Goal: Task Accomplishment & Management: Use online tool/utility

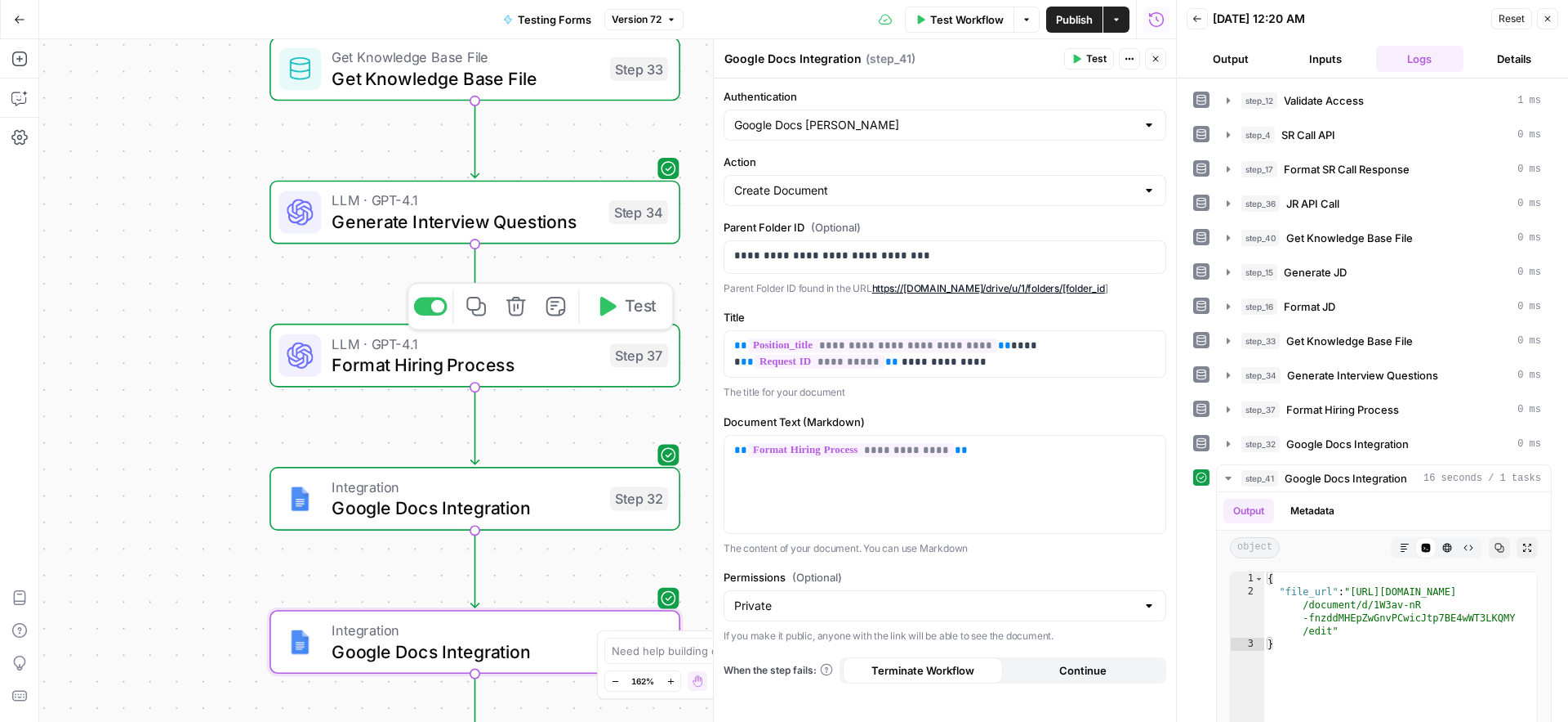
click at [366, 363] on span "Format Hiring Process" at bounding box center [465, 365] width 268 height 26
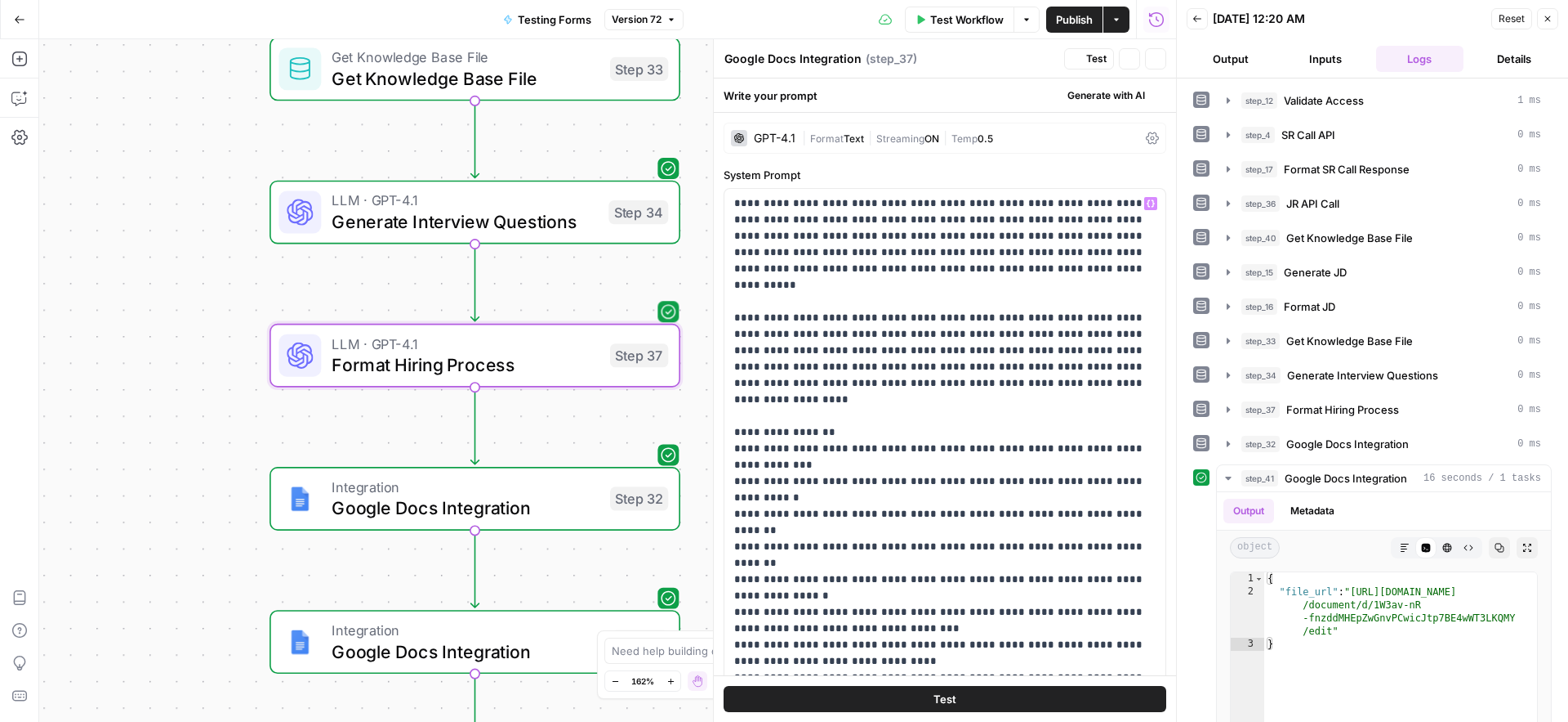
type textarea "Format Hiring Process"
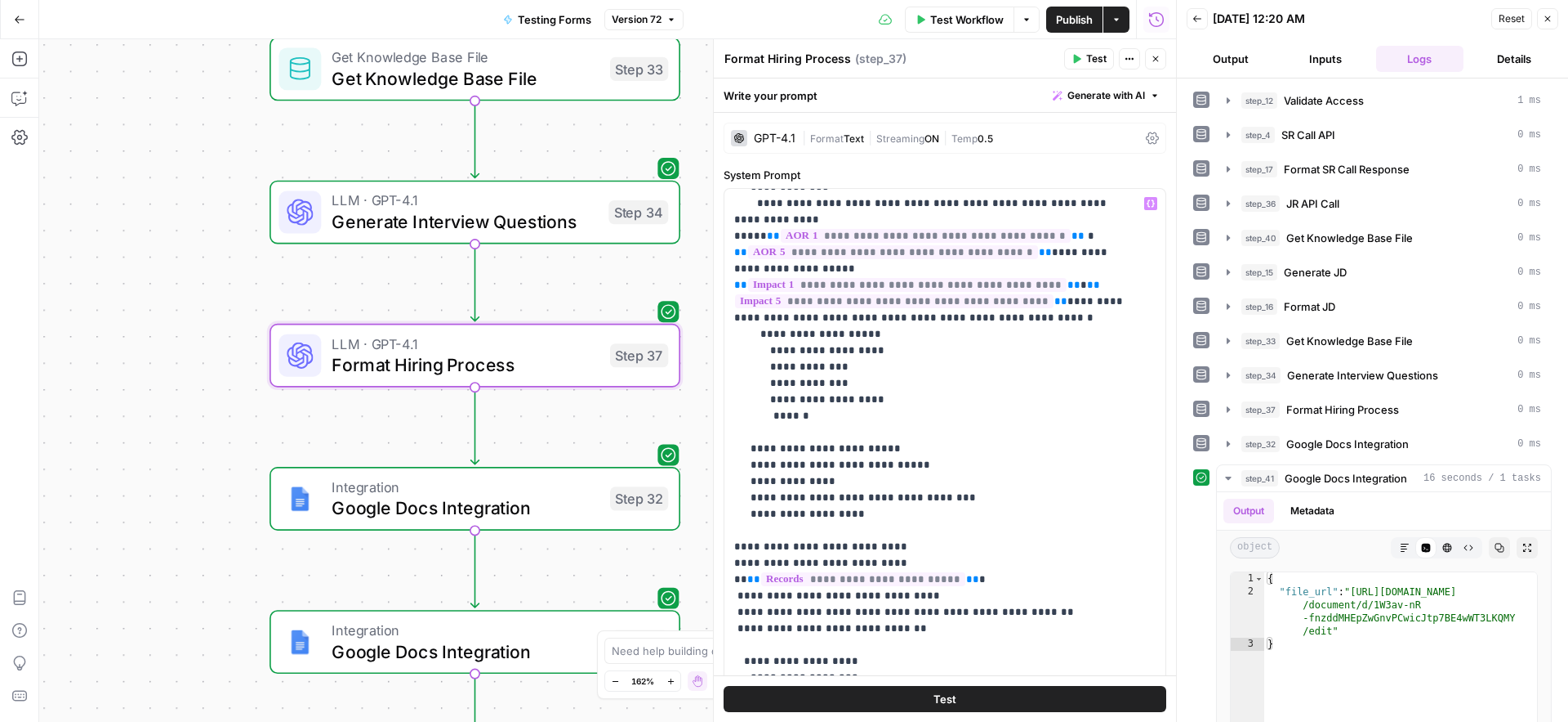
scroll to position [995, 0]
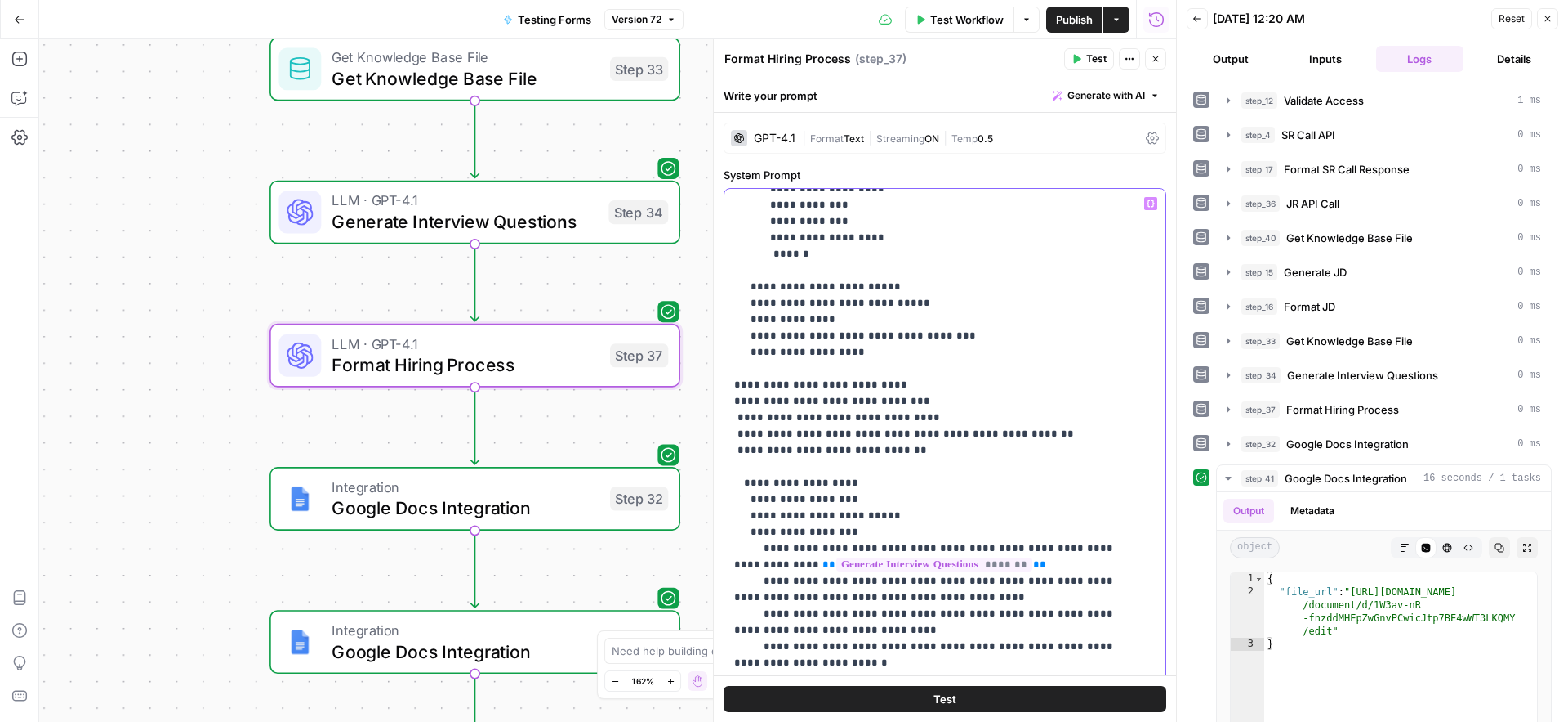
drag, startPoint x: 901, startPoint y: 320, endPoint x: 1108, endPoint y: 323, distance: 207.0
click at [775, 318] on p "**********" at bounding box center [933, 254] width 397 height 2108
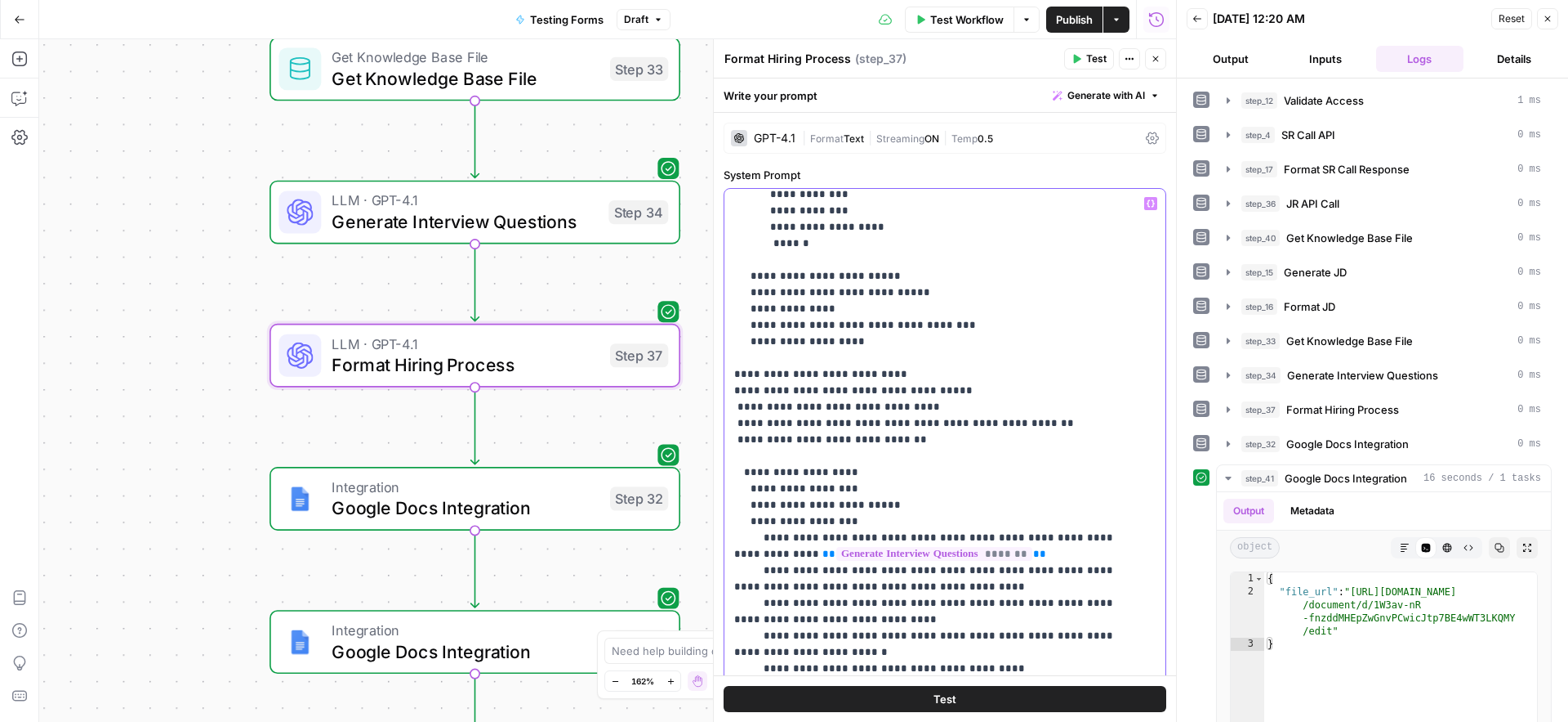
scroll to position [1017, 0]
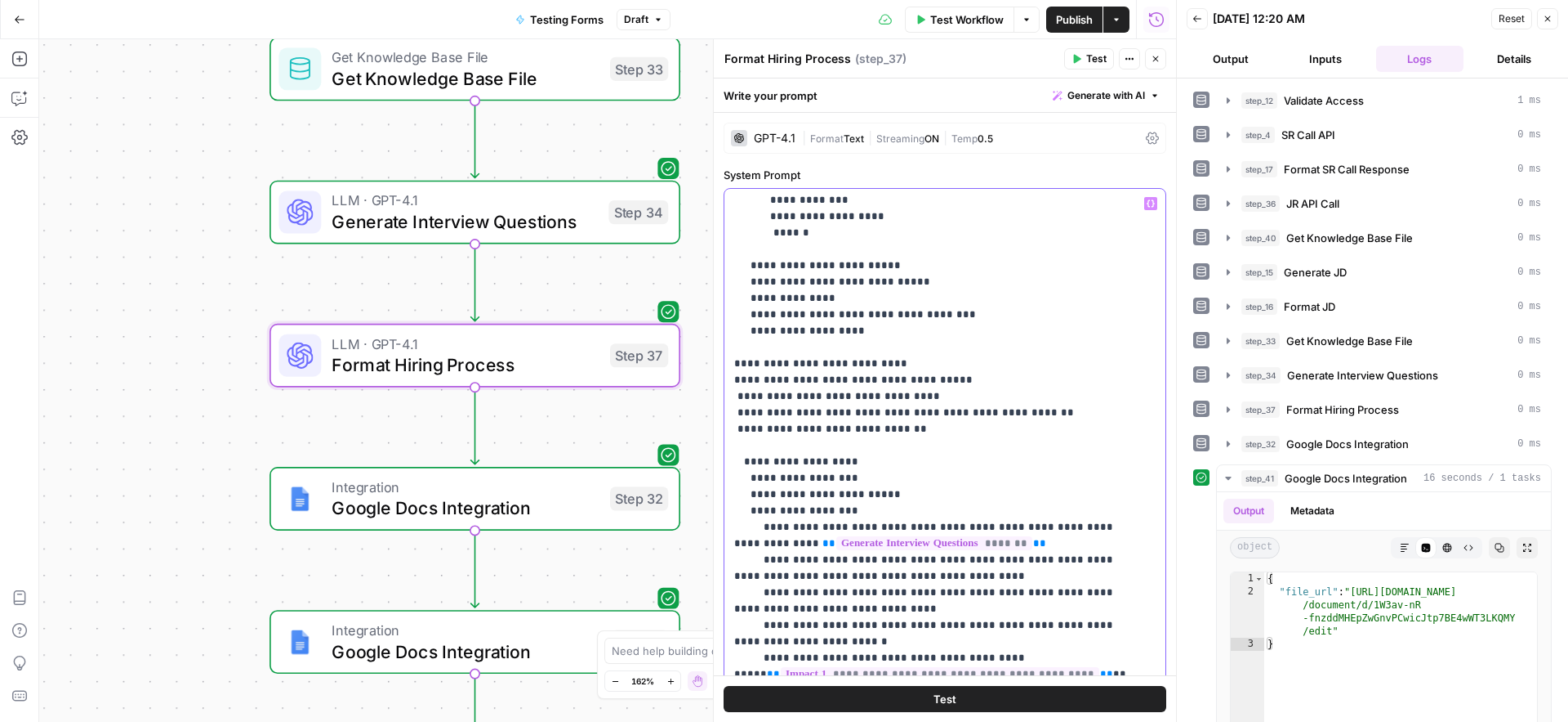
click at [1038, 334] on p "**********" at bounding box center [933, 232] width 397 height 2108
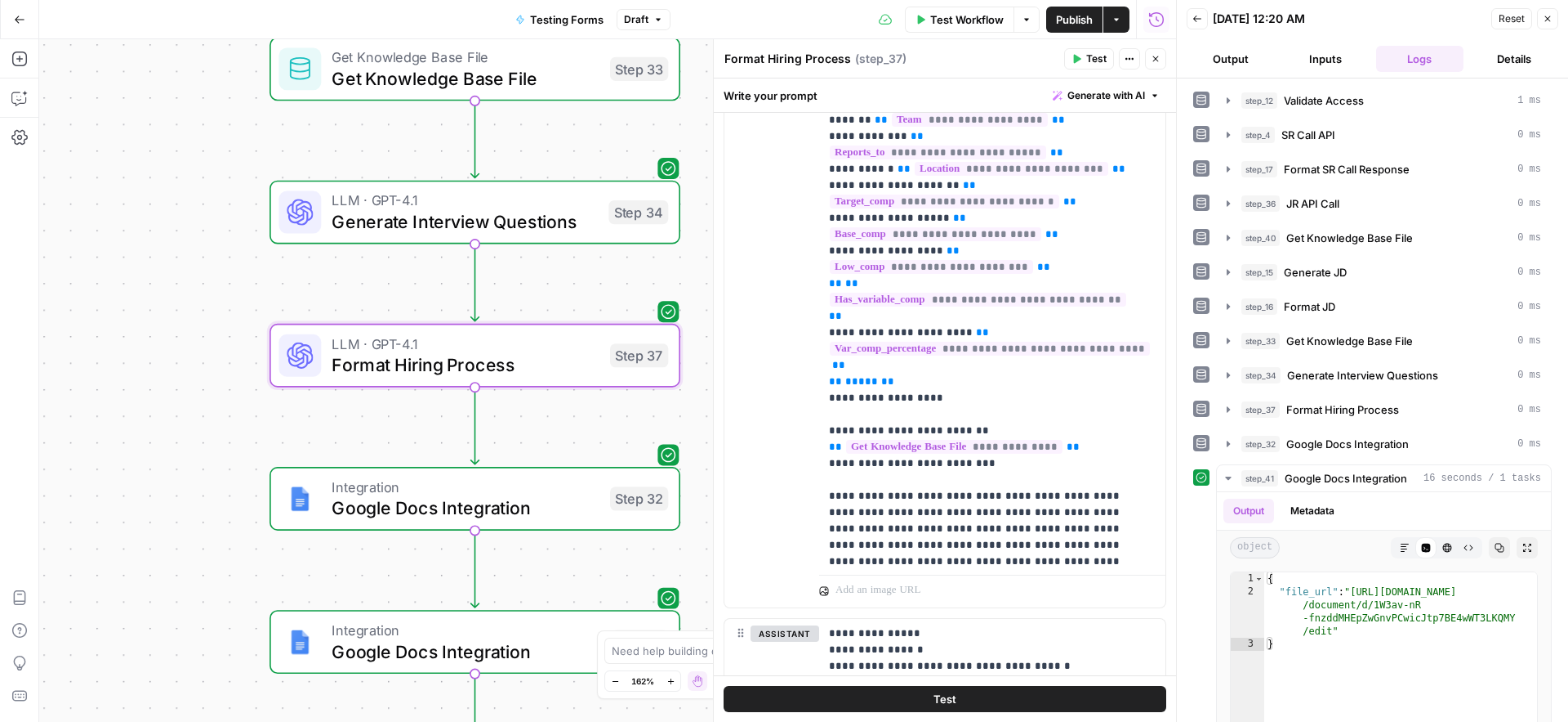
scroll to position [49, 0]
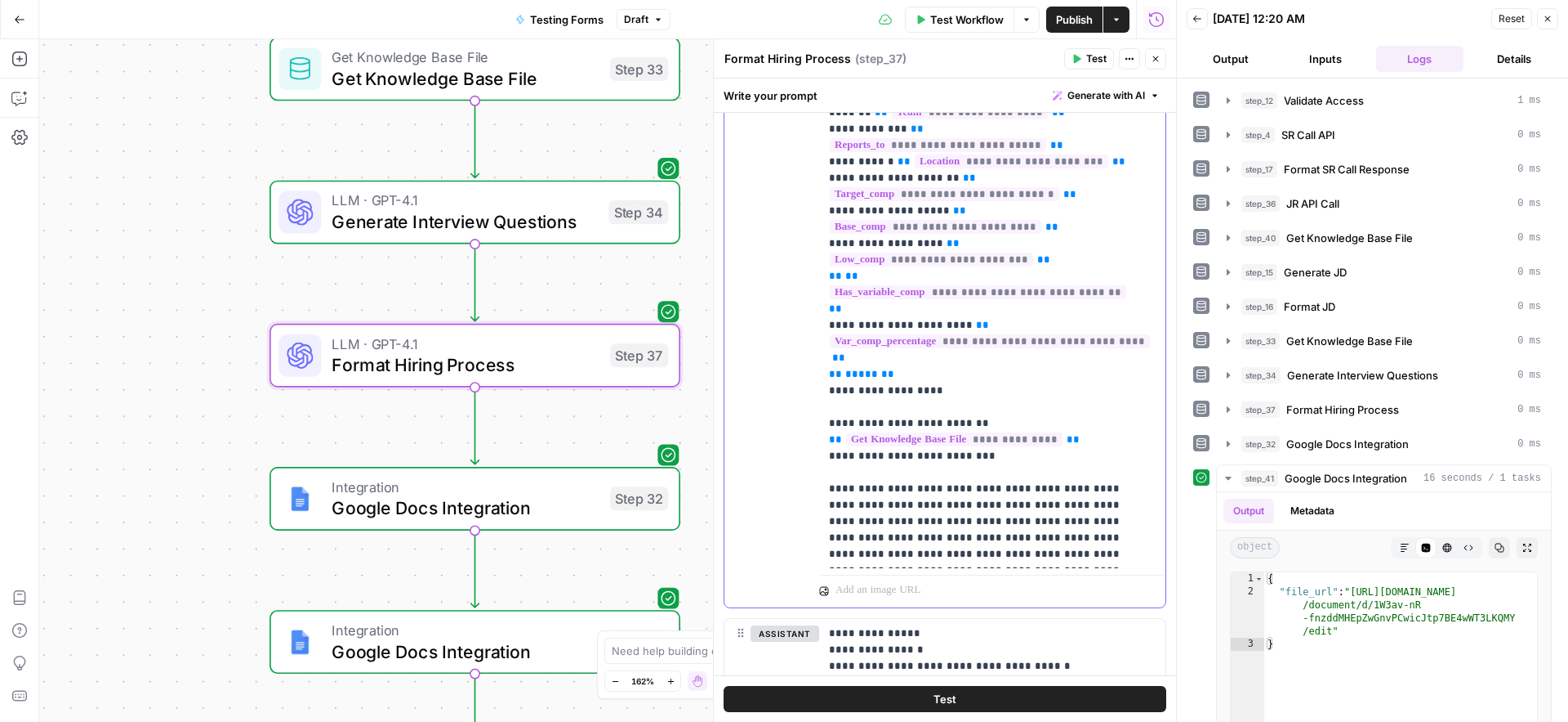
click at [993, 427] on p "**********" at bounding box center [980, 210] width 302 height 702
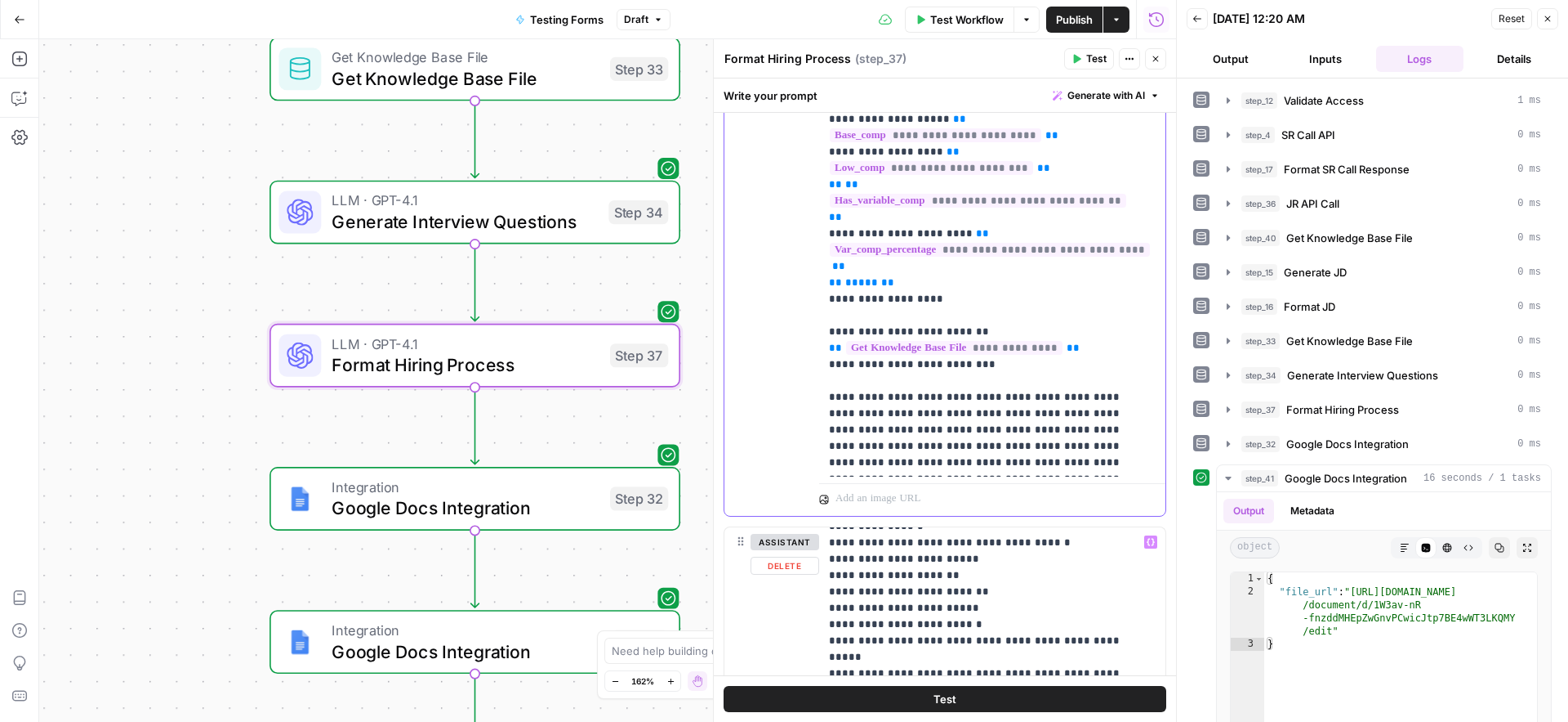
scroll to position [53, 0]
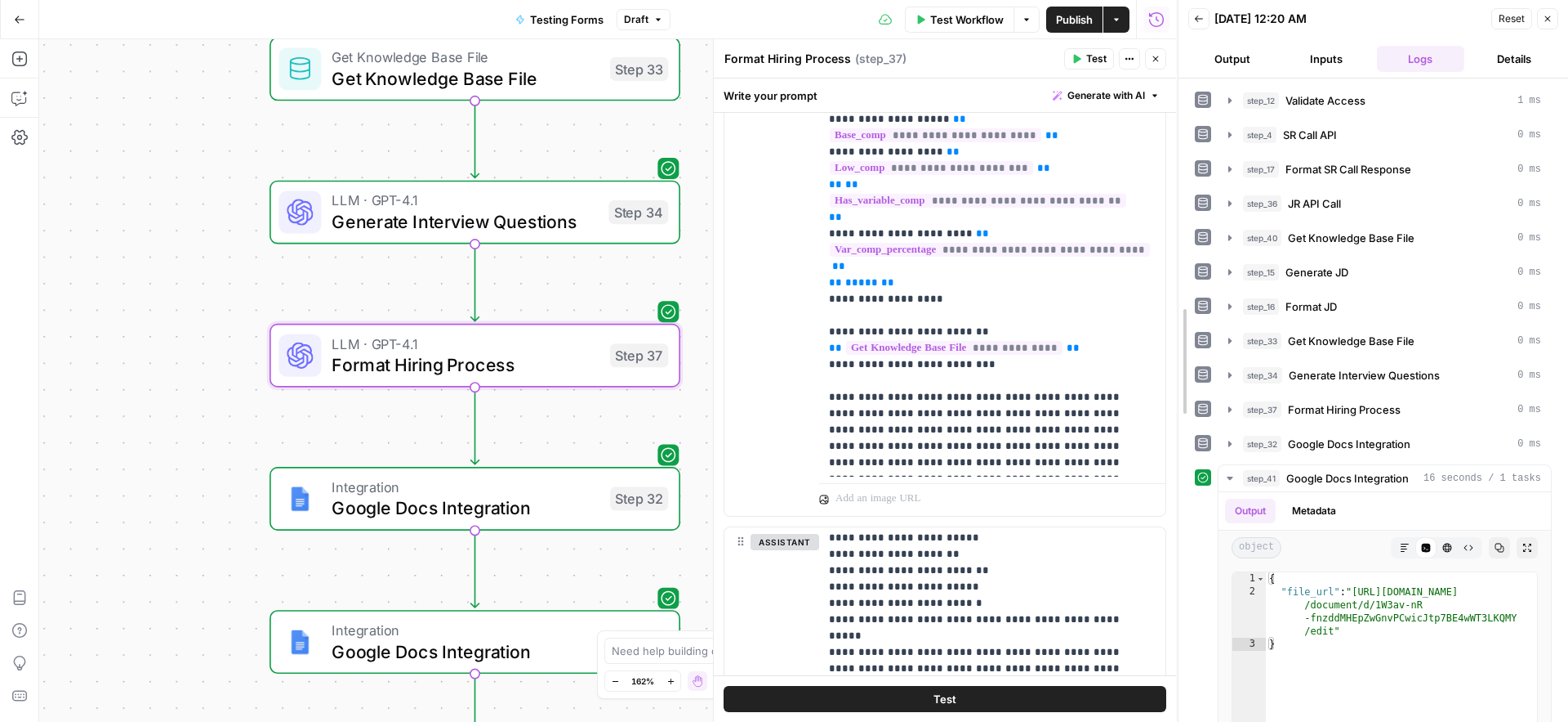
drag, startPoint x: 1170, startPoint y: 538, endPoint x: 1171, endPoint y: 550, distance: 12.0
click at [1171, 550] on div at bounding box center [1179, 361] width 17 height 722
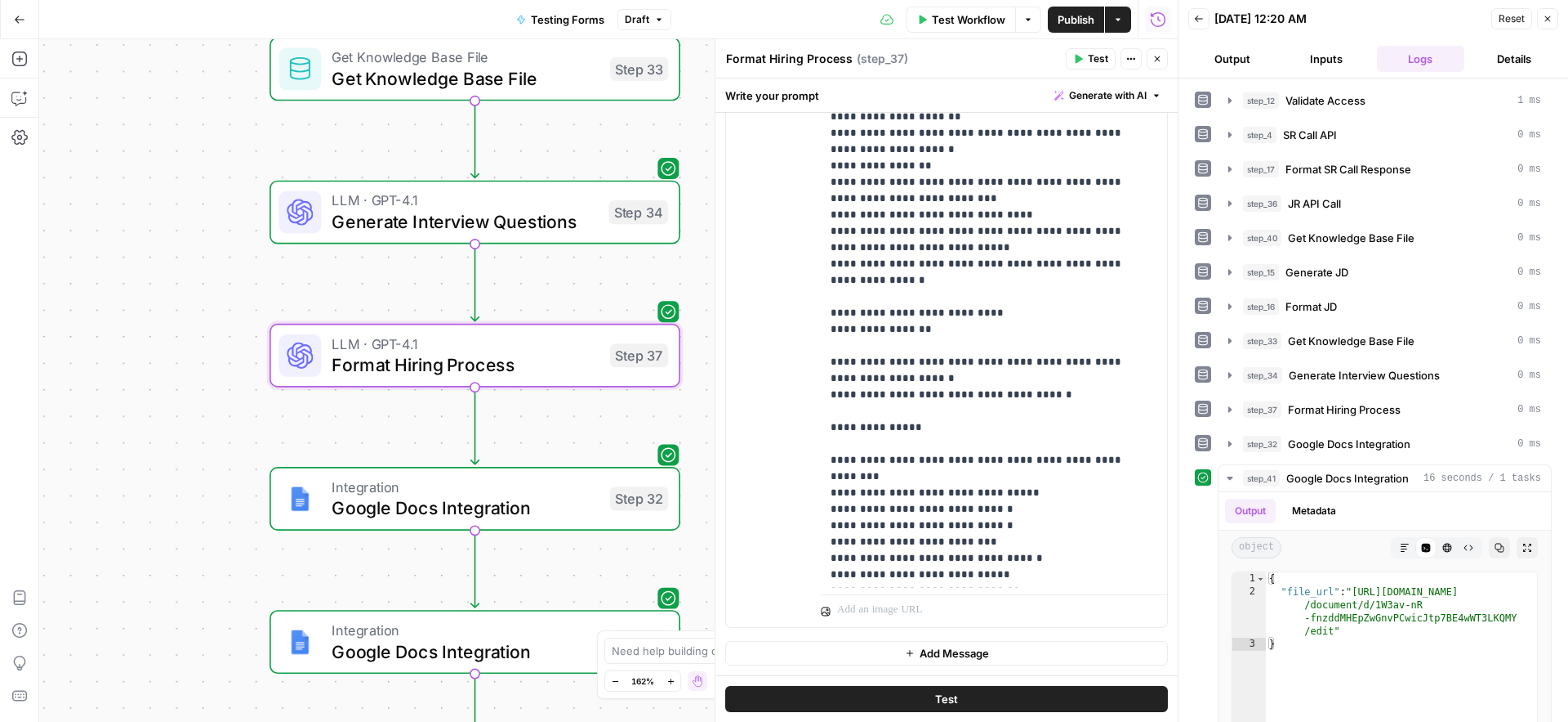
scroll to position [2011, 0]
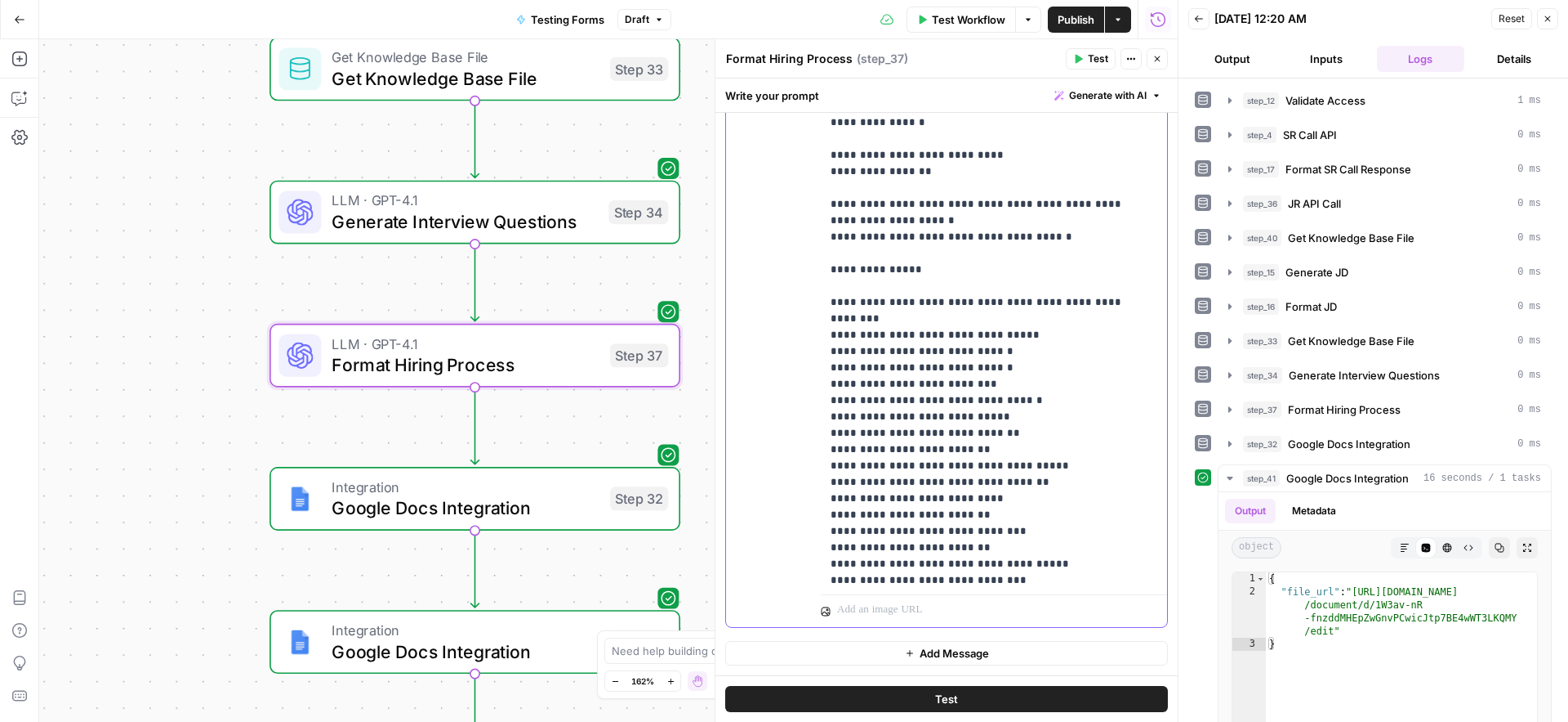
scroll to position [2190, 0]
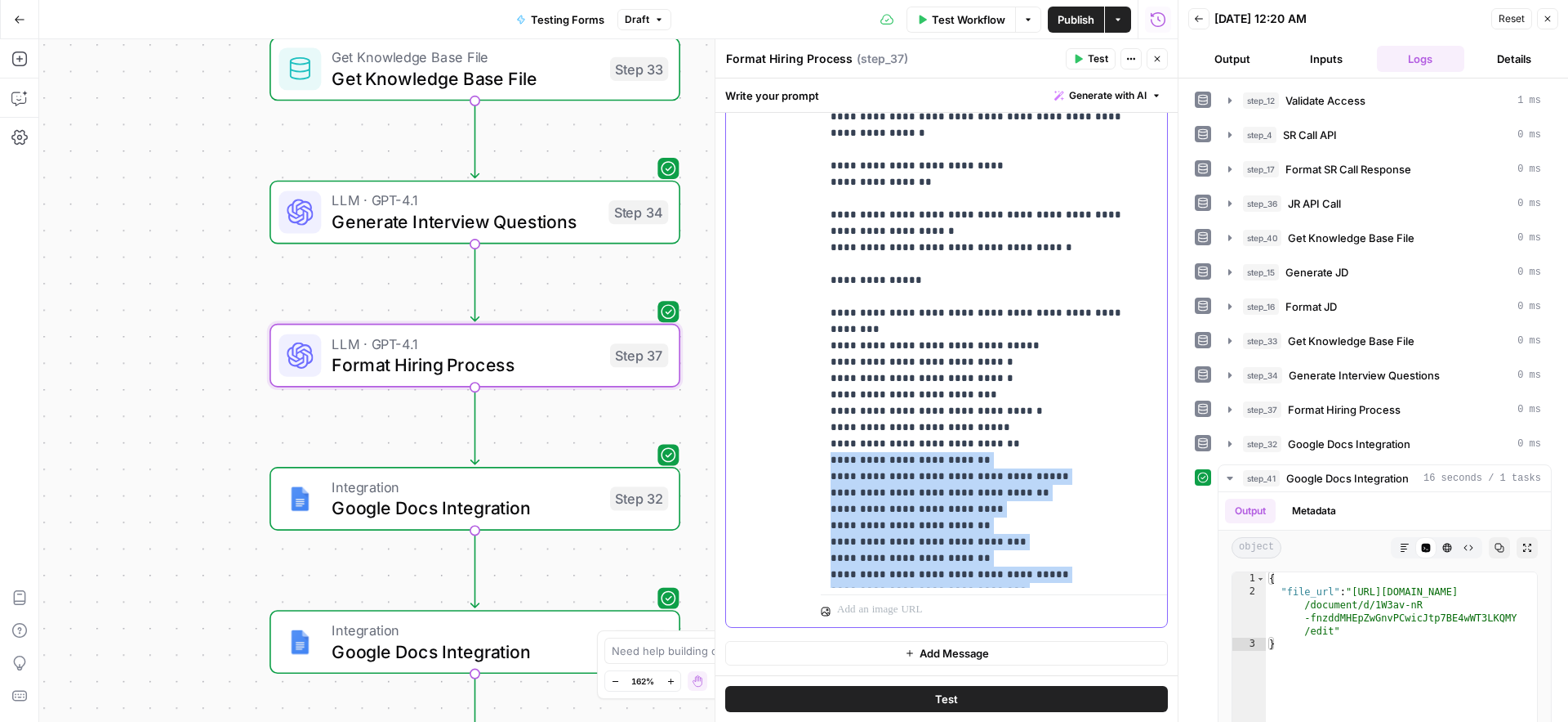
drag, startPoint x: 831, startPoint y: 346, endPoint x: 913, endPoint y: 552, distance: 221.7
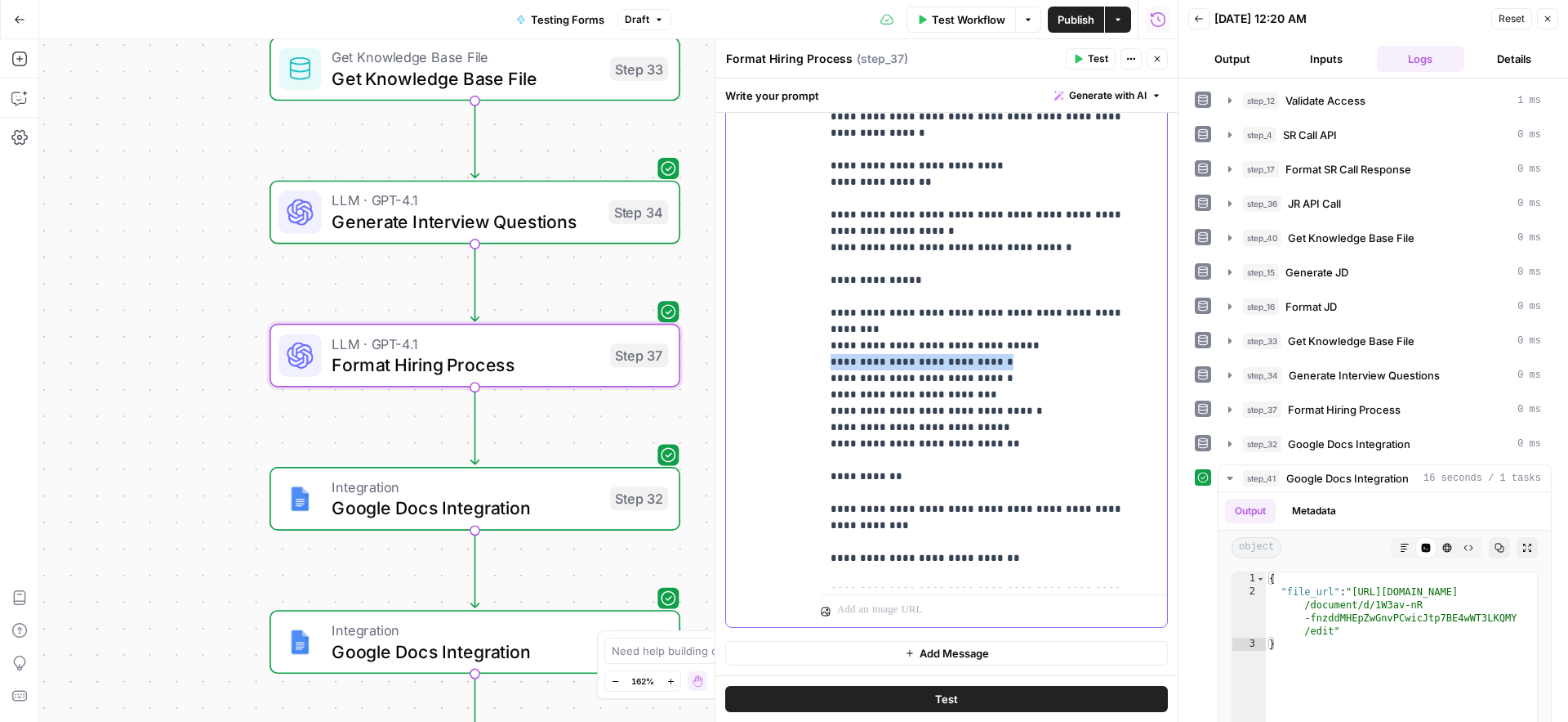
drag, startPoint x: 980, startPoint y: 247, endPoint x: 819, endPoint y: 255, distance: 161.2
click at [819, 255] on div "**********" at bounding box center [946, 274] width 441 height 704
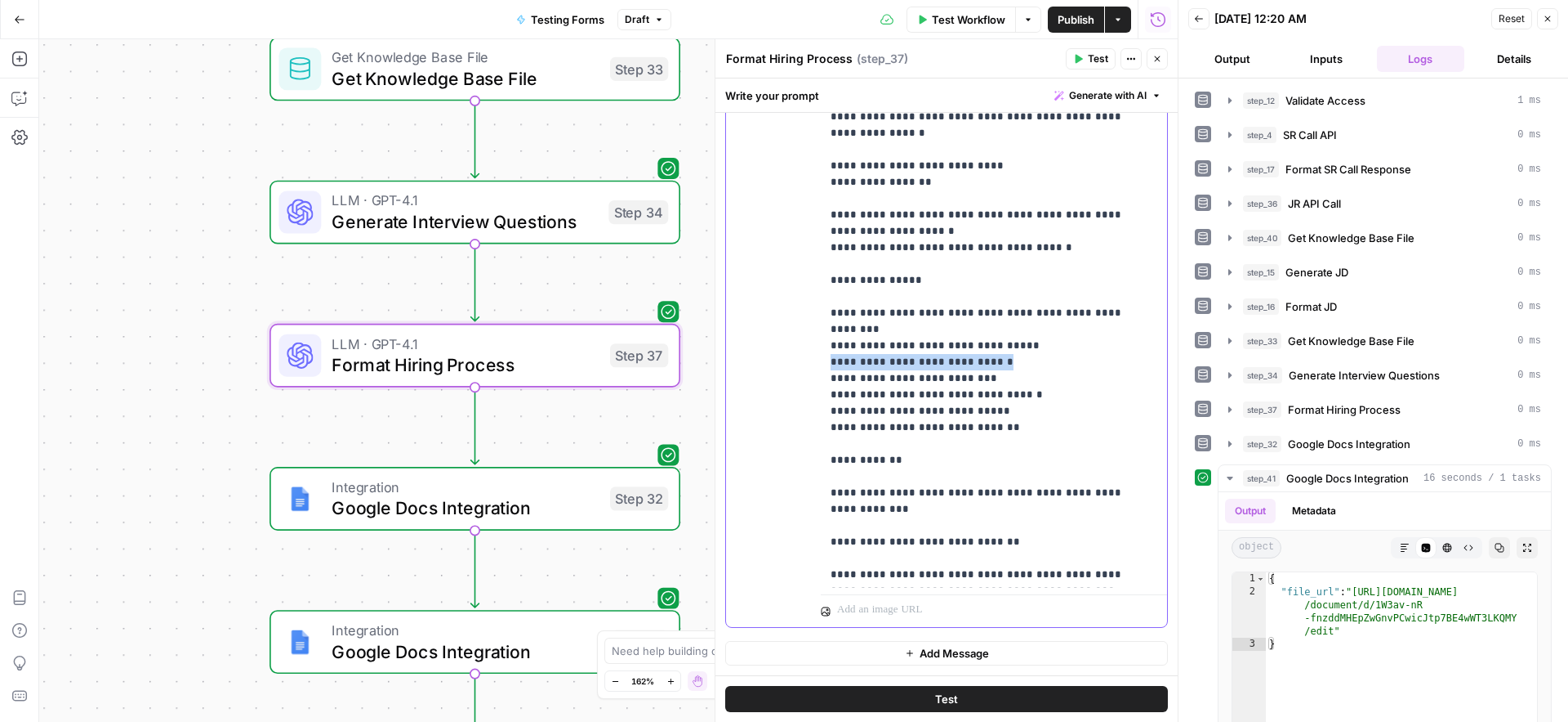
drag, startPoint x: 993, startPoint y: 247, endPoint x: 833, endPoint y: 253, distance: 160.1
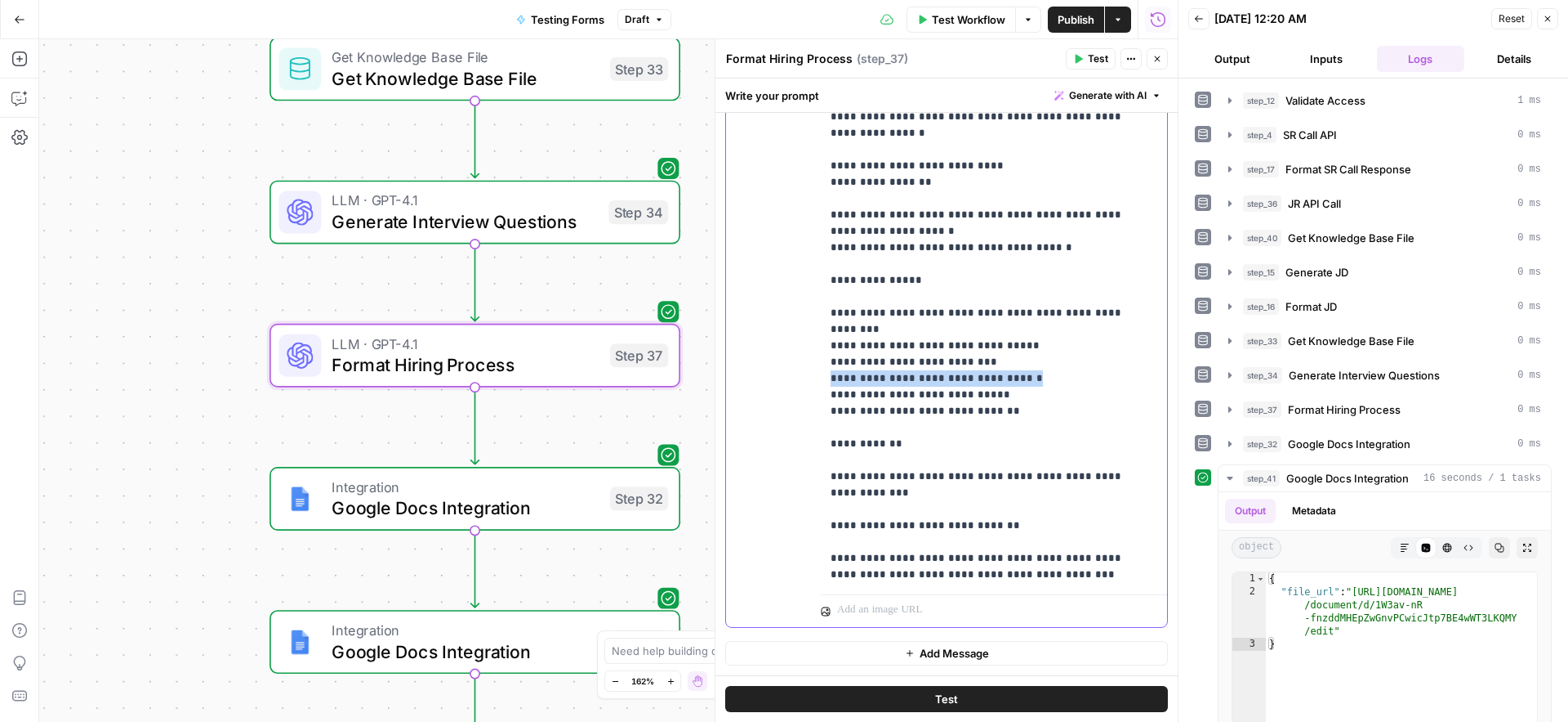
drag, startPoint x: 1010, startPoint y: 266, endPoint x: 832, endPoint y: 270, distance: 178.0
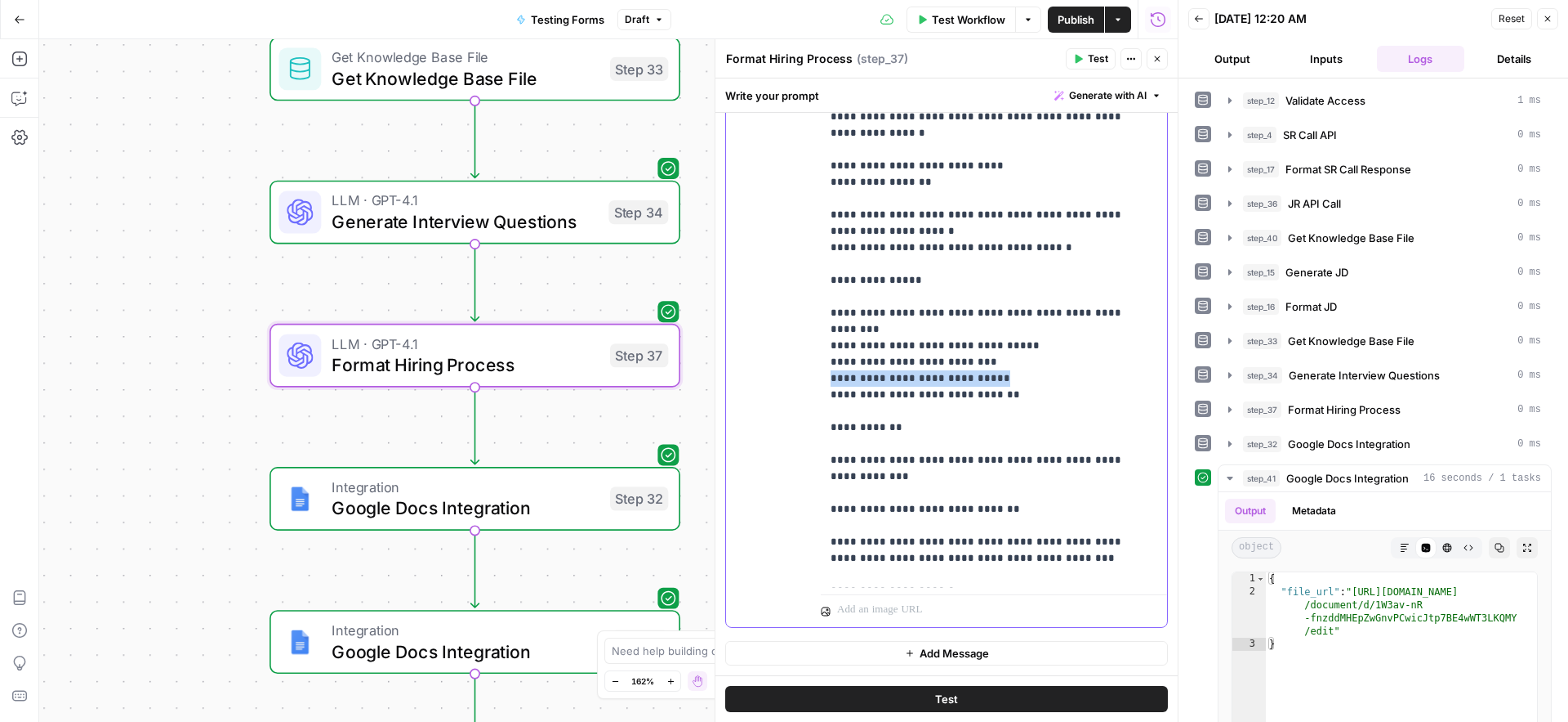
drag, startPoint x: 973, startPoint y: 264, endPoint x: 814, endPoint y: 270, distance: 159.1
click at [814, 270] on div "**********" at bounding box center [946, 274] width 441 height 704
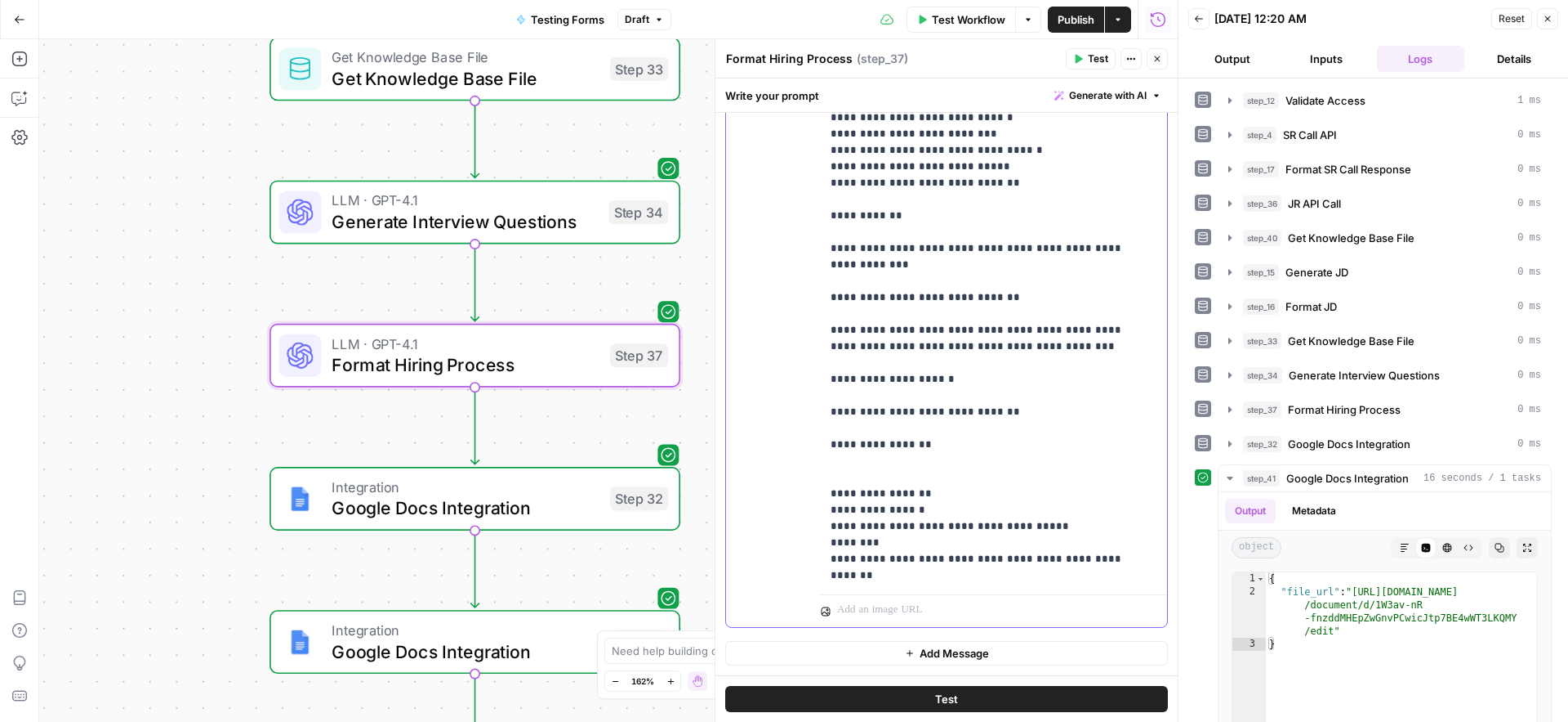
scroll to position [2536, 0]
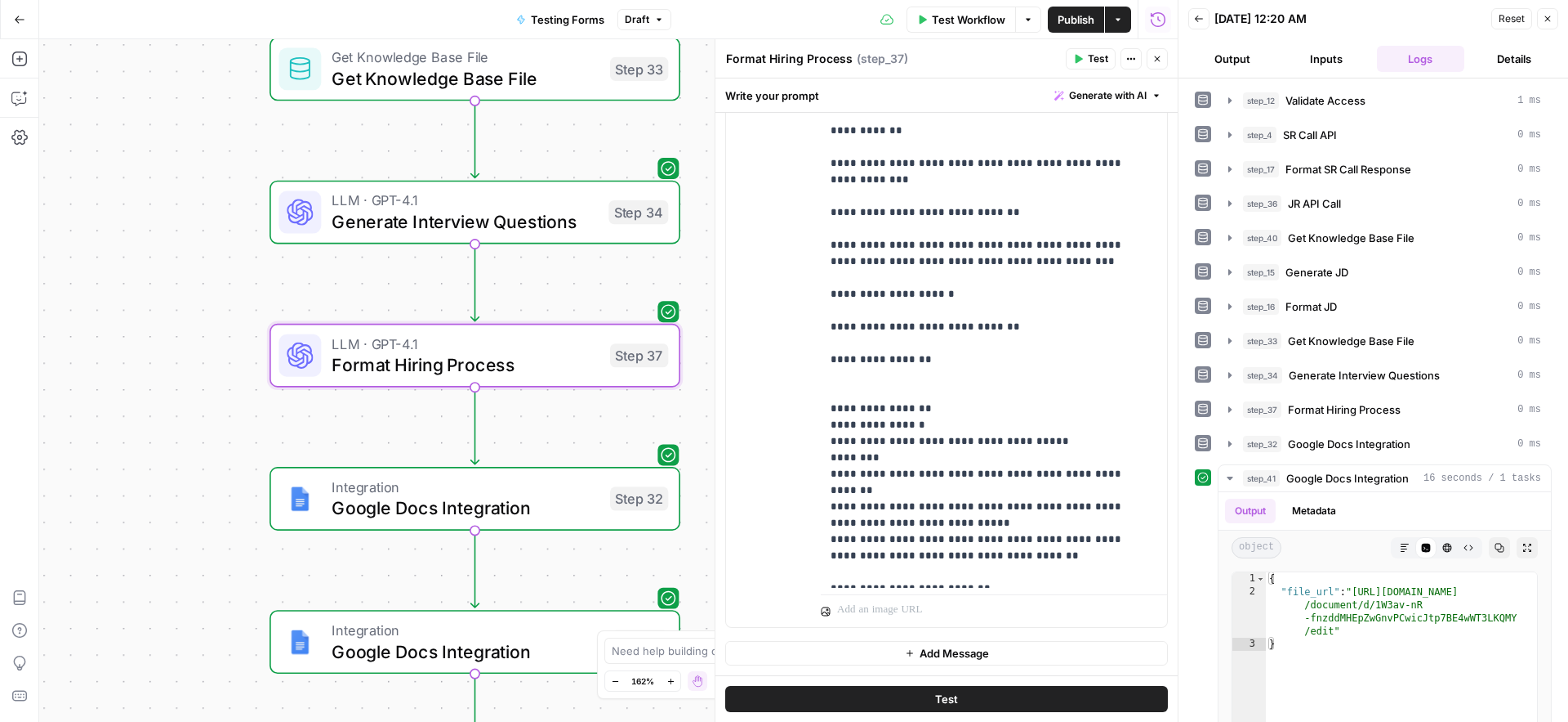
click at [1083, 62] on button "Test" at bounding box center [1090, 59] width 49 height 21
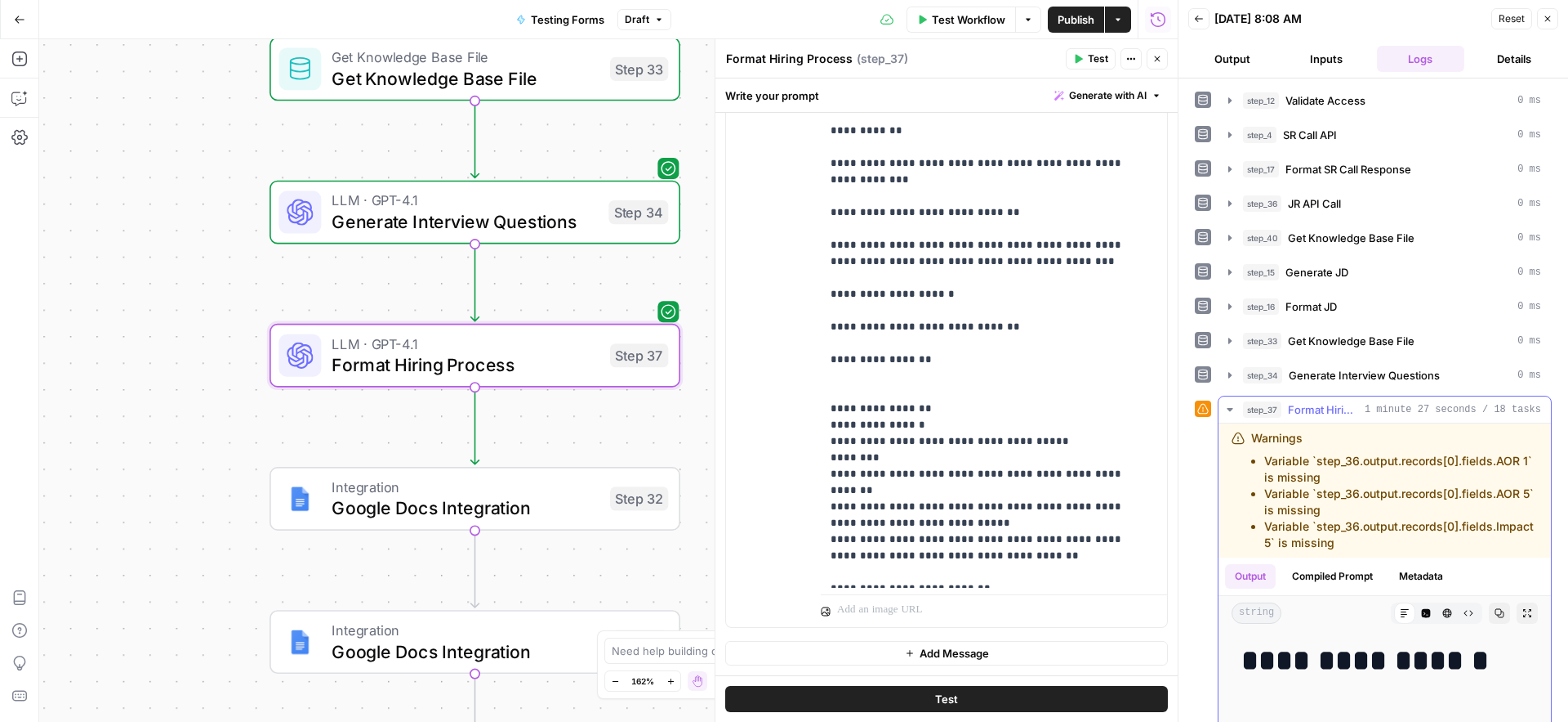
click at [1494, 618] on icon "button" at bounding box center [1499, 613] width 10 height 10
click at [23, 103] on icon "button" at bounding box center [18, 99] width 14 height 13
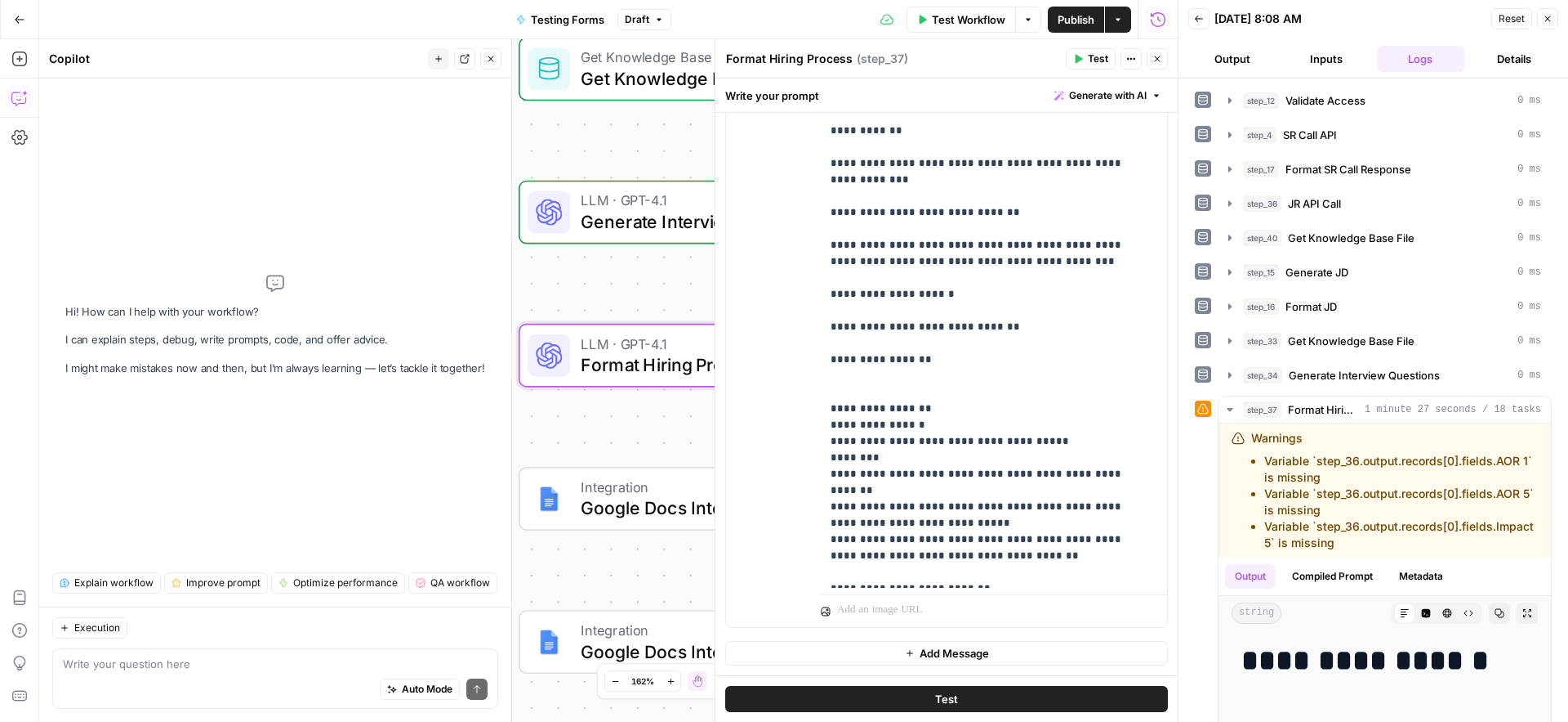
type textarea "# LOREMI DOLORSITA **Consecte:** Adipisci el Seddoei Temporincid **Utla:** Etdo…"
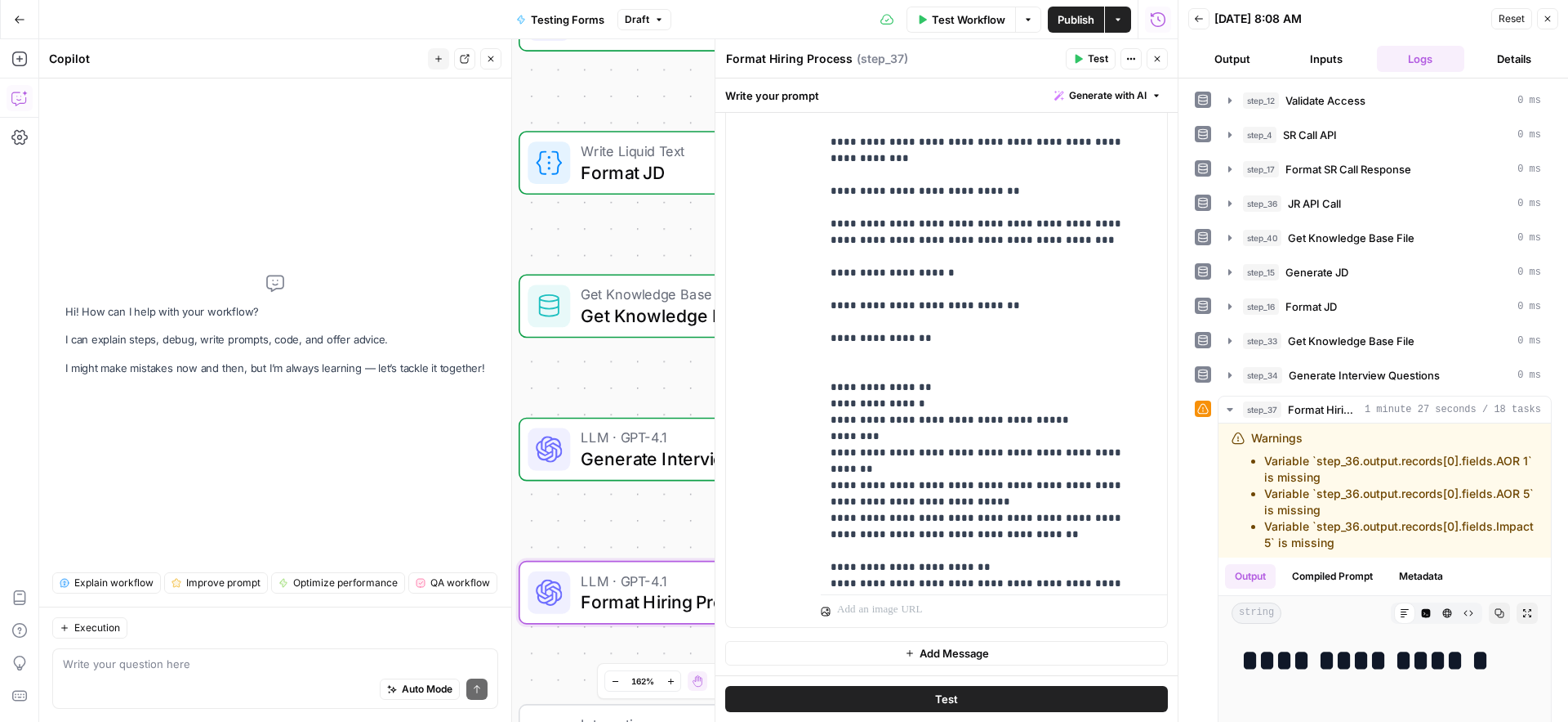
click at [652, 305] on span "Get Knowledge Base File" at bounding box center [714, 314] width 268 height 26
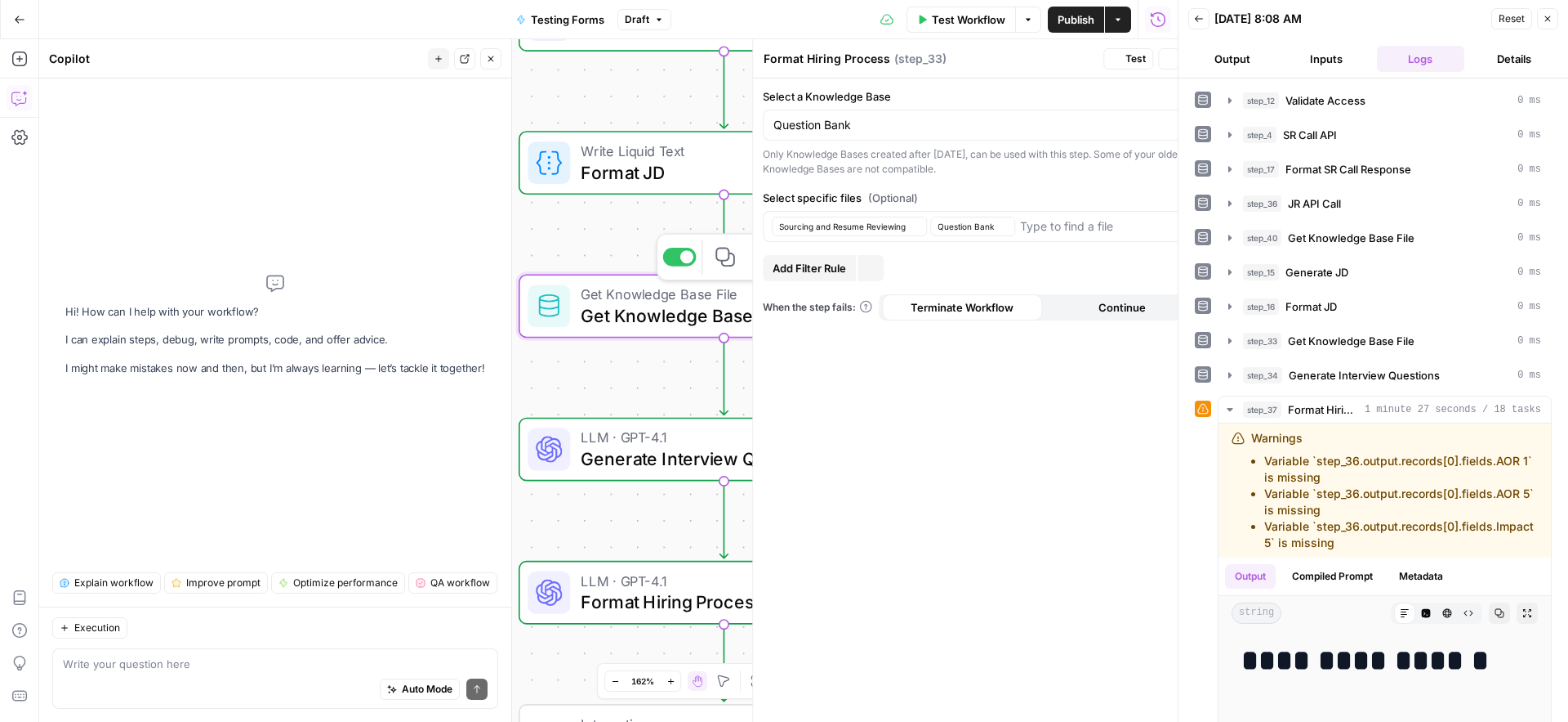
type textarea "Get Knowledge Base File"
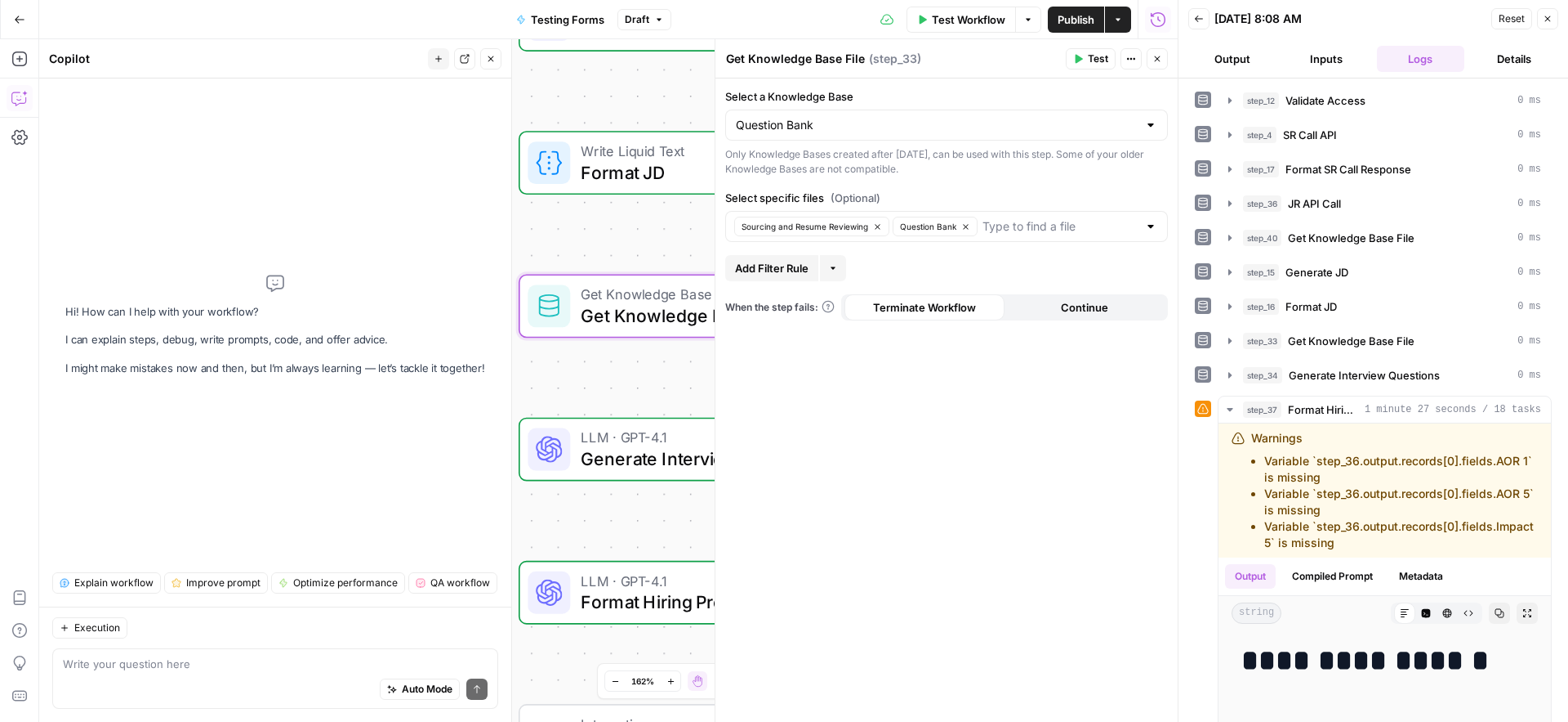
click at [172, 630] on div "Execution" at bounding box center [275, 627] width 446 height 21
click at [173, 668] on textarea at bounding box center [275, 664] width 425 height 17
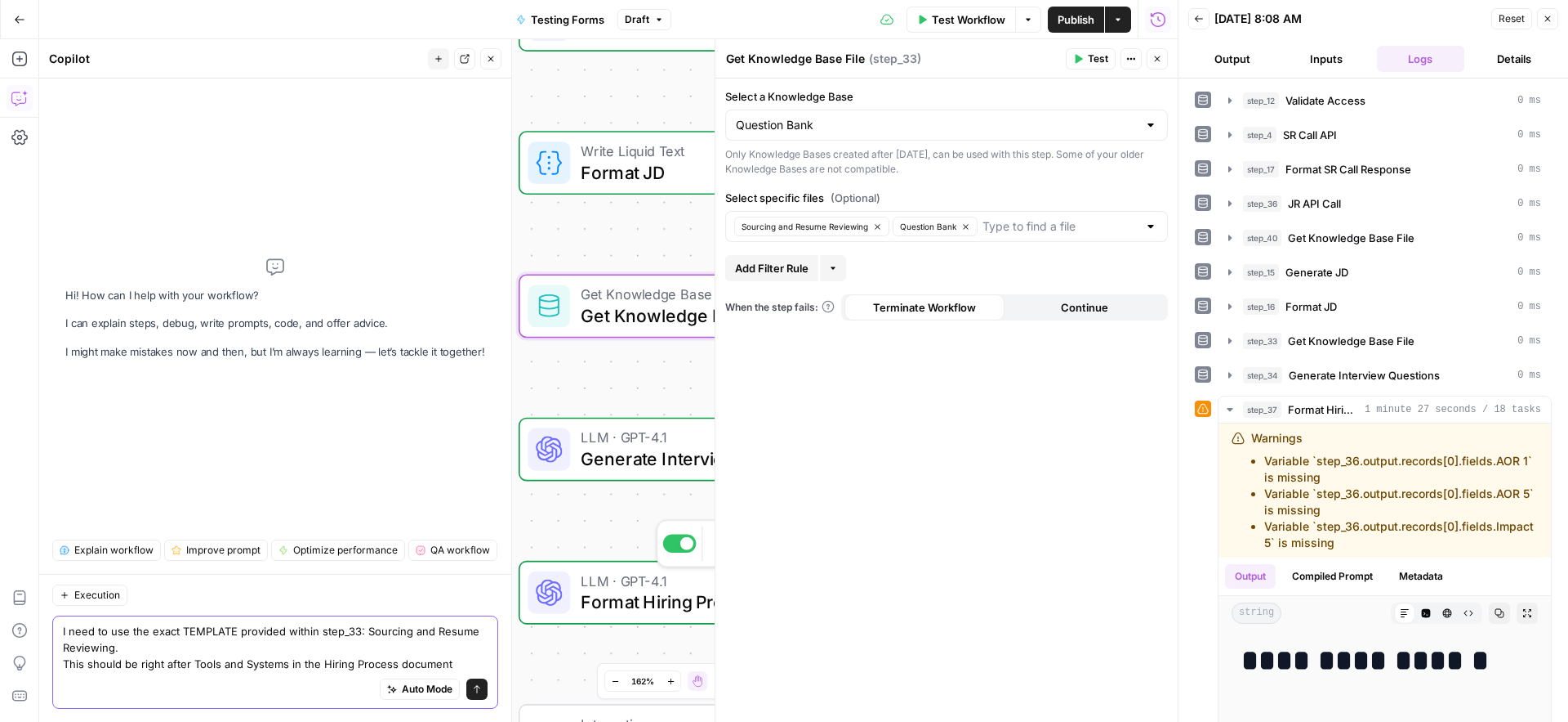
type textarea "I need to use the exact TEMPLATE provided within step_33: Sourcing and Resume R…"
click at [643, 590] on span "Format Hiring Process" at bounding box center [714, 602] width 268 height 26
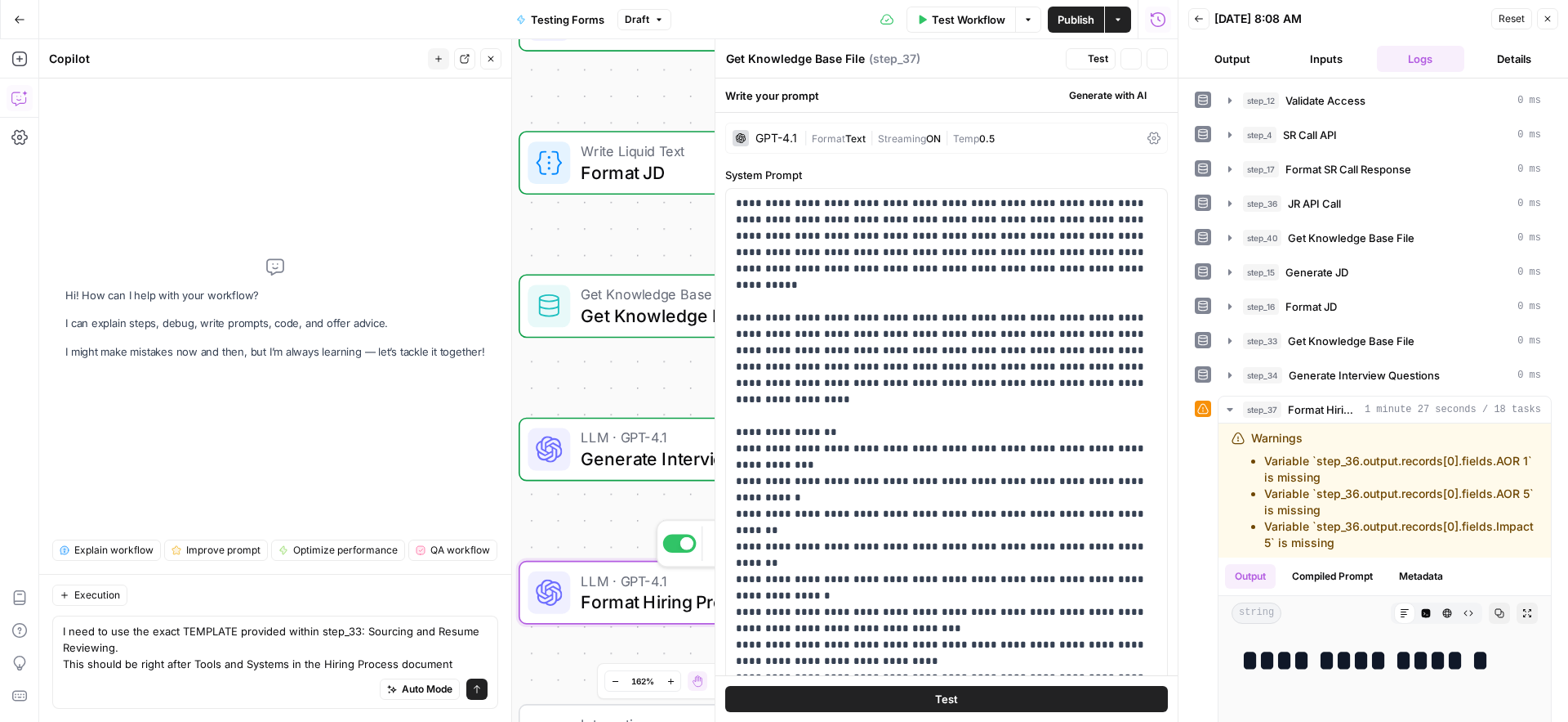
type textarea "Format Hiring Process"
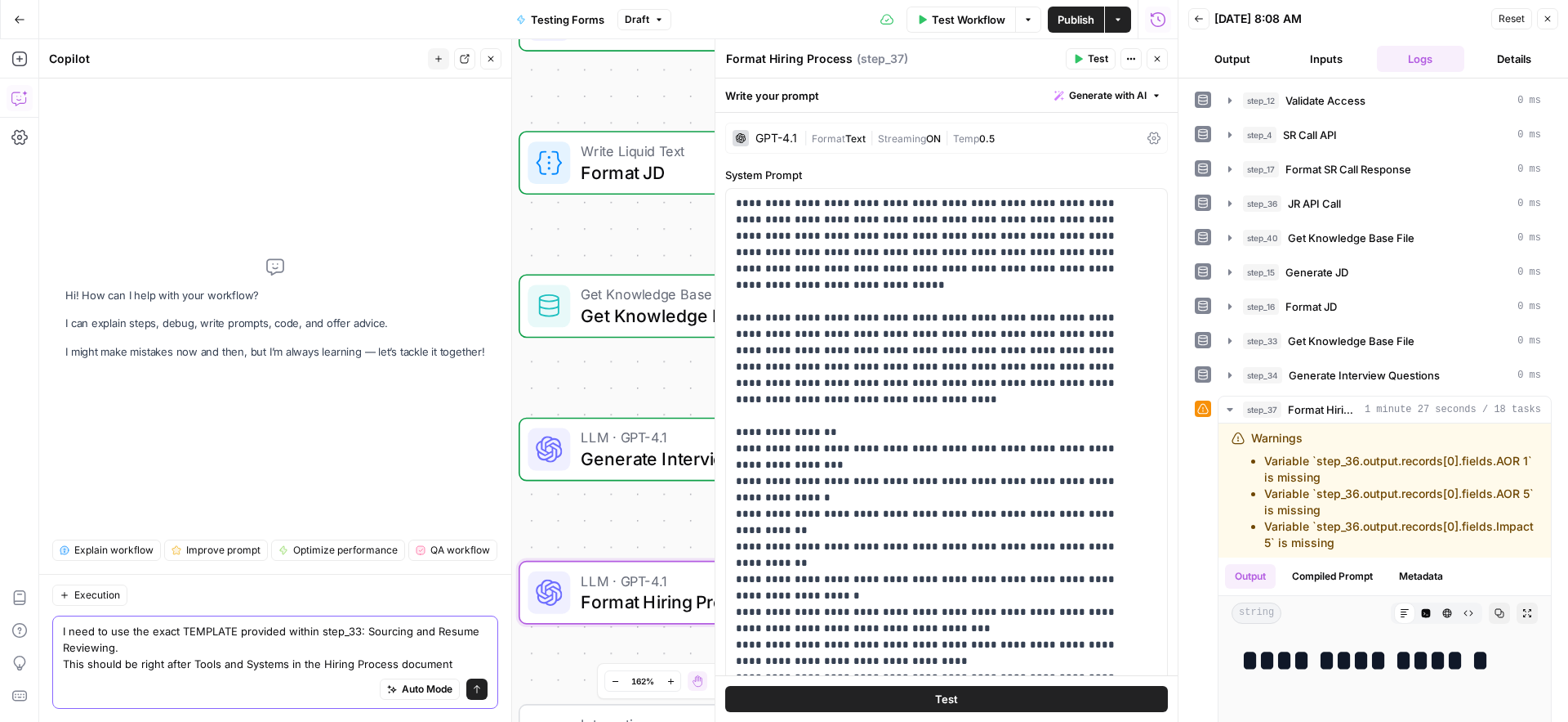
click at [452, 666] on textarea "I need to use the exact TEMPLATE provided within step_33: Sourcing and Resume R…" at bounding box center [275, 647] width 425 height 49
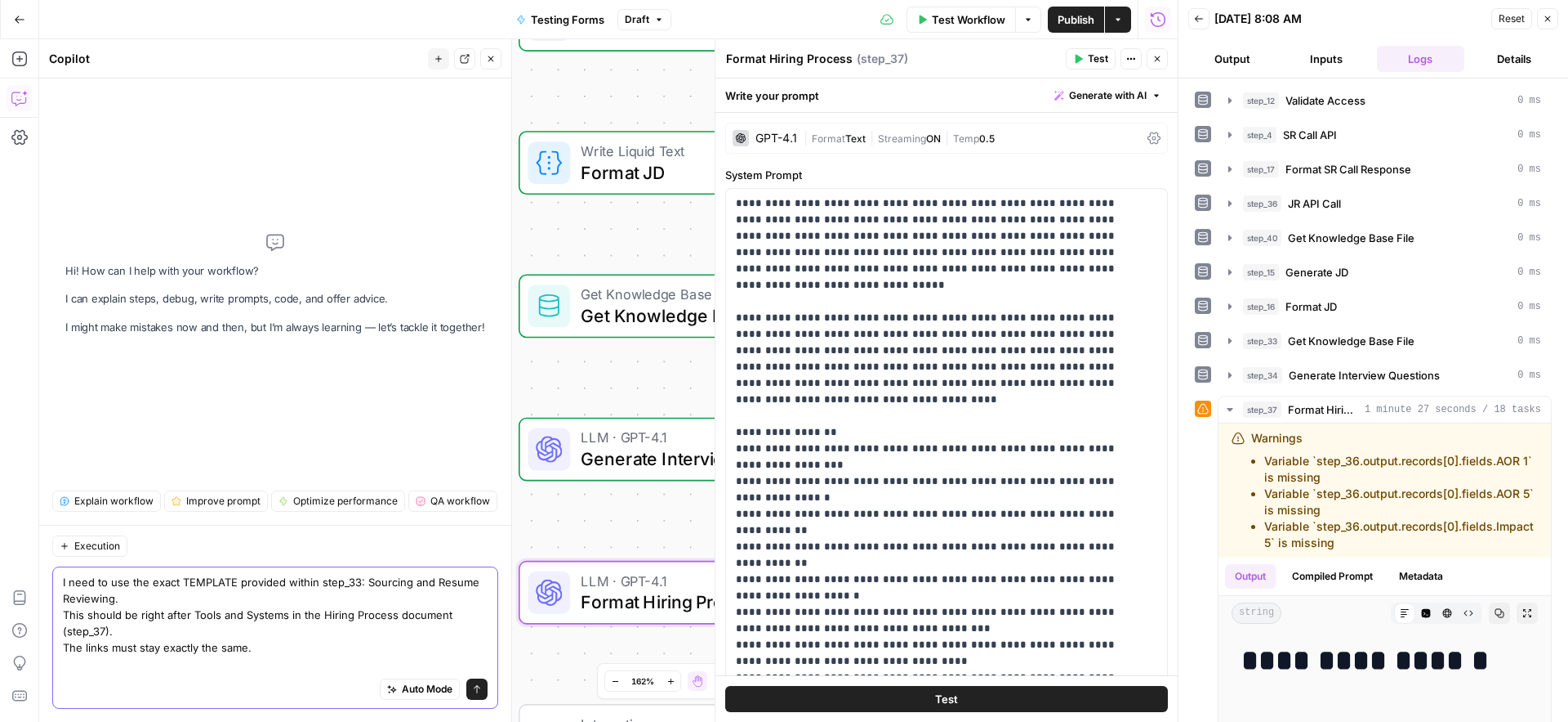
scroll to position [0, 0]
click at [426, 646] on textarea "I need to use the exact TEMPLATE provided within step_33: Sourcing and Resume R…" at bounding box center [275, 622] width 425 height 98
type textarea "I need to use the exact TEMPLATE provided within step_33: Sourcing and Resume R…"
click at [477, 691] on icon "submit" at bounding box center [476, 688] width 7 height 8
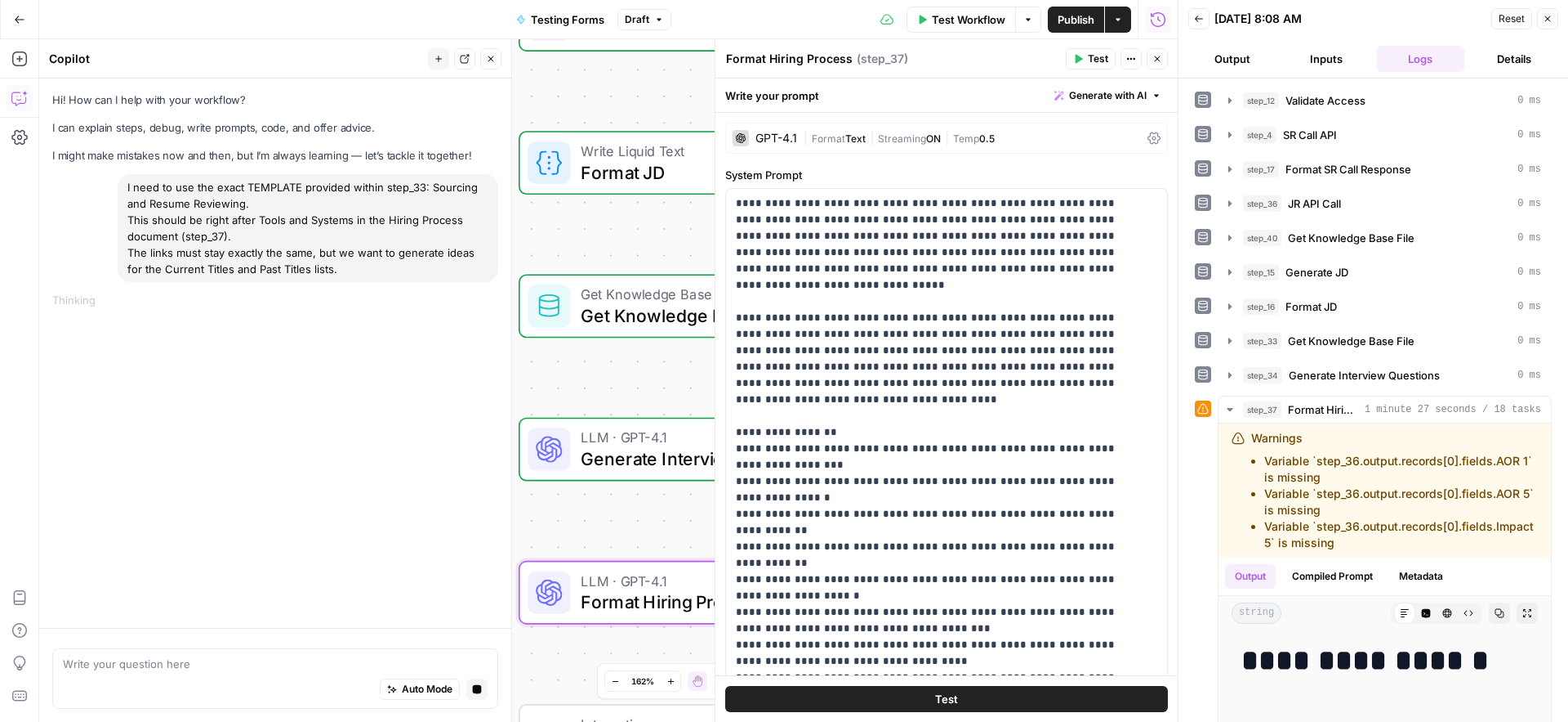
click at [1081, 21] on span "Publish" at bounding box center [1076, 20] width 36 height 17
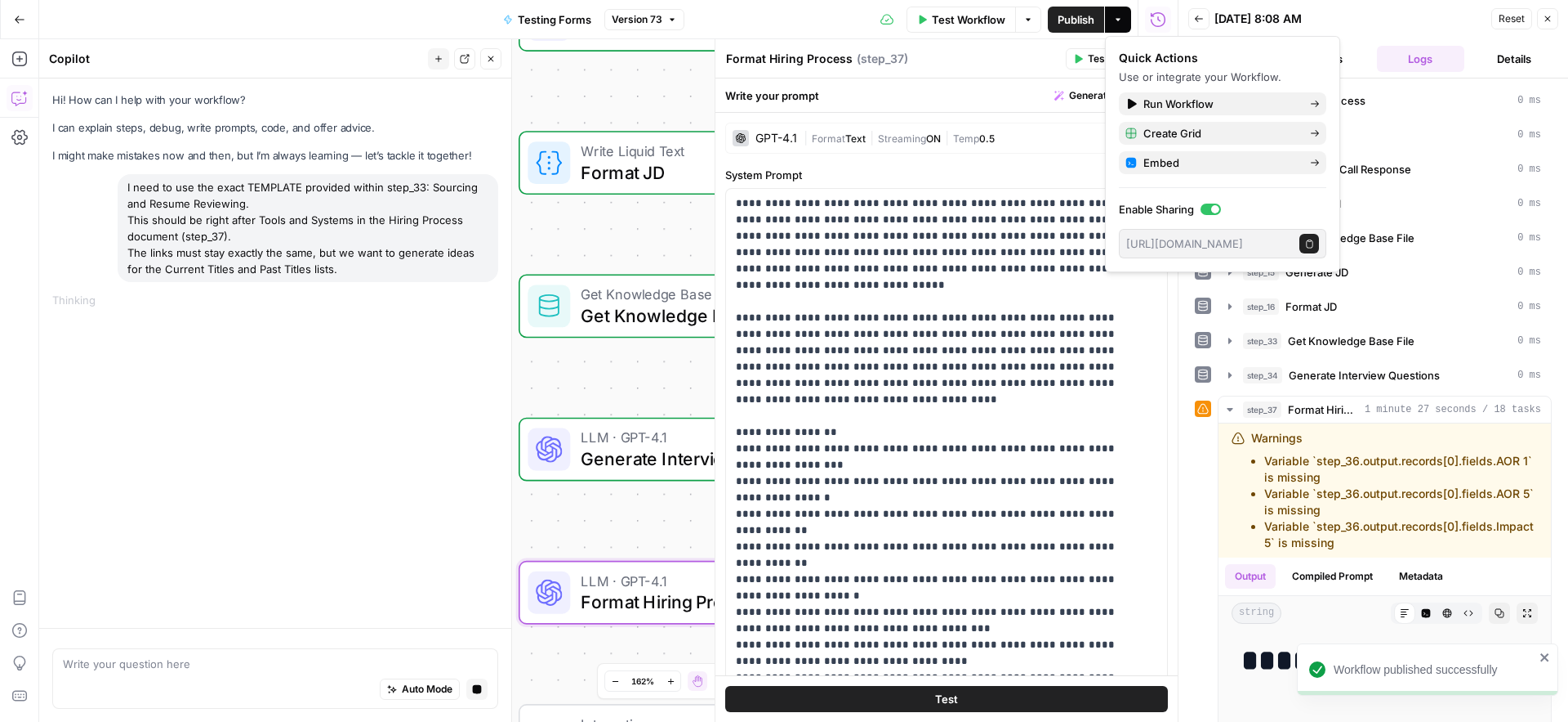
click at [807, 29] on div "Test Workflow Options Publish Actions Run History" at bounding box center [930, 19] width 493 height 38
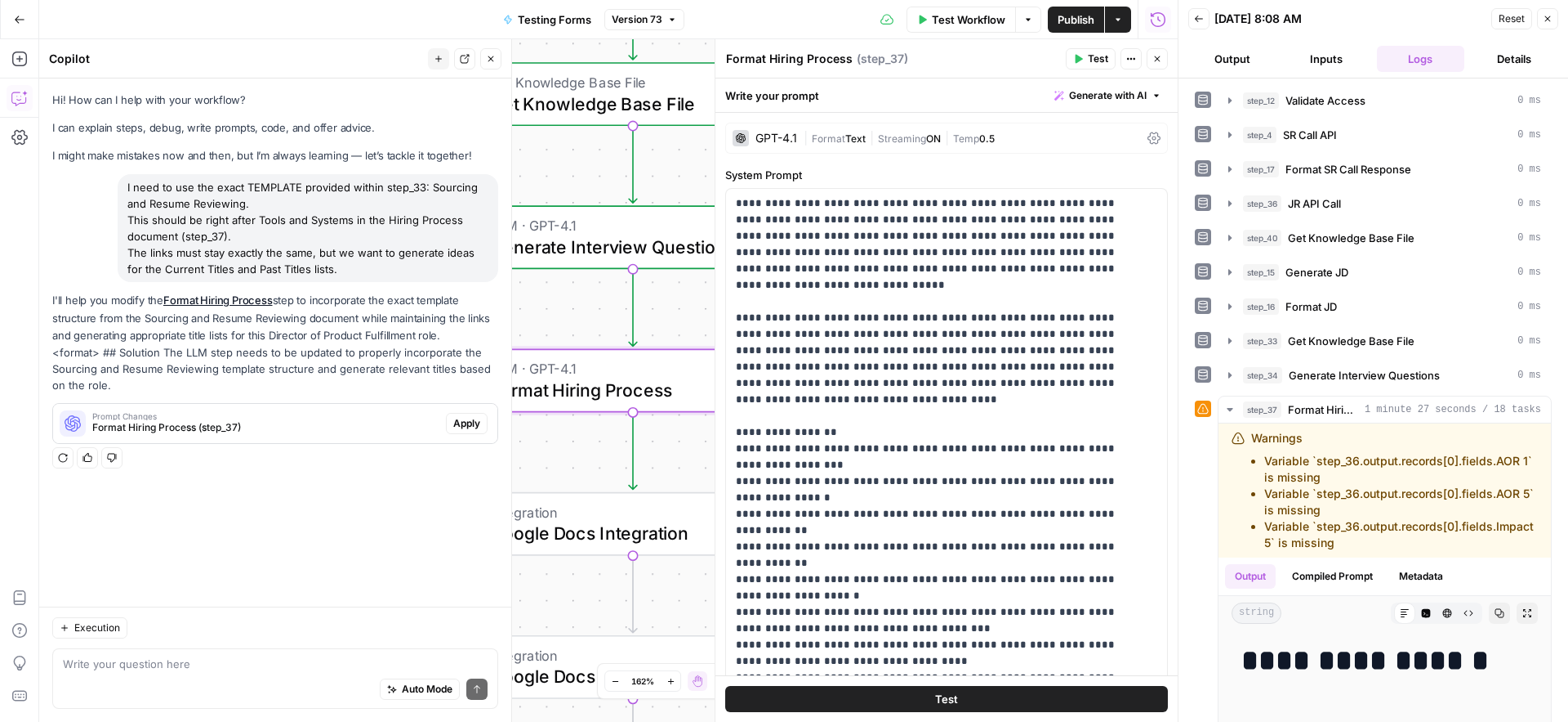
click at [174, 424] on span "Format Hiring Process (step_37)" at bounding box center [266, 427] width 347 height 15
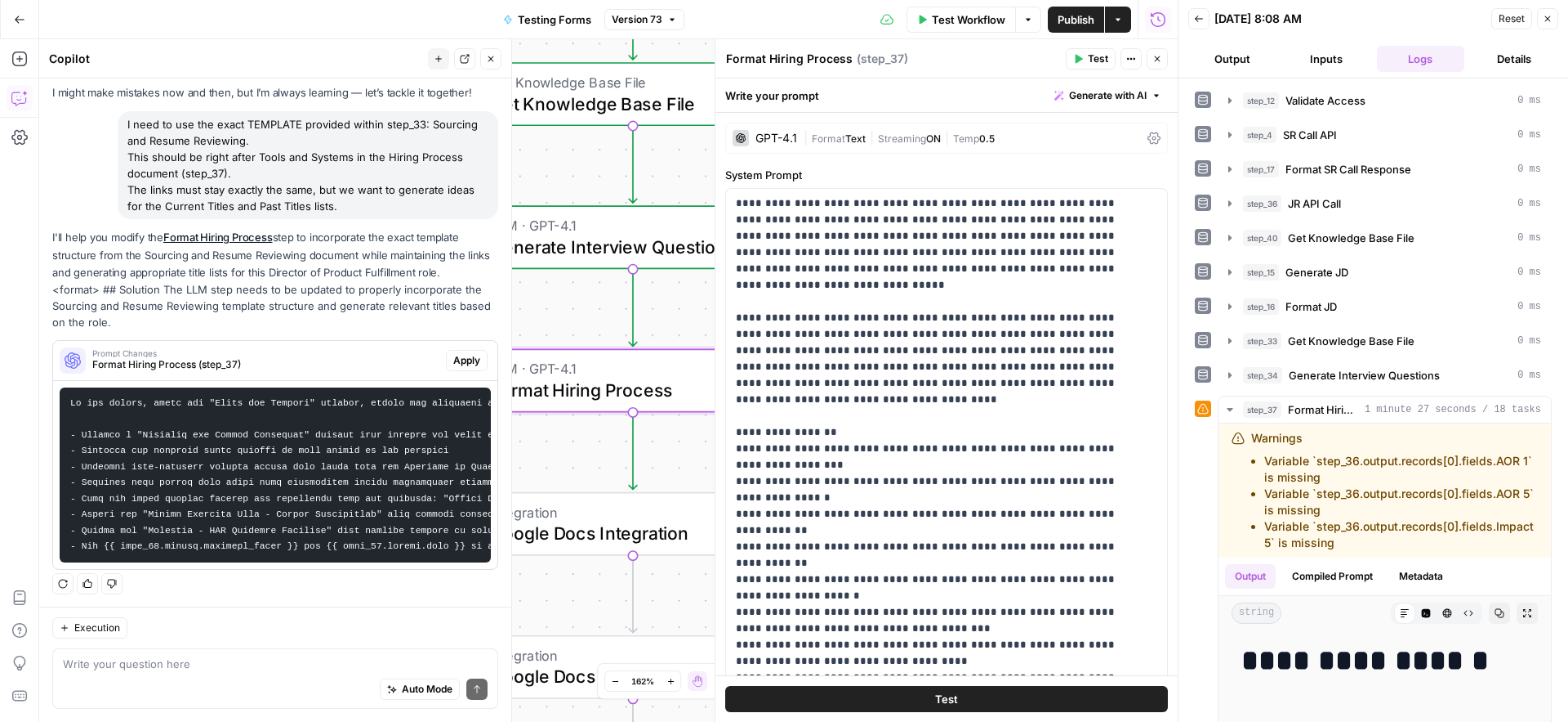
scroll to position [77, 0]
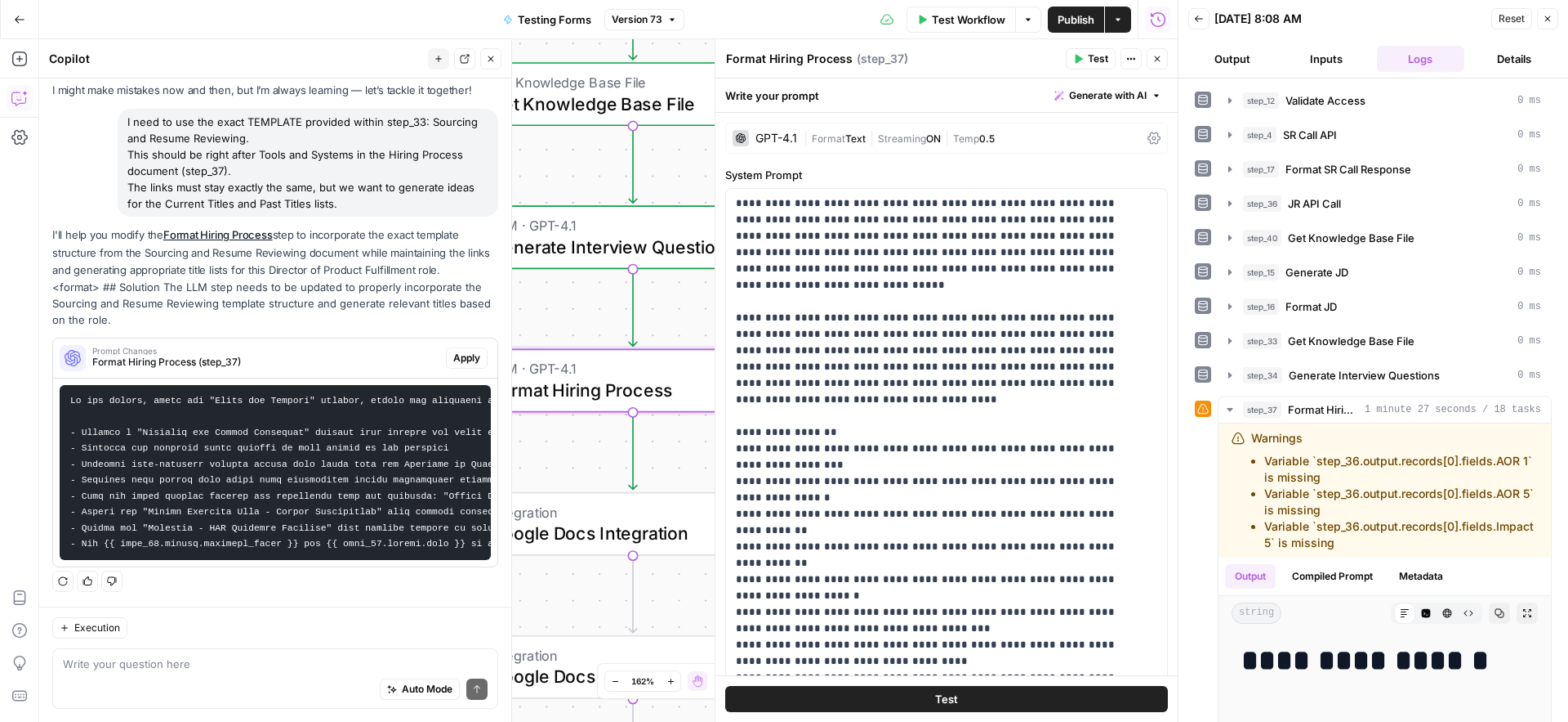
click at [453, 351] on span "Apply" at bounding box center [466, 358] width 27 height 15
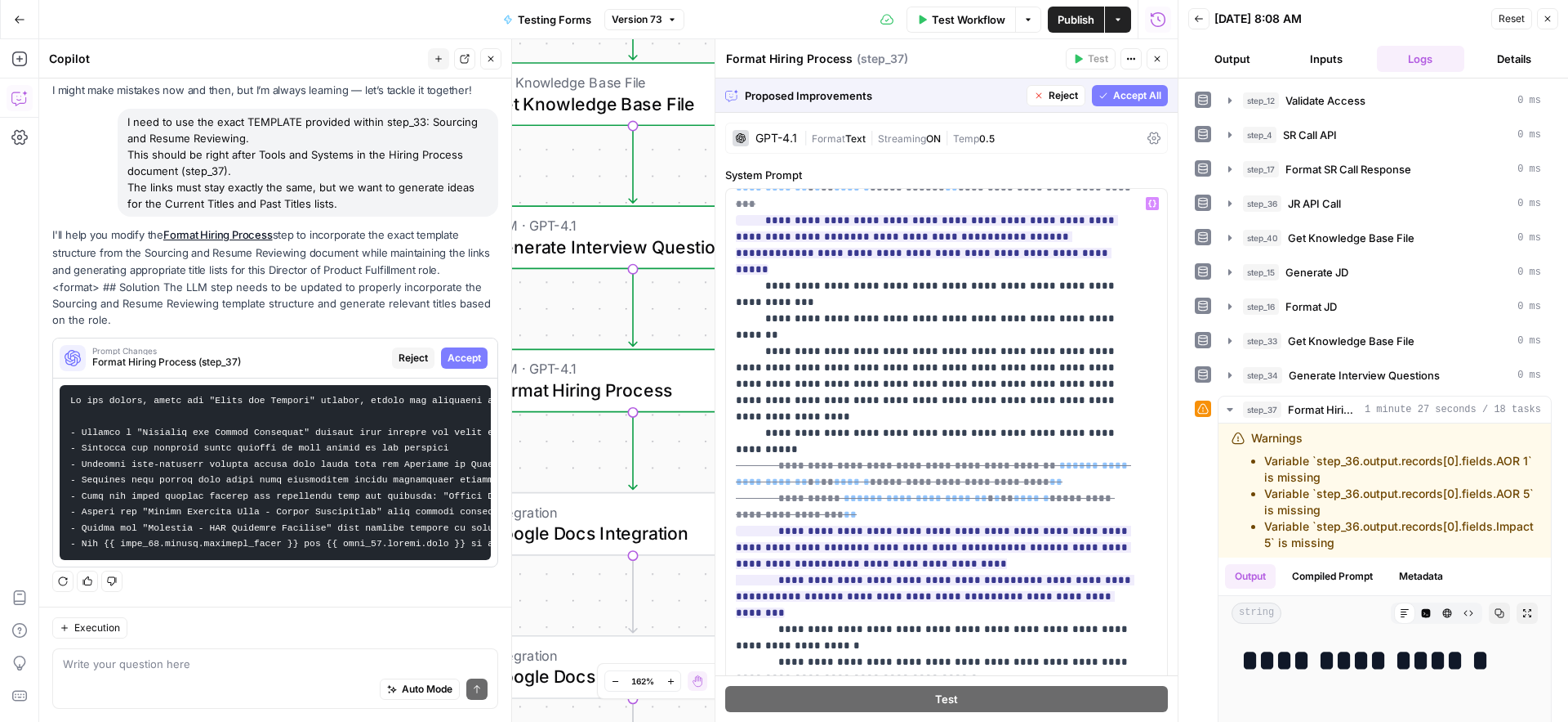
scroll to position [2044, 0]
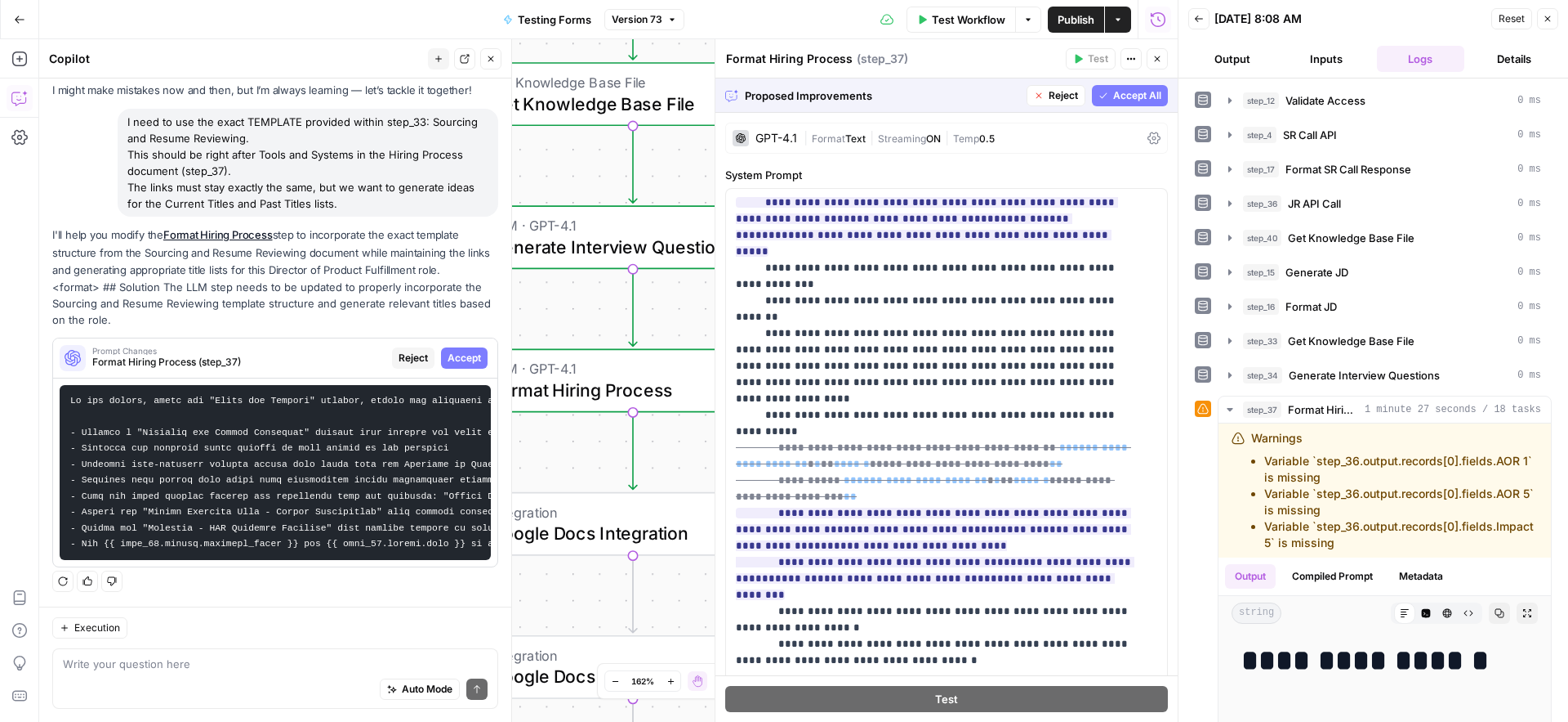
click at [1128, 94] on span "Accept All" at bounding box center [1137, 96] width 48 height 15
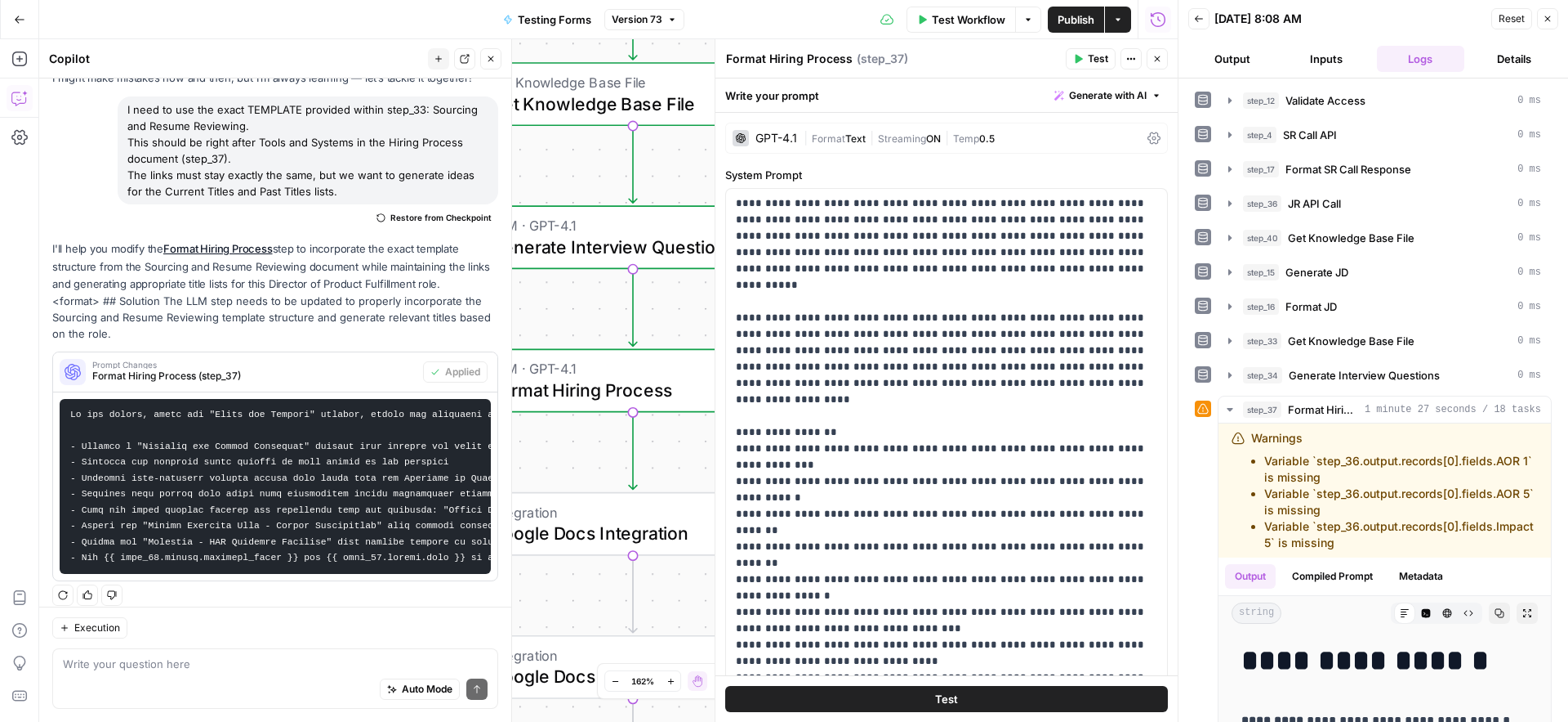
scroll to position [104, 0]
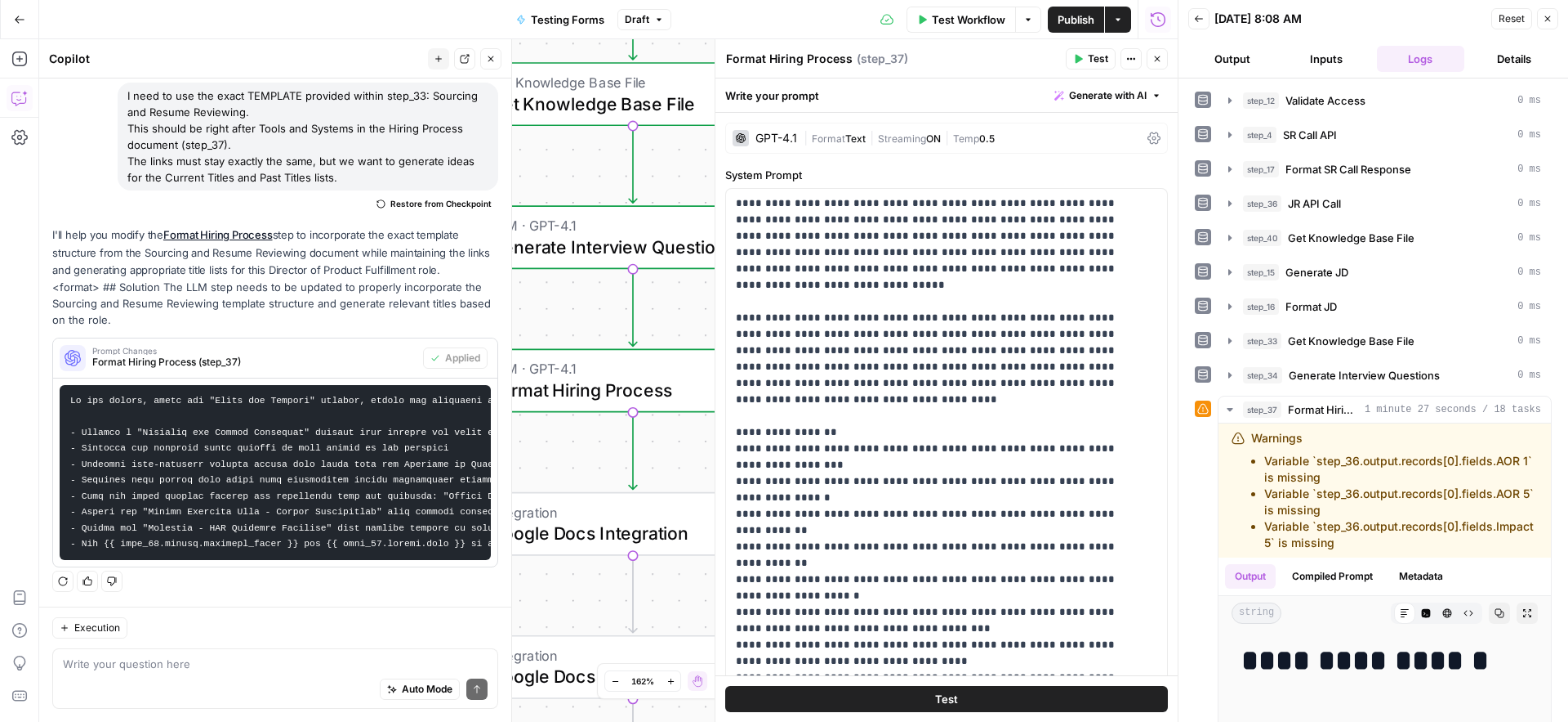
click at [1090, 57] on span "Test" at bounding box center [1098, 59] width 21 height 15
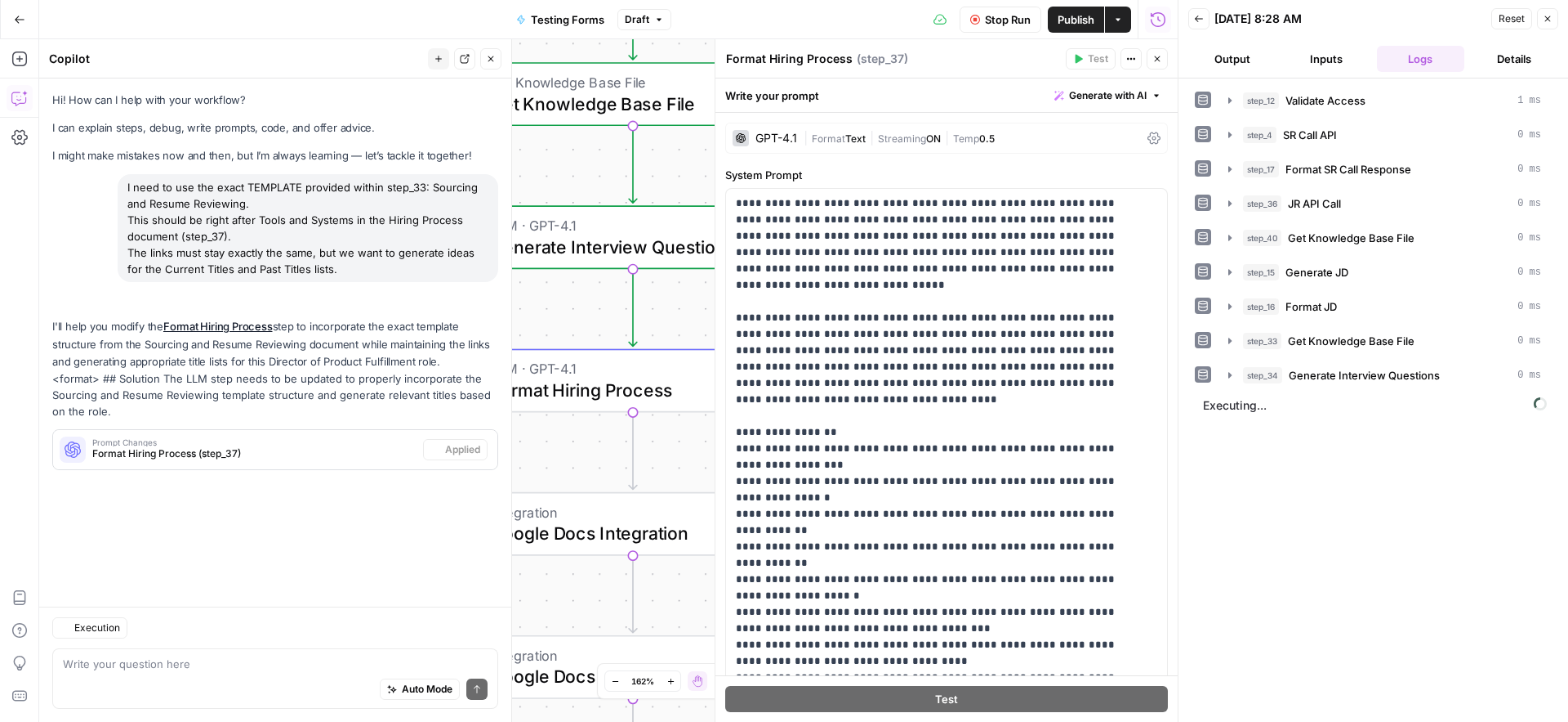
scroll to position [0, 0]
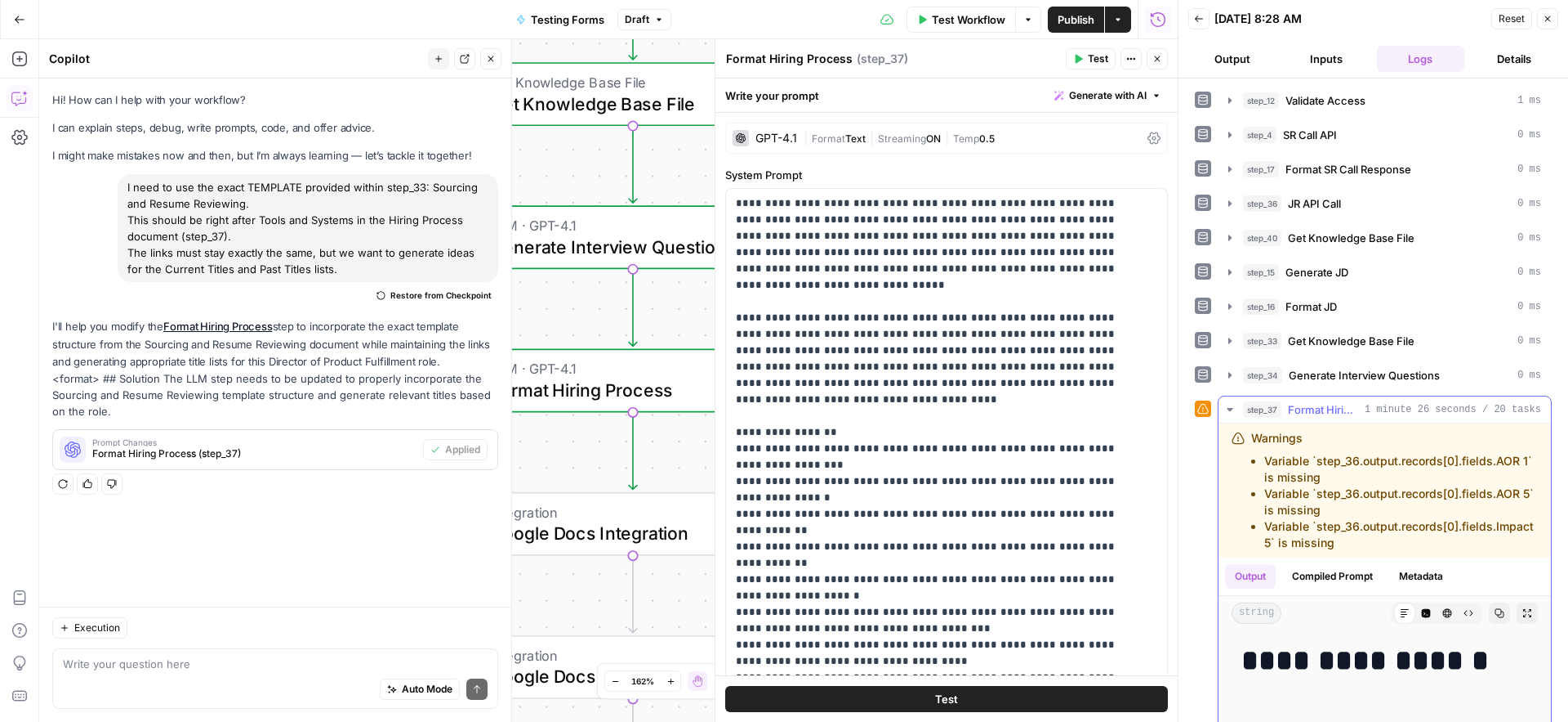
click at [1494, 618] on icon "button" at bounding box center [1499, 613] width 10 height 10
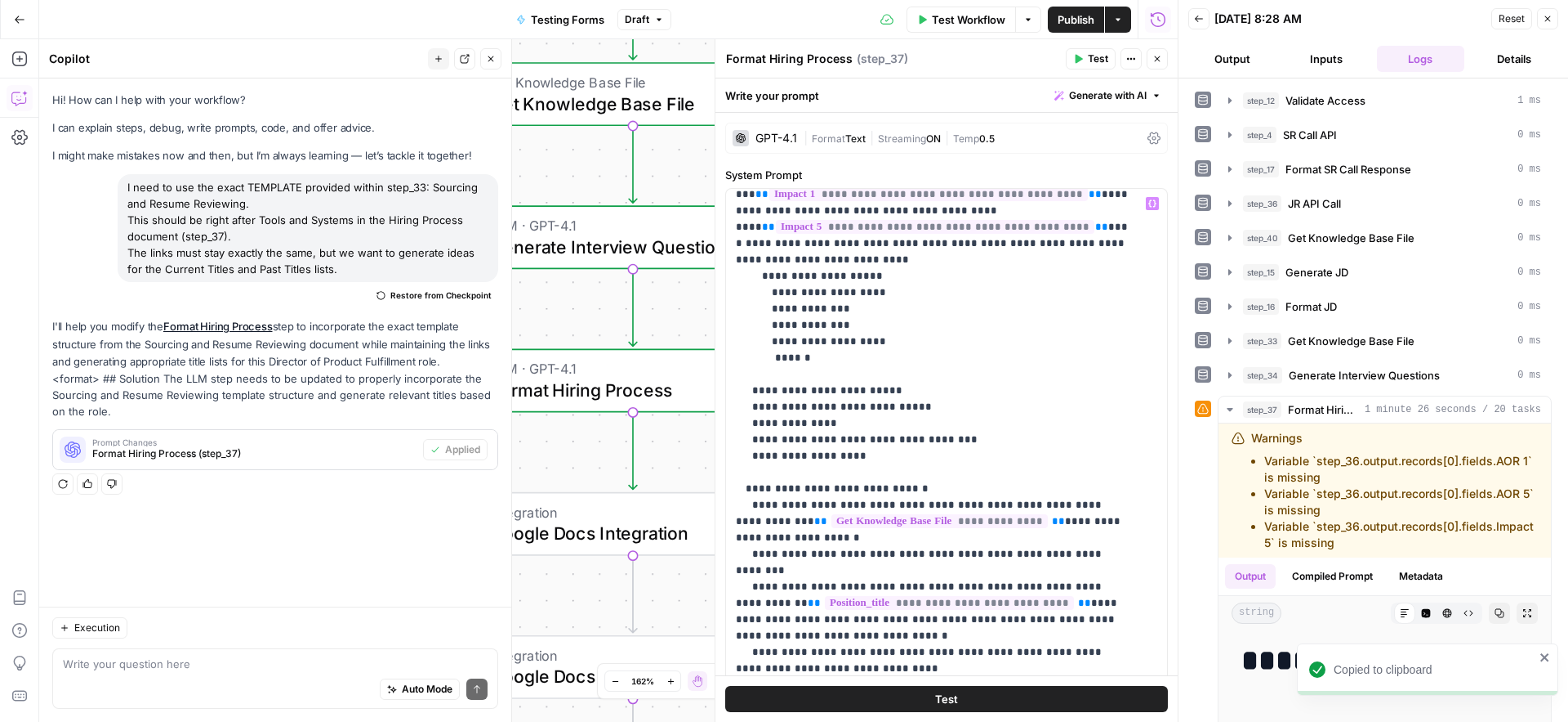
scroll to position [967, 0]
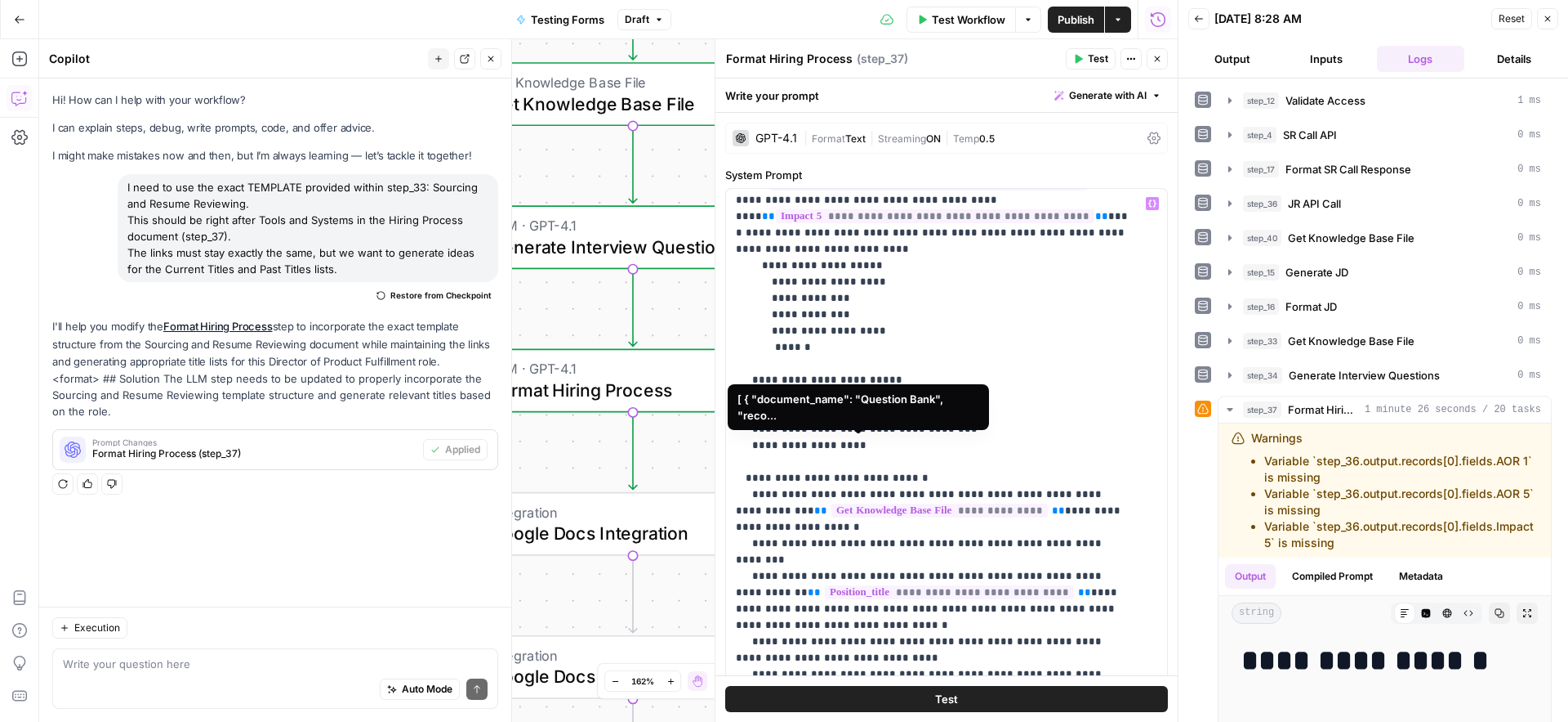
click at [907, 504] on span "**********" at bounding box center [940, 510] width 216 height 14
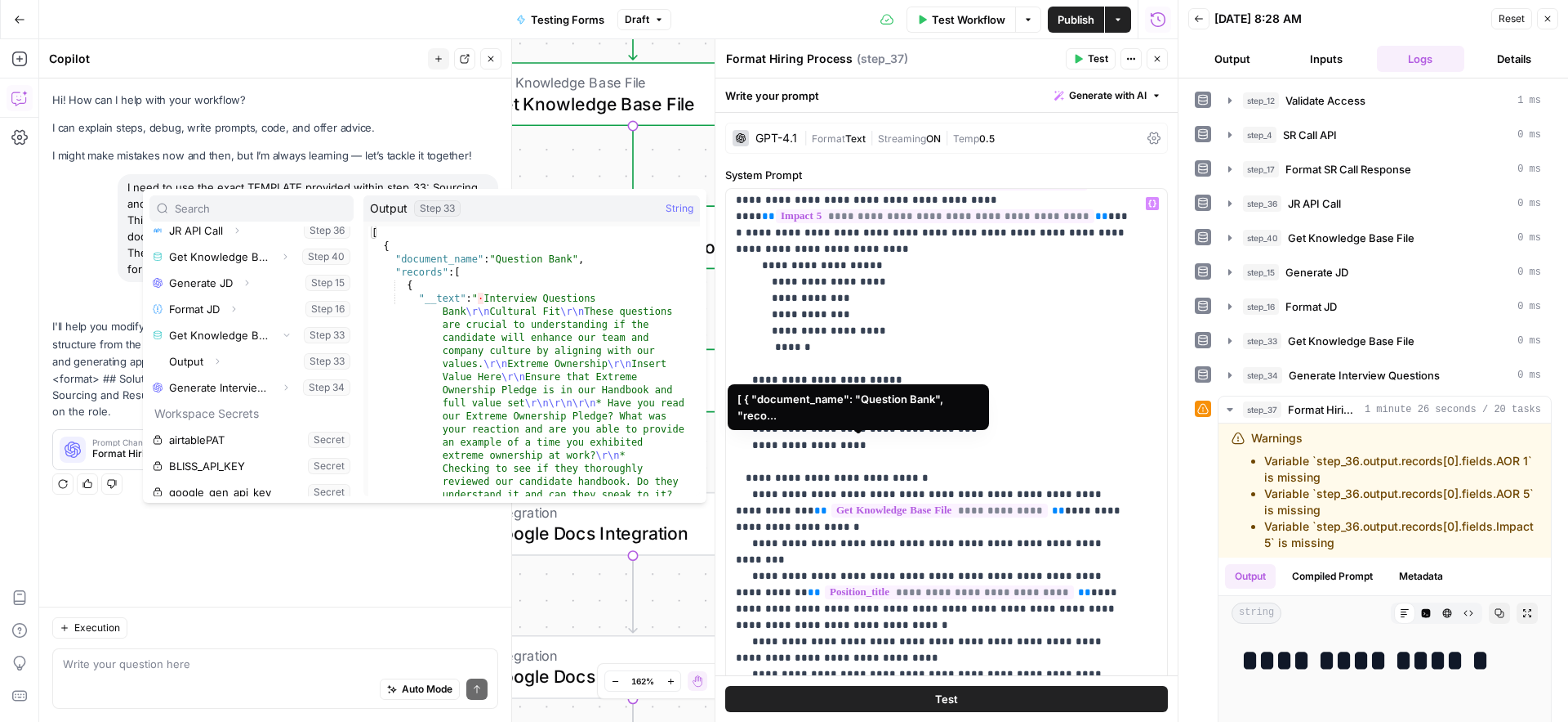
click at [832, 504] on span "**********" at bounding box center [940, 510] width 216 height 14
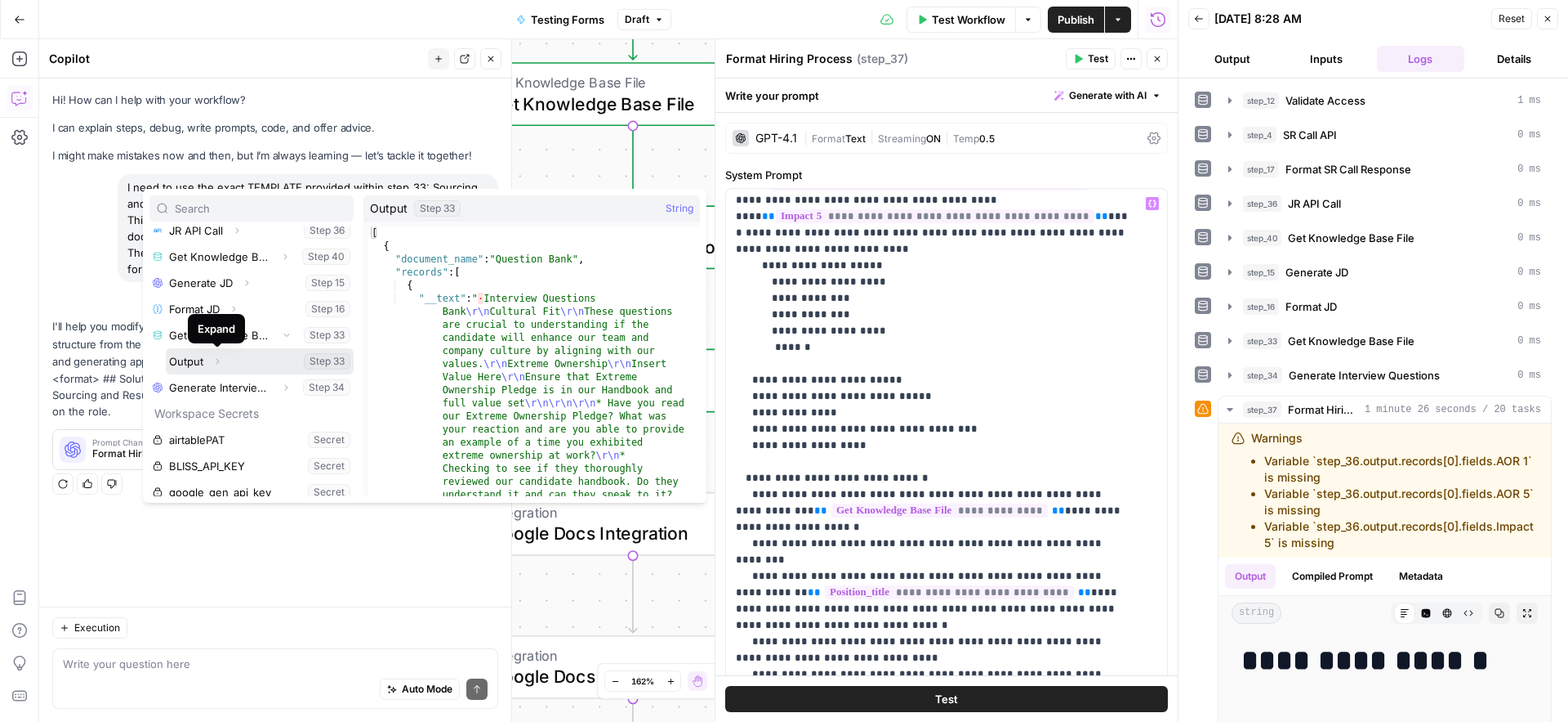
click at [220, 361] on icon "button" at bounding box center [217, 361] width 10 height 10
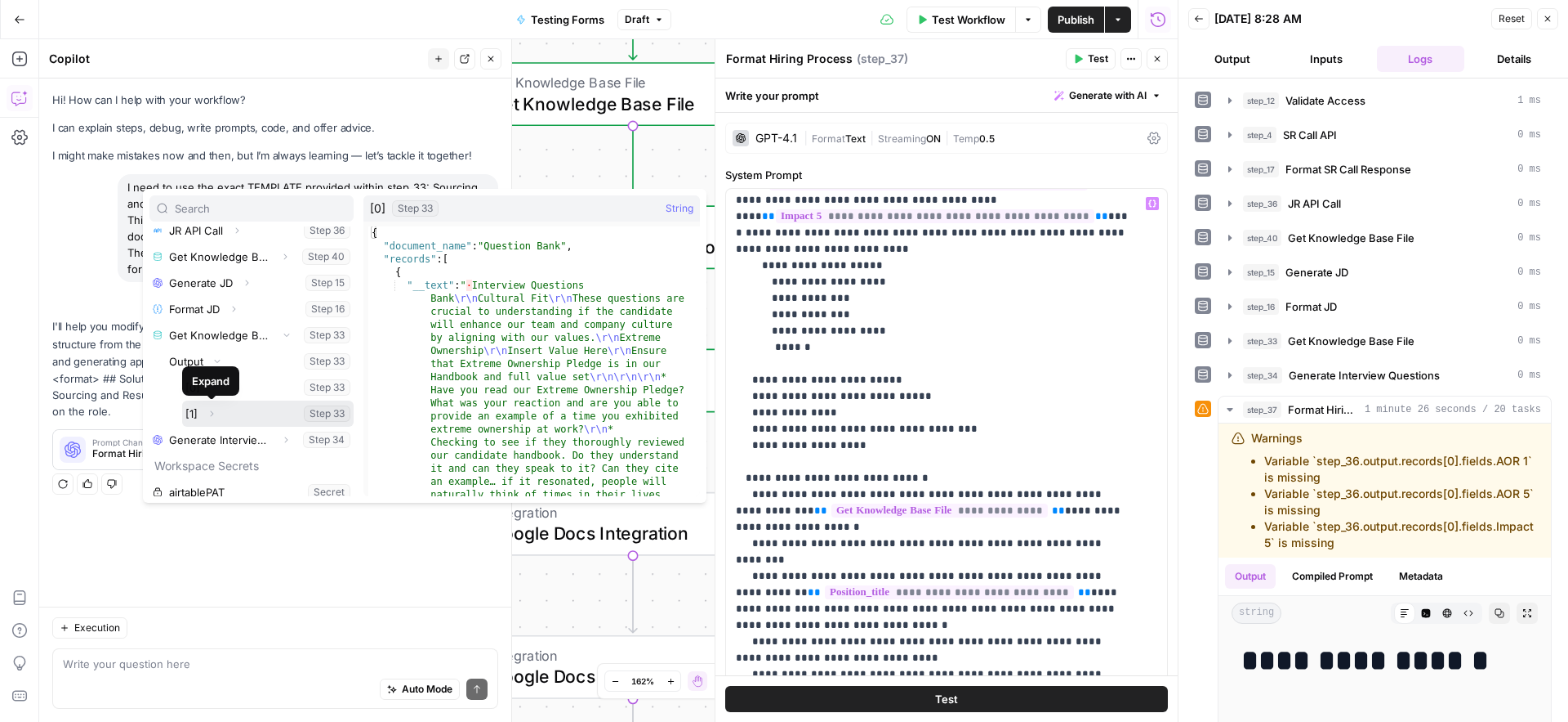
click at [214, 418] on icon "button" at bounding box center [212, 413] width 10 height 10
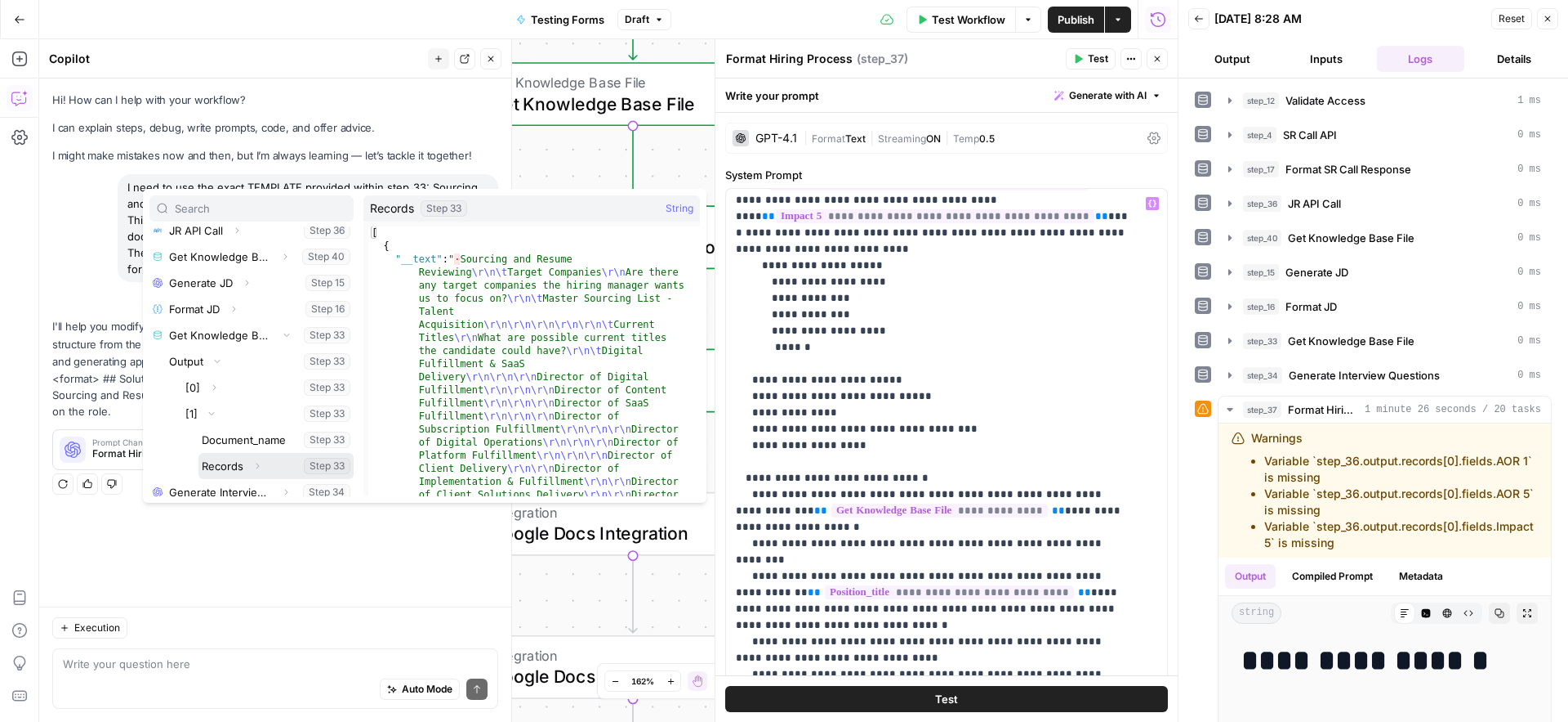
click at [321, 466] on button "Select variable Records" at bounding box center [276, 465] width 155 height 26
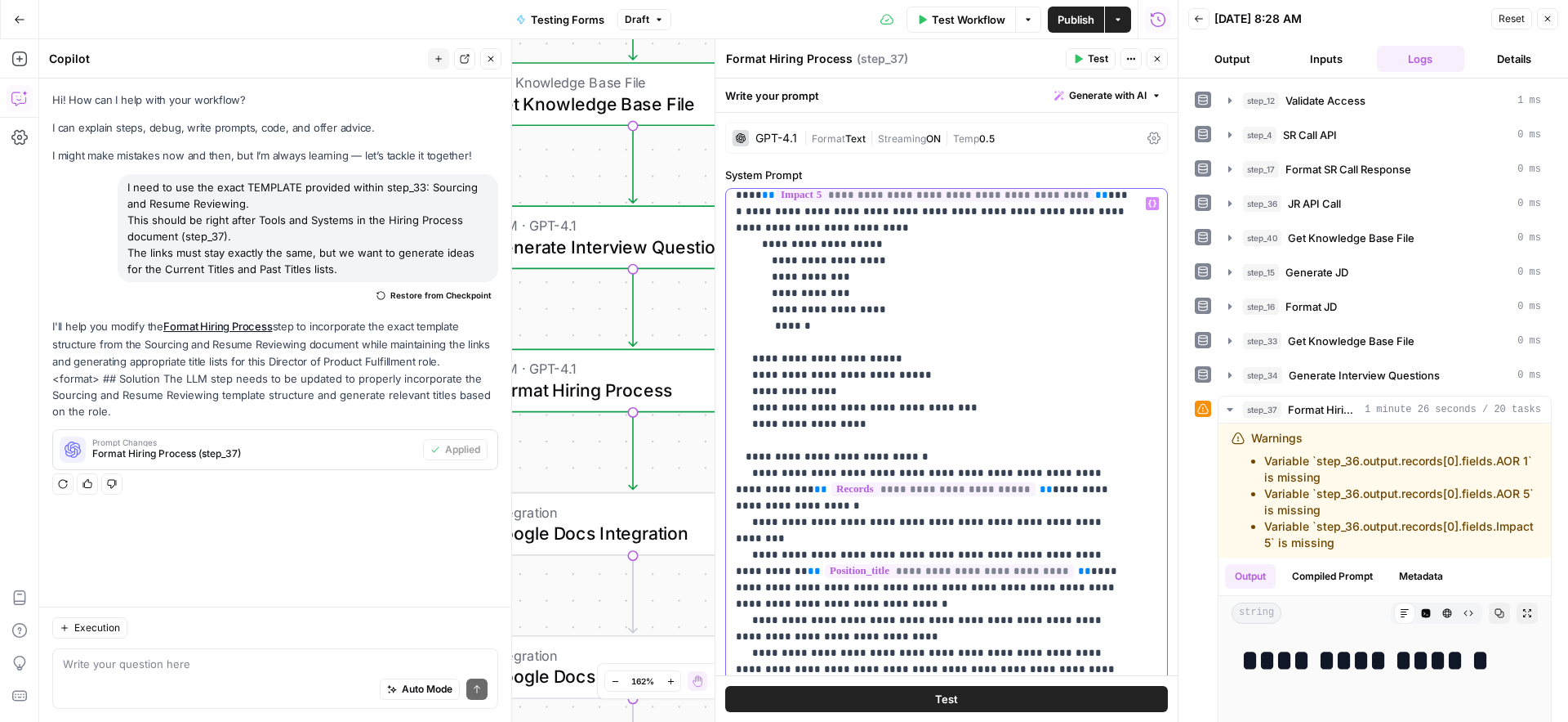
scroll to position [1000, 0]
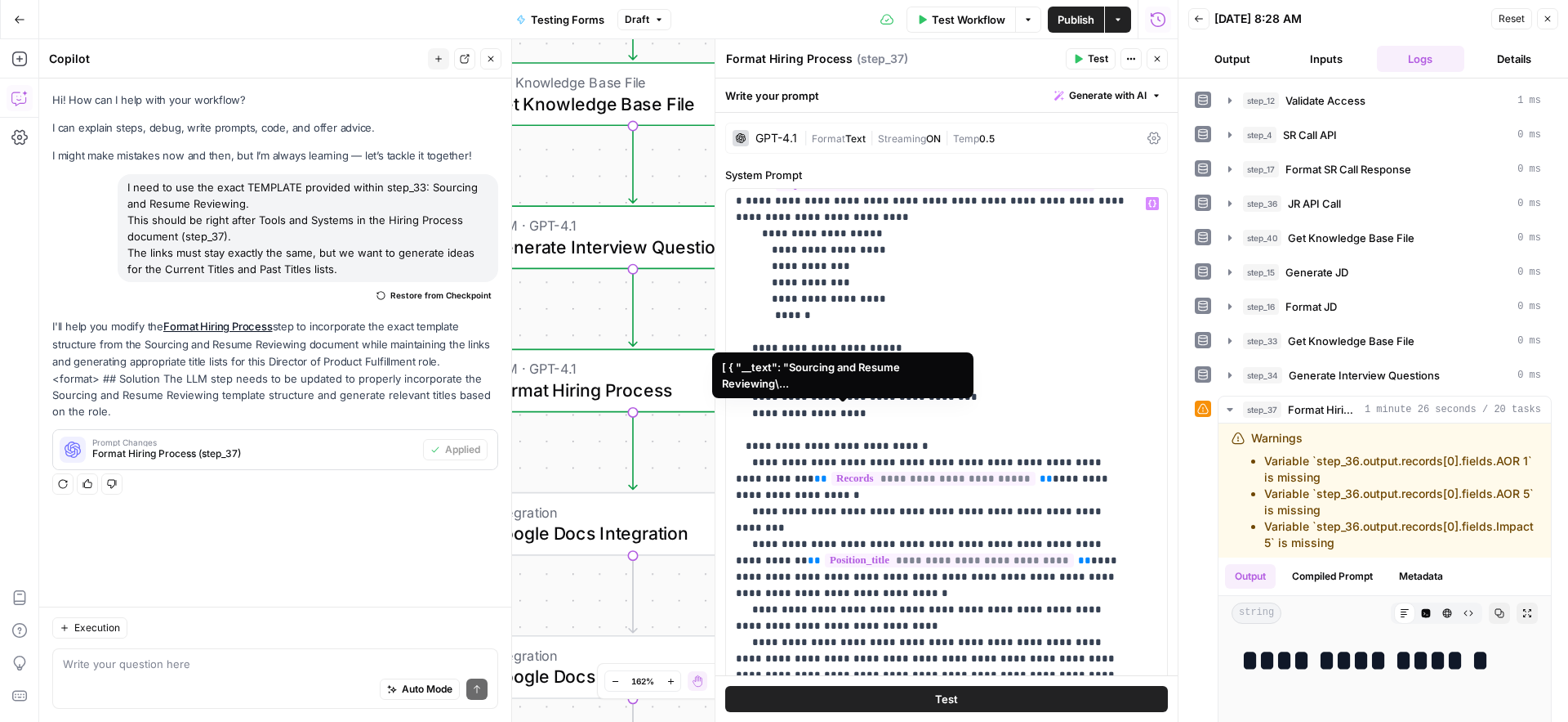
click at [832, 472] on span "**********" at bounding box center [933, 479] width 204 height 14
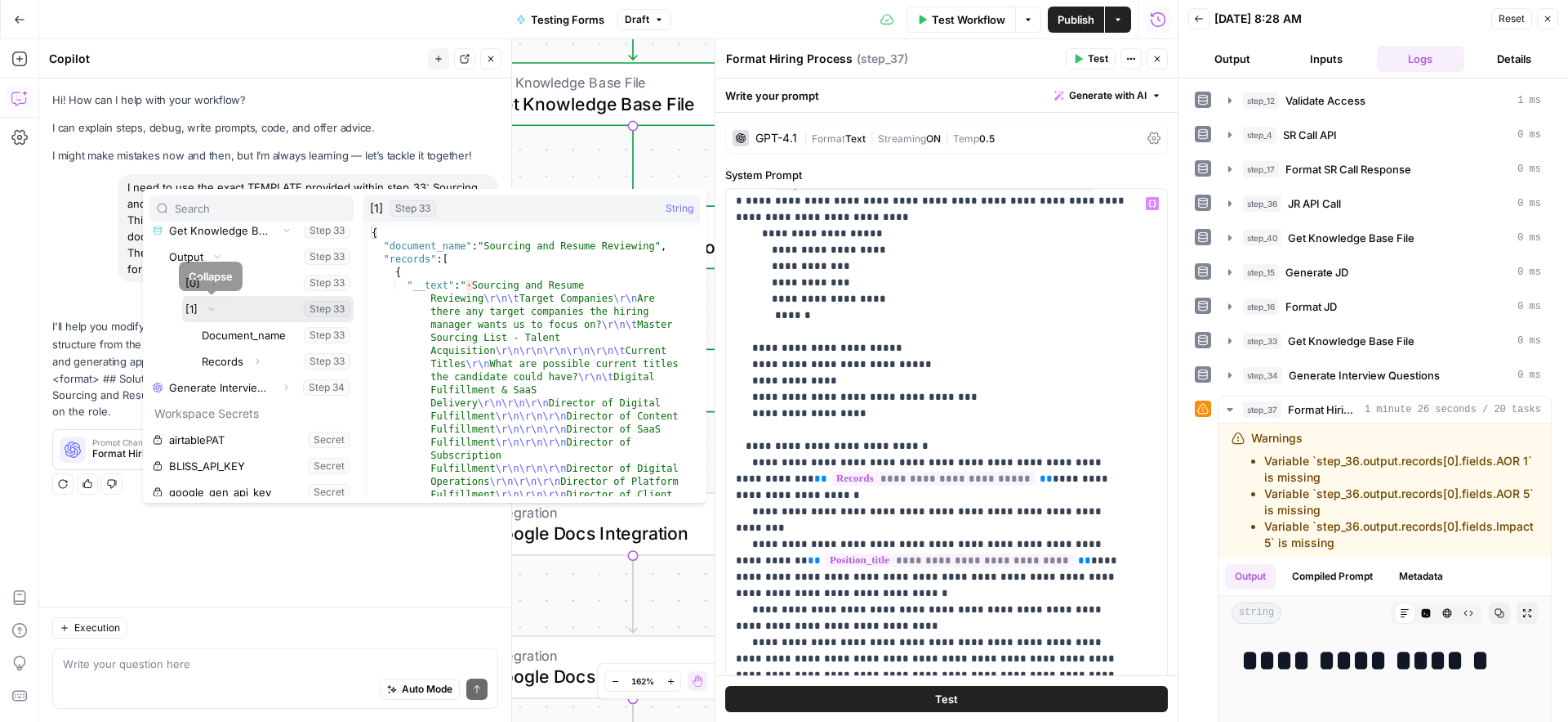
click at [197, 309] on button "Select variable [1]" at bounding box center [268, 309] width 172 height 26
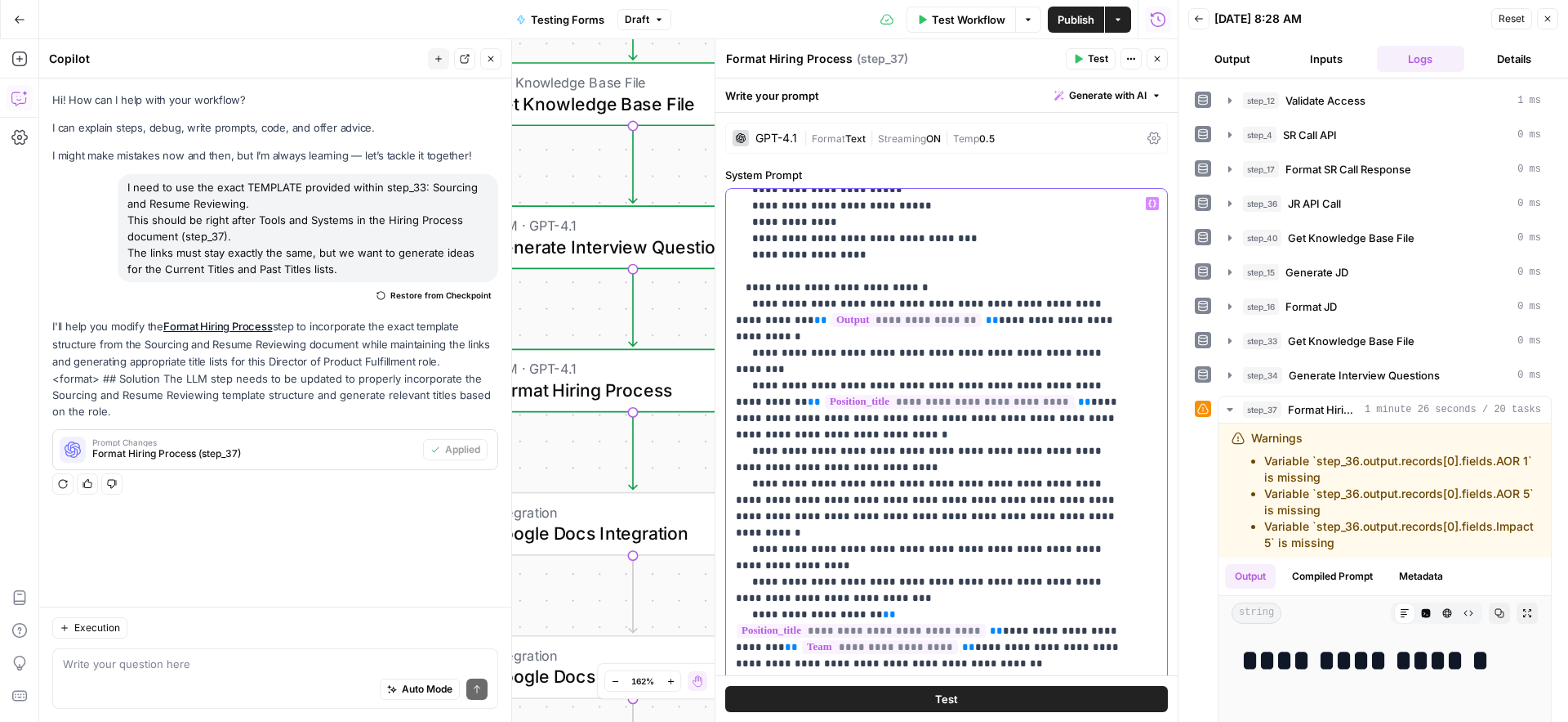
scroll to position [1189, 0]
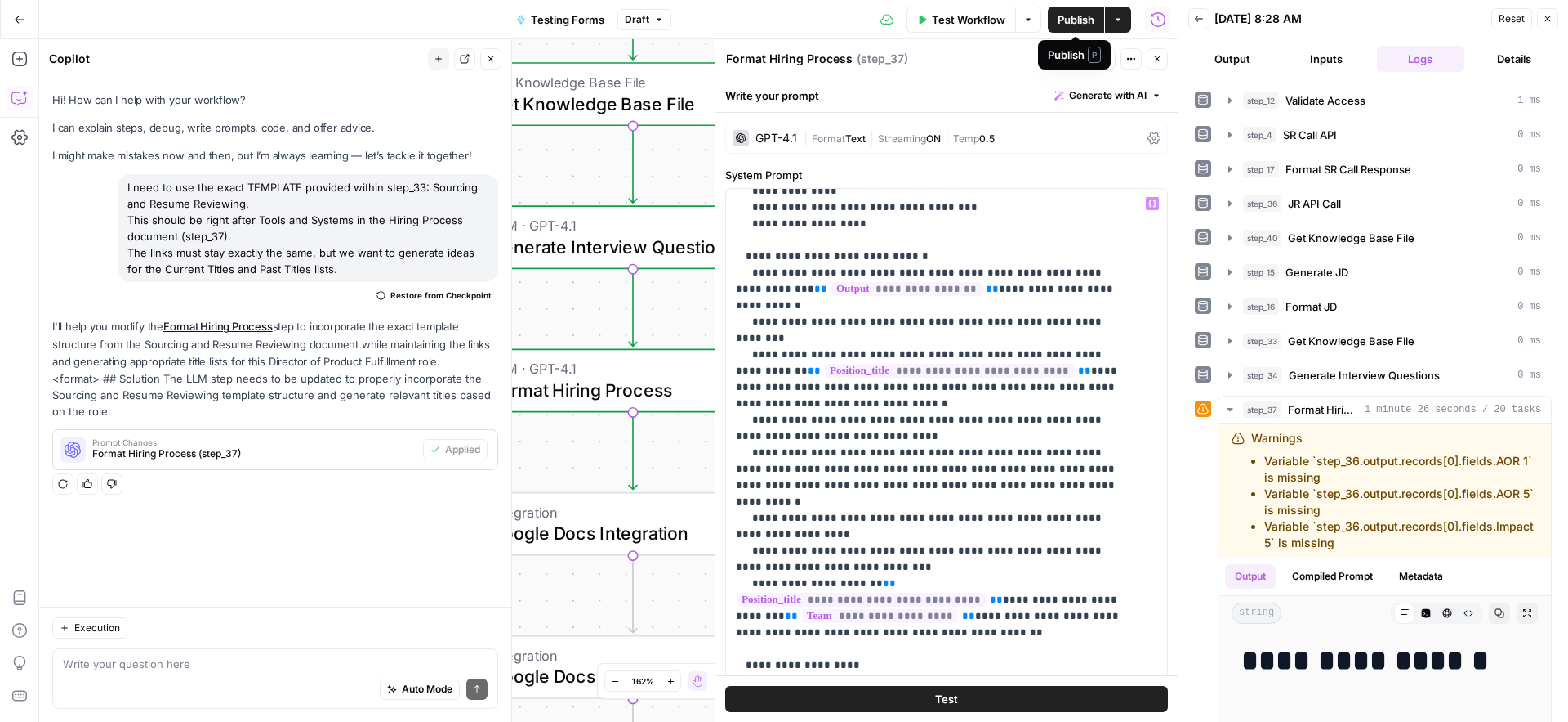
click at [1077, 18] on span "Publish" at bounding box center [1076, 20] width 36 height 17
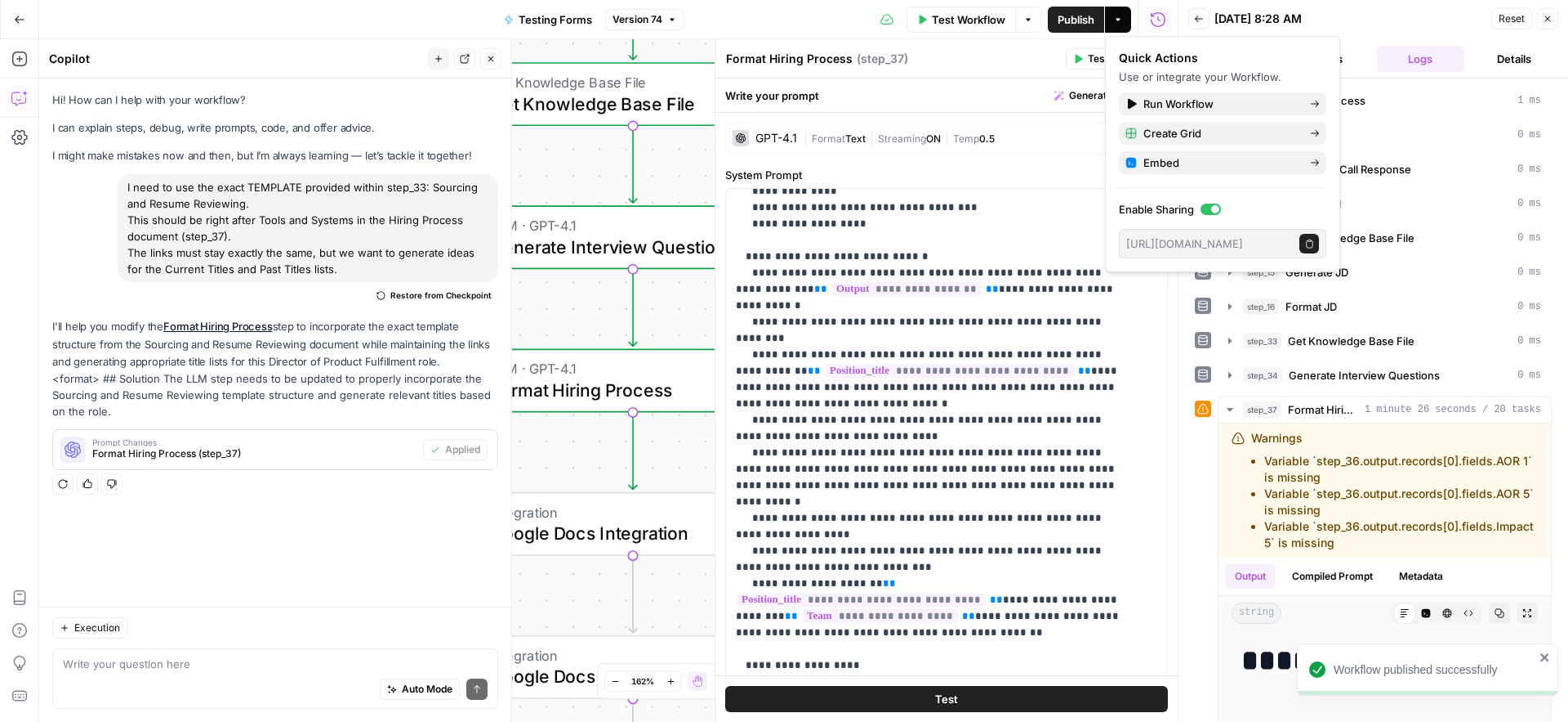
click at [832, 23] on div "Test Workflow Options Publish Actions Run History" at bounding box center [931, 19] width 494 height 38
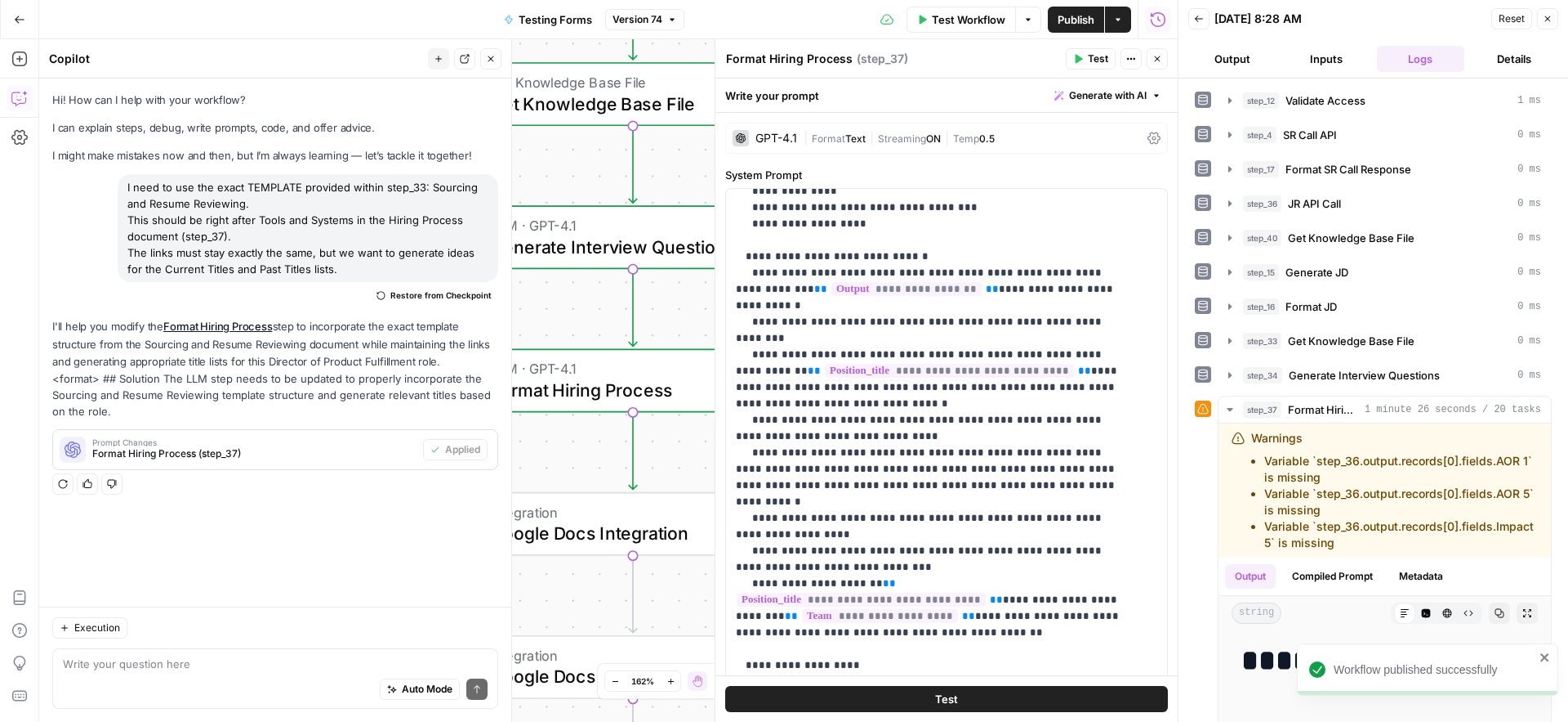
click at [816, 21] on div "Test Workflow Options Publish Actions Run History" at bounding box center [931, 19] width 494 height 38
click at [1549, 21] on icon "button" at bounding box center [1548, 20] width 6 height 6
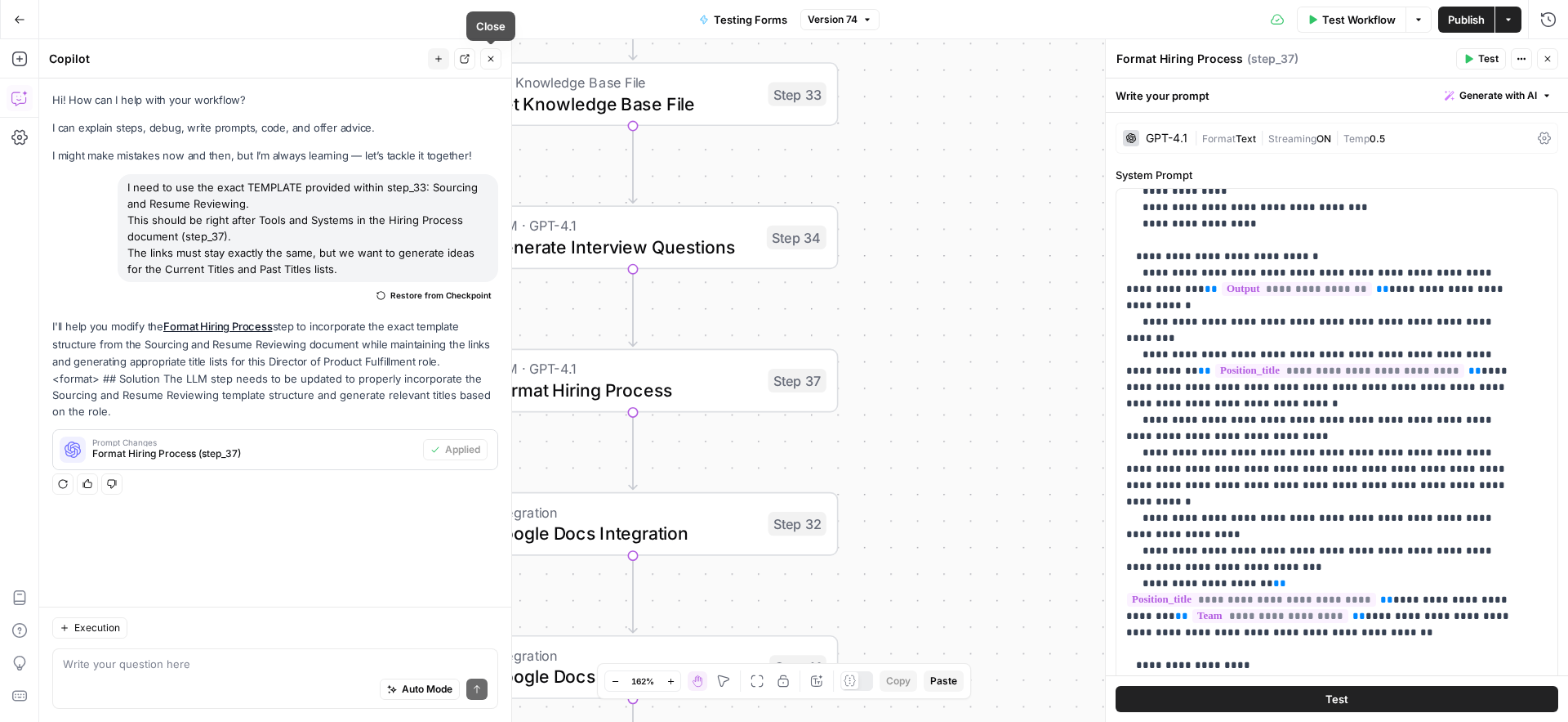
click at [492, 60] on icon "button" at bounding box center [490, 59] width 10 height 10
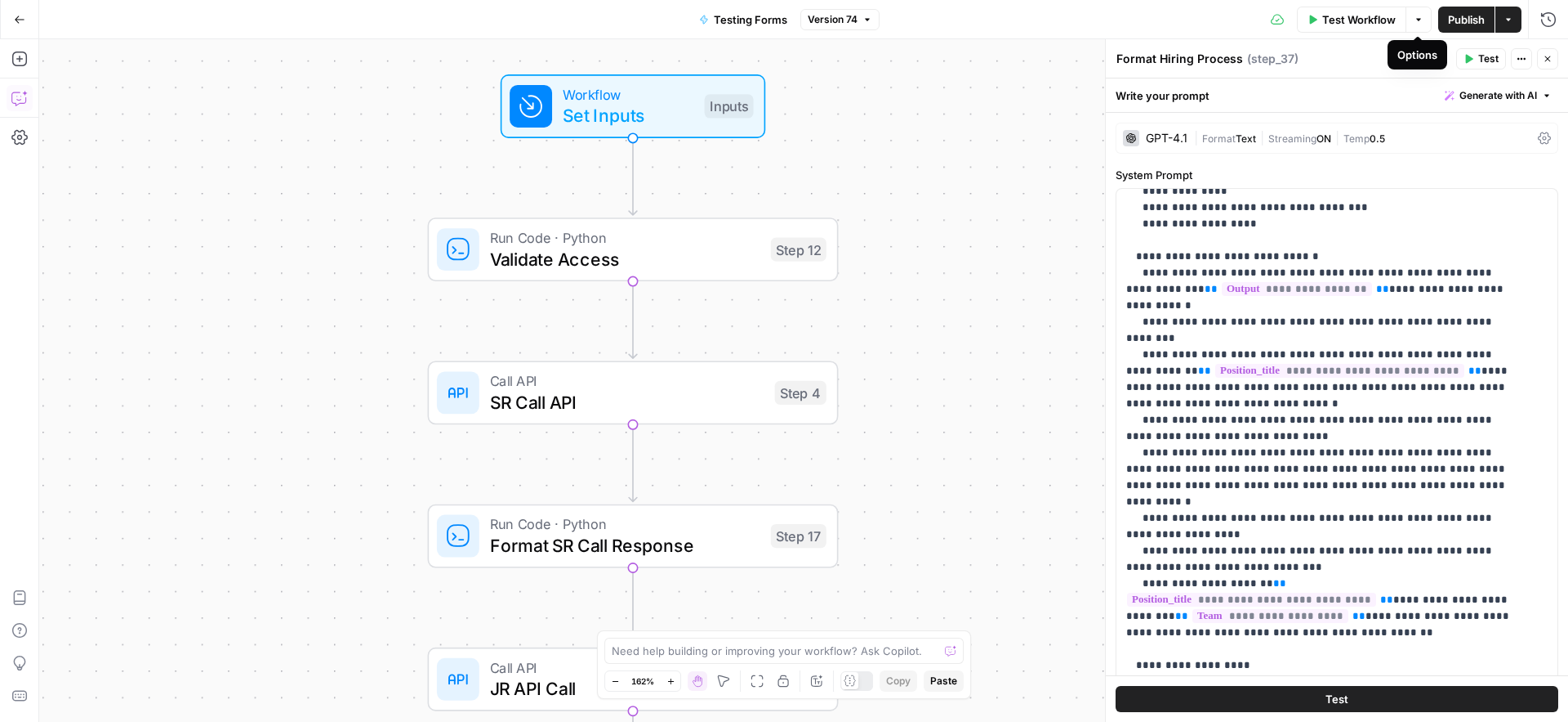
click at [1415, 22] on icon "button" at bounding box center [1419, 20] width 10 height 10
click at [1359, 23] on span "Test Workflow" at bounding box center [1358, 20] width 74 height 17
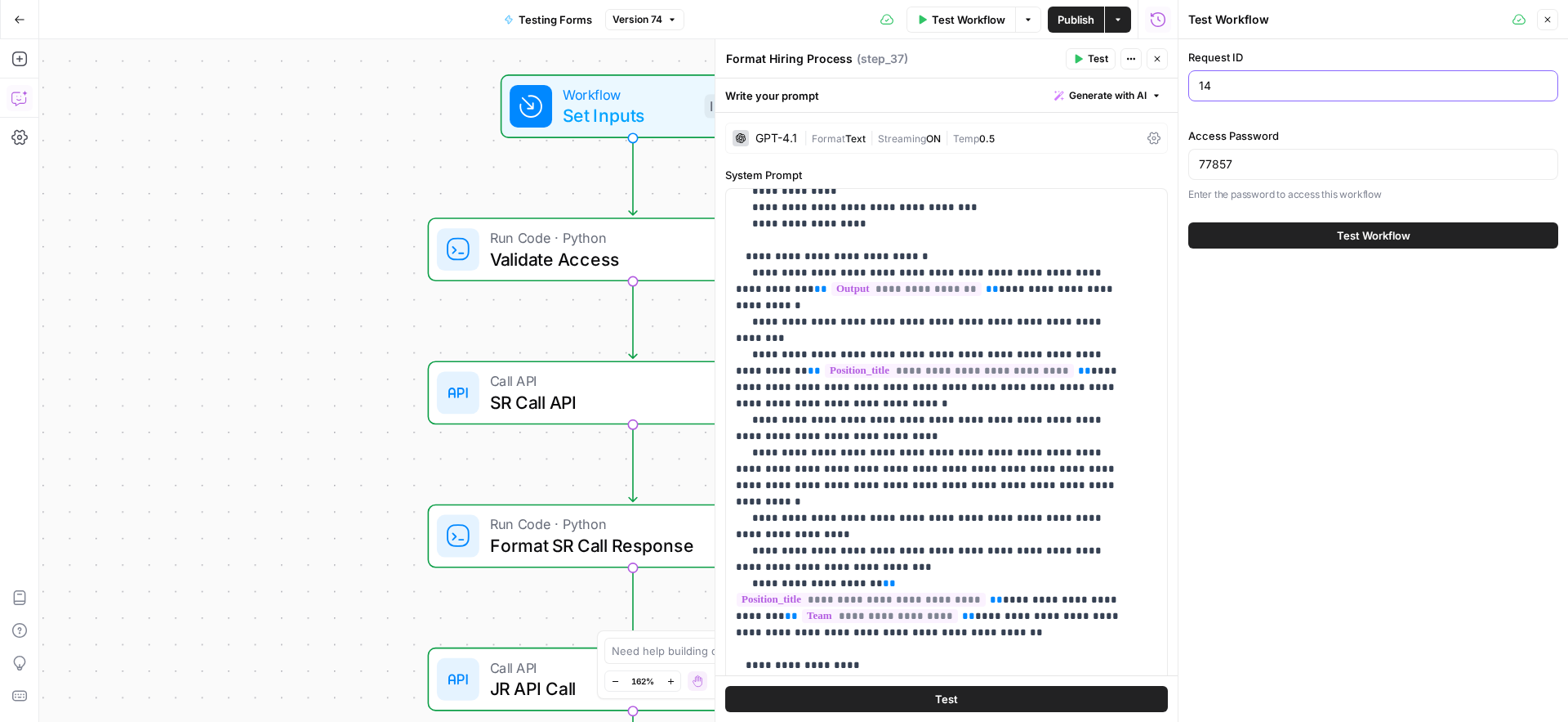
drag, startPoint x: 1220, startPoint y: 84, endPoint x: 1204, endPoint y: 84, distance: 16.0
click at [1204, 84] on input "14" at bounding box center [1373, 86] width 349 height 17
type input "13"
click at [1373, 240] on span "Test Workflow" at bounding box center [1373, 236] width 74 height 17
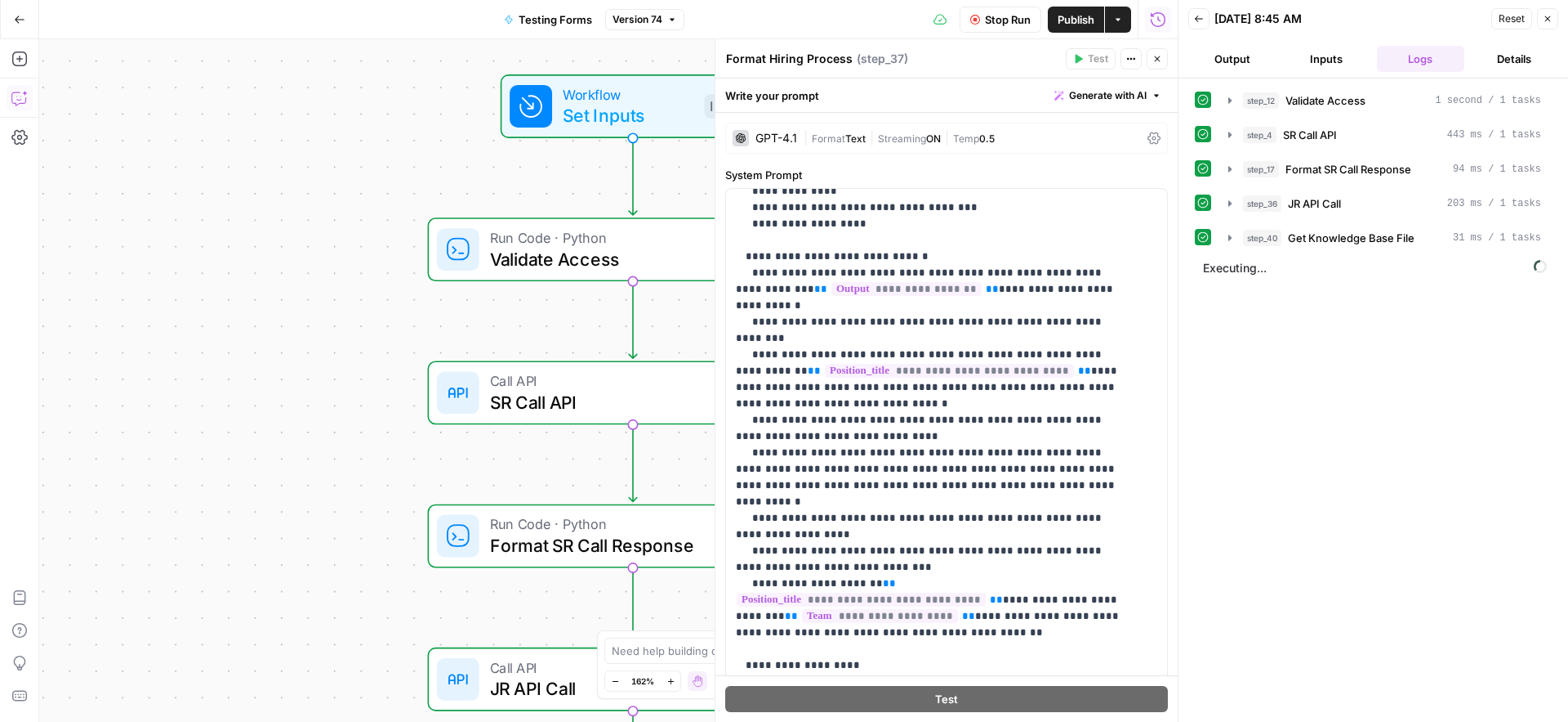
click at [1016, 23] on span "Stop Run" at bounding box center [1008, 20] width 46 height 17
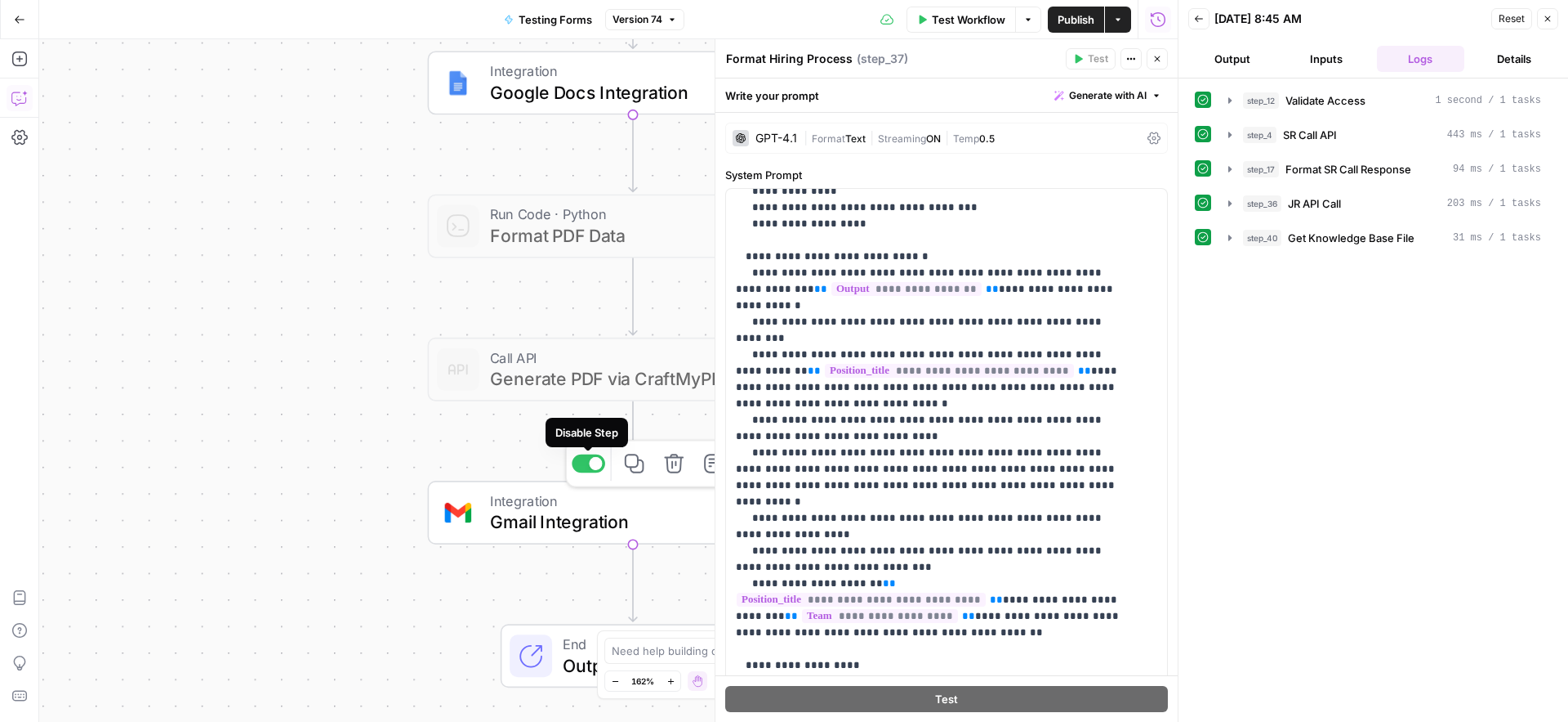
click at [585, 472] on div at bounding box center [588, 464] width 34 height 19
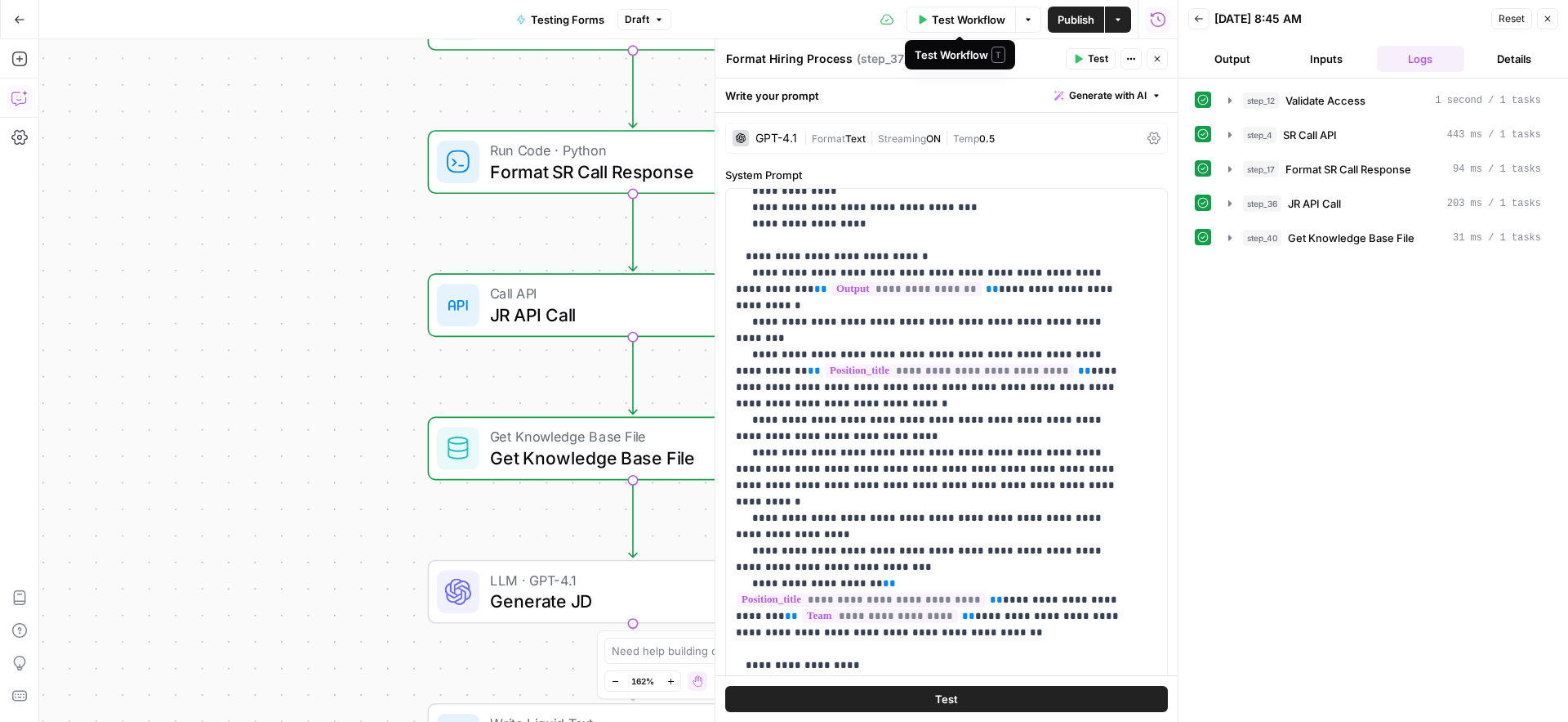
click at [966, 23] on span "Test Workflow" at bounding box center [969, 20] width 74 height 17
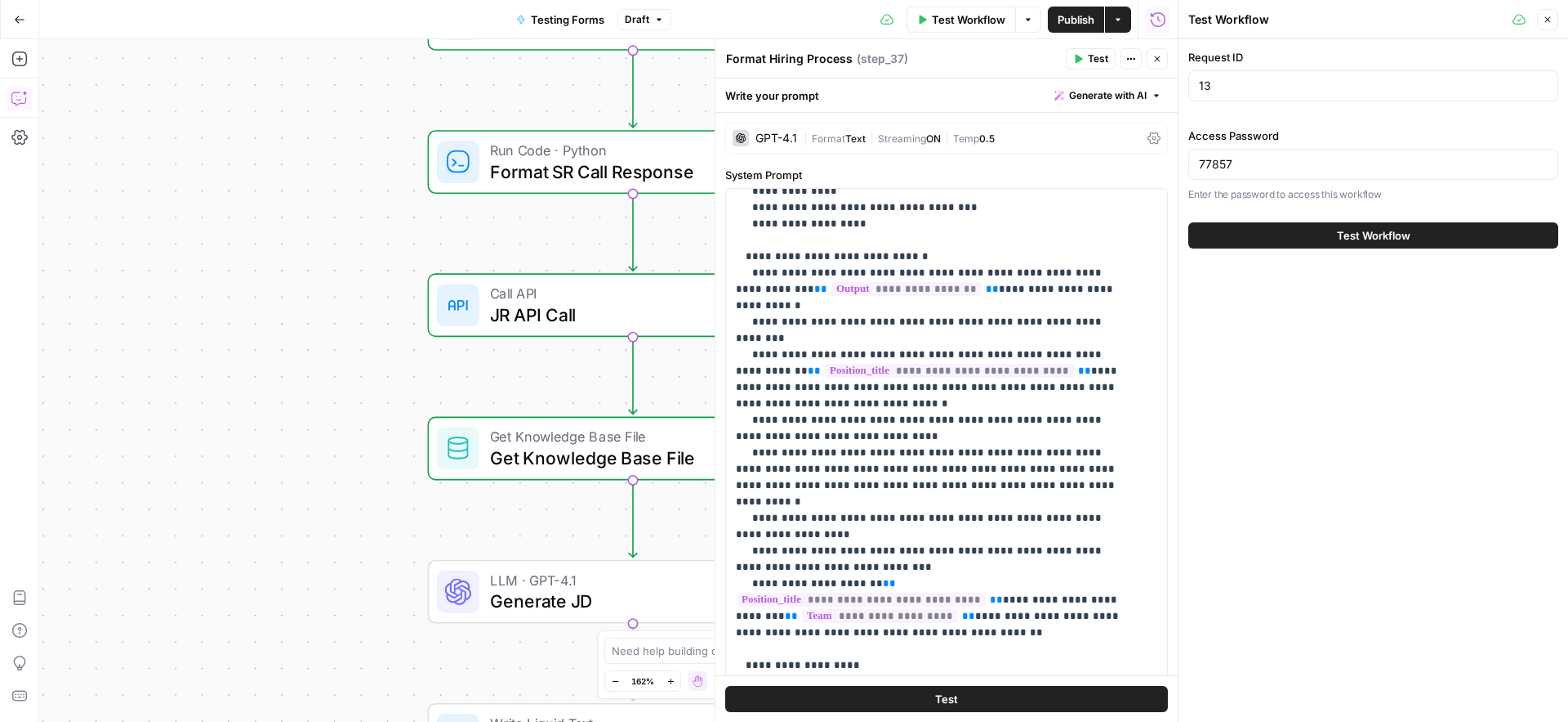
click at [1342, 231] on span "Test Workflow" at bounding box center [1373, 236] width 74 height 17
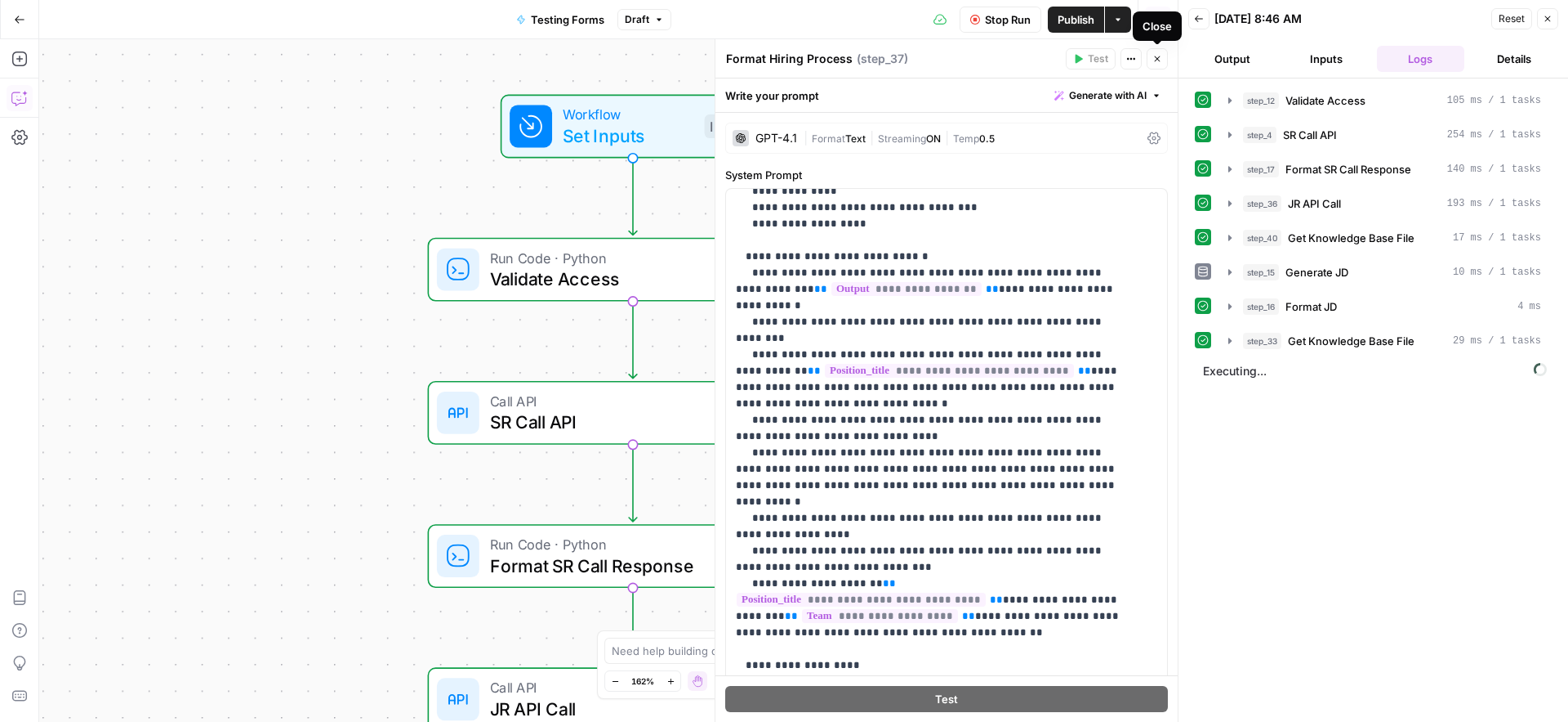
click at [1162, 59] on span "Close" at bounding box center [1162, 59] width 1 height 1
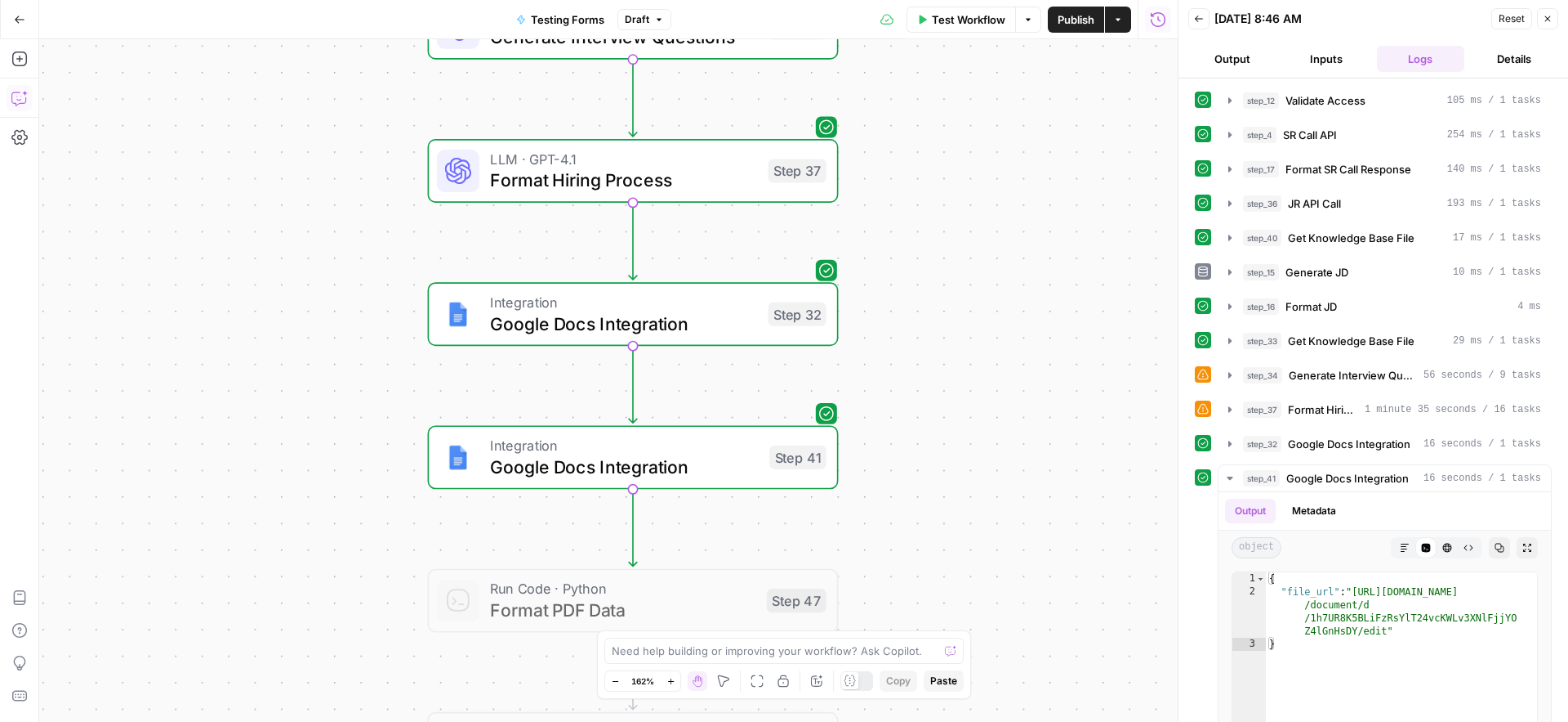
click at [13, 95] on icon "button" at bounding box center [20, 98] width 17 height 17
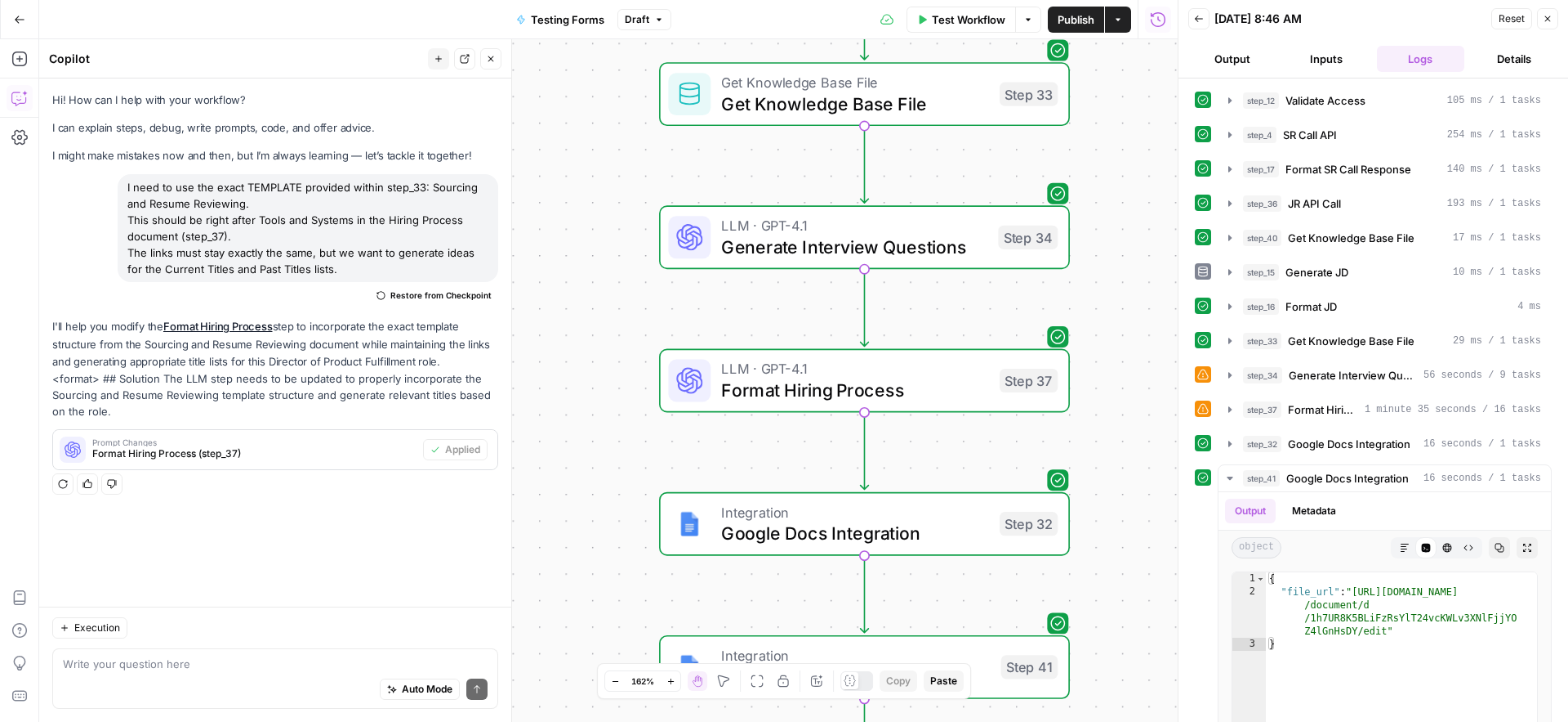
click at [155, 670] on textarea at bounding box center [275, 664] width 425 height 17
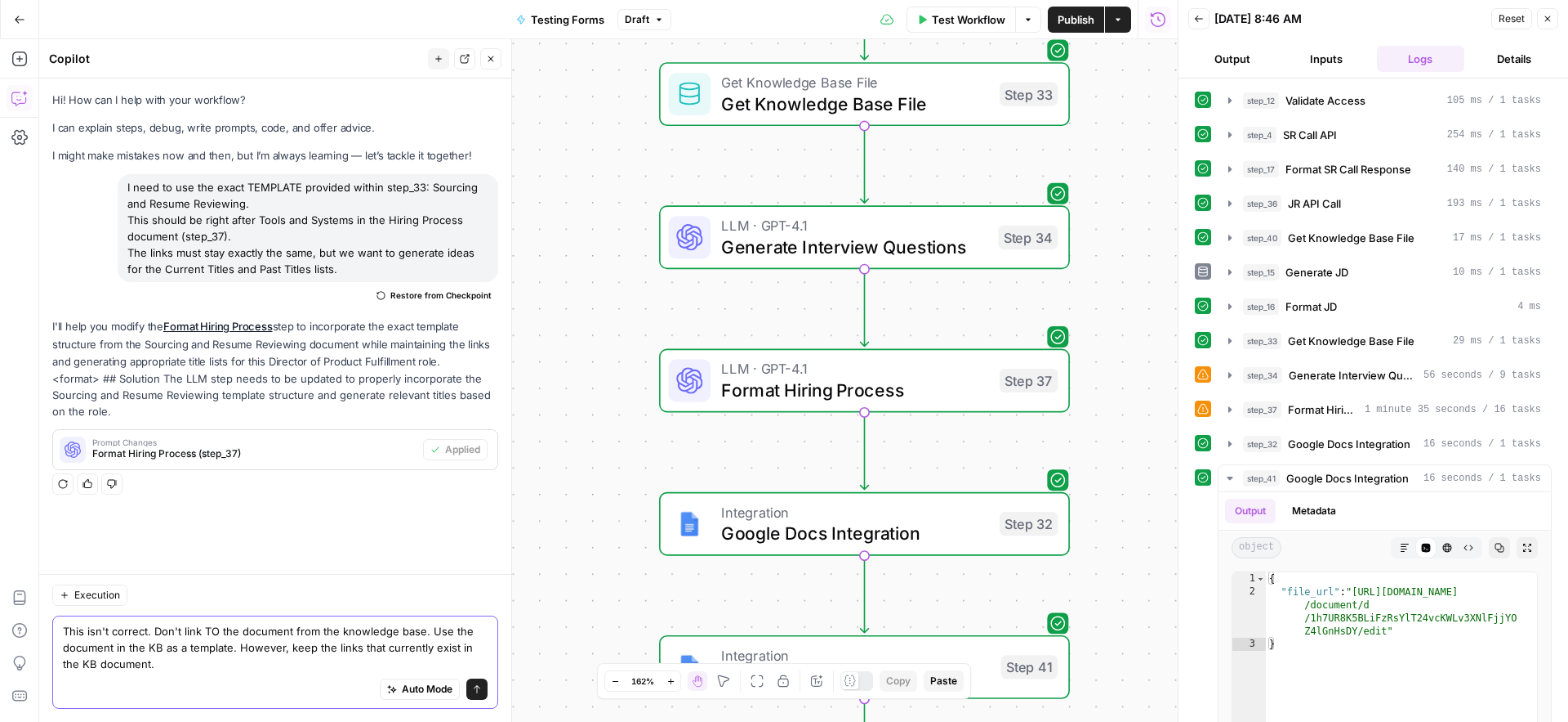
click at [96, 633] on textarea "This isn't correct. Don't link TO the document from the knowledge base. Use the…" at bounding box center [275, 647] width 425 height 49
click at [328, 674] on div "Auto Mode Send" at bounding box center [275, 689] width 425 height 36
click at [333, 663] on textarea "The Sourcing and Resume Reviewing isn't correct. Don't link TO the document fro…" at bounding box center [275, 647] width 425 height 49
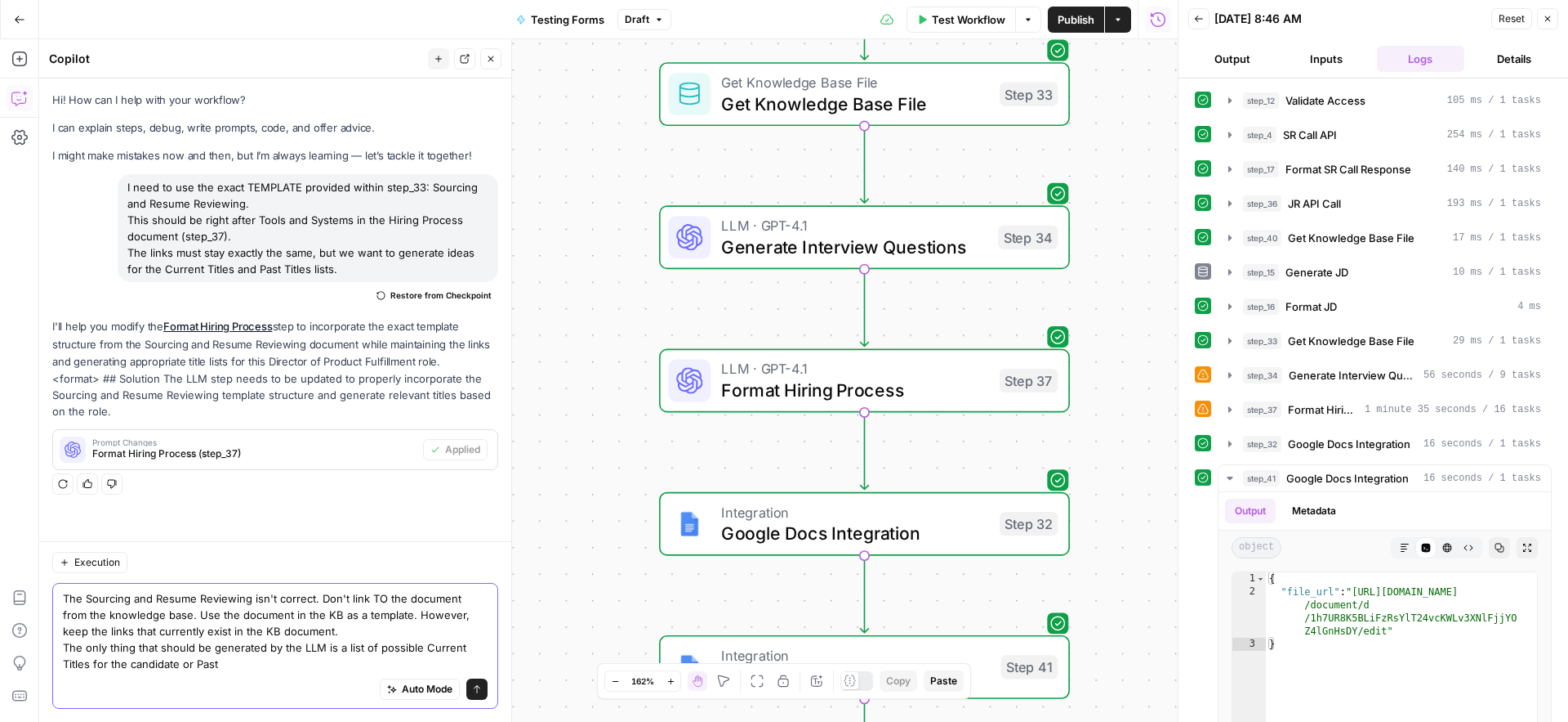
drag, startPoint x: 92, startPoint y: 664, endPoint x: 179, endPoint y: 657, distance: 87.3
click at [179, 657] on textarea "The Sourcing and Resume Reviewing isn't correct. Don't link TO the document fro…" at bounding box center [275, 632] width 425 height 82
click at [333, 650] on textarea "The Sourcing and Resume Reviewing isn't correct. Don't link TO the document fro…" at bounding box center [275, 632] width 425 height 82
click at [234, 665] on textarea "The Sourcing and Resume Reviewing isn't correct. Don't link TO the document fro…" at bounding box center [275, 632] width 425 height 82
paste textarea "for the candidate"
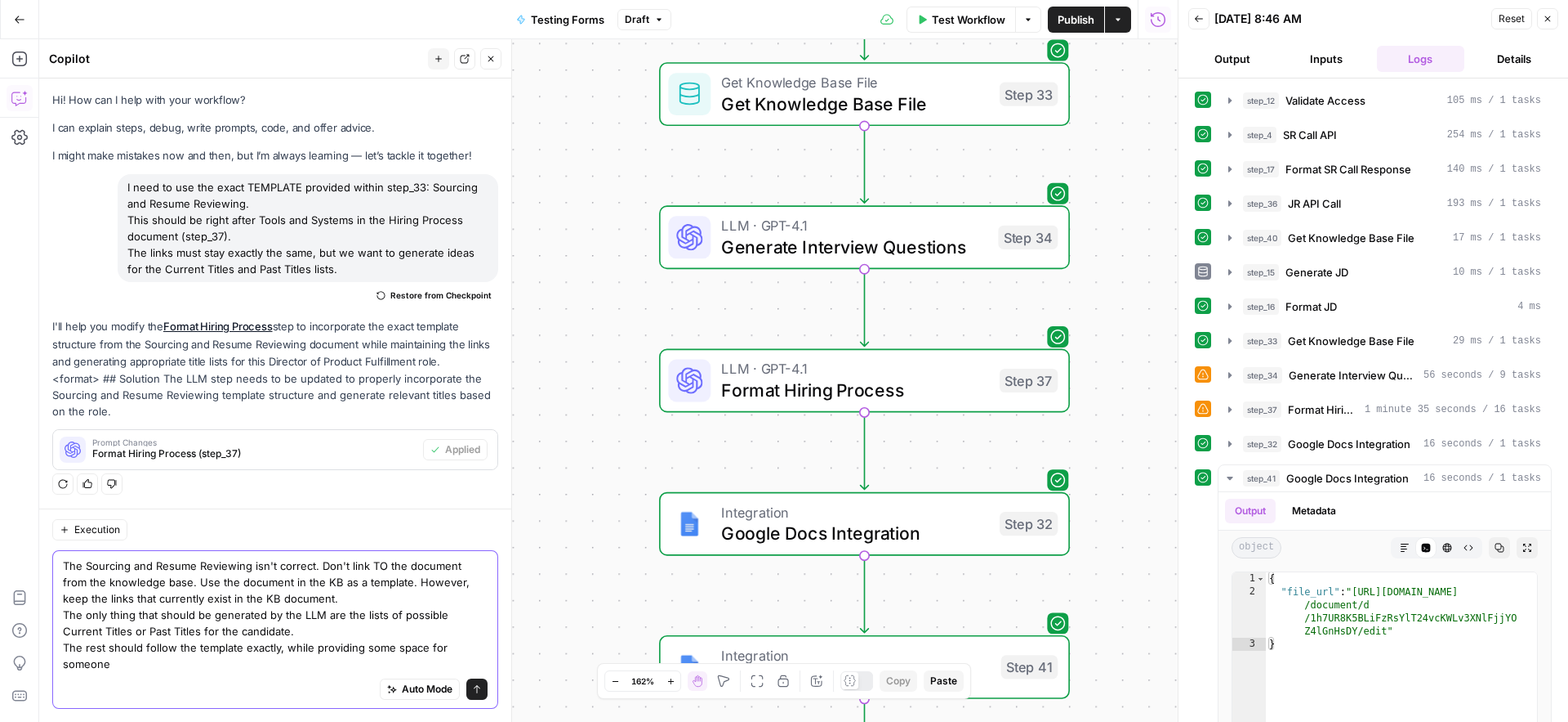
scroll to position [1, 0]
click at [170, 663] on textarea "The Sourcing and Resume Reviewing isn't correct. Don't link TO the document fro…" at bounding box center [275, 615] width 425 height 115
click at [227, 667] on textarea "The Sourcing and Resume Reviewing isn't correct. Don't link TO the document fro…" at bounding box center [275, 615] width 425 height 115
type textarea "The Sourcing and Resume Reviewing isn't correct. Don't link TO the document fro…"
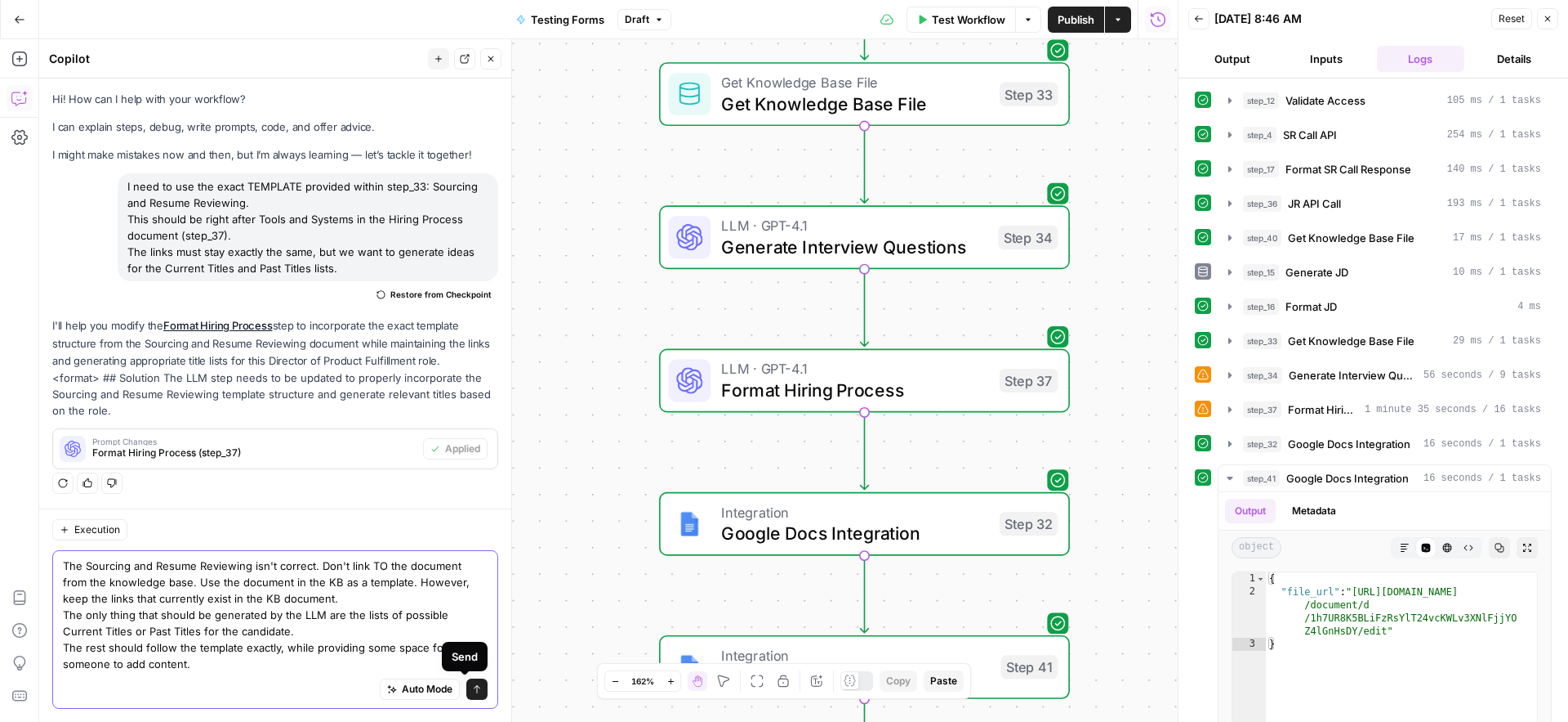
click at [473, 692] on button "Send" at bounding box center [476, 688] width 21 height 21
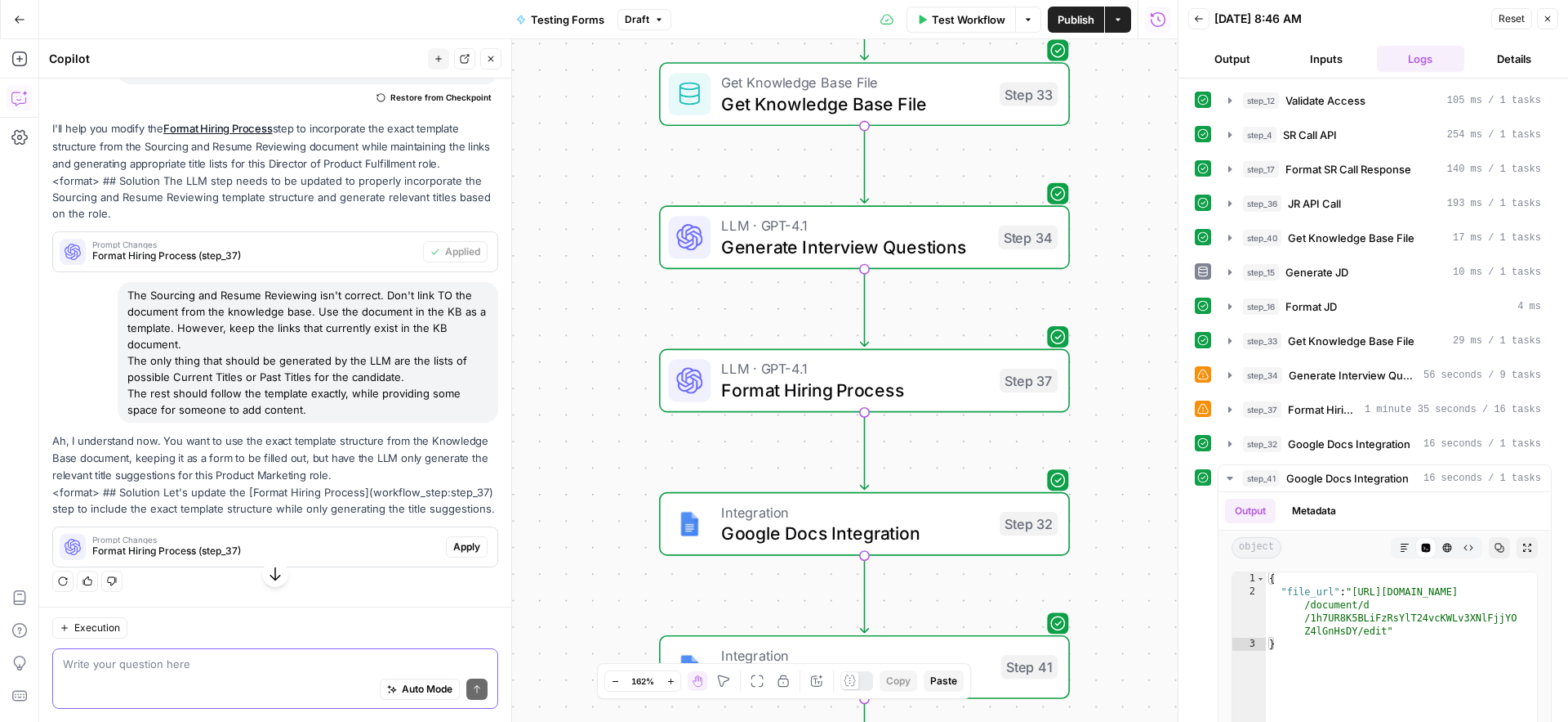
scroll to position [215, 0]
click at [172, 665] on textarea at bounding box center [275, 664] width 425 height 17
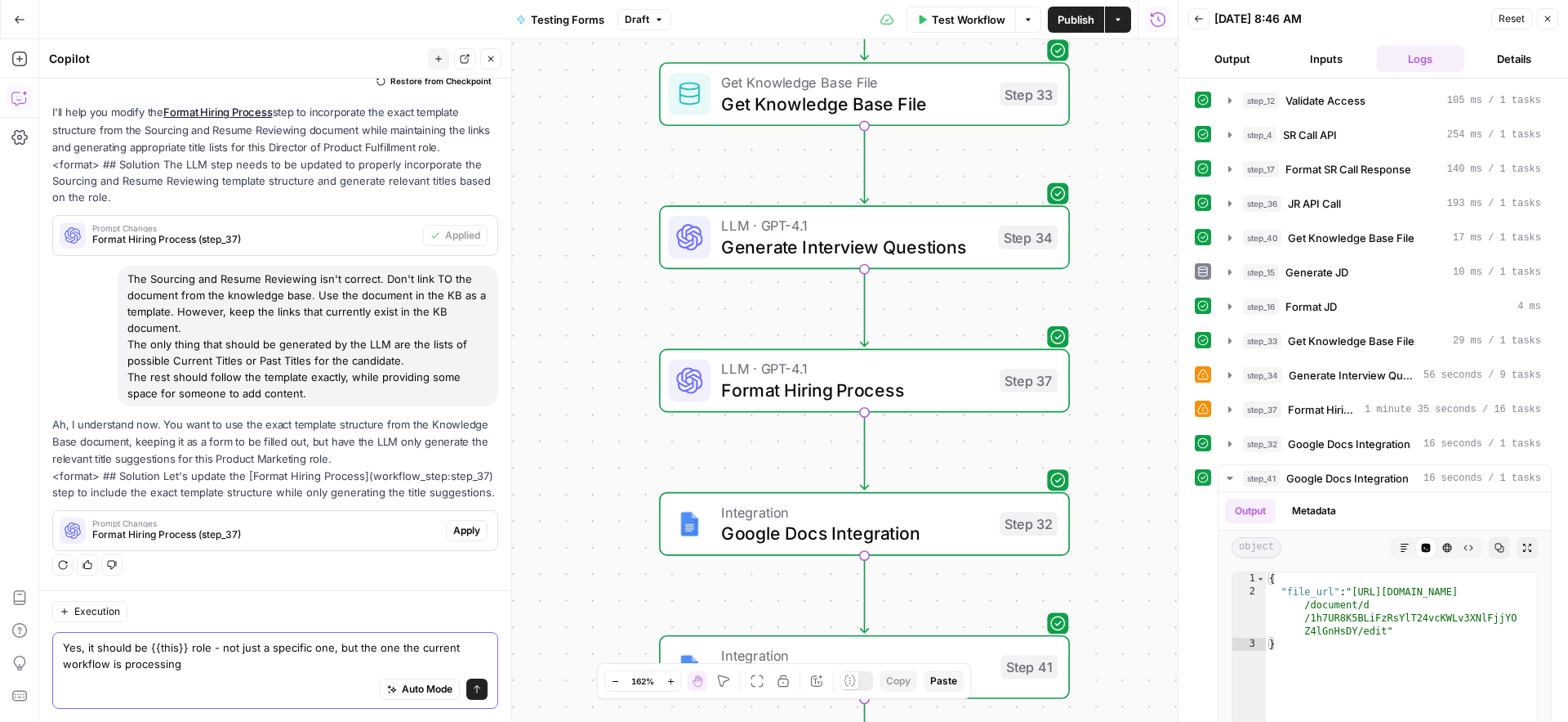
type textarea "Yes, it should be {{this}} role - not just a specific one, but the one the curr…"
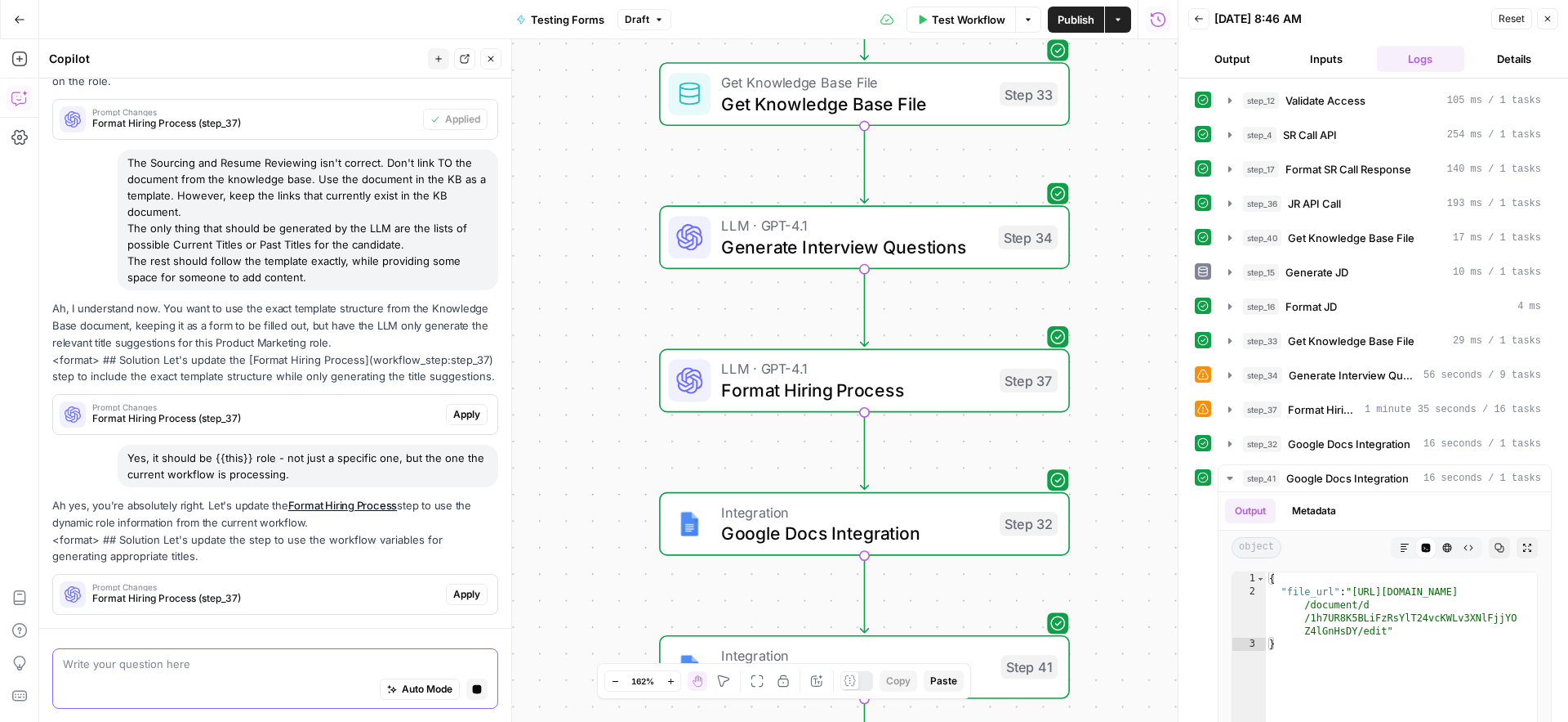
scroll to position [394, 0]
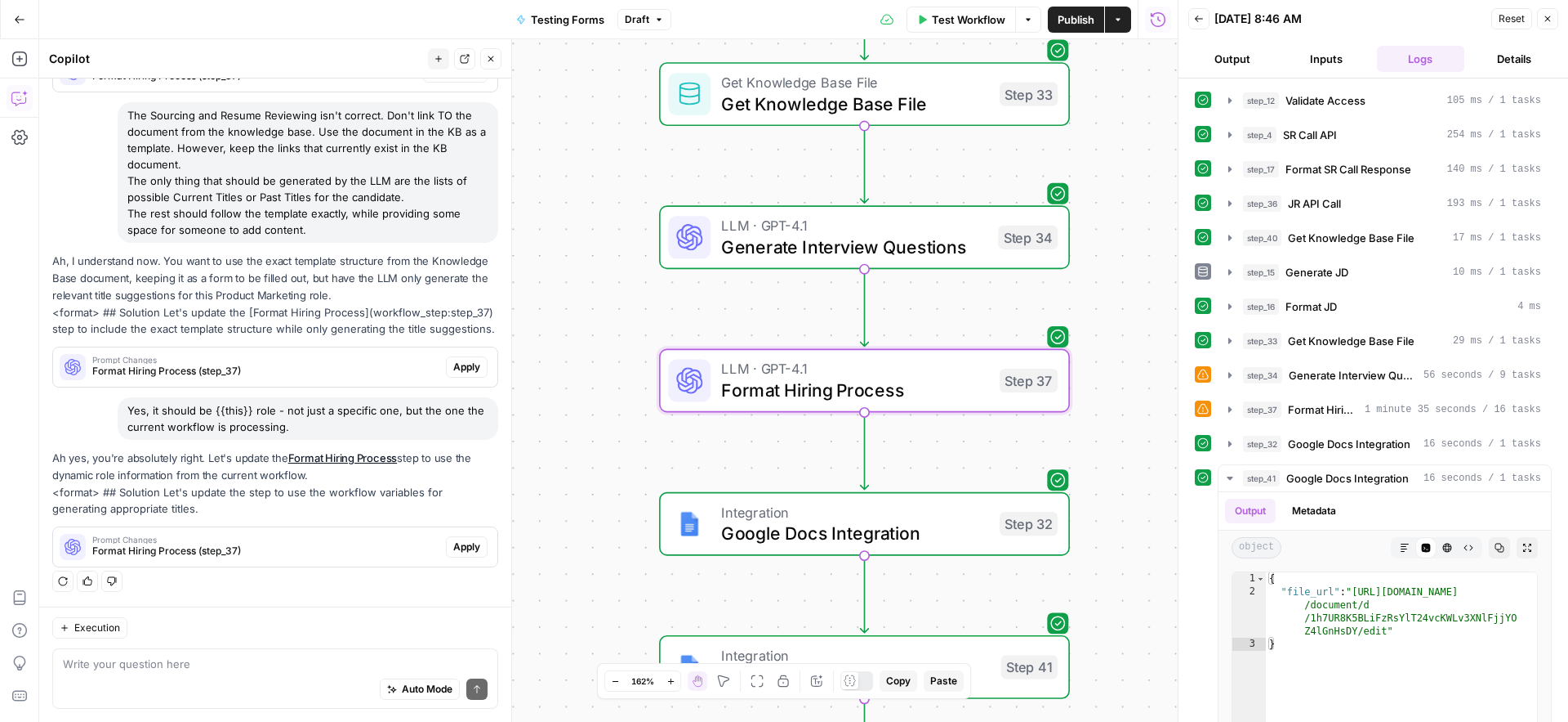
click at [349, 547] on span "Format Hiring Process (step_37)" at bounding box center [266, 551] width 347 height 15
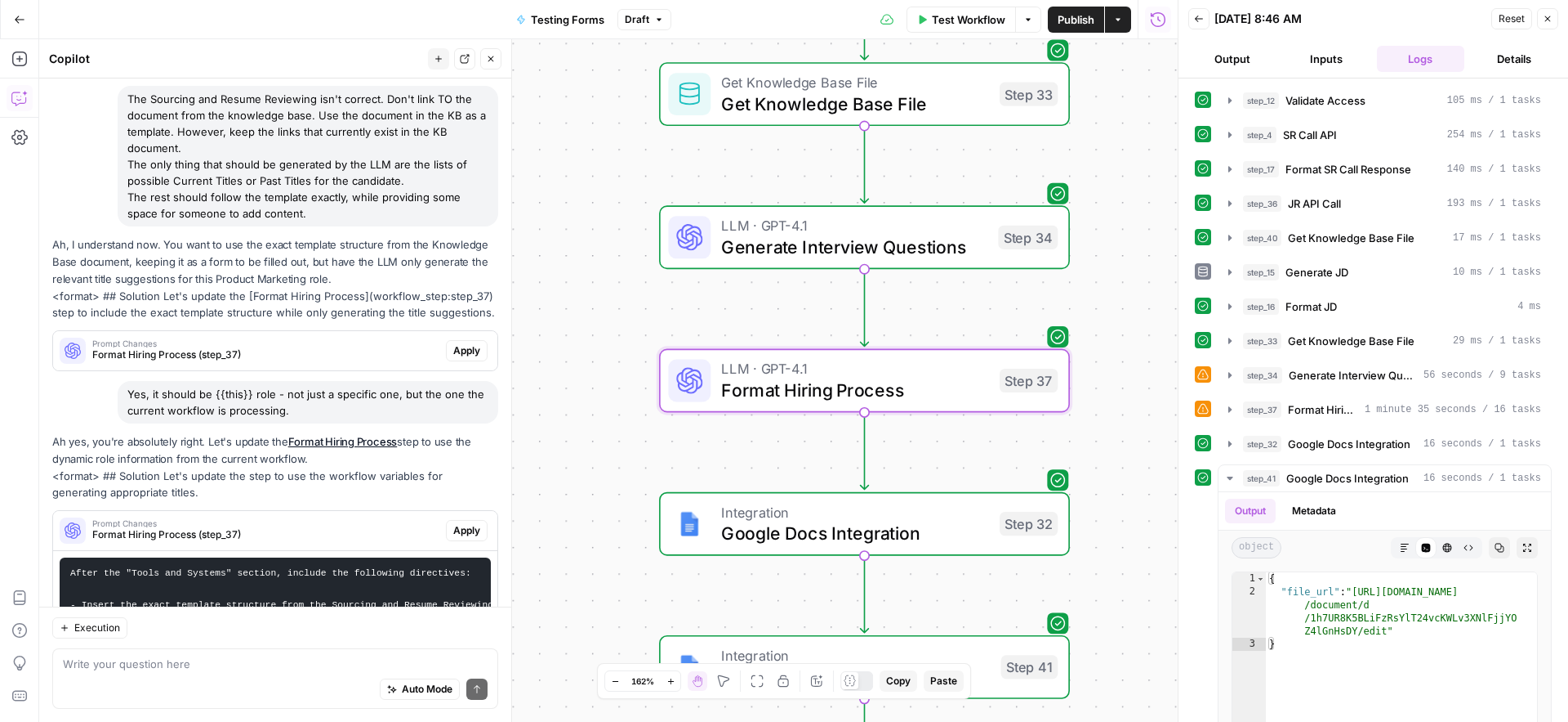
scroll to position [579, 0]
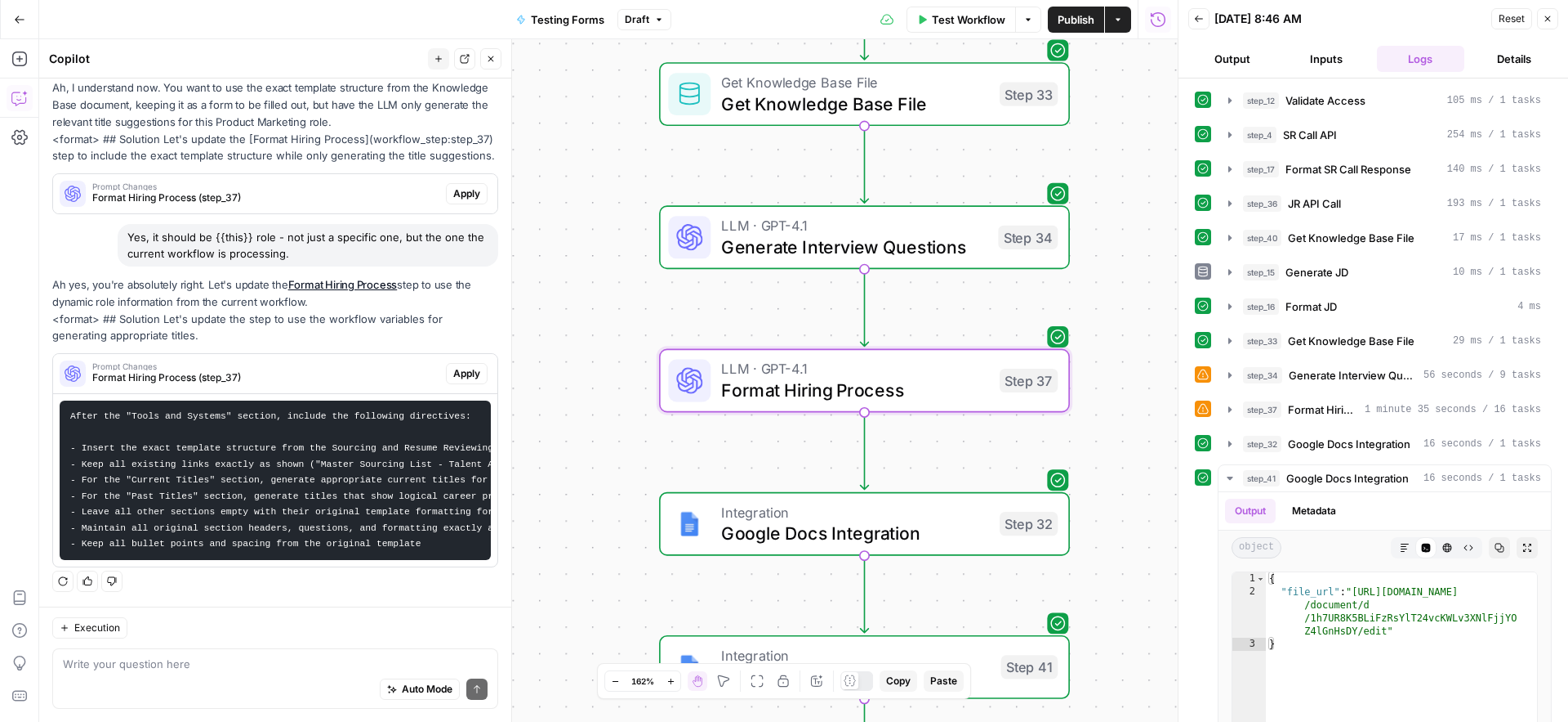
click at [453, 367] on span "Apply" at bounding box center [466, 374] width 27 height 15
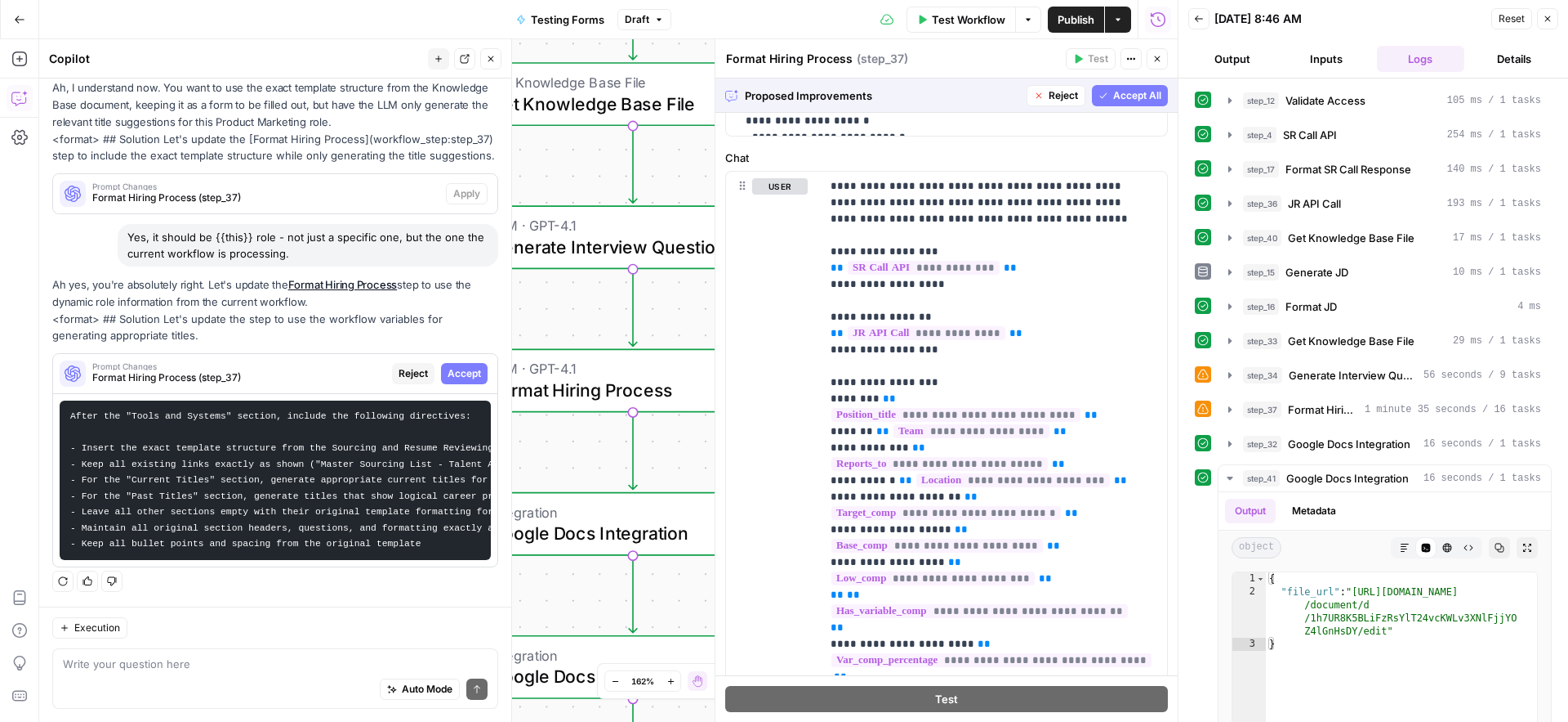
scroll to position [62, 0]
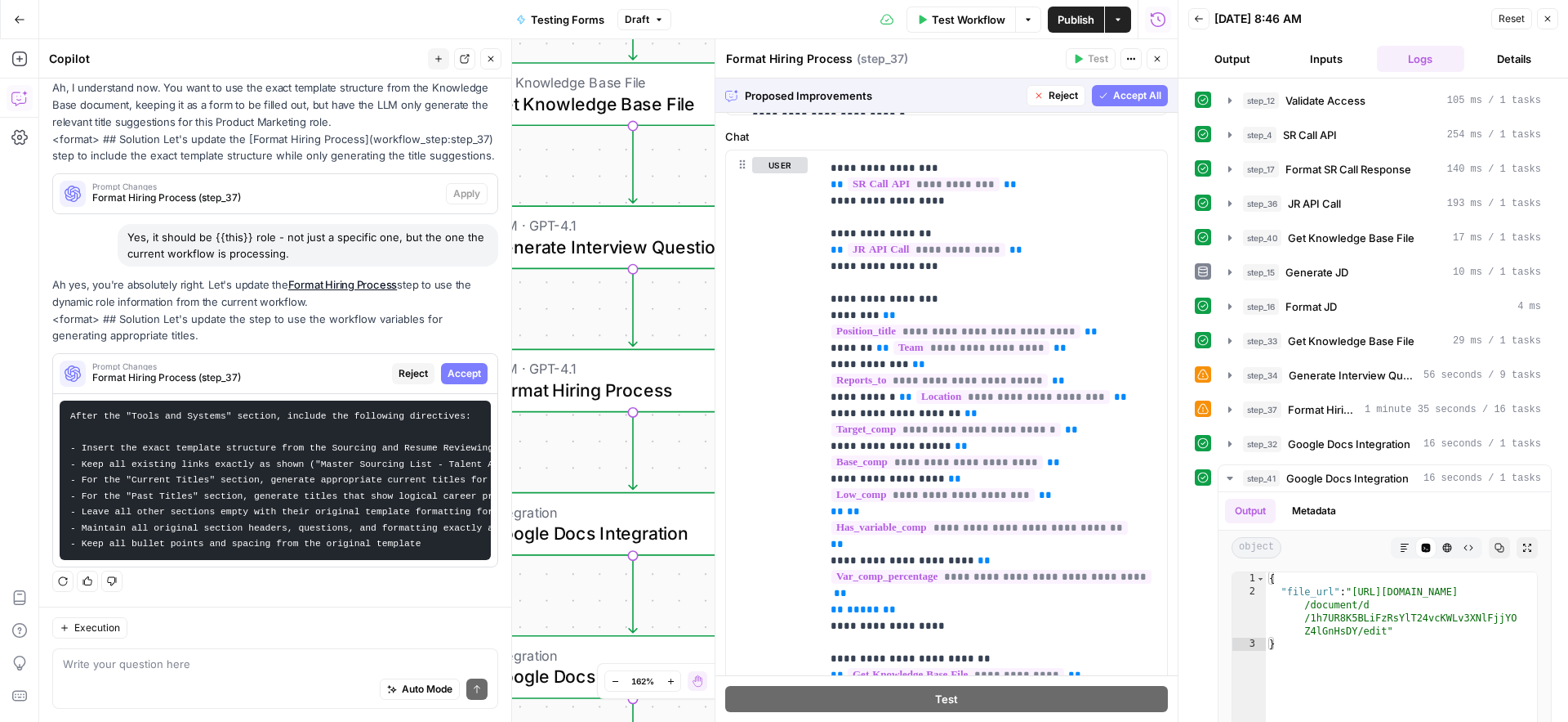
click at [1141, 99] on span "Accept All" at bounding box center [1137, 96] width 48 height 15
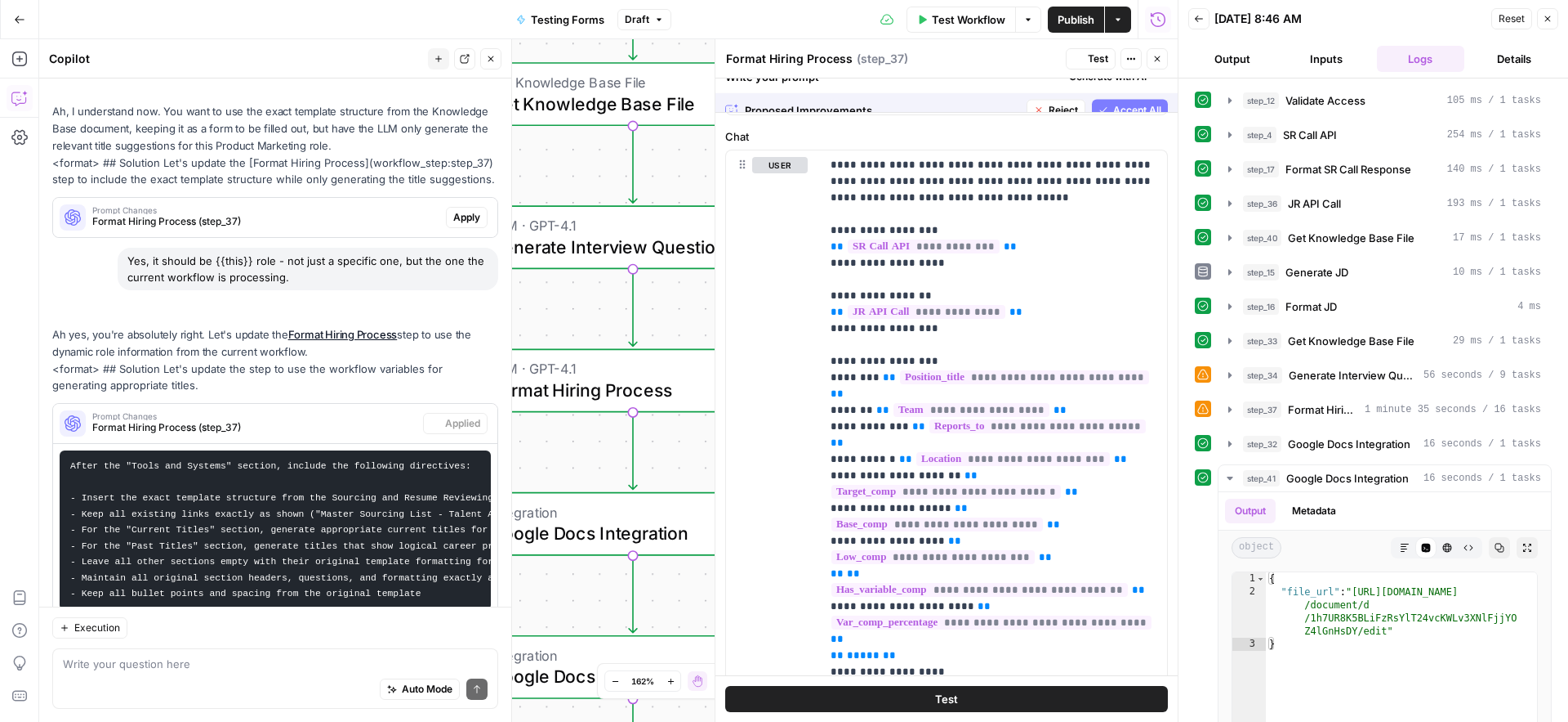
scroll to position [0, 0]
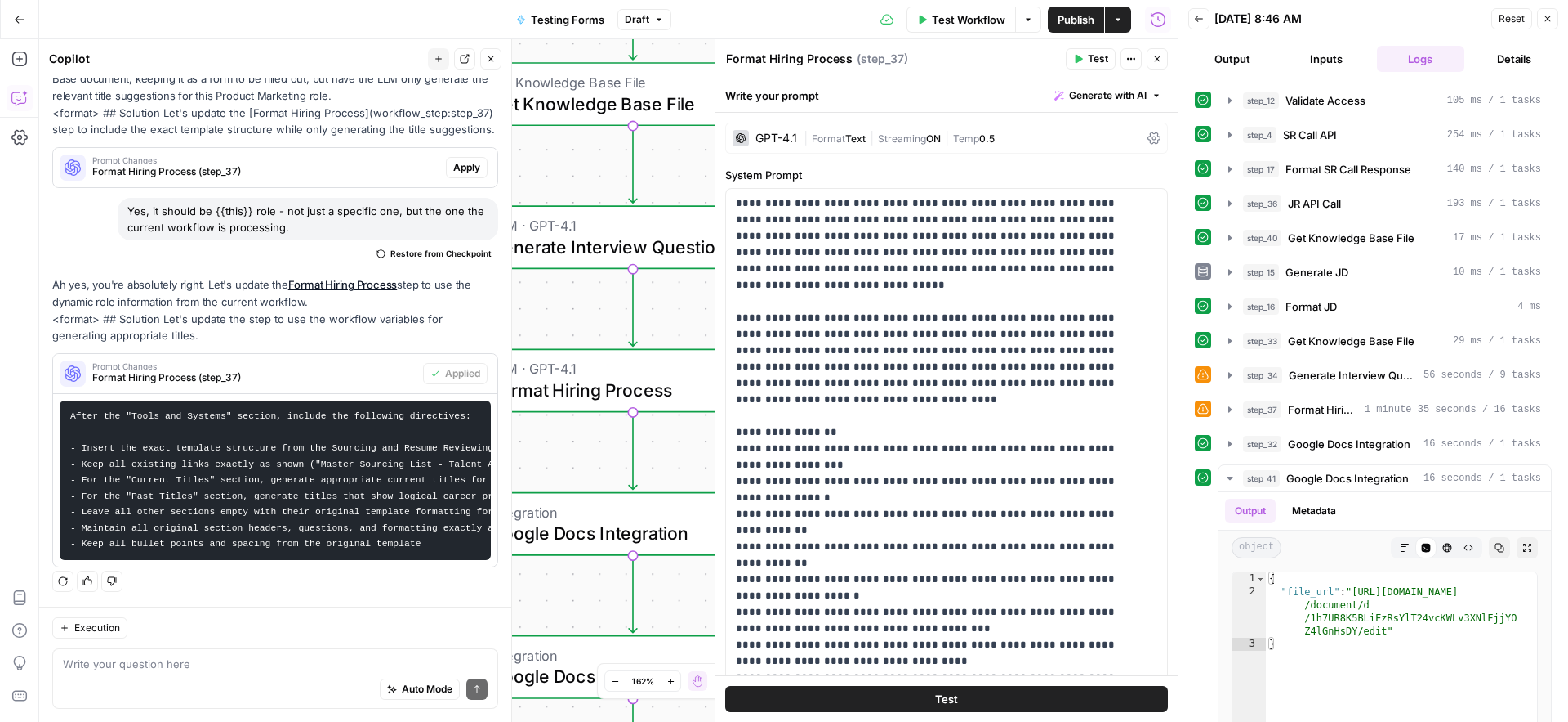
click at [1092, 61] on span "Test" at bounding box center [1098, 59] width 21 height 15
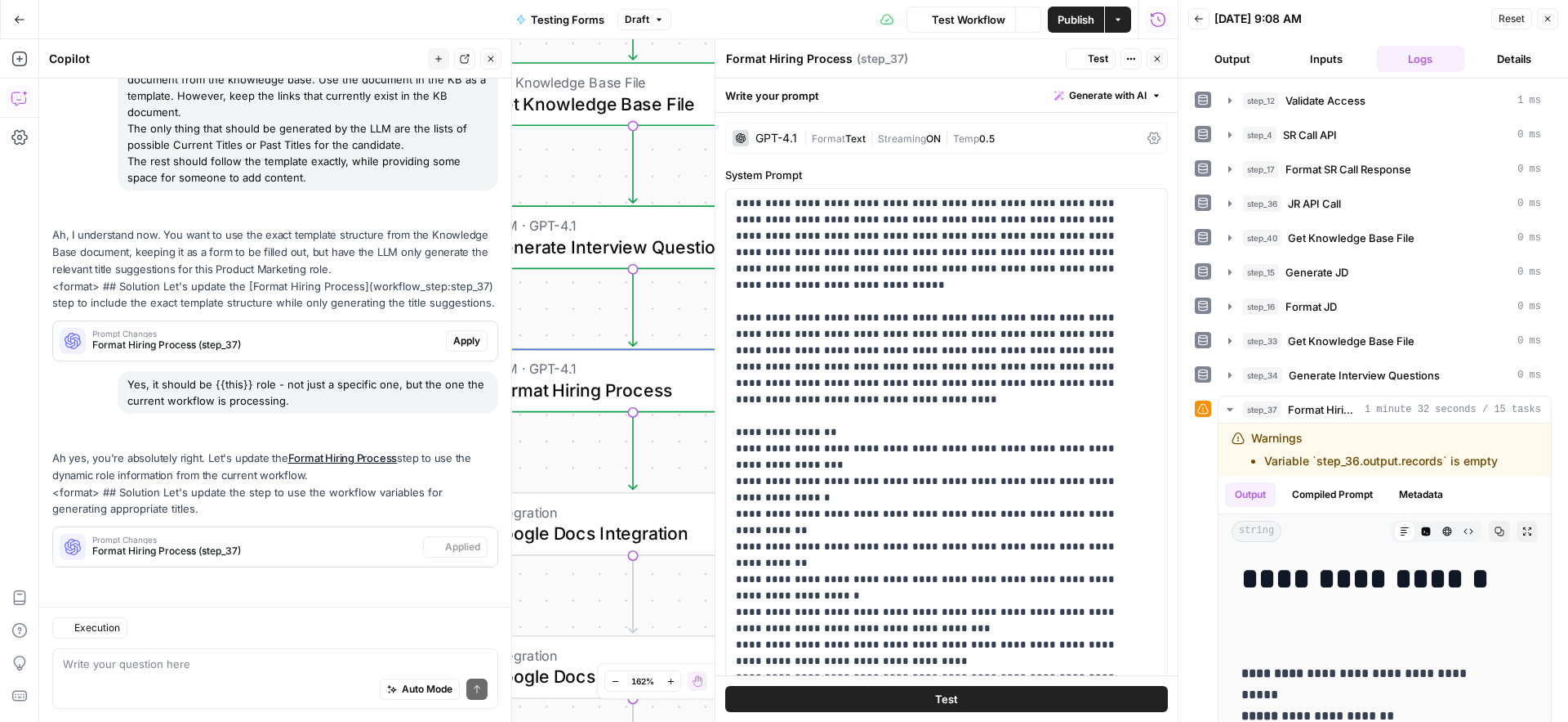
scroll to position [446, 0]
click at [1494, 530] on icon "button" at bounding box center [1499, 531] width 10 height 10
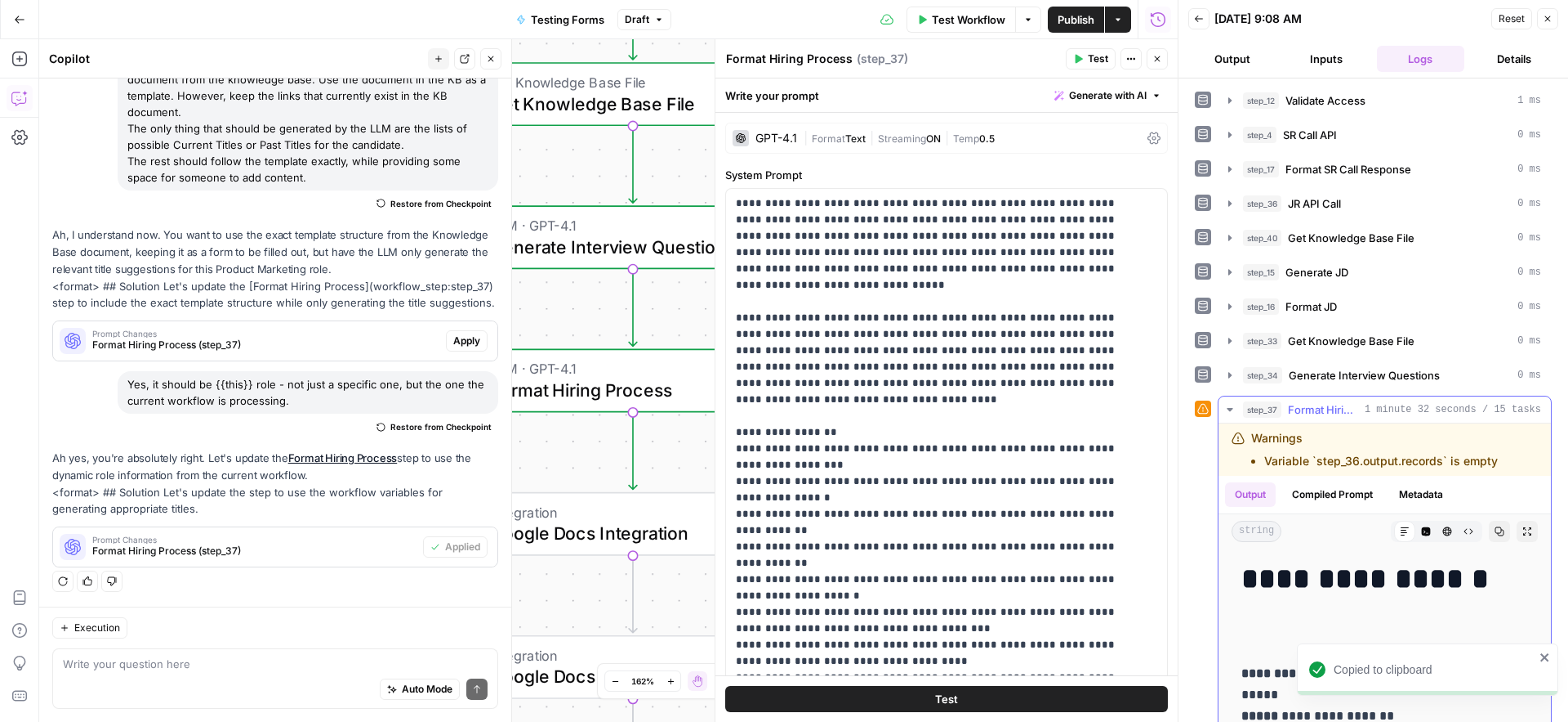
click at [1494, 534] on icon "button" at bounding box center [1499, 531] width 10 height 10
click at [1079, 21] on span "Publish" at bounding box center [1076, 20] width 36 height 17
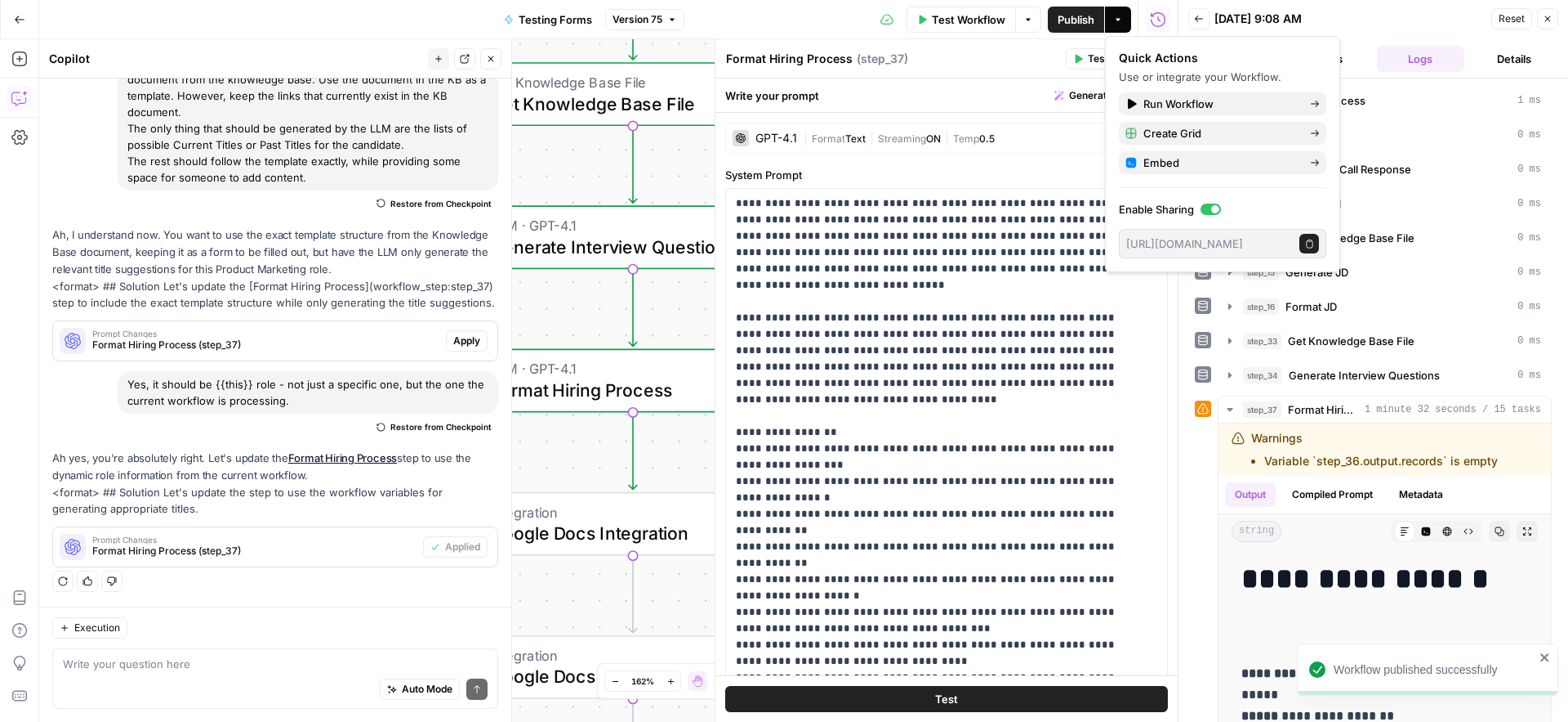
click at [1016, 61] on div "Format Hiring Process Format Hiring Process ( step_37 )" at bounding box center [893, 58] width 336 height 18
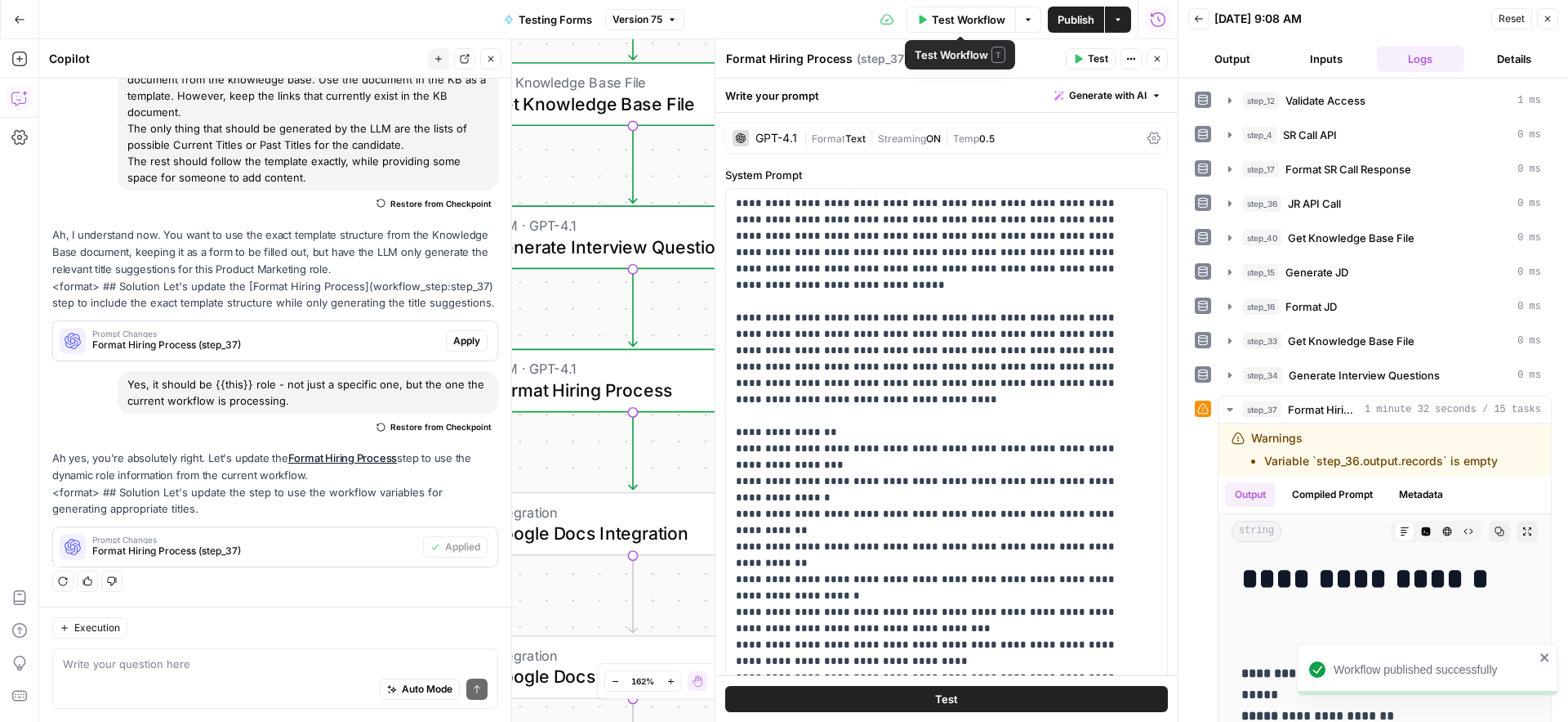
click at [972, 24] on span "Test Workflow" at bounding box center [969, 20] width 74 height 17
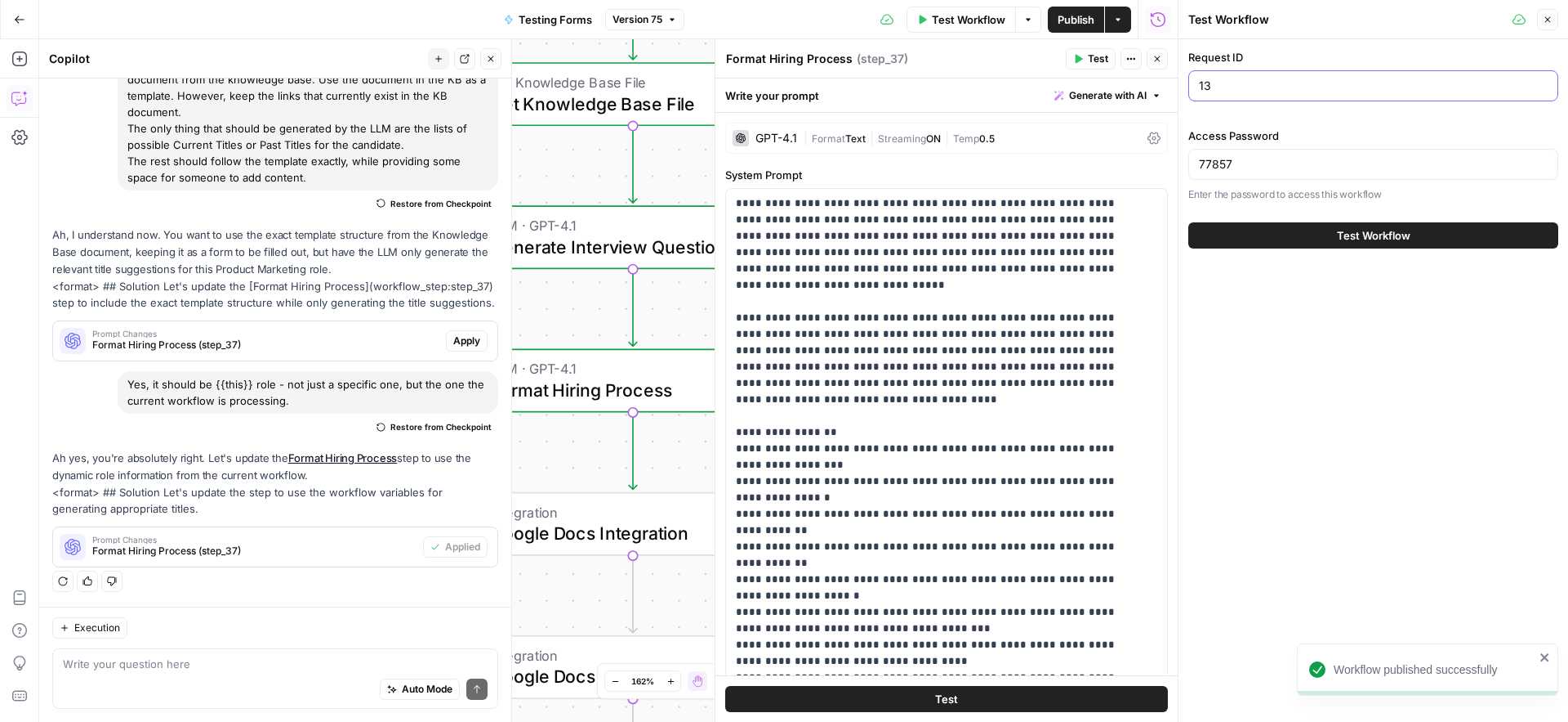
click at [1215, 86] on input "13" at bounding box center [1373, 86] width 349 height 17
type input "12"
click at [1315, 231] on button "Test Workflow" at bounding box center [1373, 235] width 370 height 26
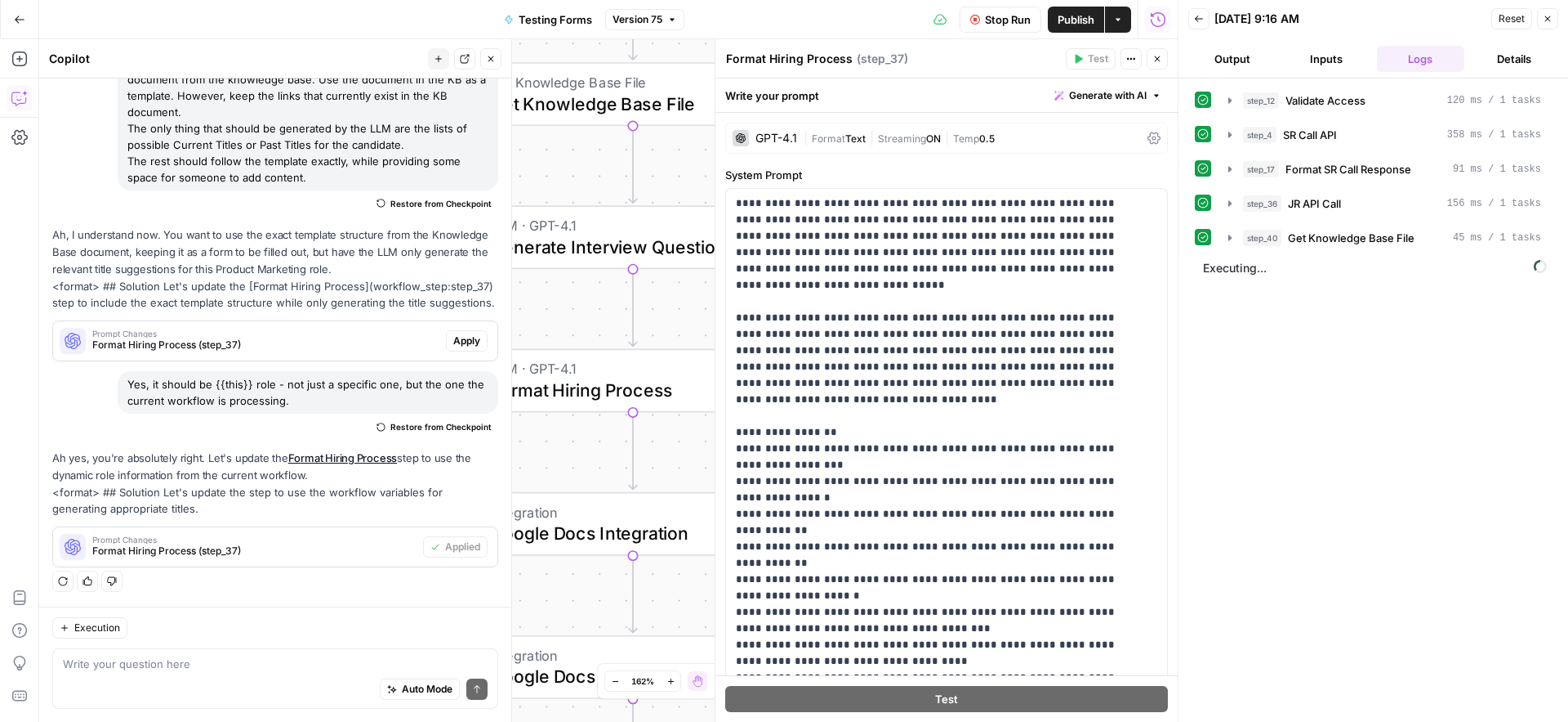
click at [867, 26] on div "Stop Run Publish Actions Run History" at bounding box center [931, 19] width 494 height 38
click at [488, 62] on icon "button" at bounding box center [490, 59] width 10 height 10
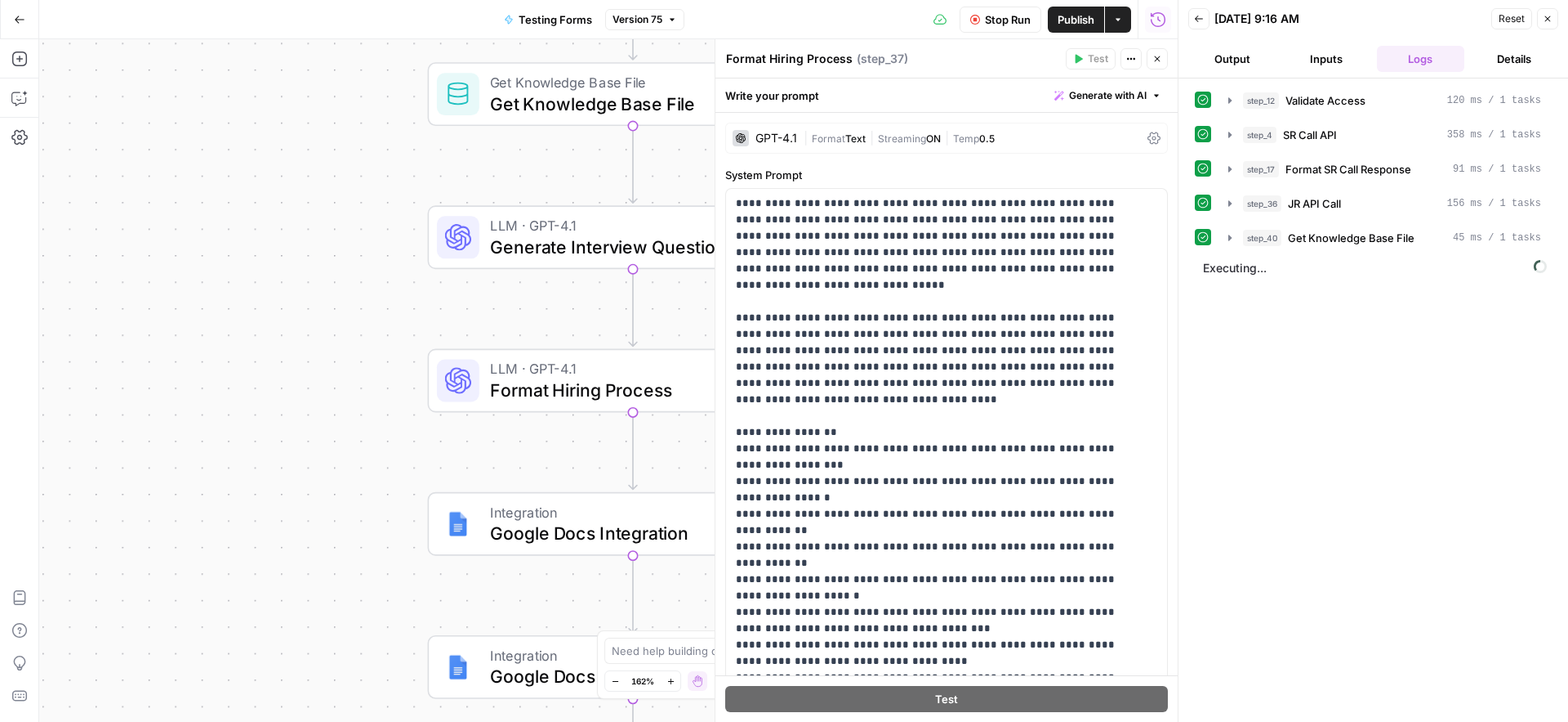
click at [1161, 55] on icon "button" at bounding box center [1157, 59] width 10 height 10
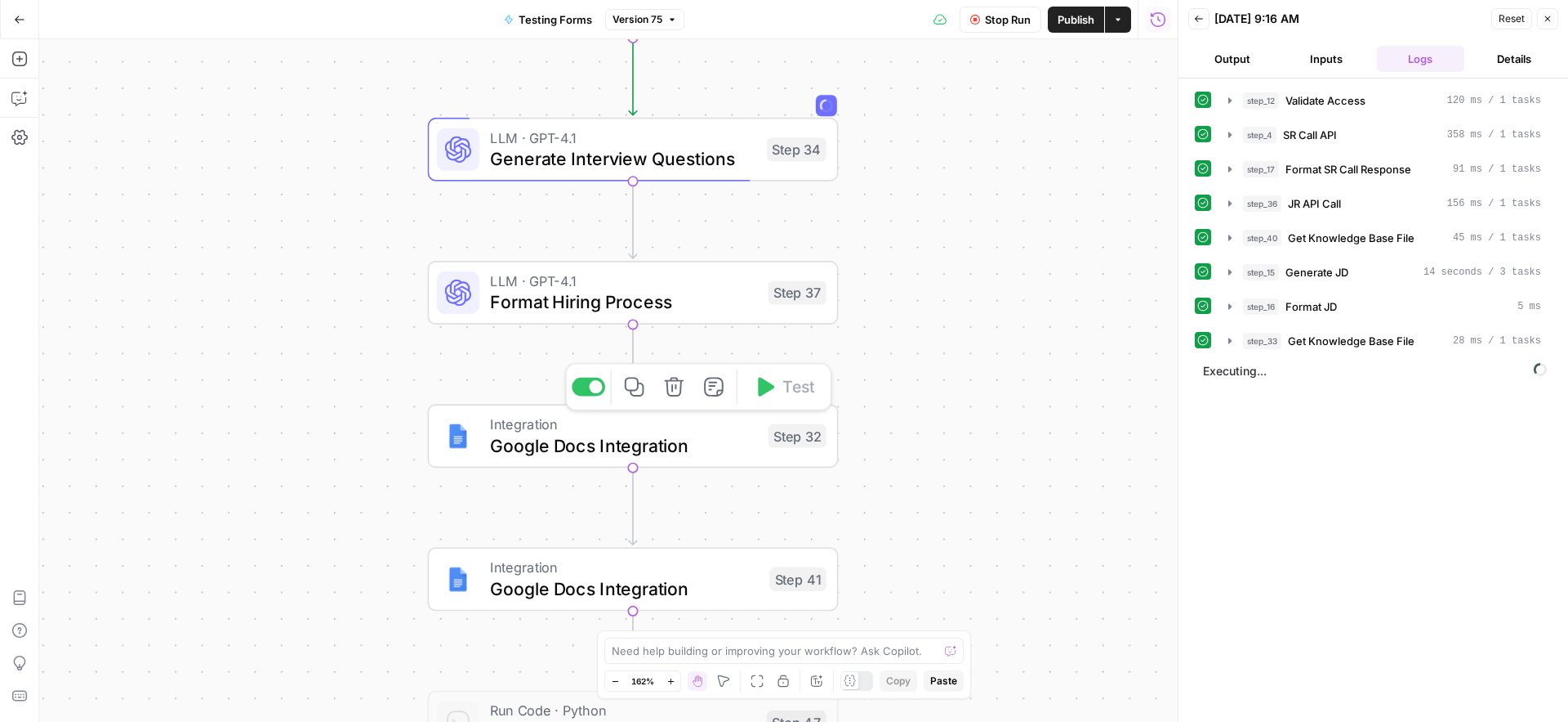
click at [594, 395] on div at bounding box center [588, 387] width 34 height 19
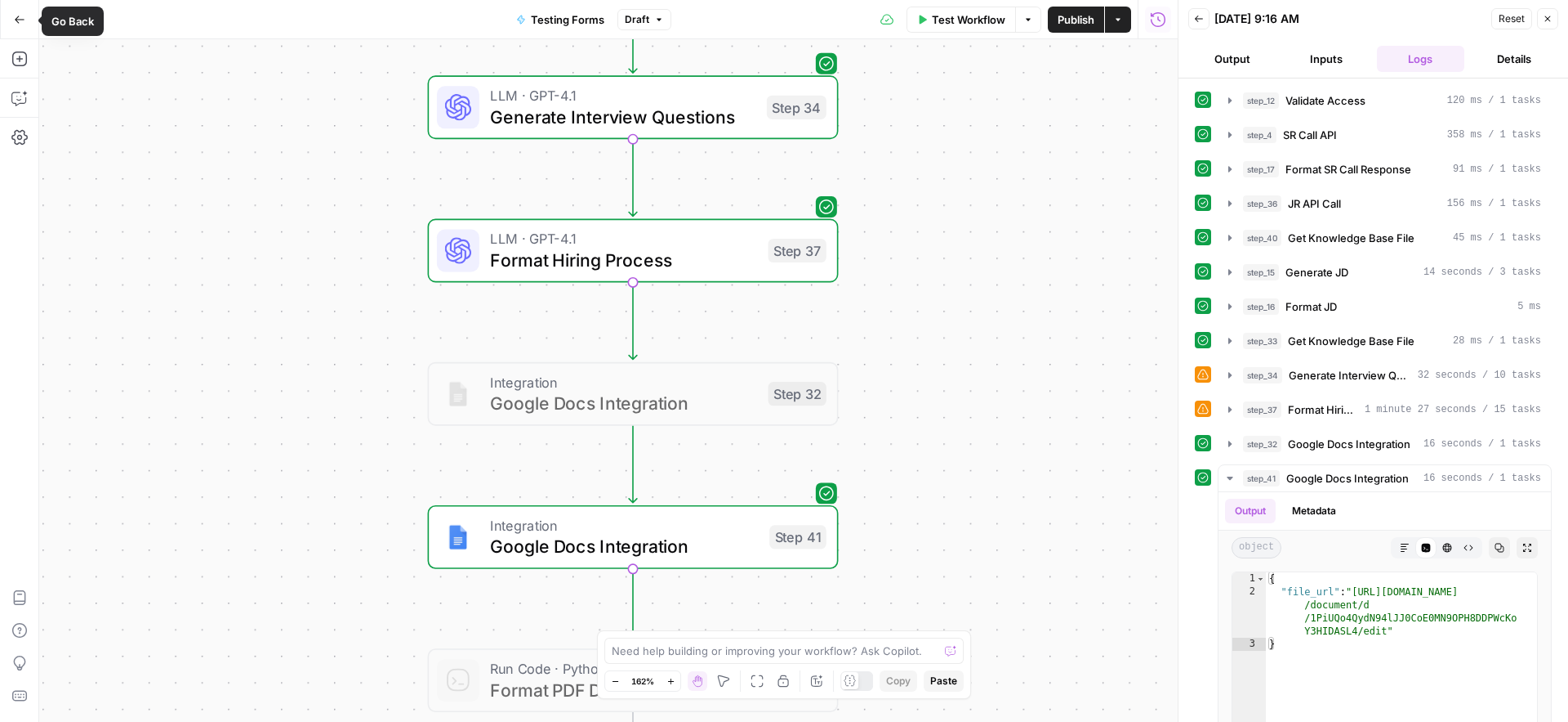
click at [15, 21] on icon "button" at bounding box center [20, 20] width 11 height 11
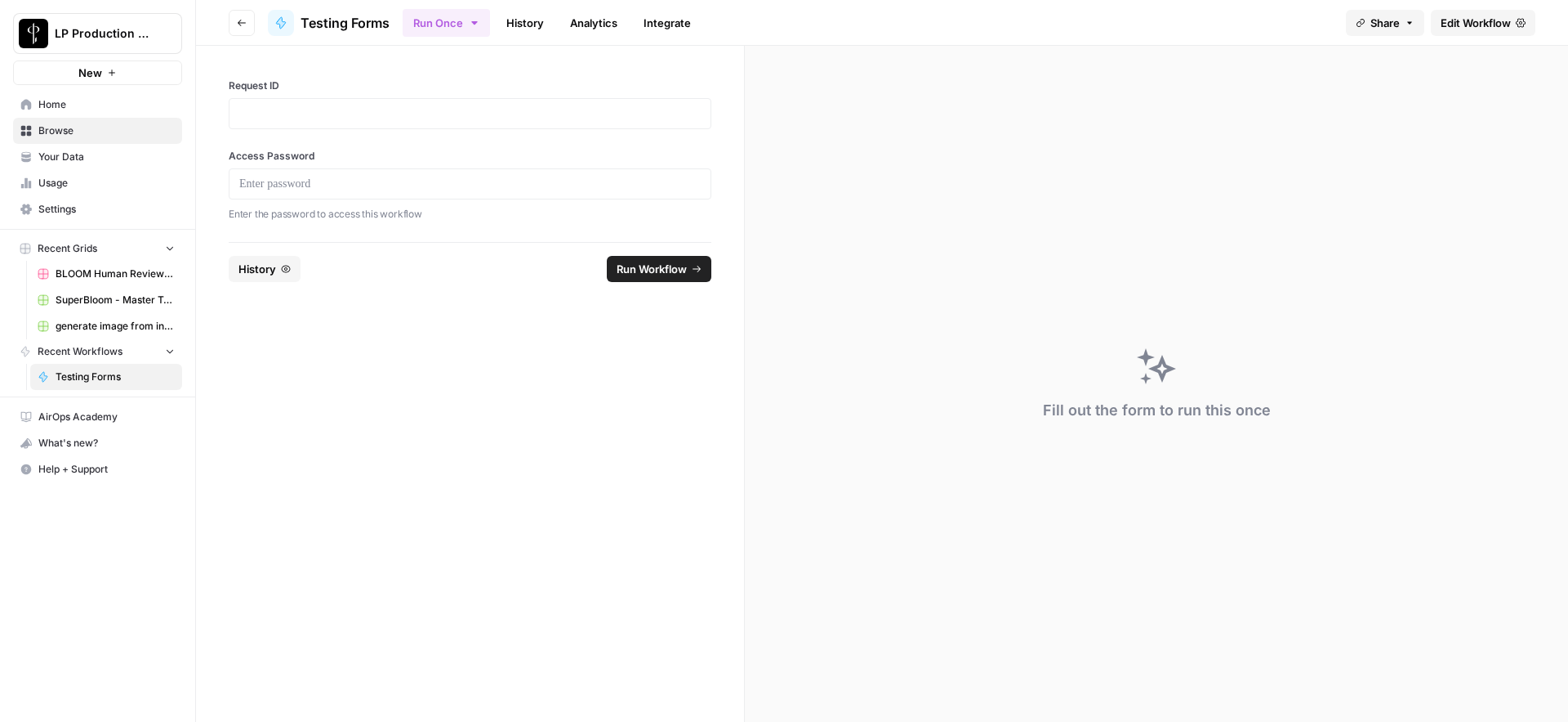
click at [69, 152] on span "Your Data" at bounding box center [106, 157] width 136 height 15
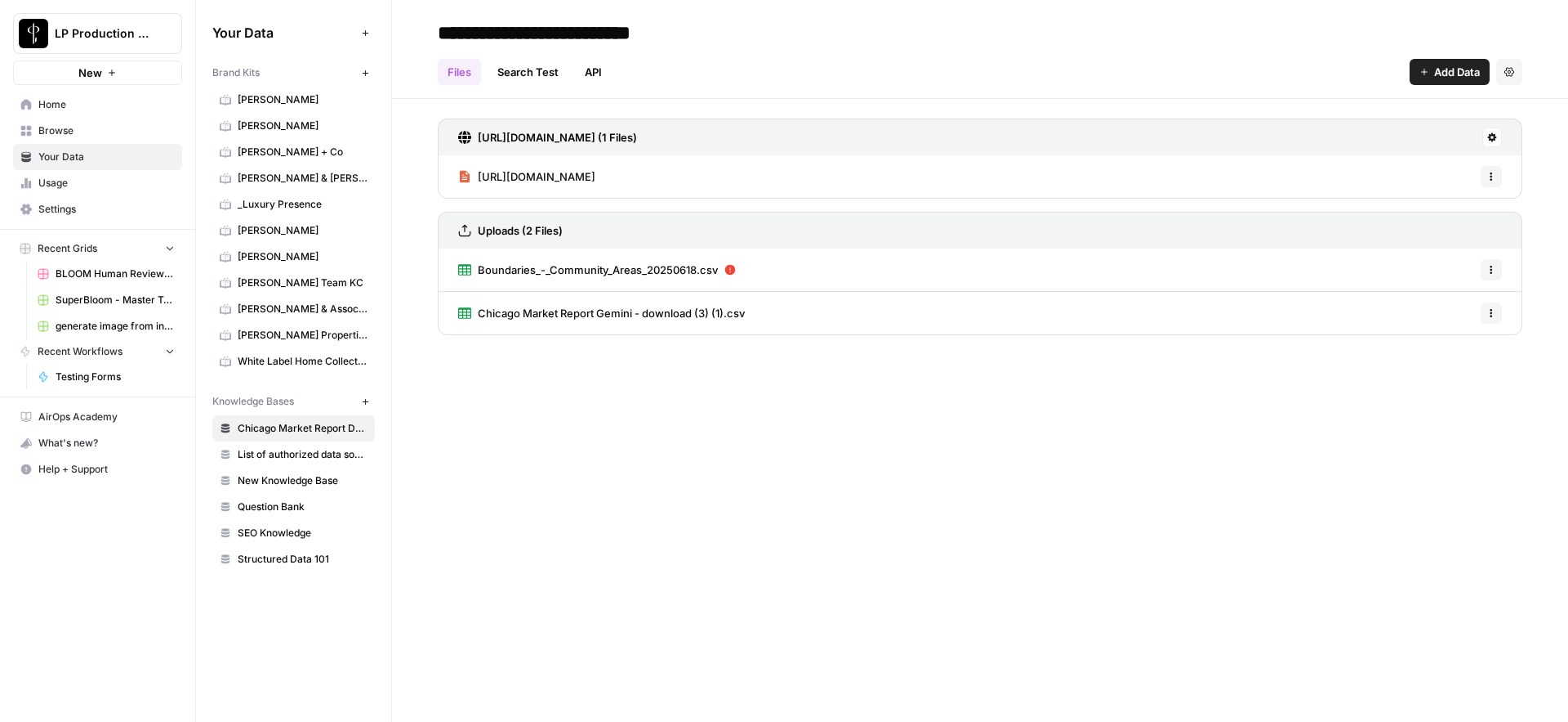
click at [294, 505] on span "Question Bank" at bounding box center [302, 507] width 130 height 15
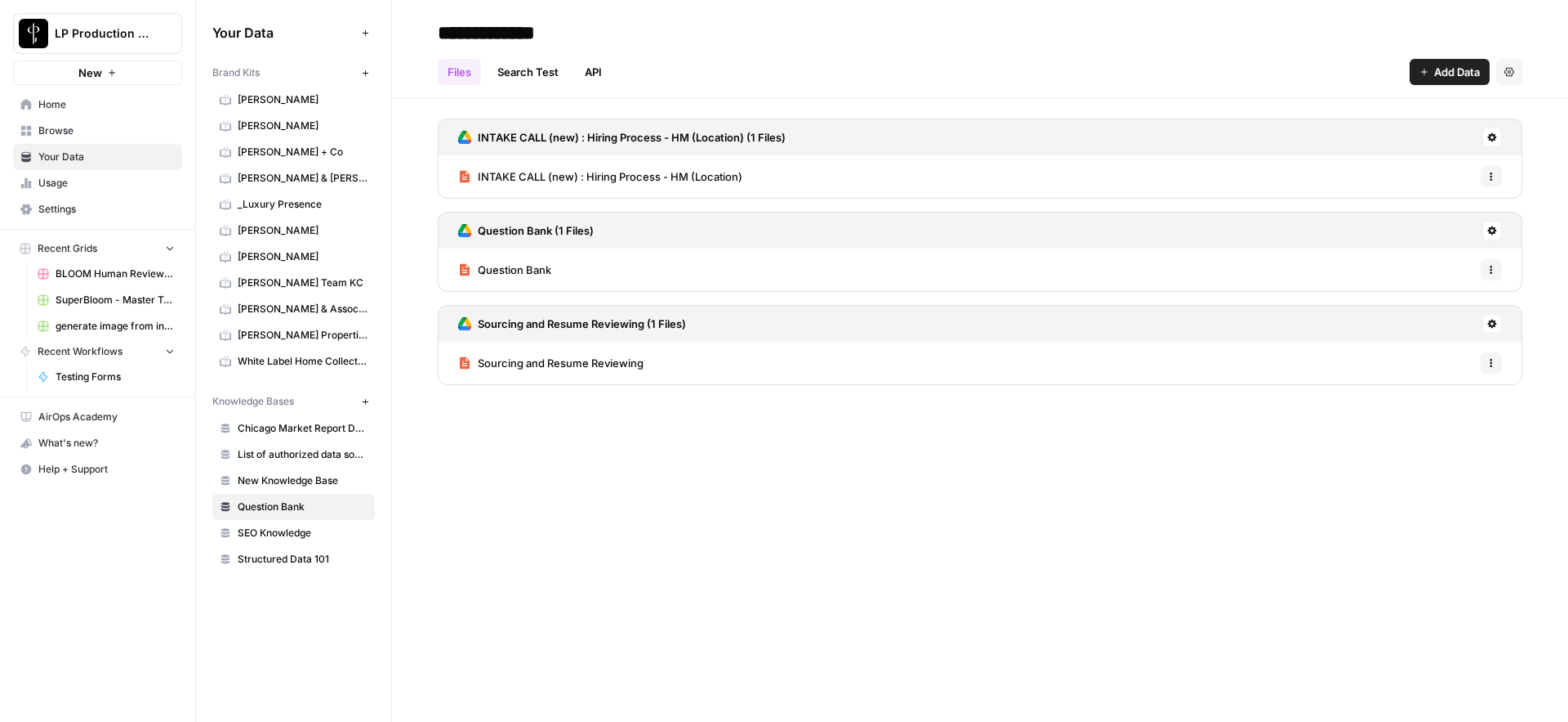
click at [600, 366] on span "Sourcing and Resume Reviewing" at bounding box center [561, 363] width 166 height 17
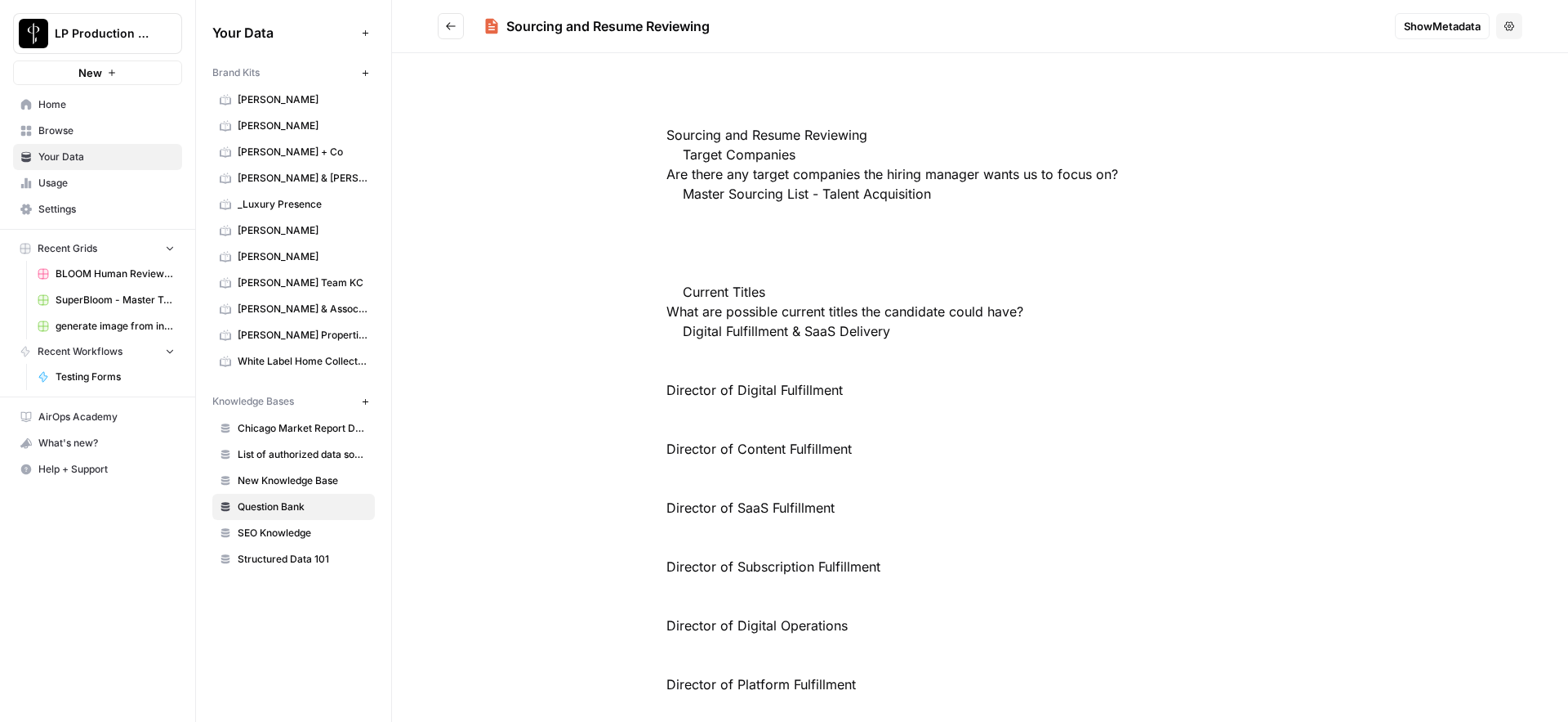
click at [455, 29] on icon "Go back" at bounding box center [451, 26] width 11 height 11
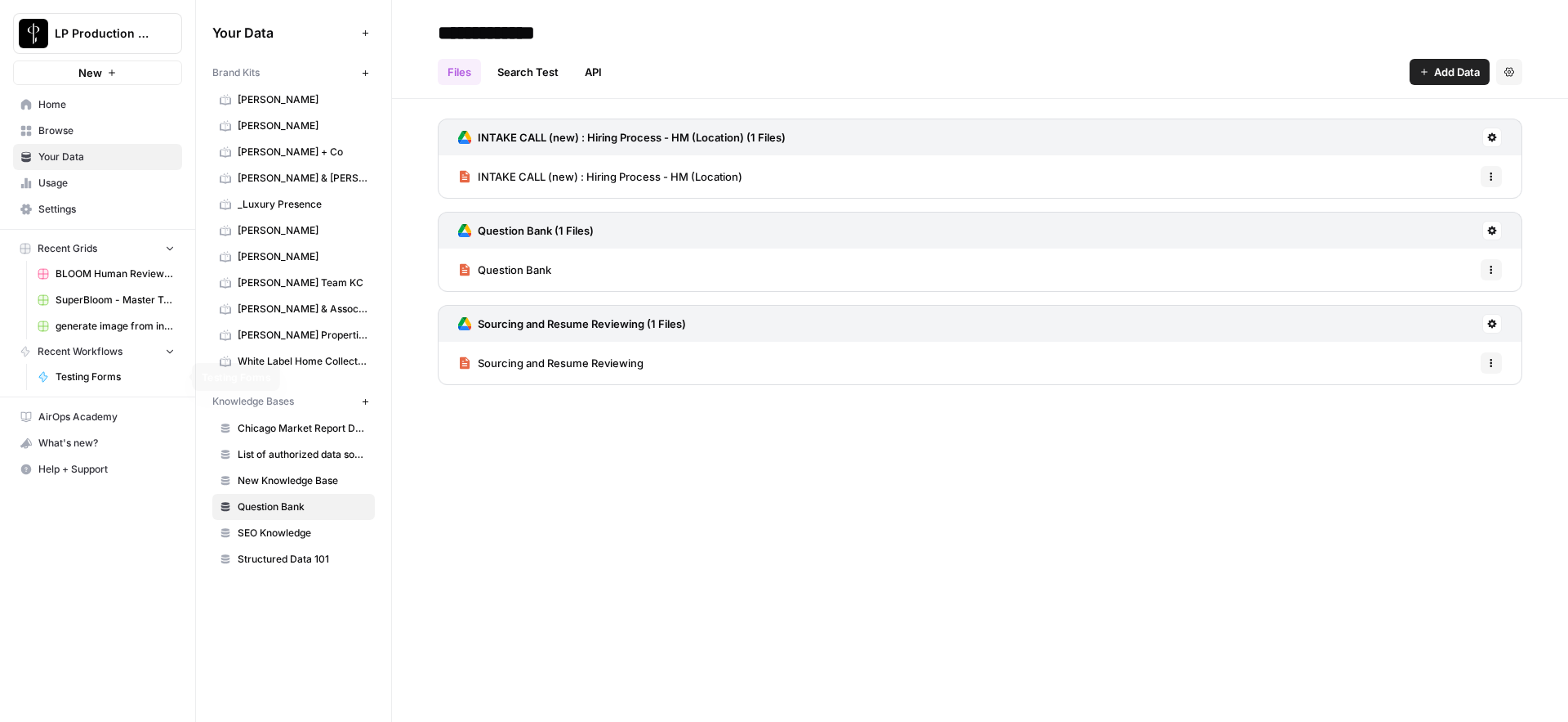
click at [101, 371] on span "Testing Forms" at bounding box center [116, 377] width 119 height 15
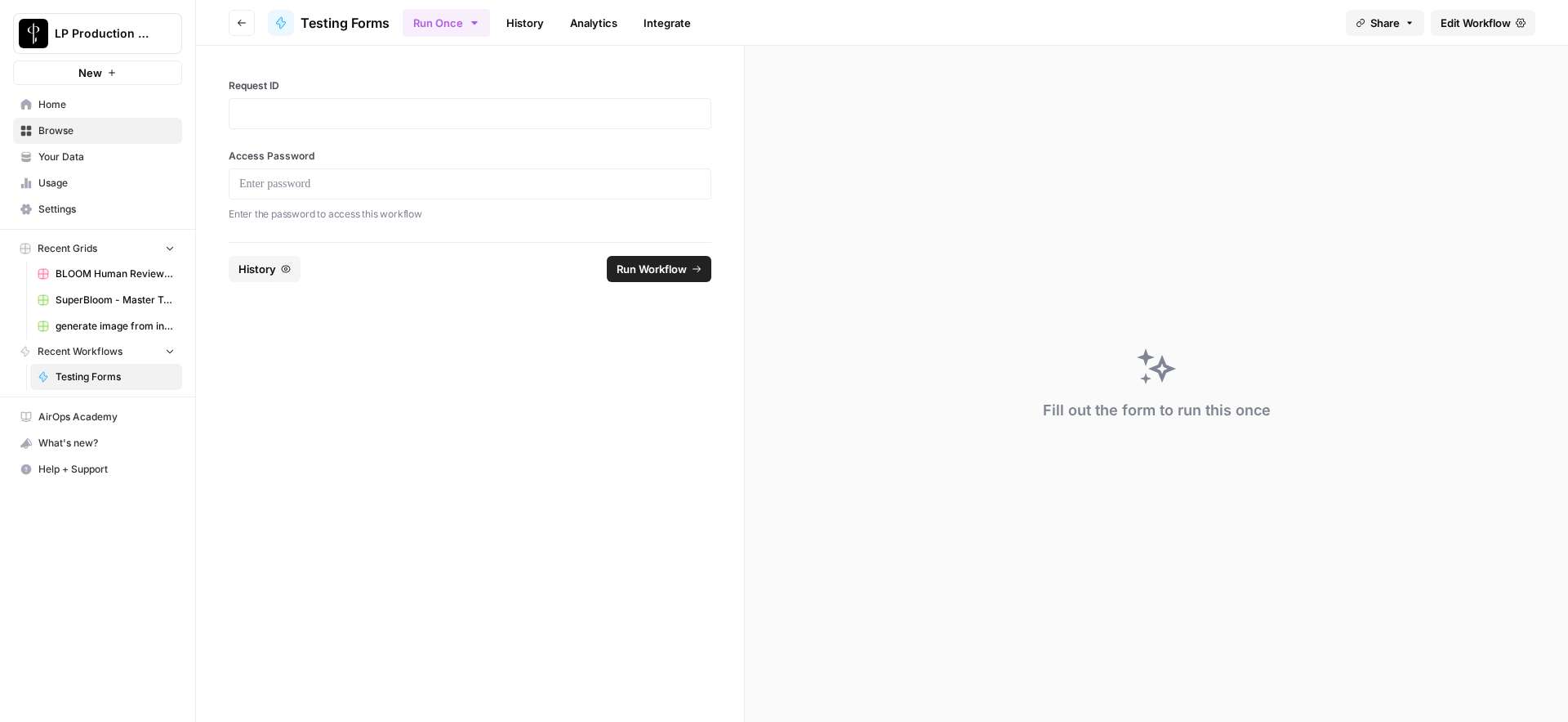
click at [1472, 25] on span "Edit Workflow" at bounding box center [1476, 23] width 70 height 17
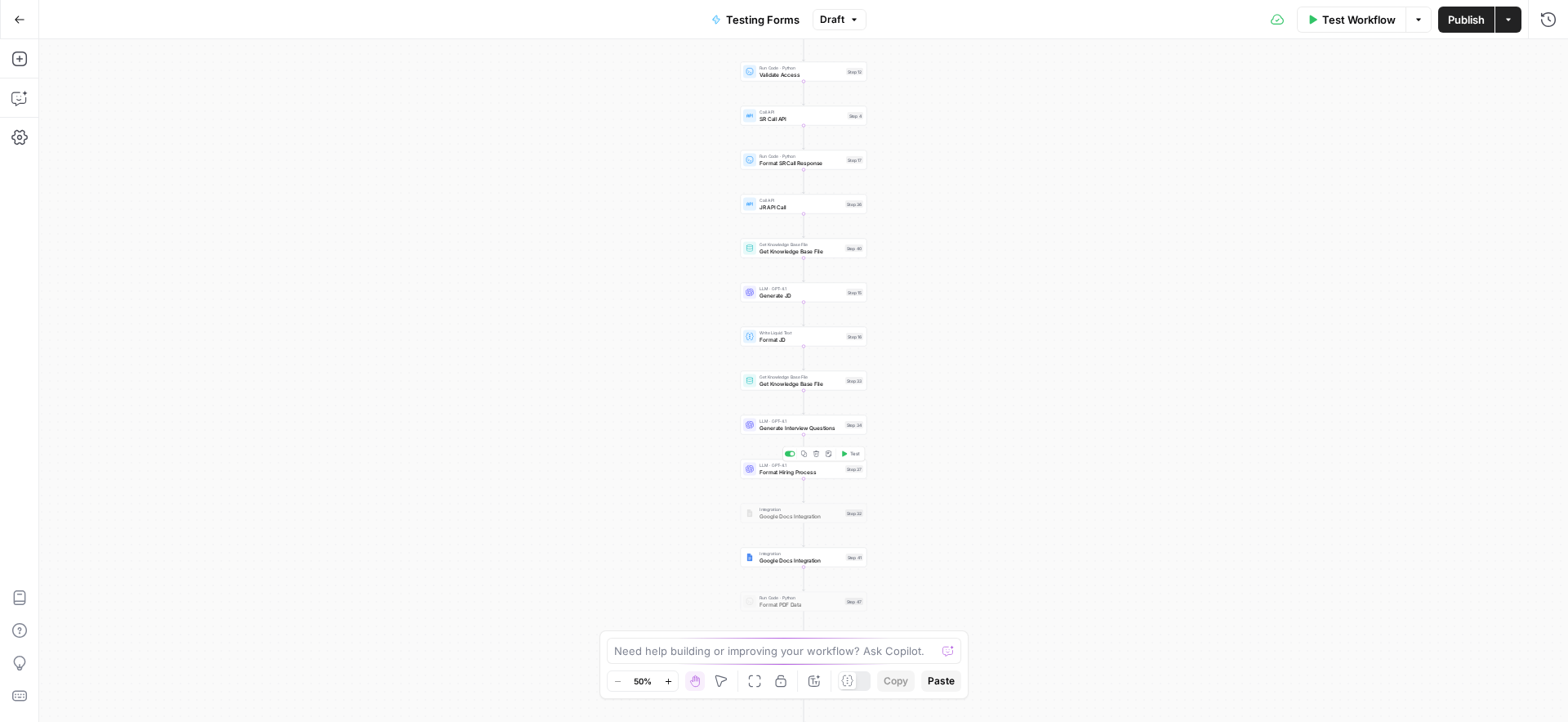
click at [777, 473] on span "Format Hiring Process" at bounding box center [801, 471] width 82 height 8
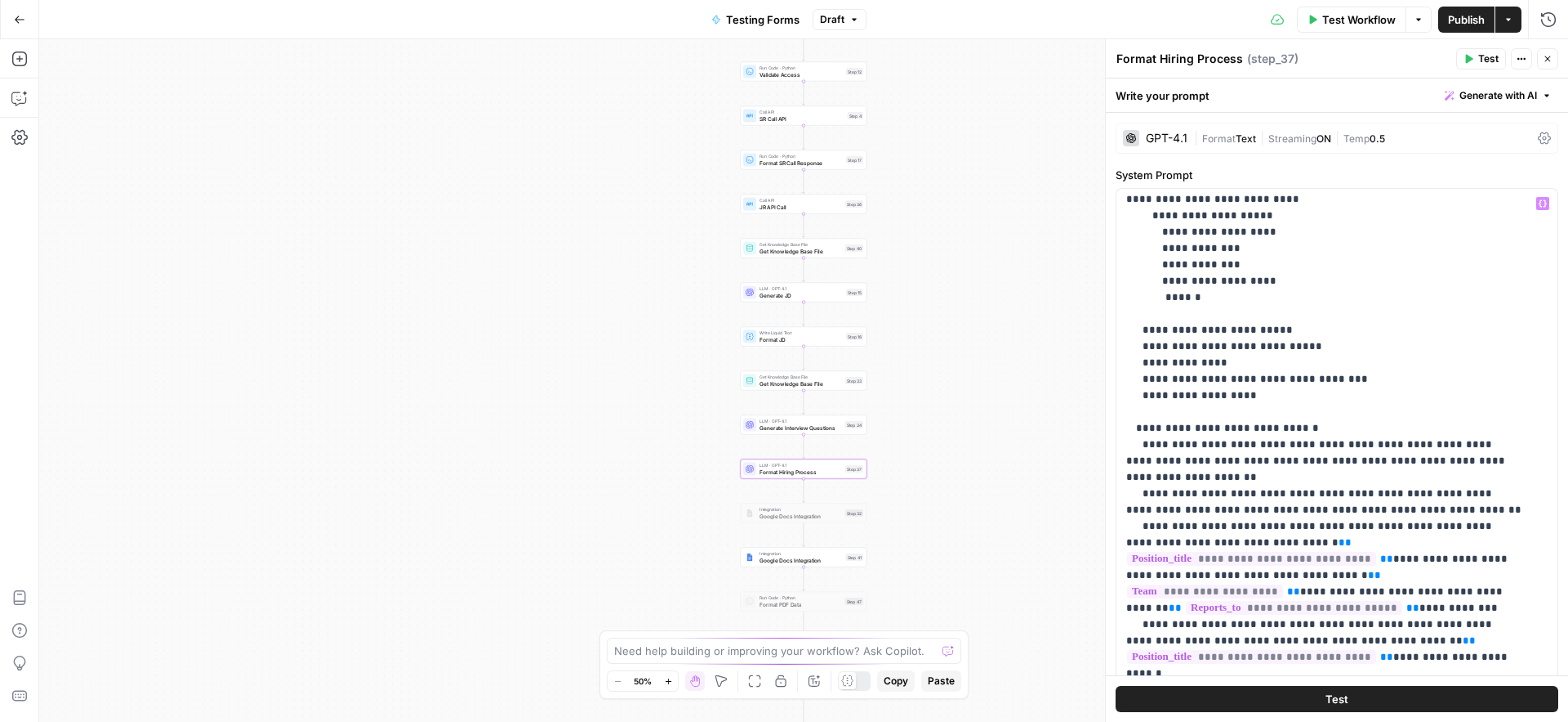
scroll to position [1027, 0]
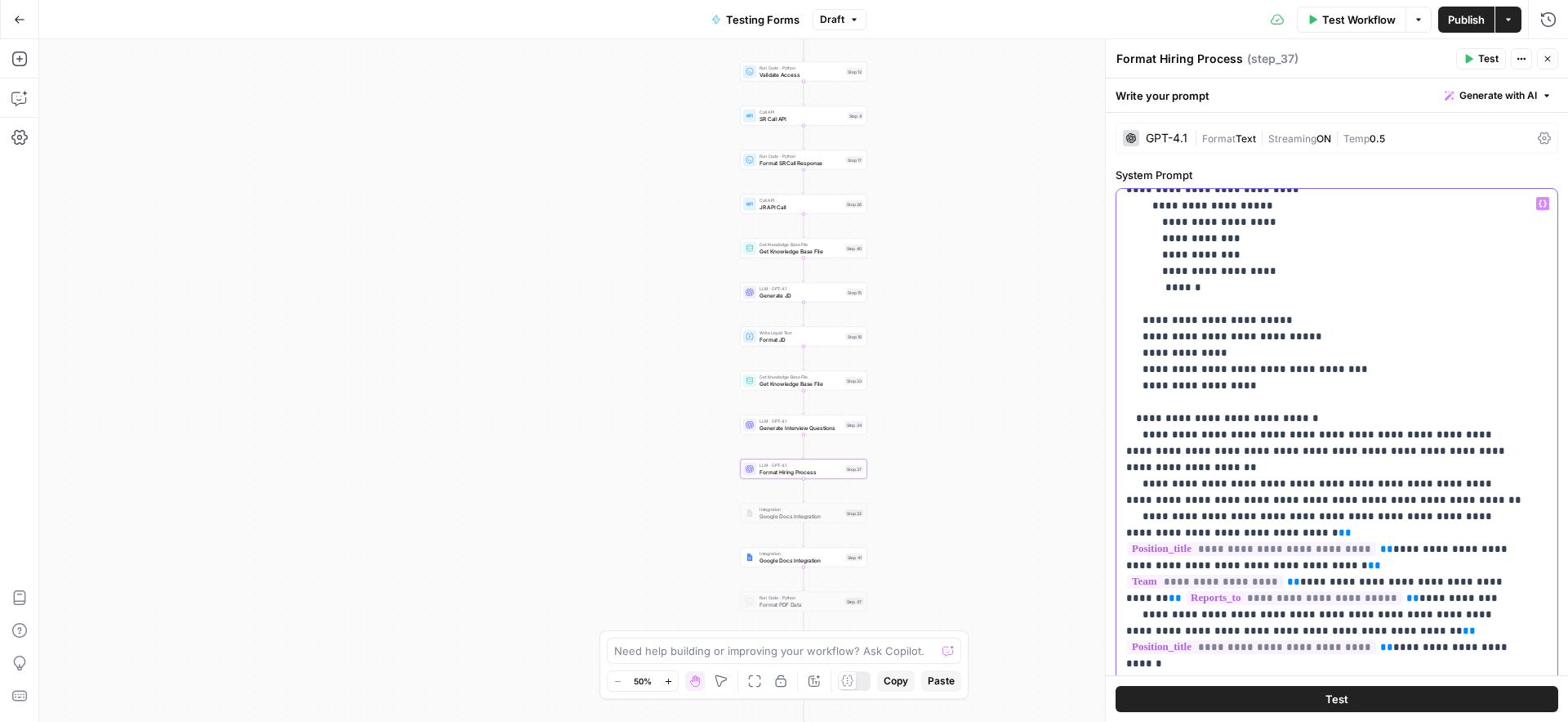
click at [1405, 436] on p "**********" at bounding box center [1325, 394] width 397 height 2451
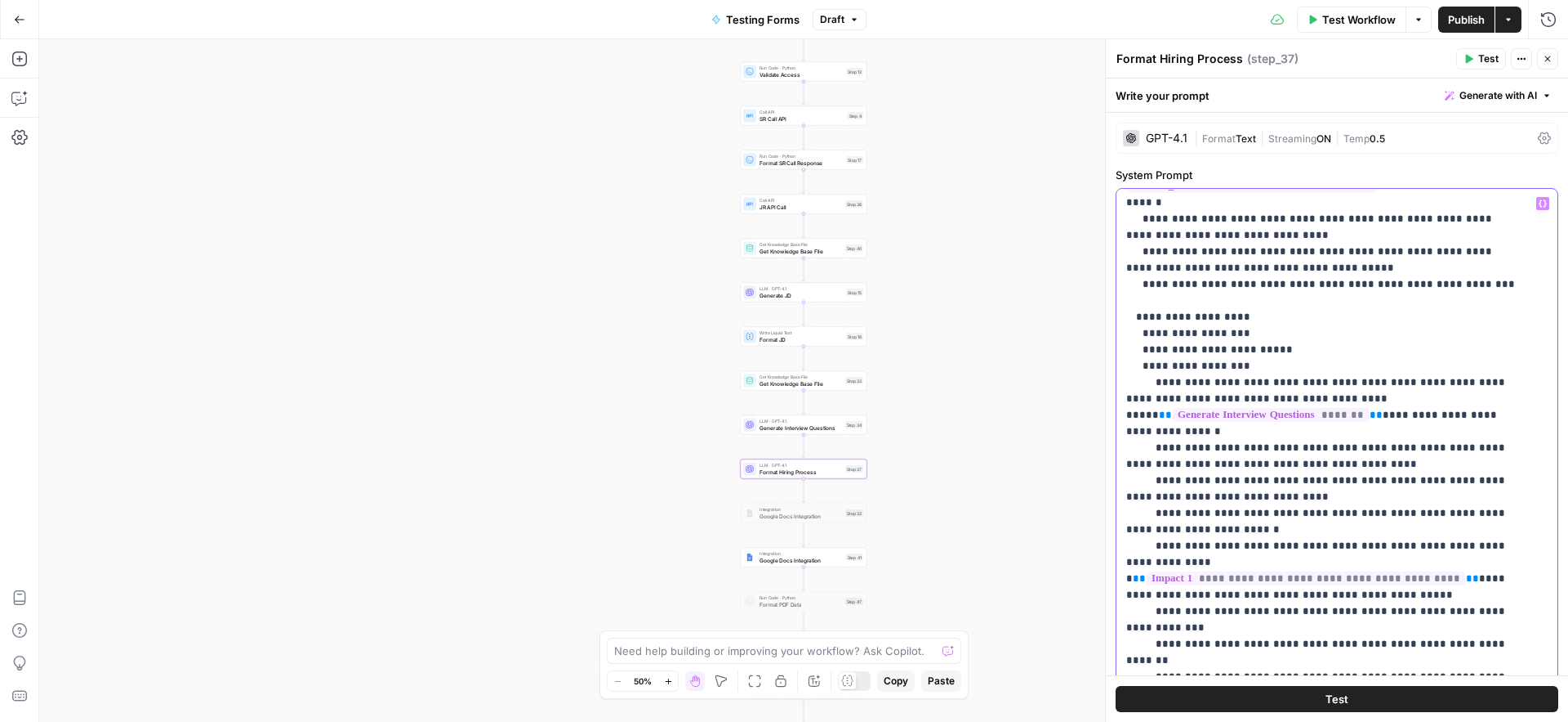
scroll to position [1526, 0]
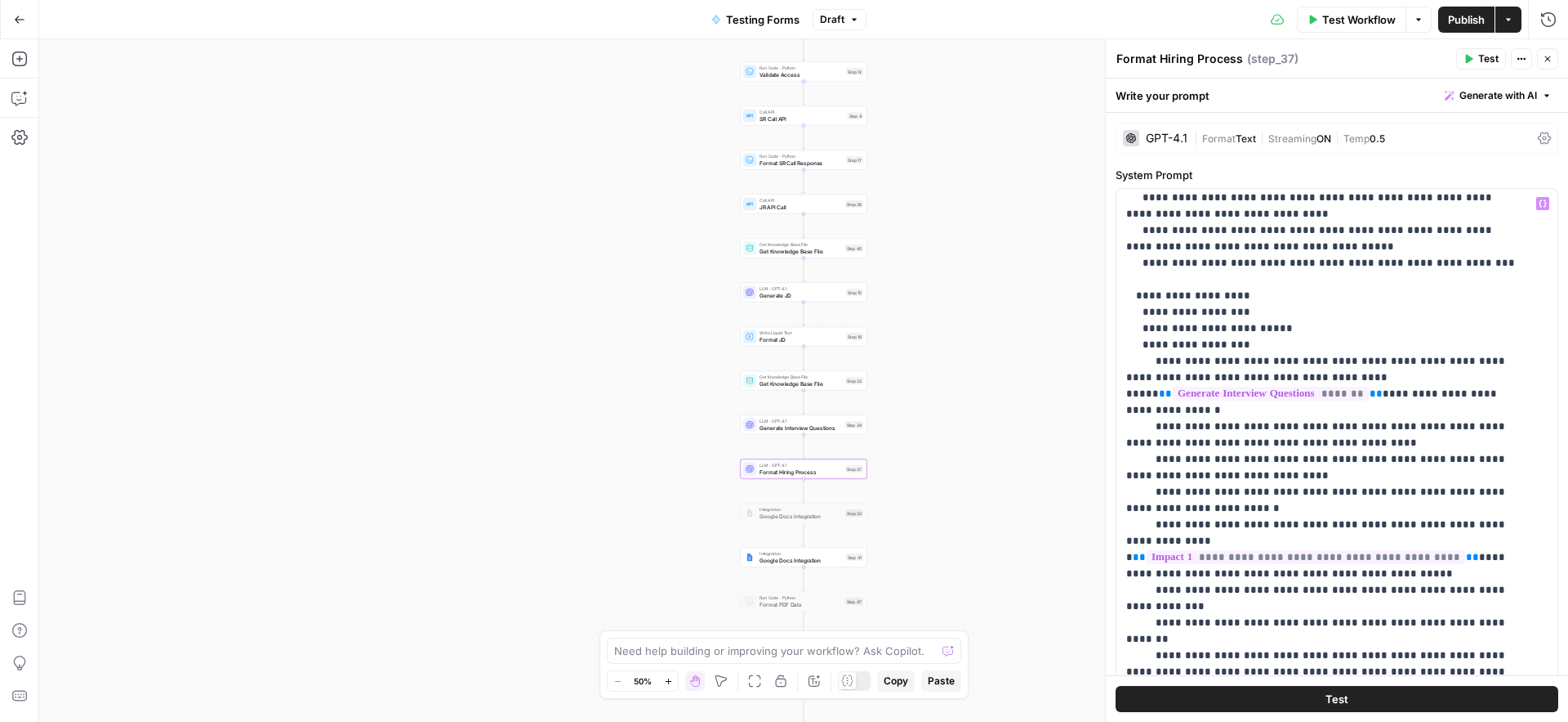
click at [1467, 20] on span "Publish" at bounding box center [1465, 20] width 36 height 17
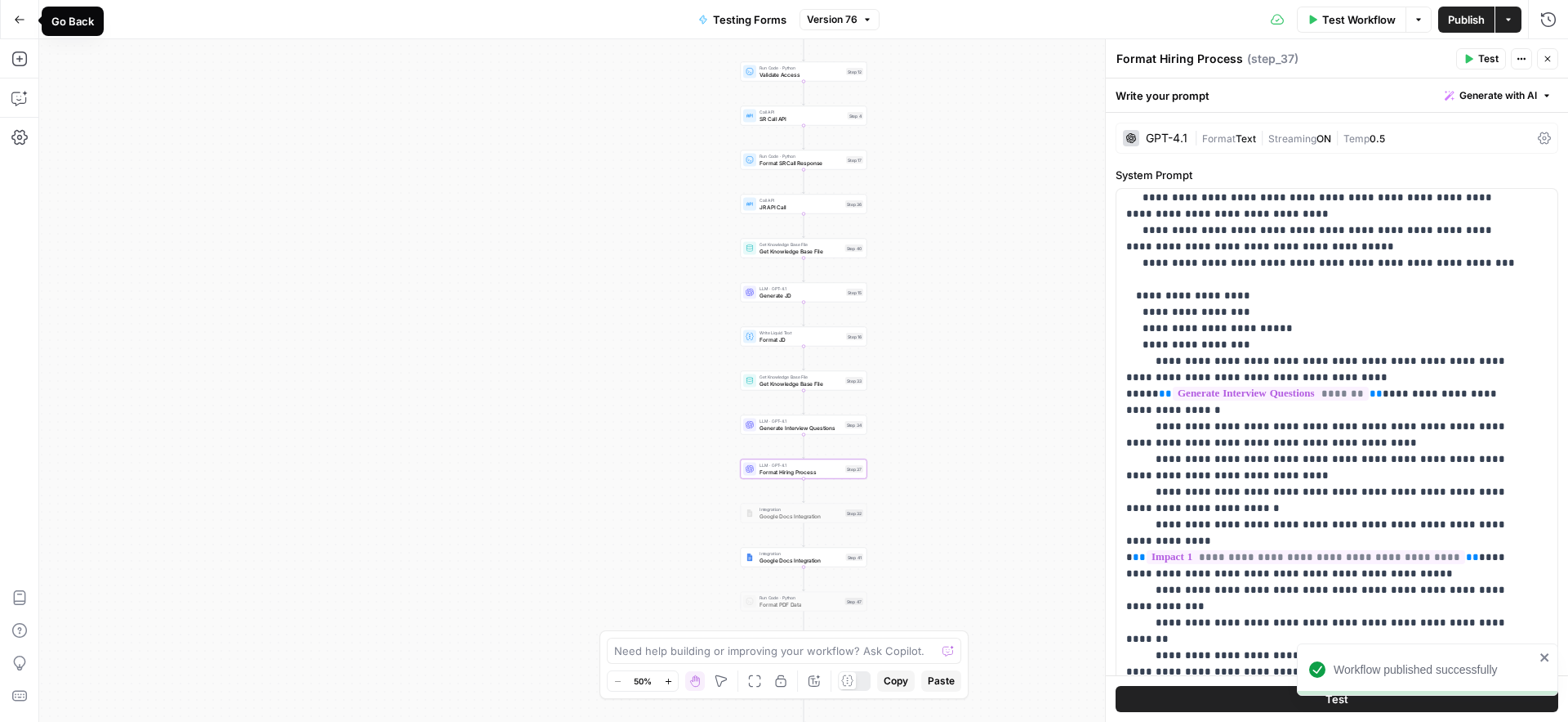
click at [21, 22] on icon "button" at bounding box center [20, 20] width 11 height 11
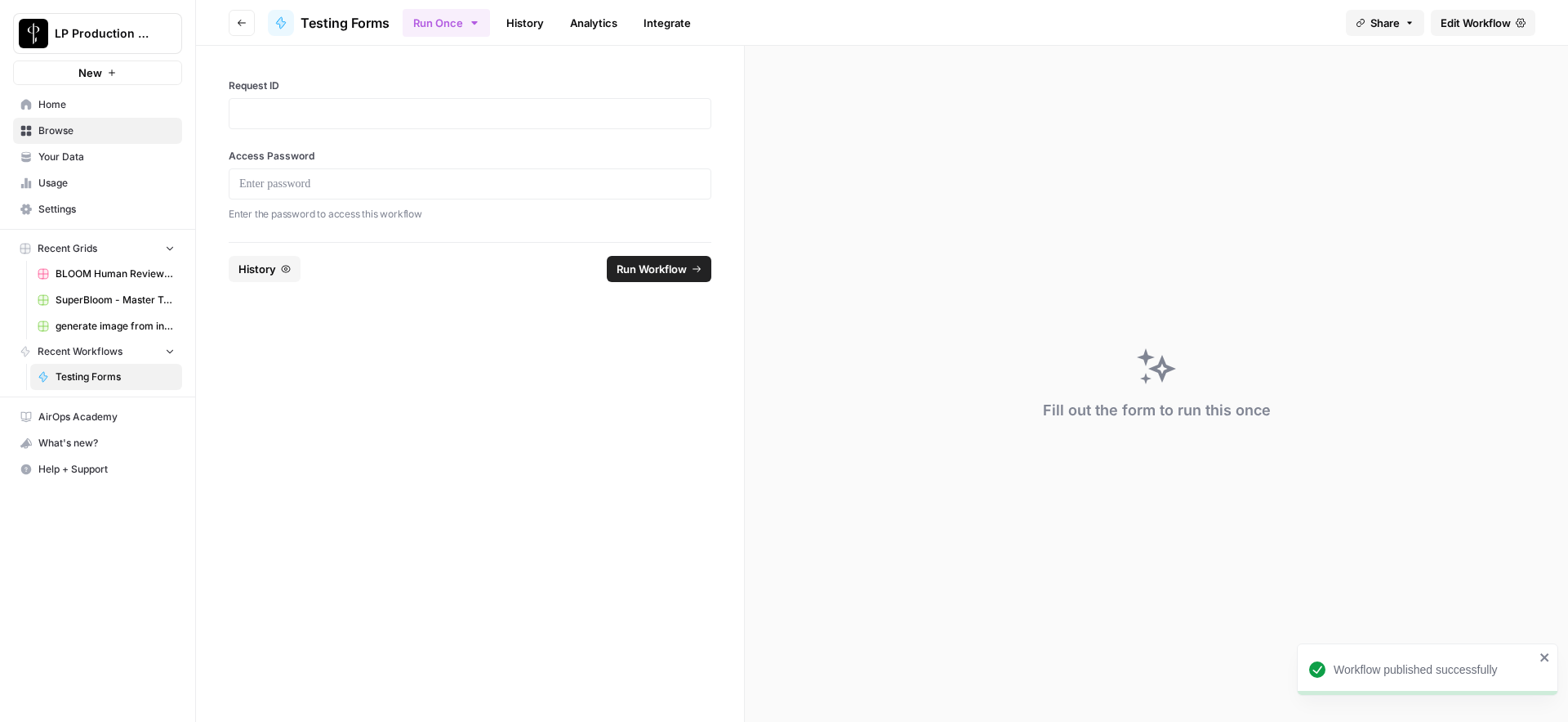
click at [78, 131] on span "Browse" at bounding box center [106, 131] width 136 height 15
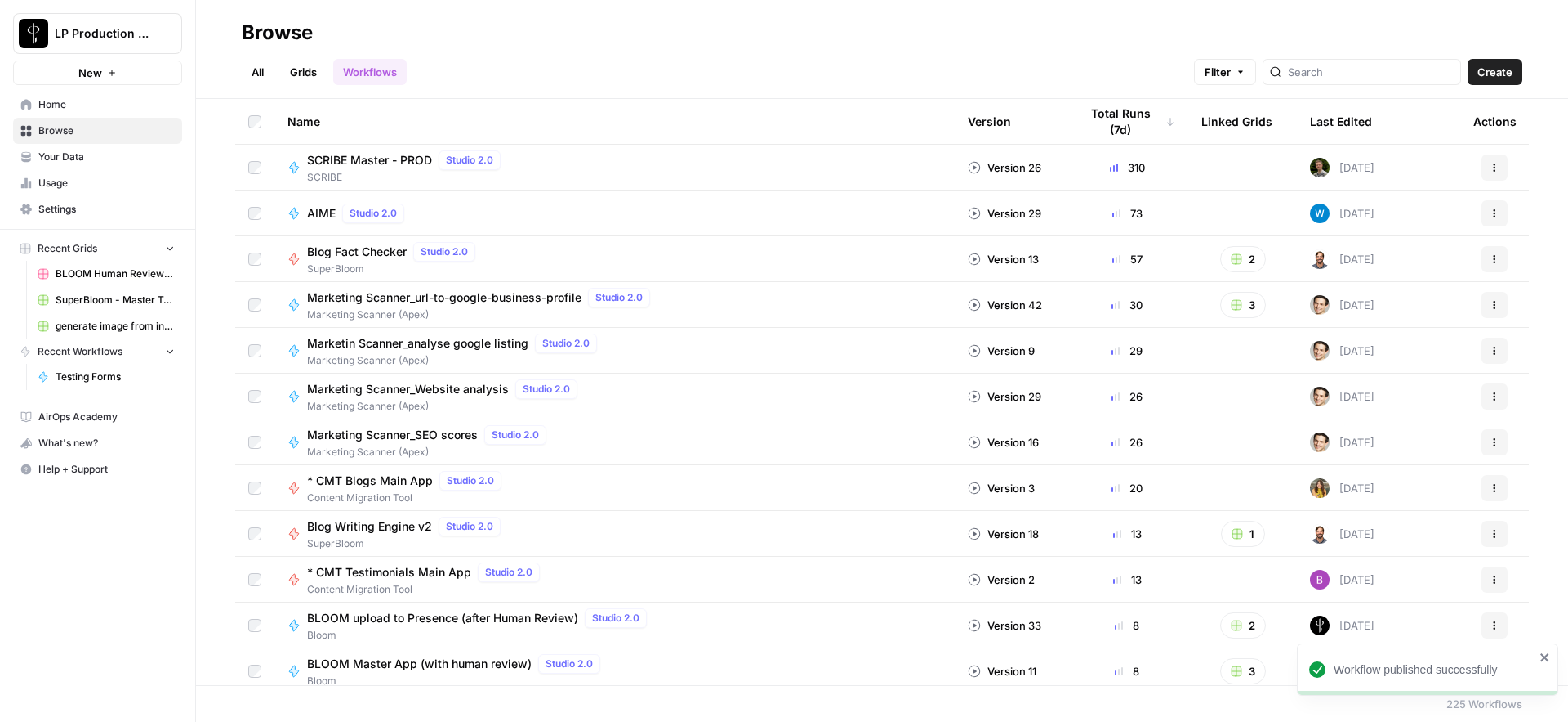
click at [69, 164] on link "Your Data" at bounding box center [97, 157] width 169 height 26
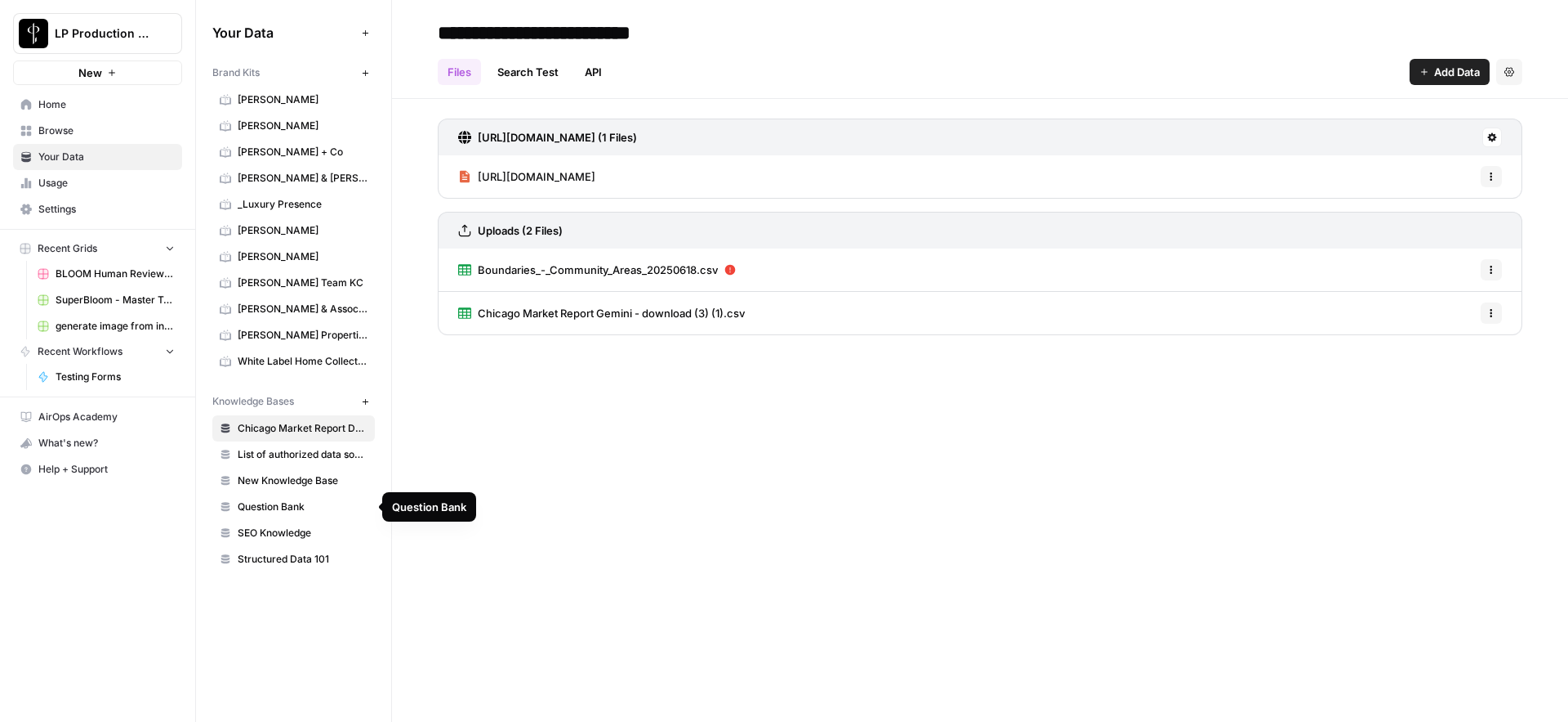
click at [271, 505] on span "Question Bank" at bounding box center [302, 507] width 130 height 15
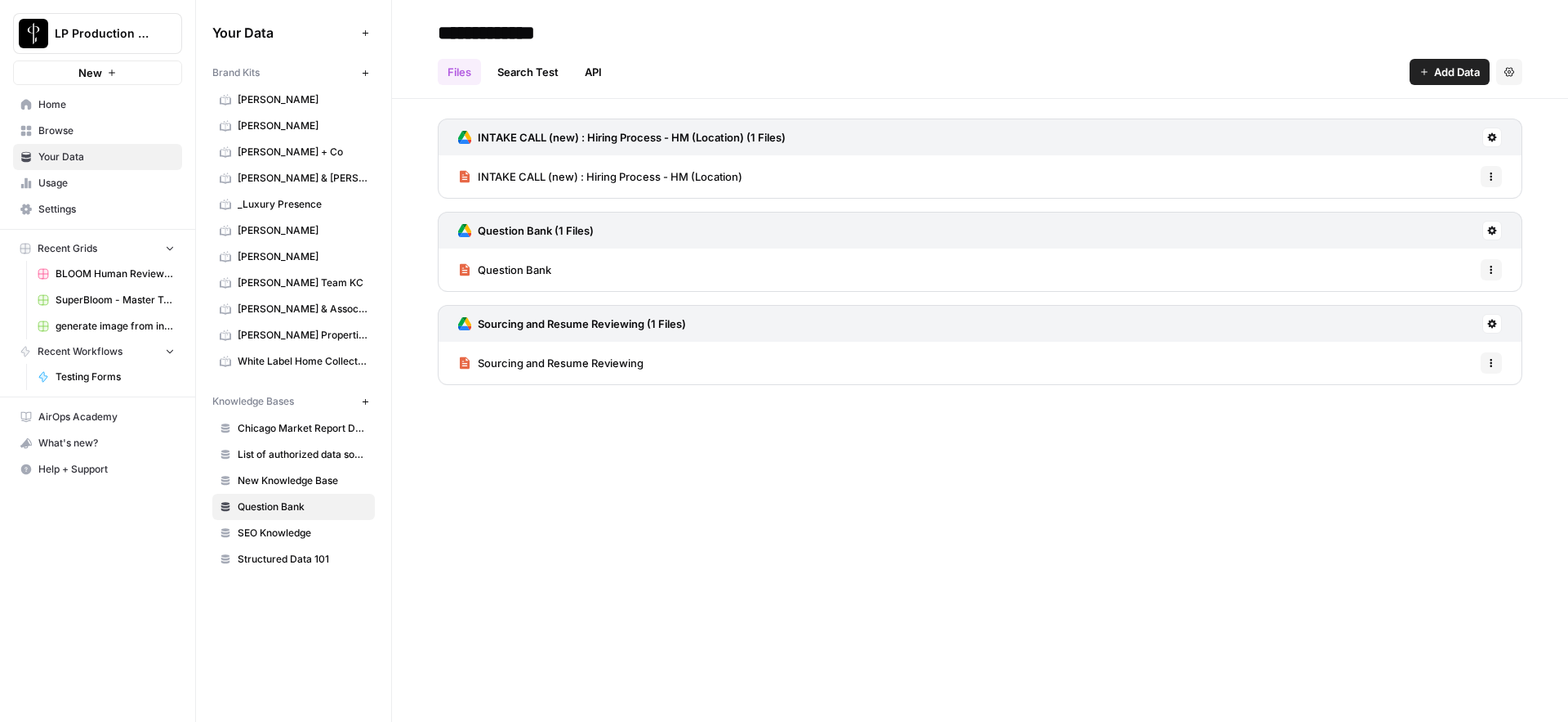
click at [614, 360] on span "Sourcing and Resume Reviewing" at bounding box center [561, 363] width 166 height 17
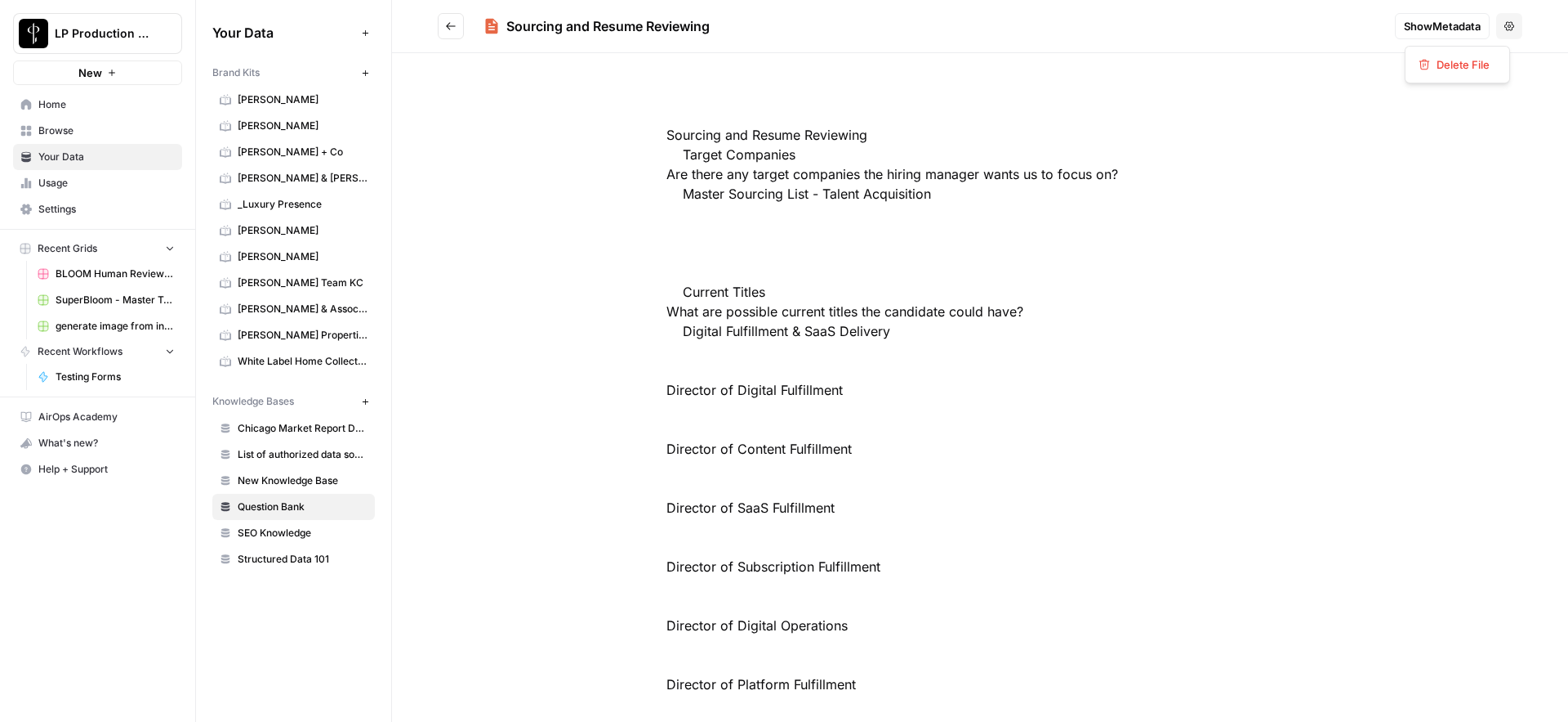
click at [1505, 26] on icon "button" at bounding box center [1509, 26] width 10 height 10
click at [449, 23] on icon "Go back" at bounding box center [450, 26] width 10 height 7
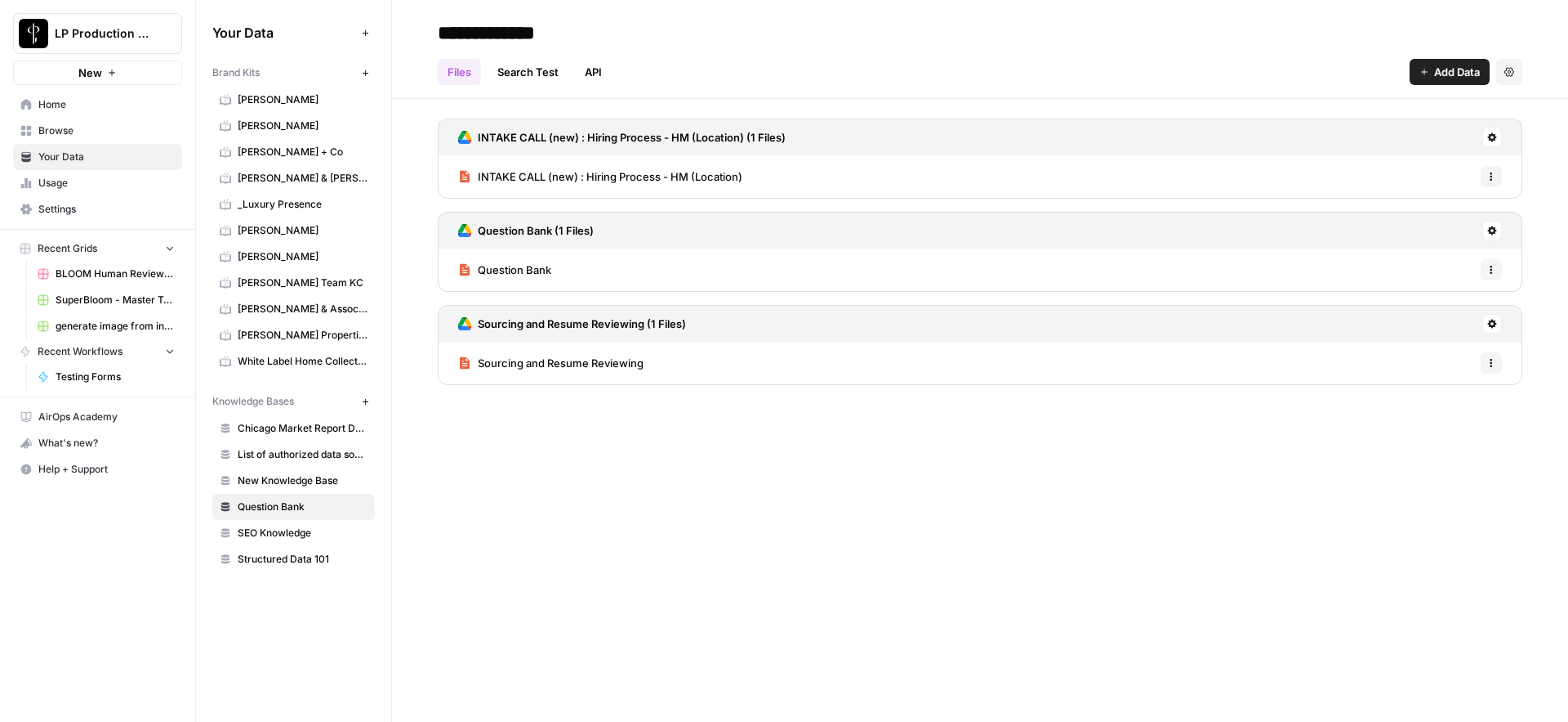
click at [1493, 365] on icon "button" at bounding box center [1492, 363] width 10 height 10
click at [1454, 406] on span "Delete File" at bounding box center [1454, 399] width 53 height 17
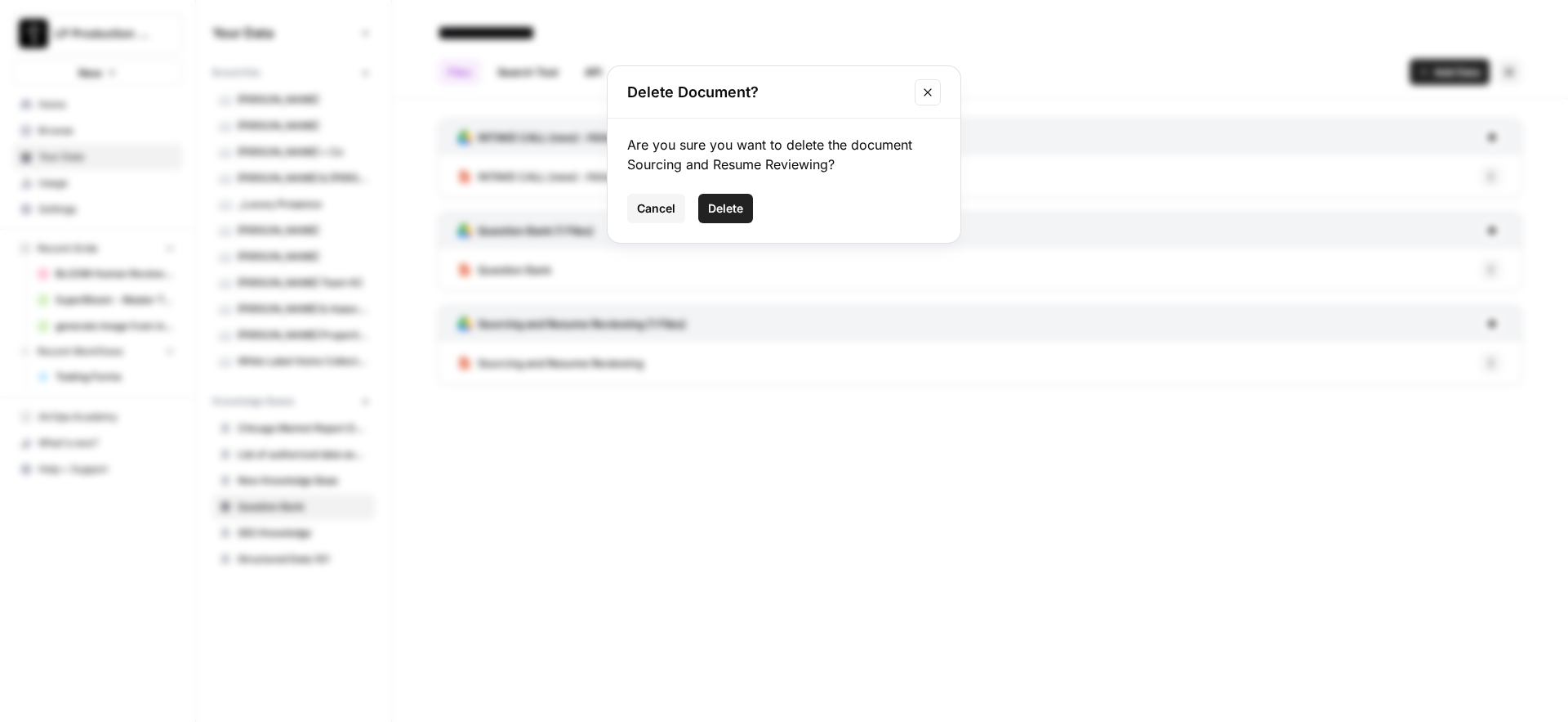
click at [742, 210] on span "Delete" at bounding box center [726, 209] width 35 height 17
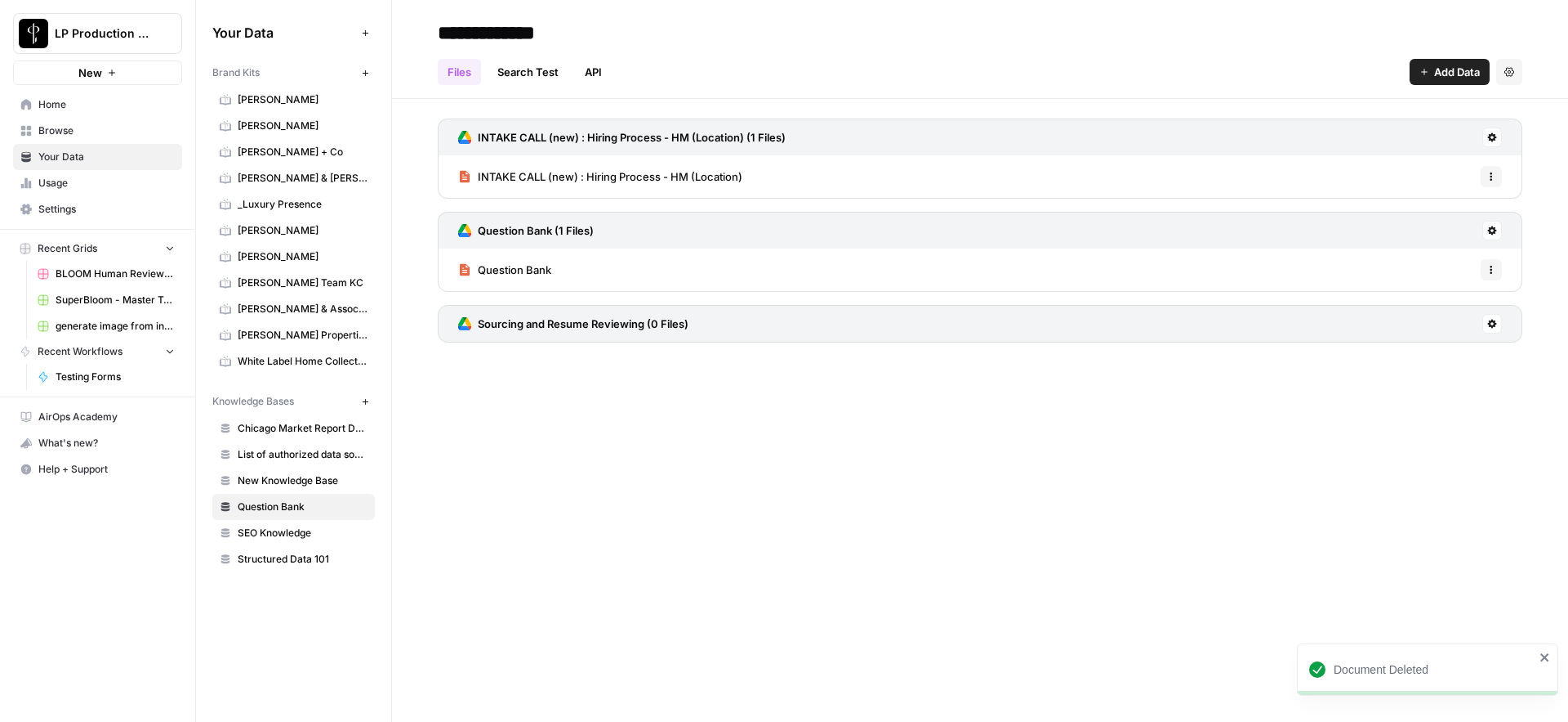
click at [701, 431] on div "**********" at bounding box center [981, 361] width 1176 height 722
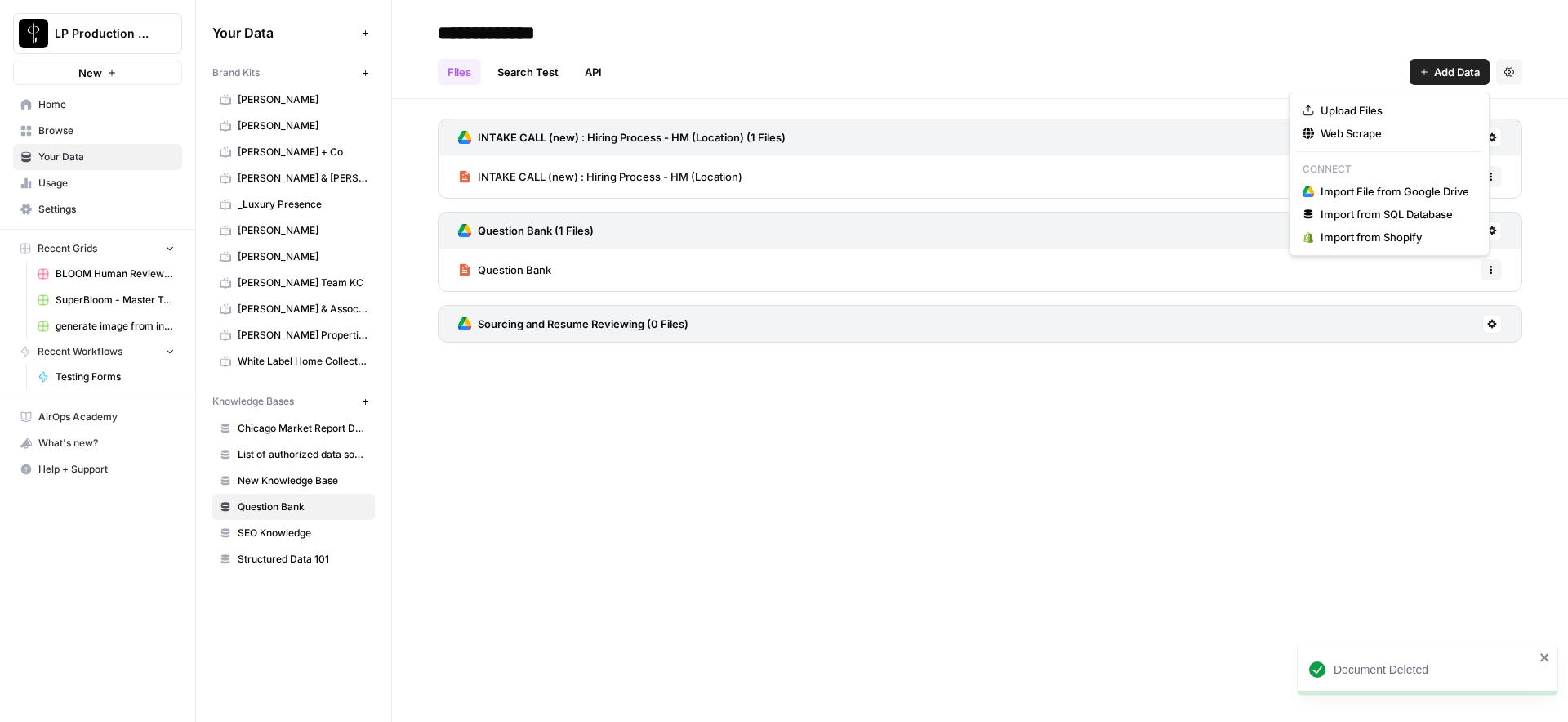
click at [1449, 72] on span "Add Data" at bounding box center [1457, 72] width 46 height 17
click at [1378, 193] on span "Import File from Google Drive" at bounding box center [1395, 191] width 148 height 17
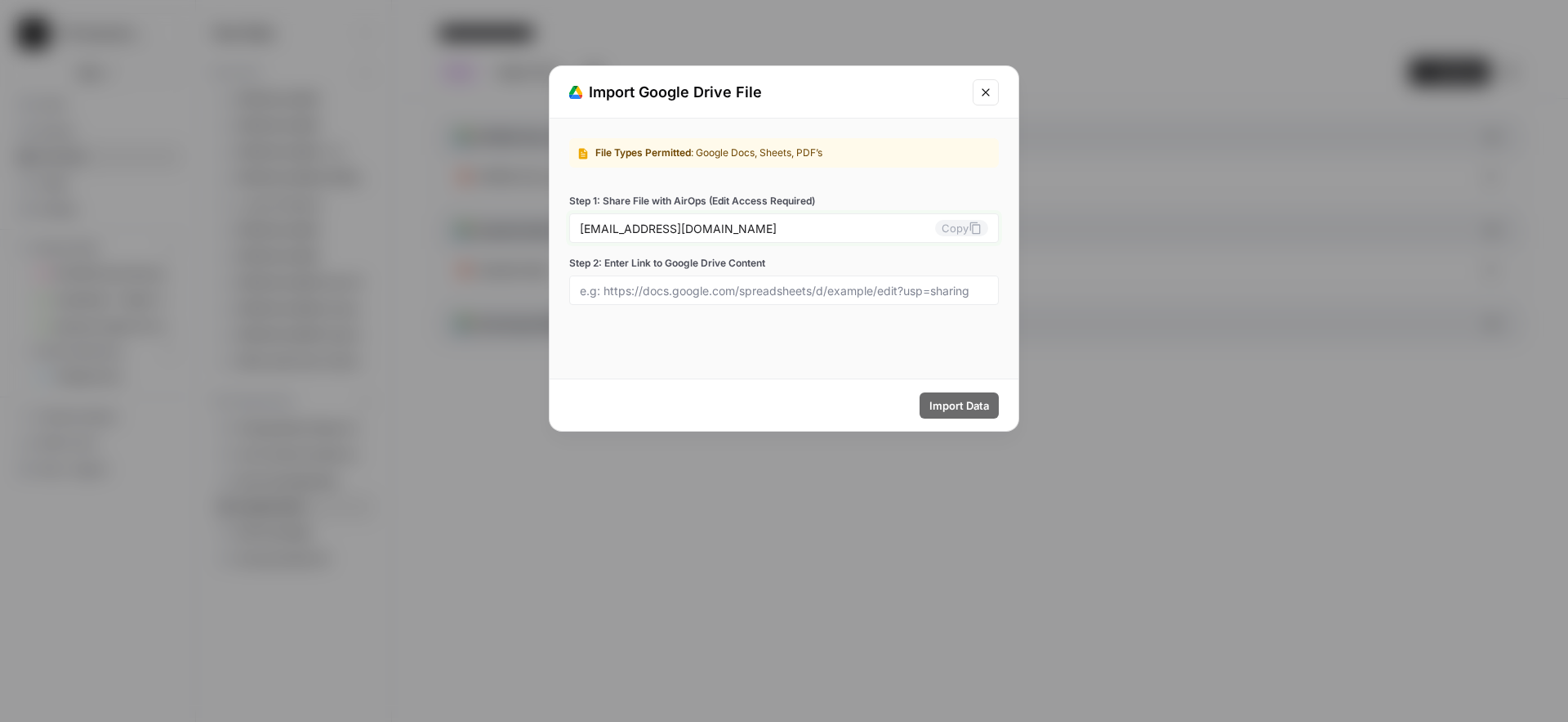
click at [977, 229] on icon at bounding box center [975, 228] width 13 height 13
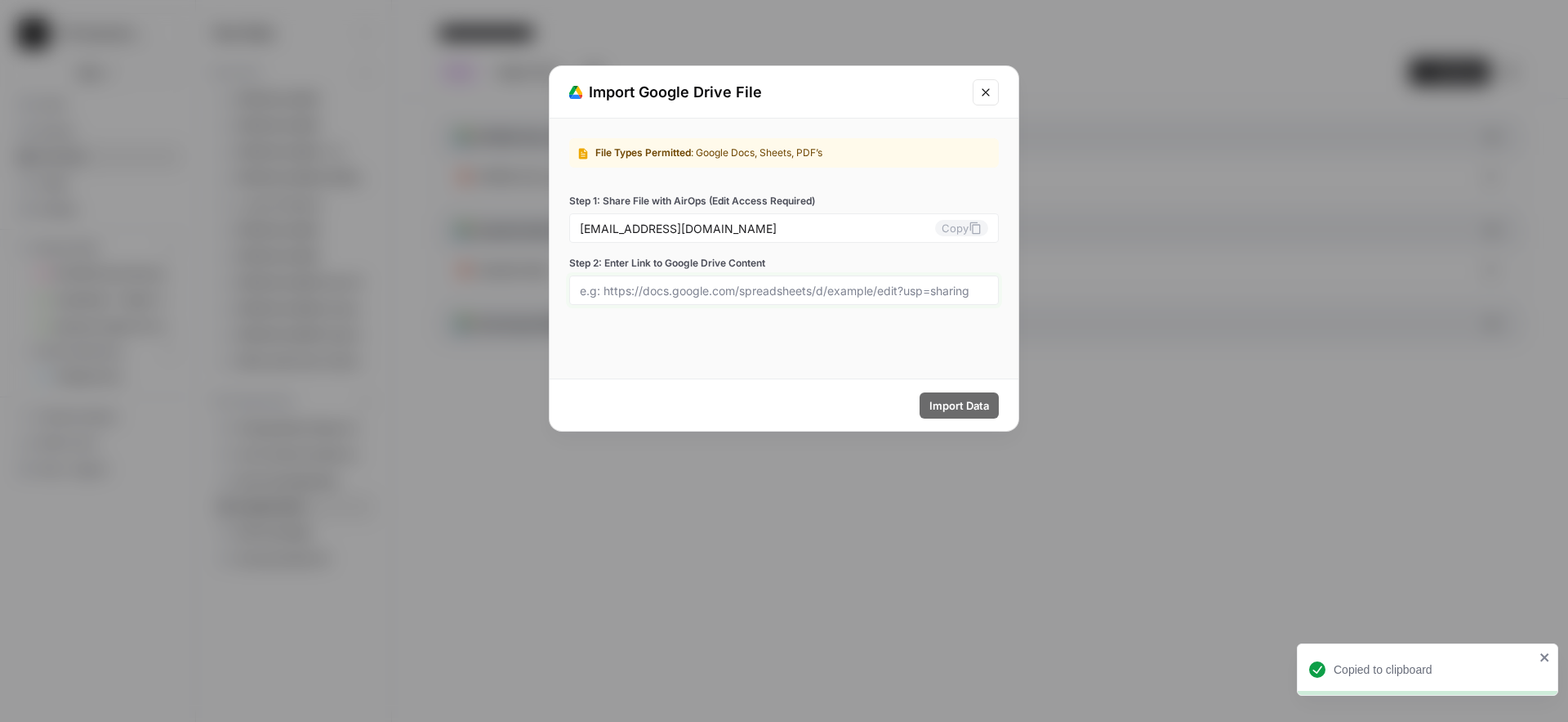
click at [770, 295] on input "Step 2: Enter Link to Google Drive Content" at bounding box center [784, 290] width 408 height 15
paste input "luxury-presence-0-21fibjvm08@airops.iam.gserviceaccount.com"
type input "luxury-presence-0-21fibjvm08@airops.iam.gserviceaccount.com"
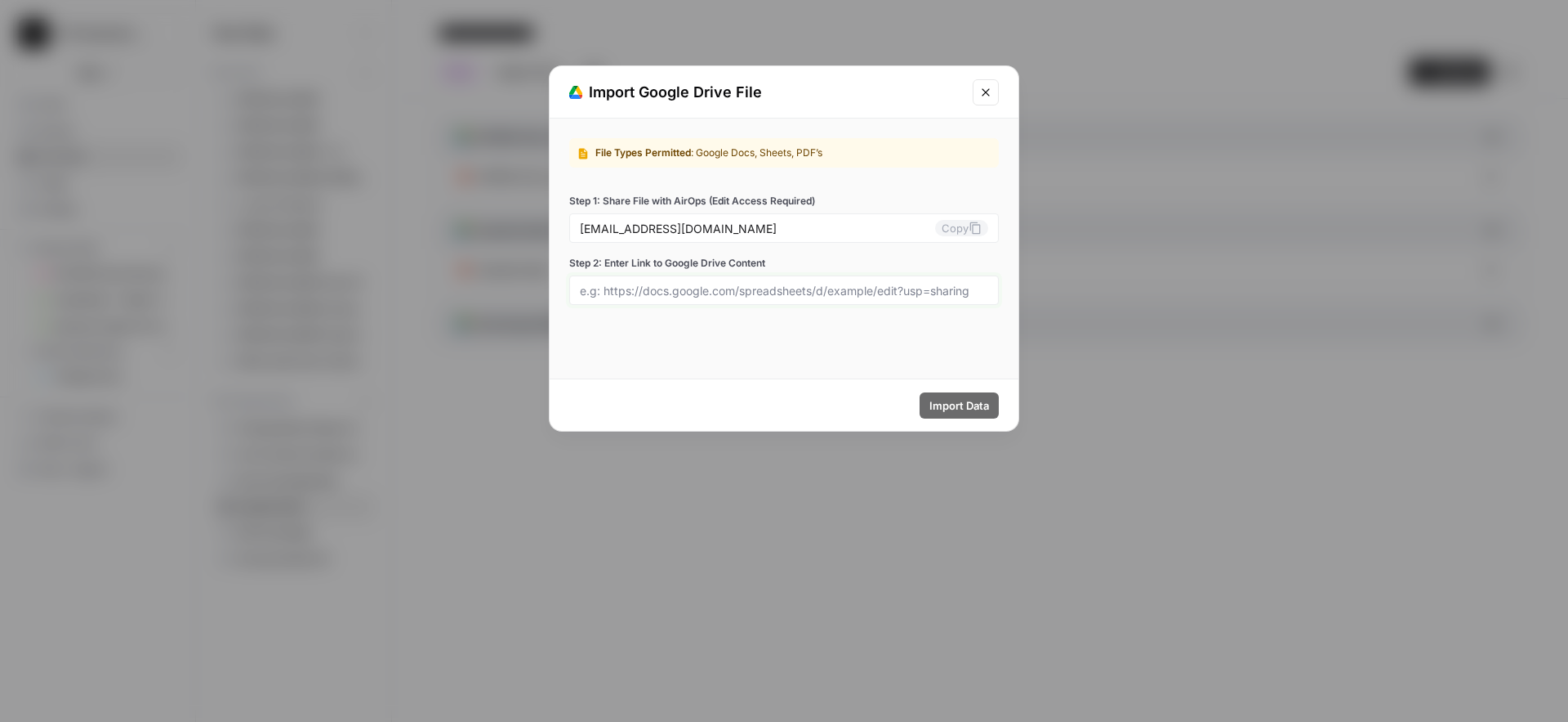
paste input "https://docs.google.com/document/d/1HYX5AFJlq8Ga15YTPaY9vh4xLFvCZrCoGfhxvjLVR7c…"
type input "https://docs.google.com/document/d/1HYX5AFJlq8Ga15YTPaY9vh4xLFvCZrCoGfhxvjLVR7c…"
click at [944, 407] on span "Import Data" at bounding box center [959, 406] width 60 height 17
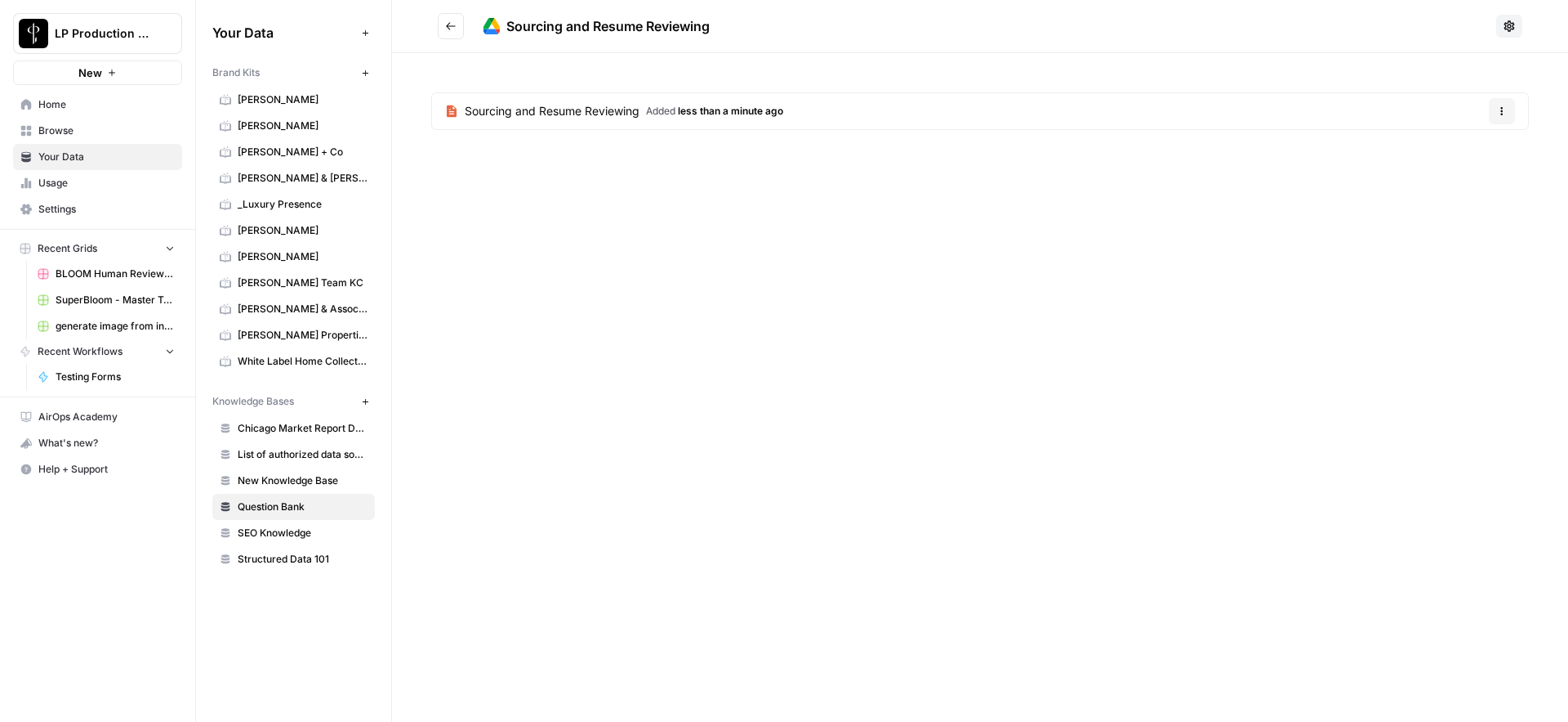
click at [452, 32] on button "Go back" at bounding box center [451, 26] width 26 height 26
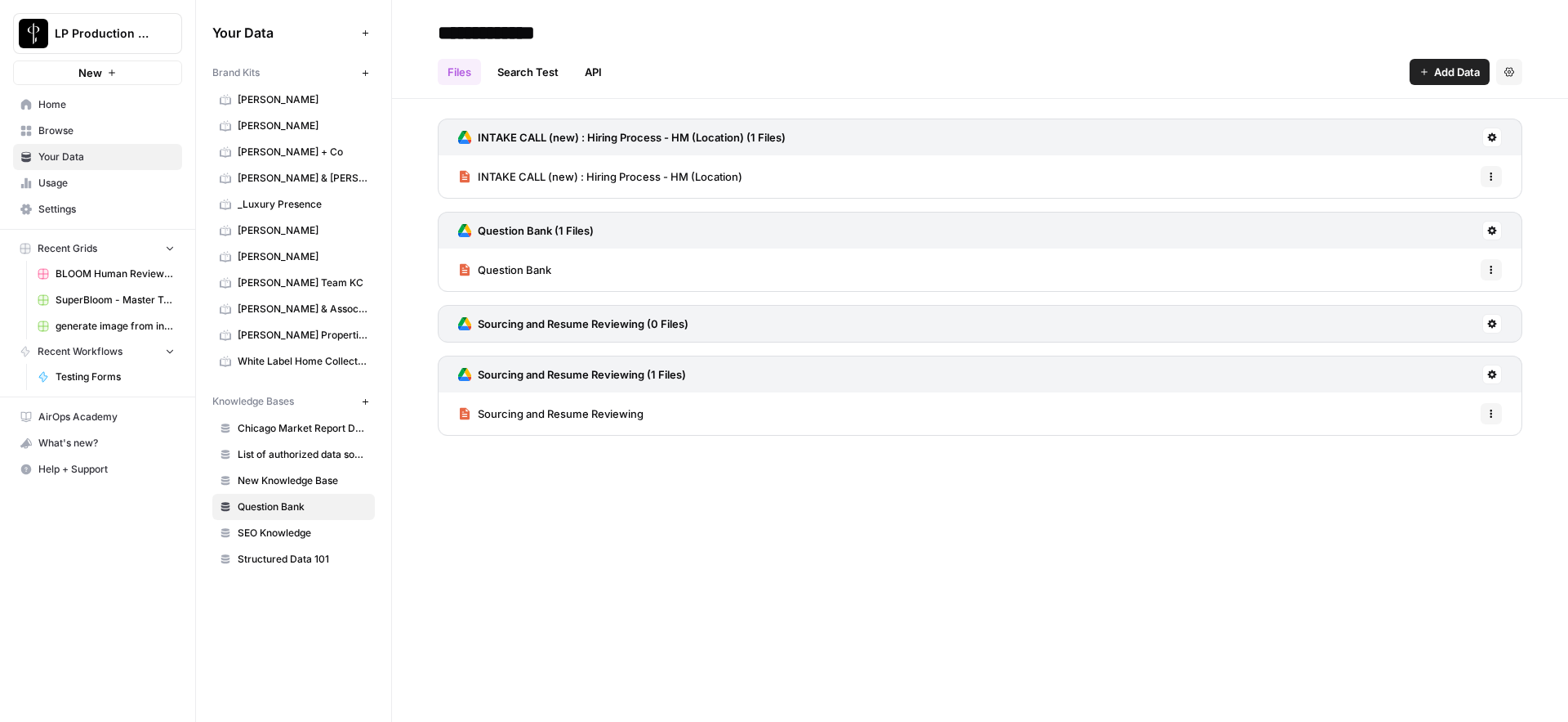
click at [550, 558] on div "**********" at bounding box center [981, 361] width 1176 height 722
click at [1119, 39] on h2 "**********" at bounding box center [981, 33] width 1085 height 26
click at [76, 375] on span "Testing Forms" at bounding box center [116, 377] width 119 height 15
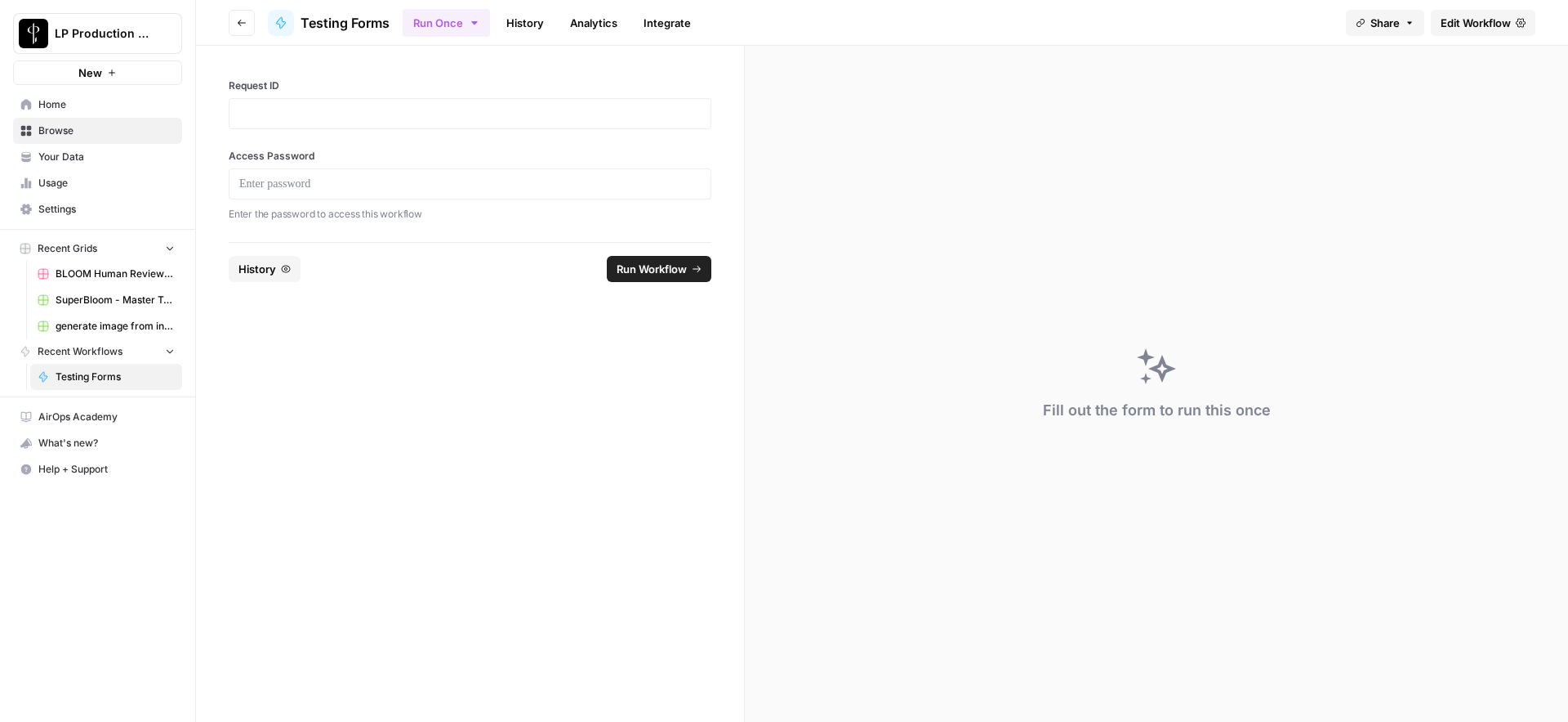
click at [1487, 21] on span "Edit Workflow" at bounding box center [1476, 23] width 70 height 17
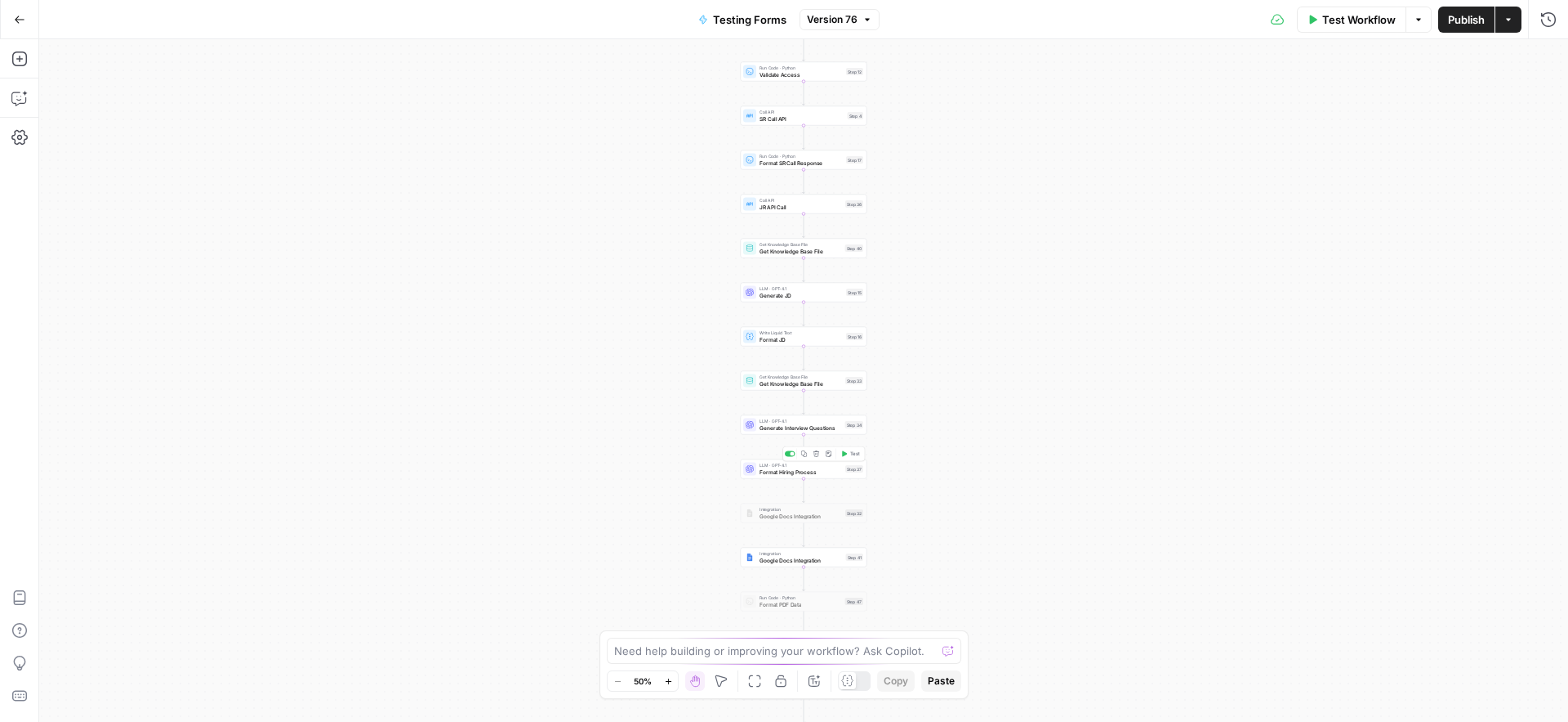
click at [772, 474] on span "Format Hiring Process" at bounding box center [801, 471] width 82 height 8
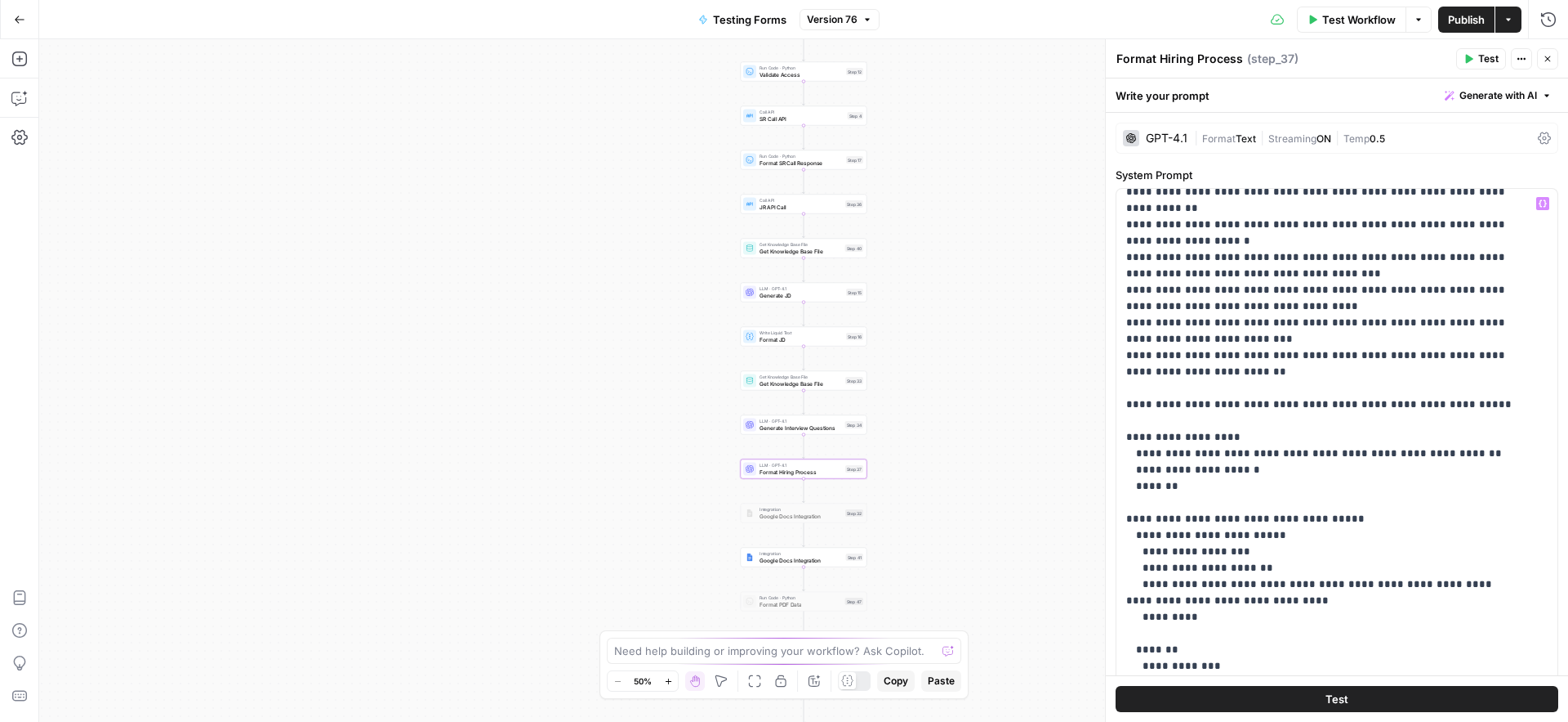
scroll to position [521, 0]
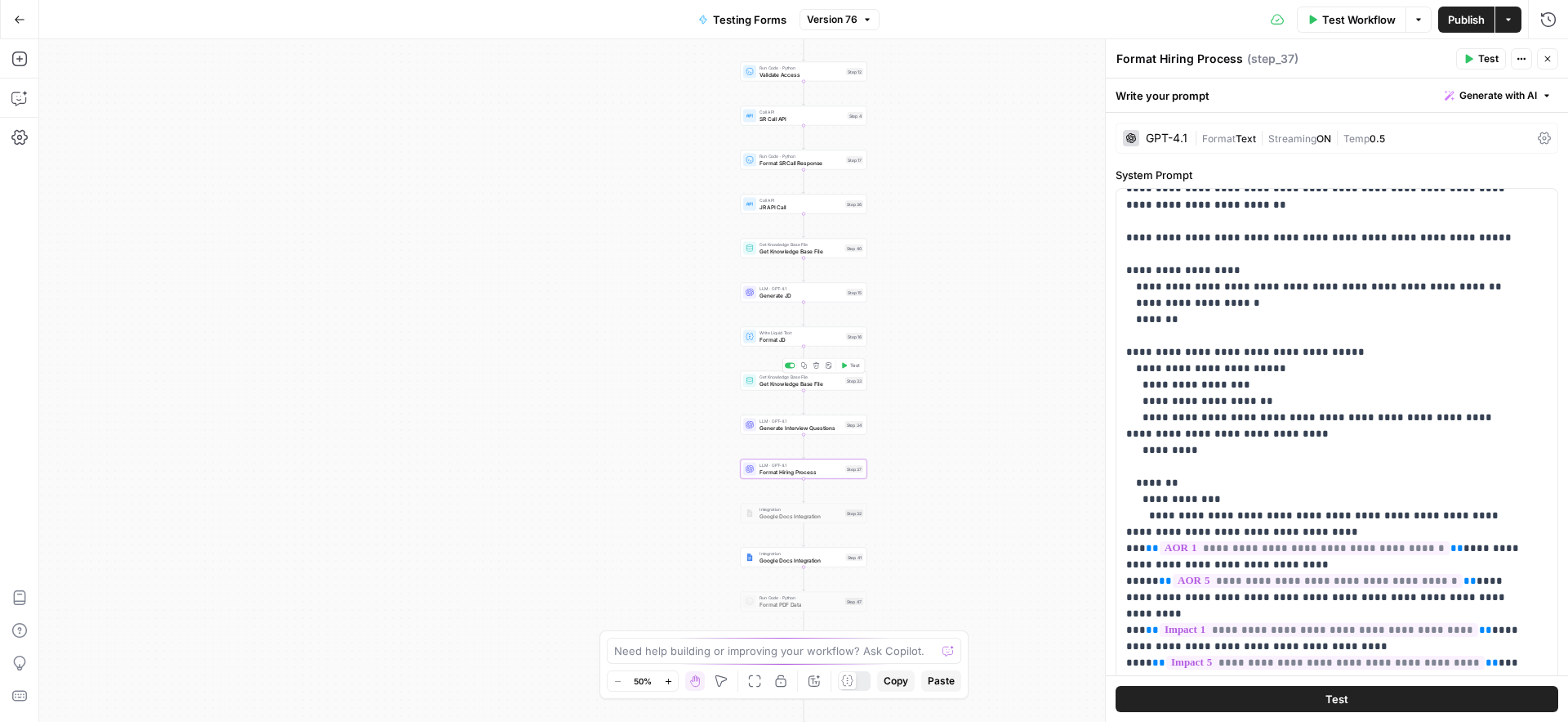
click at [762, 382] on span "Get Knowledge Base File" at bounding box center [801, 383] width 82 height 8
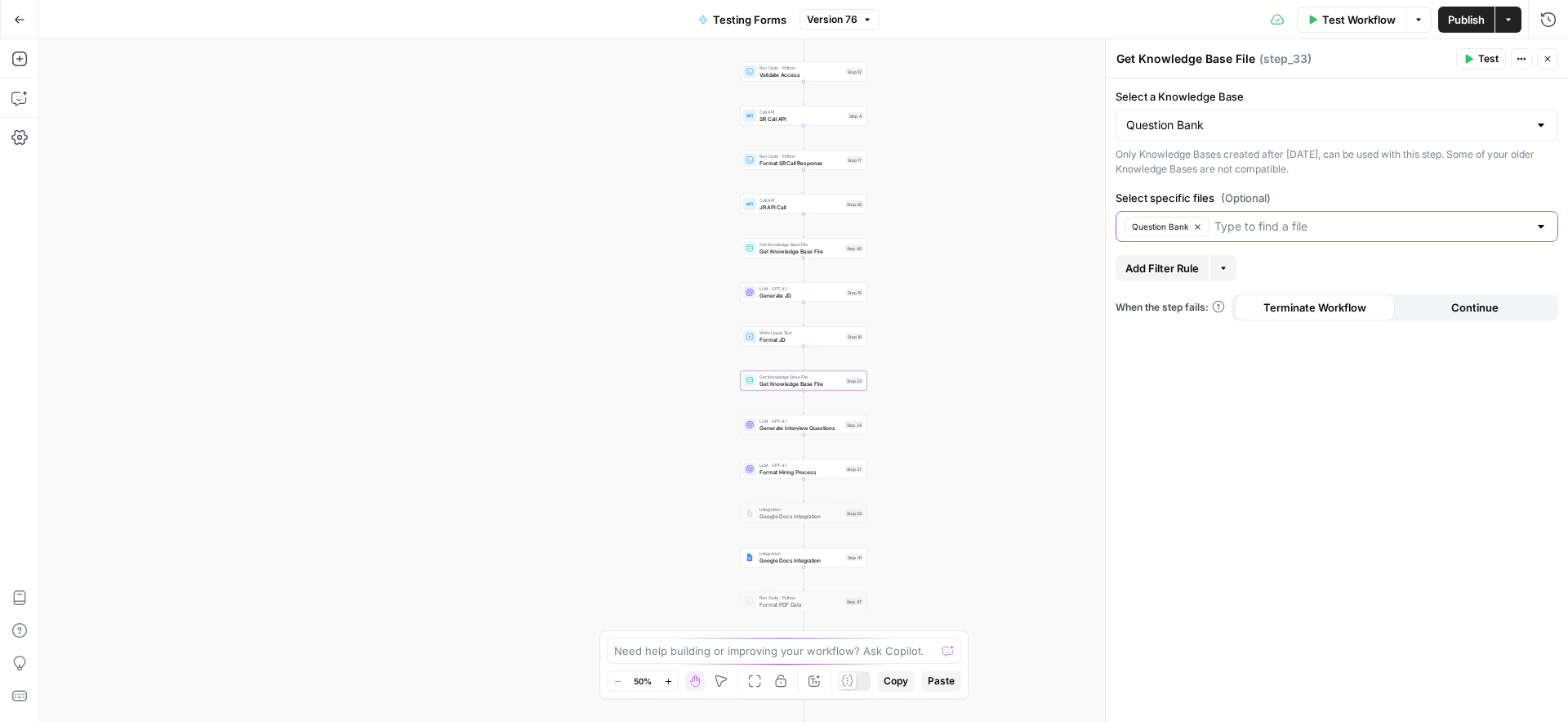
click at [1269, 227] on input "Select specific files (Optional)" at bounding box center [1371, 227] width 313 height 17
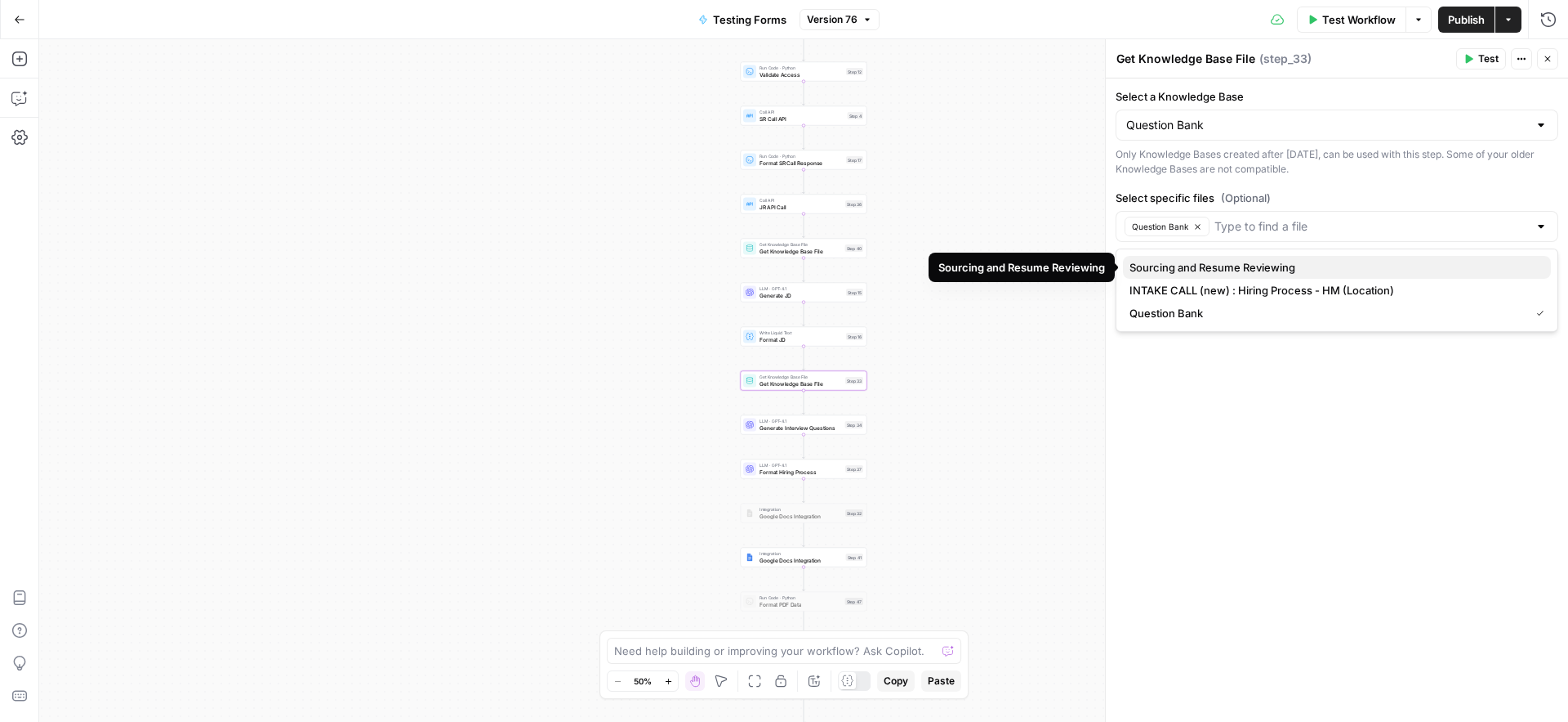
click at [1240, 265] on span "Sourcing and Resume Reviewing" at bounding box center [1334, 268] width 408 height 17
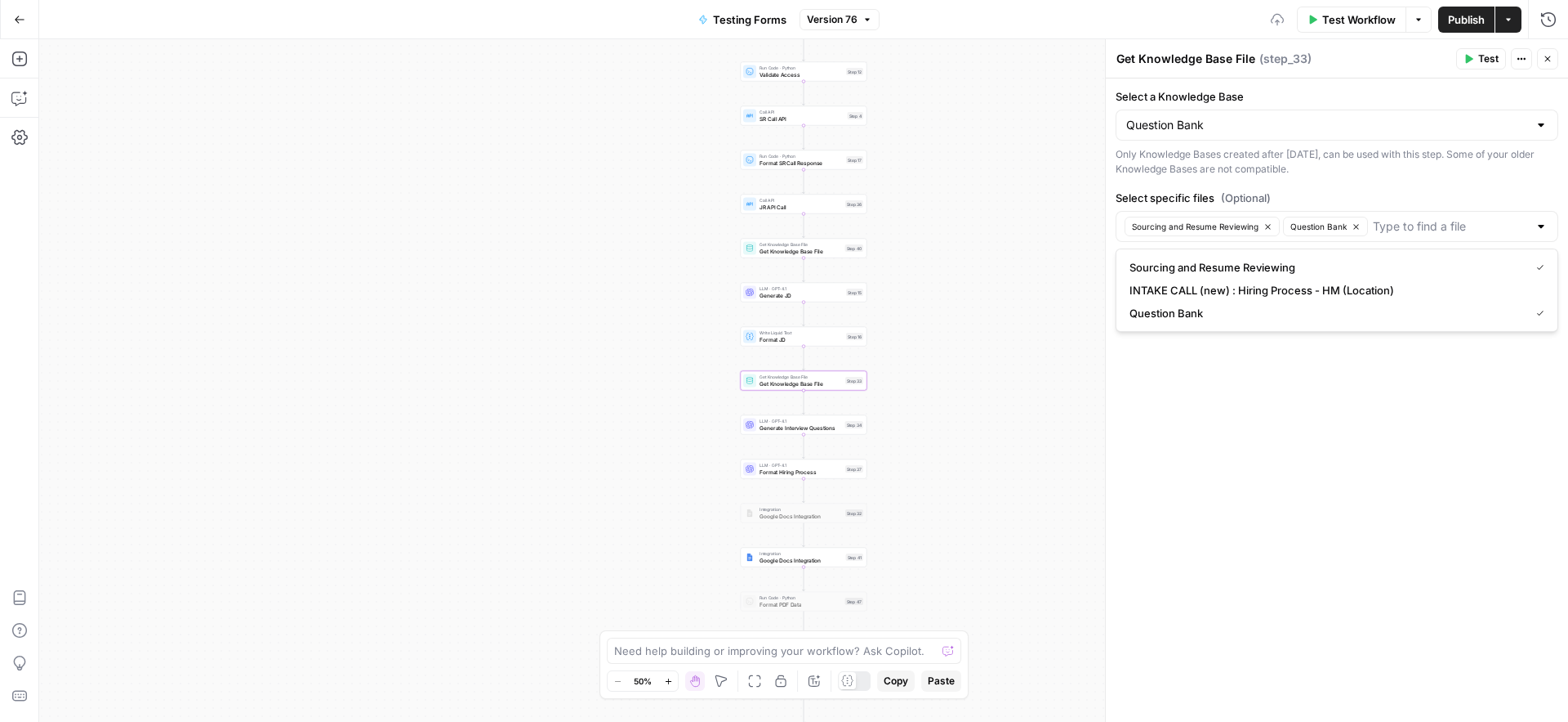
click at [1217, 461] on div "Select a Knowledge Base Question Bank Only Knowledge Bases created after June 1…" at bounding box center [1337, 400] width 462 height 644
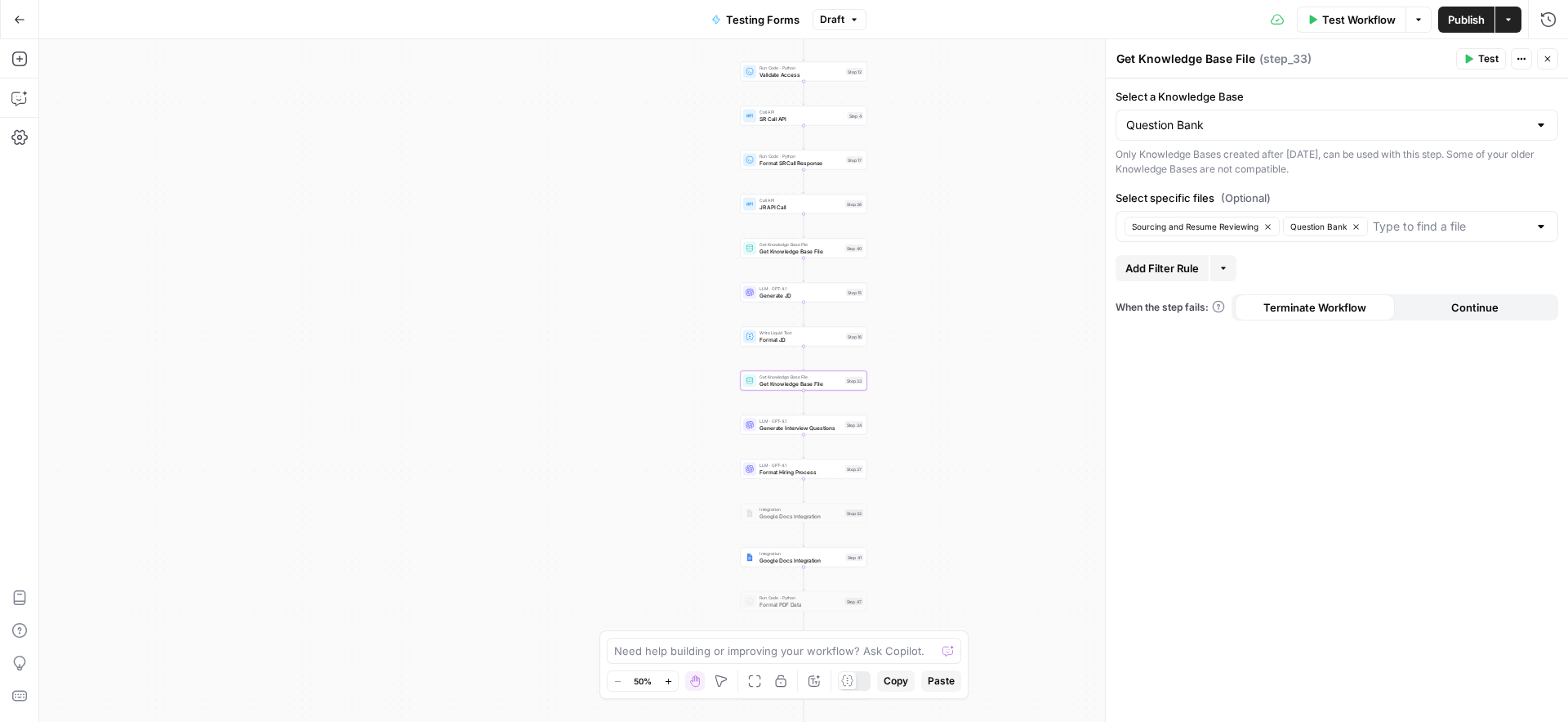
click at [1465, 25] on span "Publish" at bounding box center [1465, 20] width 36 height 17
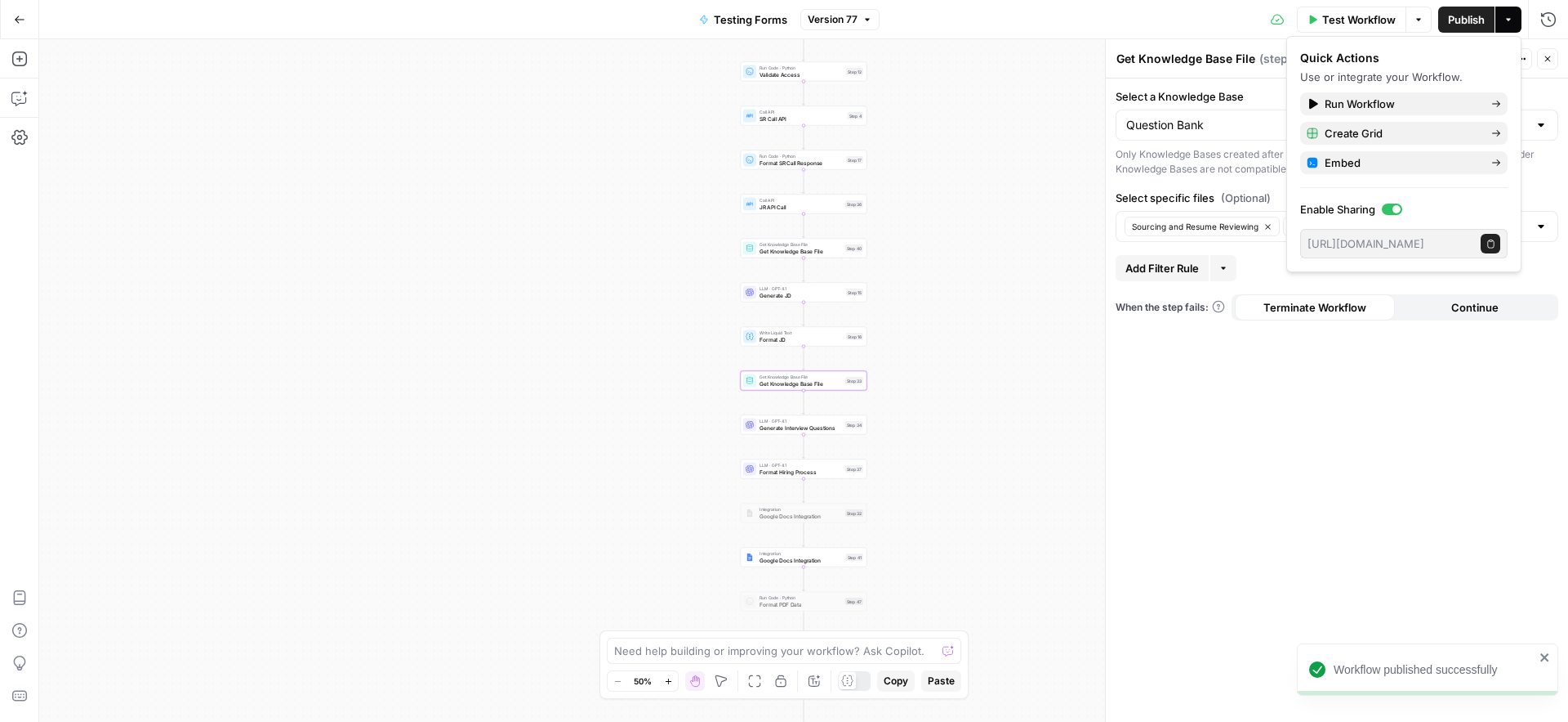
click at [635, 549] on div "Workflow Set Inputs Inputs Run Code · Python Validate Access Step 12 Call API S…" at bounding box center [804, 381] width 1529 height 683
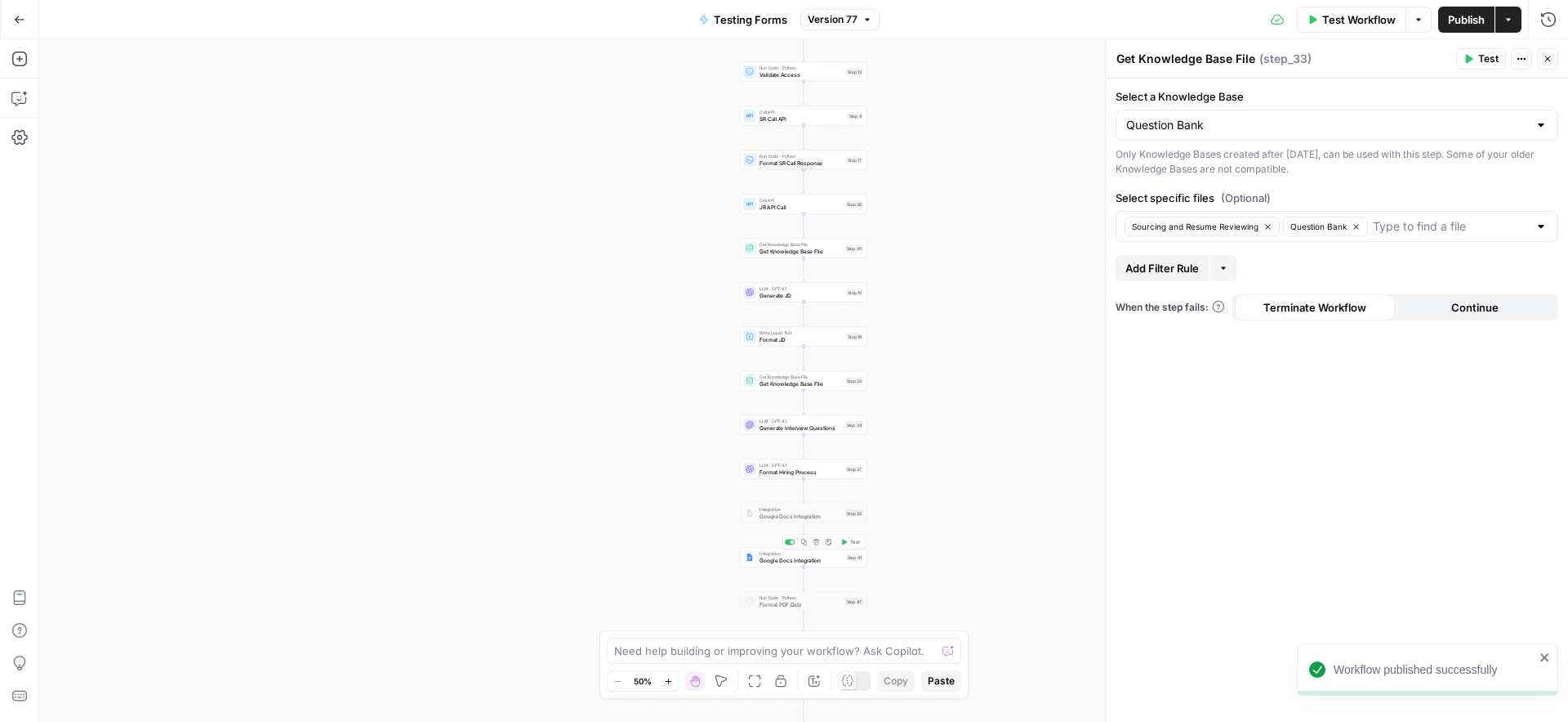
click at [786, 562] on span "Google Docs Integration" at bounding box center [801, 560] width 83 height 8
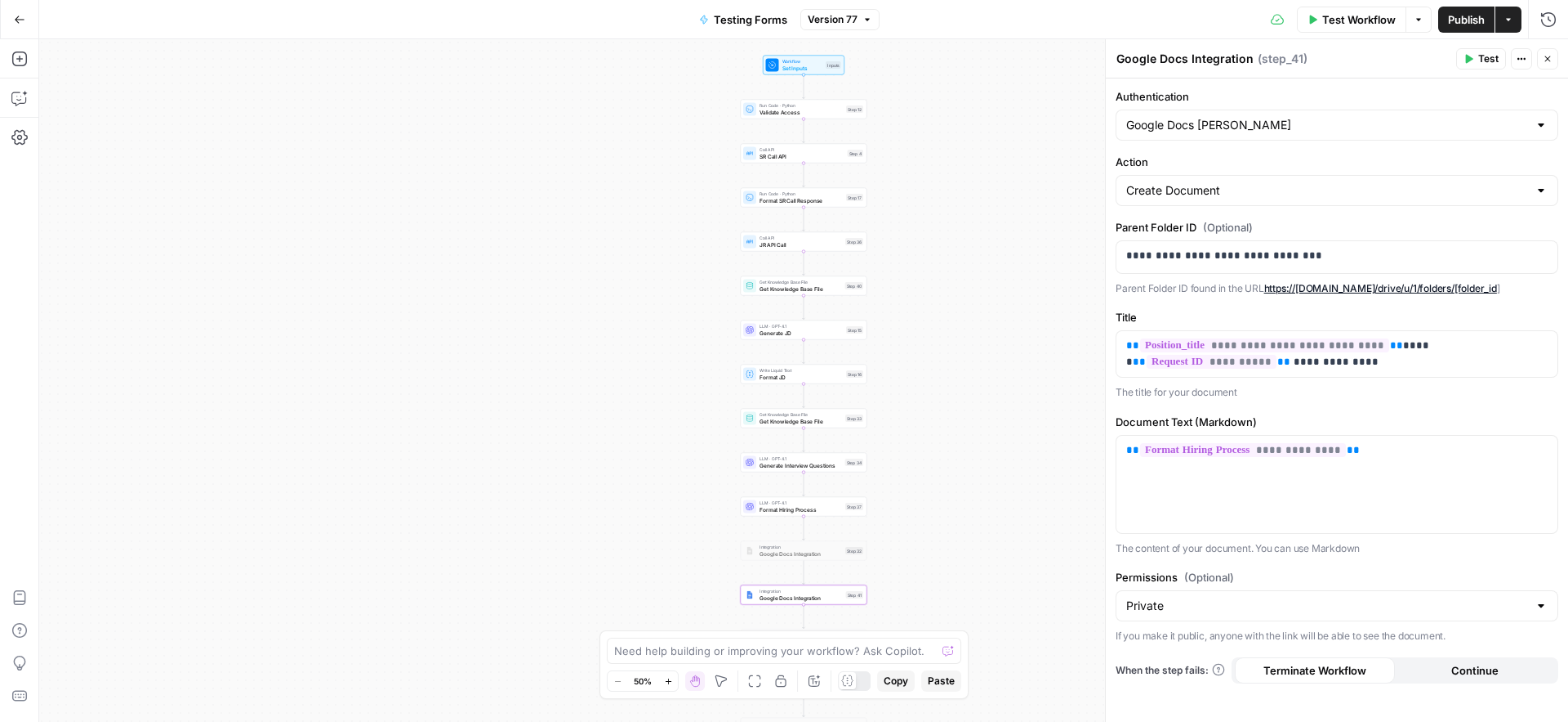
click at [1360, 16] on span "Test Workflow" at bounding box center [1358, 20] width 74 height 17
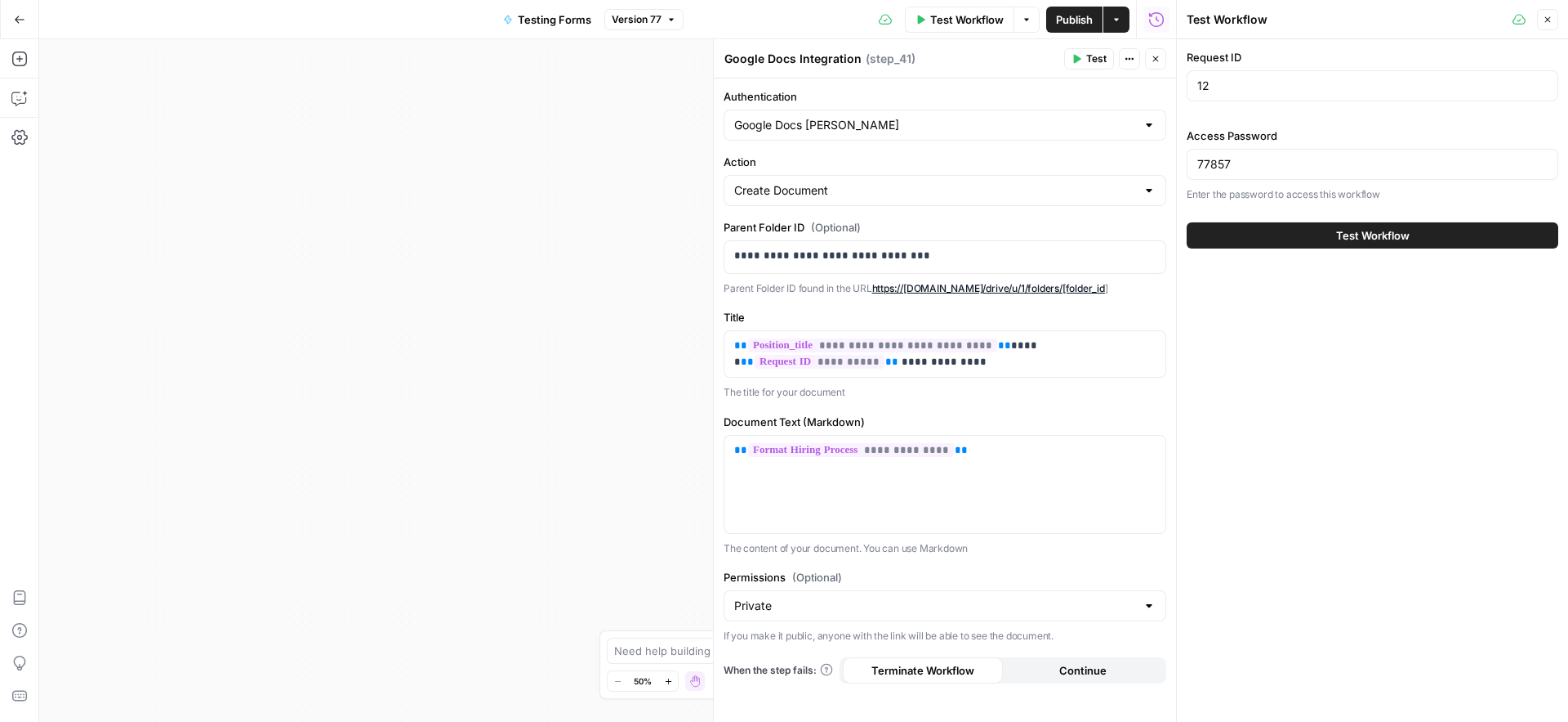
click at [1334, 236] on button "Test Workflow" at bounding box center [1372, 235] width 372 height 26
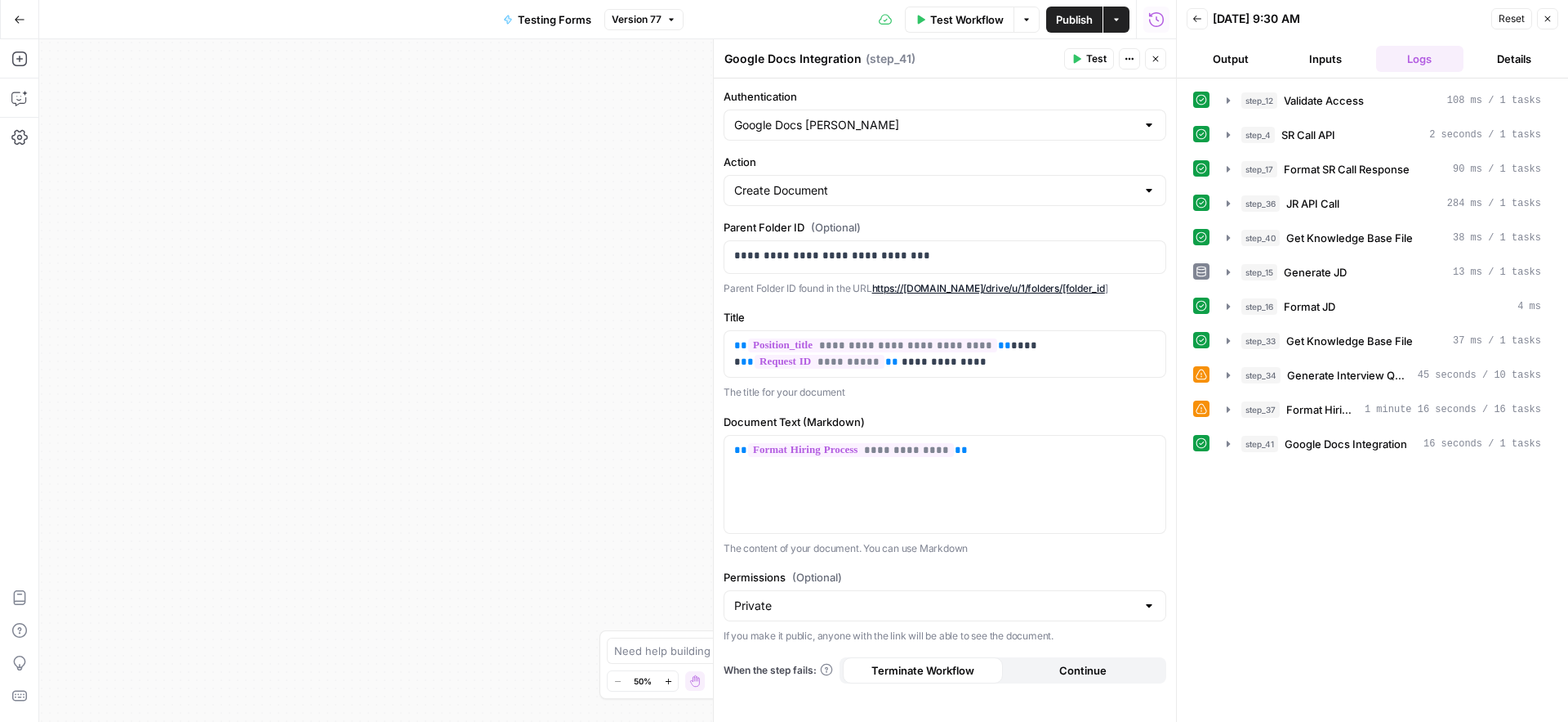
click at [539, 275] on div "Workflow Set Inputs Inputs Run Code · Python Validate Access Step 12 Call API S…" at bounding box center [608, 381] width 1137 height 683
click at [1160, 62] on icon "button" at bounding box center [1155, 59] width 10 height 10
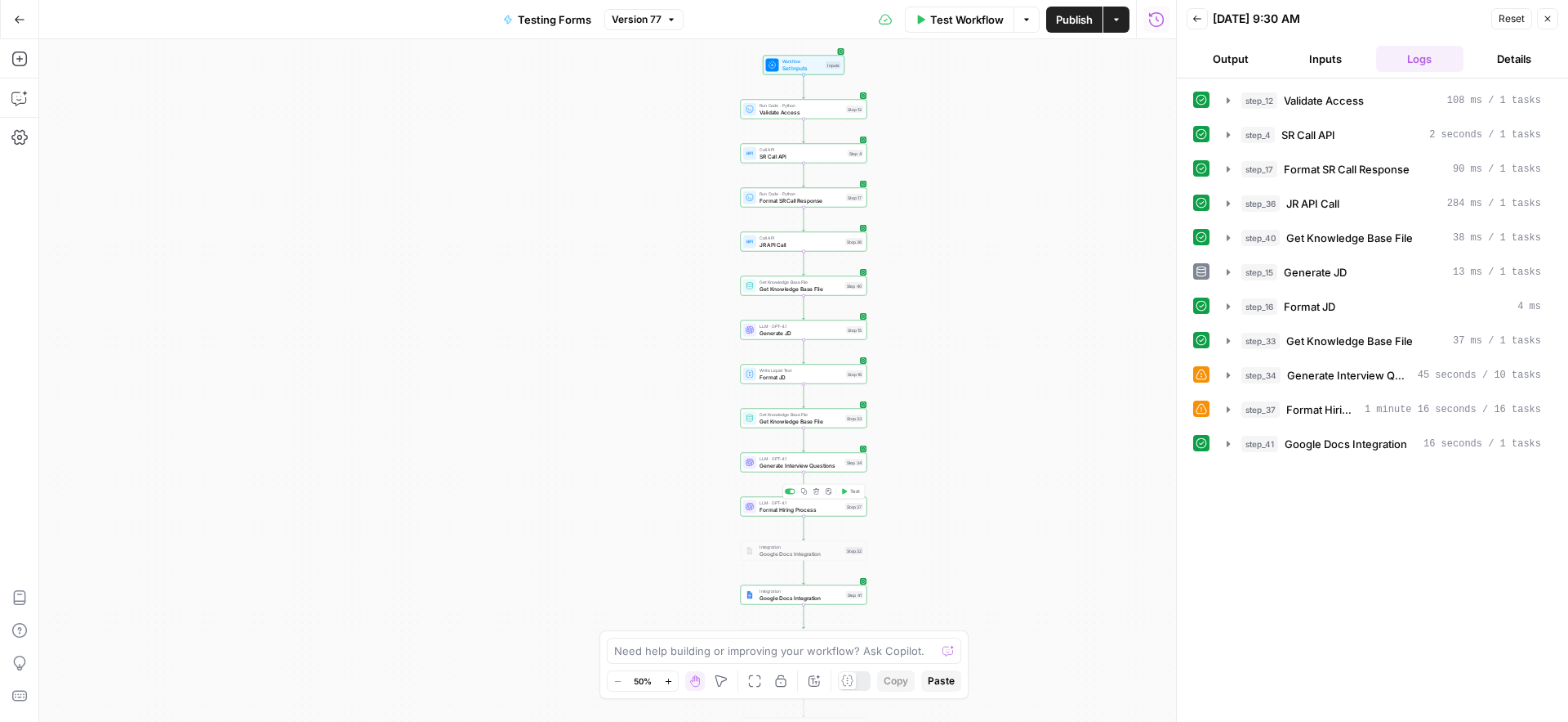
click at [761, 507] on span "Format Hiring Process" at bounding box center [801, 508] width 82 height 8
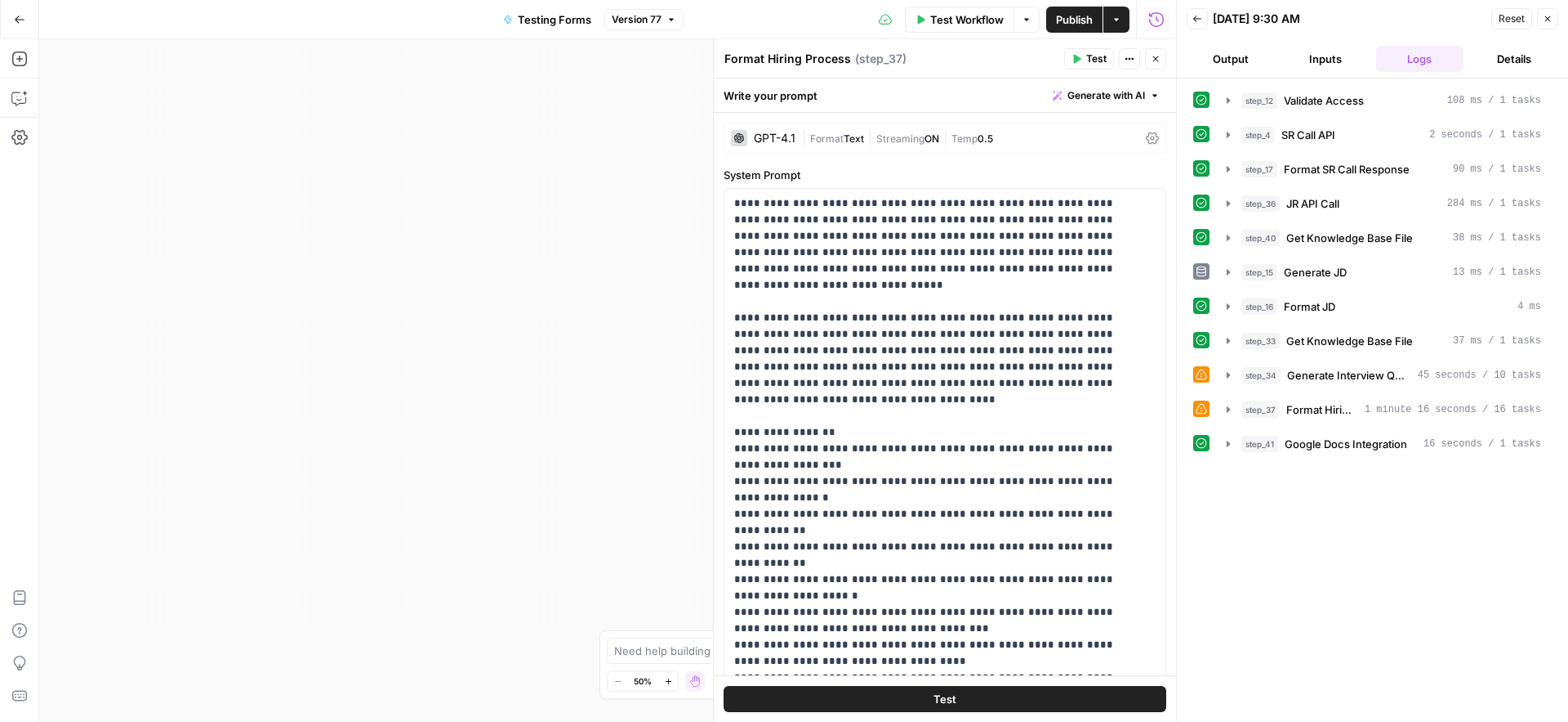
click at [1146, 140] on icon at bounding box center [1152, 138] width 13 height 12
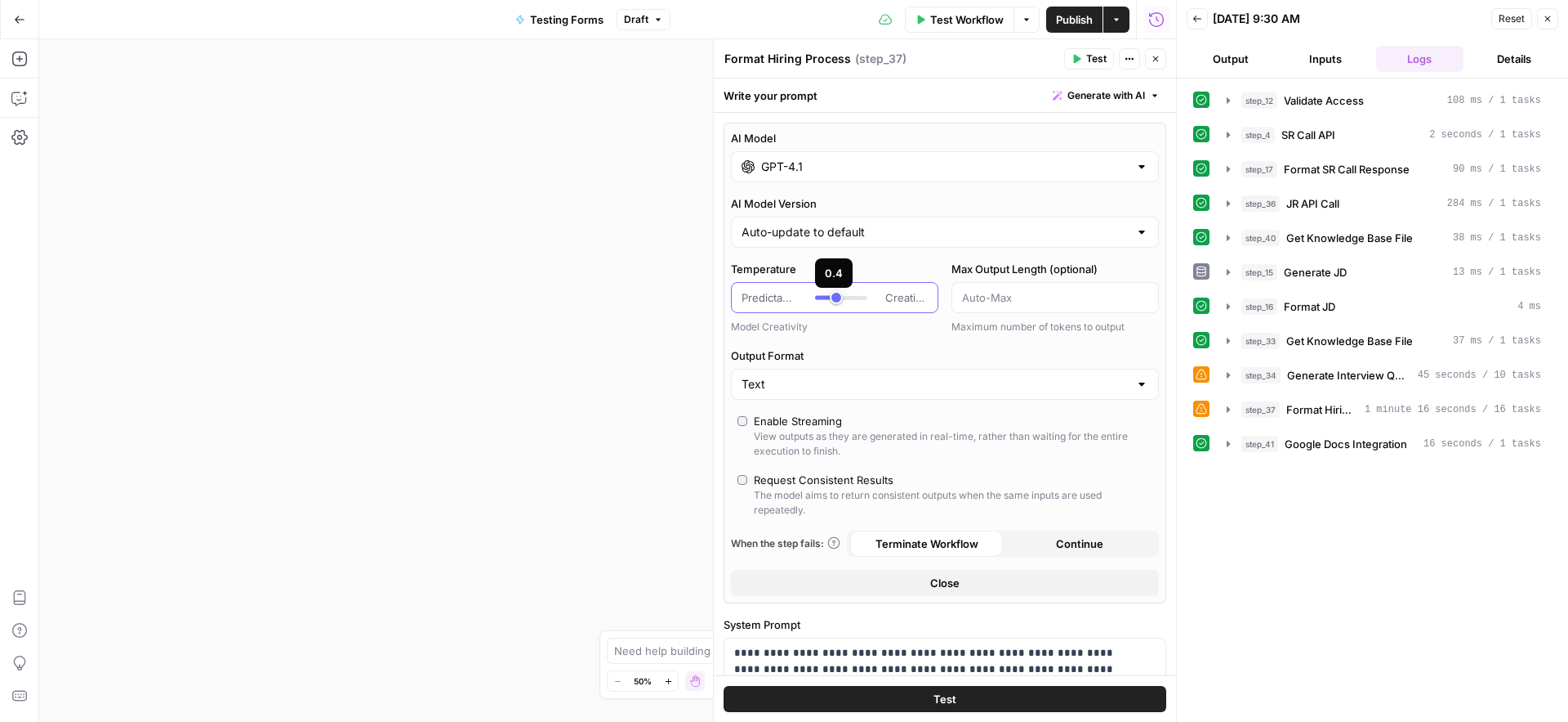
type input "***"
drag, startPoint x: 841, startPoint y: 301, endPoint x: 830, endPoint y: 300, distance: 11.0
click at [830, 300] on div at bounding box center [841, 298] width 52 height 17
click at [540, 432] on div "Workflow Set Inputs Inputs Run Code · Python Validate Access Step 12 Call API S…" at bounding box center [608, 381] width 1137 height 683
click at [556, 320] on div "Workflow Set Inputs Inputs Run Code · Python Validate Access Step 12 Call API S…" at bounding box center [608, 381] width 1137 height 683
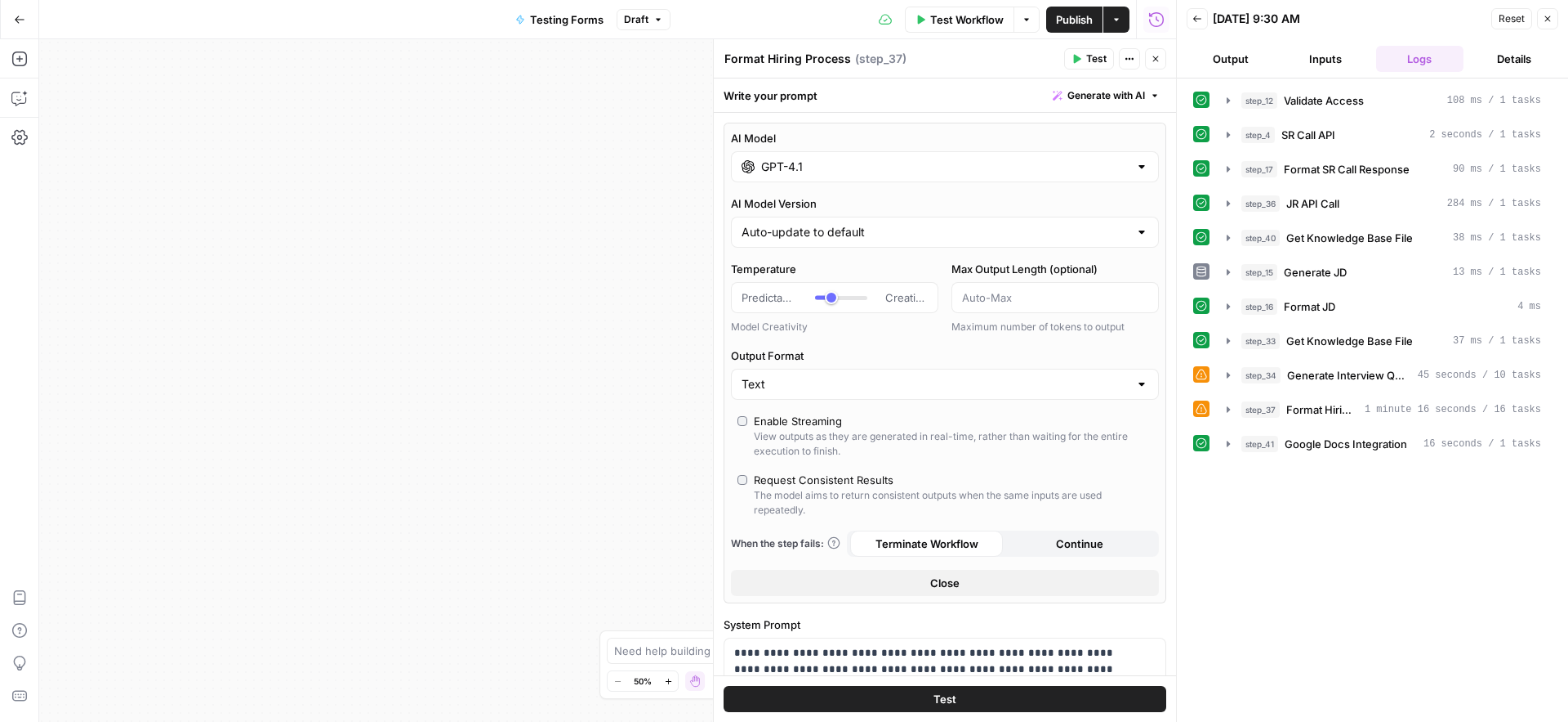
click at [560, 270] on div "Workflow Set Inputs Inputs Run Code · Python Validate Access Step 12 Call API S…" at bounding box center [608, 381] width 1137 height 683
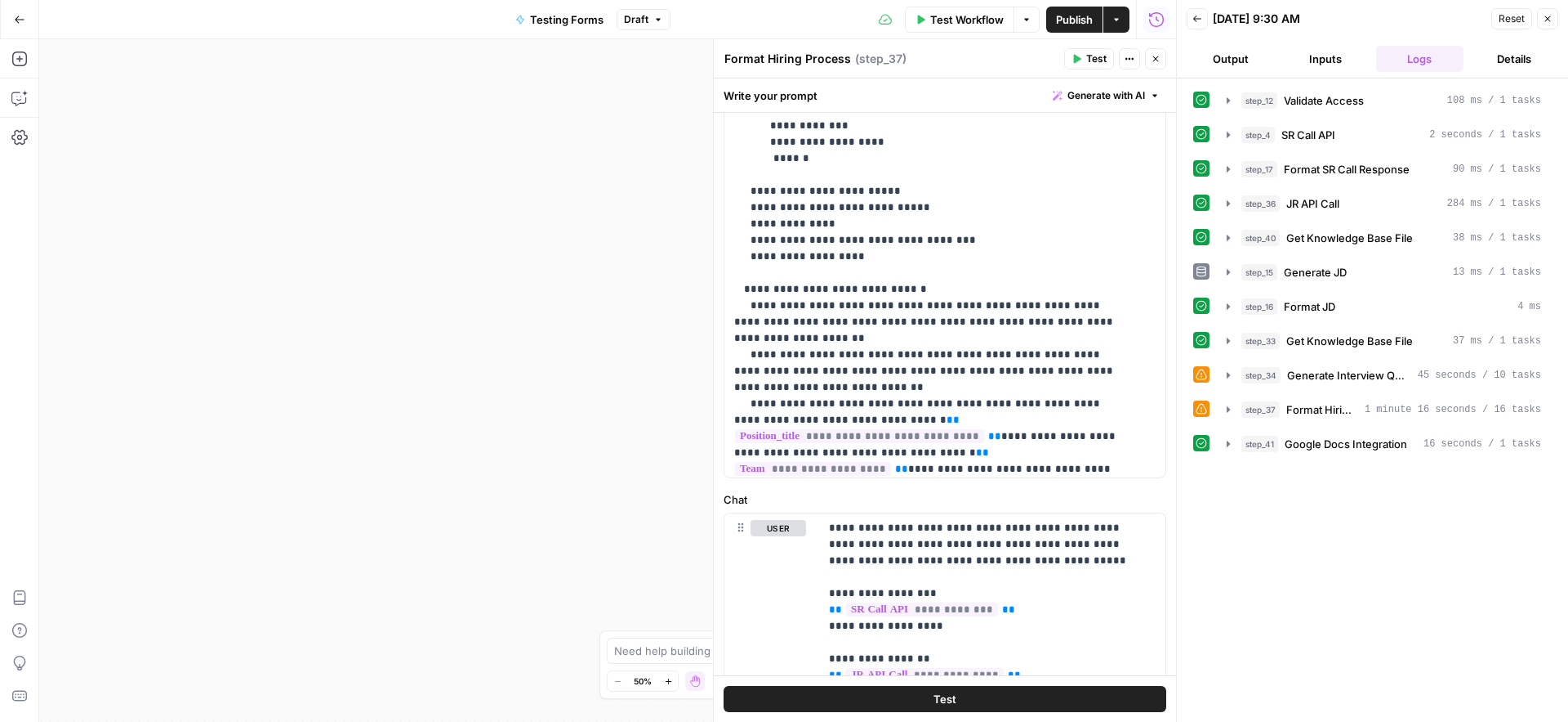
scroll to position [769, 0]
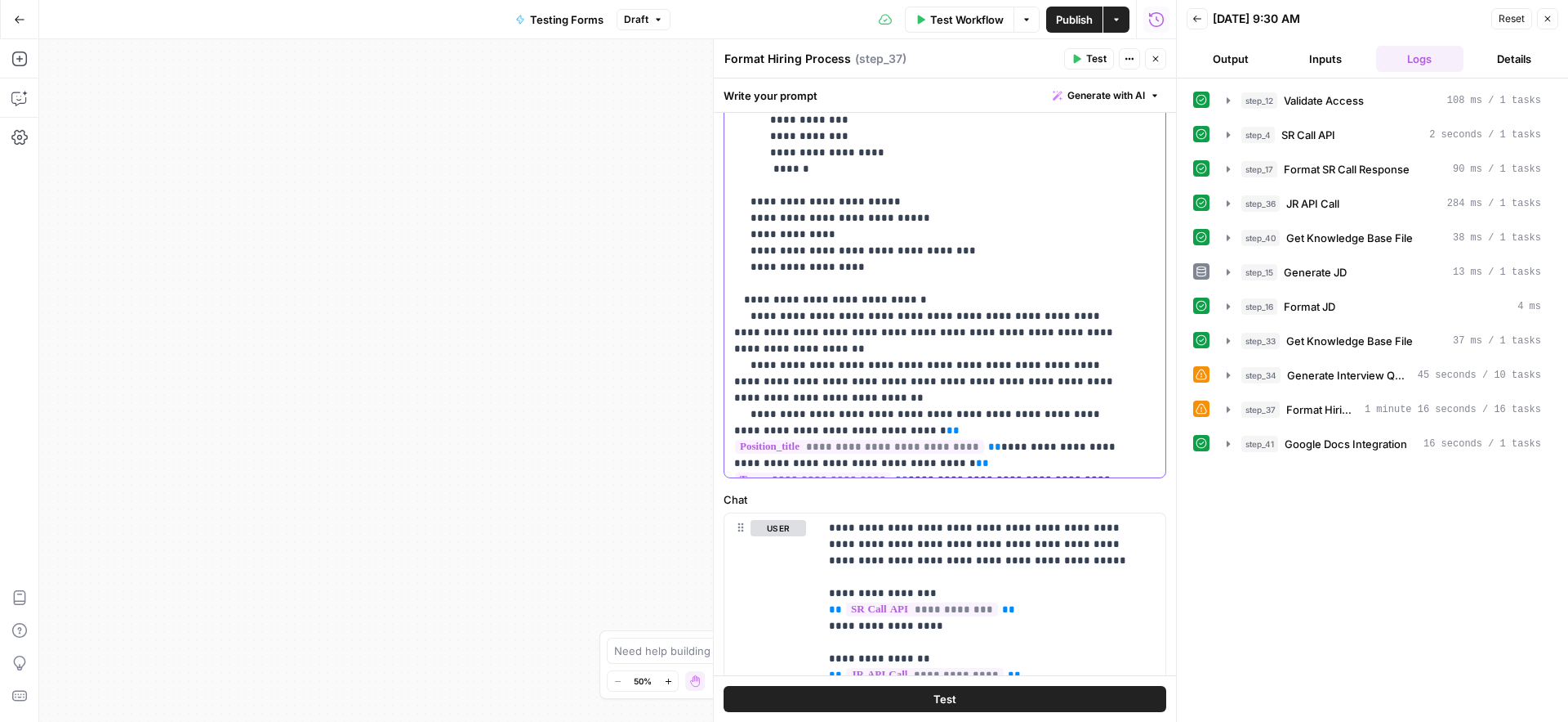
click at [839, 268] on p "**********" at bounding box center [933, 284] width 397 height 2468
drag, startPoint x: 980, startPoint y: 250, endPoint x: 839, endPoint y: 271, distance: 142.6
click at [839, 271] on p "**********" at bounding box center [933, 284] width 397 height 2468
click at [838, 268] on p "**********" at bounding box center [933, 284] width 397 height 2468
click at [975, 249] on p "**********" at bounding box center [933, 284] width 397 height 2468
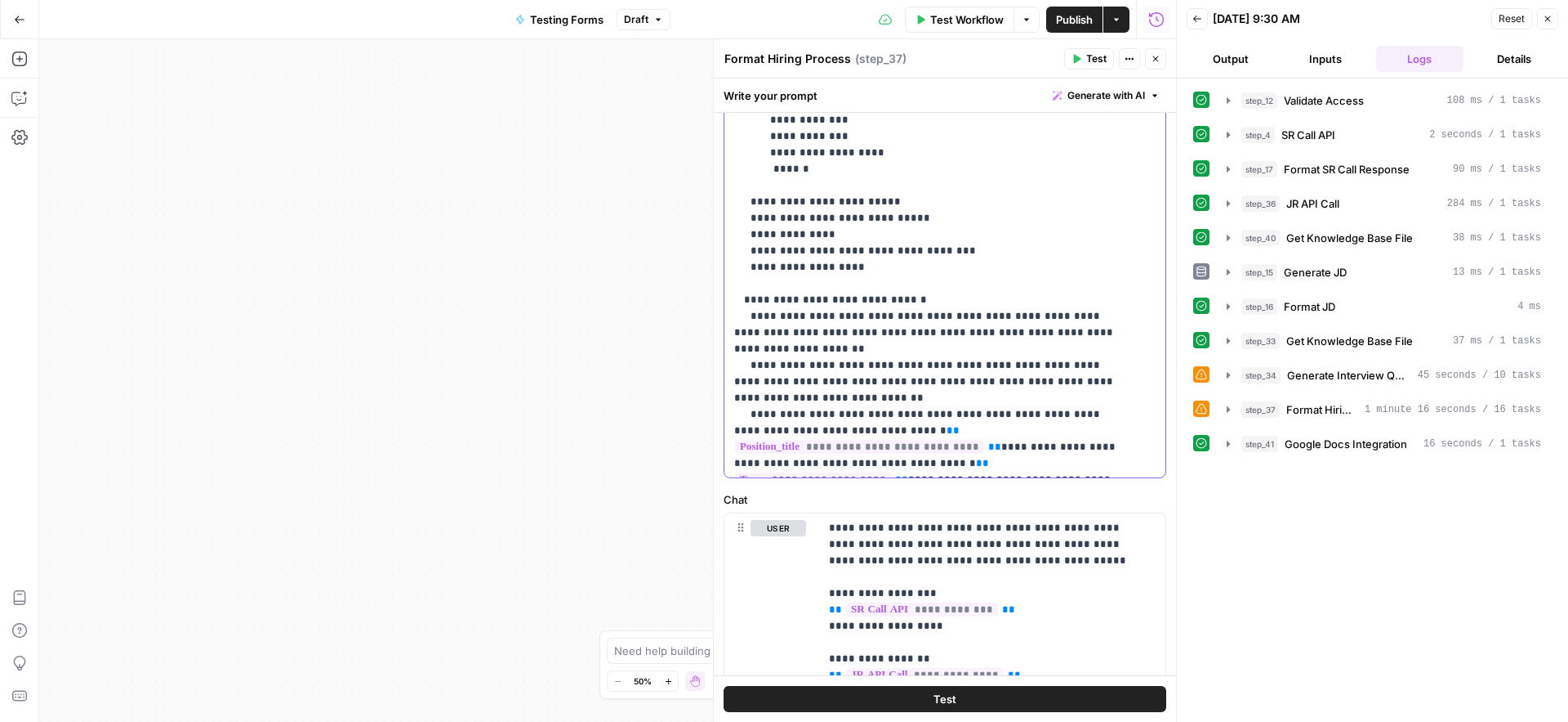
click at [979, 249] on p "**********" at bounding box center [933, 284] width 397 height 2468
click at [1032, 251] on p "**********" at bounding box center [933, 284] width 397 height 2468
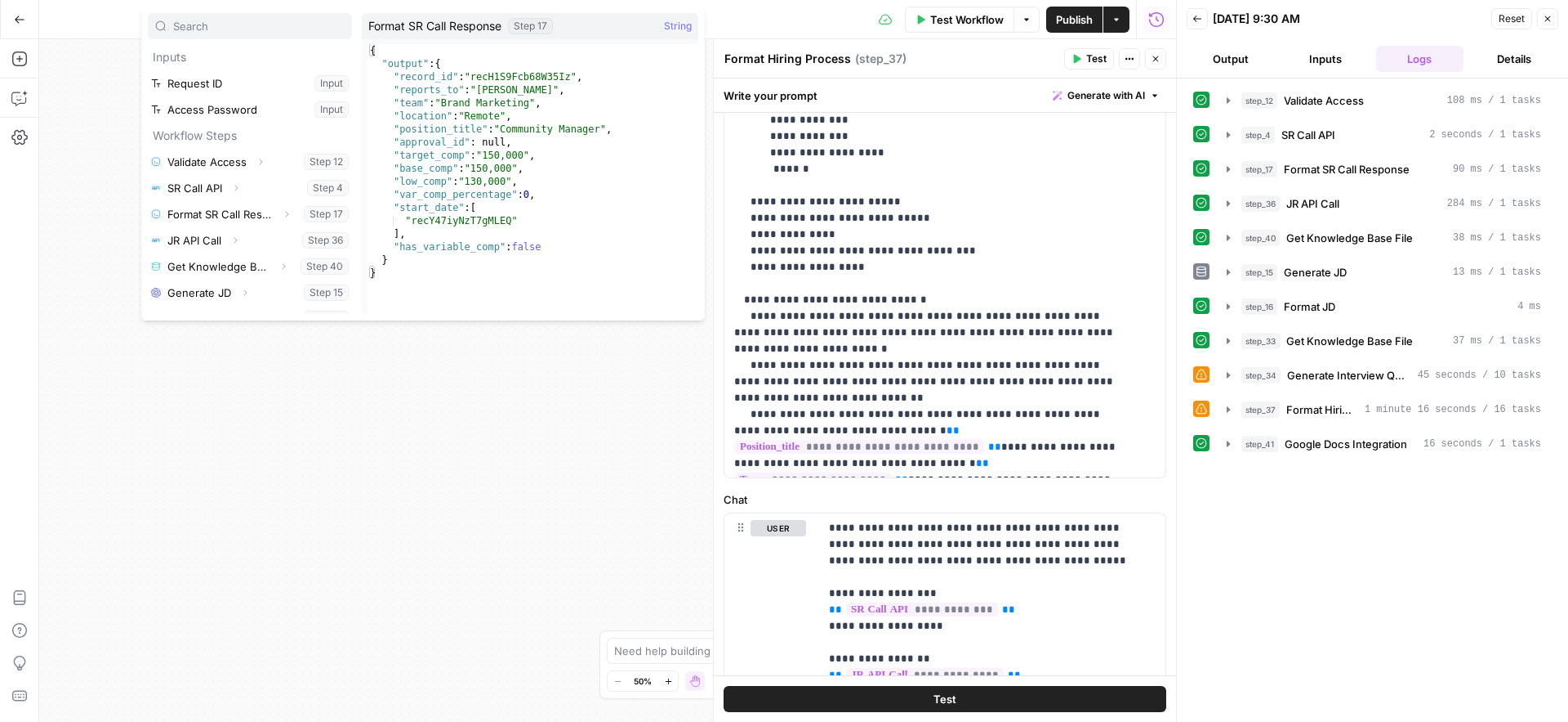
scroll to position [10, 0]
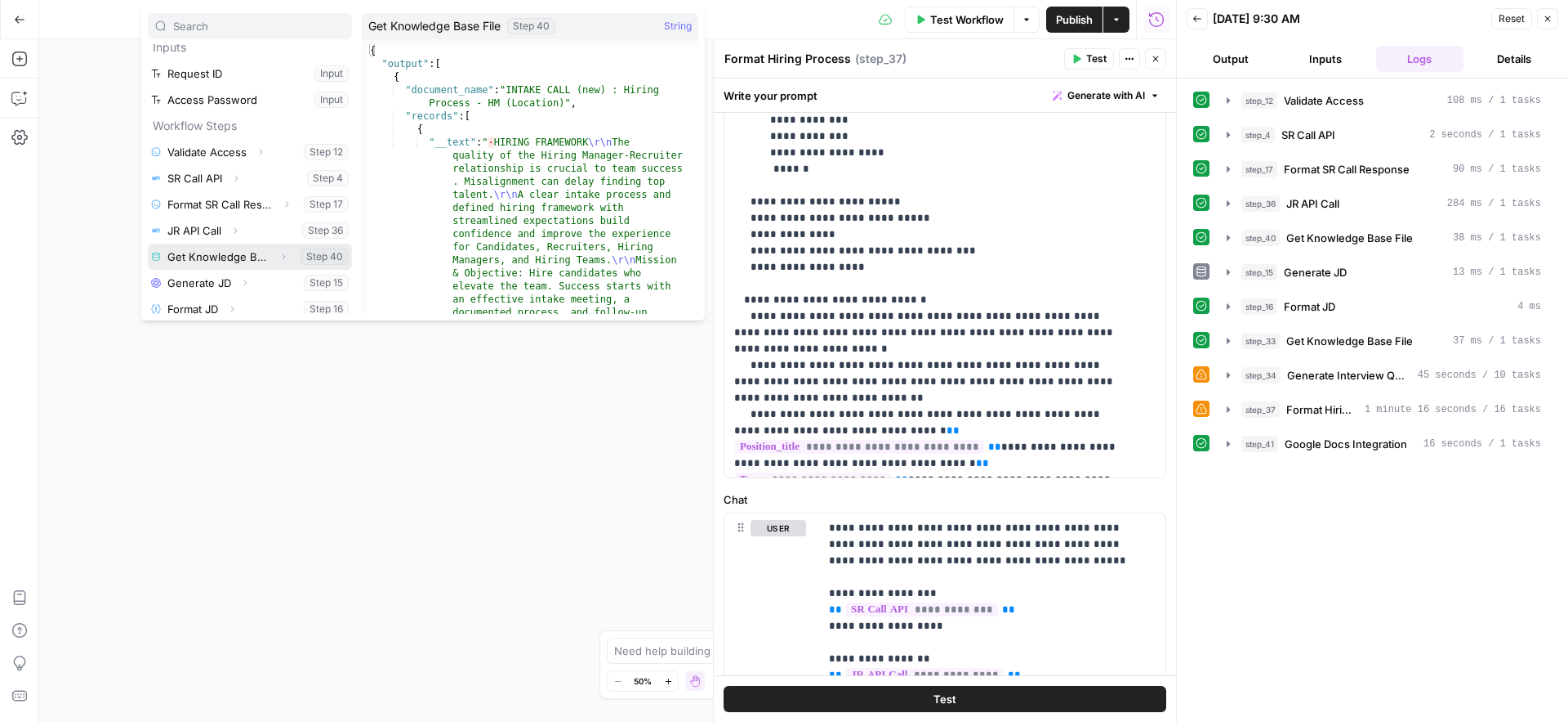
click at [279, 254] on icon "button" at bounding box center [283, 257] width 10 height 10
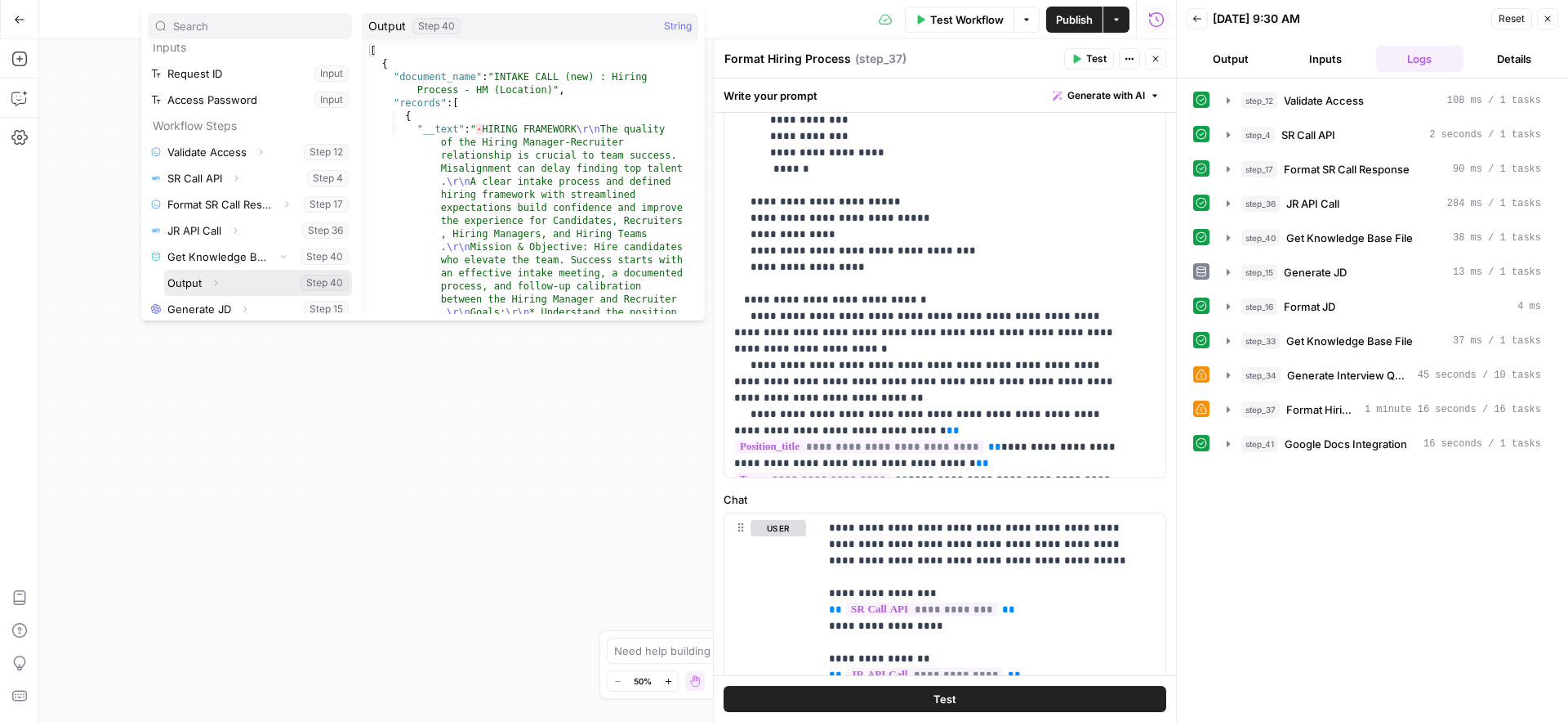
click at [218, 287] on icon "button" at bounding box center [215, 283] width 10 height 10
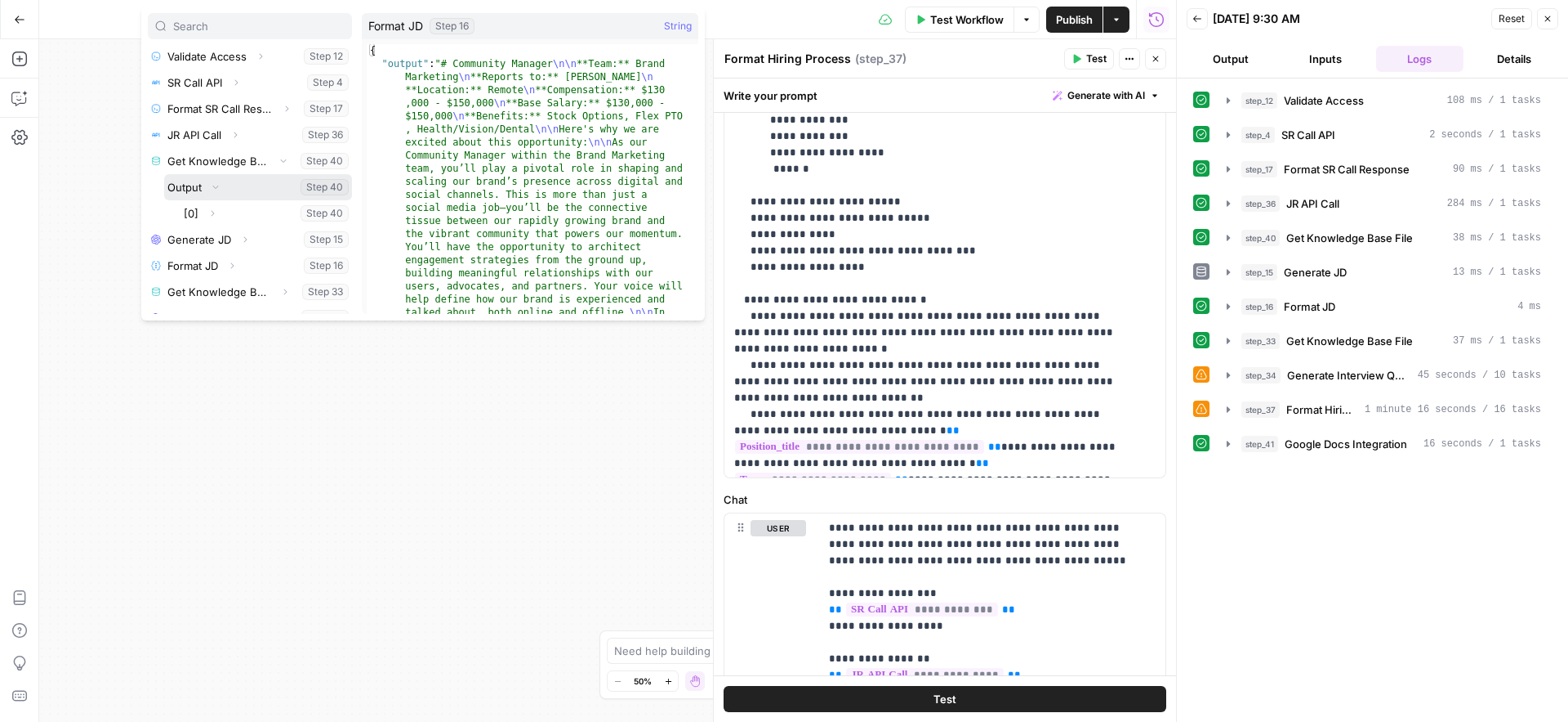
scroll to position [127, 0]
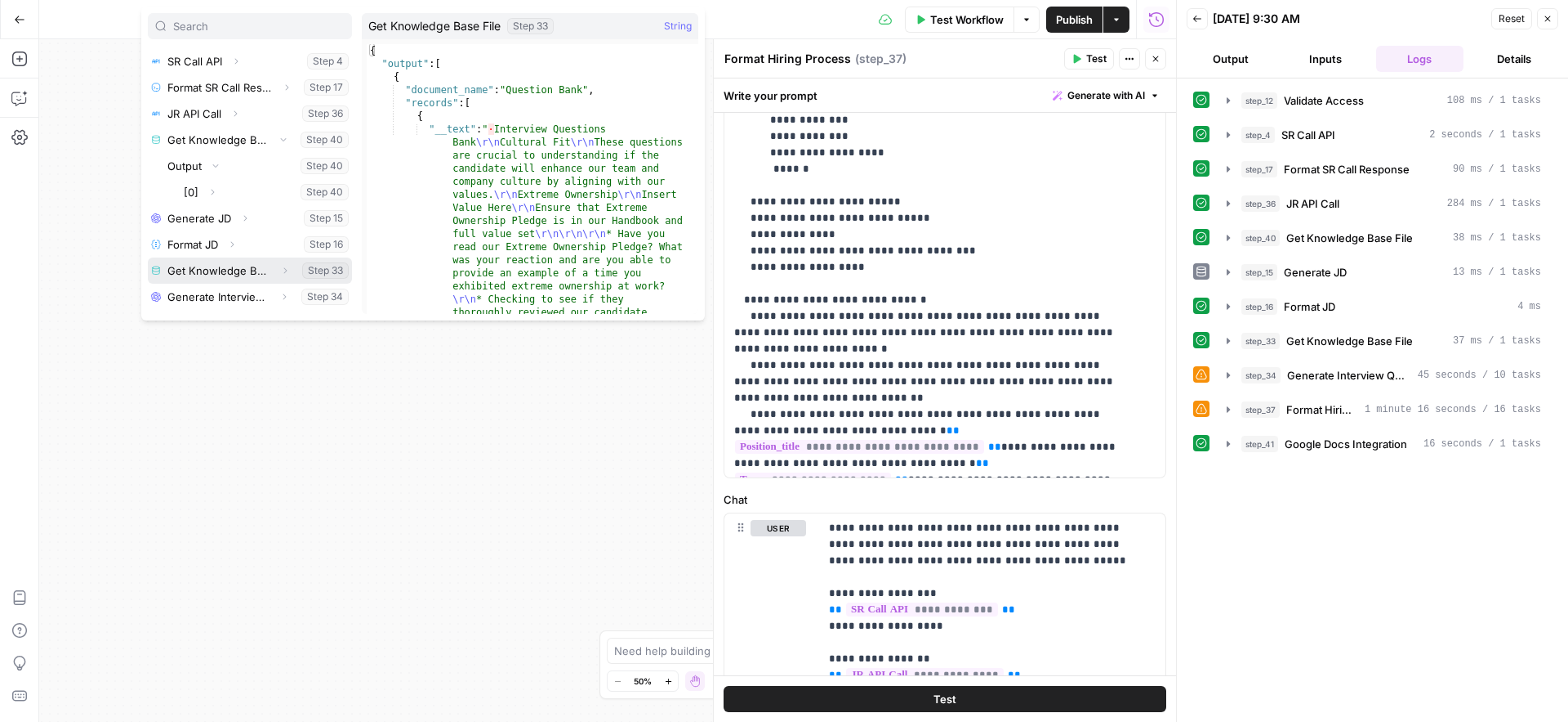
click at [281, 272] on icon "button" at bounding box center [285, 271] width 10 height 10
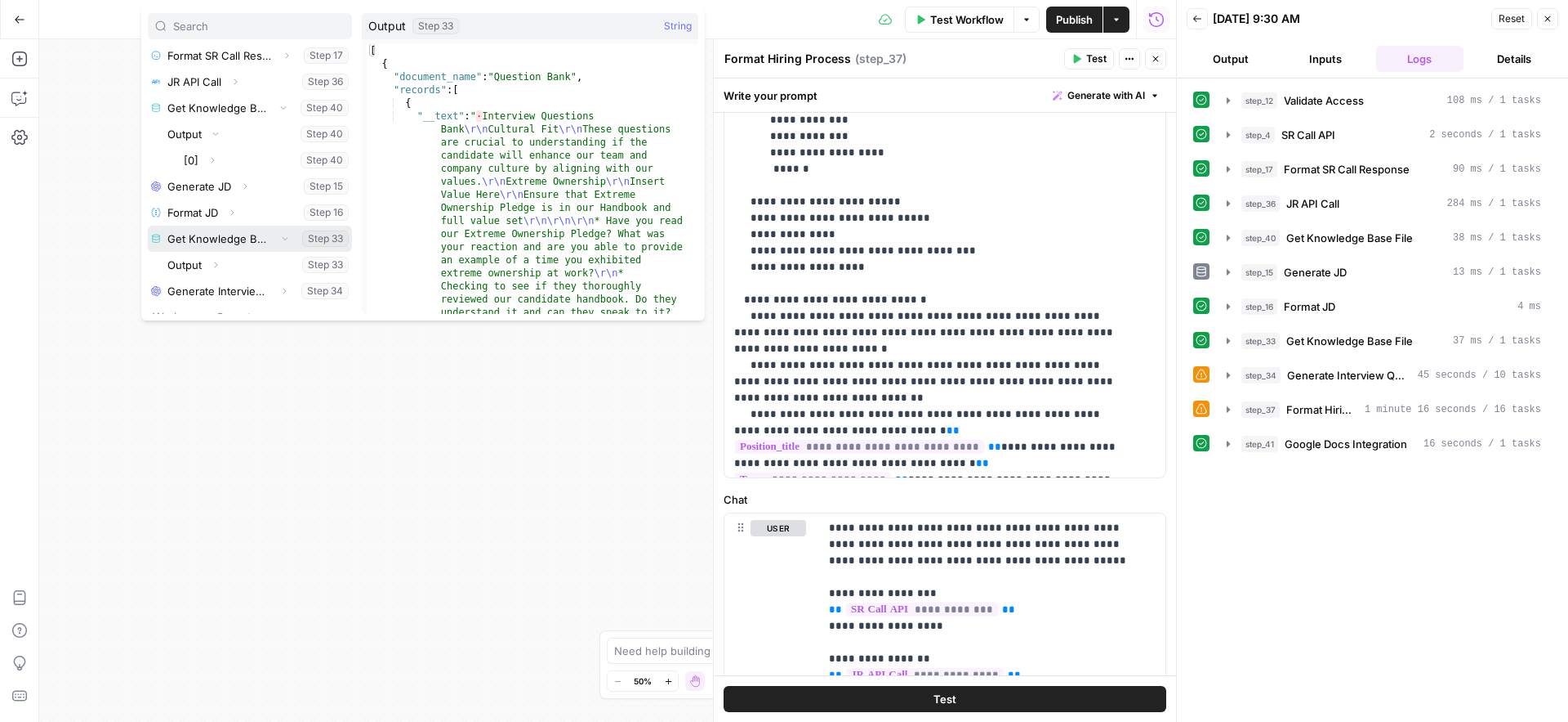
scroll to position [169, 0]
click at [221, 254] on button "Expand" at bounding box center [215, 254] width 21 height 21
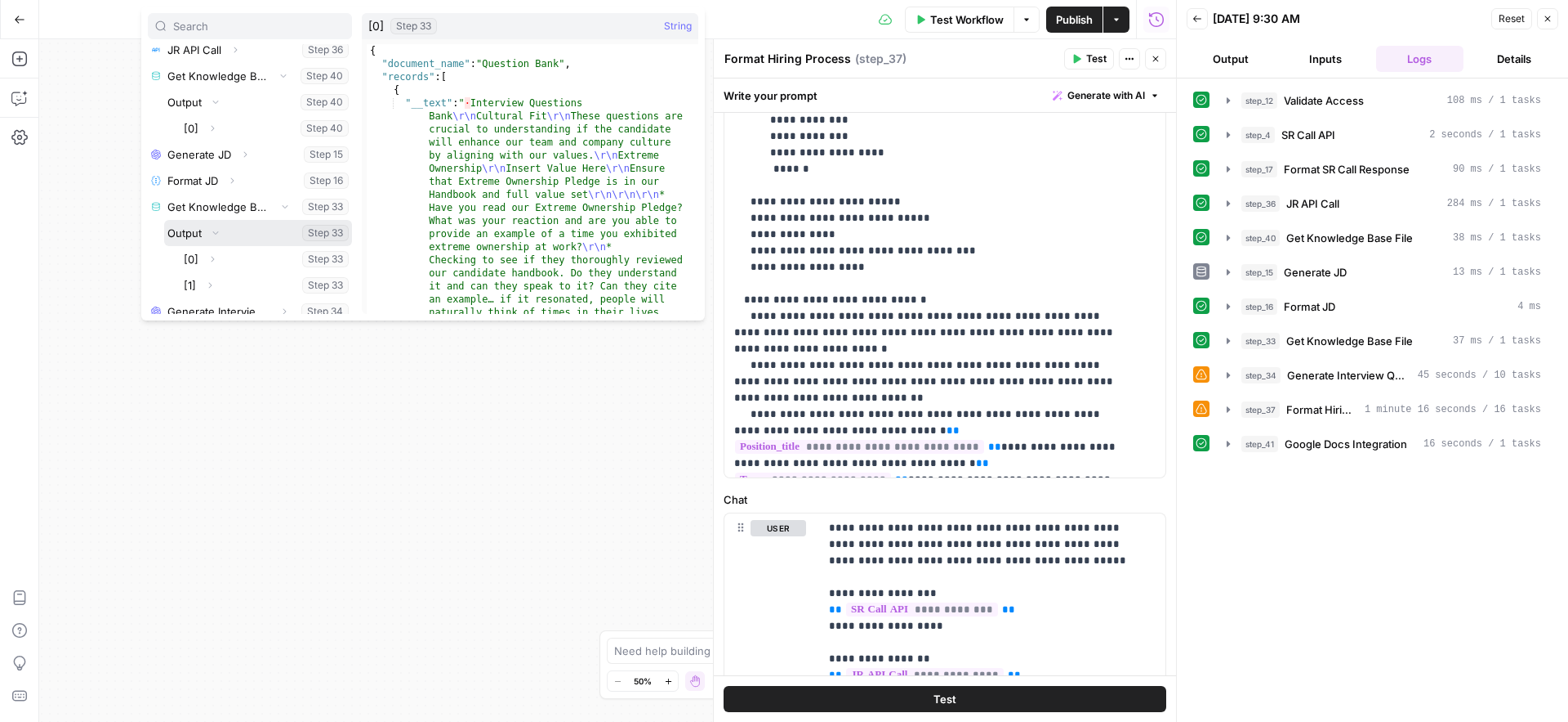
scroll to position [201, 0]
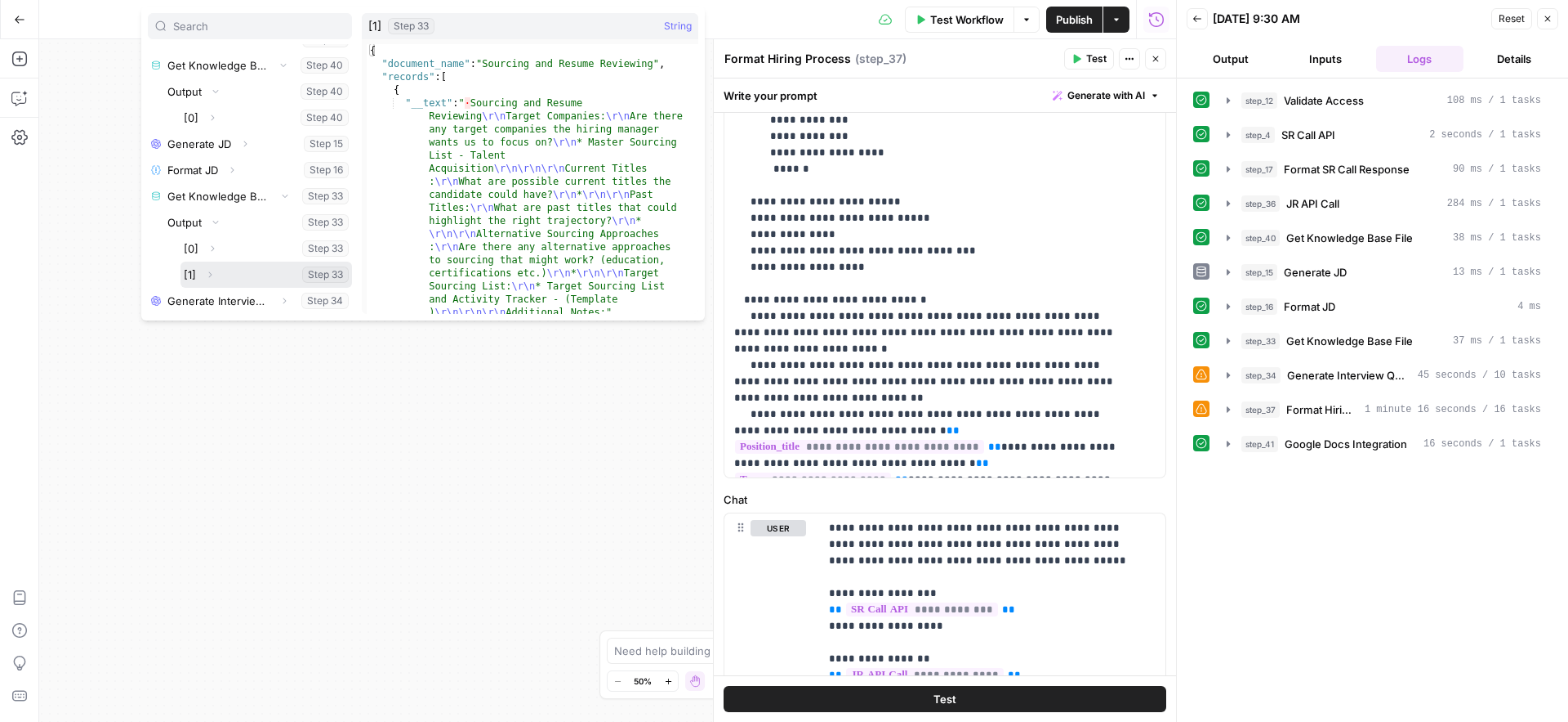
click at [191, 275] on button "Select variable [1]" at bounding box center [267, 274] width 172 height 26
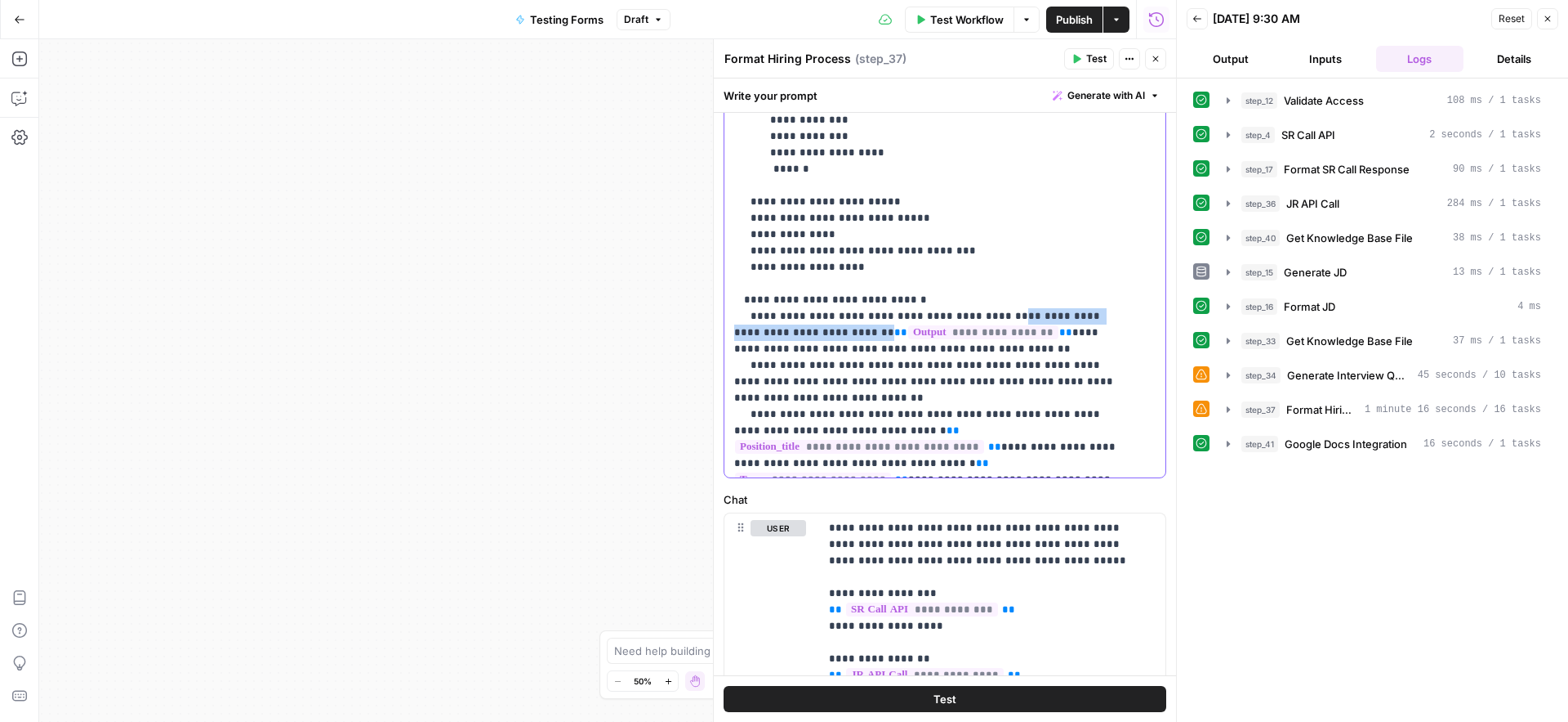
drag, startPoint x: 980, startPoint y: 250, endPoint x: 847, endPoint y: 268, distance: 134.2
click at [847, 268] on p "**********" at bounding box center [933, 284] width 397 height 2468
copy p "**********"
click at [1007, 271] on p "**********" at bounding box center [933, 284] width 397 height 2468
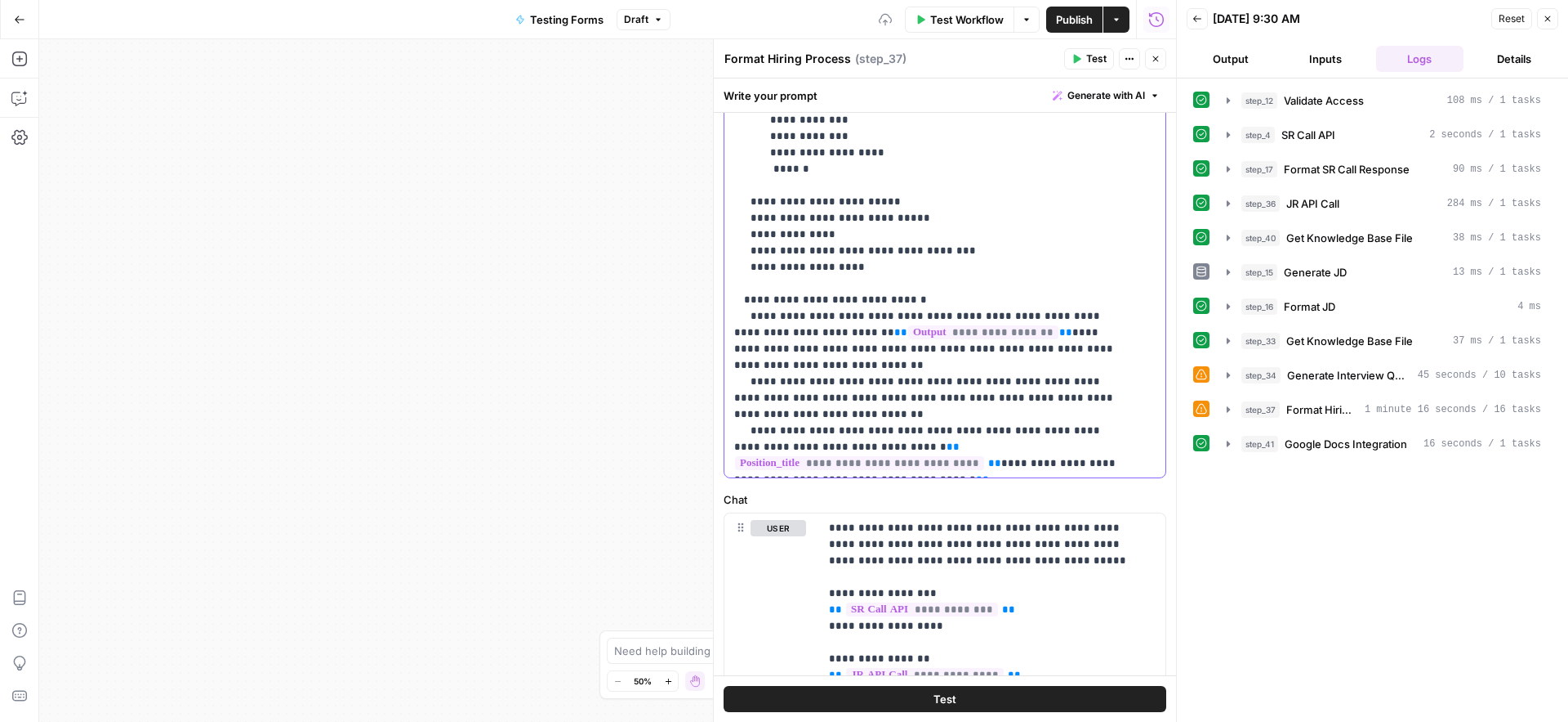
click at [1012, 269] on p "**********" at bounding box center [933, 291] width 397 height 2484
click at [1025, 268] on p "**********" at bounding box center [933, 291] width 397 height 2484
click at [1038, 313] on p "**********" at bounding box center [933, 284] width 397 height 2468
click at [1080, 58] on icon "button" at bounding box center [1077, 59] width 10 height 10
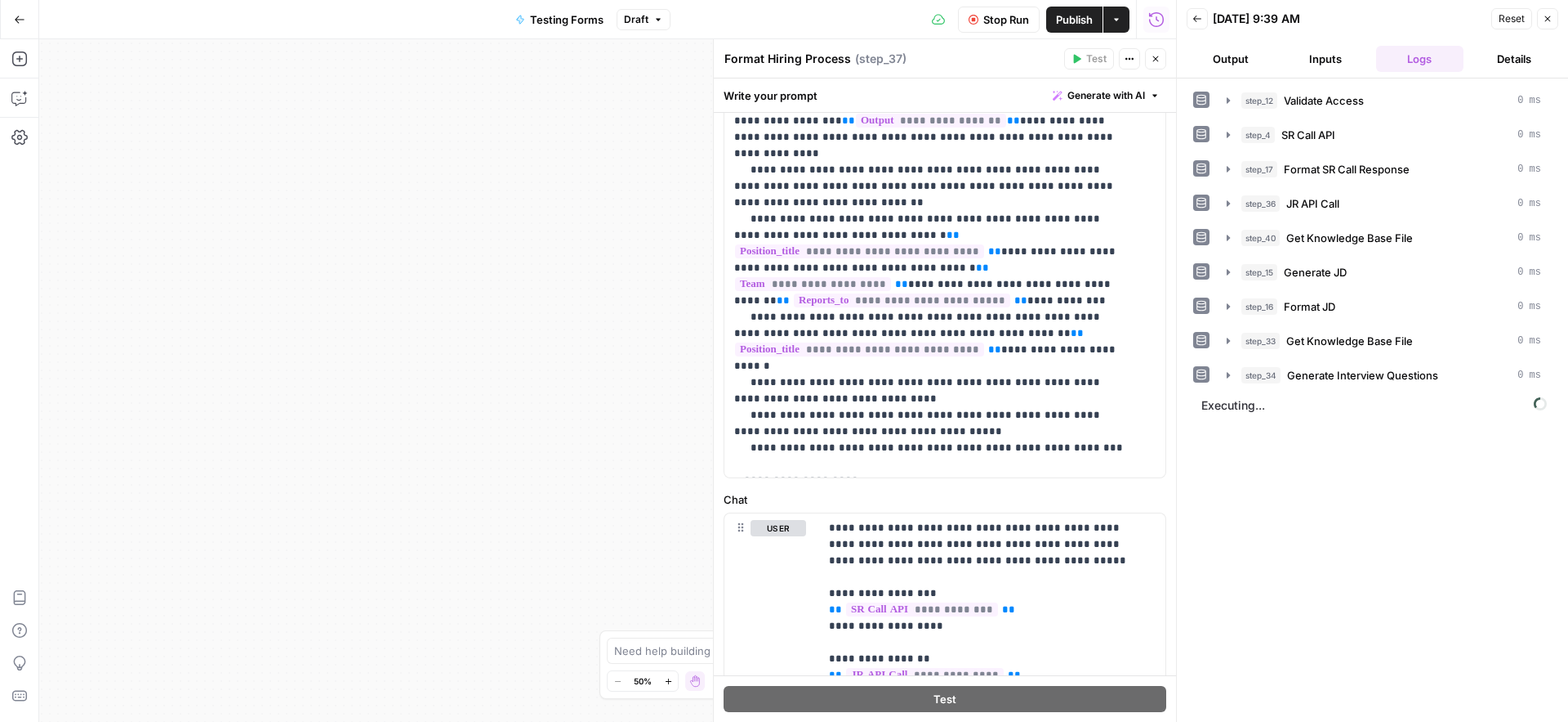
scroll to position [969, 0]
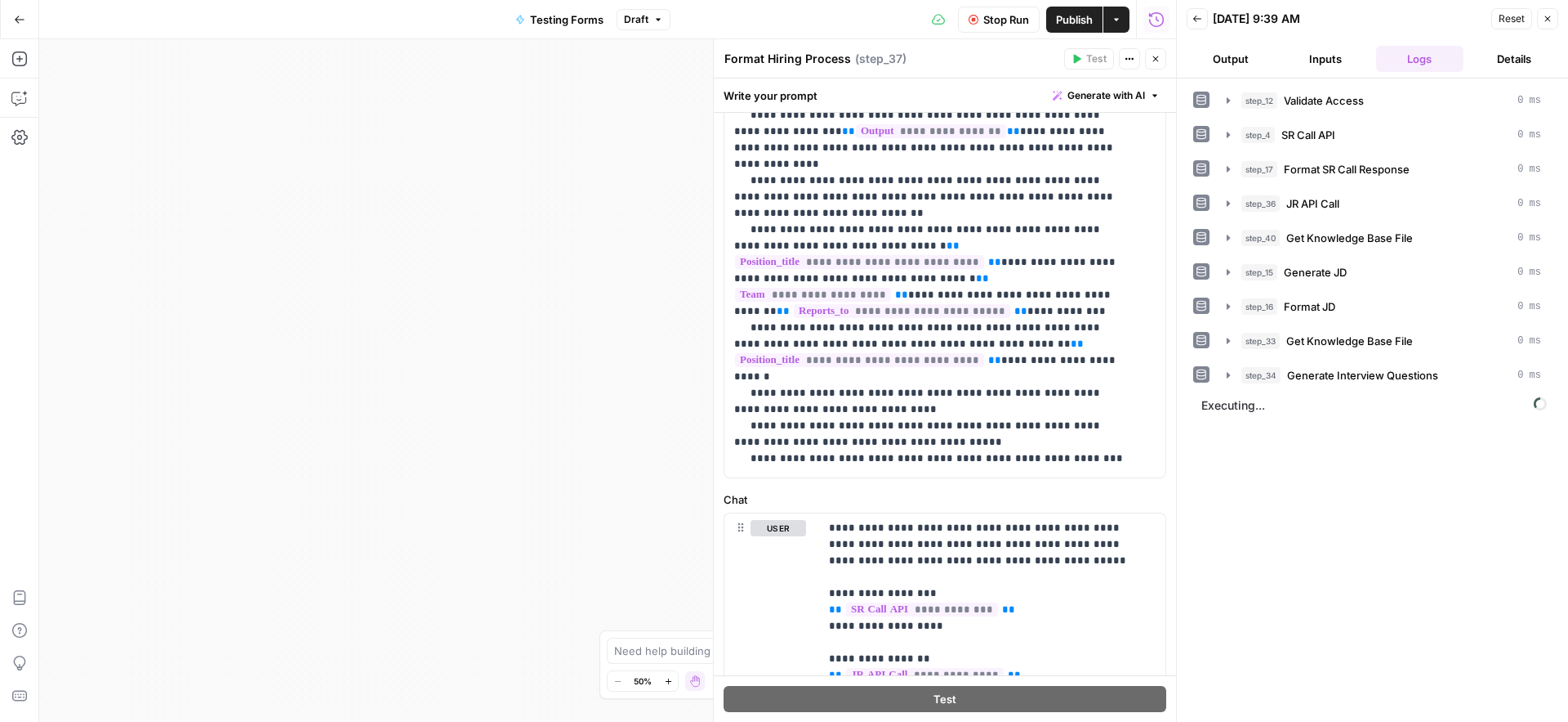
click at [845, 15] on div "Stop Run Publish Actions Run History" at bounding box center [923, 19] width 505 height 38
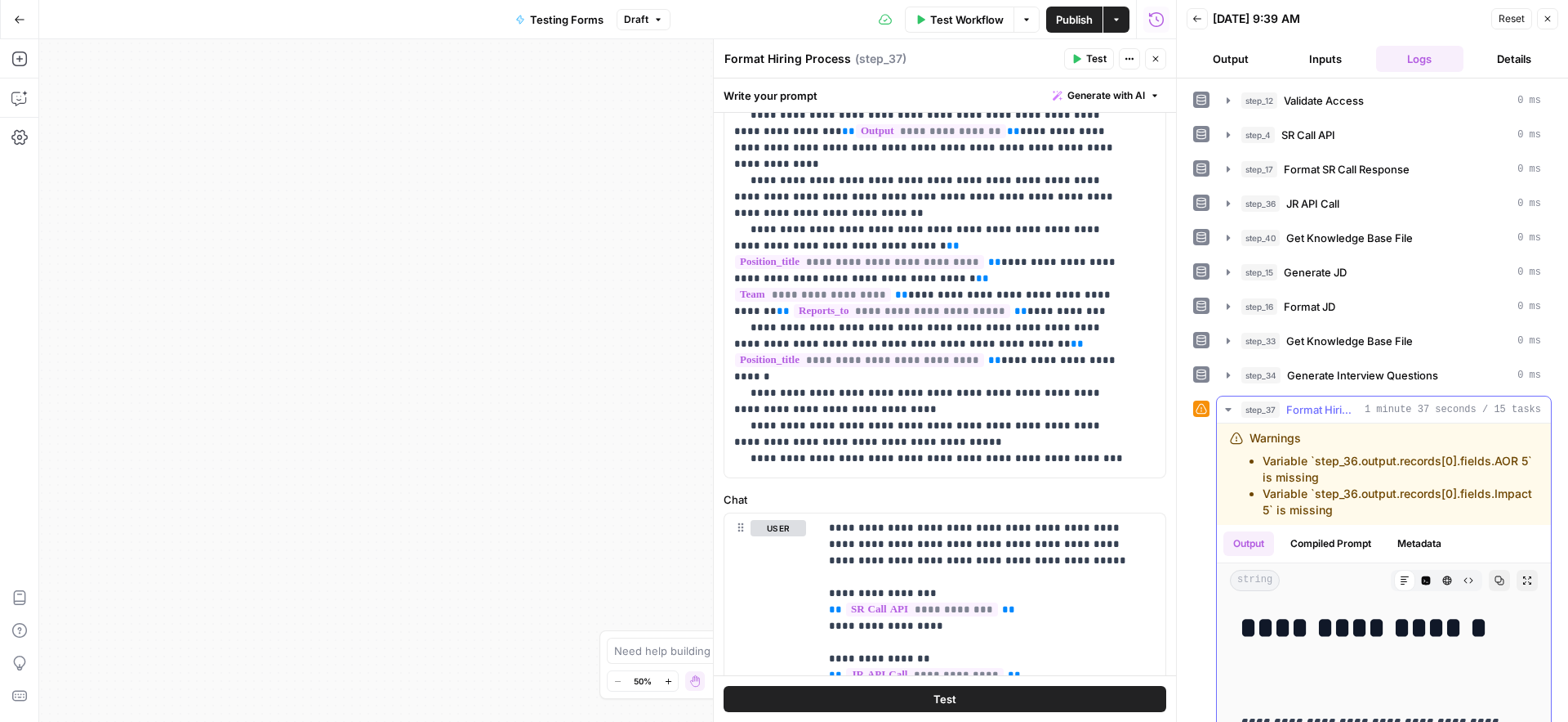
scroll to position [21, 0]
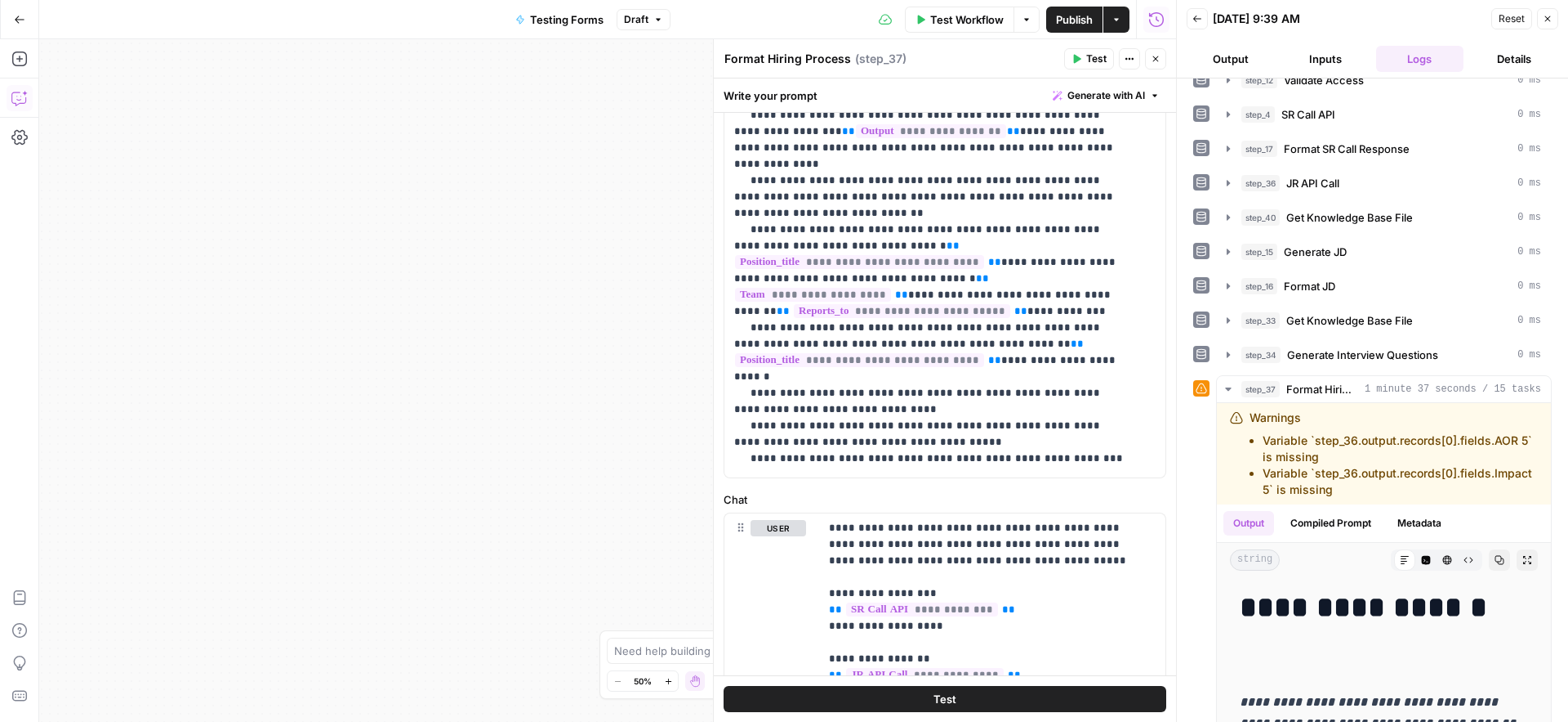
click at [24, 96] on icon "button" at bounding box center [20, 98] width 17 height 17
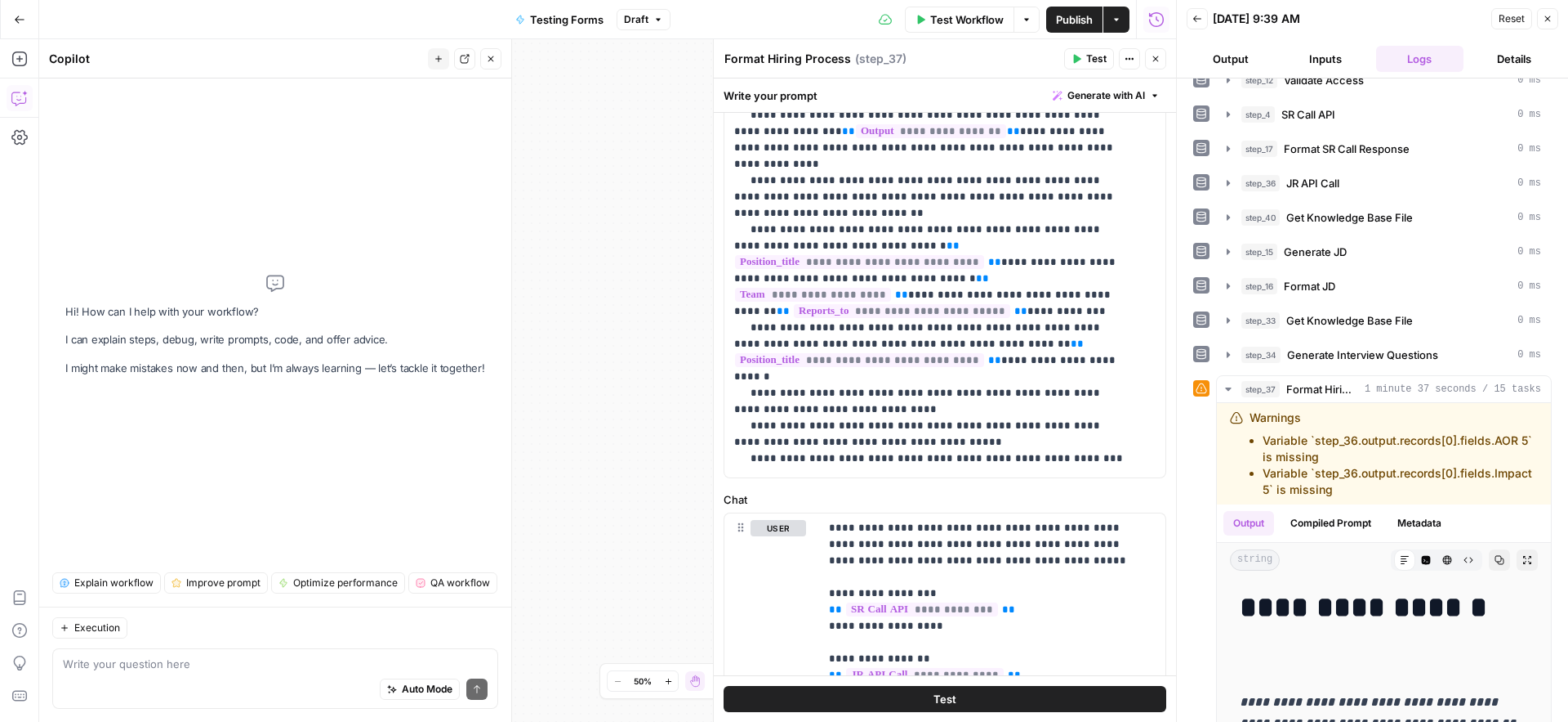
click at [182, 663] on textarea at bounding box center [275, 664] width 425 height 17
type textarea "T"
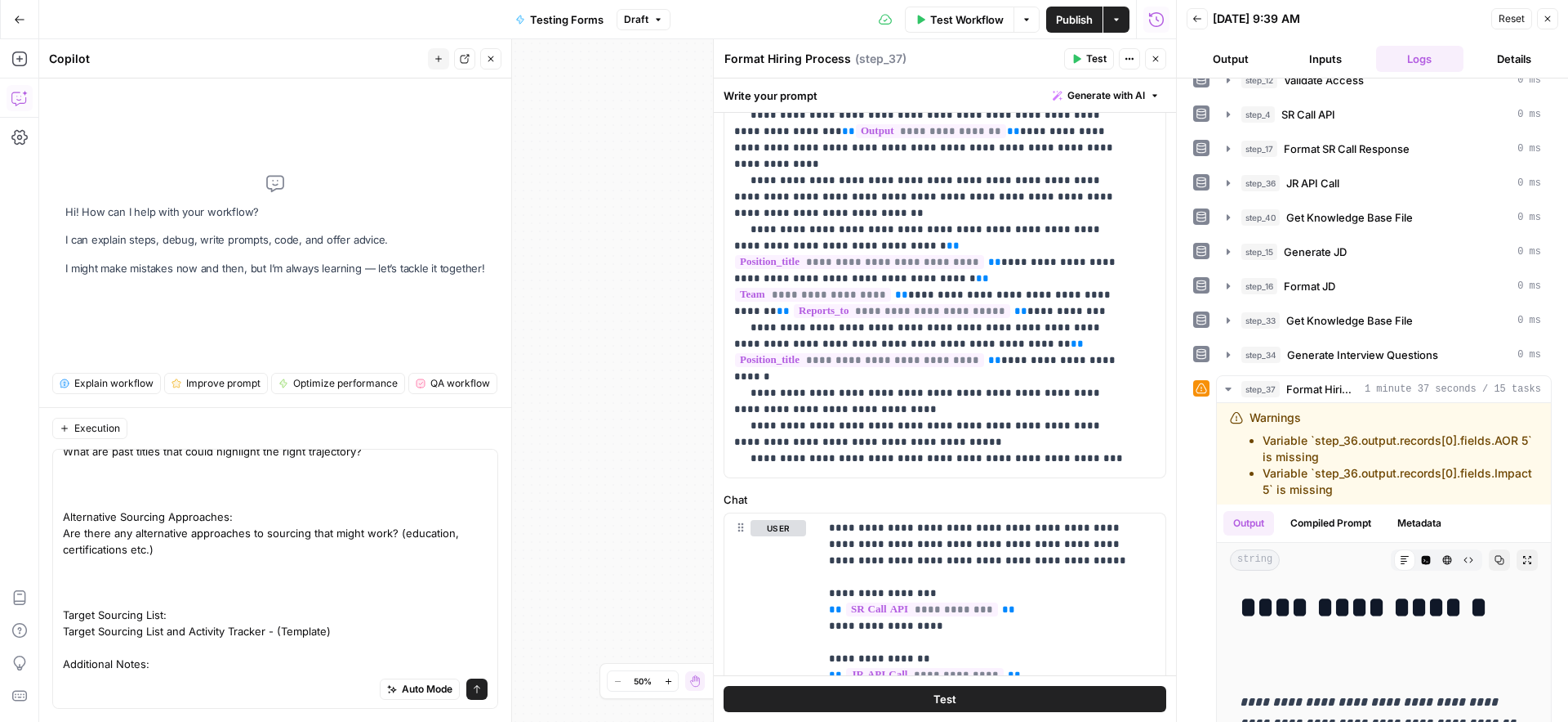
scroll to position [0, 0]
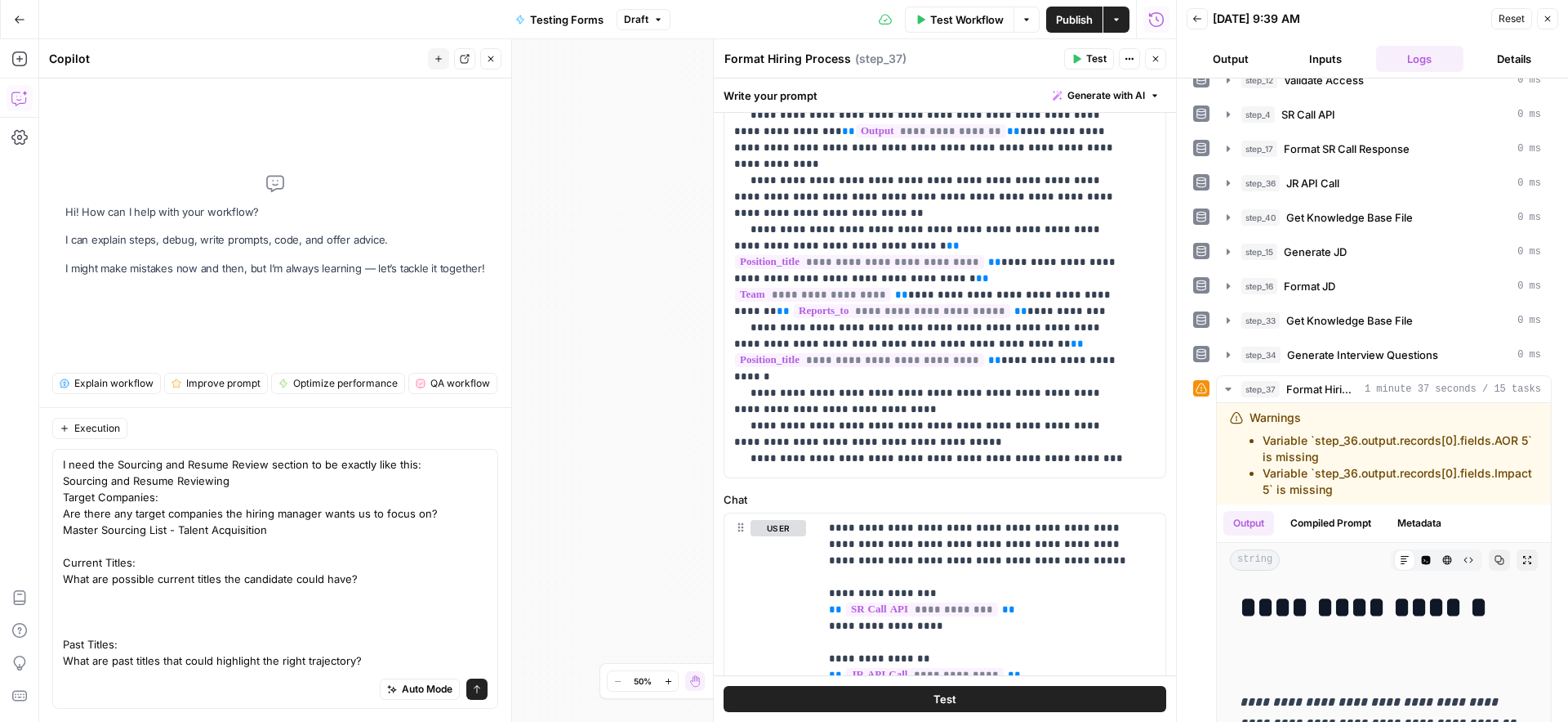
click at [410, 464] on textarea "I need the Sourcing and Resume Review section to be exactly like this: Sourcing…" at bounding box center [275, 669] width 425 height 425
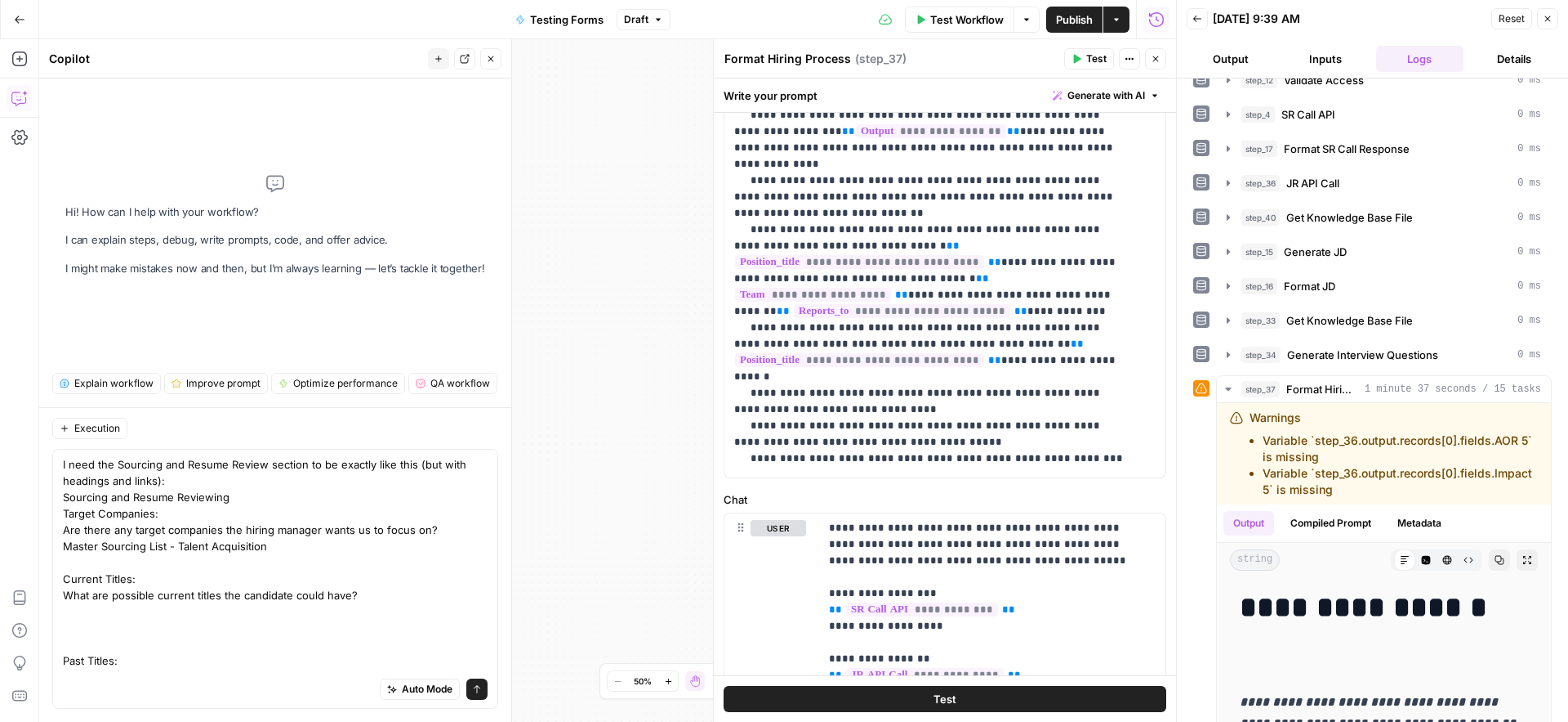
scroll to position [242, 0]
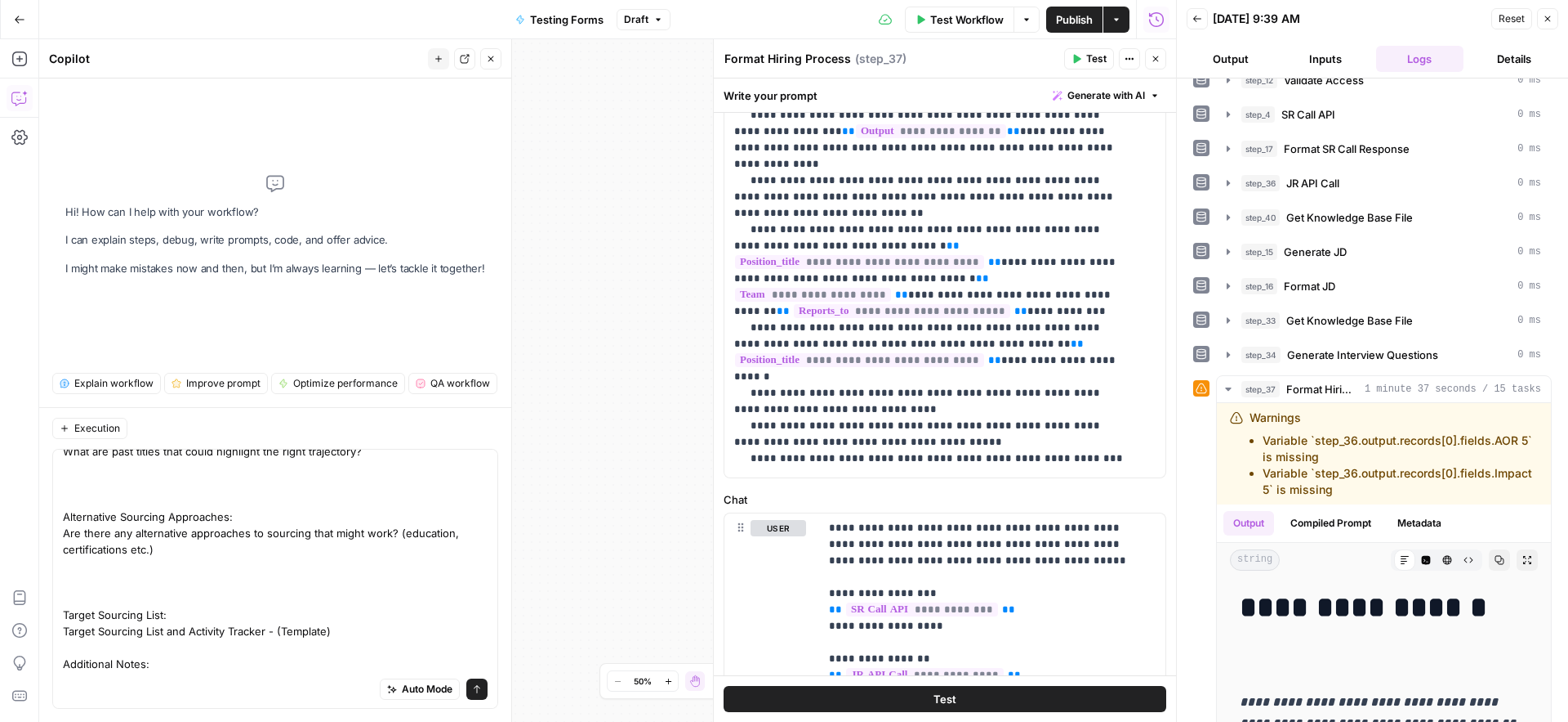
click at [206, 618] on textarea "I need the Sourcing and Resume Review section to be exactly like this (but with…" at bounding box center [275, 451] width 425 height 441
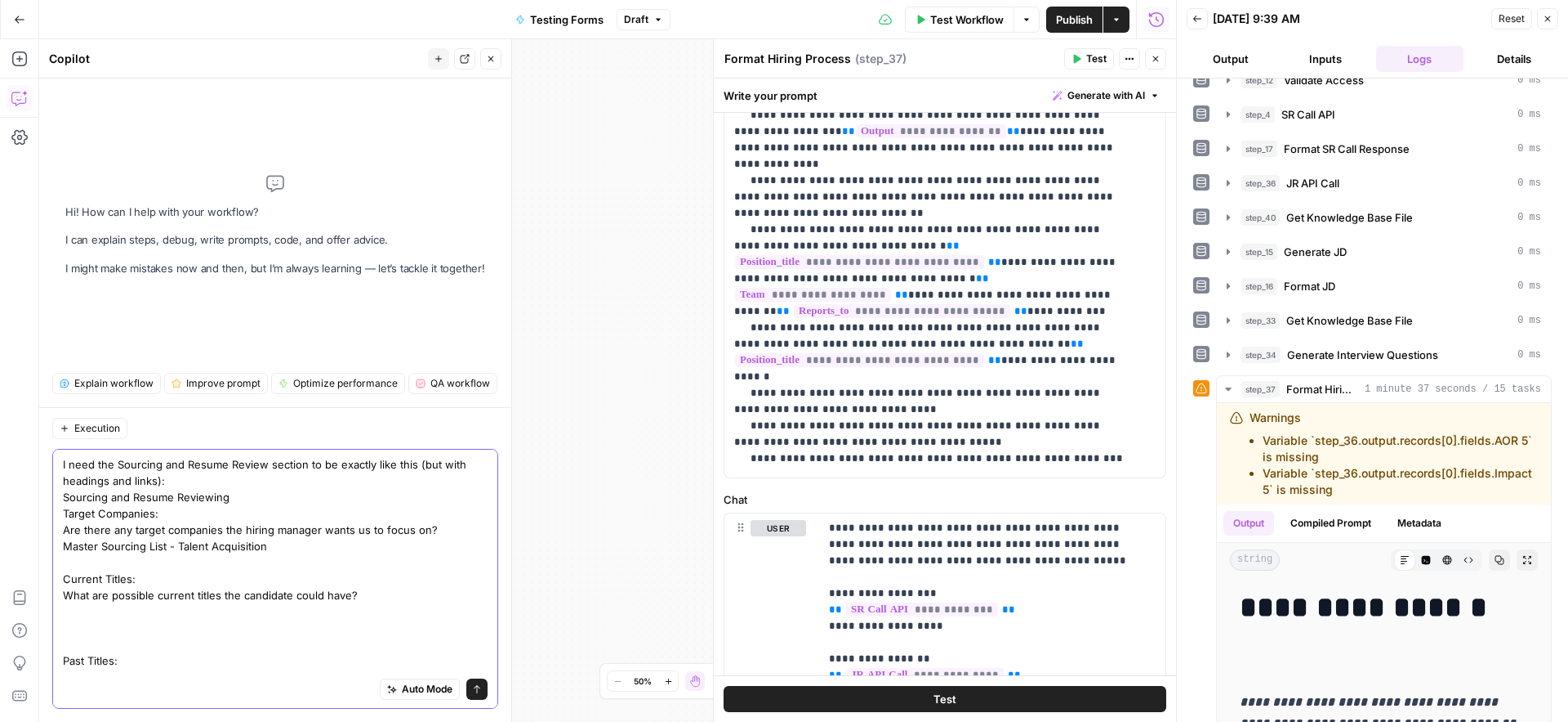
click at [155, 597] on textarea "I need the Sourcing and Resume Review section to be exactly like this (but with…" at bounding box center [275, 676] width 425 height 441
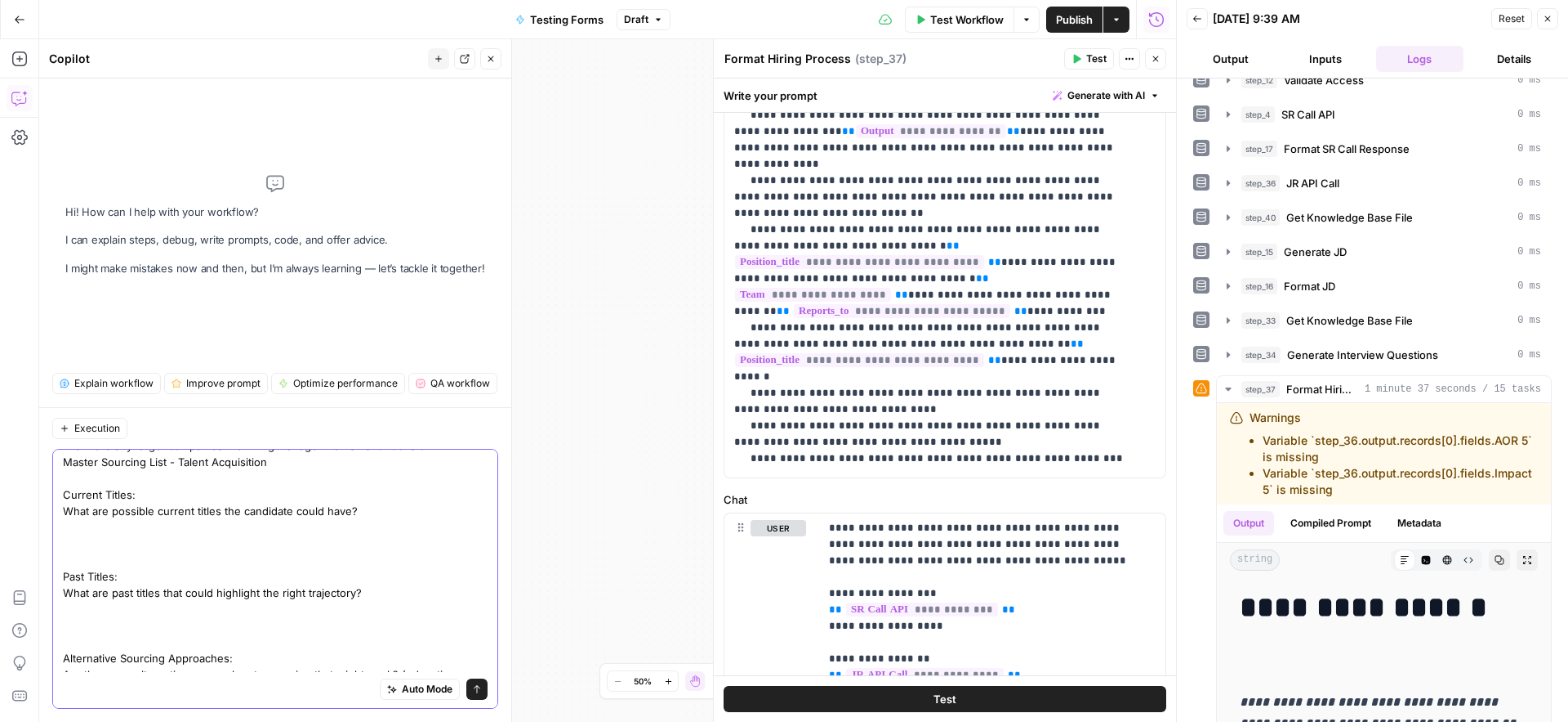
scroll to position [242, 0]
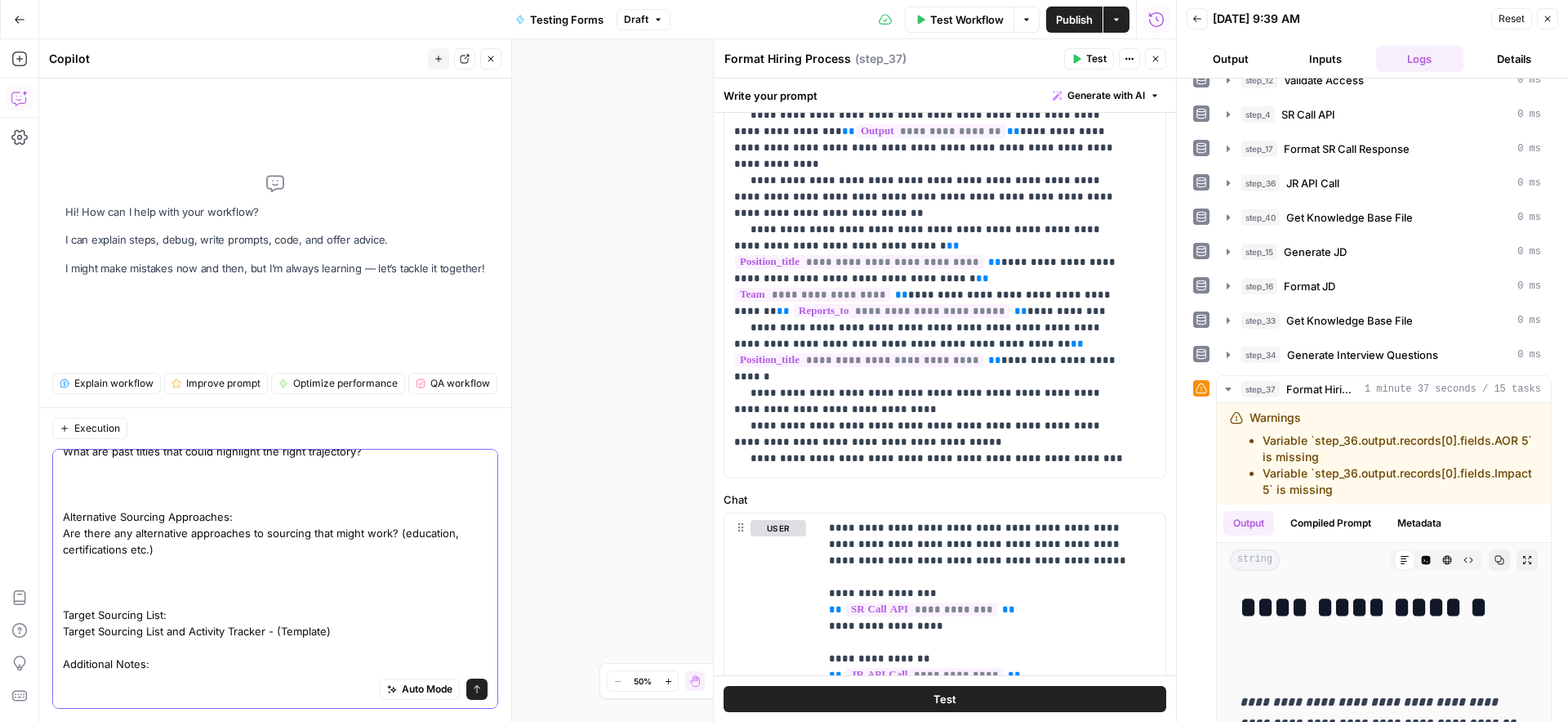
drag, startPoint x: 62, startPoint y: 615, endPoint x: 336, endPoint y: 612, distance: 274.0
click at [336, 612] on textarea "I need the Sourcing and Resume Review section to be exactly like this (but with…" at bounding box center [275, 451] width 425 height 441
paste textarea "https://docs.google.com/spreadsheets/d/1RedKJi4FzU9a3RC8J38AA89gc0vx9GtPvfDmj1I…"
click at [60, 618] on div "I need the Sourcing and Resume Review section to be exactly like this (but with…" at bounding box center [275, 578] width 446 height 260
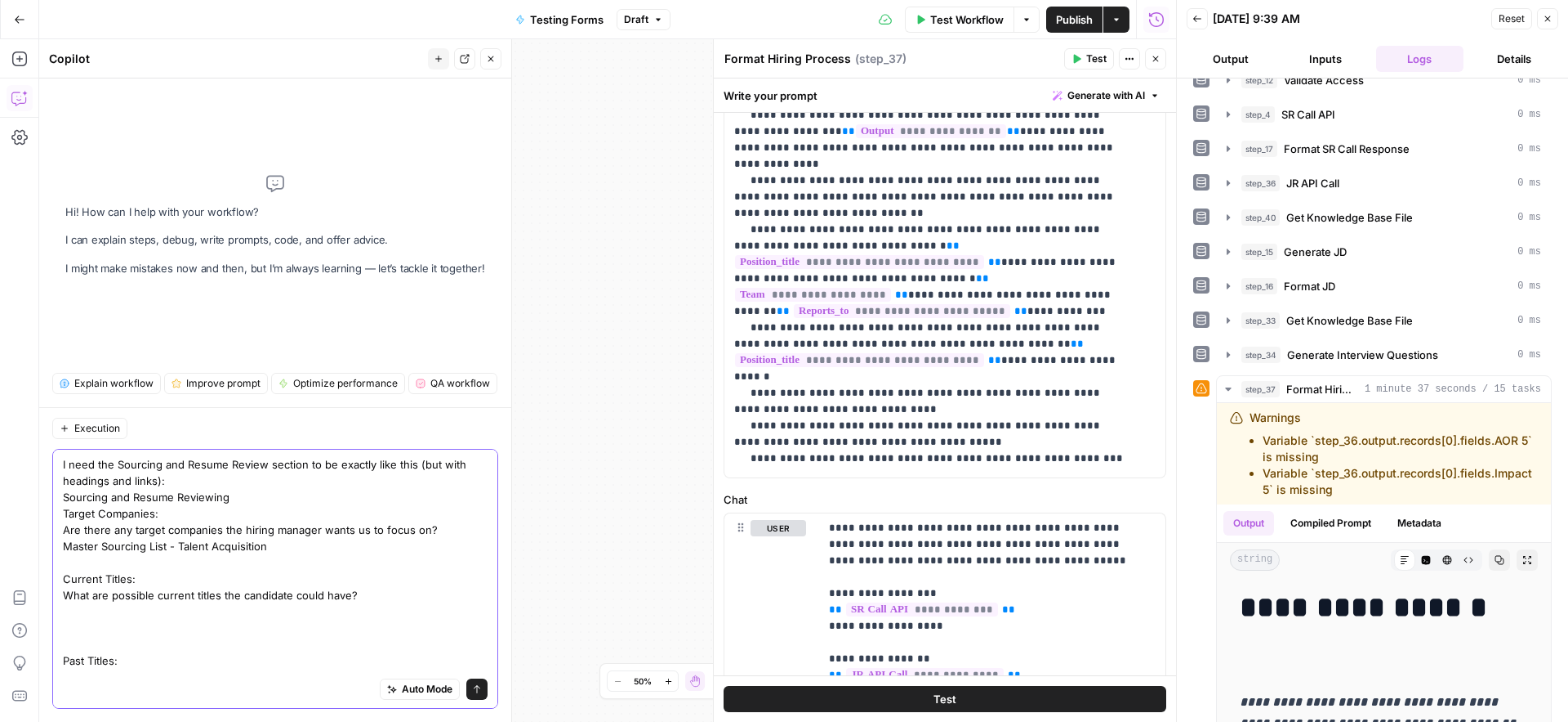
click at [65, 494] on textarea "I need the Sourcing and Resume Review section to be exactly like this (but with…" at bounding box center [275, 676] width 425 height 441
click at [62, 517] on textarea "I need the Sourcing and Resume Review section to be exactly like this (but with…" at bounding box center [275, 676] width 425 height 441
click at [61, 546] on div "I need the Sourcing and Resume Review section to be exactly like this (but with…" at bounding box center [275, 578] width 446 height 260
click at [66, 545] on textarea "I need the Sourcing and Resume Review section to be exactly like this (but with…" at bounding box center [275, 676] width 425 height 441
click at [67, 578] on textarea "I need the Sourcing and Resume Review section to be exactly like this (but with…" at bounding box center [275, 676] width 425 height 441
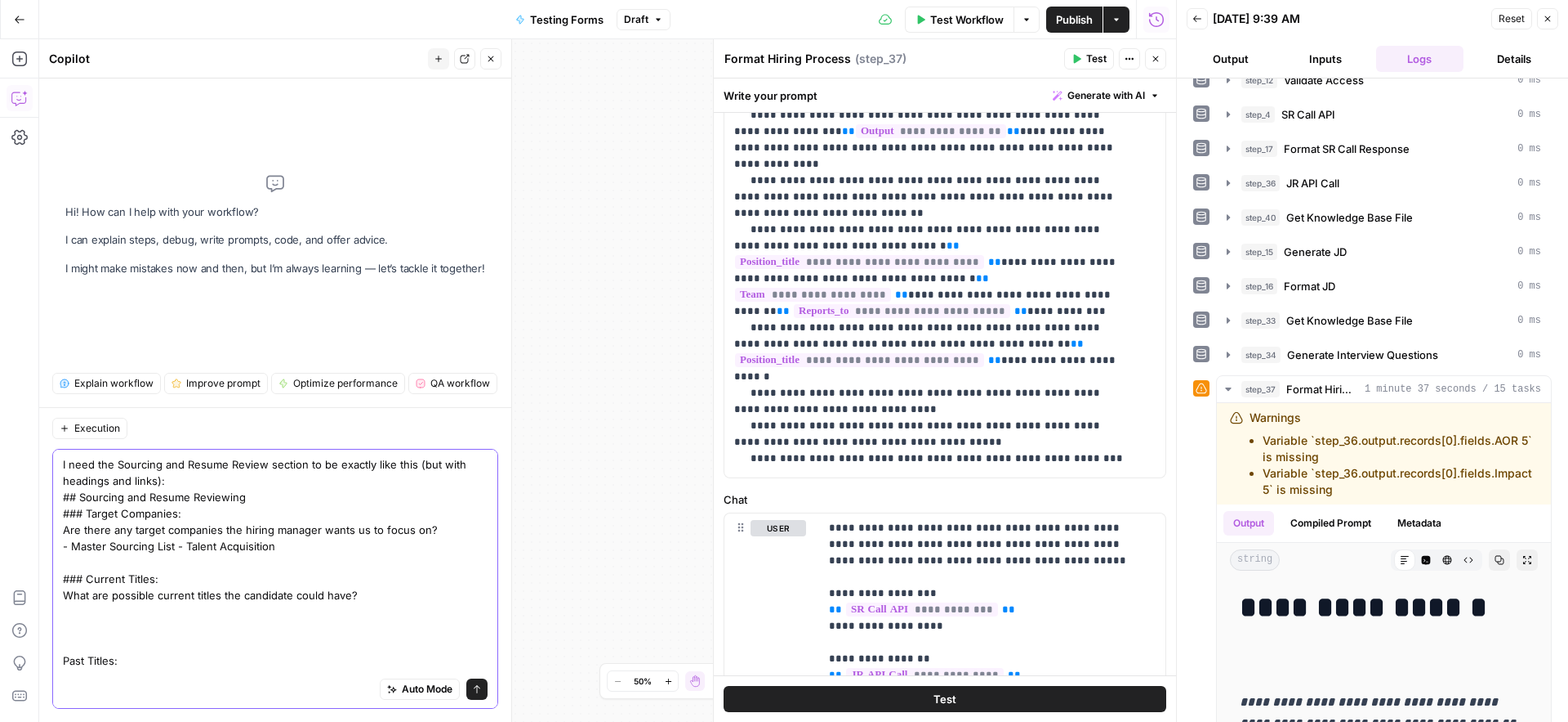
scroll to position [21, 0]
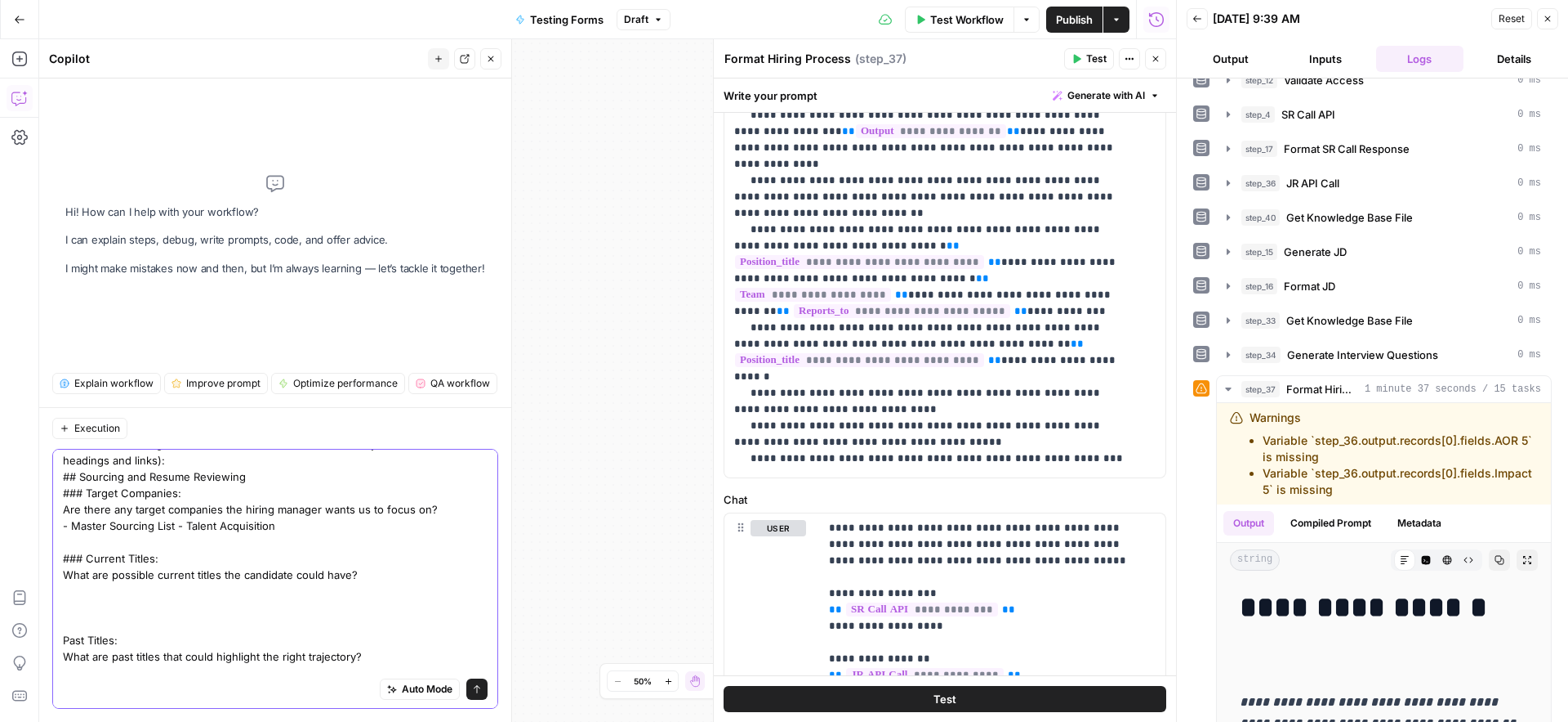
click at [62, 637] on textarea "I need the Sourcing and Resume Review section to be exactly like this (but with…" at bounding box center [275, 656] width 425 height 441
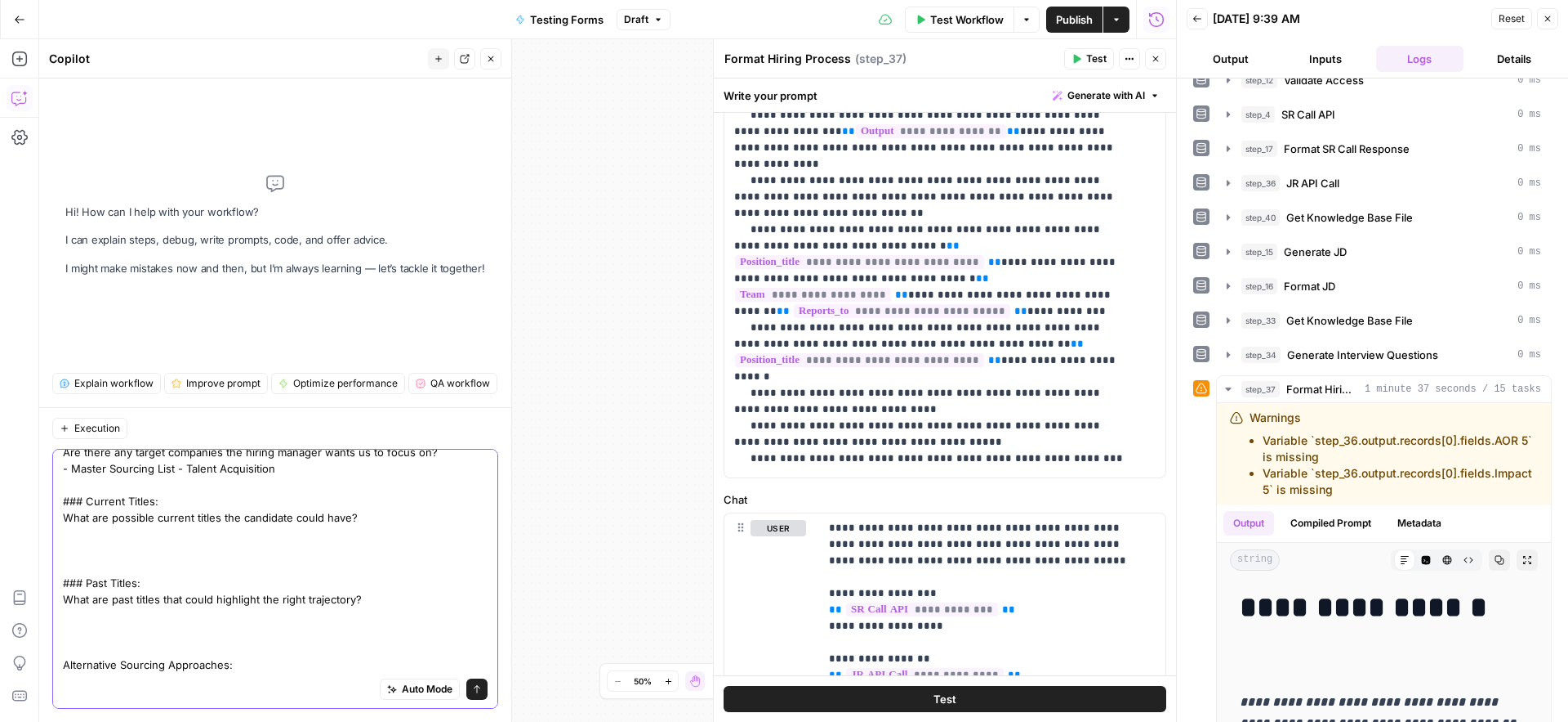
scroll to position [146, 0]
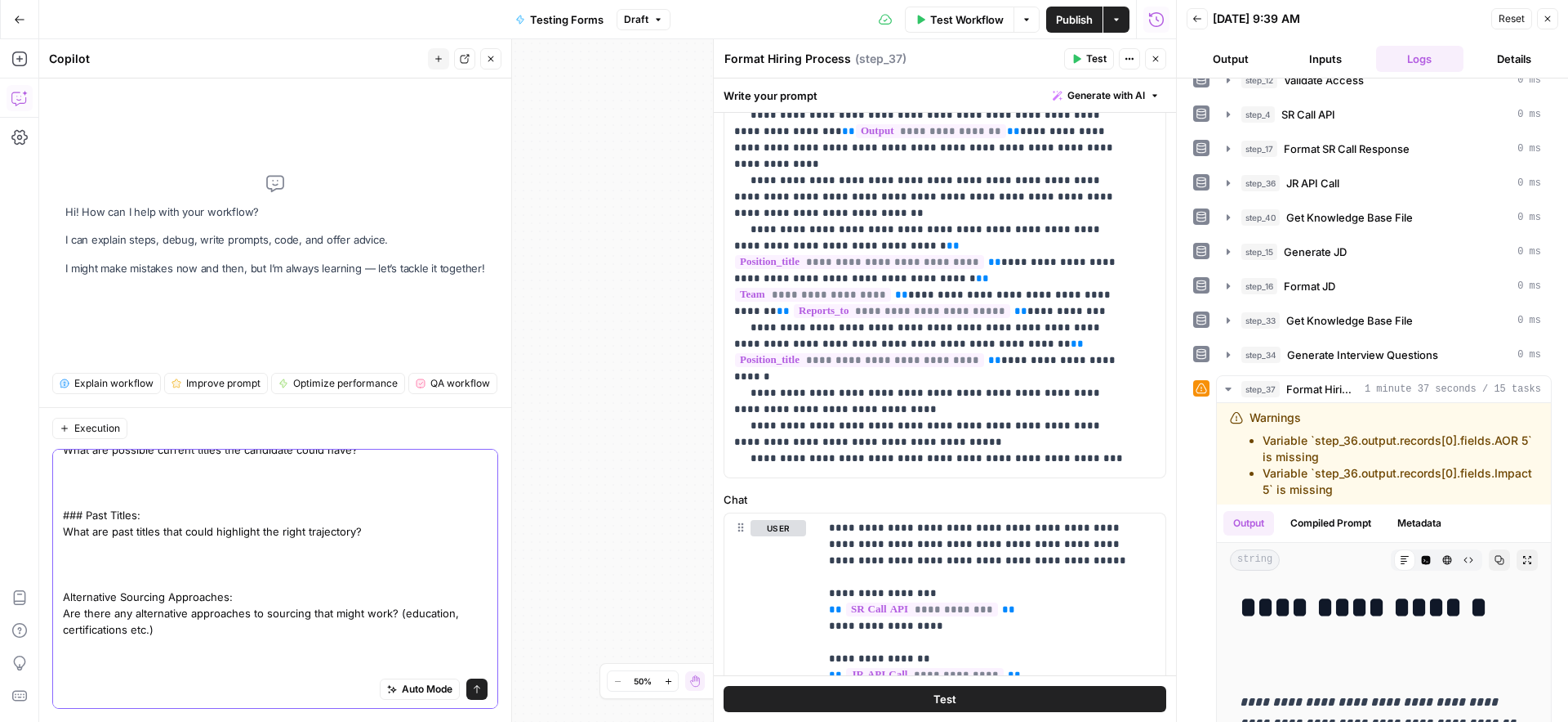
click at [63, 596] on textarea "I need the Sourcing and Resume Review section to be exactly like this (but with…" at bounding box center [275, 531] width 425 height 441
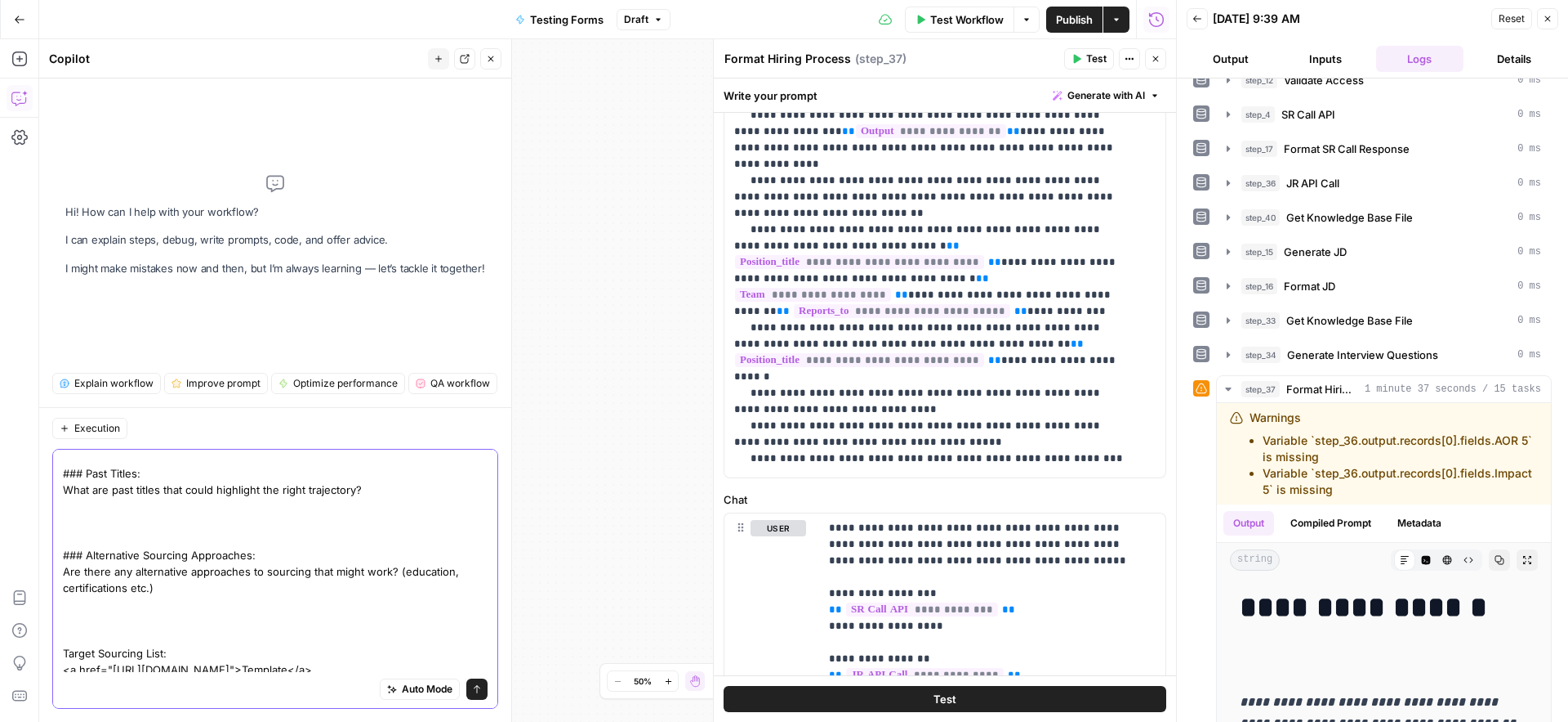
scroll to position [208, 0]
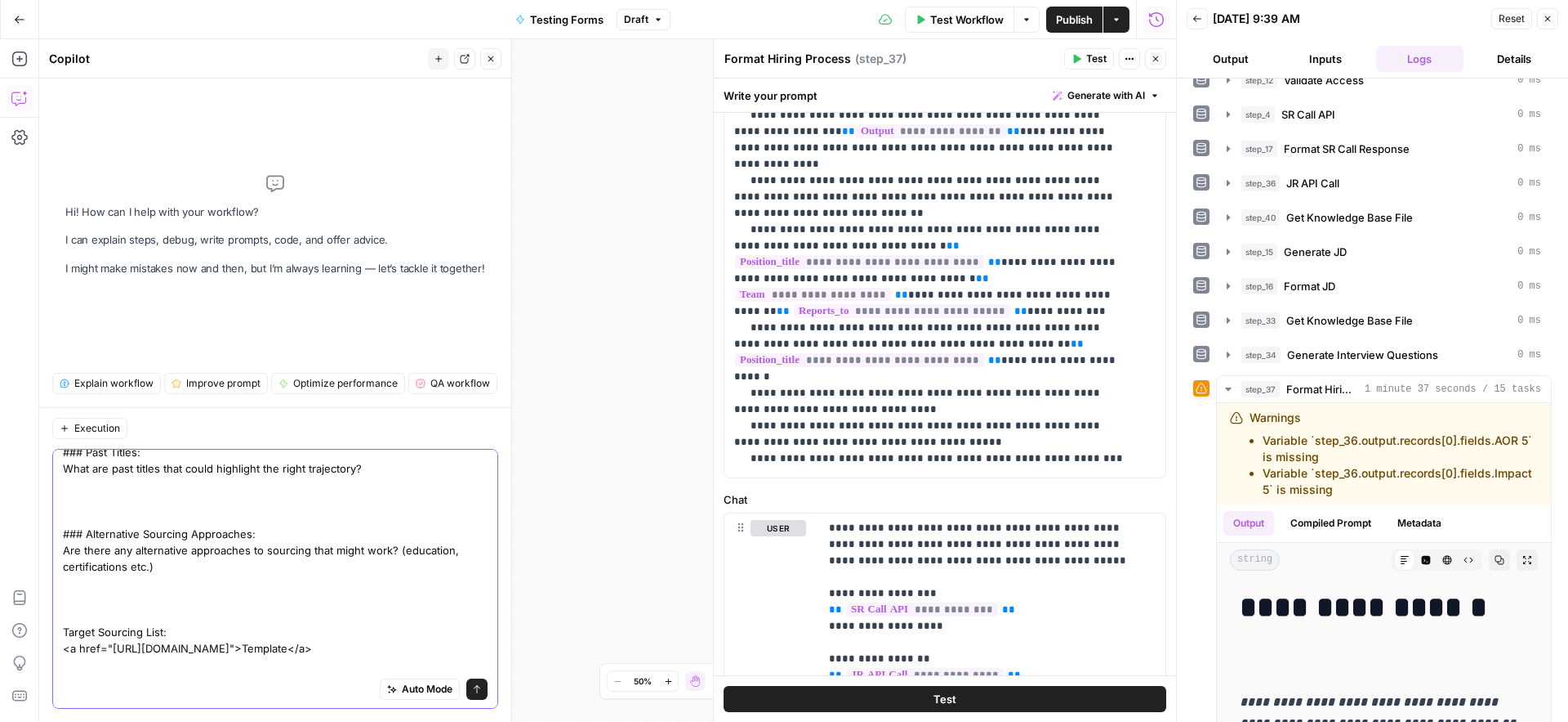
click at [62, 628] on textarea "I need the Sourcing and Resume Review section to be exactly like this (but with…" at bounding box center [275, 467] width 425 height 441
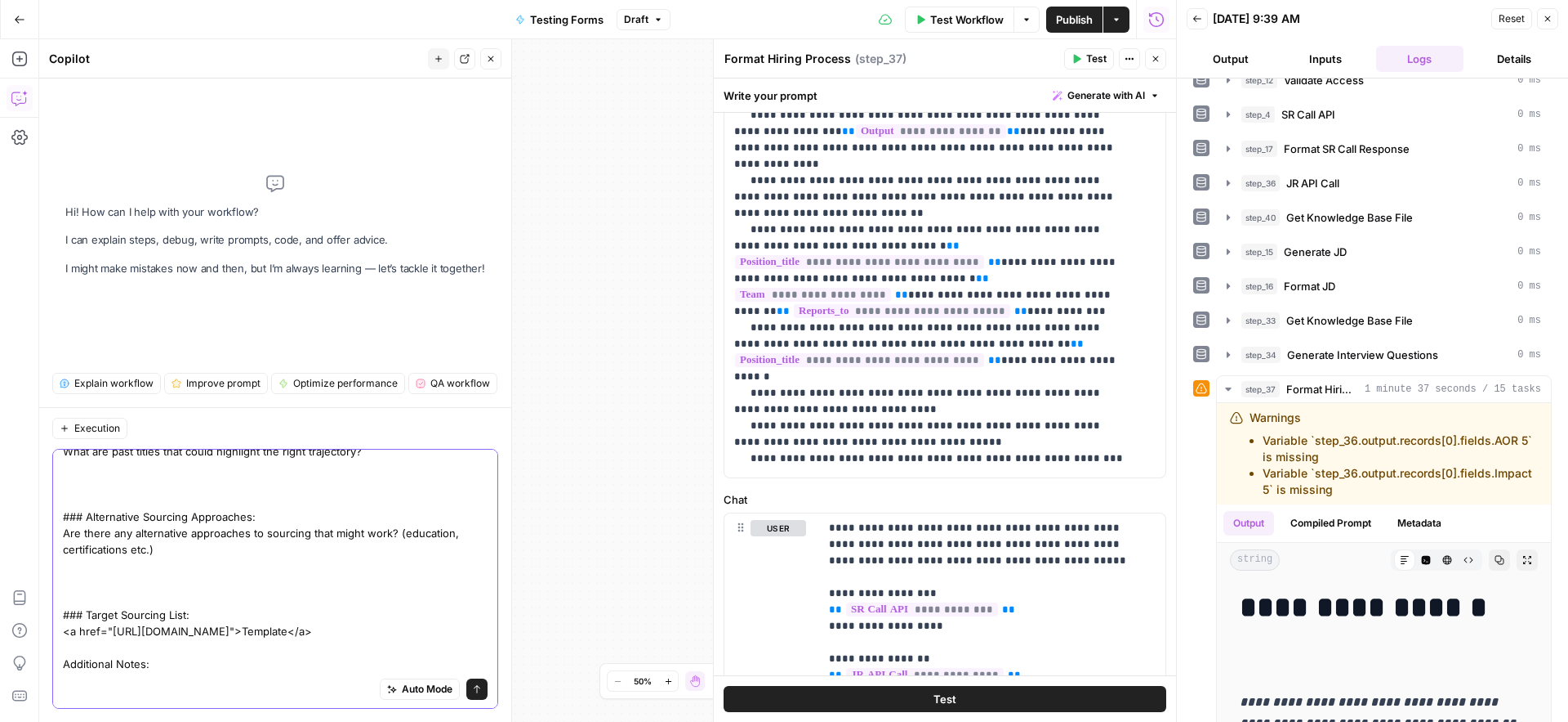
scroll to position [274, 0]
click at [64, 647] on textarea "I need the Sourcing and Resume Review section to be exactly like this (but with…" at bounding box center [275, 451] width 425 height 441
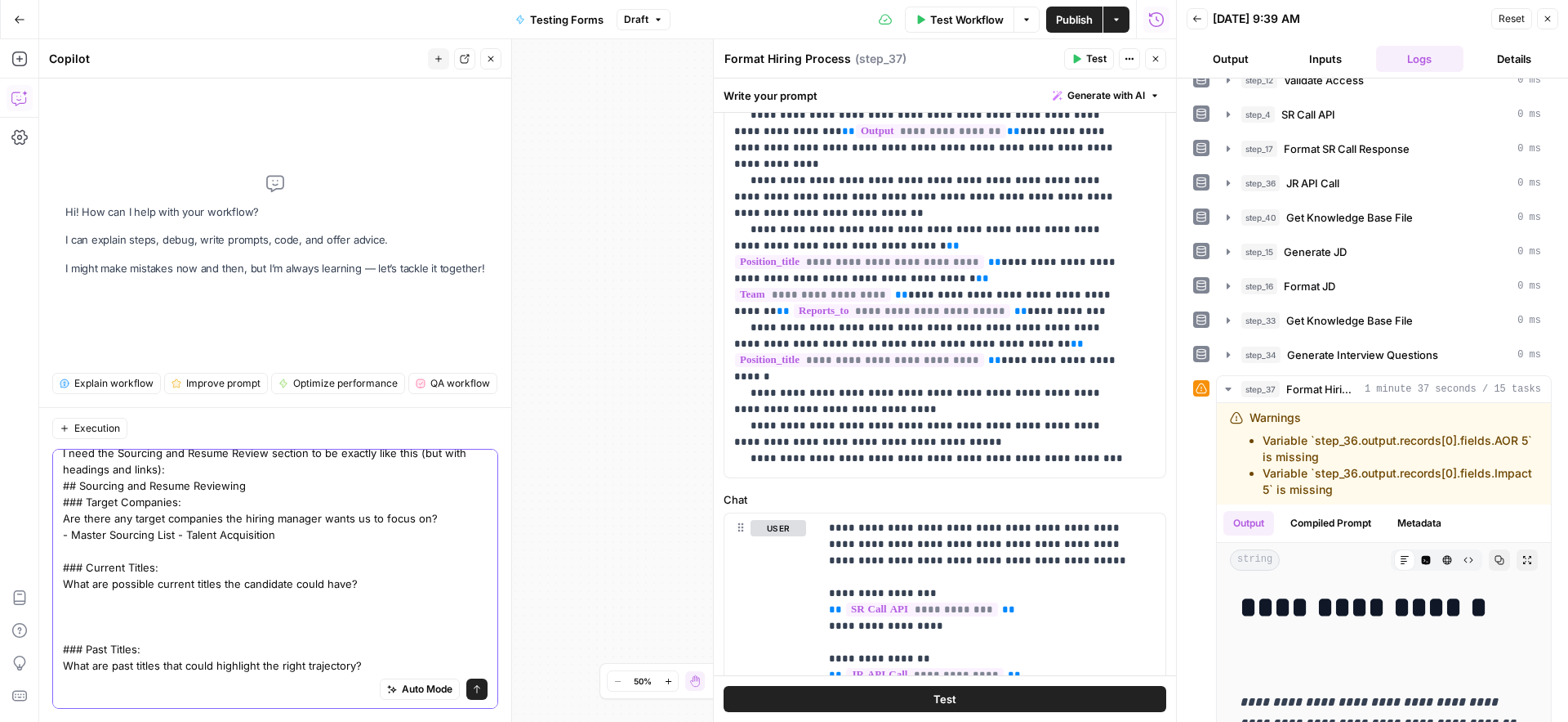
scroll to position [0, 0]
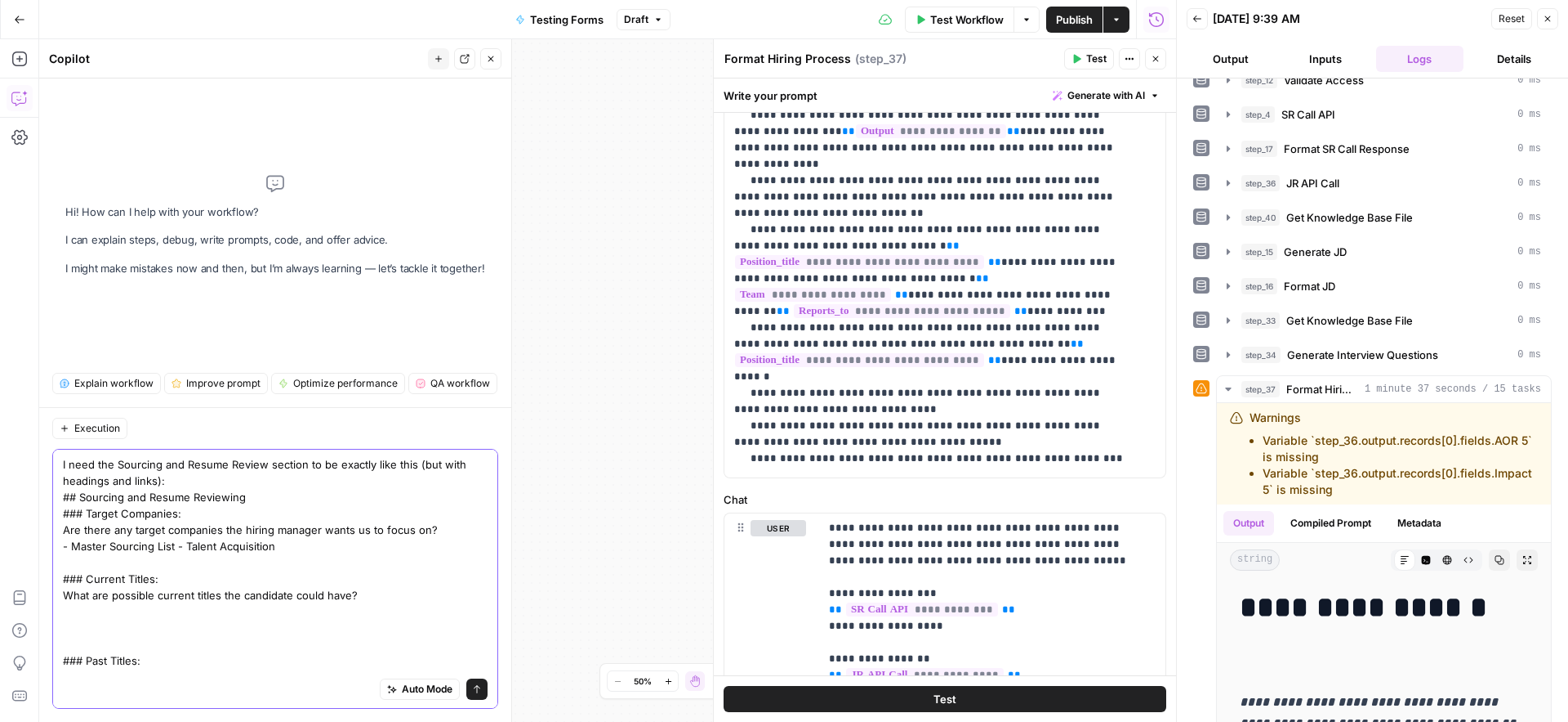
drag, startPoint x: 414, startPoint y: 465, endPoint x: 161, endPoint y: 476, distance: 253.2
click at [161, 476] on textarea "I need the Sourcing and Resume Review section to be exactly like this (but with…" at bounding box center [275, 676] width 425 height 441
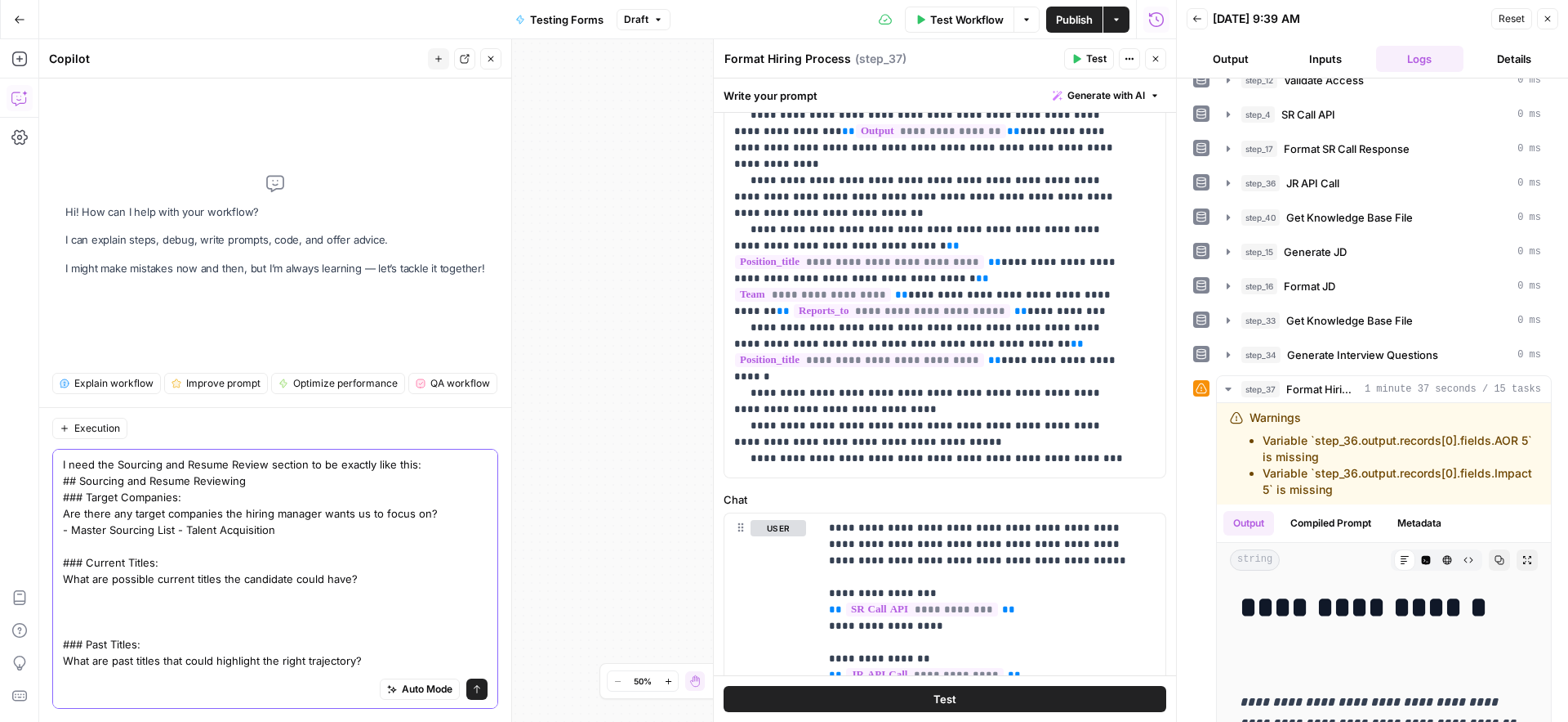
scroll to position [258, 0]
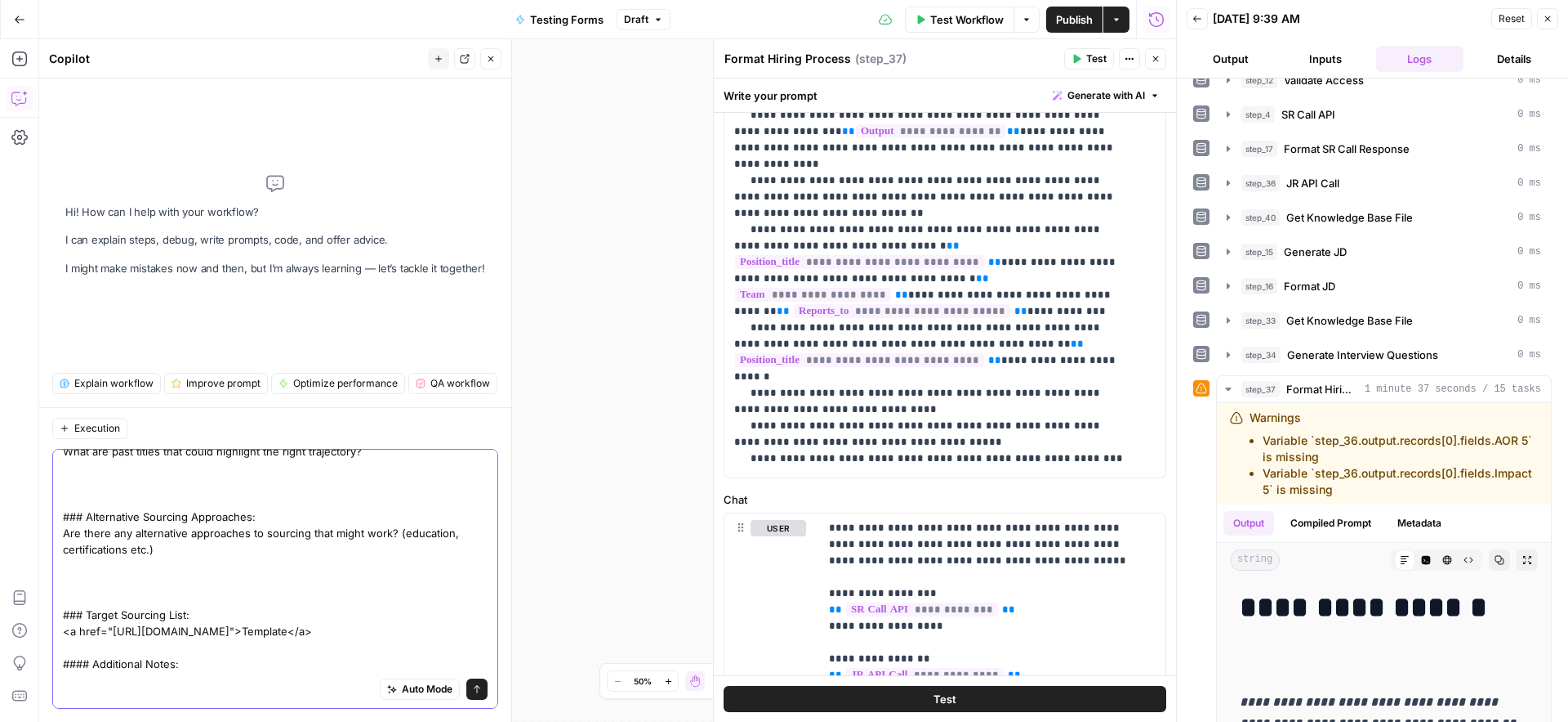
click at [290, 656] on textarea "I need the Sourcing and Resume Review section to be exactly like this: ## Sourc…" at bounding box center [275, 460] width 425 height 425
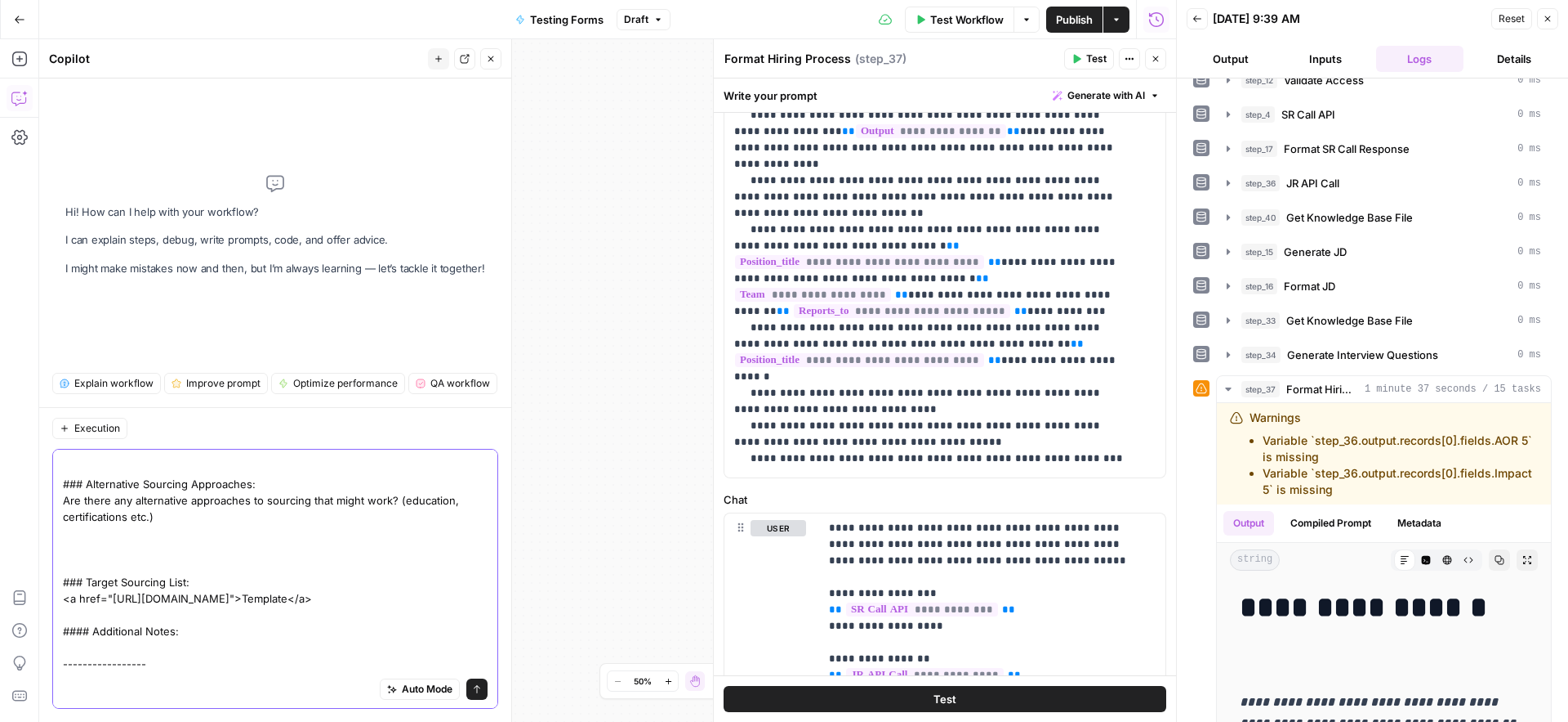
scroll to position [0, 0]
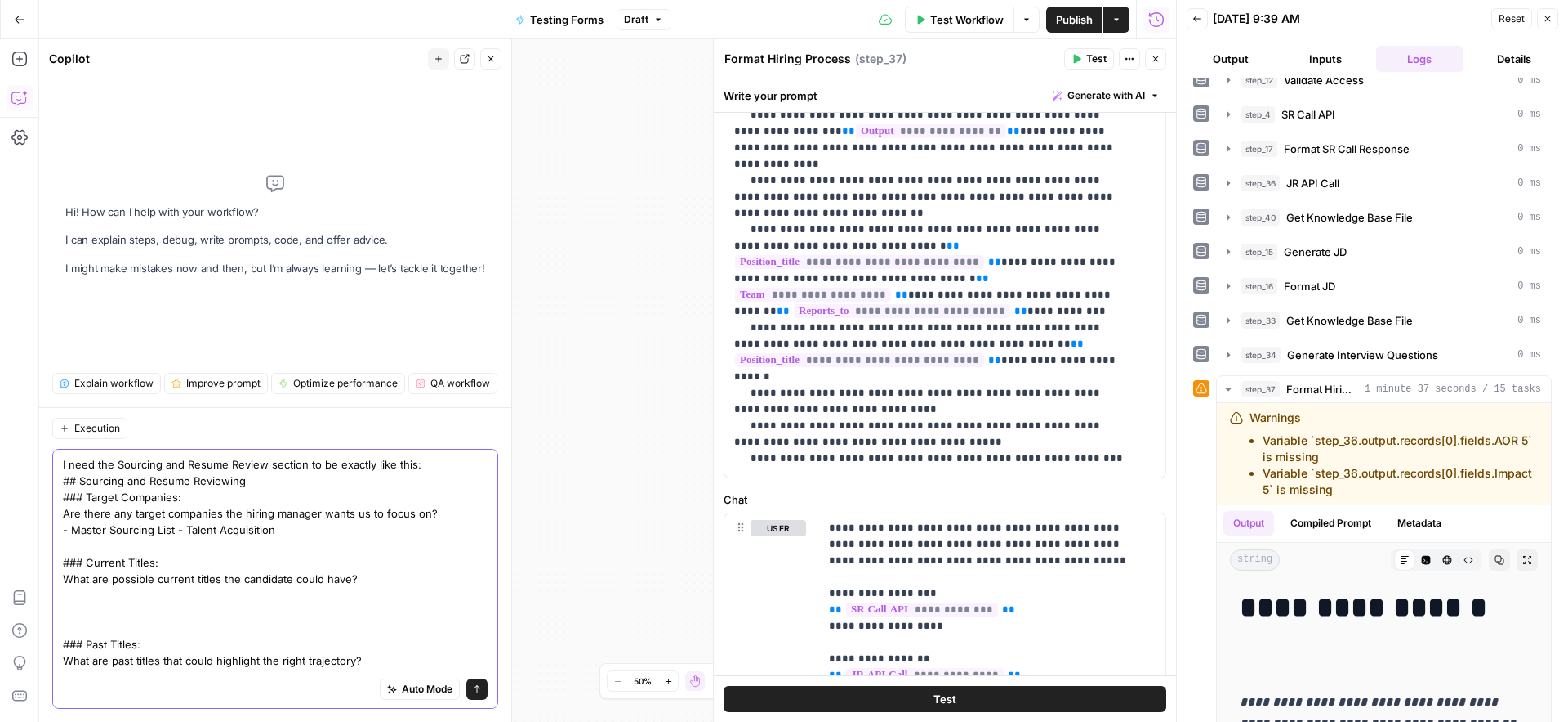
click at [431, 465] on textarea "I need the Sourcing and Resume Review section to be exactly like this: ## Sourc…" at bounding box center [275, 685] width 425 height 458
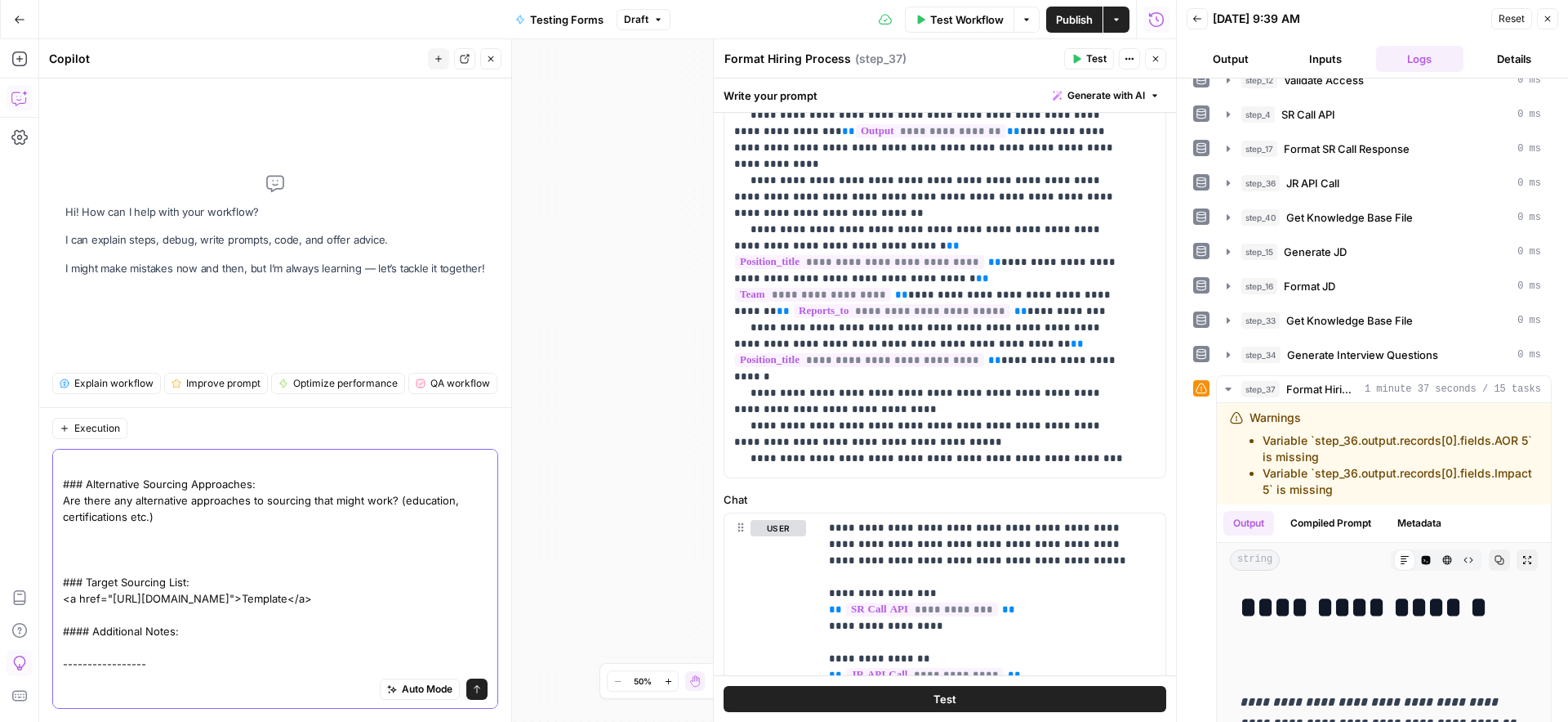
drag, startPoint x: 176, startPoint y: 666, endPoint x: 30, endPoint y: 665, distance: 146.0
click at [16, 667] on body "LP Production Workloads New Home Browse Your Data Usage Settings Recent Grids B…" at bounding box center [784, 361] width 1568 height 722
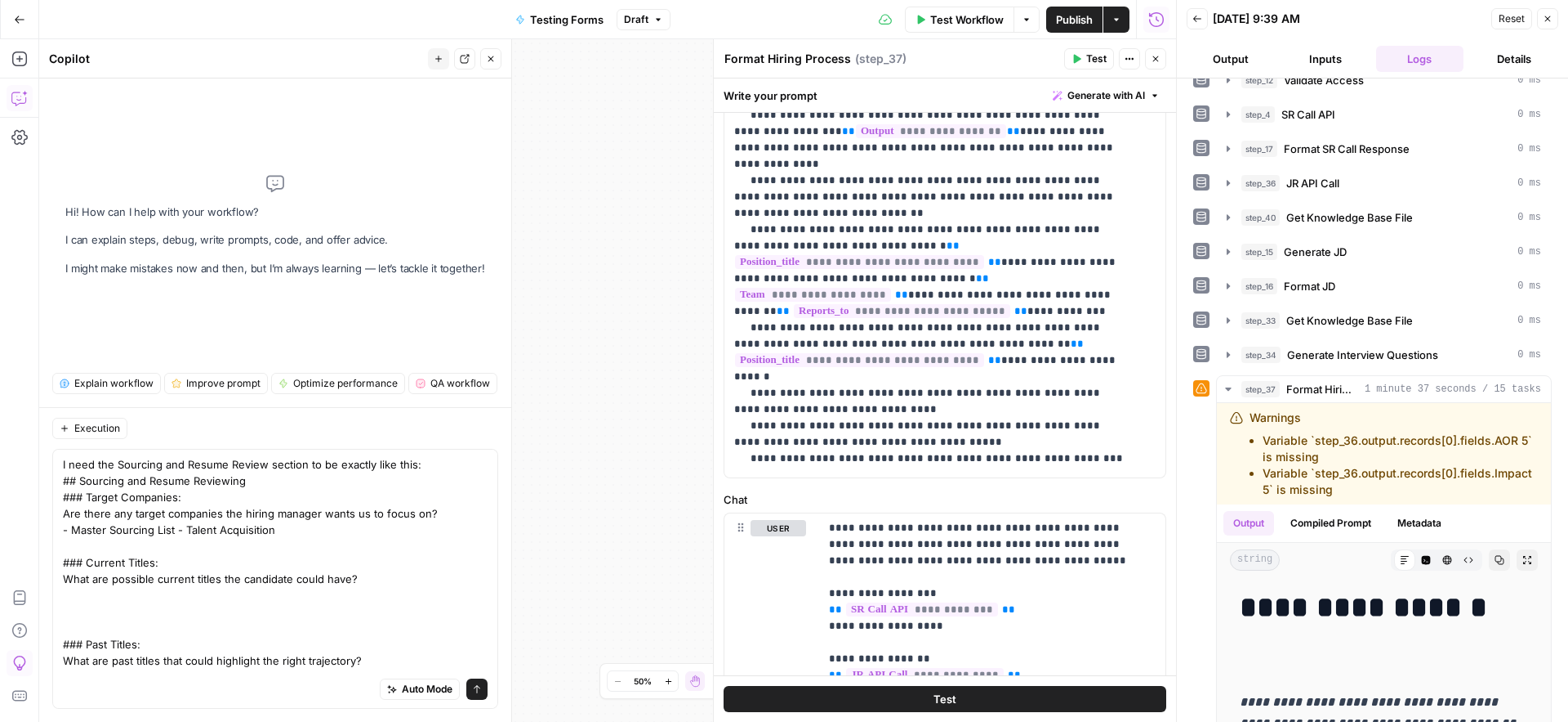
click at [16, 667] on icon "button" at bounding box center [20, 663] width 17 height 17
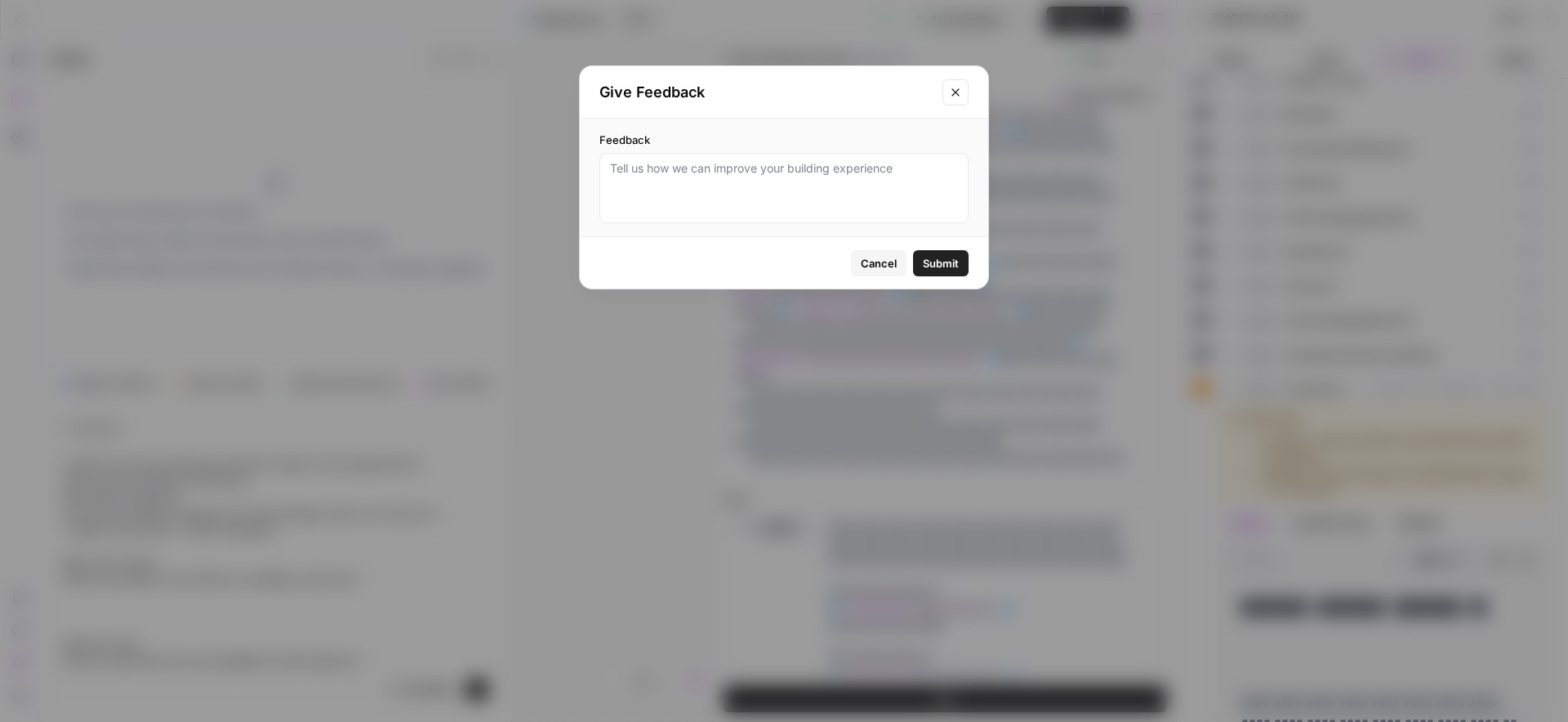
click at [880, 266] on span "Cancel" at bounding box center [878, 263] width 36 height 17
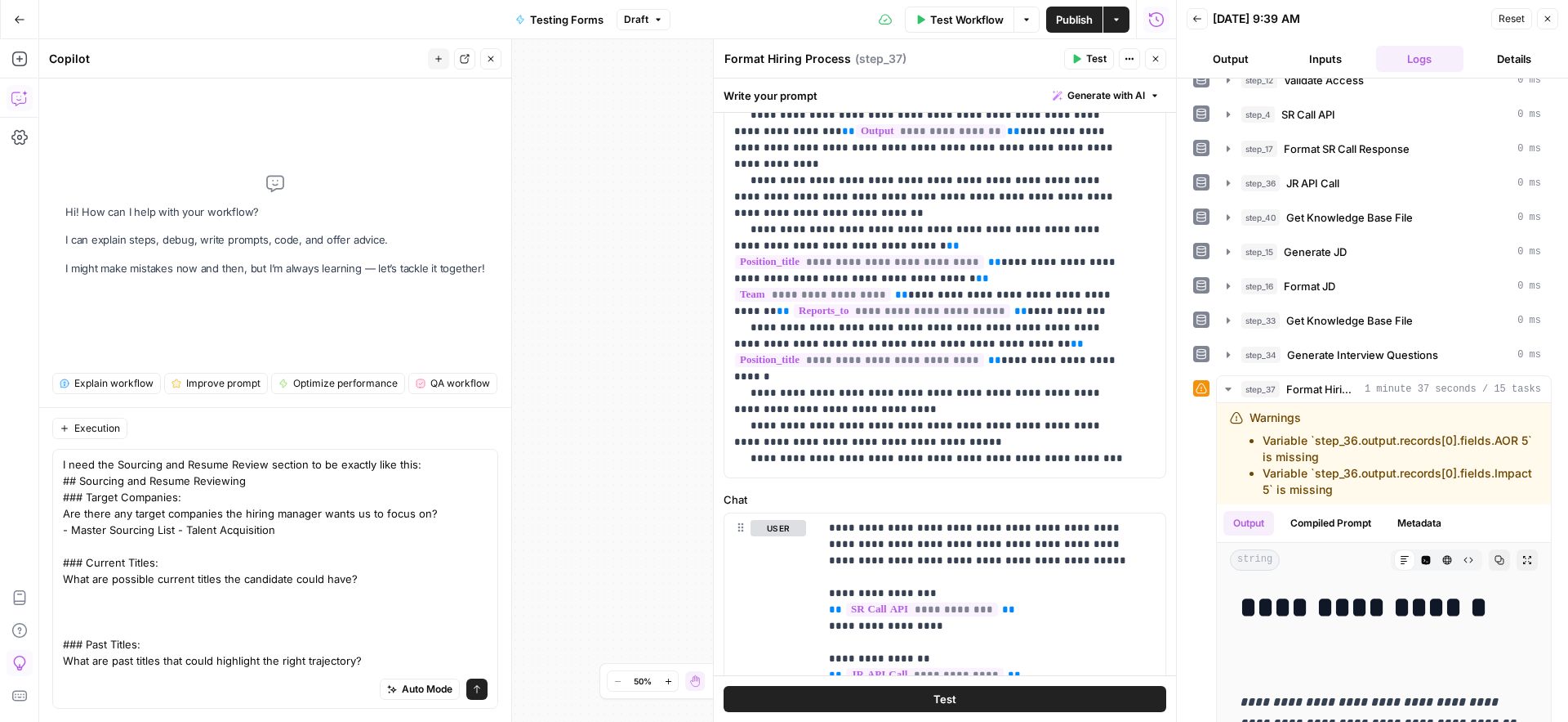
scroll to position [274, 0]
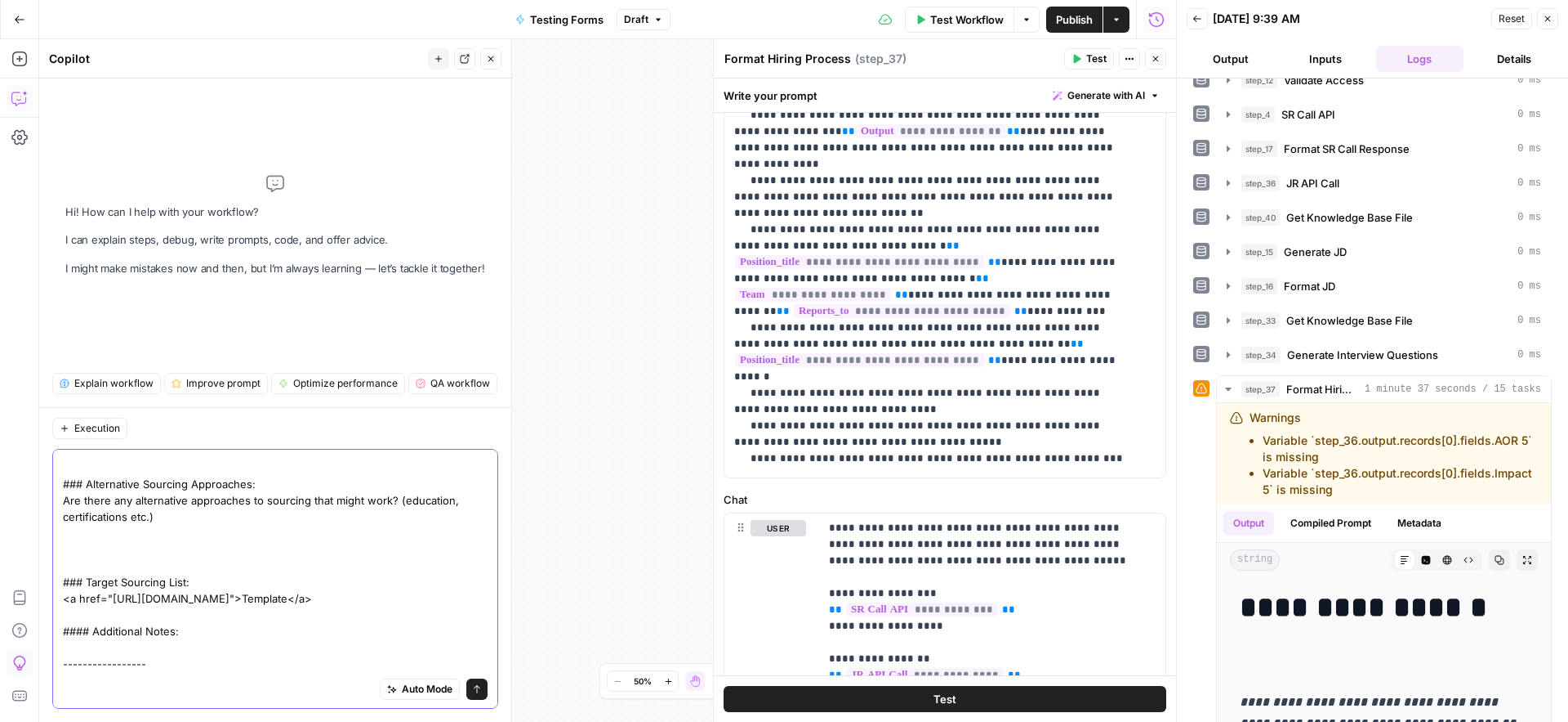
click at [155, 666] on textarea "I need the Sourcing and Resume Review section to be exactly like this: ## Sourc…" at bounding box center [275, 443] width 425 height 458
type textarea "I need the Sourcing and Resume Review section to be exactly like this: ## Sourc…"
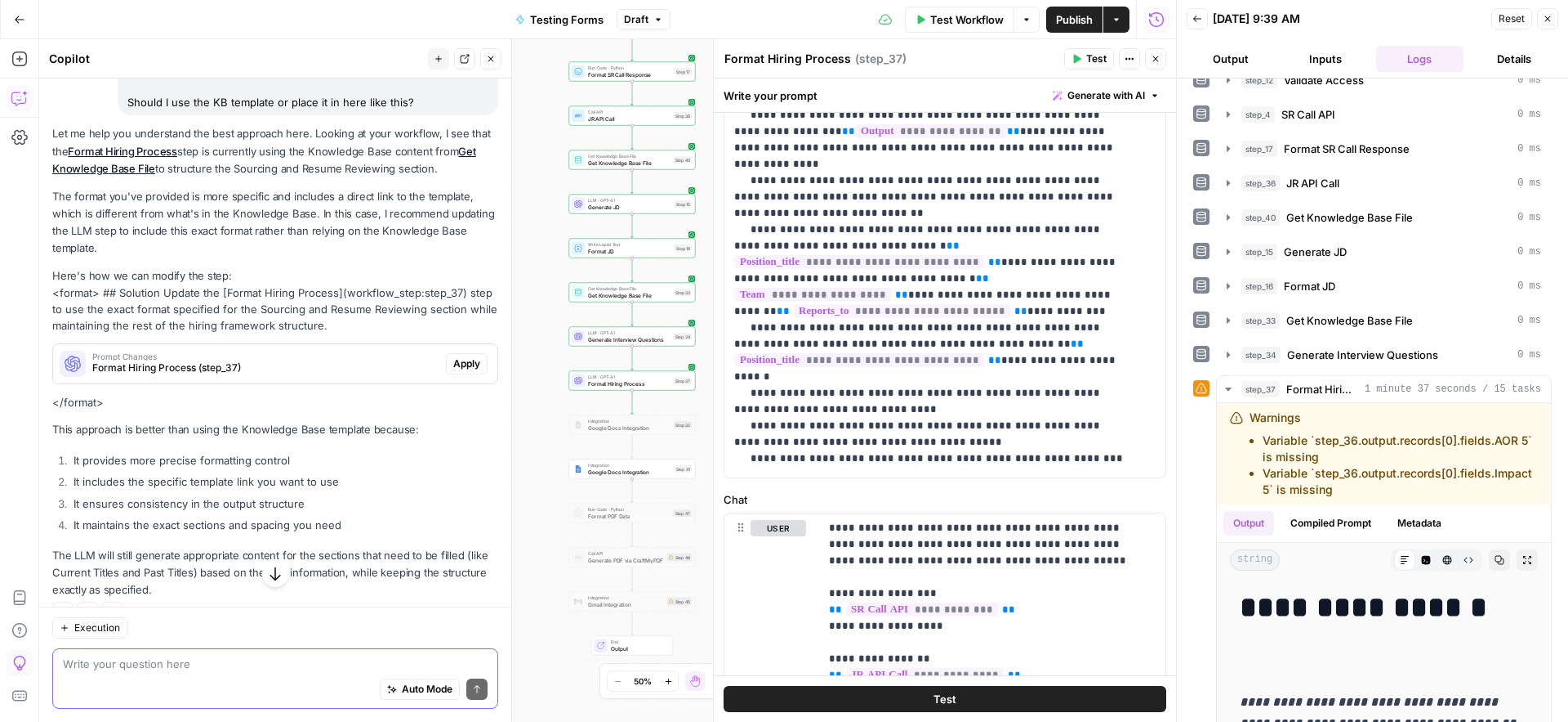
scroll to position [574, 0]
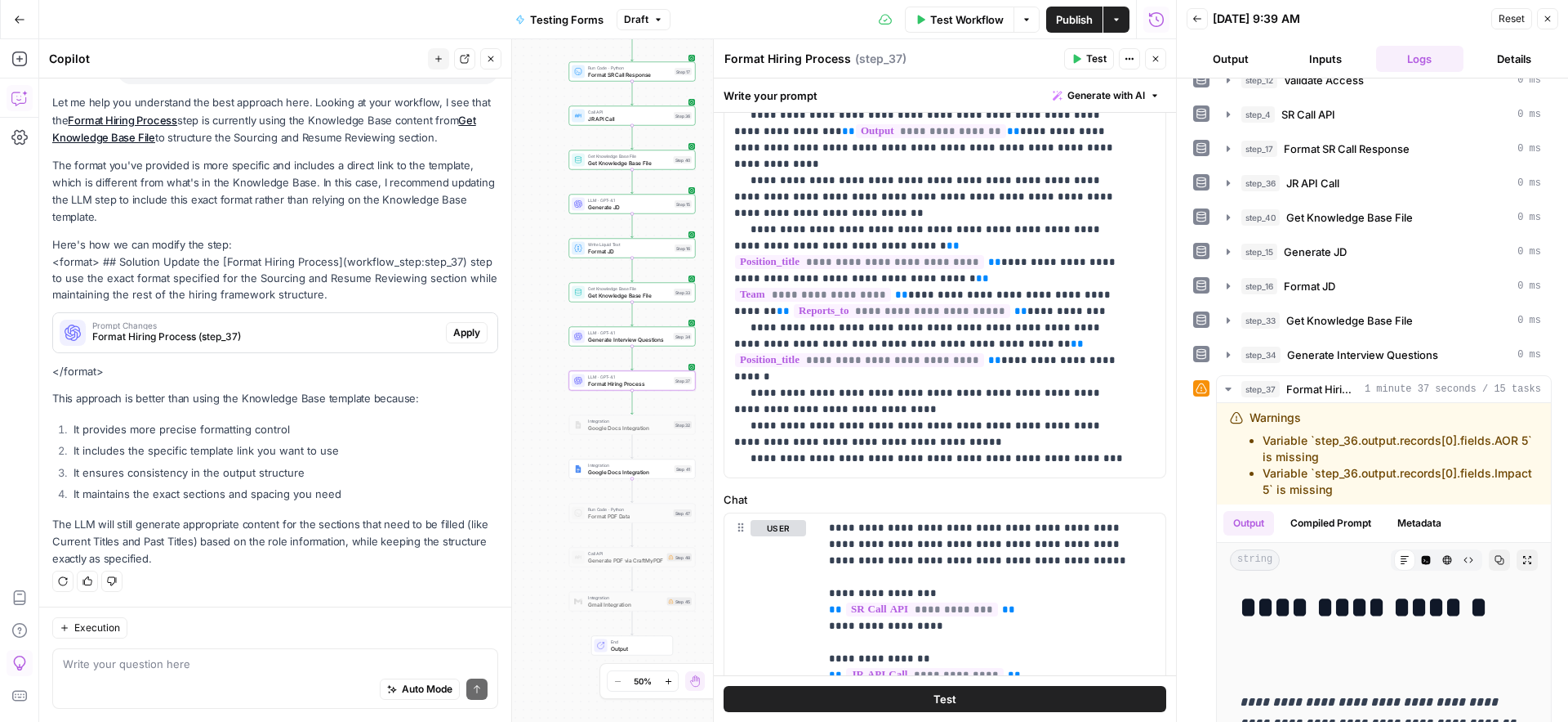
click at [331, 336] on span "Format Hiring Process (step_37)" at bounding box center [266, 337] width 347 height 15
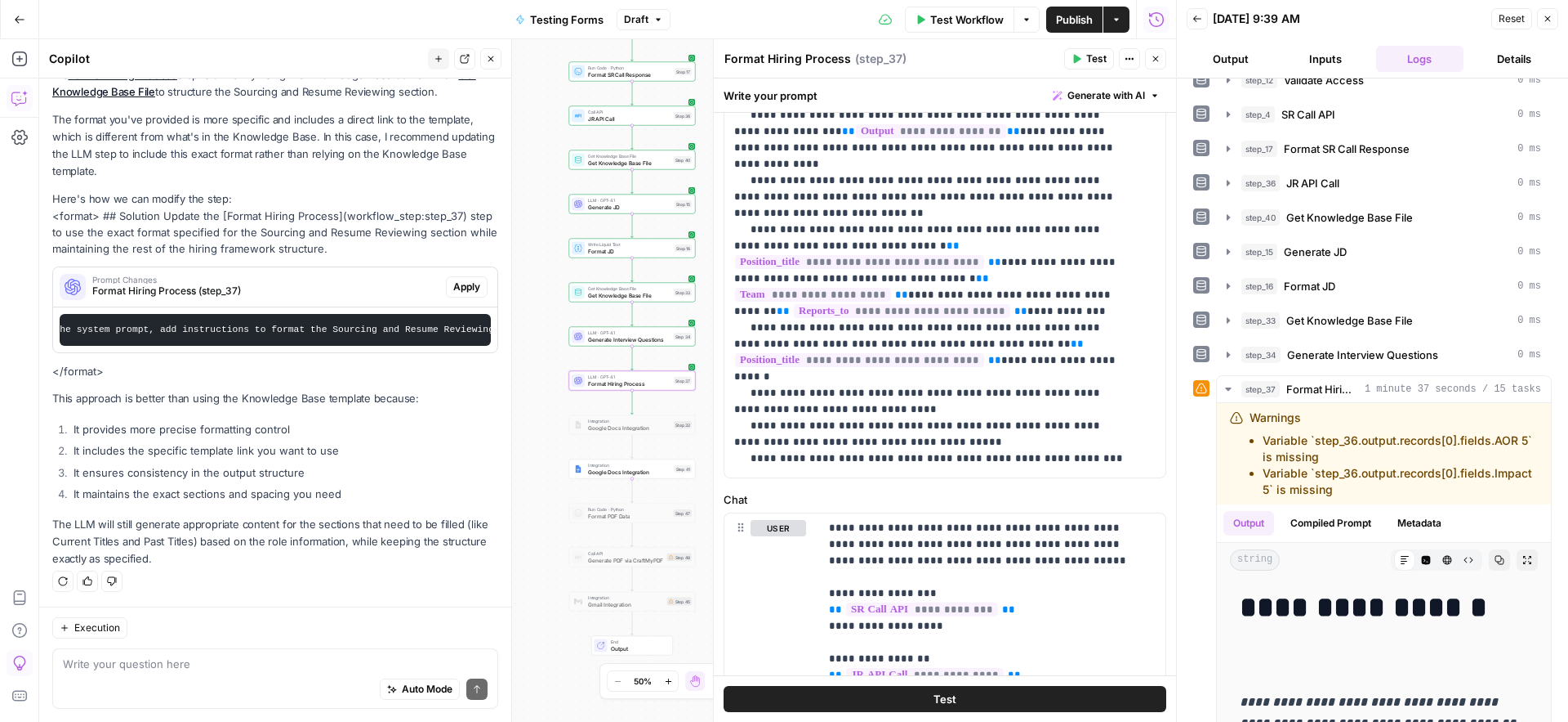
scroll to position [0, 0]
click at [454, 280] on span "Apply" at bounding box center [466, 287] width 27 height 15
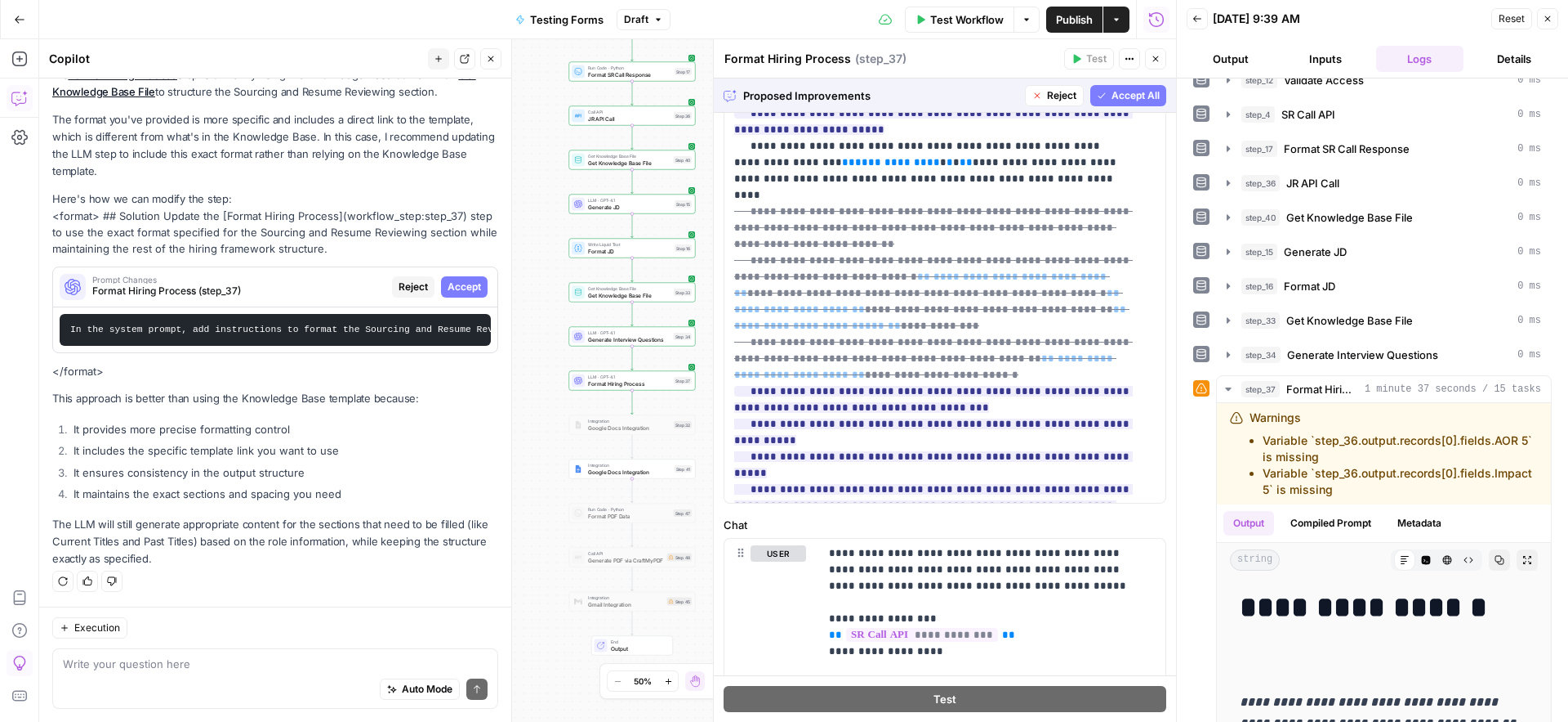
scroll to position [974, 0]
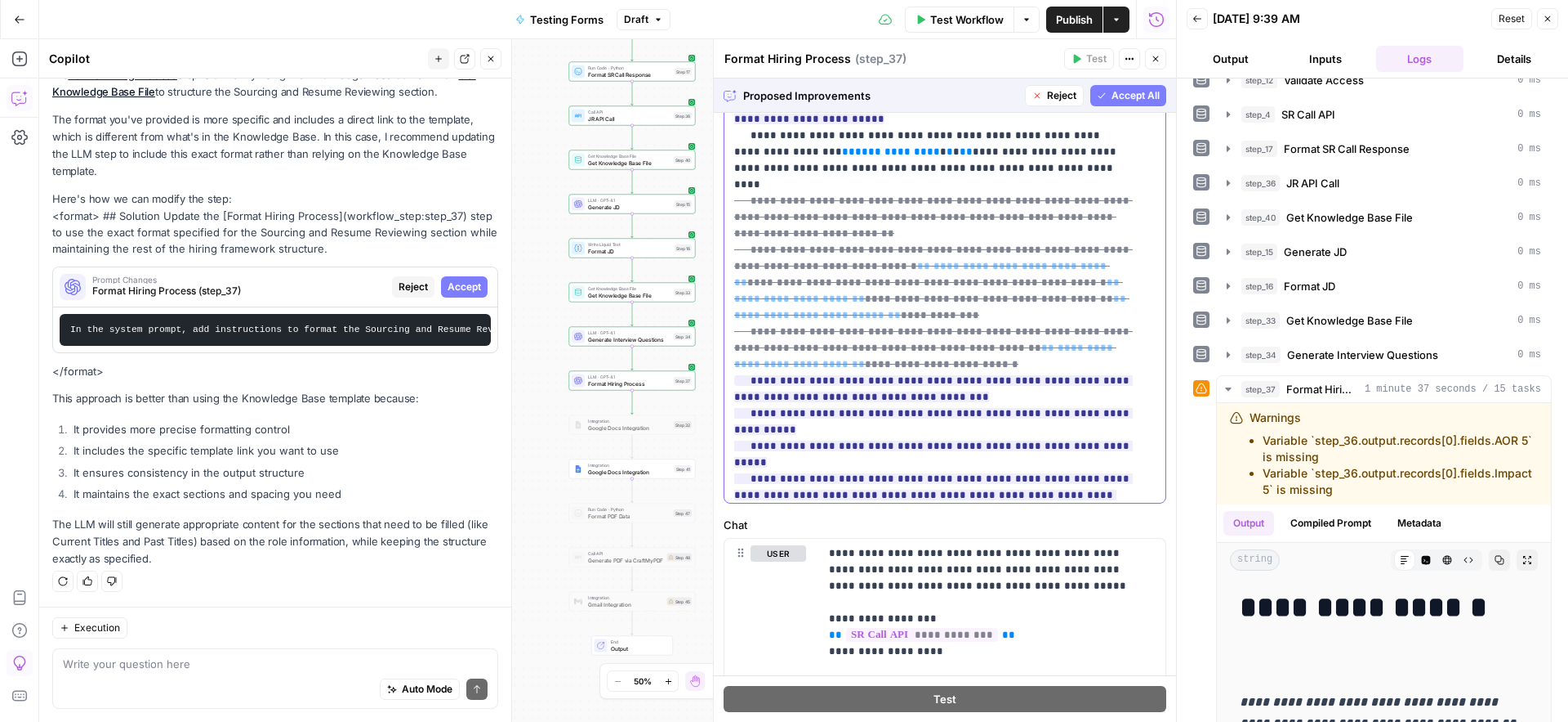
click at [1011, 409] on p "**********" at bounding box center [933, 127] width 397 height 2518
click at [951, 382] on ins "**********" at bounding box center [934, 446] width 399 height 142
drag, startPoint x: 944, startPoint y: 382, endPoint x: 1003, endPoint y: 385, distance: 59.1
click at [1003, 385] on ins "**********" at bounding box center [934, 446] width 399 height 142
click at [1015, 375] on ins "**********" at bounding box center [934, 446] width 399 height 142
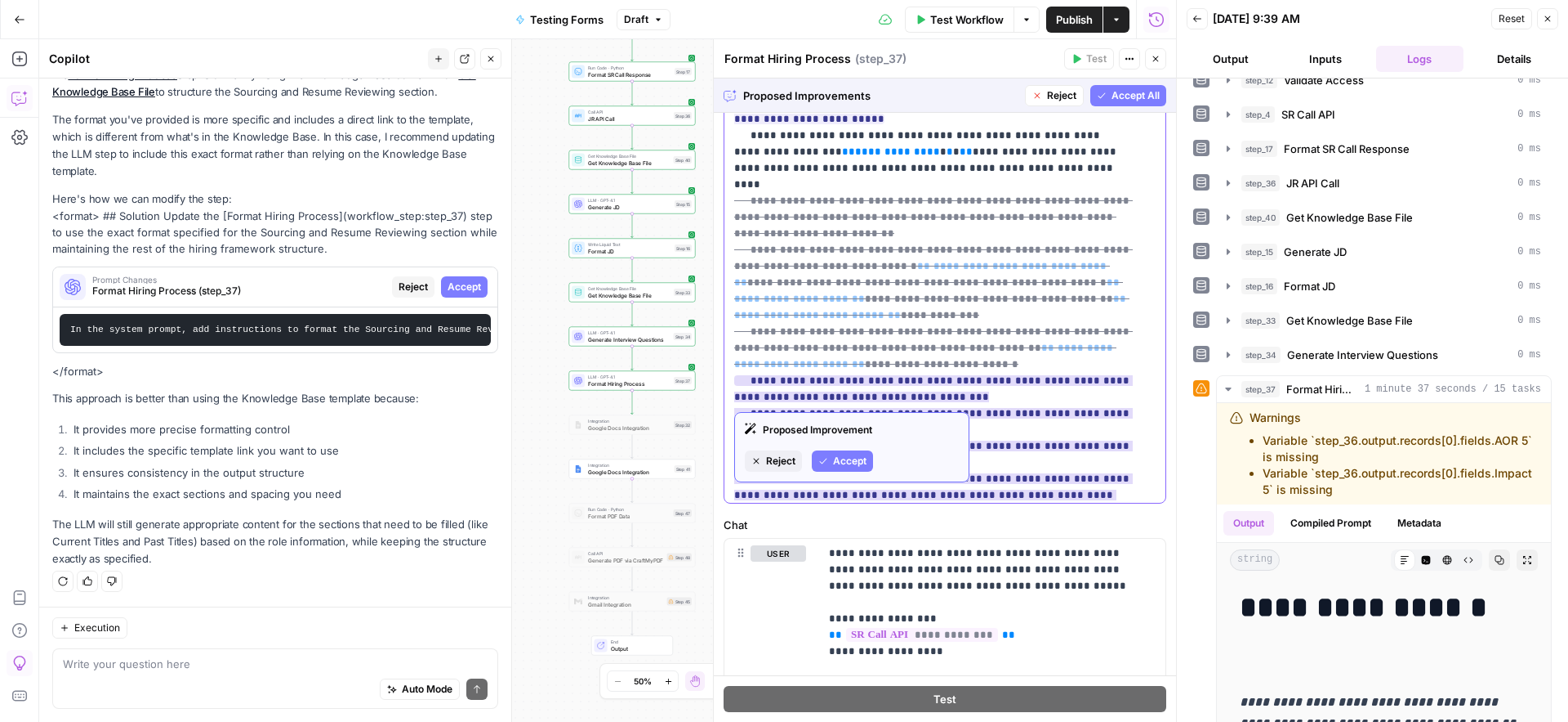
drag, startPoint x: 1011, startPoint y: 365, endPoint x: 985, endPoint y: 379, distance: 29.5
click at [985, 379] on ins "**********" at bounding box center [934, 446] width 399 height 142
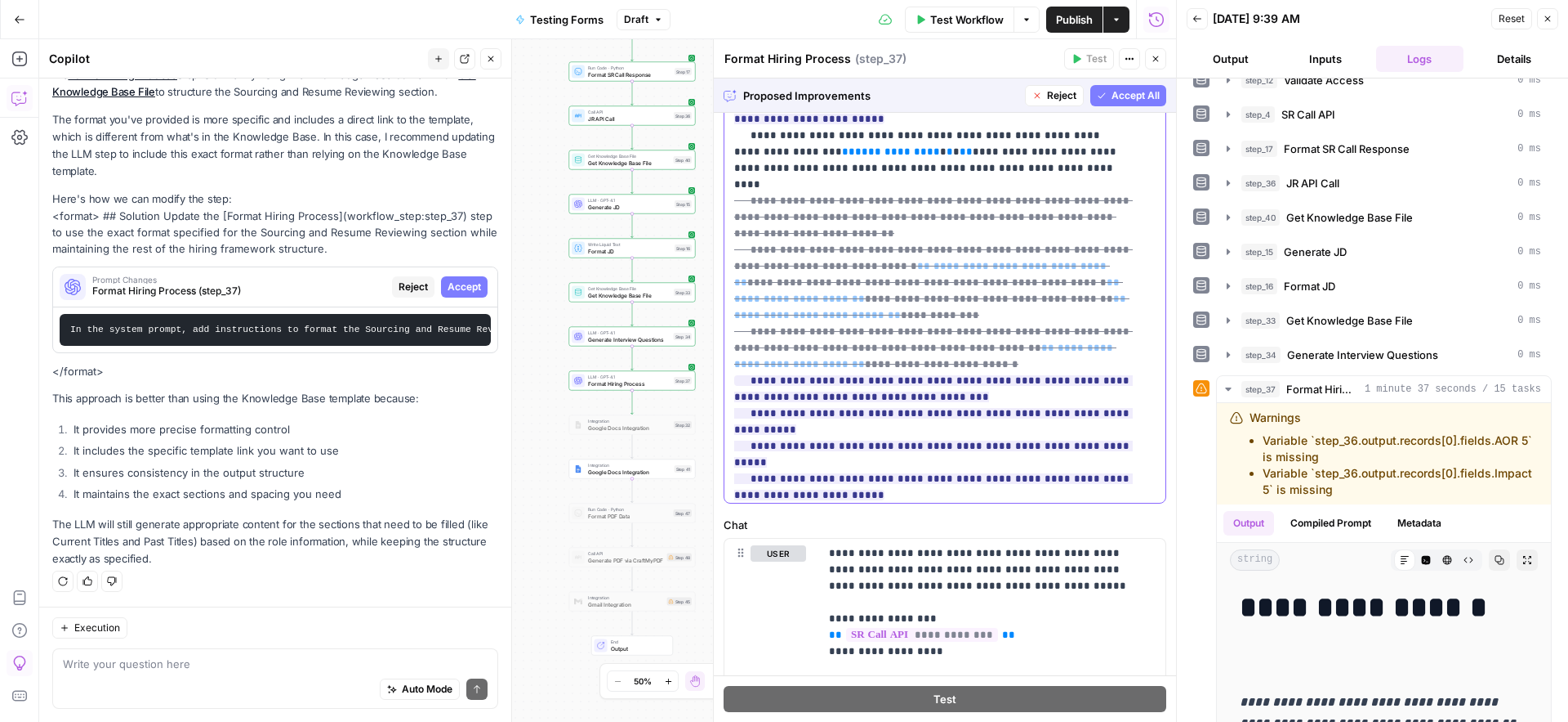
click at [836, 382] on p "**********" at bounding box center [933, 118] width 397 height 2501
drag, startPoint x: 749, startPoint y: 168, endPoint x: 861, endPoint y: 260, distance: 144.9
click at [861, 260] on span "**********" at bounding box center [934, 347] width 399 height 314
copy del "**********"
drag, startPoint x: 756, startPoint y: 365, endPoint x: 817, endPoint y: 379, distance: 62.6
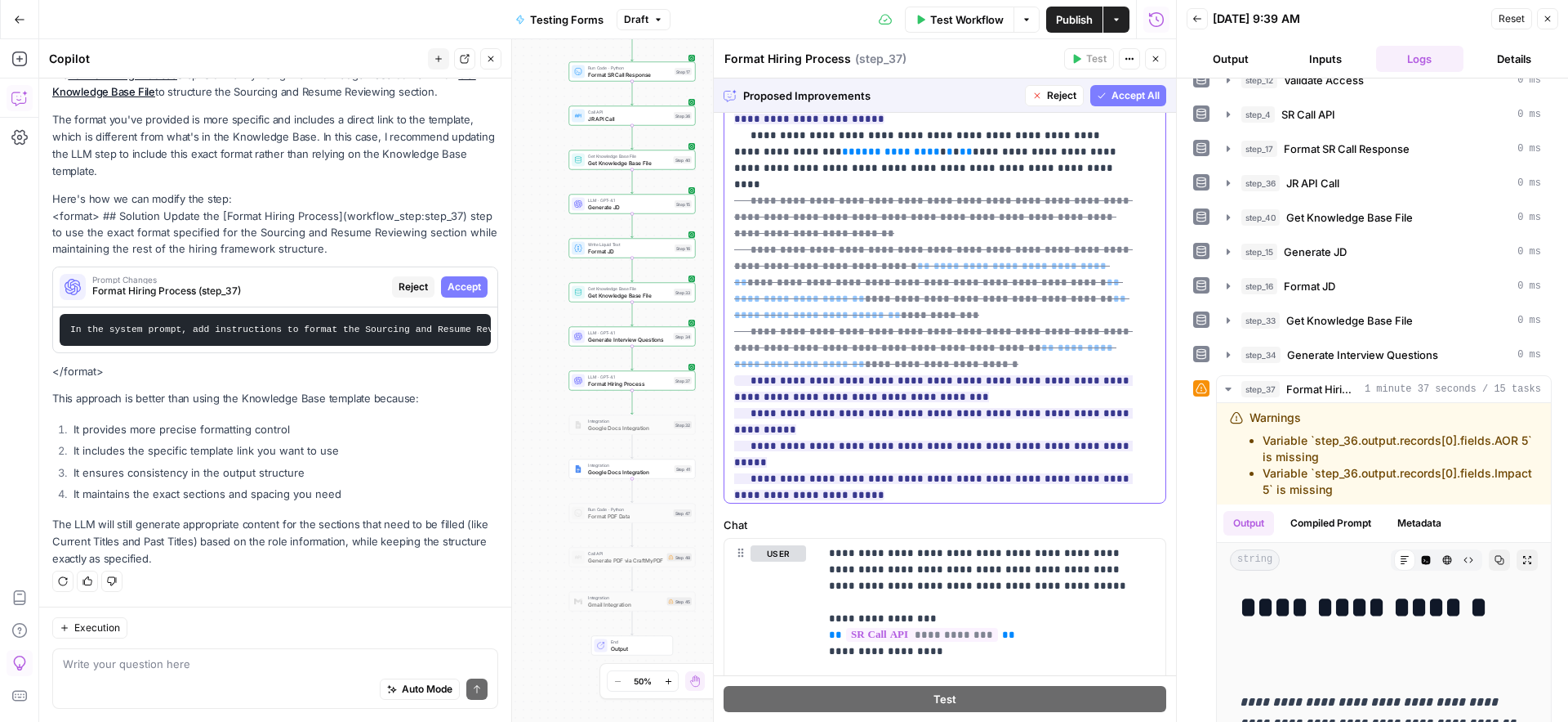
click at [817, 379] on p "**********" at bounding box center [933, 118] width 397 height 2501
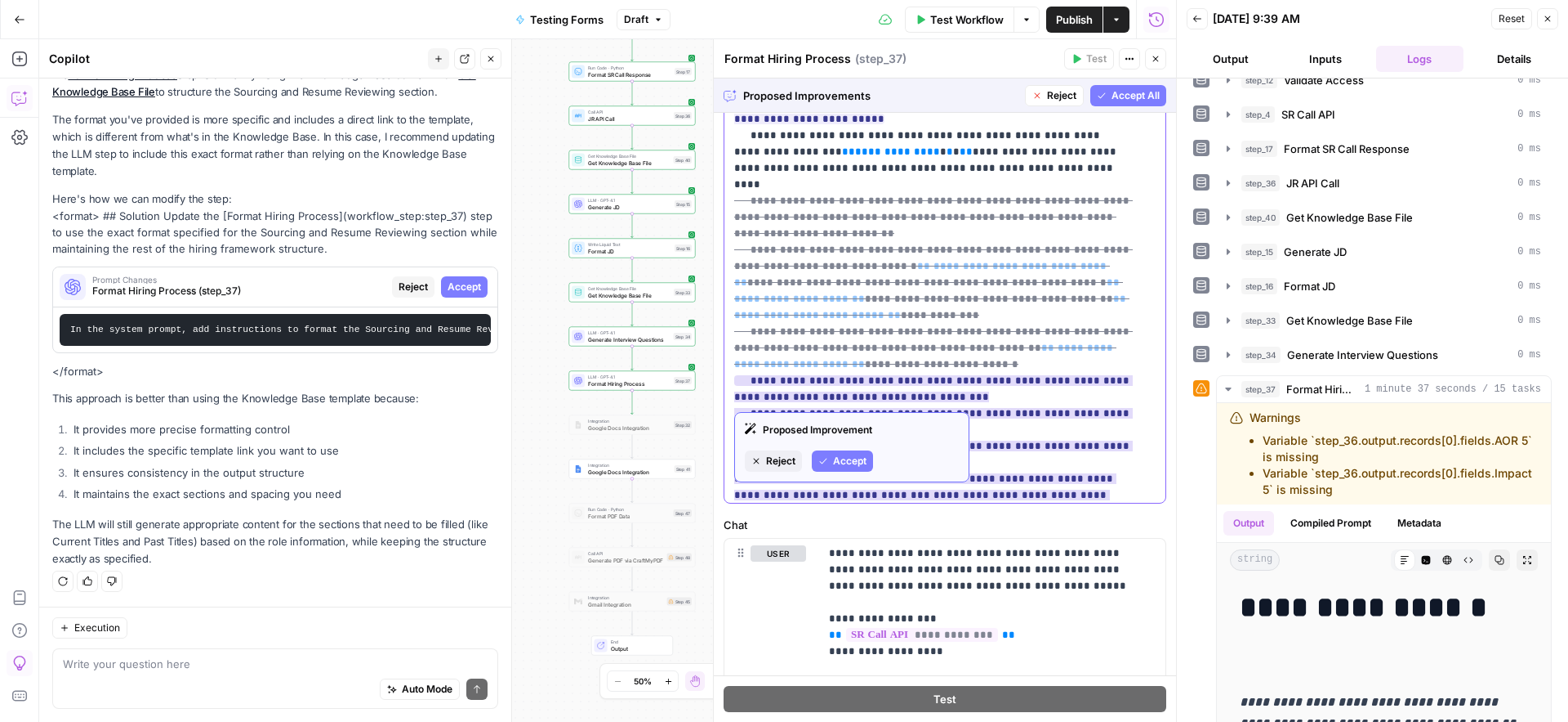
click at [736, 375] on ins "**********" at bounding box center [934, 486] width 399 height 223
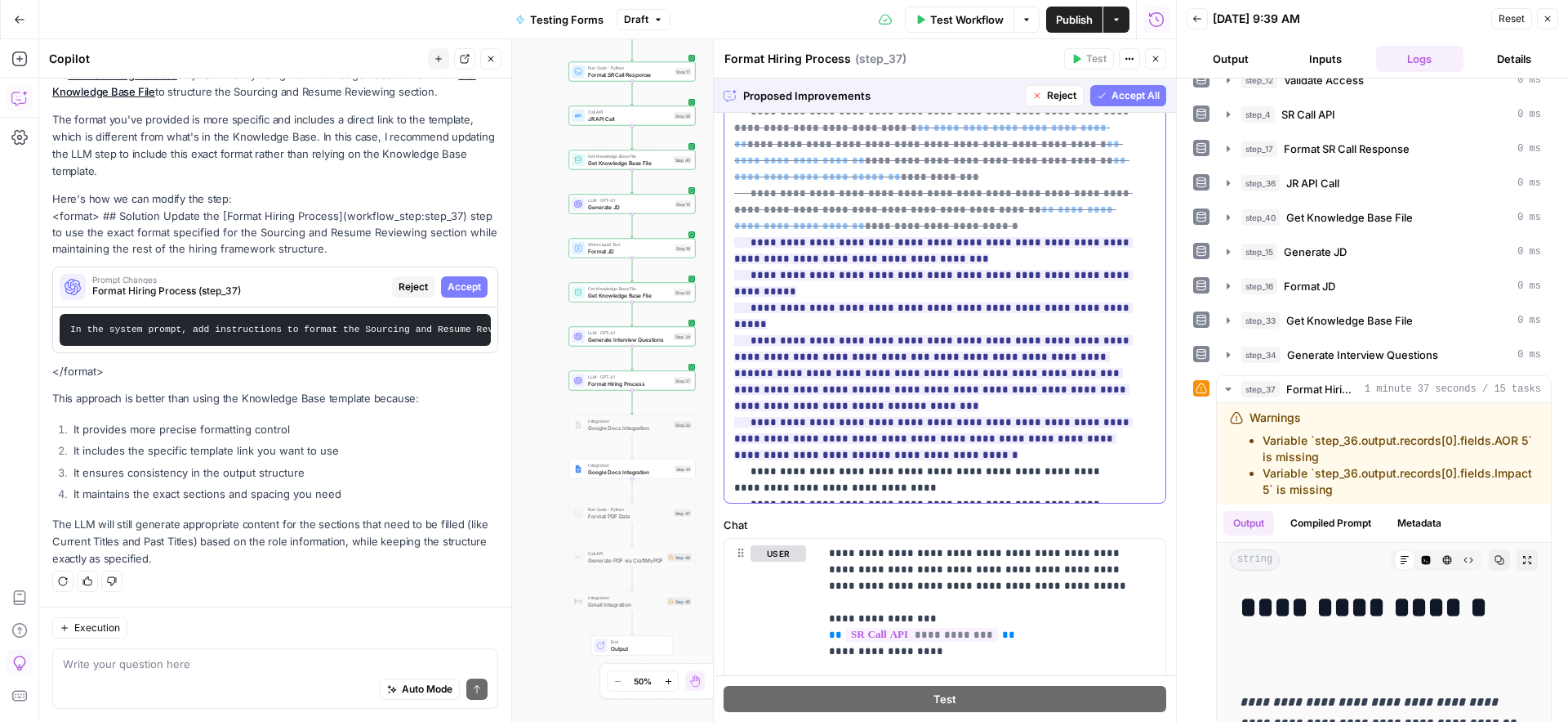
scroll to position [1123, 0]
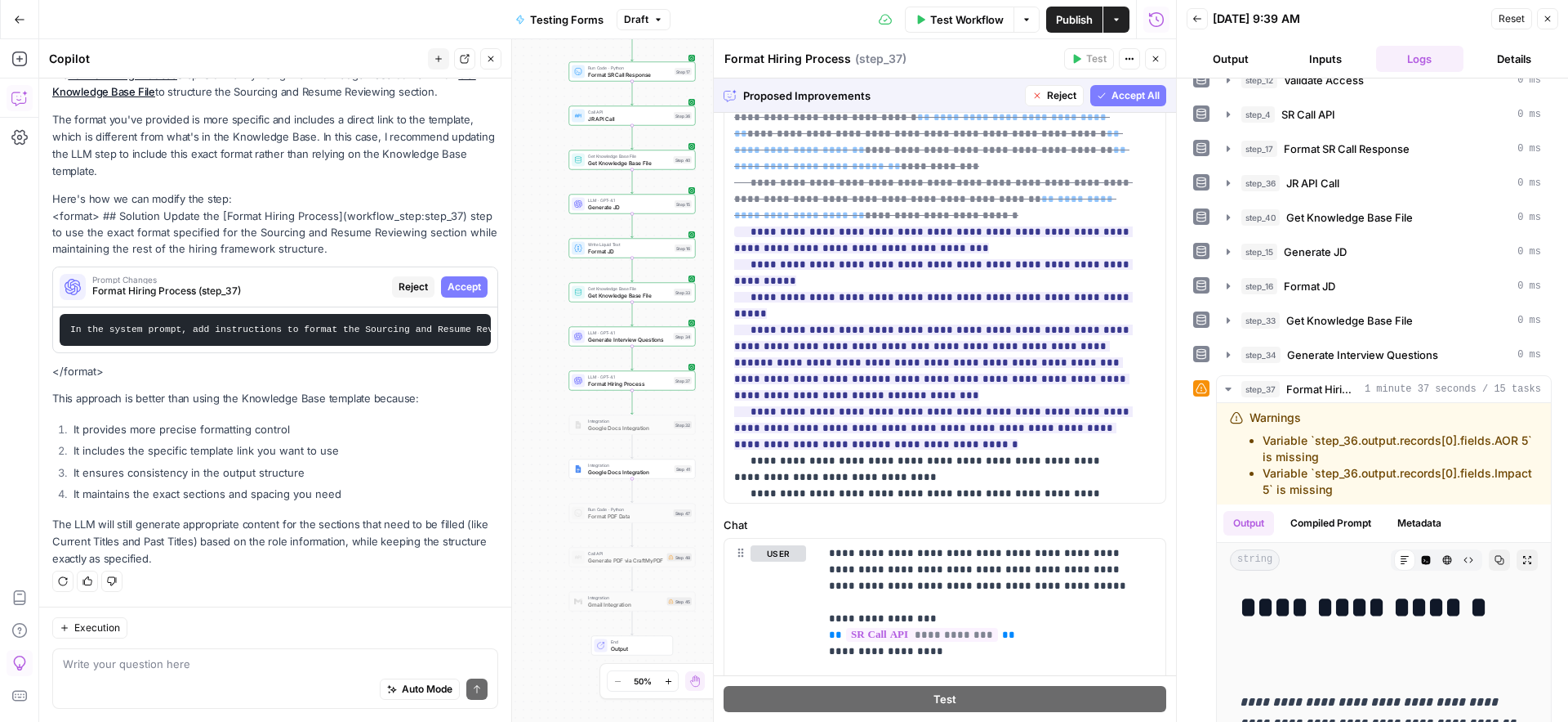
click at [1131, 93] on span "Accept All" at bounding box center [1135, 96] width 48 height 15
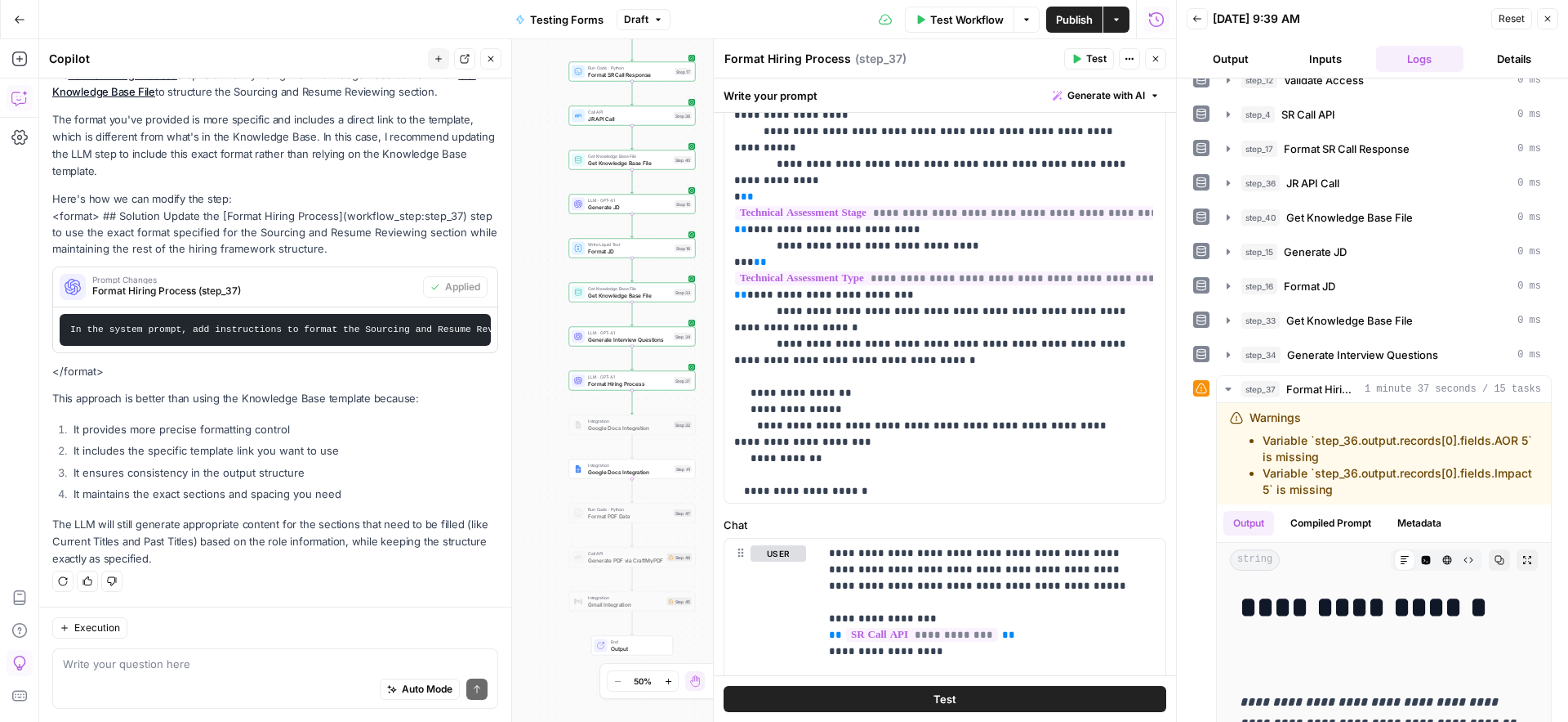
scroll to position [1893, 0]
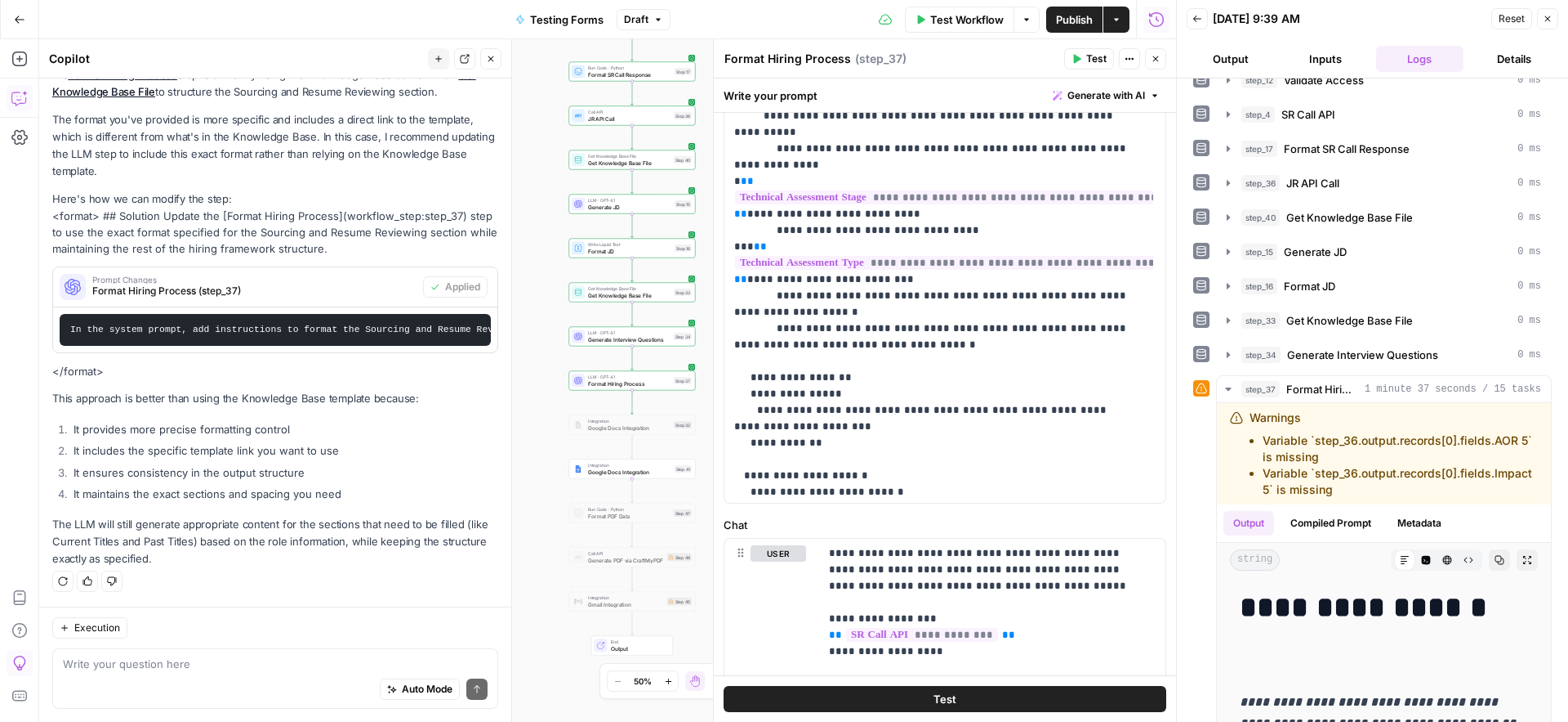
click at [1090, 56] on span "Test" at bounding box center [1096, 59] width 21 height 15
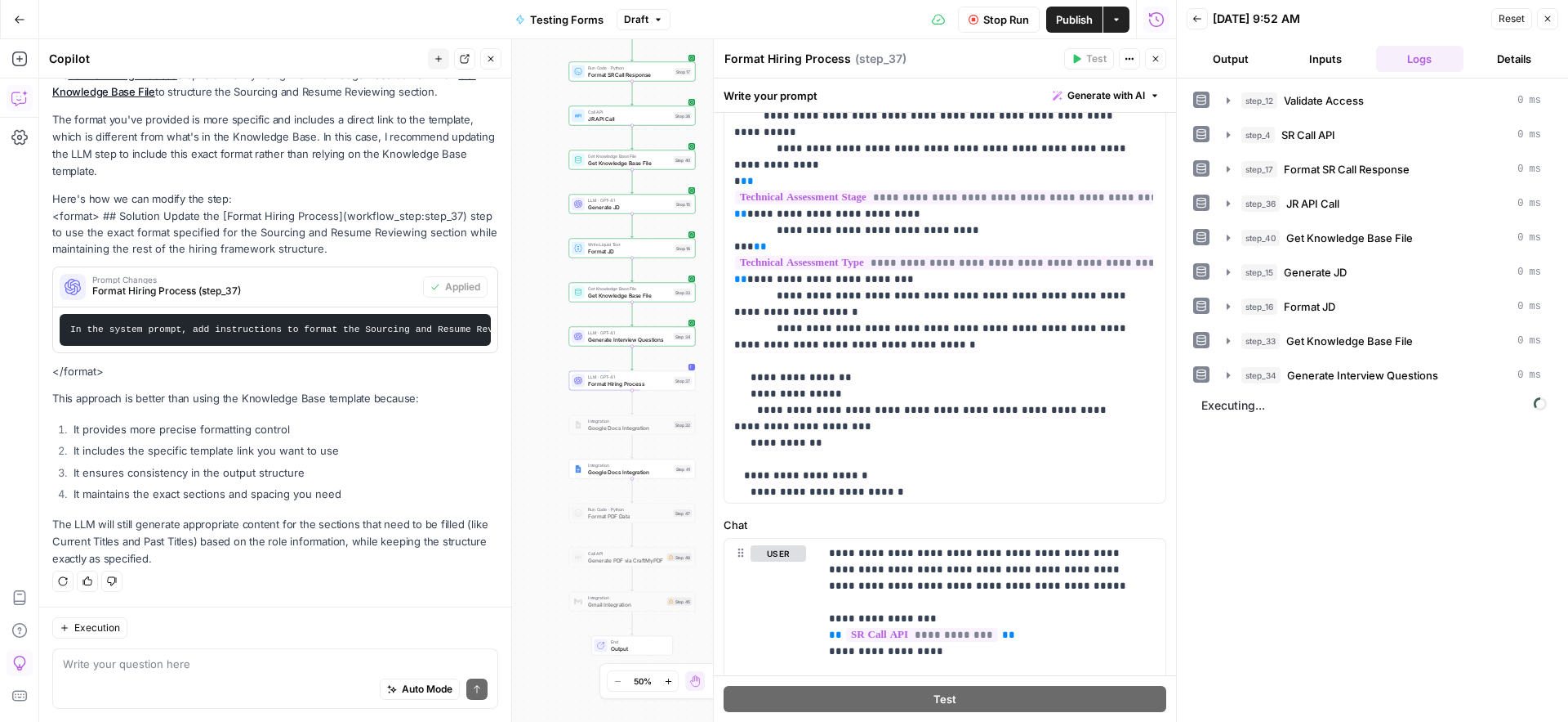
click at [213, 525] on p "The LLM will still generate appropriate content for the sections that need to b…" at bounding box center [275, 541] width 446 height 51
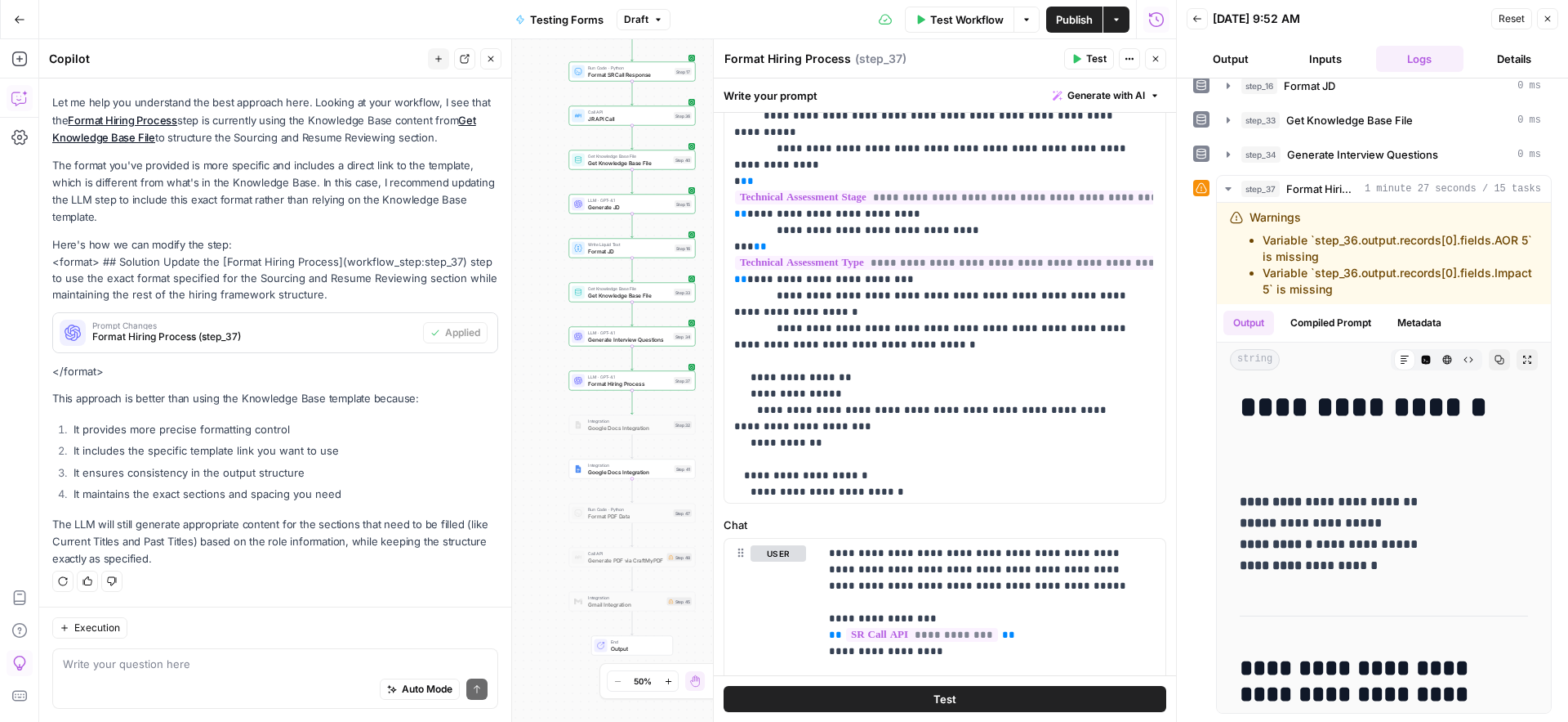
scroll to position [237, 0]
click at [1489, 365] on button "Copy" at bounding box center [1499, 359] width 21 height 21
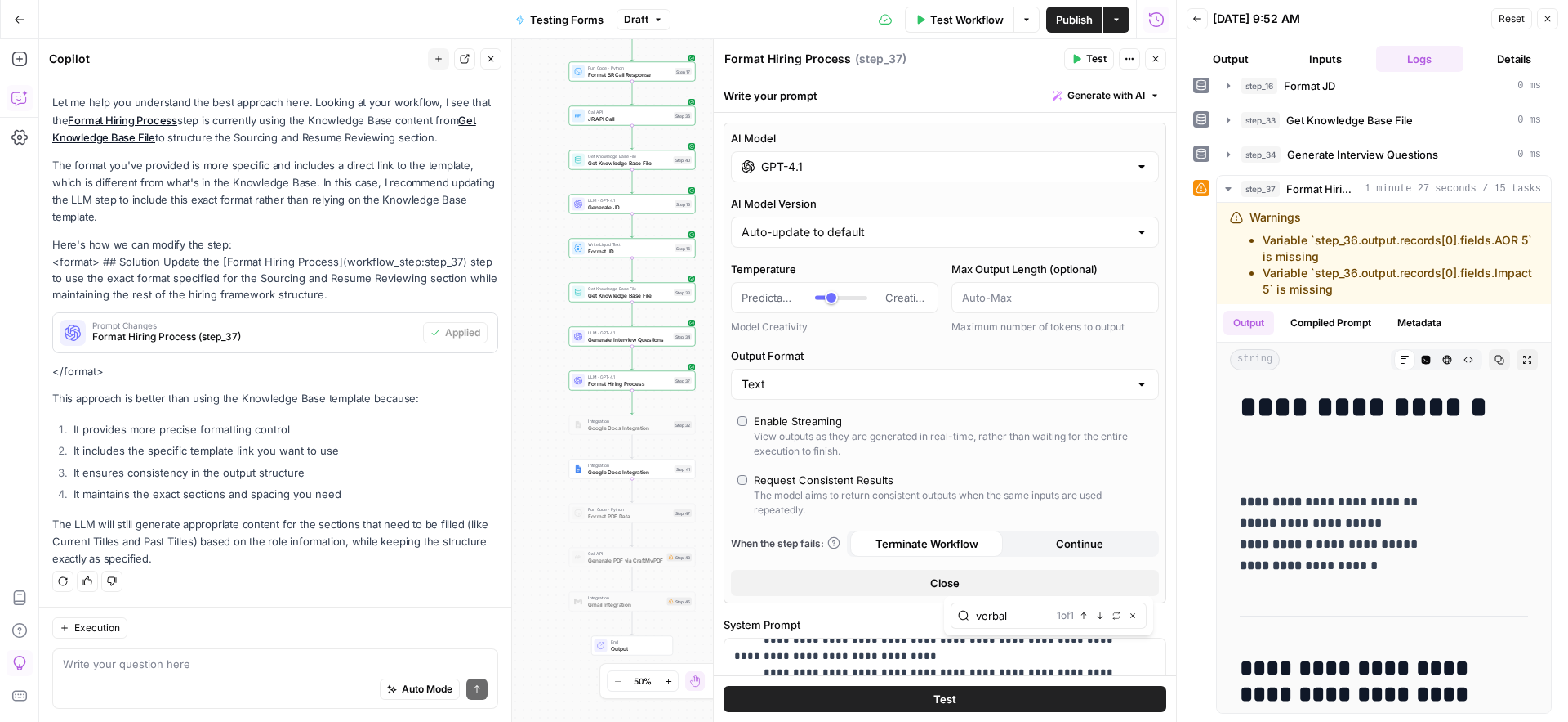
type input "verbal"
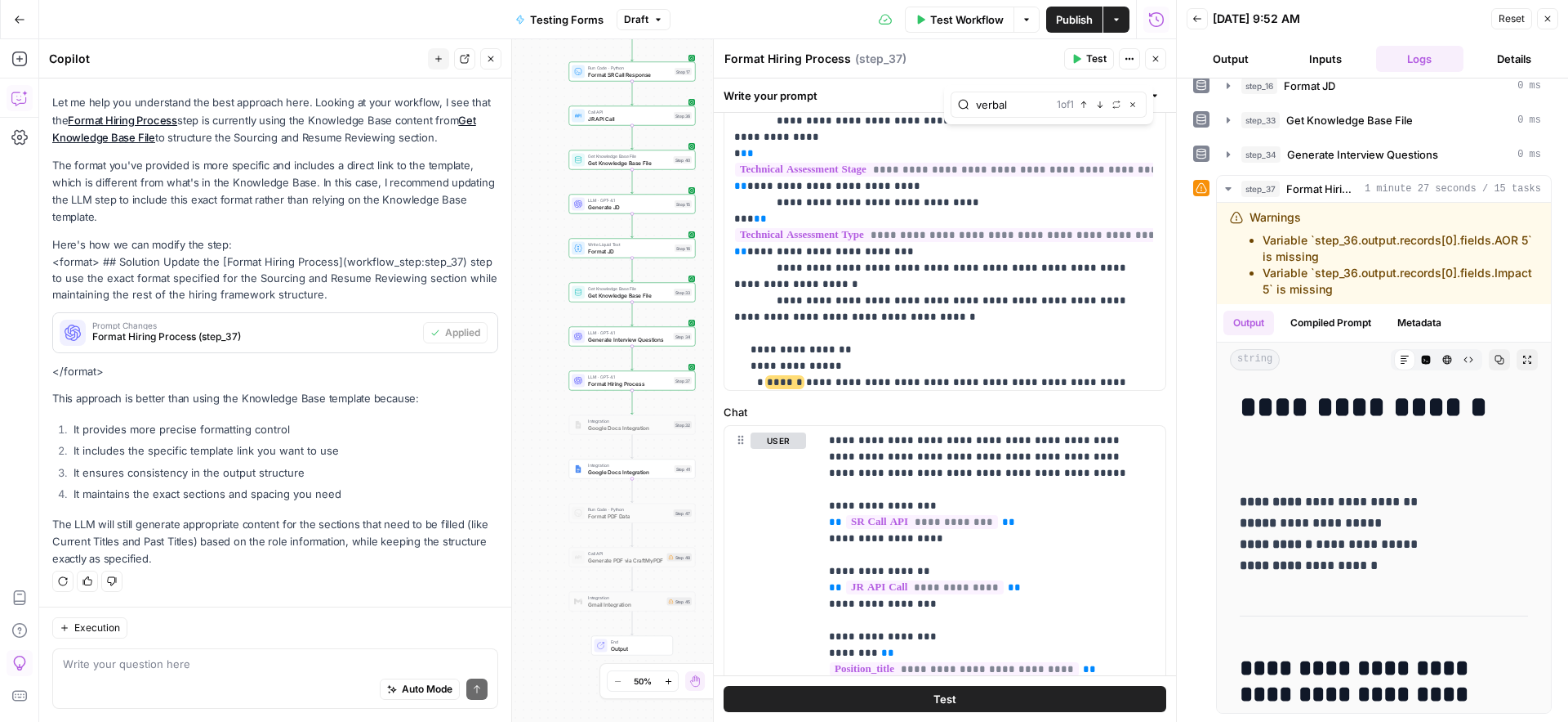
scroll to position [1798, 0]
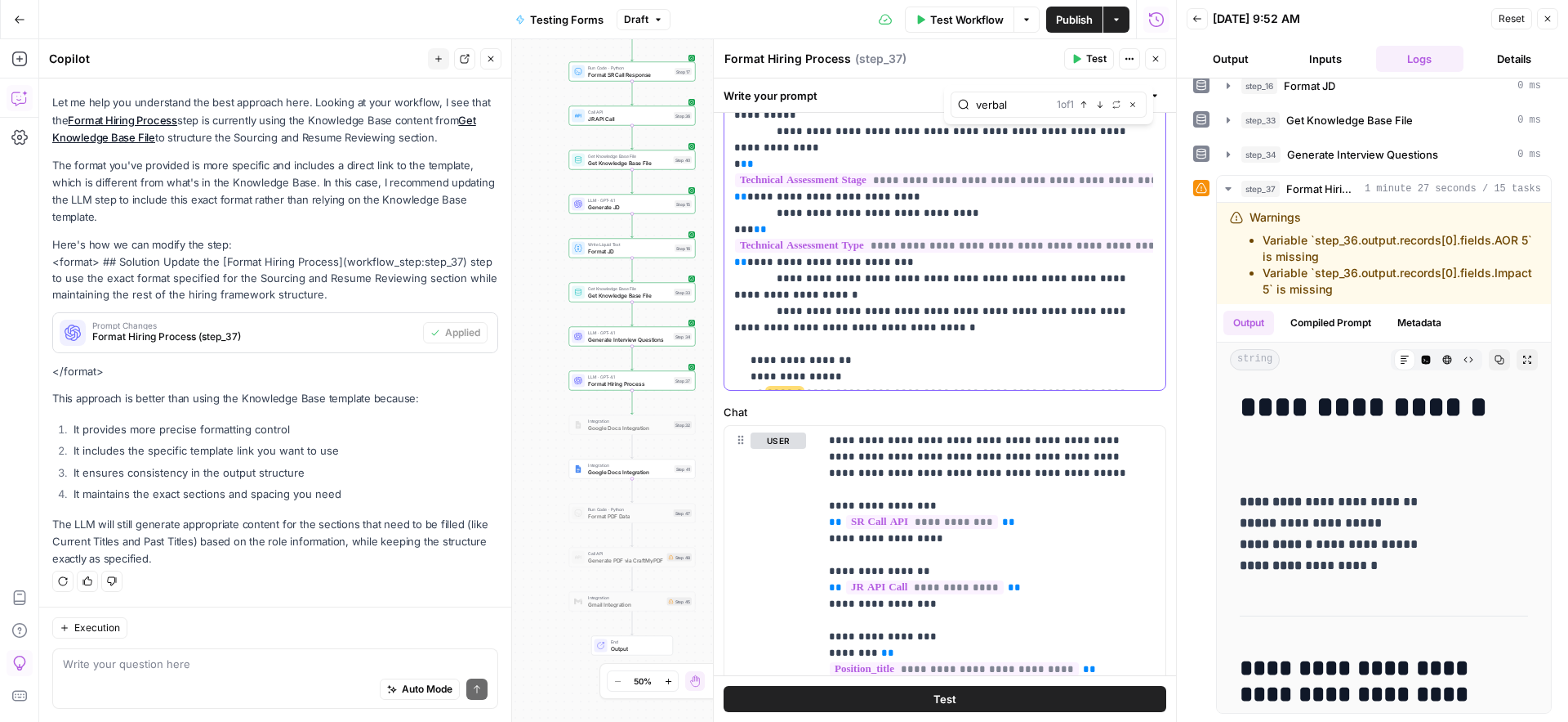
click at [1011, 59] on div "Format Hiring Process Format Hiring Process ( step_37 )" at bounding box center [891, 58] width 336 height 18
click at [604, 471] on span "Google Docs Integration" at bounding box center [629, 471] width 83 height 8
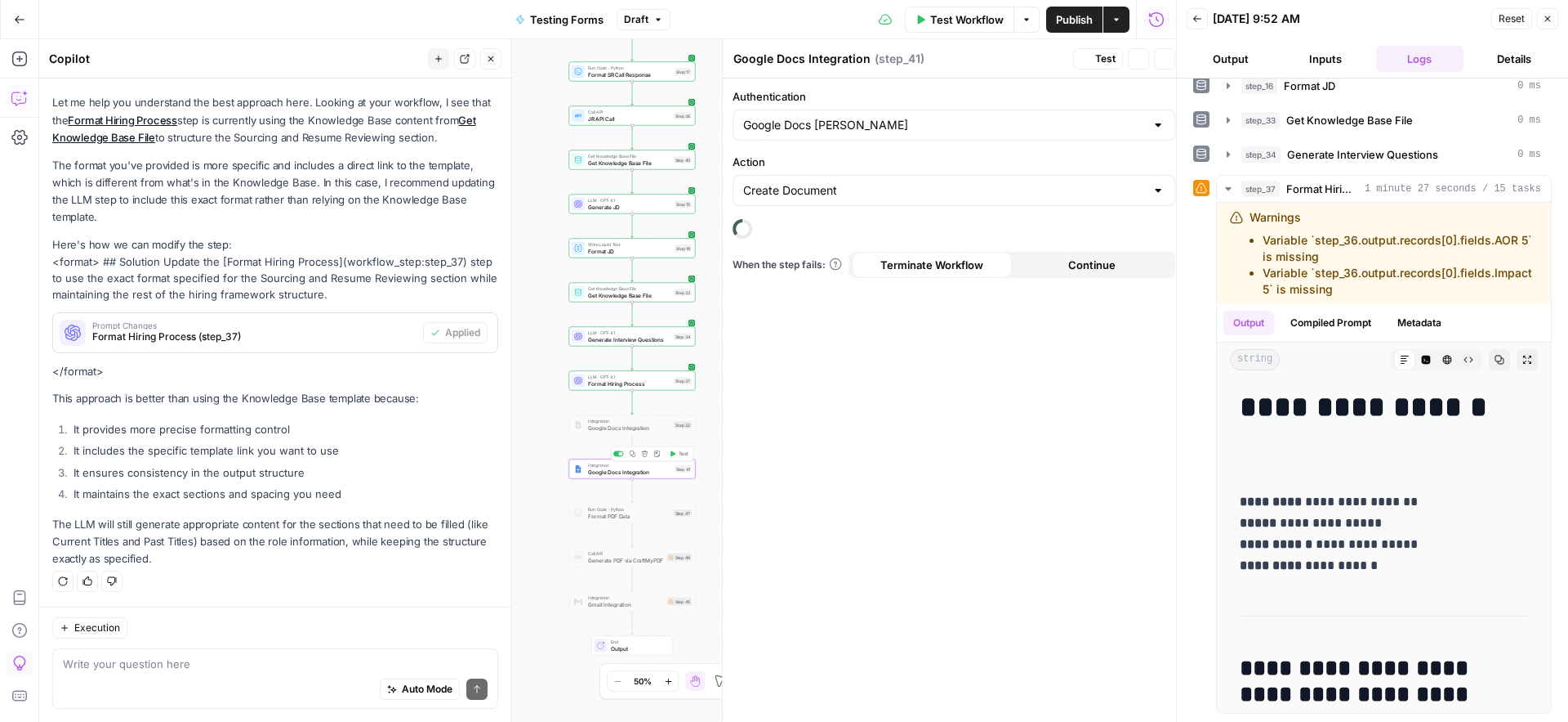
scroll to position [600, 0]
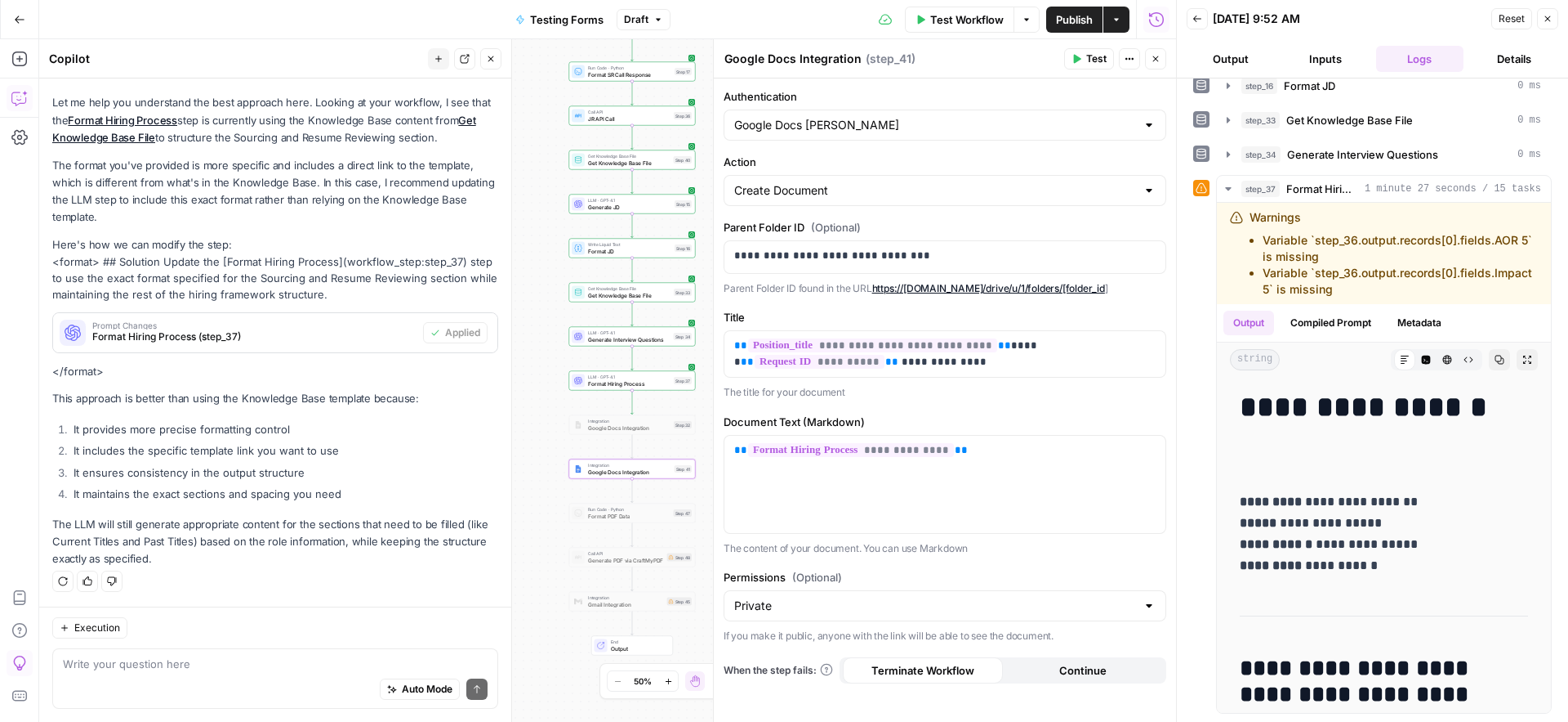
click at [1092, 60] on span "Test" at bounding box center [1096, 59] width 21 height 15
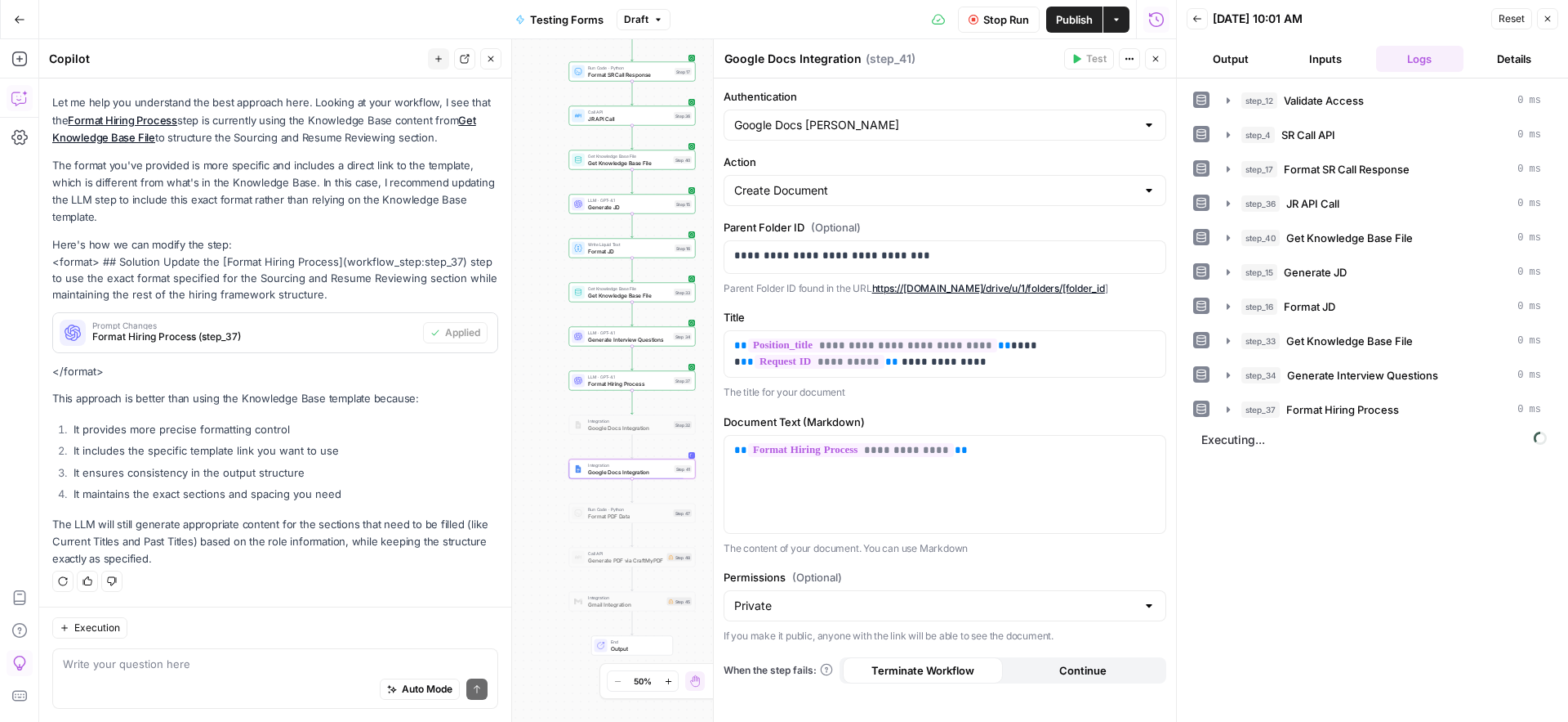
click at [861, 25] on div "Stop Run Publish Actions Run History" at bounding box center [923, 19] width 505 height 38
click at [867, 20] on div "Stop Run Publish Actions Run History" at bounding box center [923, 19] width 505 height 38
click at [808, 10] on div "Stop Run Publish Actions Run History" at bounding box center [923, 19] width 505 height 38
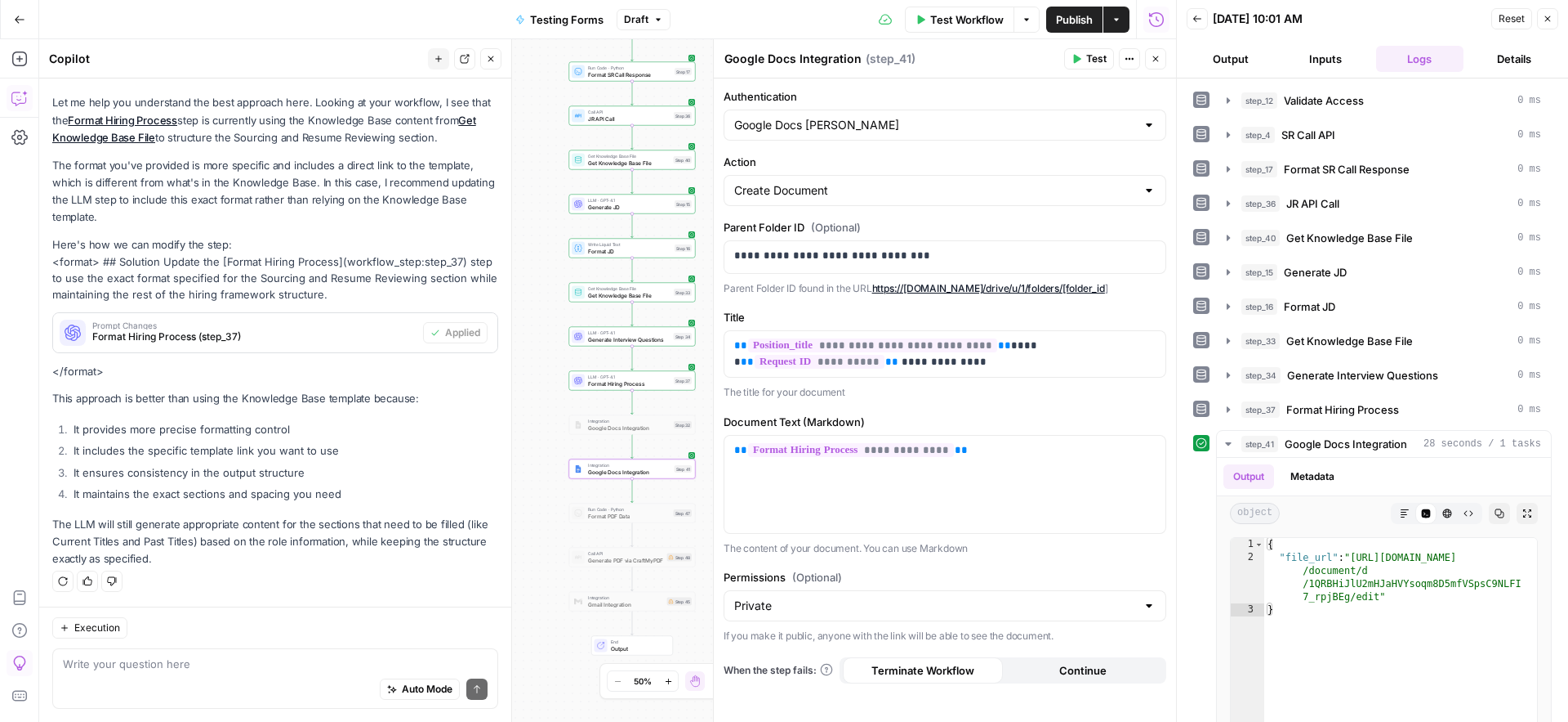
click at [1152, 60] on icon "button" at bounding box center [1155, 59] width 10 height 10
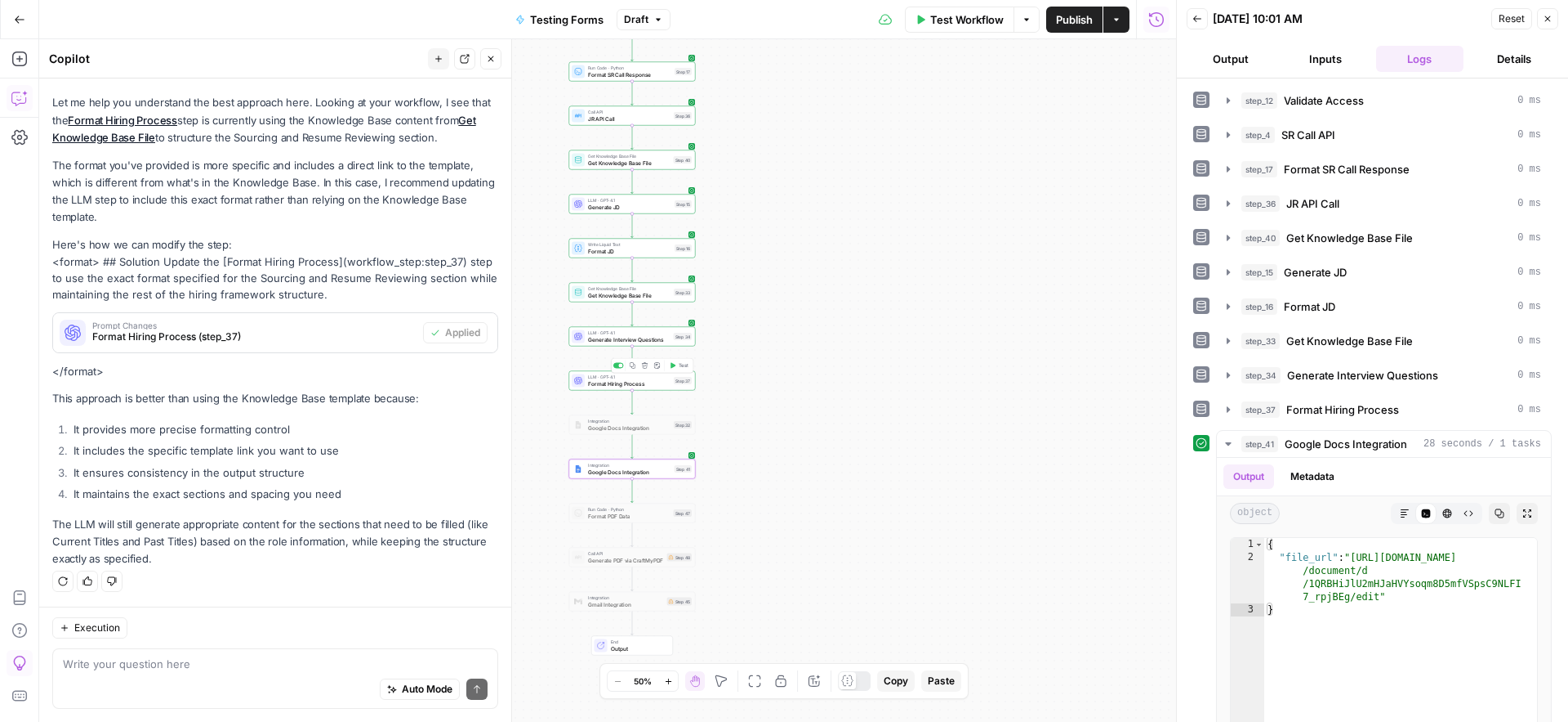
click at [593, 383] on span "Format Hiring Process" at bounding box center [629, 383] width 82 height 8
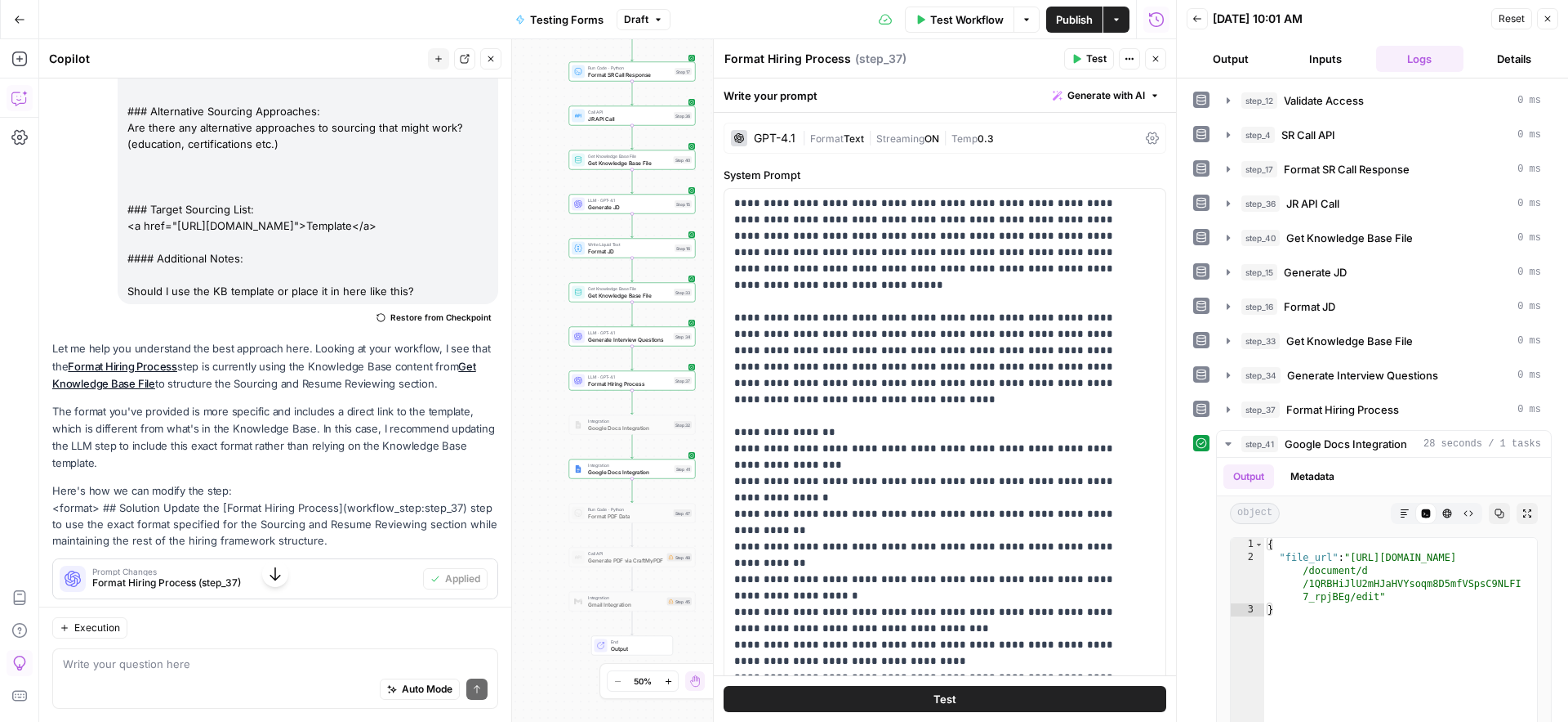
scroll to position [333, 0]
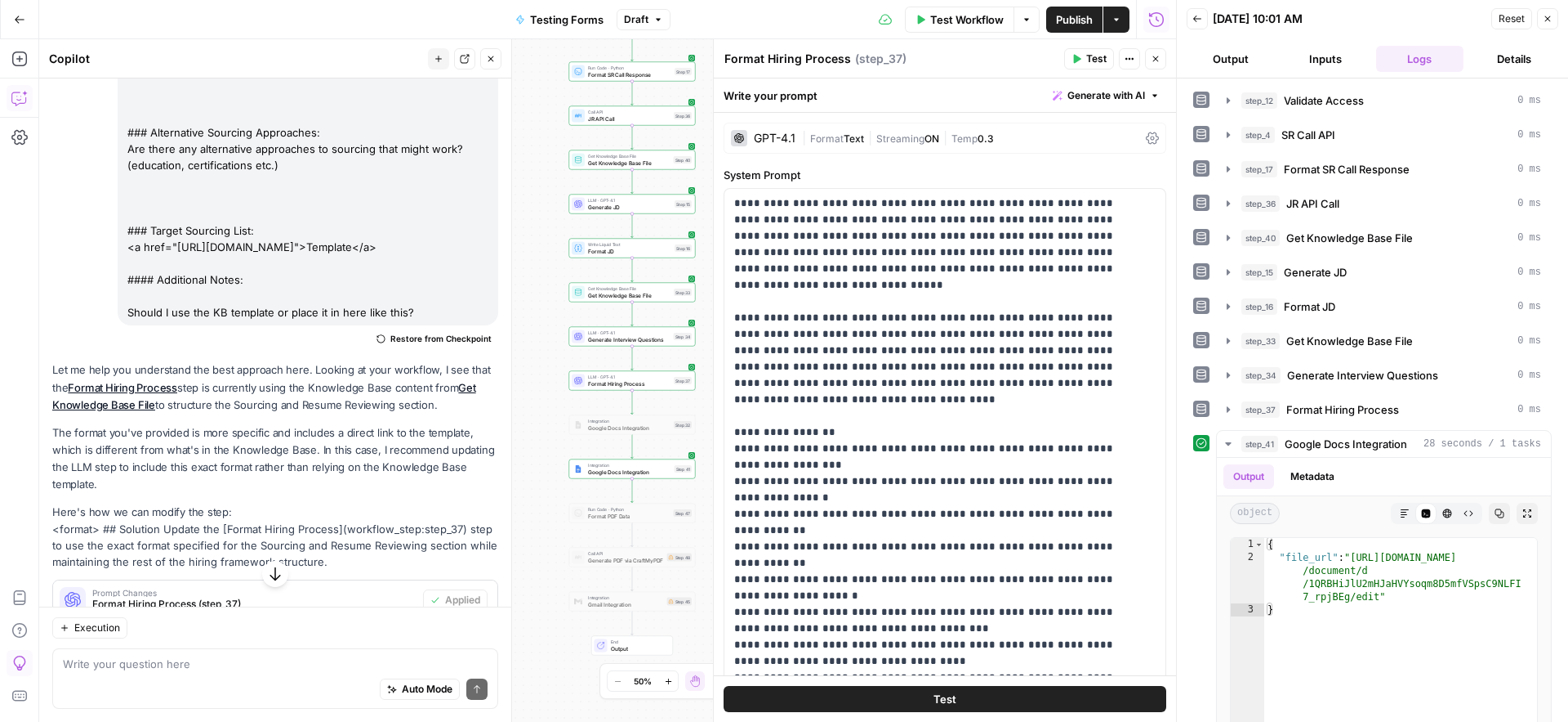
click at [247, 291] on div "I need the Sourcing and Resume Review section to be exactly like this: ## Sourc…" at bounding box center [308, 83] width 380 height 484
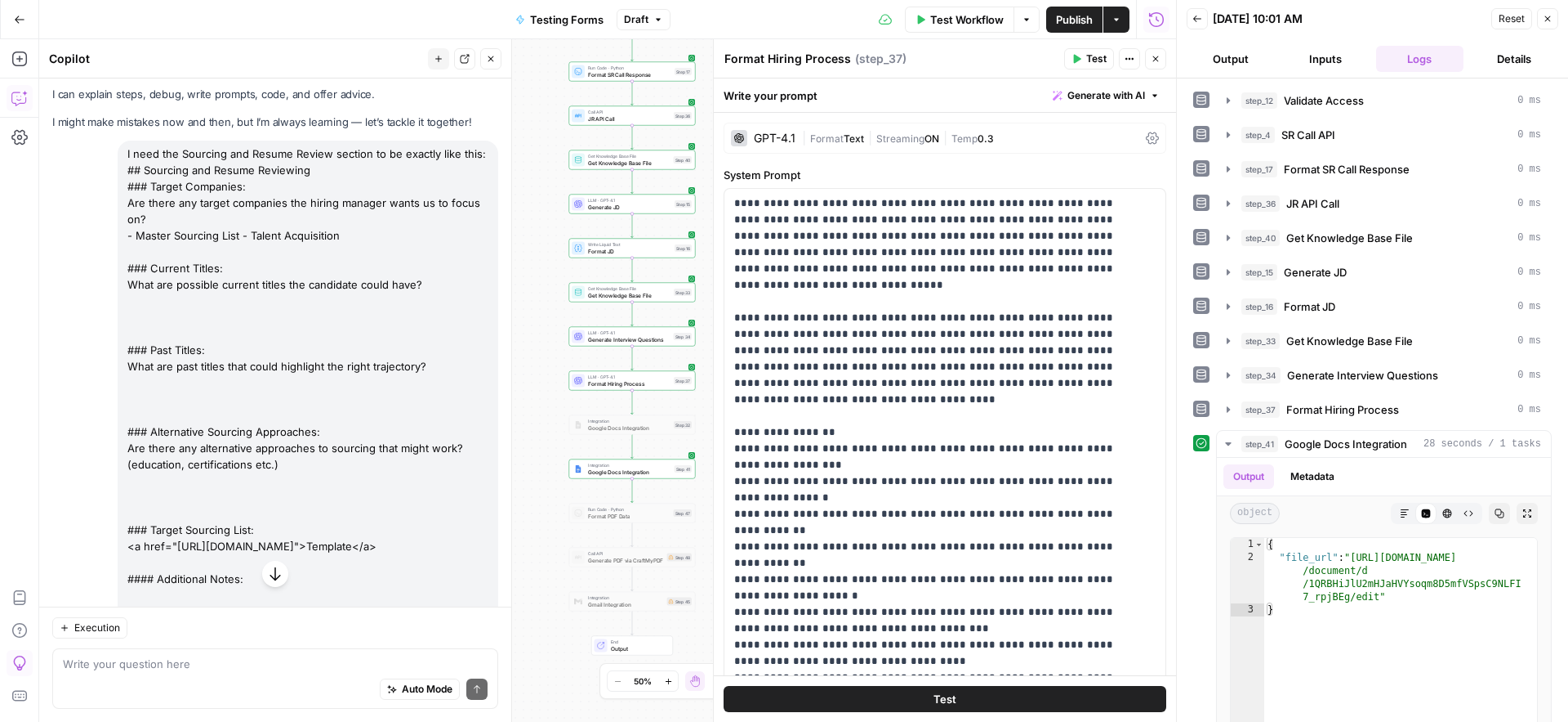
scroll to position [23, 0]
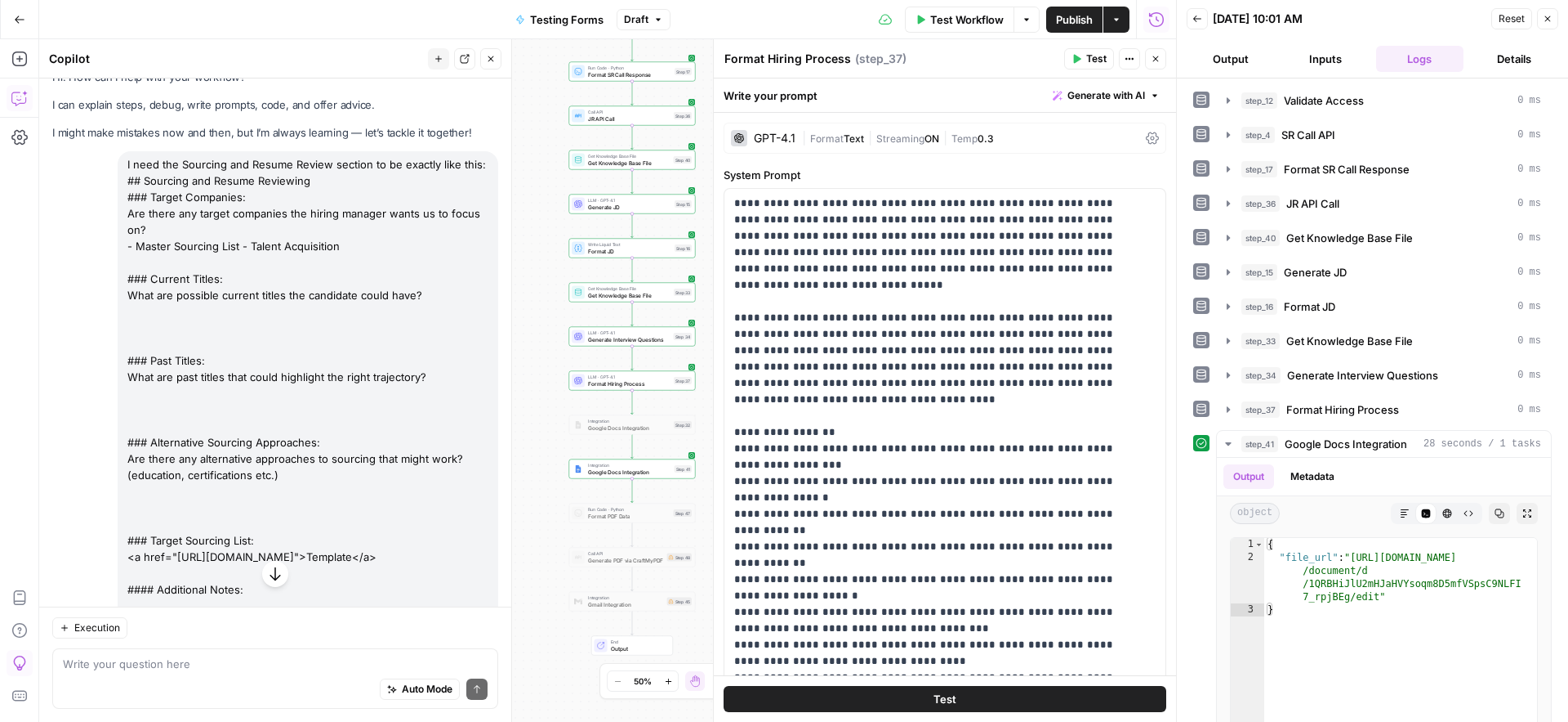
drag, startPoint x: 248, startPoint y: 284, endPoint x: 125, endPoint y: 184, distance: 158.5
click at [125, 184] on div "I need the Sourcing and Resume Review section to be exactly like this: ## Sourc…" at bounding box center [308, 393] width 380 height 484
copy div "## Sourcing and Resume Reviewing ### Target Companies: Are there any target com…"
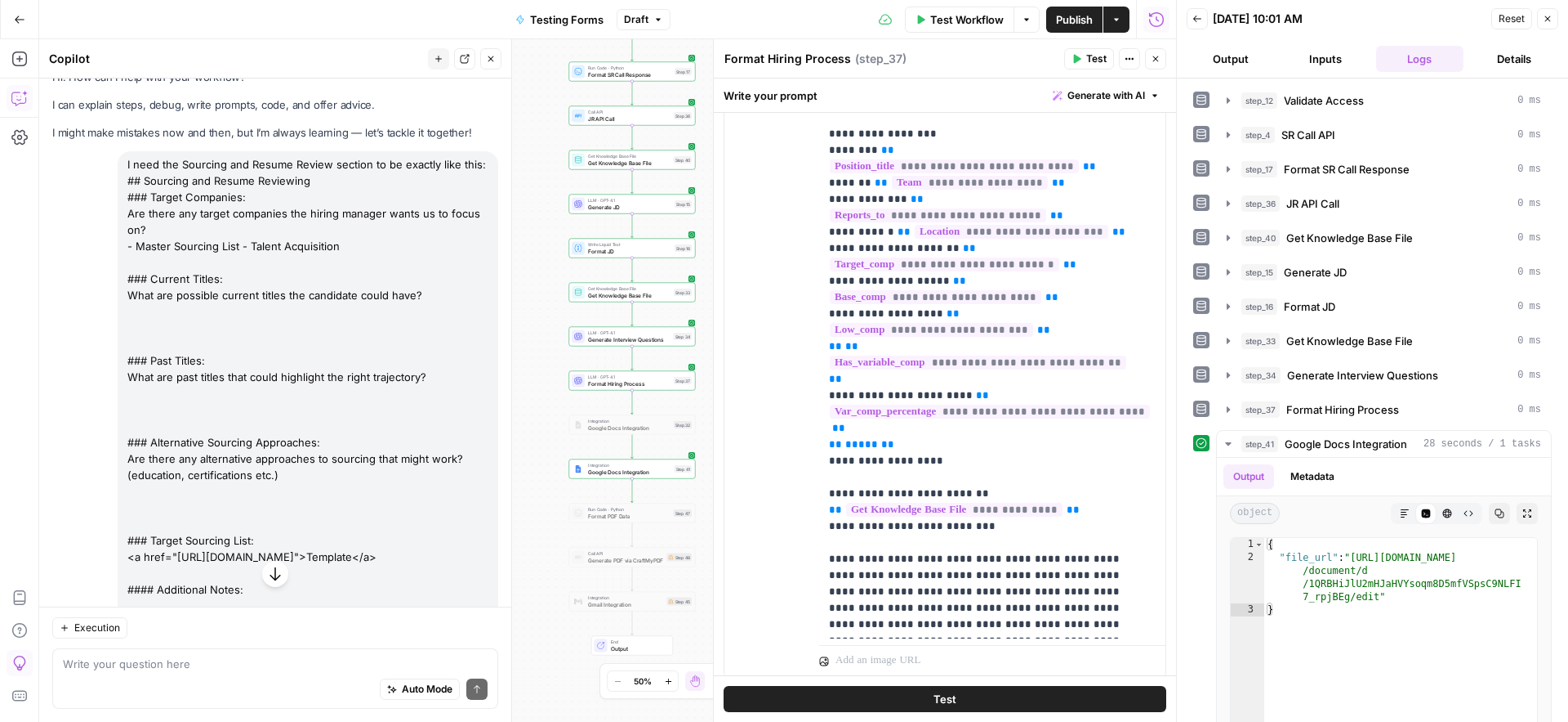
scroll to position [968, 0]
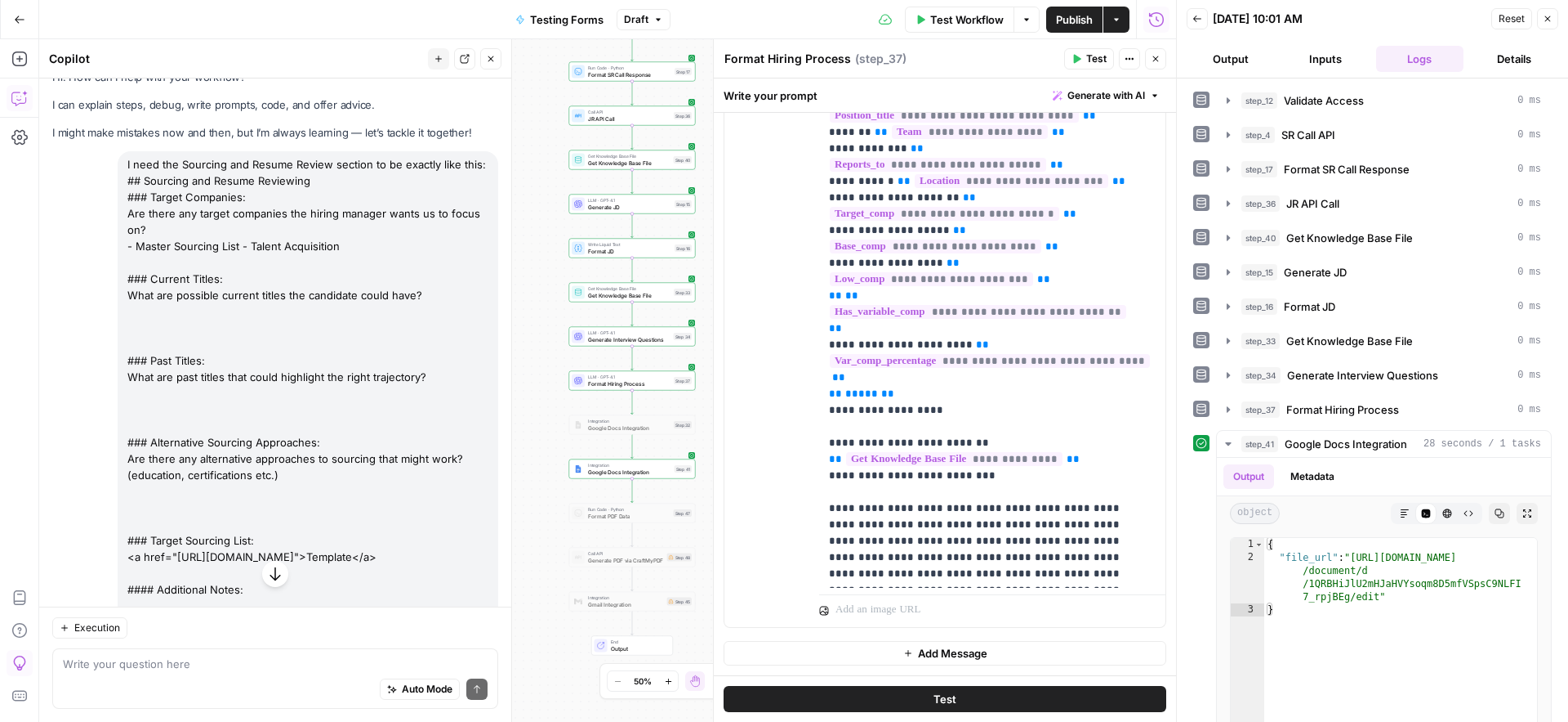
click at [931, 650] on span "Add Message" at bounding box center [953, 653] width 69 height 17
click at [956, 657] on p at bounding box center [992, 653] width 326 height 17
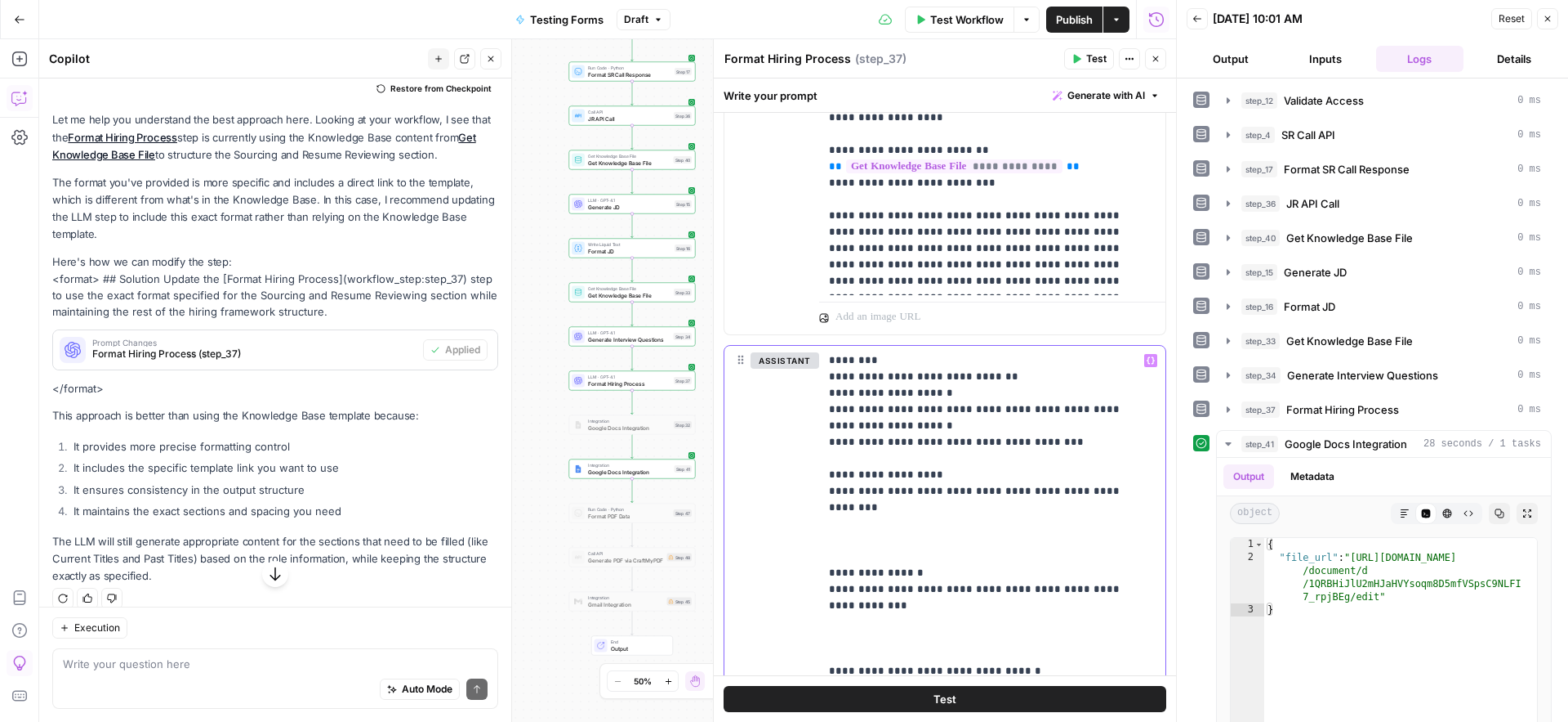
scroll to position [600, 0]
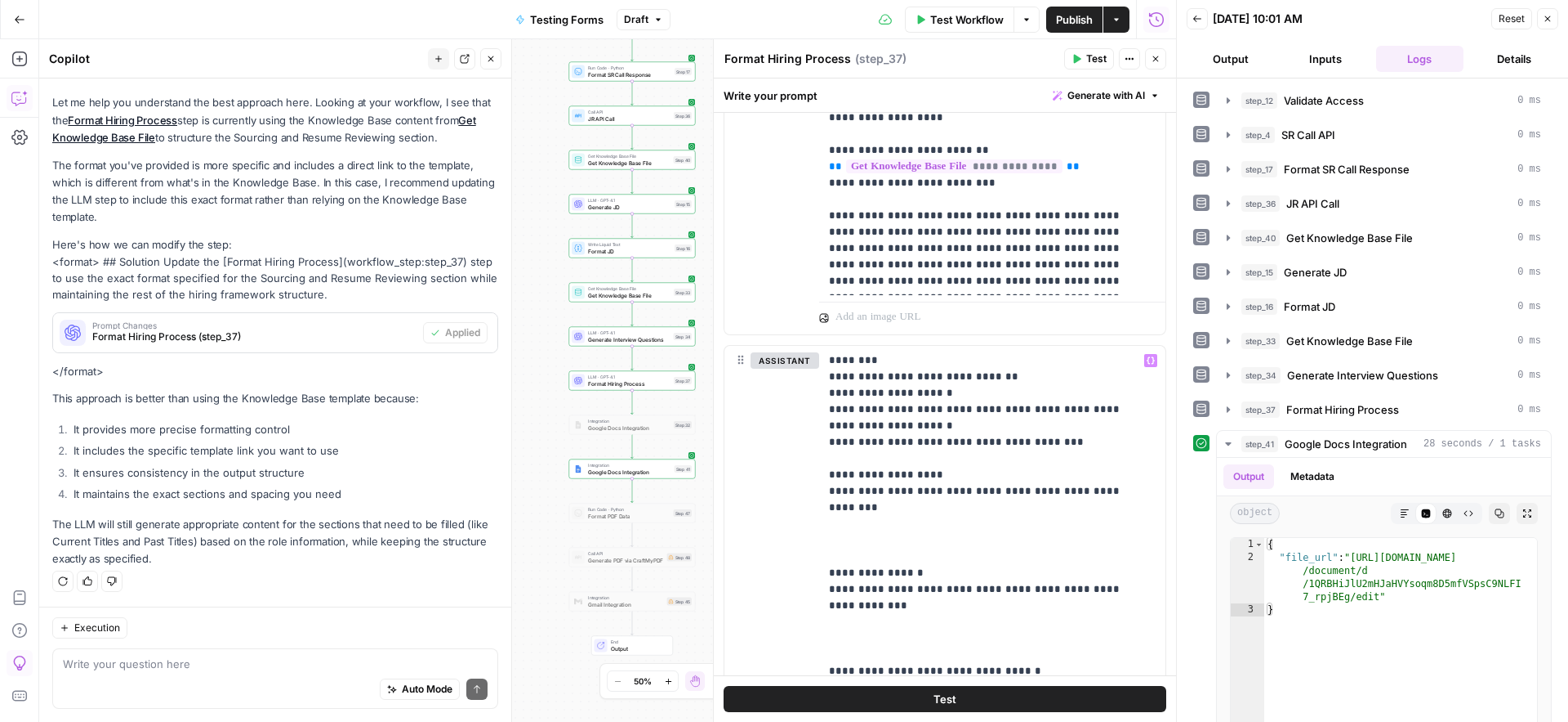
click at [168, 683] on div "Auto Mode Send" at bounding box center [275, 689] width 425 height 36
click at [256, 665] on textarea "You said that and then didn't change it. Don't change it now. I will do it manu…" at bounding box center [275, 664] width 425 height 17
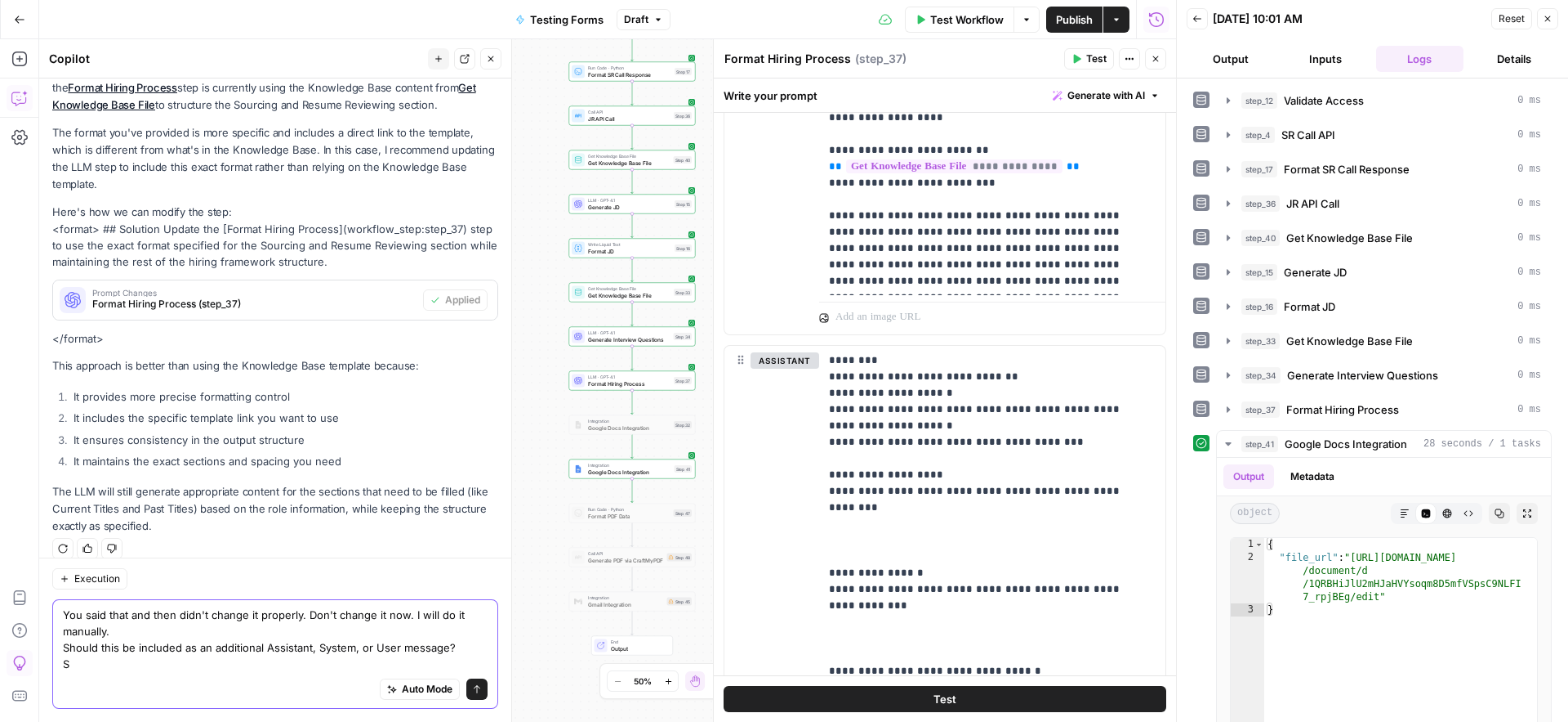
scroll to position [649, 0]
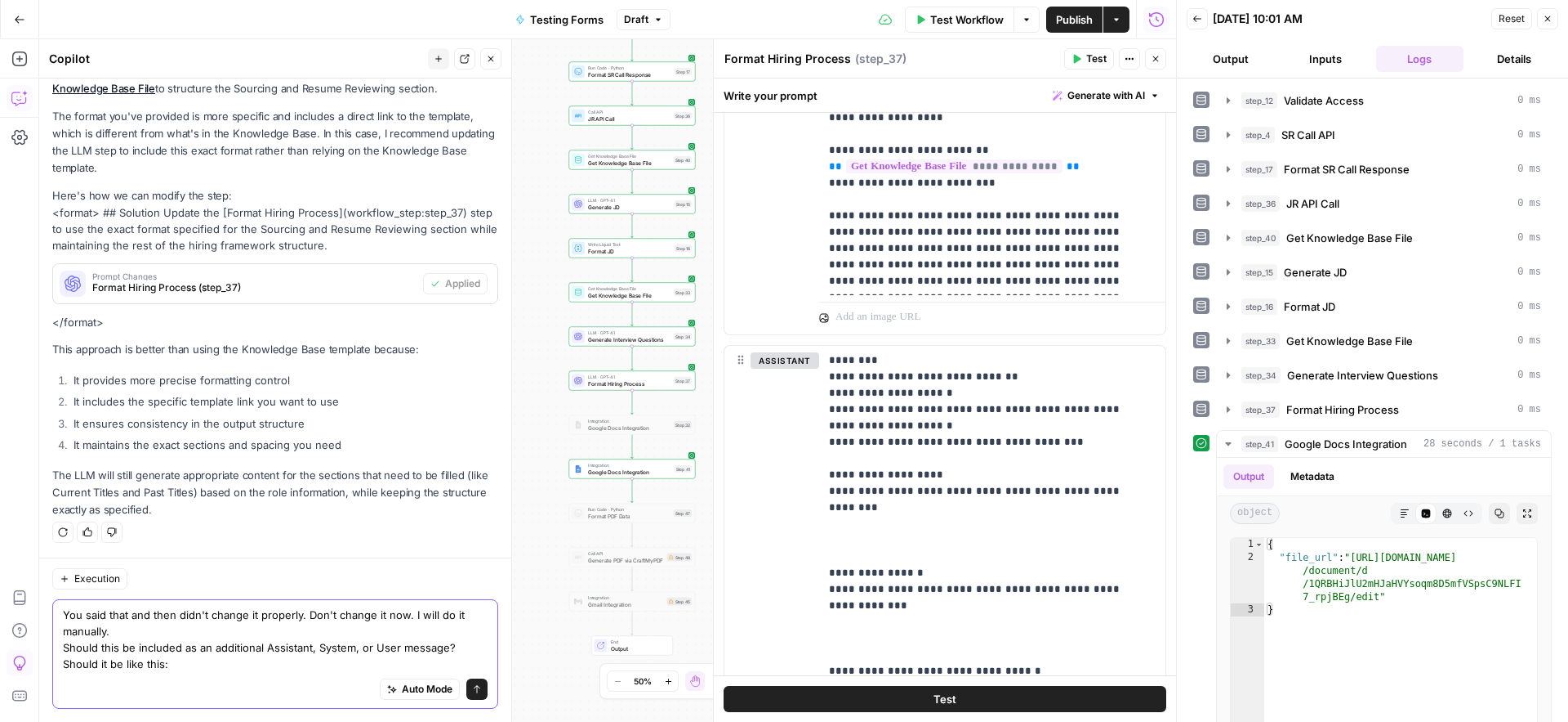
paste textarea "## Sourcing and Resume Reviewing ### Target Companies: Are there any target com…"
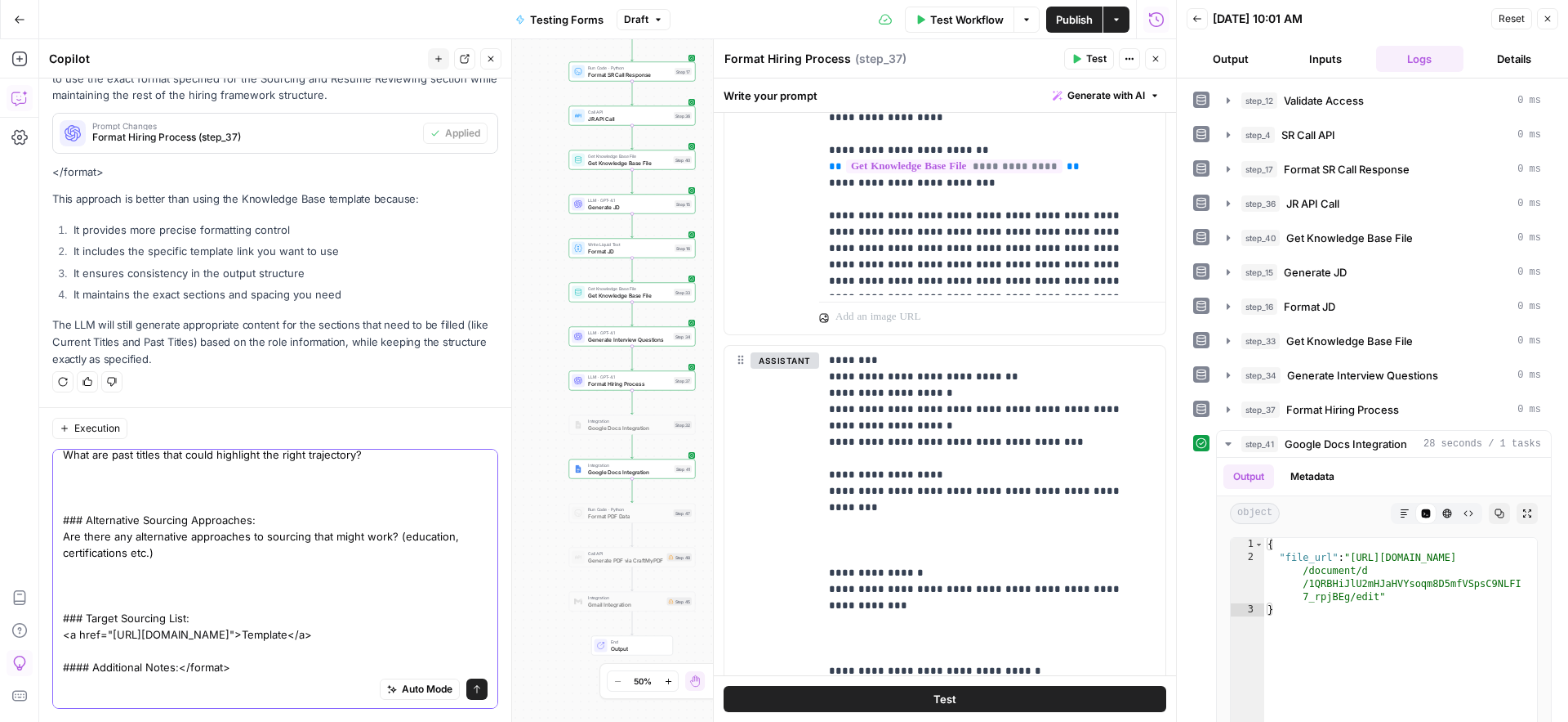
scroll to position [291, 0]
drag, startPoint x: 178, startPoint y: 663, endPoint x: 199, endPoint y: 660, distance: 21.2
click at [179, 663] on textarea "You said that and then didn't change it properly. Don't change it now. I will d…" at bounding box center [275, 435] width 425 height 474
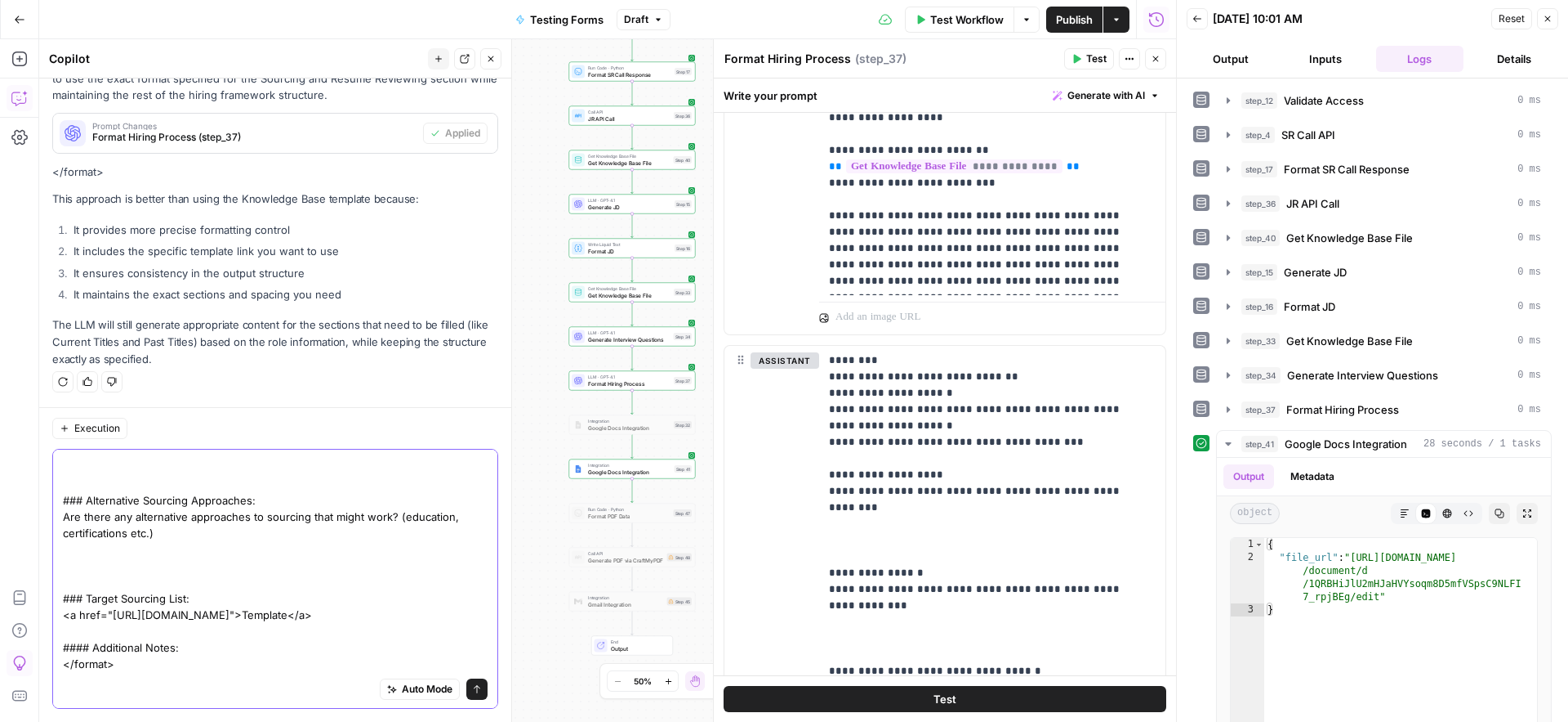
scroll to position [3, 0]
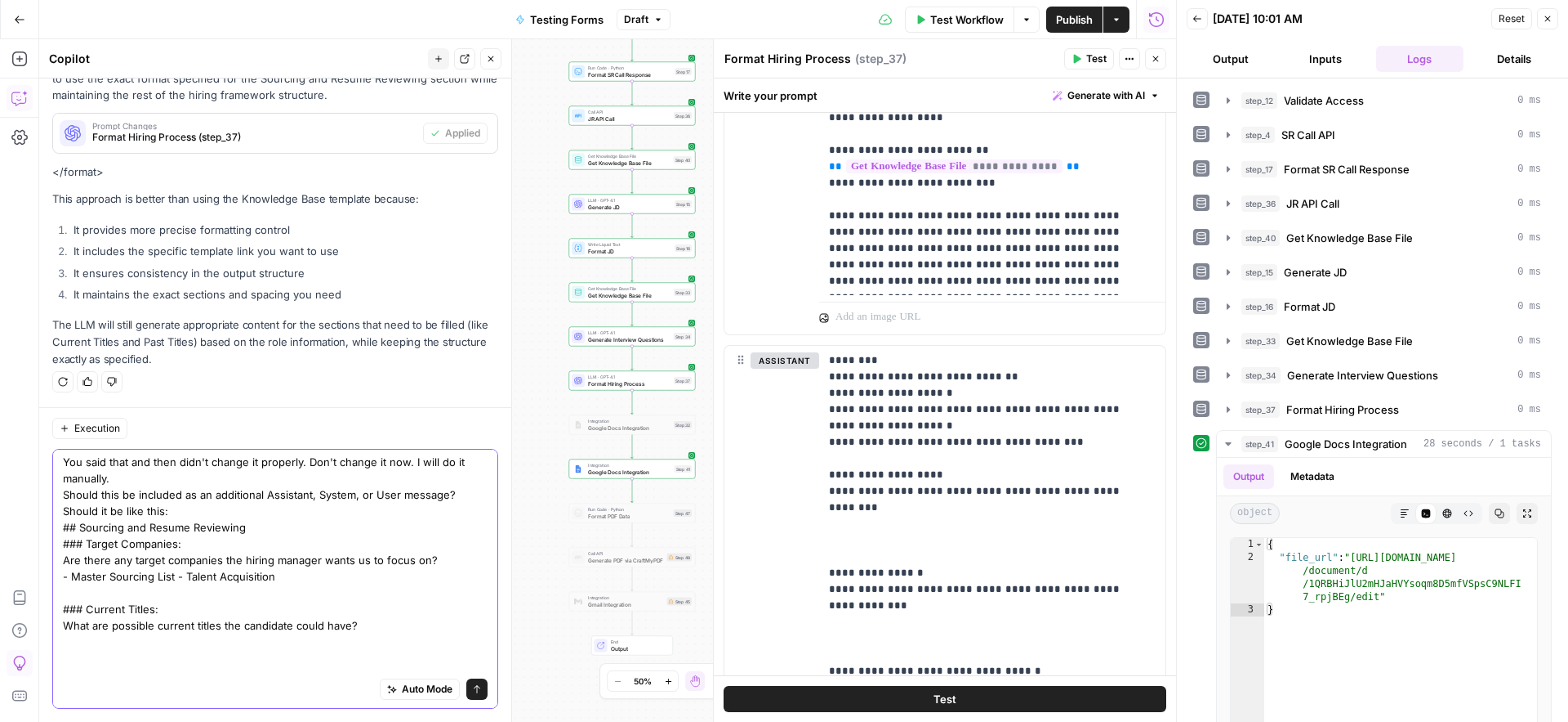
click at [178, 510] on textarea "You said that and then didn't change it properly. Don't change it now. I will d…" at bounding box center [275, 699] width 425 height 491
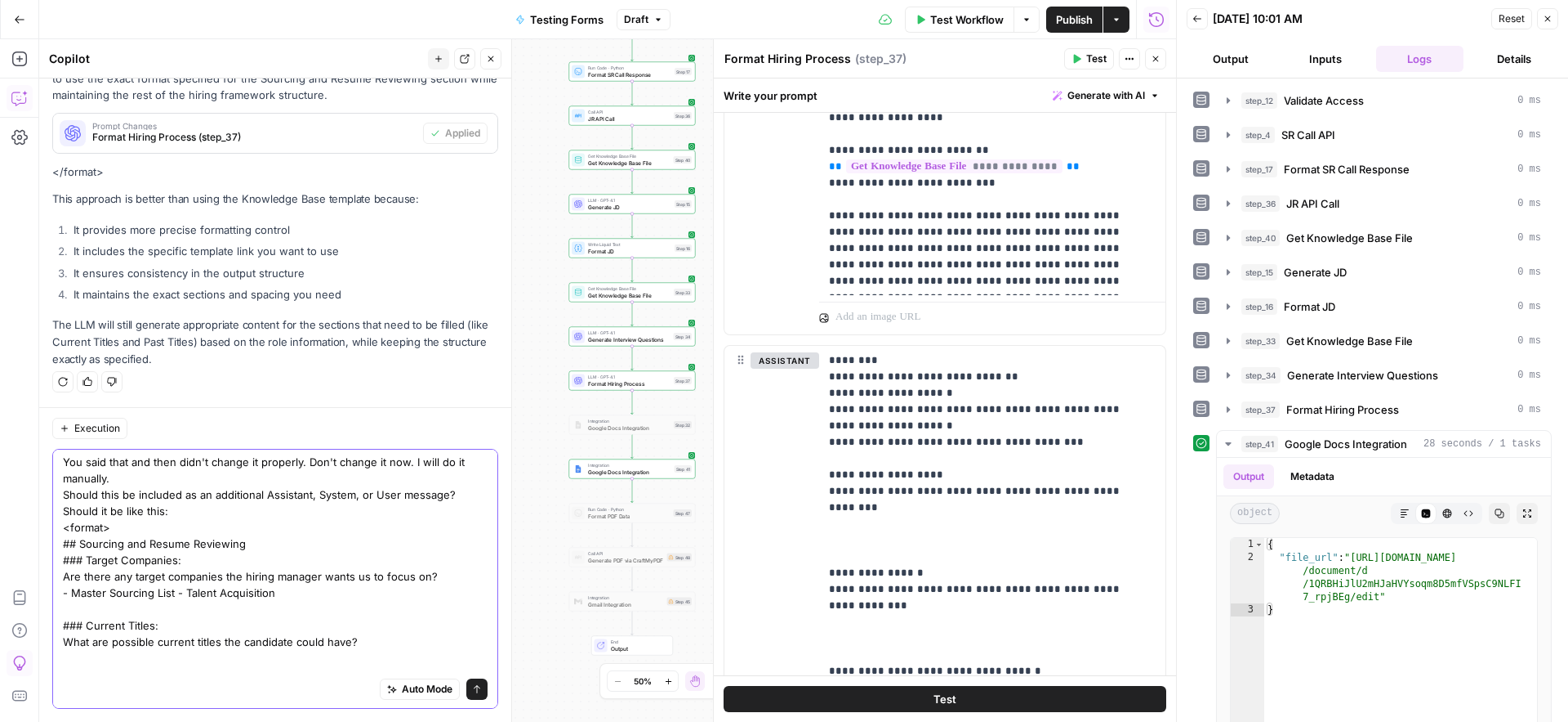
scroll to position [324, 0]
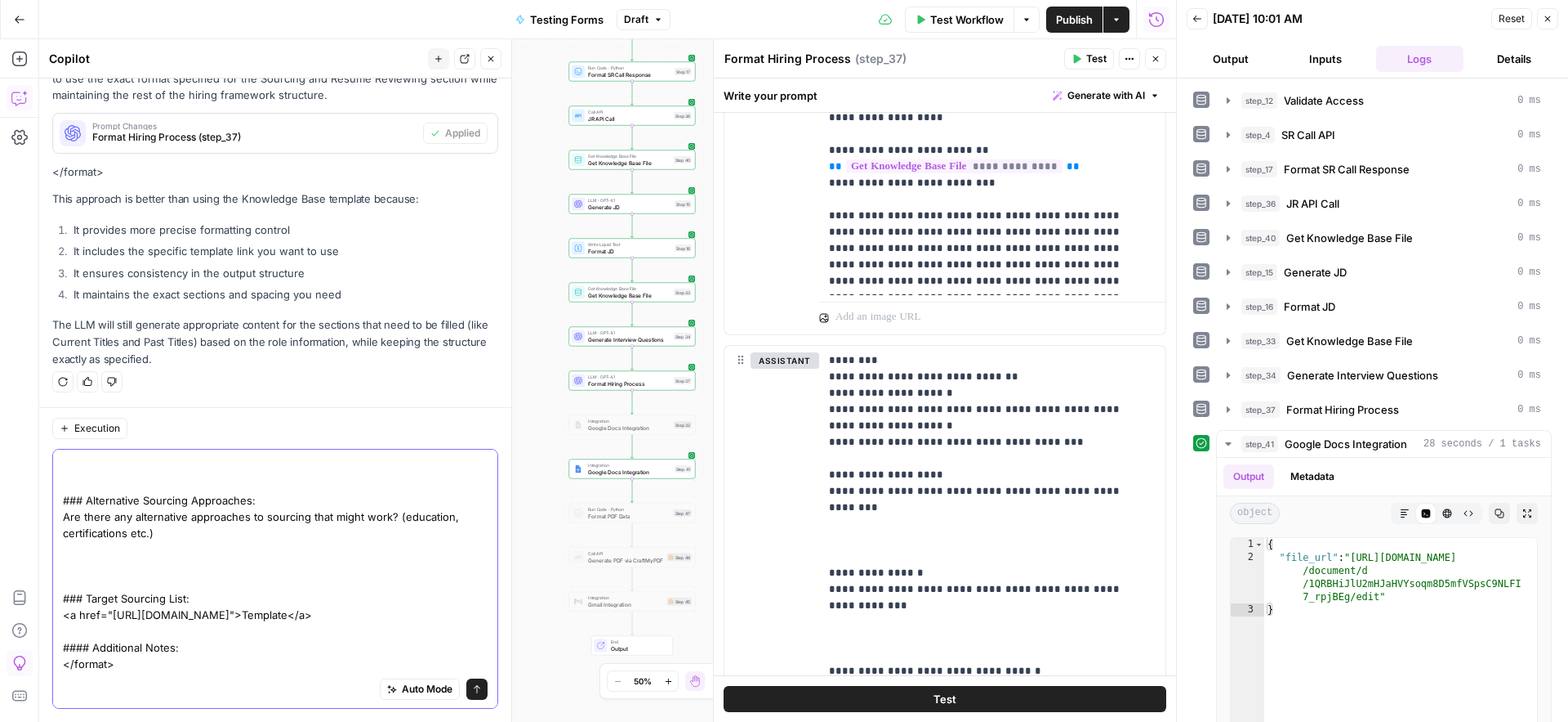
click at [151, 670] on textarea "You said that and then didn't change it properly. Don't change it now. I will d…" at bounding box center [275, 418] width 425 height 507
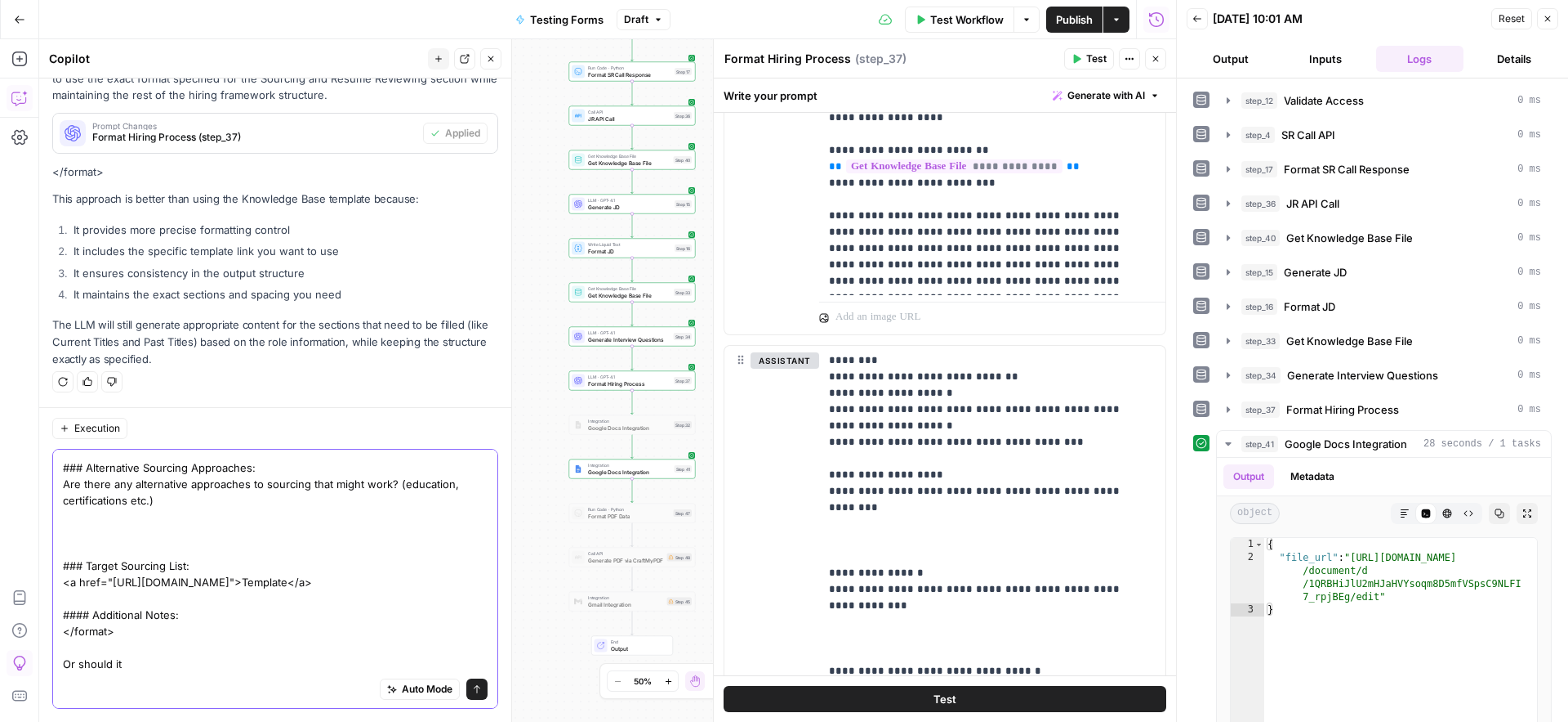
scroll to position [356, 0]
paste textarea "<sourcing-resume-review>"
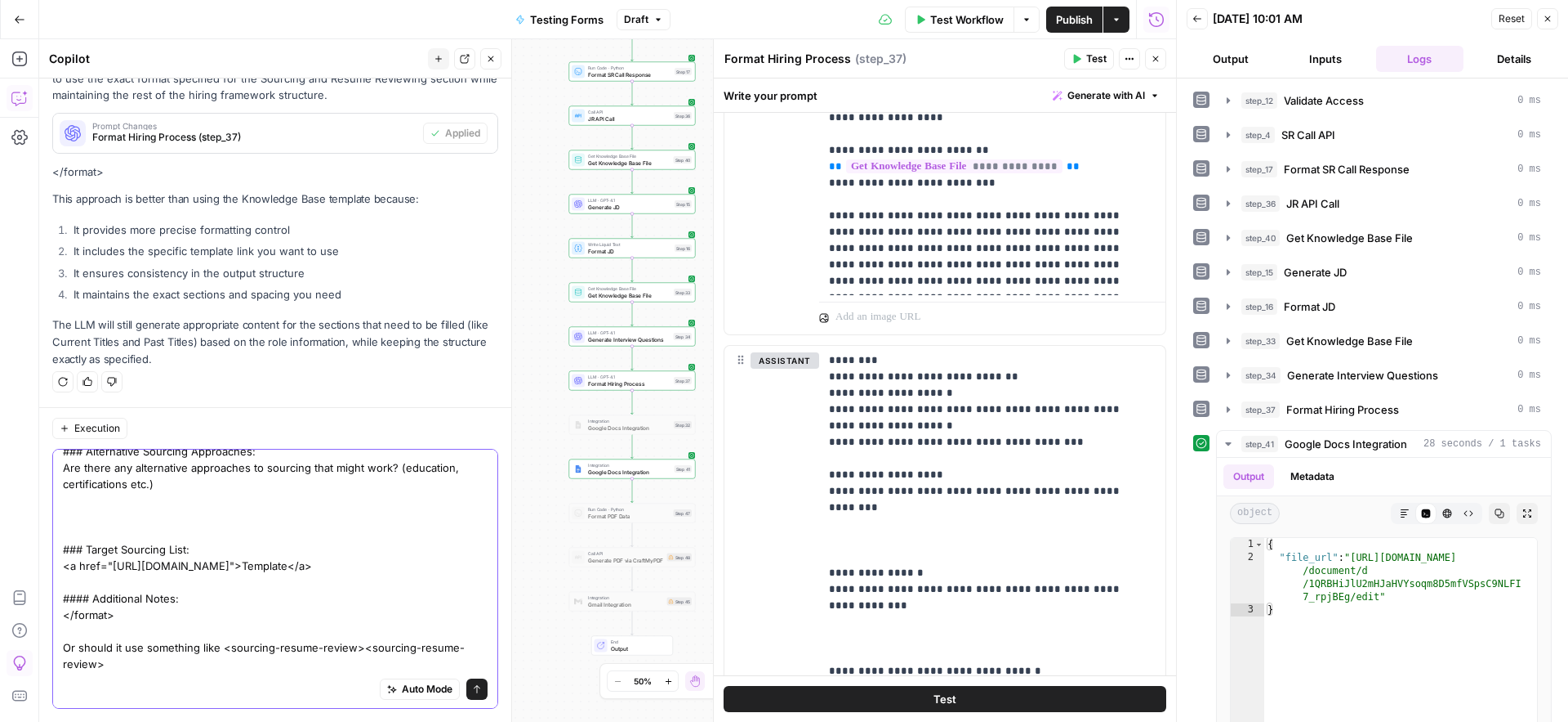
click at [366, 668] on textarea "You said that and then didn't change it properly. Don't change it now. I will d…" at bounding box center [275, 394] width 425 height 556
type textarea "You said that and then didn't change it properly. Don't change it now. I will d…"
click at [472, 686] on icon "submit" at bounding box center [476, 688] width 10 height 10
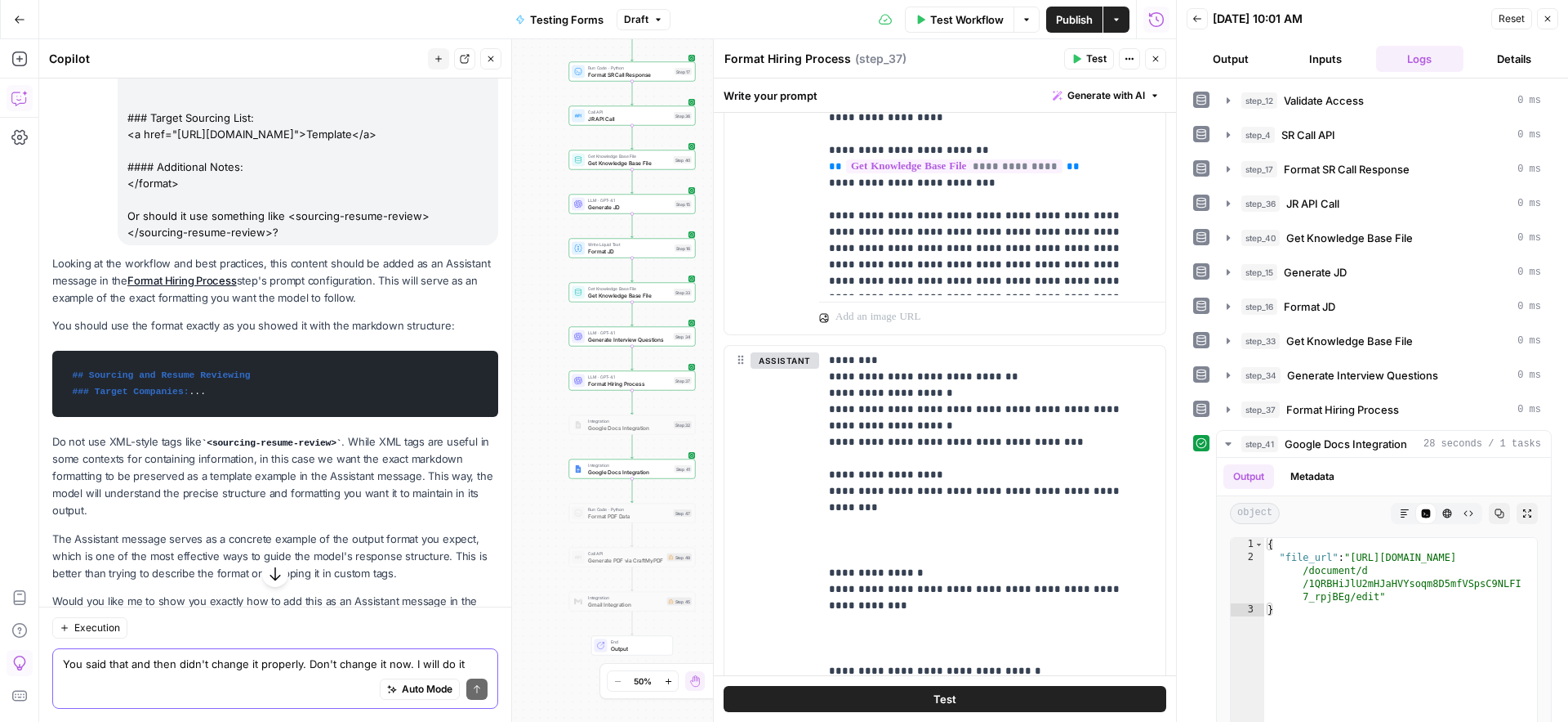
scroll to position [1556, 0]
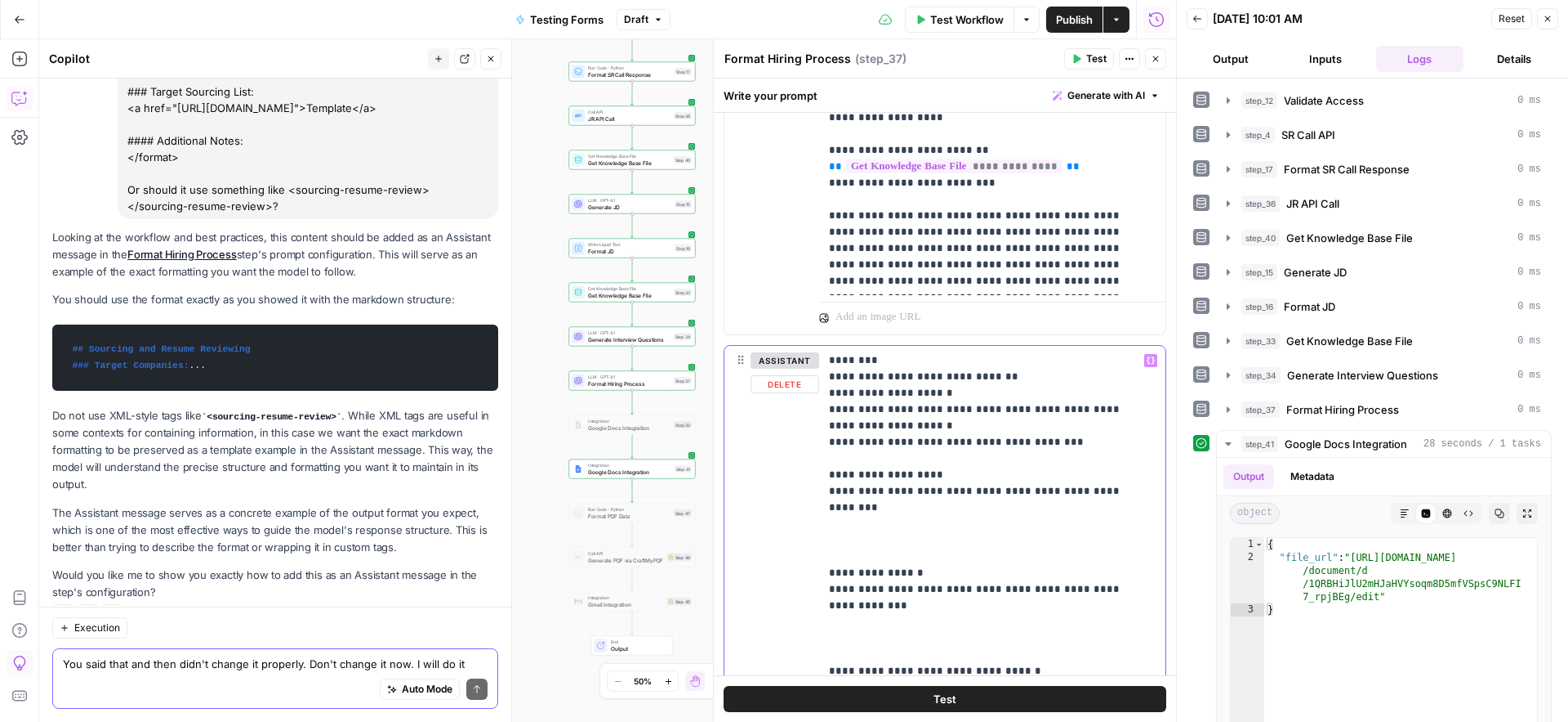
click at [914, 365] on p "**********" at bounding box center [985, 598] width 314 height 491
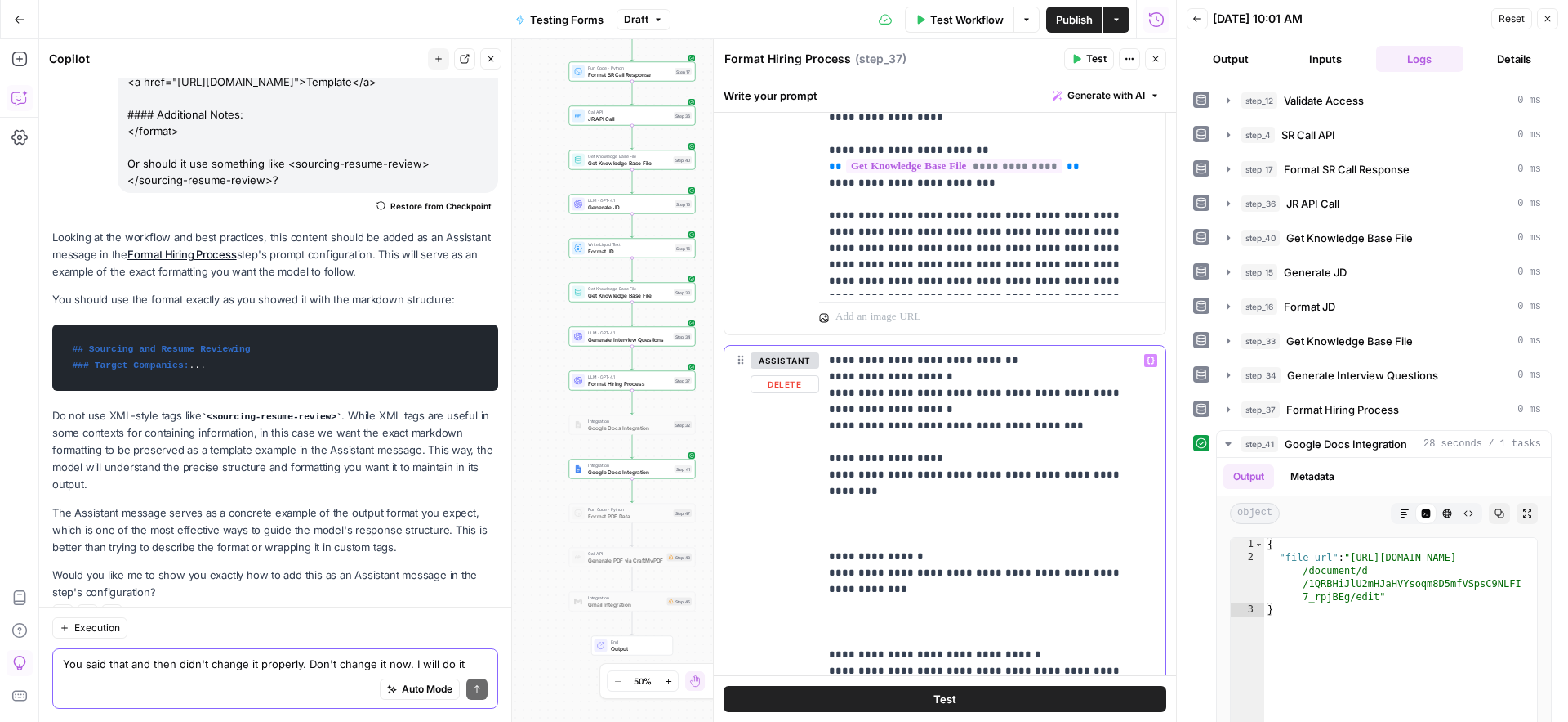
scroll to position [1506, 0]
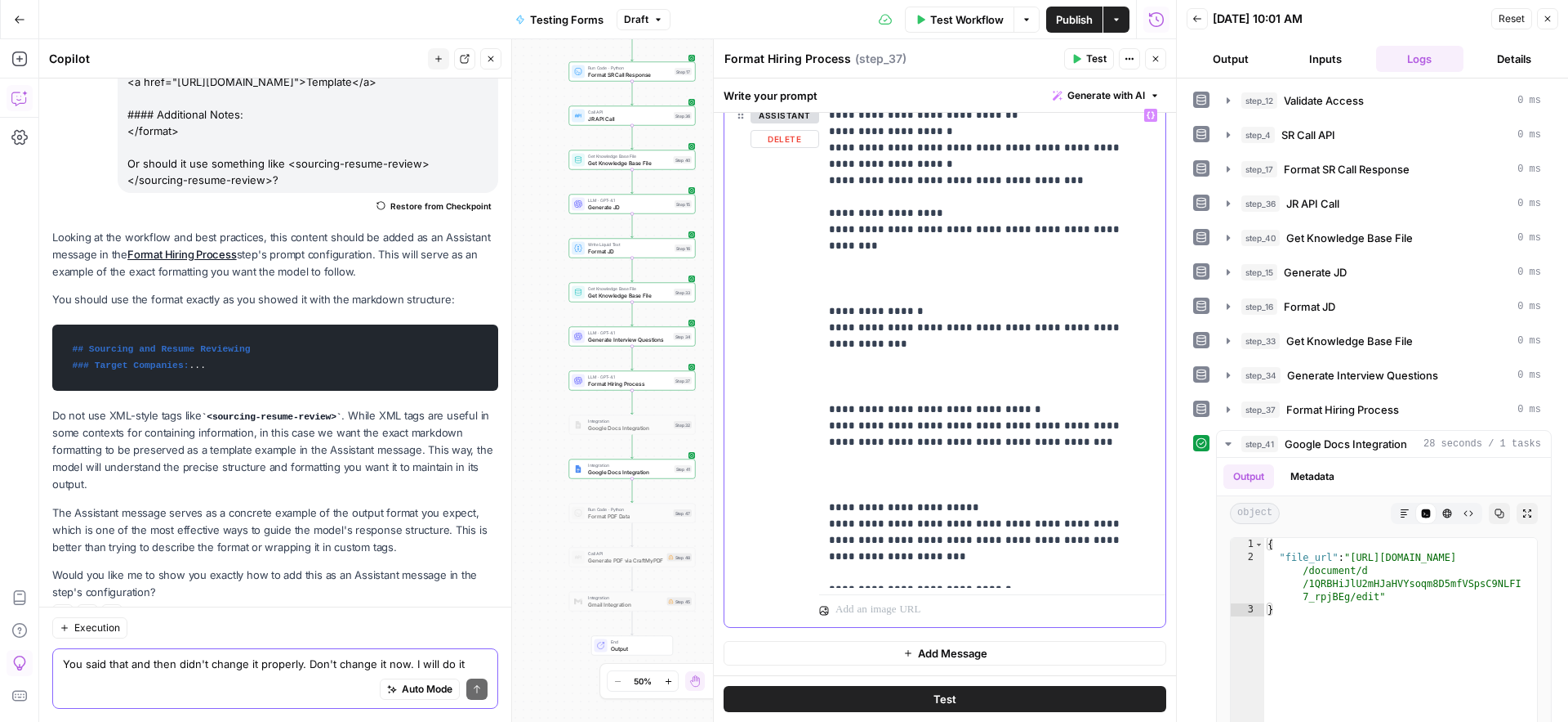
click at [1025, 570] on p "**********" at bounding box center [985, 344] width 314 height 474
click at [252, 466] on div "Looking at the workflow and best practices, this content should be added as an …" at bounding box center [275, 414] width 446 height 372
click at [178, 674] on div "Auto Mode Send" at bounding box center [275, 689] width 425 height 36
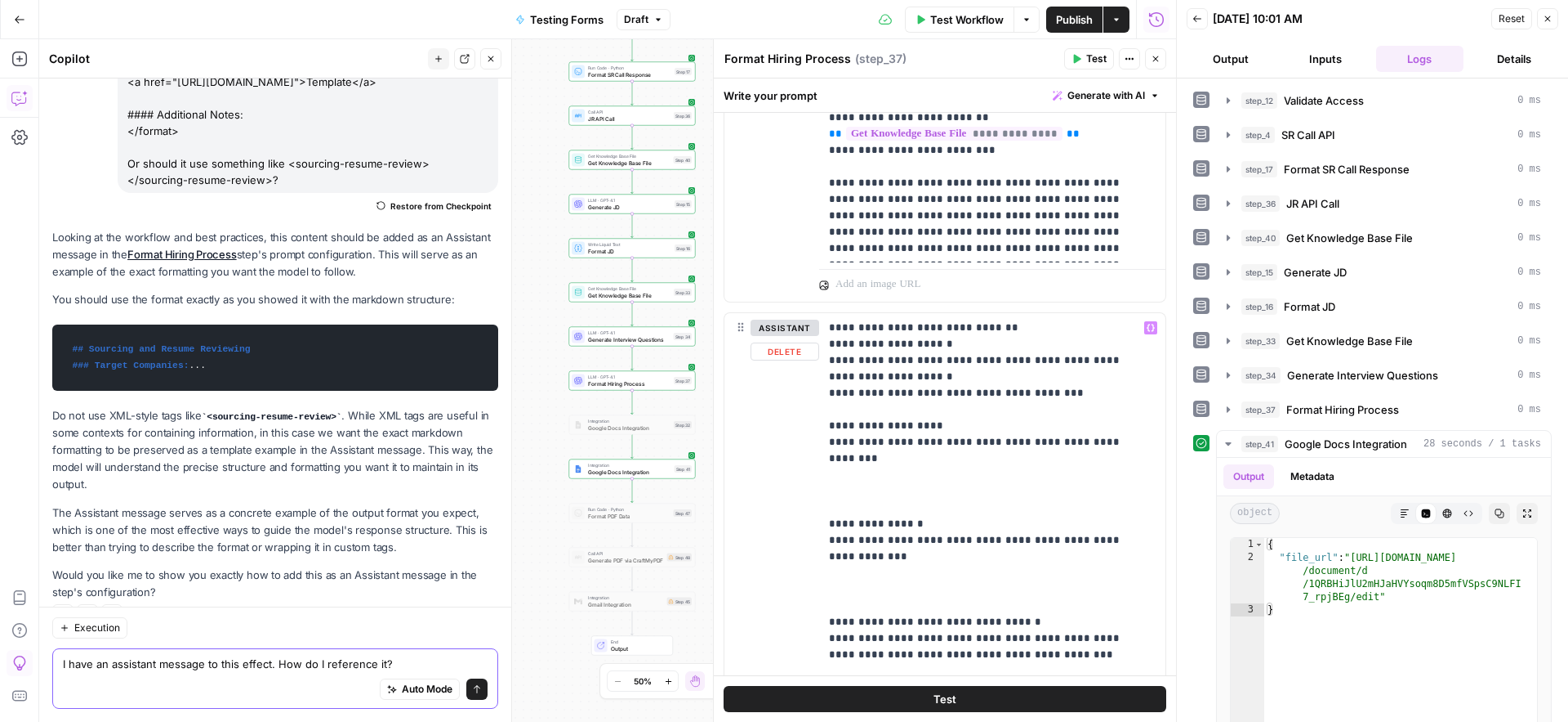
scroll to position [1207, 0]
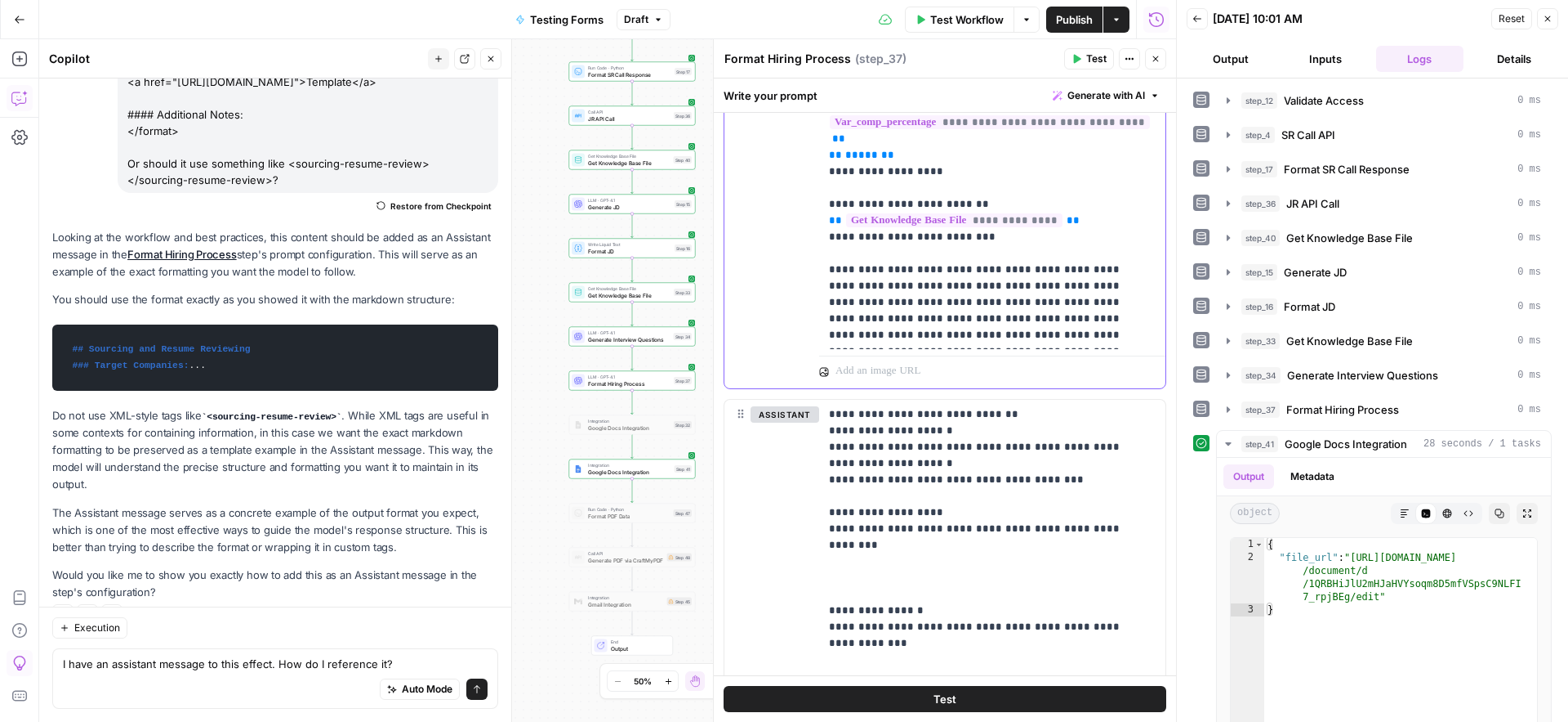
click at [1073, 19] on span "Publish" at bounding box center [1074, 20] width 36 height 17
click at [276, 660] on textarea "I have an assistant message to this effect. How do I reference it?" at bounding box center [275, 664] width 425 height 17
type textarea "I have an assistant message to this effect. Can you see it? How do I reference …"
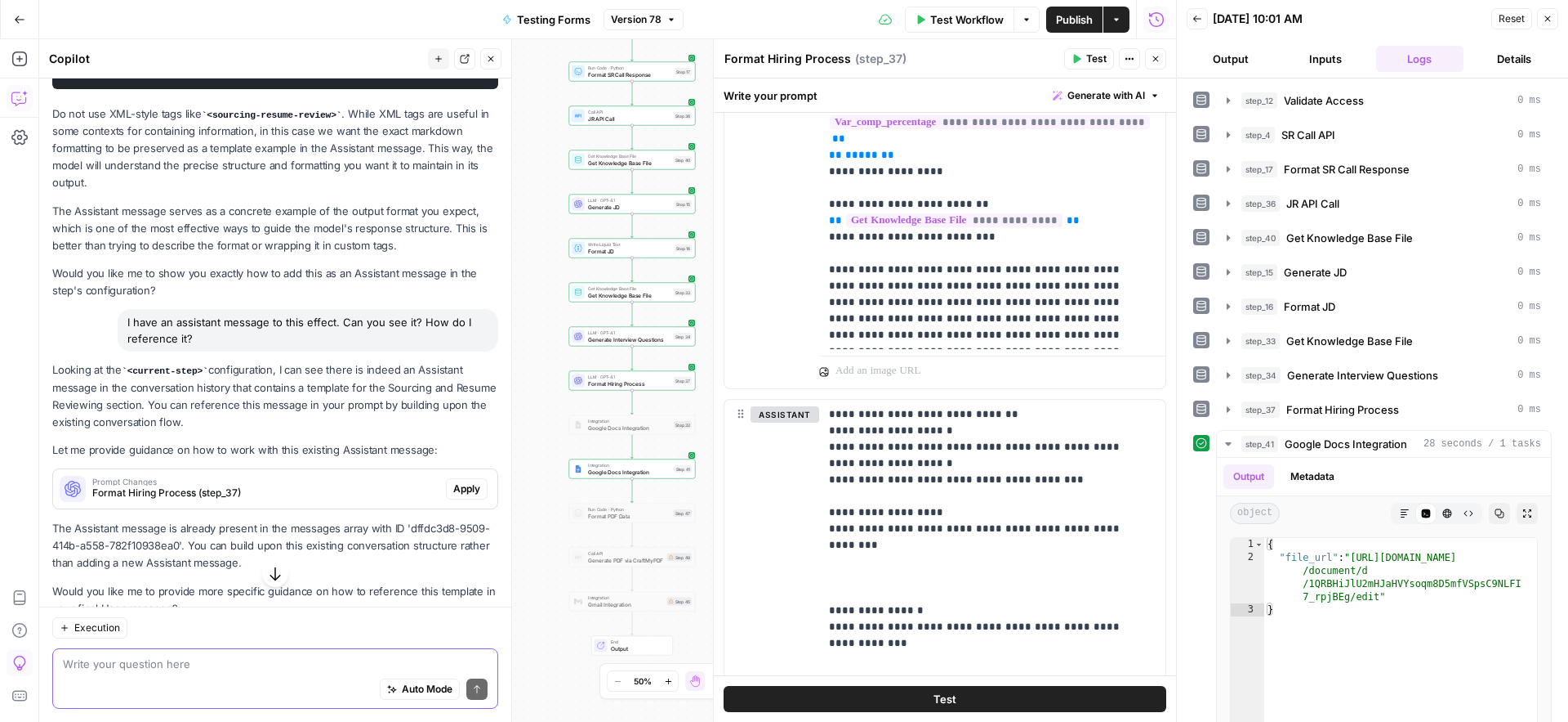
scroll to position [1900, 0]
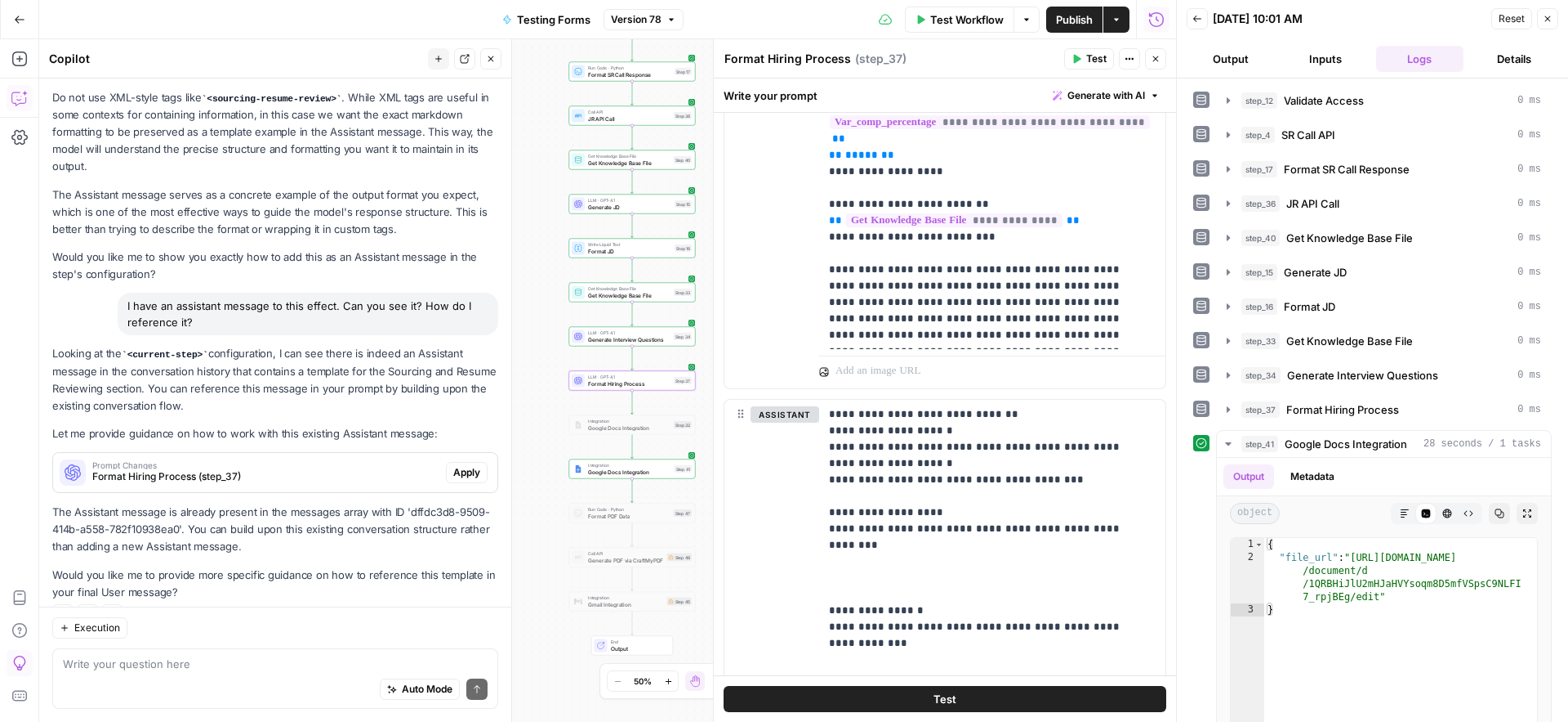
click at [258, 469] on span "Format Hiring Process (step_37)" at bounding box center [266, 477] width 347 height 15
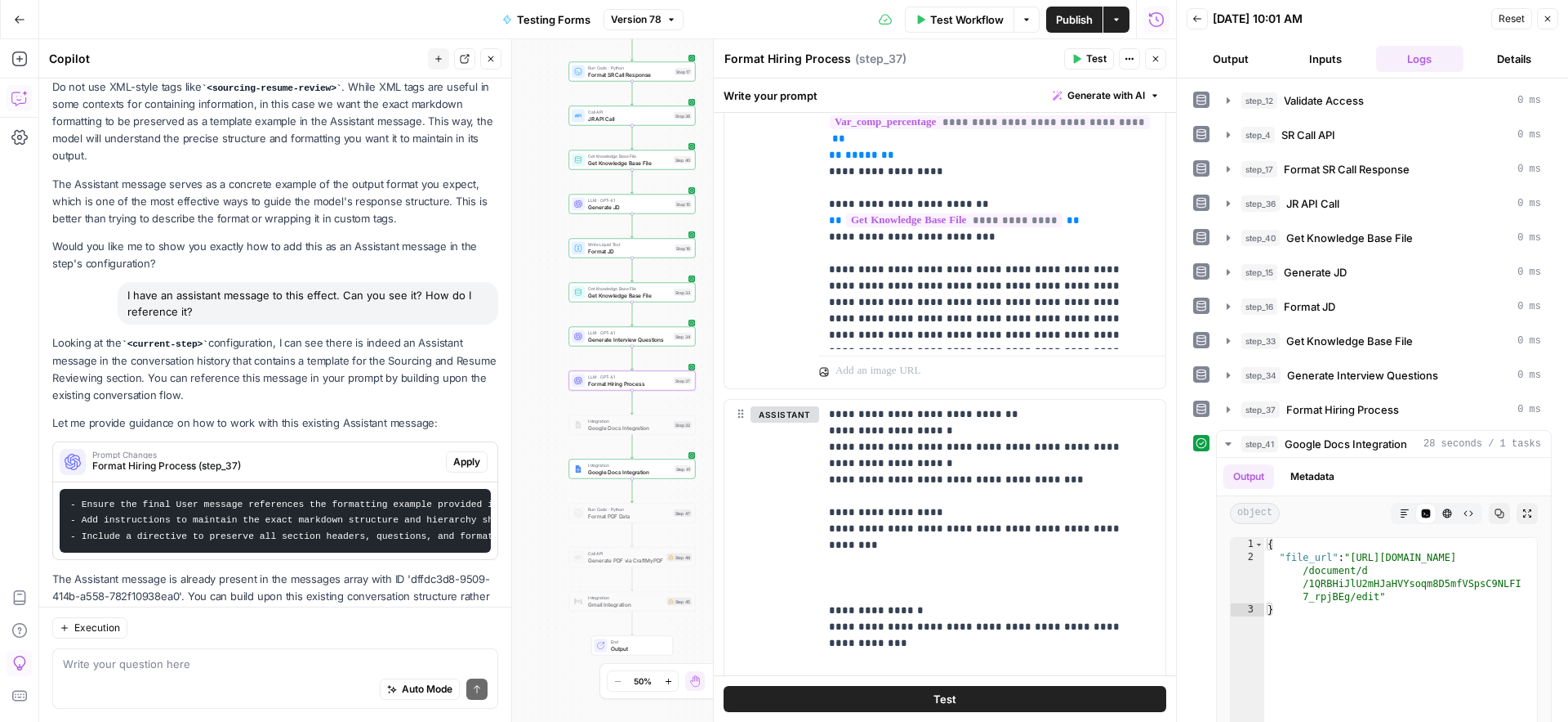
scroll to position [1922, 0]
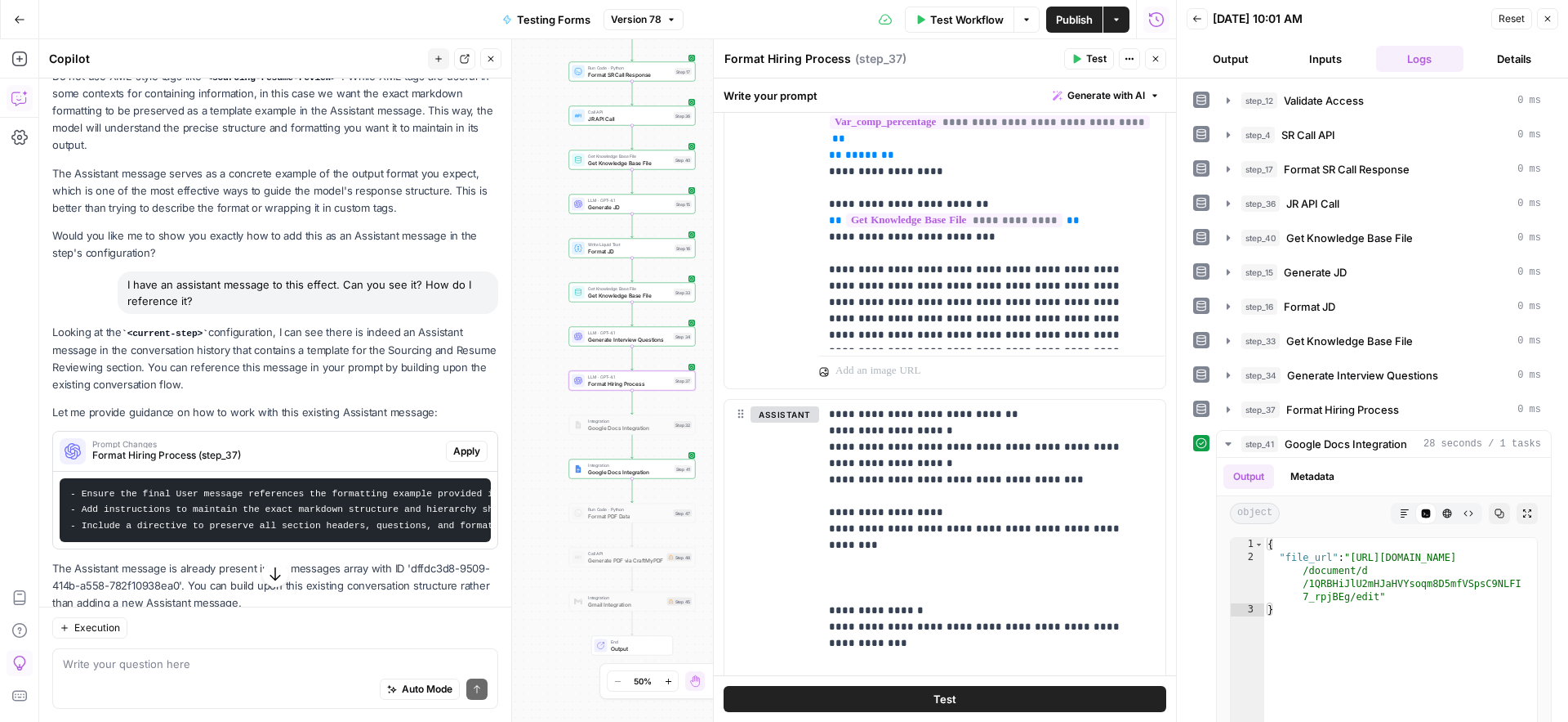
click at [453, 444] on span "Apply" at bounding box center [466, 451] width 27 height 15
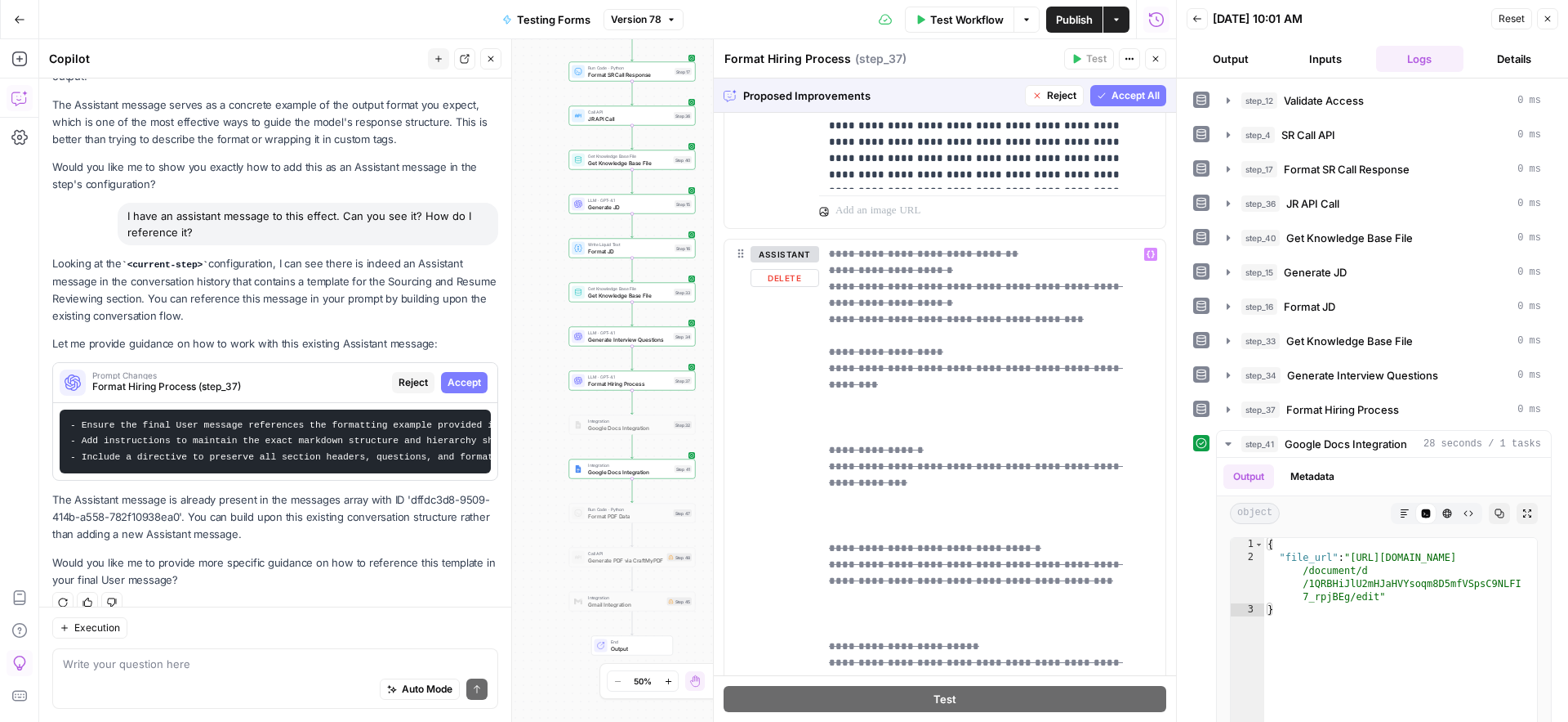
scroll to position [1356, 0]
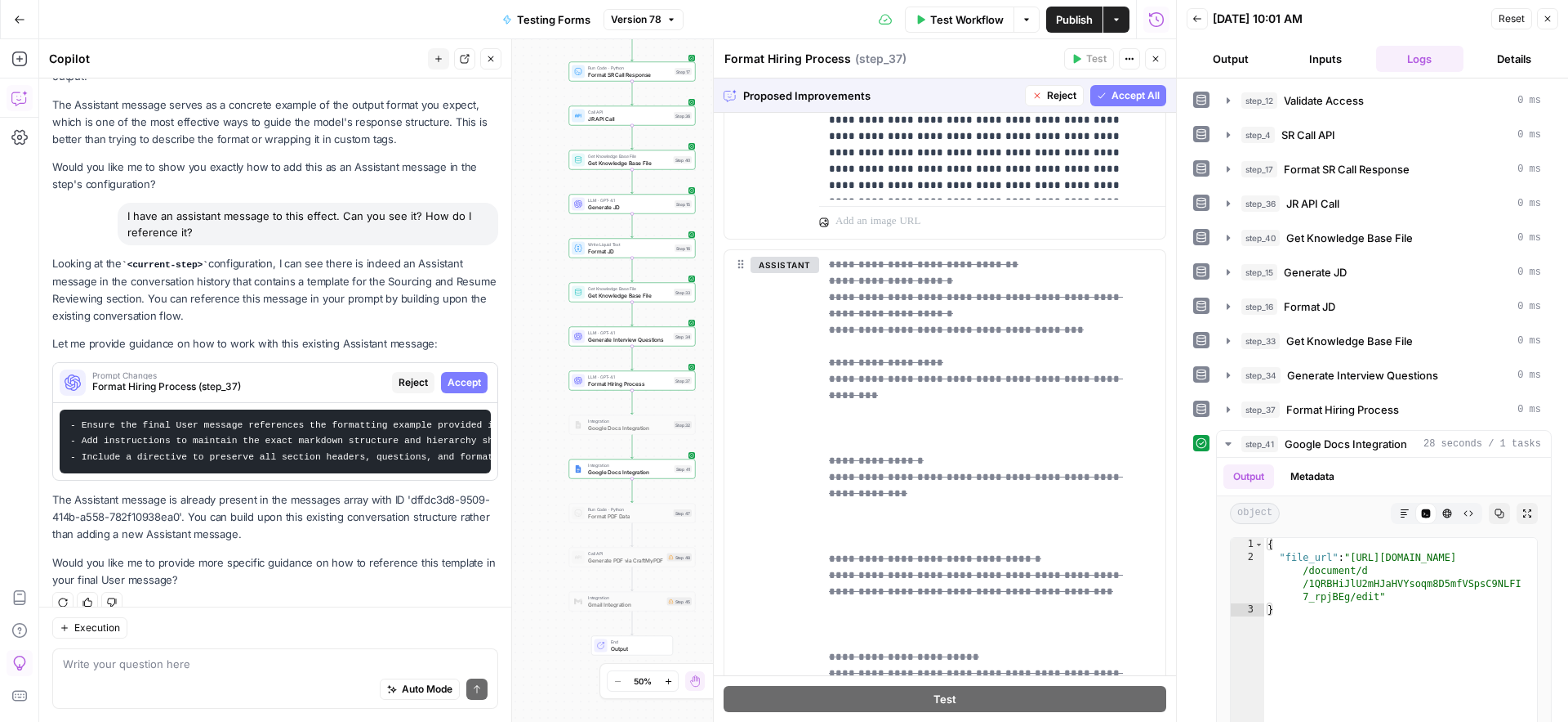
click at [1122, 98] on span "Accept All" at bounding box center [1135, 96] width 48 height 15
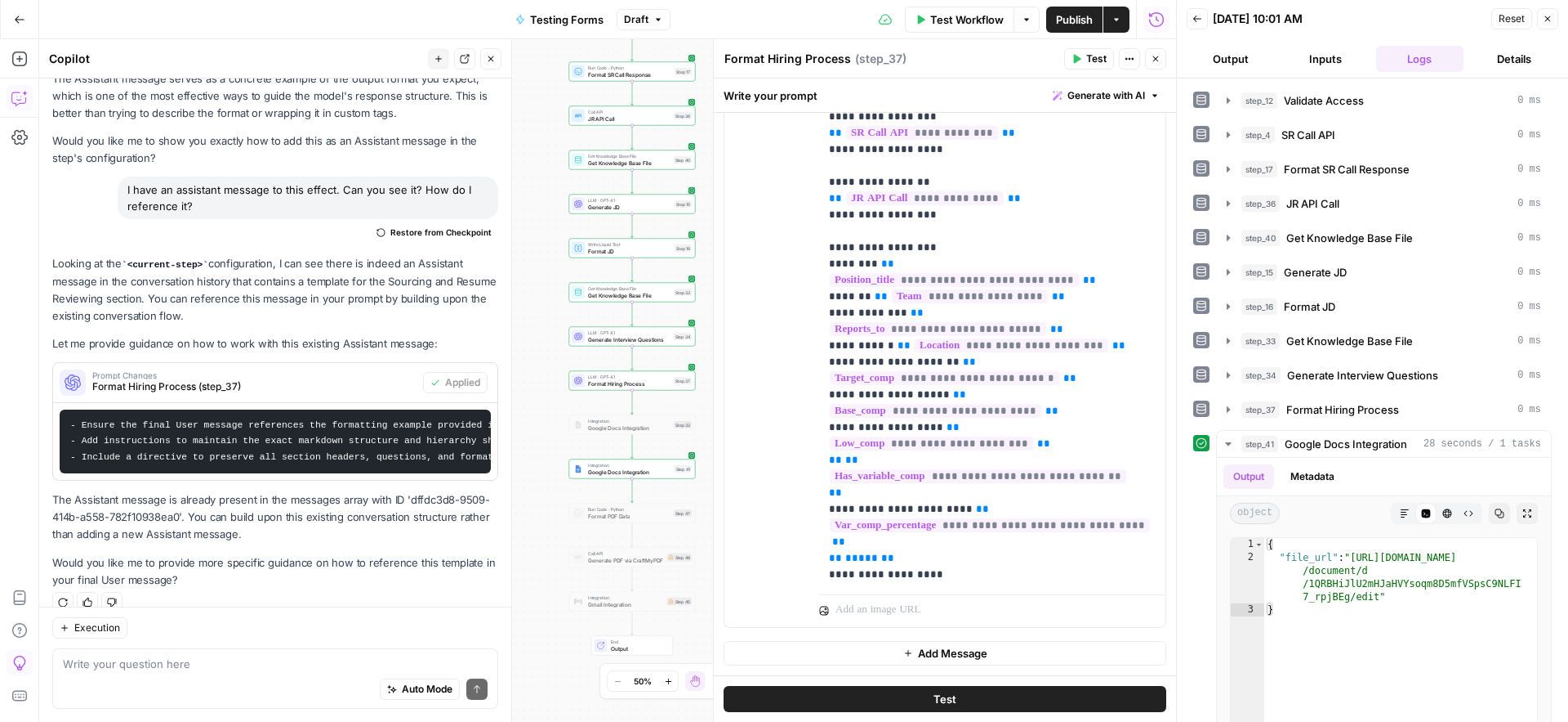
scroll to position [279, 0]
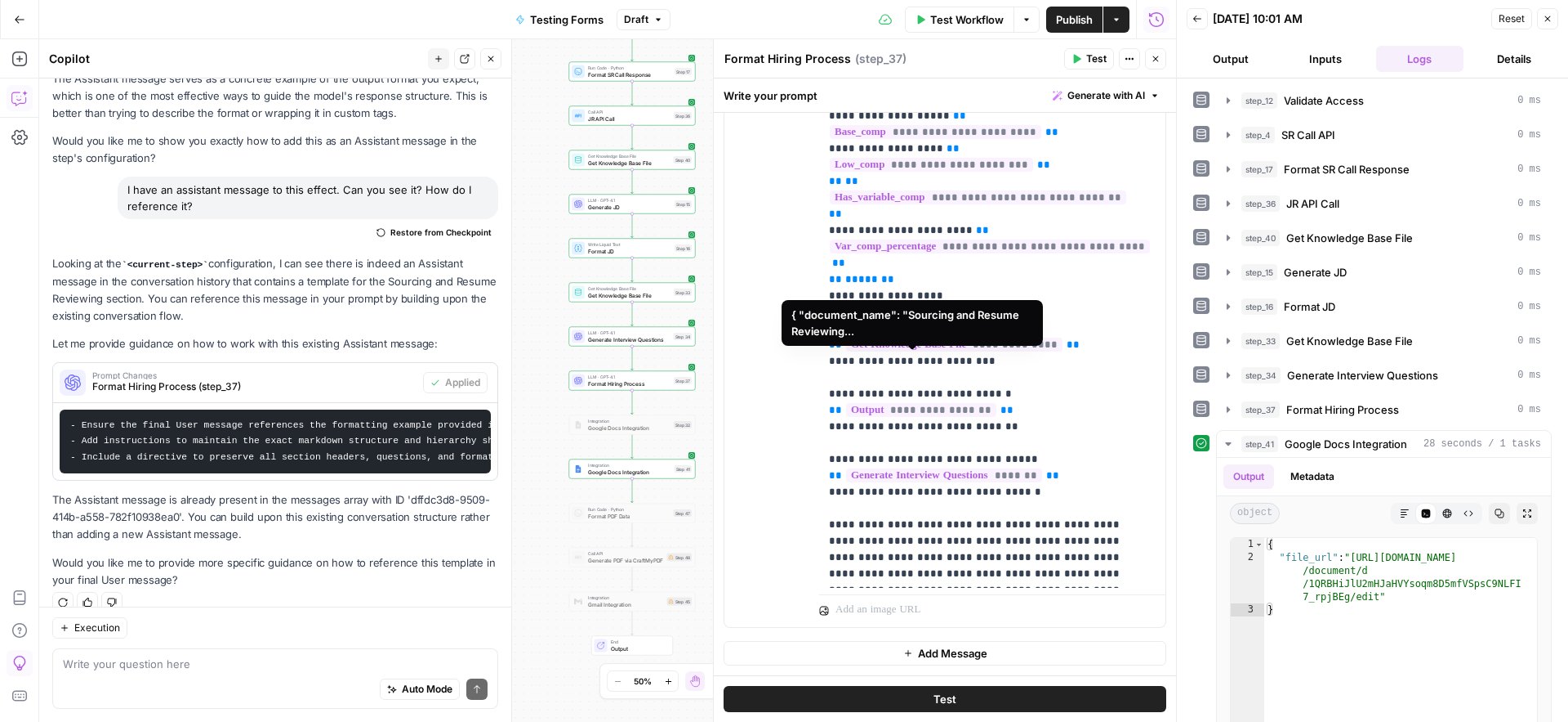
click at [960, 403] on span "**********" at bounding box center [921, 410] width 150 height 14
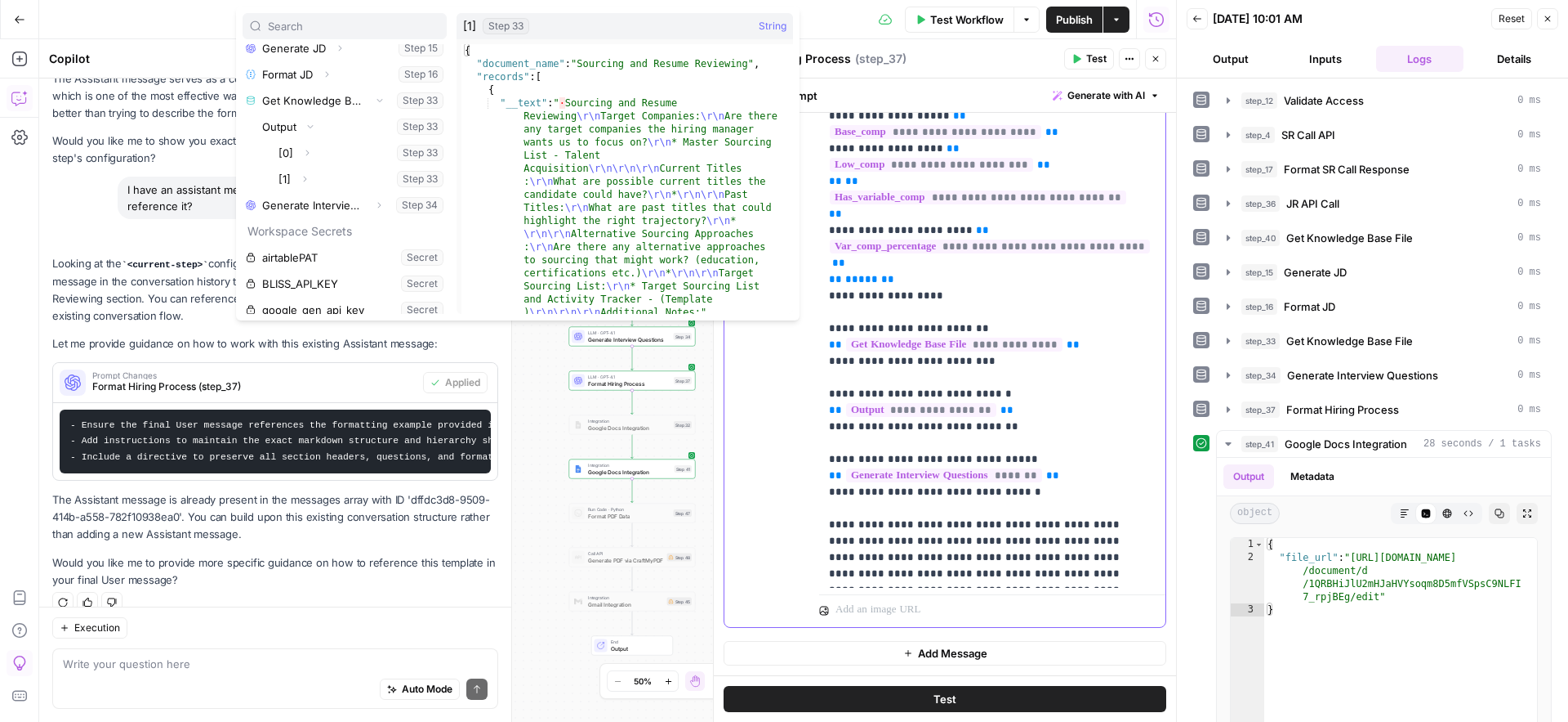
click at [1069, 366] on p "**********" at bounding box center [980, 116] width 302 height 932
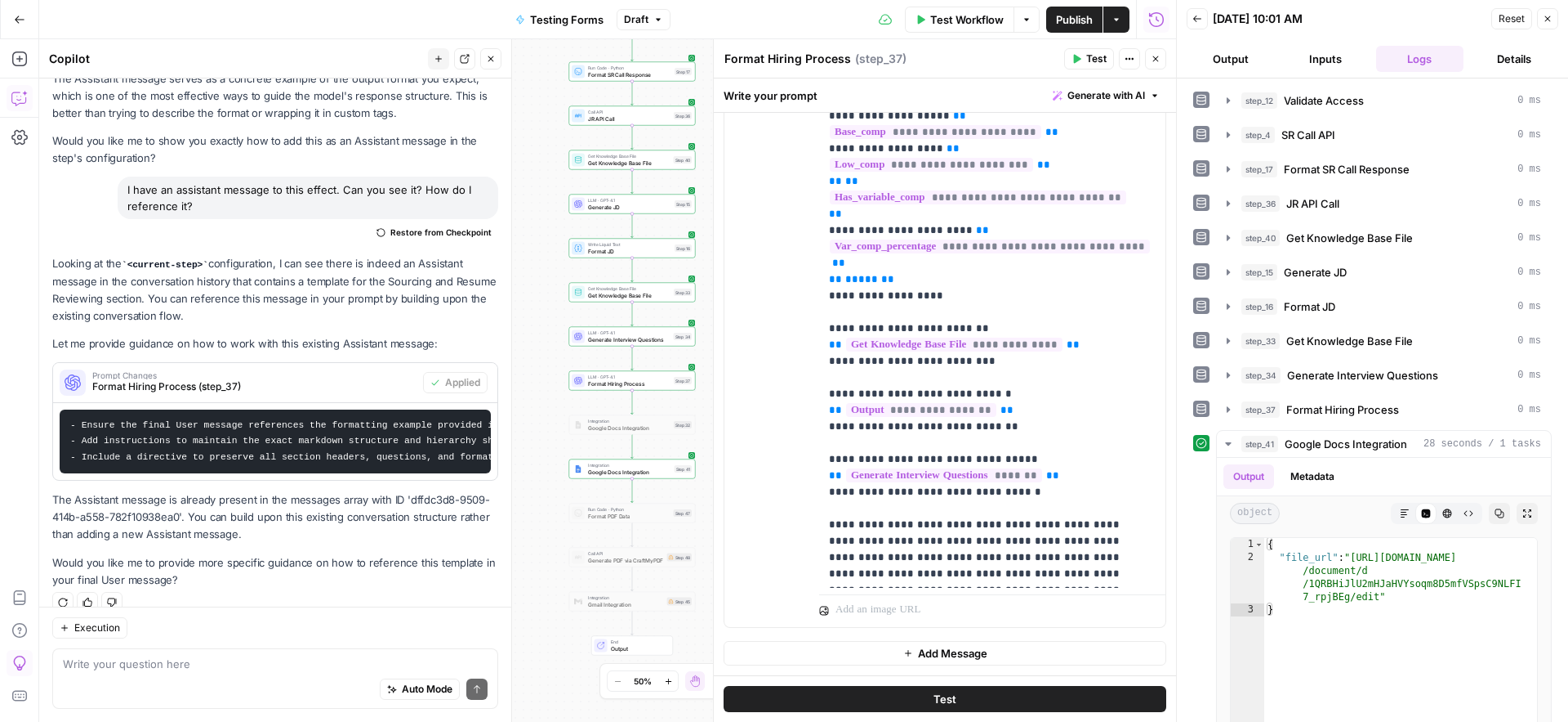
click at [1086, 59] on span "Test" at bounding box center [1096, 59] width 21 height 15
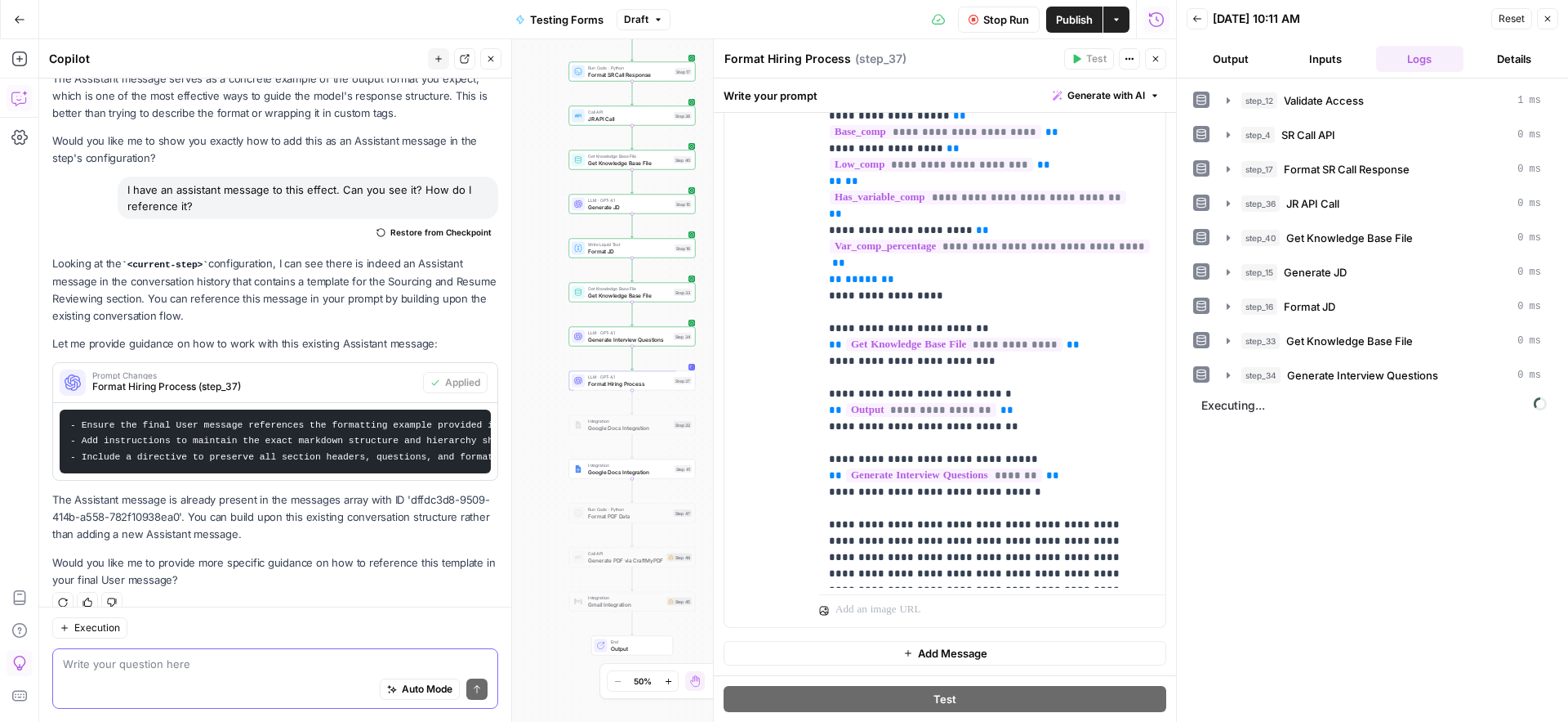
click at [217, 670] on textarea at bounding box center [275, 664] width 425 height 17
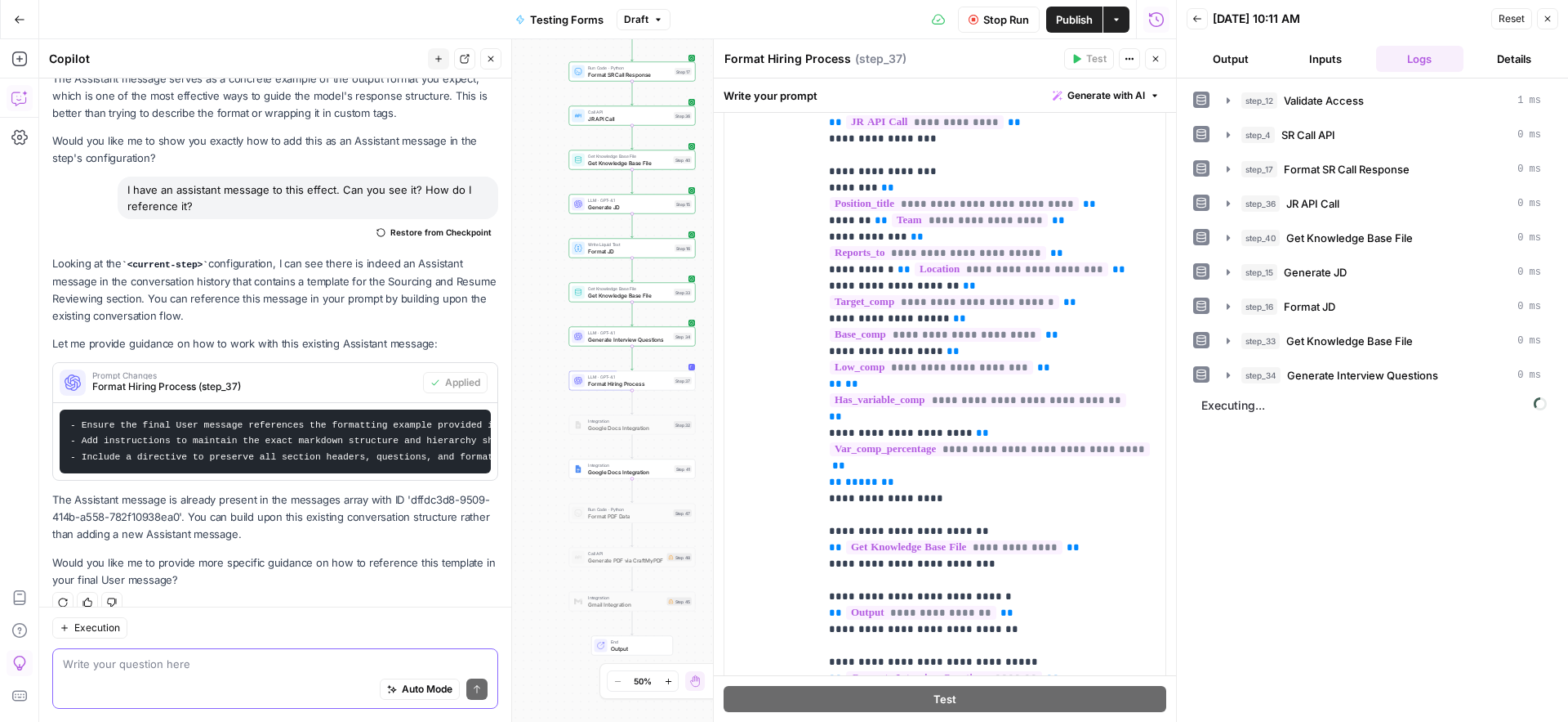
scroll to position [962, 0]
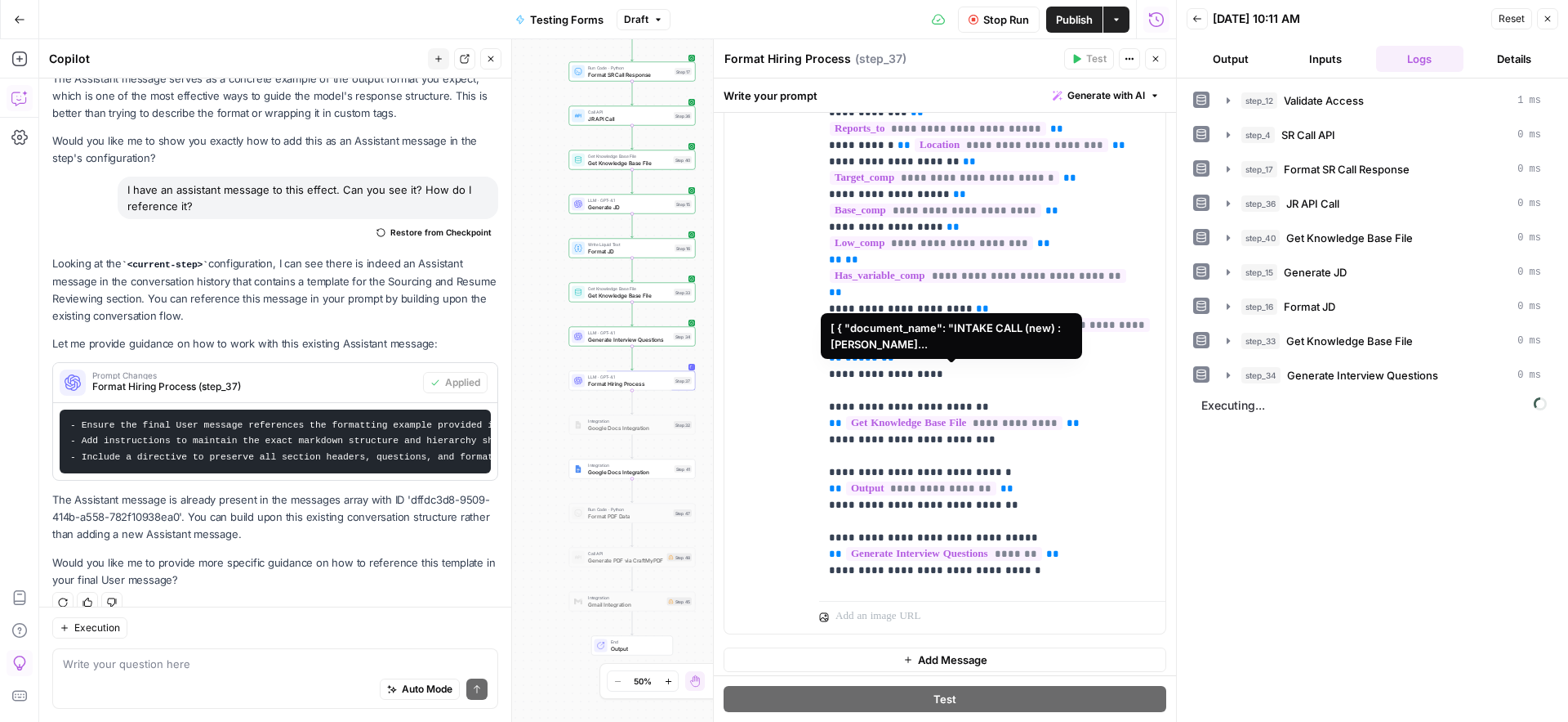
click at [946, 416] on span "**********" at bounding box center [955, 423] width 216 height 14
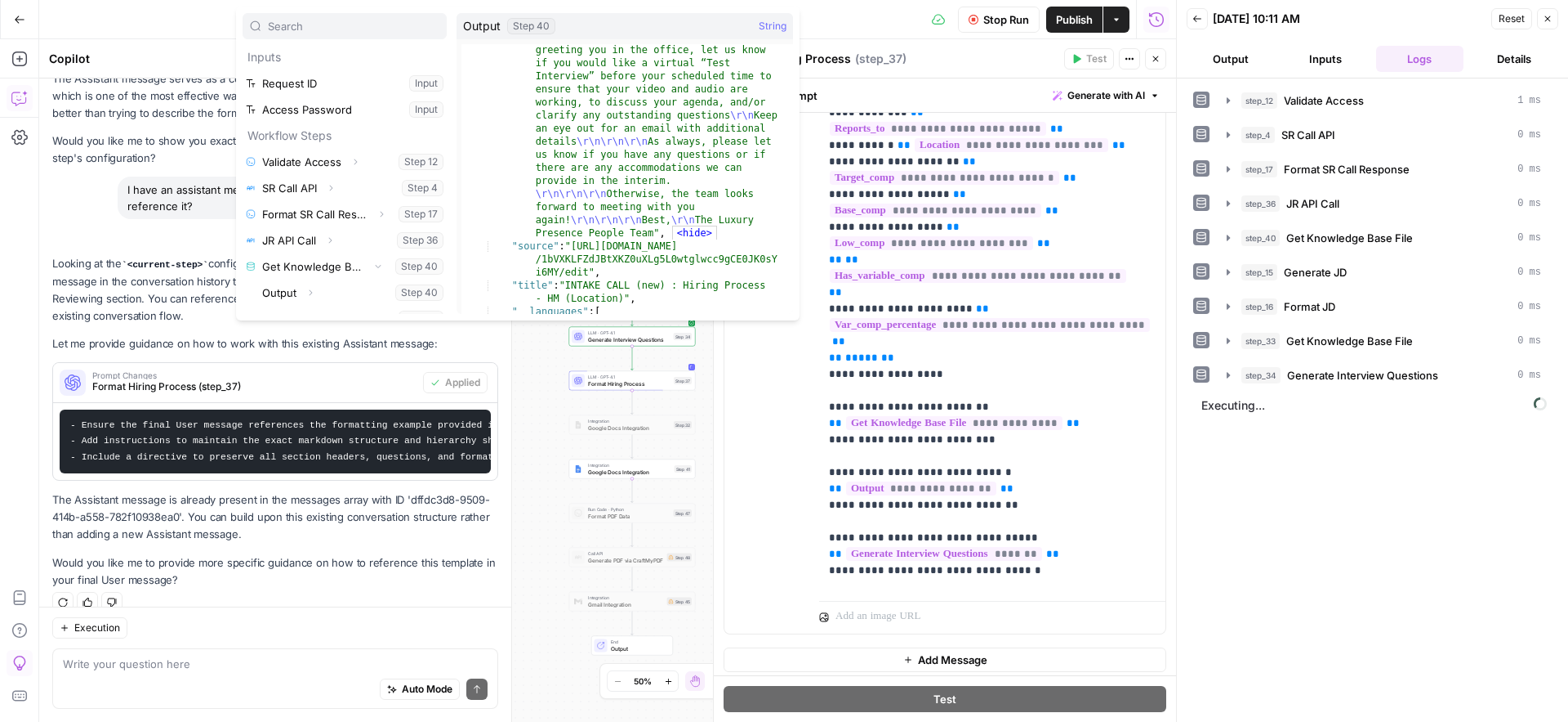
scroll to position [6857, 0]
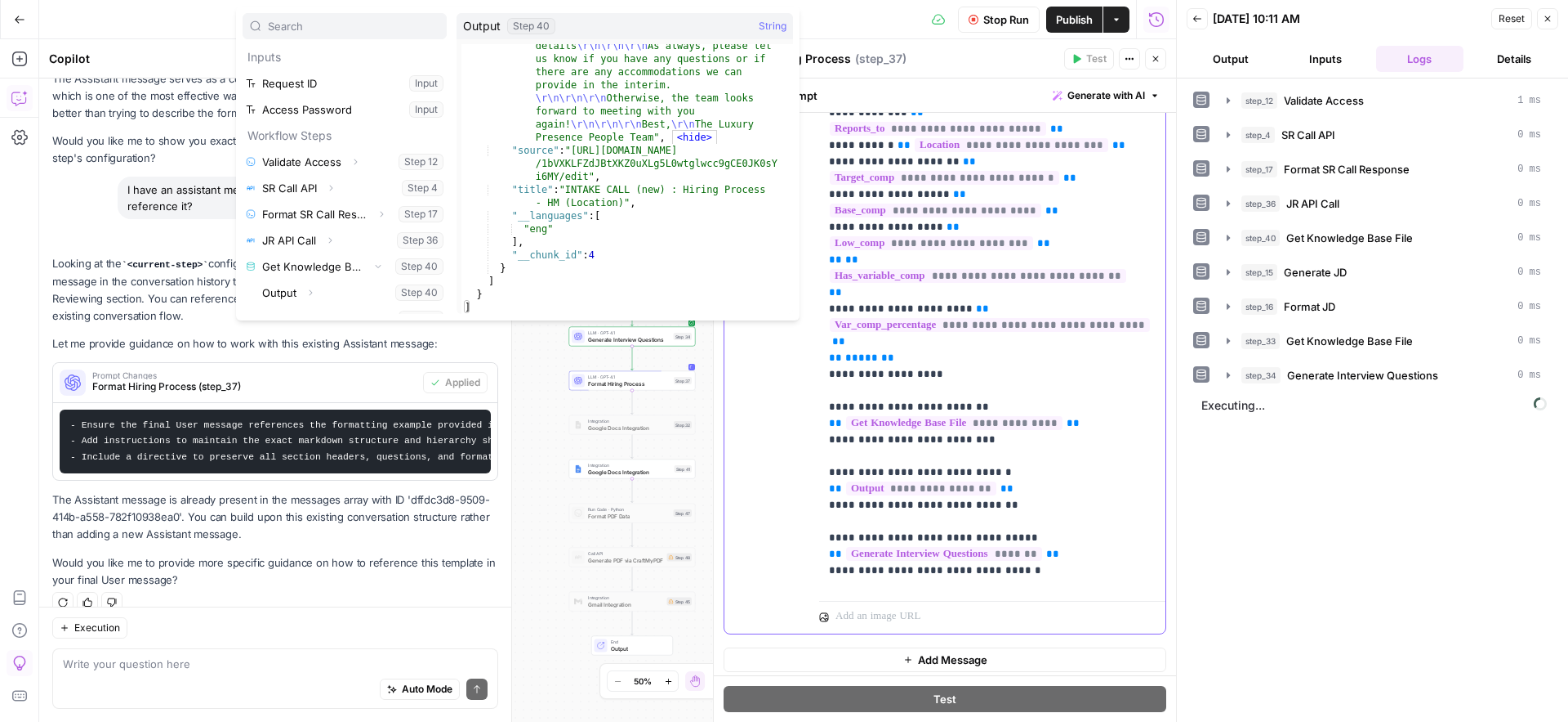
click at [1041, 405] on p "**********" at bounding box center [980, 194] width 302 height 932
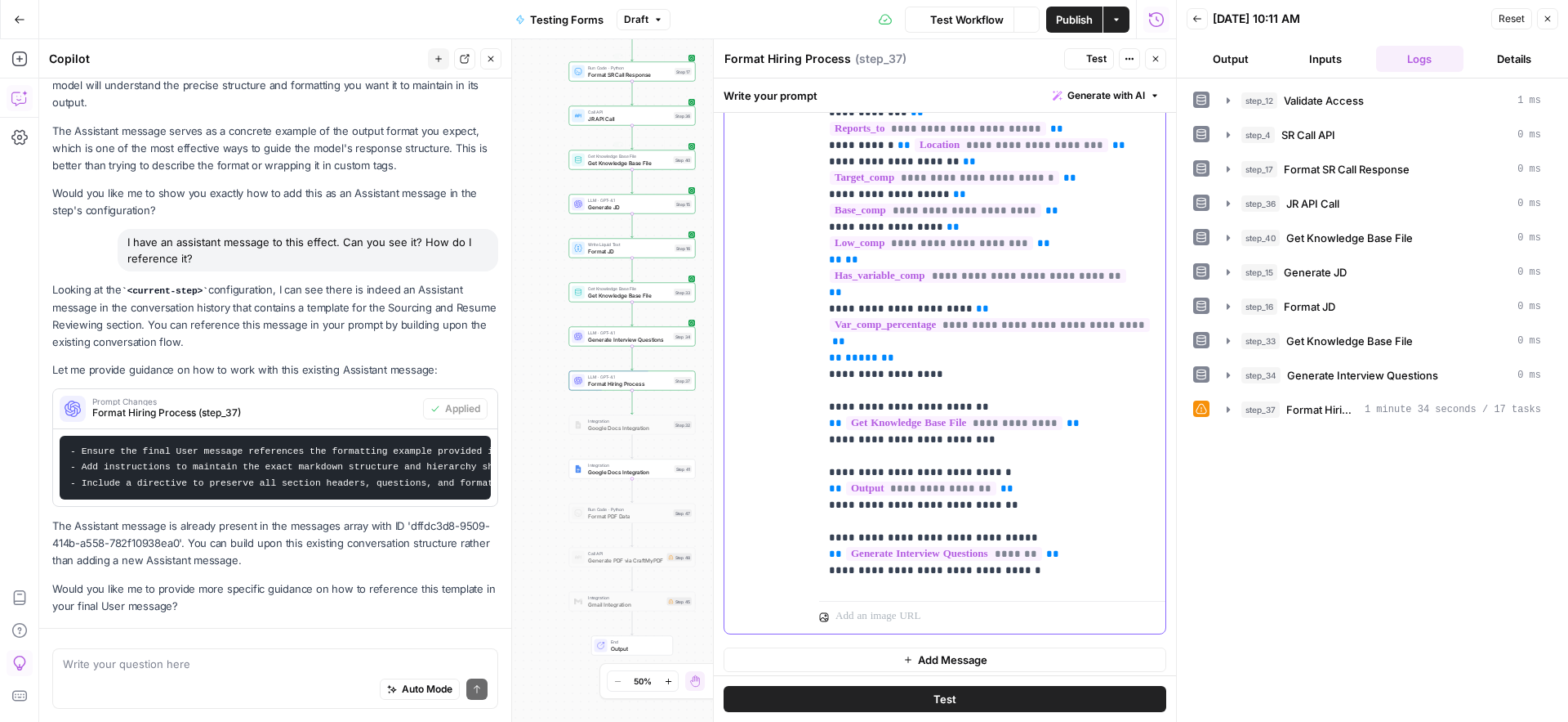
scroll to position [1926, 0]
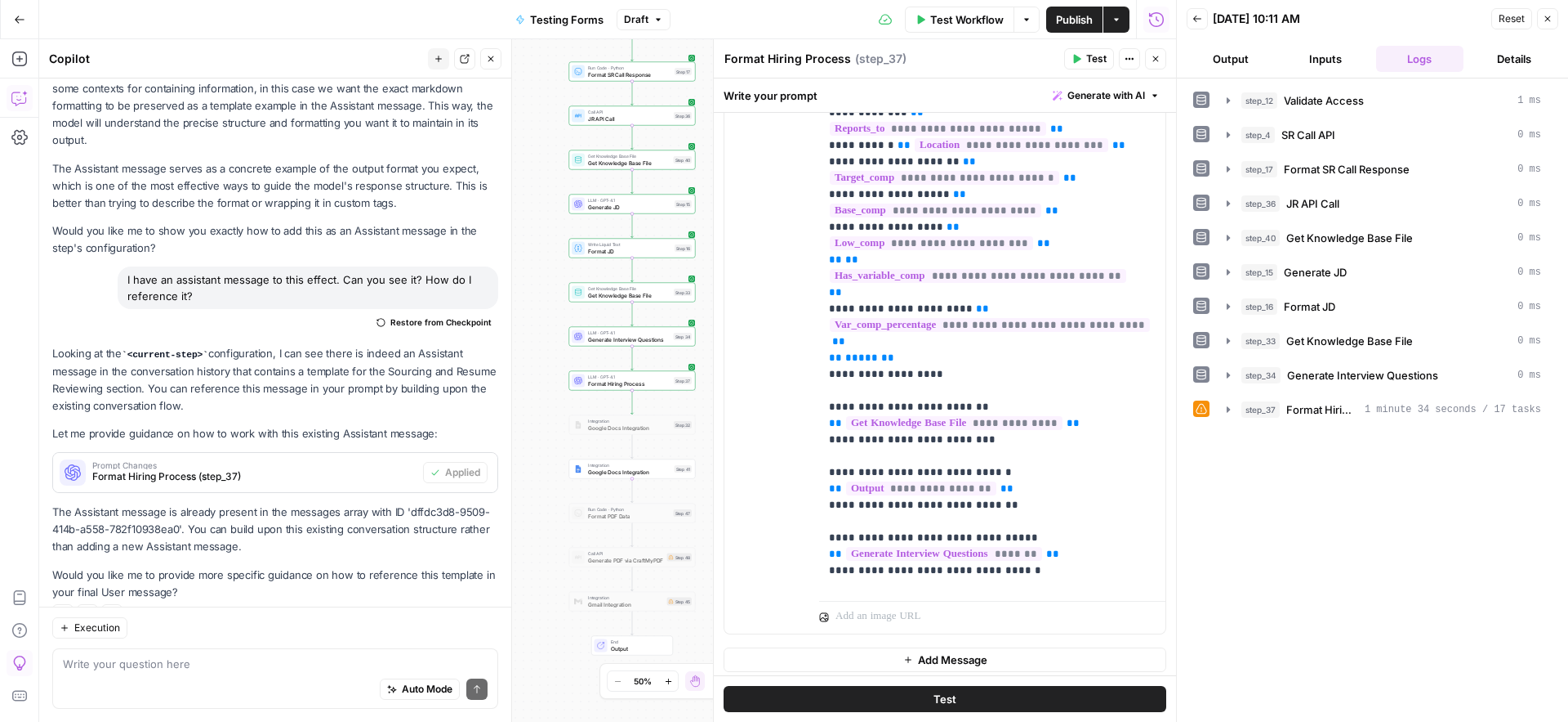
click at [1354, 539] on div "step_12 Validate Access 1 ms step_4 SR Call API 0 ms step_17 Format SR Call Res…" at bounding box center [1372, 400] width 359 height 627
click at [1378, 413] on span "1 minute 34 seconds / 17 tasks" at bounding box center [1452, 410] width 176 height 15
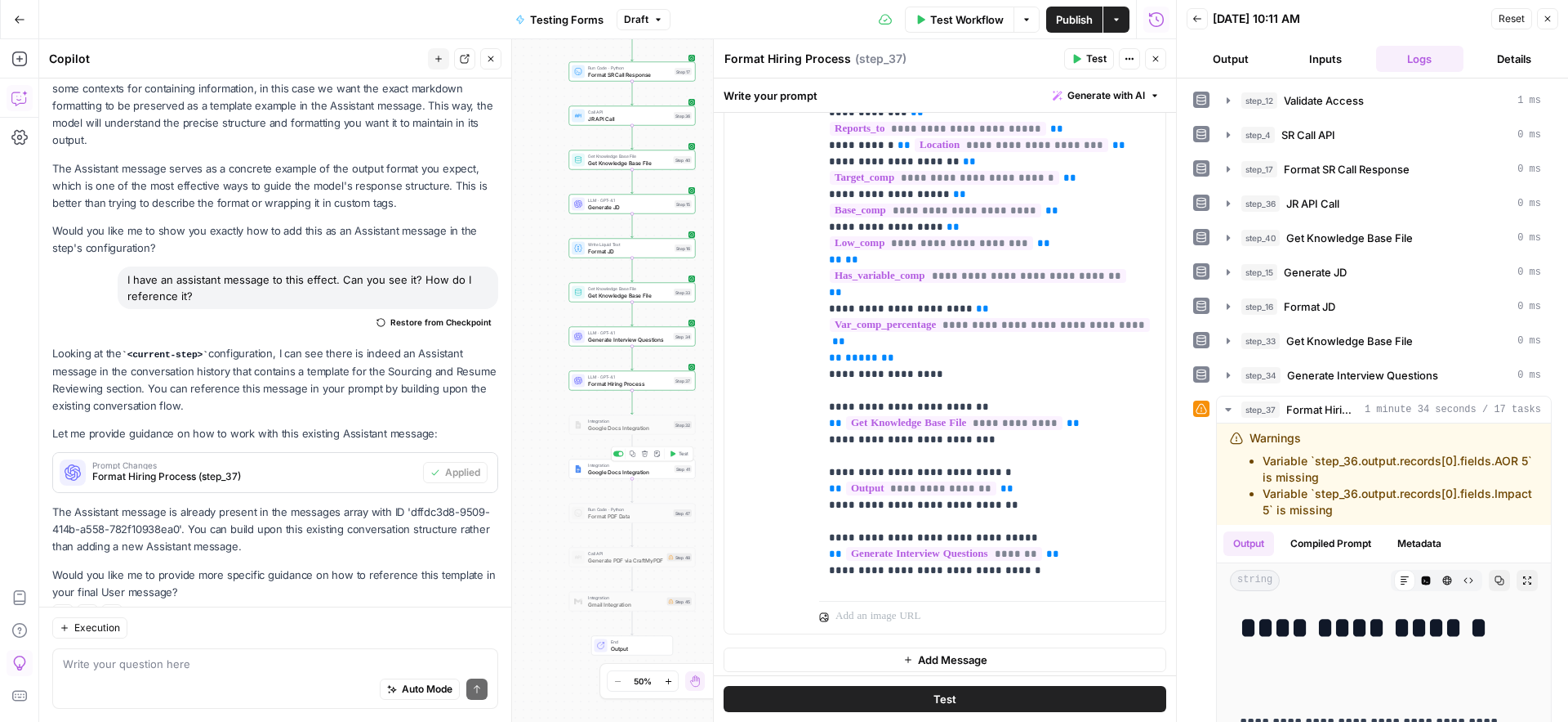
click at [622, 471] on span "Google Docs Integration" at bounding box center [629, 471] width 83 height 8
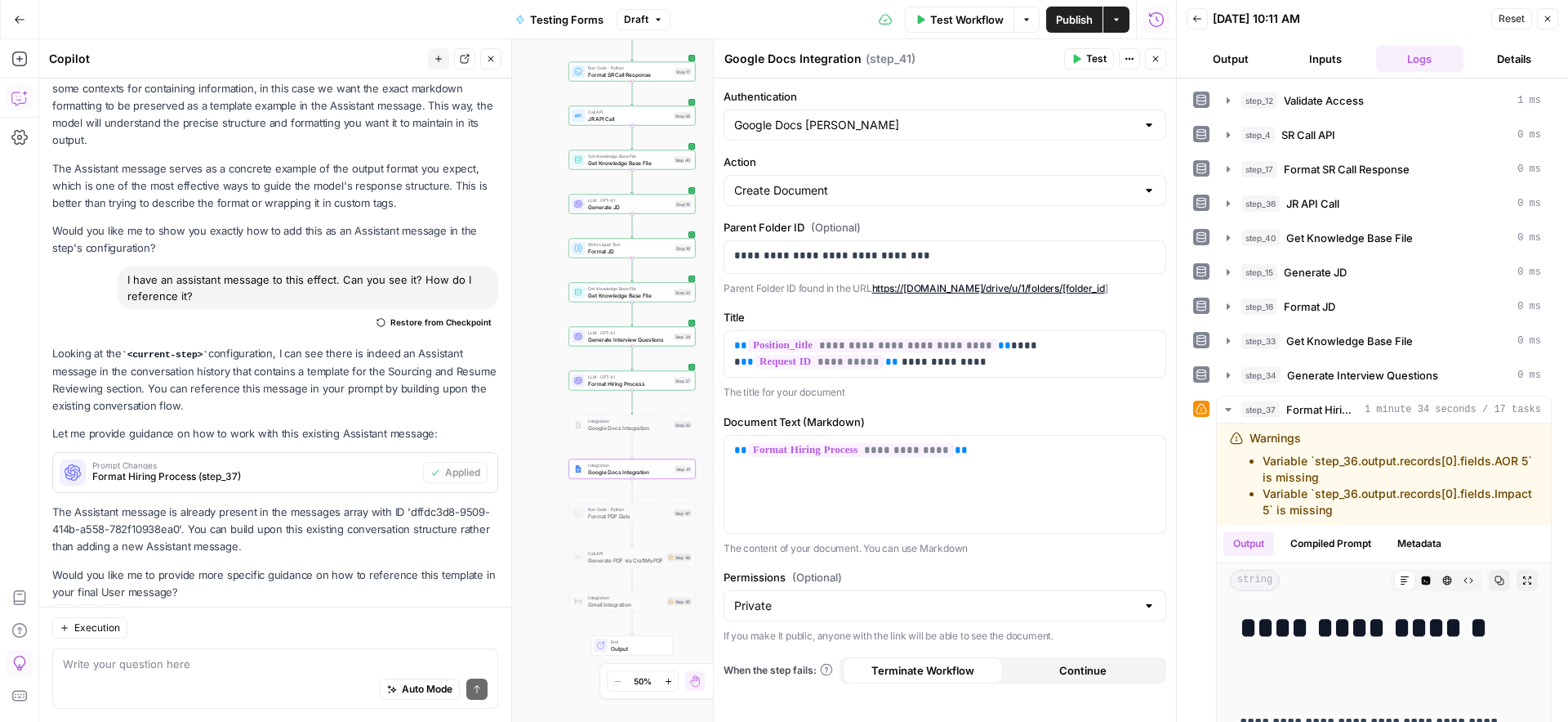
click at [1091, 54] on span "Test" at bounding box center [1096, 59] width 21 height 15
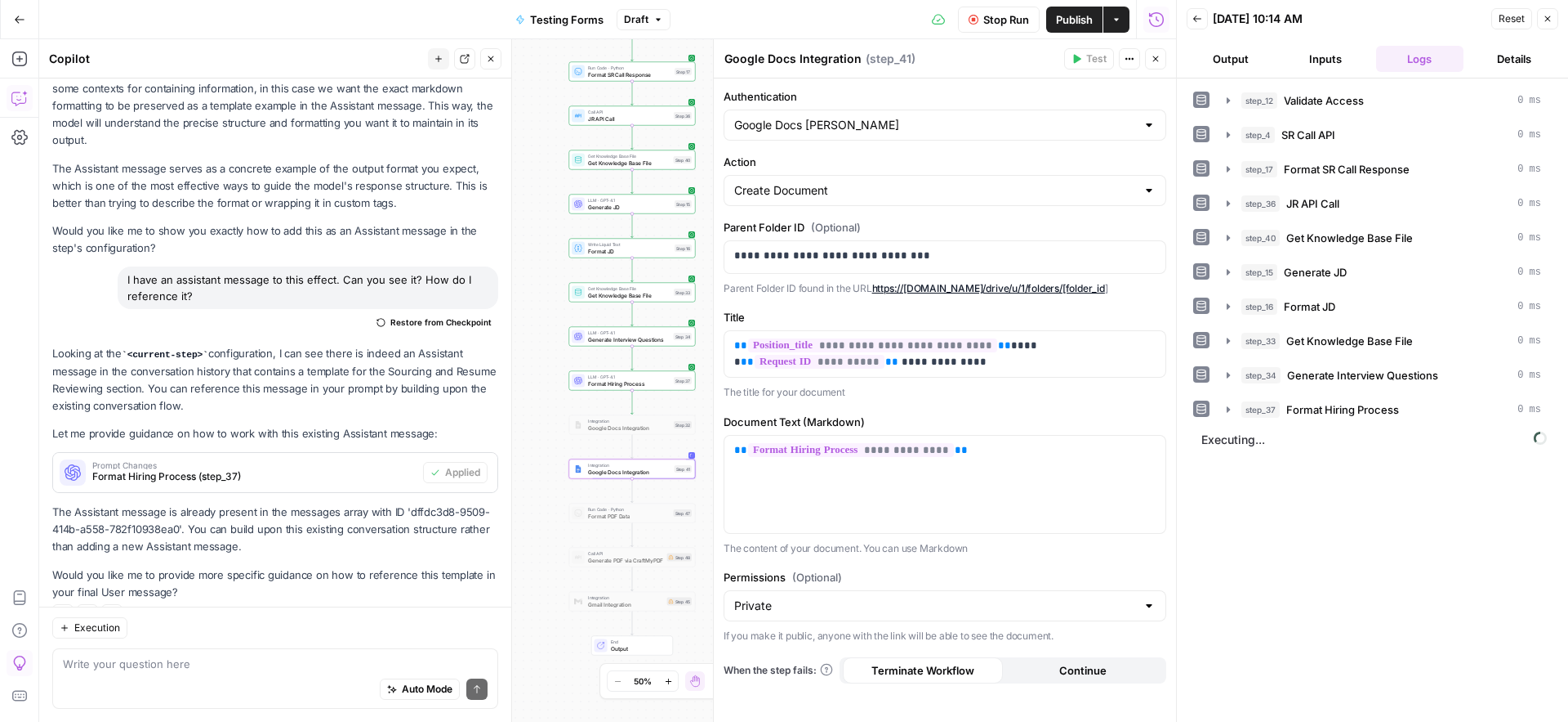
click at [838, 17] on div "Stop Run Publish Actions Run History" at bounding box center [923, 19] width 505 height 38
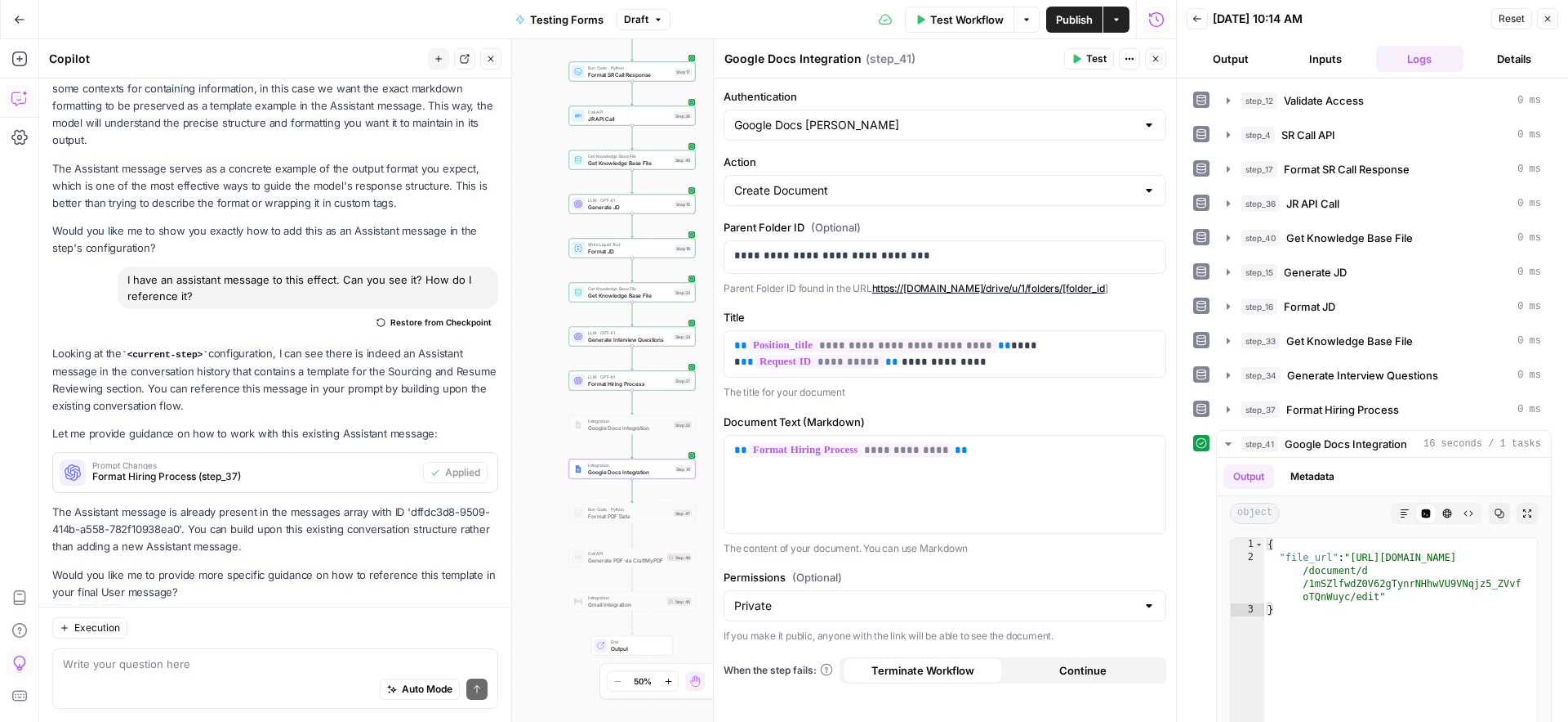
click at [1161, 58] on button "Close" at bounding box center [1155, 59] width 21 height 21
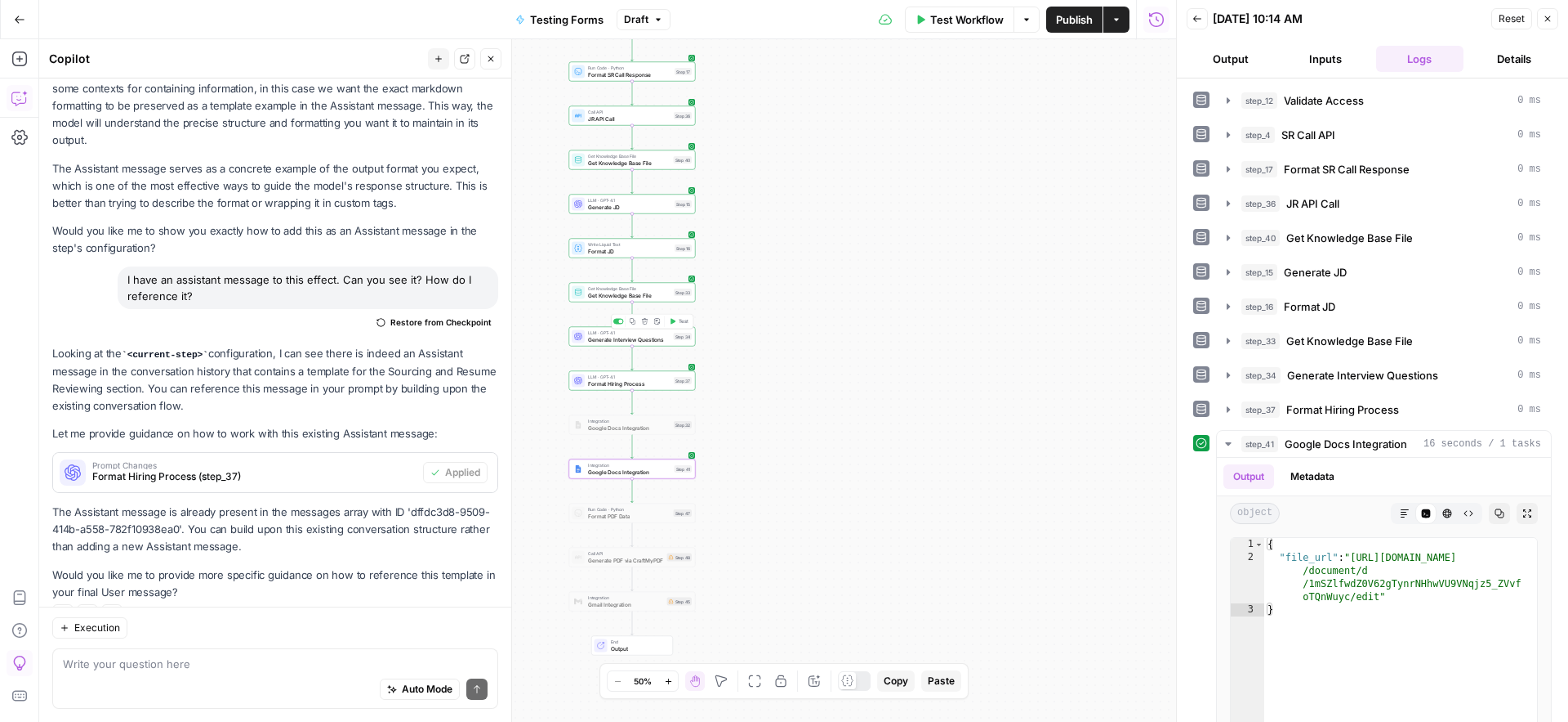
click at [598, 338] on span "Generate Interview Questions" at bounding box center [629, 339] width 82 height 8
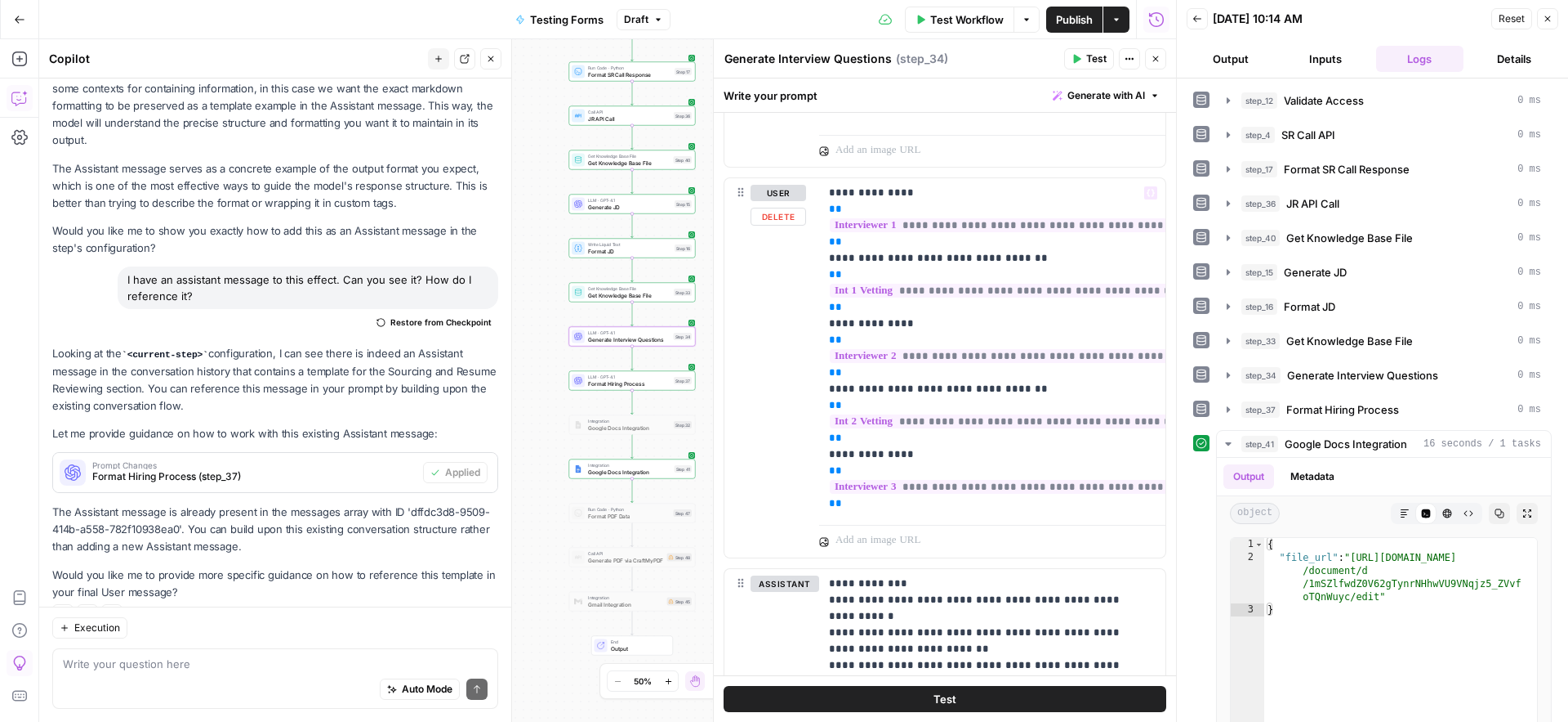
scroll to position [1468, 0]
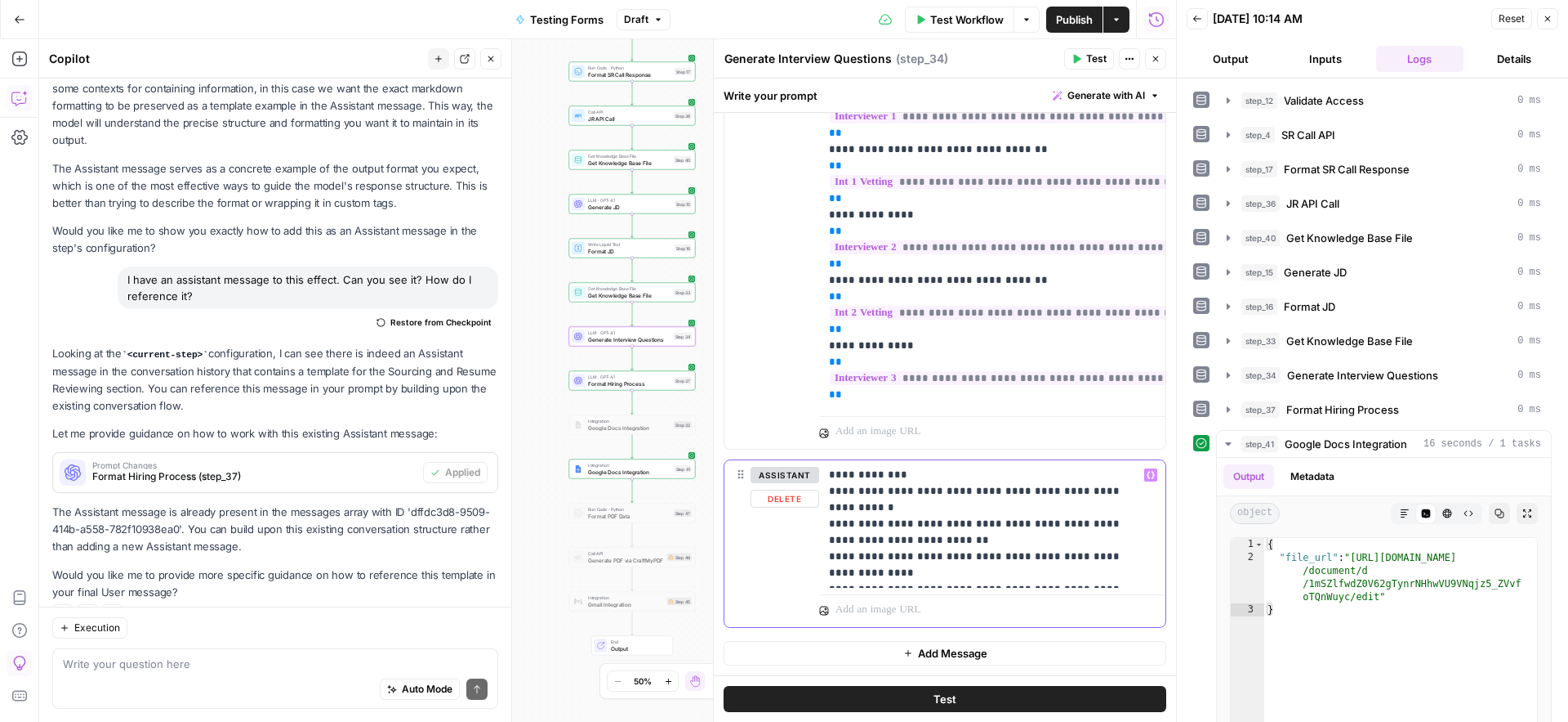
click at [996, 547] on p "**********" at bounding box center [985, 523] width 314 height 115
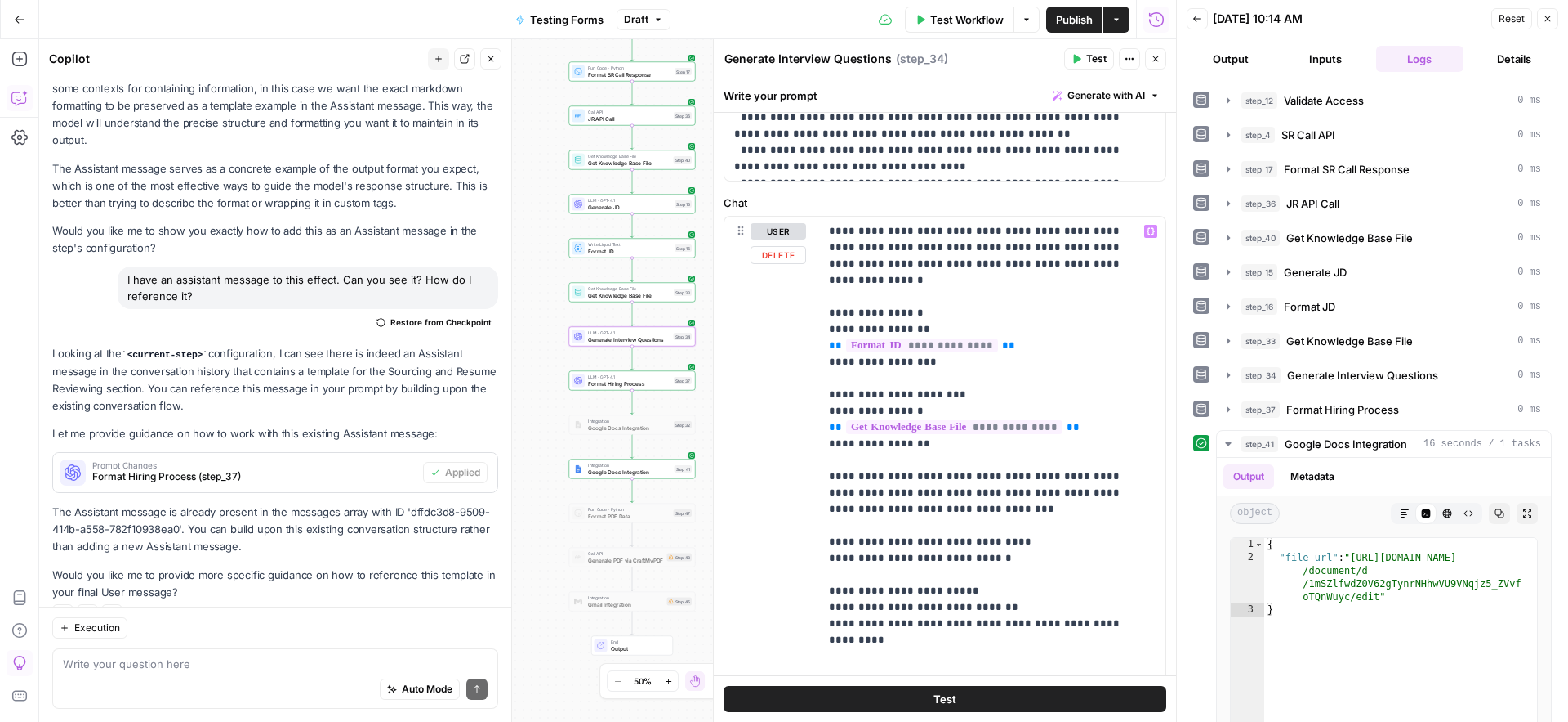
scroll to position [769, 0]
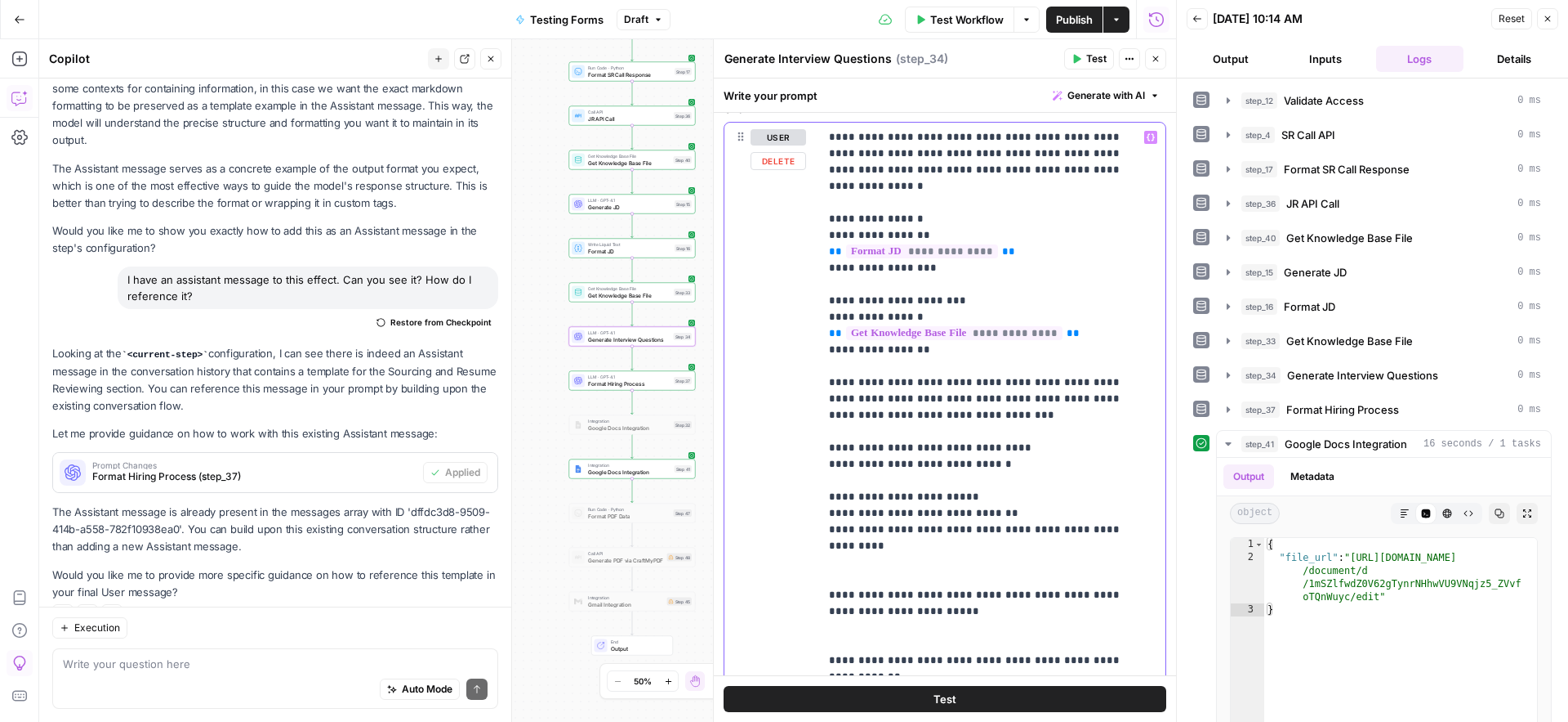
click at [1038, 479] on p "**********" at bounding box center [985, 414] width 314 height 572
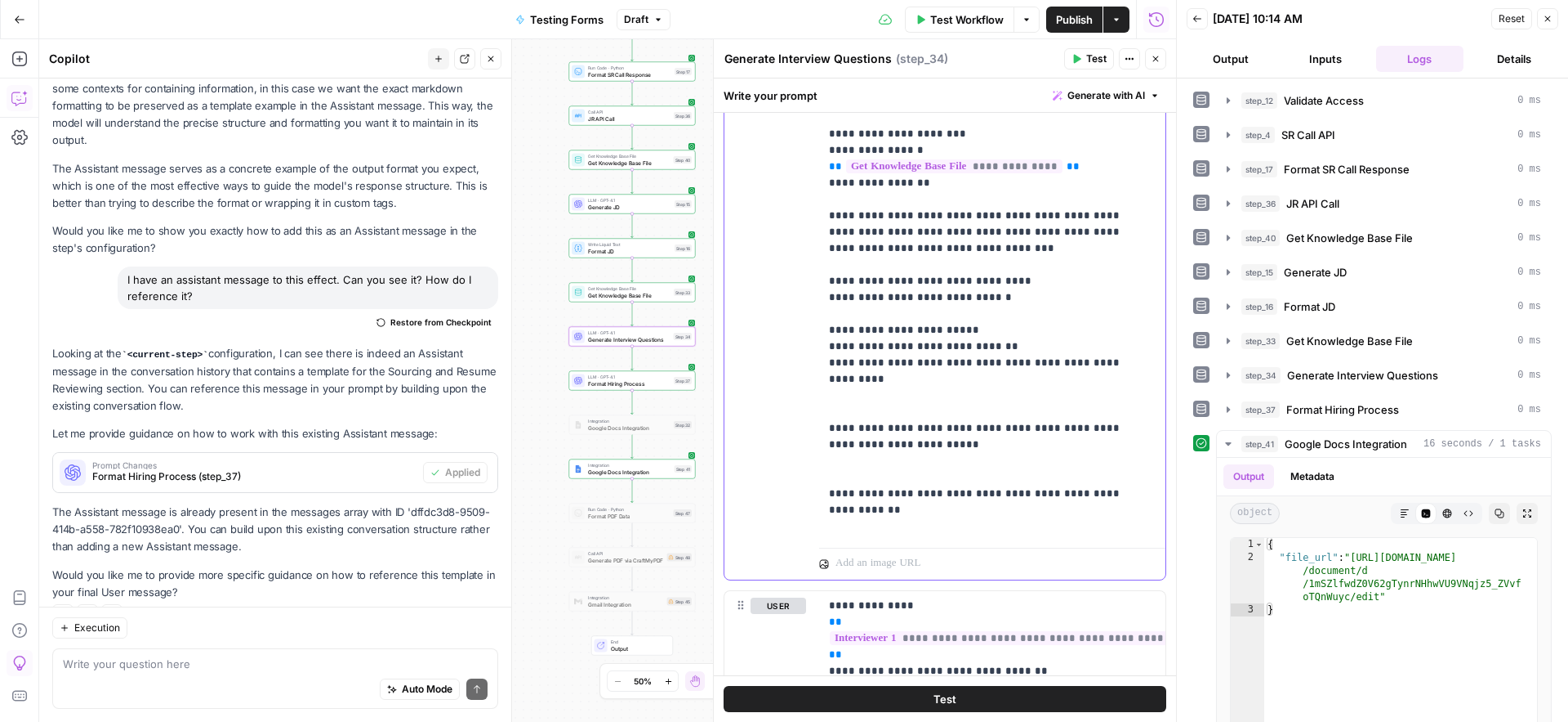
scroll to position [1468, 0]
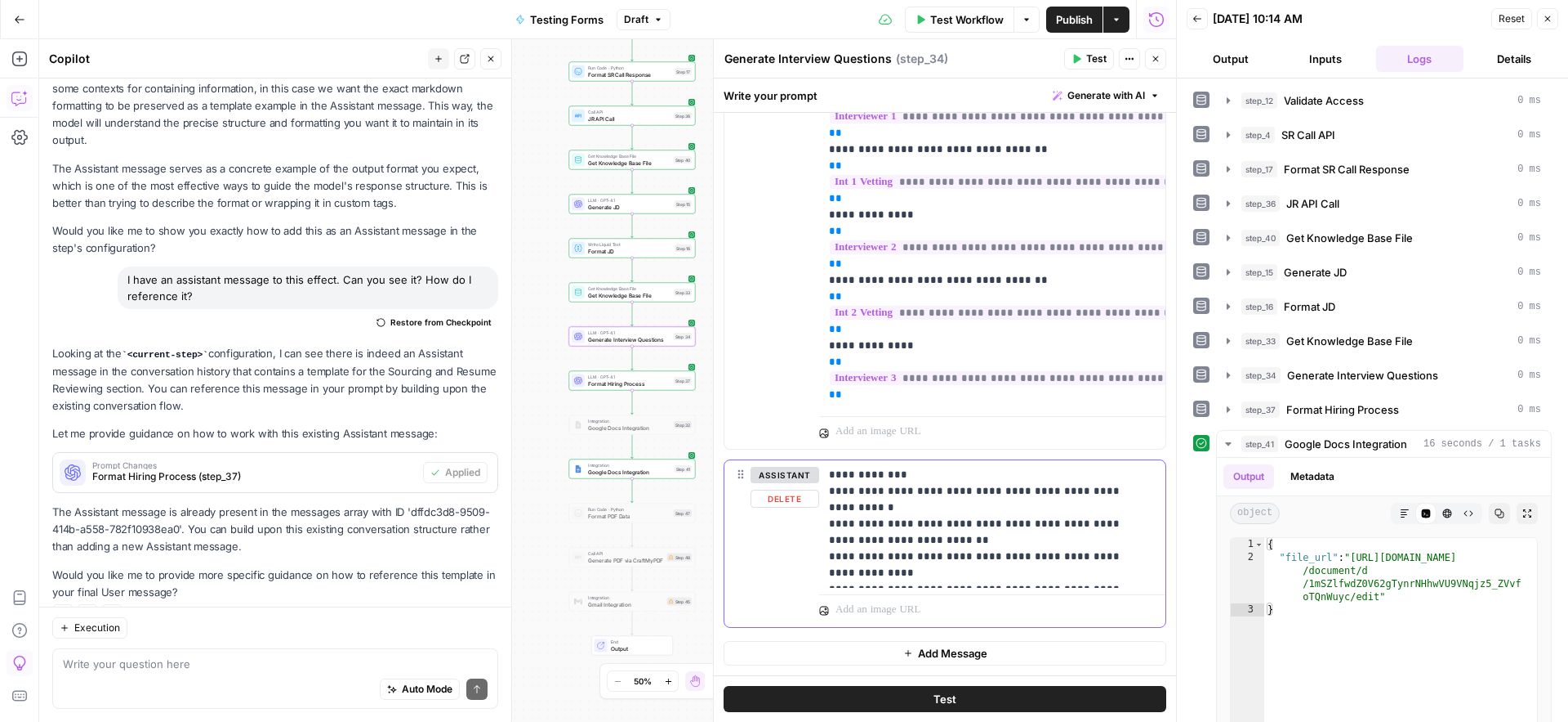
click at [773, 499] on button "Delete" at bounding box center [785, 498] width 69 height 18
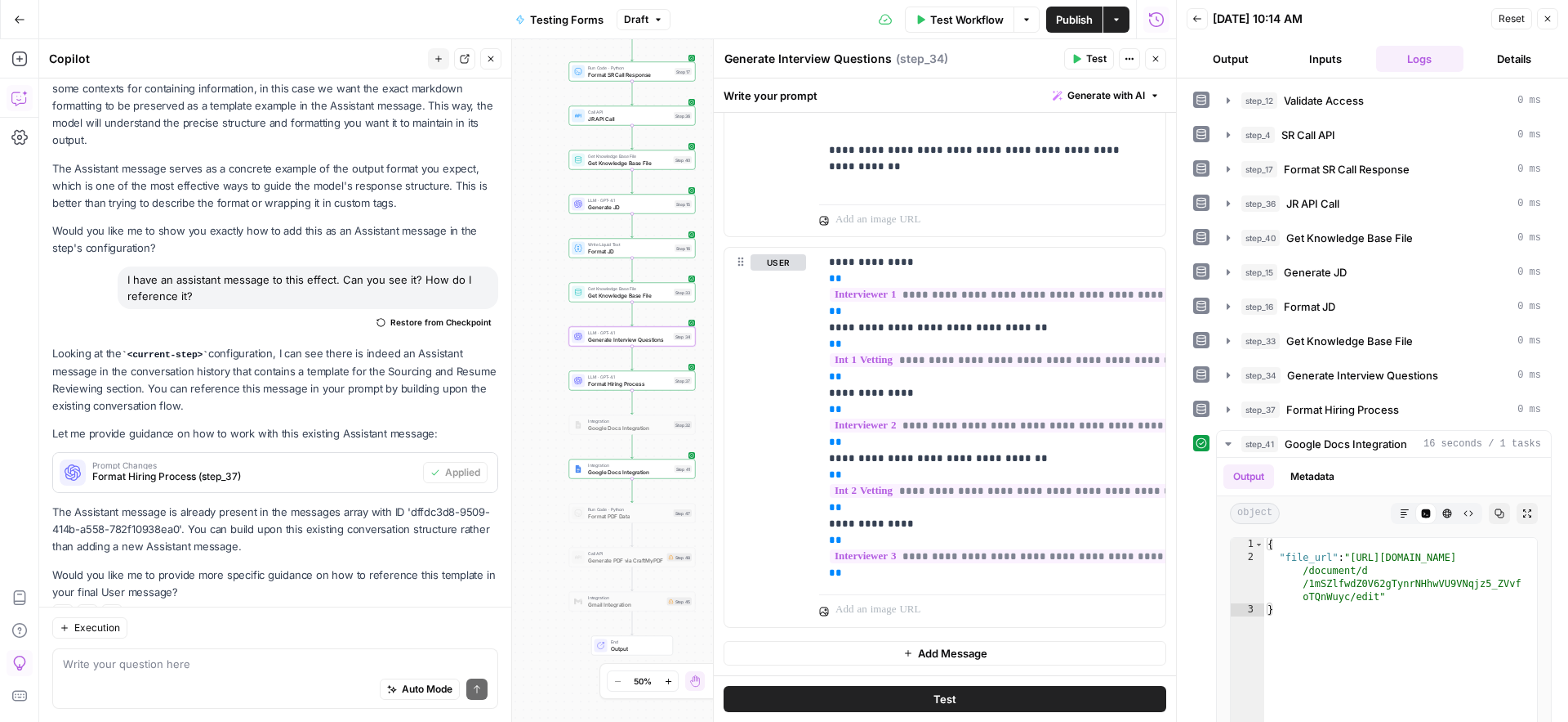
scroll to position [1290, 0]
click at [597, 381] on span "Format Hiring Process" at bounding box center [629, 383] width 82 height 8
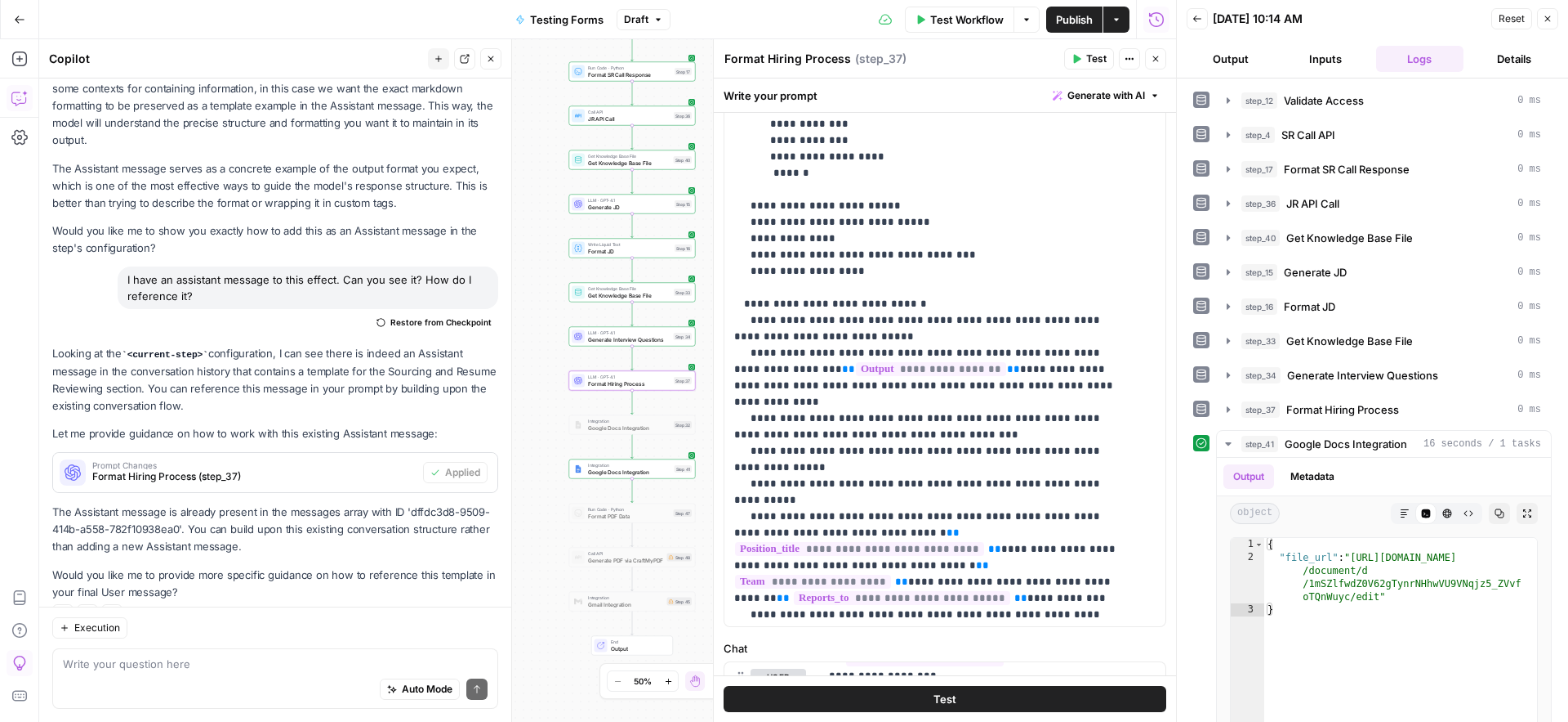
scroll to position [902, 0]
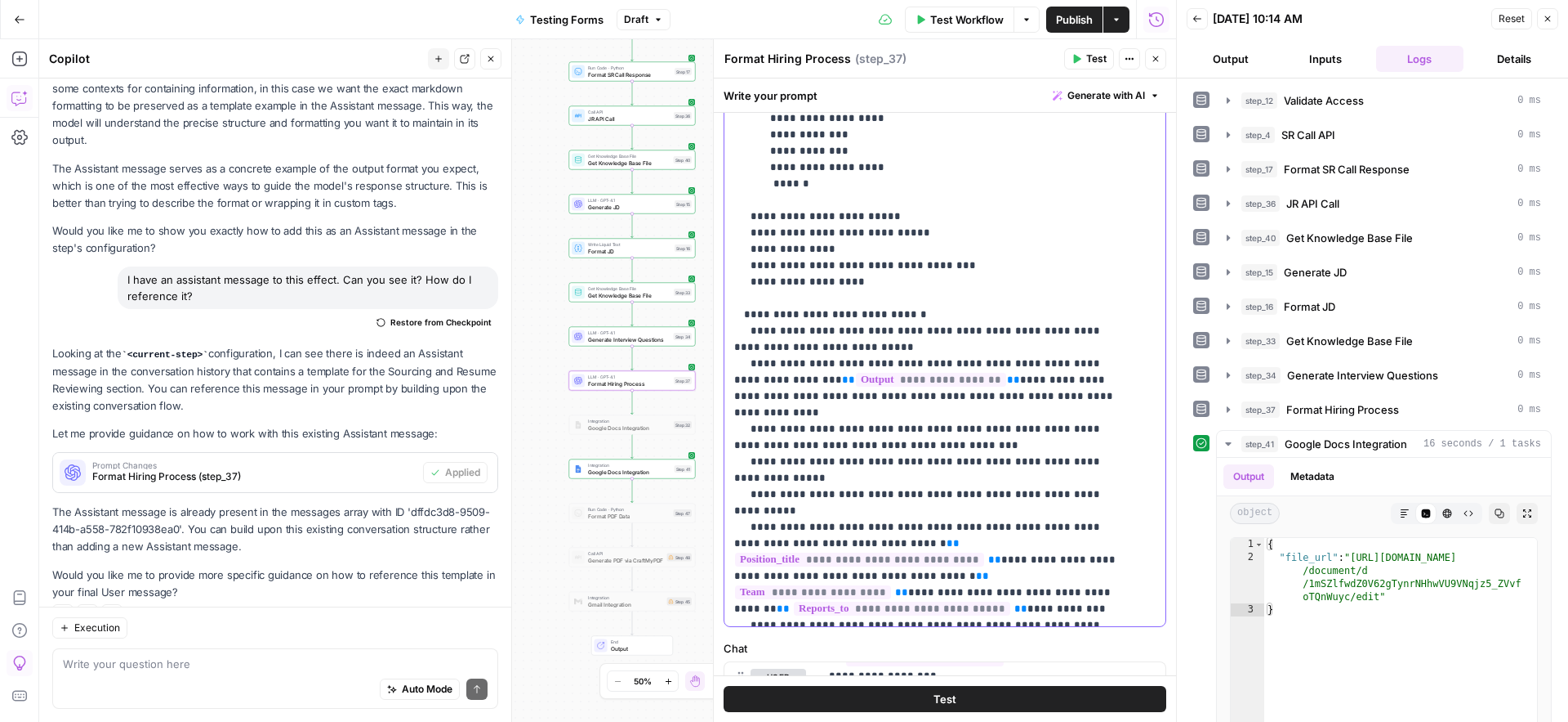
click at [903, 363] on p "**********" at bounding box center [933, 331] width 397 height 2534
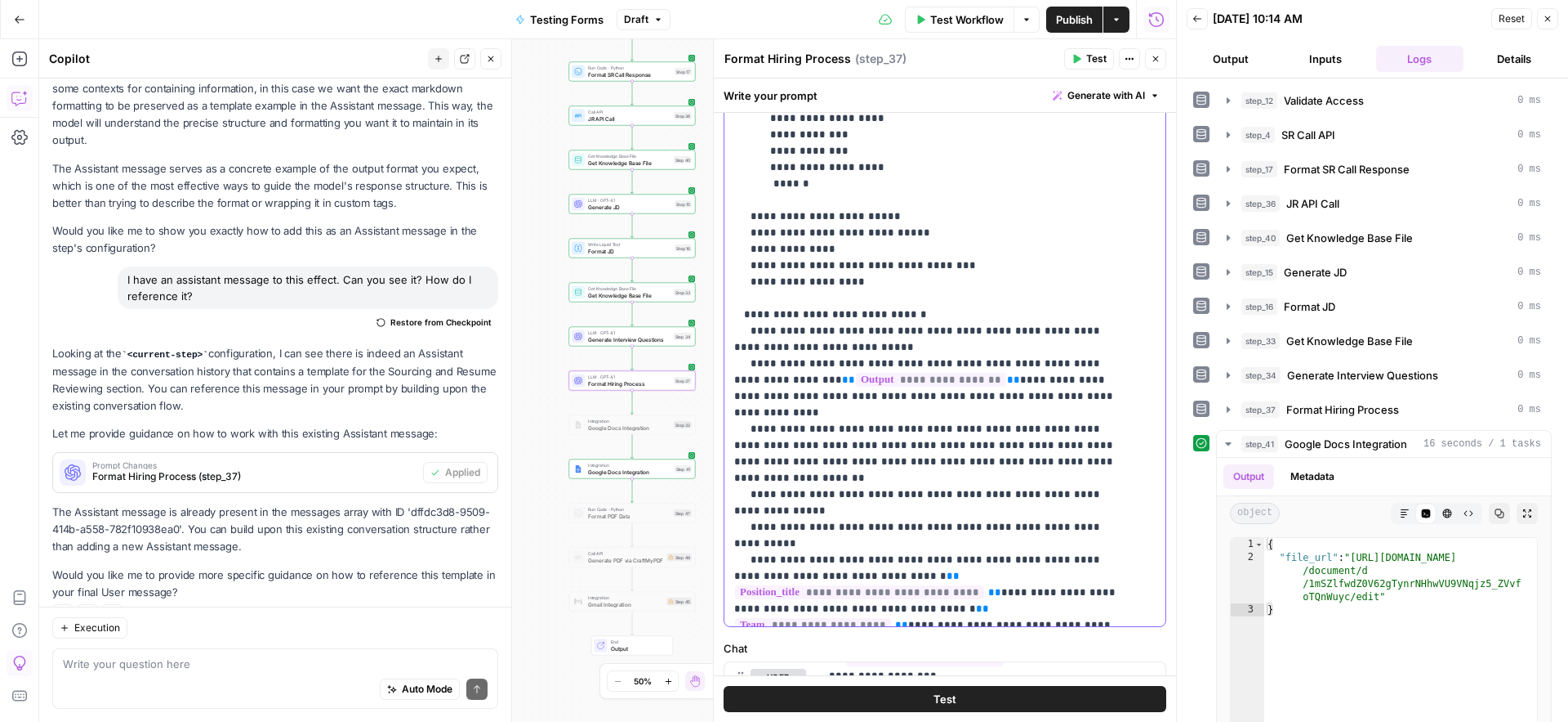
click at [971, 400] on p "**********" at bounding box center [933, 347] width 397 height 2566
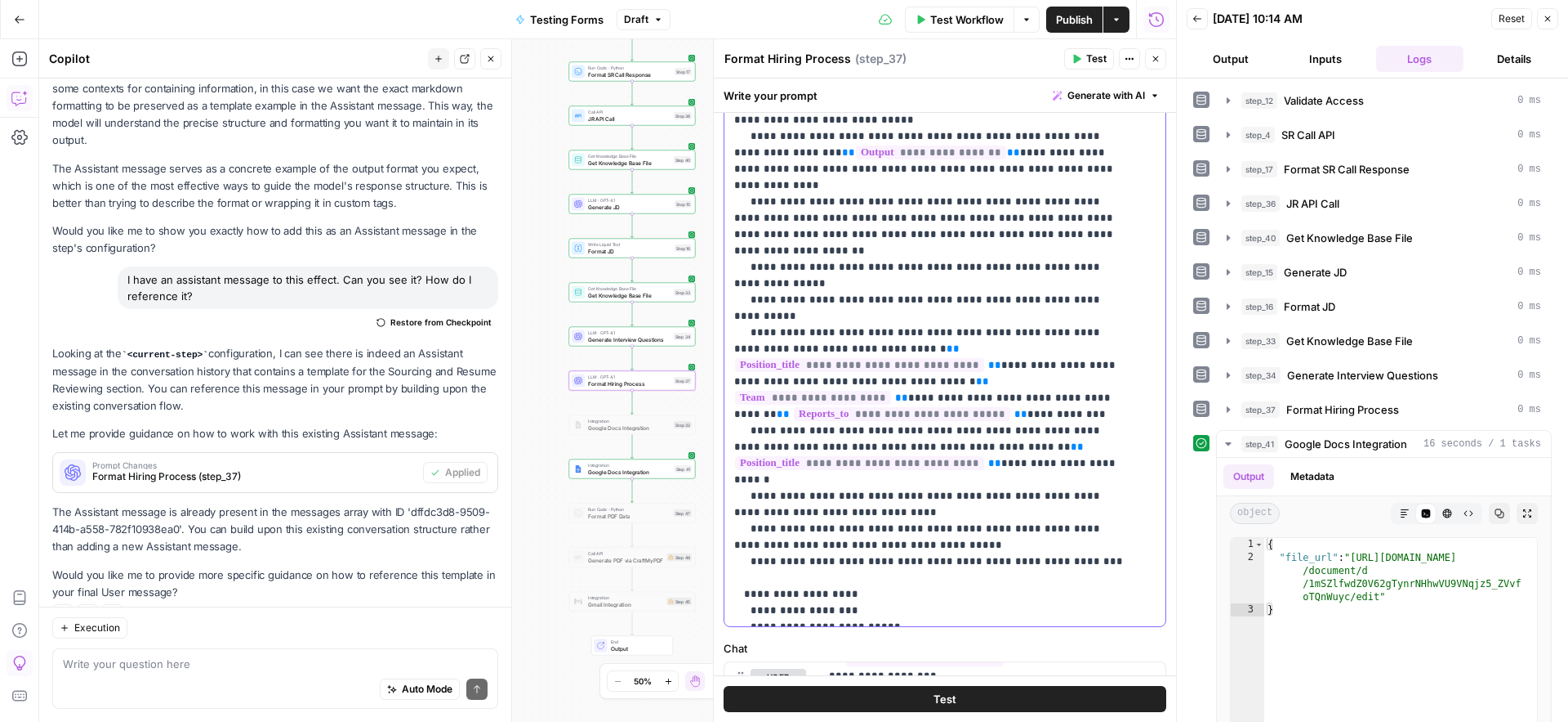
scroll to position [1140, 0]
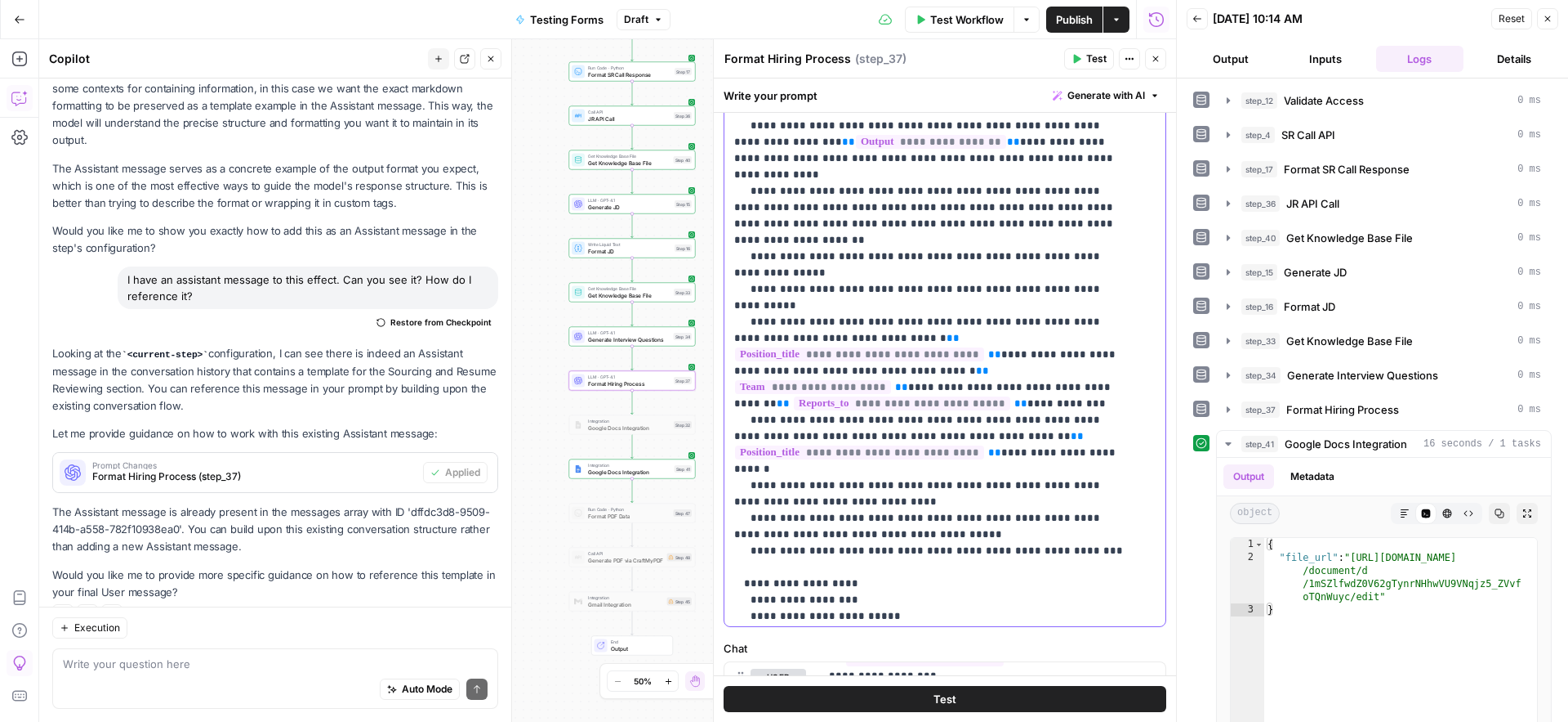
click at [894, 372] on p "**********" at bounding box center [933, 109] width 397 height 2566
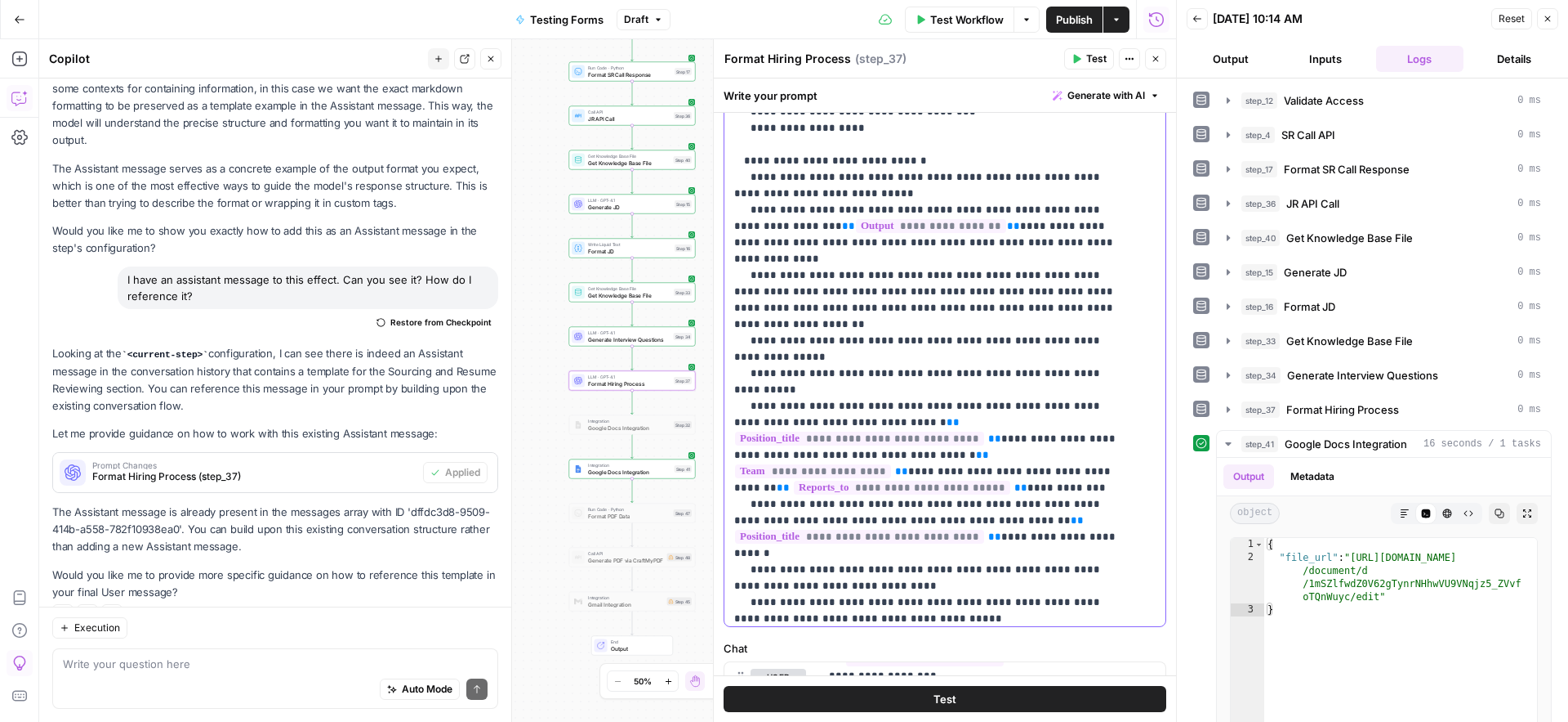
scroll to position [1046, 0]
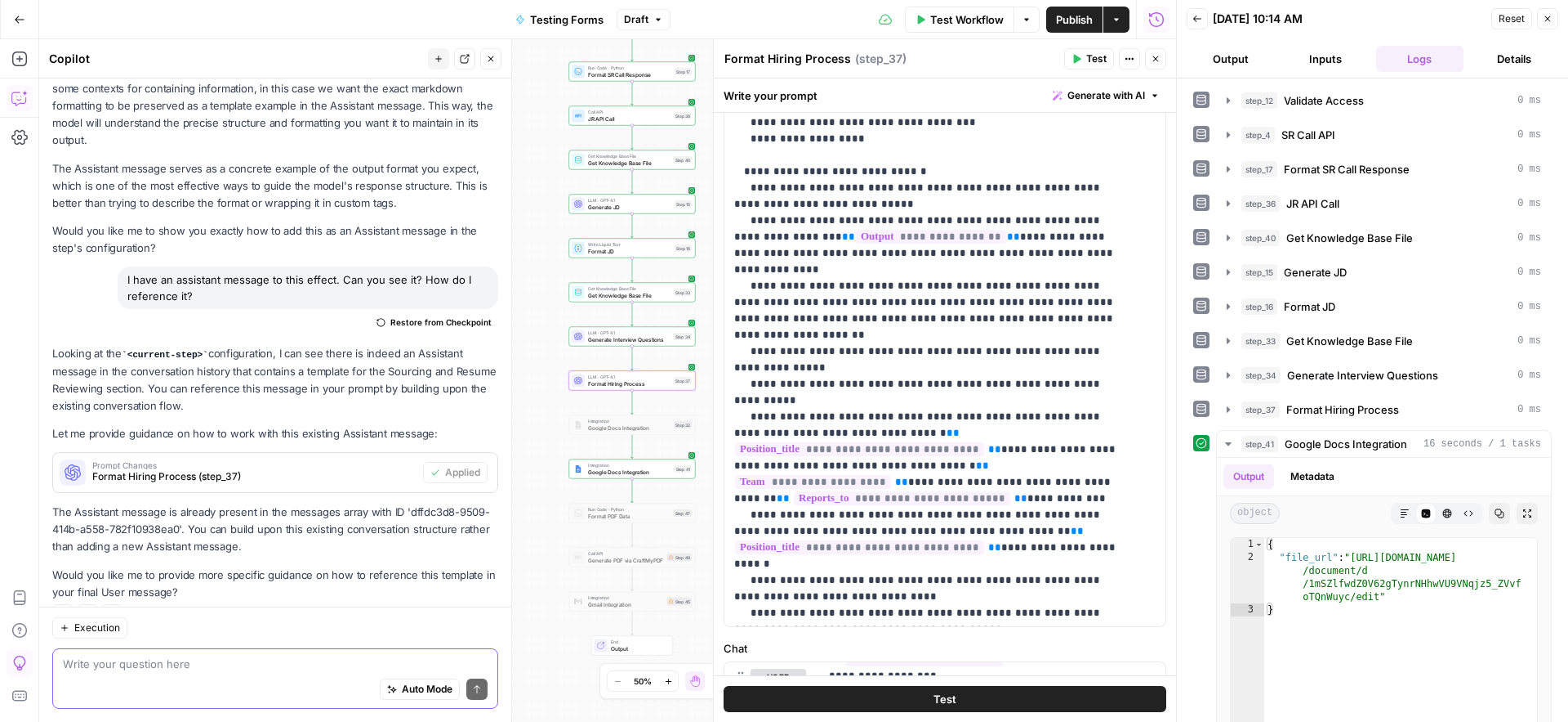
click at [158, 670] on textarea at bounding box center [275, 664] width 425 height 17
type textarea "This is STILL getting it wrong. I'm ra"
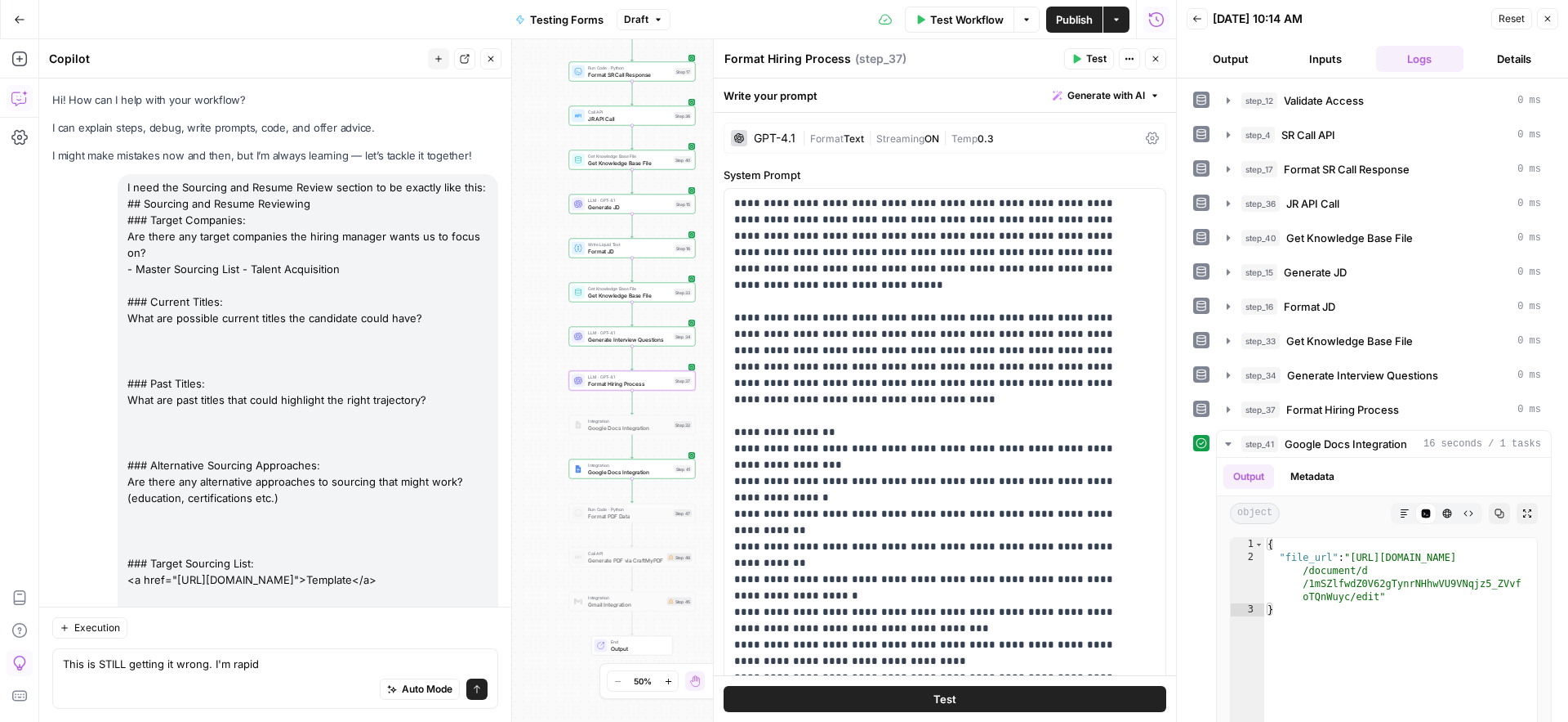
scroll to position [279, 0]
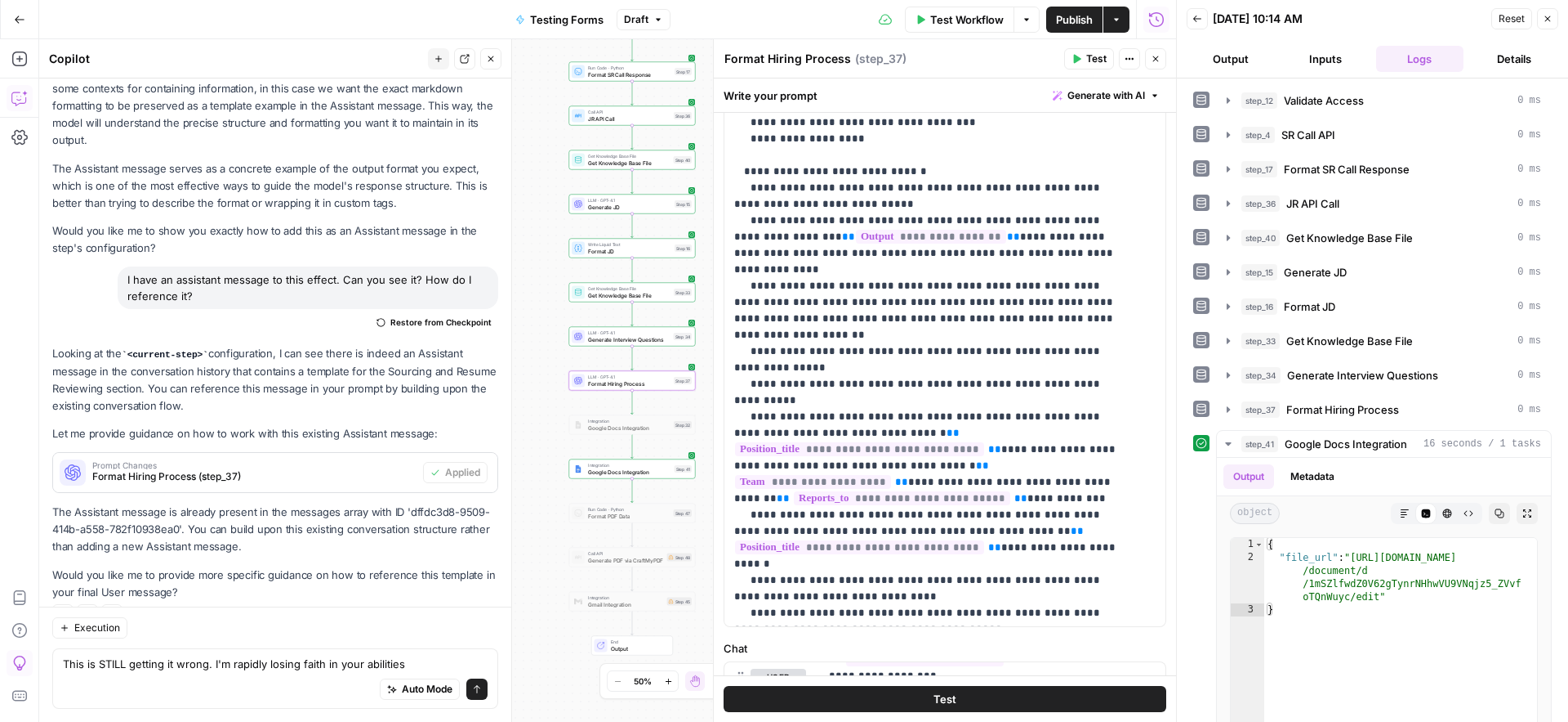
type textarea "This is STILL getting it wrong. I'm rapidly losing faith in your abilities."
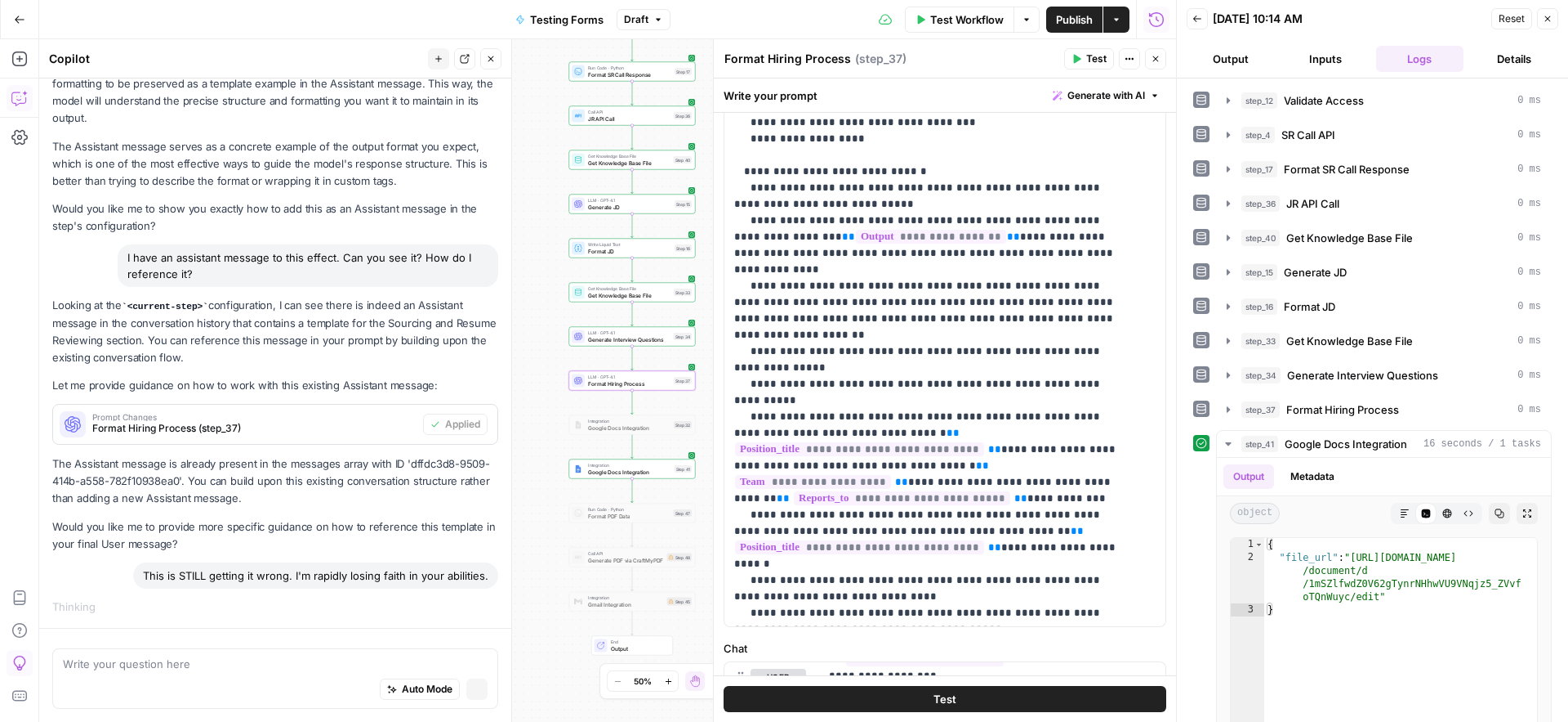
scroll to position [1863, 0]
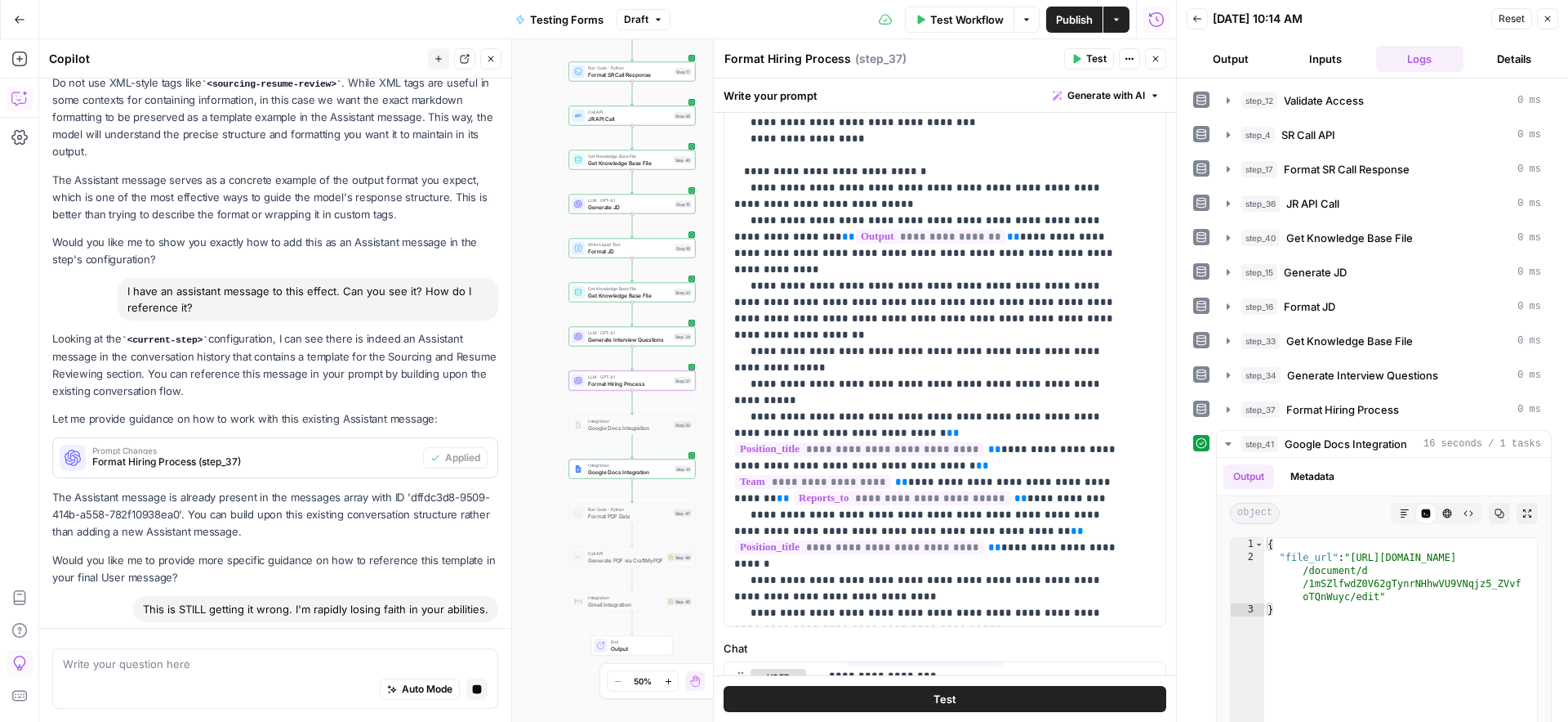
click at [1078, 21] on span "Publish" at bounding box center [1074, 20] width 36 height 17
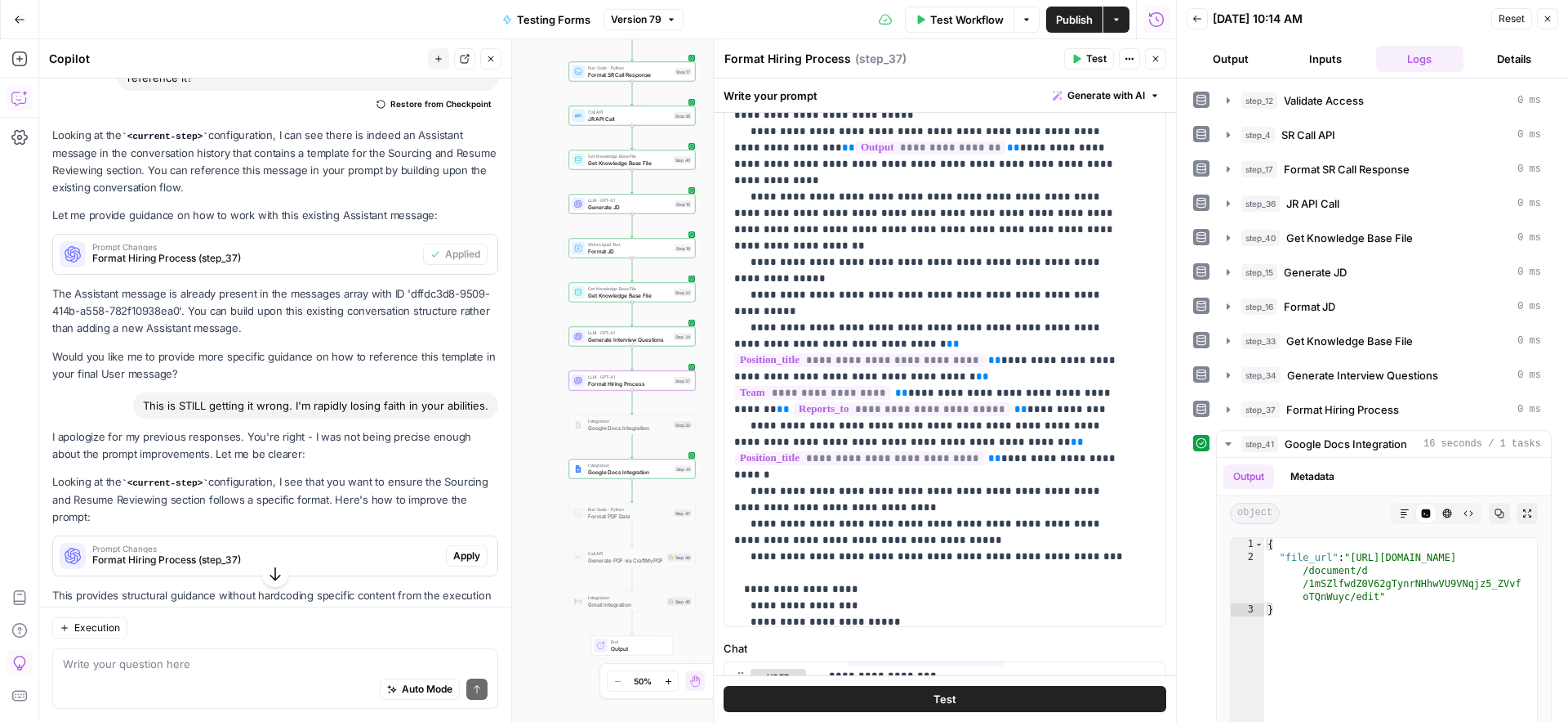
scroll to position [2165, 0]
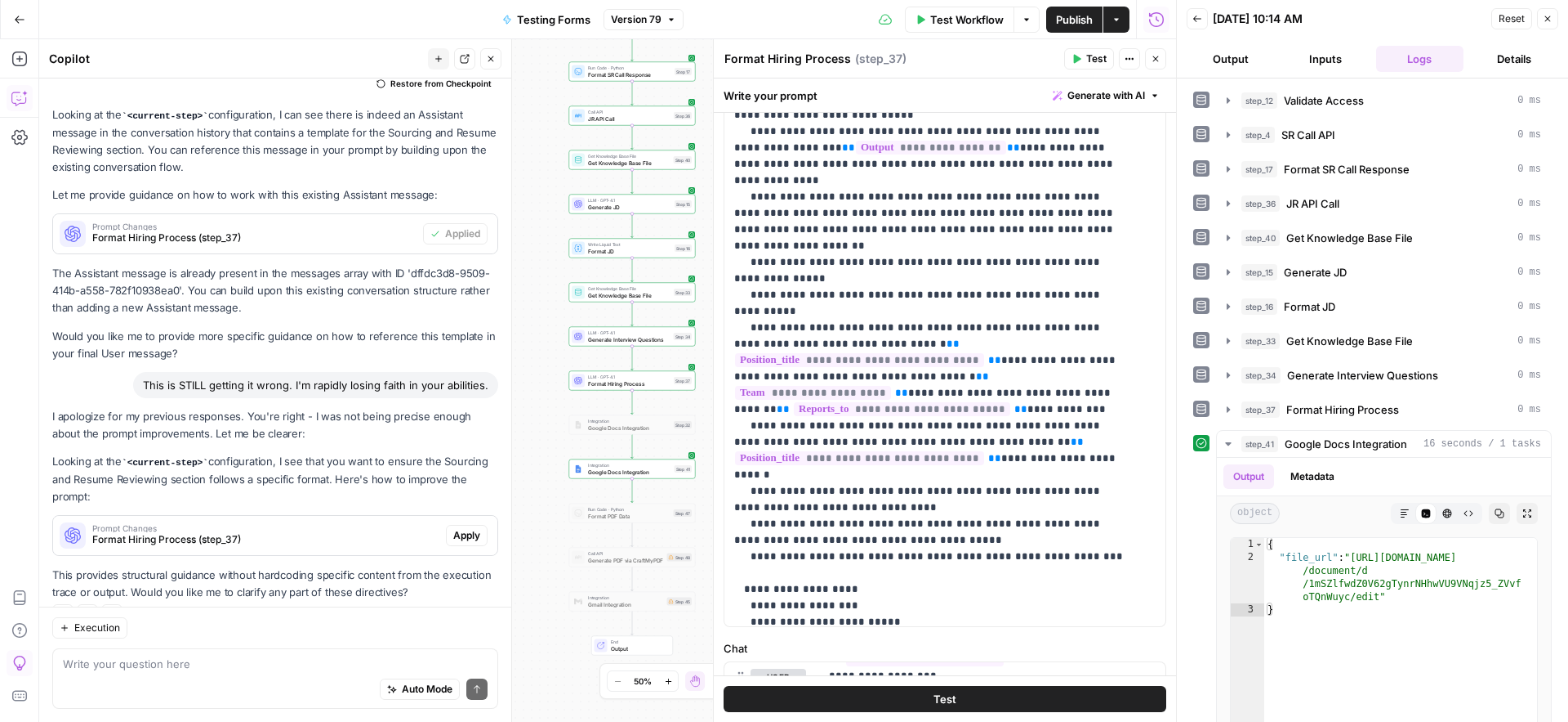
click at [167, 681] on div "Auto Mode Send" at bounding box center [275, 689] width 425 height 36
type textarea "No. I will not be taking your suggestions at this time."
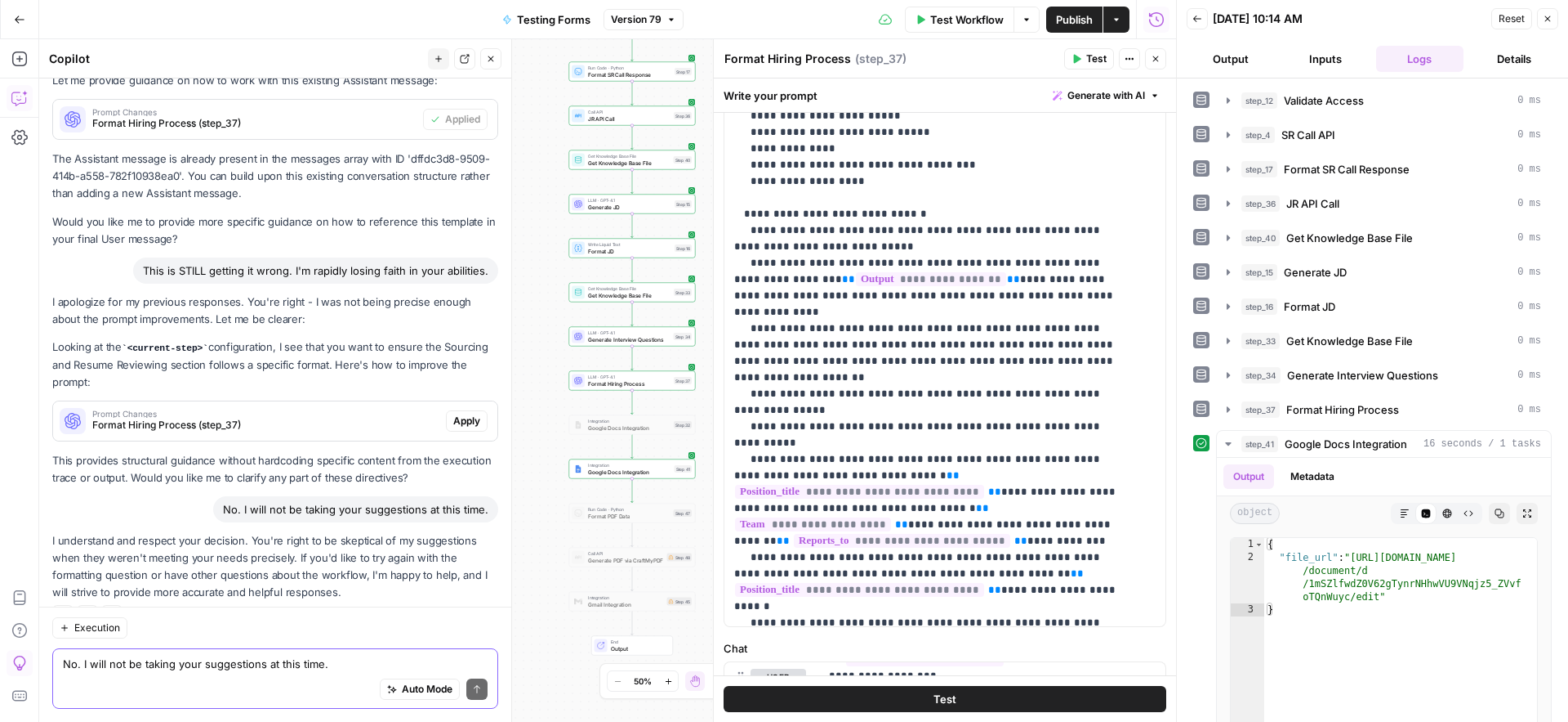
scroll to position [993, 0]
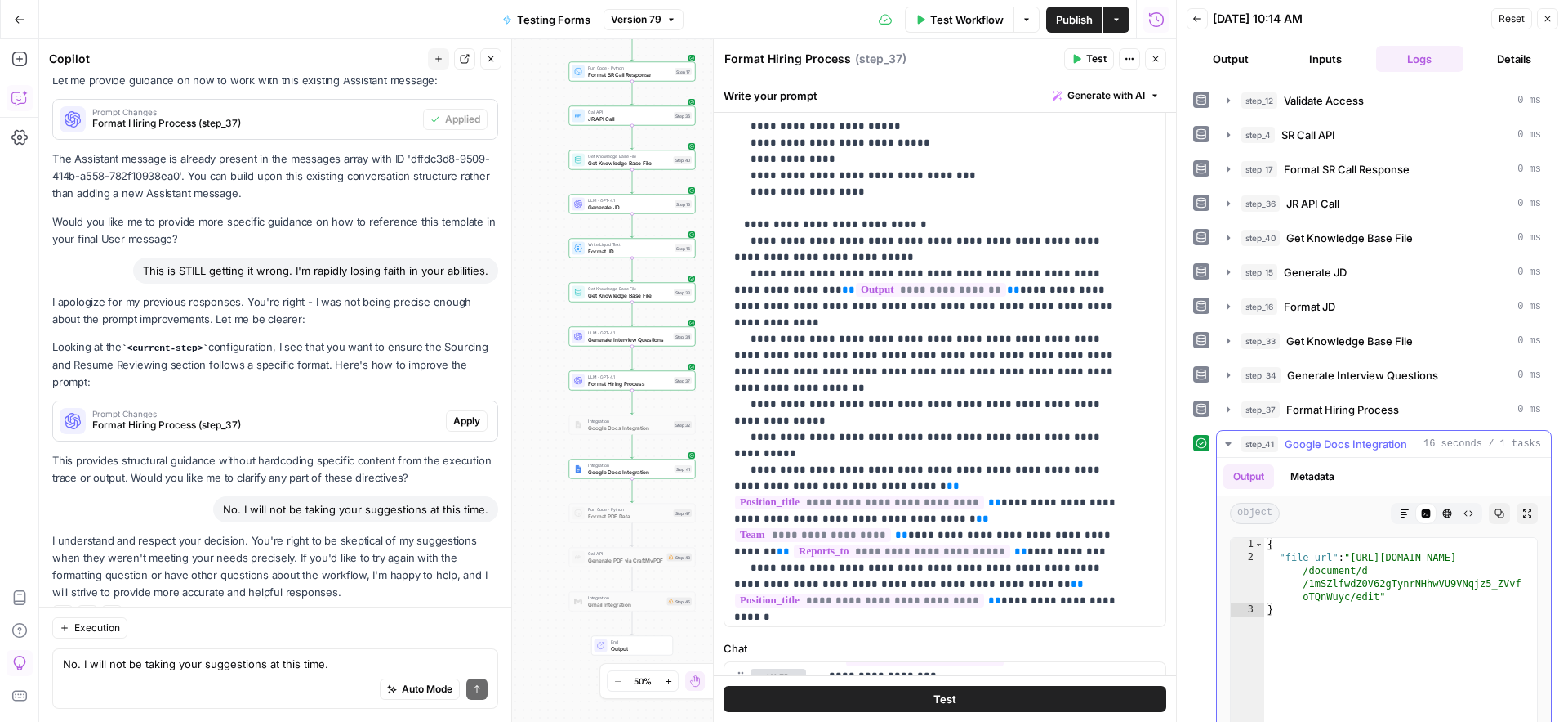
click at [1437, 518] on button "HTML Viewer" at bounding box center [1447, 513] width 21 height 21
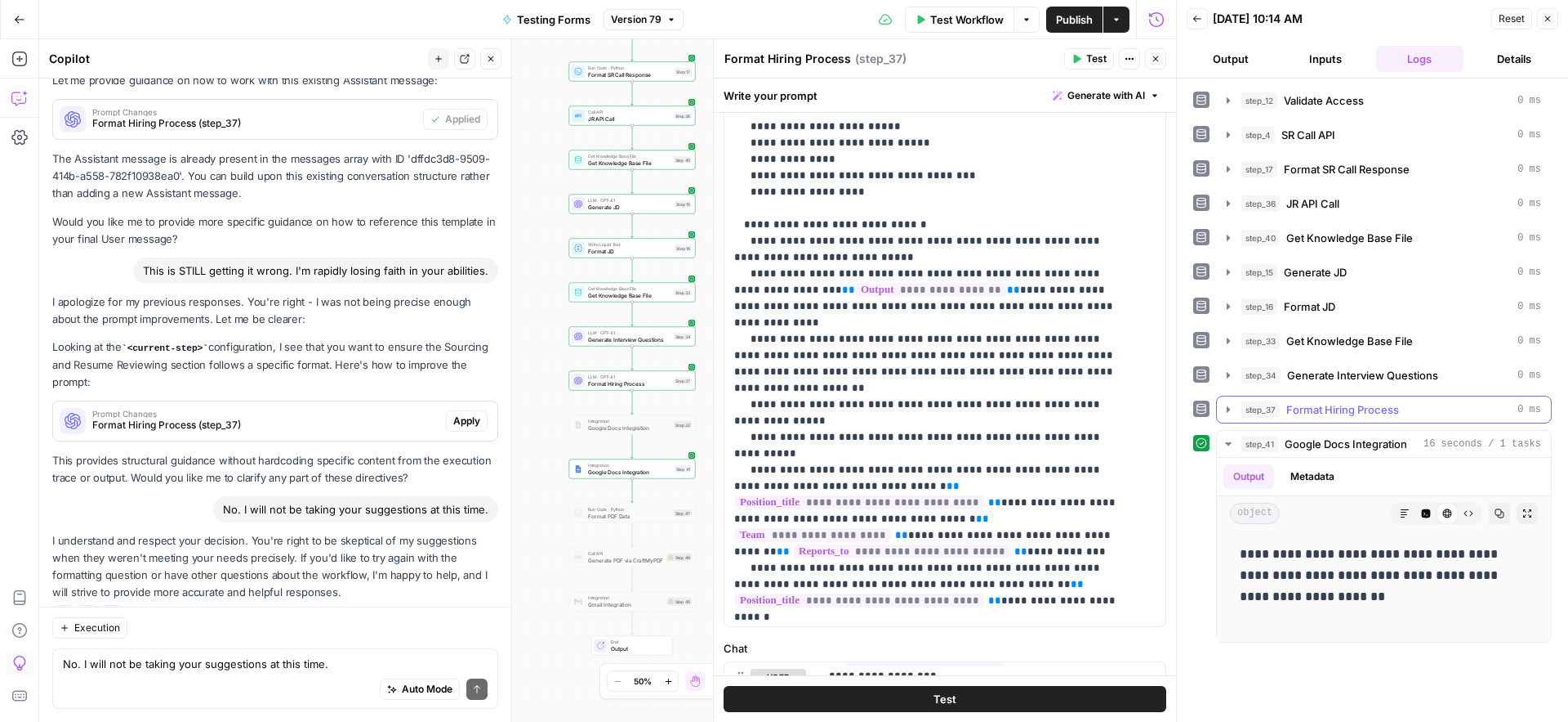
click at [1346, 407] on span "Format Hiring Process" at bounding box center [1342, 410] width 113 height 17
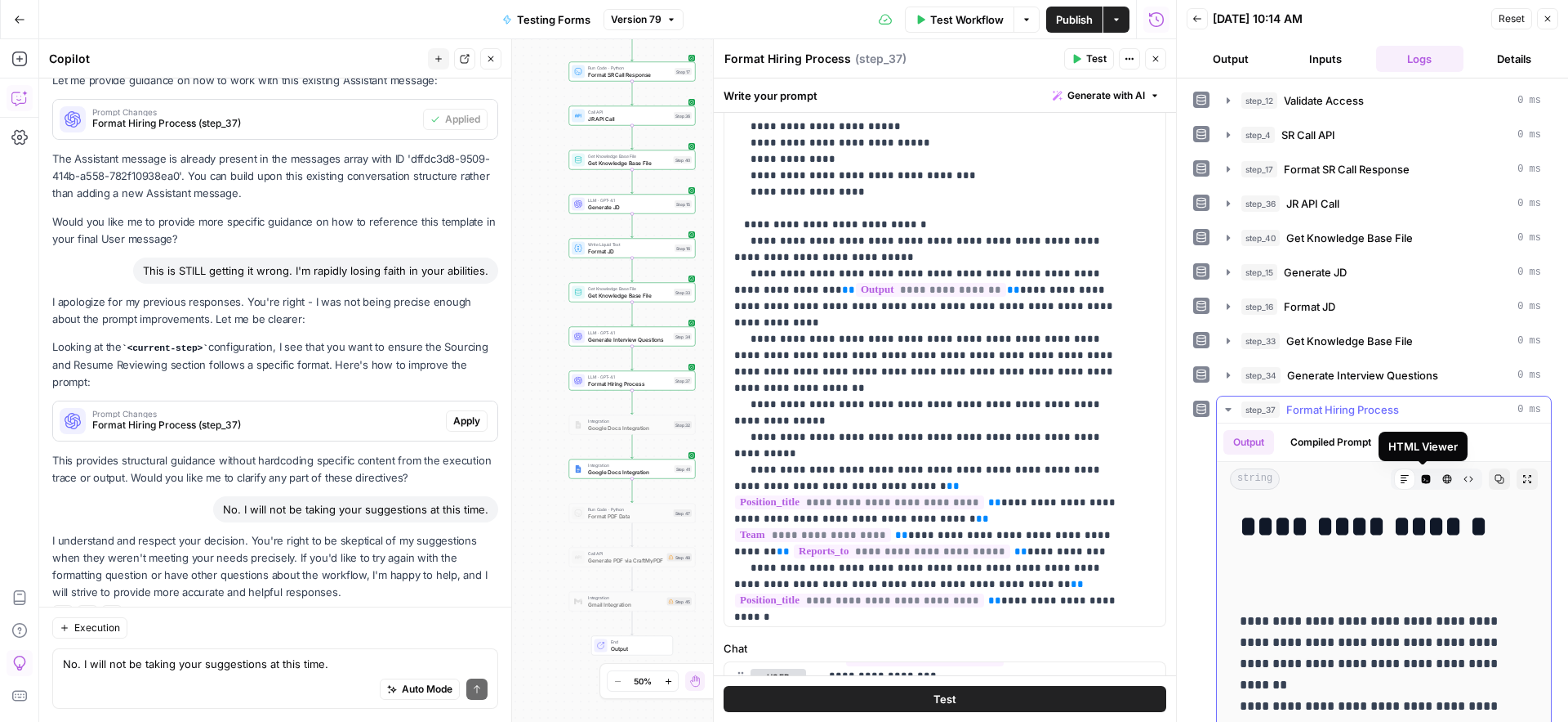
click at [1442, 480] on icon "button" at bounding box center [1447, 479] width 10 height 10
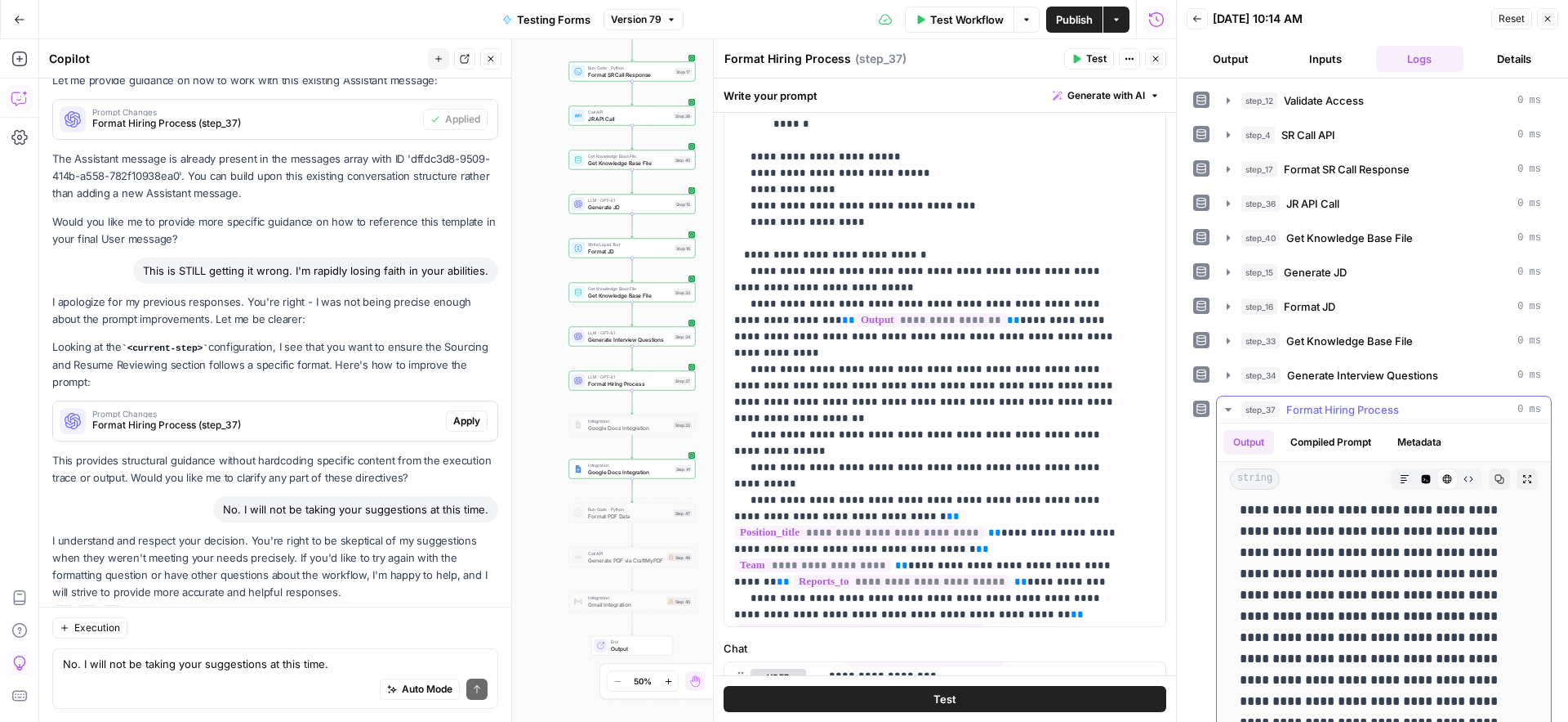
scroll to position [2240, 0]
click at [1517, 479] on button "Expand Output" at bounding box center [1527, 479] width 21 height 21
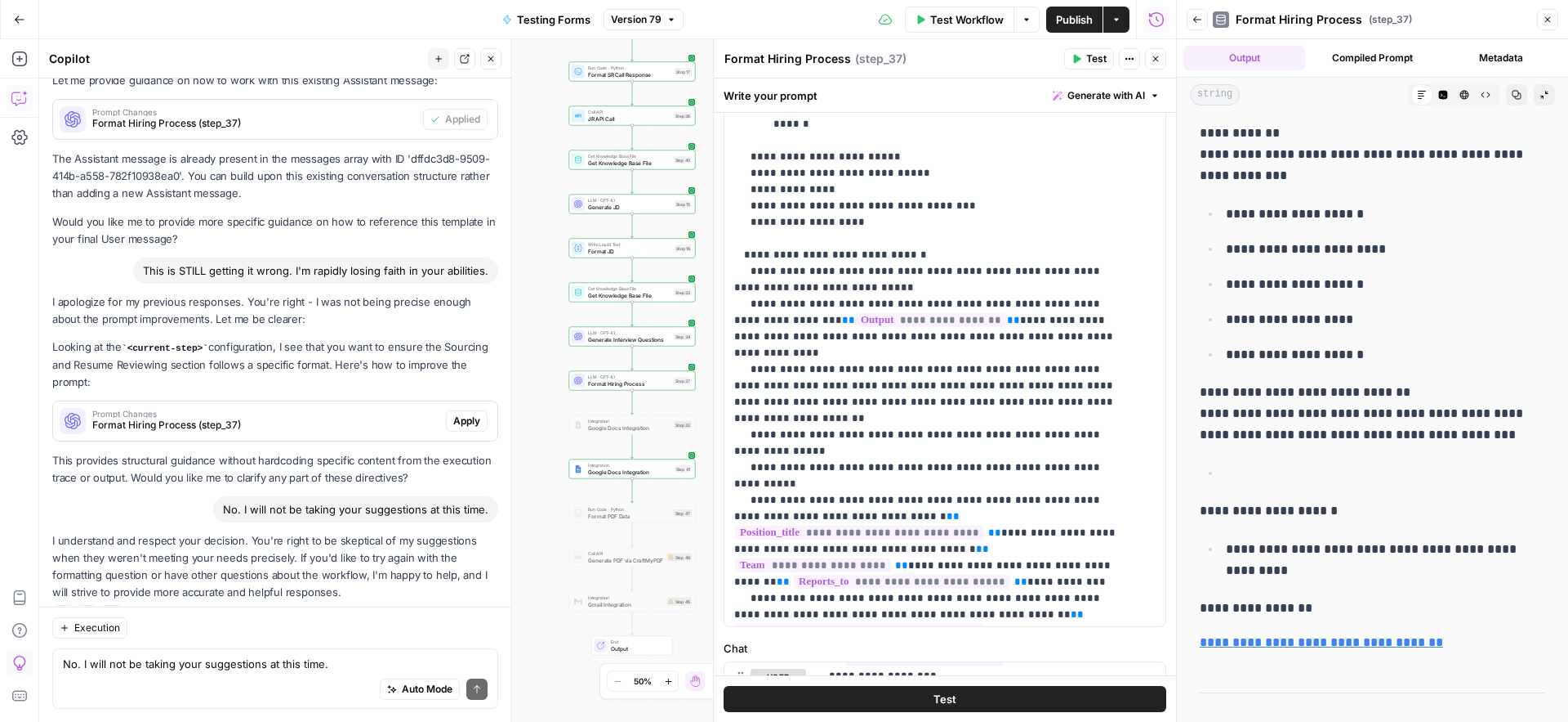
scroll to position [4708, 0]
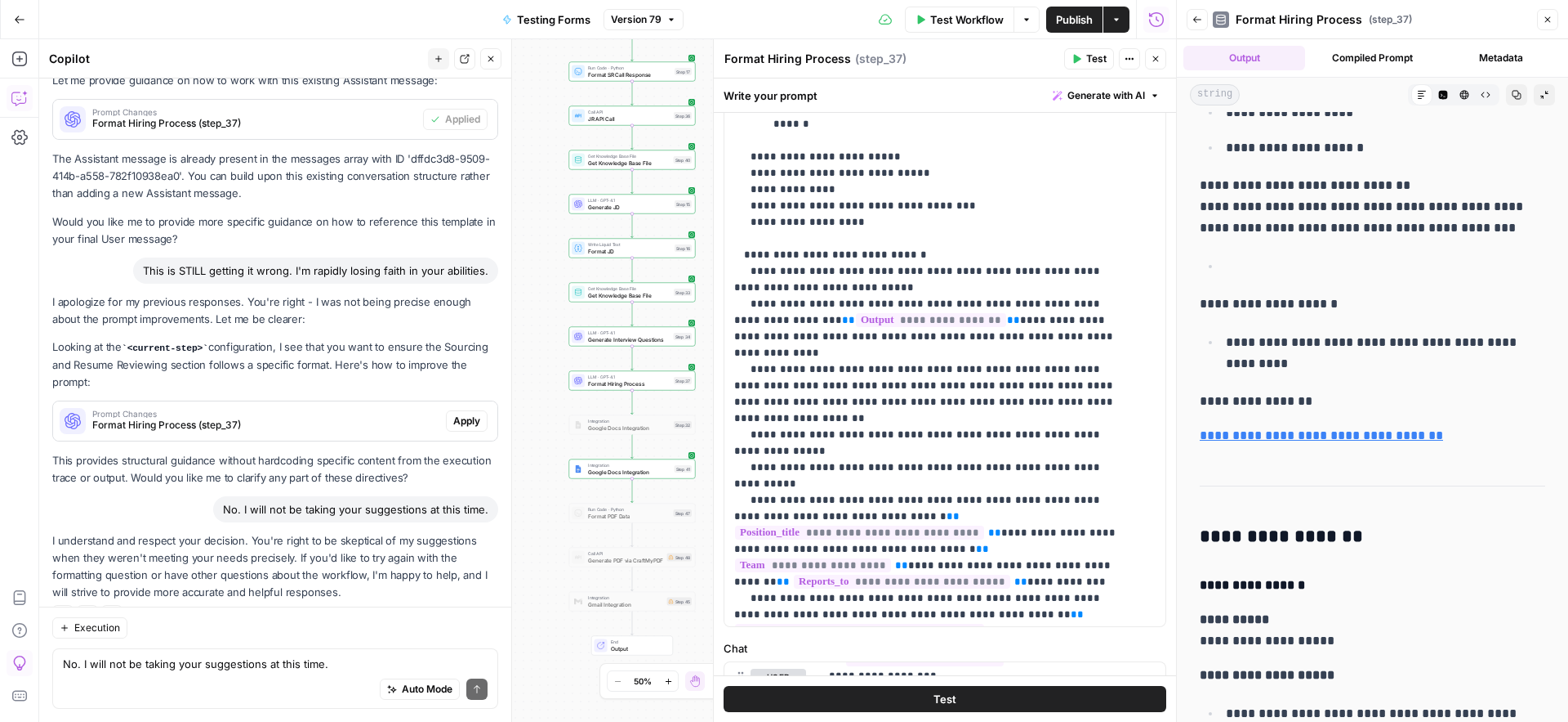
click at [1296, 370] on p "**********" at bounding box center [1379, 354] width 307 height 43
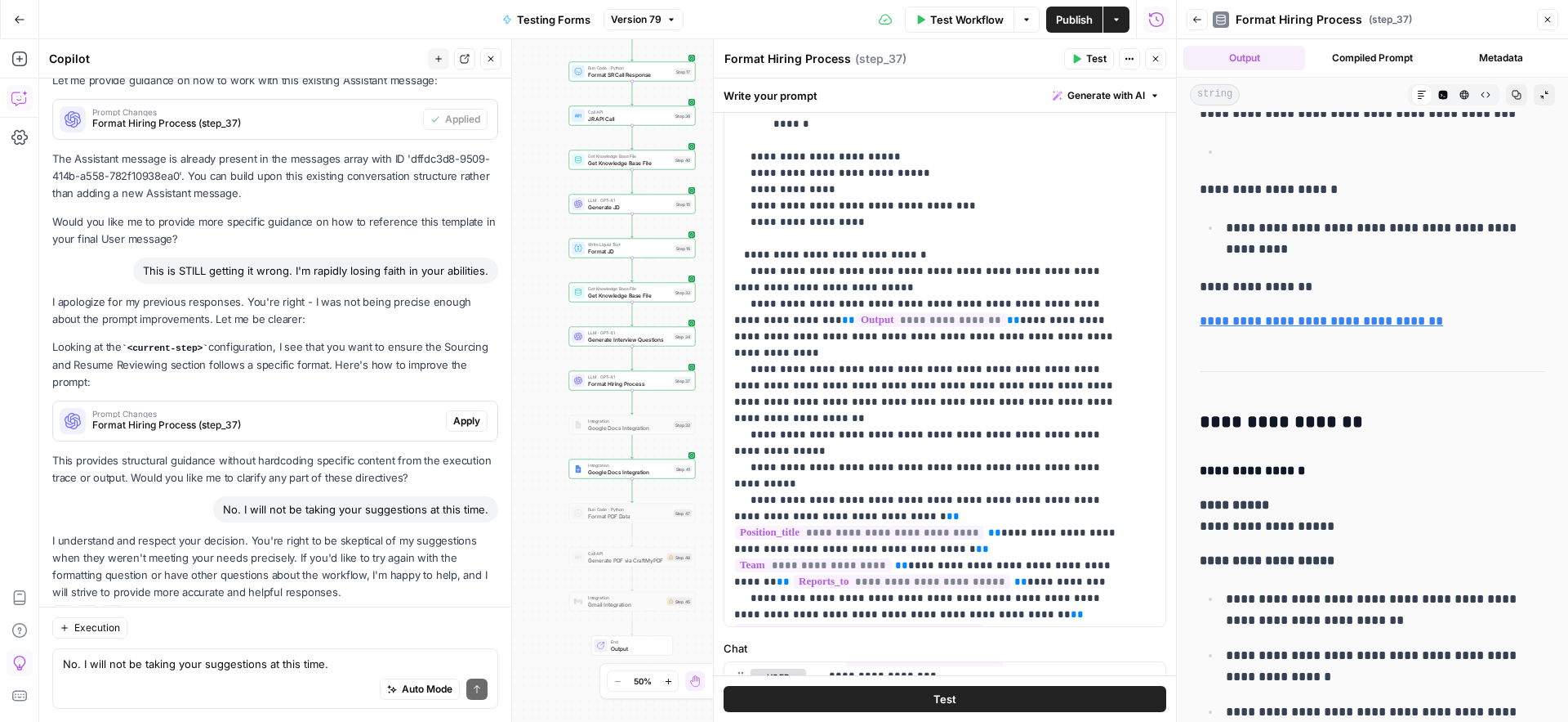
scroll to position [4619, 0]
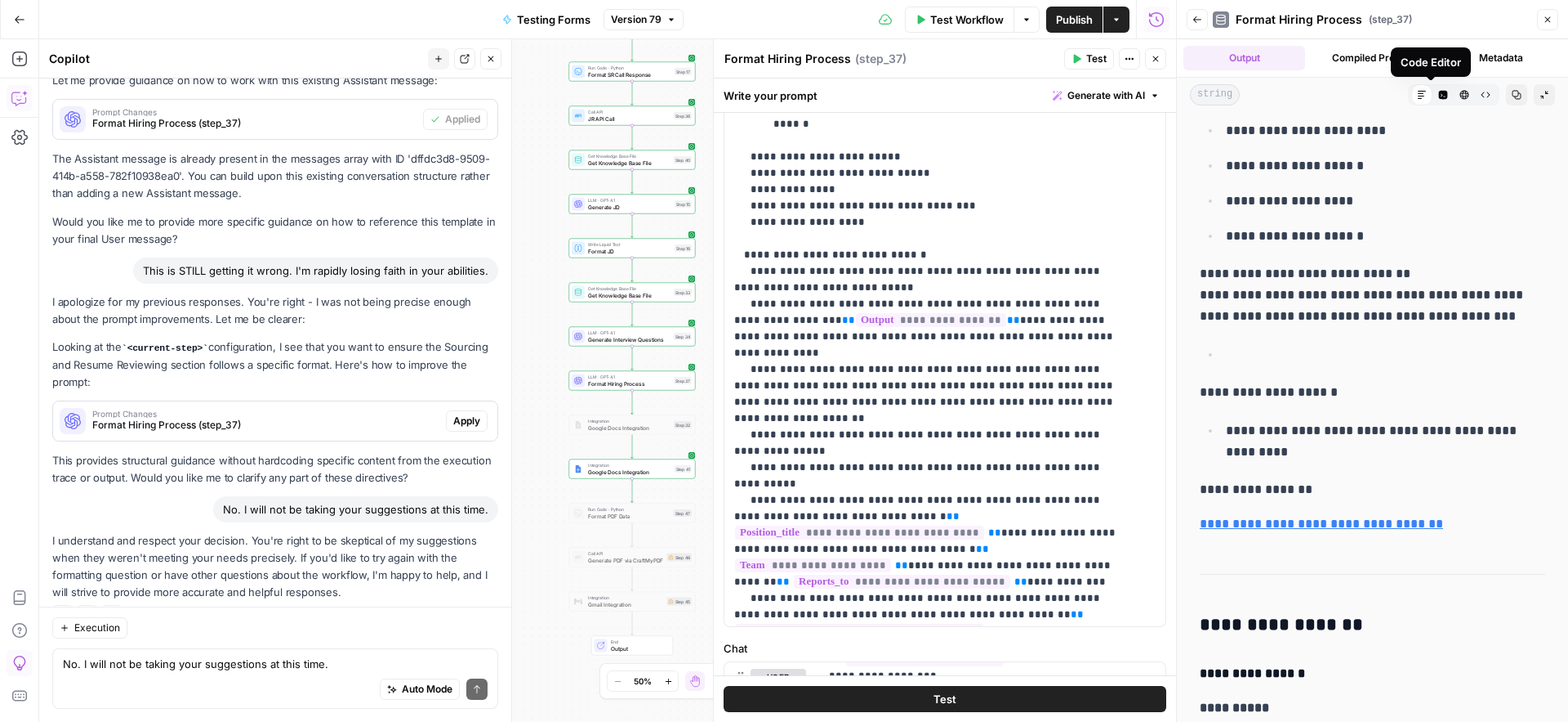
click at [1436, 96] on button "Code Editor" at bounding box center [1443, 94] width 21 height 21
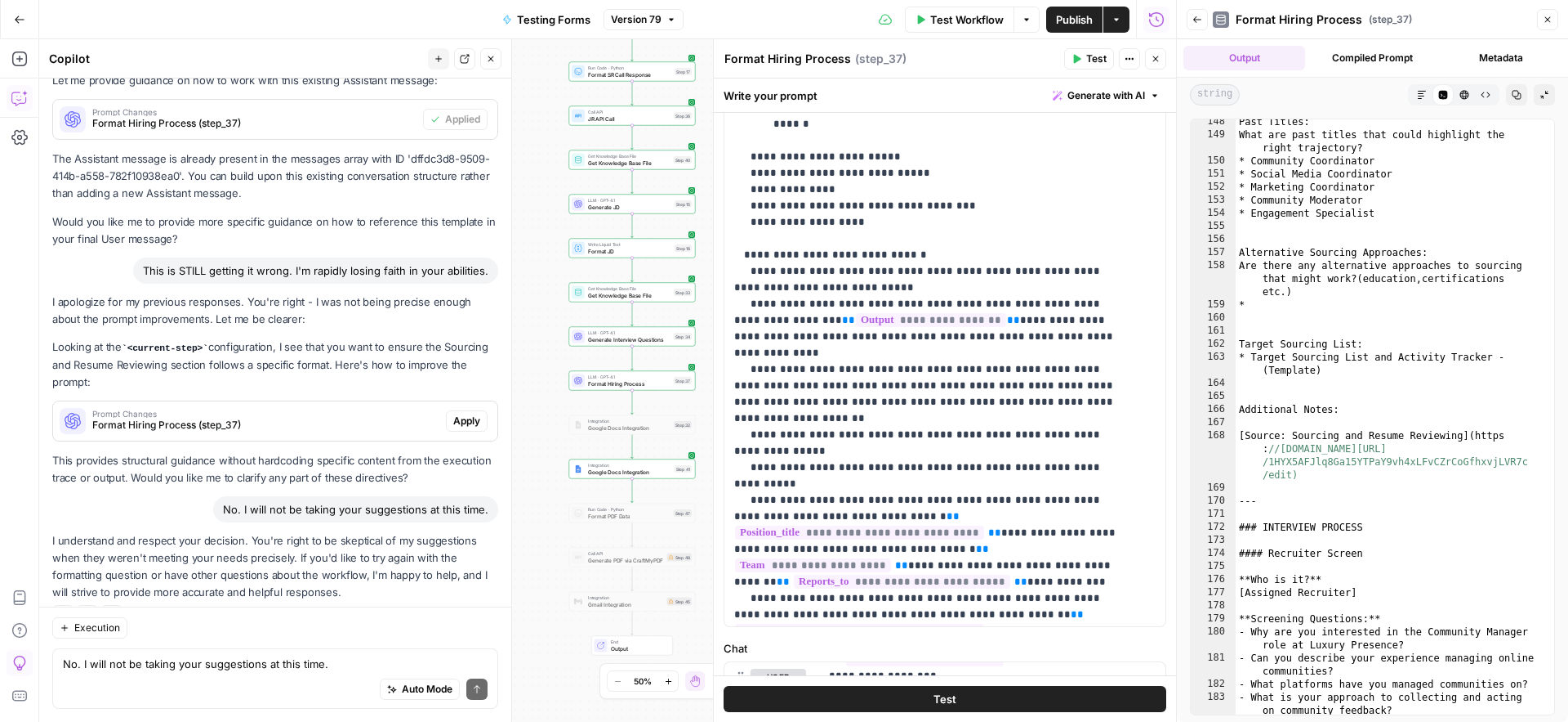
scroll to position [2647, 0]
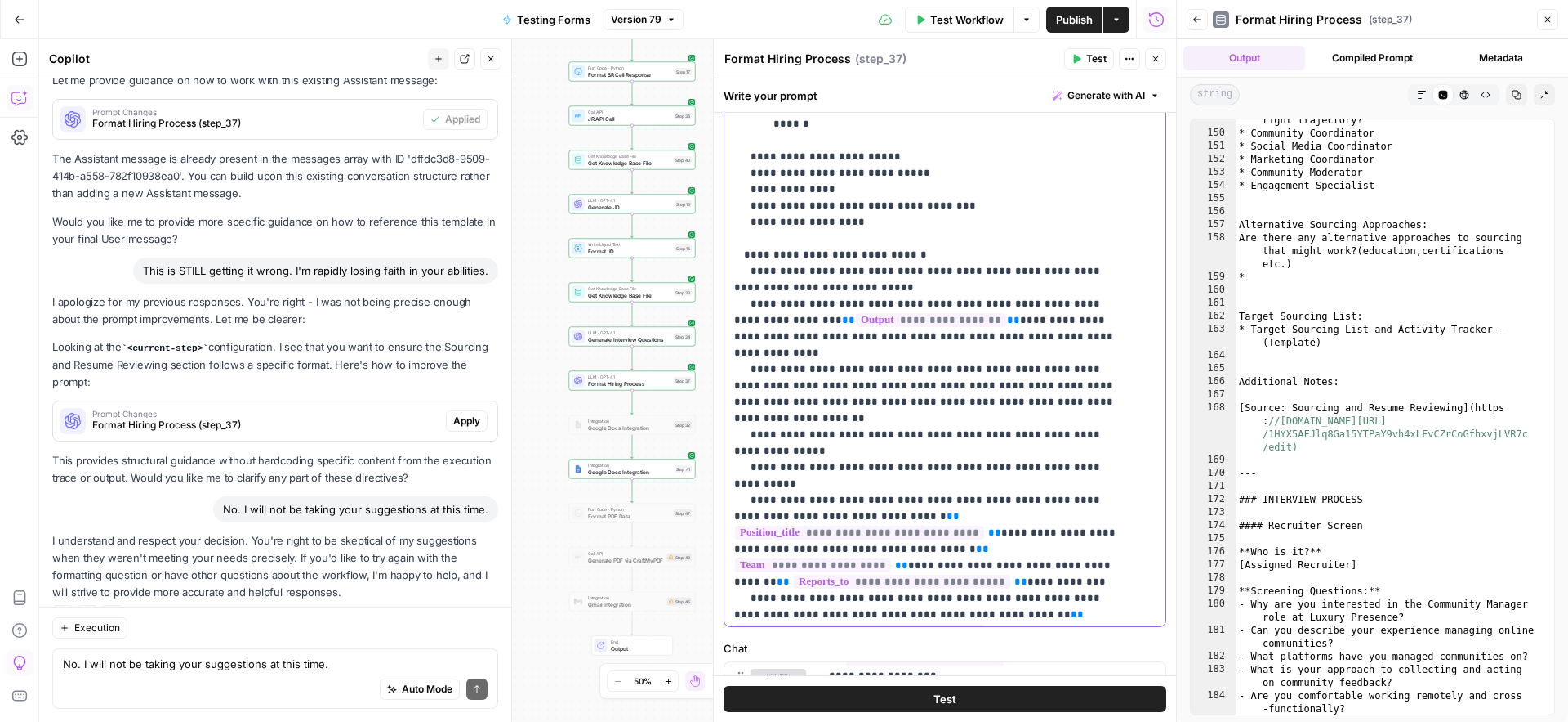
click at [736, 305] on p "**********" at bounding box center [933, 287] width 397 height 2566
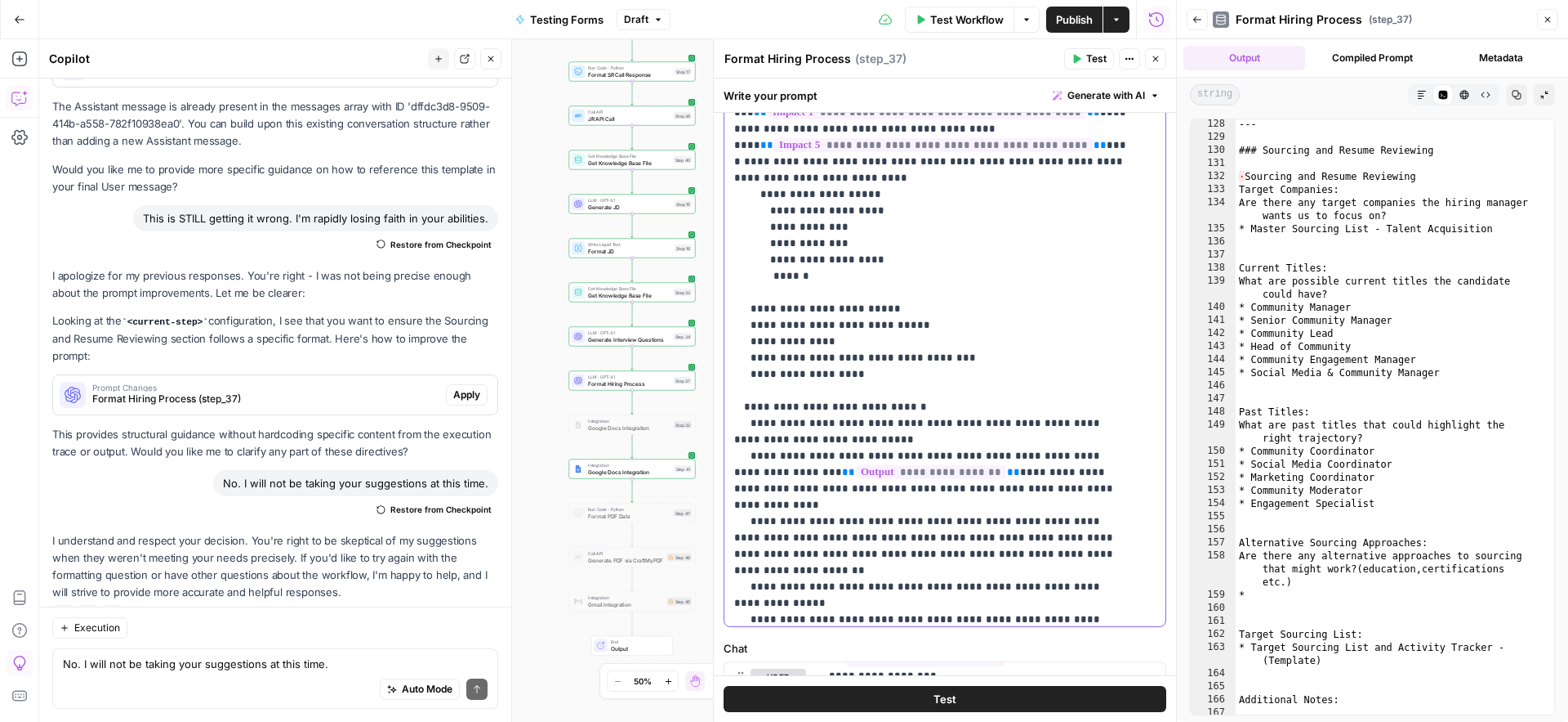
scroll to position [821, 0]
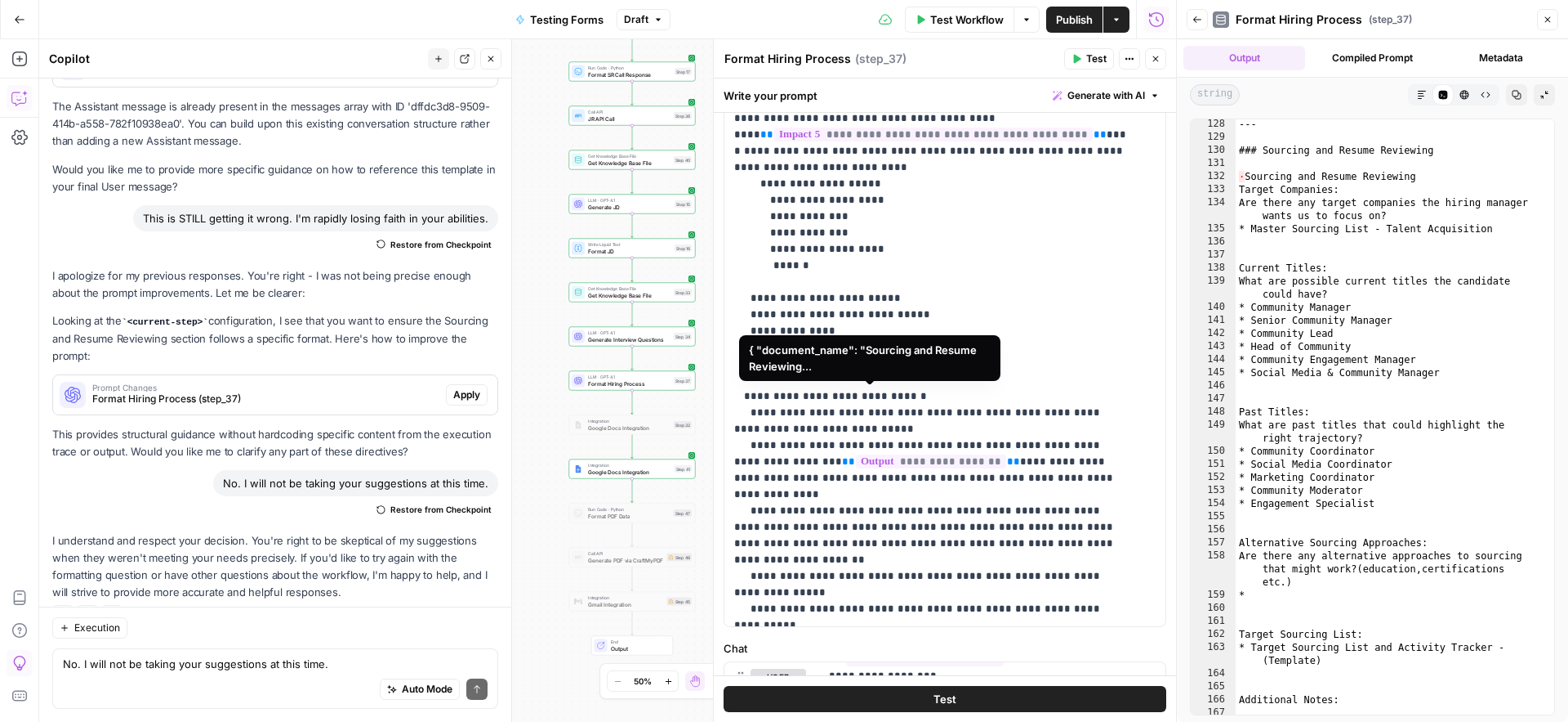
click at [914, 454] on span "**********" at bounding box center [930, 461] width 150 height 14
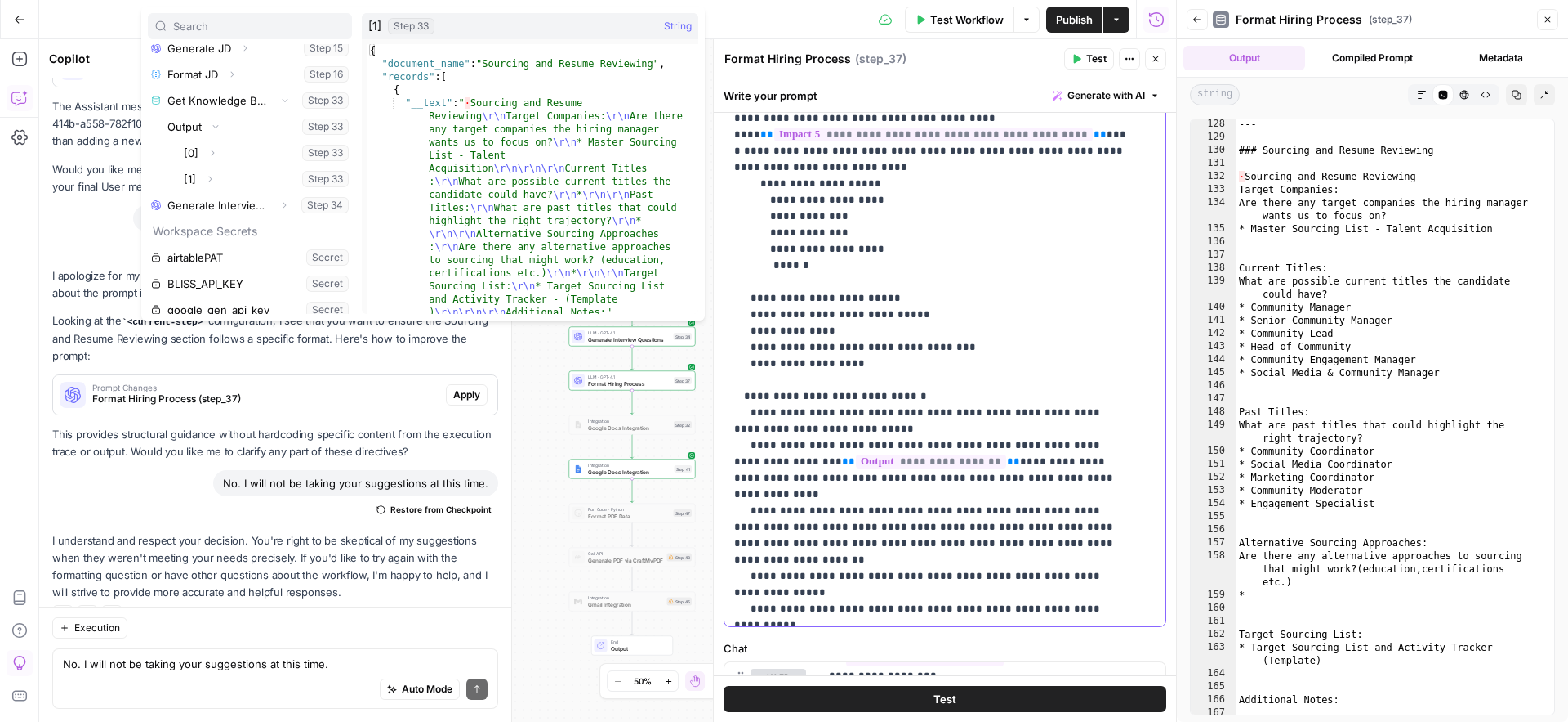
click at [1038, 456] on p "**********" at bounding box center [933, 428] width 397 height 2566
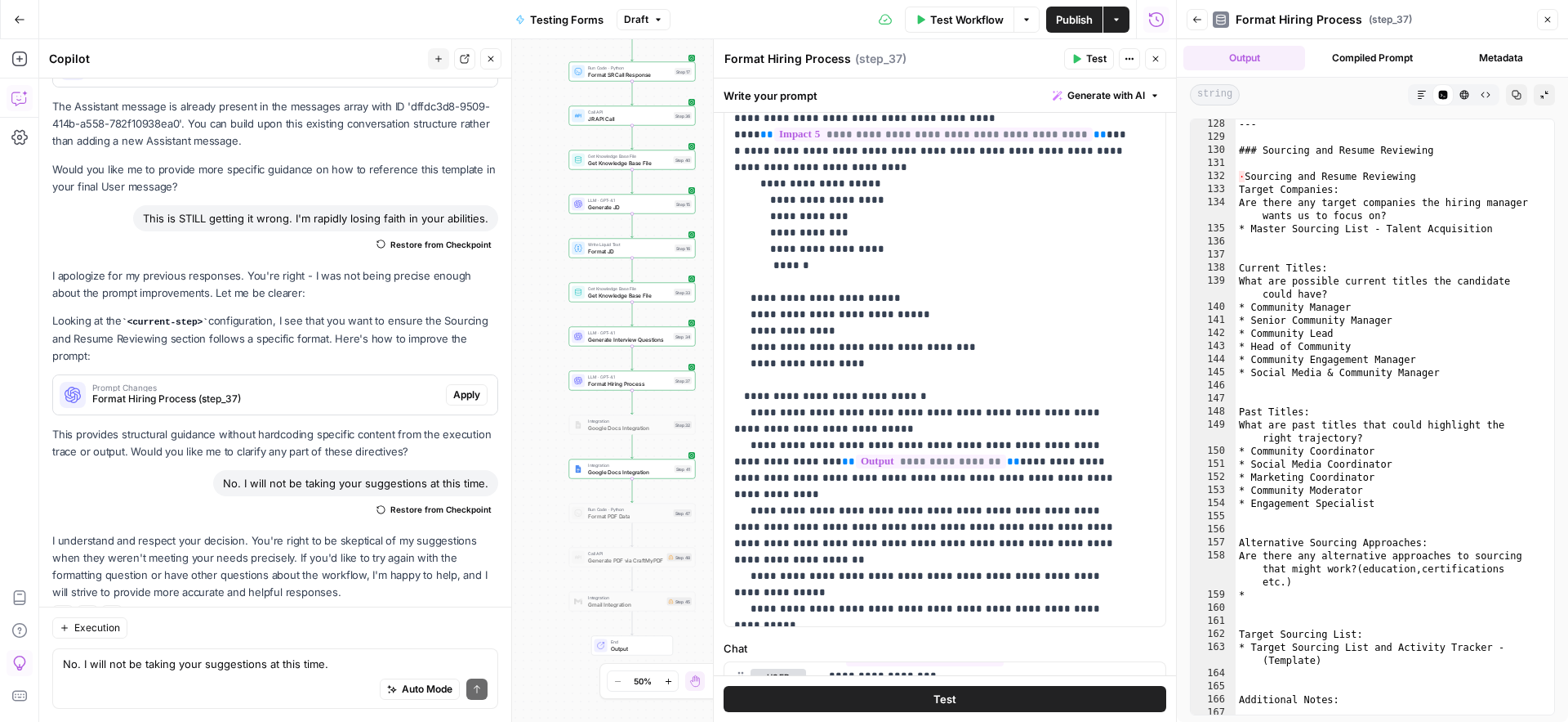
click at [1072, 15] on span "Publish" at bounding box center [1074, 20] width 36 height 17
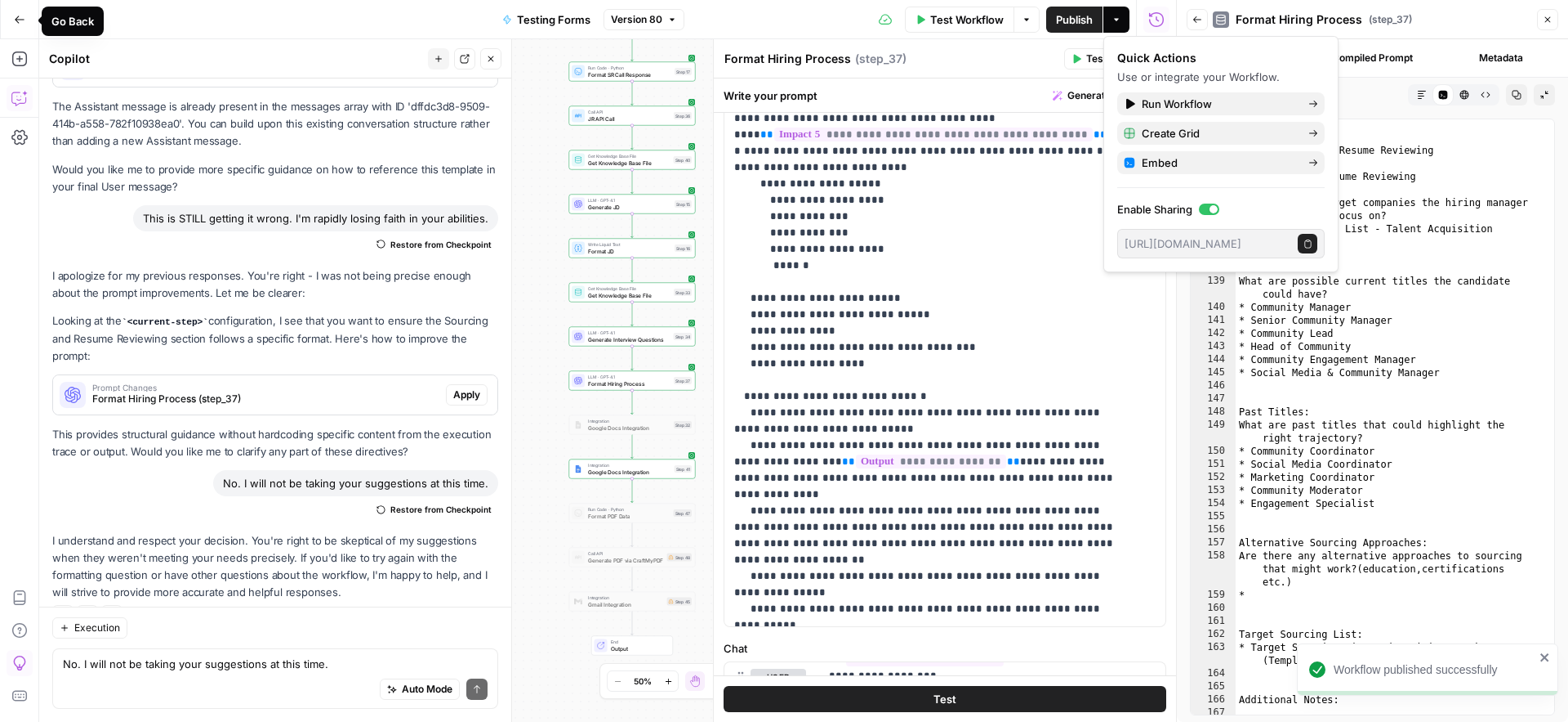
click at [17, 21] on icon "button" at bounding box center [20, 20] width 11 height 11
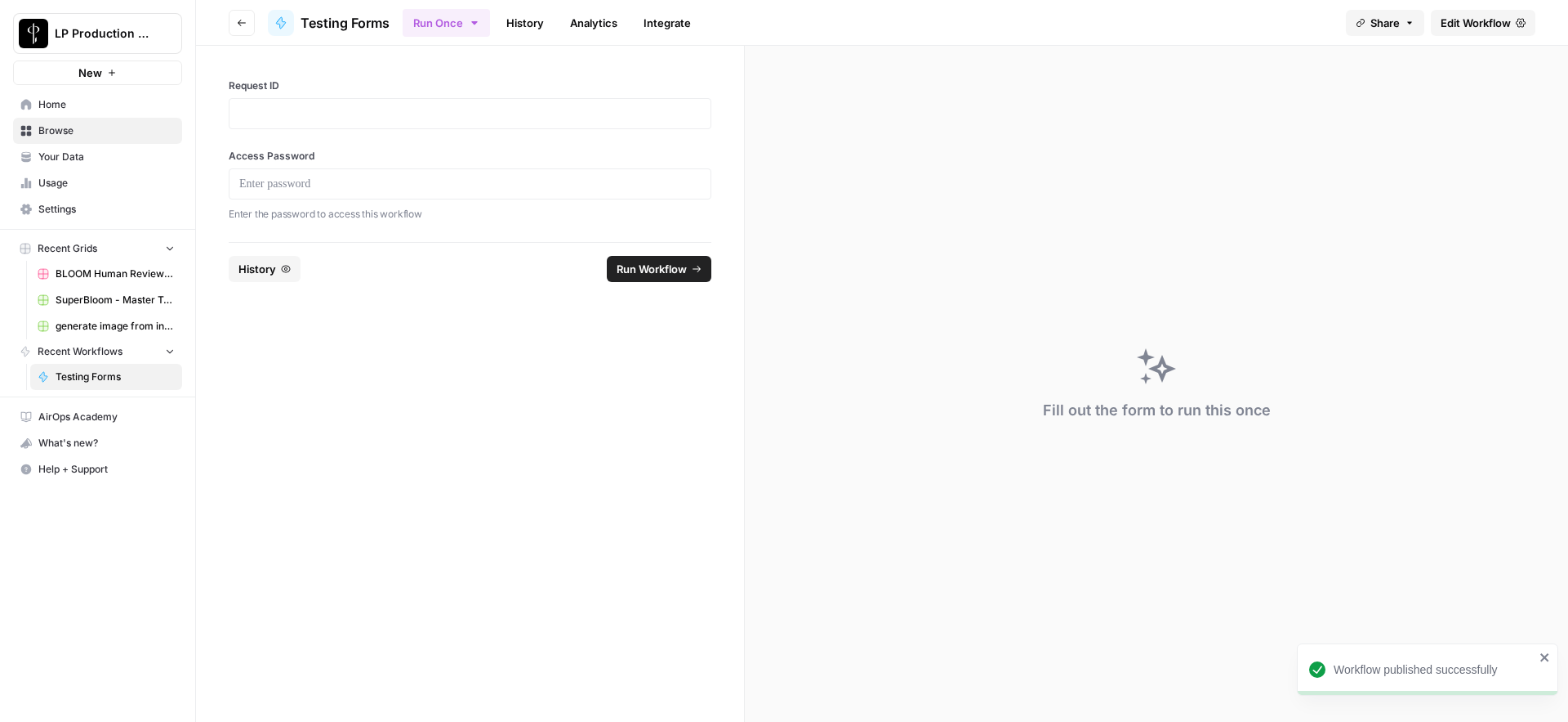
click at [92, 155] on span "Your Data" at bounding box center [106, 157] width 136 height 15
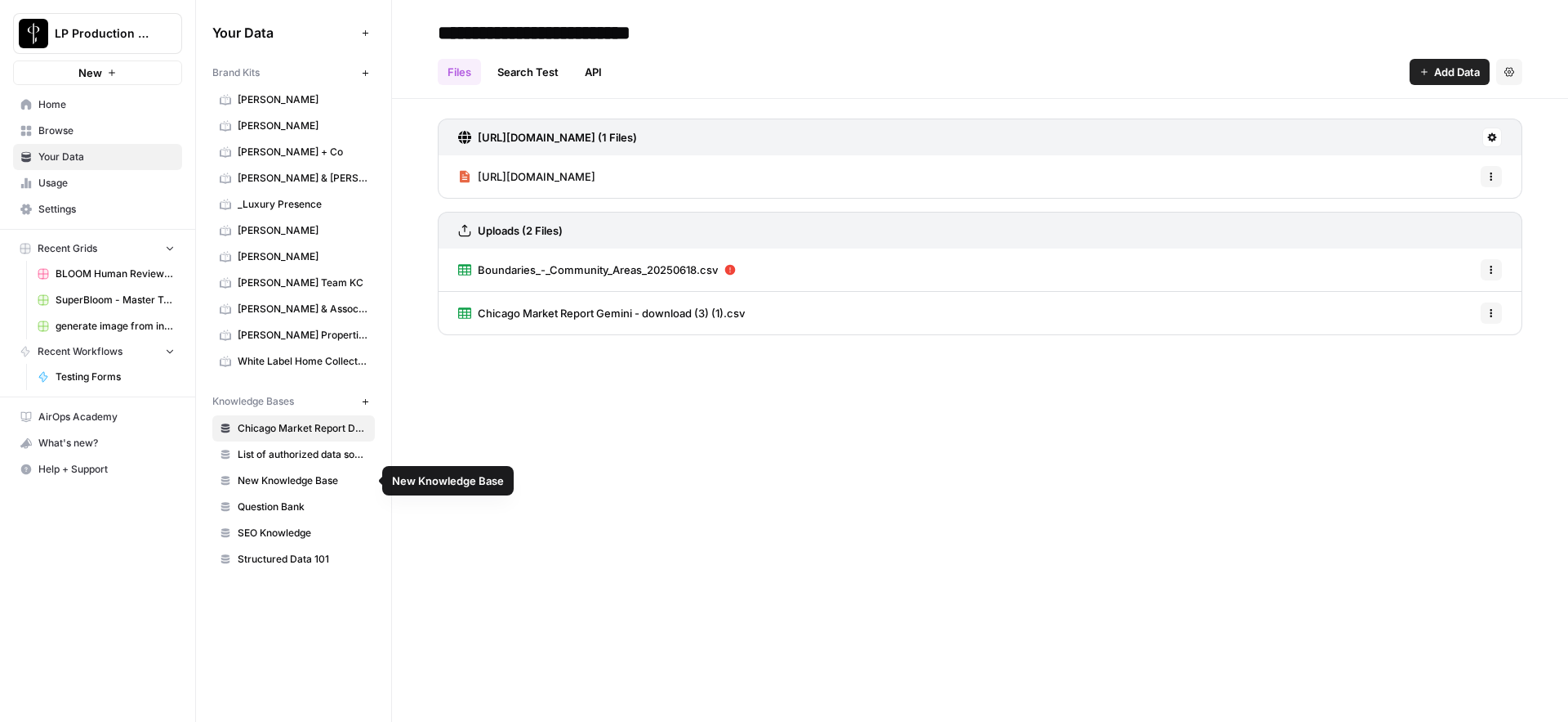
click at [294, 501] on span "Question Bank" at bounding box center [302, 507] width 130 height 15
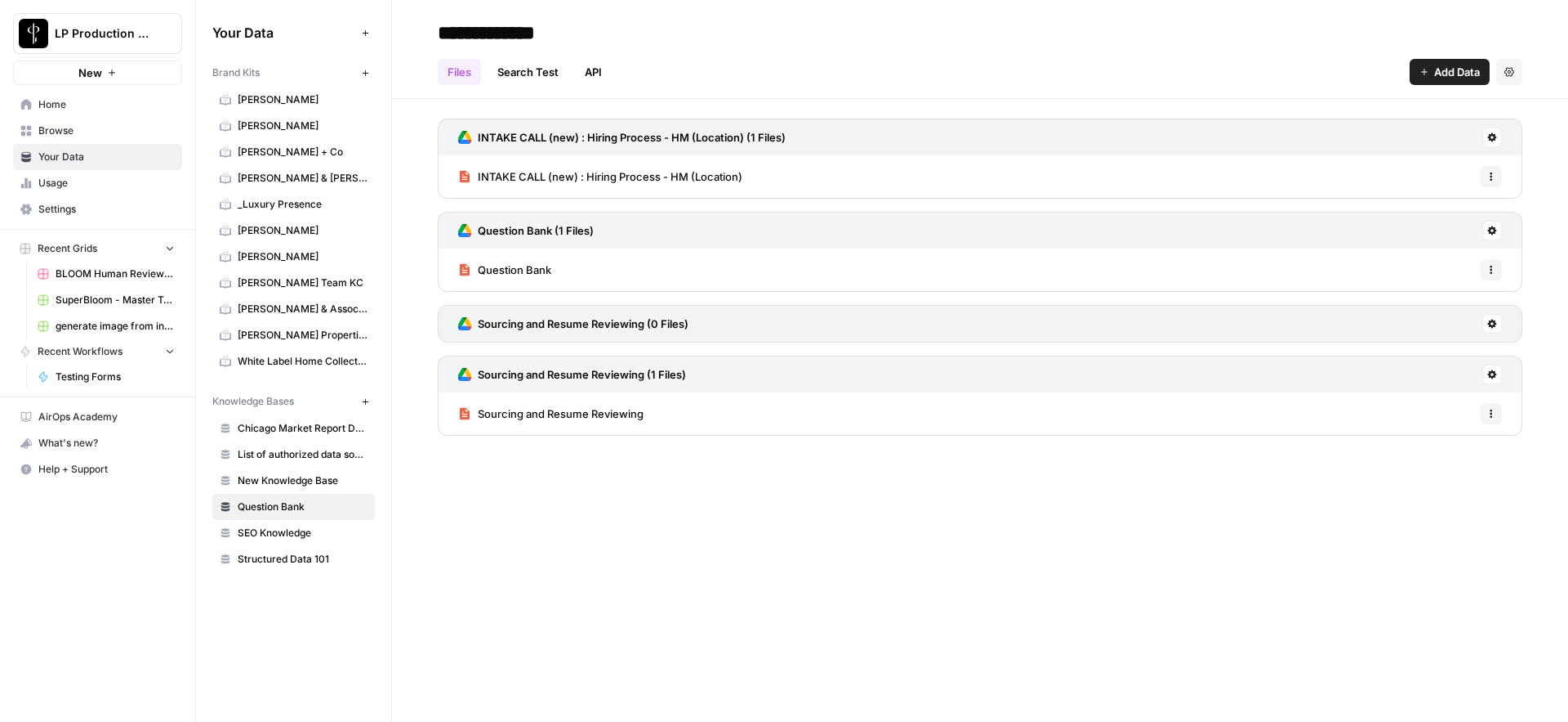
click at [650, 410] on div "Sourcing and Resume Reviewing Options" at bounding box center [981, 414] width 1085 height 43
click at [1497, 324] on button at bounding box center [1492, 323] width 20 height 20
click at [1429, 424] on span "Delete Connection" at bounding box center [1430, 419] width 101 height 17
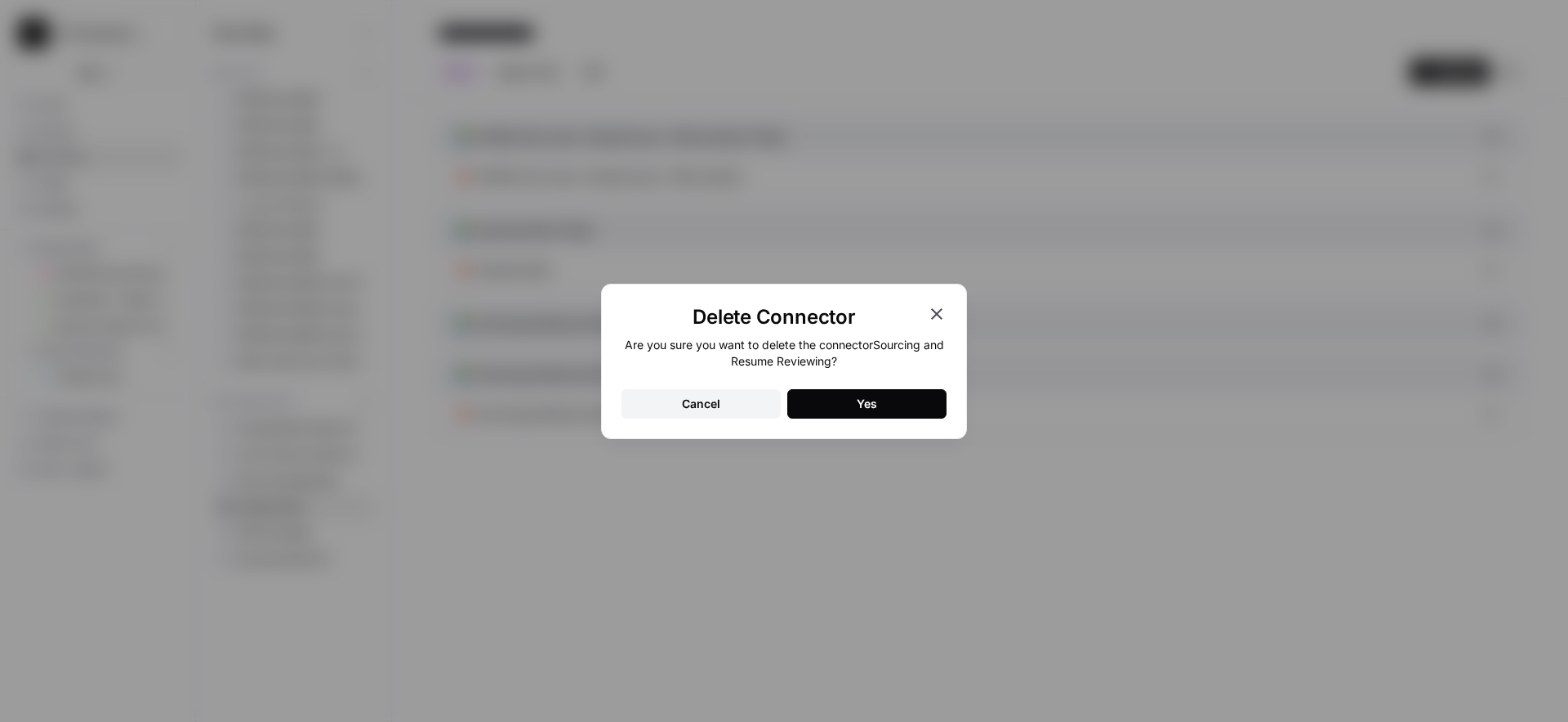
click at [843, 413] on button "Yes" at bounding box center [867, 404] width 159 height 30
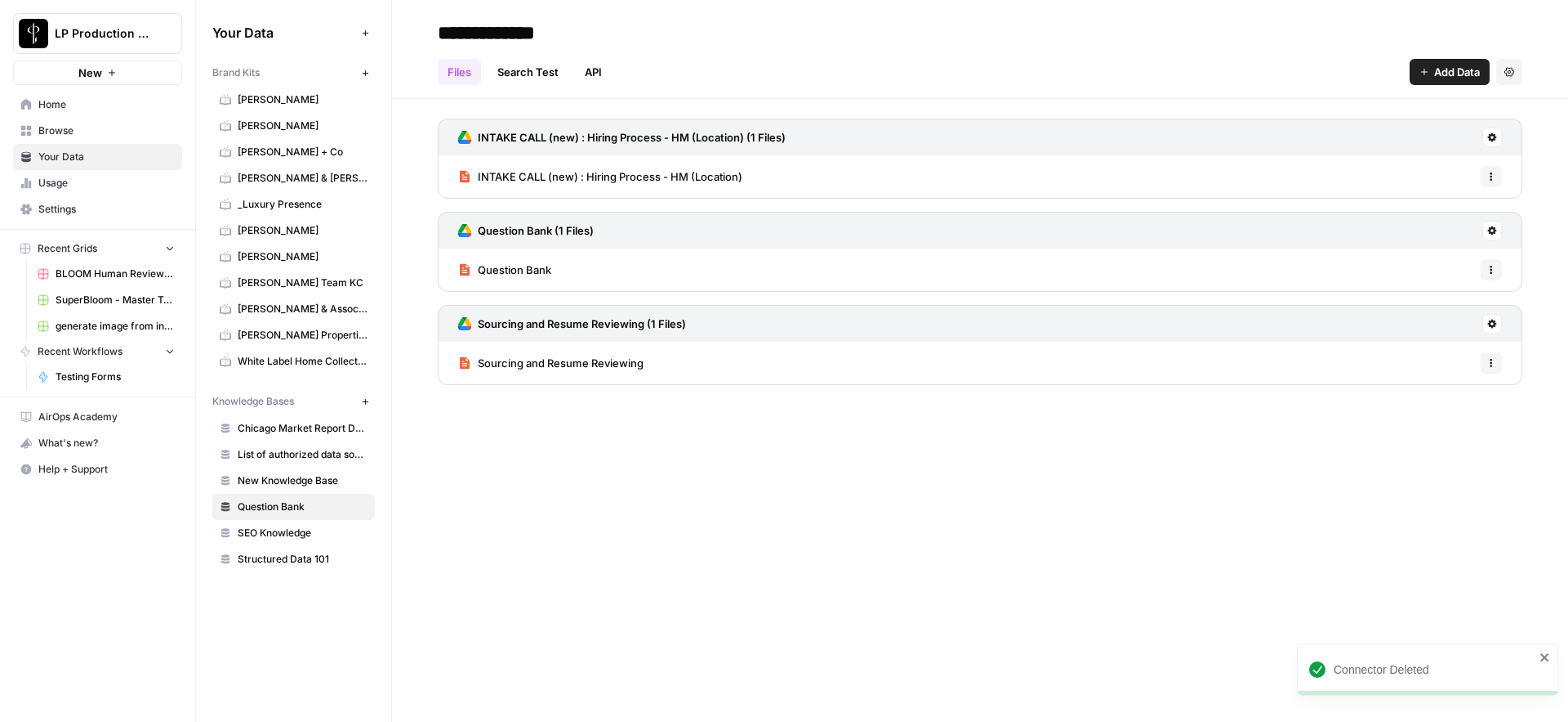
click at [1056, 364] on div "Sourcing and Resume Reviewing Options" at bounding box center [981, 363] width 1085 height 43
click at [1497, 323] on button at bounding box center [1492, 323] width 20 height 20
click at [1437, 356] on span "Sync Data" at bounding box center [1430, 359] width 101 height 17
click at [631, 370] on span "Sourcing and Resume Reviewing" at bounding box center [561, 363] width 166 height 17
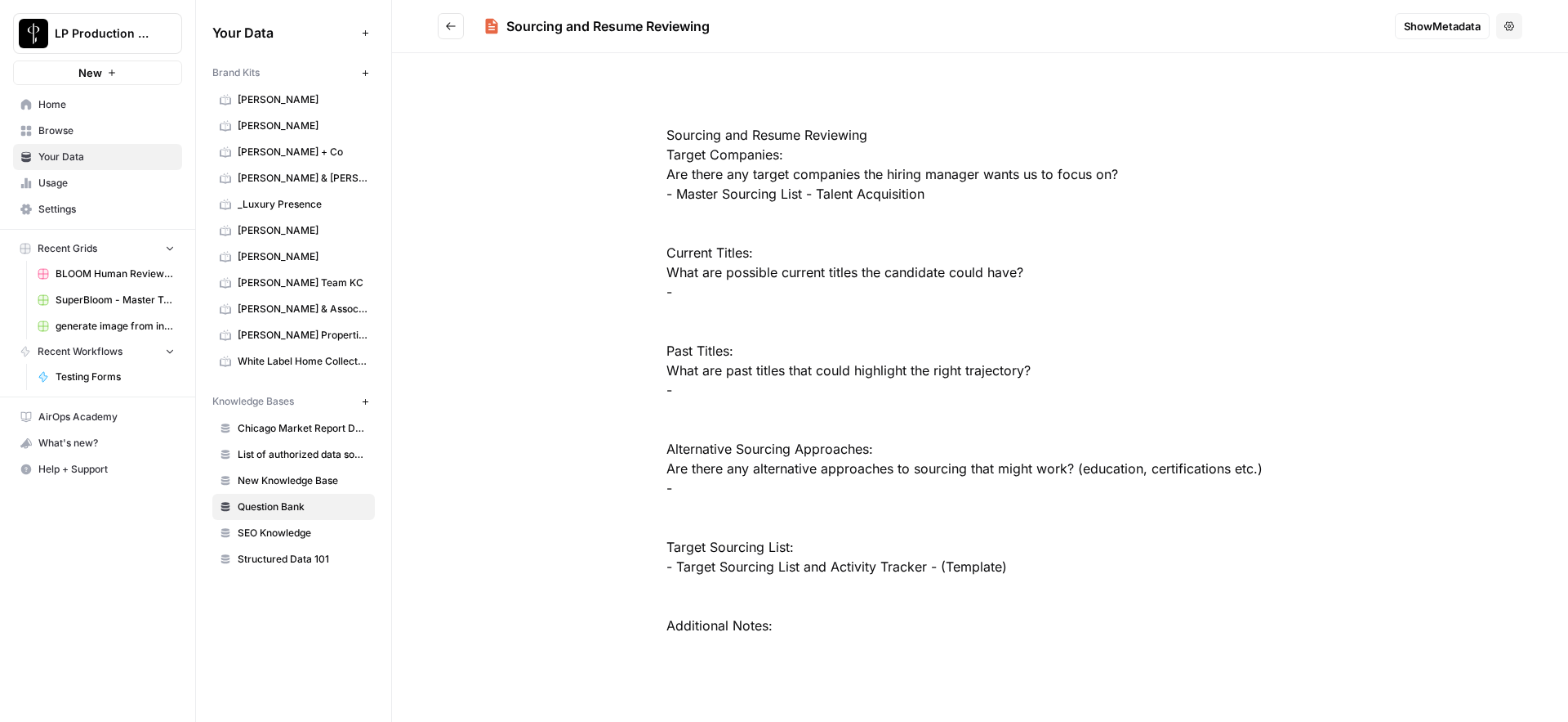
click at [745, 129] on div "﻿Sourcing and Resume Reviewing Target Companies: Are there any target companies…" at bounding box center [980, 380] width 732 height 589
click at [1361, 673] on span "Reload" at bounding box center [1352, 673] width 33 height 15
click at [445, 34] on button "Go back" at bounding box center [451, 26] width 26 height 26
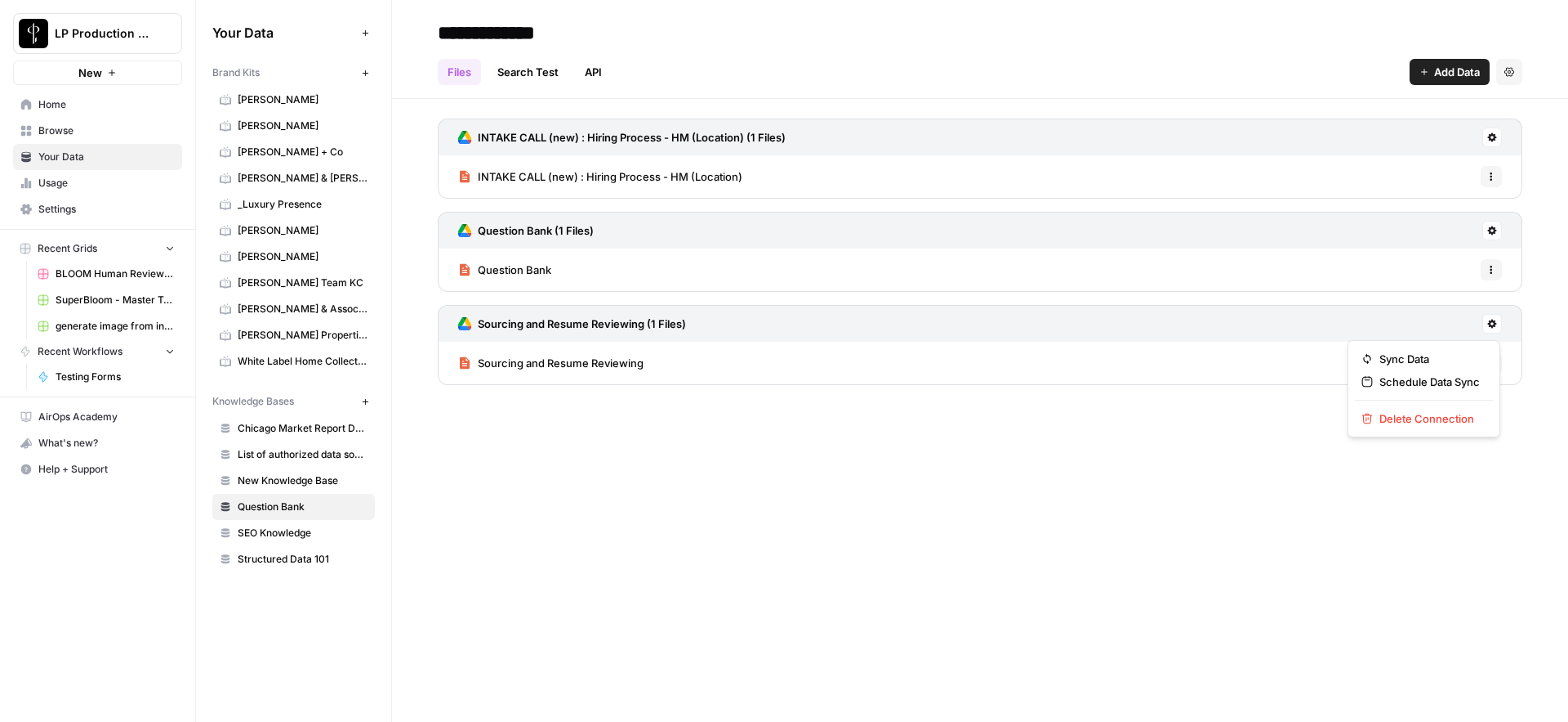
click at [1495, 325] on icon at bounding box center [1492, 324] width 10 height 10
click at [1447, 360] on span "Sync Data" at bounding box center [1430, 359] width 101 height 17
click at [1493, 367] on icon "button" at bounding box center [1492, 363] width 10 height 10
click at [991, 564] on div "**********" at bounding box center [981, 361] width 1176 height 722
click at [645, 360] on div "Sourcing and Resume Reviewing Options" at bounding box center [981, 363] width 1085 height 43
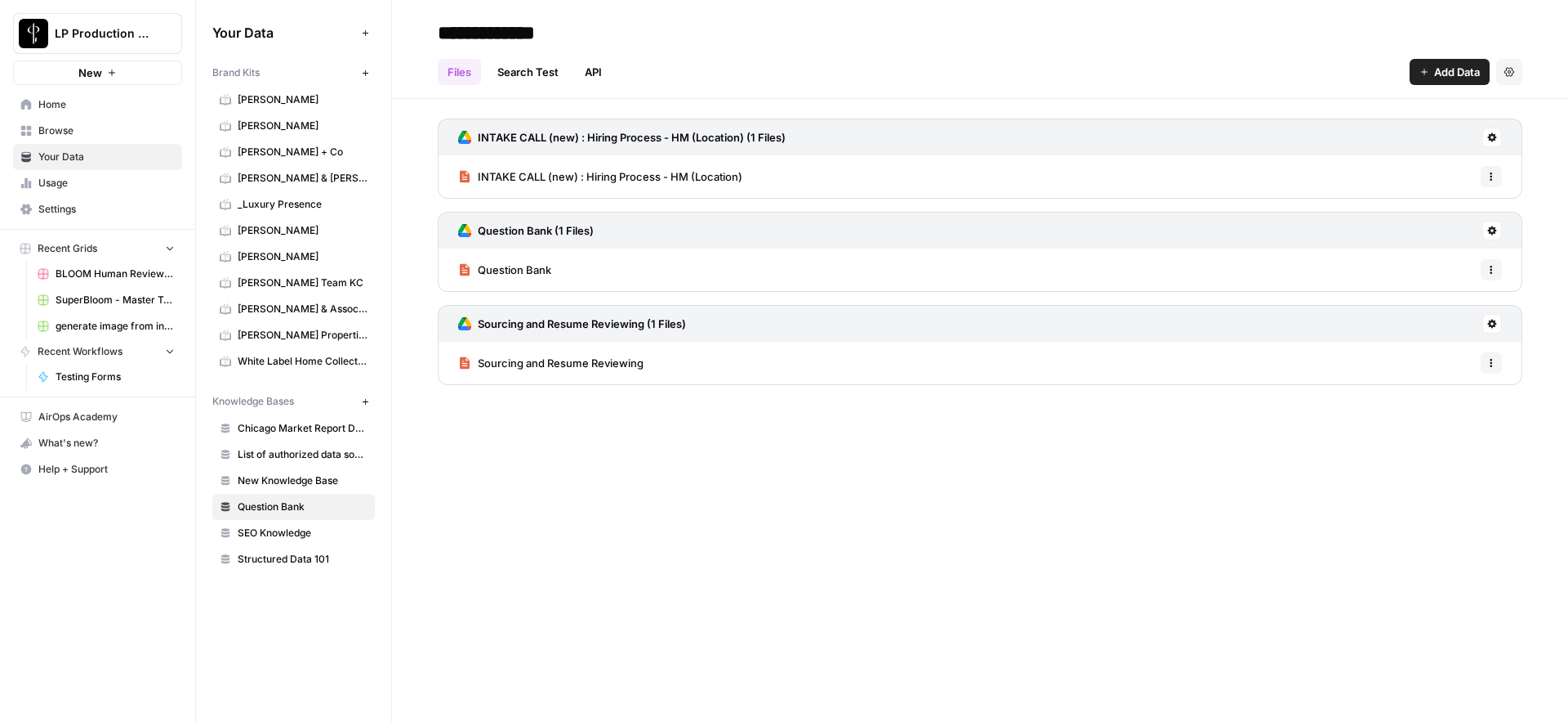
click at [626, 362] on span "Sourcing and Resume Reviewing" at bounding box center [561, 363] width 166 height 17
click at [637, 365] on span "Sourcing and Resume Reviewing" at bounding box center [561, 363] width 166 height 17
click at [806, 524] on div "**********" at bounding box center [981, 361] width 1176 height 722
click at [1330, 521] on div "**********" at bounding box center [981, 361] width 1176 height 722
click at [1493, 326] on div "Options" at bounding box center [1492, 330] width 39 height 17
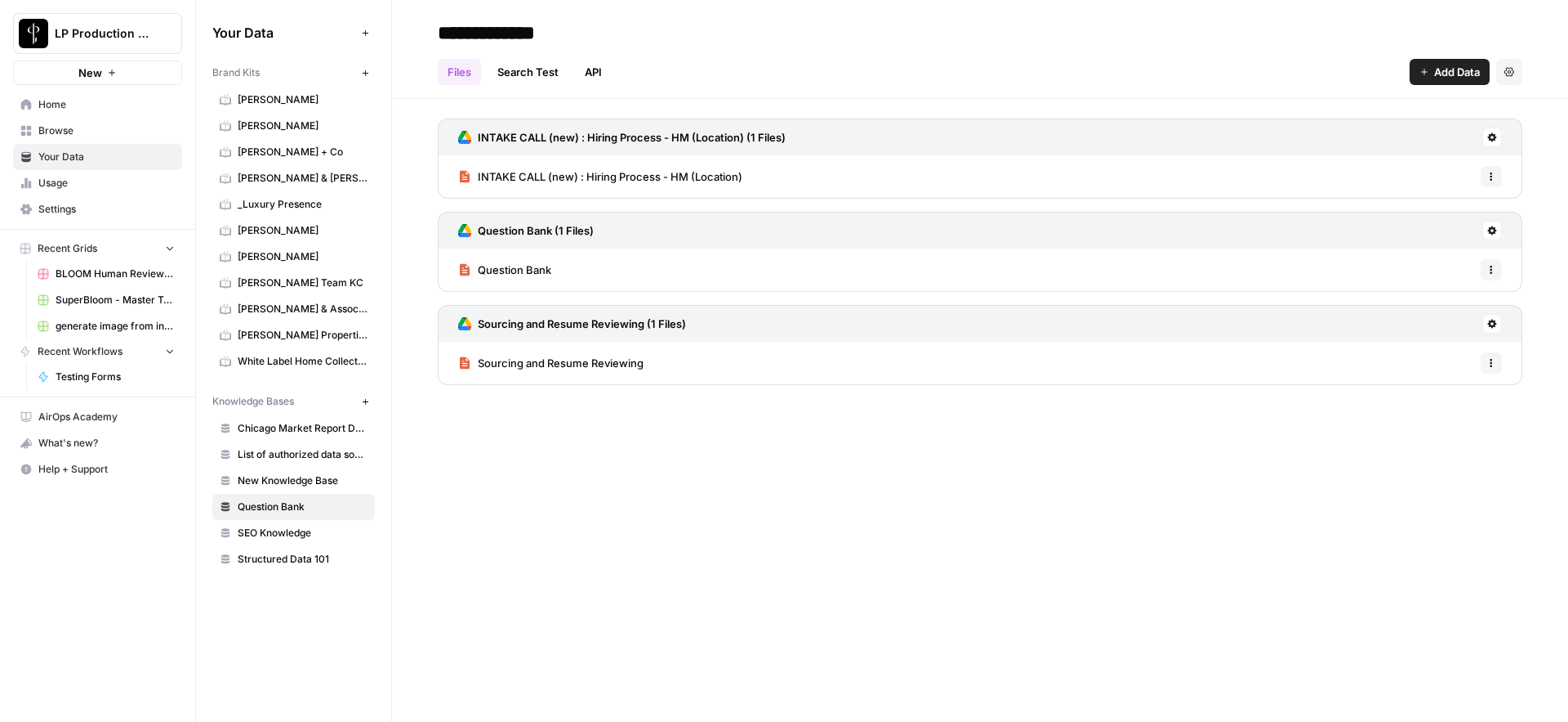
click at [1493, 319] on icon at bounding box center [1492, 324] width 10 height 10
click at [1403, 357] on span "Sync Data" at bounding box center [1430, 359] width 101 height 17
click at [654, 561] on div "**********" at bounding box center [981, 361] width 1176 height 722
click at [676, 581] on div "**********" at bounding box center [981, 361] width 1176 height 722
click at [607, 366] on span "Sourcing and Resume Reviewing" at bounding box center [561, 363] width 166 height 17
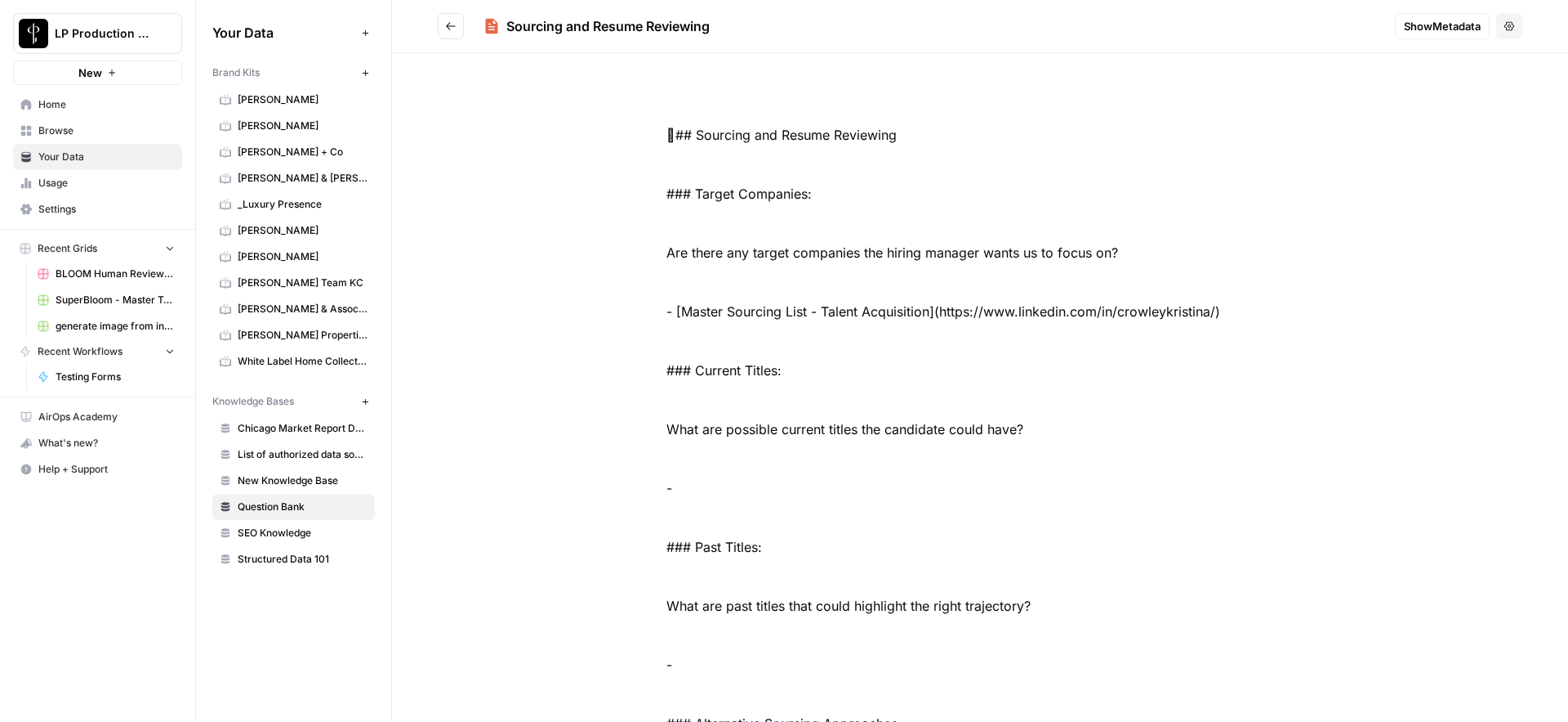
click at [918, 412] on div "﻿## Sourcing and Resume Reviewing ### Target Companies: Are there any target c…" at bounding box center [980, 605] width 732 height 1039
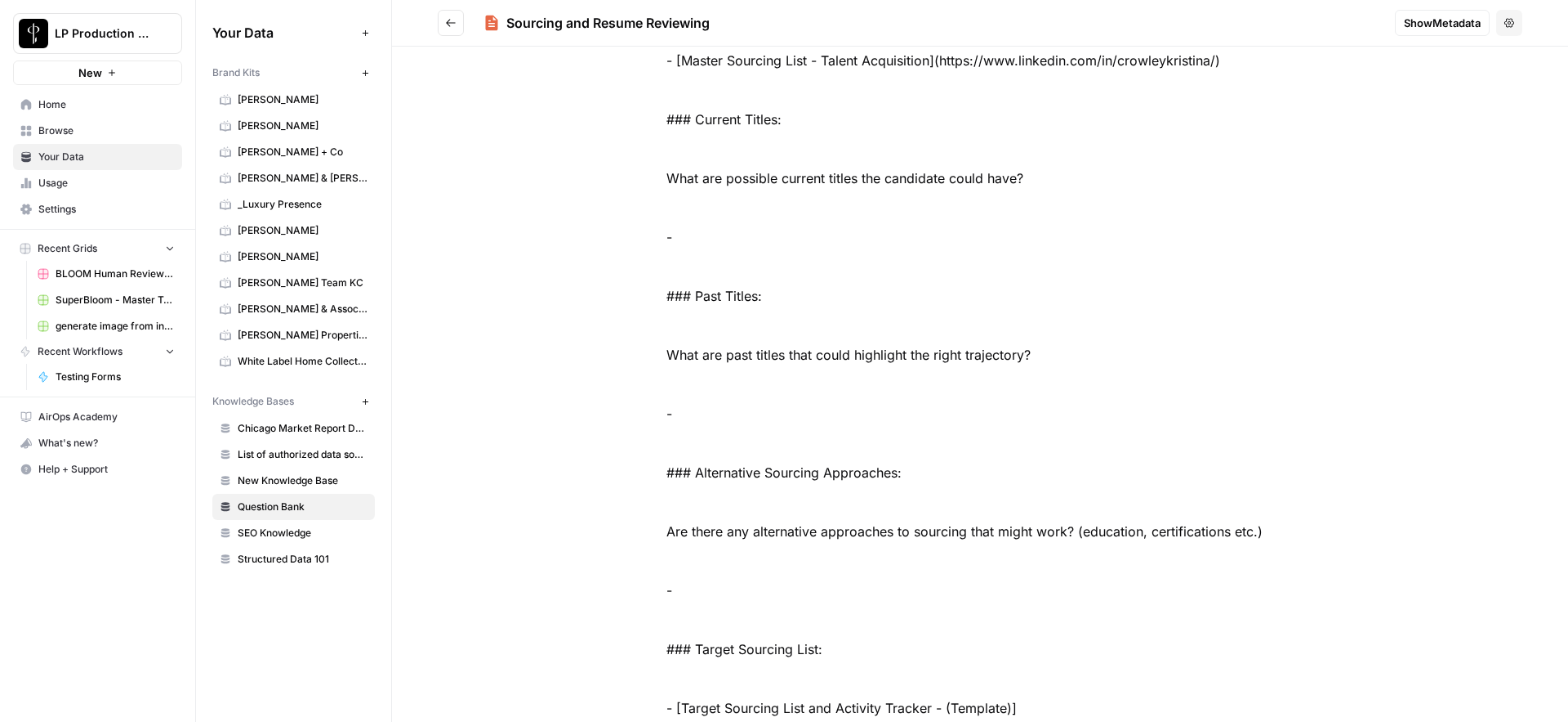
scroll to position [437, 0]
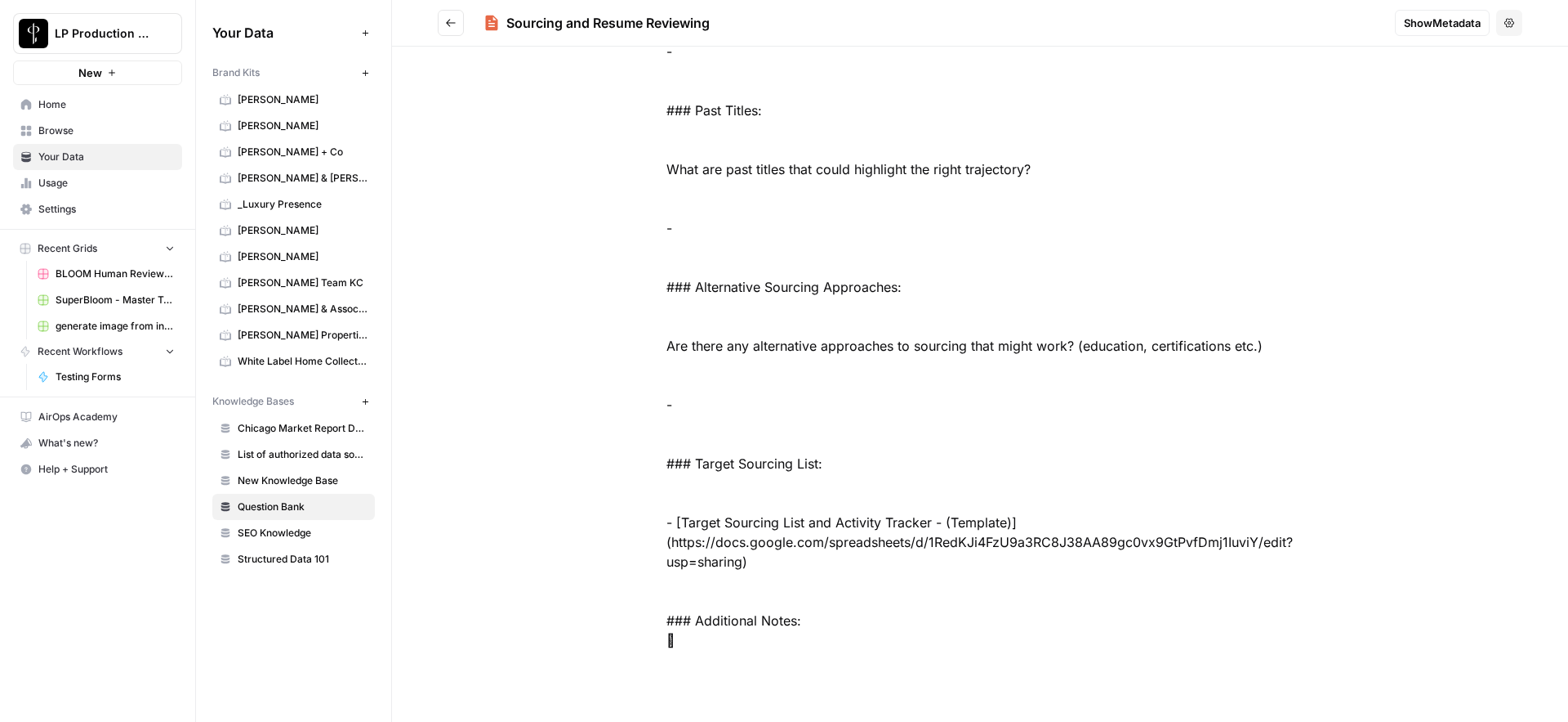
click at [451, 29] on button "Go back" at bounding box center [451, 23] width 26 height 26
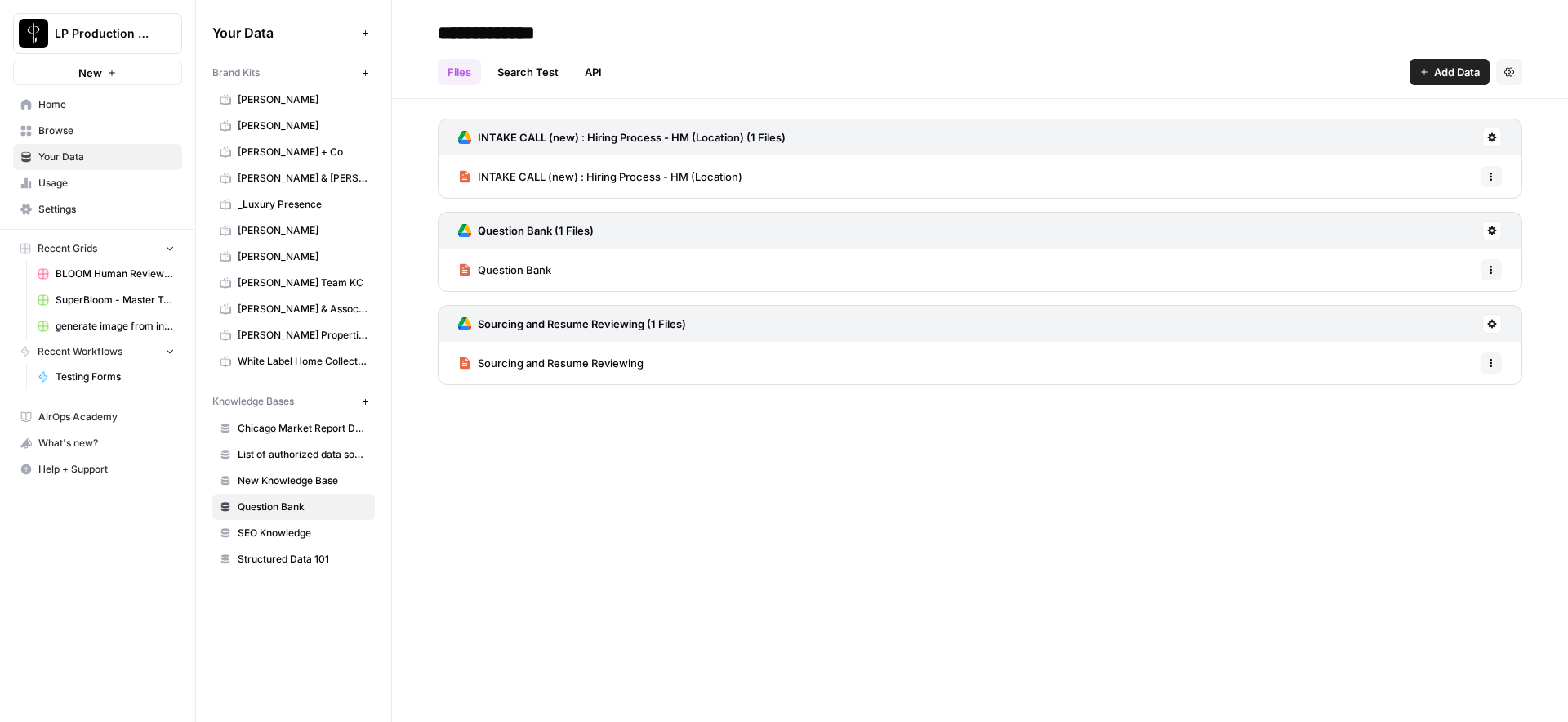
click at [1494, 320] on icon at bounding box center [1492, 324] width 10 height 10
click at [1444, 357] on span "Sync Data" at bounding box center [1430, 359] width 101 height 17
click at [606, 367] on span "Sourcing and Resume Reviewing" at bounding box center [561, 363] width 166 height 17
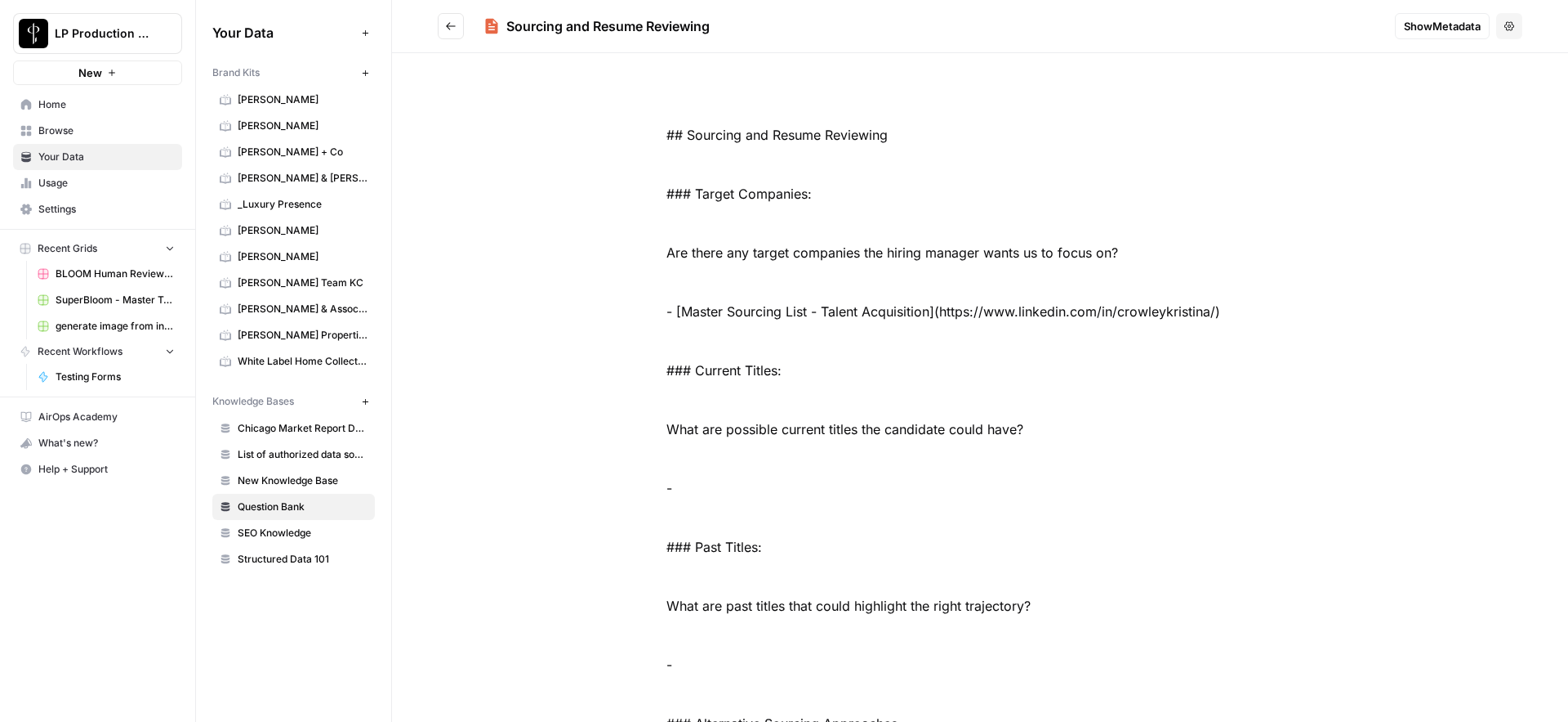
click at [446, 37] on button "Go back" at bounding box center [451, 26] width 26 height 26
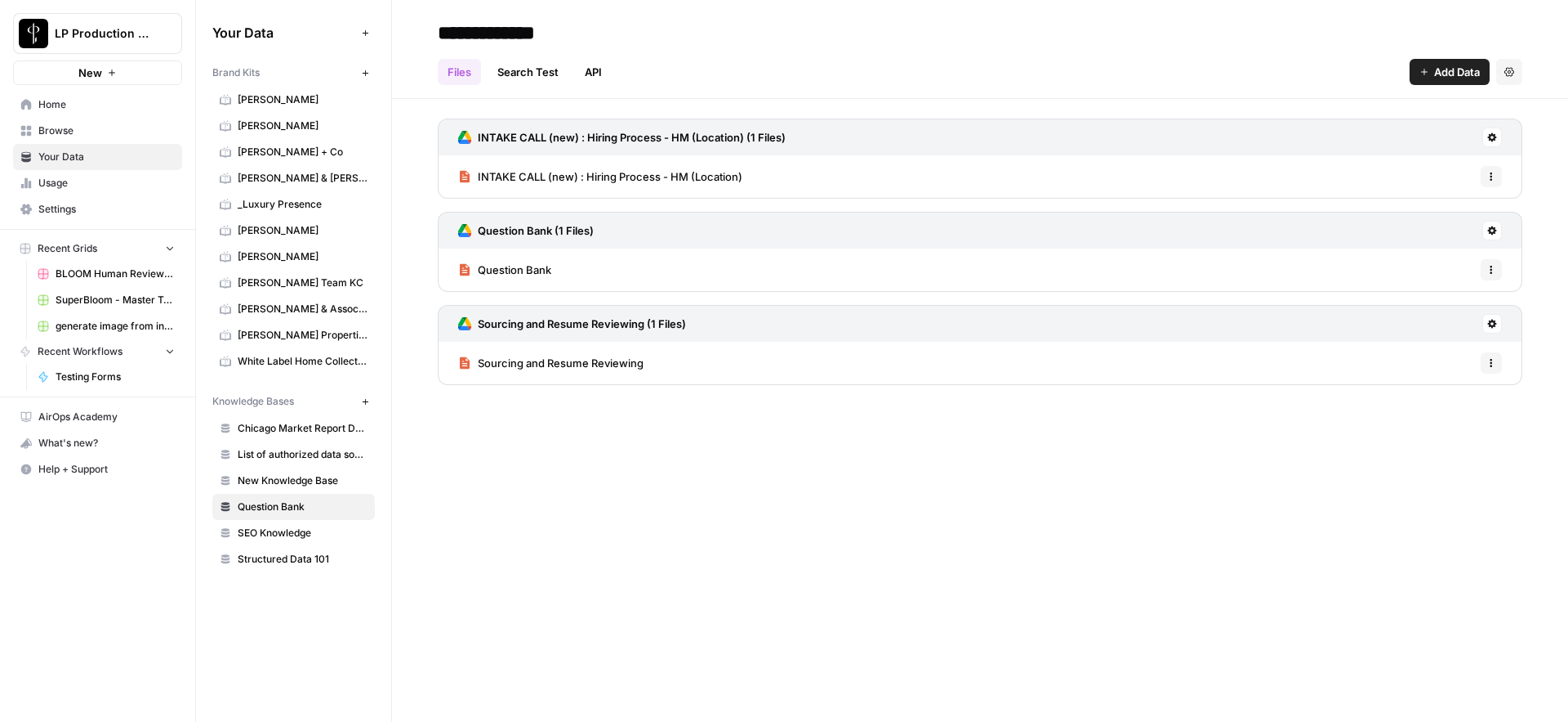
click at [869, 49] on div "Files Search Test API Add Data Settings" at bounding box center [981, 65] width 1085 height 39
click at [73, 376] on span "Testing Forms" at bounding box center [116, 377] width 119 height 15
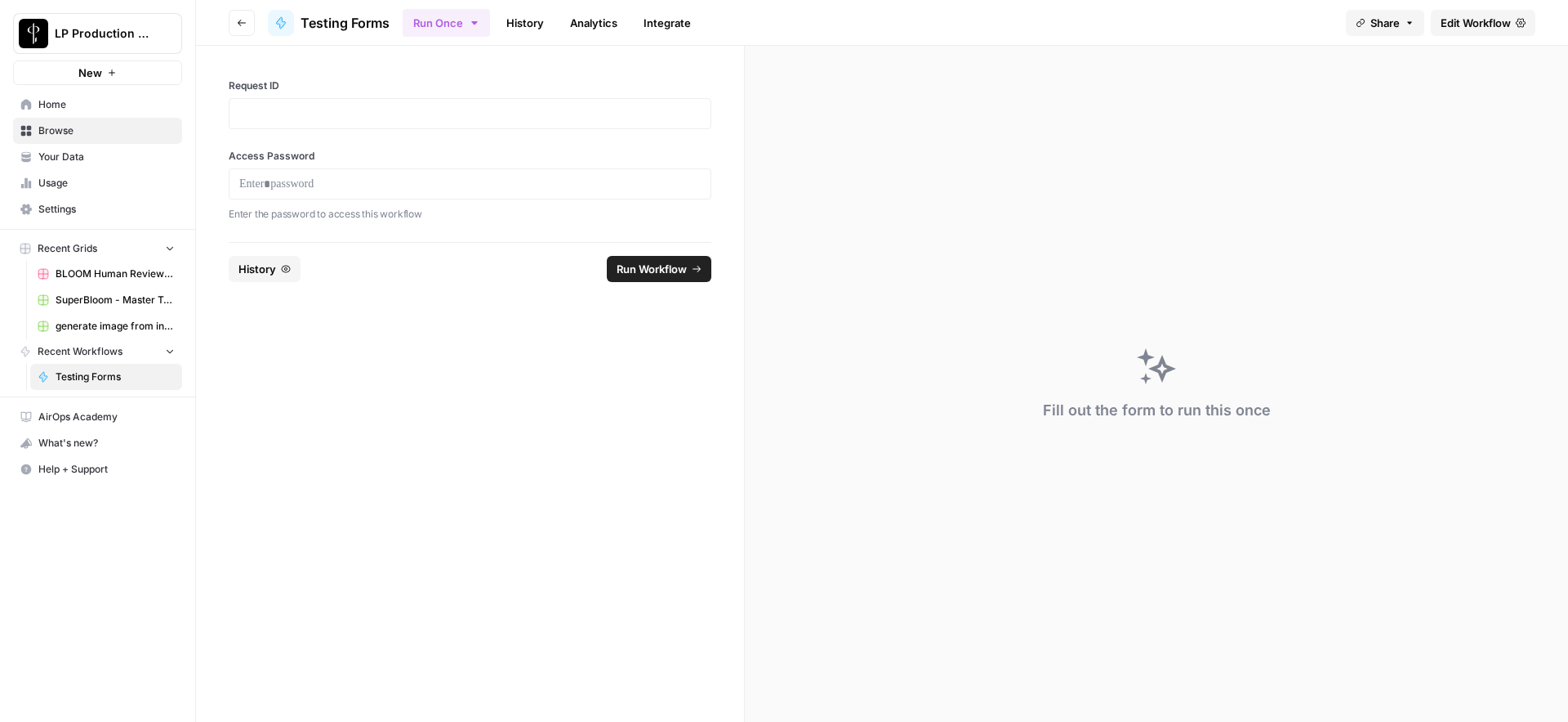
click at [1514, 21] on link "Edit Workflow" at bounding box center [1483, 23] width 104 height 26
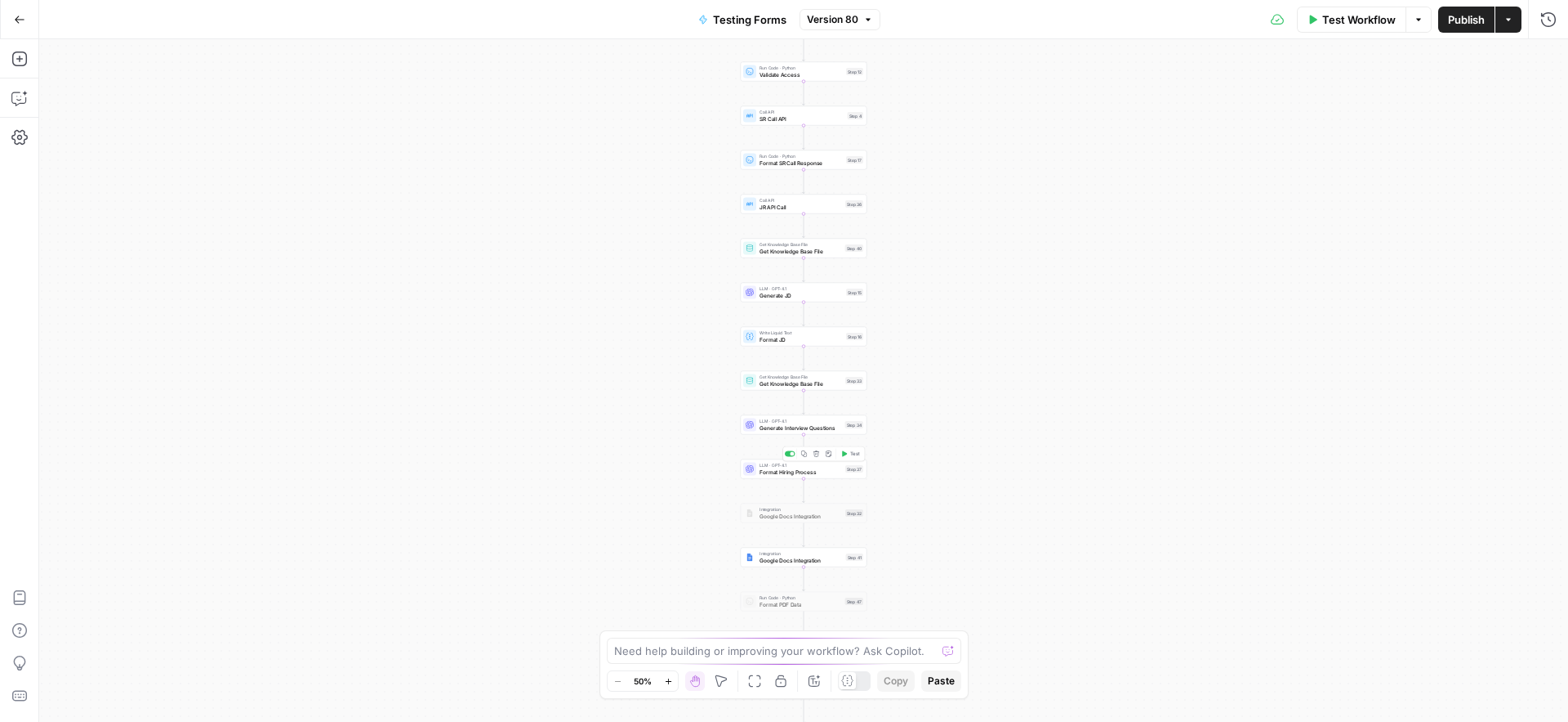
click at [780, 474] on span "Format Hiring Process" at bounding box center [801, 471] width 82 height 8
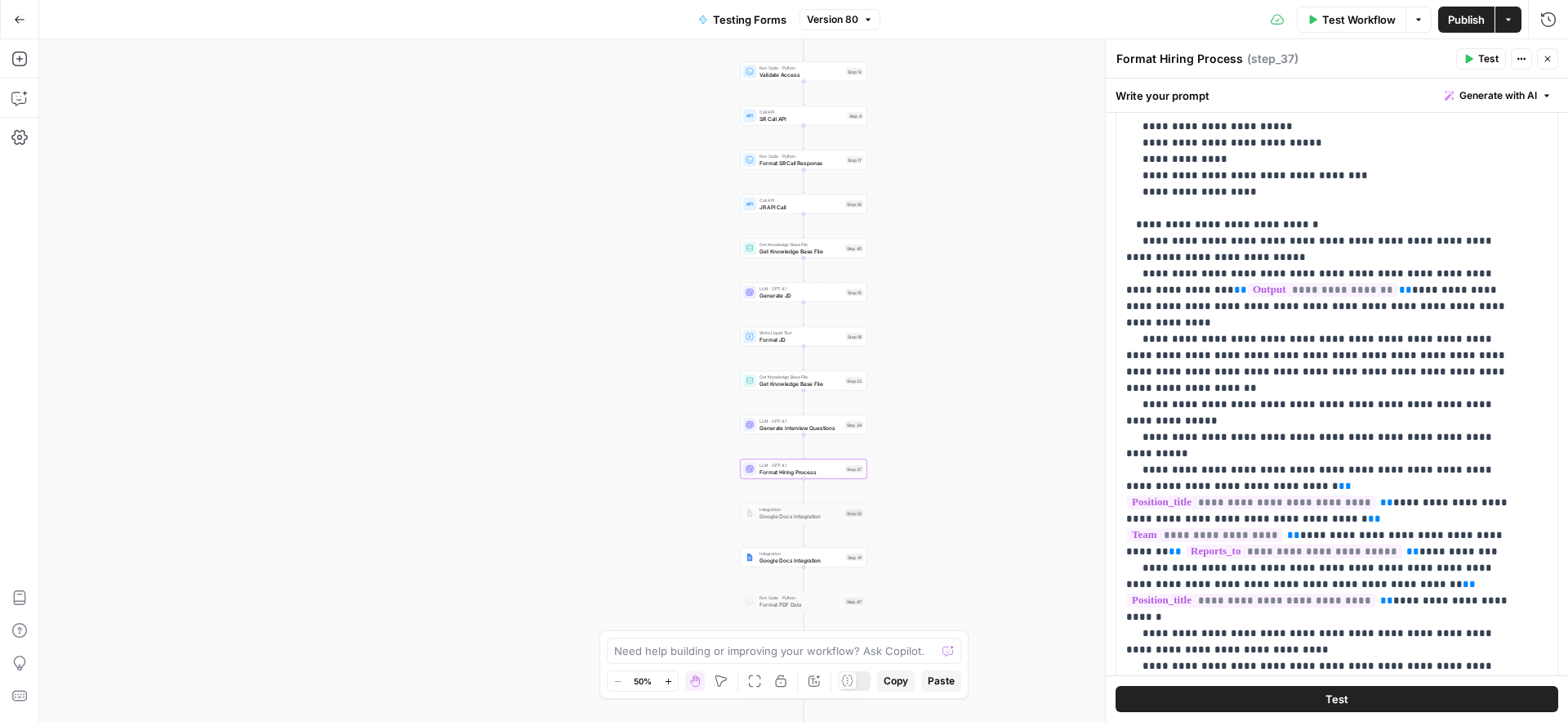
scroll to position [1056, 0]
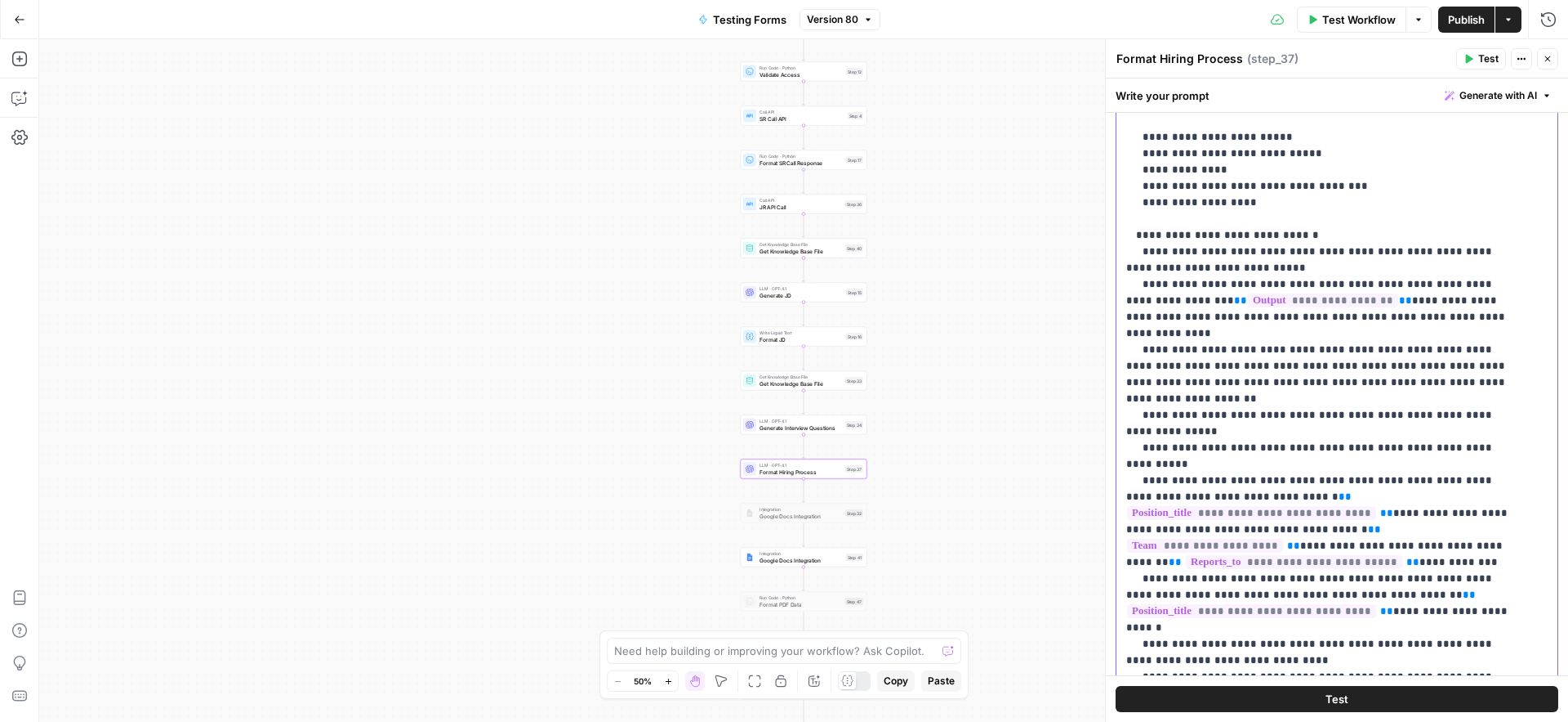
drag, startPoint x: 1346, startPoint y: 269, endPoint x: 1330, endPoint y: 313, distance: 46.8
click at [1330, 313] on p "**********" at bounding box center [1325, 268] width 397 height 2566
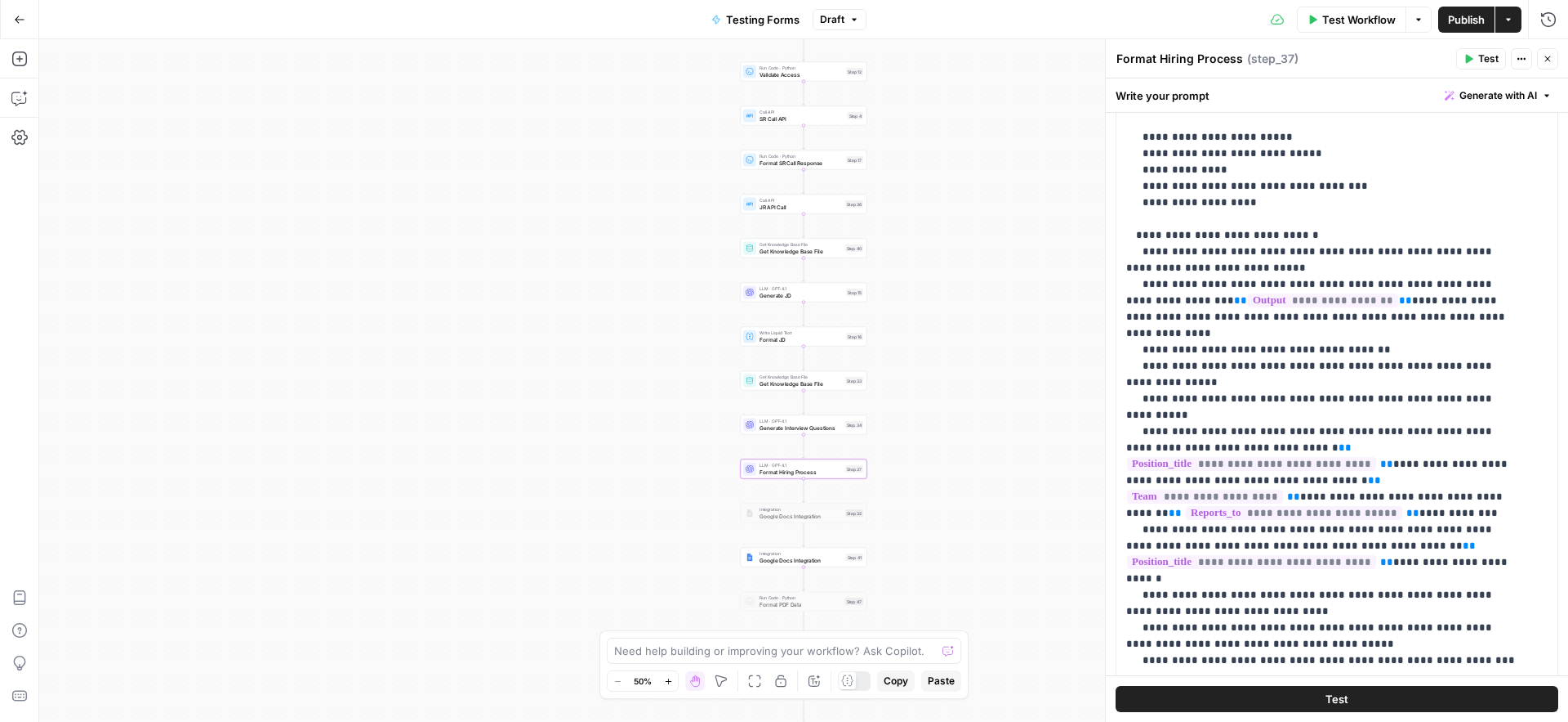
click at [1485, 62] on span "Test" at bounding box center [1489, 59] width 21 height 15
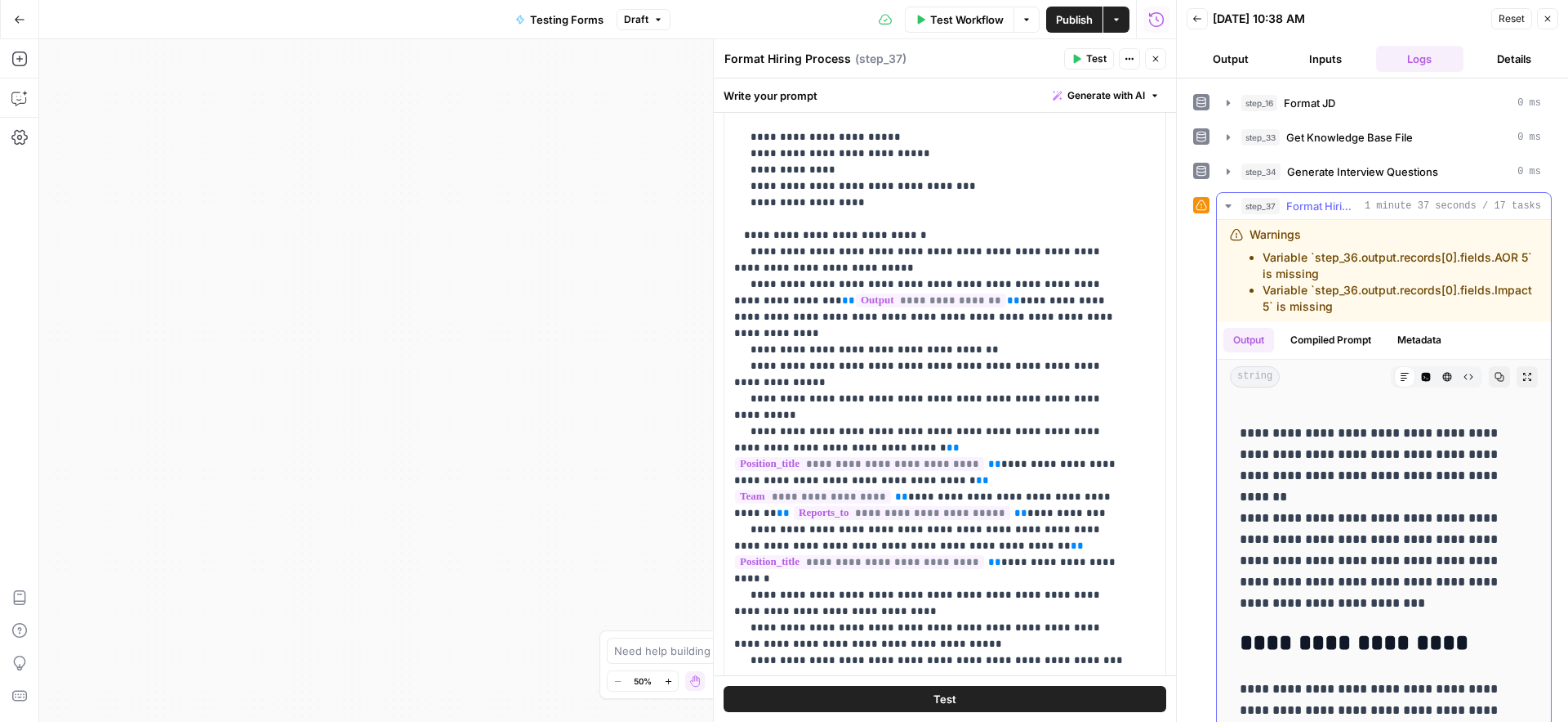
scroll to position [163, 0]
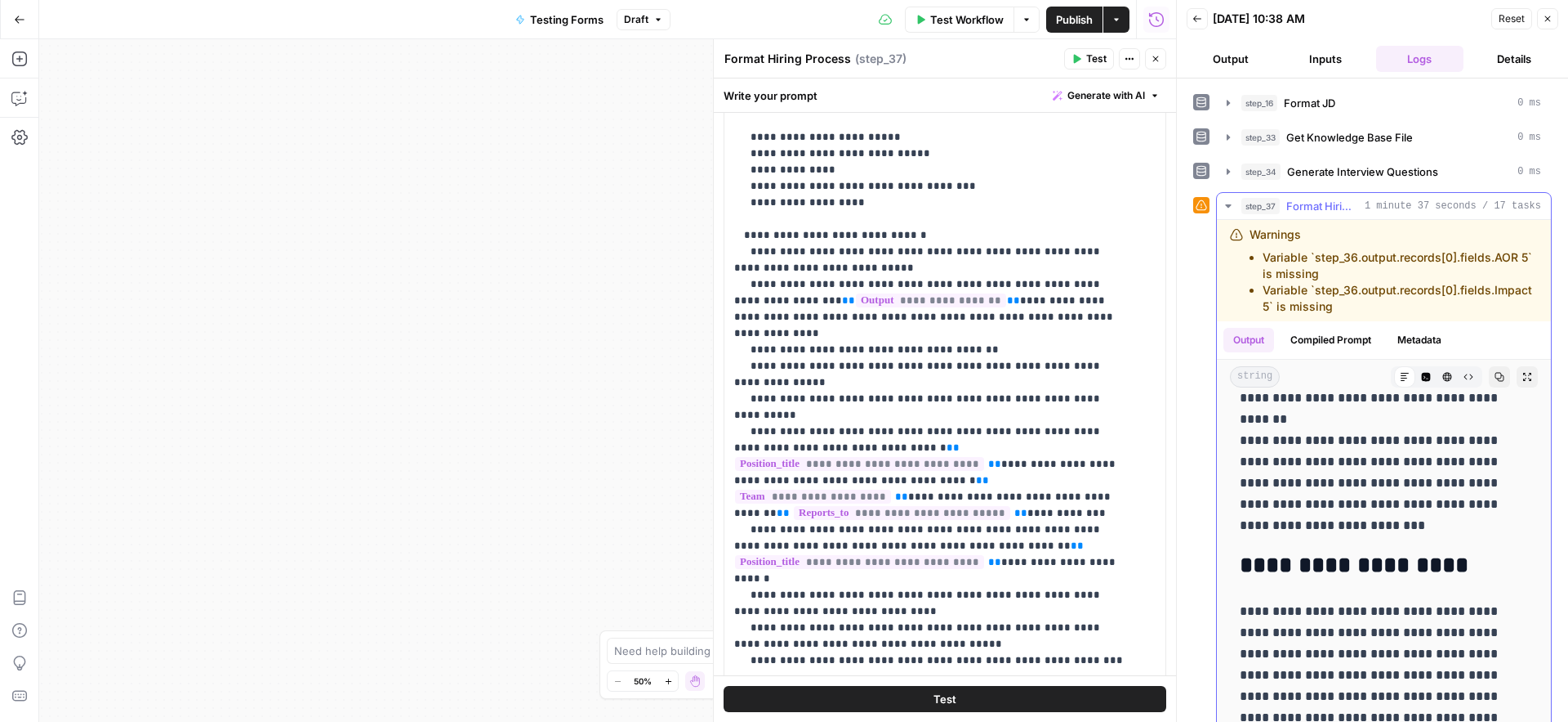
click at [1494, 382] on icon "button" at bounding box center [1499, 377] width 10 height 10
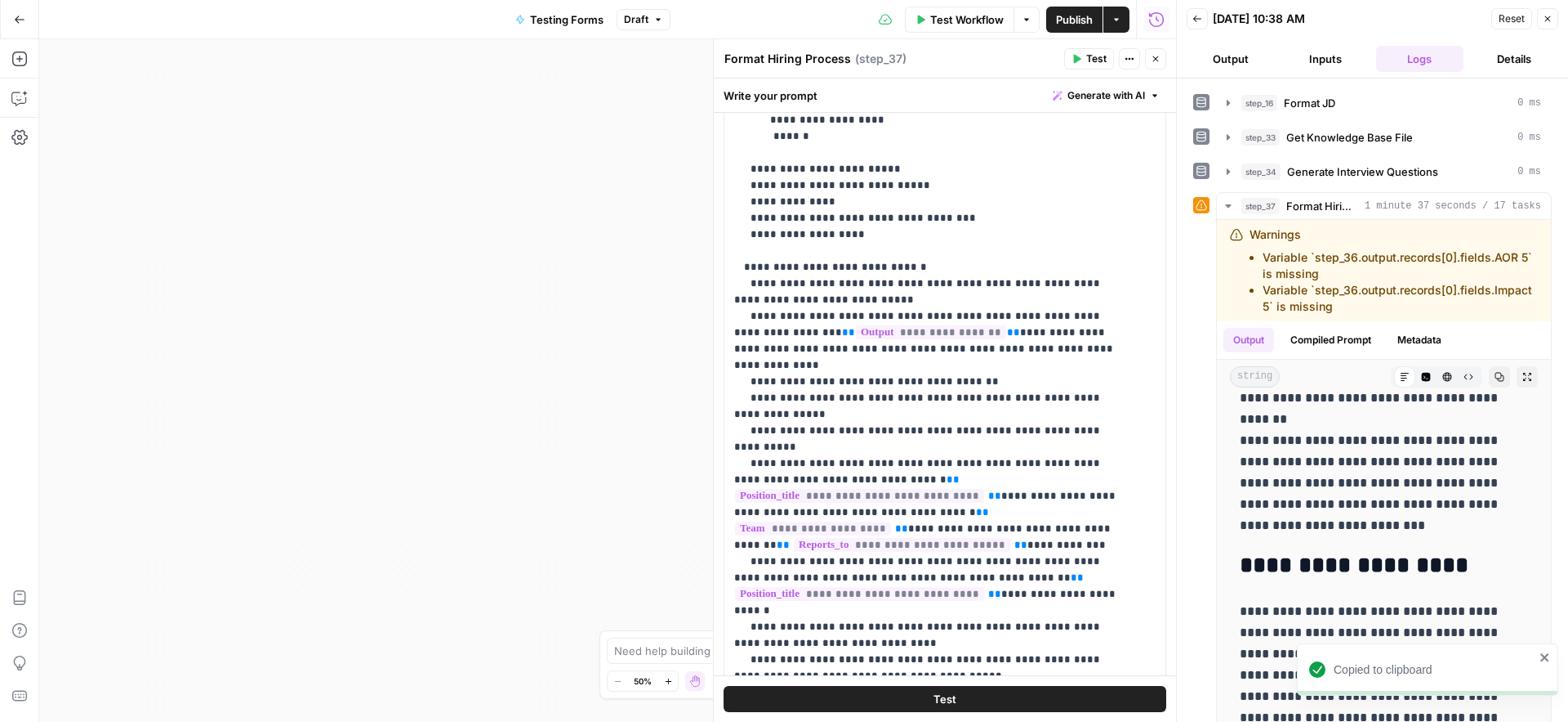
scroll to position [947, 0]
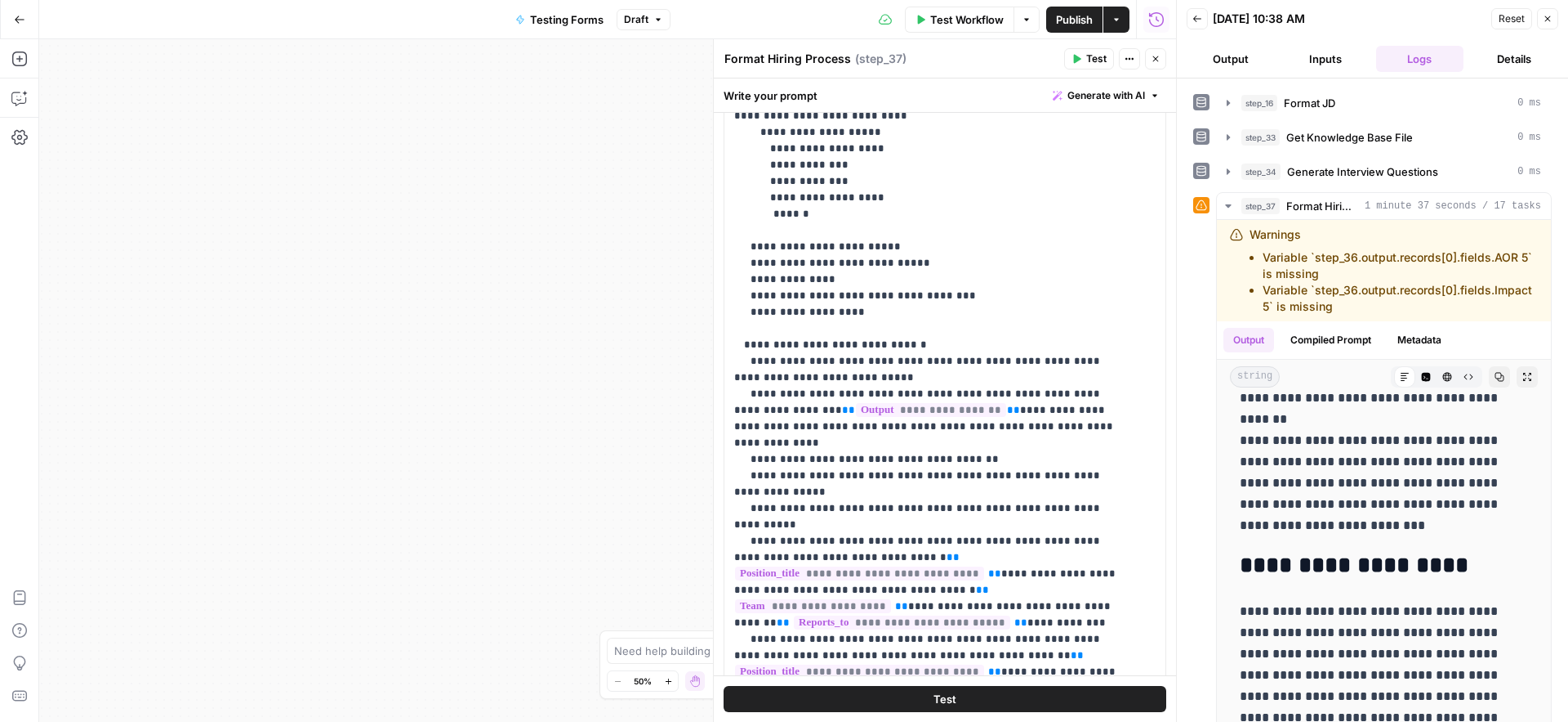
click at [1546, 23] on button "Close" at bounding box center [1547, 19] width 21 height 21
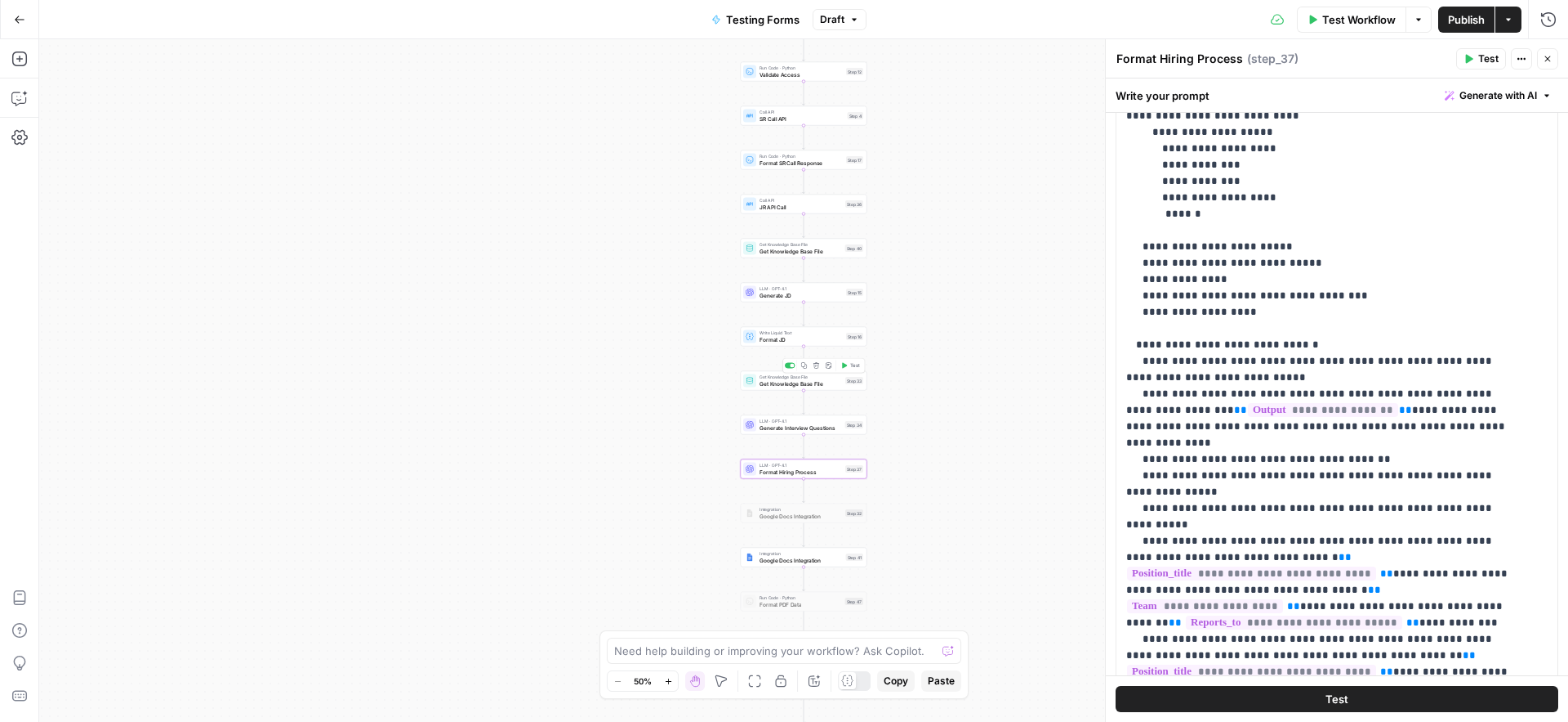
click at [768, 383] on span "Get Knowledge Base File" at bounding box center [801, 383] width 82 height 8
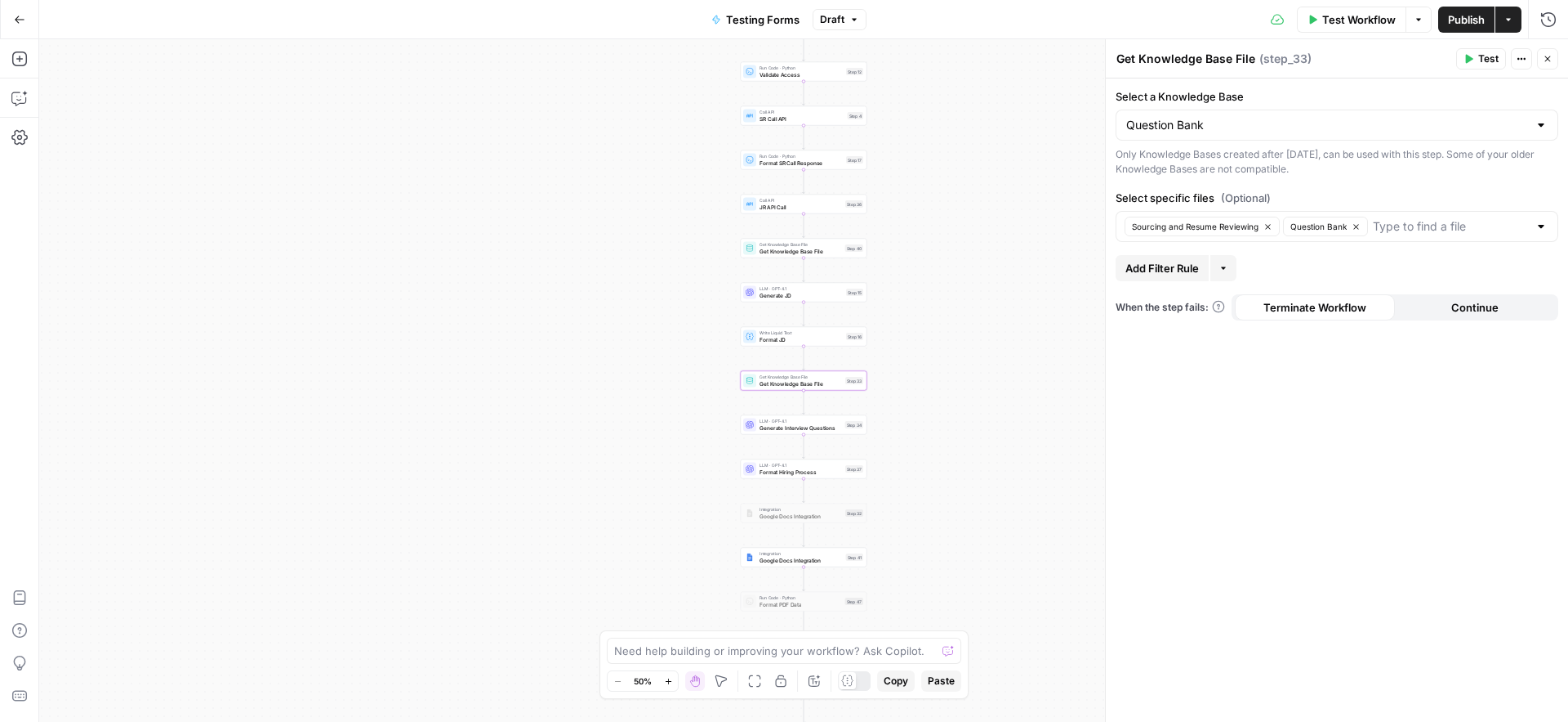
click at [778, 253] on span "Get Knowledge Base File" at bounding box center [801, 251] width 82 height 8
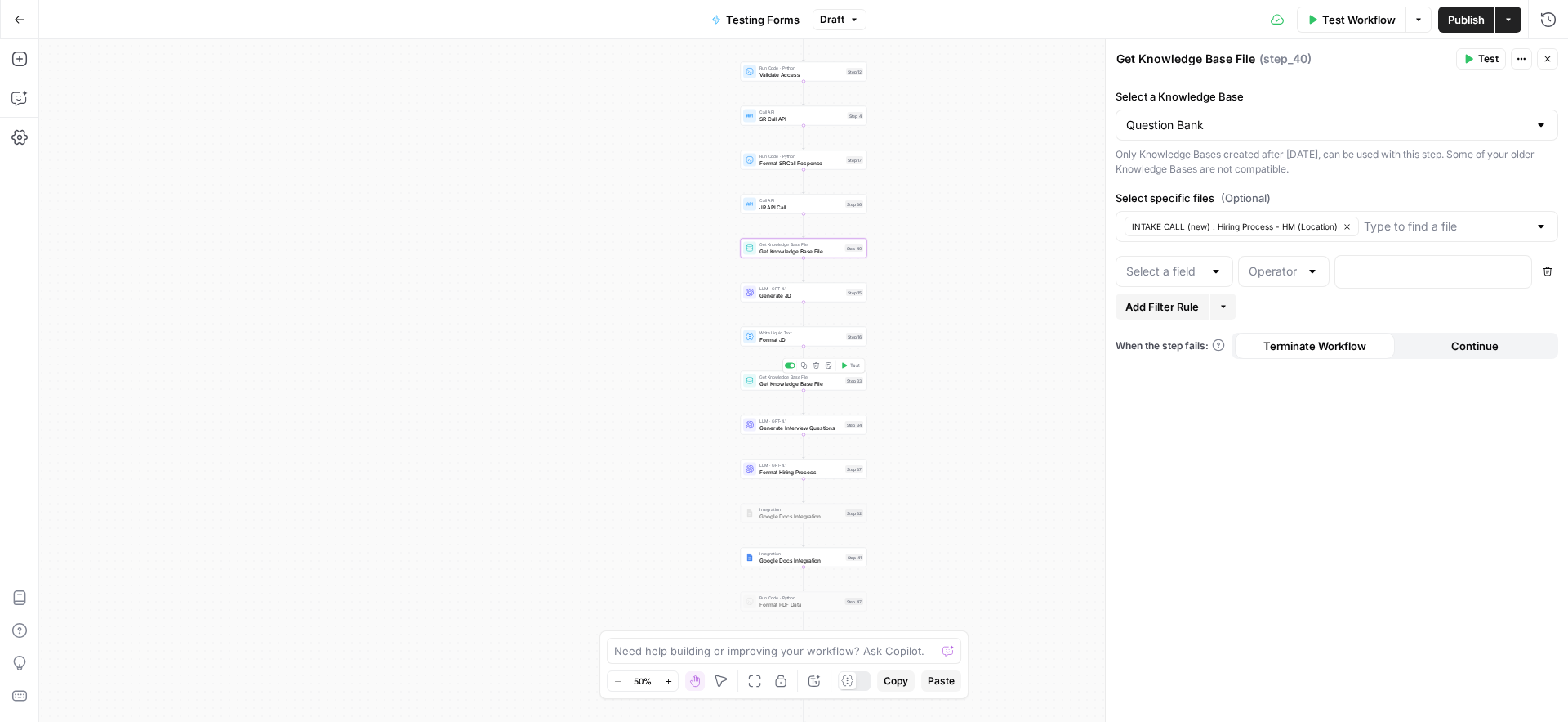
click at [763, 381] on span "Get Knowledge Base File" at bounding box center [801, 383] width 82 height 8
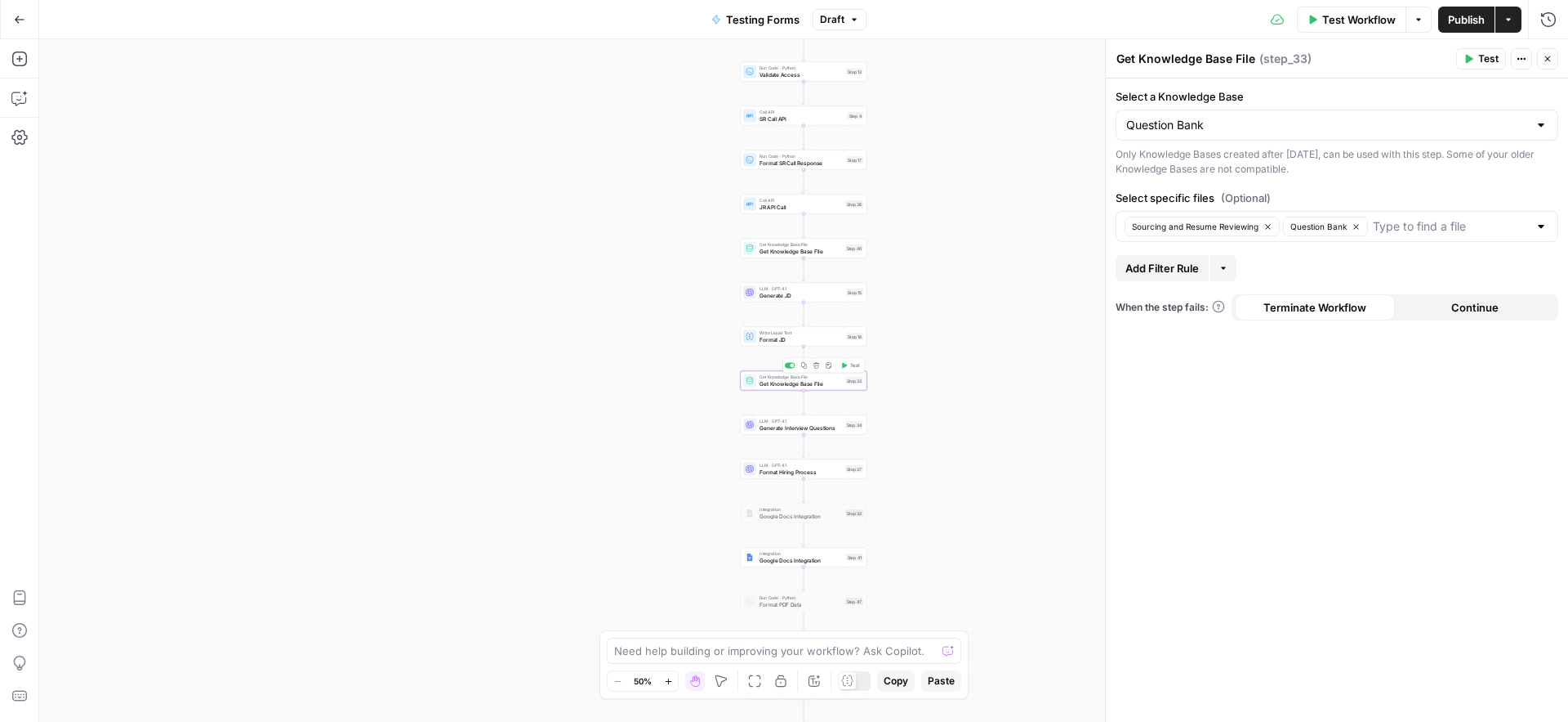
click at [854, 362] on span "Test" at bounding box center [855, 366] width 10 height 7
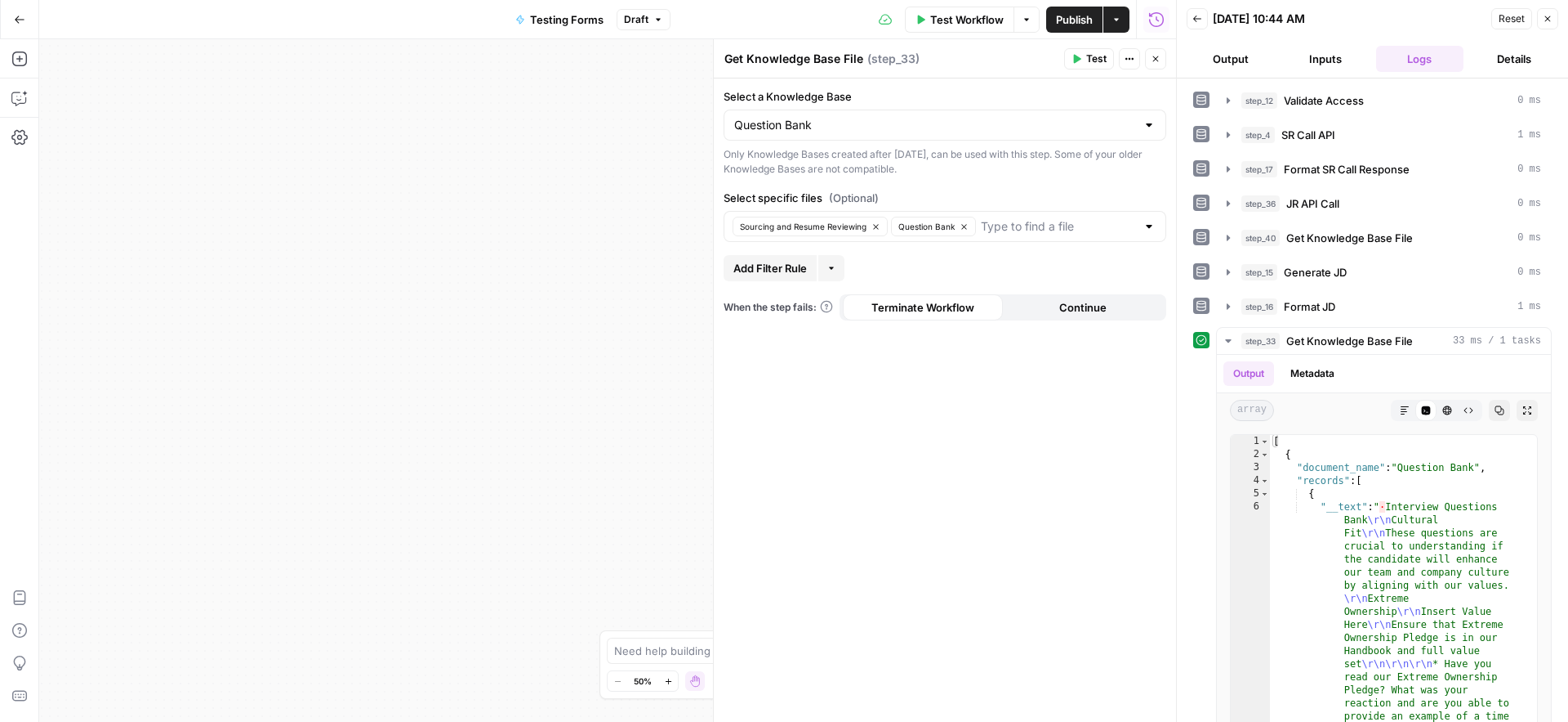
click at [1094, 57] on span "Test" at bounding box center [1096, 59] width 21 height 15
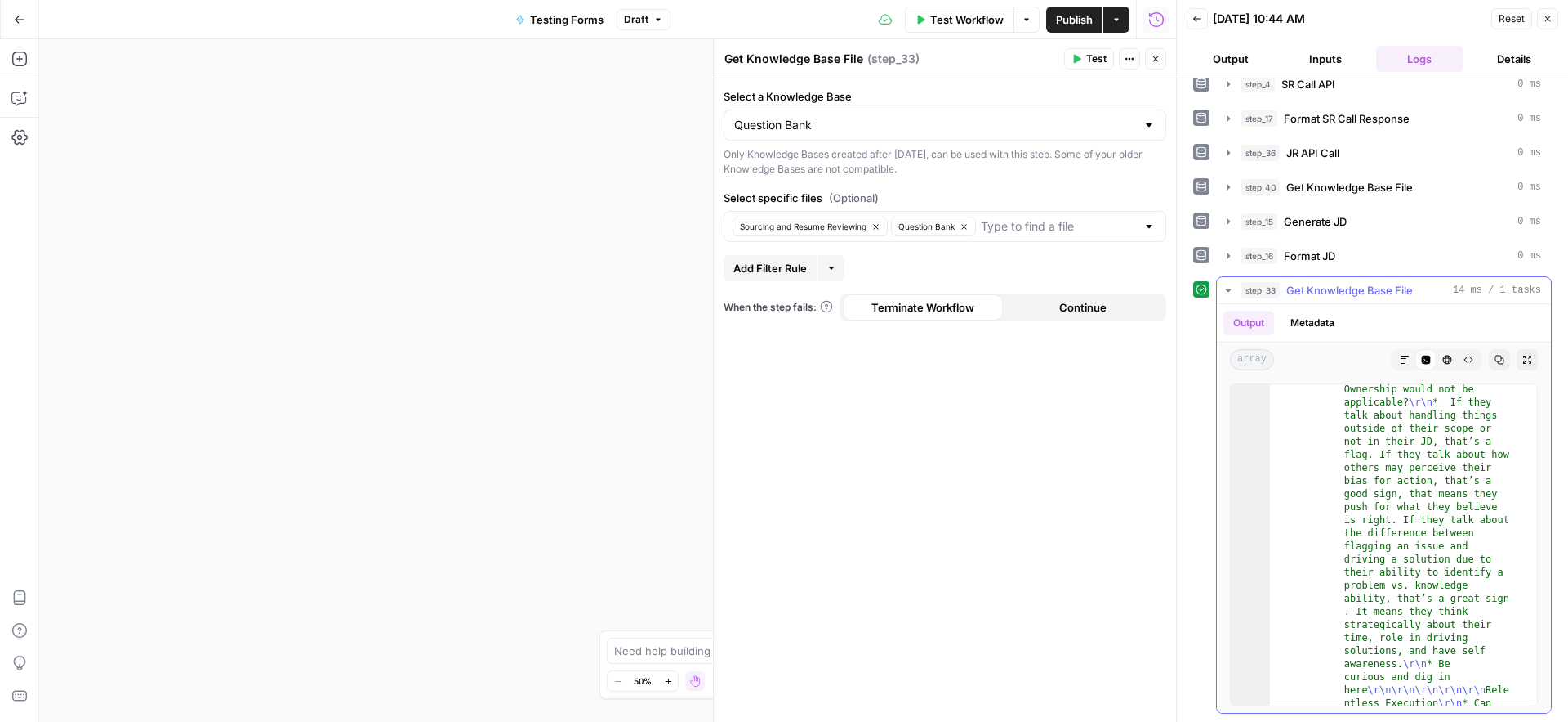
scroll to position [230, 0]
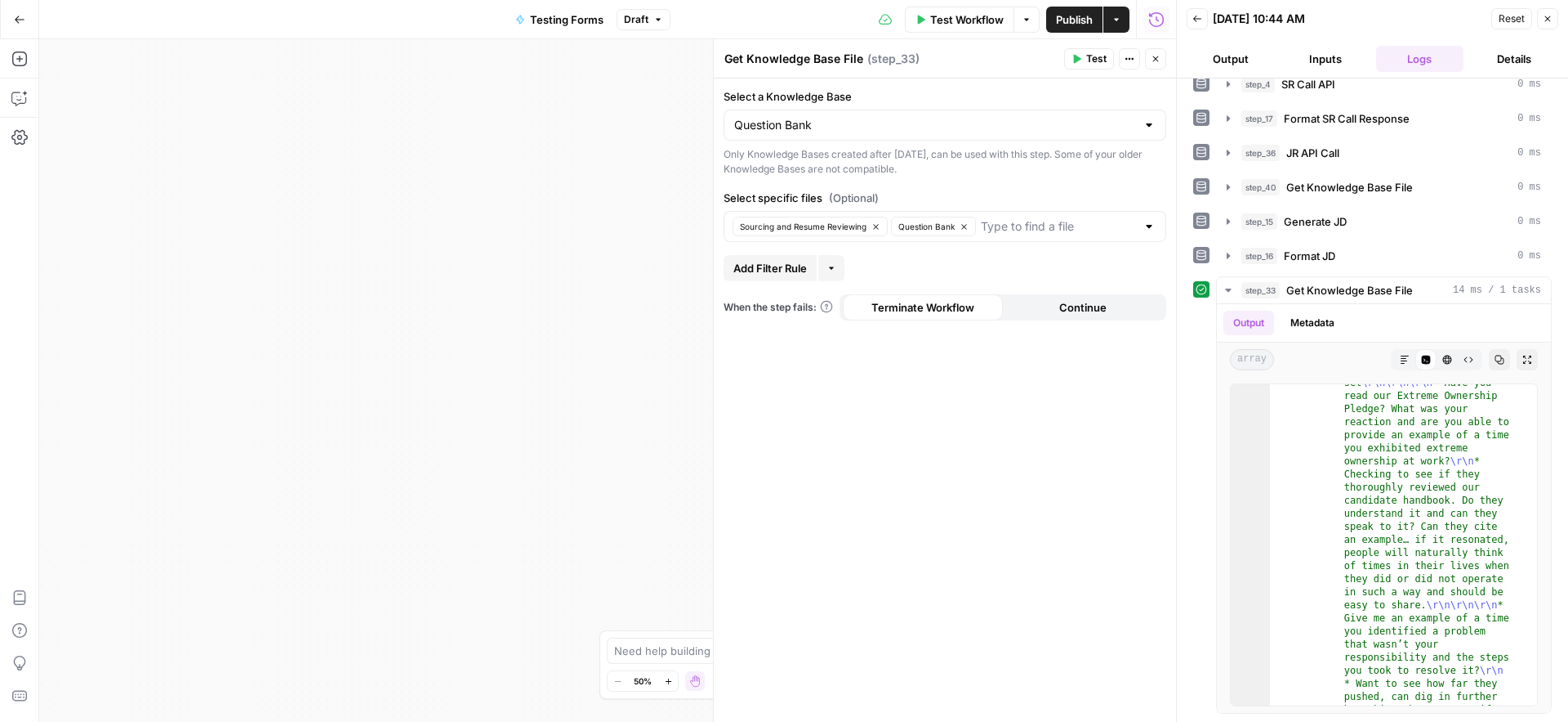
click at [1548, 17] on icon "button" at bounding box center [1547, 19] width 10 height 10
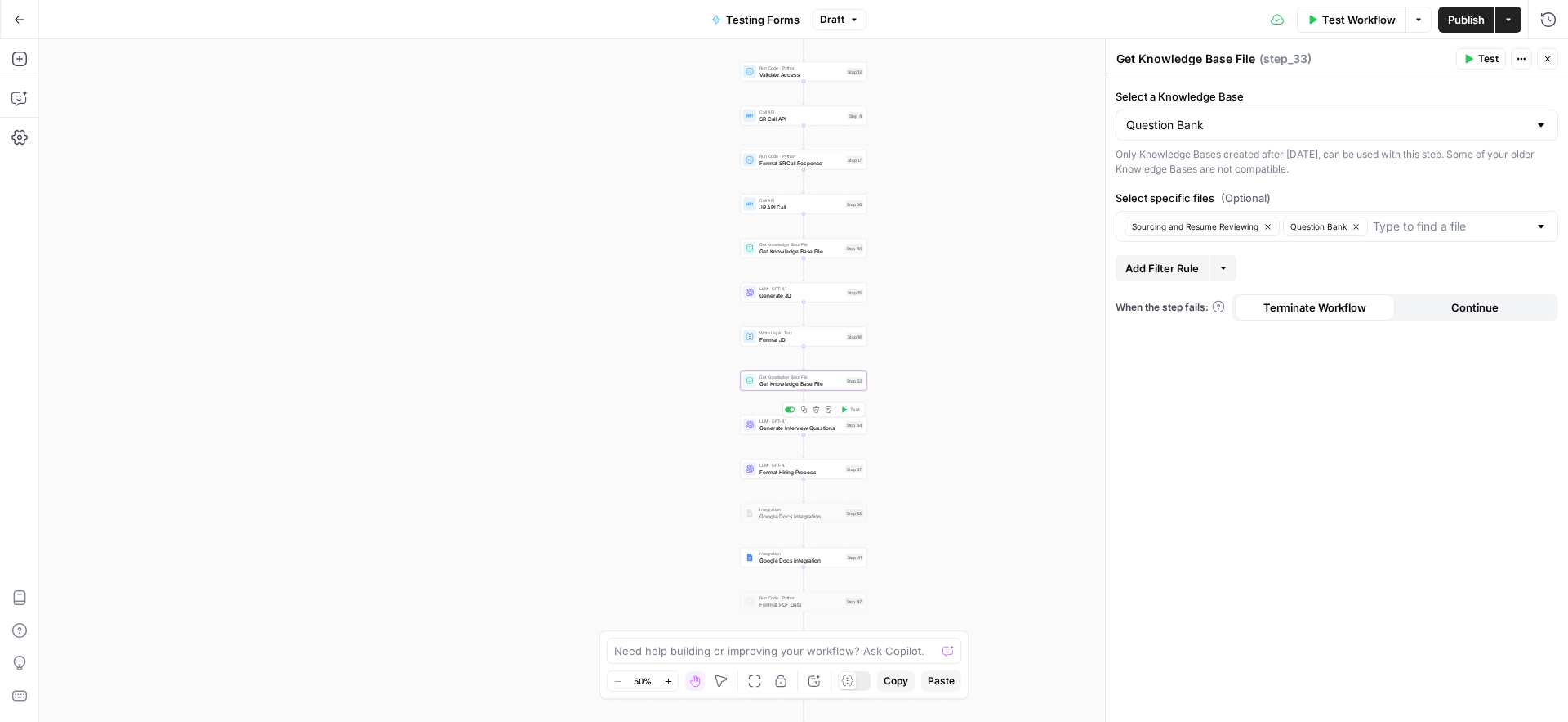
click at [768, 426] on span "Generate Interview Questions" at bounding box center [801, 427] width 82 height 8
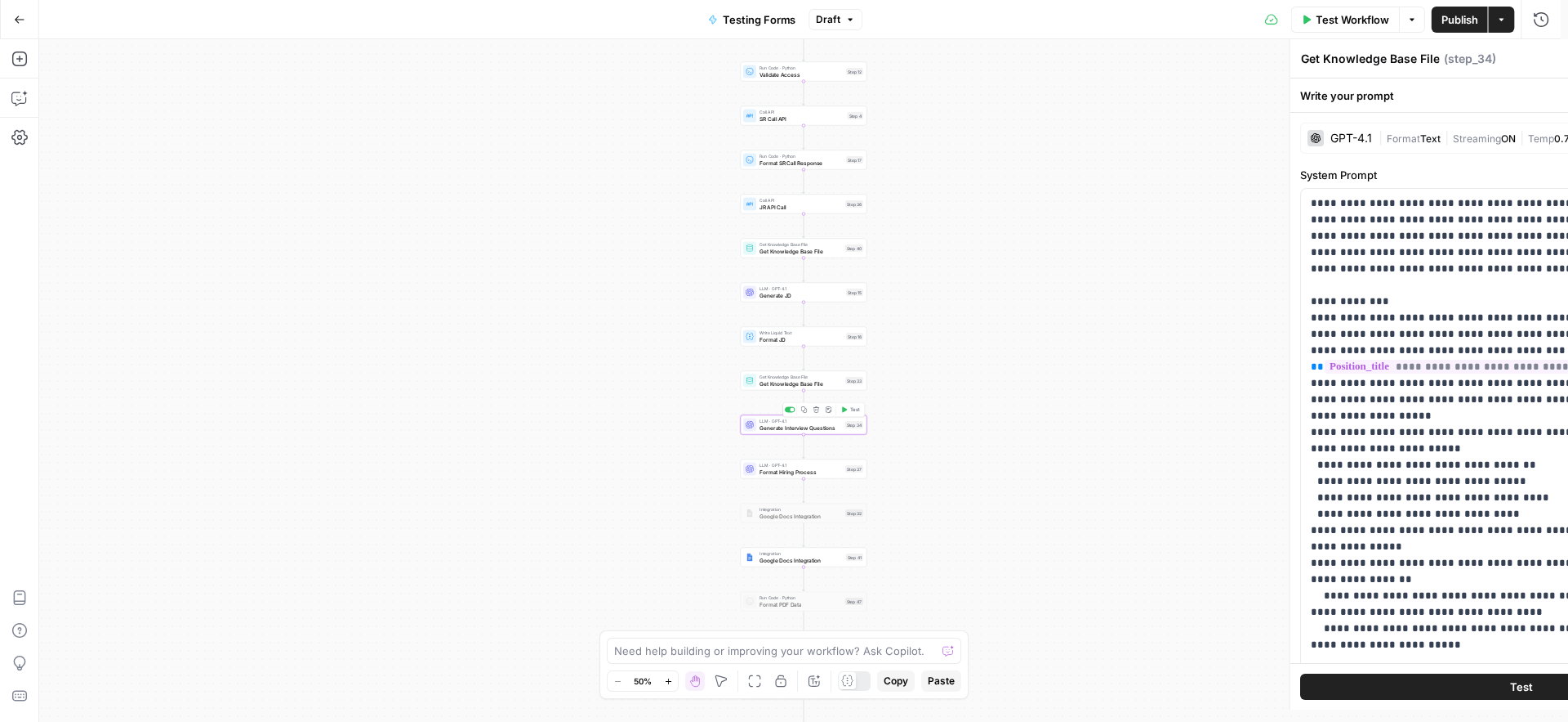
type textarea "Generate Interview Questions"
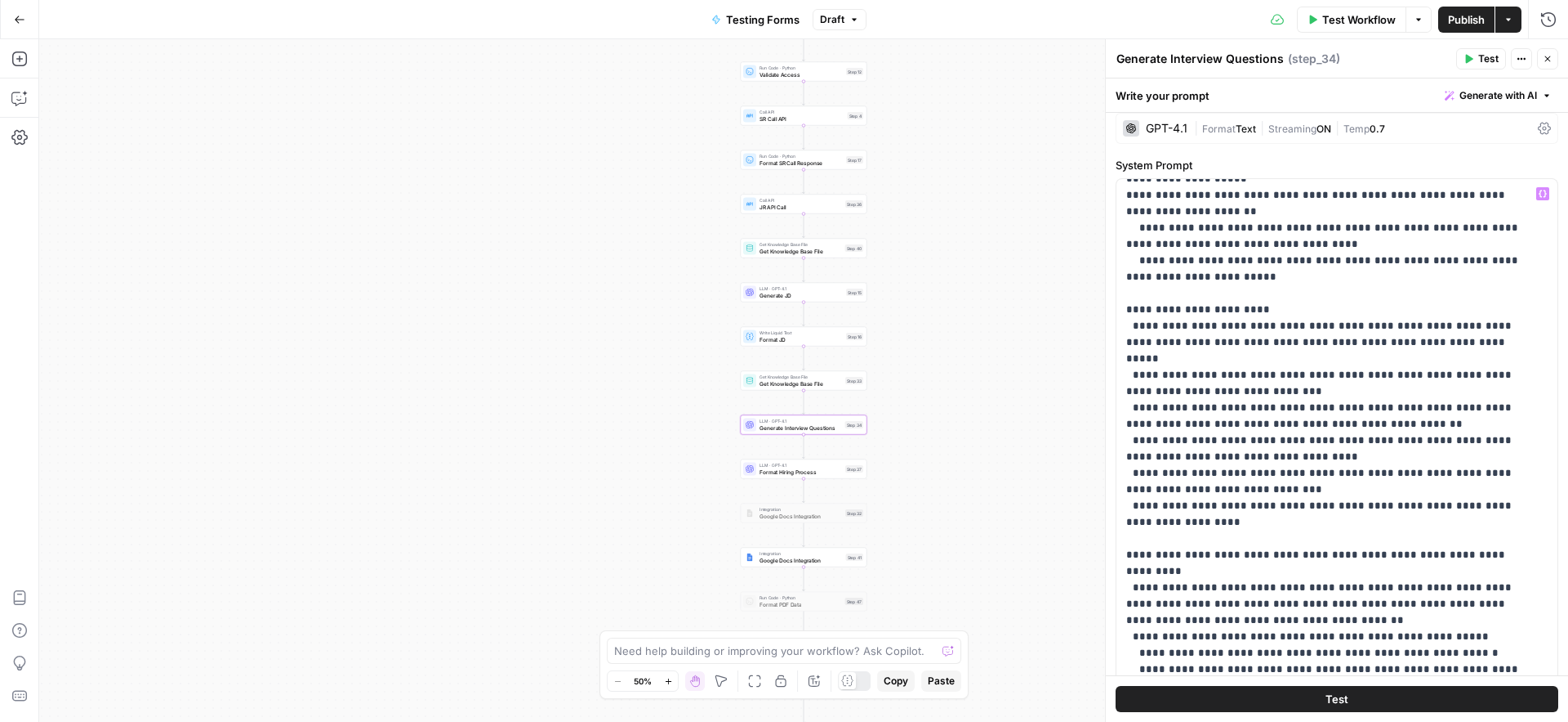
scroll to position [663, 0]
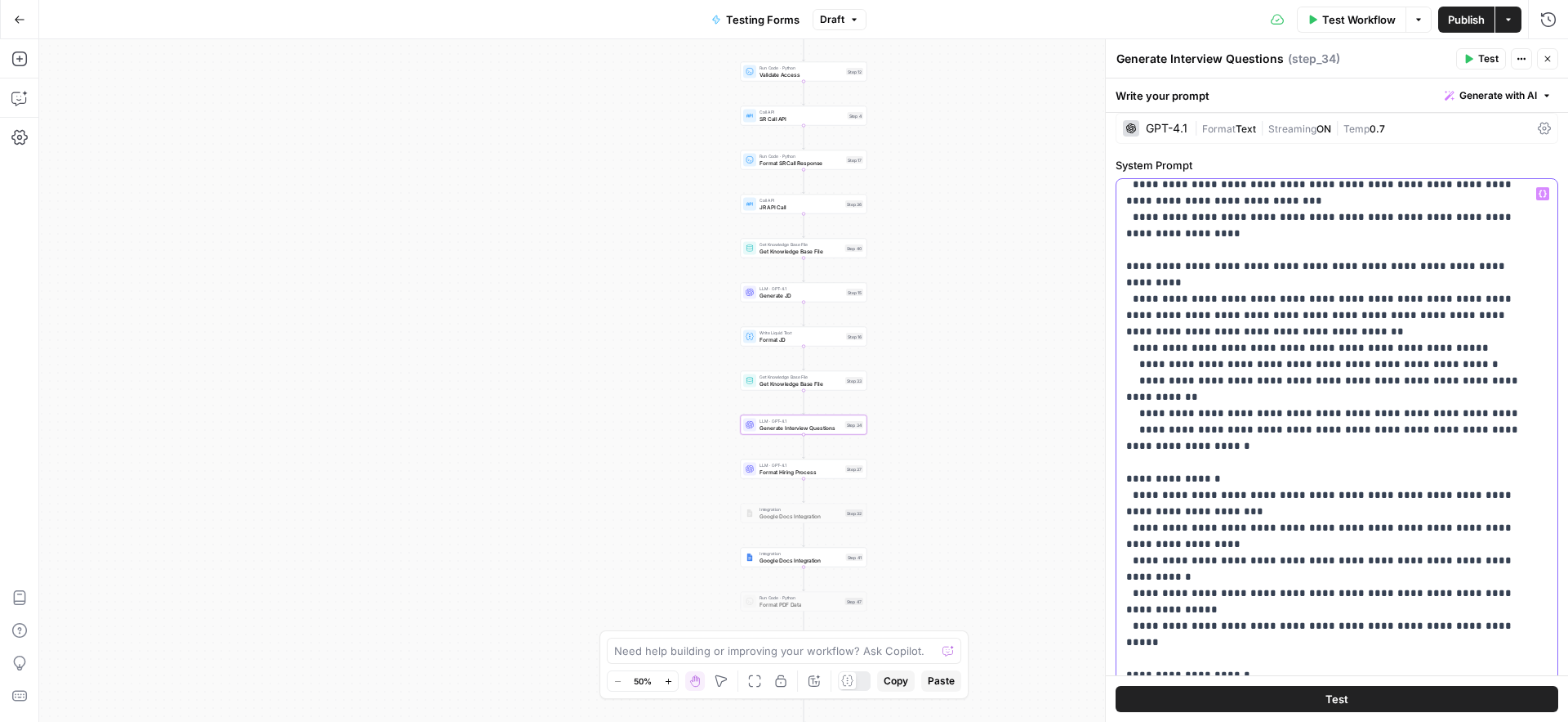
drag, startPoint x: 1205, startPoint y: 364, endPoint x: 1138, endPoint y: 302, distance: 91.3
click at [1138, 302] on p "**********" at bounding box center [1325, 299] width 397 height 1553
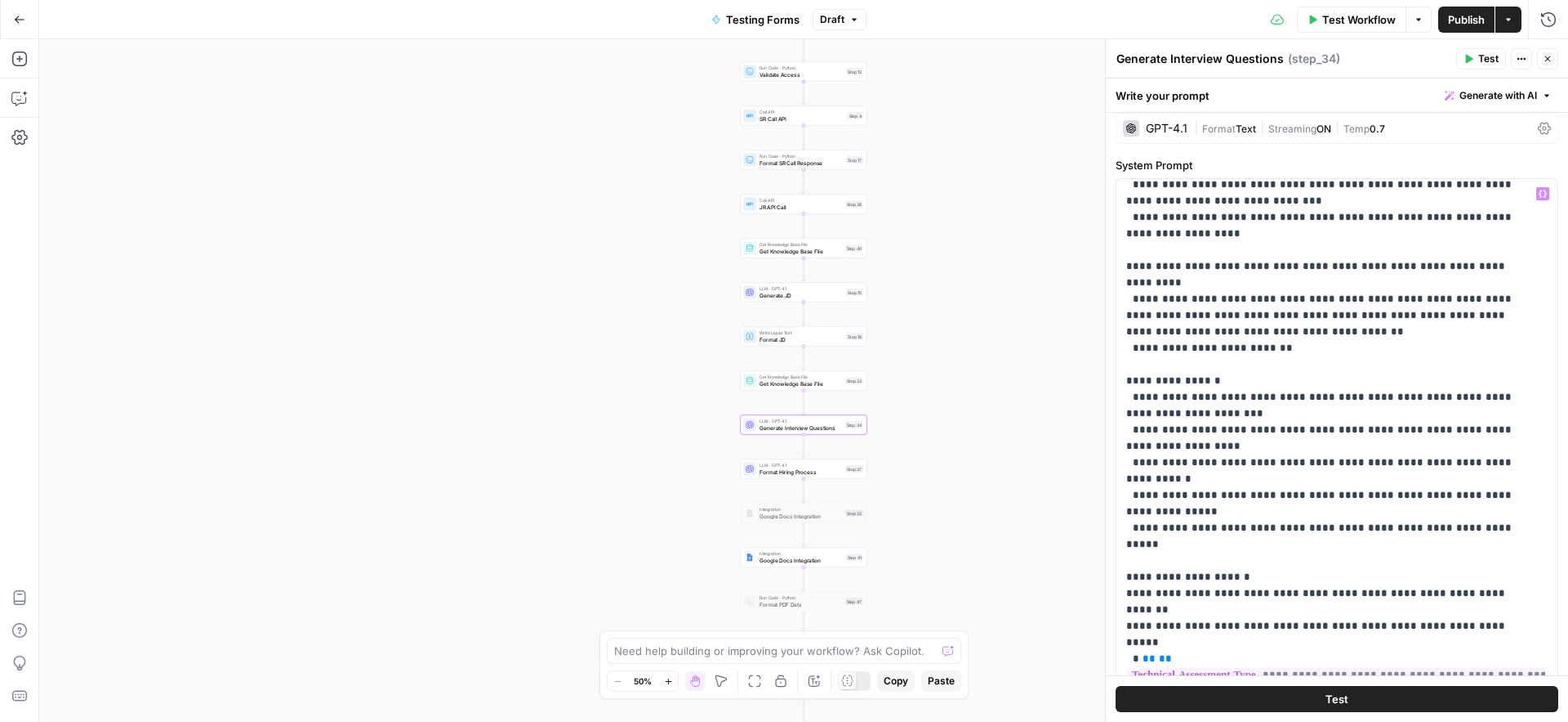
click at [1469, 16] on span "Publish" at bounding box center [1465, 20] width 36 height 17
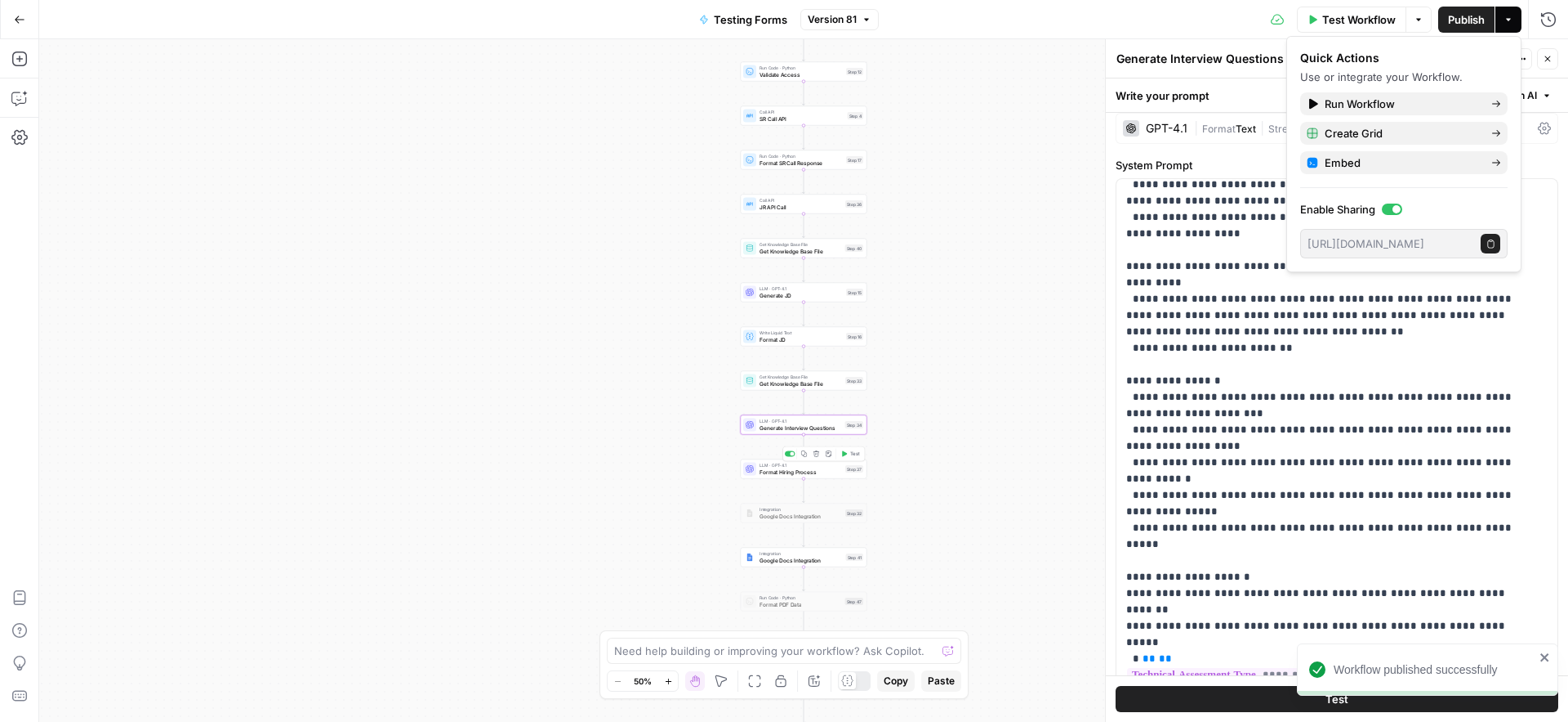
click at [763, 472] on span "Format Hiring Process" at bounding box center [801, 471] width 82 height 8
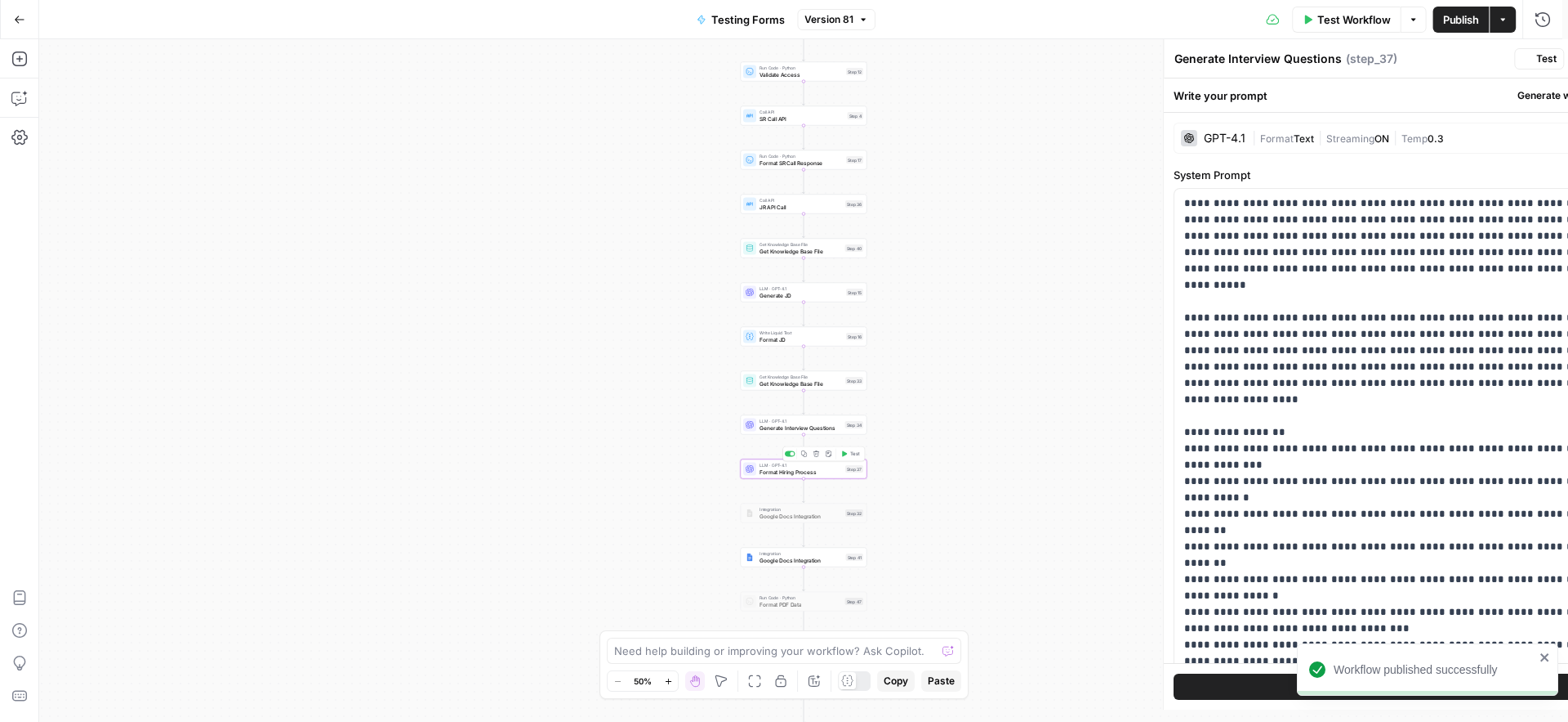
type textarea "Format Hiring Process"
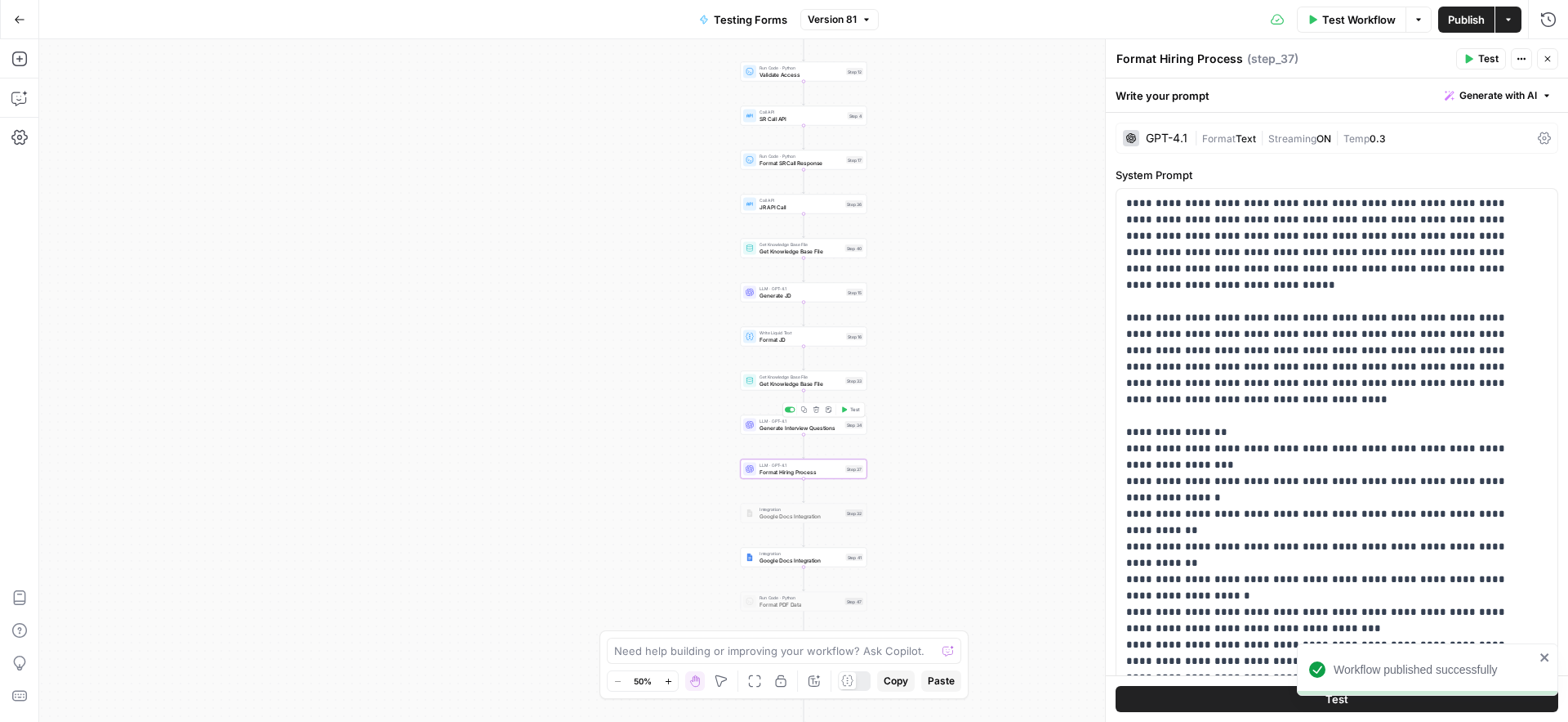
click at [762, 427] on span "Generate Interview Questions" at bounding box center [801, 427] width 82 height 8
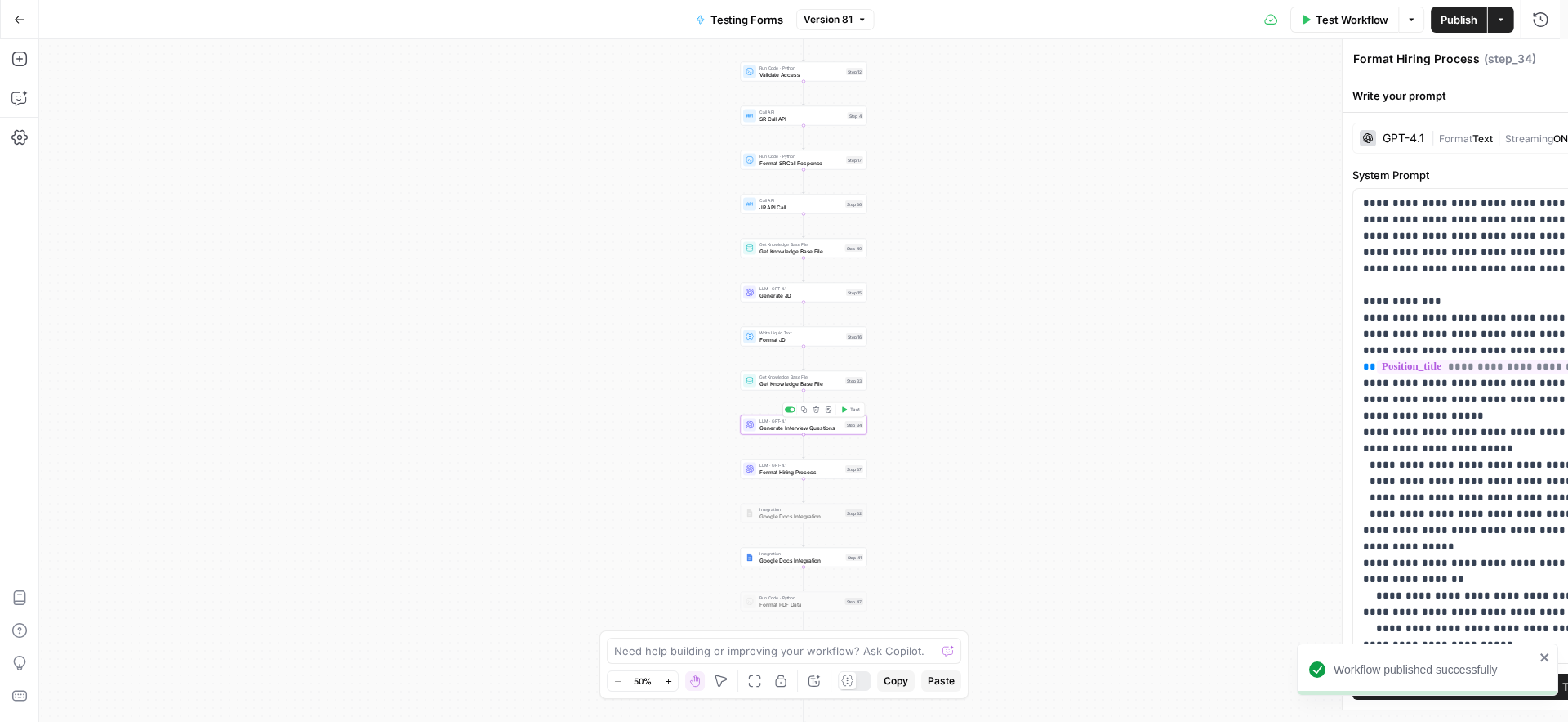
type textarea "Generate Interview Questions"
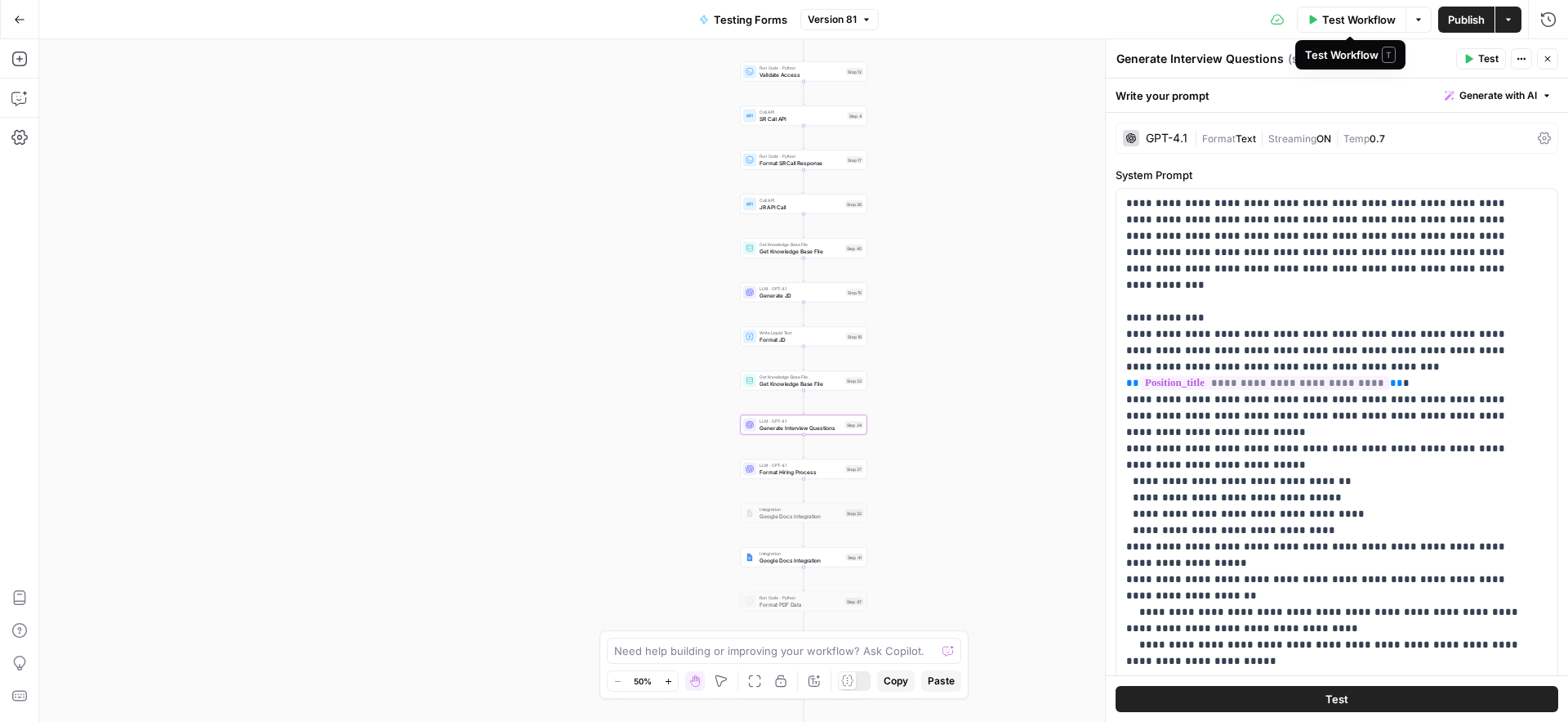
click at [1355, 22] on span "Test Workflow" at bounding box center [1358, 20] width 74 height 17
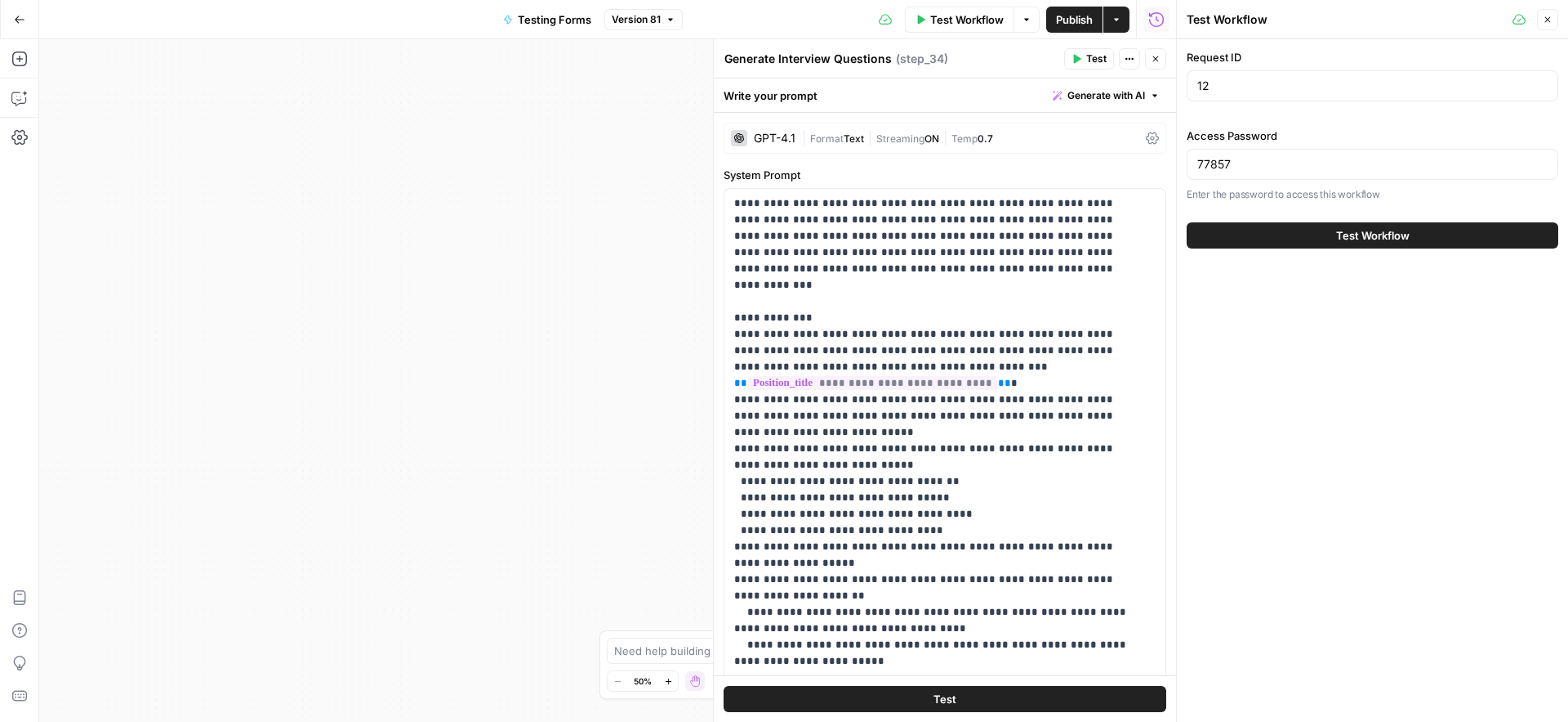
click at [1388, 236] on span "Test Workflow" at bounding box center [1372, 236] width 74 height 17
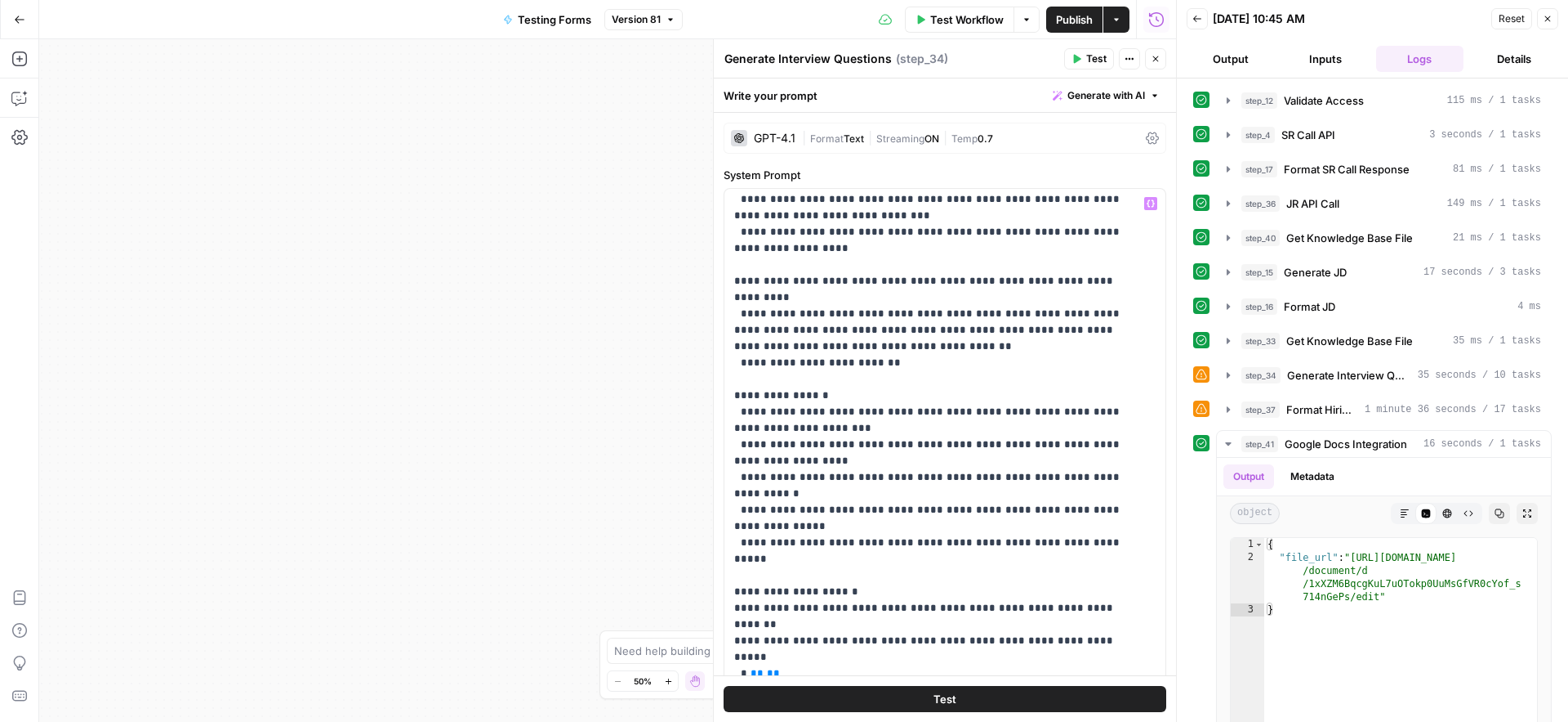
scroll to position [830, 0]
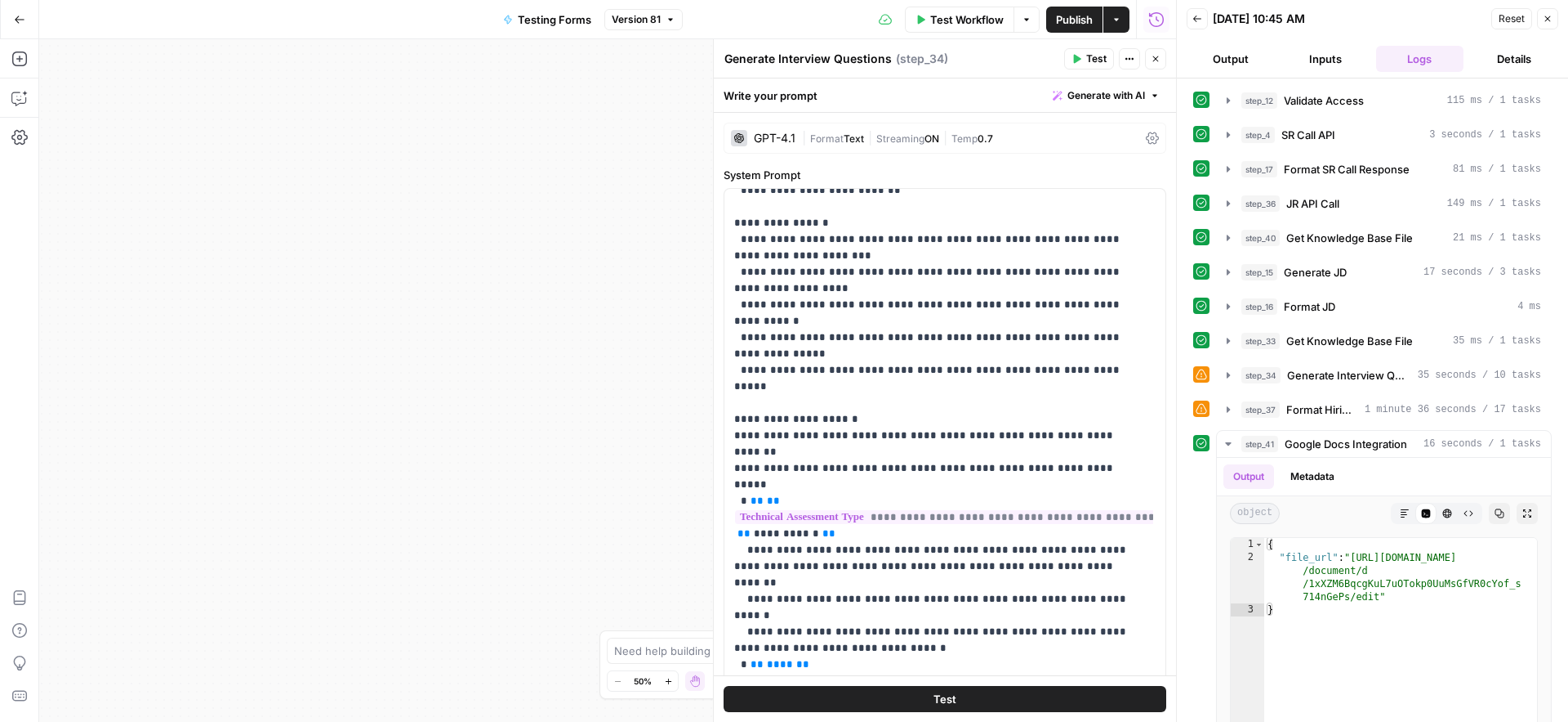
click at [568, 342] on div "Workflow Set Inputs Inputs Run Code · Python Validate Access Step 12 Call API S…" at bounding box center [608, 381] width 1137 height 683
click at [1160, 59] on span "Close" at bounding box center [1160, 59] width 1 height 1
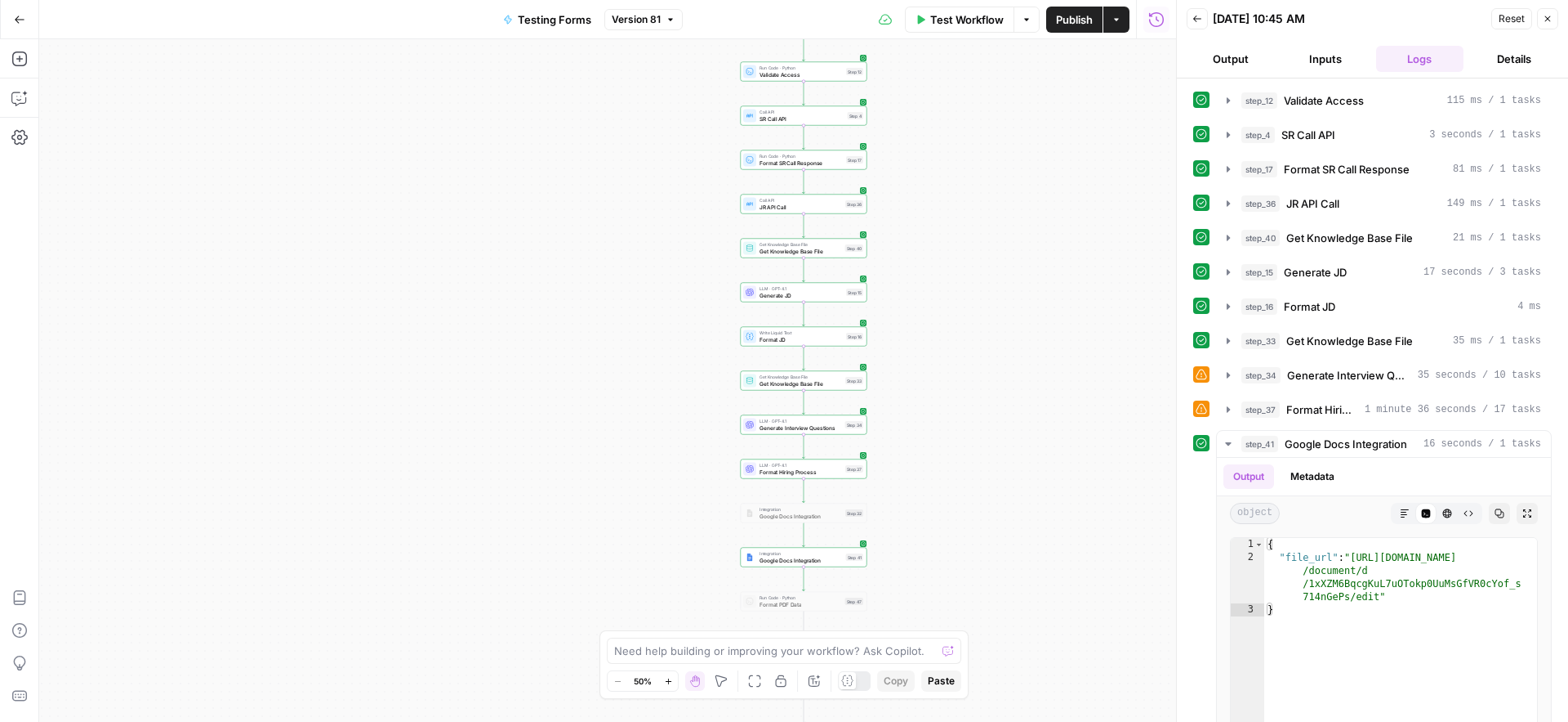
click at [763, 471] on span "Format Hiring Process" at bounding box center [801, 471] width 82 height 8
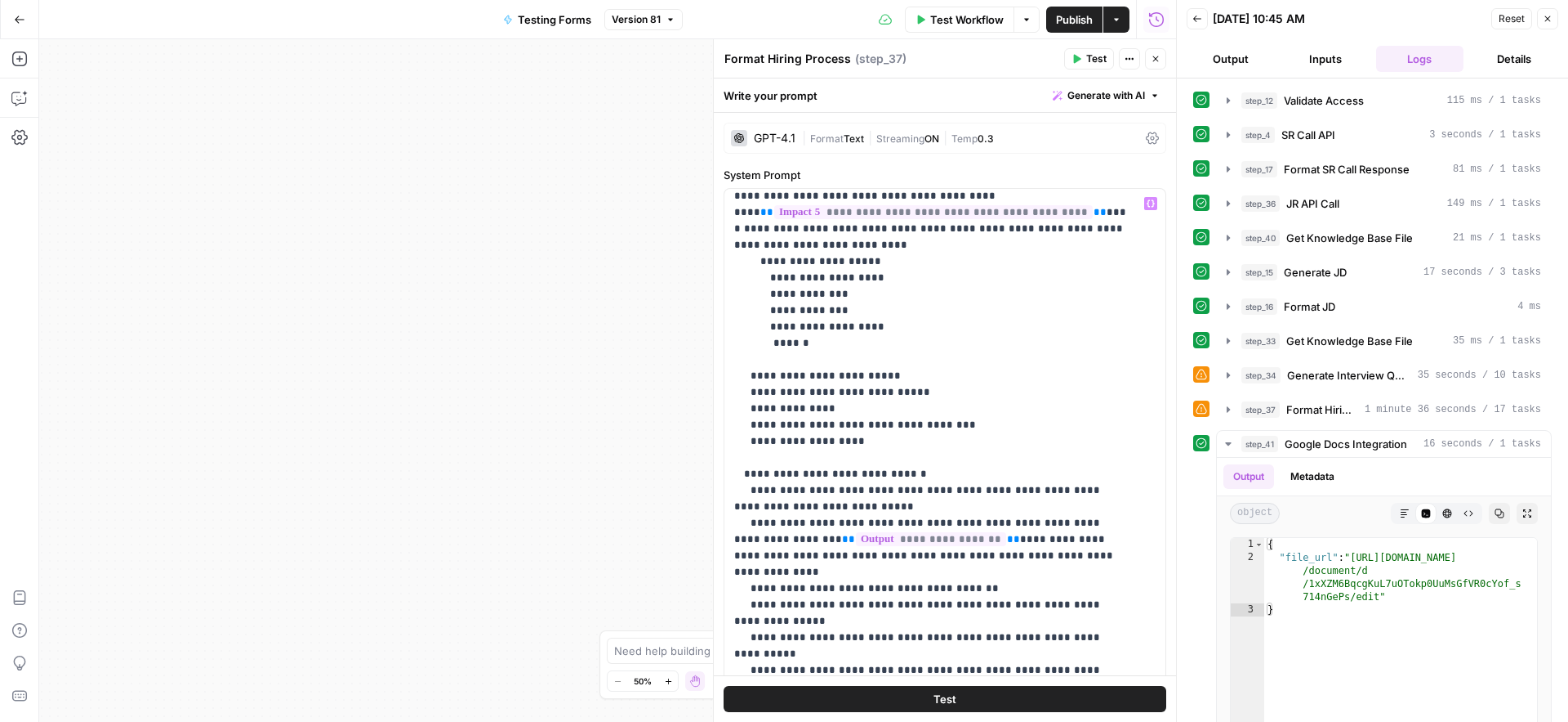
scroll to position [982, 0]
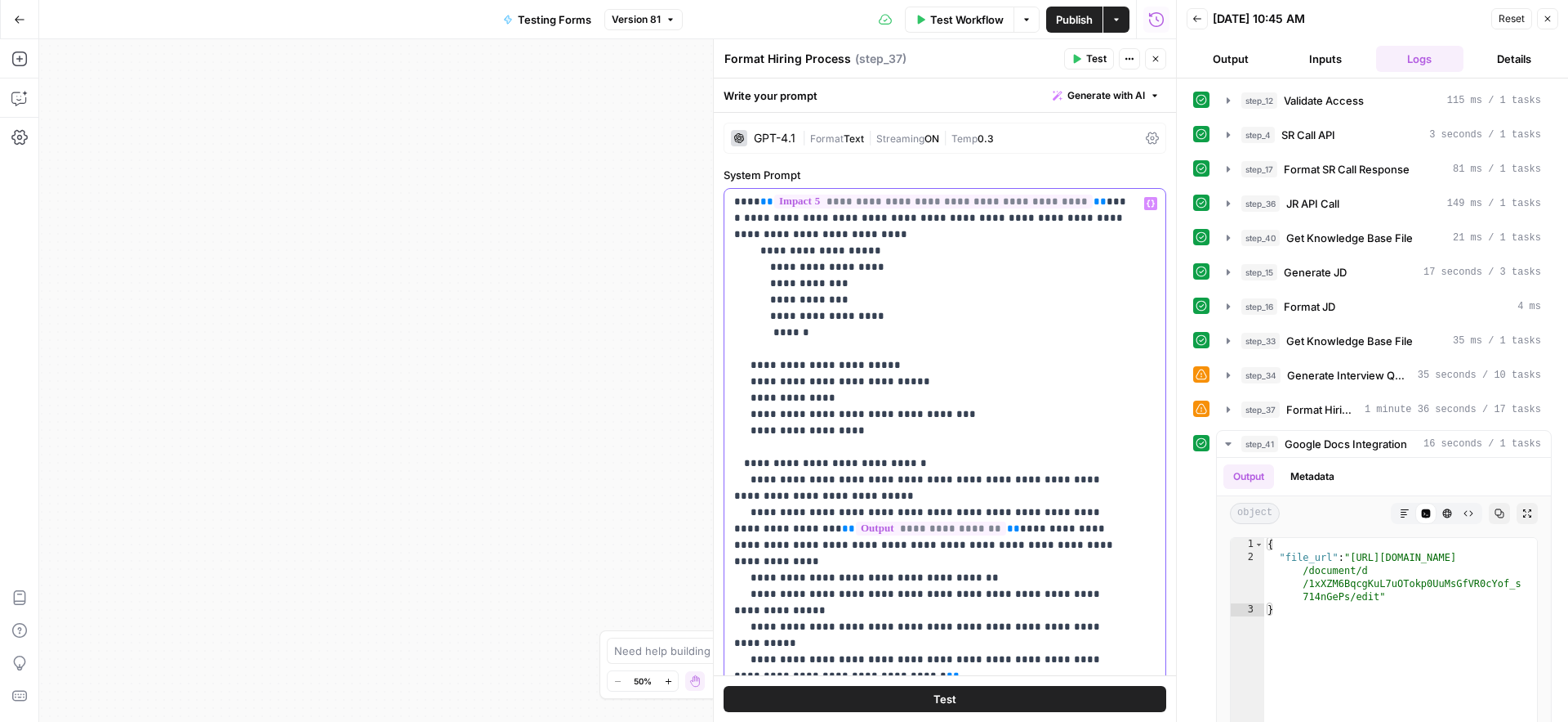
click at [1103, 484] on p "**********" at bounding box center [933, 471] width 397 height 2518
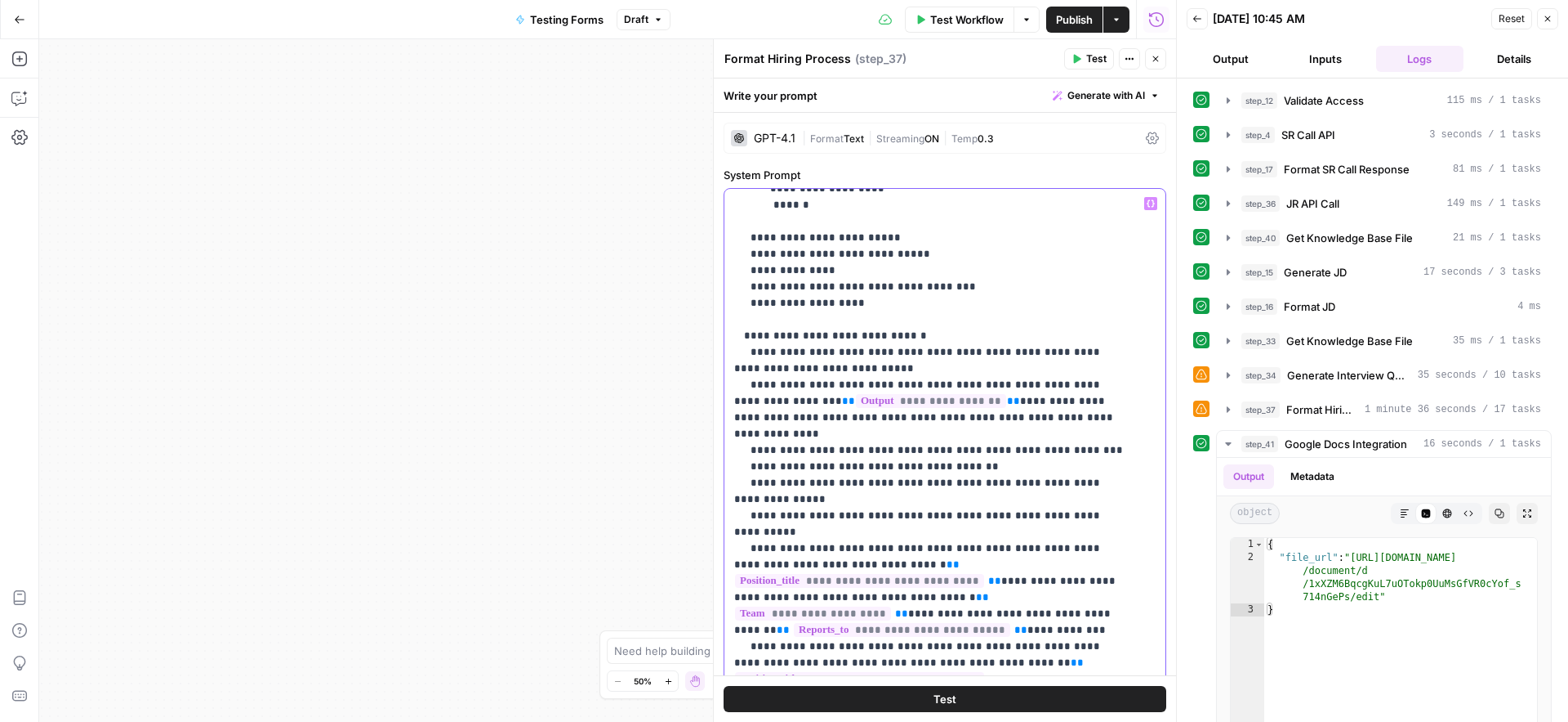
scroll to position [1132, 0]
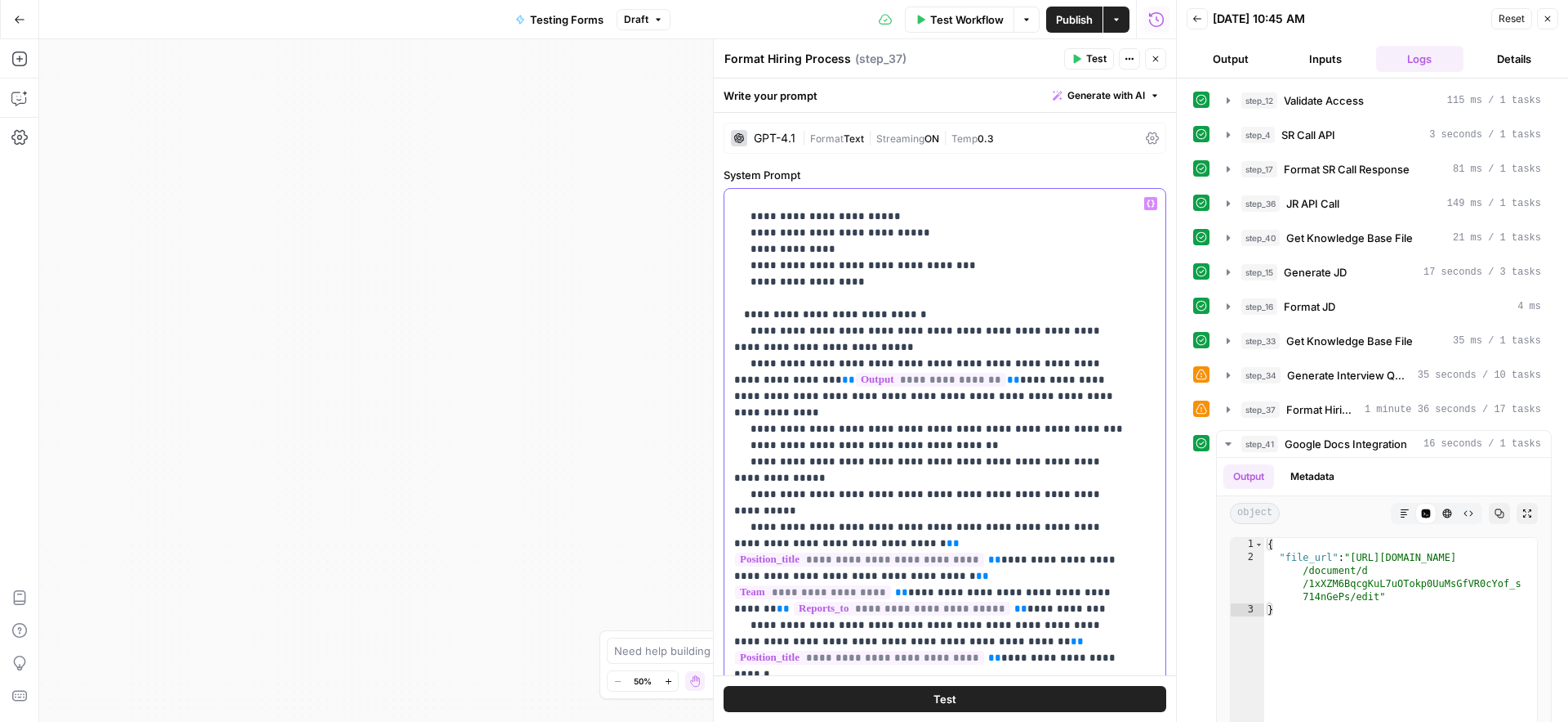
click at [998, 423] on p "**********" at bounding box center [933, 331] width 397 height 2534
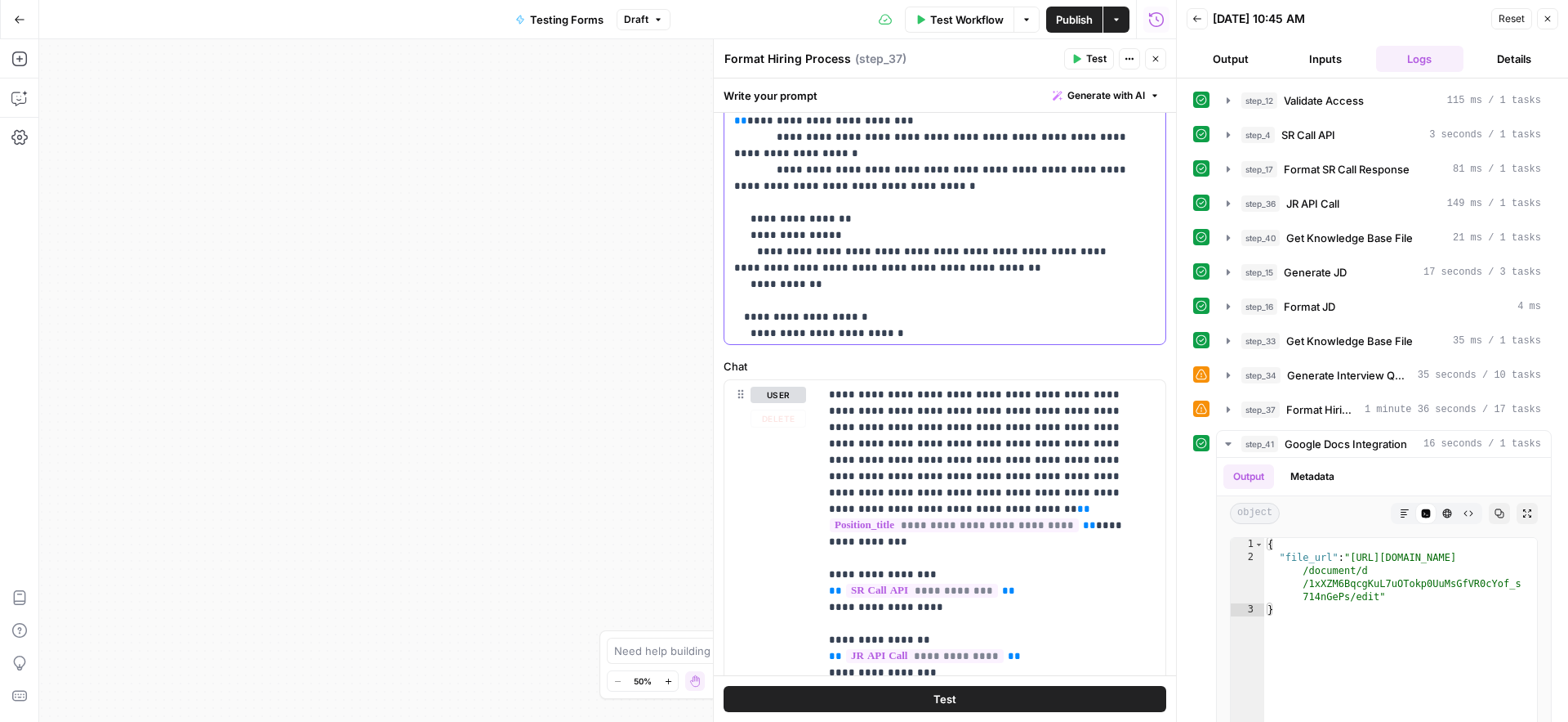
scroll to position [968, 0]
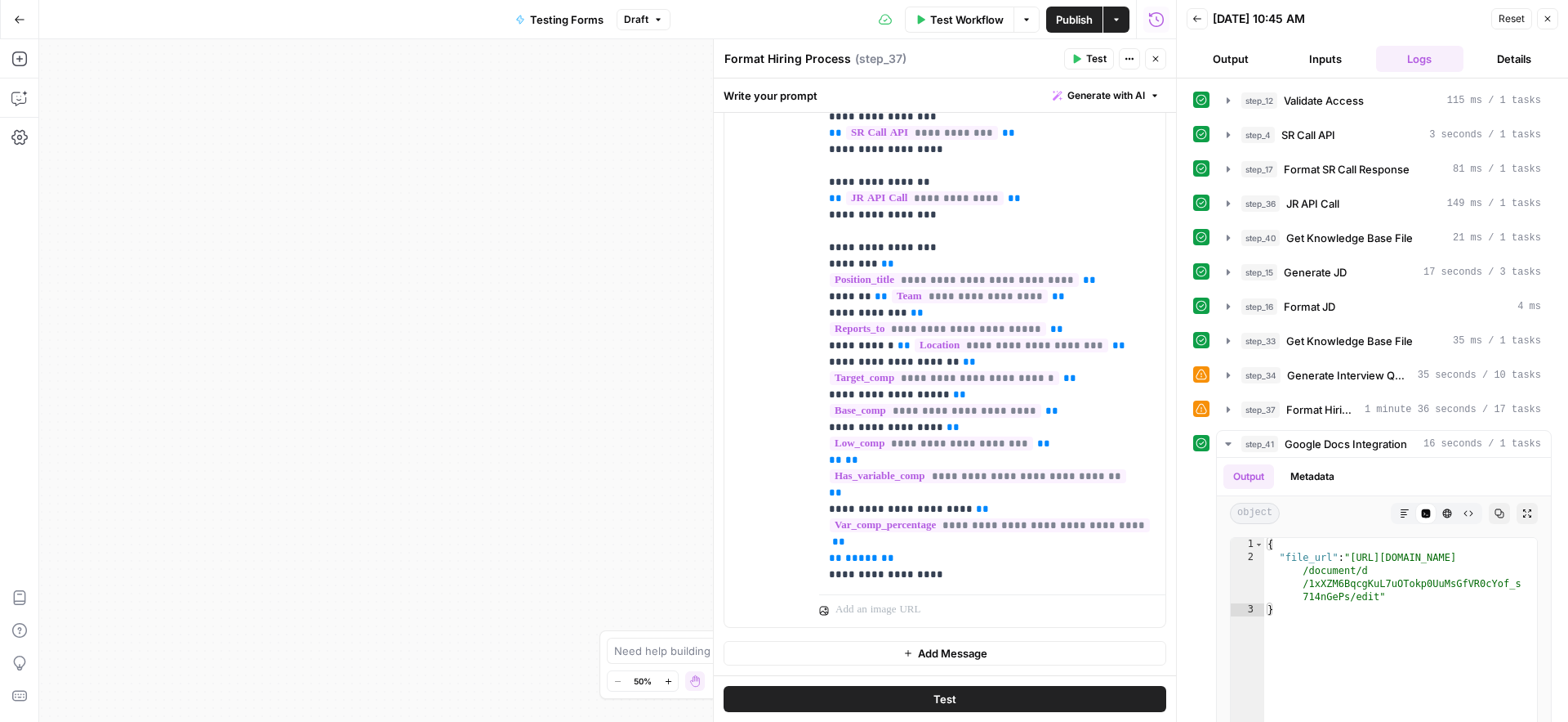
click at [958, 654] on span "Add Message" at bounding box center [953, 653] width 69 height 17
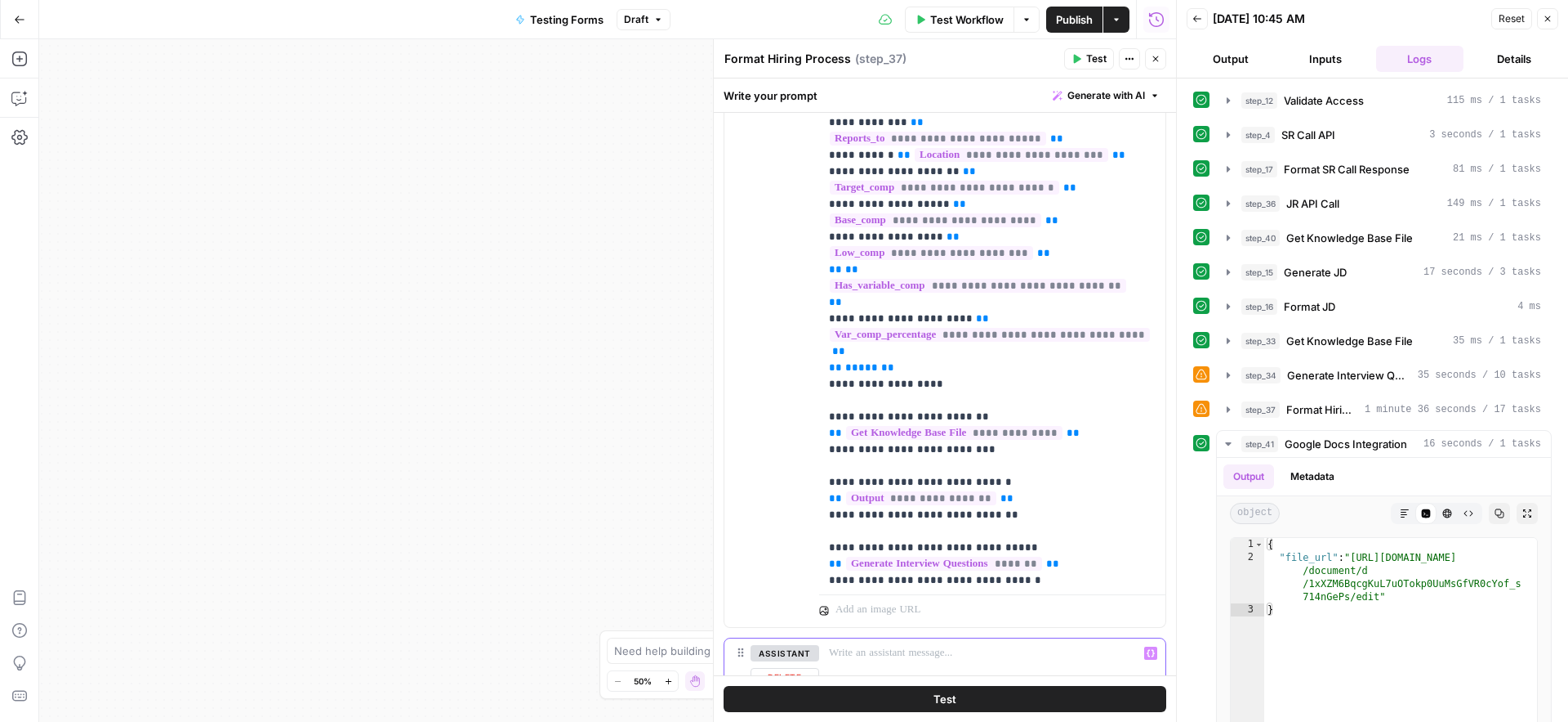
click at [883, 660] on p at bounding box center [992, 653] width 326 height 17
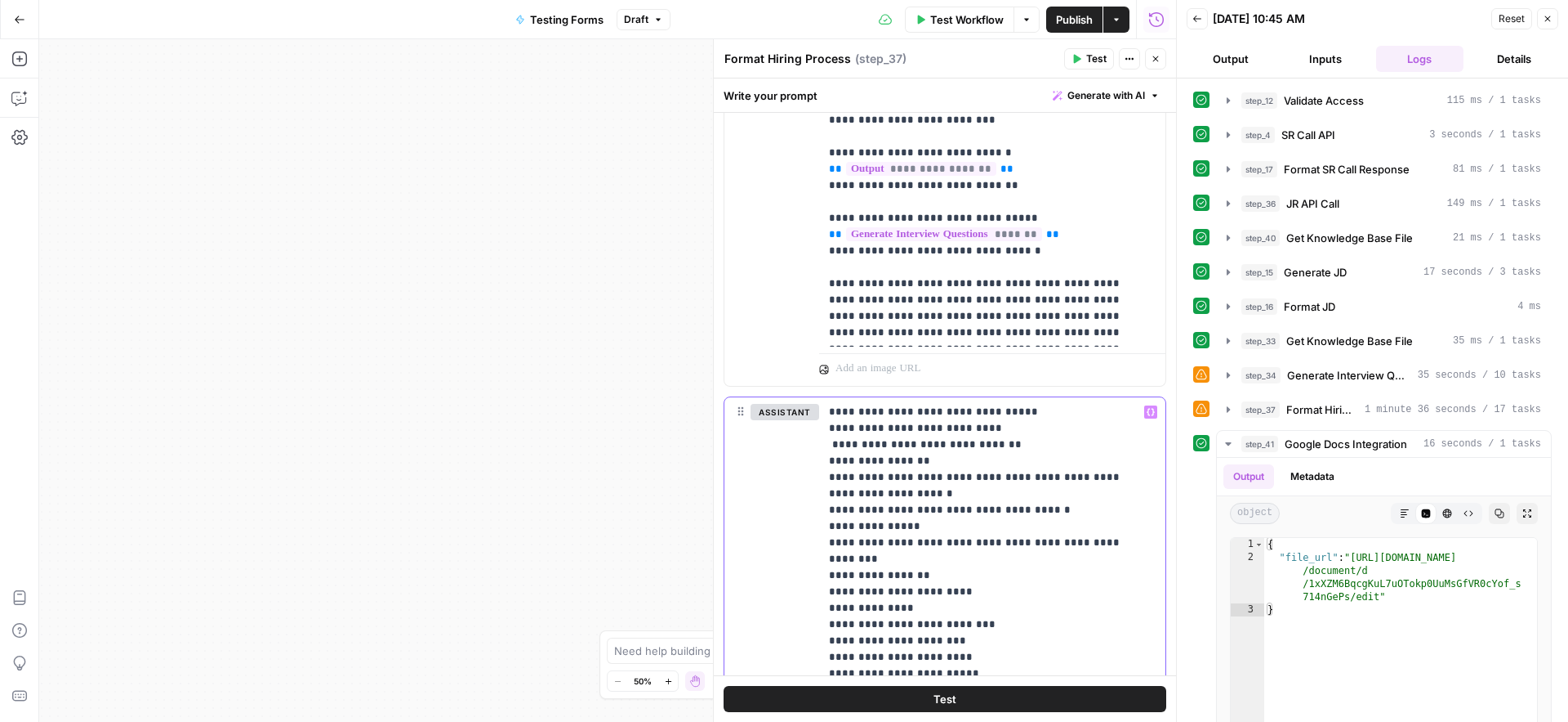
scroll to position [1297, 0]
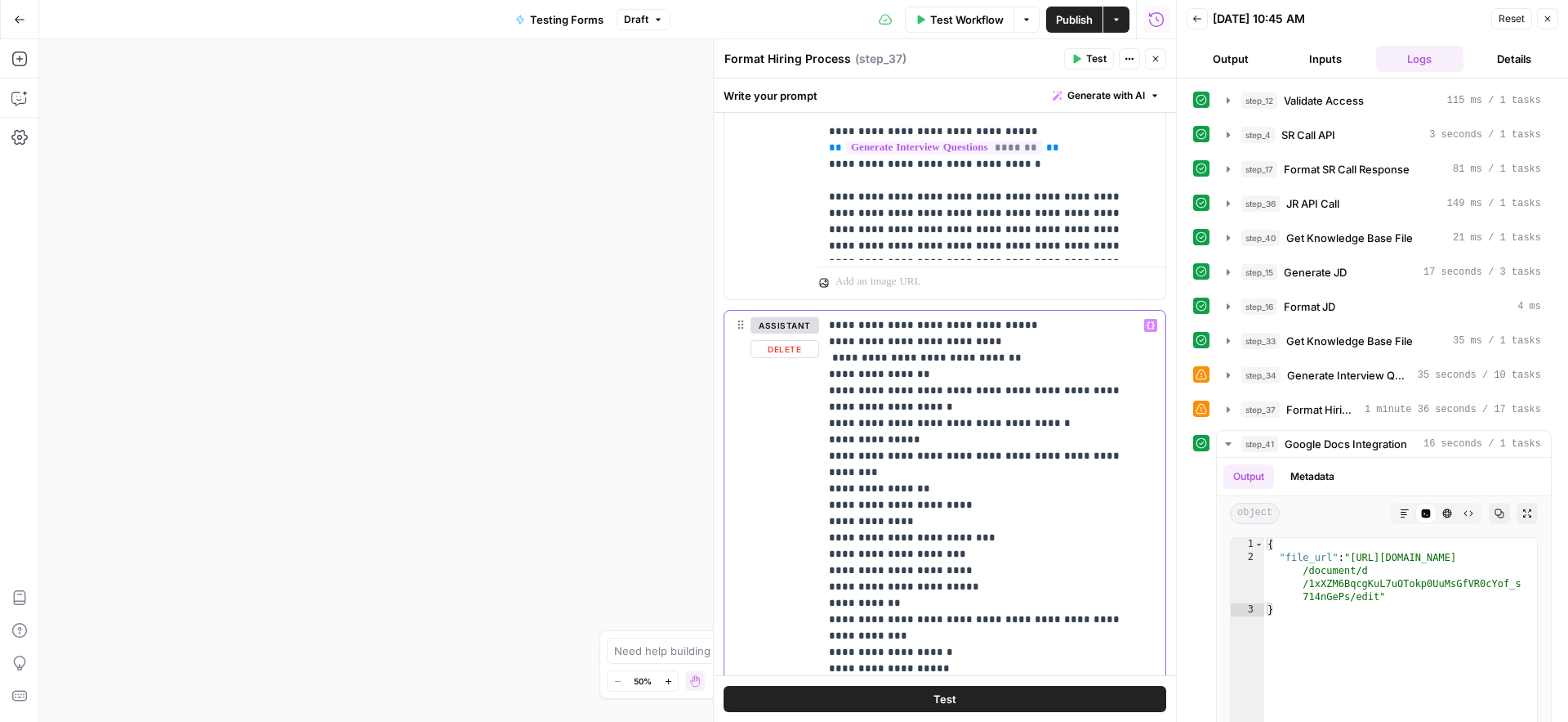
click at [1034, 355] on p "**********" at bounding box center [985, 587] width 314 height 539
click at [846, 354] on p "**********" at bounding box center [985, 587] width 314 height 539
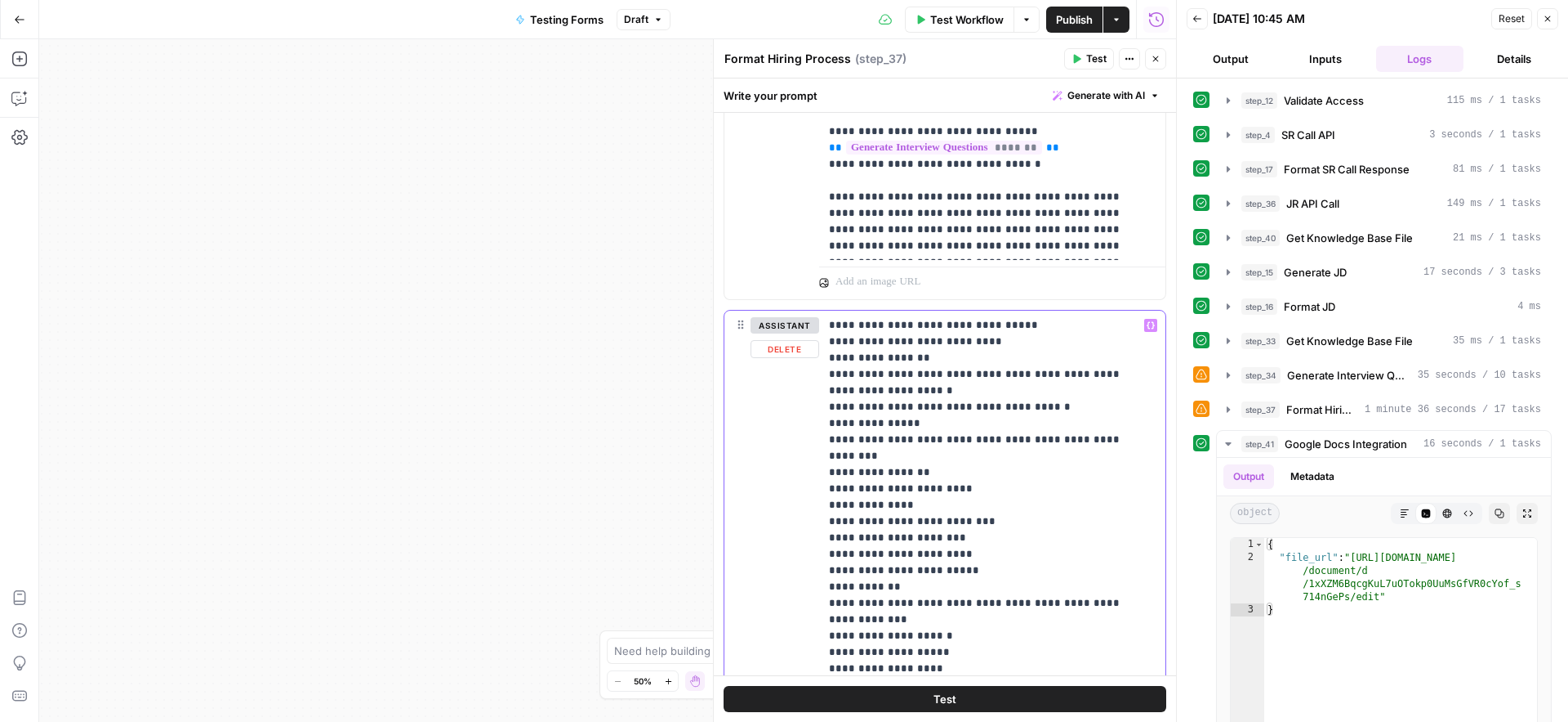
click at [989, 324] on p "**********" at bounding box center [985, 578] width 314 height 523
click at [1087, 325] on p "**********" at bounding box center [985, 578] width 314 height 523
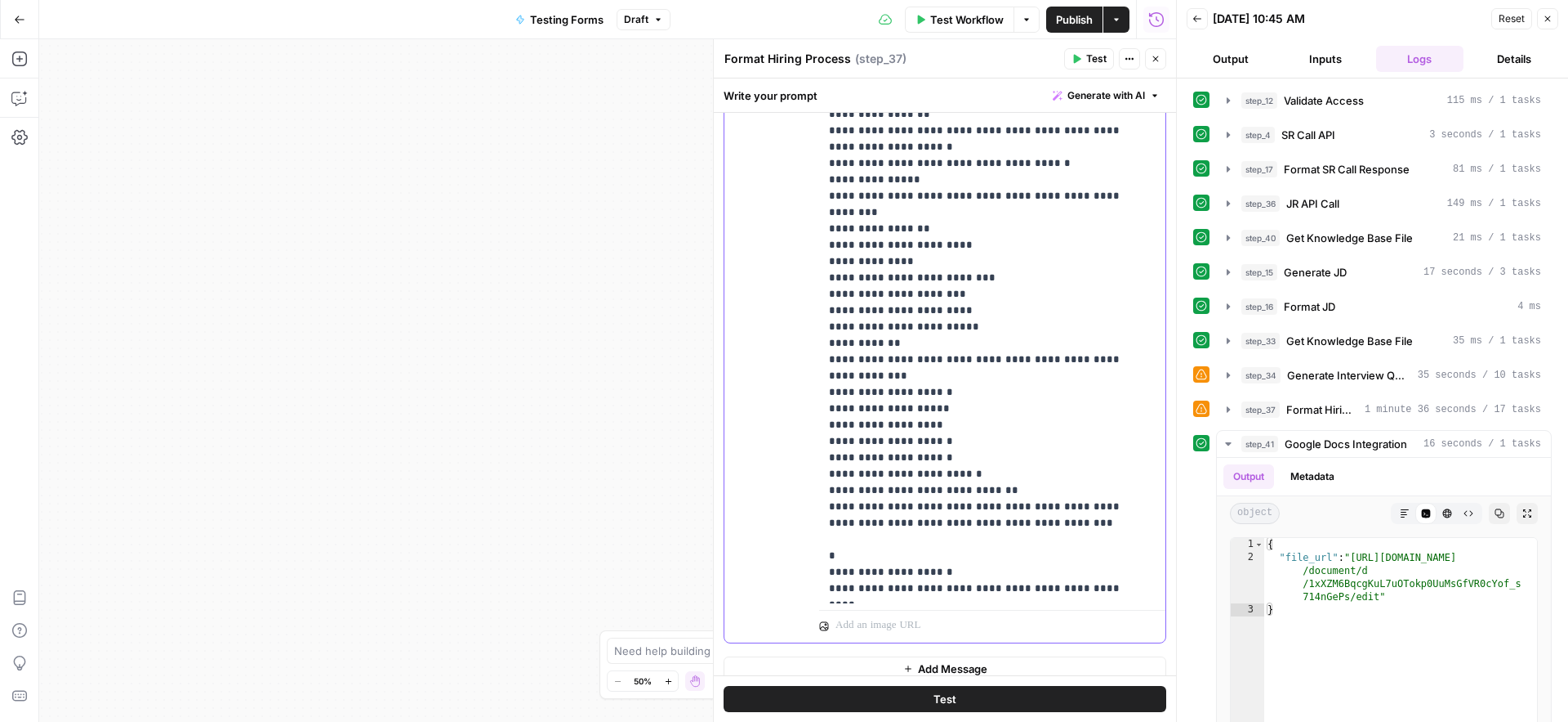
scroll to position [1572, 0]
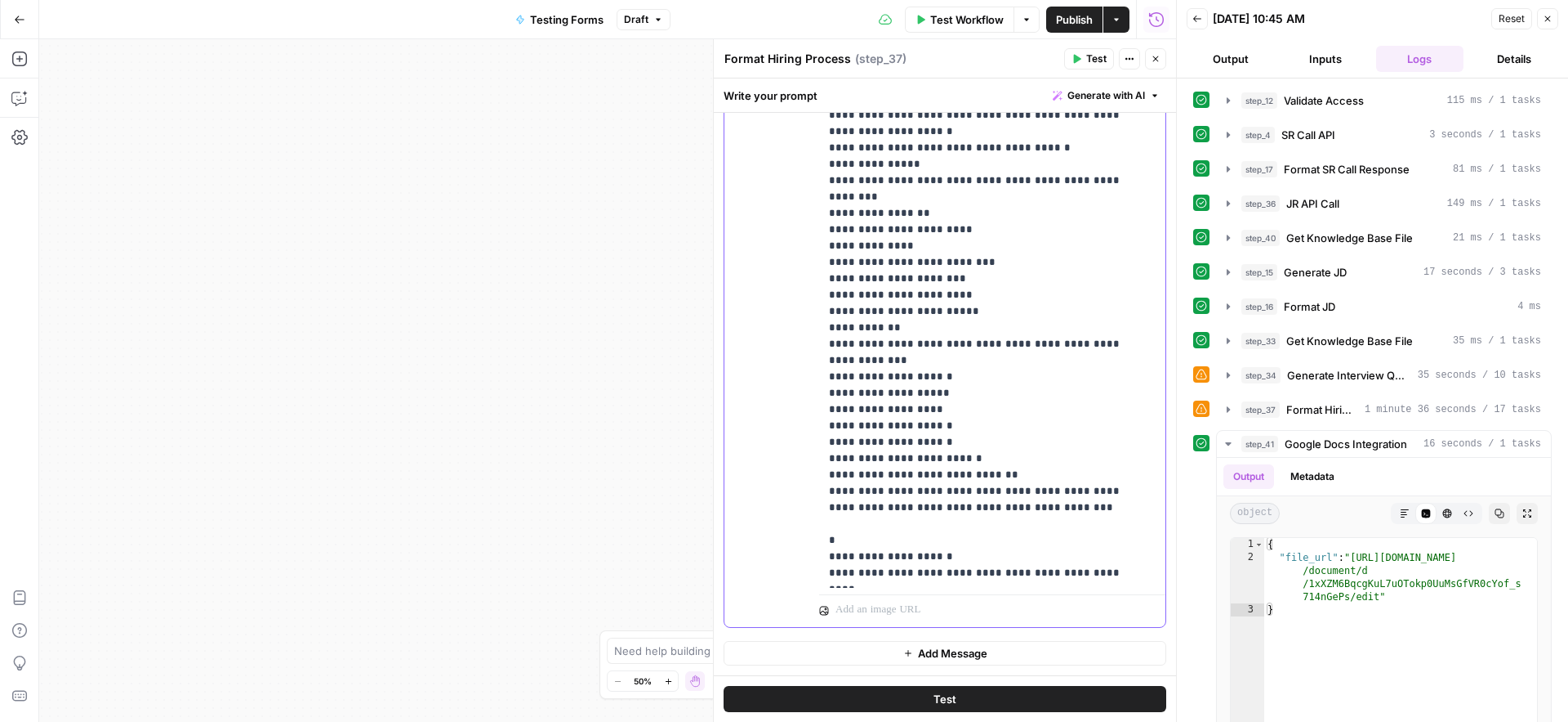
drag, startPoint x: 831, startPoint y: 541, endPoint x: 1116, endPoint y: 540, distance: 285.0
click at [1116, 540] on p "**********" at bounding box center [985, 312] width 314 height 539
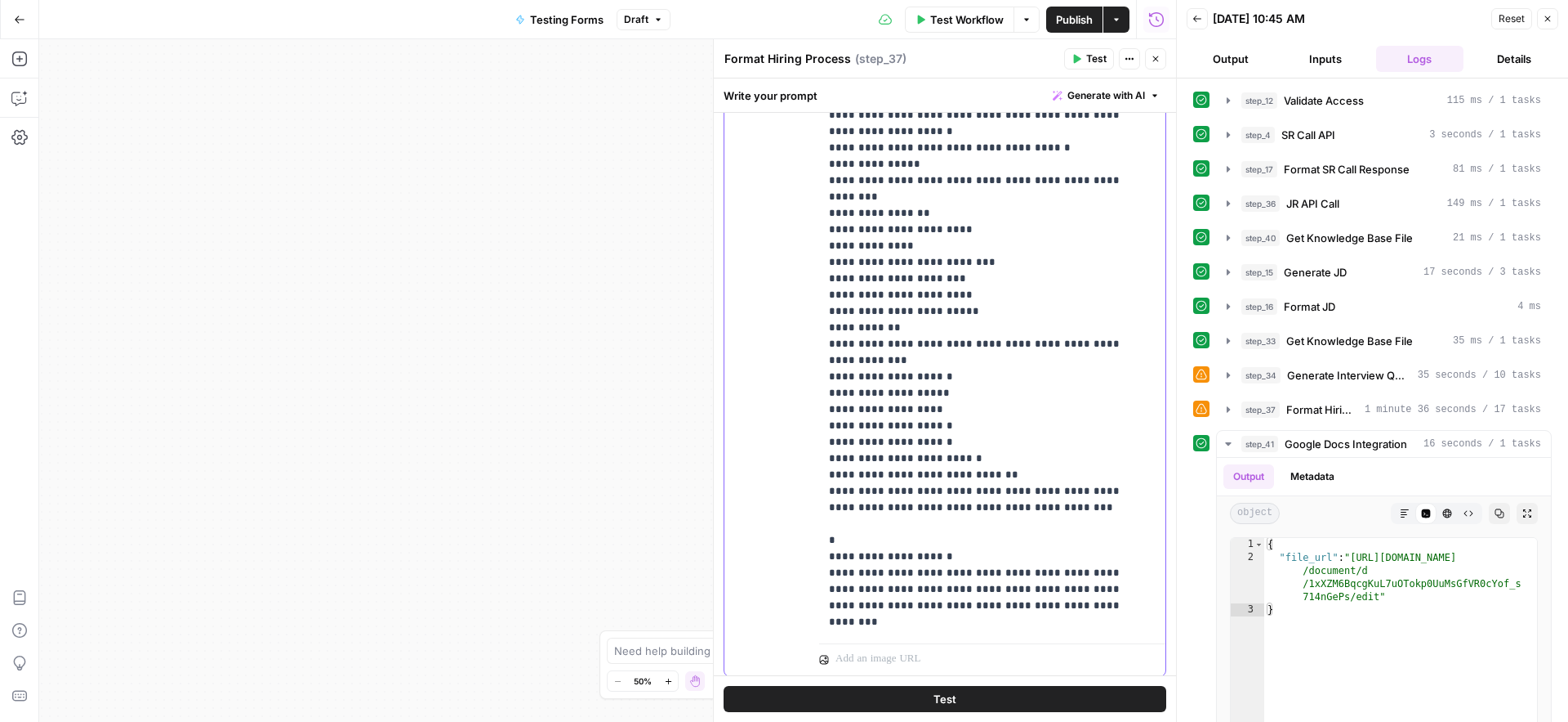
click at [1011, 430] on p "**********" at bounding box center [985, 336] width 314 height 589
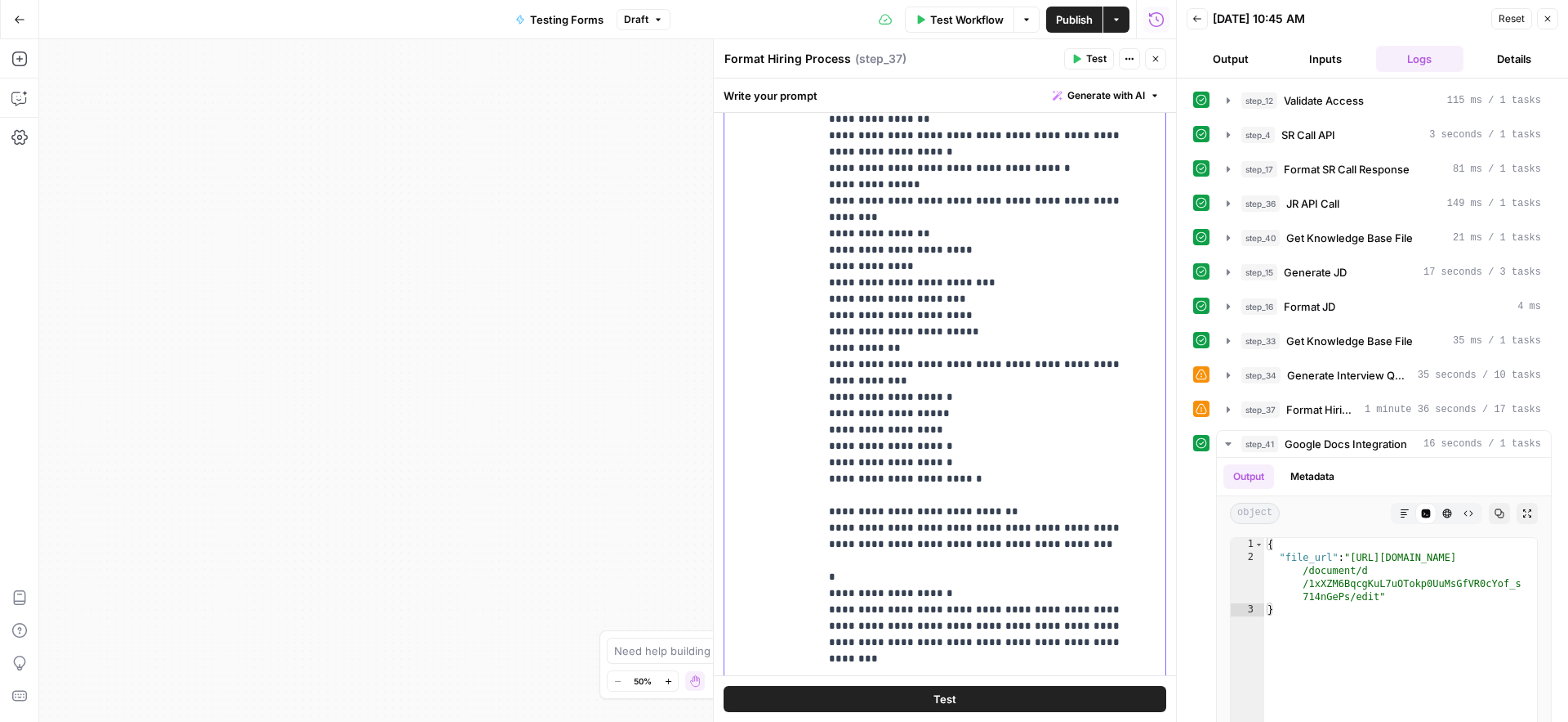
scroll to position [1530, 0]
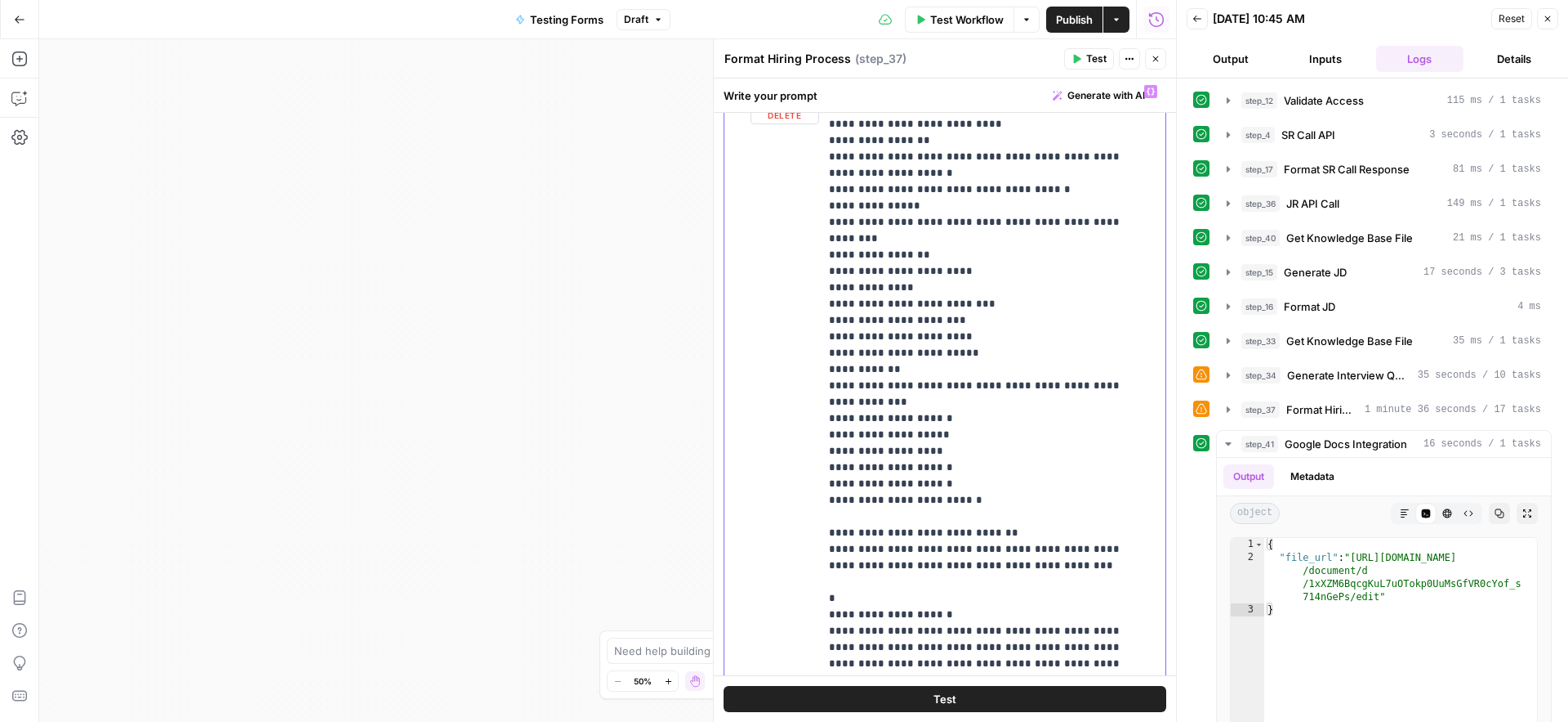
click at [1133, 367] on p "**********" at bounding box center [985, 385] width 314 height 604
click at [962, 353] on p "**********" at bounding box center [985, 385] width 314 height 604
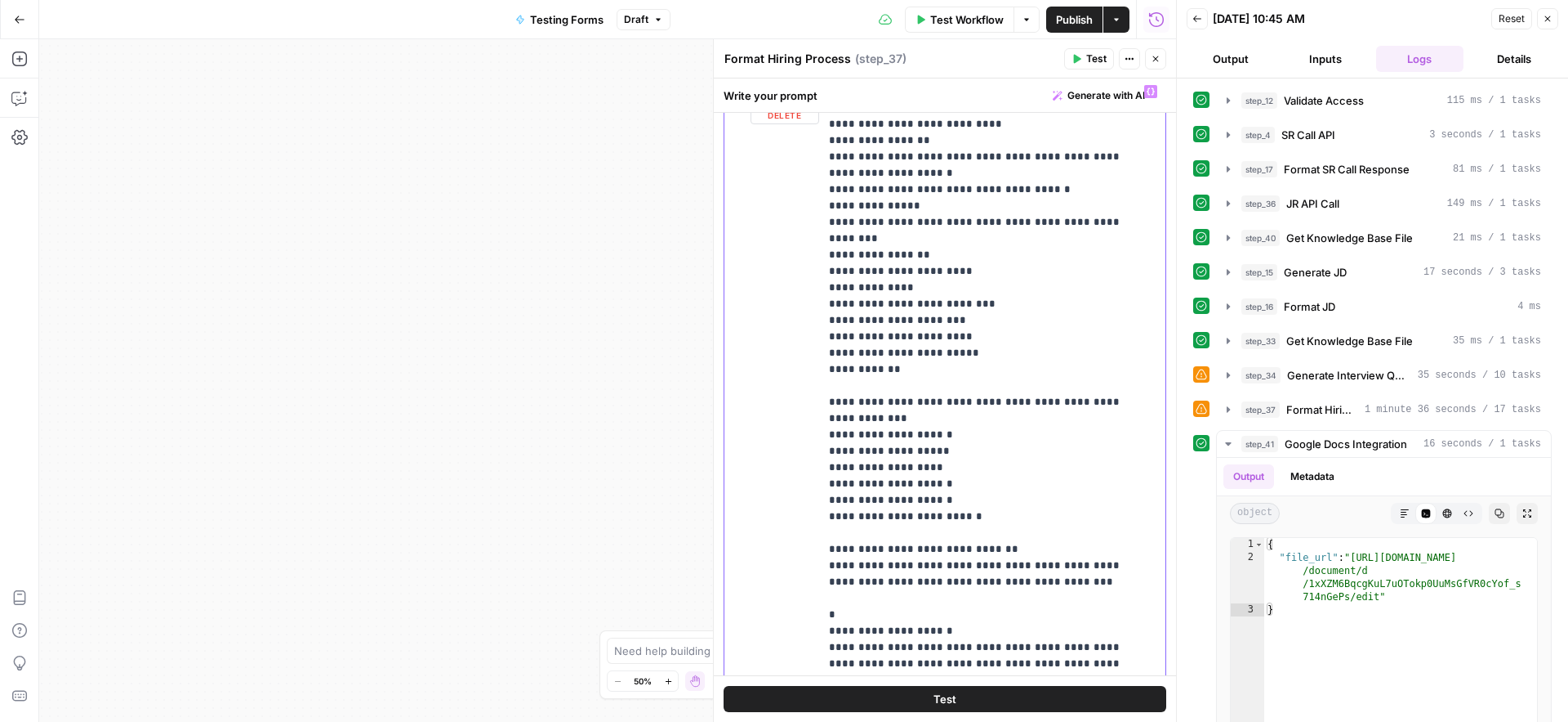
click at [1133, 382] on p "**********" at bounding box center [985, 394] width 314 height 621
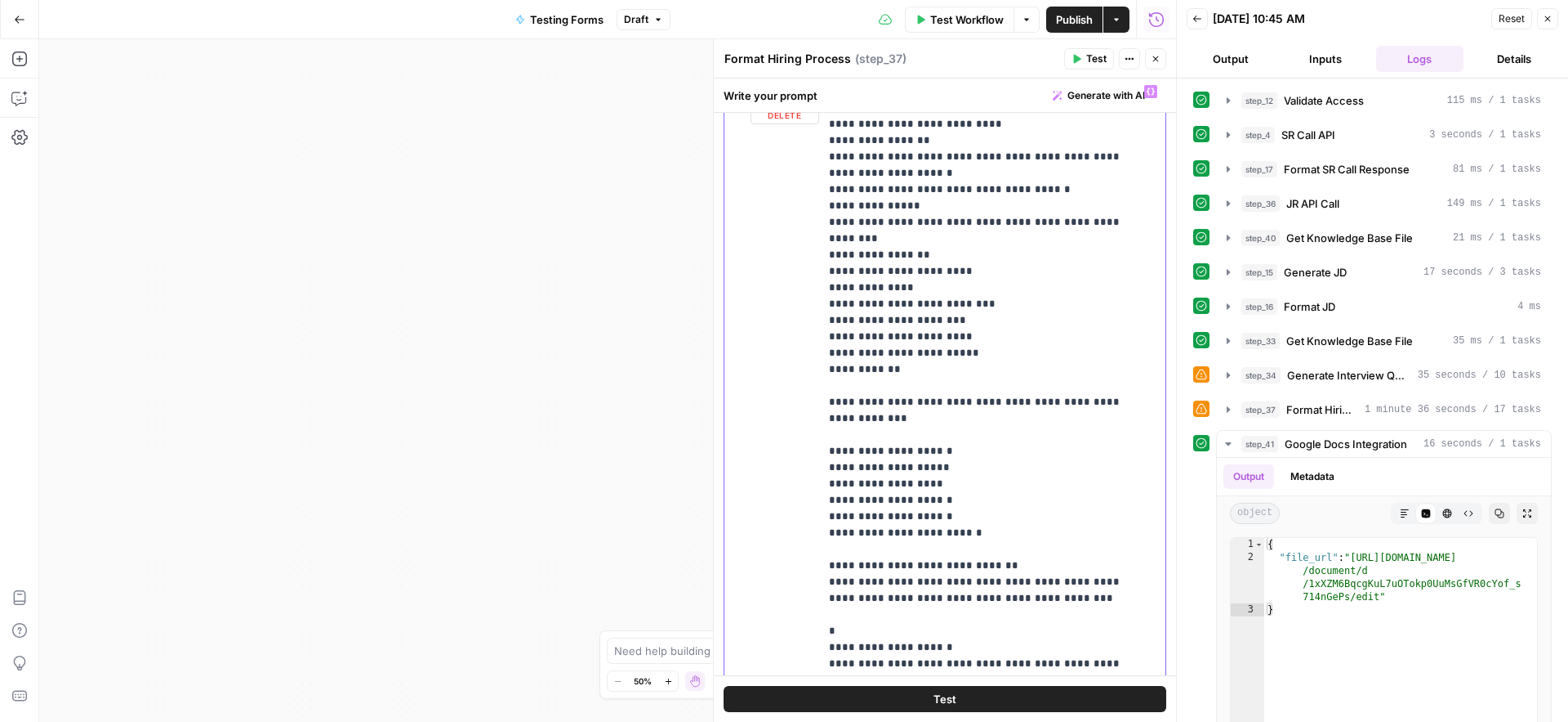
click at [830, 419] on p "**********" at bounding box center [985, 401] width 314 height 637
drag, startPoint x: 838, startPoint y: 421, endPoint x: 825, endPoint y: 419, distance: 13.2
click at [825, 419] on div "**********" at bounding box center [992, 401] width 346 height 650
copy p "**"
click at [831, 434] on p "**********" at bounding box center [985, 401] width 314 height 637
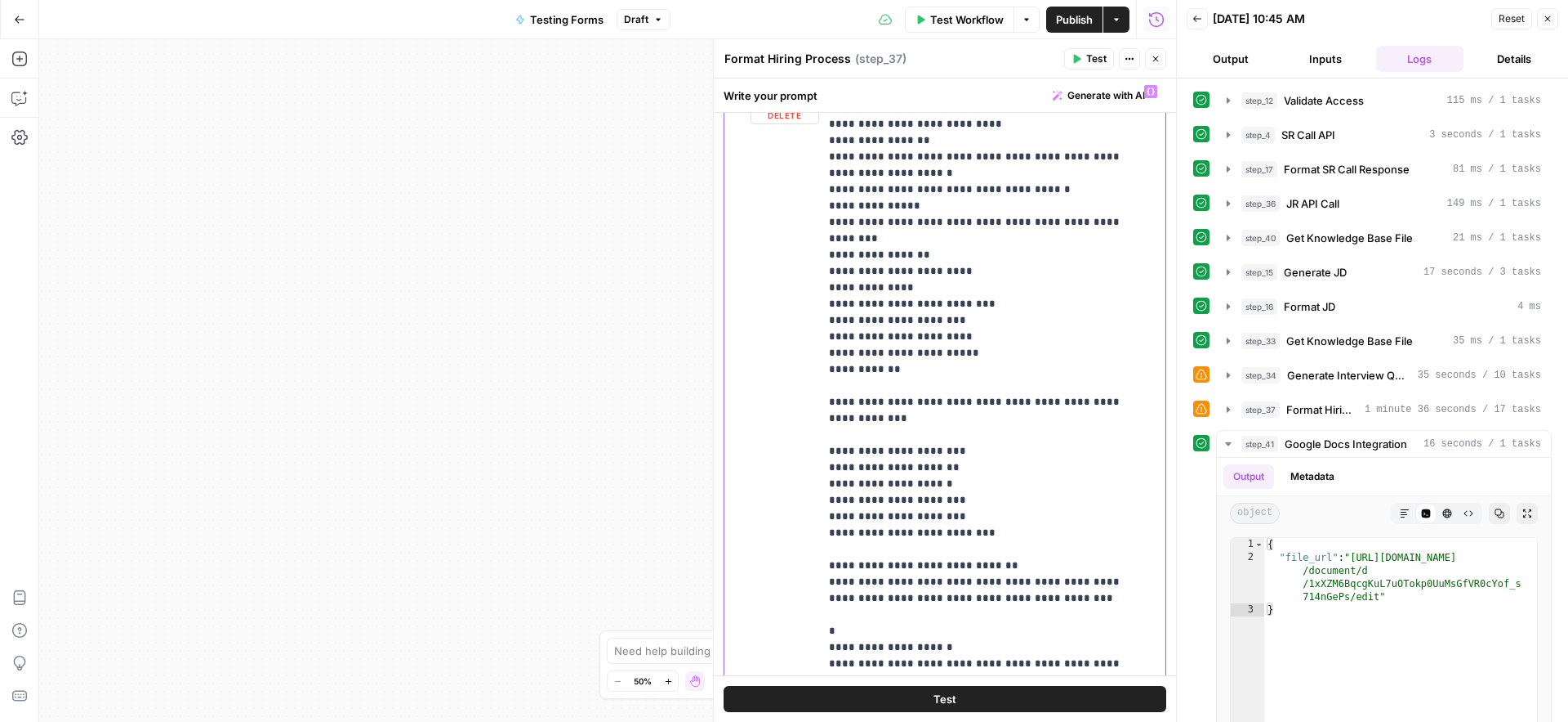
click at [989, 336] on p "**********" at bounding box center [985, 401] width 314 height 637
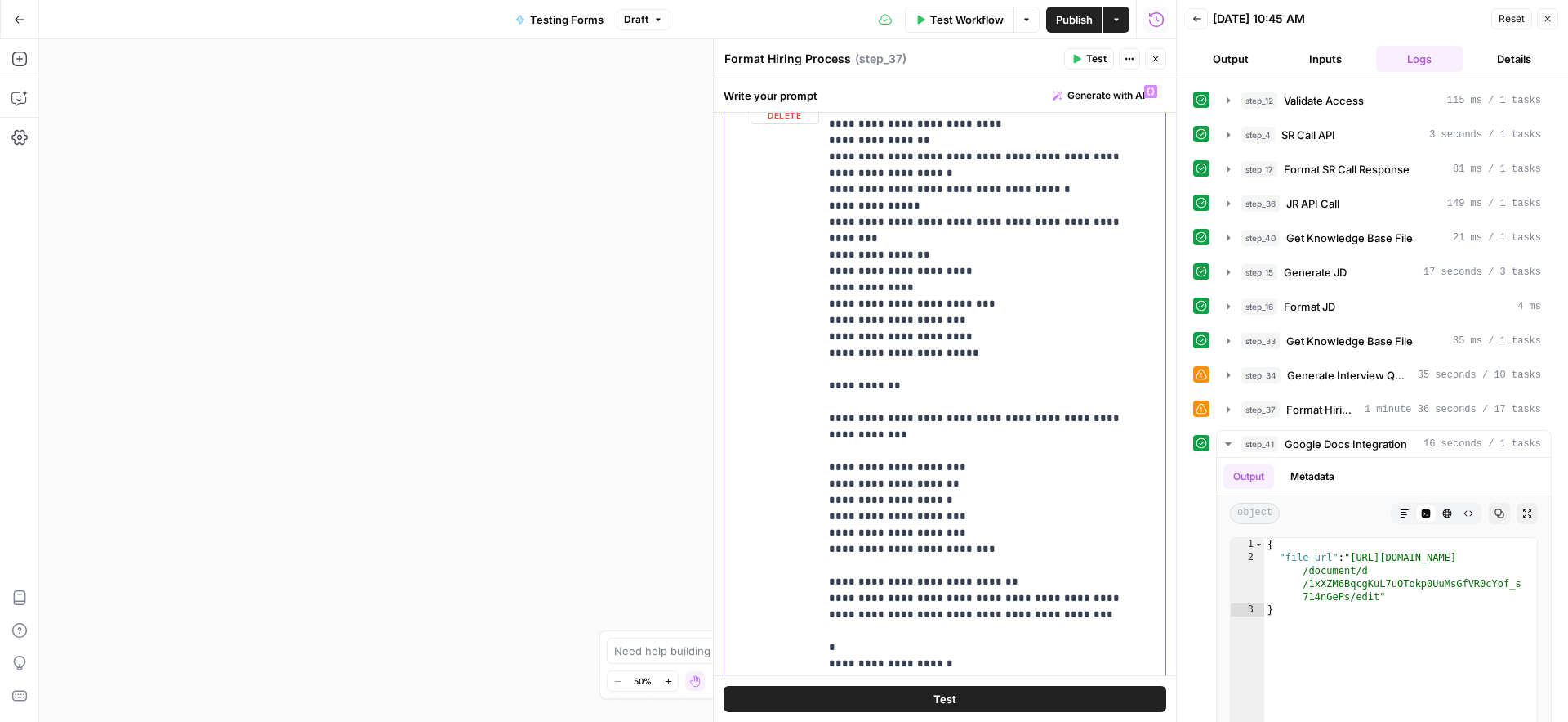
click at [862, 384] on p "**********" at bounding box center [980, 410] width 302 height 654
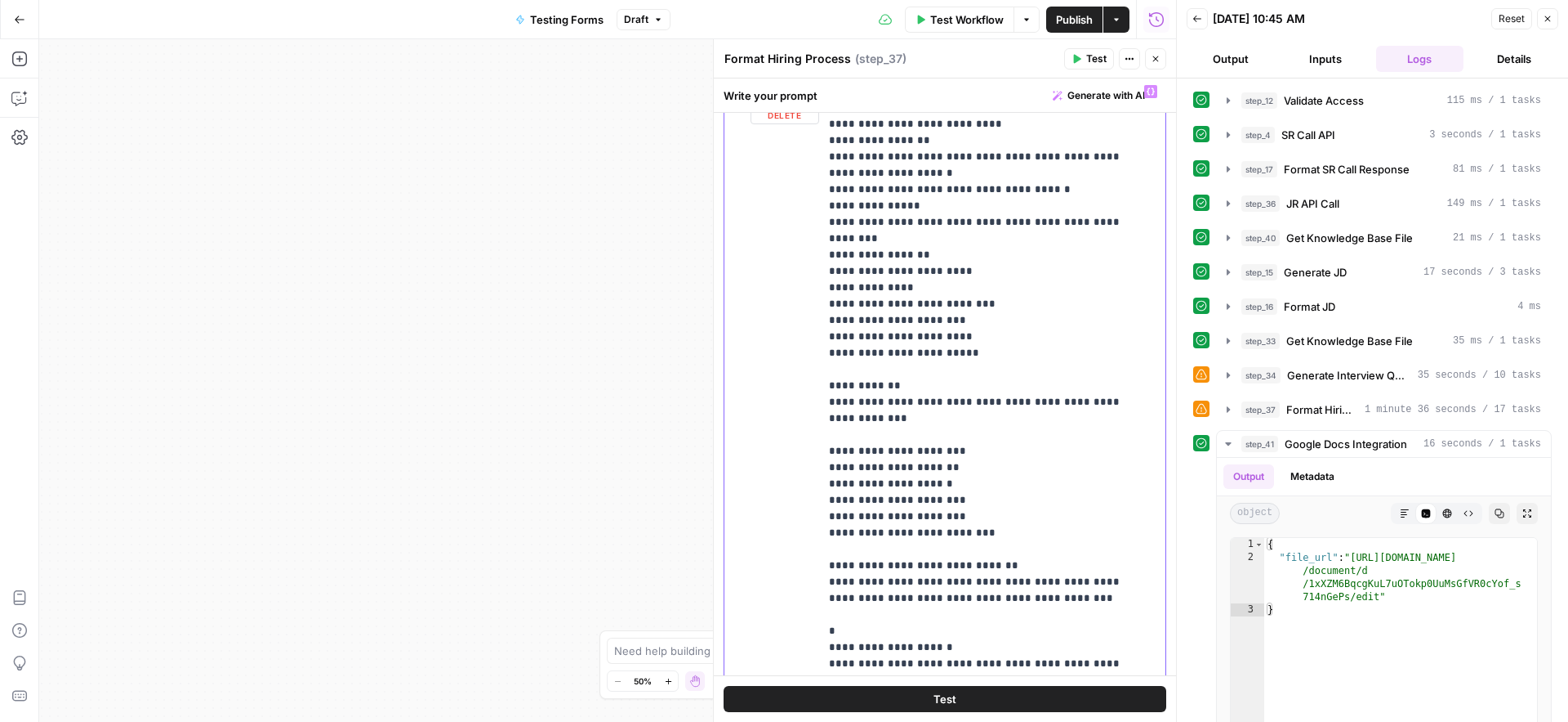
click at [877, 603] on p "**********" at bounding box center [985, 401] width 314 height 637
click at [852, 581] on p "**********" at bounding box center [980, 410] width 302 height 654
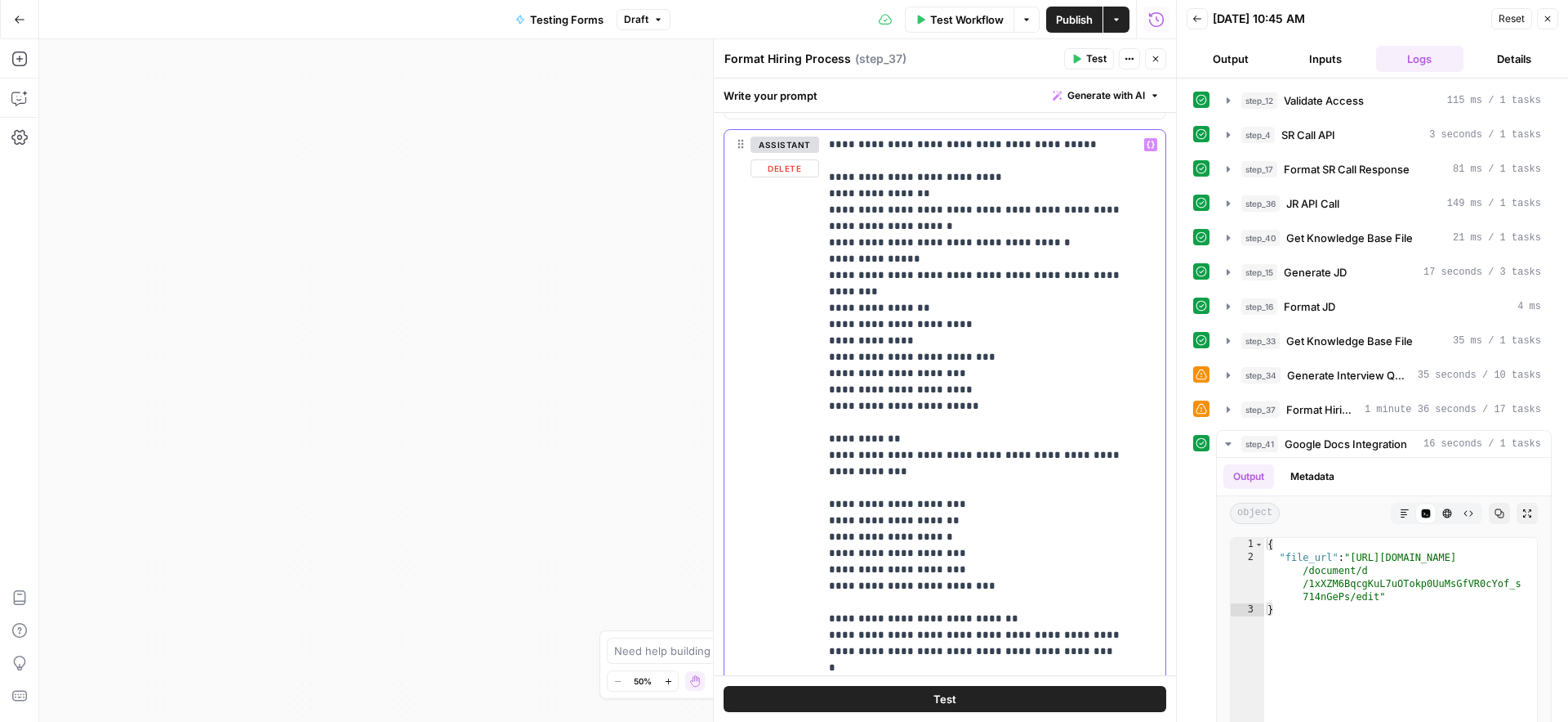
scroll to position [1455, 0]
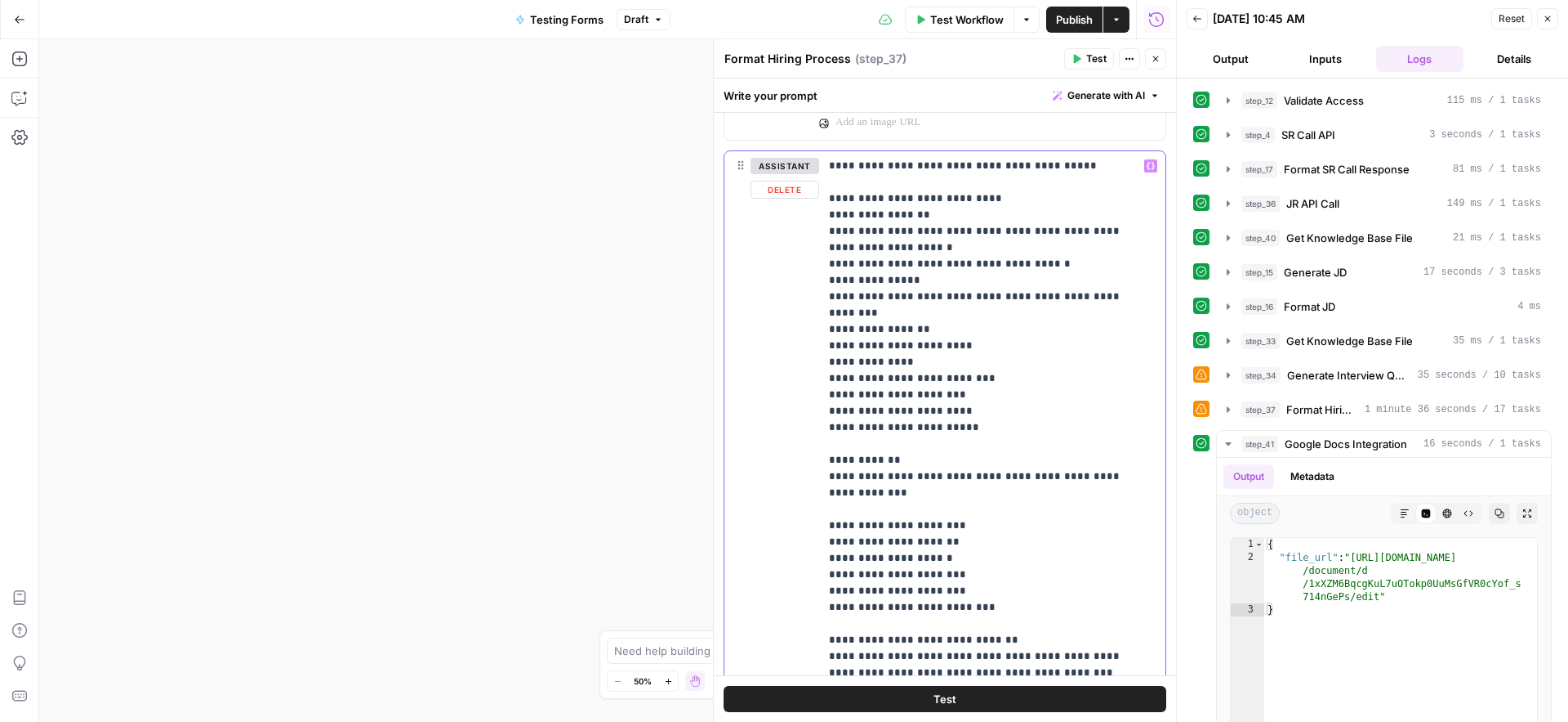
click at [947, 216] on p "**********" at bounding box center [985, 476] width 314 height 637
click at [952, 246] on p "**********" at bounding box center [985, 476] width 314 height 637
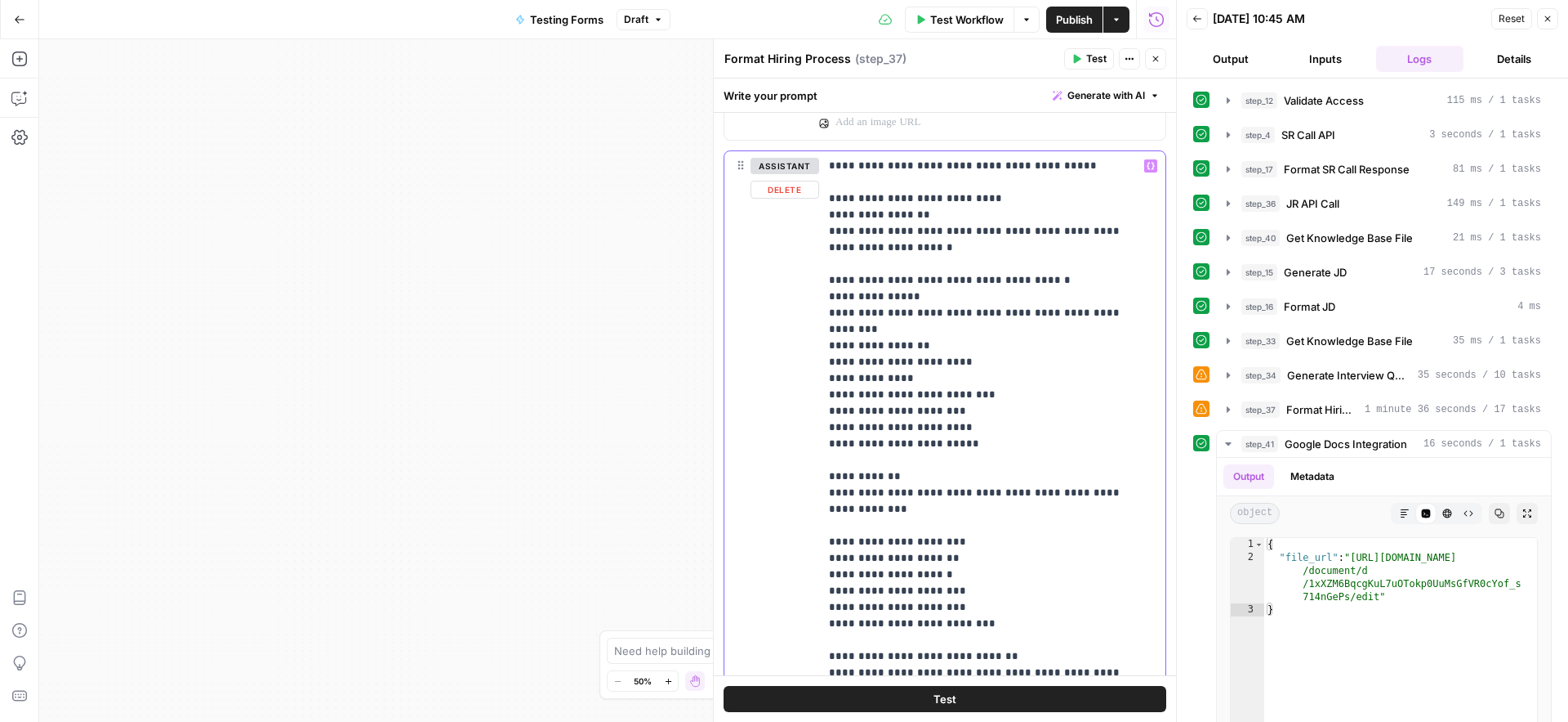
click at [1011, 196] on p "**********" at bounding box center [980, 484] width 302 height 654
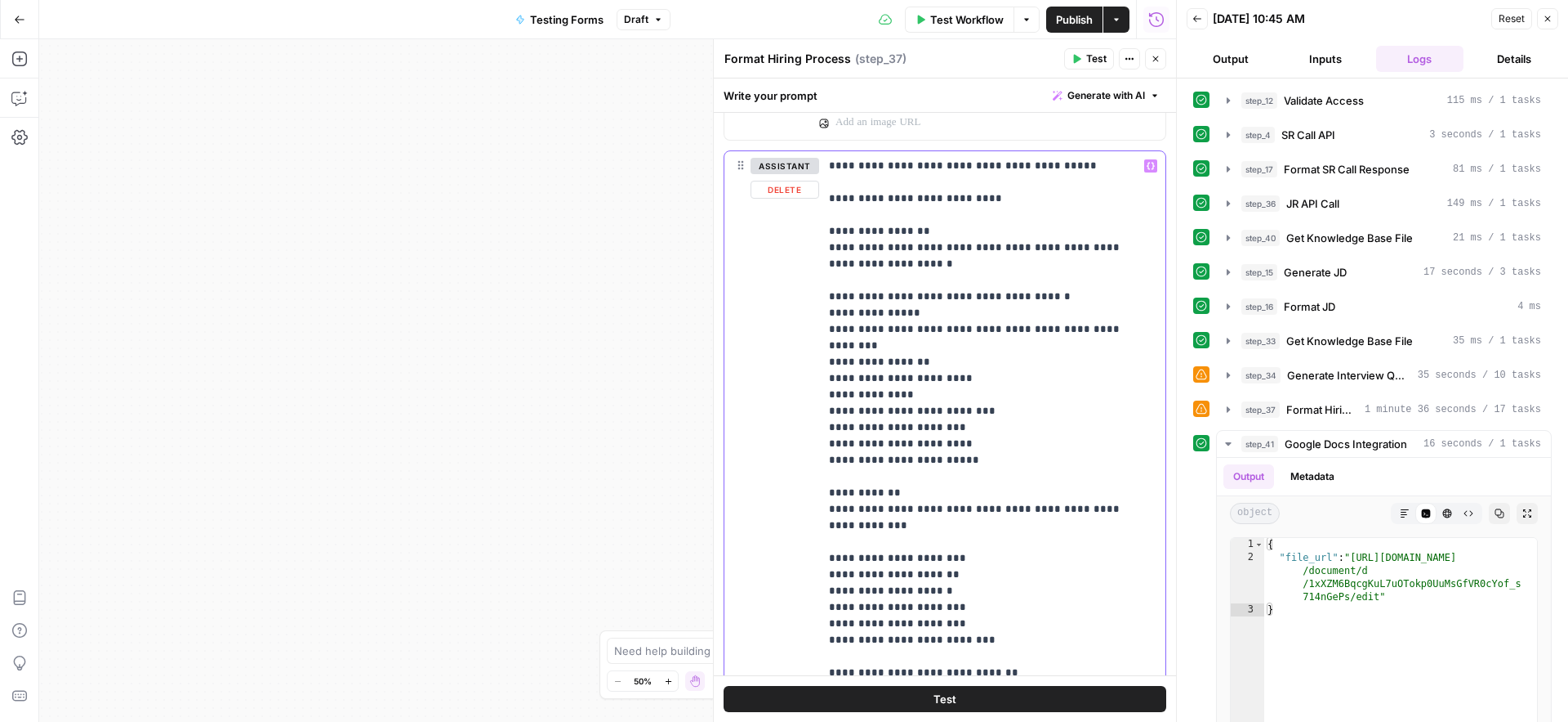
click at [944, 313] on p "**********" at bounding box center [980, 493] width 302 height 670
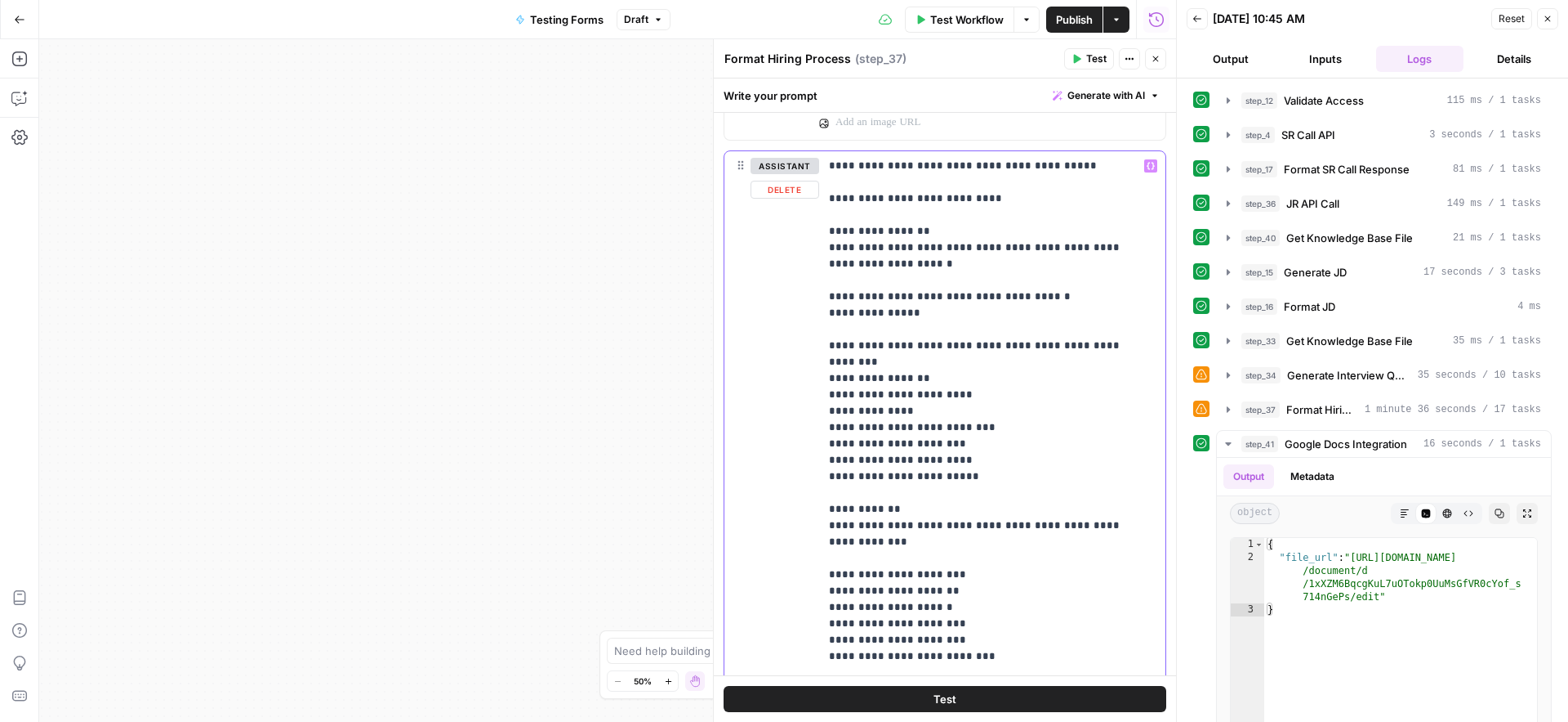
click at [953, 282] on p "**********" at bounding box center [980, 501] width 302 height 687
click at [831, 299] on p "**********" at bounding box center [980, 501] width 302 height 687
click at [1056, 298] on p "**********" at bounding box center [980, 501] width 302 height 687
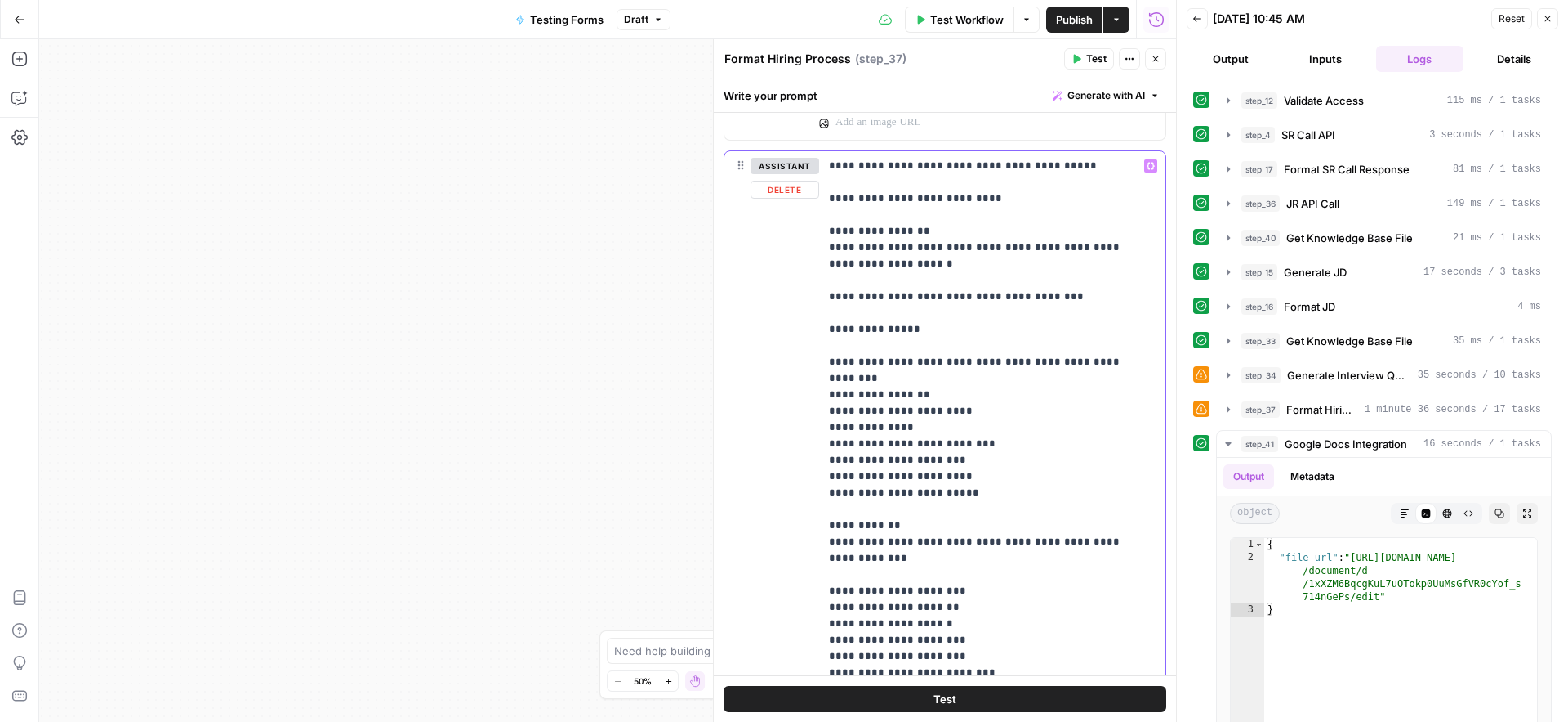
click at [958, 278] on p "**********" at bounding box center [980, 508] width 302 height 702
drag, startPoint x: 839, startPoint y: 298, endPoint x: 1038, endPoint y: 298, distance: 199.0
click at [1038, 298] on p "**********" at bounding box center [980, 508] width 302 height 702
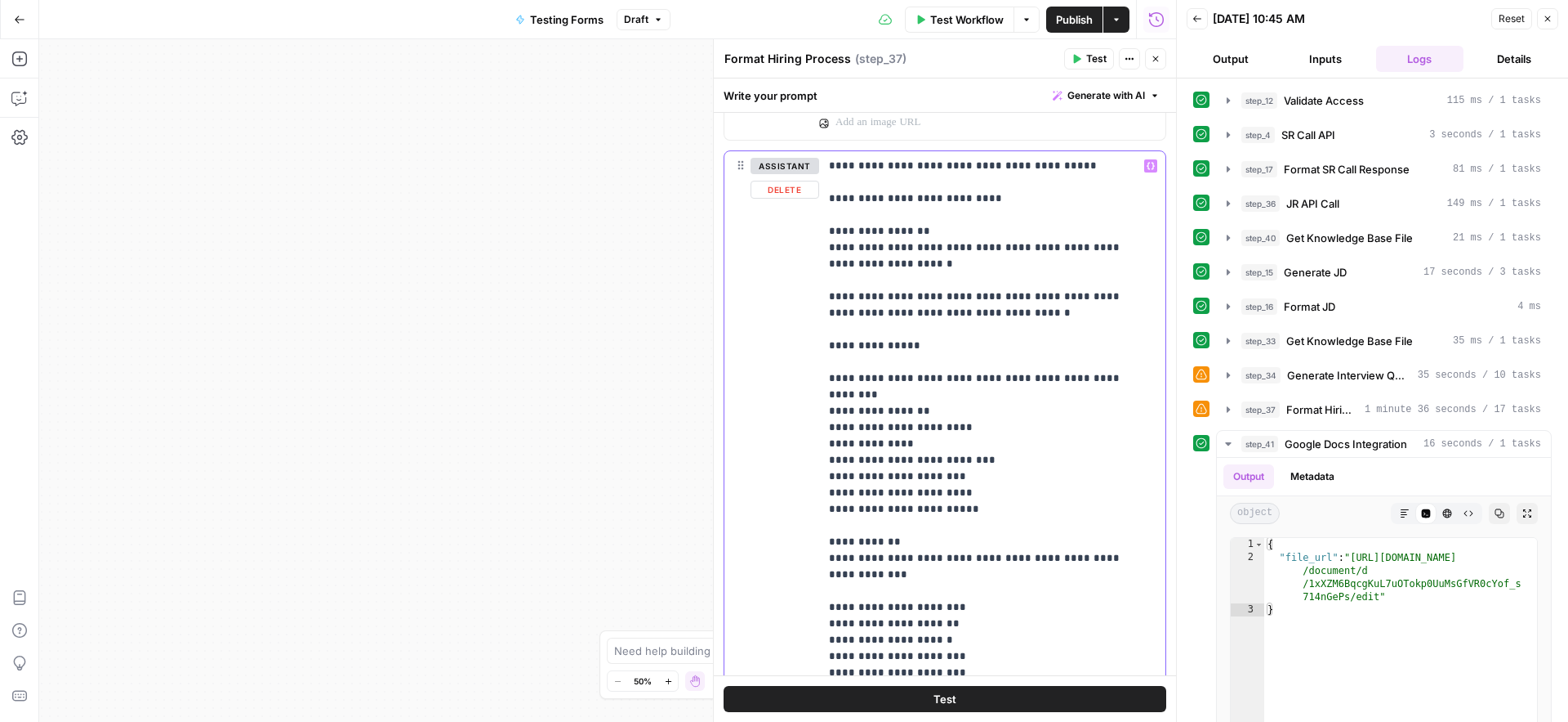
click at [868, 276] on p "**********" at bounding box center [980, 517] width 302 height 719
click at [920, 349] on p "**********" at bounding box center [980, 517] width 302 height 719
click at [848, 364] on p "**********" at bounding box center [980, 517] width 302 height 719
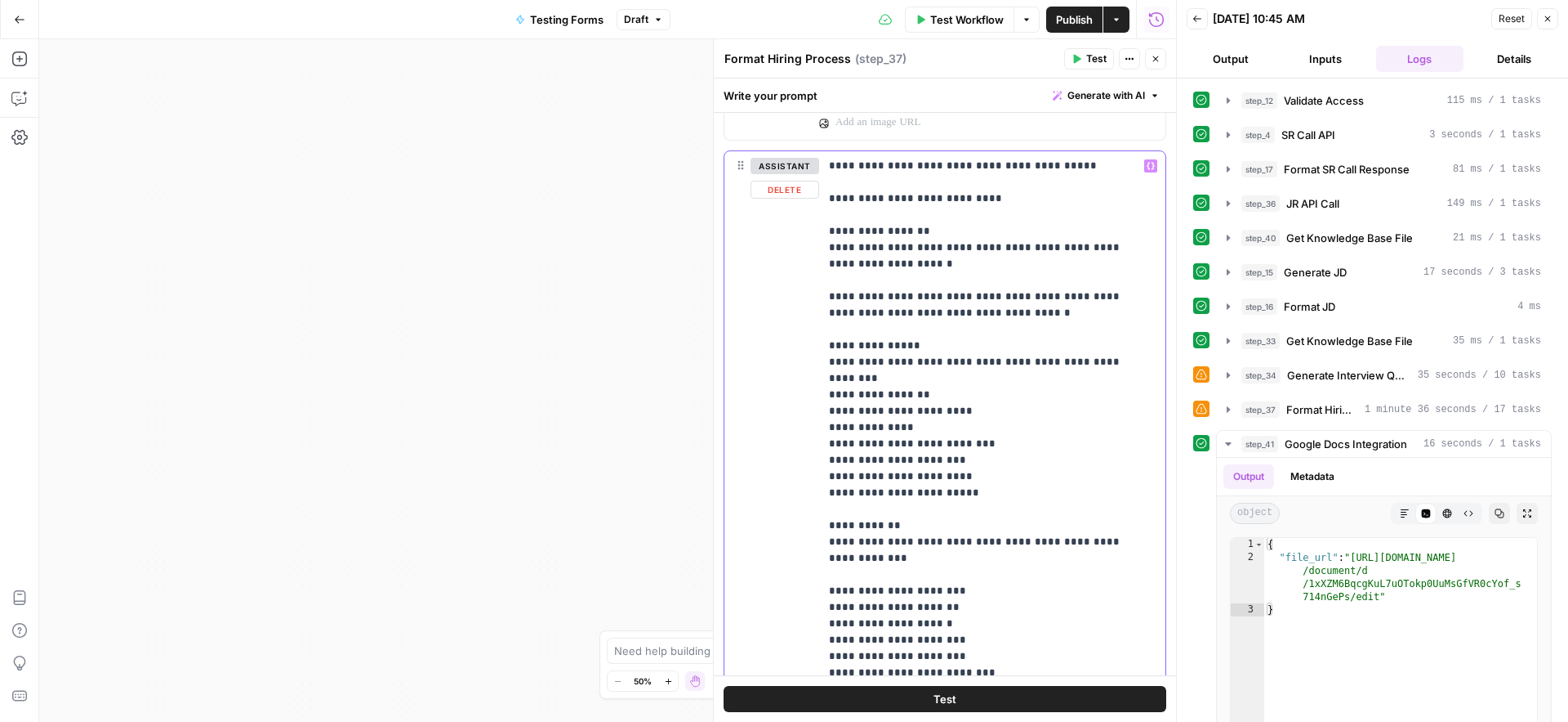
click at [1125, 360] on p "**********" at bounding box center [980, 508] width 302 height 702
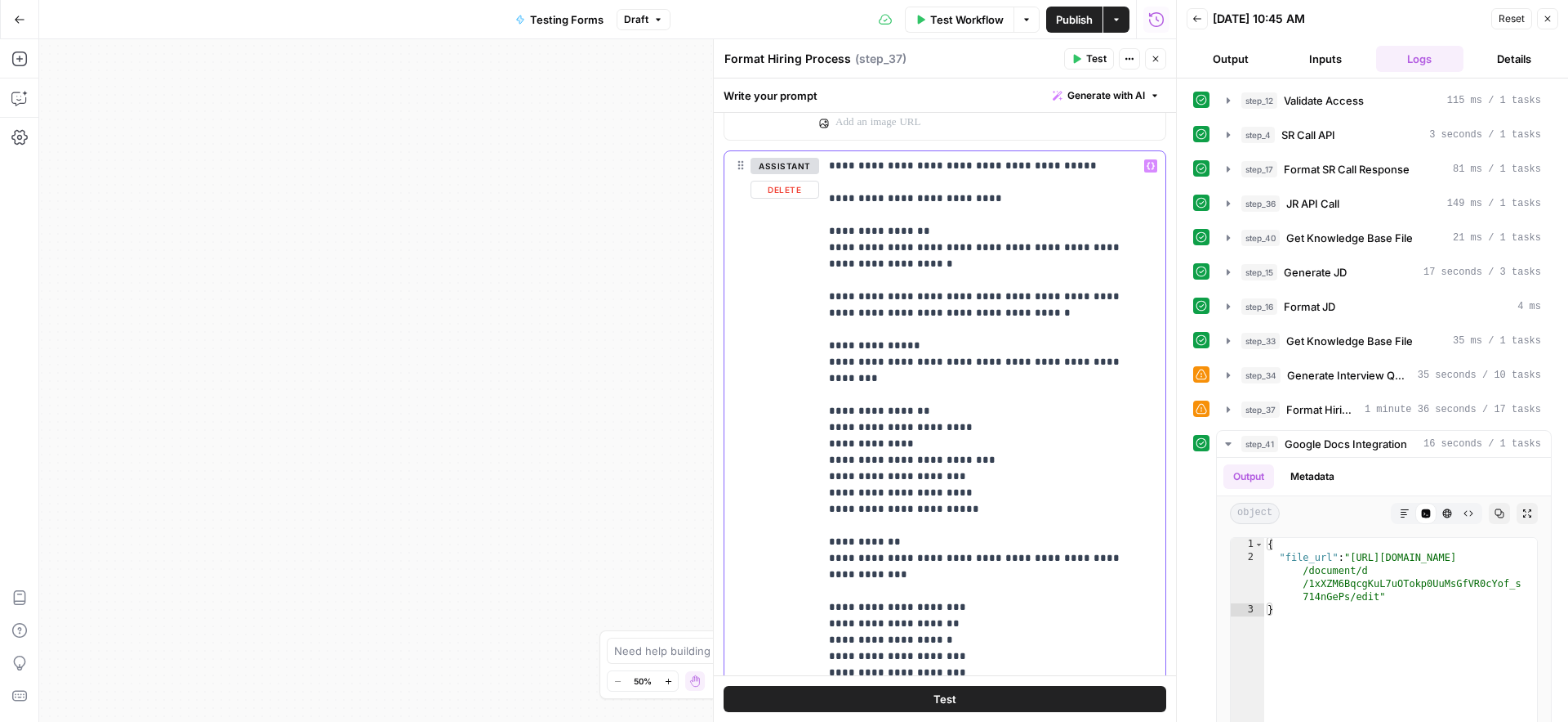
click at [829, 396] on p "**********" at bounding box center [980, 517] width 302 height 719
copy p "**"
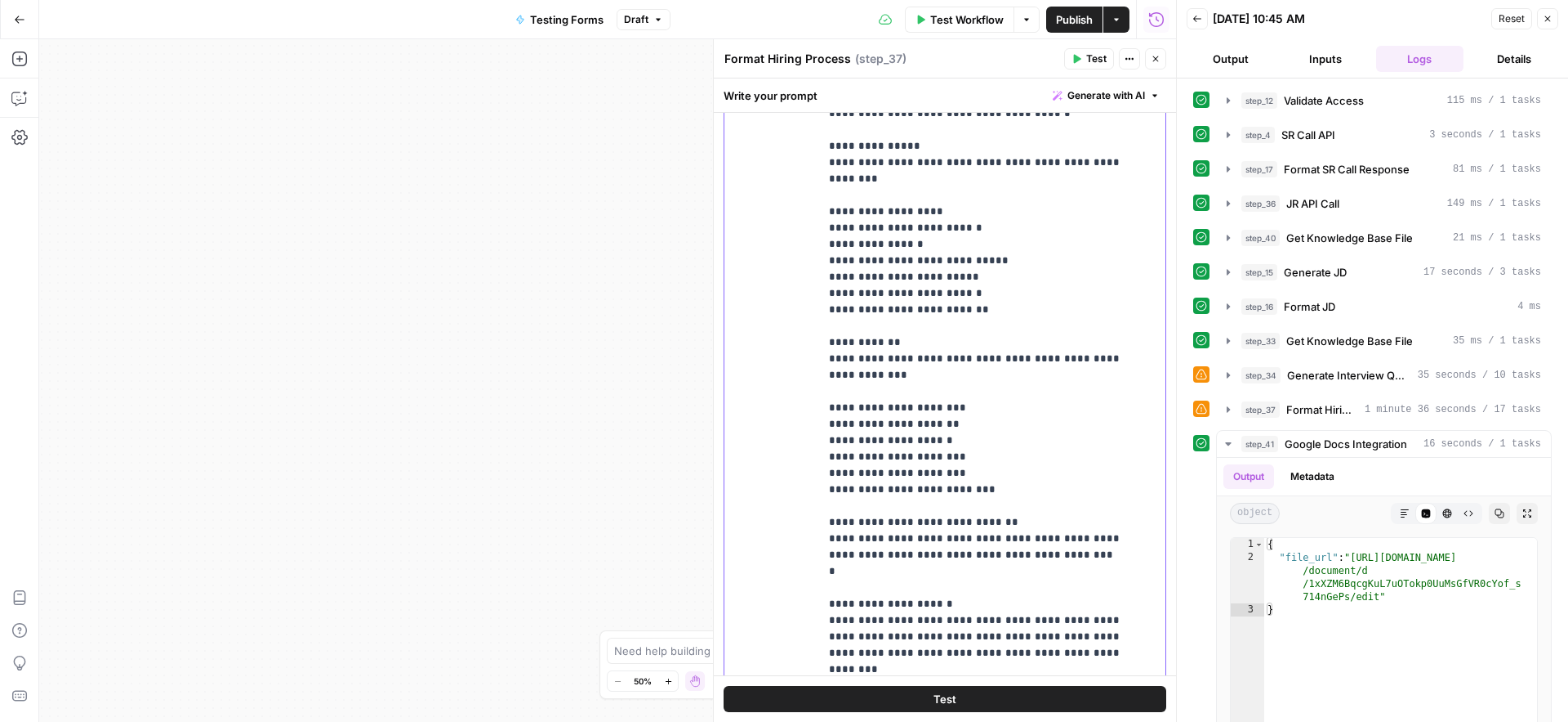
scroll to position [1600, 0]
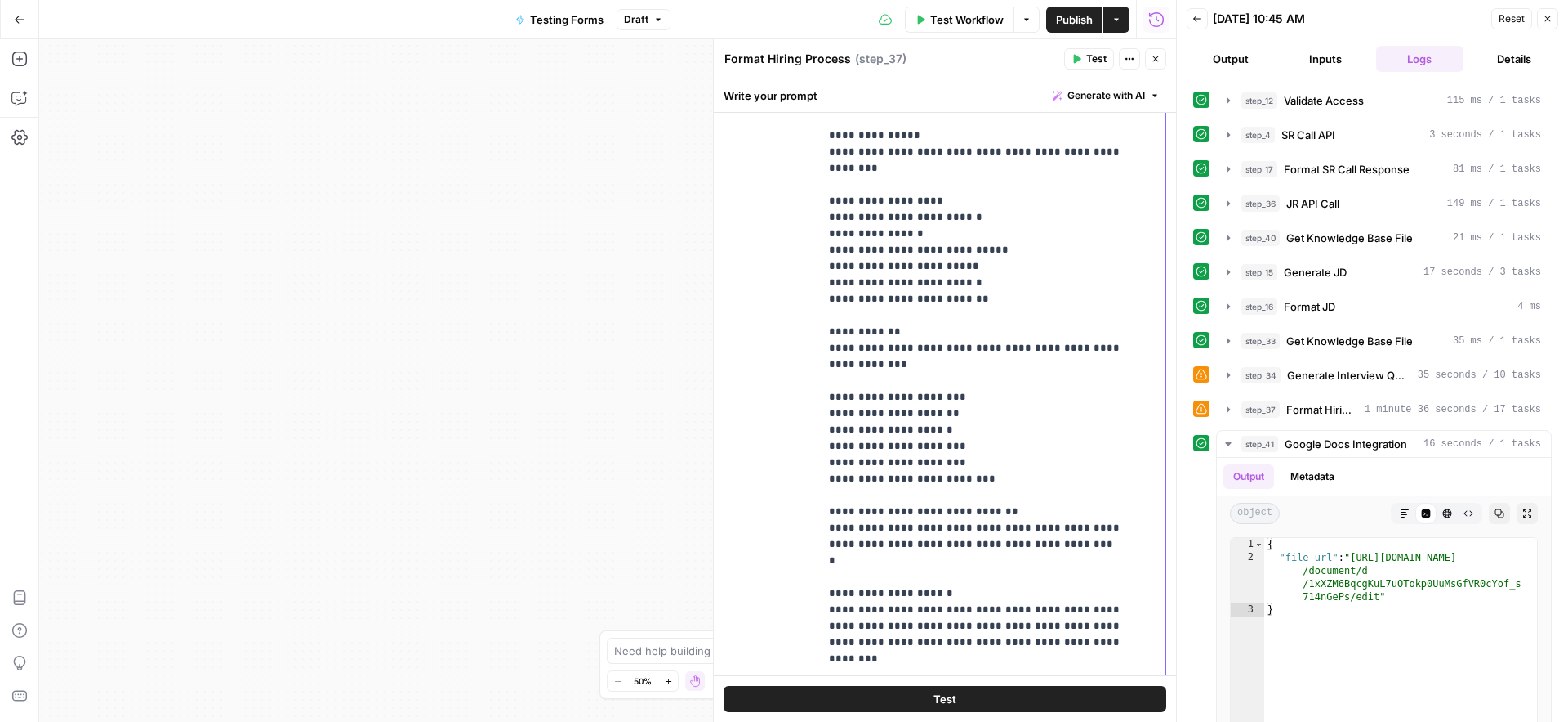
click at [955, 558] on p "**********" at bounding box center [980, 307] width 302 height 719
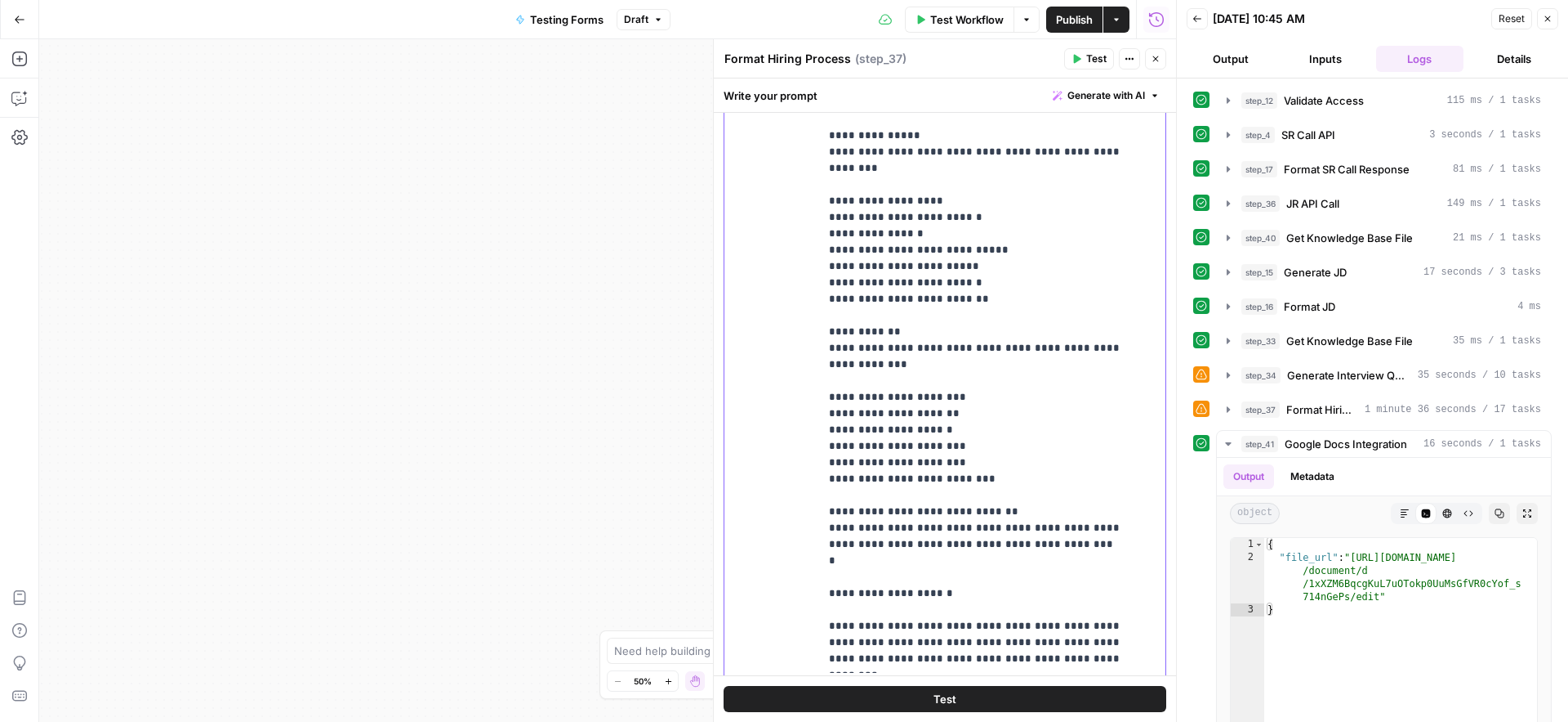
click at [824, 594] on div "**********" at bounding box center [986, 340] width 334 height 666
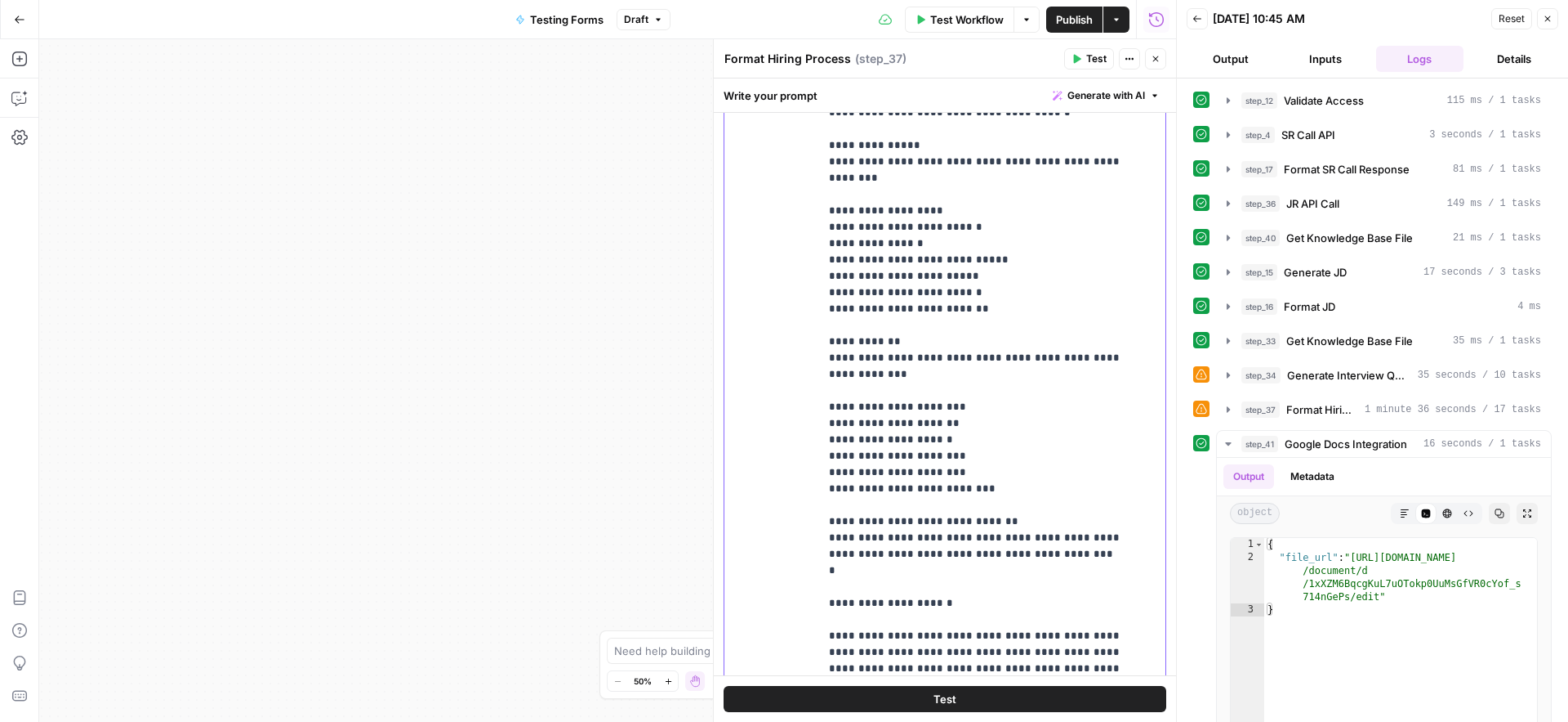
scroll to position [46, 0]
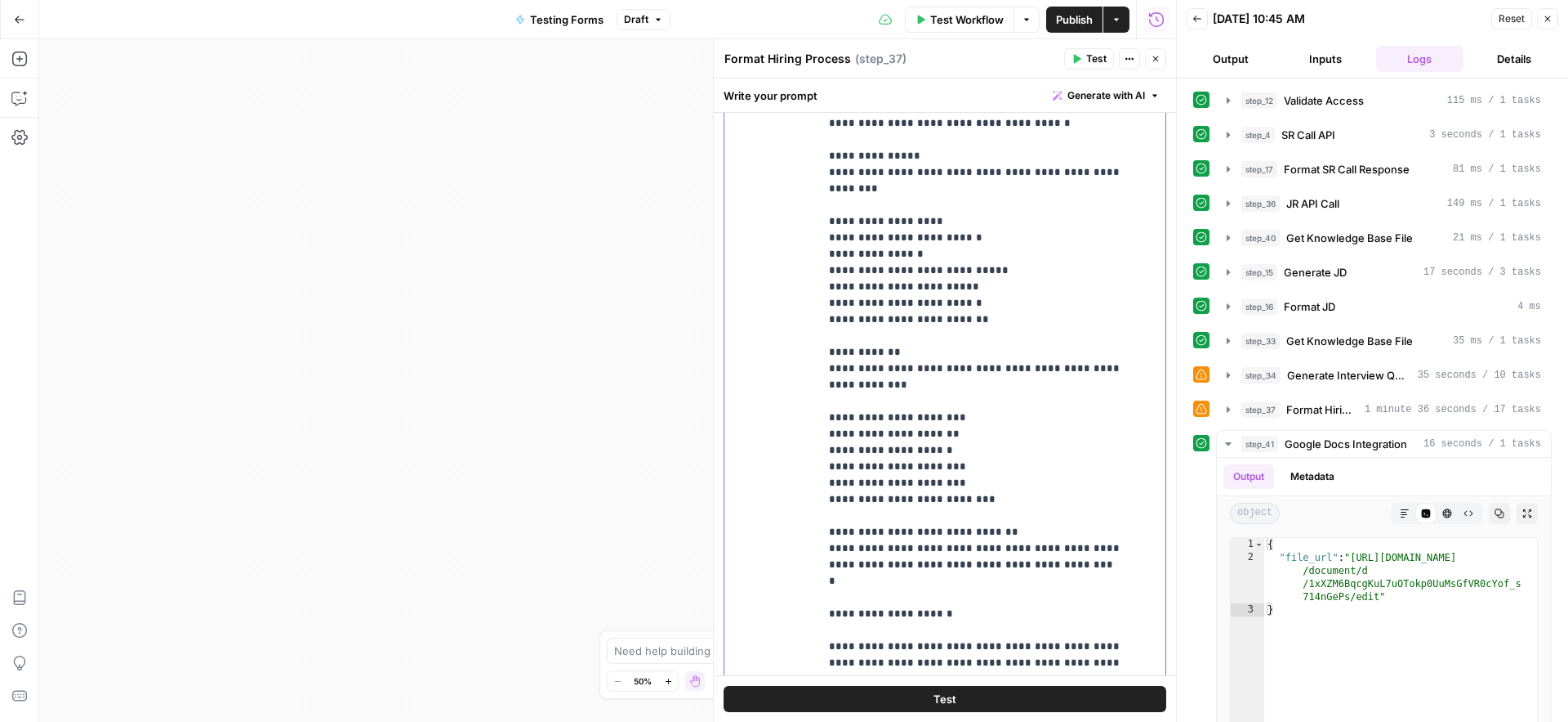
click at [1026, 530] on p "**********" at bounding box center [980, 336] width 302 height 736
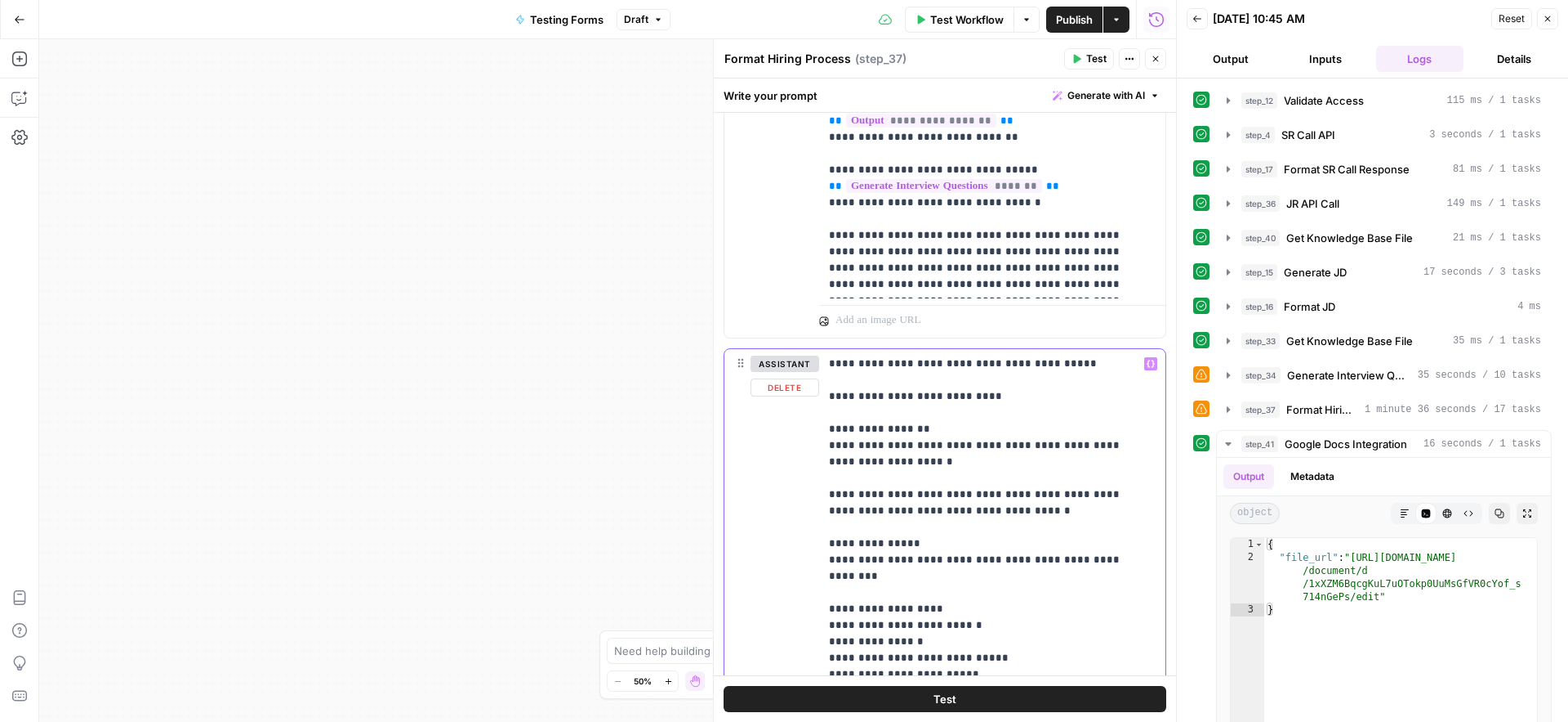
scroll to position [1172, 0]
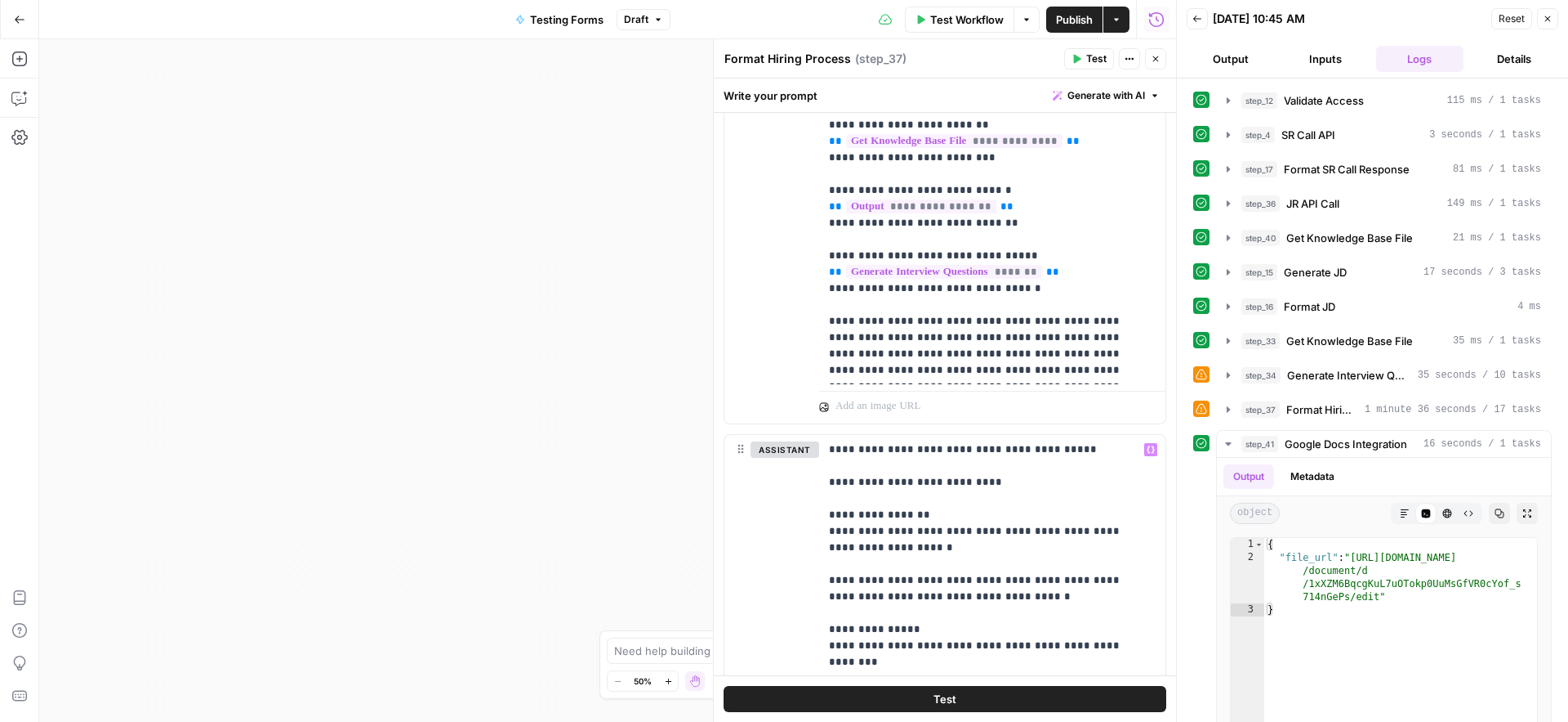
click at [1074, 21] on span "Publish" at bounding box center [1074, 20] width 36 height 17
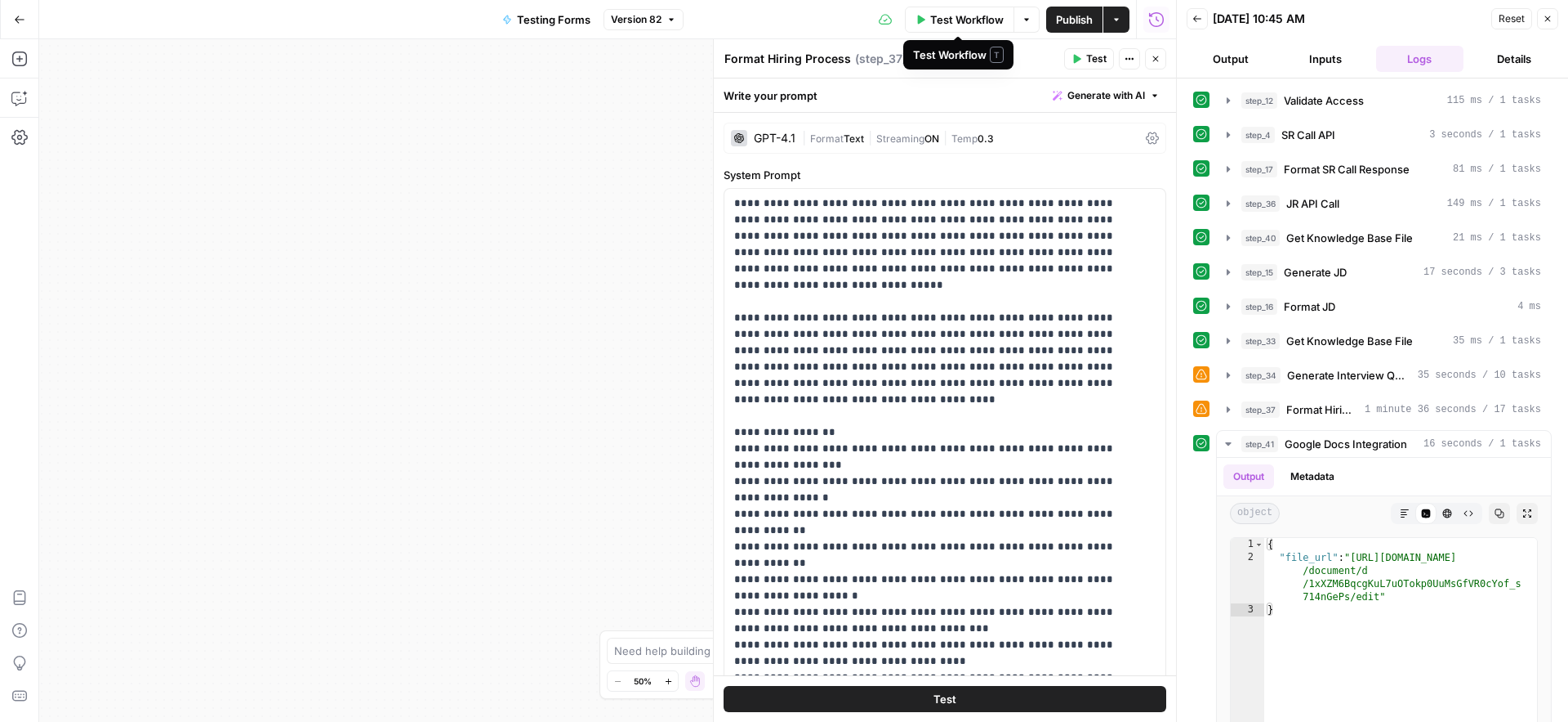
click at [967, 21] on span "Test Workflow" at bounding box center [967, 20] width 74 height 17
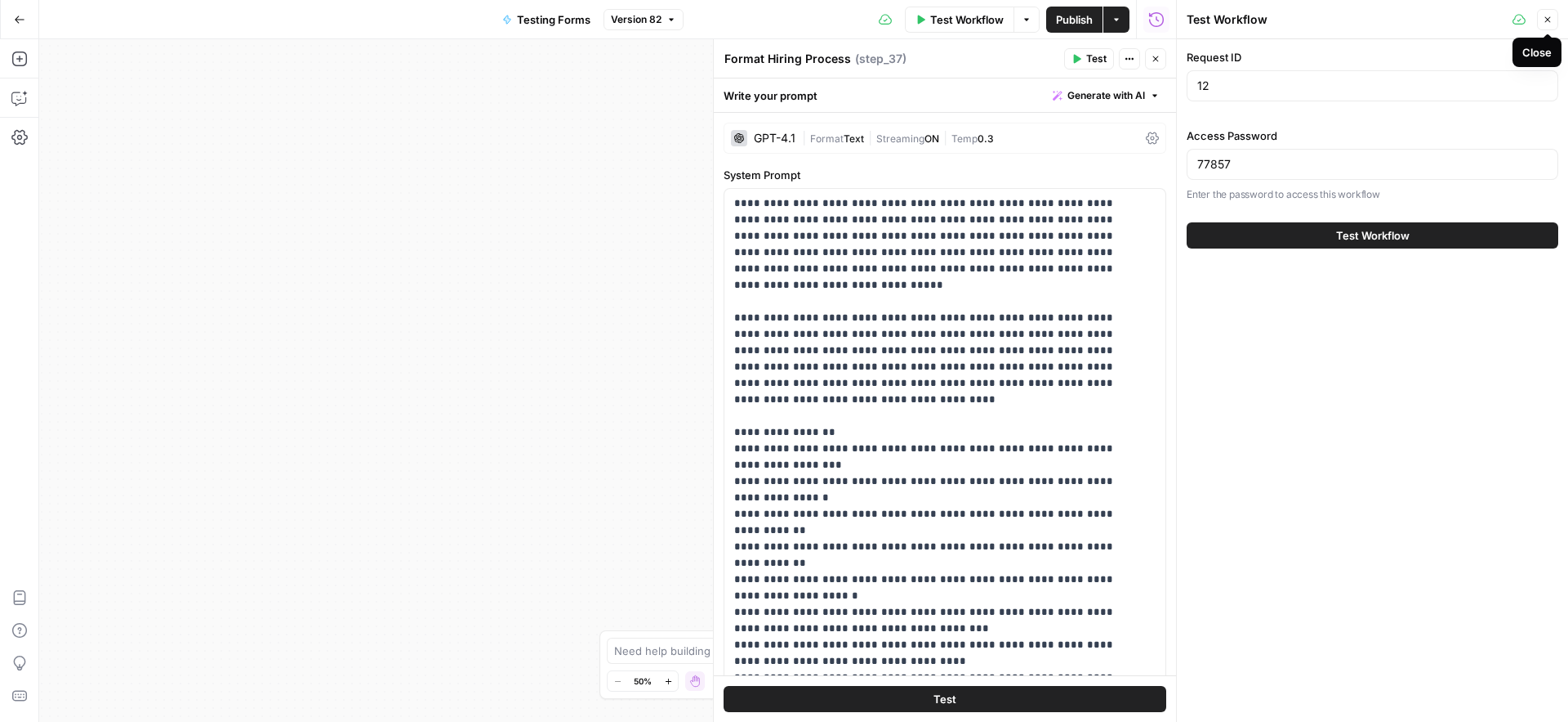
click at [1551, 23] on icon "button" at bounding box center [1547, 20] width 10 height 10
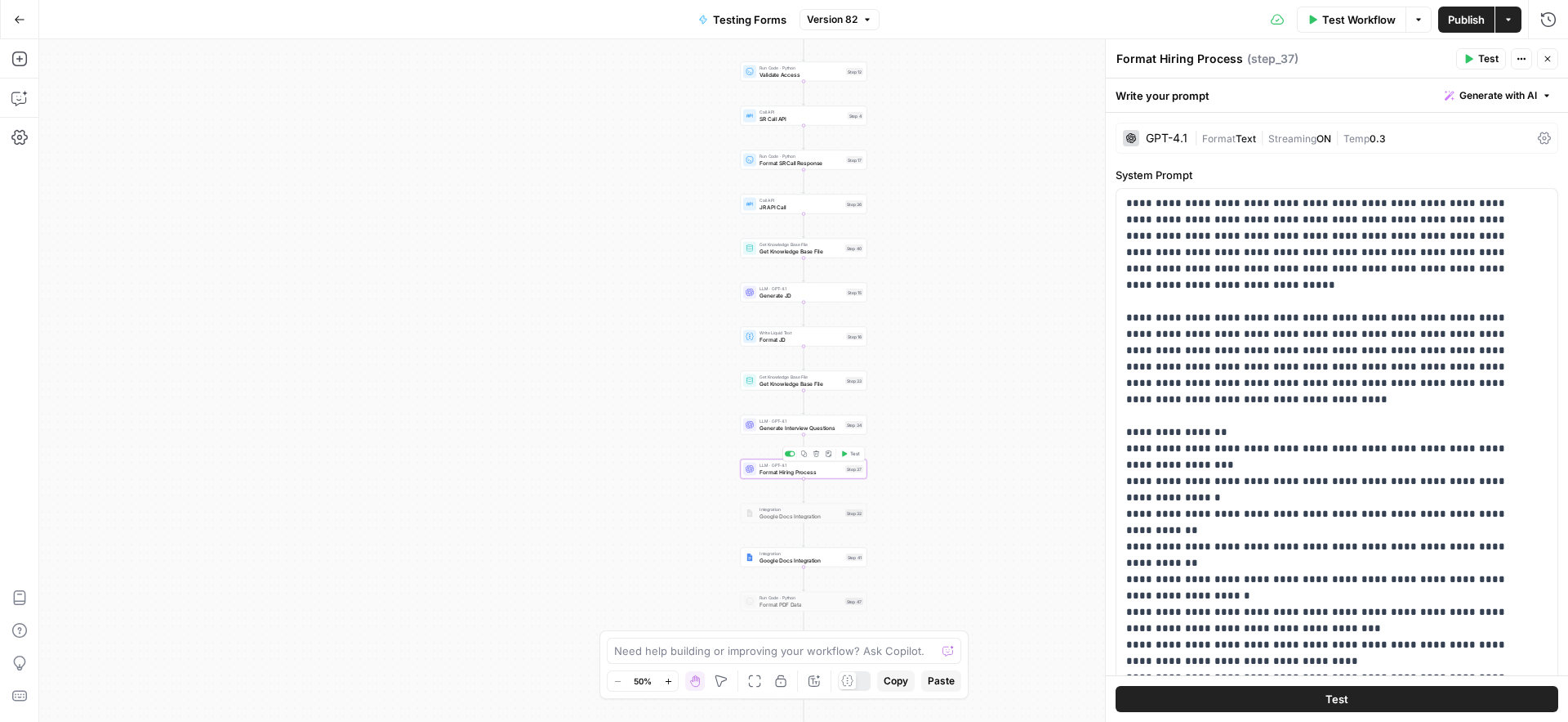
click at [756, 471] on div "LLM · GPT-4.1 Format Hiring Process Step 37 Copy step Delete step Add Note Test" at bounding box center [803, 468] width 120 height 14
click at [1486, 59] on span "Test" at bounding box center [1489, 59] width 21 height 15
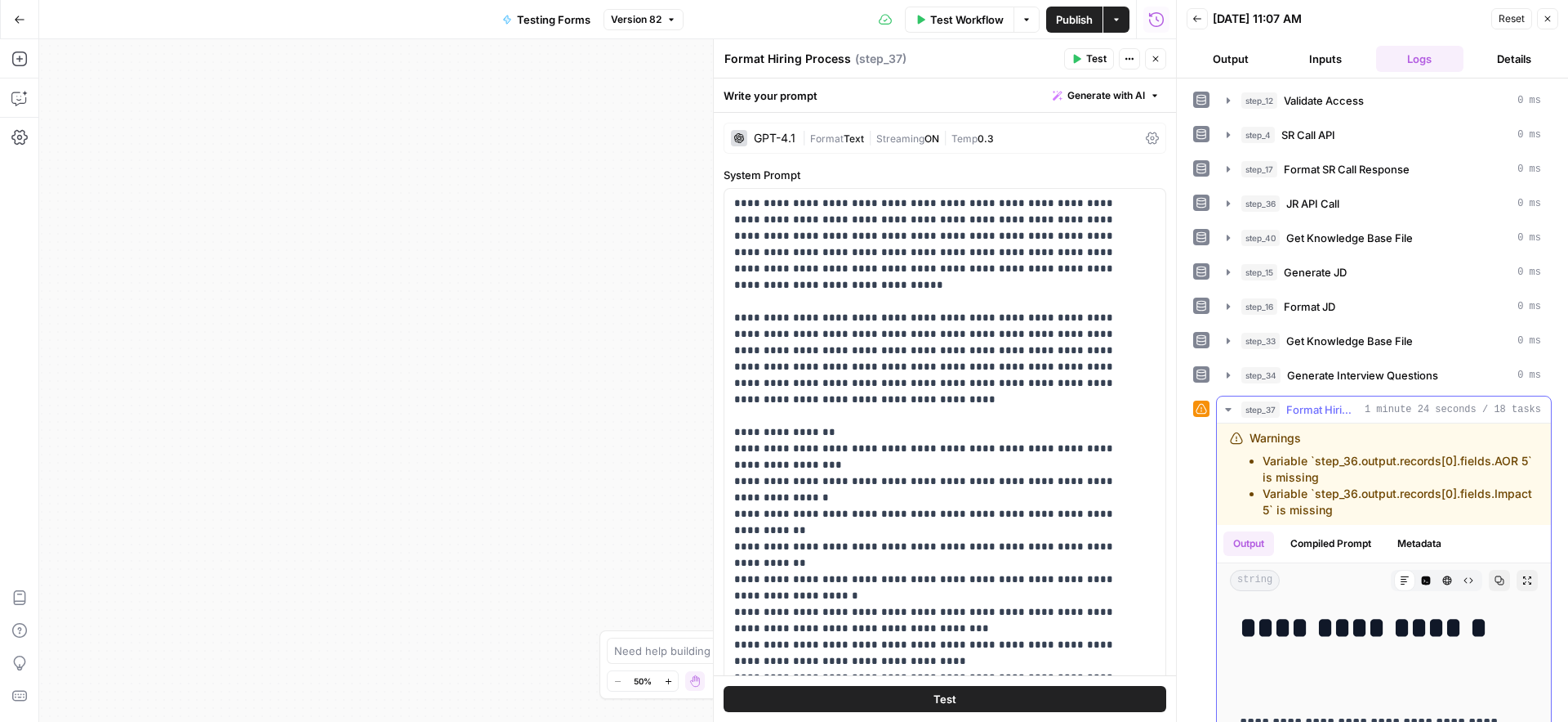
click at [1495, 585] on icon "button" at bounding box center [1500, 581] width 9 height 9
click at [22, 19] on icon "button" at bounding box center [20, 20] width 10 height 7
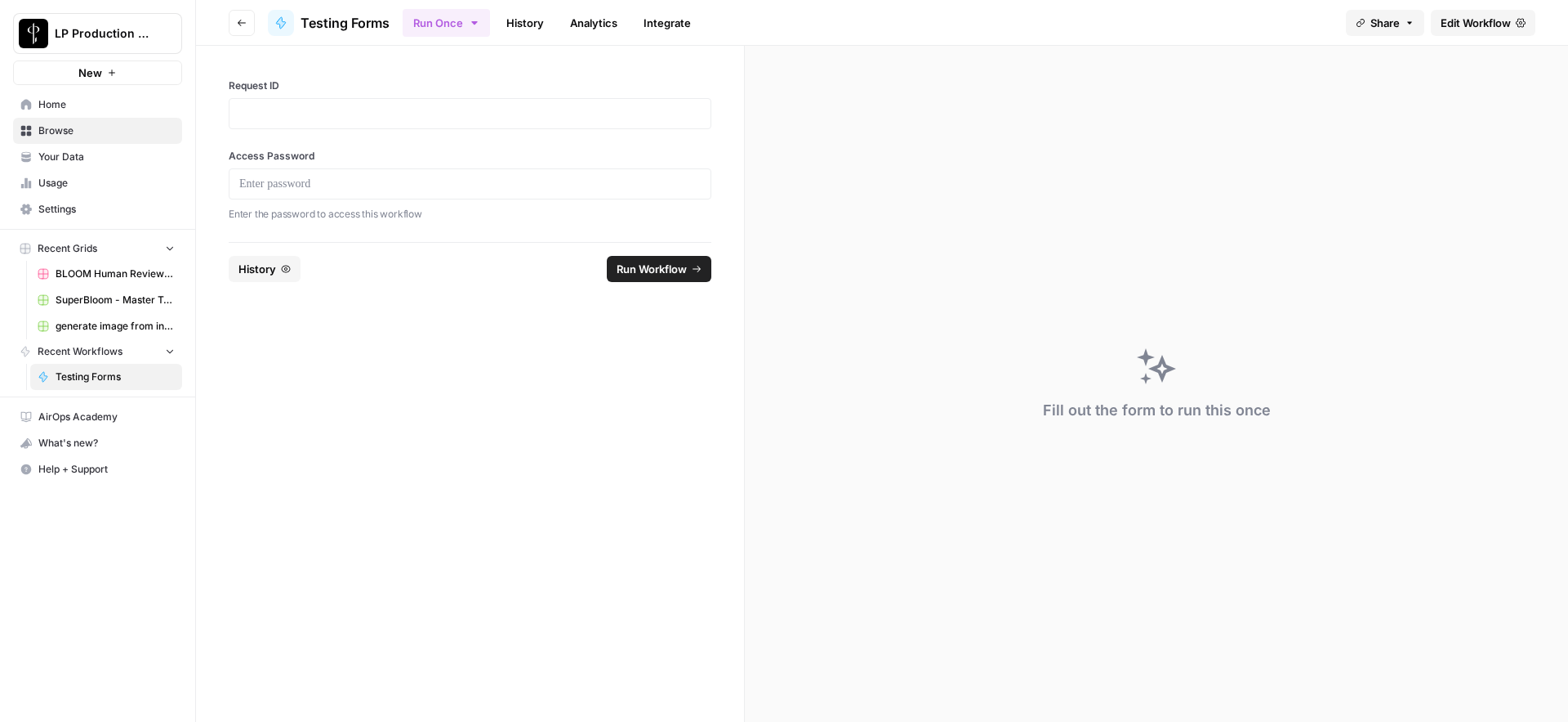
click at [62, 159] on span "Your Data" at bounding box center [106, 157] width 136 height 15
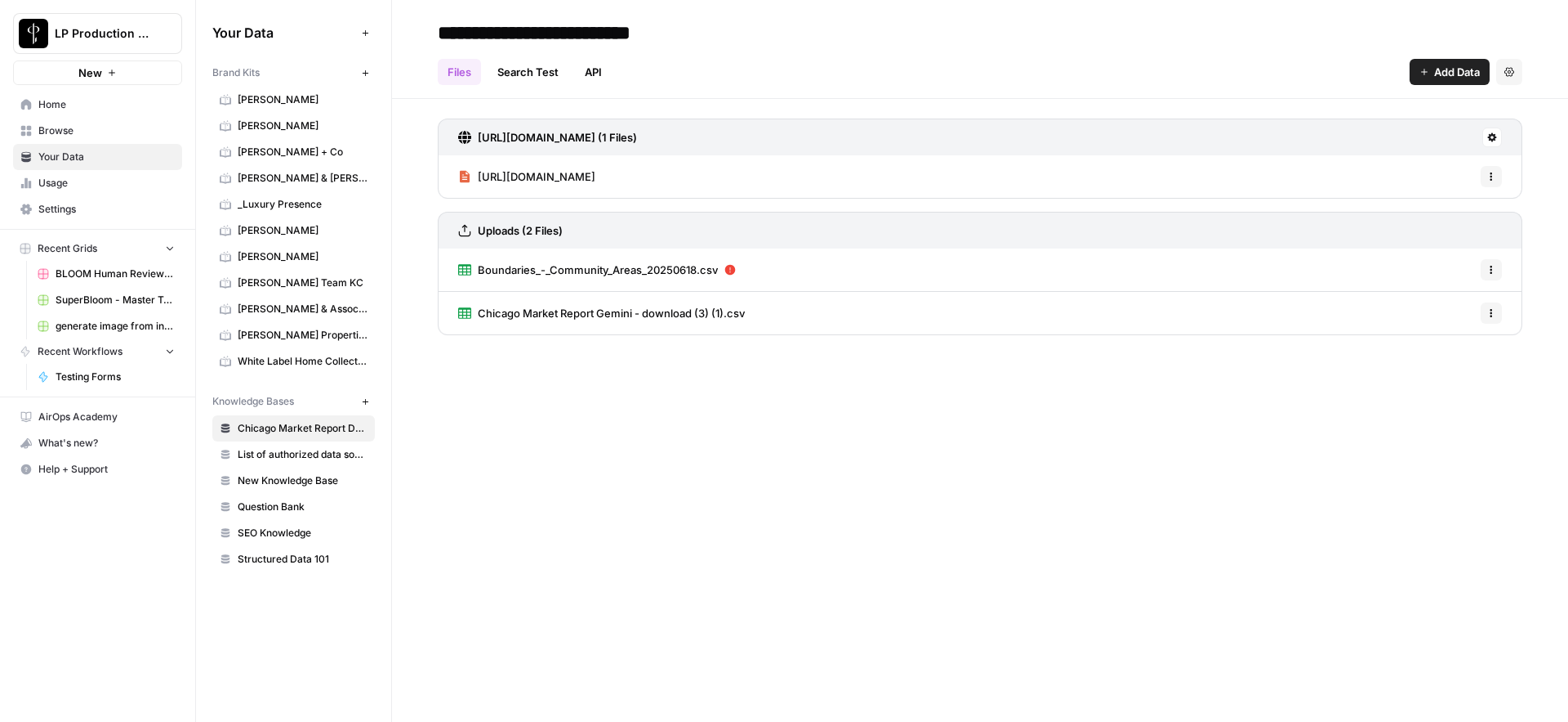
click at [289, 504] on span "Question Bank" at bounding box center [302, 507] width 130 height 15
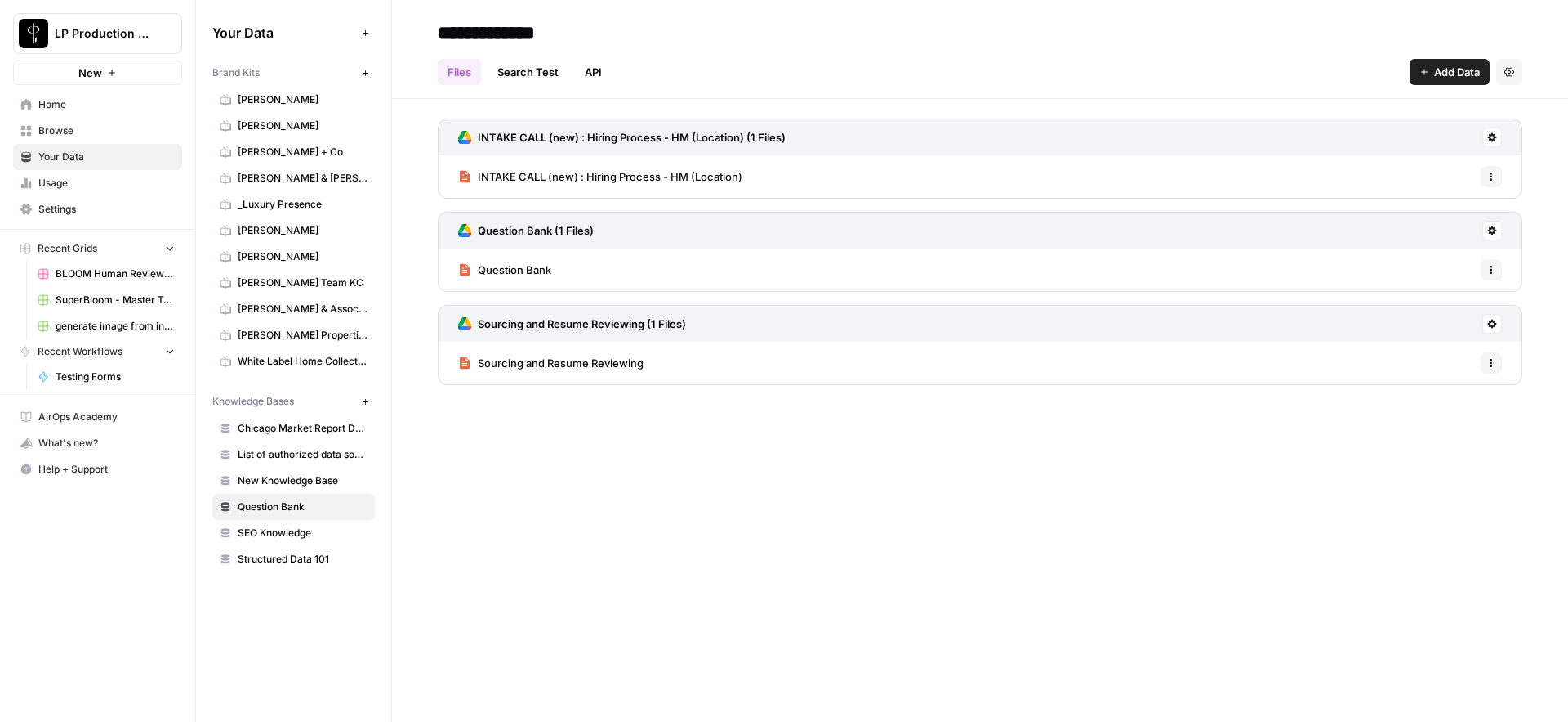
click at [1493, 322] on icon at bounding box center [1492, 325] width 9 height 9
click at [1433, 354] on span "Sync Data" at bounding box center [1430, 359] width 101 height 17
click at [85, 374] on span "Testing Forms" at bounding box center [116, 377] width 119 height 15
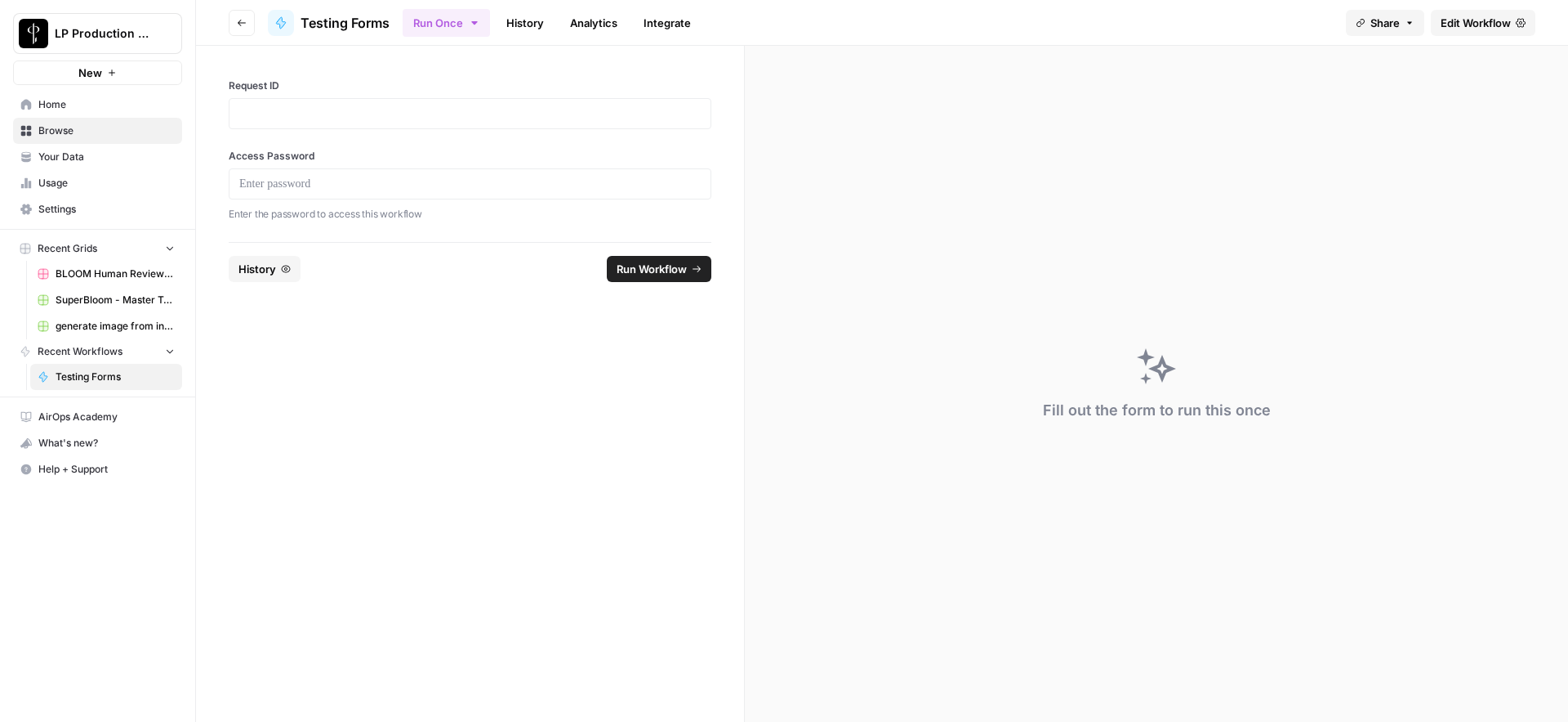
click at [1491, 17] on span "Edit Workflow" at bounding box center [1476, 23] width 70 height 17
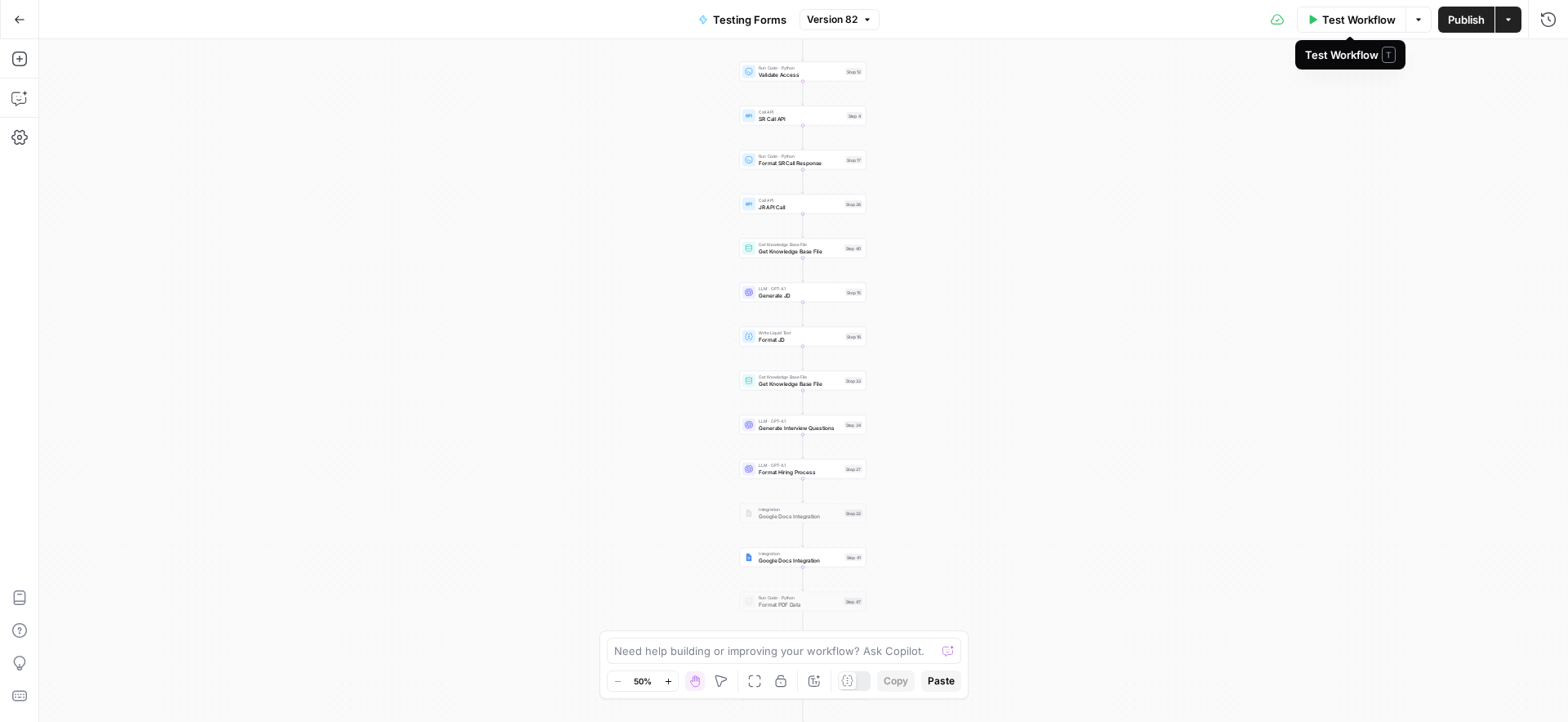
click at [1361, 22] on span "Test Workflow" at bounding box center [1358, 20] width 74 height 17
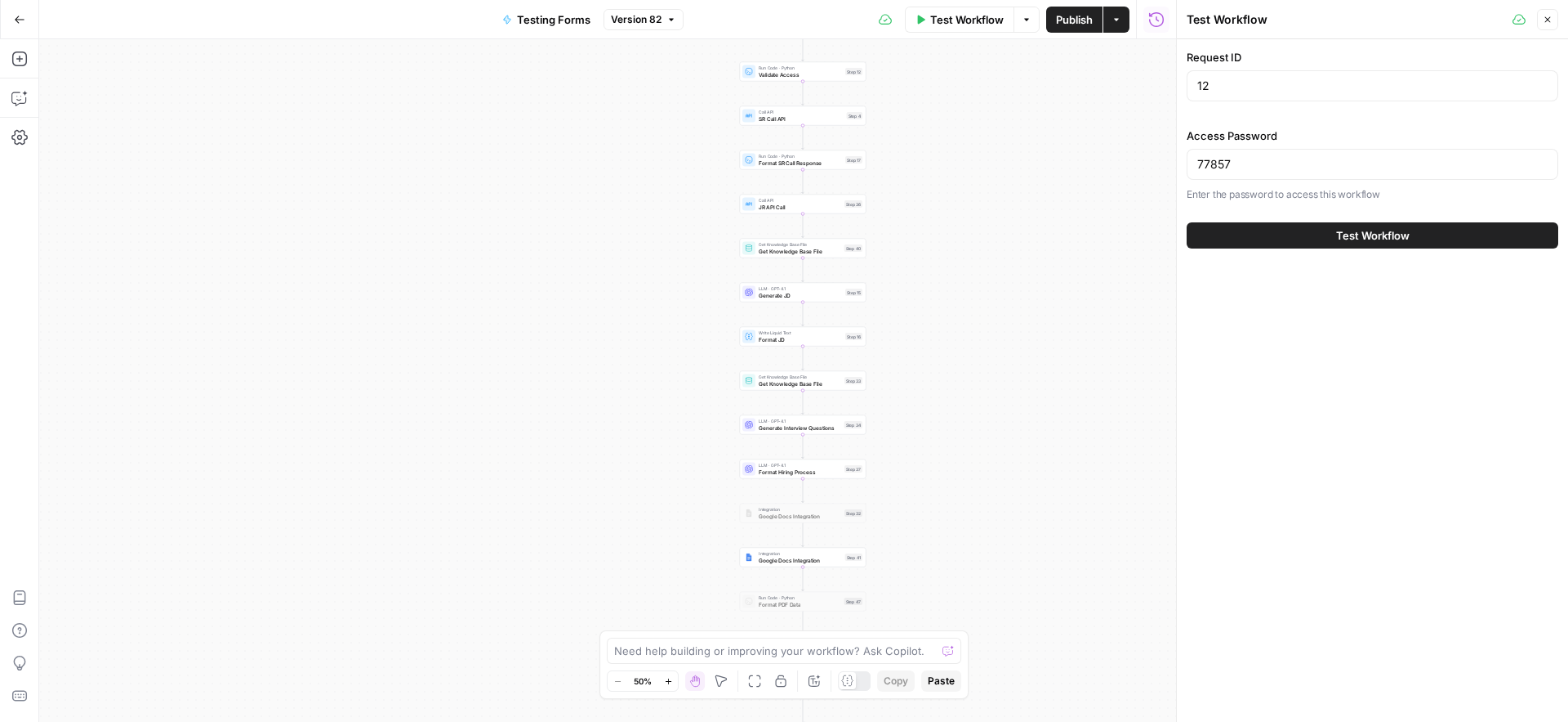
click at [1403, 241] on span "Test Workflow" at bounding box center [1372, 236] width 74 height 17
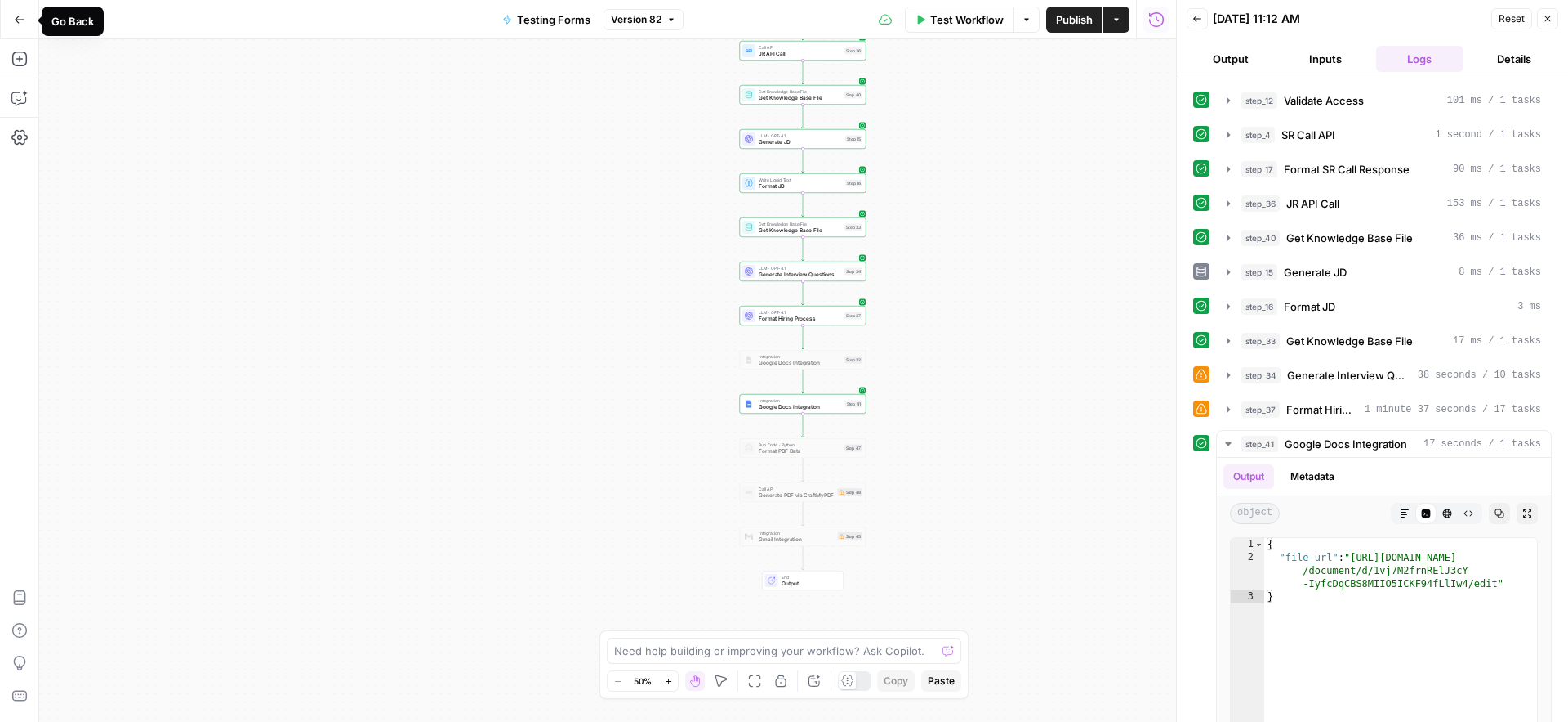
click at [26, 25] on button "Go Back" at bounding box center [20, 20] width 30 height 30
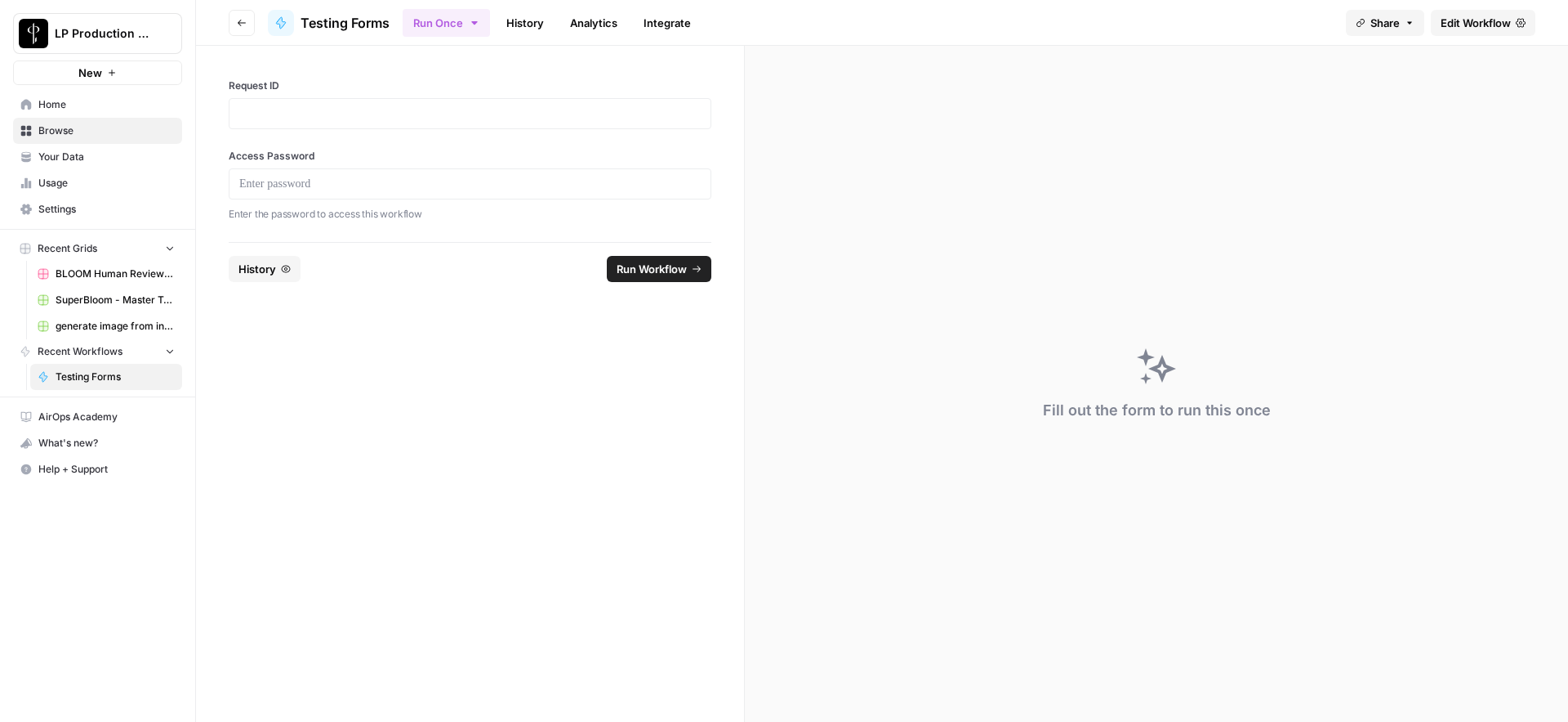
click at [67, 160] on span "Your Data" at bounding box center [106, 157] width 136 height 15
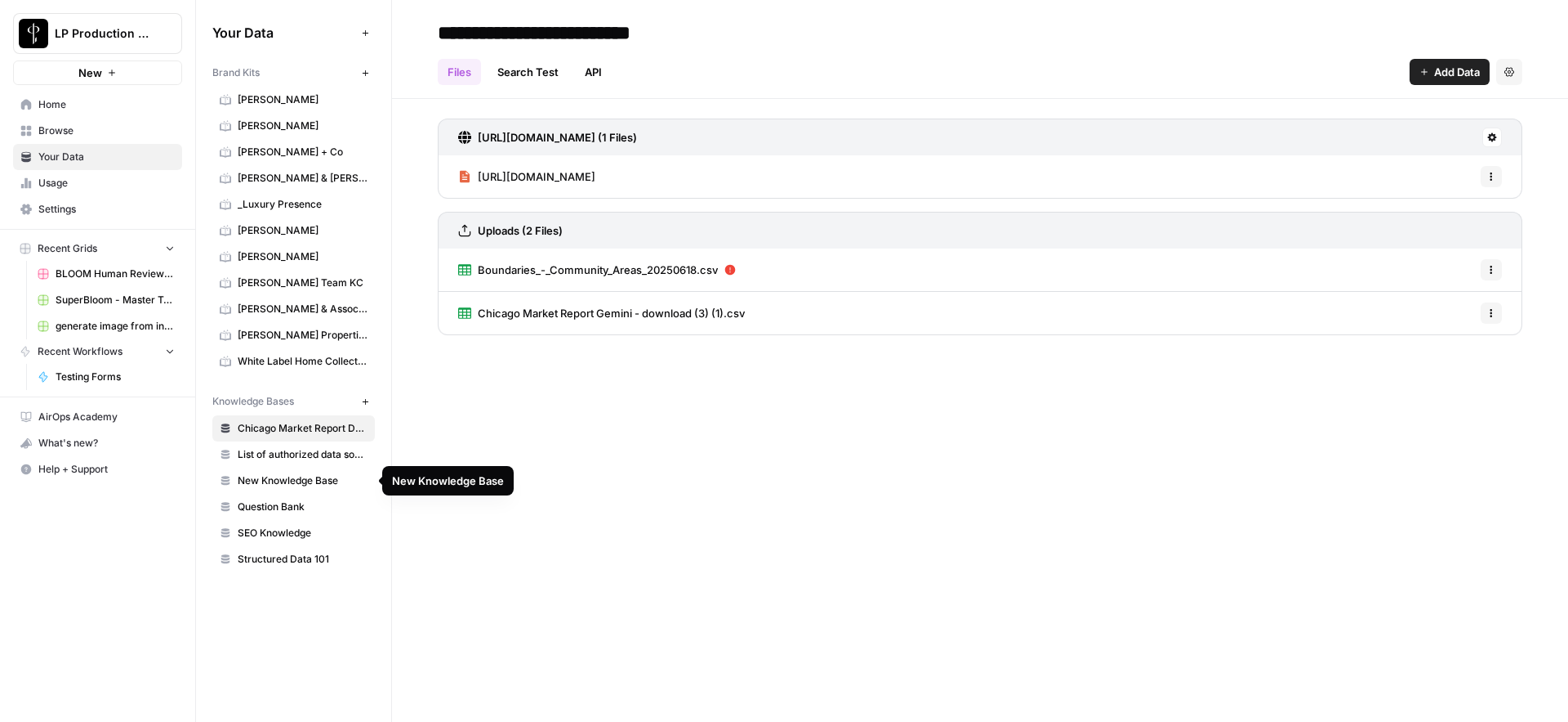
click at [287, 473] on span "New Knowledge Base" at bounding box center [302, 480] width 130 height 15
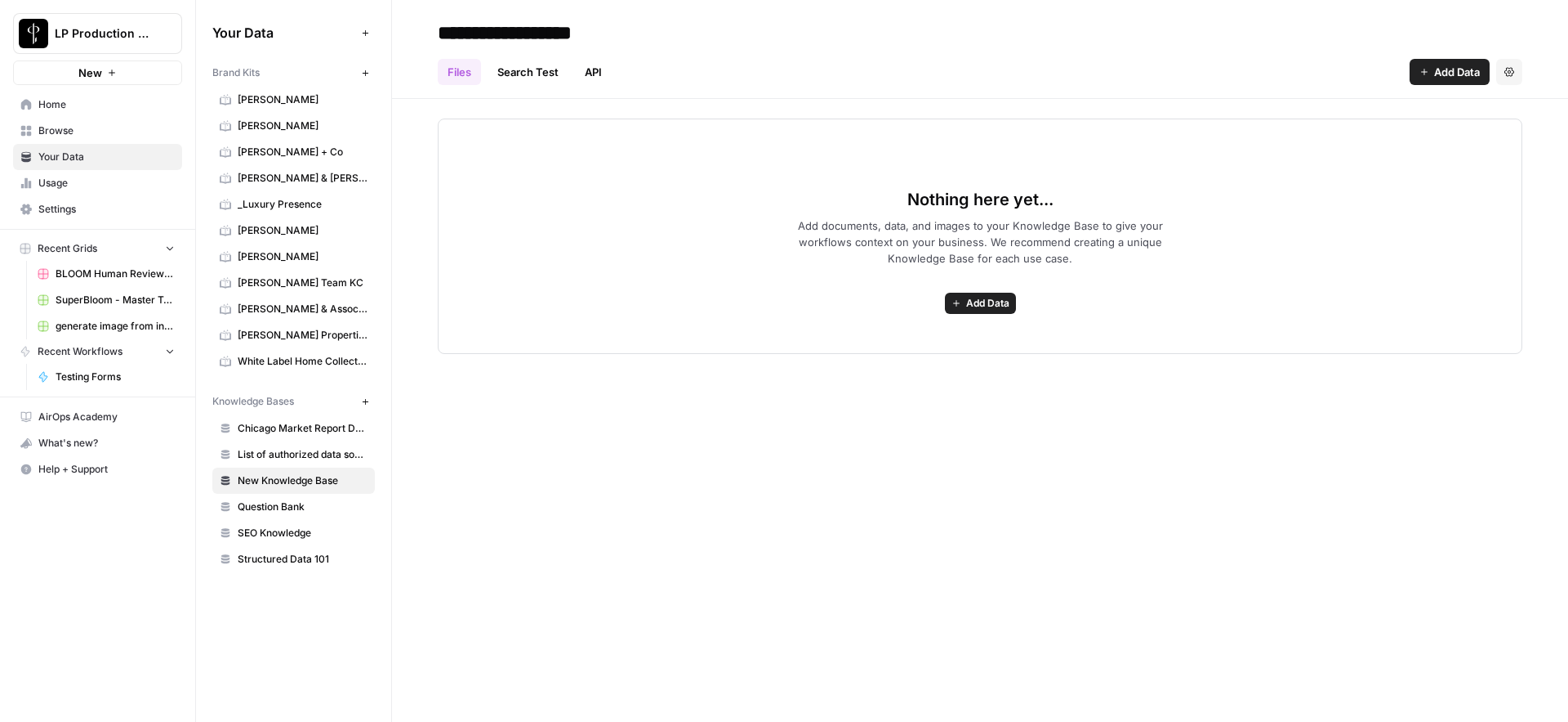
click at [268, 505] on span "Question Bank" at bounding box center [302, 507] width 130 height 15
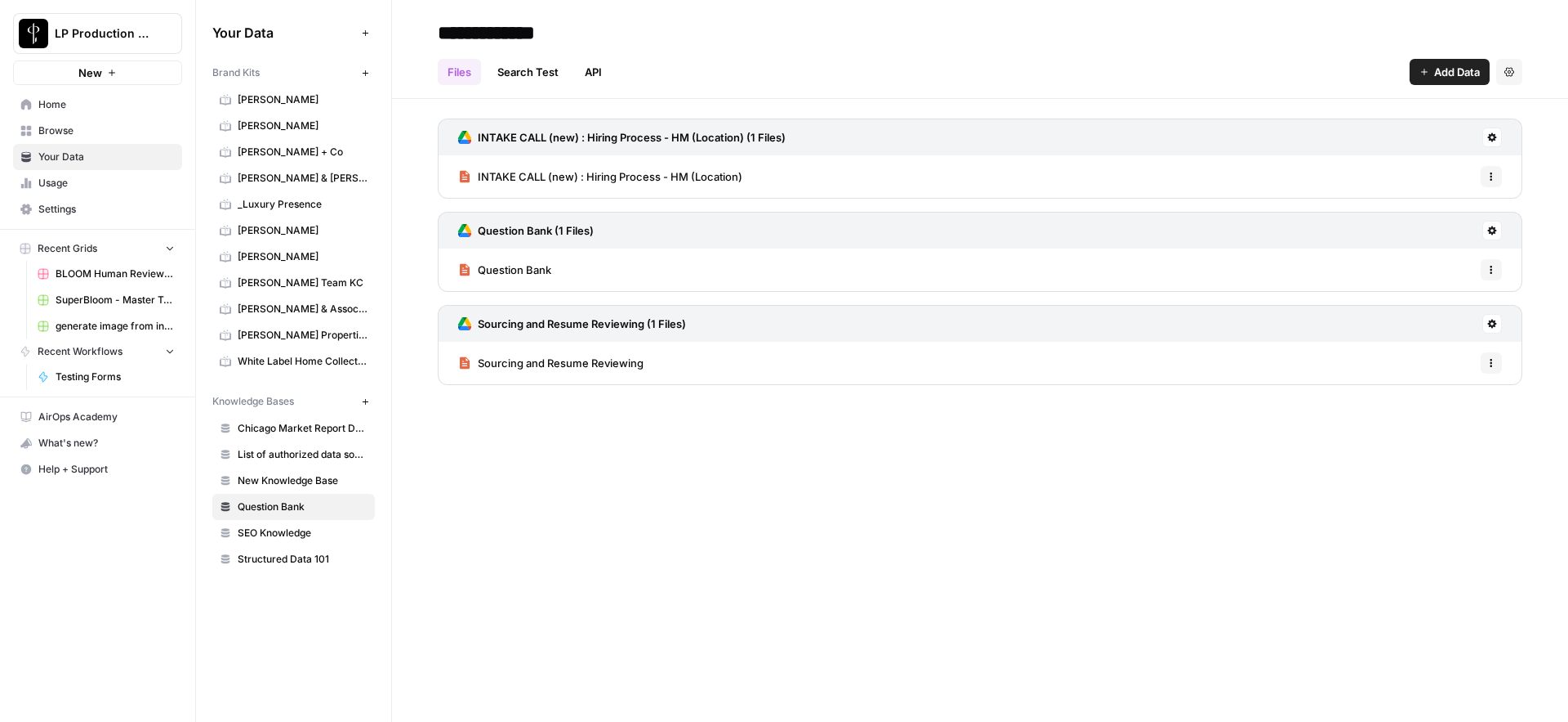
click at [1492, 326] on icon at bounding box center [1492, 325] width 9 height 9
click at [1423, 356] on span "Sync Data" at bounding box center [1430, 359] width 101 height 17
click at [1493, 325] on icon at bounding box center [1492, 325] width 9 height 9
click at [1421, 355] on span "Sync Data" at bounding box center [1430, 359] width 101 height 17
click at [109, 377] on span "Testing Forms" at bounding box center [116, 377] width 119 height 15
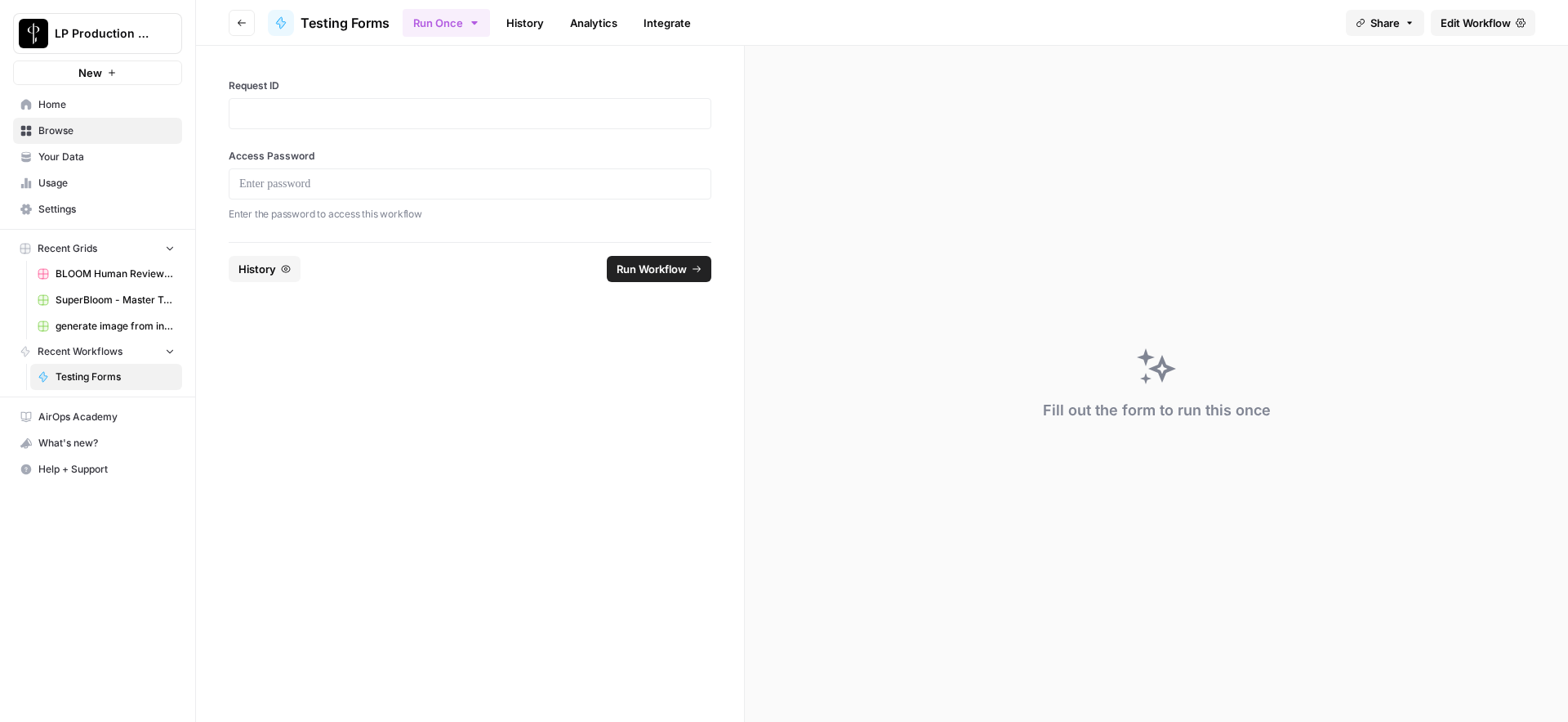
click at [1466, 21] on span "Edit Workflow" at bounding box center [1476, 23] width 70 height 17
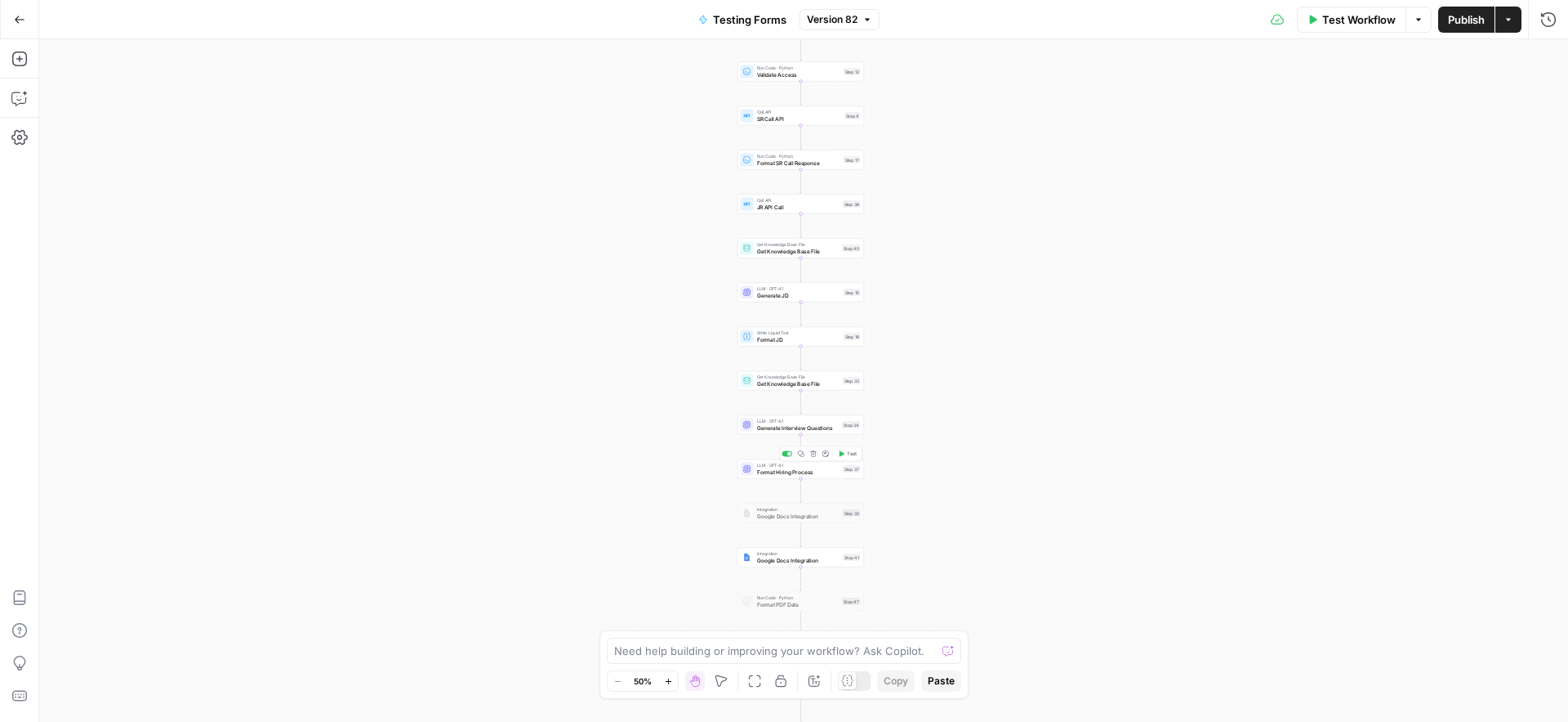
click at [771, 472] on span "Format Hiring Process" at bounding box center [798, 471] width 82 height 8
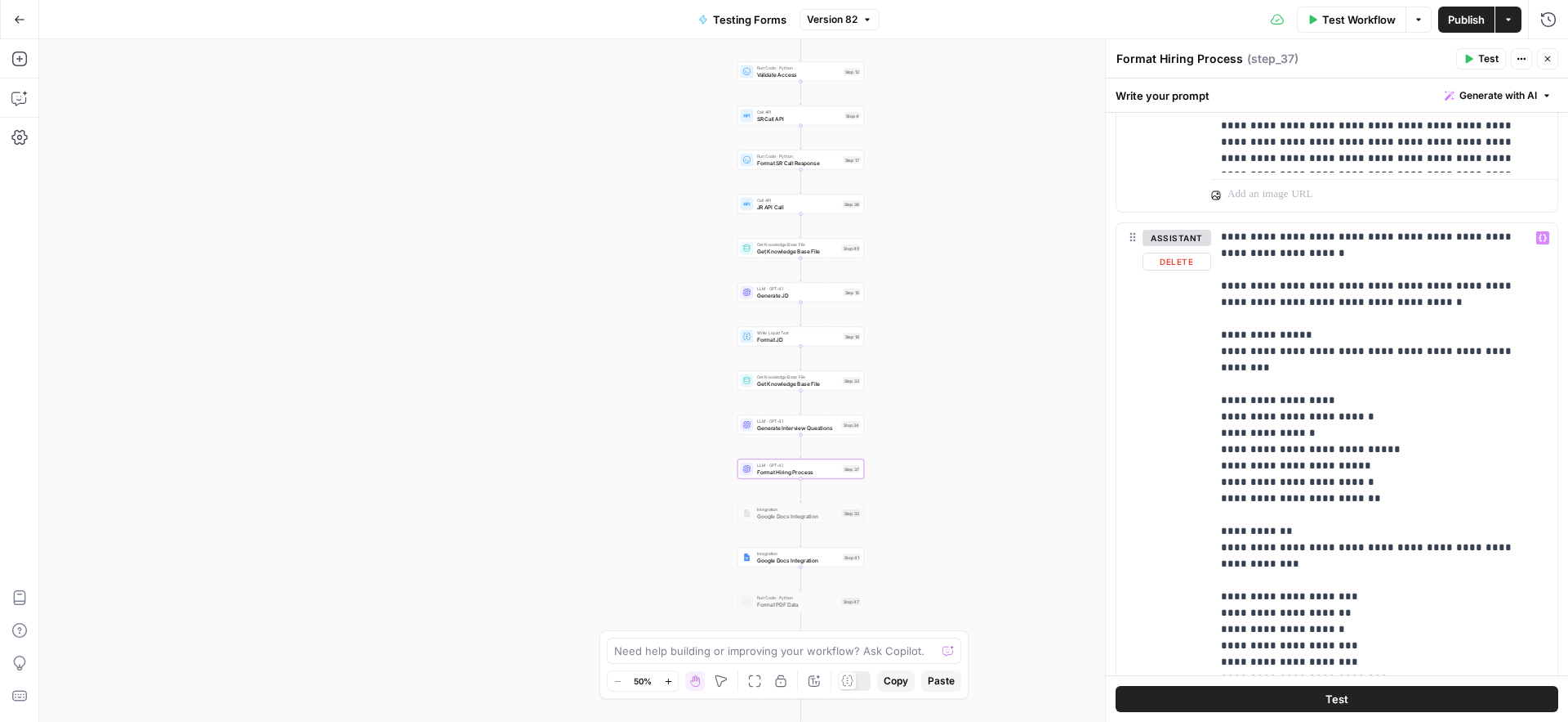
scroll to position [1685, 0]
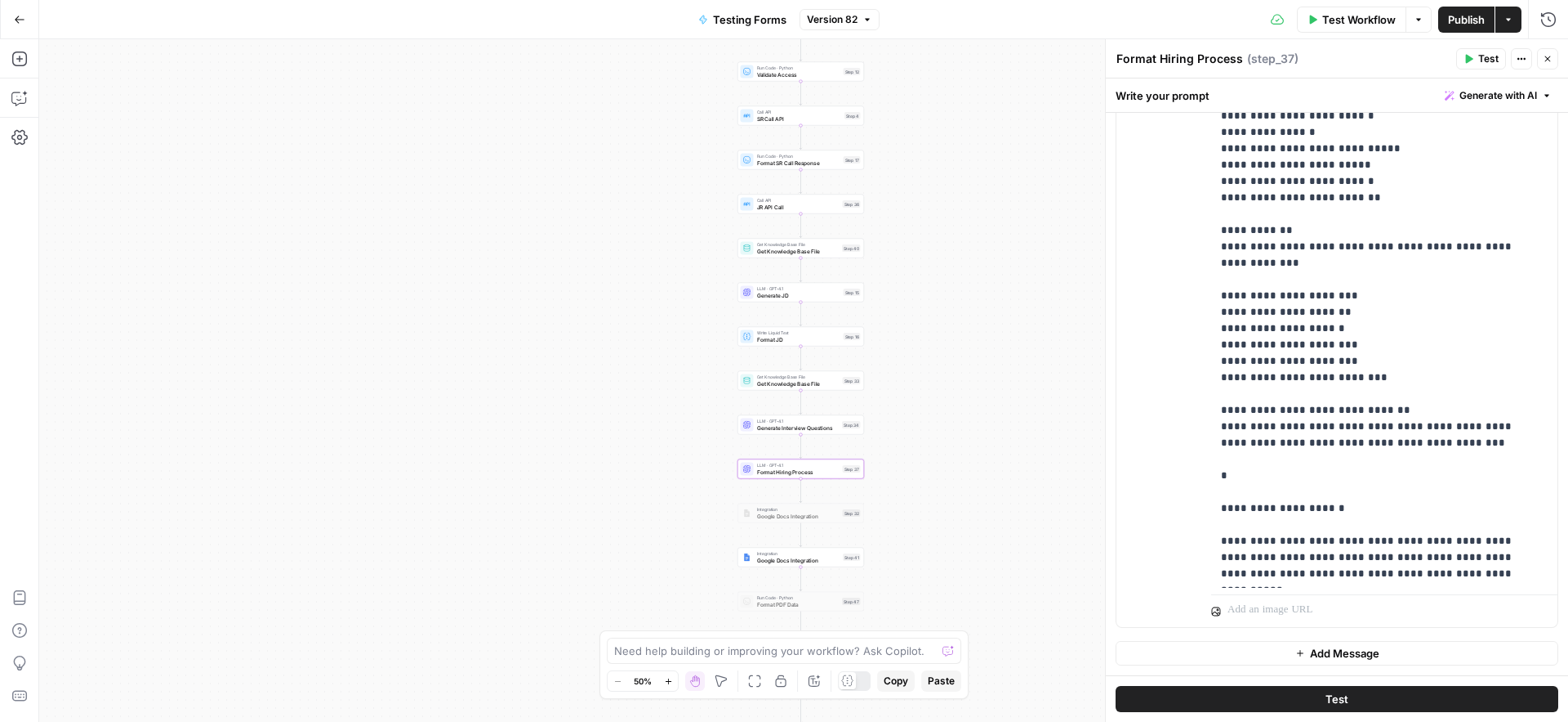
click at [1328, 657] on span "Add Message" at bounding box center [1344, 653] width 69 height 17
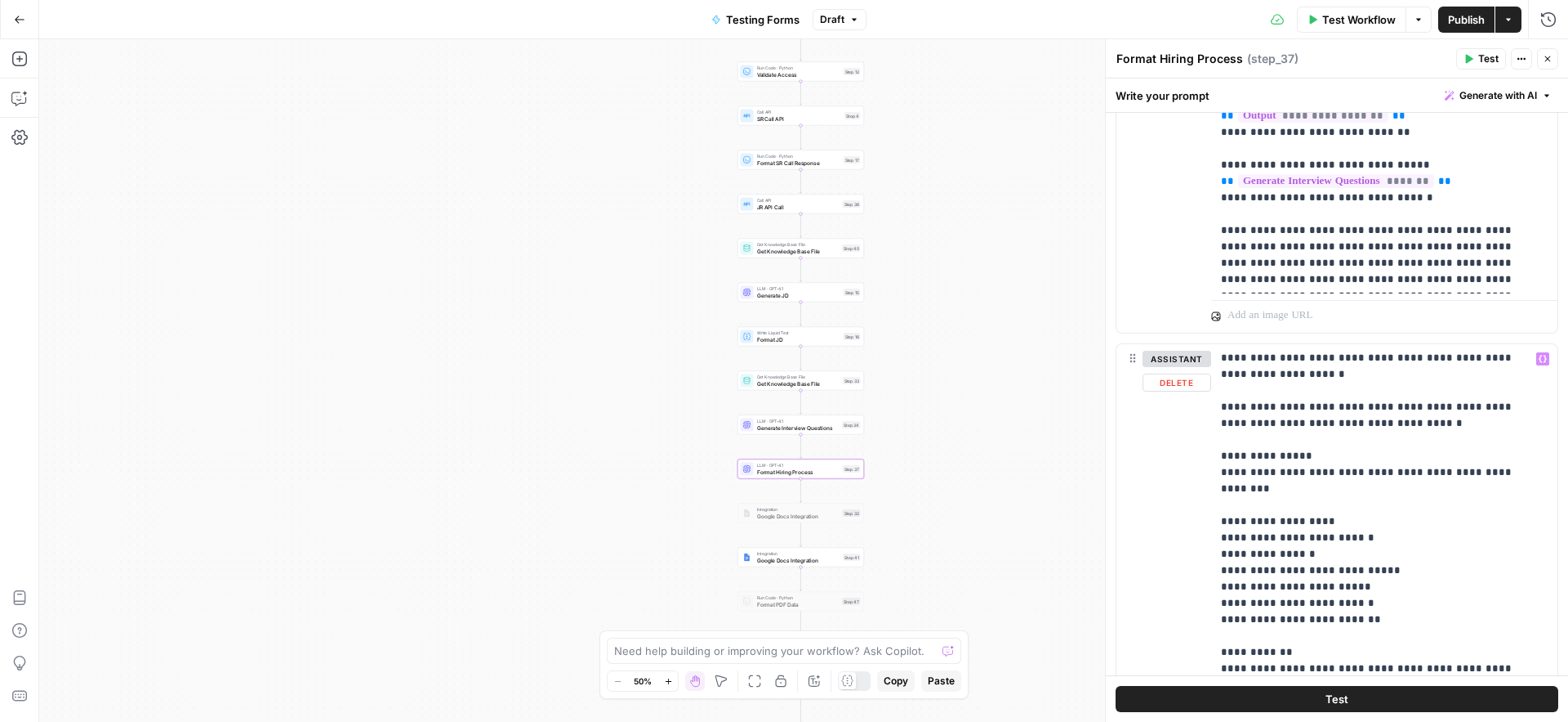
scroll to position [1811, 0]
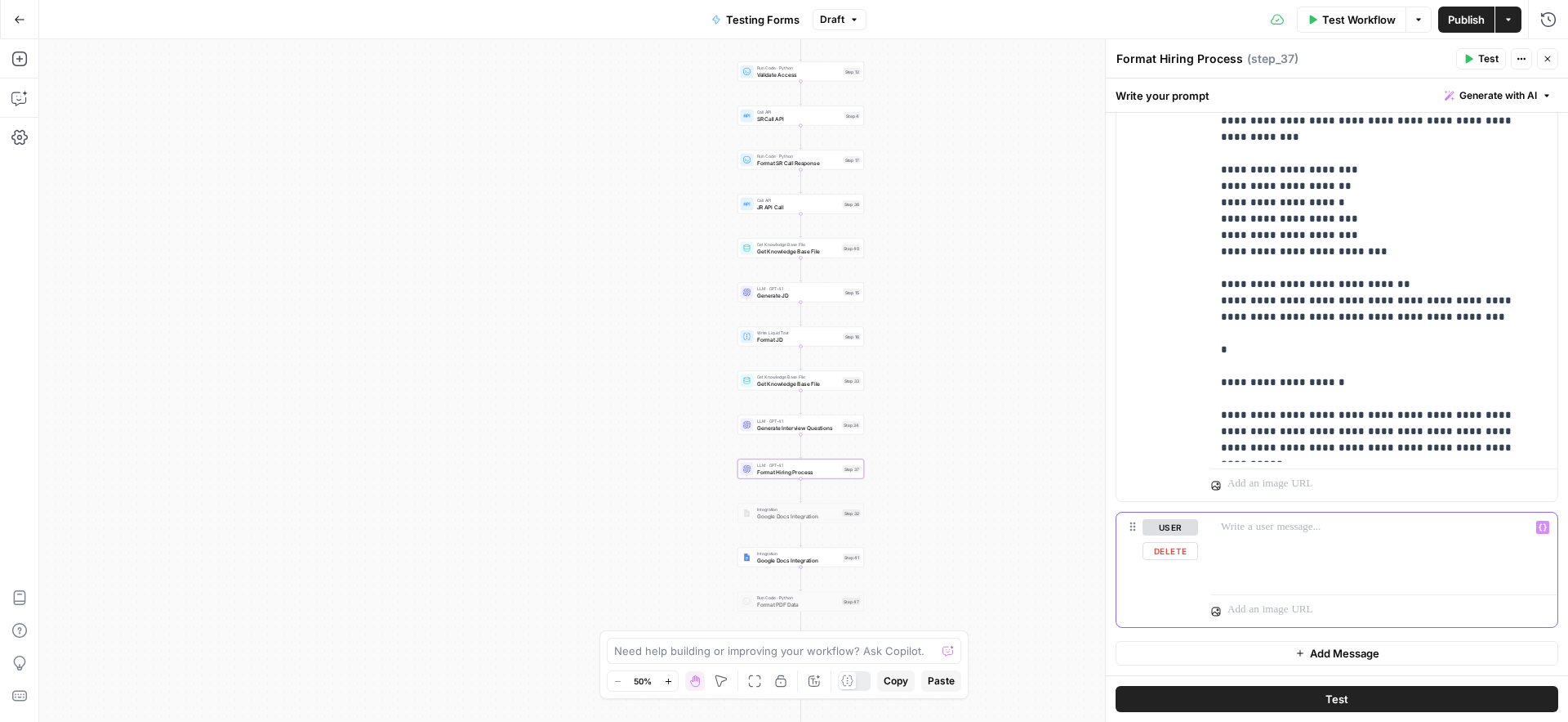
click at [1175, 524] on button "user" at bounding box center [1171, 527] width 56 height 17
click at [1299, 541] on div at bounding box center [1383, 549] width 346 height 76
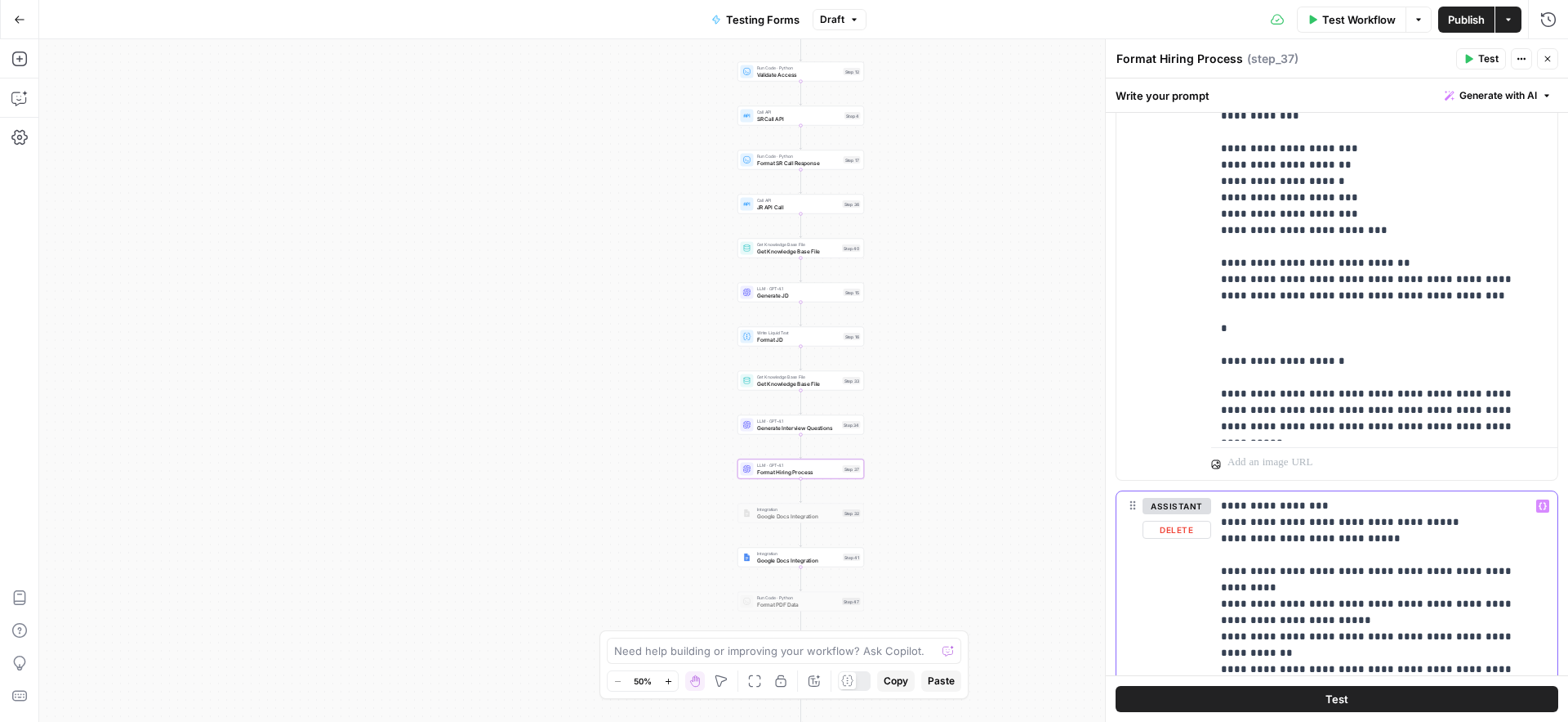
scroll to position [1853, 0]
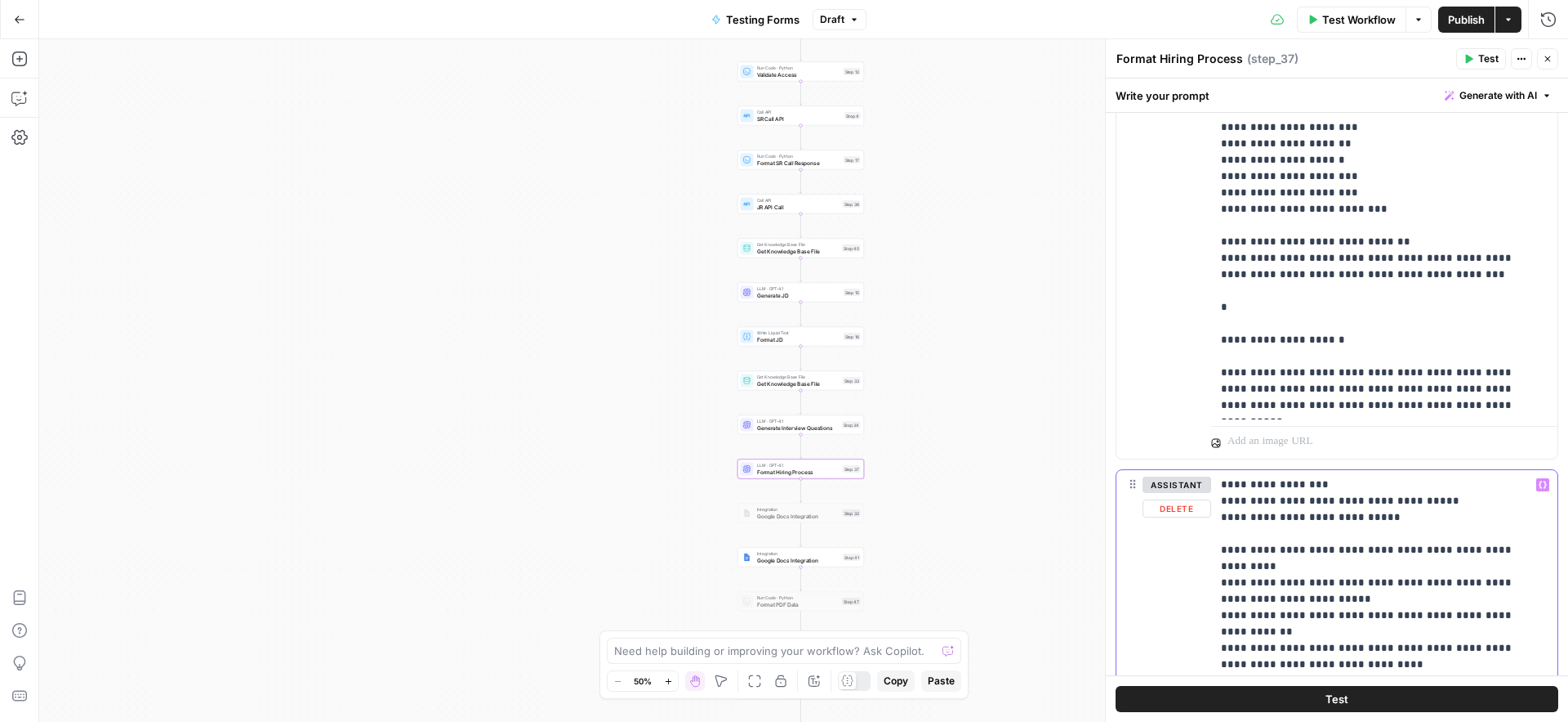
drag, startPoint x: 1219, startPoint y: 594, endPoint x: 1366, endPoint y: 625, distance: 150.2
click at [1366, 625] on div "**********" at bounding box center [1383, 648] width 346 height 356
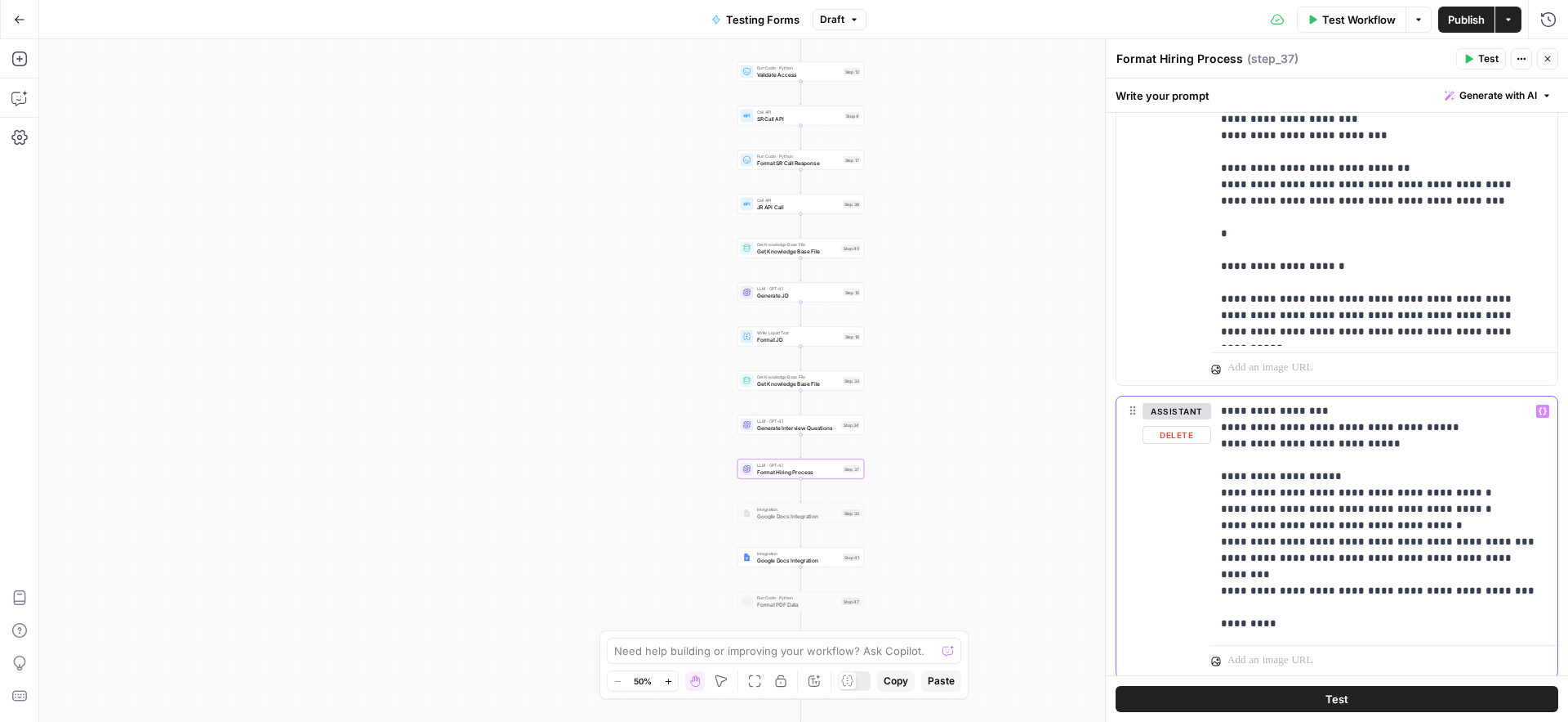
scroll to position [1964, 0]
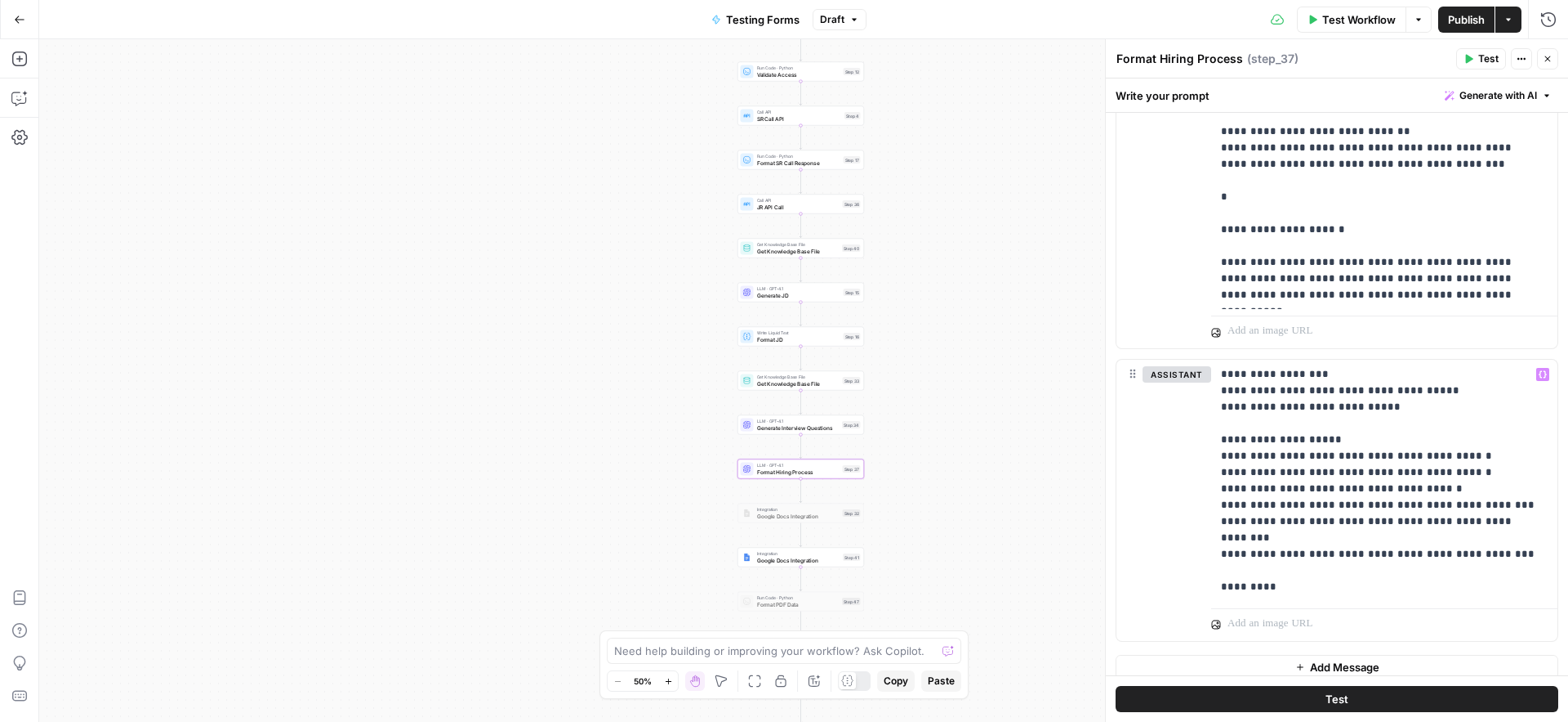
click at [1471, 20] on span "Publish" at bounding box center [1465, 20] width 36 height 17
click at [766, 471] on span "Format Hiring Process" at bounding box center [798, 471] width 82 height 8
click at [847, 454] on span "Test" at bounding box center [852, 454] width 10 height 7
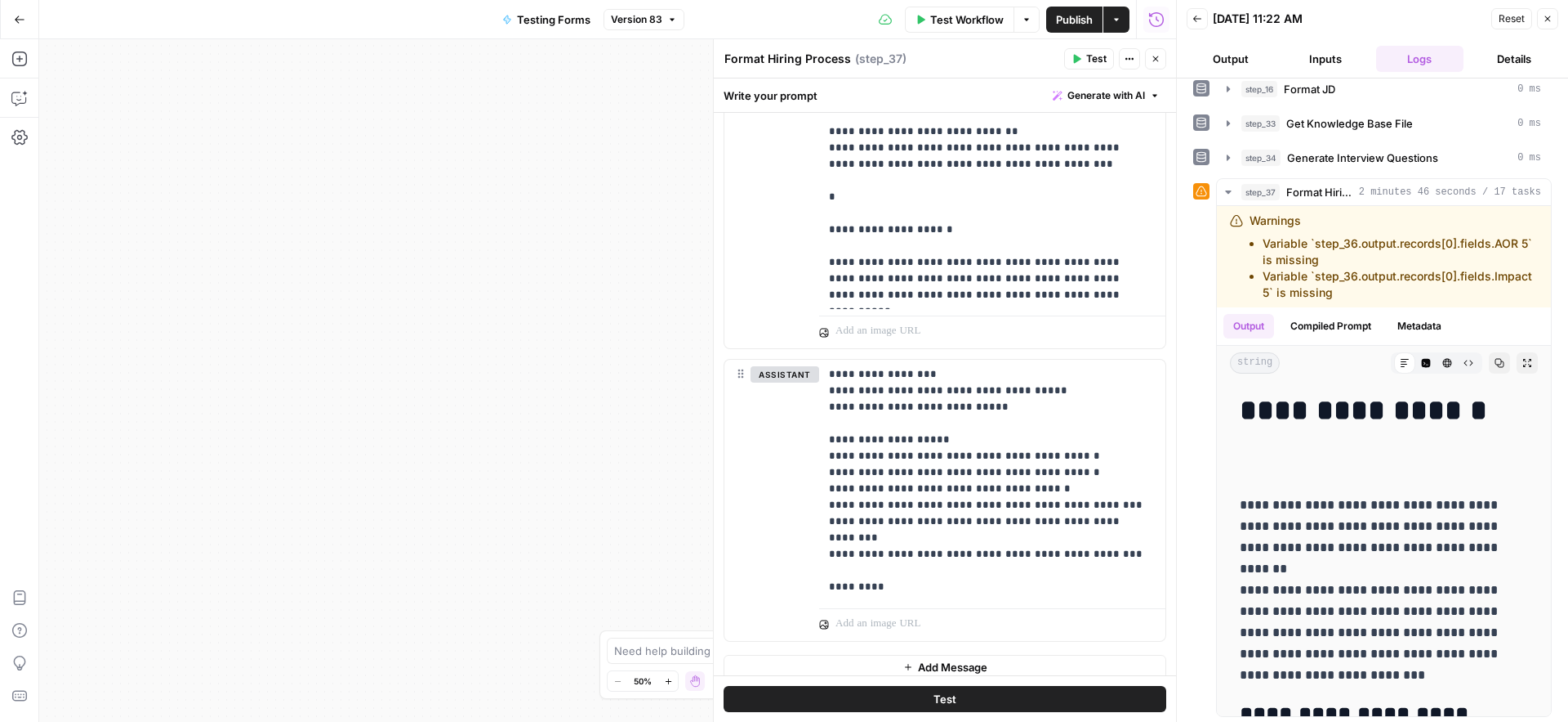
scroll to position [237, 0]
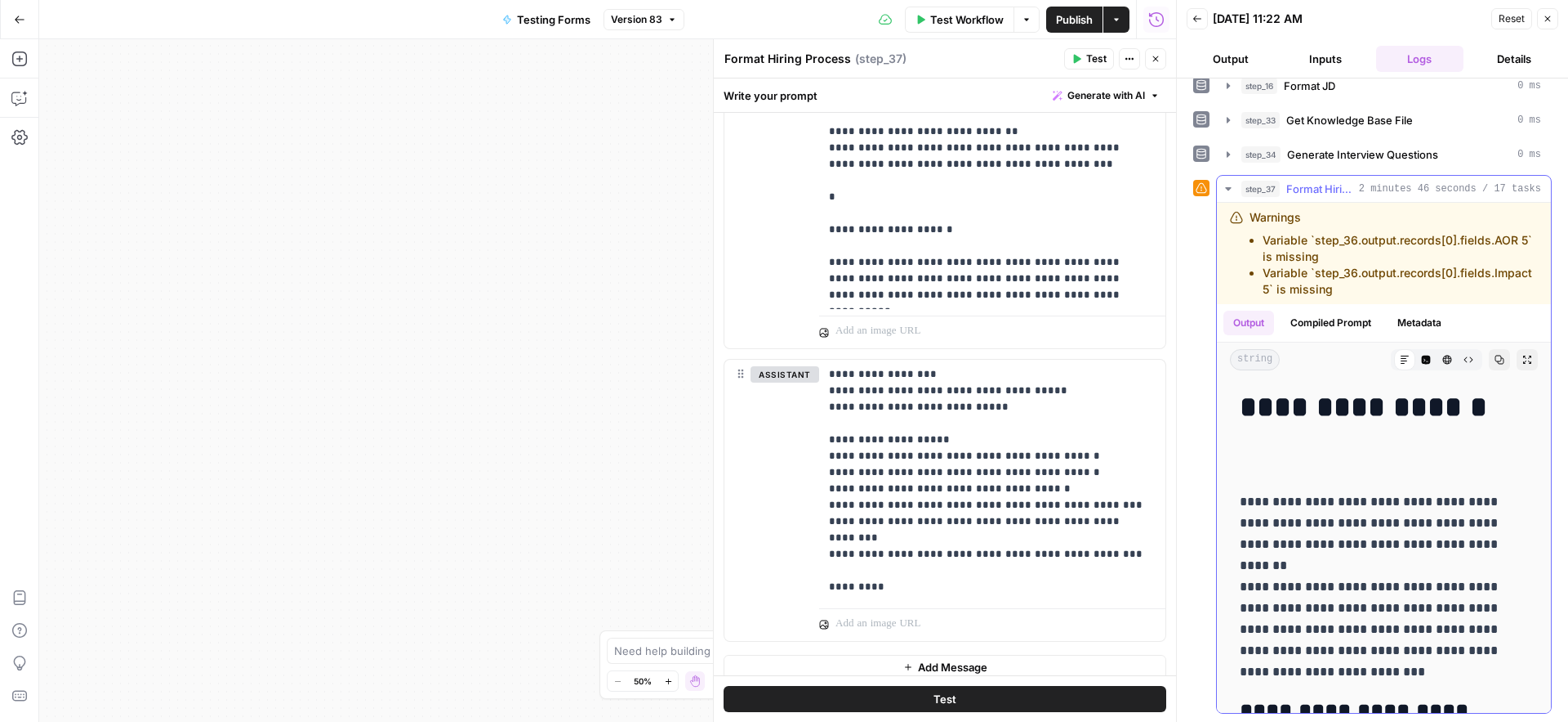
click at [1495, 359] on icon "button" at bounding box center [1500, 360] width 9 height 9
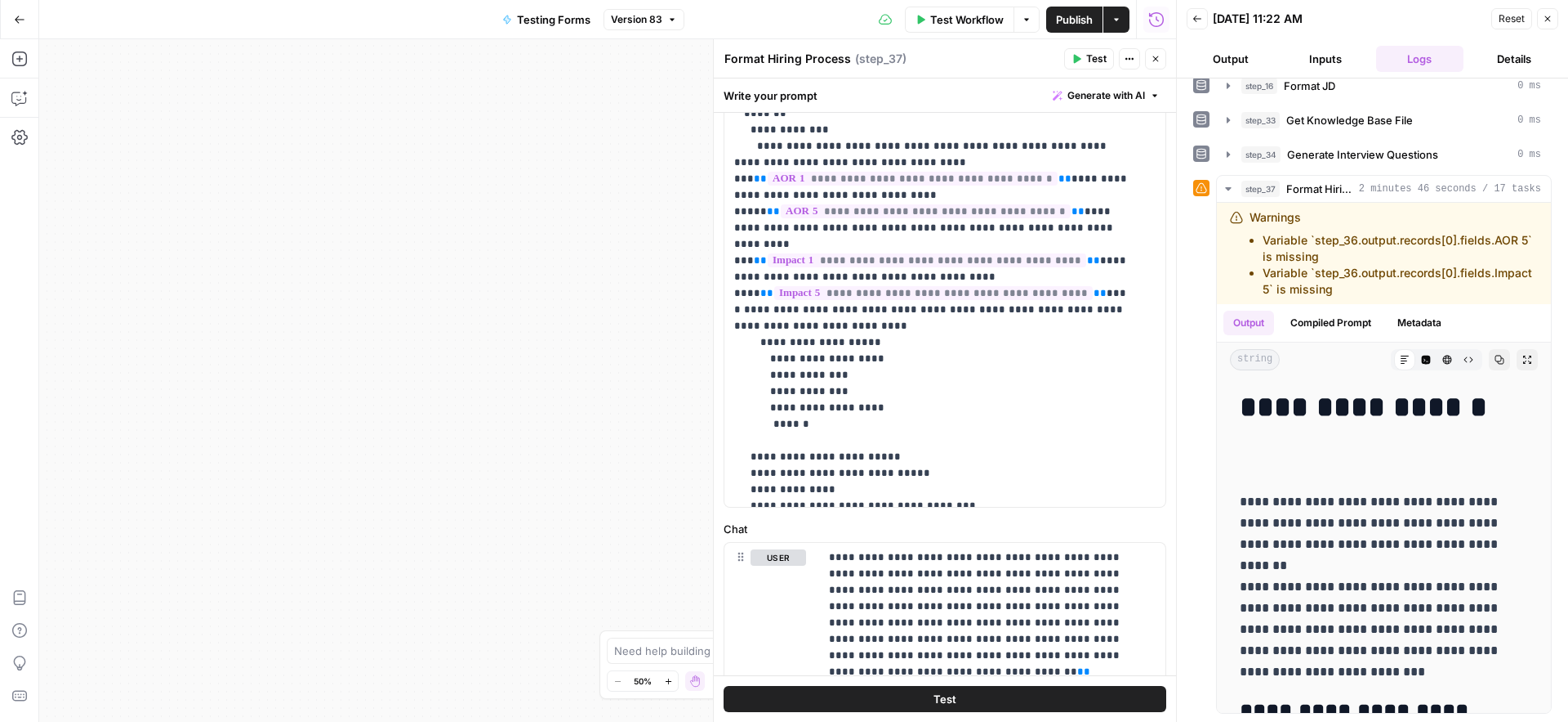
scroll to position [457, 0]
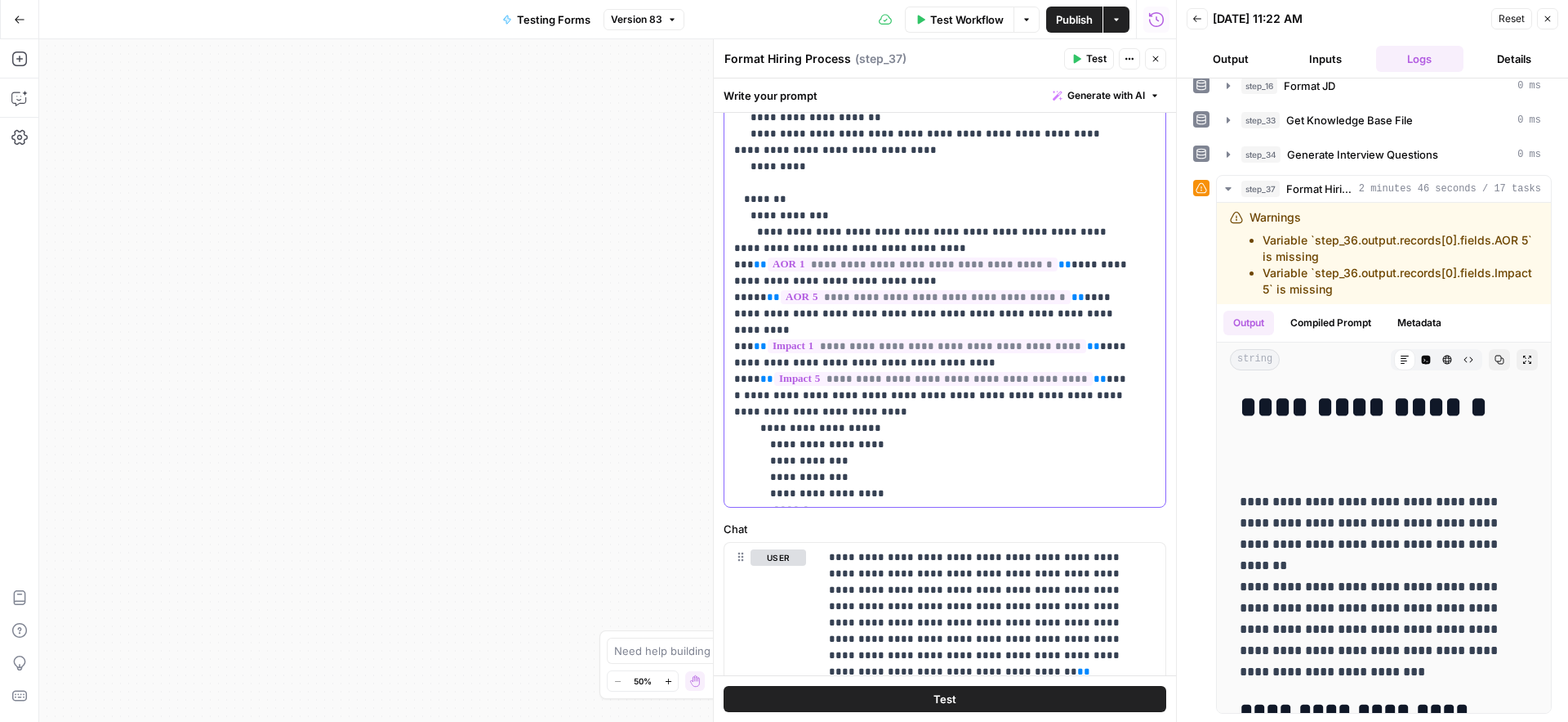
click at [907, 382] on p "**********" at bounding box center [933, 657] width 397 height 2534
click at [873, 447] on p "**********" at bounding box center [933, 657] width 397 height 2534
click at [866, 427] on p "**********" at bounding box center [933, 657] width 397 height 2534
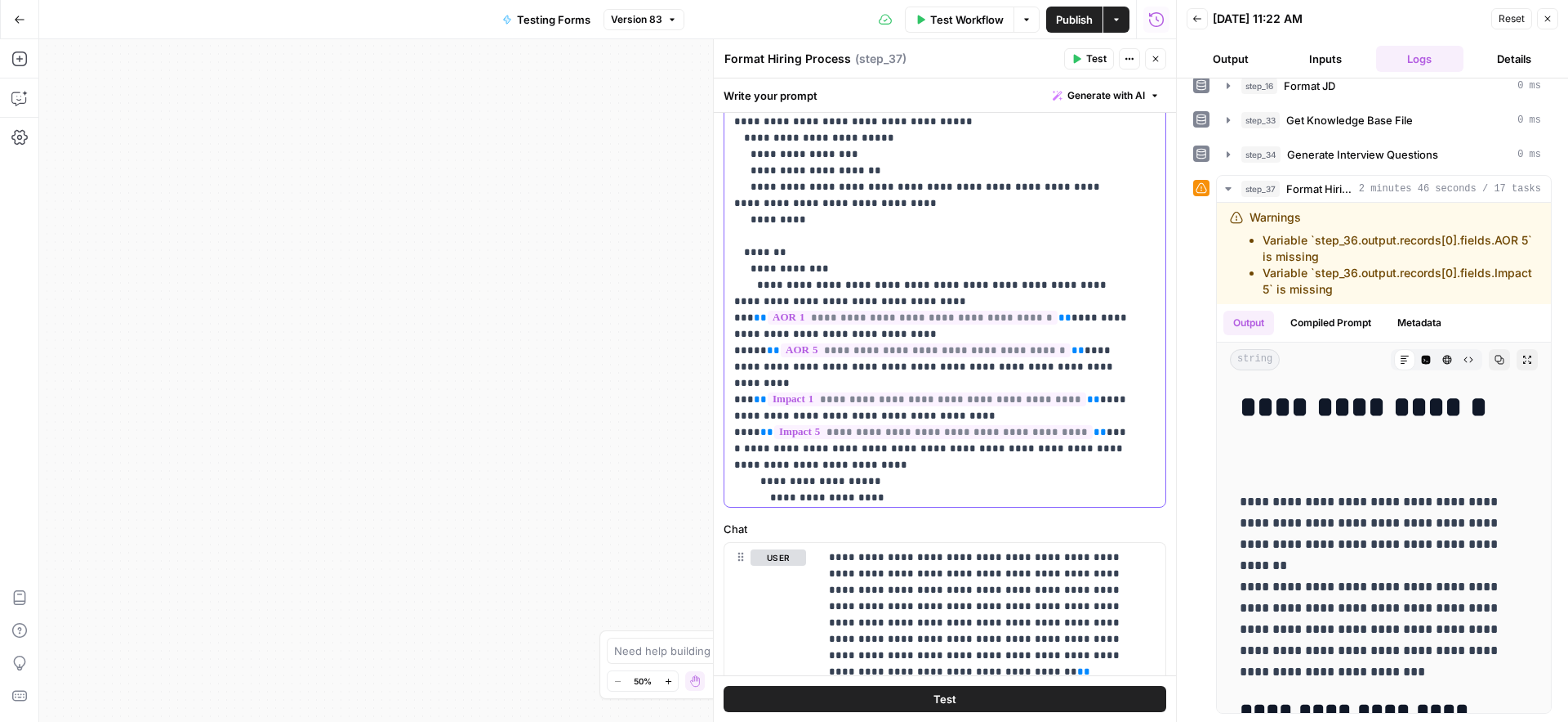
scroll to position [393, 0]
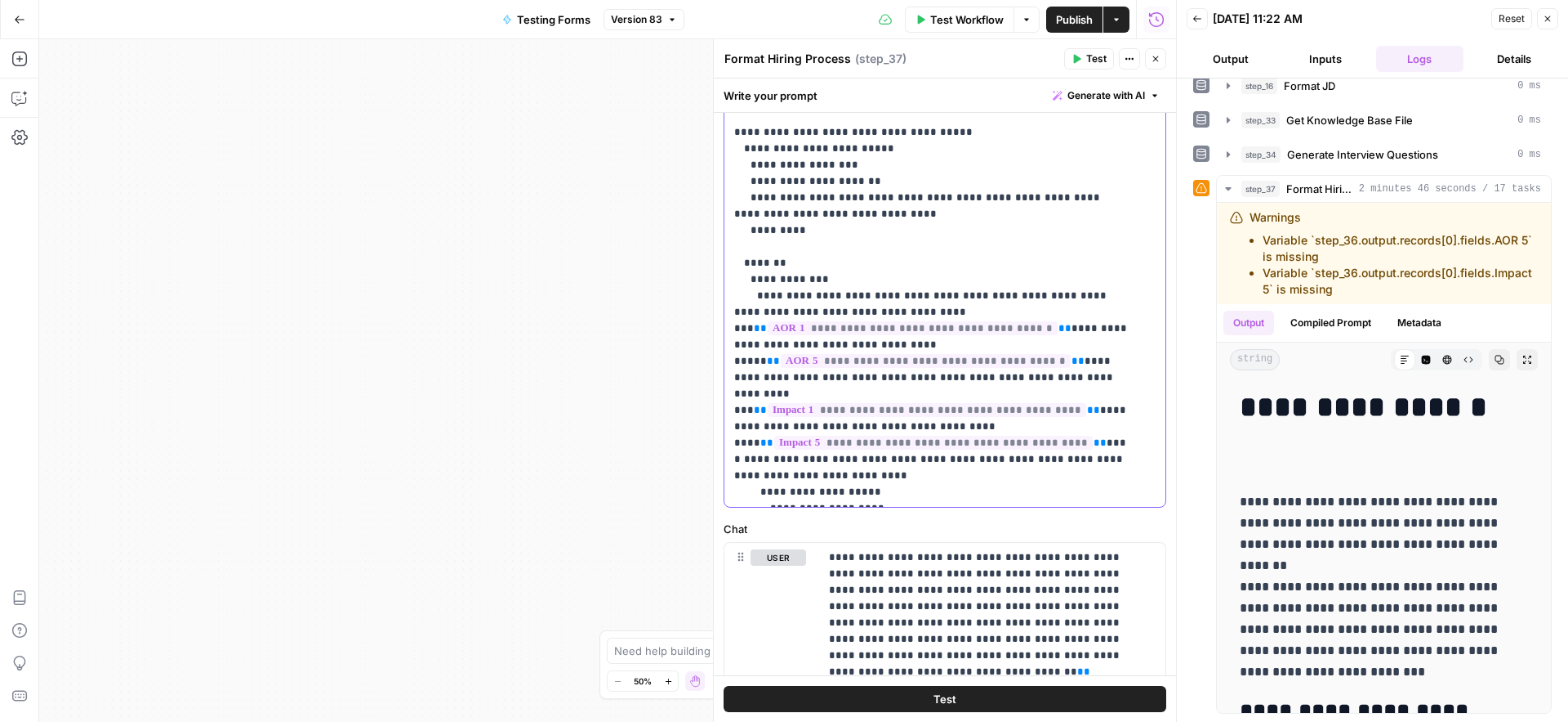
click at [798, 412] on p "**********" at bounding box center [933, 721] width 397 height 2534
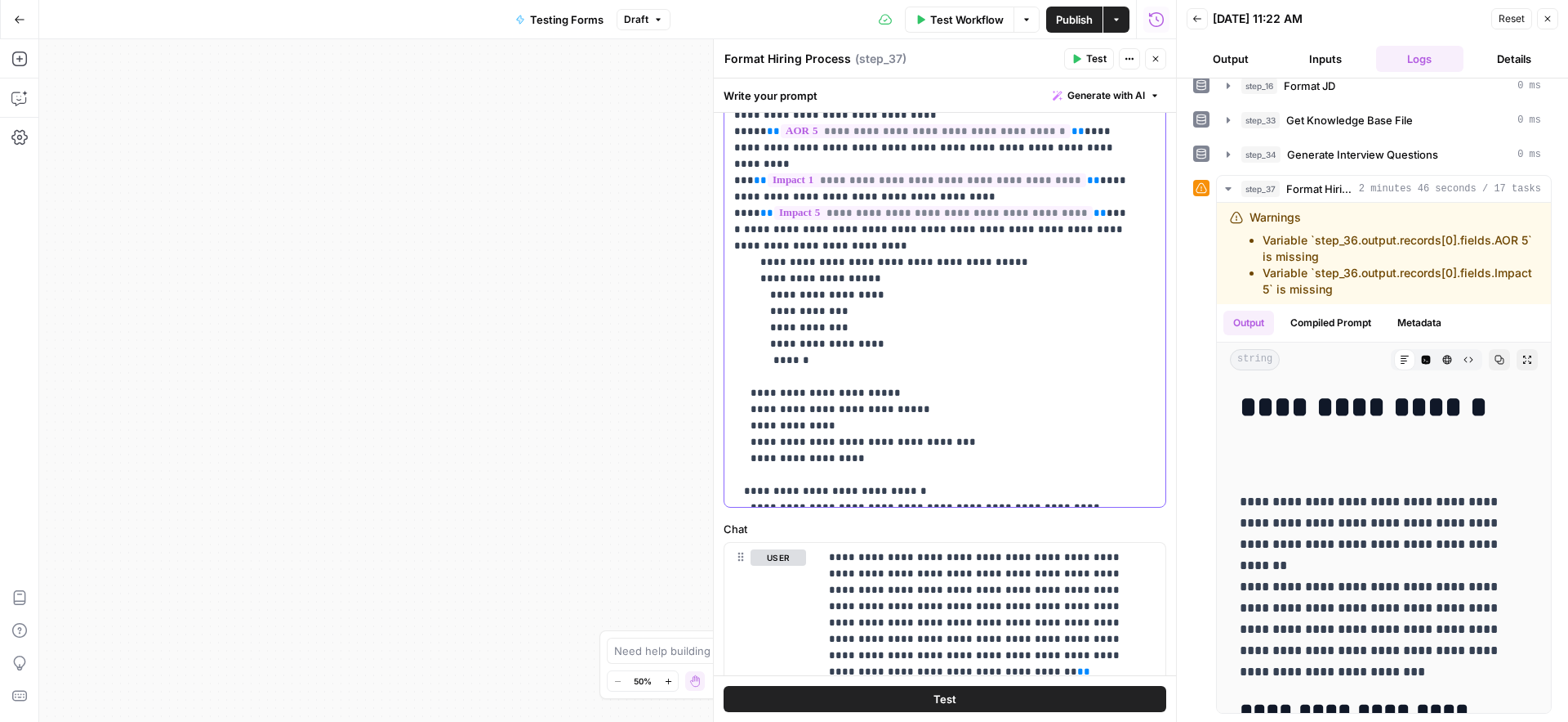
scroll to position [612, 0]
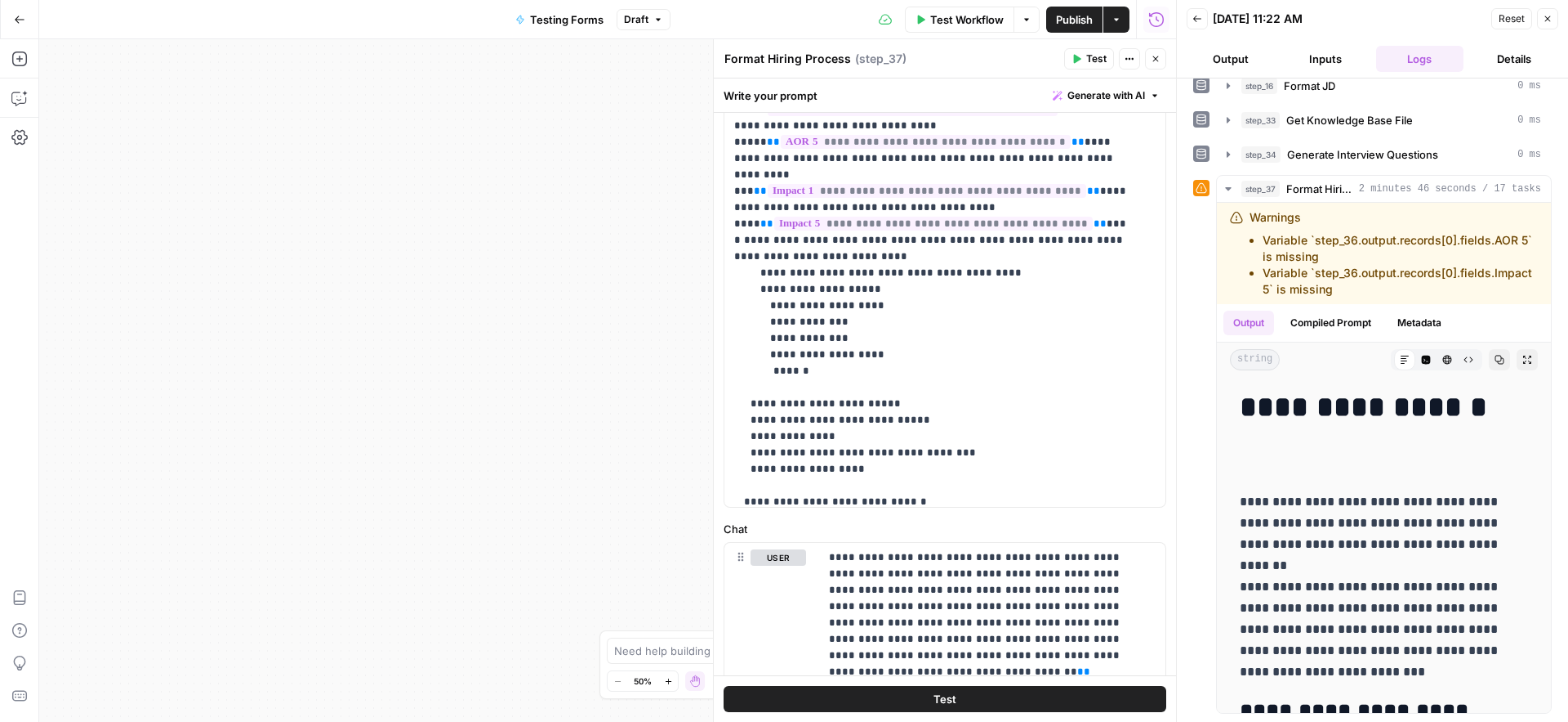
click at [1074, 20] on span "Publish" at bounding box center [1074, 20] width 36 height 17
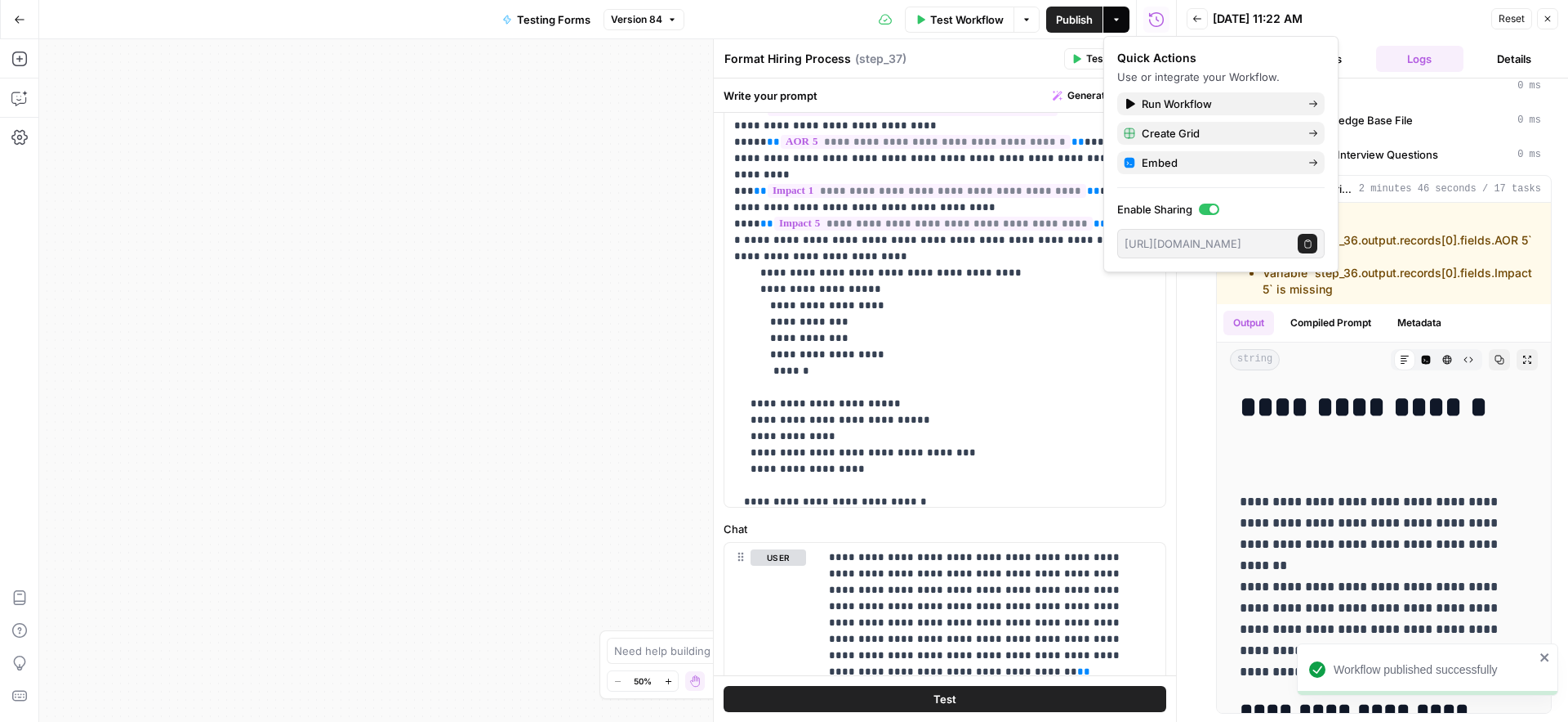
click at [590, 190] on div "Workflow Set Inputs Inputs Run Code · Python Validate Access Step 12 Call API S…" at bounding box center [608, 381] width 1137 height 683
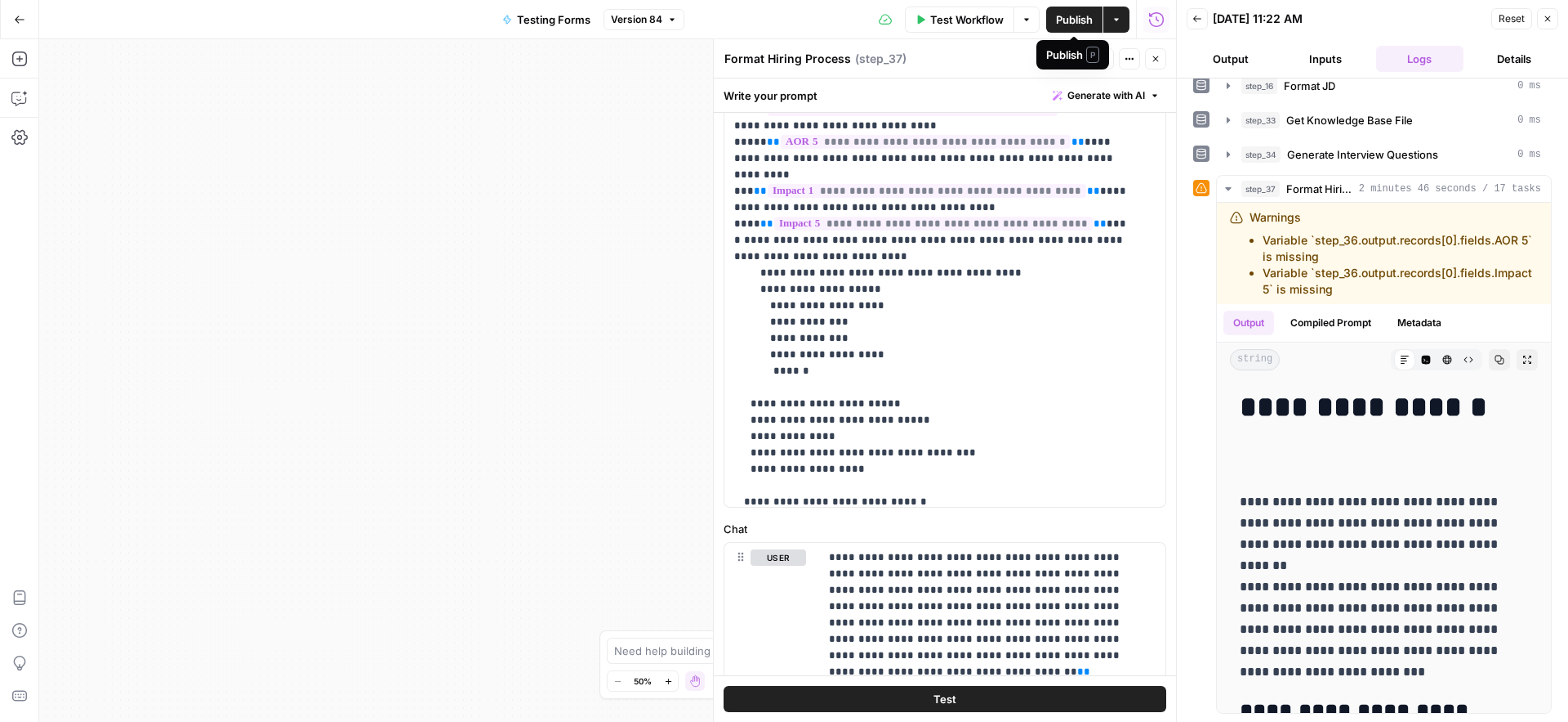
click at [1079, 23] on span "Publish" at bounding box center [1074, 20] width 36 height 17
click at [1076, 20] on span "Publish" at bounding box center [1074, 20] width 36 height 17
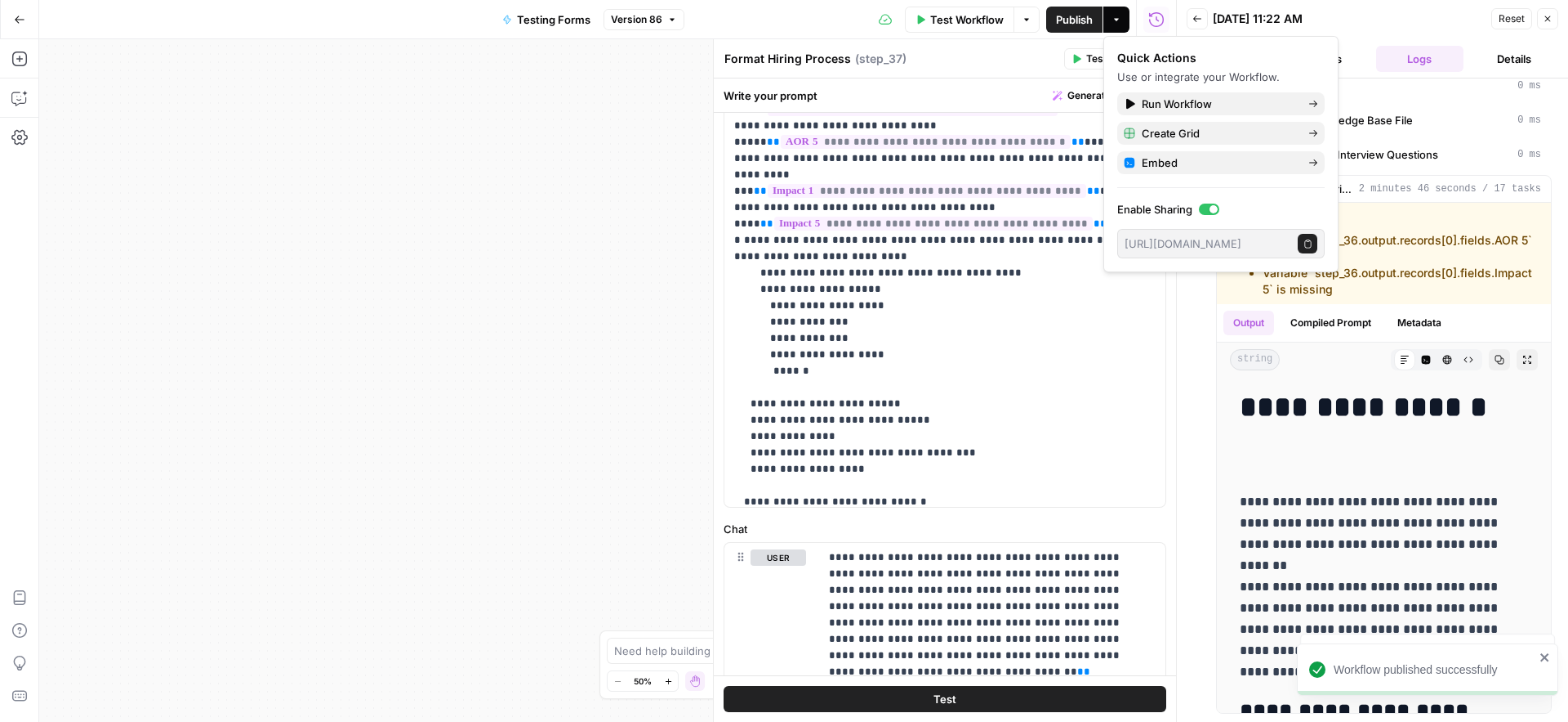
click at [1550, 17] on icon "button" at bounding box center [1547, 19] width 10 height 10
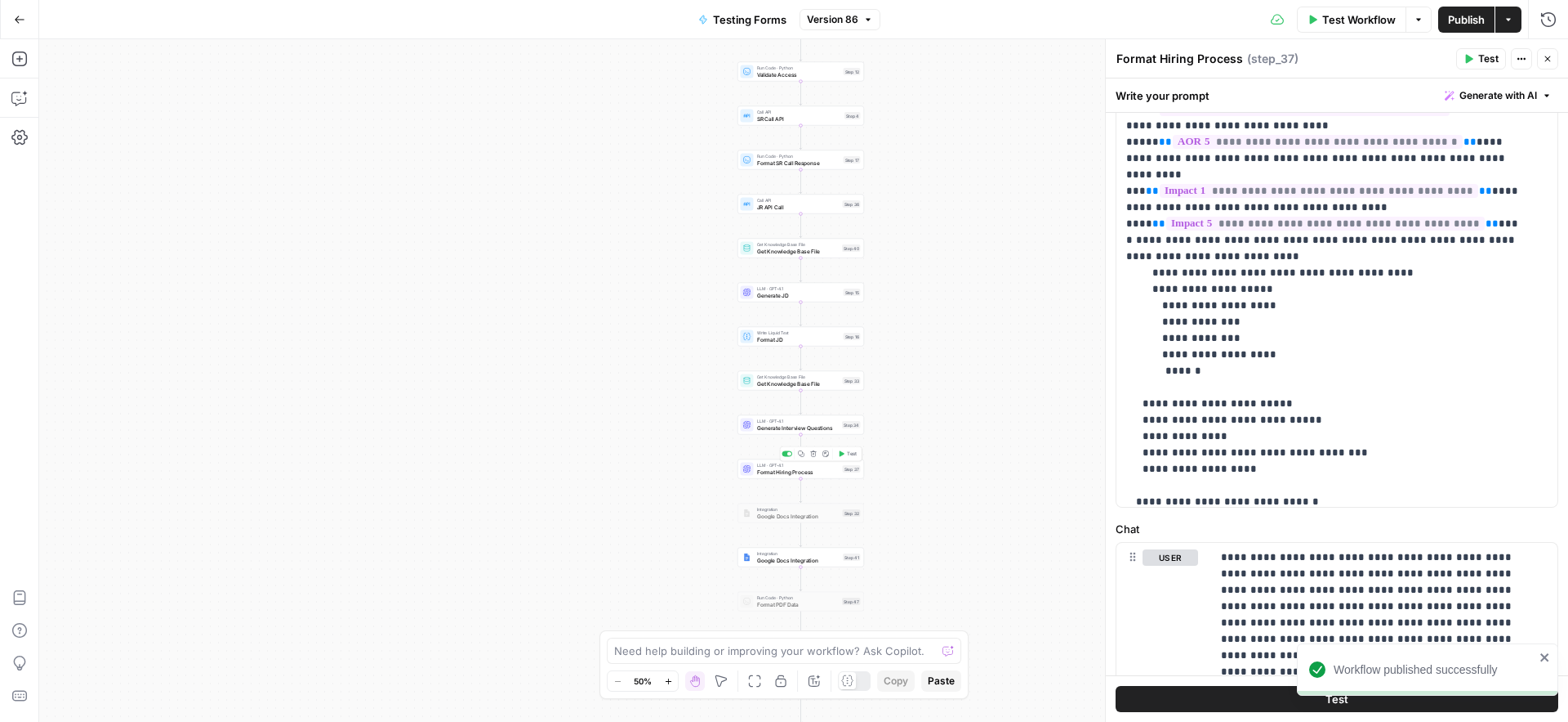
click at [760, 470] on span "Format Hiring Process" at bounding box center [798, 471] width 82 height 8
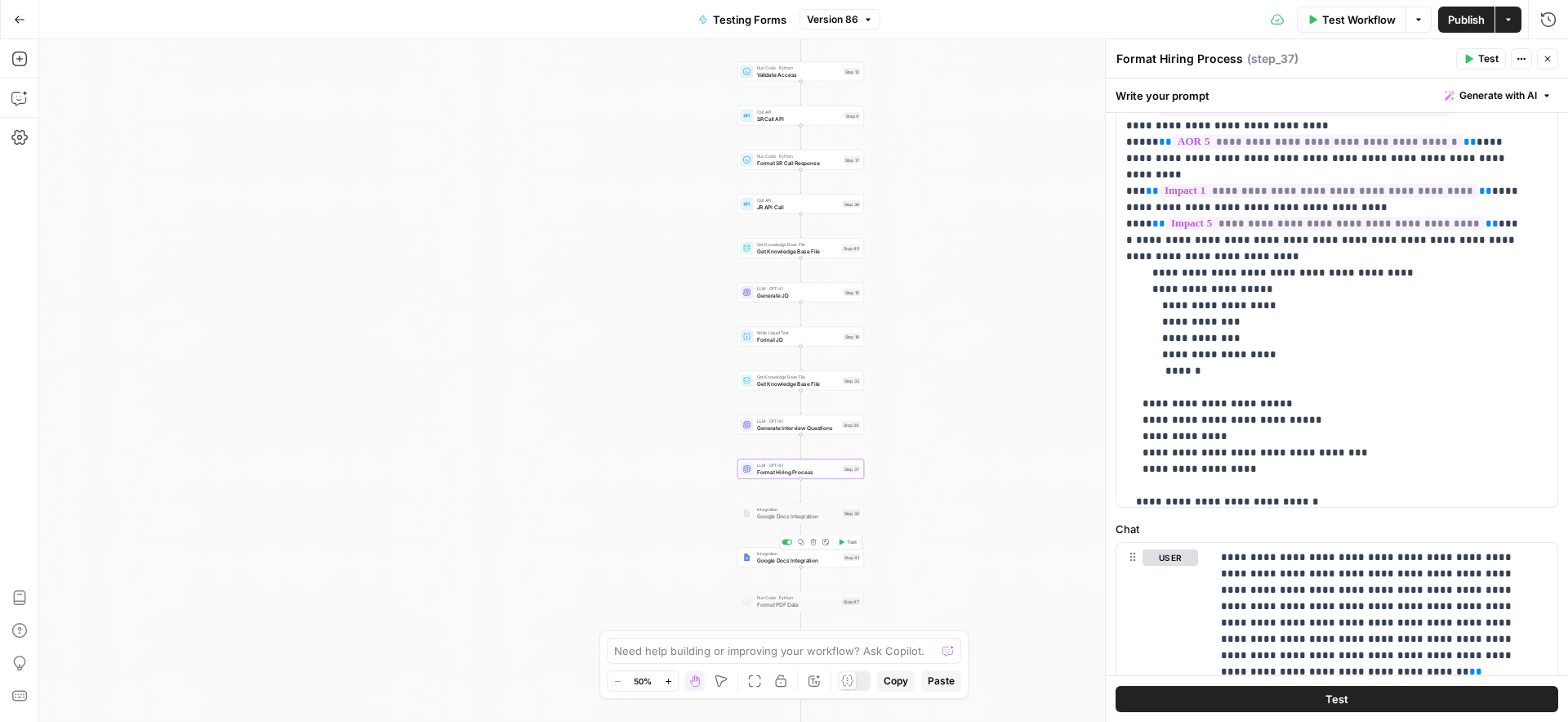
click at [762, 558] on span "Google Docs Integration" at bounding box center [798, 560] width 83 height 8
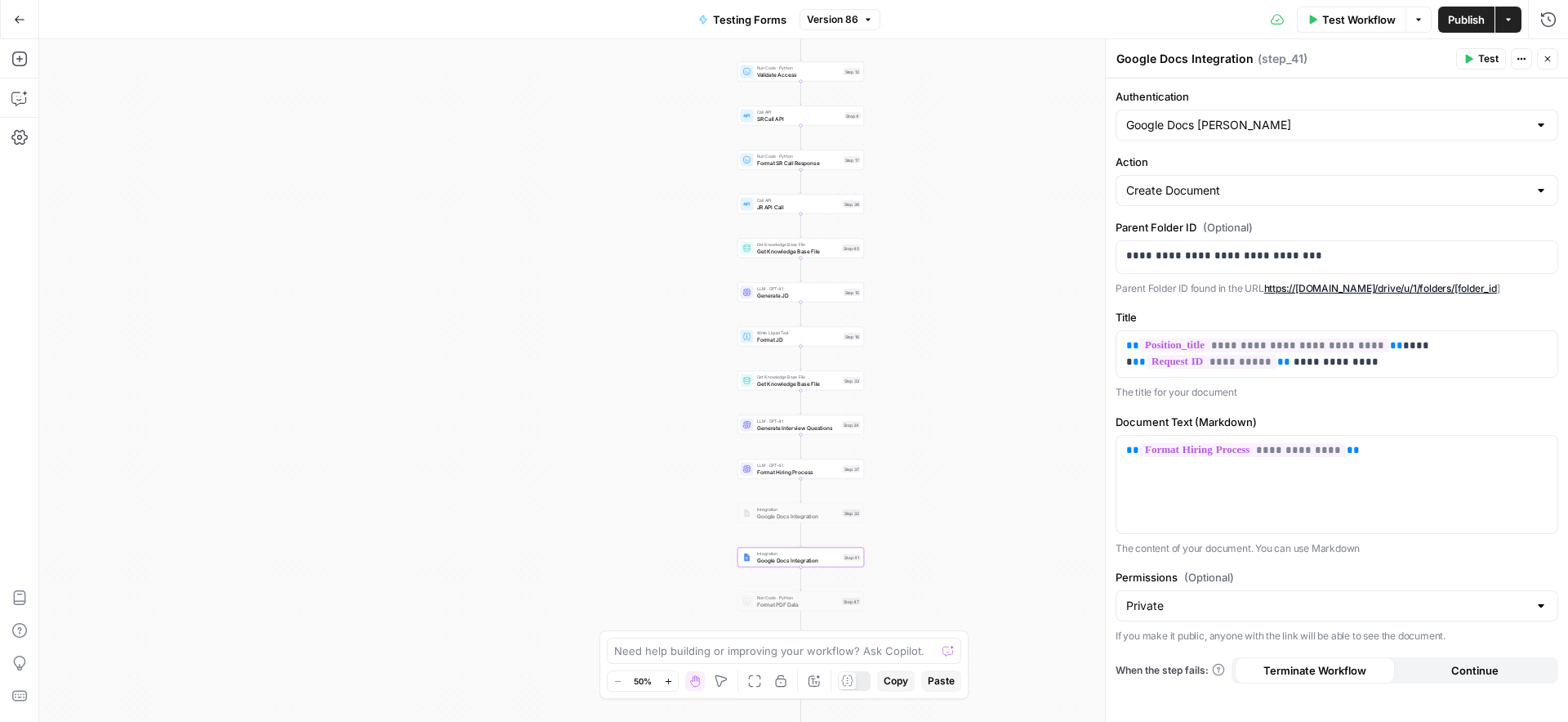
click at [1482, 54] on span "Test" at bounding box center [1489, 59] width 21 height 15
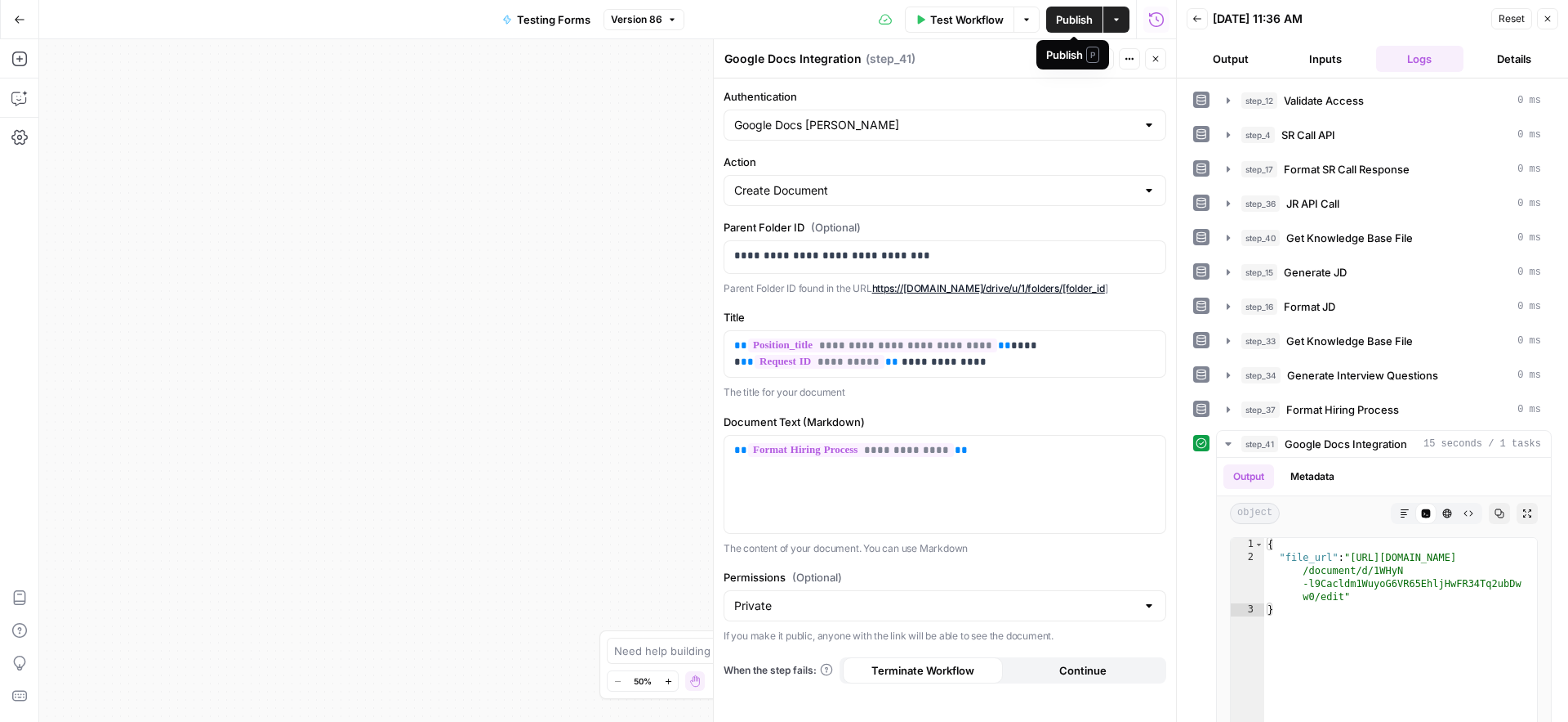
click at [1078, 21] on span "Publish" at bounding box center [1074, 20] width 36 height 17
click at [23, 22] on icon "button" at bounding box center [20, 20] width 11 height 11
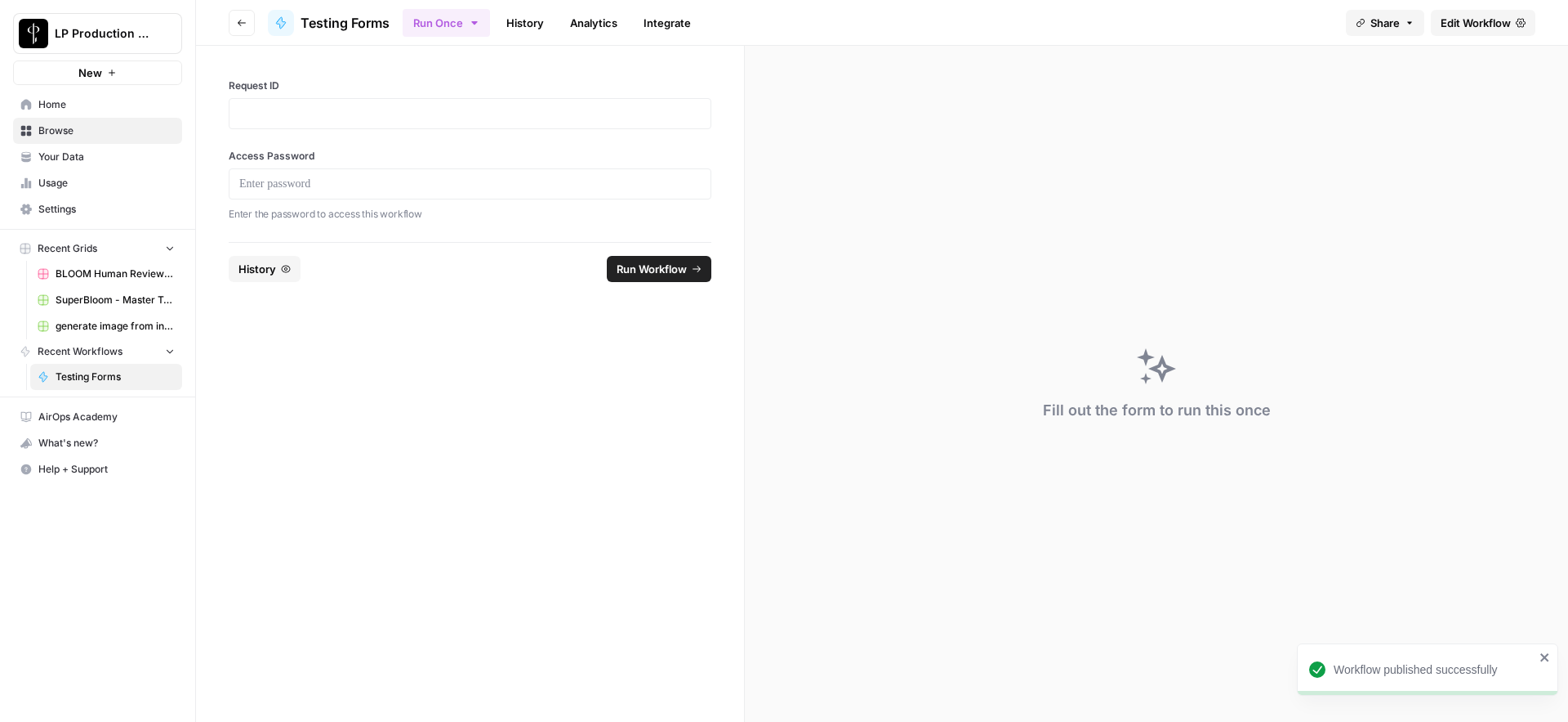
click at [76, 157] on span "Your Data" at bounding box center [106, 157] width 136 height 15
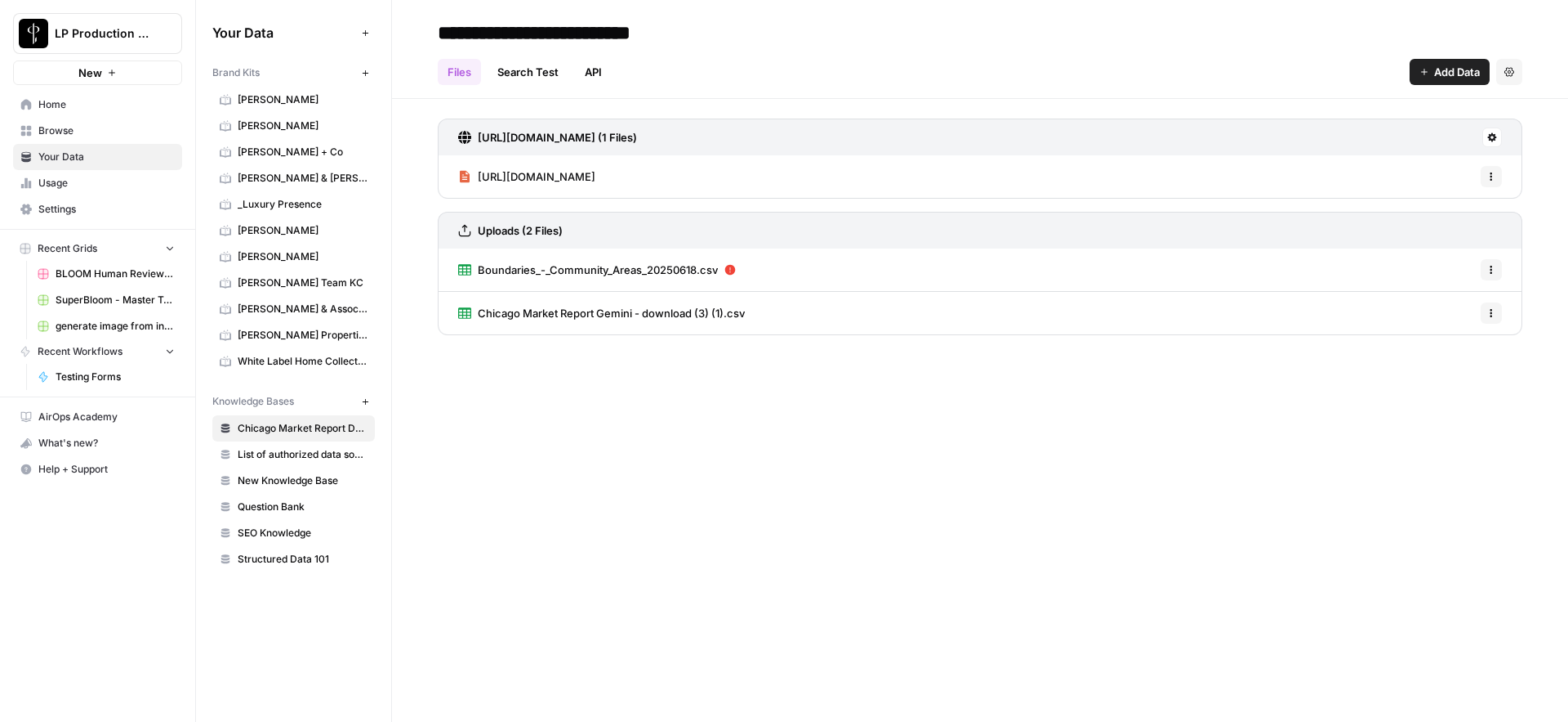
click at [287, 501] on span "Question Bank" at bounding box center [302, 507] width 130 height 15
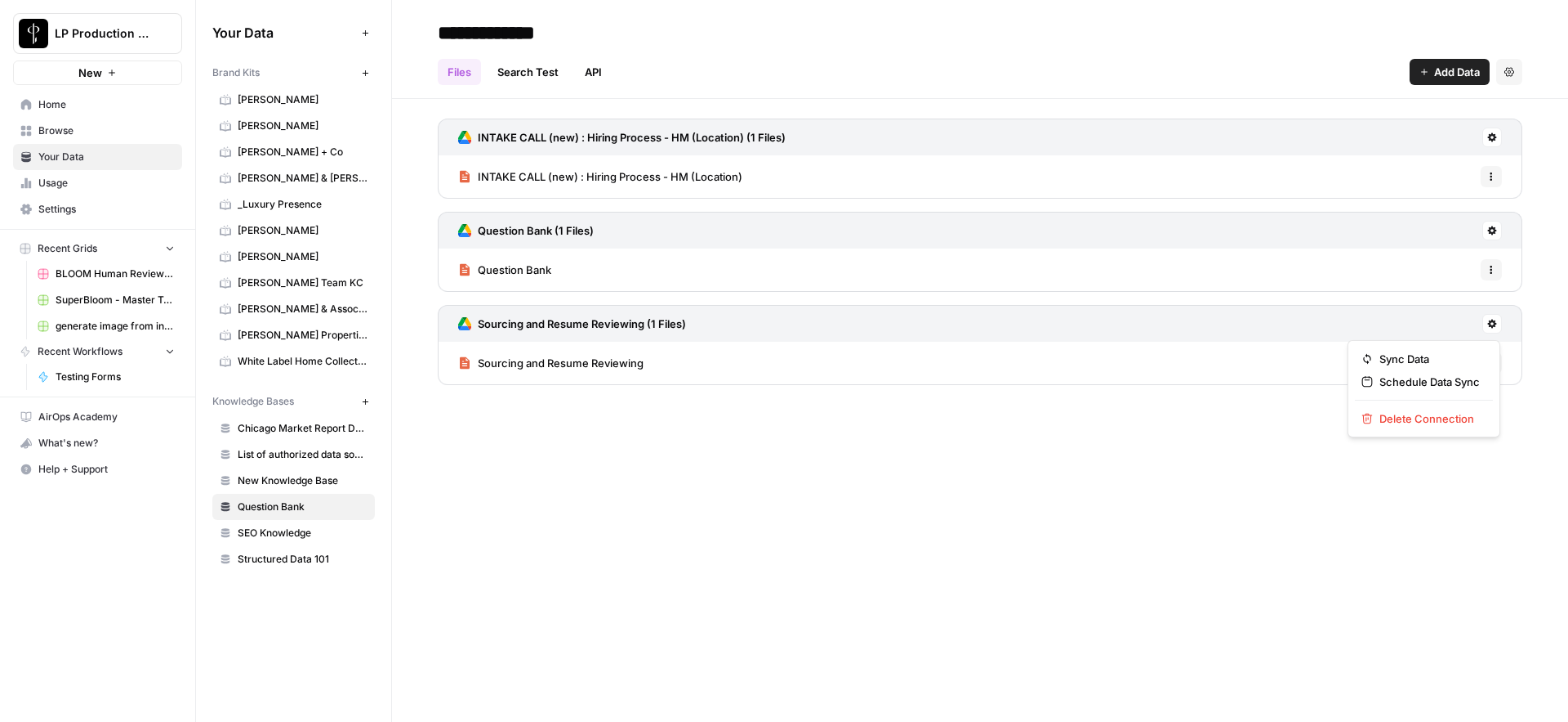
click at [1487, 326] on icon at bounding box center [1492, 324] width 10 height 10
click at [1440, 357] on span "Sync Data" at bounding box center [1430, 359] width 101 height 17
click at [69, 381] on span "Testing Forms" at bounding box center [116, 377] width 119 height 15
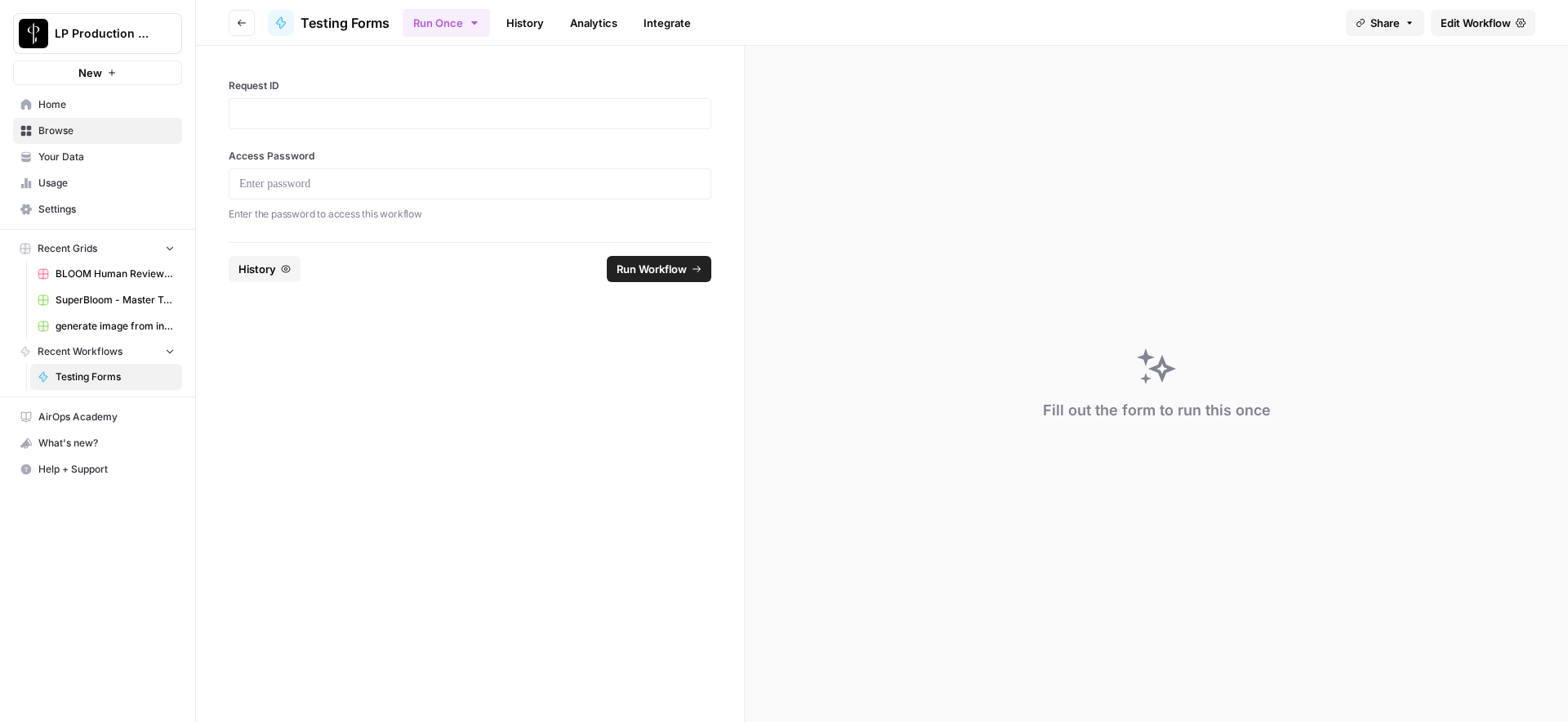
click at [1474, 24] on span "Edit Workflow" at bounding box center [1476, 23] width 70 height 17
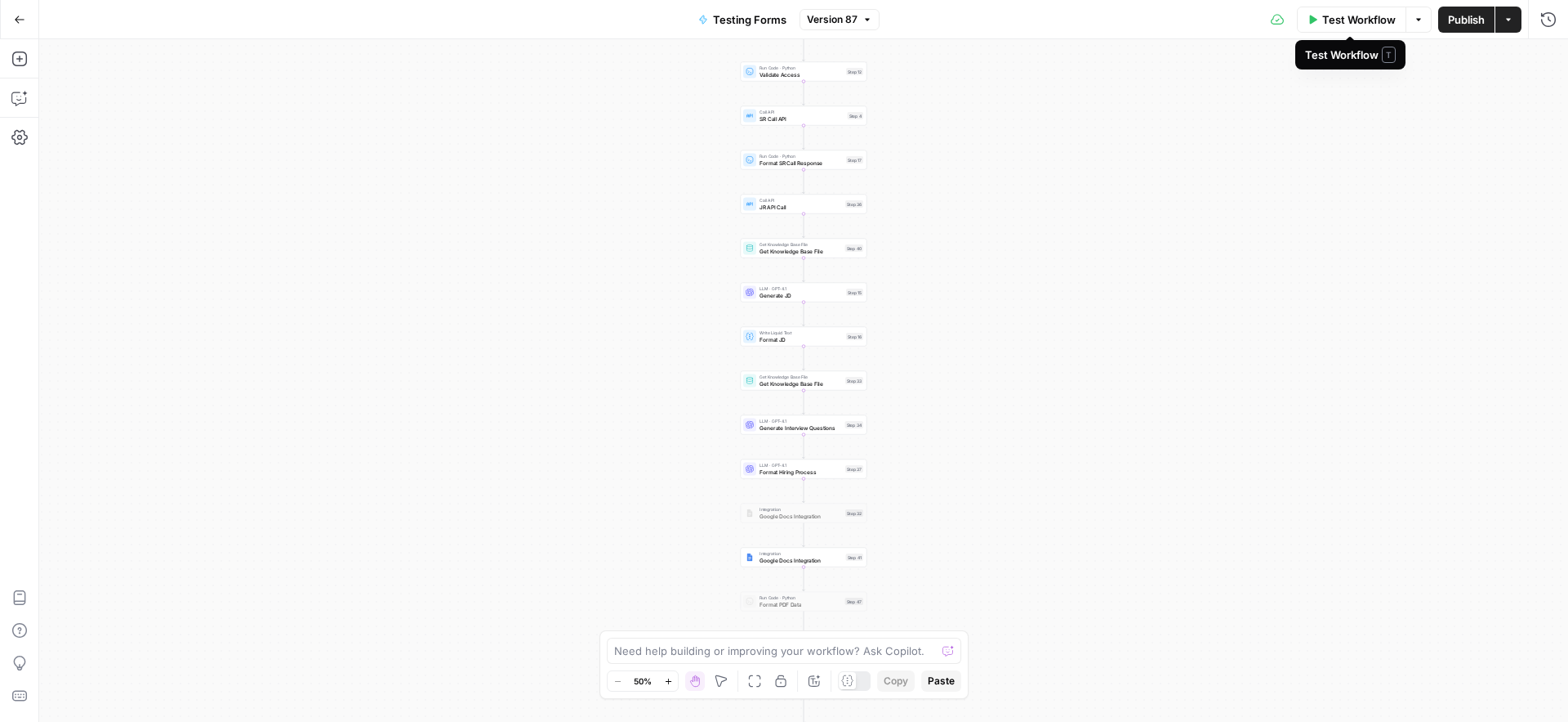
click at [1350, 21] on span "Test Workflow" at bounding box center [1358, 20] width 74 height 17
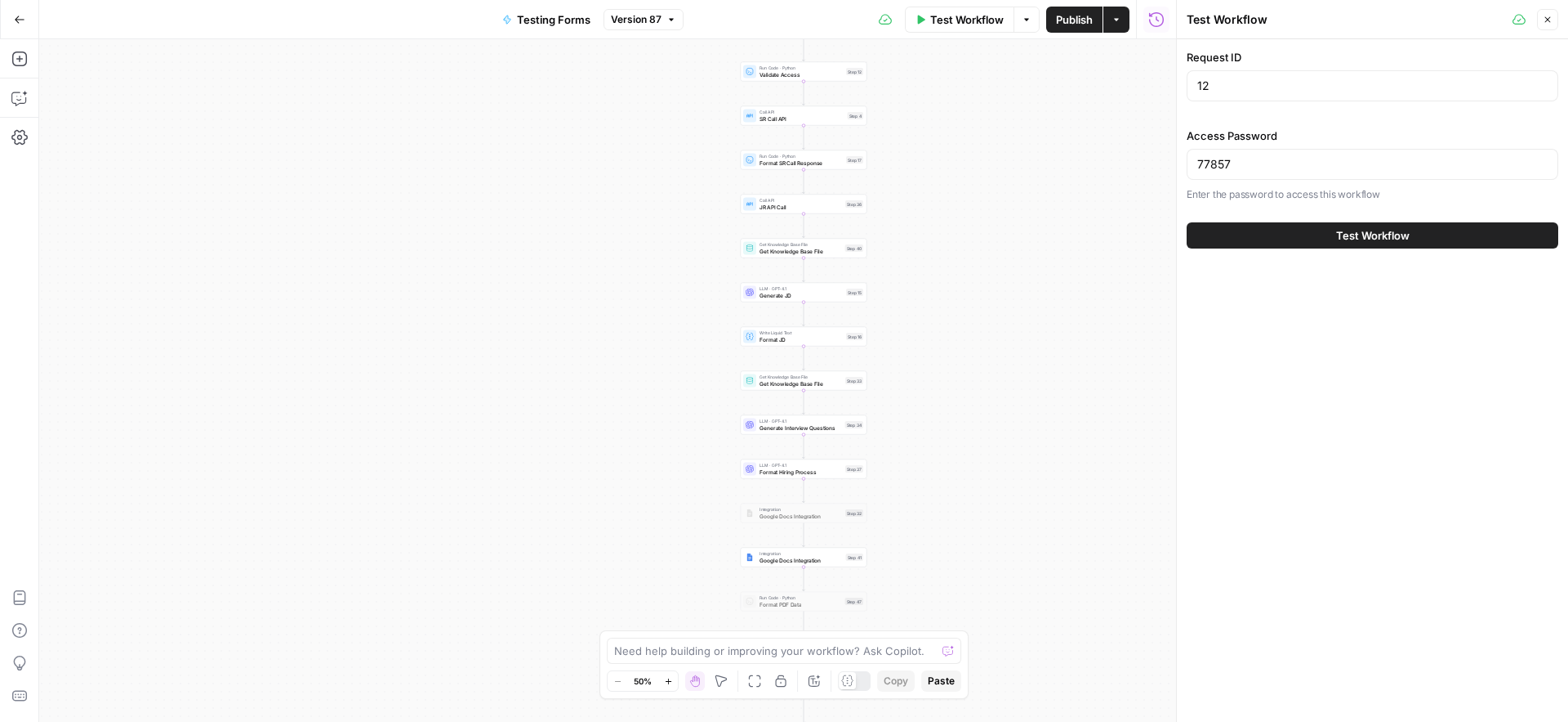
click at [1353, 241] on span "Test Workflow" at bounding box center [1372, 236] width 74 height 17
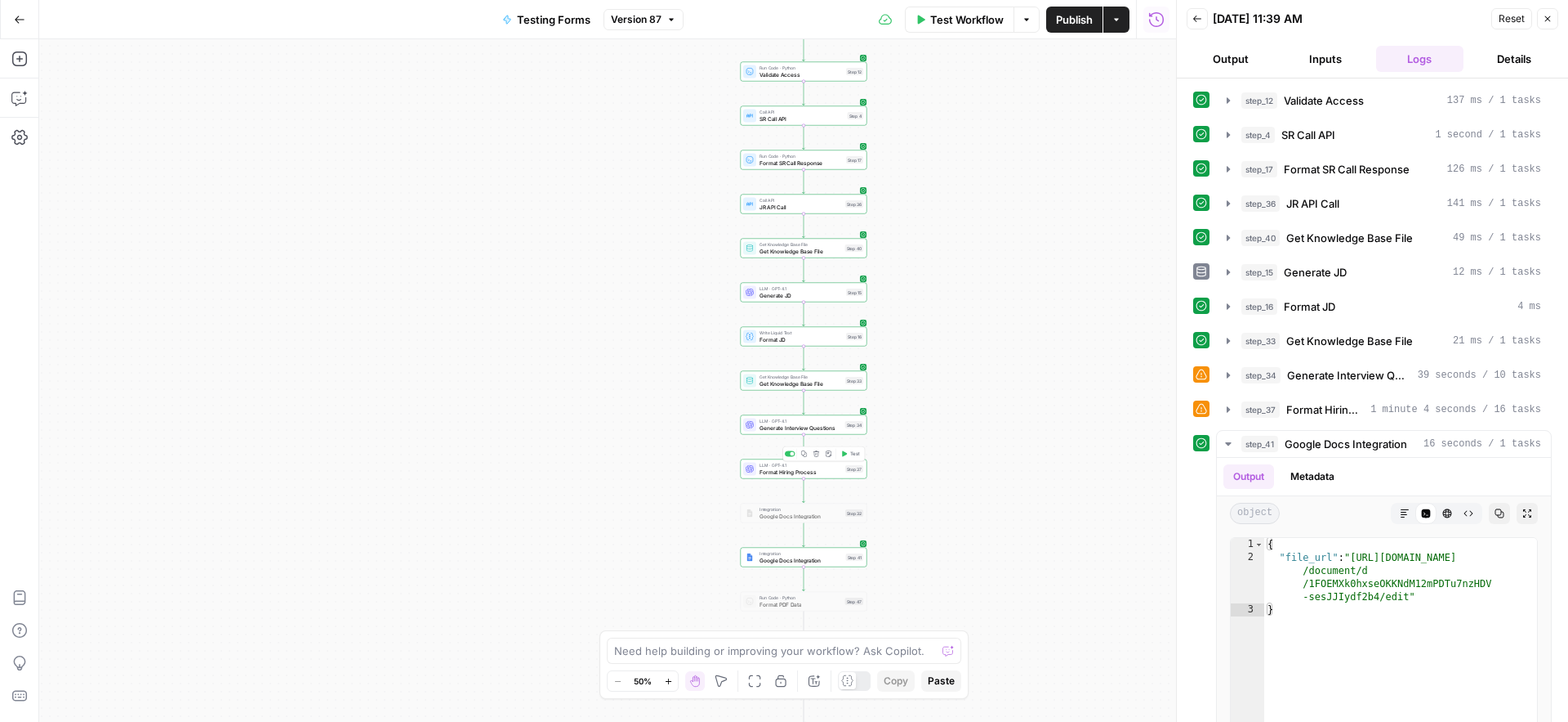
click at [774, 467] on span "Format Hiring Process" at bounding box center [801, 471] width 82 height 8
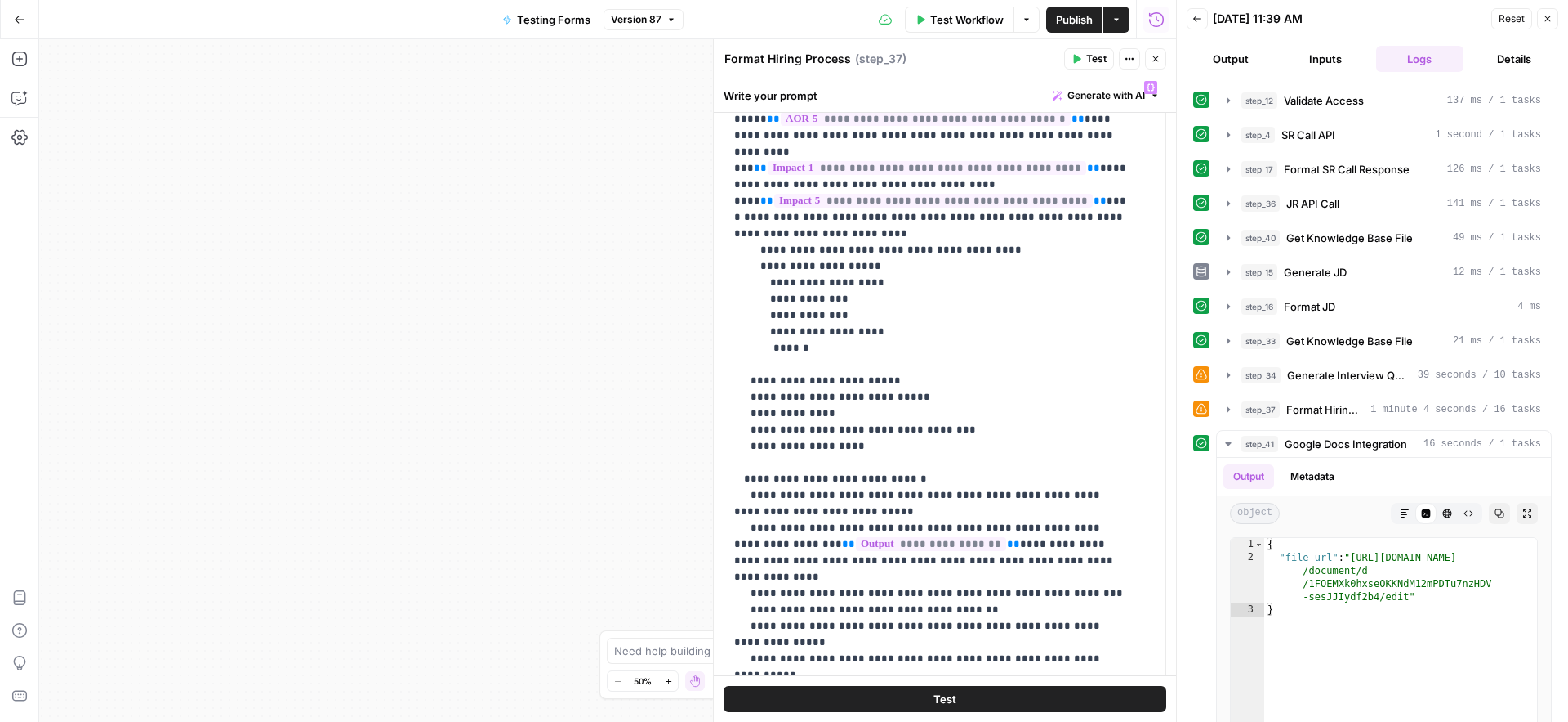
scroll to position [846, 0]
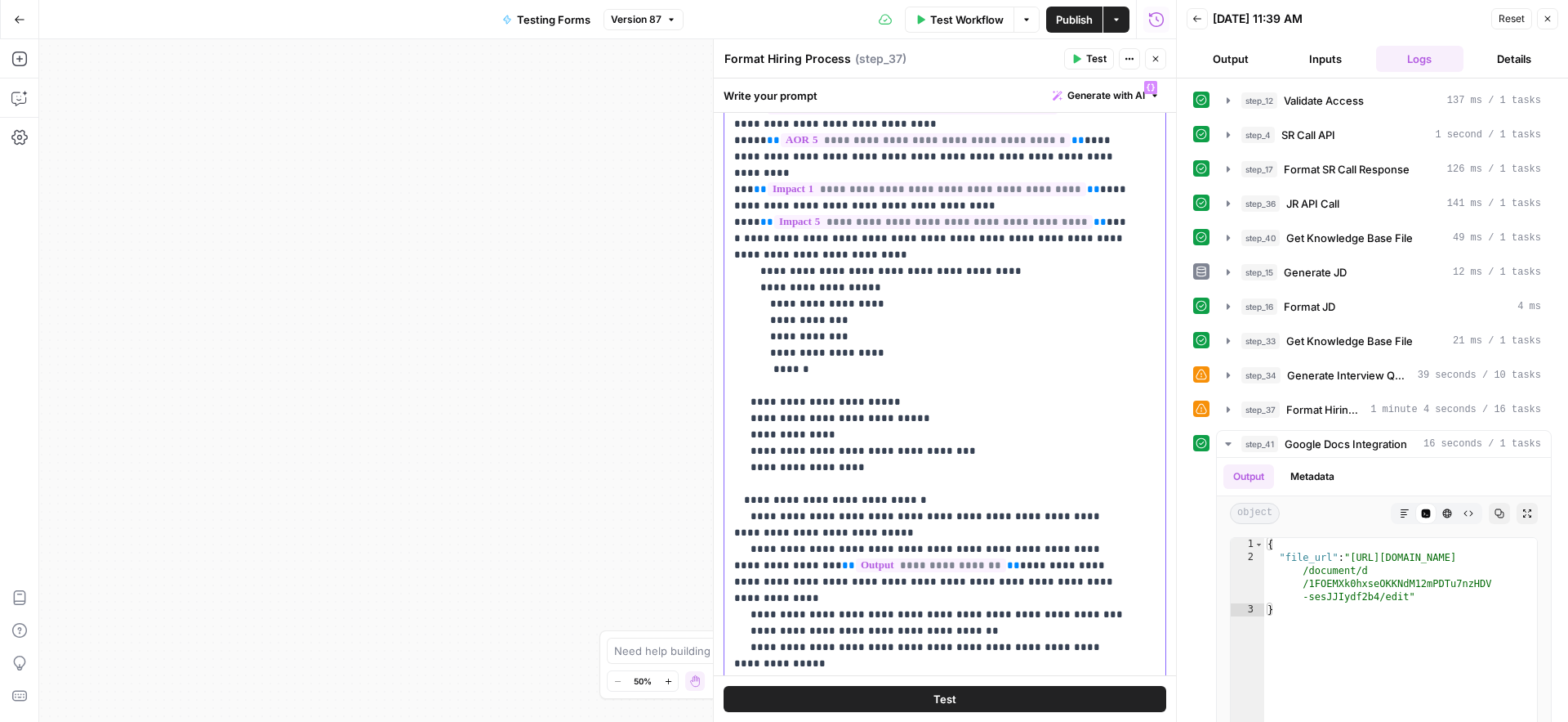
click at [787, 207] on p "**********" at bounding box center [933, 508] width 397 height 2550
click at [859, 206] on p "**********" at bounding box center [933, 508] width 397 height 2550
click at [574, 263] on div "Workflow Set Inputs Inputs Run Code · Python Validate Access Step 12 Call API S…" at bounding box center [608, 381] width 1137 height 683
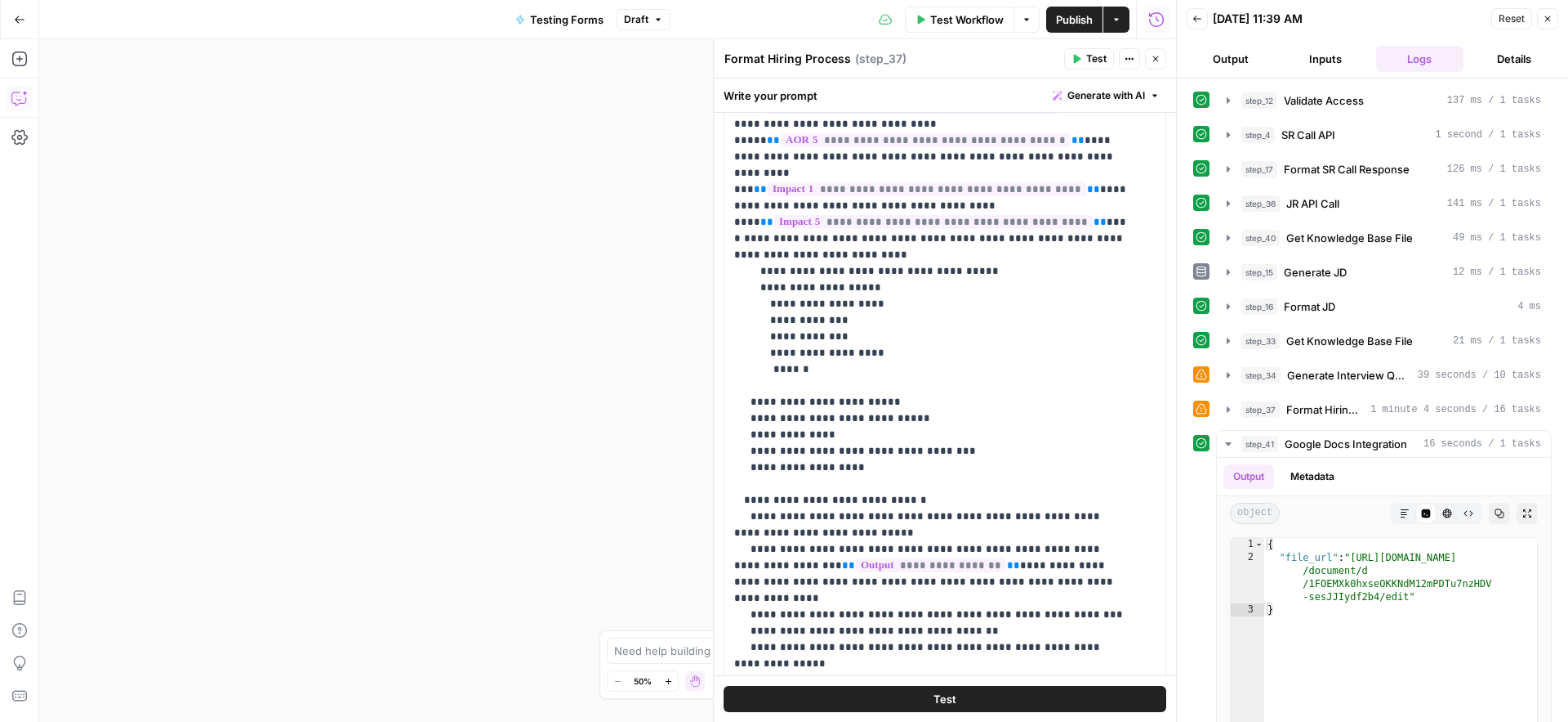
click at [11, 108] on button "Copilot" at bounding box center [20, 98] width 26 height 26
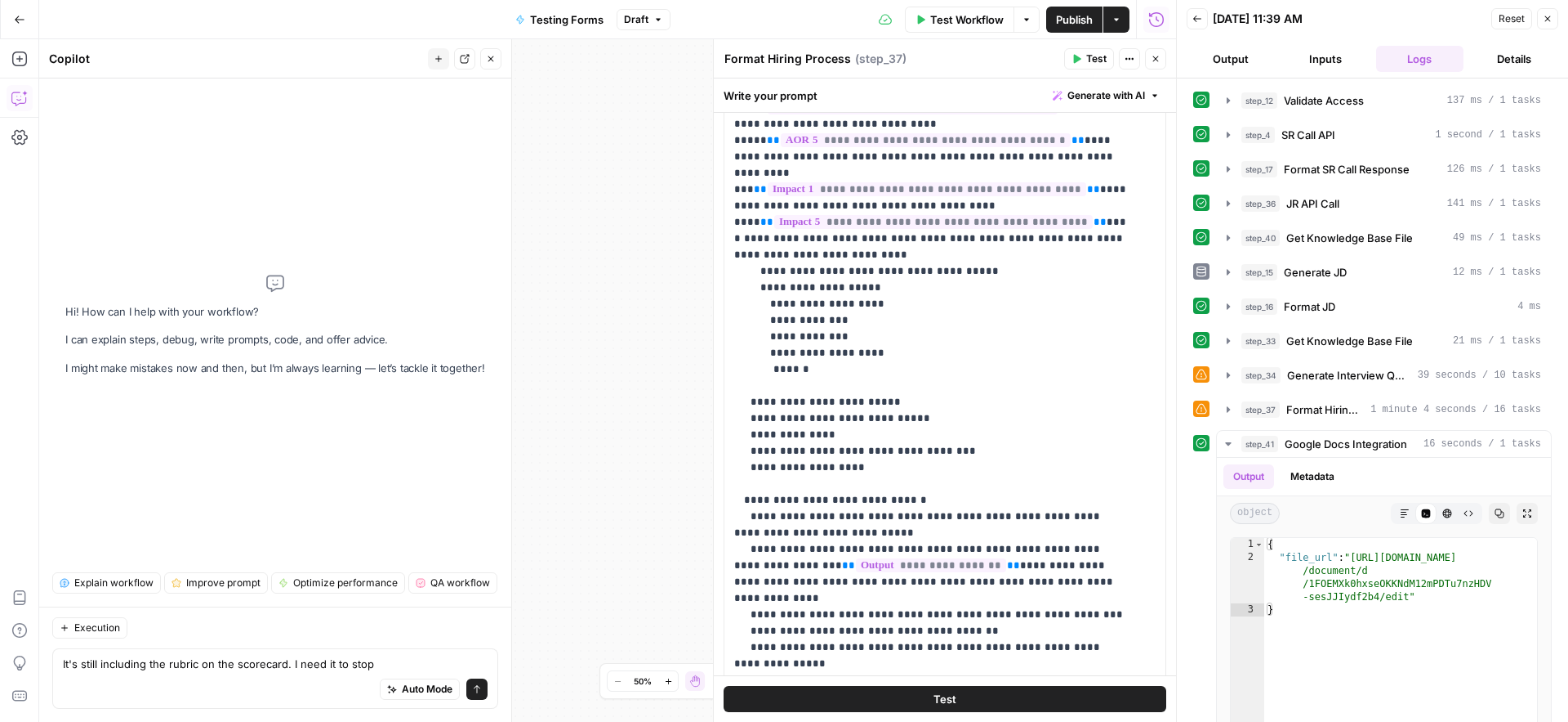
type textarea "It's still including the rubric on the scorecard. I need it to stop."
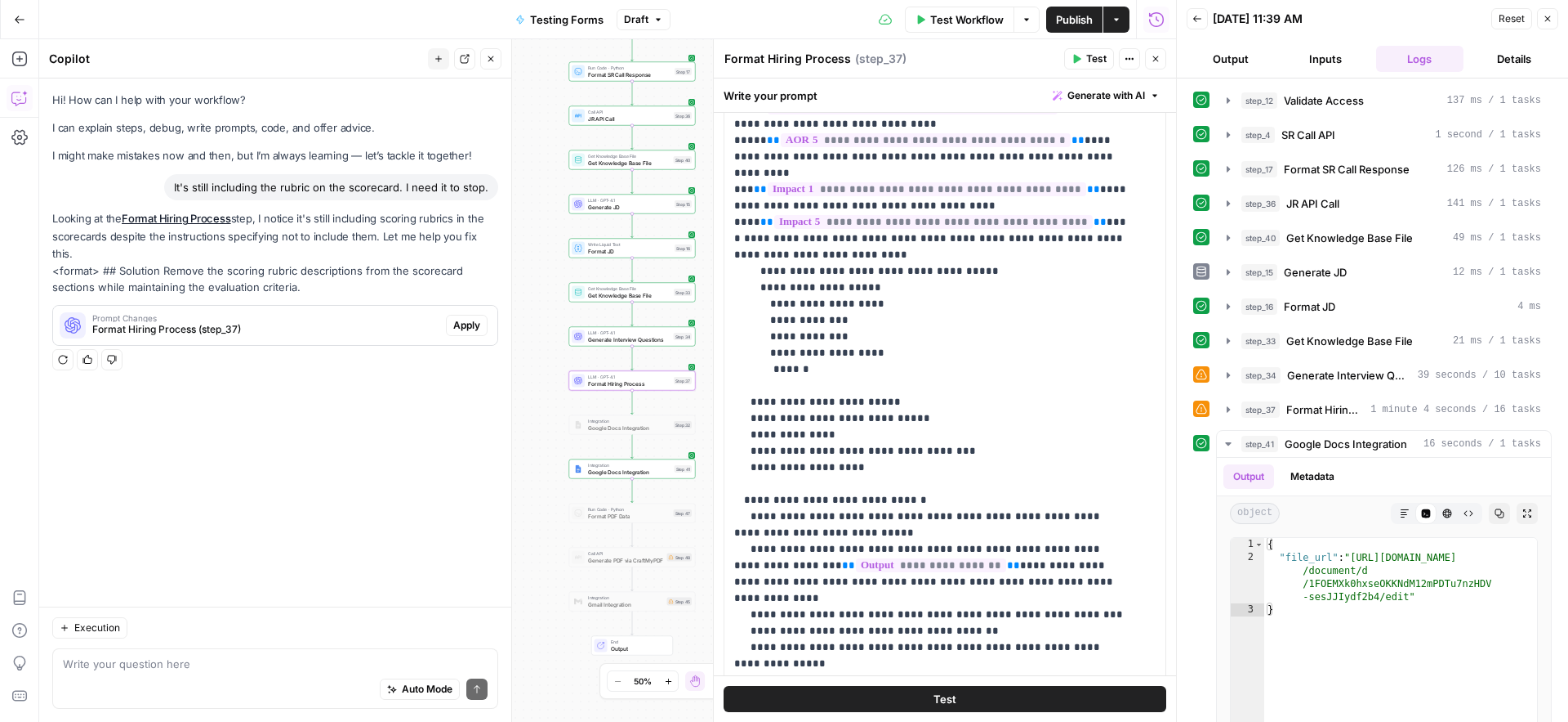
click at [305, 322] on span "Format Hiring Process (step_37)" at bounding box center [266, 329] width 347 height 15
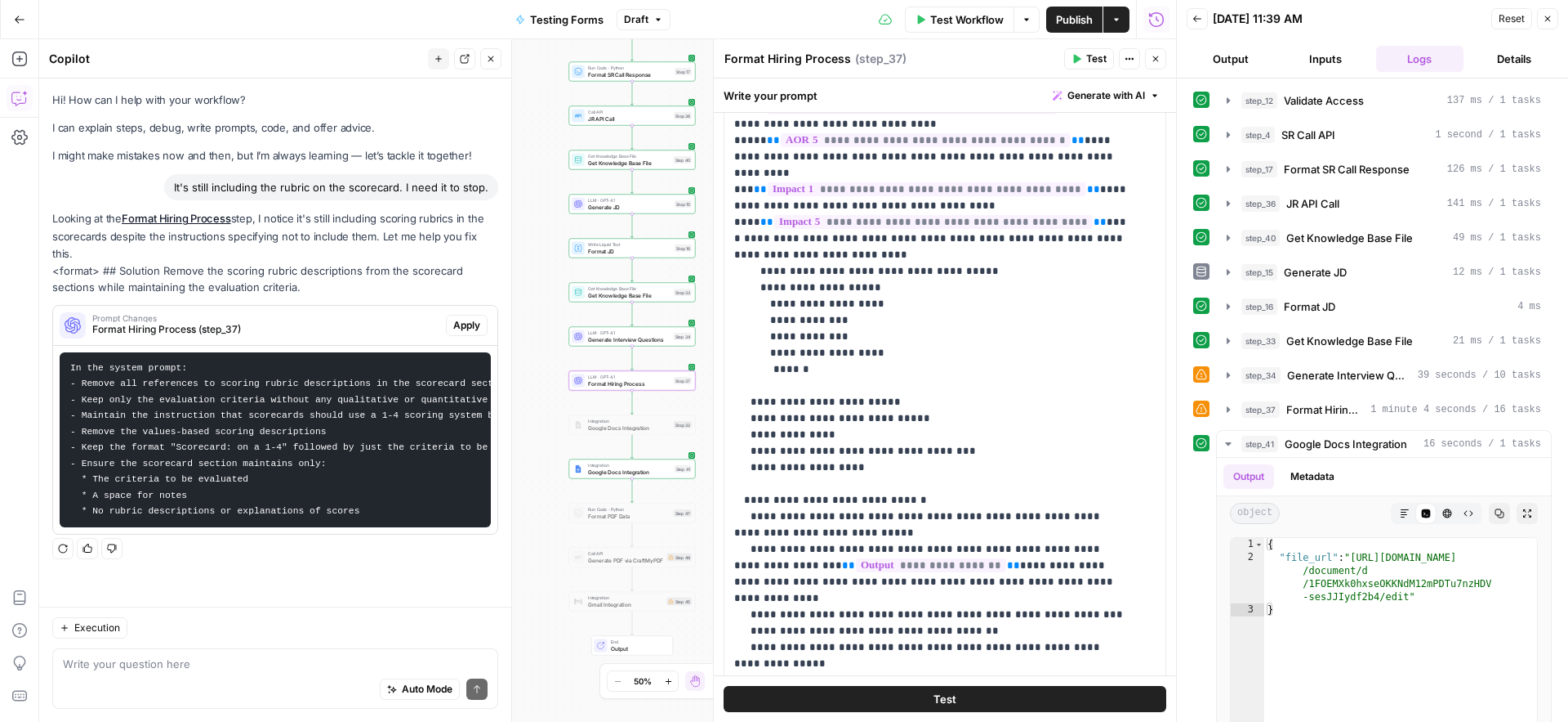
click at [463, 318] on span "Apply" at bounding box center [466, 326] width 27 height 15
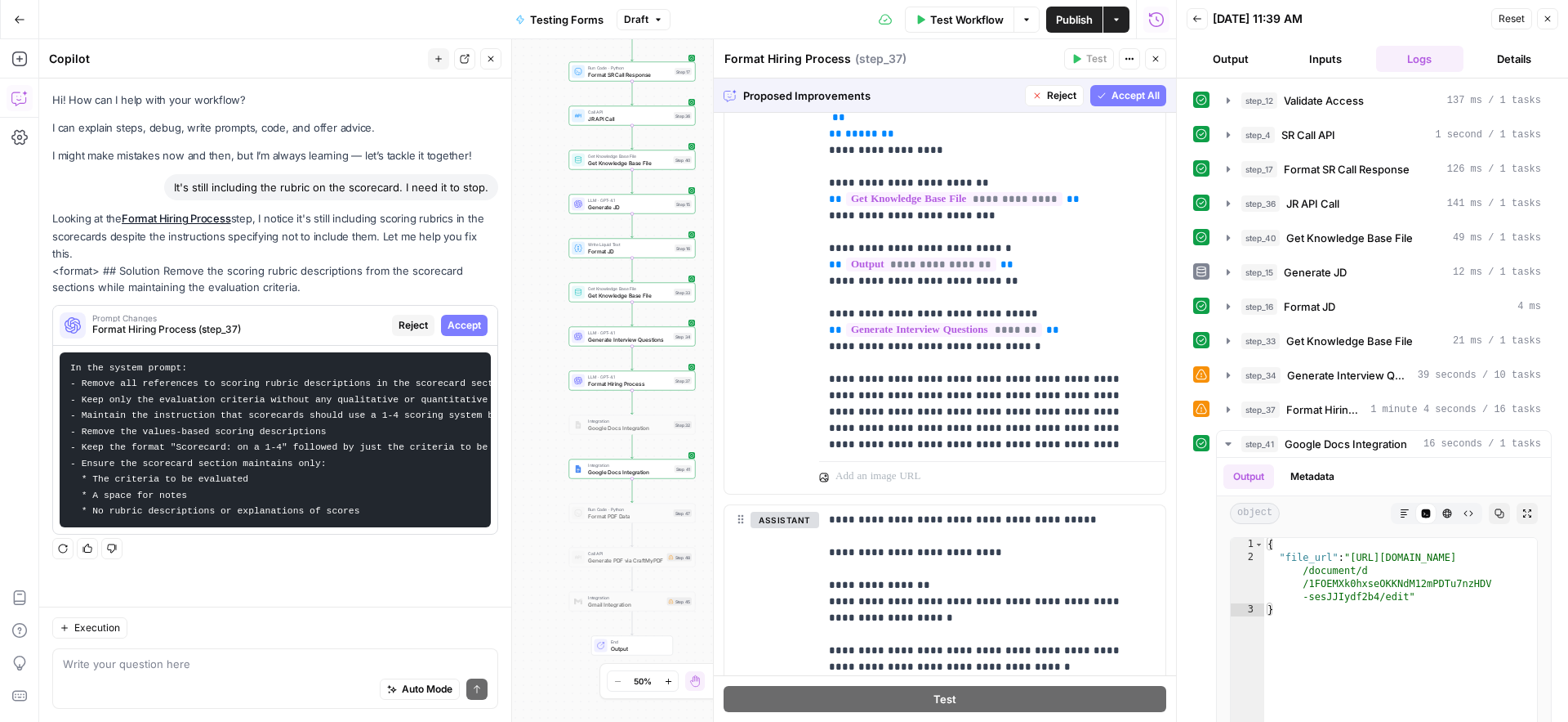
scroll to position [1274, 0]
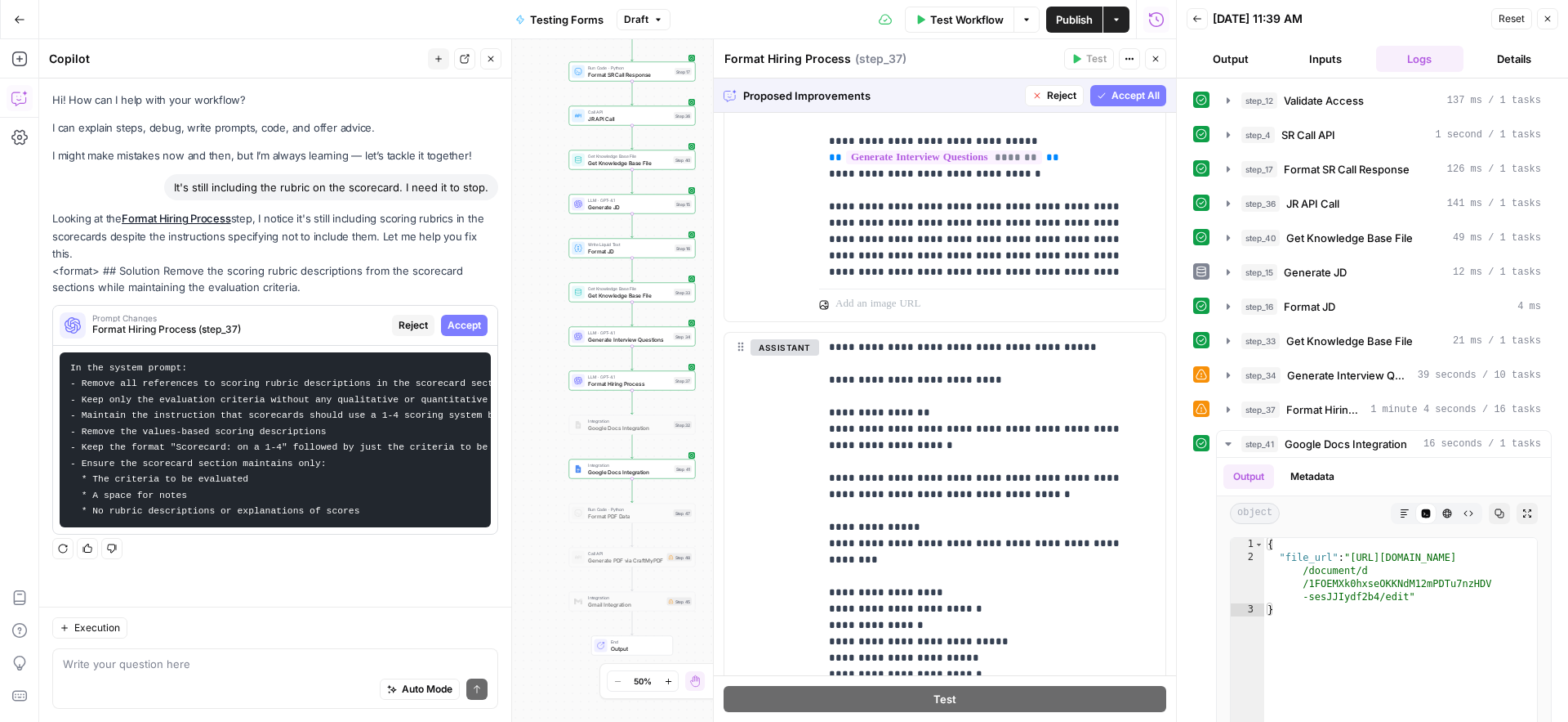
click at [1127, 97] on span "Accept All" at bounding box center [1135, 96] width 48 height 15
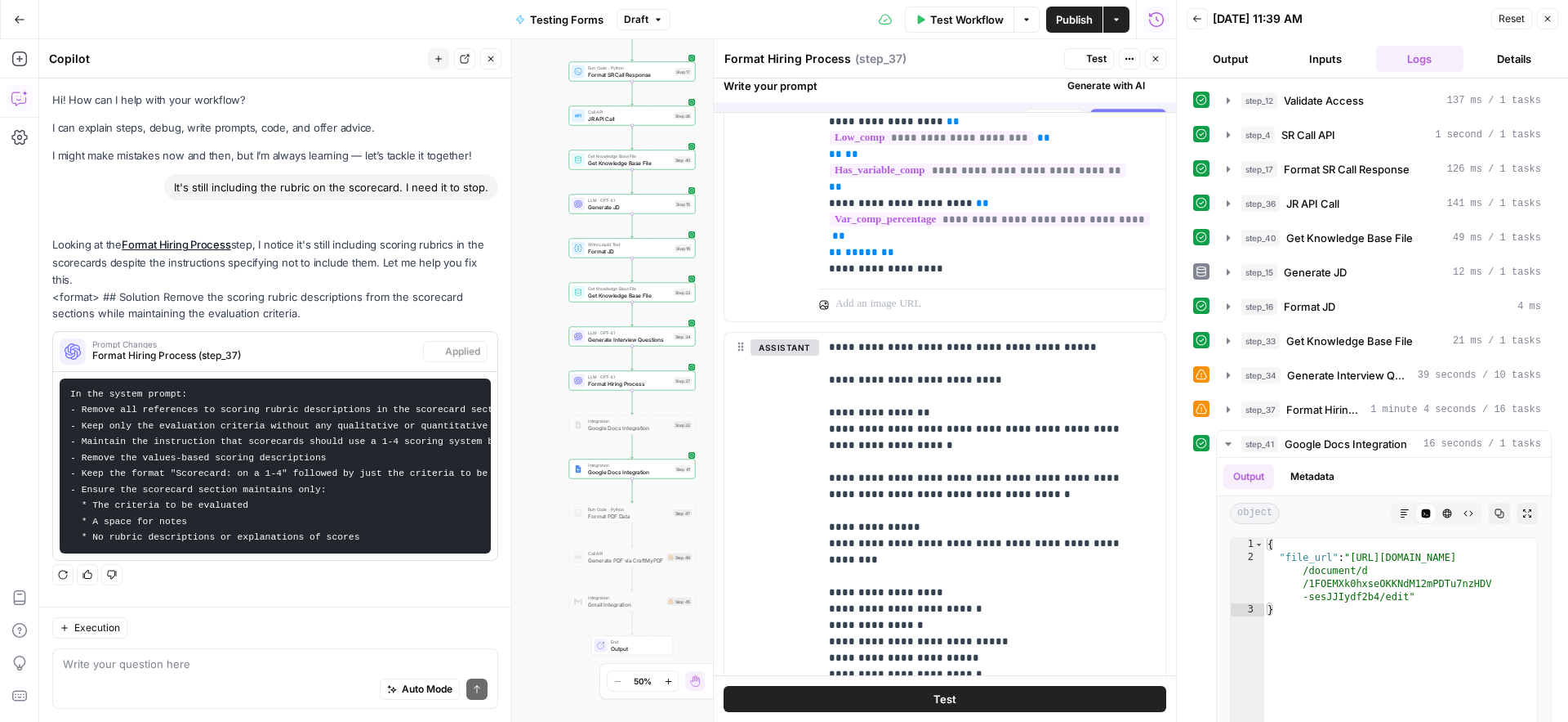
scroll to position [0, 0]
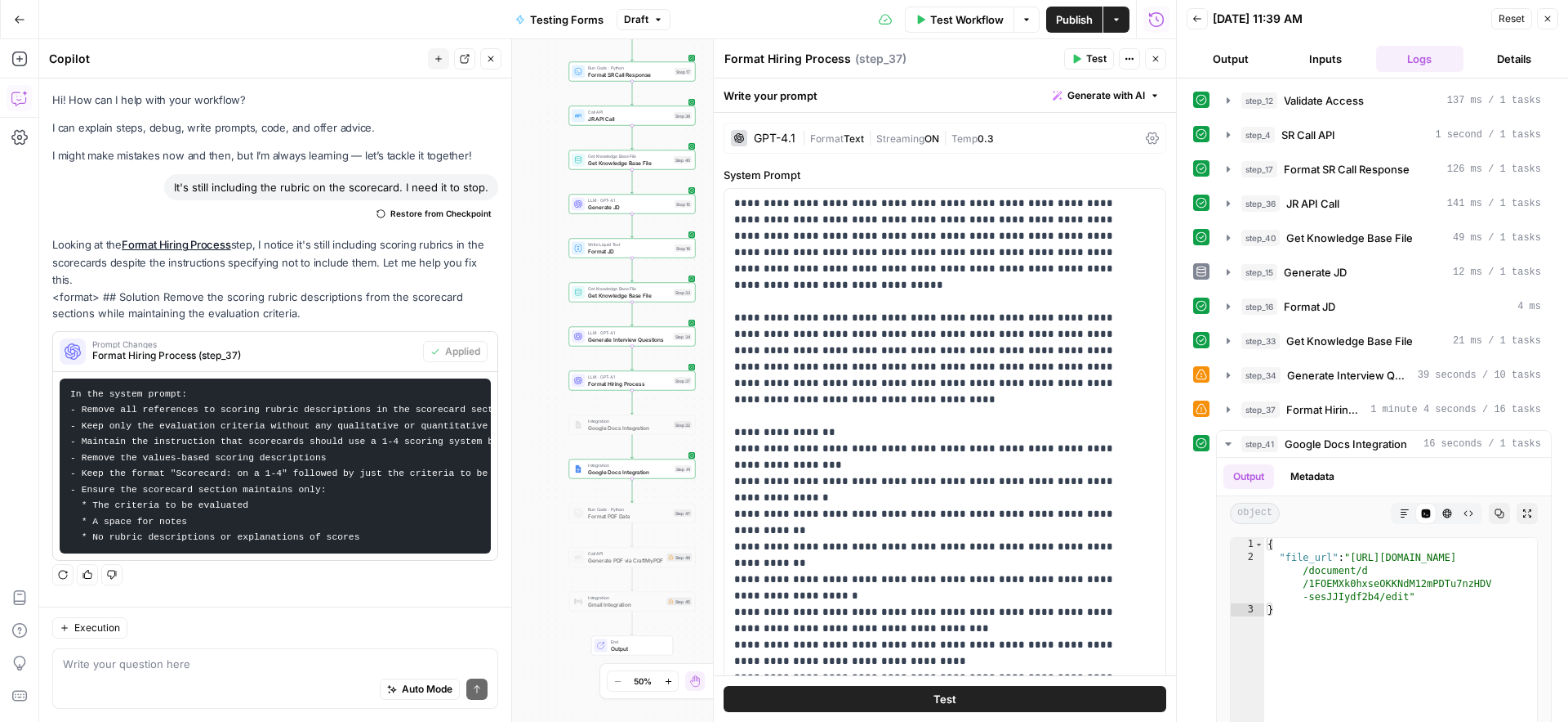
click at [1065, 22] on span "Publish" at bounding box center [1074, 20] width 36 height 17
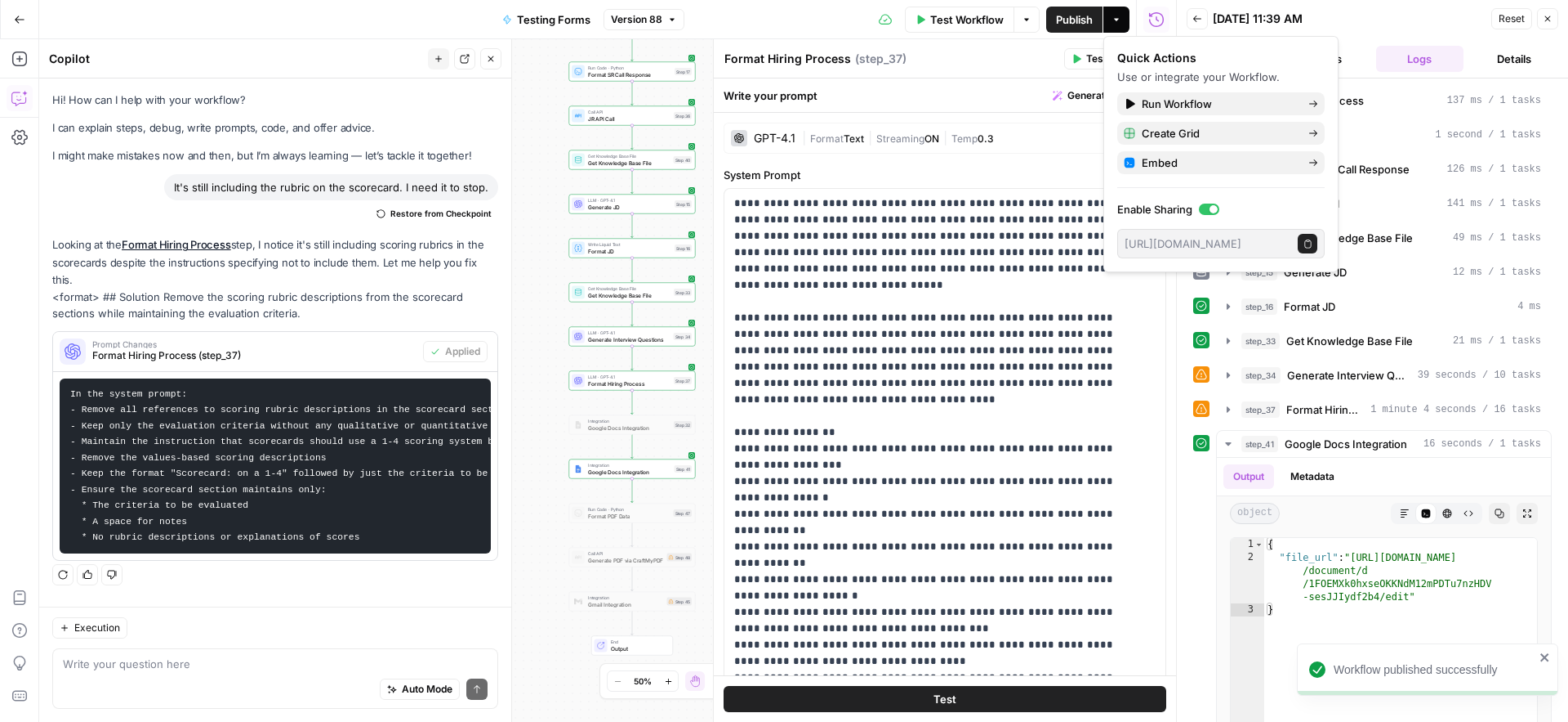
click at [1079, 60] on icon "button" at bounding box center [1078, 60] width 7 height 9
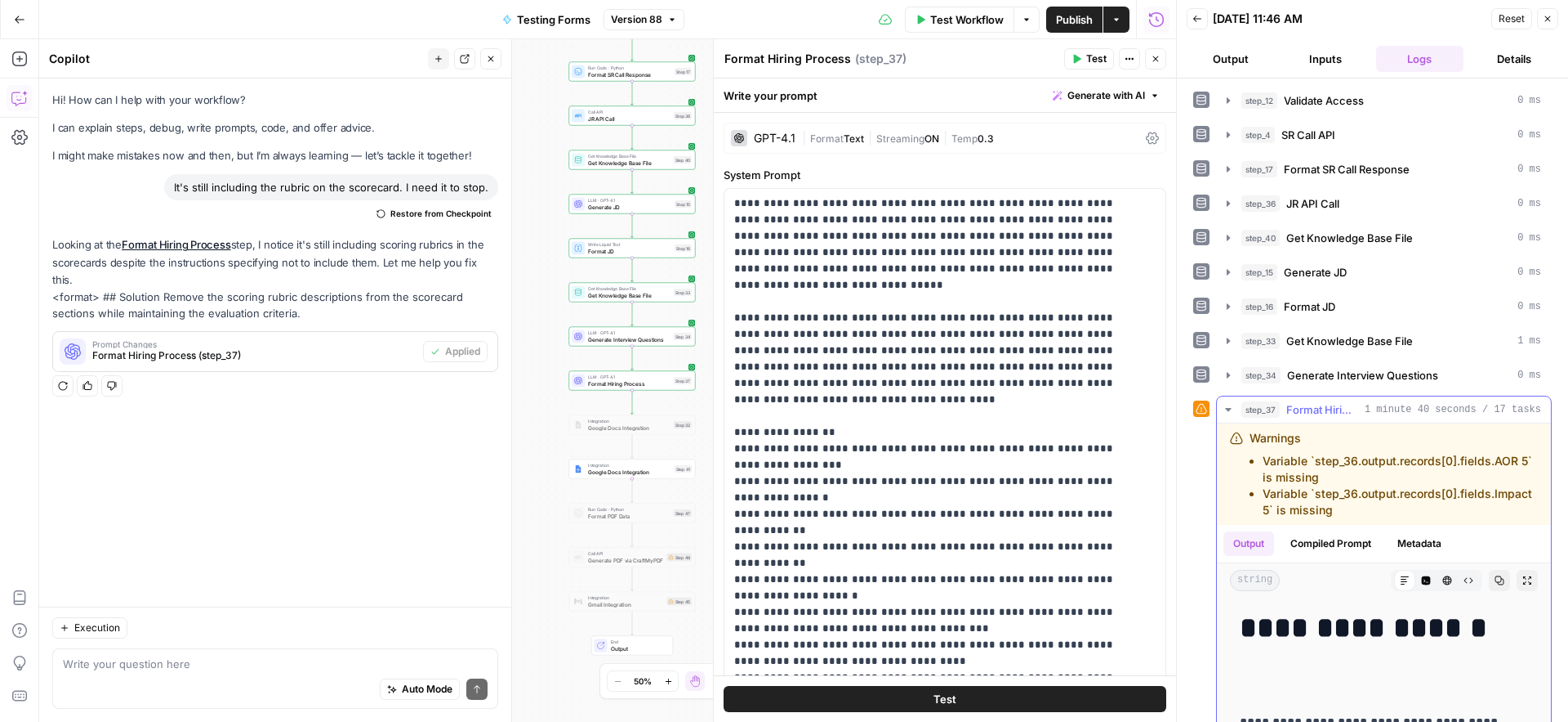
click at [1495, 585] on icon "button" at bounding box center [1500, 581] width 9 height 9
click at [1162, 59] on button "Close" at bounding box center [1155, 59] width 21 height 21
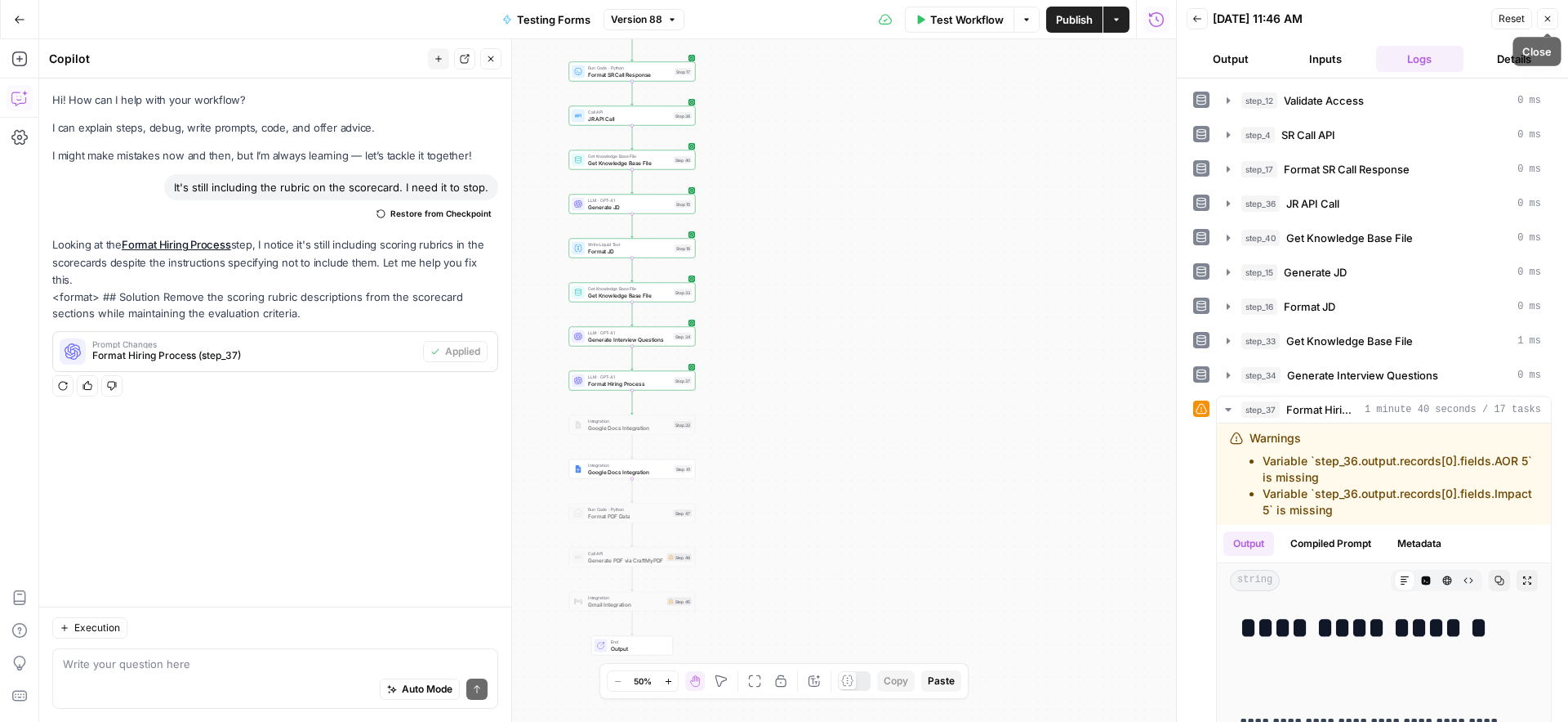
click at [1553, 21] on button "Close" at bounding box center [1547, 19] width 21 height 21
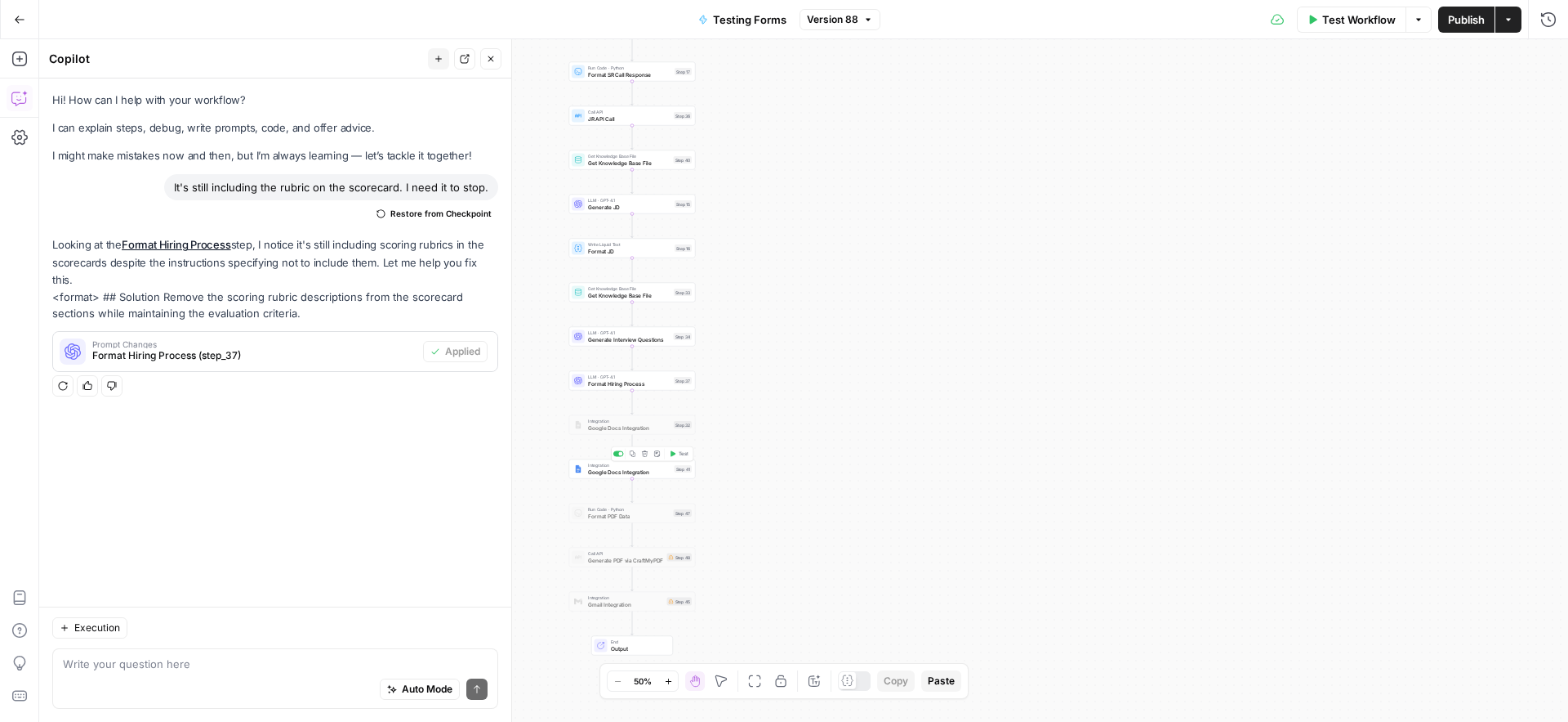
click at [623, 471] on span "Google Docs Integration" at bounding box center [629, 471] width 83 height 8
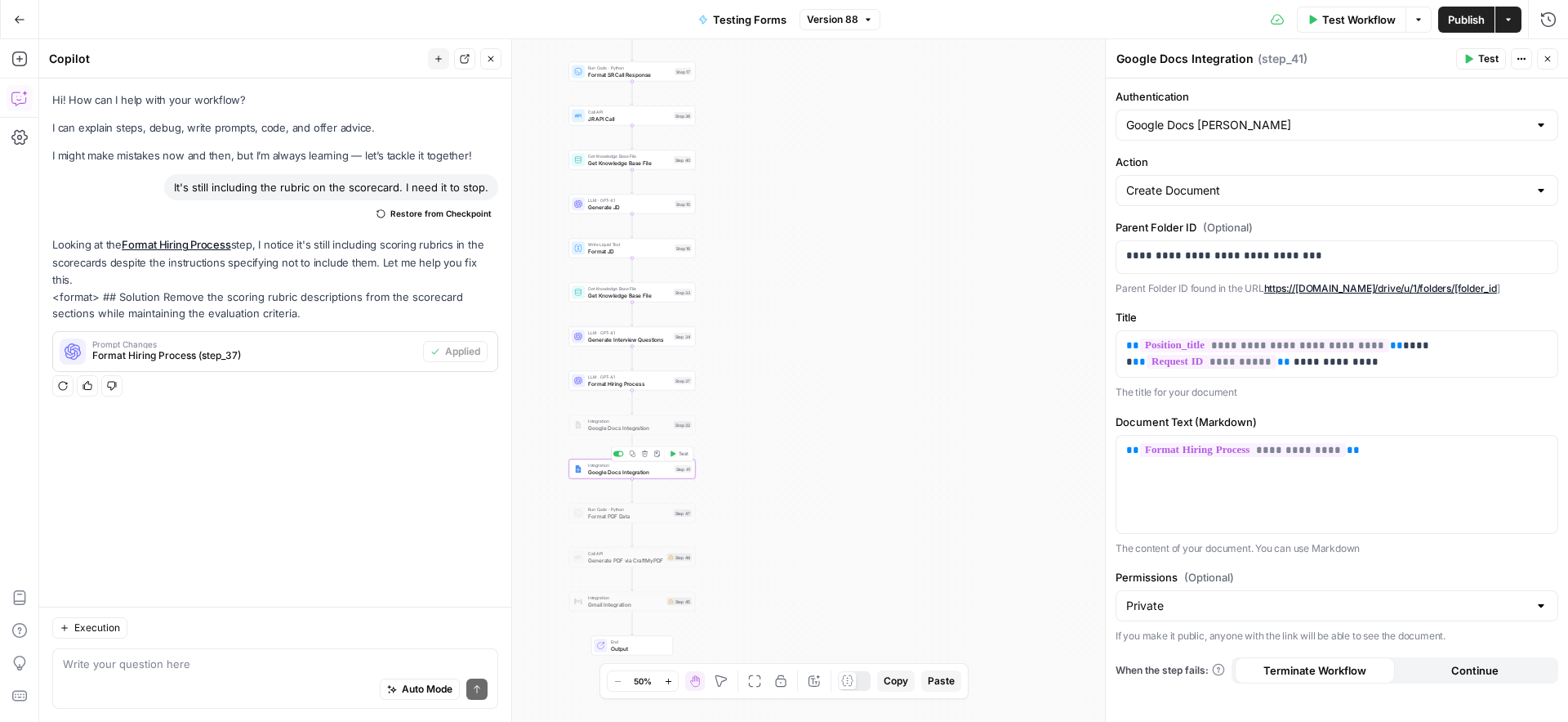
click at [682, 452] on span "Test" at bounding box center [683, 454] width 10 height 7
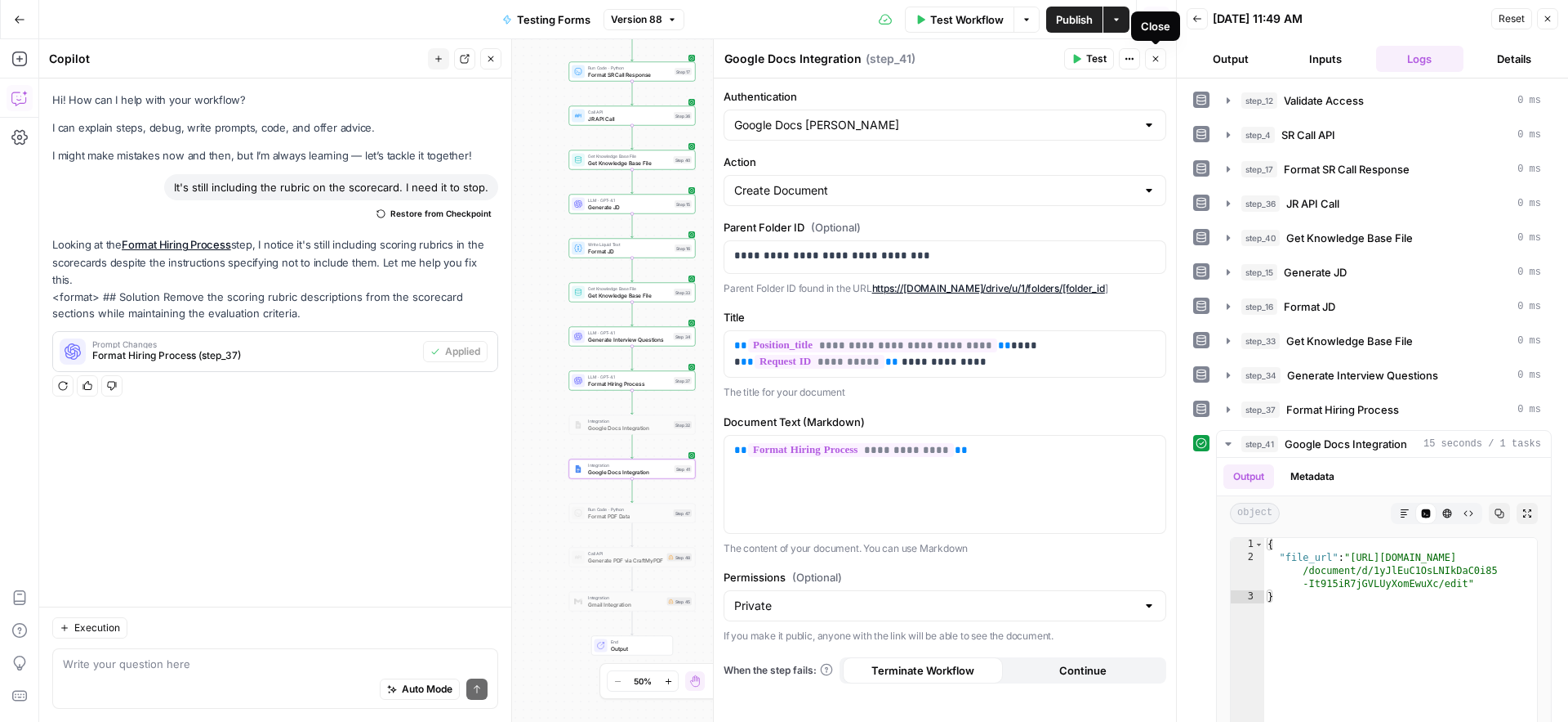
click at [1158, 62] on icon "button" at bounding box center [1155, 59] width 10 height 10
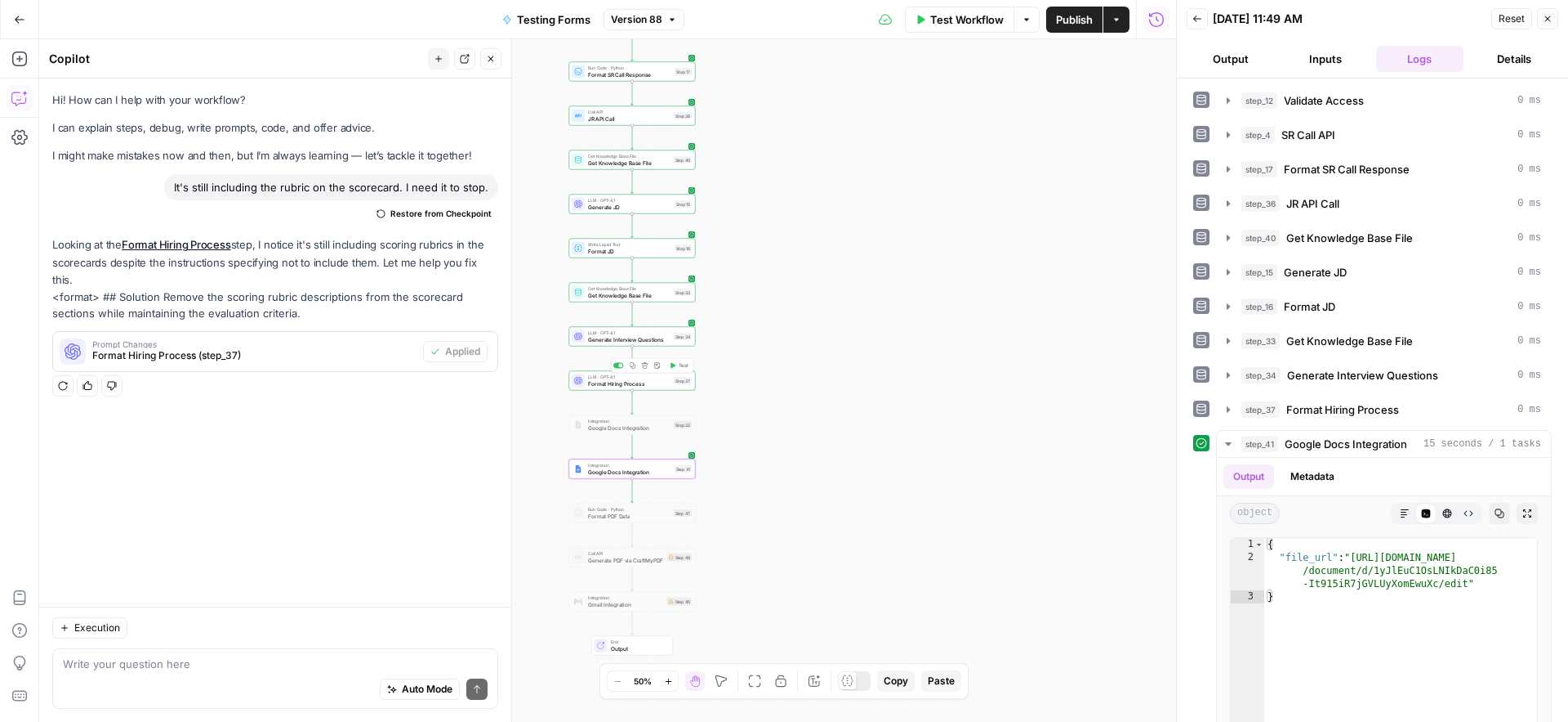
click at [604, 384] on span "Format Hiring Process" at bounding box center [629, 383] width 82 height 8
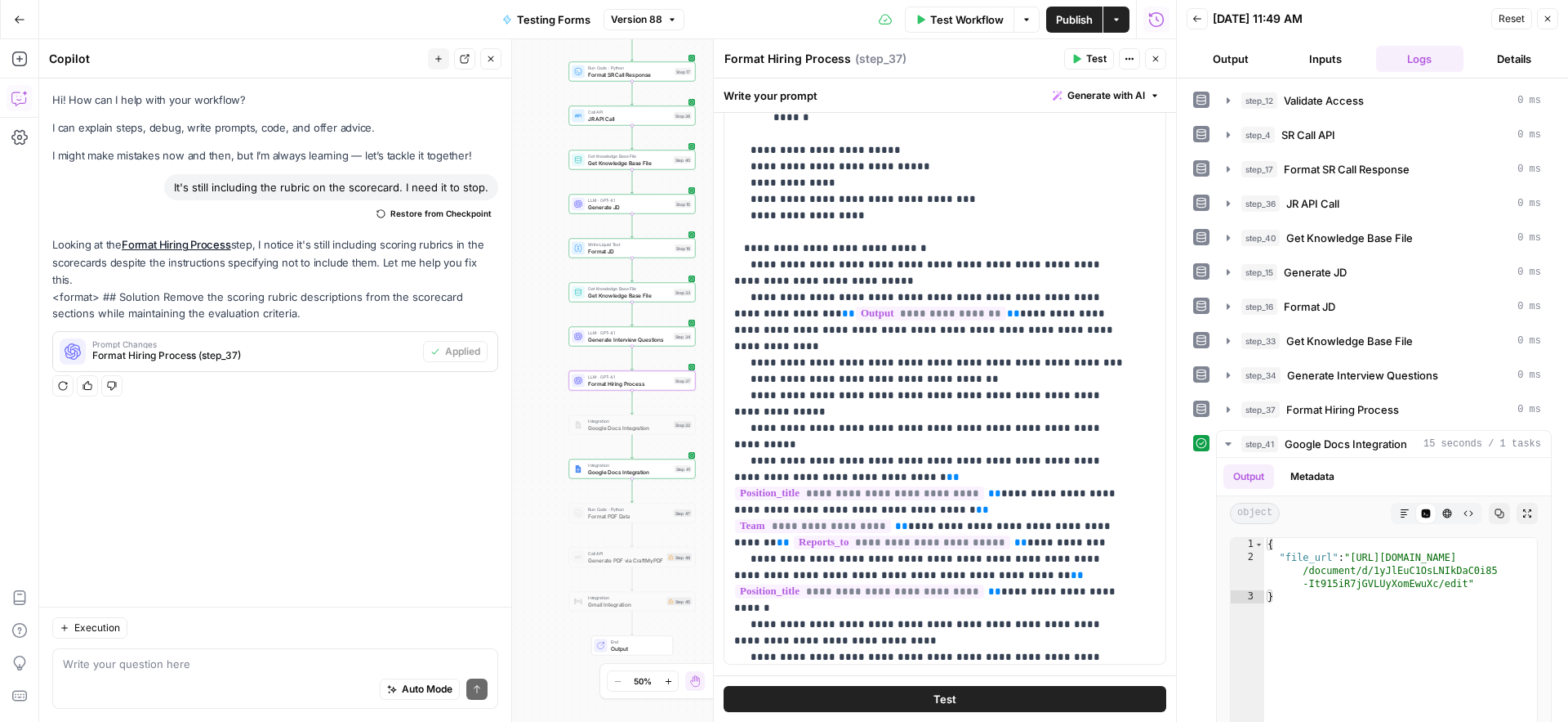
scroll to position [1001, 0]
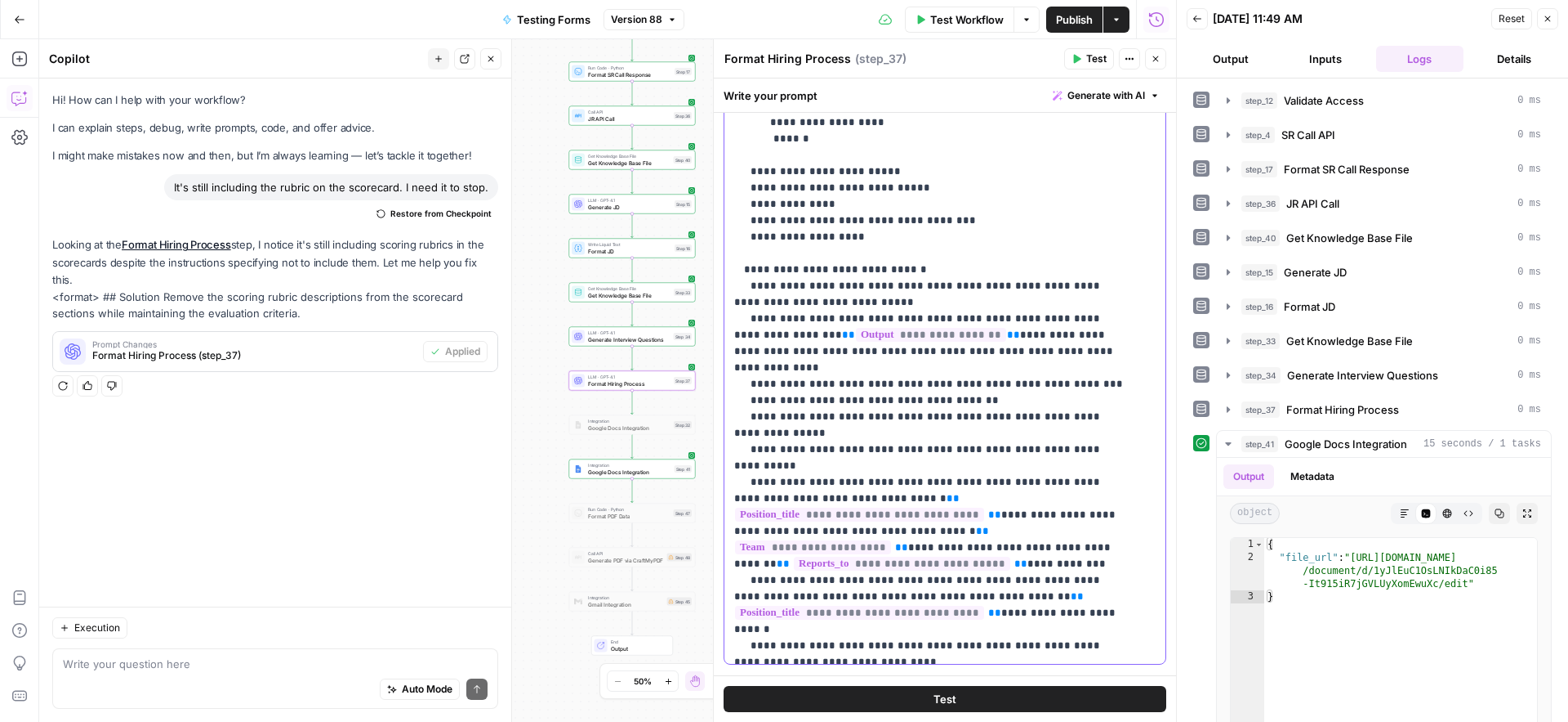
click at [1113, 363] on p "**********" at bounding box center [933, 278] width 397 height 2550
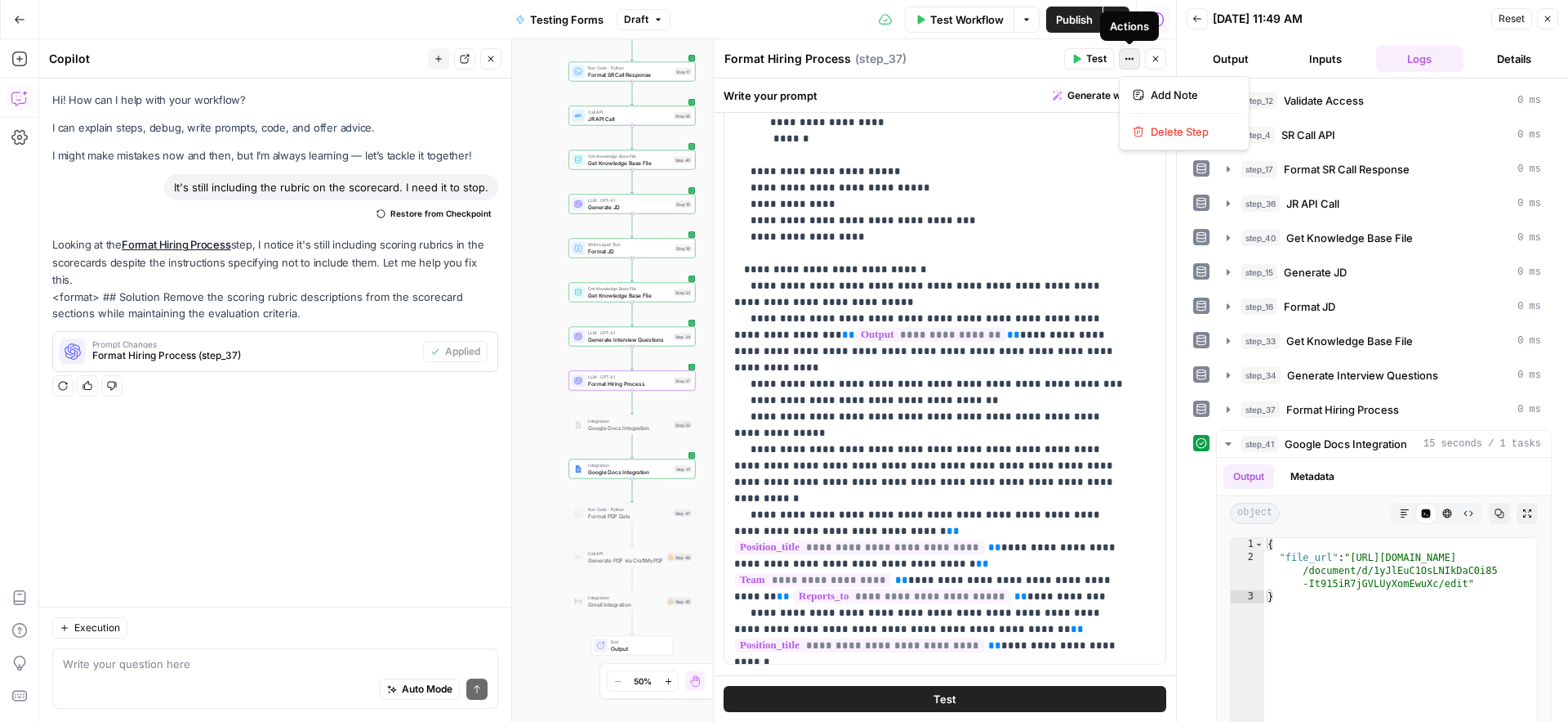
click at [1135, 56] on button "Actions" at bounding box center [1129, 59] width 21 height 21
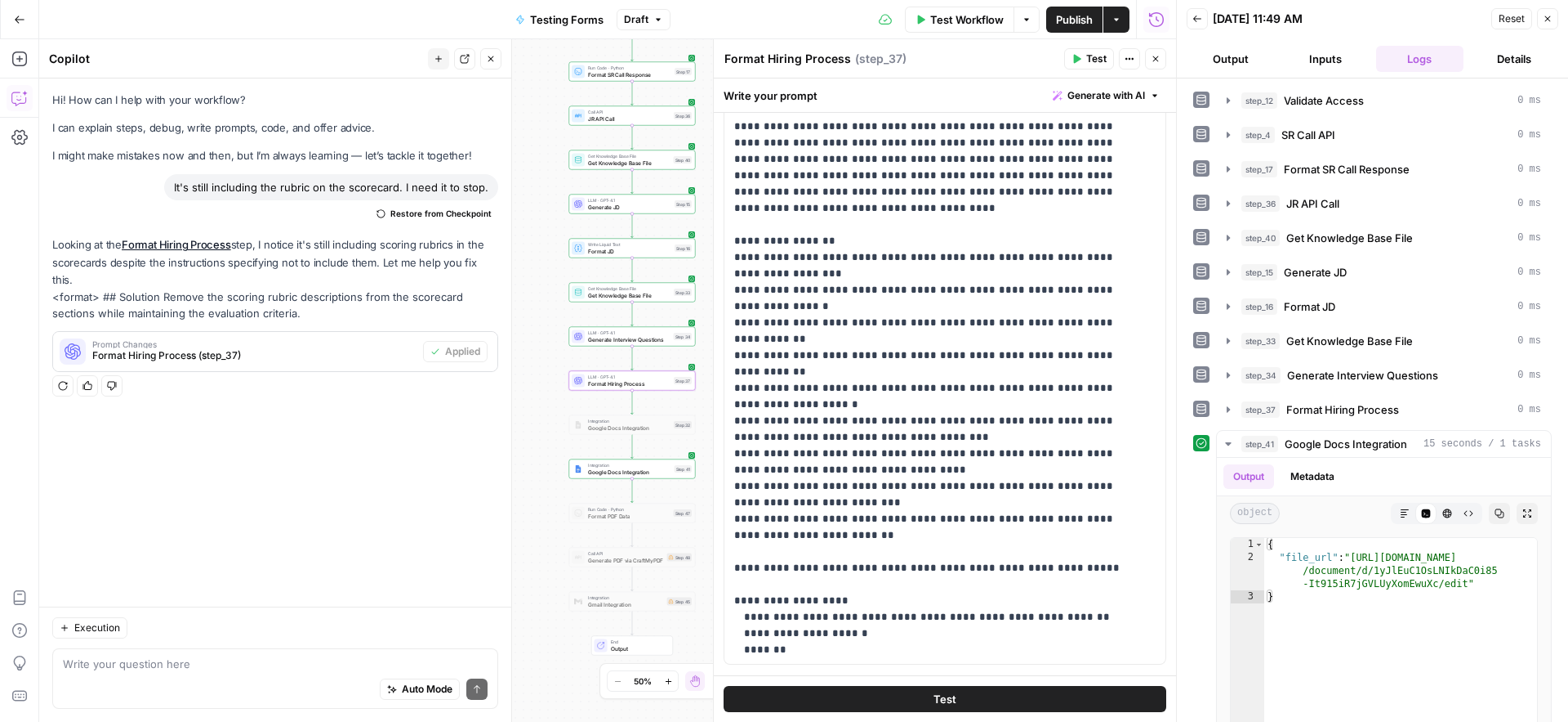
scroll to position [0, 0]
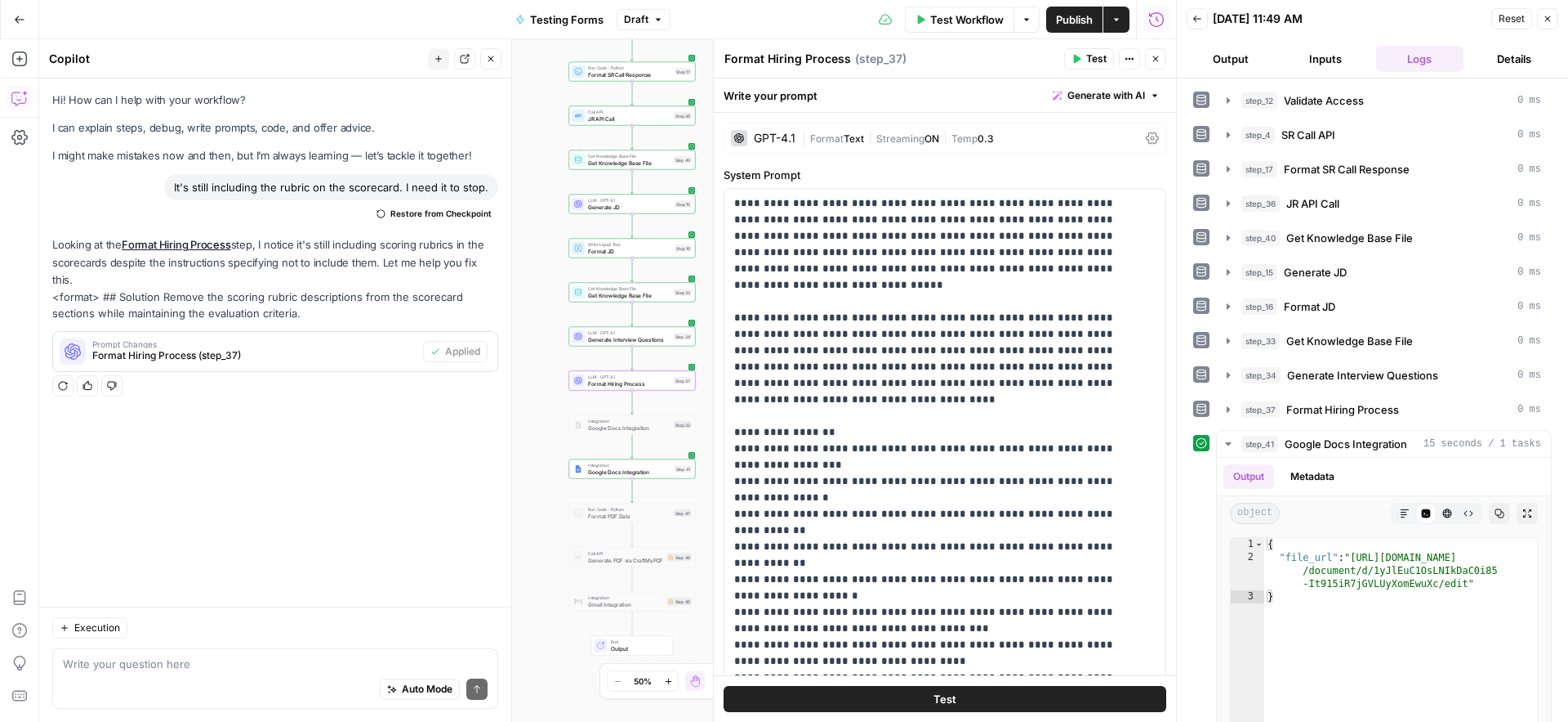
click at [1146, 136] on icon at bounding box center [1152, 138] width 13 height 13
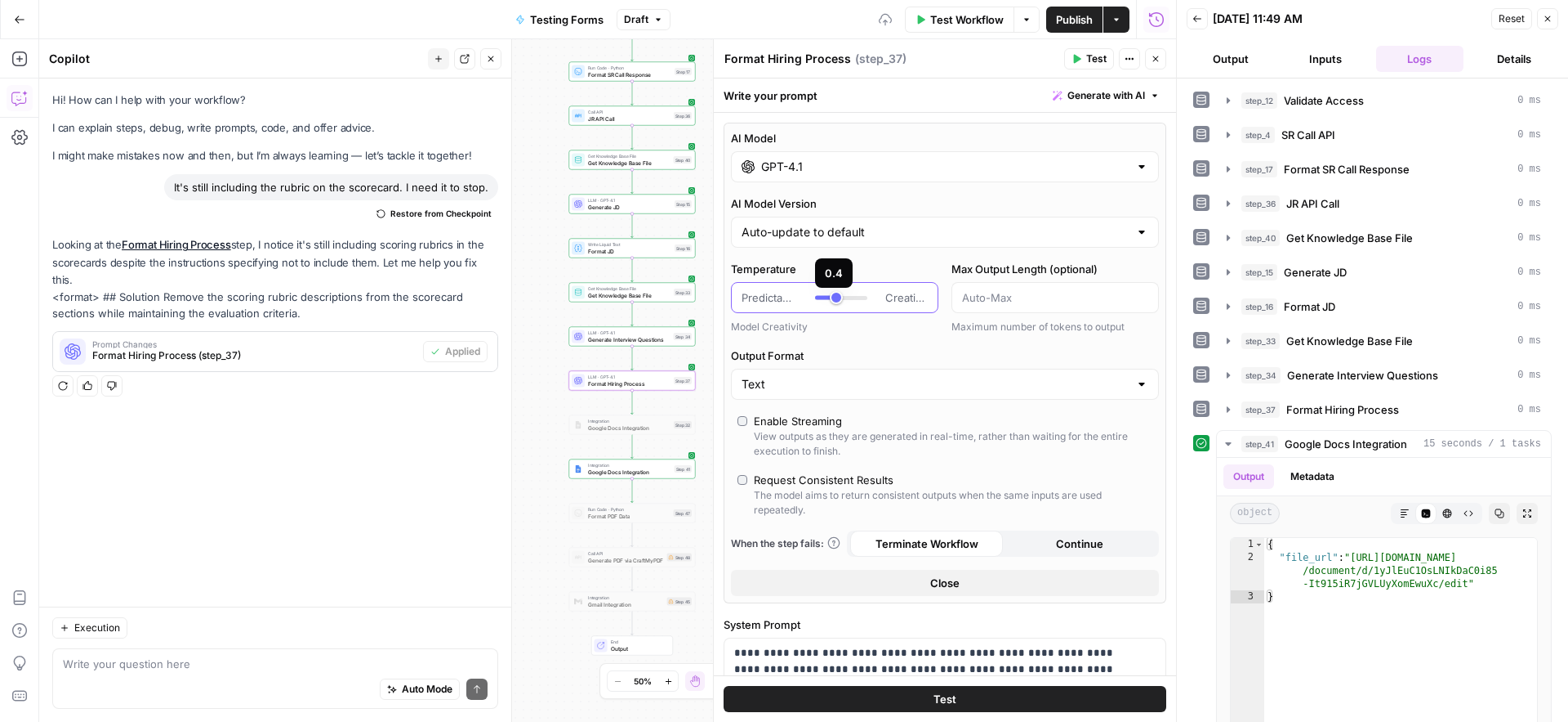
type input "***"
click at [838, 299] on div at bounding box center [841, 298] width 52 height 17
click at [964, 52] on div "Format Hiring Process Format Hiring Process ( step_37 )" at bounding box center [891, 58] width 336 height 18
click at [1079, 25] on span "Publish" at bounding box center [1074, 20] width 36 height 17
click at [1092, 56] on span "Test" at bounding box center [1096, 59] width 21 height 15
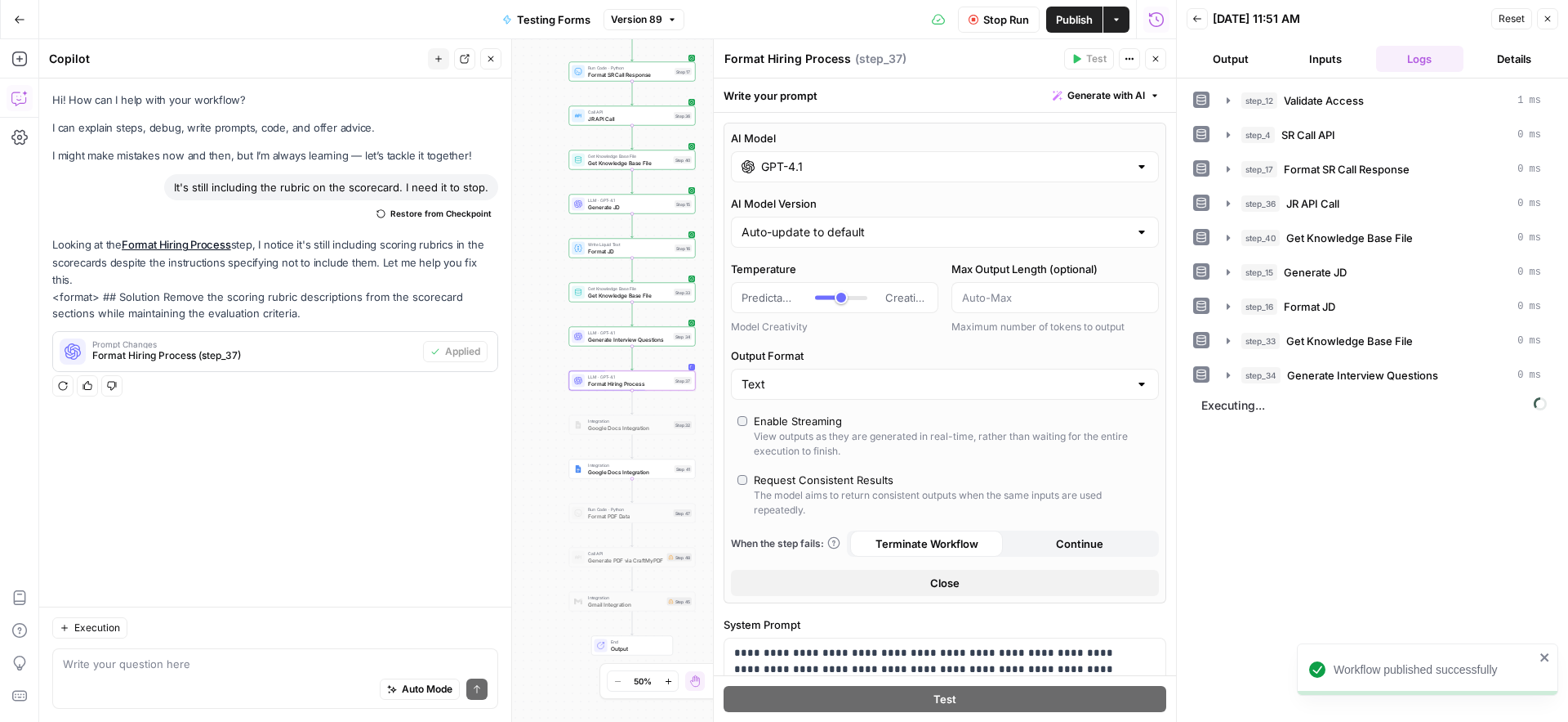
click at [1547, 658] on icon "close" at bounding box center [1544, 657] width 8 height 8
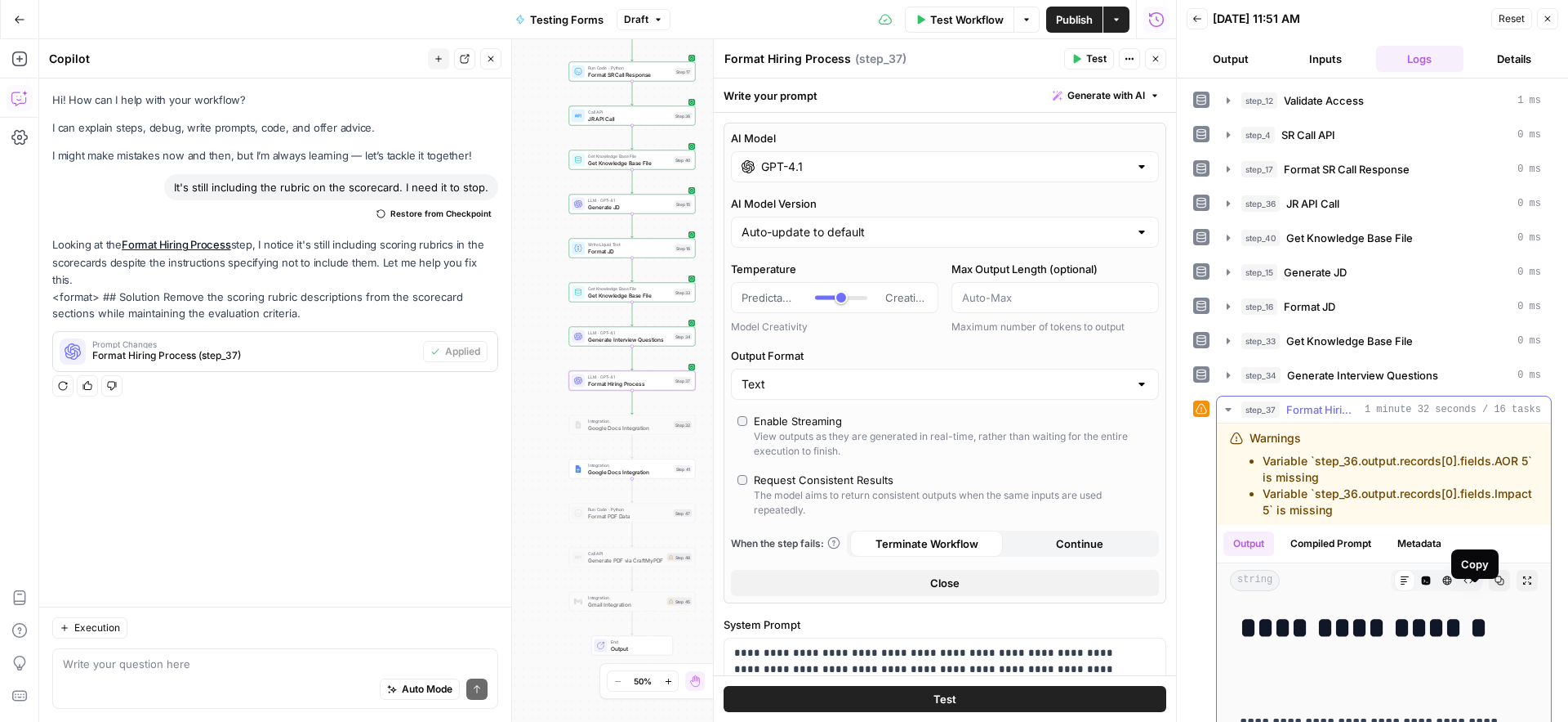
click at [1494, 585] on icon "button" at bounding box center [1499, 580] width 10 height 10
click at [1001, 582] on button "Close" at bounding box center [944, 583] width 428 height 26
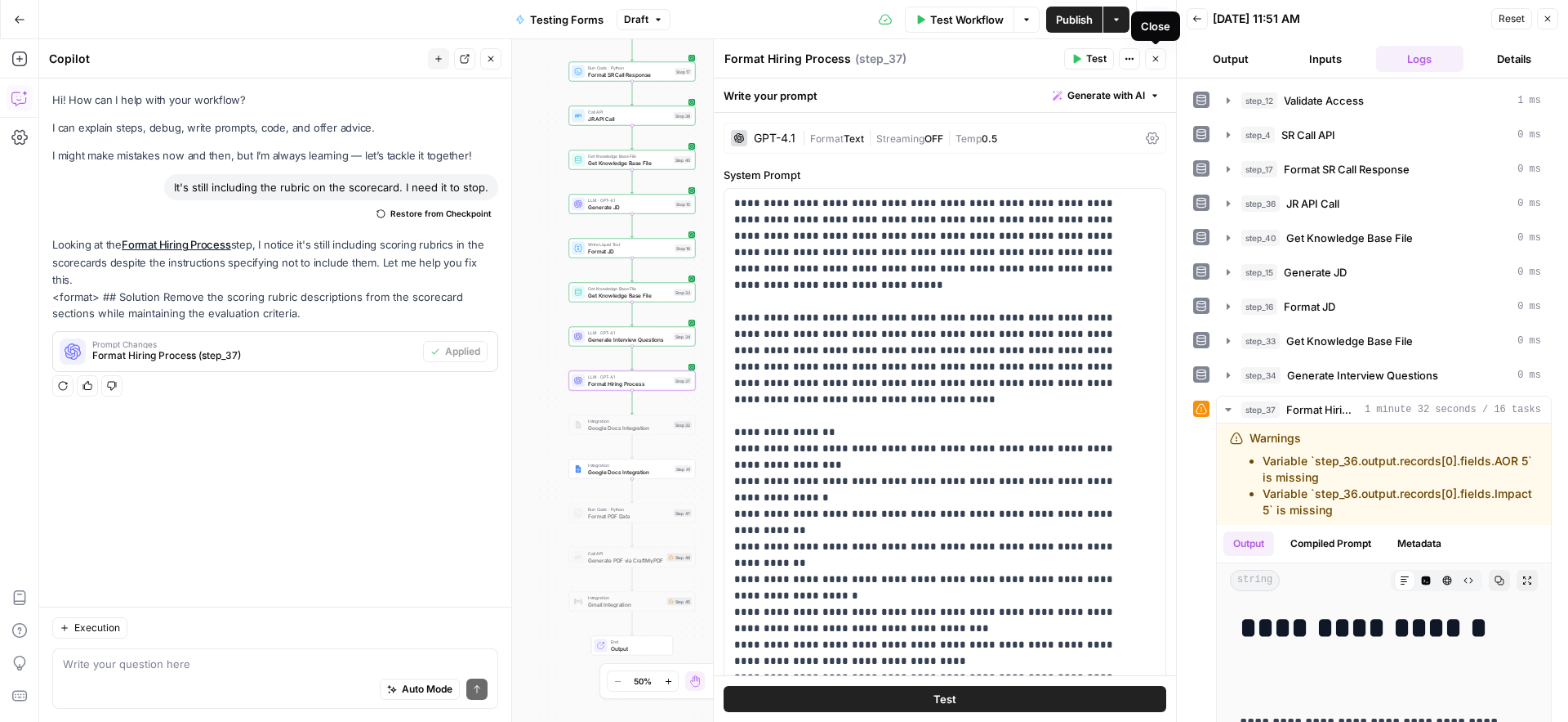
click at [1155, 61] on icon "button" at bounding box center [1155, 59] width 10 height 10
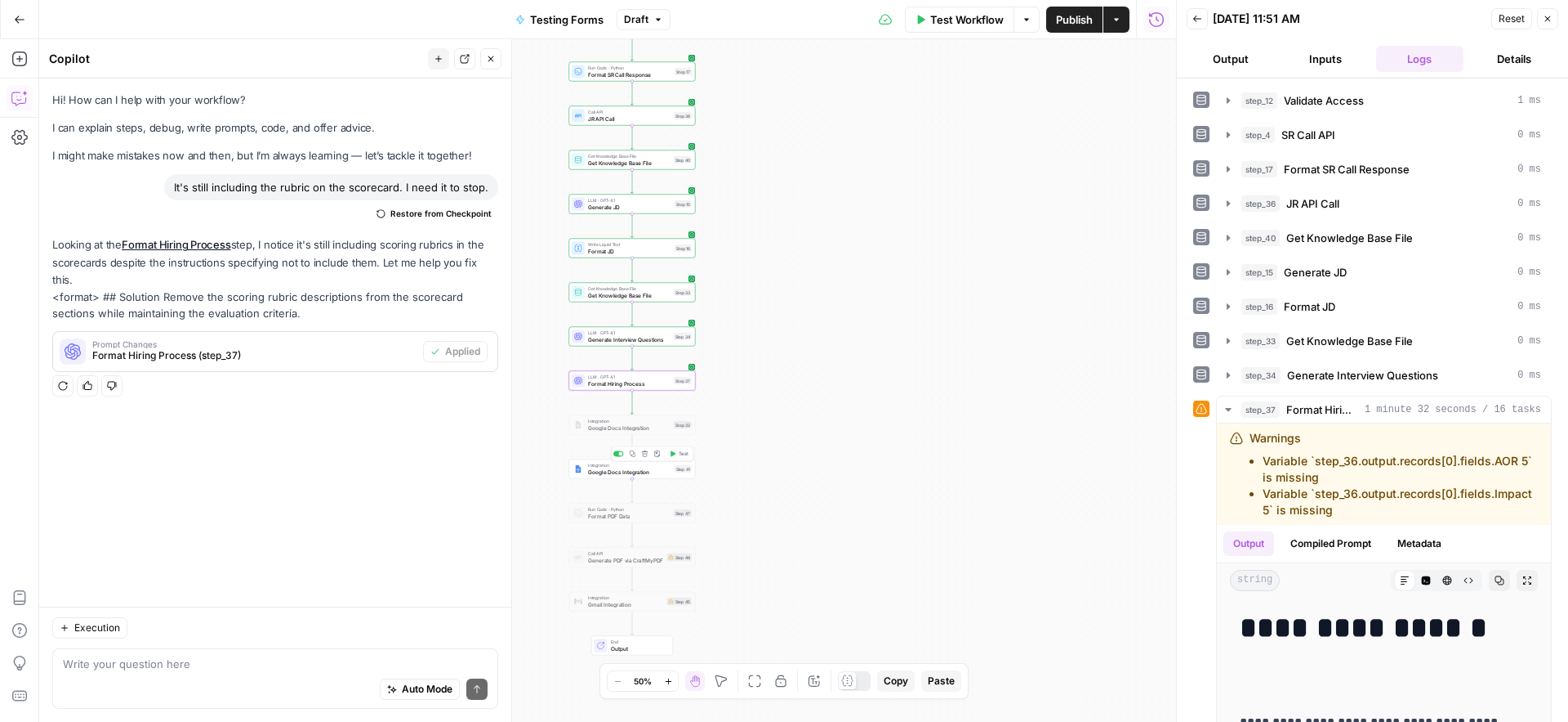
click at [685, 451] on span "Test" at bounding box center [683, 454] width 10 height 7
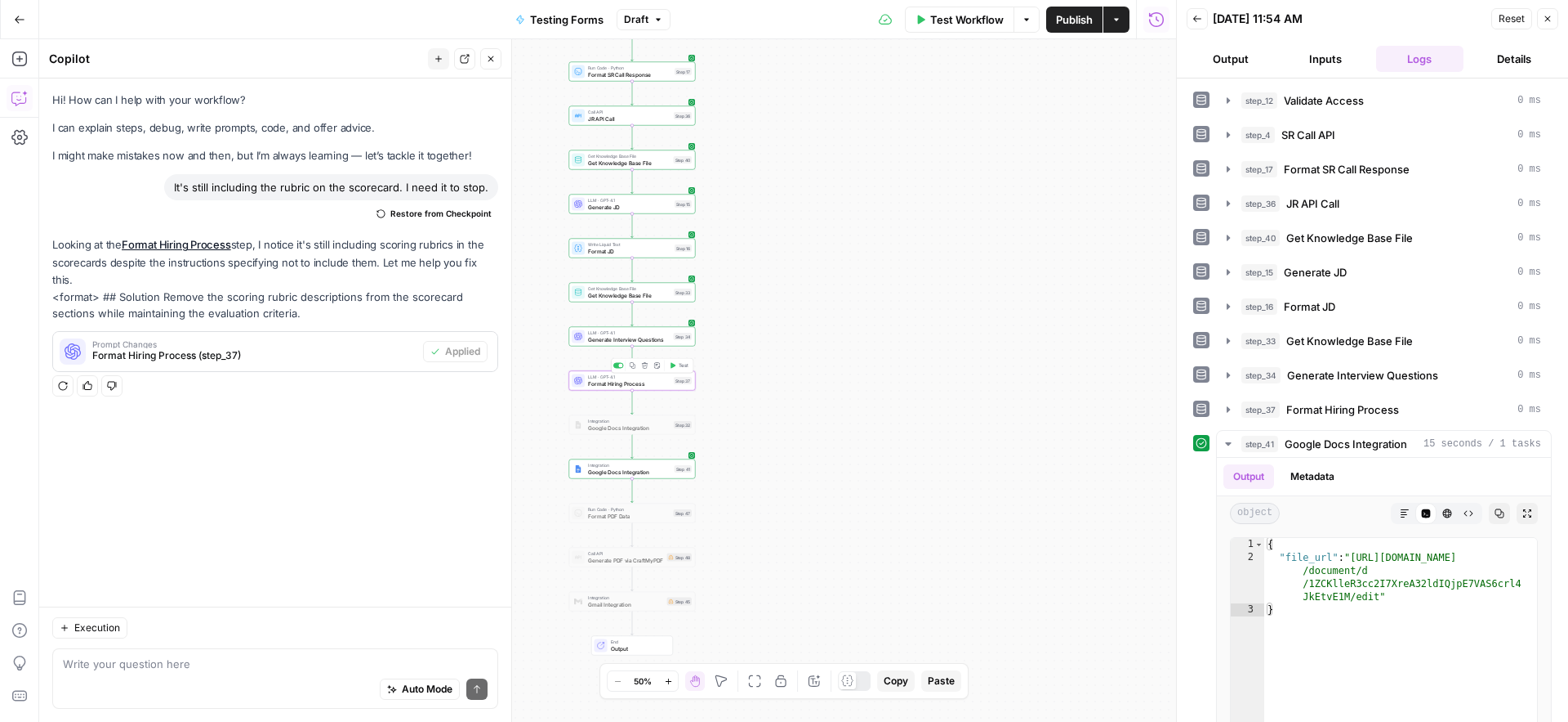
click at [609, 381] on span "Format Hiring Process" at bounding box center [629, 383] width 82 height 8
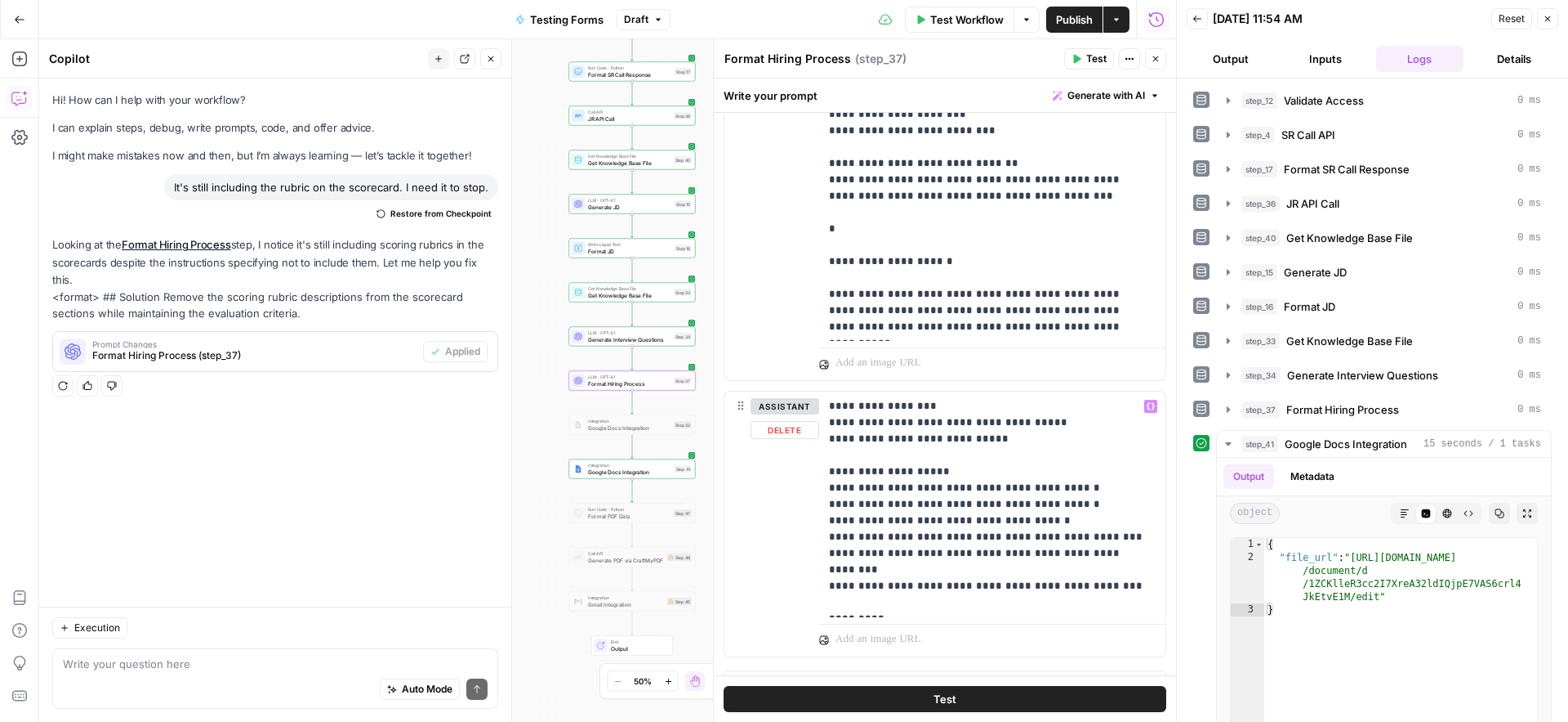
scroll to position [1961, 0]
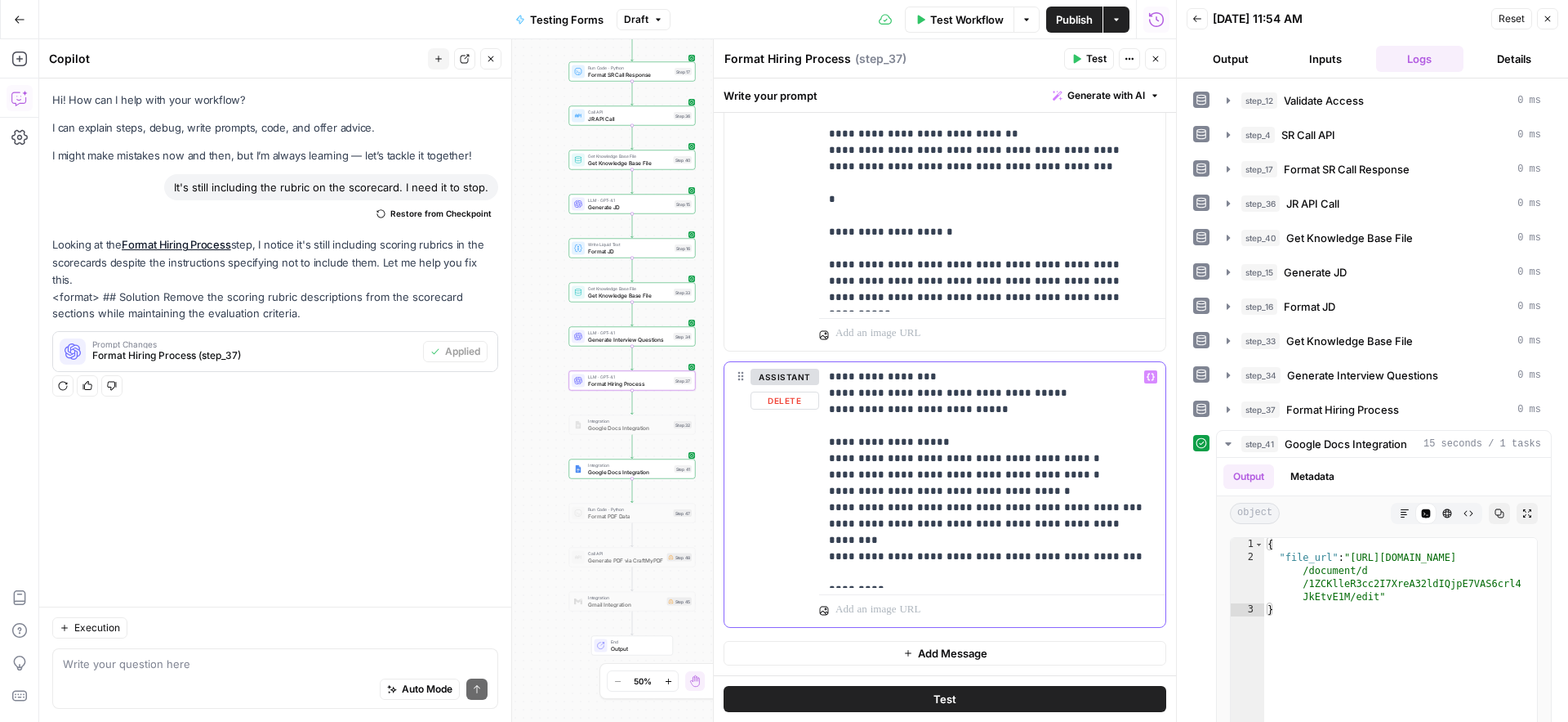
click at [969, 576] on p "**********" at bounding box center [985, 475] width 314 height 213
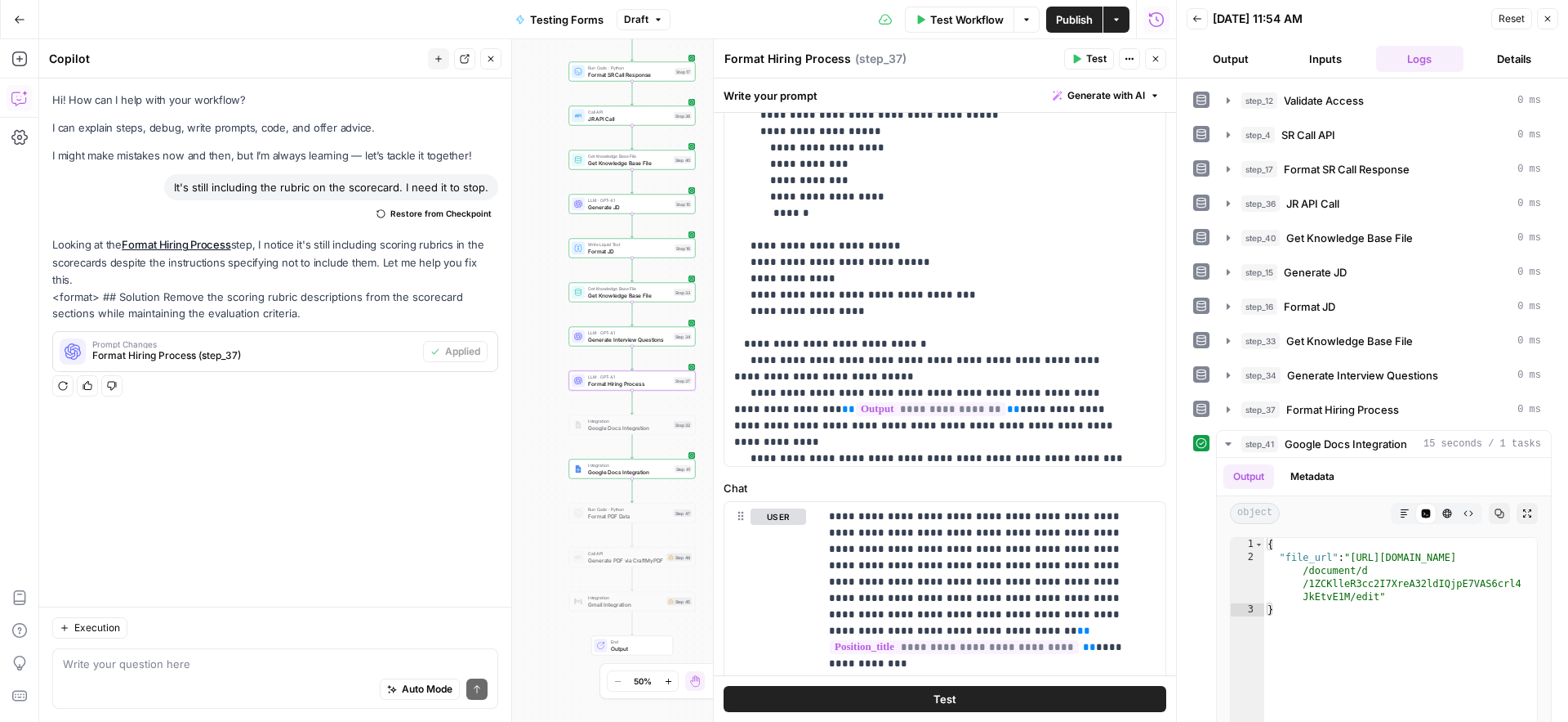
scroll to position [568, 0]
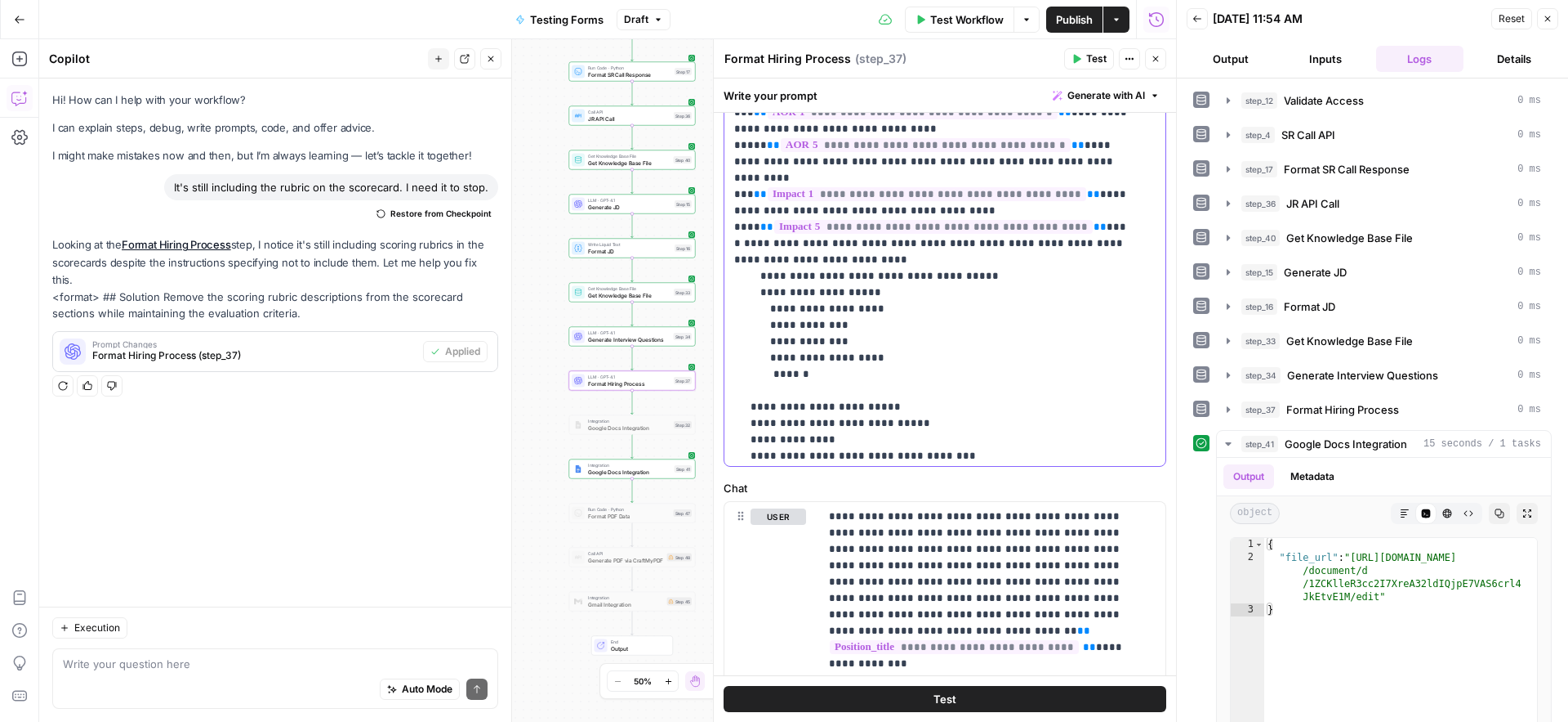
click at [820, 320] on p "**********" at bounding box center [933, 529] width 397 height 2583
click at [823, 312] on p "**********" at bounding box center [933, 529] width 397 height 2583
click at [784, 326] on p "**********" at bounding box center [933, 529] width 397 height 2583
click at [1078, 18] on span "Publish" at bounding box center [1074, 20] width 36 height 17
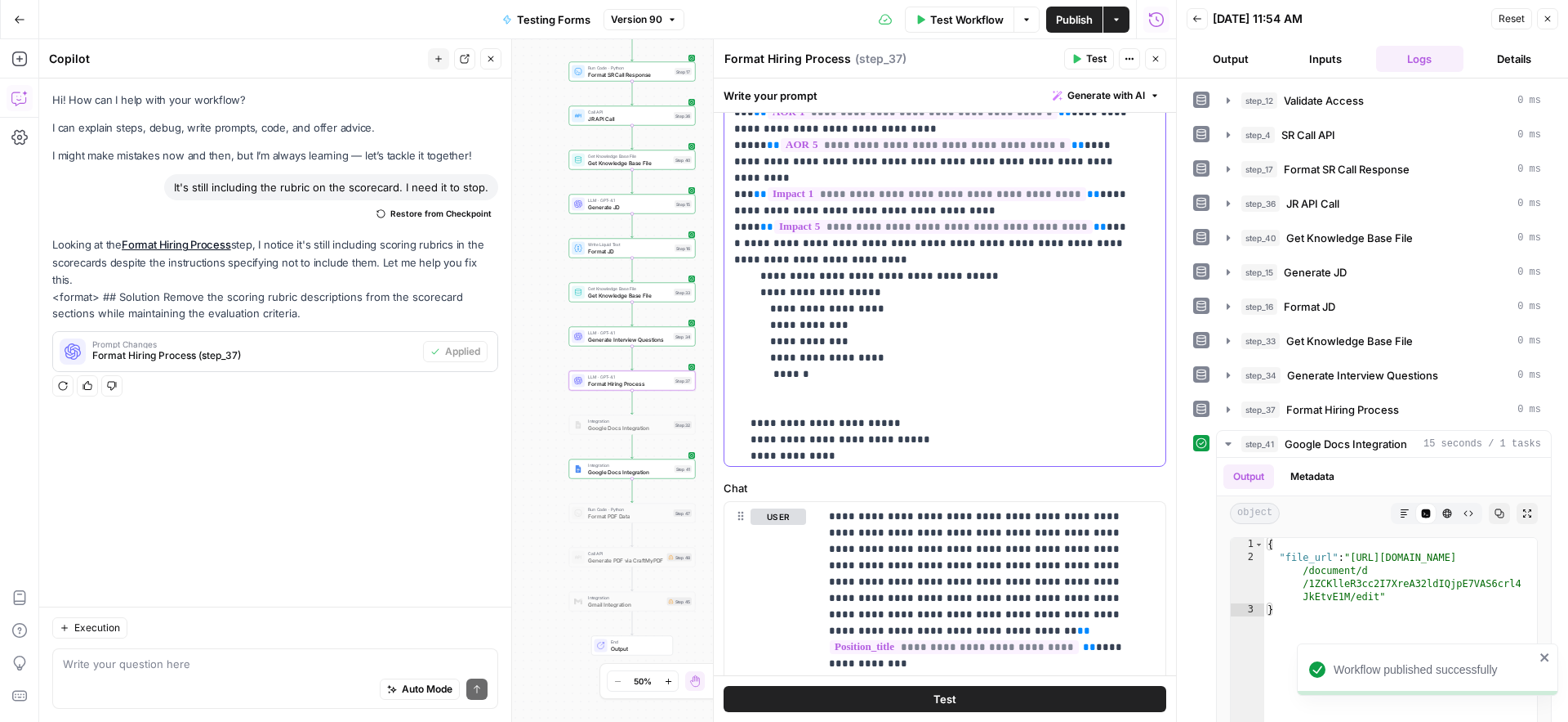
click at [846, 326] on p "**********" at bounding box center [933, 537] width 397 height 2599
click at [831, 310] on p "**********" at bounding box center [933, 537] width 397 height 2599
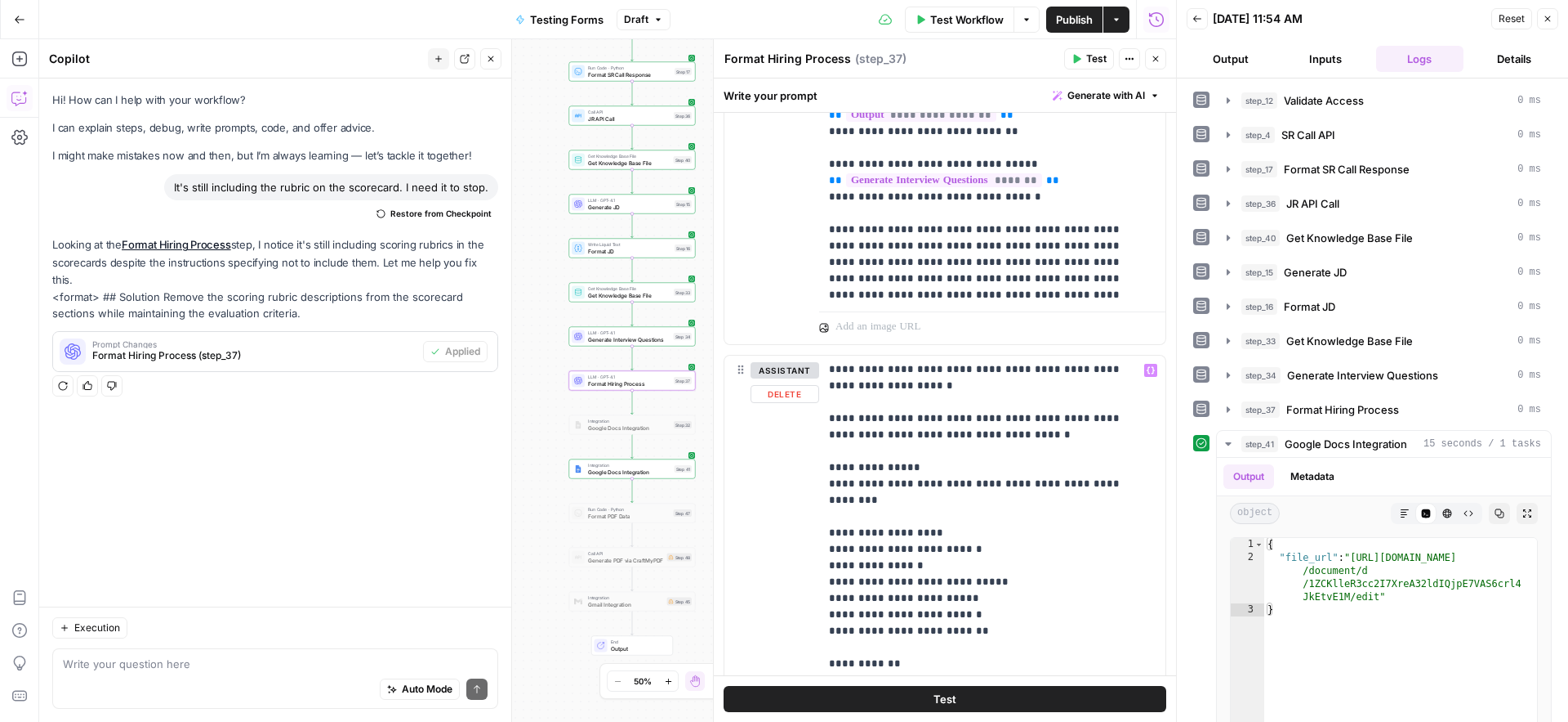
scroll to position [2009, 0]
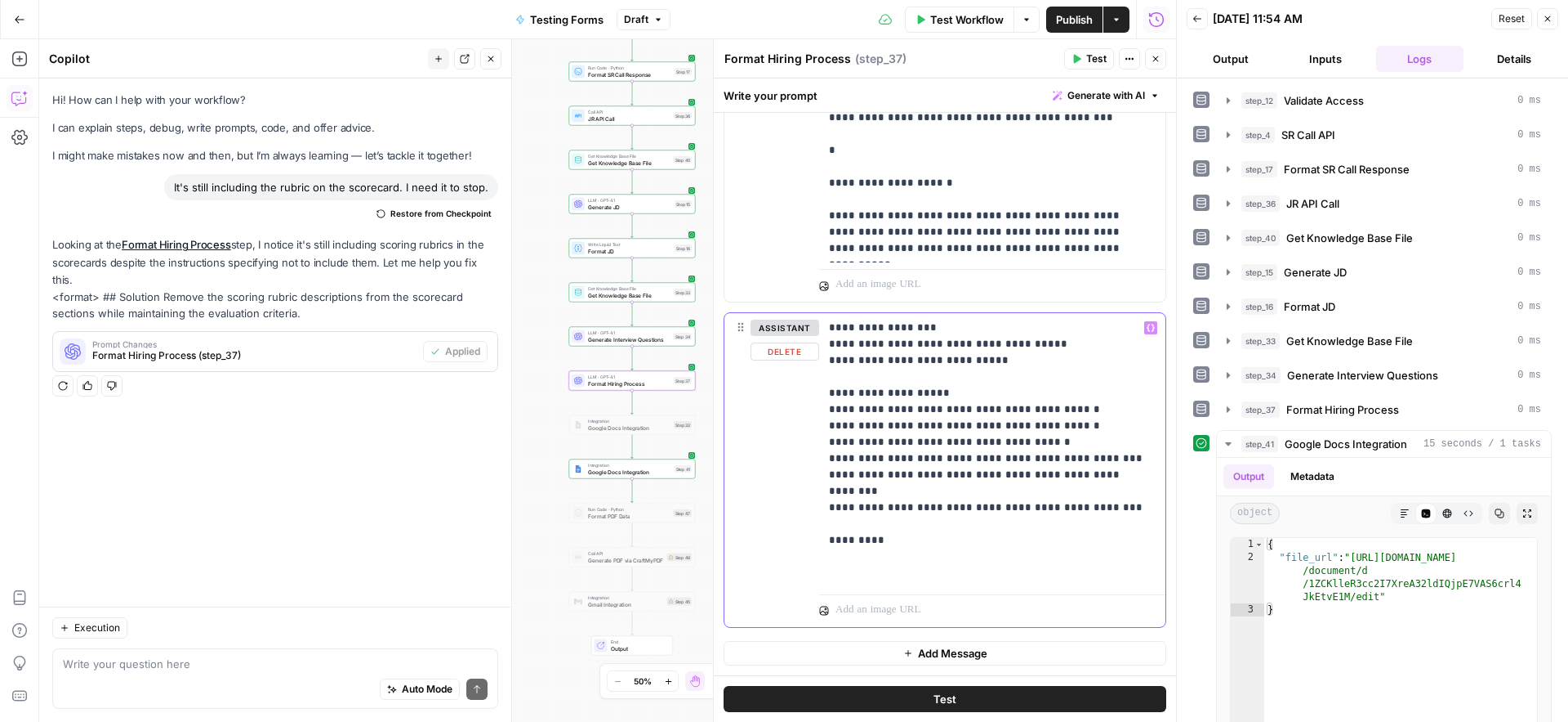
click at [948, 540] on p "**********" at bounding box center [985, 451] width 314 height 261
click at [897, 584] on div "**********" at bounding box center [992, 451] width 346 height 274
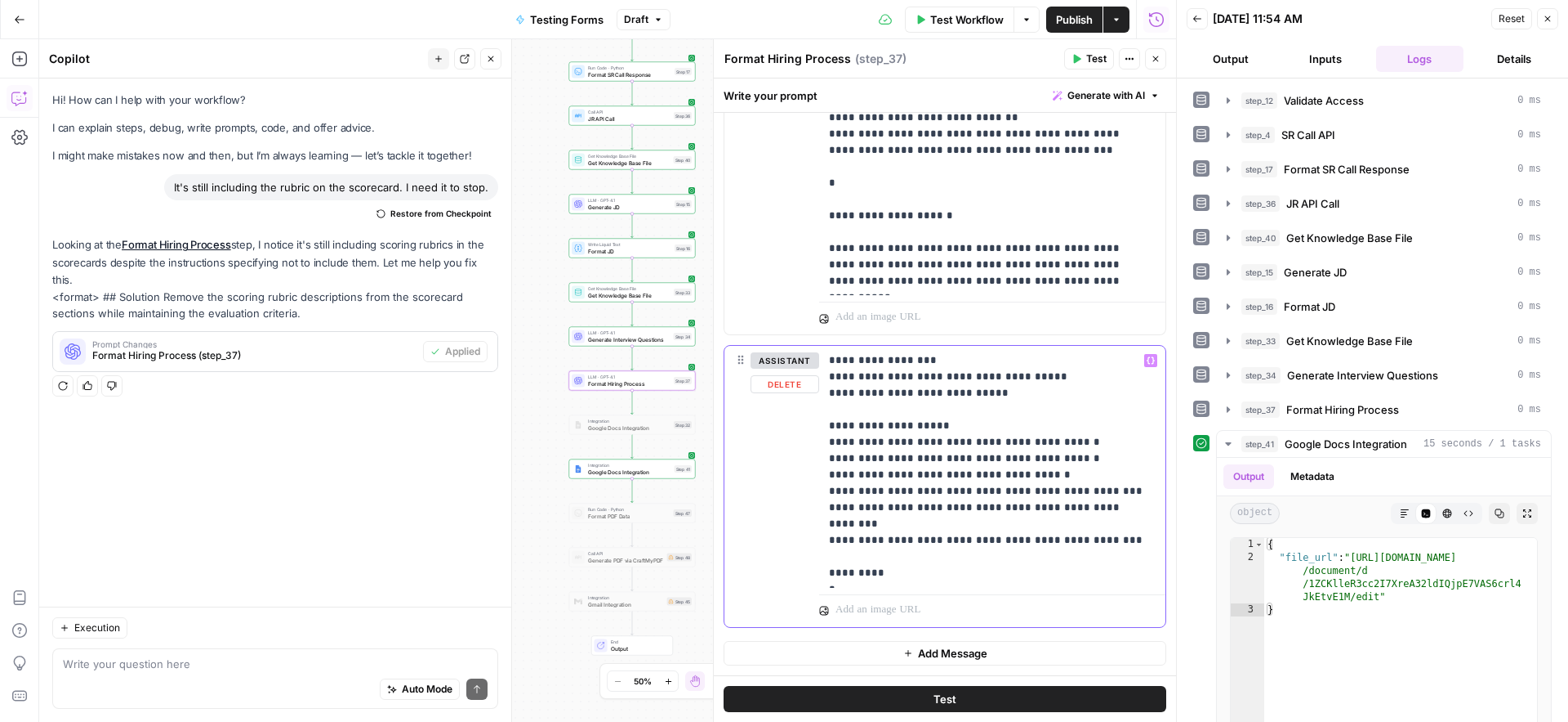
scroll to position [1977, 0]
click at [1076, 22] on span "Publish" at bounding box center [1074, 20] width 36 height 17
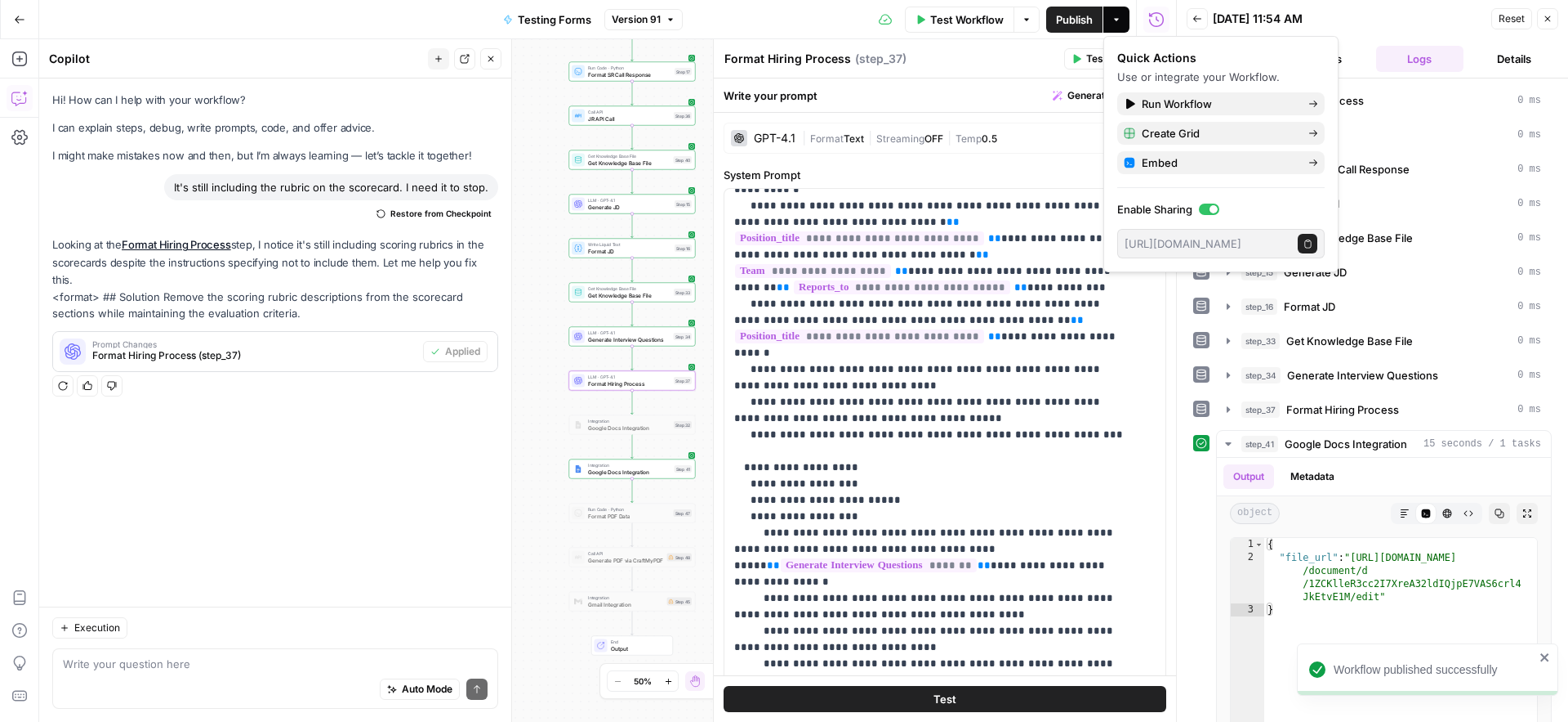
scroll to position [0, 0]
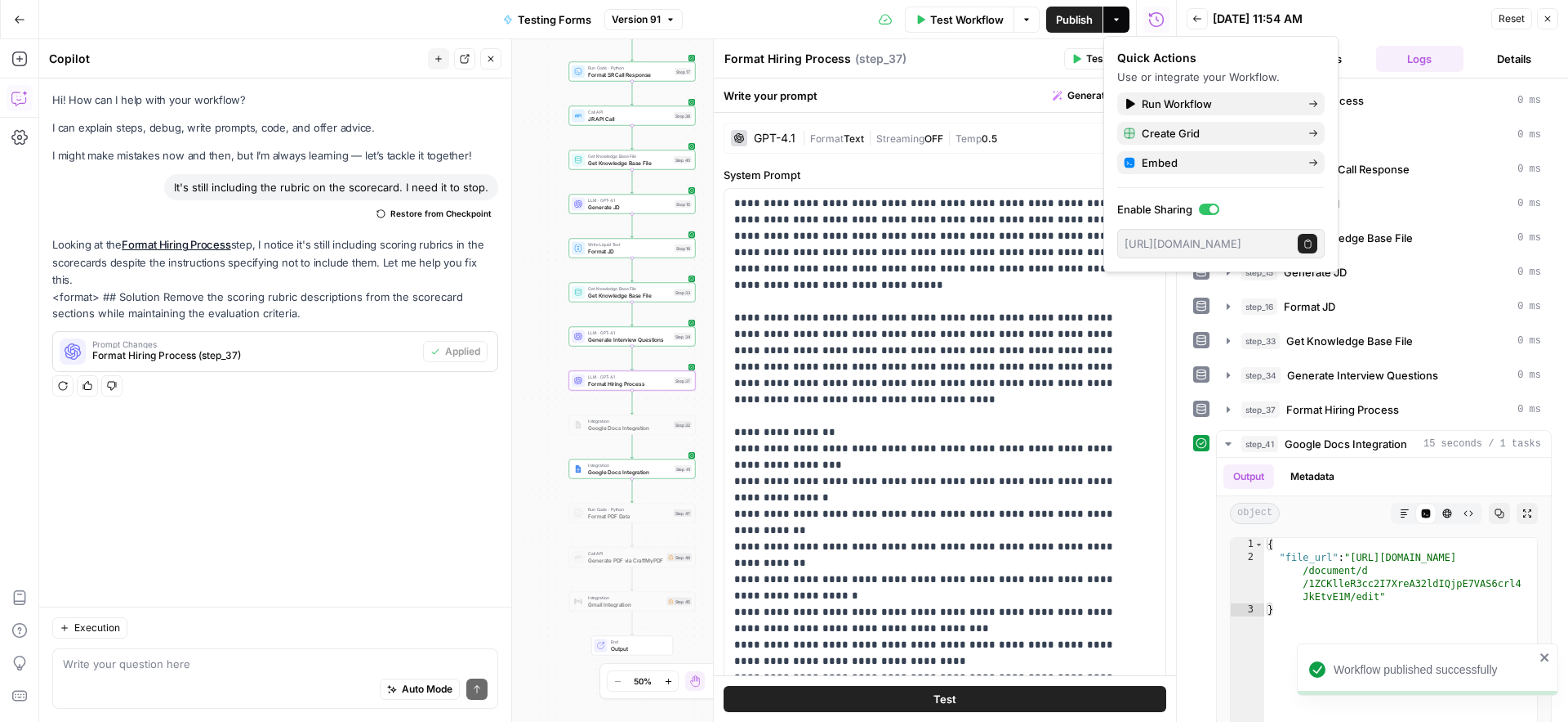
click at [978, 60] on div "Format Hiring Process Format Hiring Process ( step_37 )" at bounding box center [891, 58] width 336 height 18
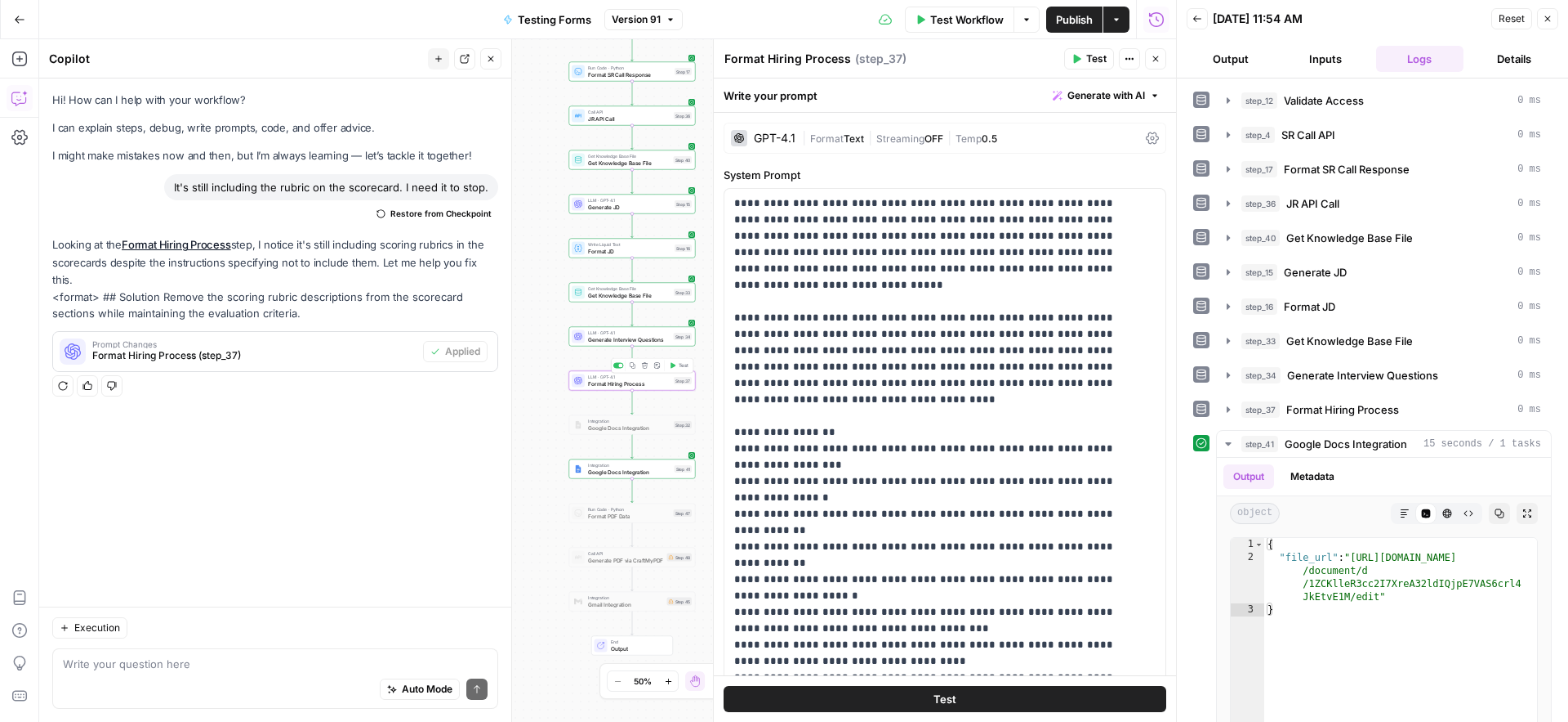
click at [588, 382] on span "Format Hiring Process" at bounding box center [629, 383] width 82 height 8
click at [584, 292] on div at bounding box center [578, 293] width 13 height 13
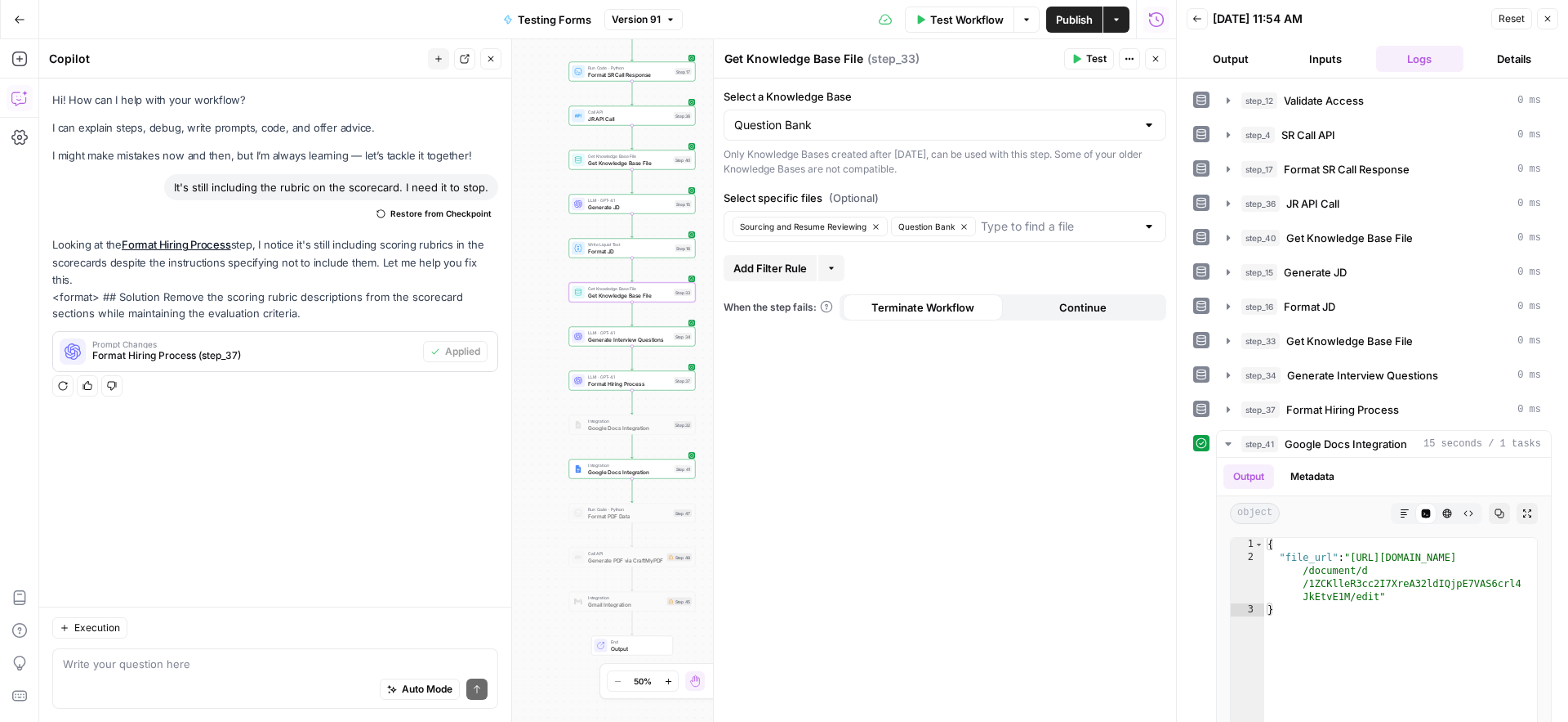
click at [24, 18] on button "Go Back" at bounding box center [20, 20] width 30 height 30
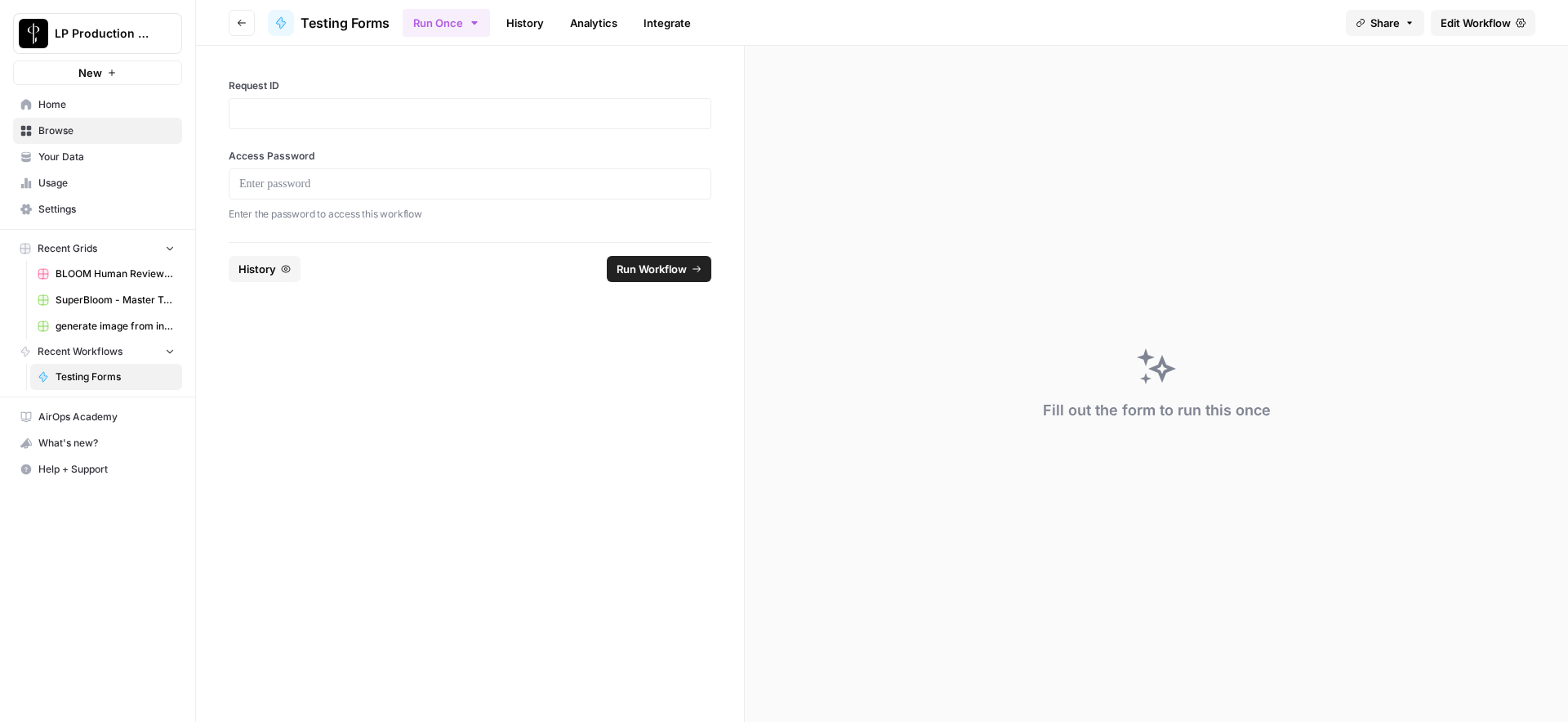
click at [89, 161] on span "Your Data" at bounding box center [106, 157] width 136 height 15
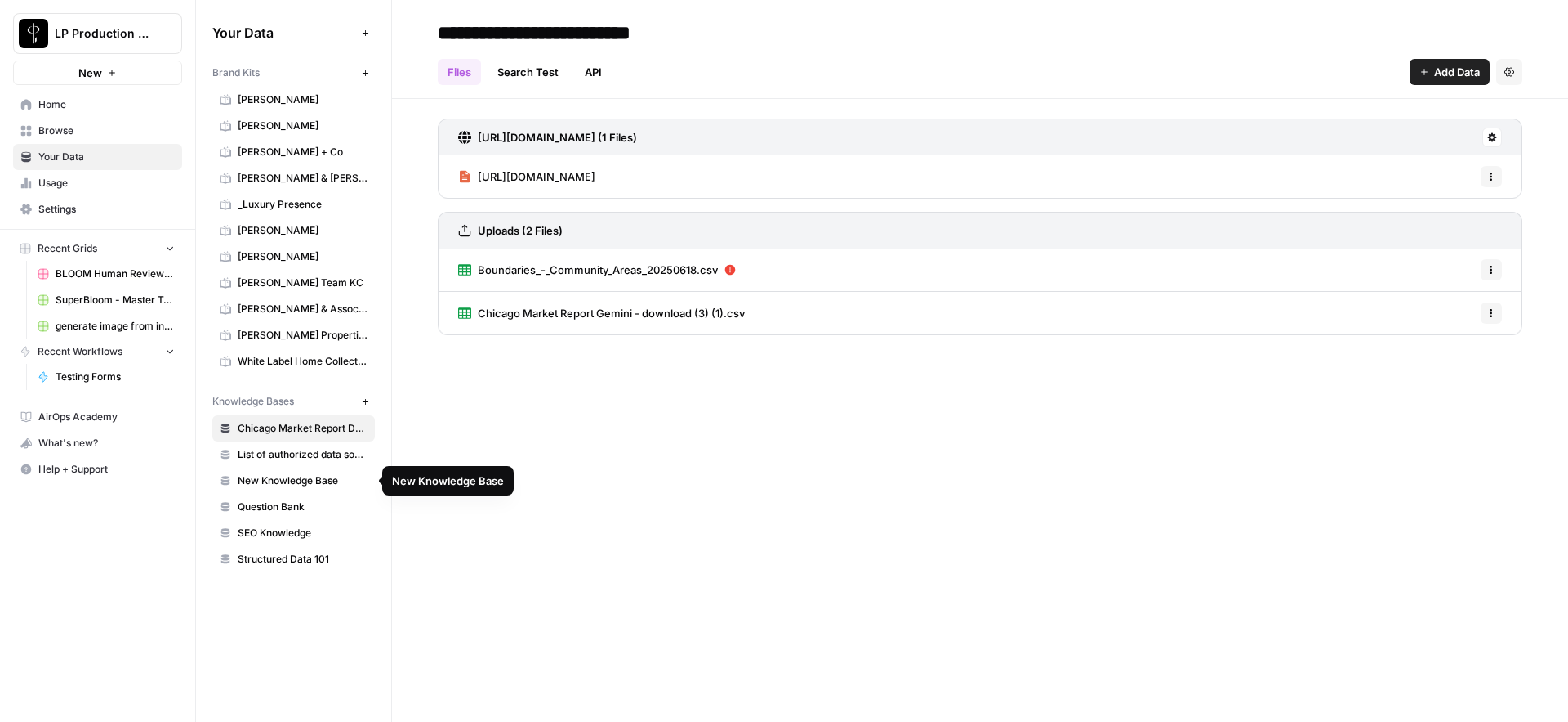
click at [292, 508] on span "Question Bank" at bounding box center [302, 507] width 130 height 15
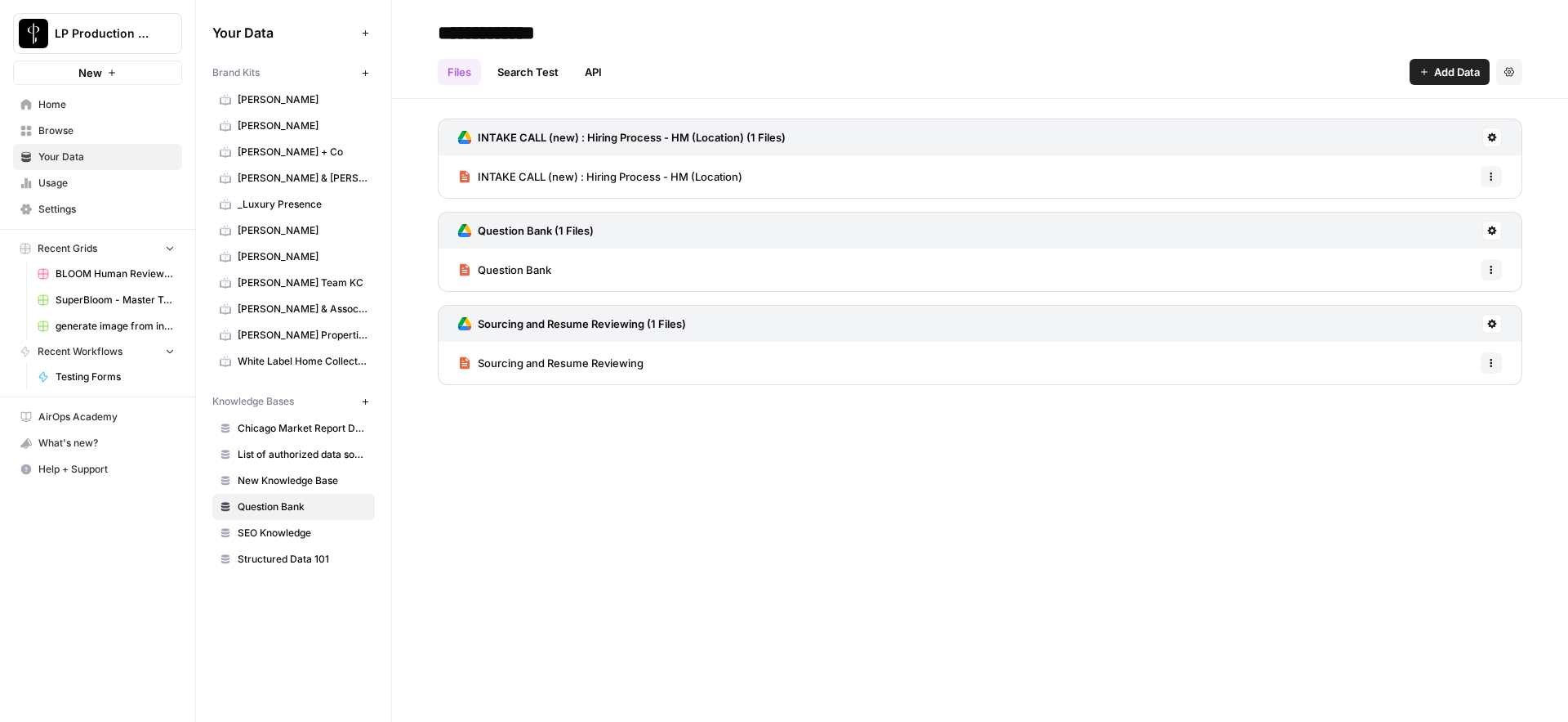
click at [1498, 326] on button at bounding box center [1492, 323] width 20 height 20
click at [1421, 353] on span "Sync Data" at bounding box center [1430, 359] width 101 height 17
click at [94, 382] on span "Testing Forms" at bounding box center [116, 377] width 119 height 15
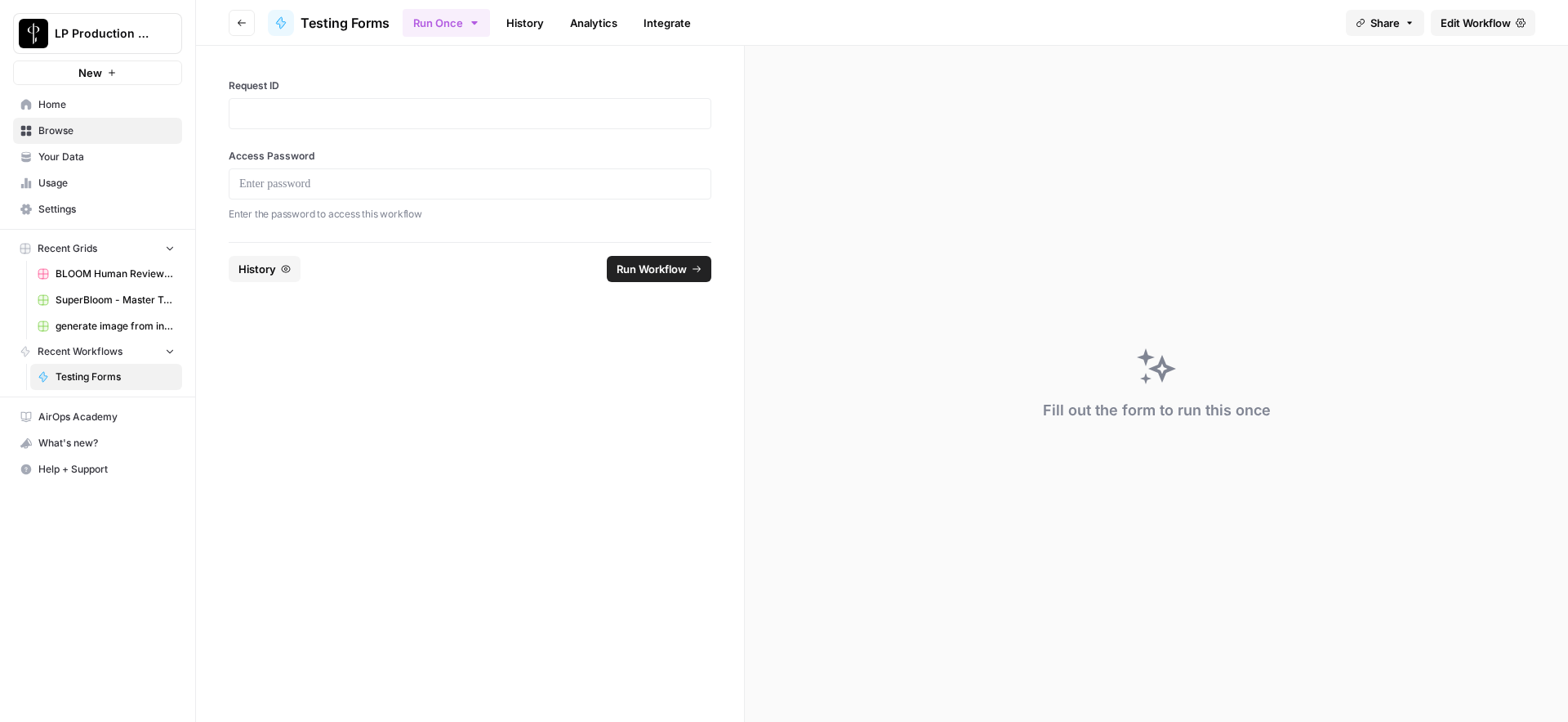
click at [1487, 21] on span "Edit Workflow" at bounding box center [1476, 23] width 70 height 17
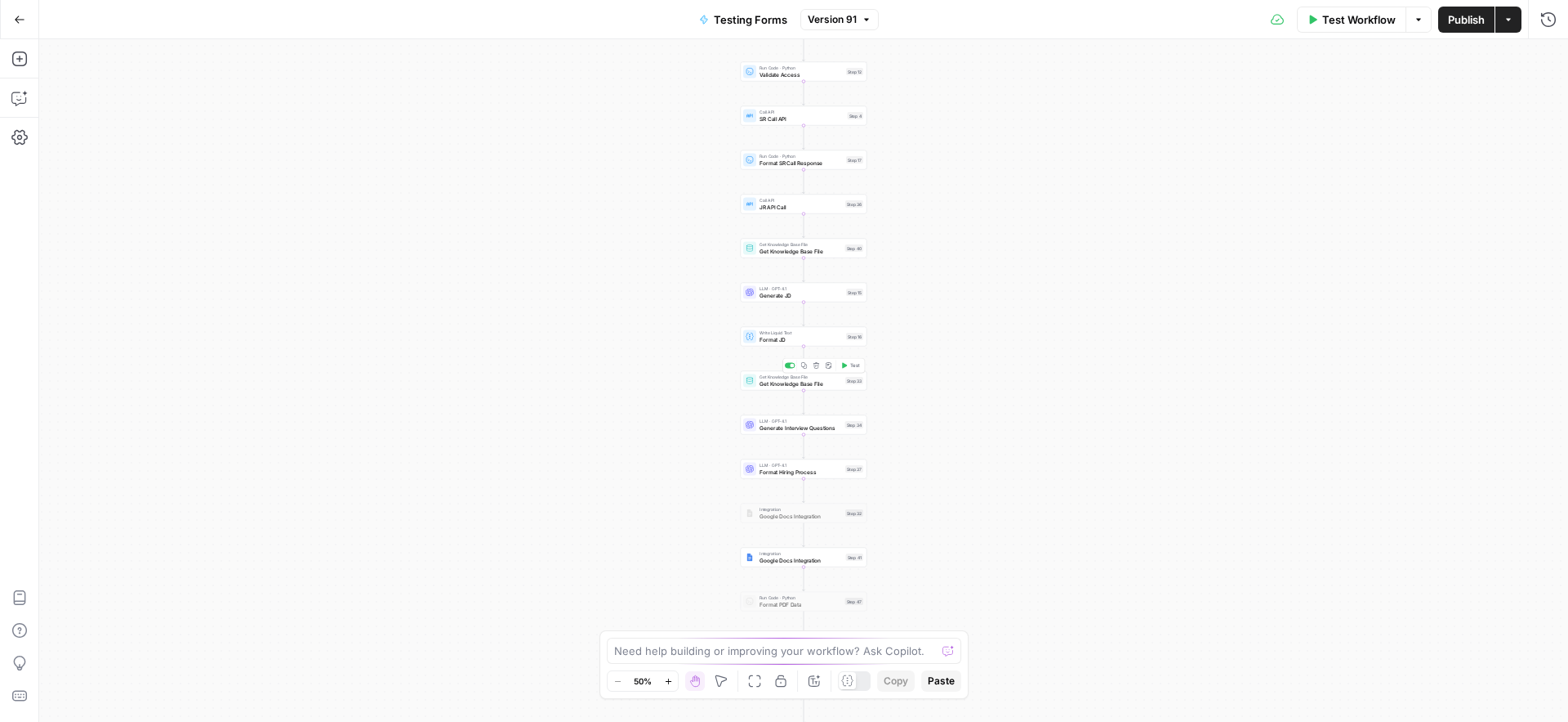
click at [773, 383] on span "Get Knowledge Base File" at bounding box center [801, 383] width 82 height 8
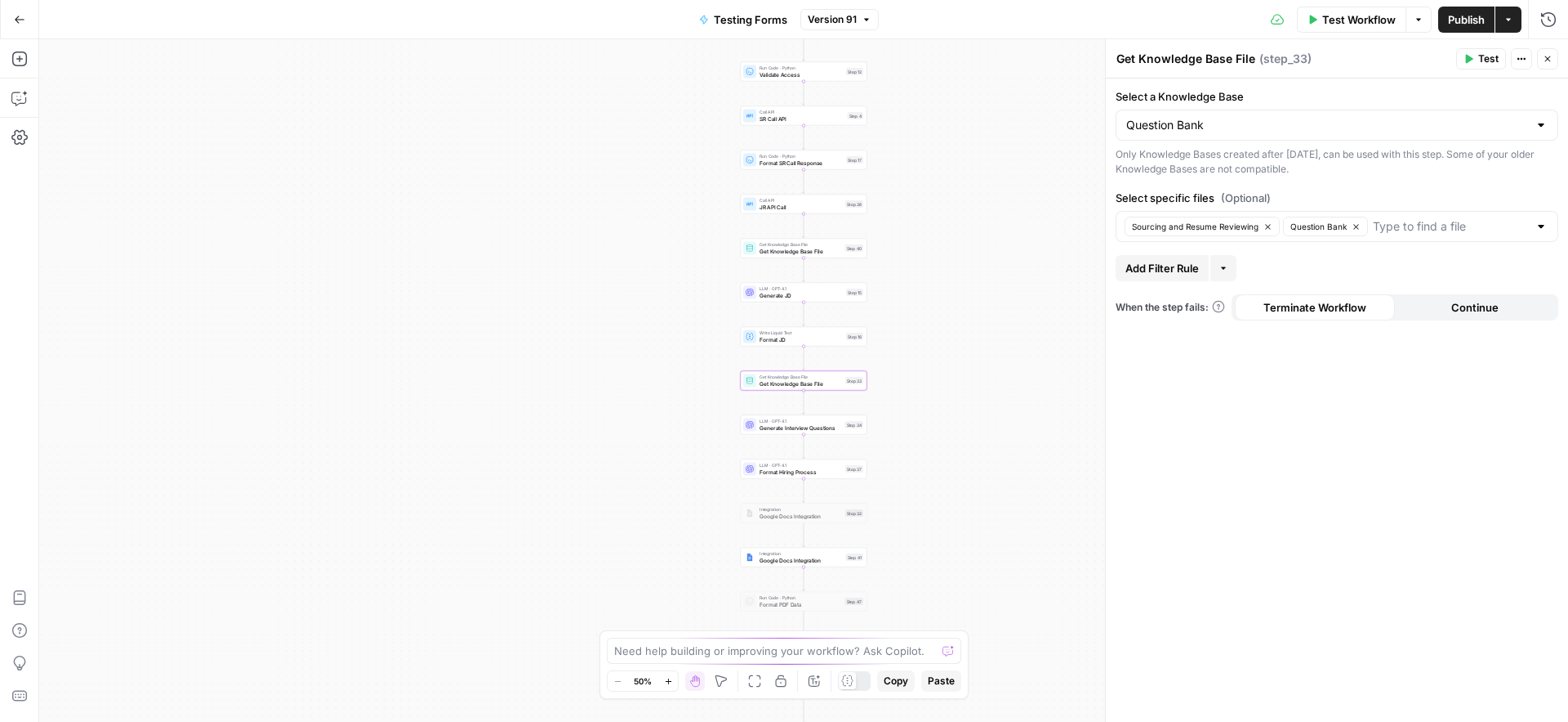
click at [1480, 61] on span "Test" at bounding box center [1489, 59] width 21 height 15
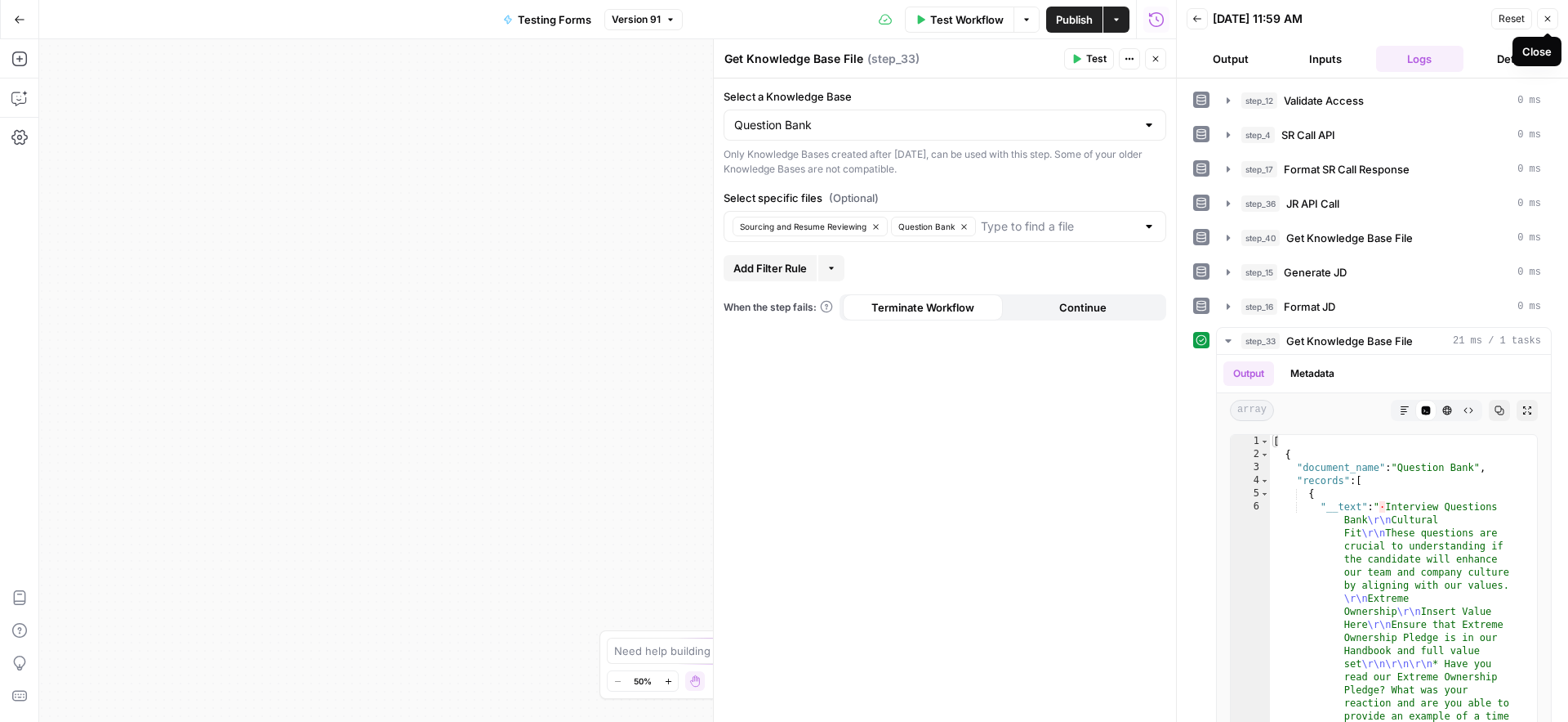
click at [1554, 21] on button "Close" at bounding box center [1547, 19] width 21 height 21
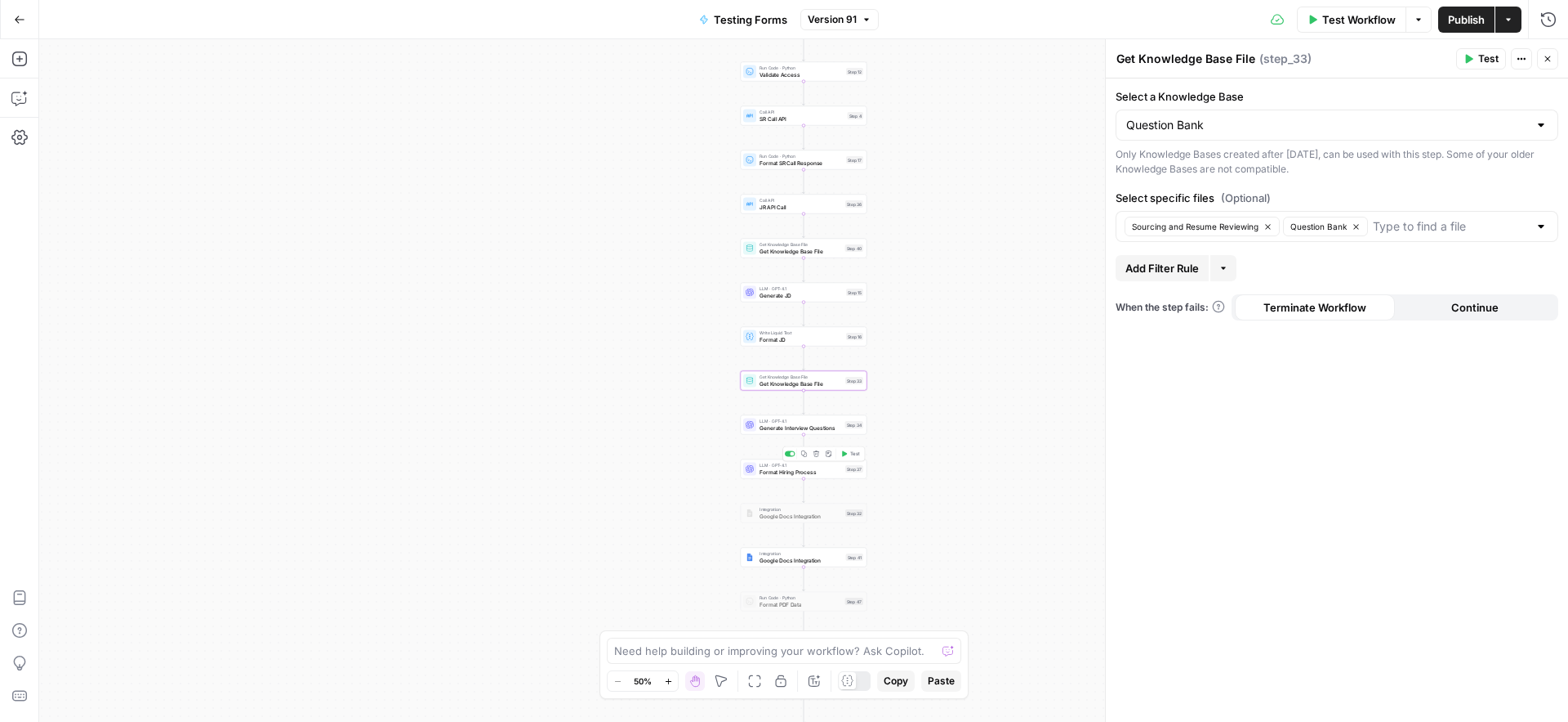
click at [765, 473] on span "Format Hiring Process" at bounding box center [801, 471] width 82 height 8
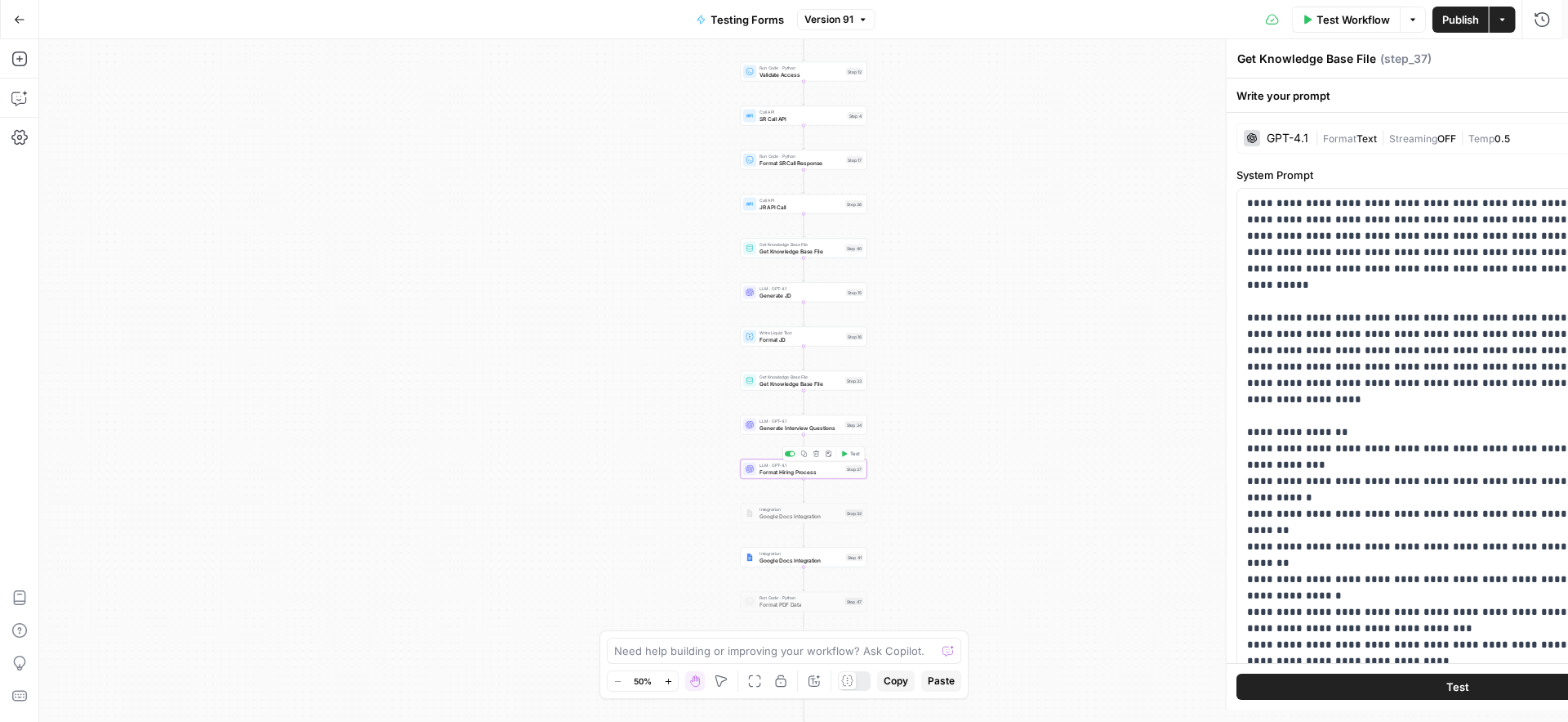
type textarea "Format Hiring Process"
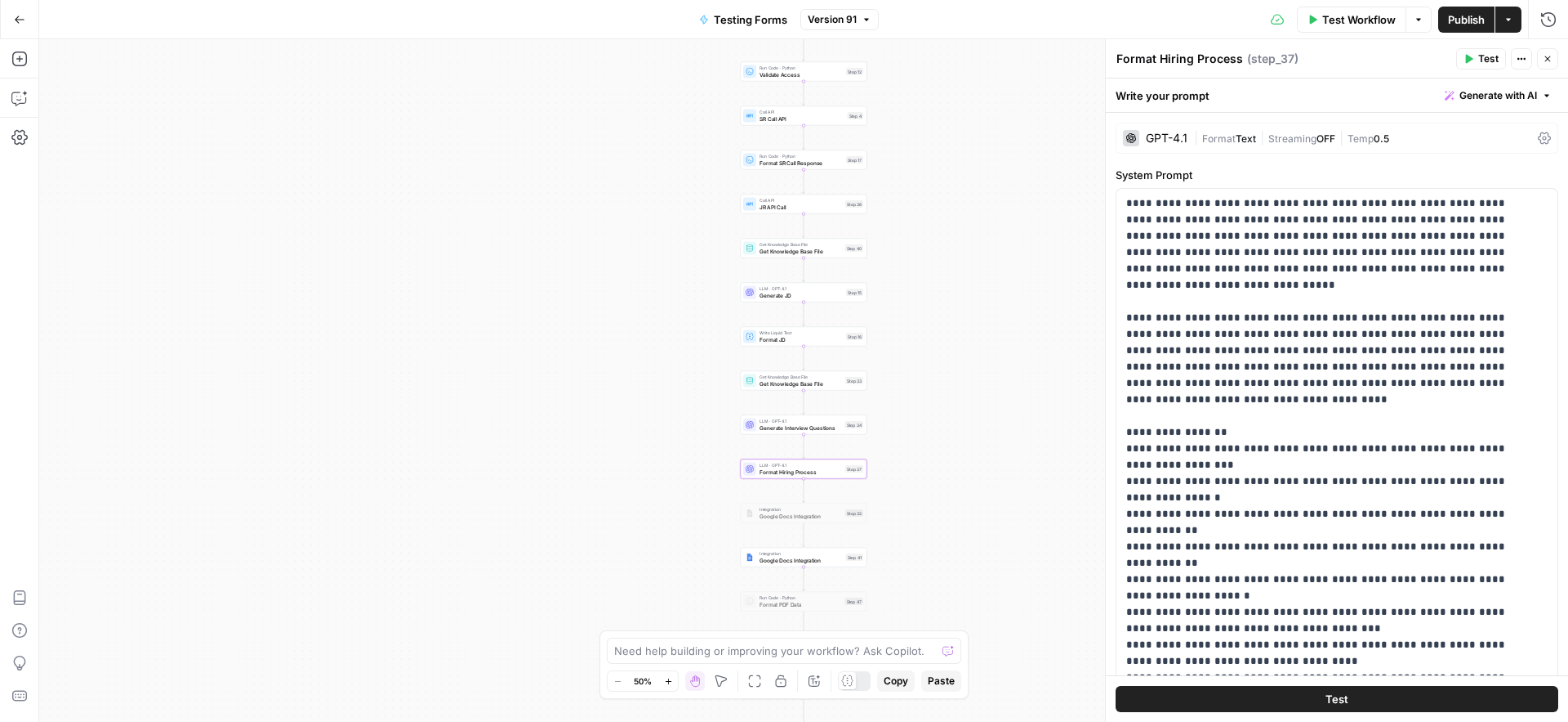
click at [1477, 62] on button "Test" at bounding box center [1480, 59] width 49 height 21
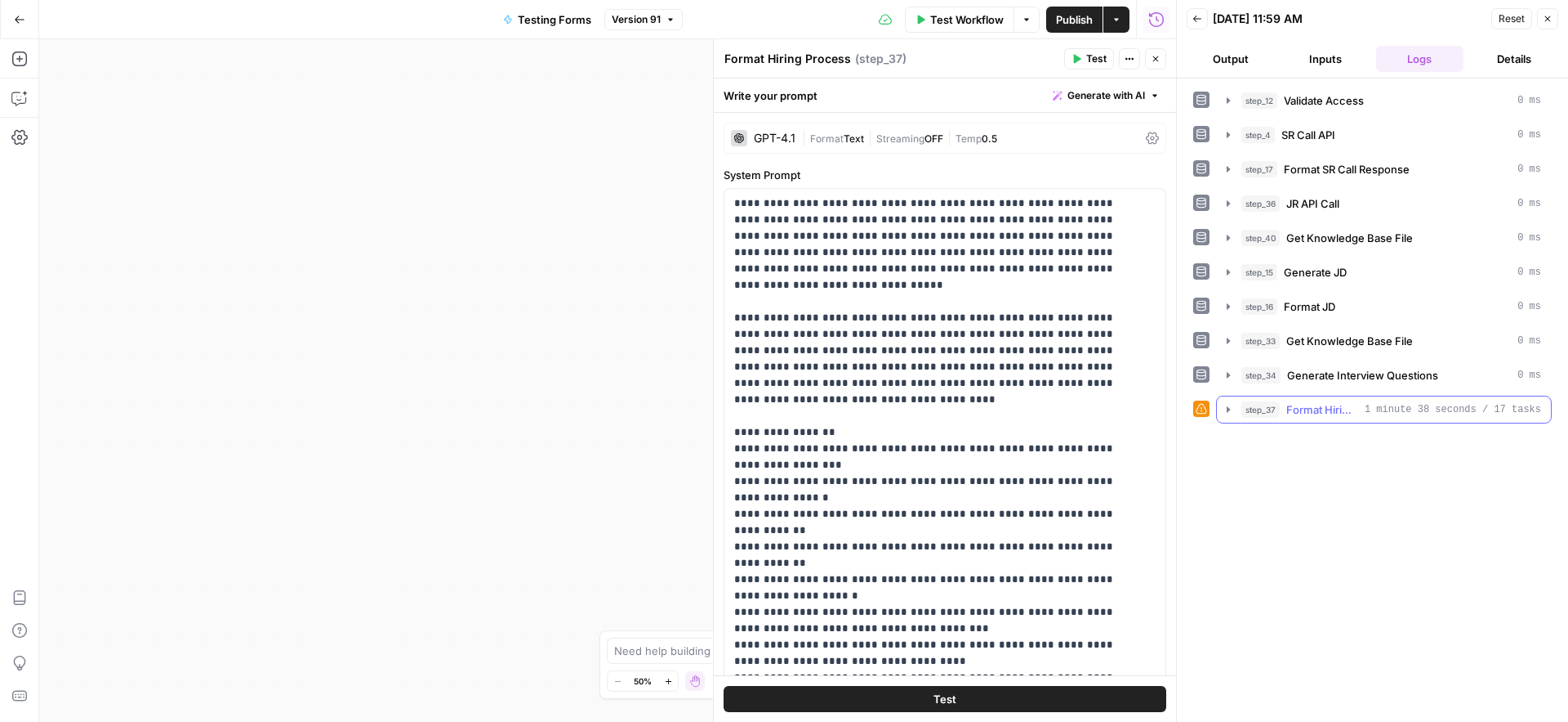
click at [1268, 412] on span "step_37" at bounding box center [1260, 410] width 38 height 17
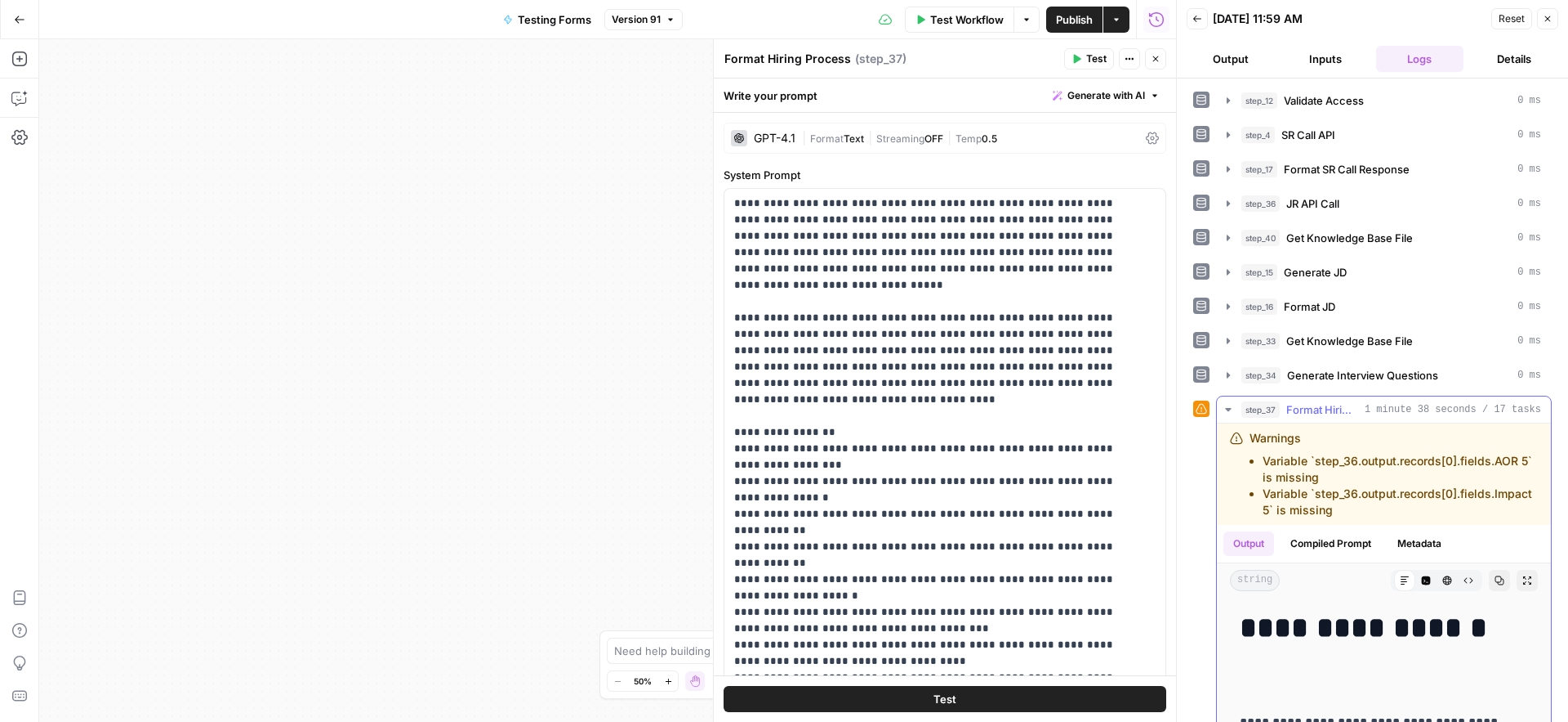
click at [1228, 408] on icon "button" at bounding box center [1228, 410] width 6 height 4
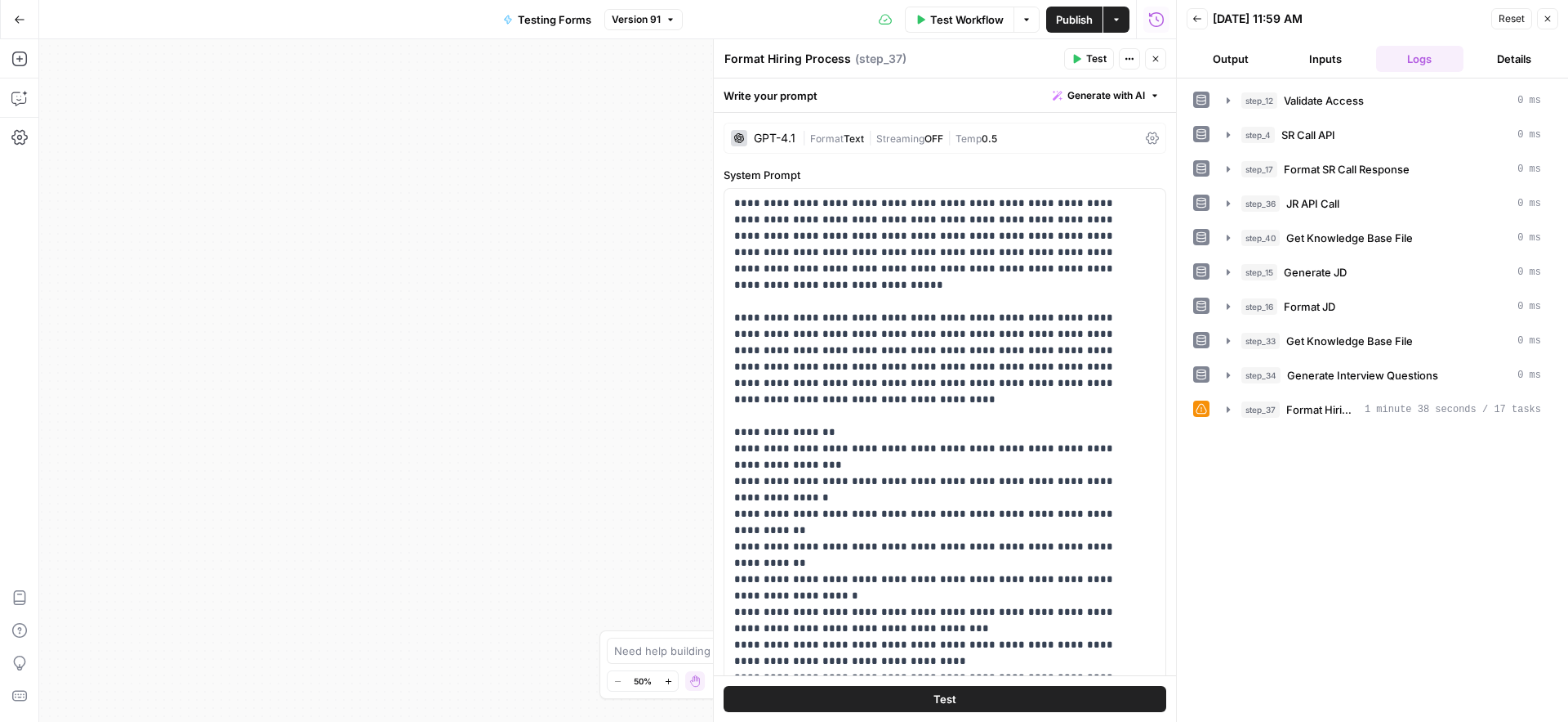
click at [1157, 64] on button "Close" at bounding box center [1155, 59] width 21 height 21
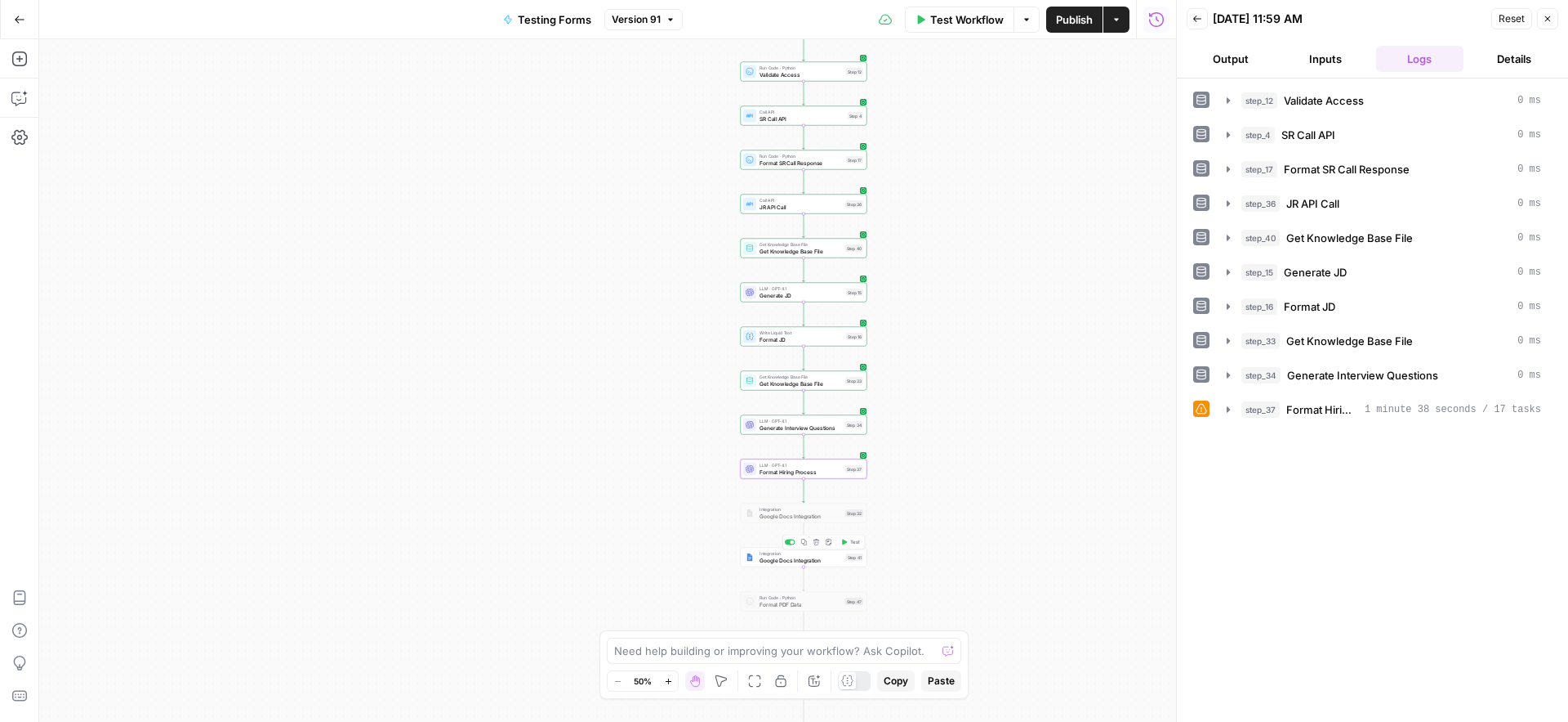
click at [767, 559] on span "Google Docs Integration" at bounding box center [801, 560] width 83 height 8
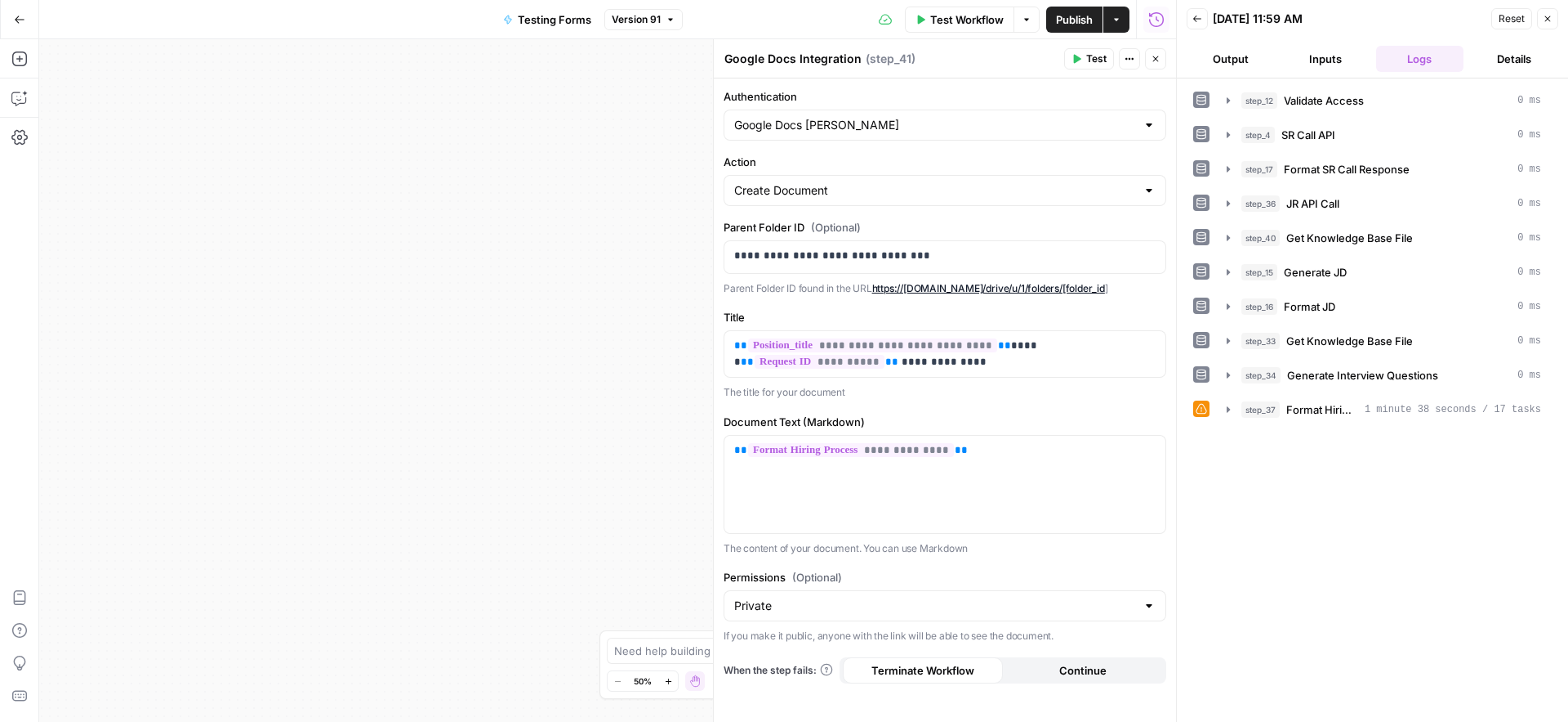
click at [1087, 57] on span "Test" at bounding box center [1096, 59] width 21 height 15
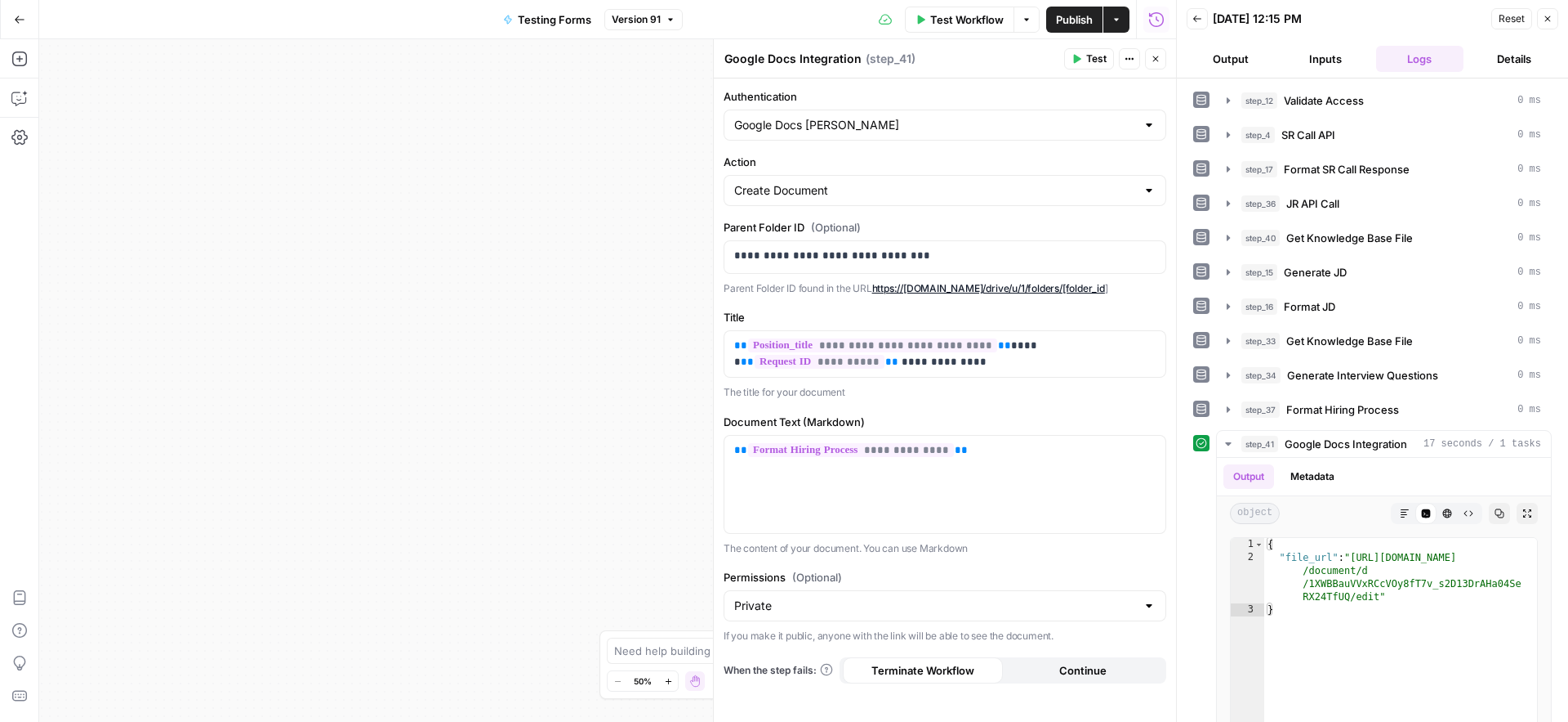
click at [486, 428] on div "Workflow Set Inputs Inputs Run Code · Python Validate Access Step 12 Call API S…" at bounding box center [608, 381] width 1137 height 683
click at [1545, 14] on icon "button" at bounding box center [1547, 19] width 10 height 10
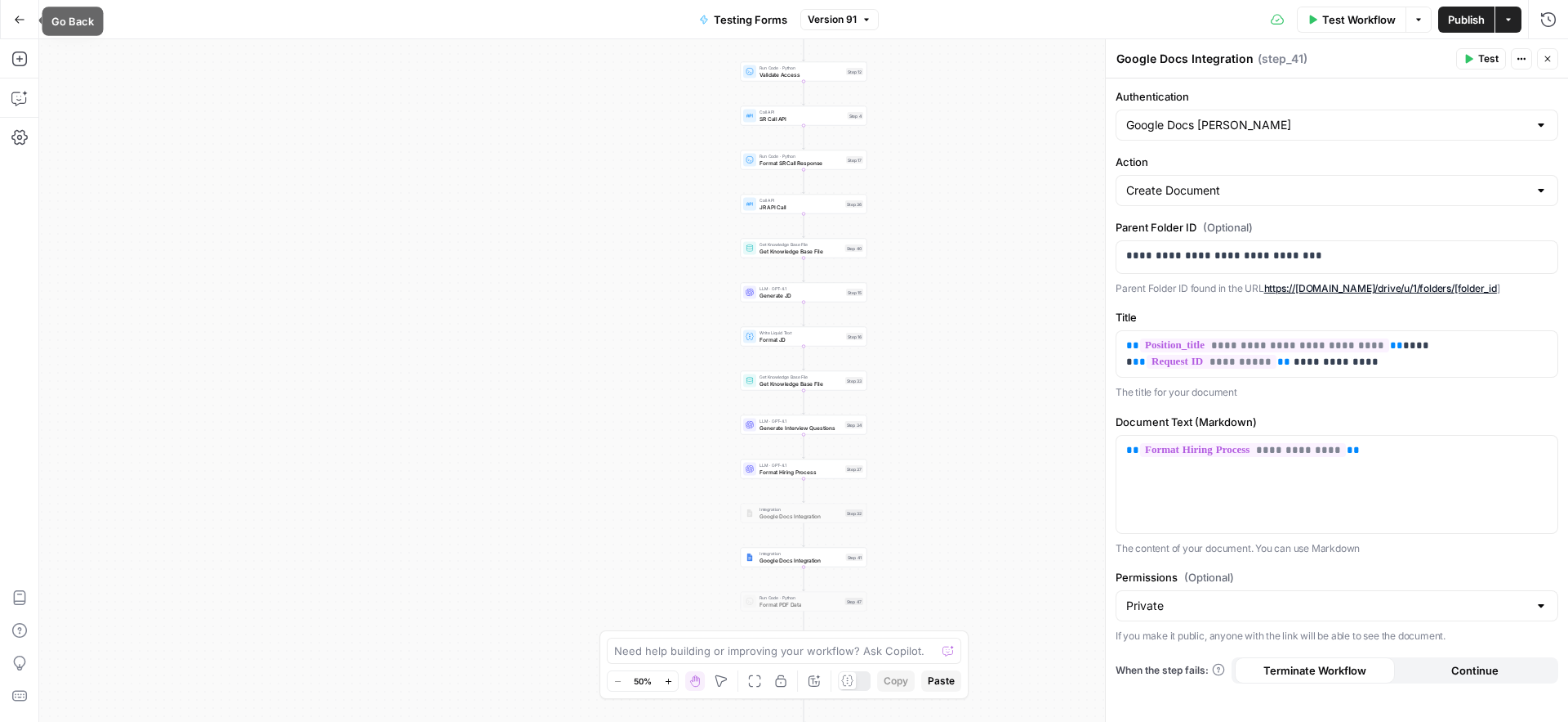
click at [17, 21] on icon "button" at bounding box center [20, 20] width 11 height 11
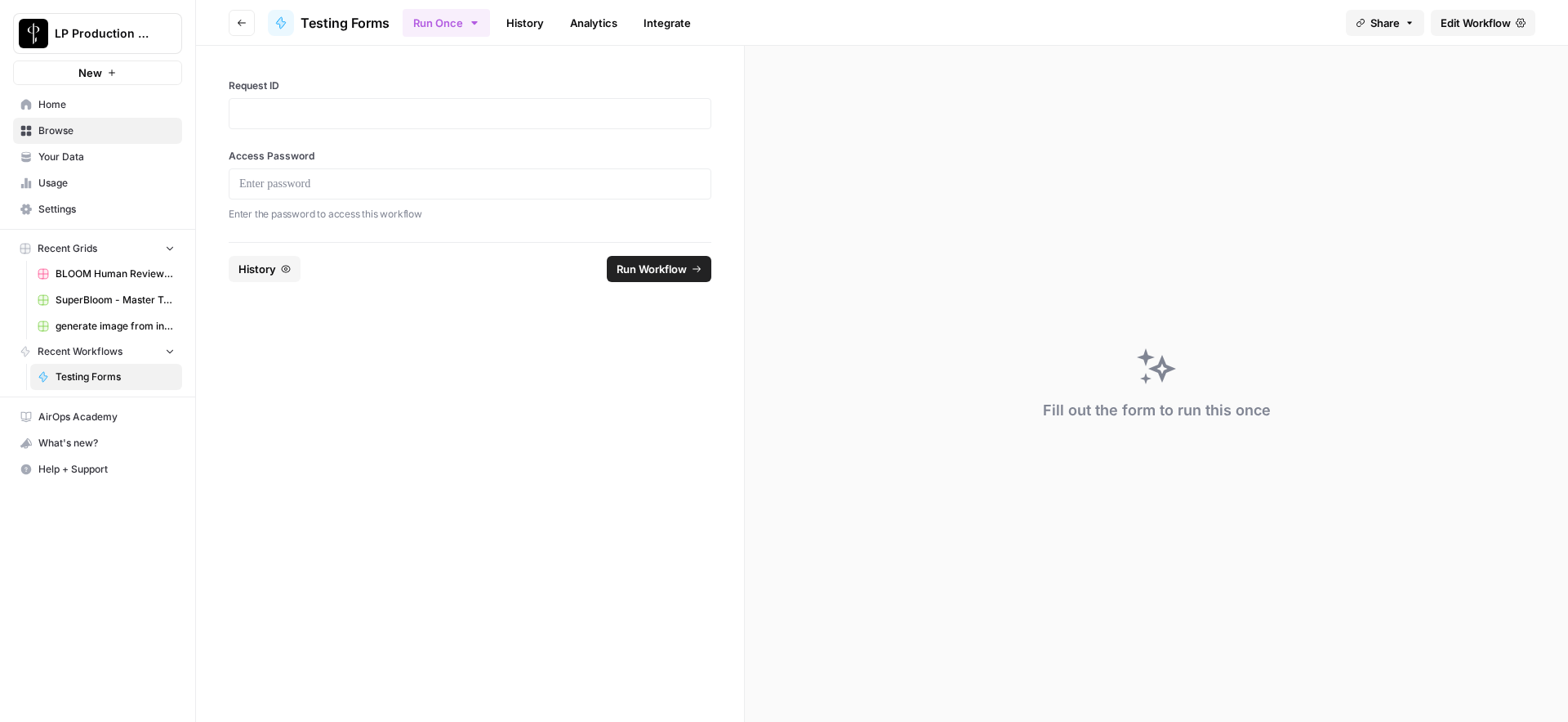
click at [1148, 212] on div "Fill out the form to run this once" at bounding box center [1156, 383] width 823 height 676
click at [1511, 32] on link "Edit Workflow" at bounding box center [1483, 23] width 104 height 26
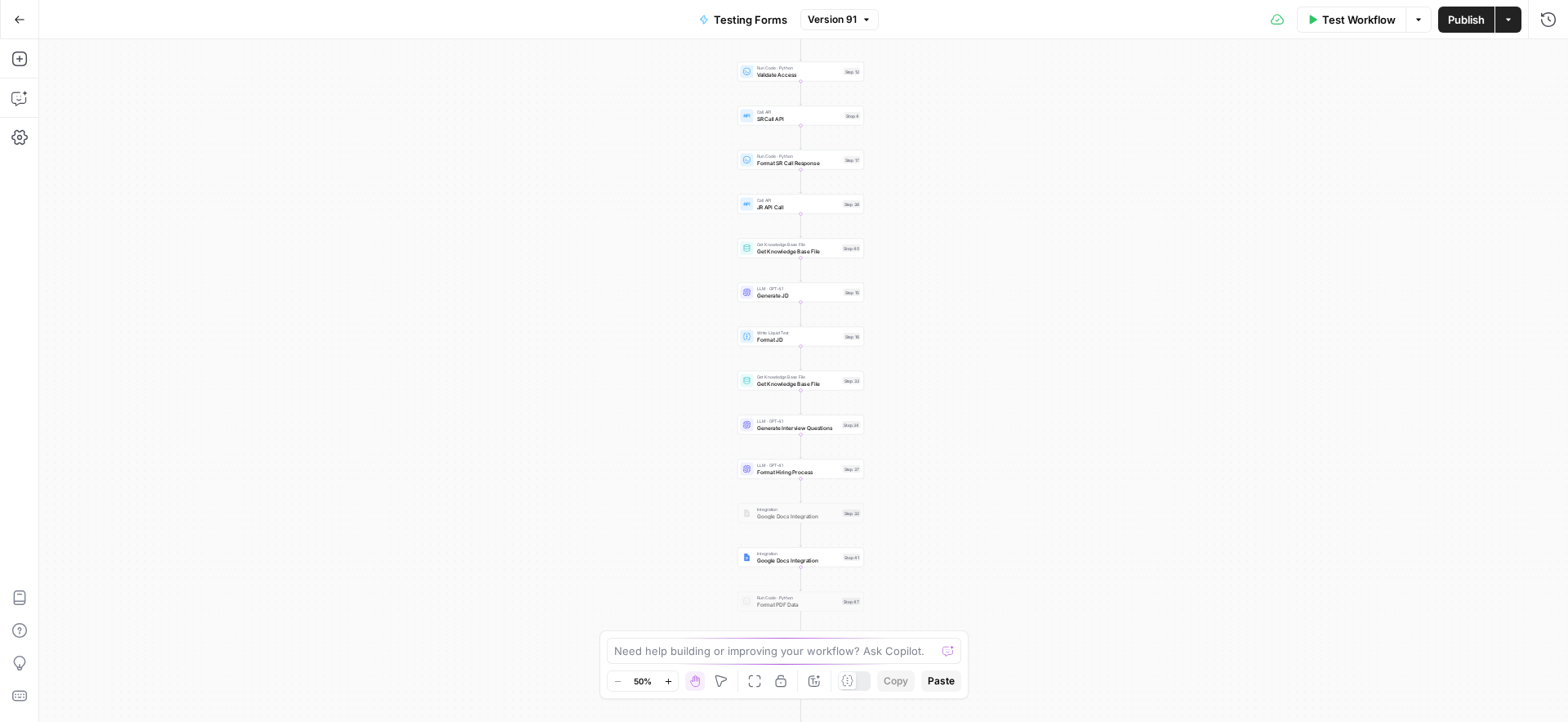
click at [1473, 19] on span "Publish" at bounding box center [1465, 20] width 36 height 17
click at [30, 23] on button "Go Back" at bounding box center [20, 20] width 30 height 30
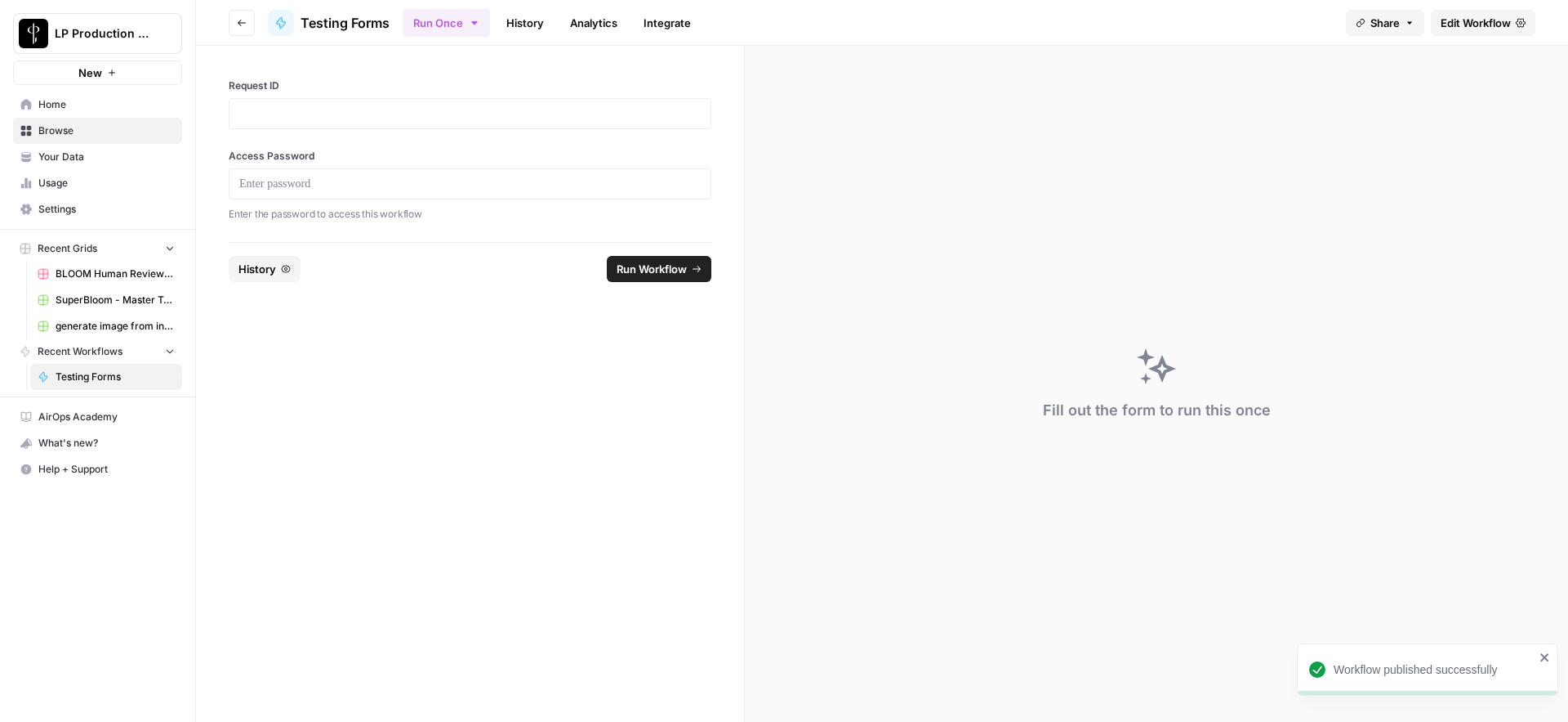
click at [86, 153] on span "Your Data" at bounding box center [106, 157] width 136 height 15
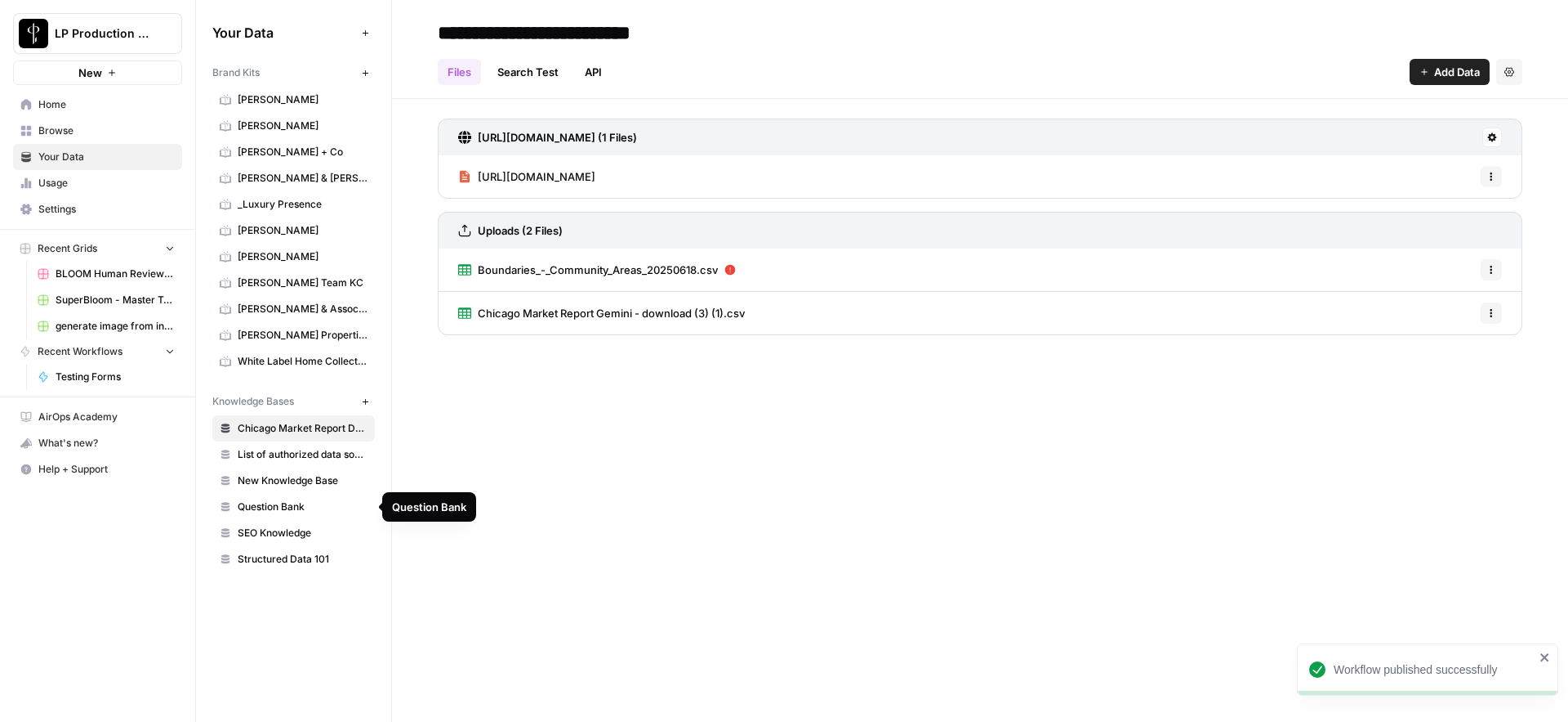
click at [276, 504] on span "Question Bank" at bounding box center [302, 507] width 130 height 15
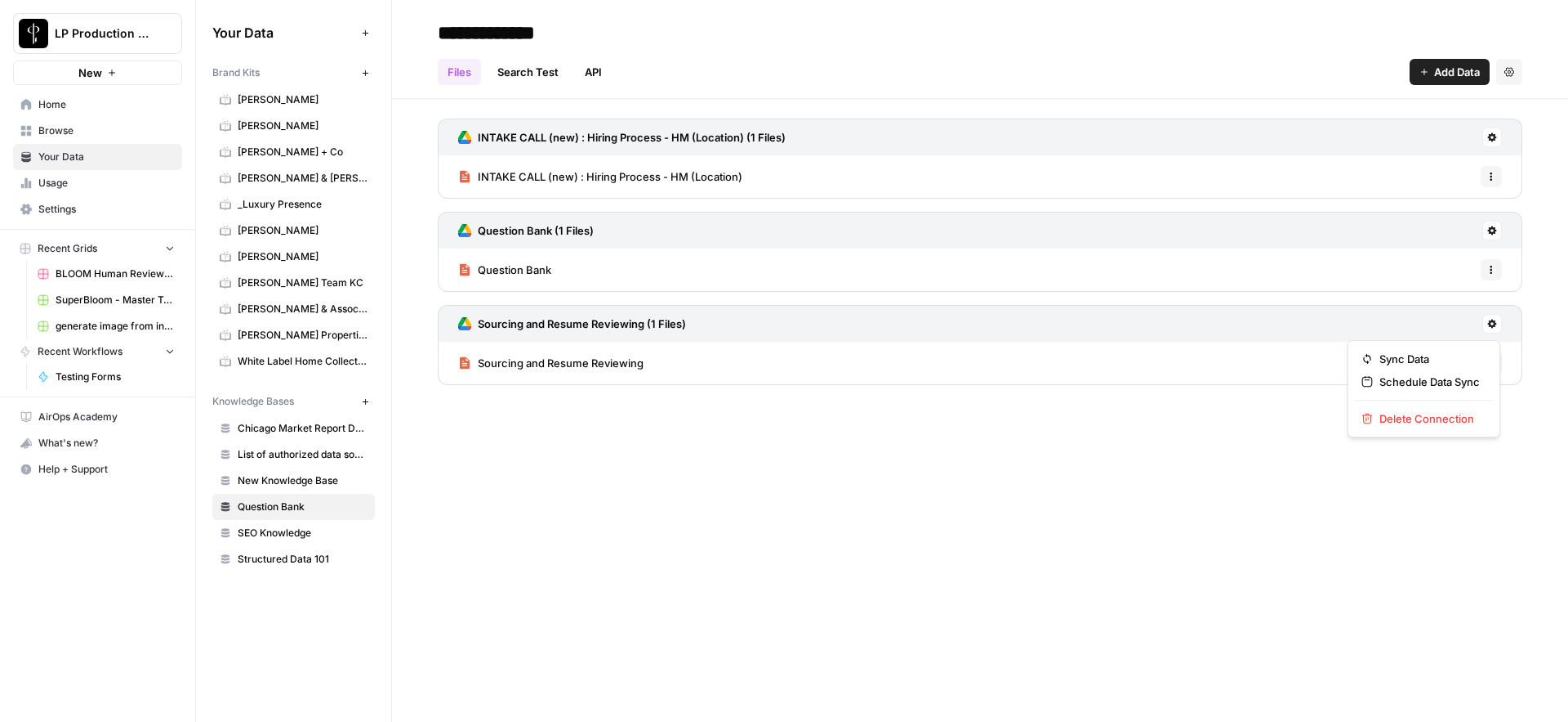
click at [1494, 325] on icon at bounding box center [1492, 325] width 9 height 9
click at [1420, 358] on span "Sync Data" at bounding box center [1430, 359] width 101 height 17
click at [939, 517] on div "**********" at bounding box center [981, 361] width 1176 height 722
click at [834, 70] on div "Files Search Test API Add Data Settings" at bounding box center [981, 65] width 1085 height 39
click at [80, 375] on span "Testing Forms" at bounding box center [116, 377] width 119 height 15
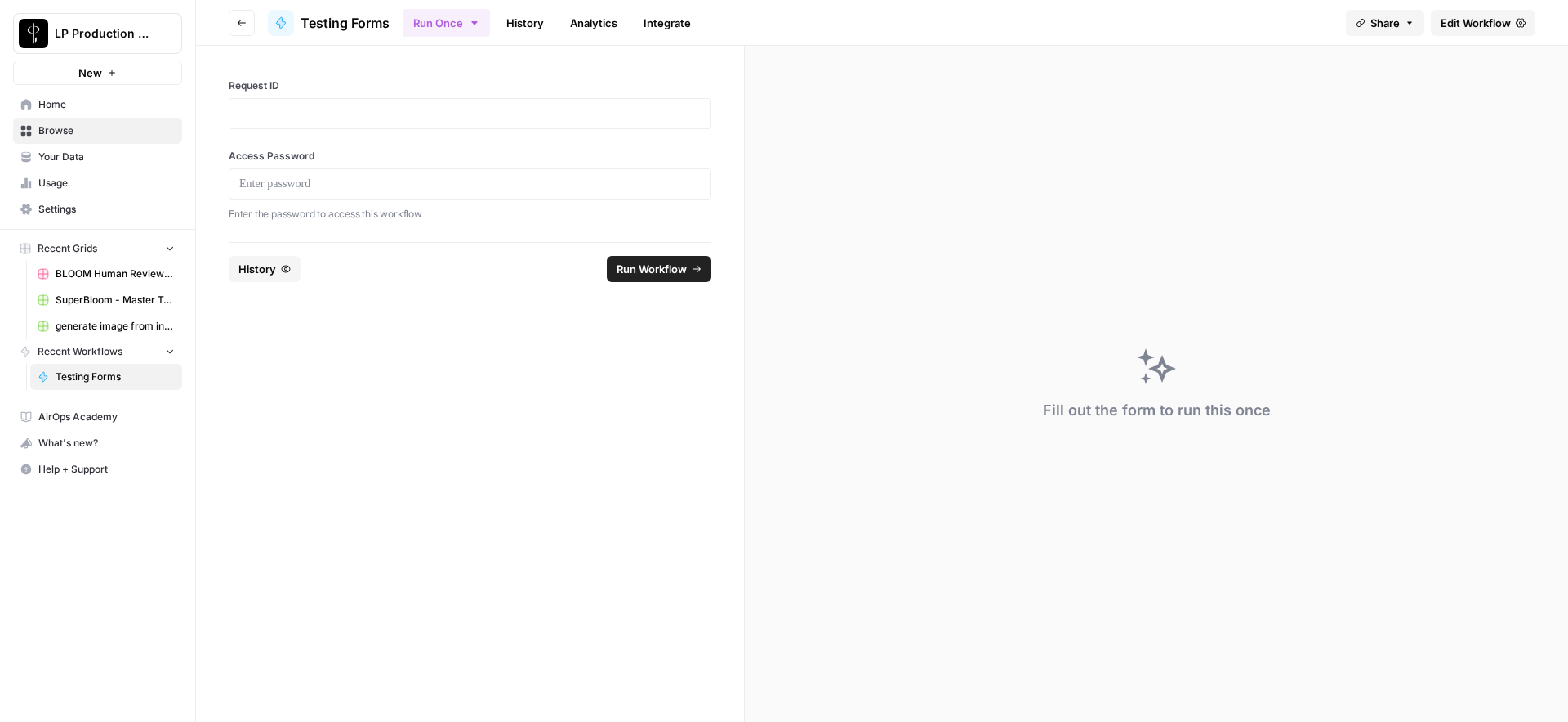
click at [1470, 25] on span "Edit Workflow" at bounding box center [1476, 23] width 70 height 17
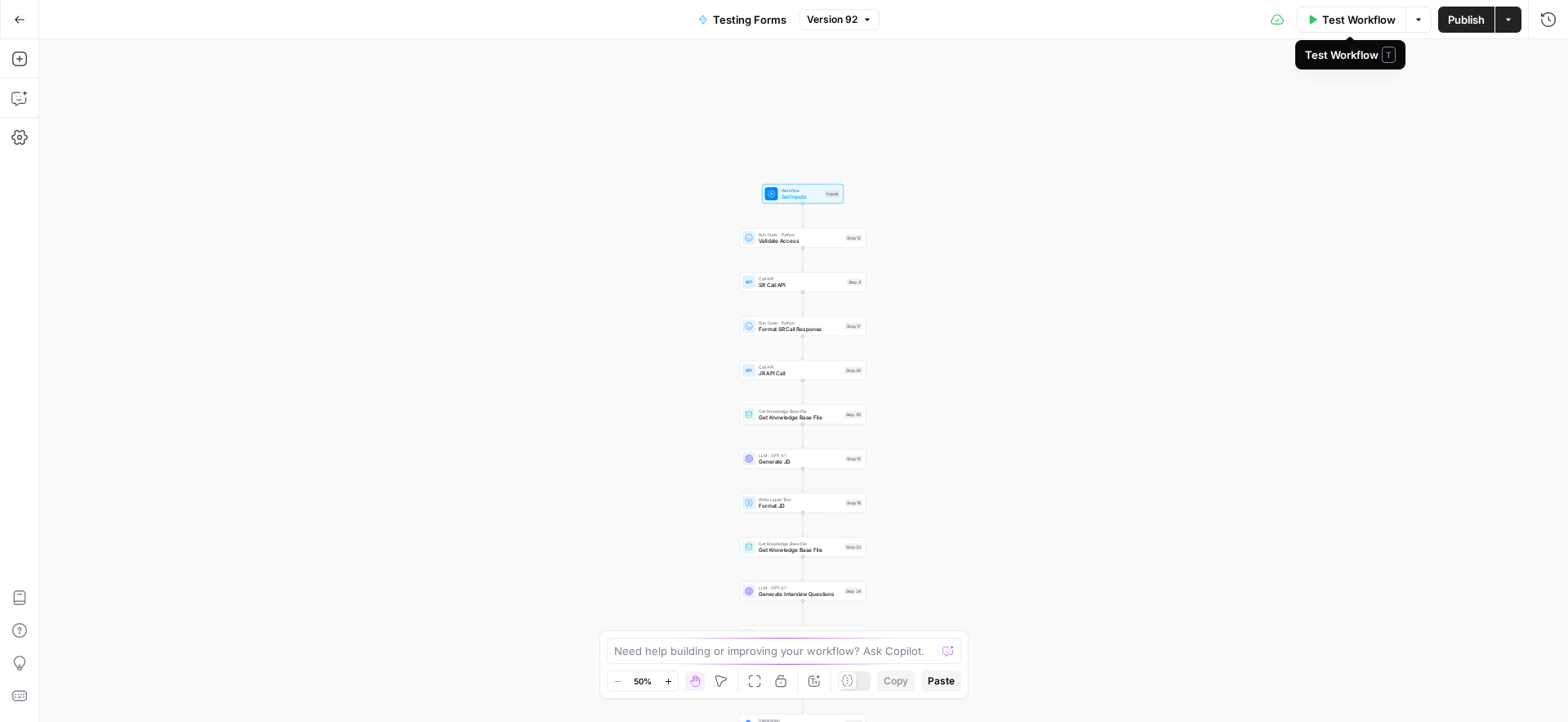
click at [1355, 22] on span "Test Workflow" at bounding box center [1358, 20] width 74 height 17
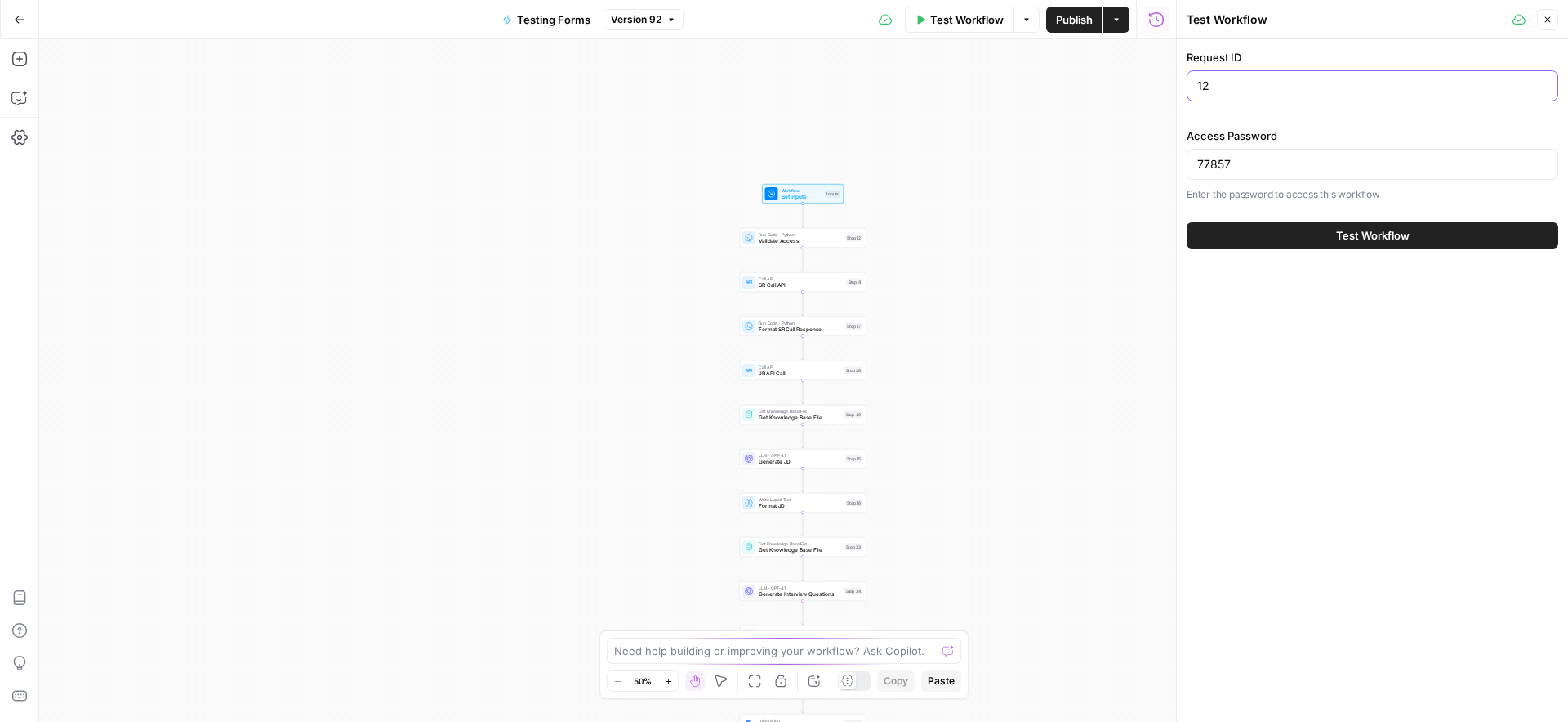
click at [1257, 90] on input "12" at bounding box center [1372, 86] width 351 height 17
type input "14"
click at [403, 239] on div "Workflow Set Inputs Inputs Run Code · Python Validate Access Step 12 Call API S…" at bounding box center [608, 381] width 1137 height 683
click at [1342, 237] on span "Test Workflow" at bounding box center [1372, 236] width 74 height 17
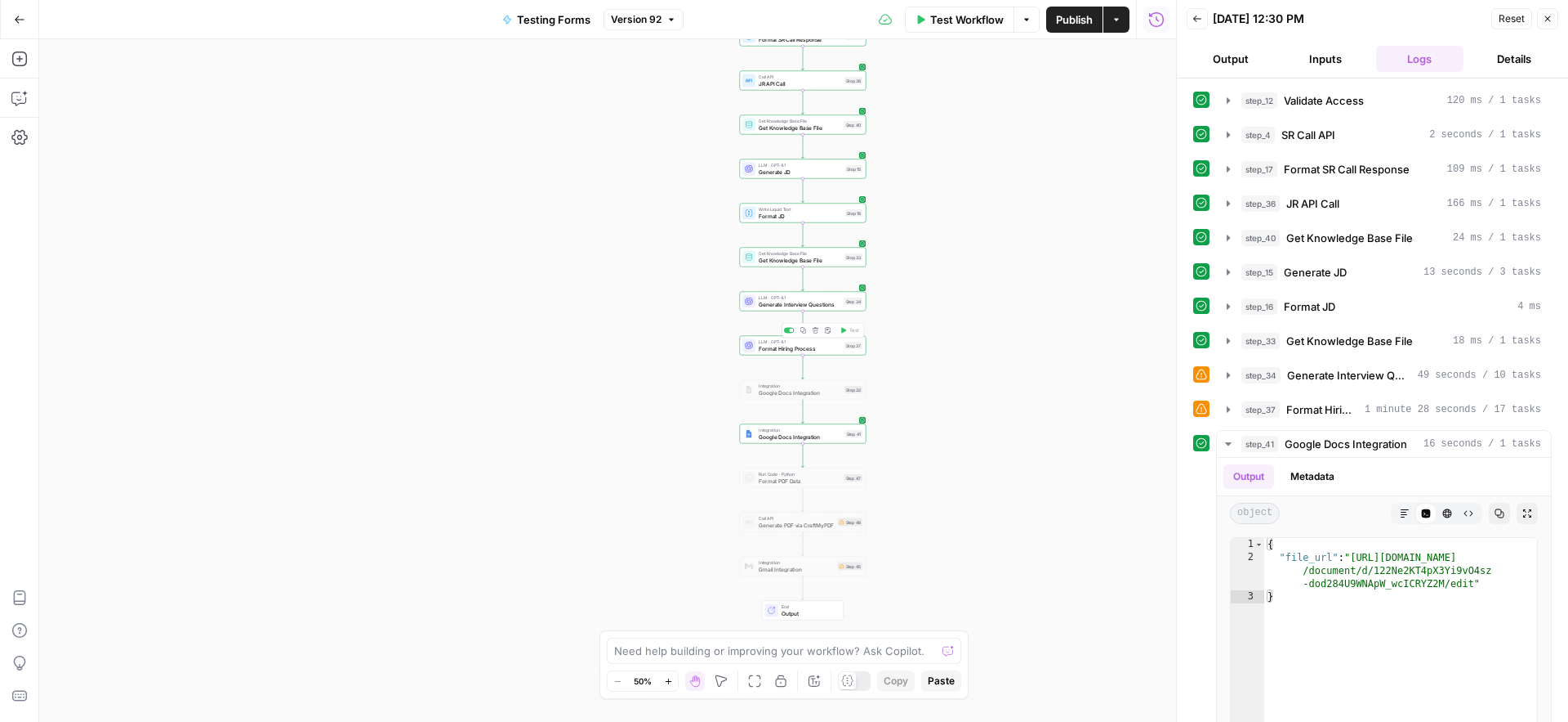
click at [768, 348] on span "Format Hiring Process" at bounding box center [800, 348] width 82 height 8
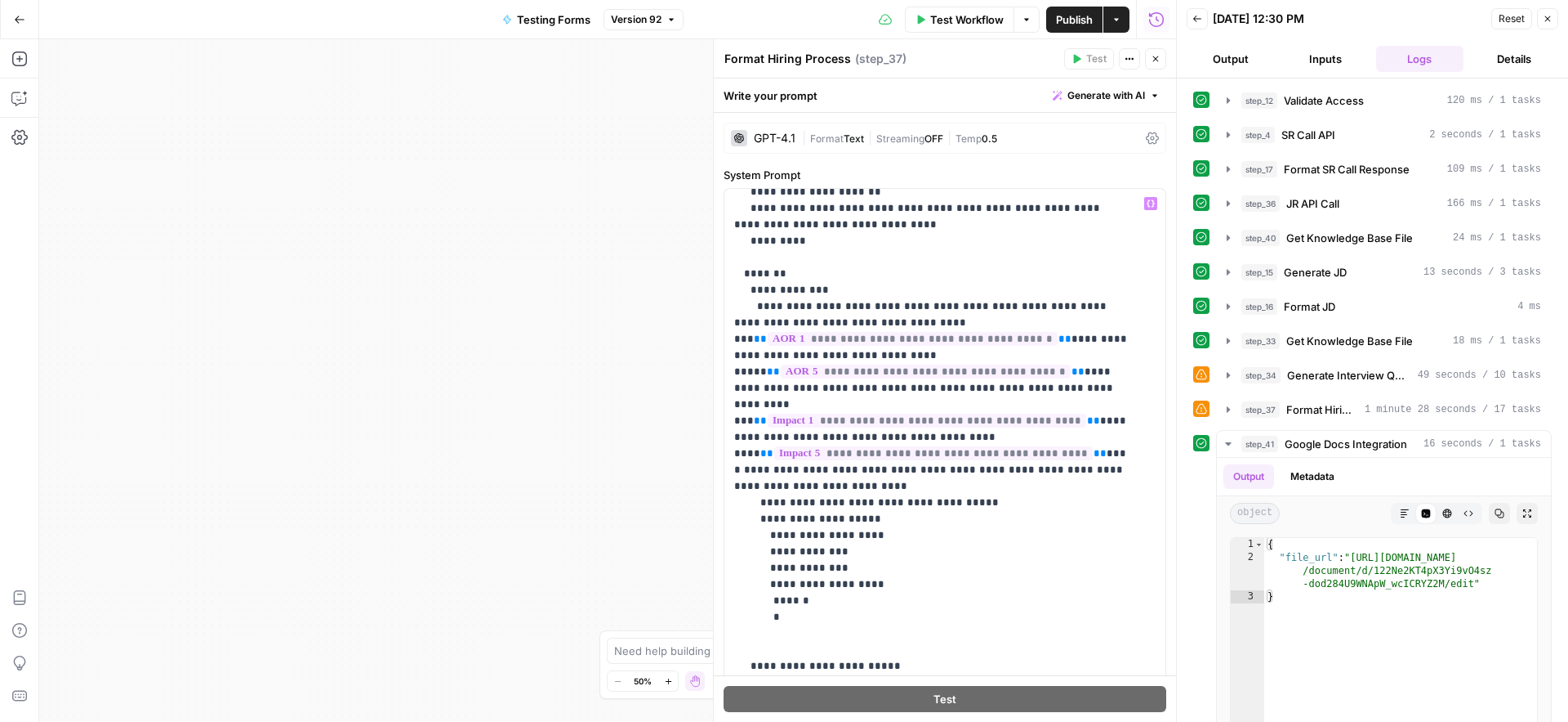
scroll to position [742, 0]
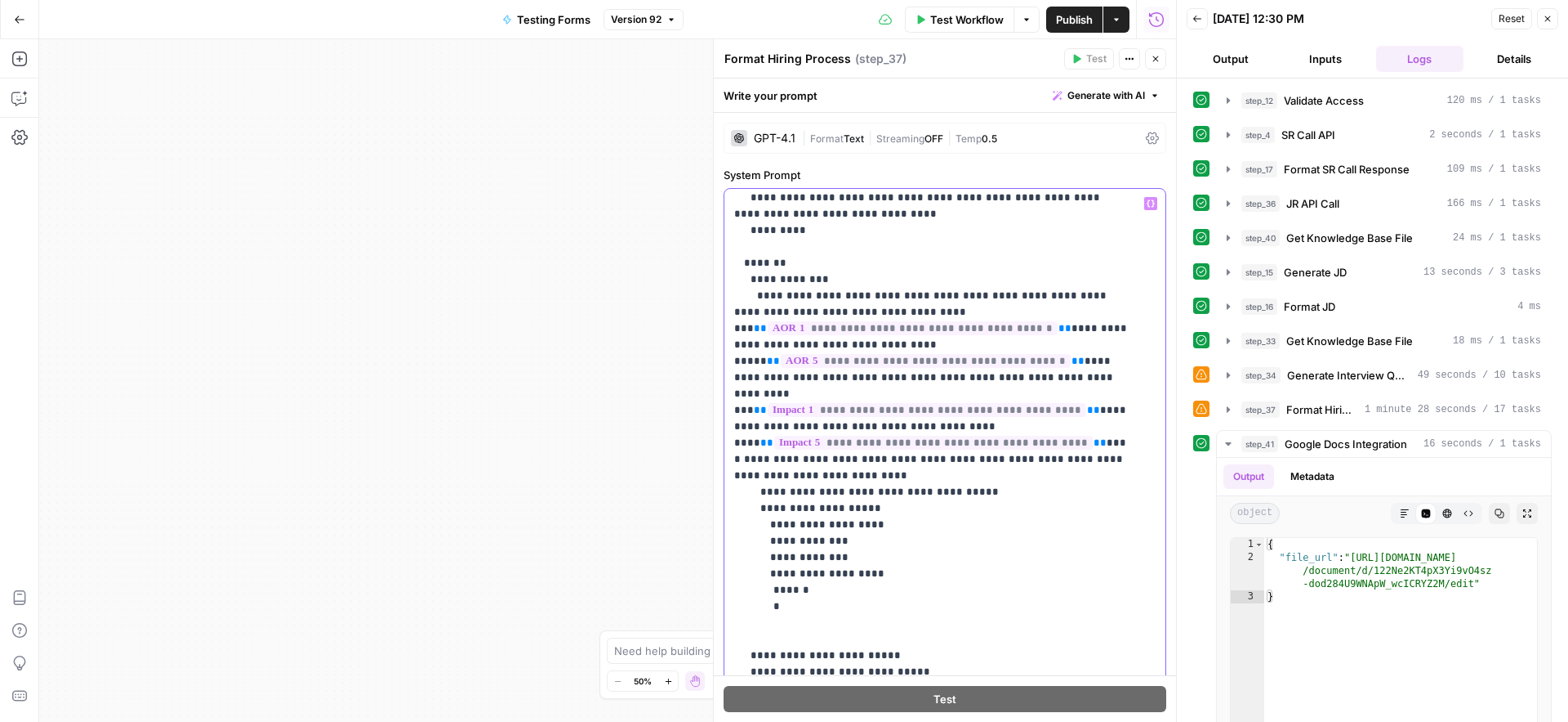
drag, startPoint x: 758, startPoint y: 430, endPoint x: 803, endPoint y: 535, distance: 114.2
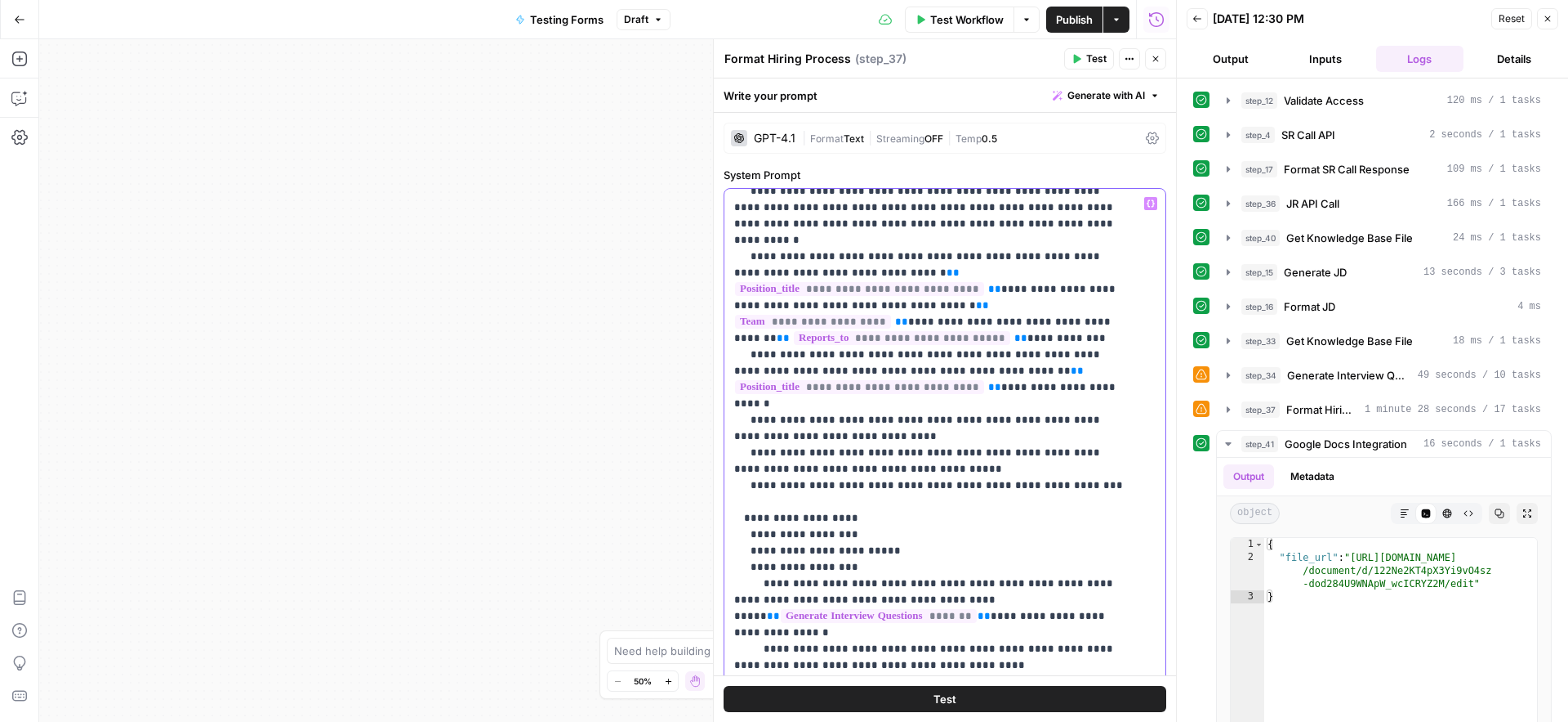
scroll to position [1455, 0]
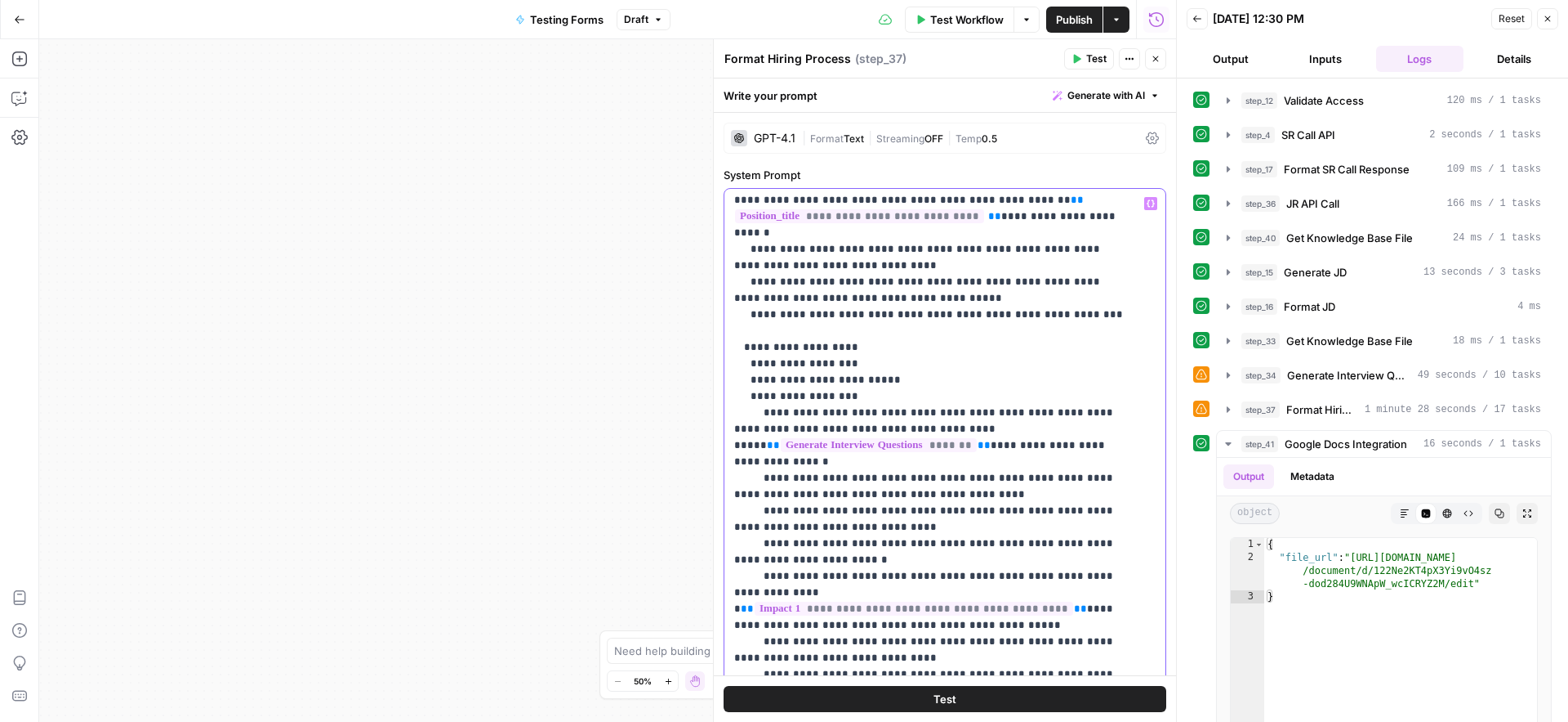
scroll to position [1550, 0]
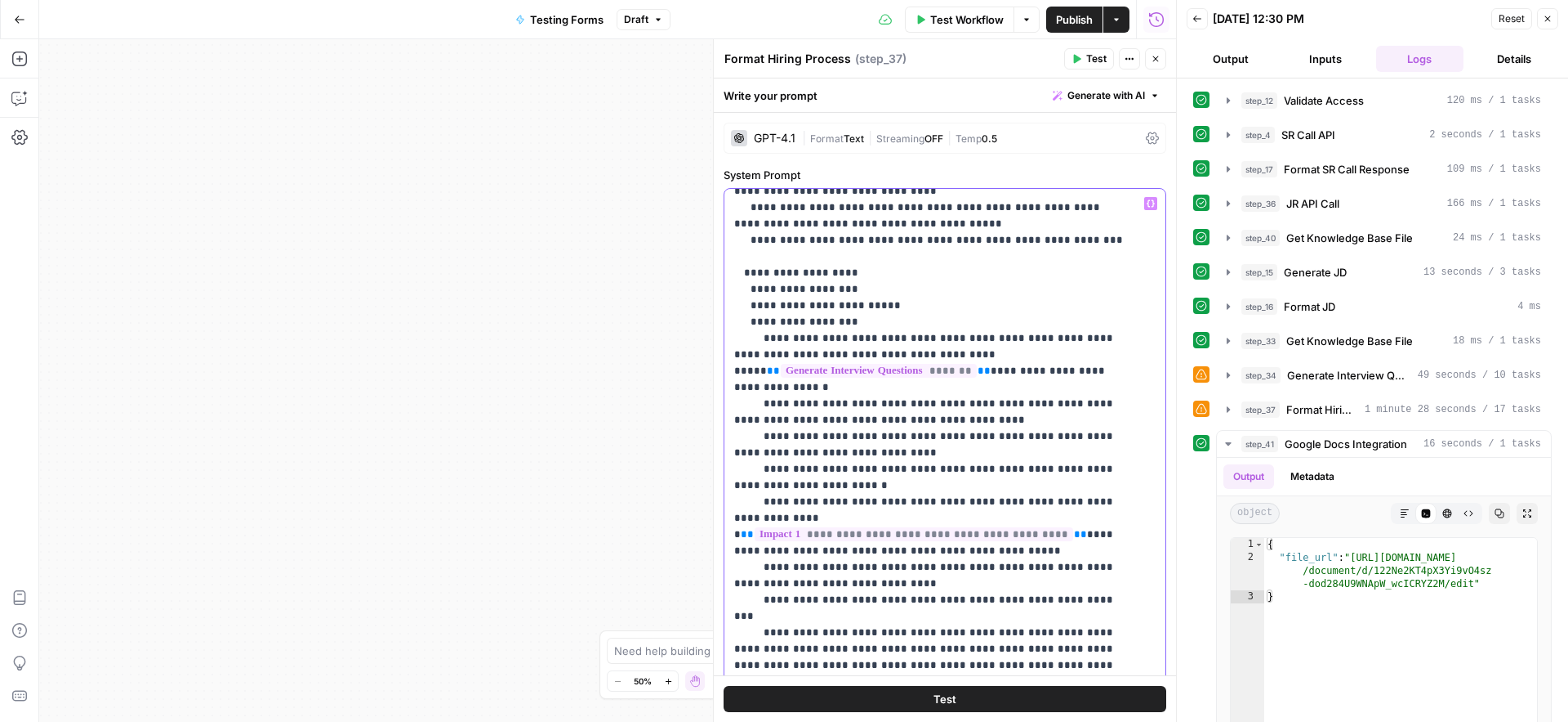
scroll to position [1625, 0]
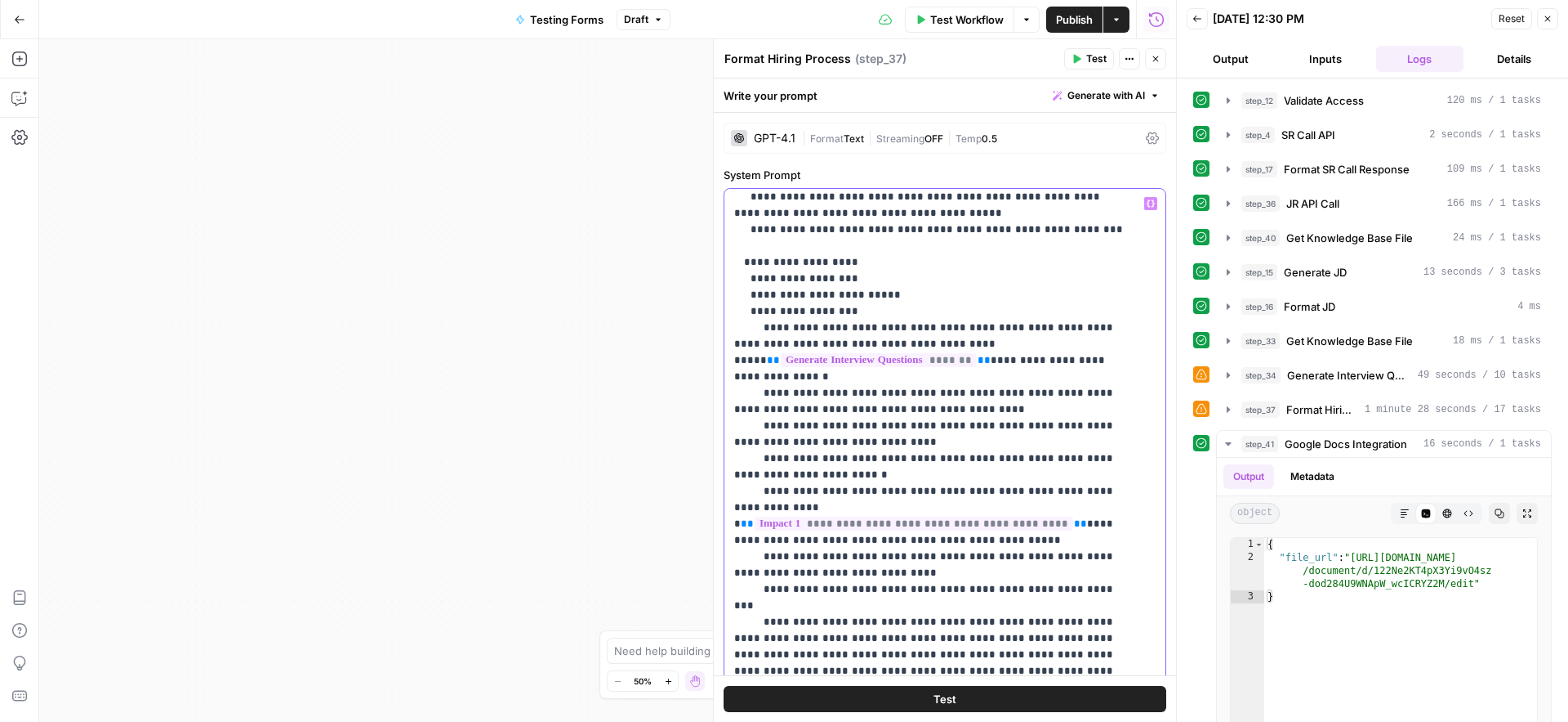
drag, startPoint x: 781, startPoint y: 642, endPoint x: 746, endPoint y: 547, distance: 101.2
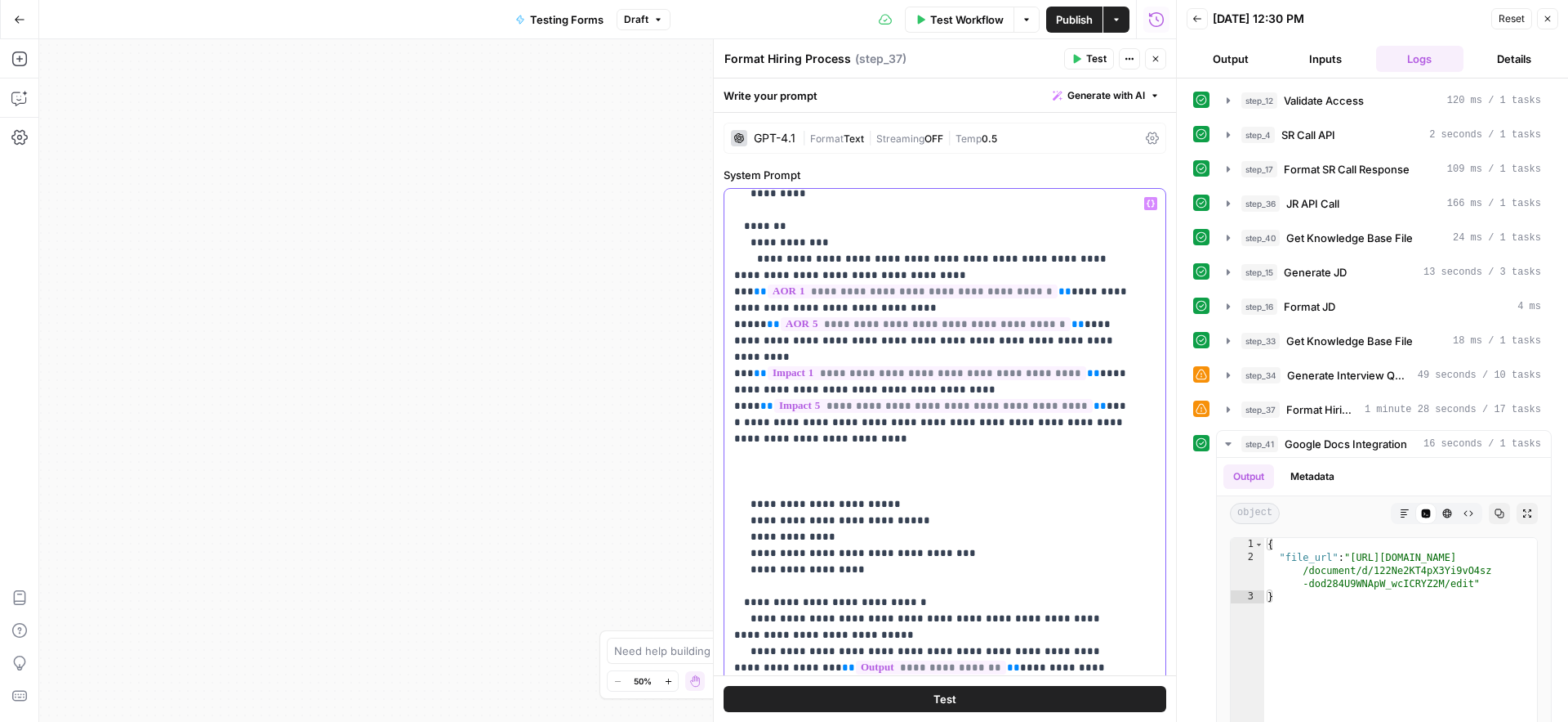
scroll to position [757, 0]
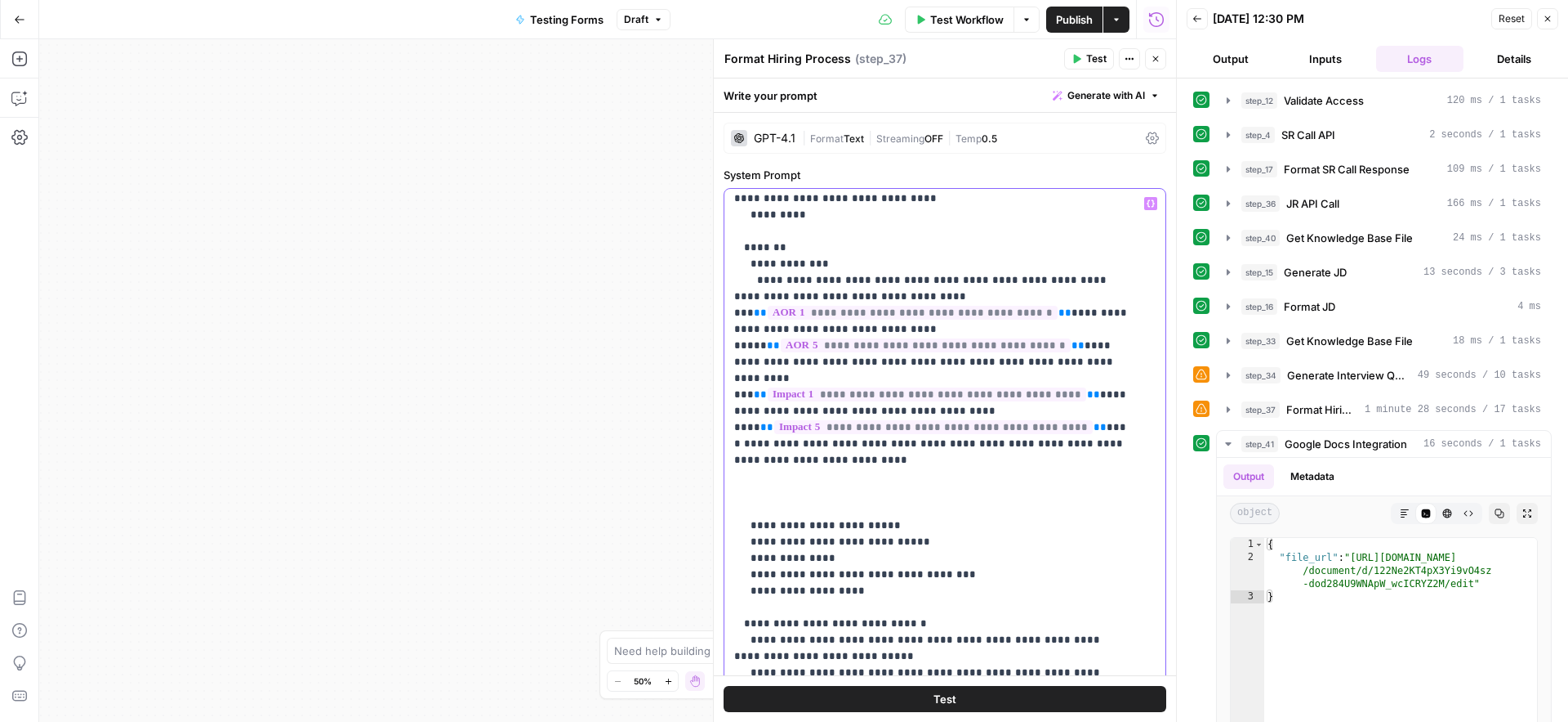
click at [813, 412] on p "**********" at bounding box center [933, 705] width 397 height 2534
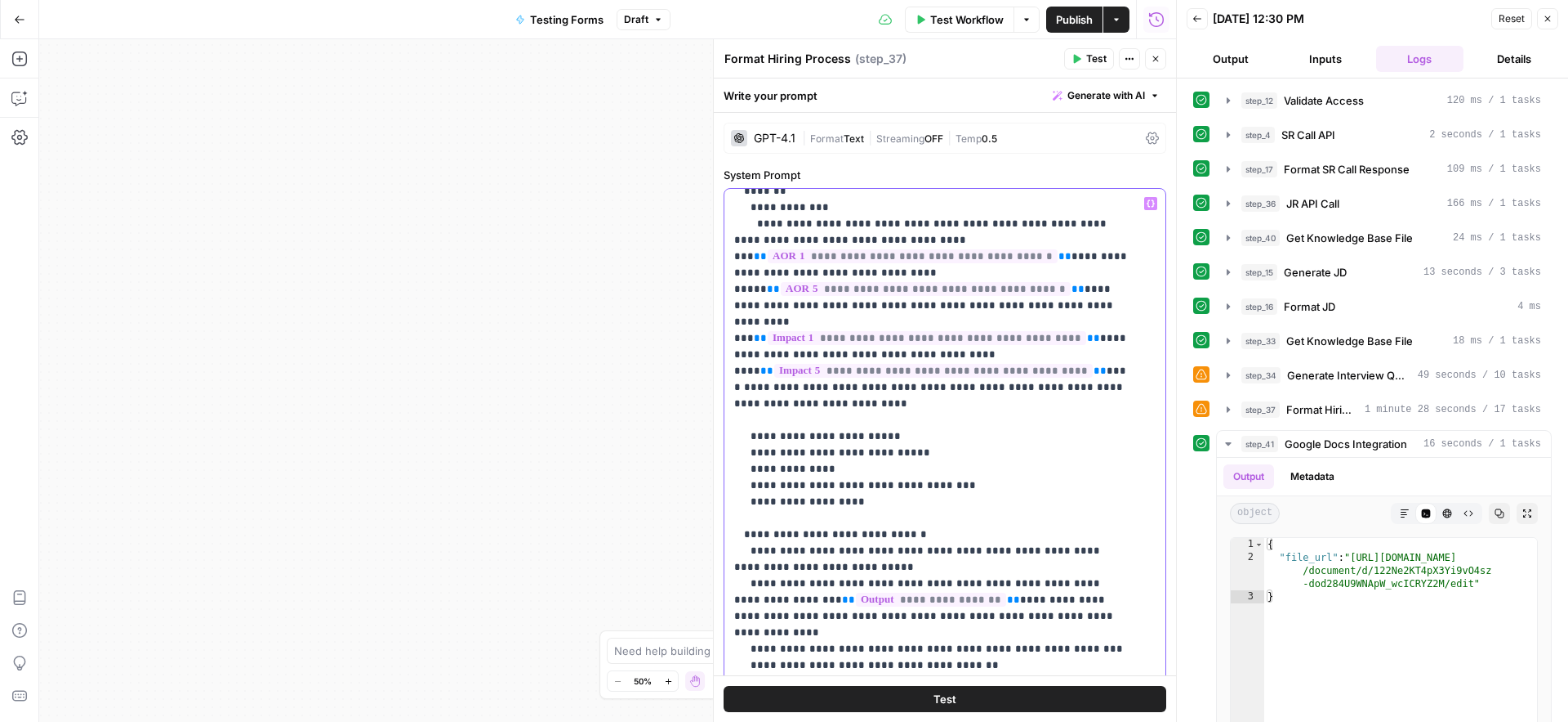
scroll to position [792, 0]
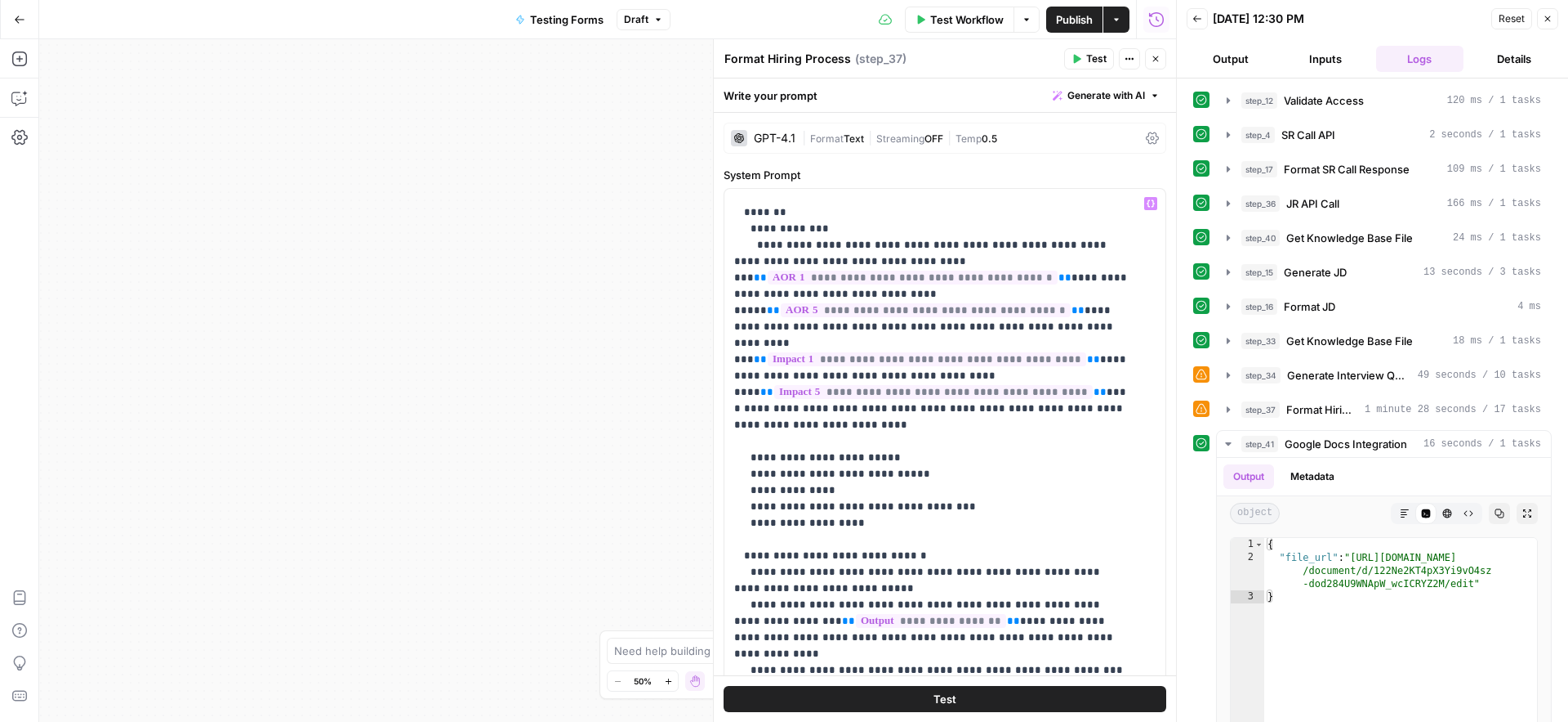
click at [1078, 13] on span "Publish" at bounding box center [1074, 20] width 36 height 17
click at [1077, 62] on icon "button" at bounding box center [1077, 59] width 10 height 10
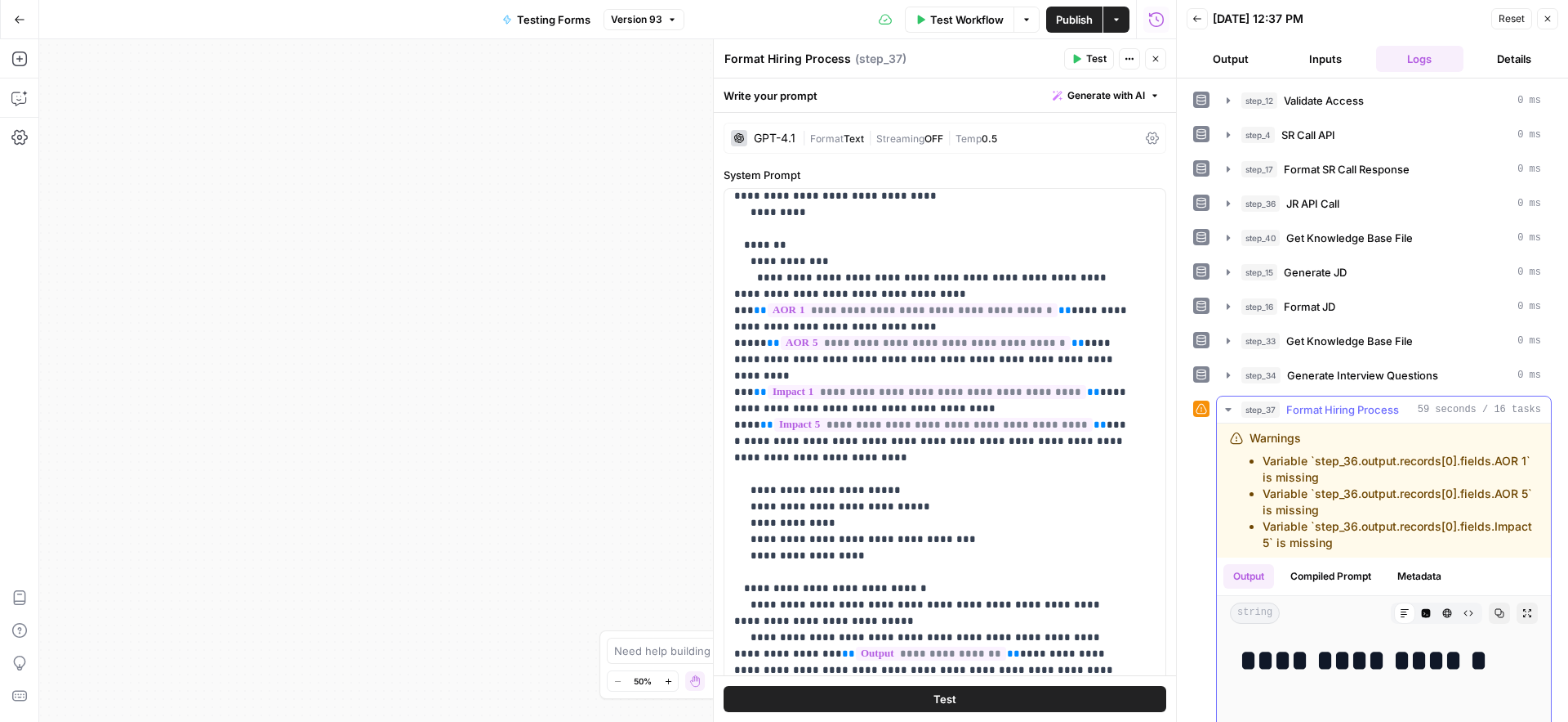
scroll to position [792, 0]
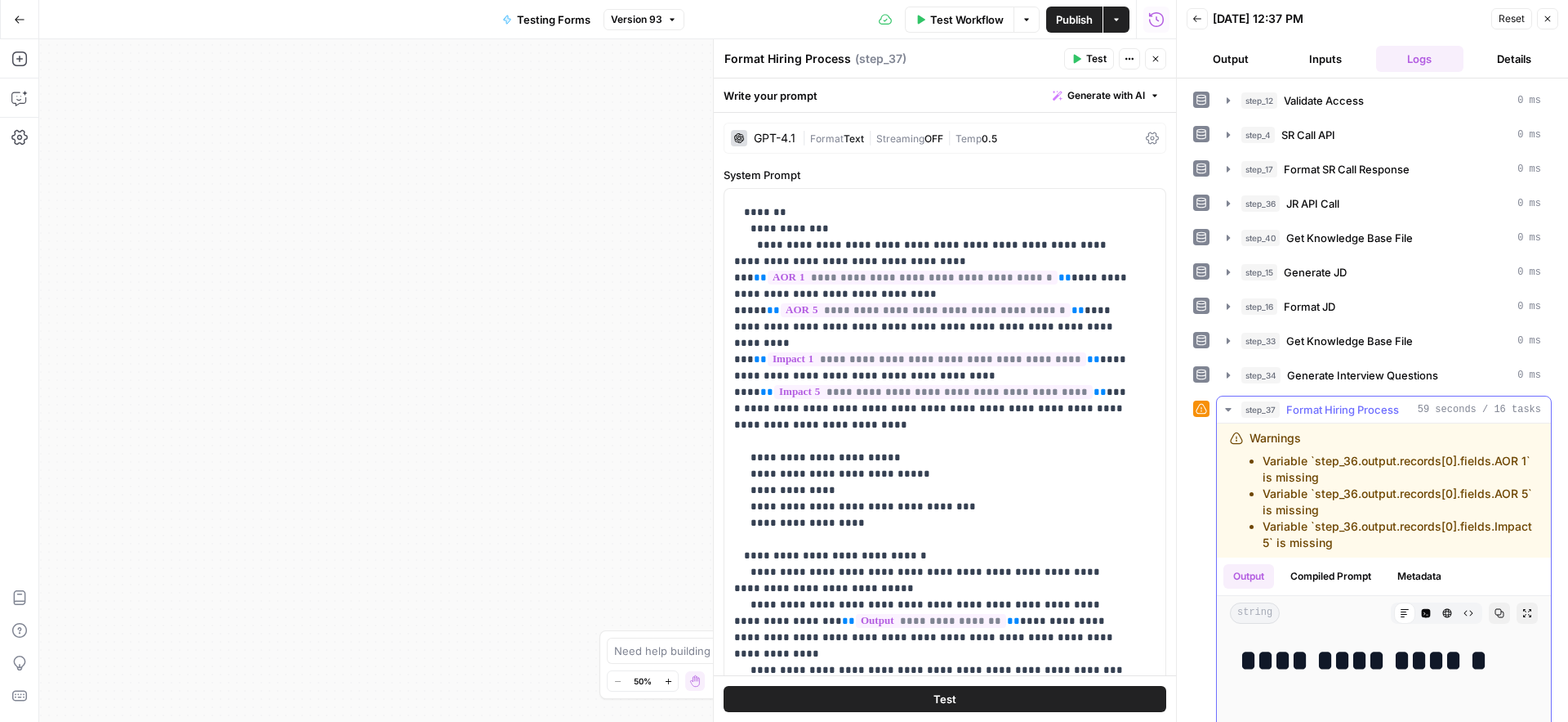
click at [1495, 618] on icon "button" at bounding box center [1500, 614] width 9 height 9
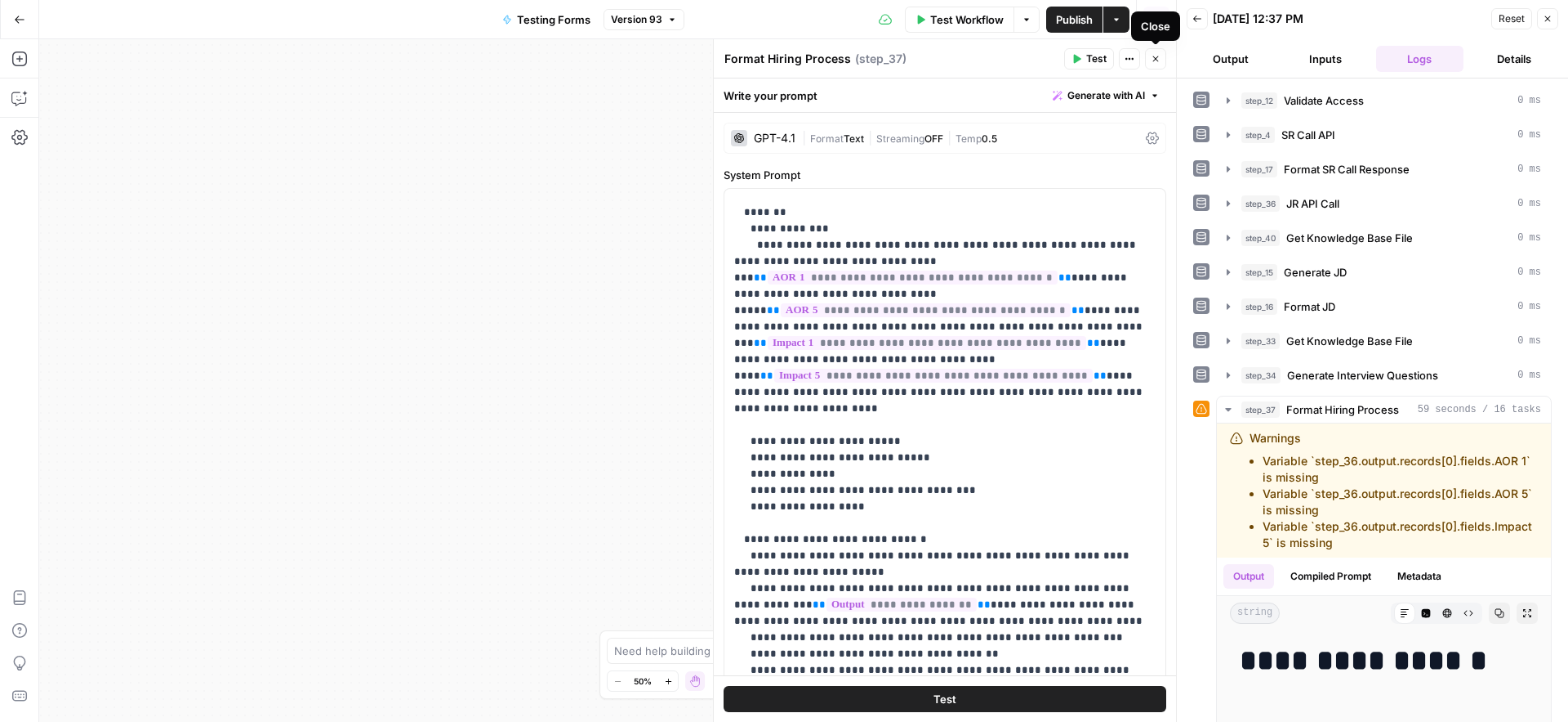
click at [1161, 62] on button "Close" at bounding box center [1155, 59] width 21 height 21
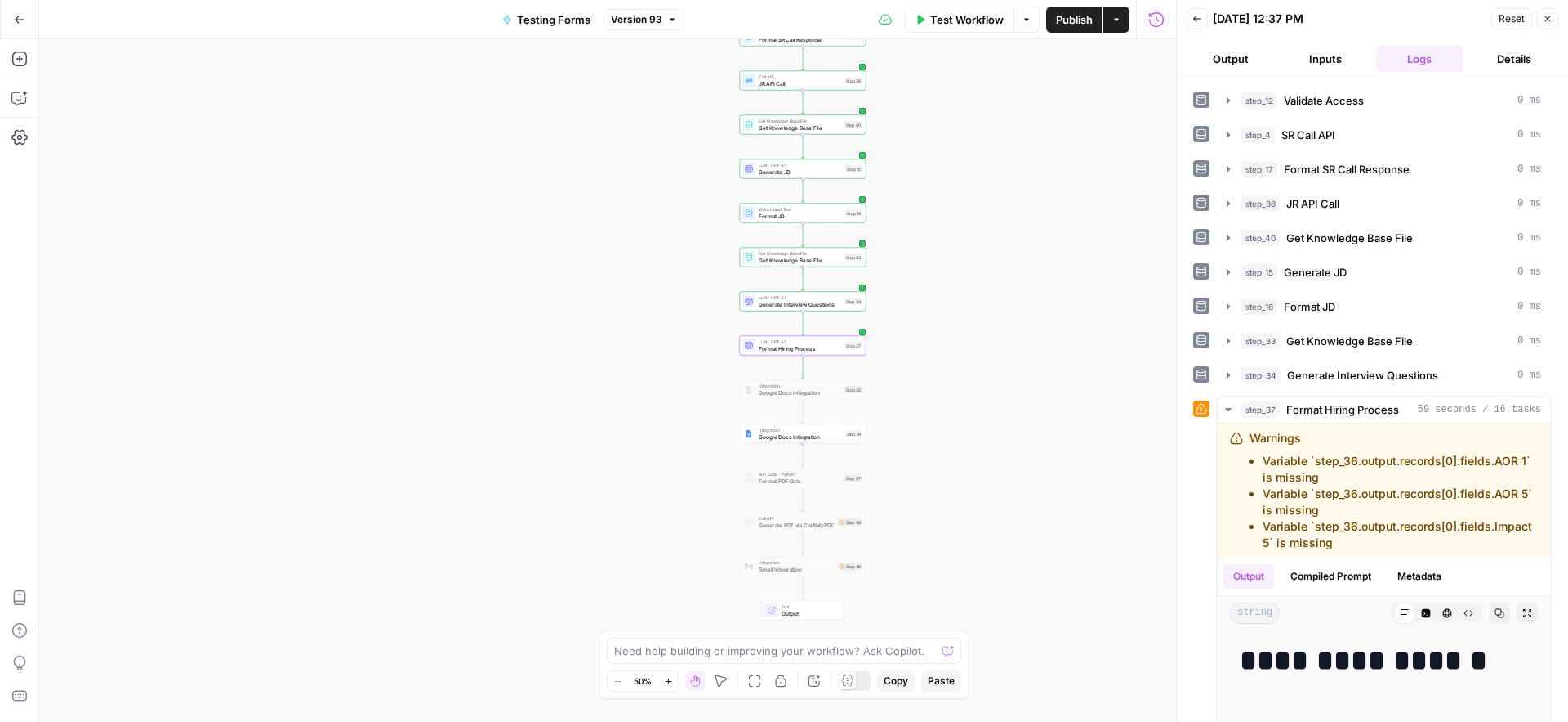
click at [1076, 24] on span "Publish" at bounding box center [1074, 20] width 36 height 17
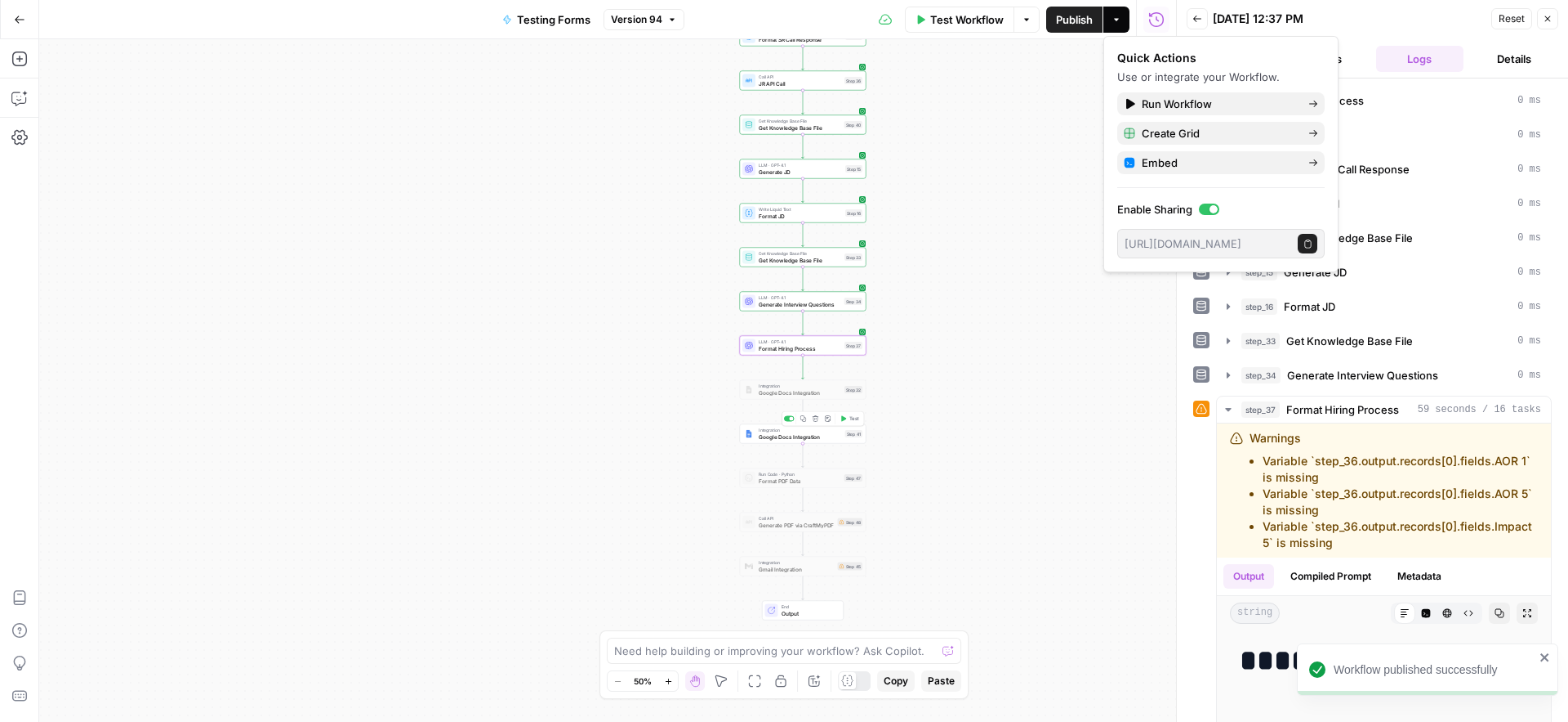
click at [784, 436] on span "Google Docs Integration" at bounding box center [800, 436] width 83 height 8
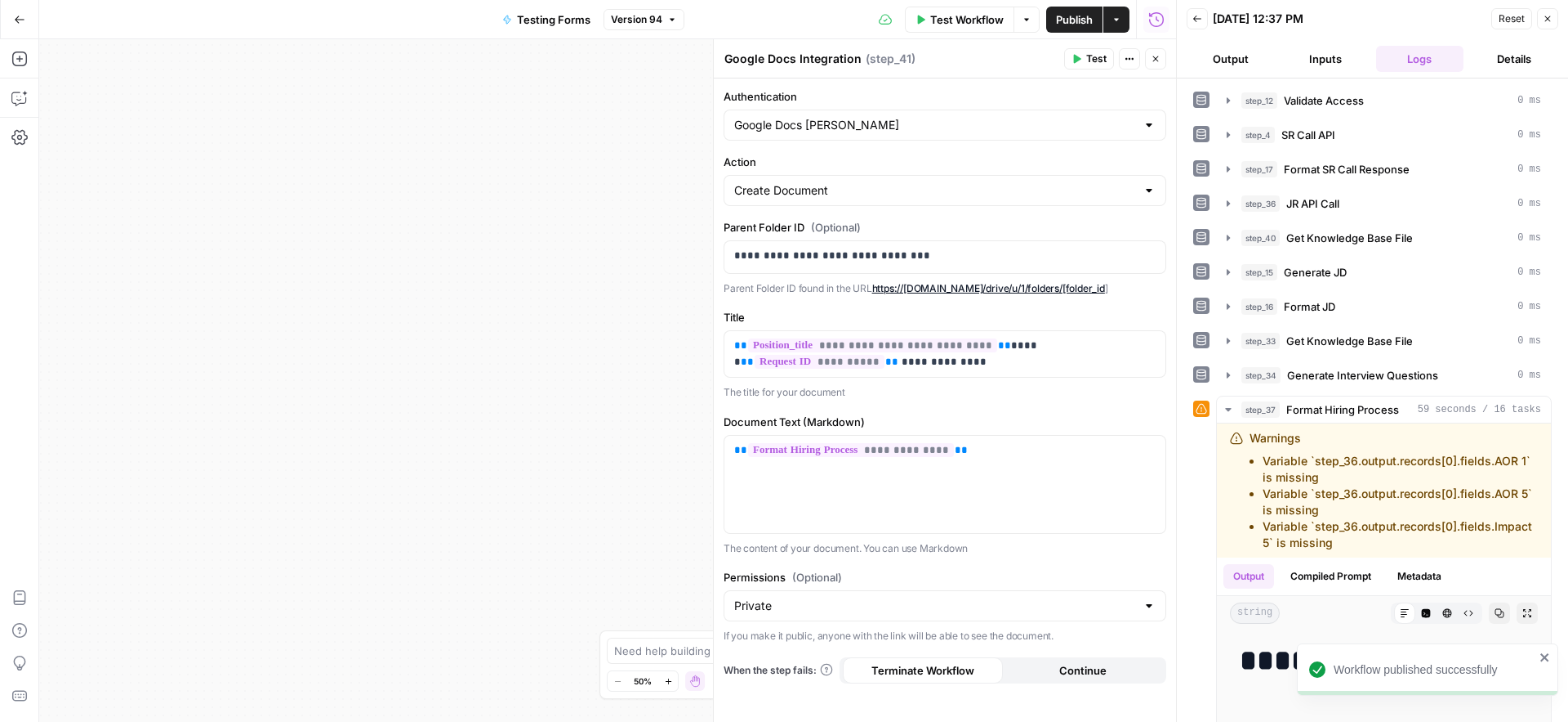
click at [1095, 62] on span "Test" at bounding box center [1096, 59] width 21 height 15
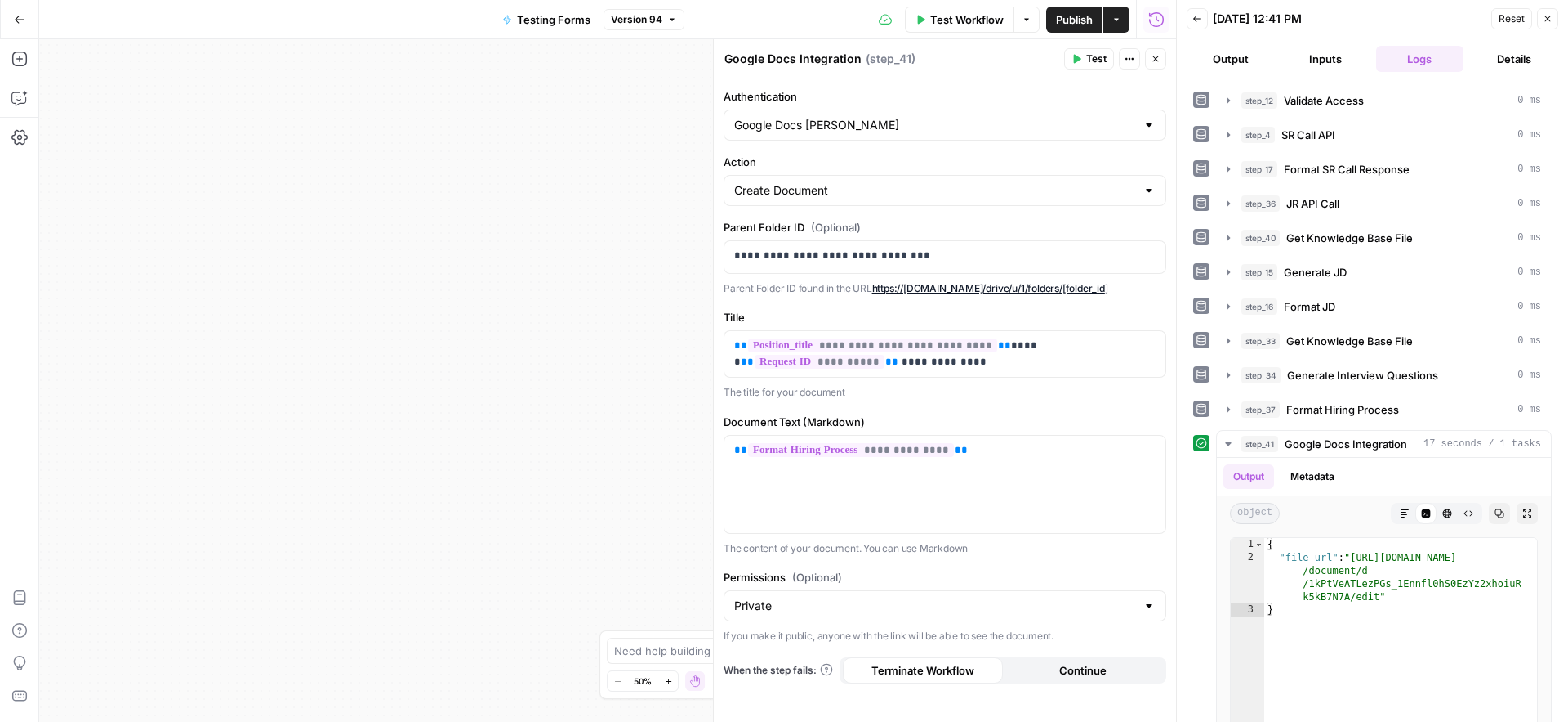
drag, startPoint x: 1154, startPoint y: 63, endPoint x: 1131, endPoint y: 122, distance: 63.3
click at [1154, 63] on button "Close" at bounding box center [1155, 59] width 21 height 21
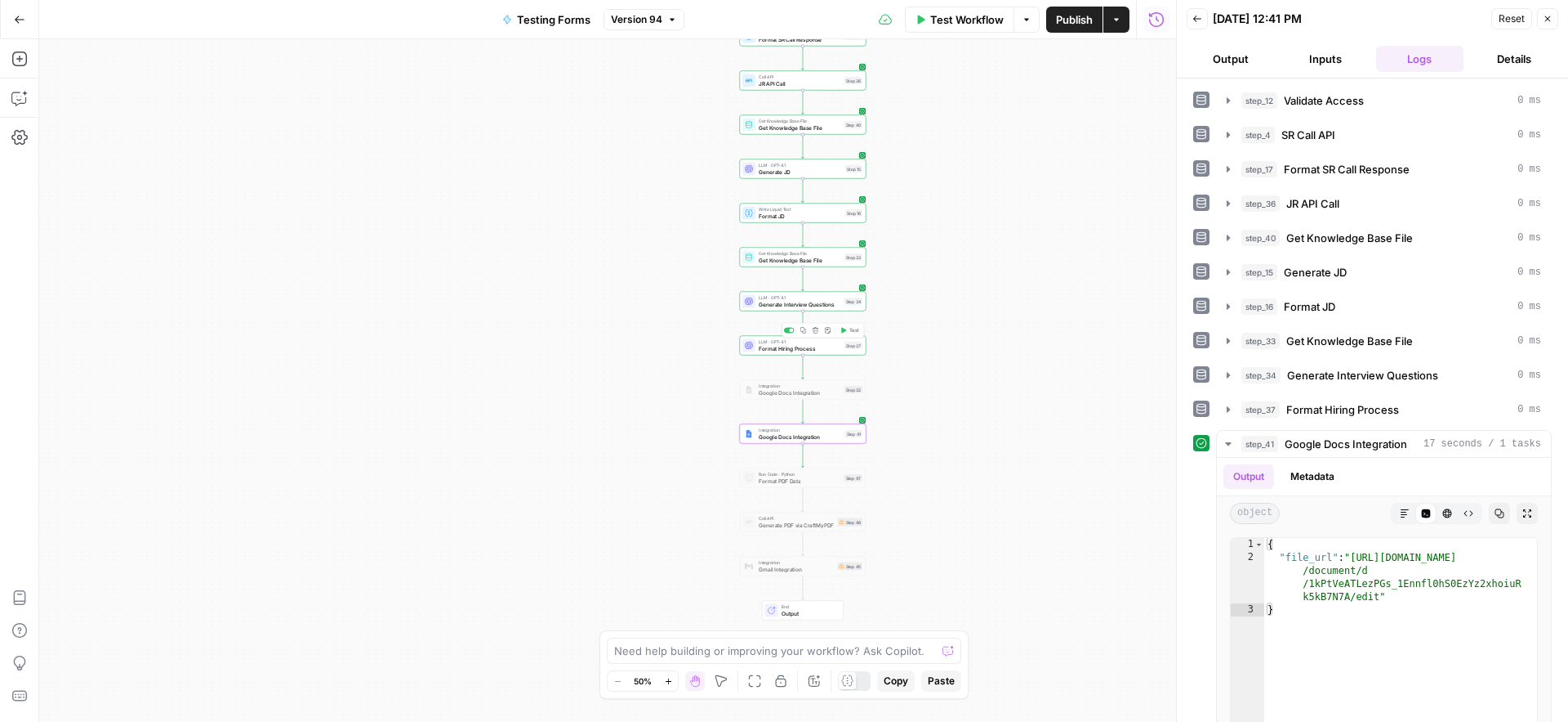
click at [760, 344] on span "Format Hiring Process" at bounding box center [800, 348] width 82 height 8
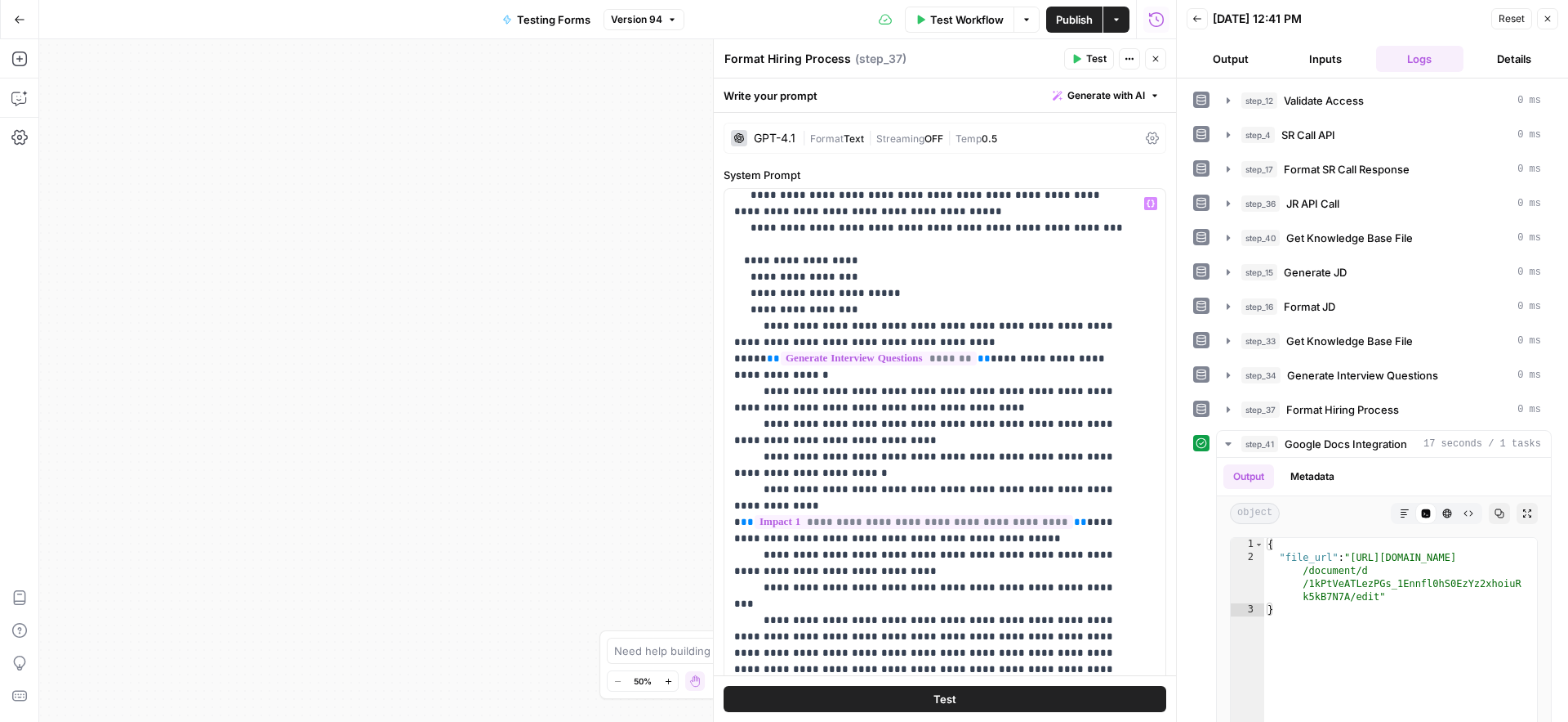
scroll to position [1615, 0]
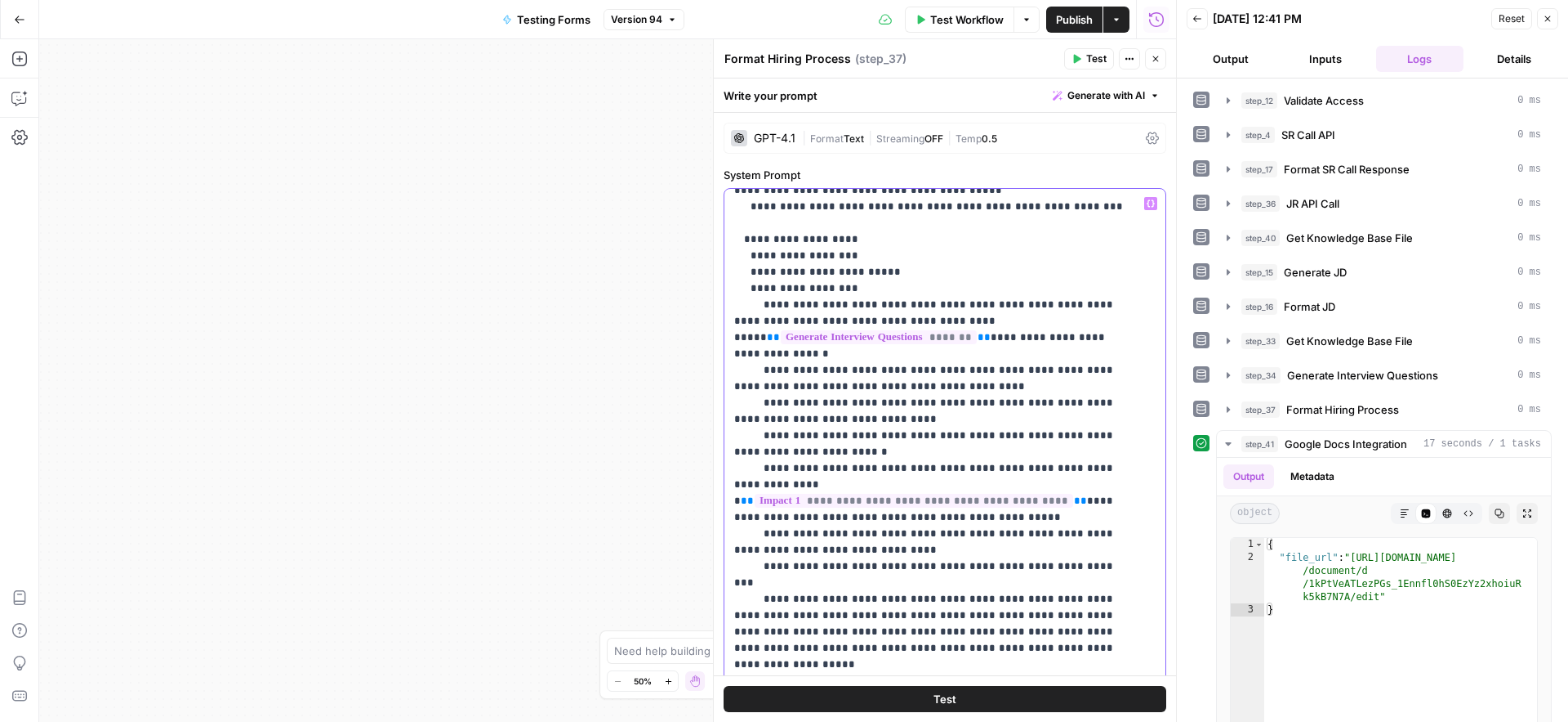
click at [1075, 18] on span "Publish" at bounding box center [1074, 20] width 36 height 17
click at [1085, 58] on button "Test" at bounding box center [1089, 59] width 49 height 21
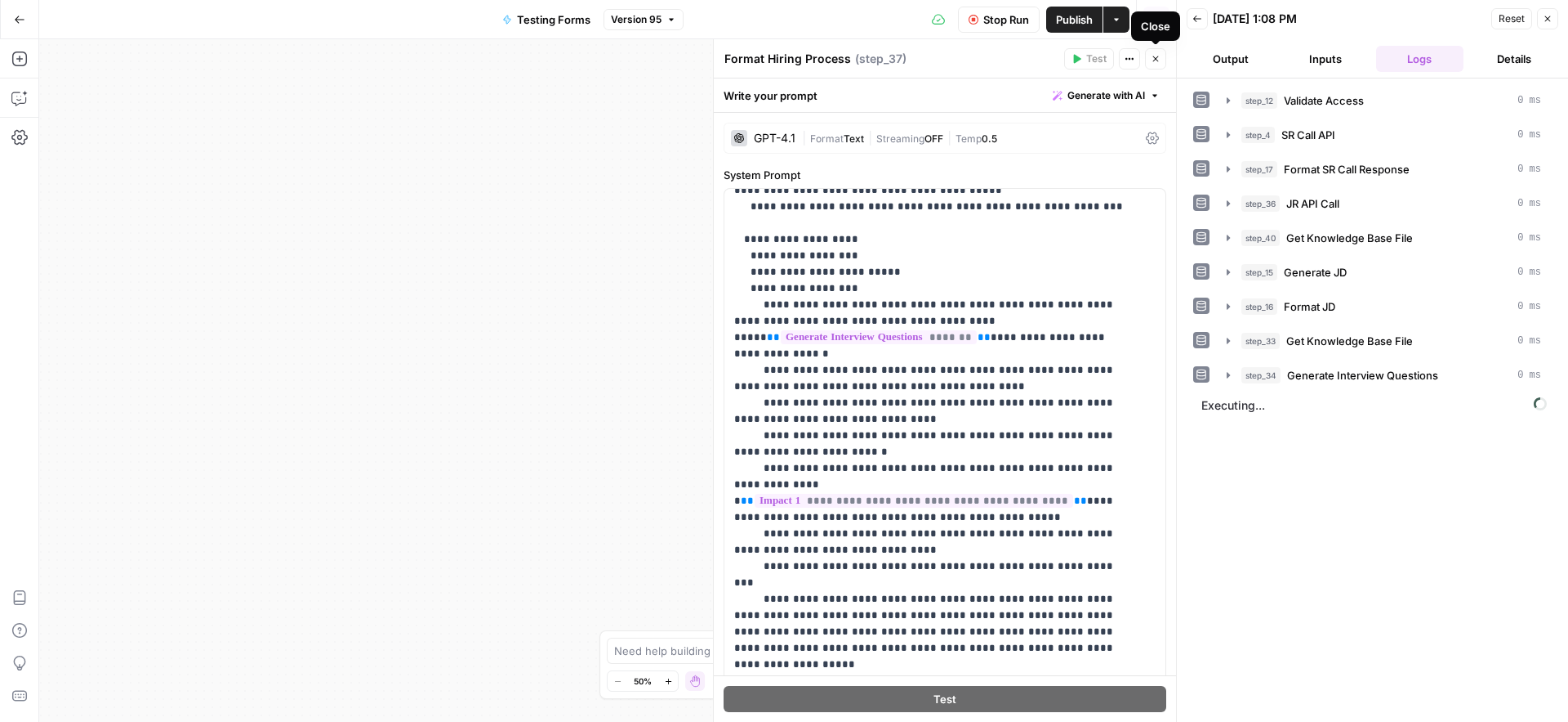
click at [1158, 60] on icon "button" at bounding box center [1155, 59] width 10 height 10
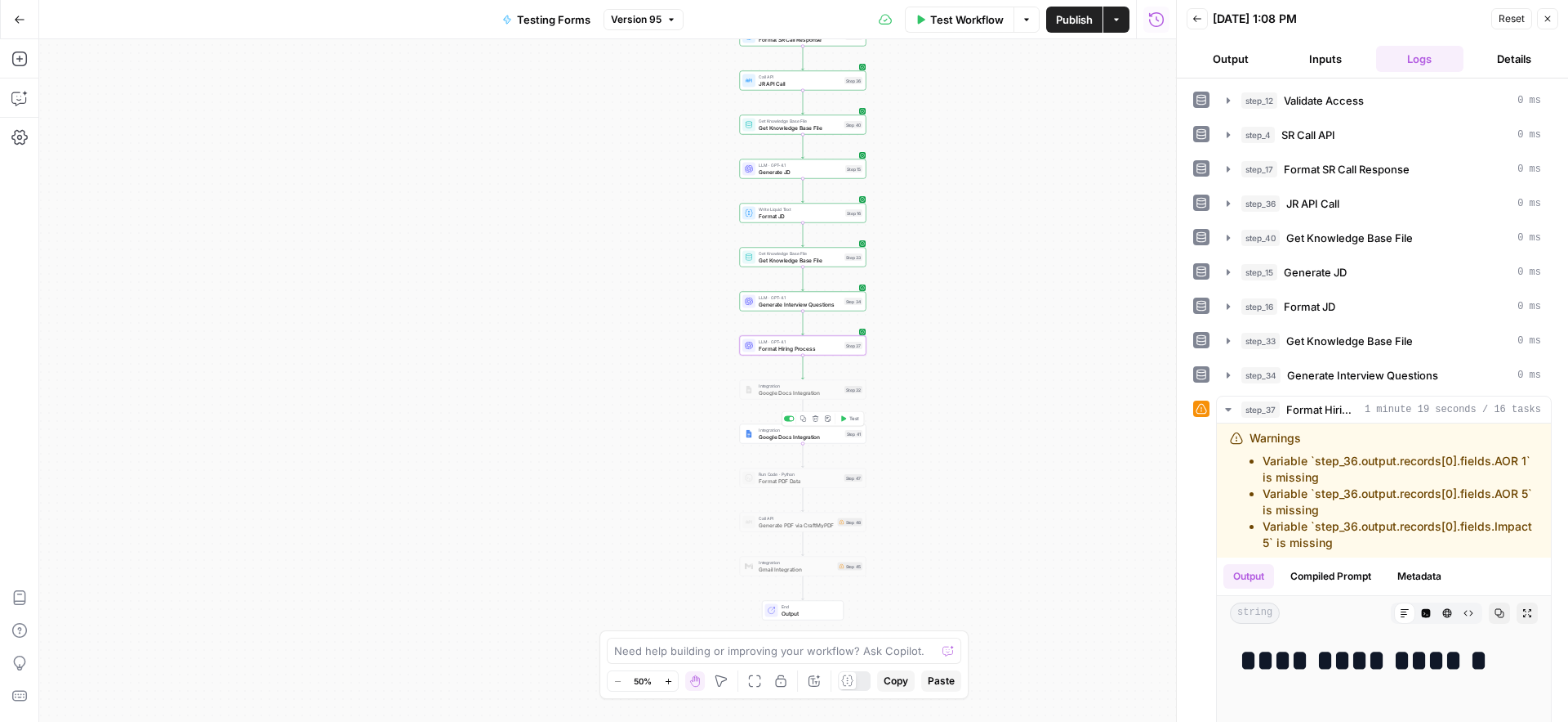
click at [776, 438] on span "Google Docs Integration" at bounding box center [800, 436] width 83 height 8
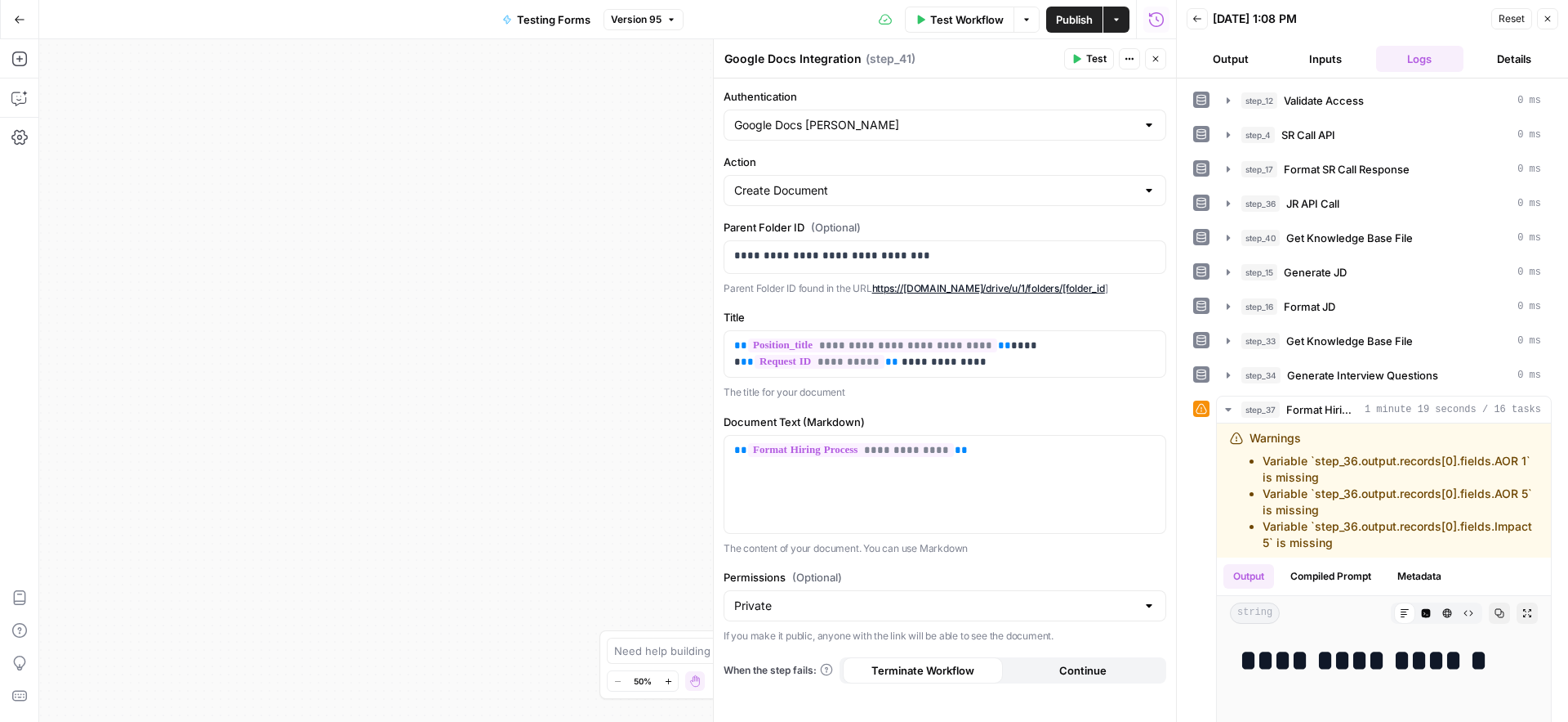
click at [1102, 62] on span "Test" at bounding box center [1096, 59] width 21 height 15
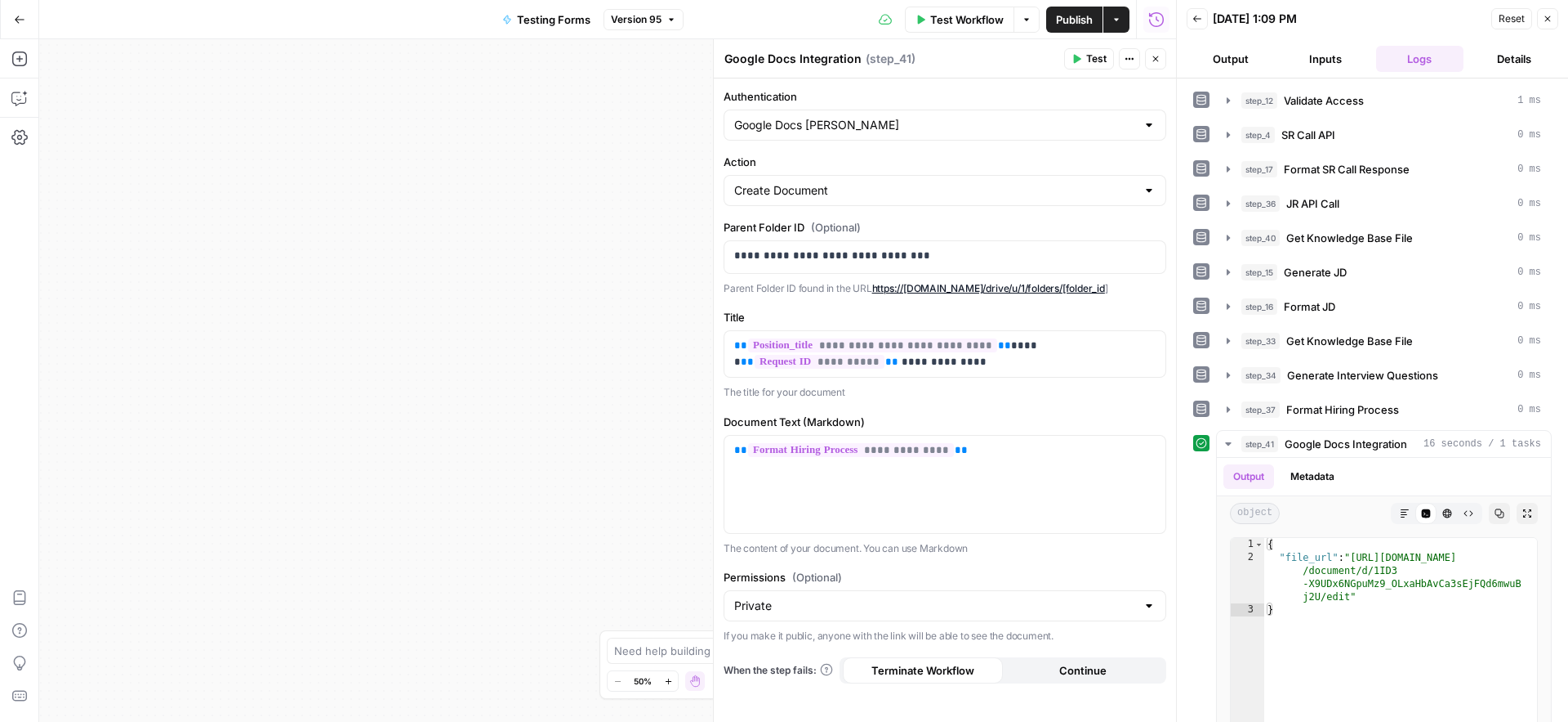
click at [1156, 62] on icon "button" at bounding box center [1155, 59] width 10 height 10
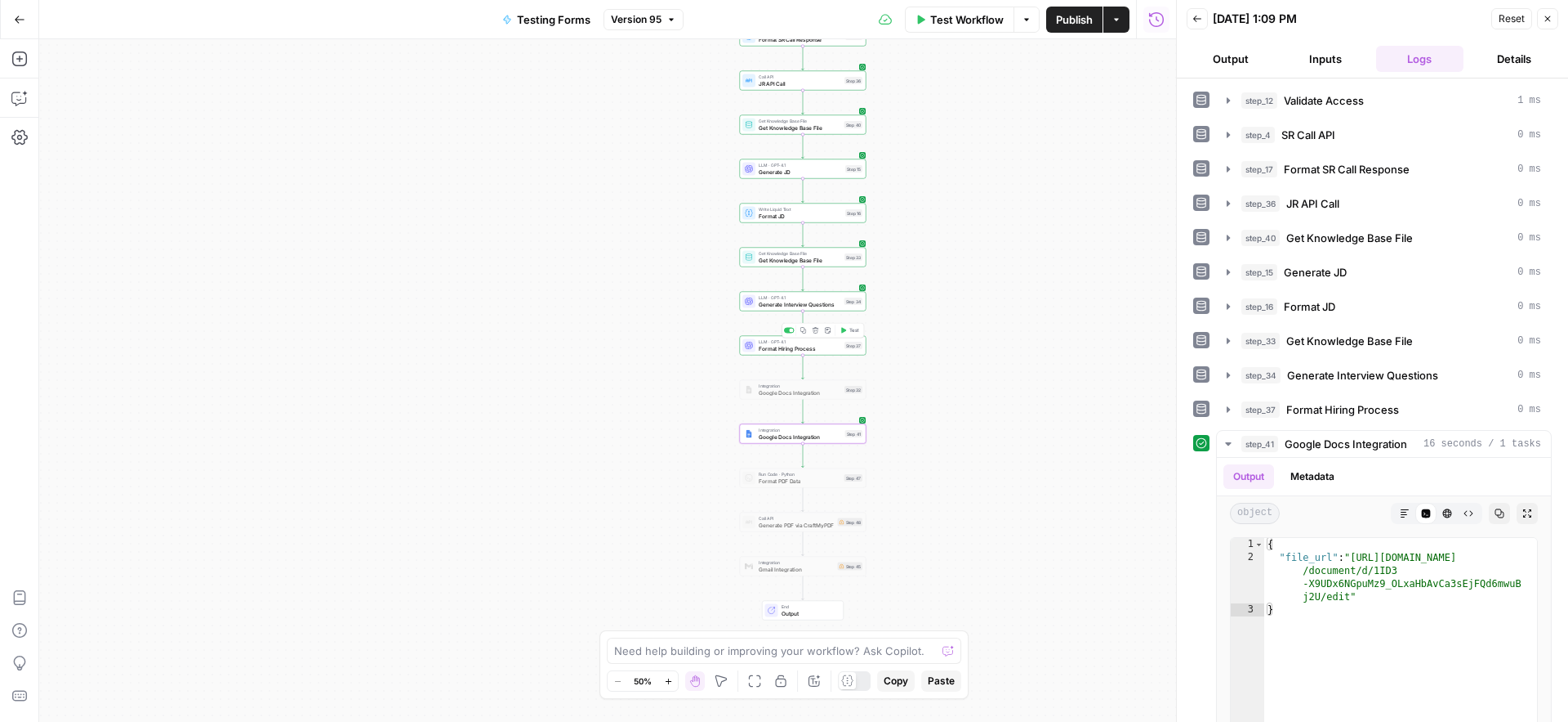
click at [771, 345] on span "Format Hiring Process" at bounding box center [800, 348] width 82 height 8
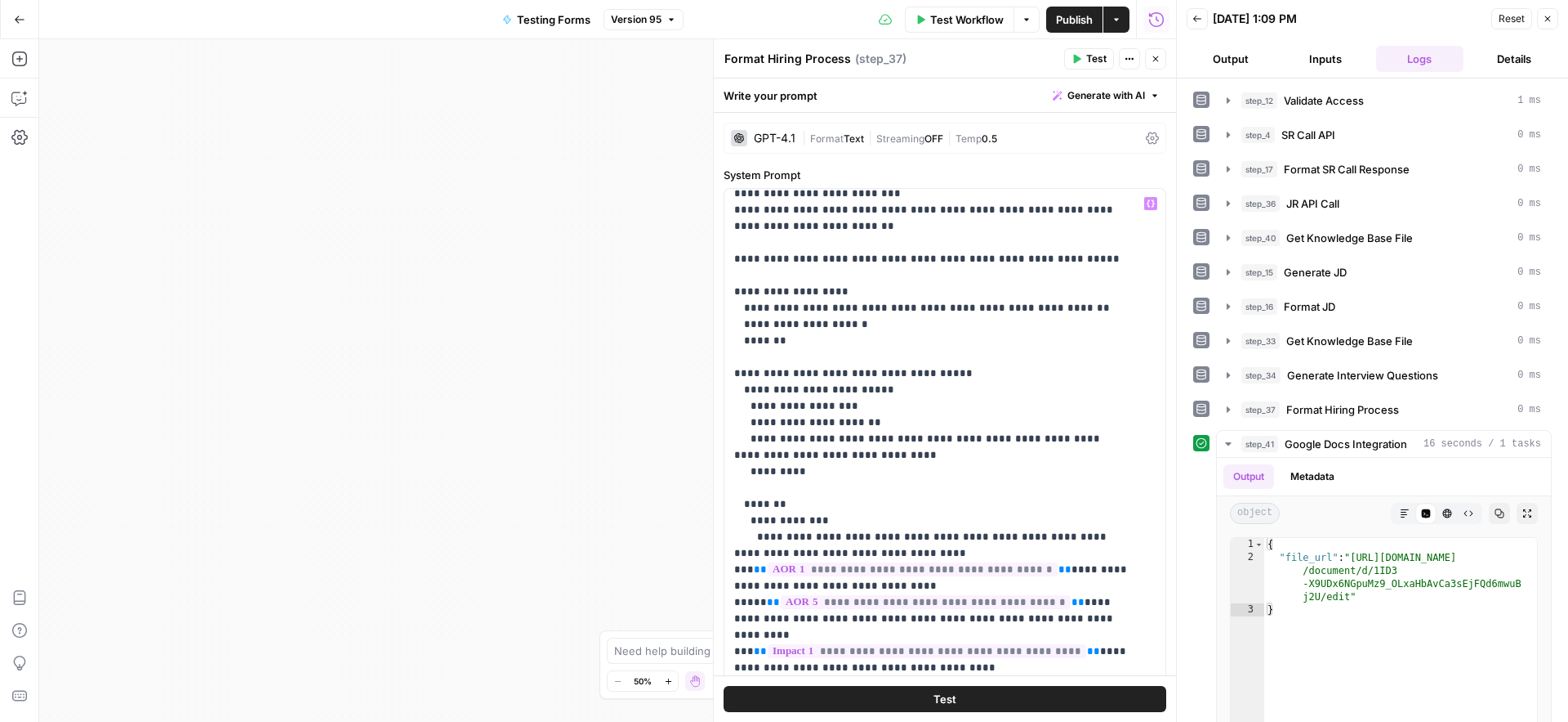
scroll to position [521, 0]
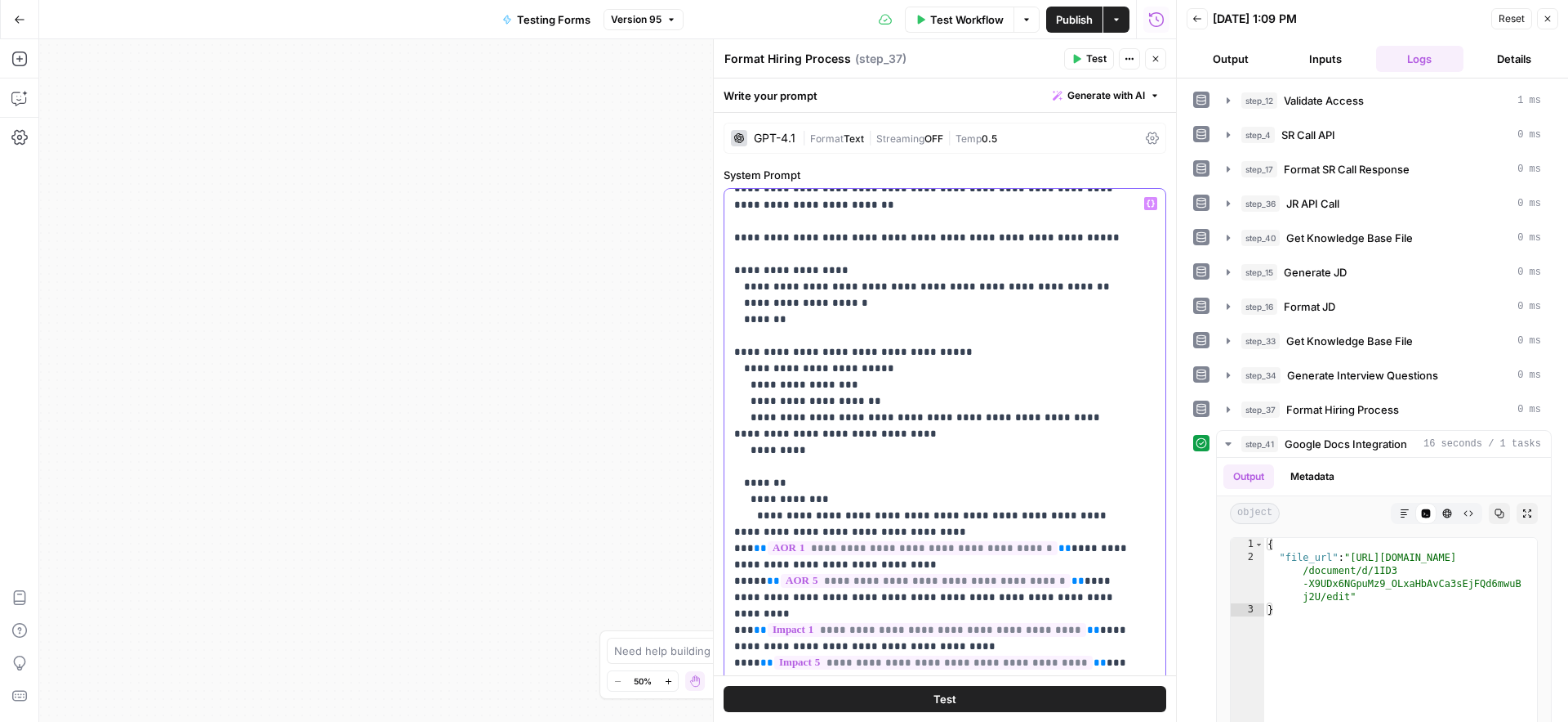
type input "offer"
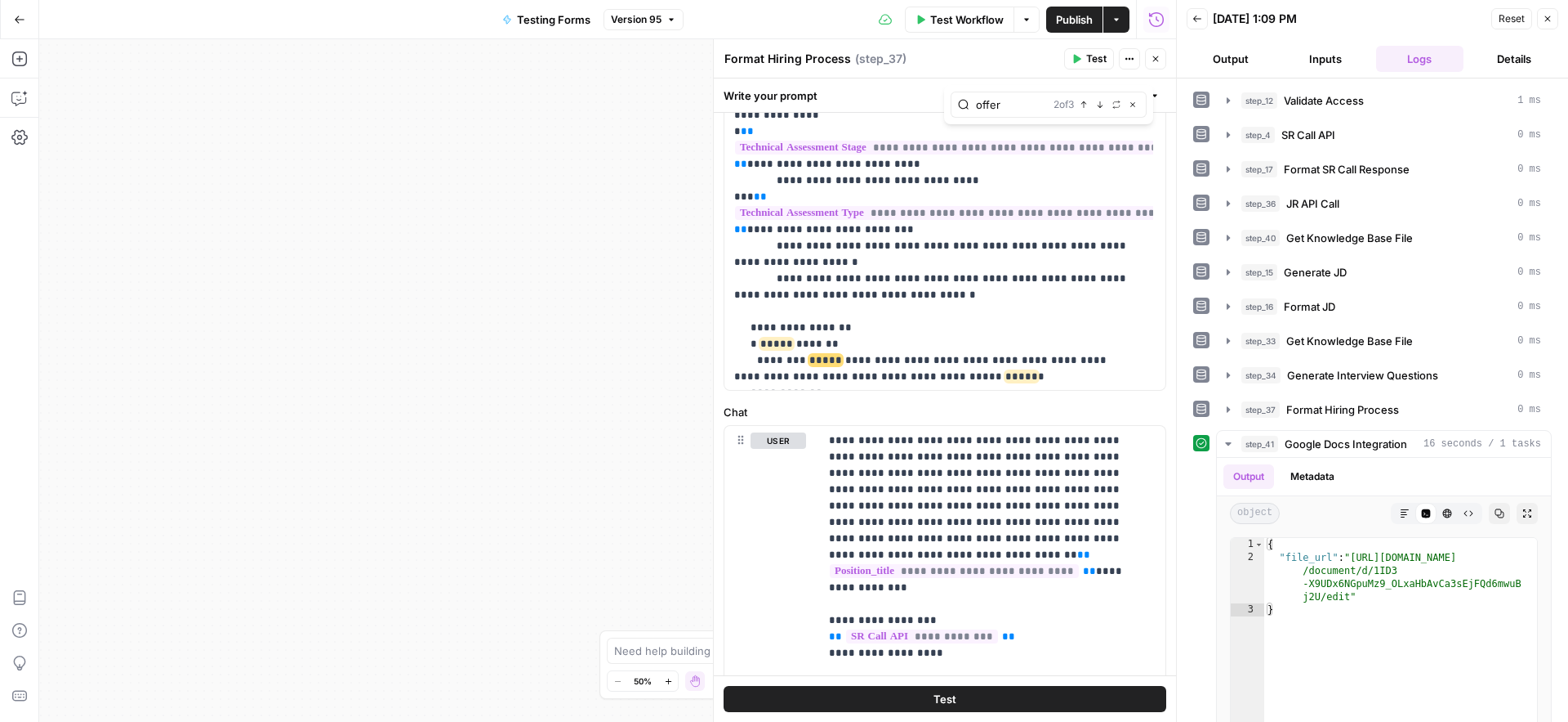
scroll to position [1804, 0]
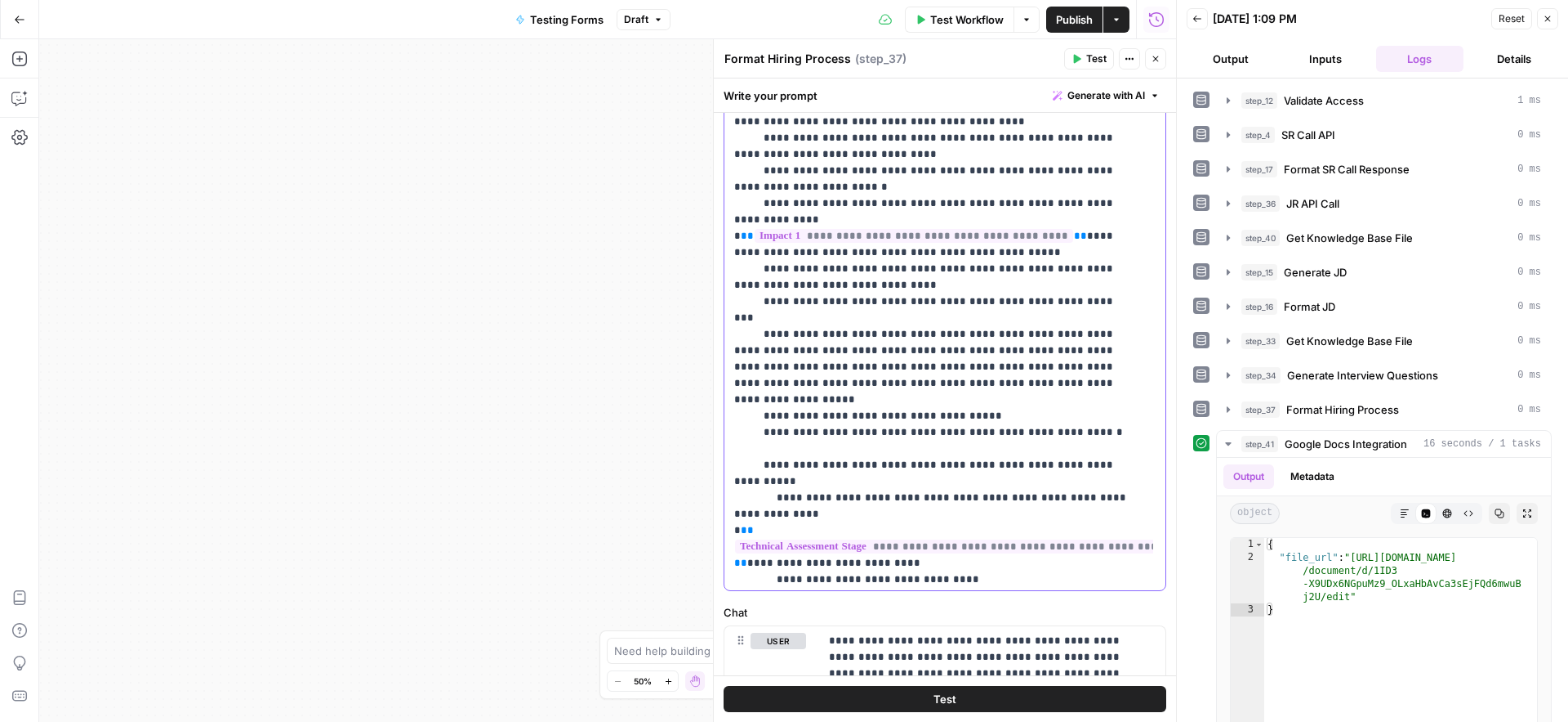
scroll to position [1450, 0]
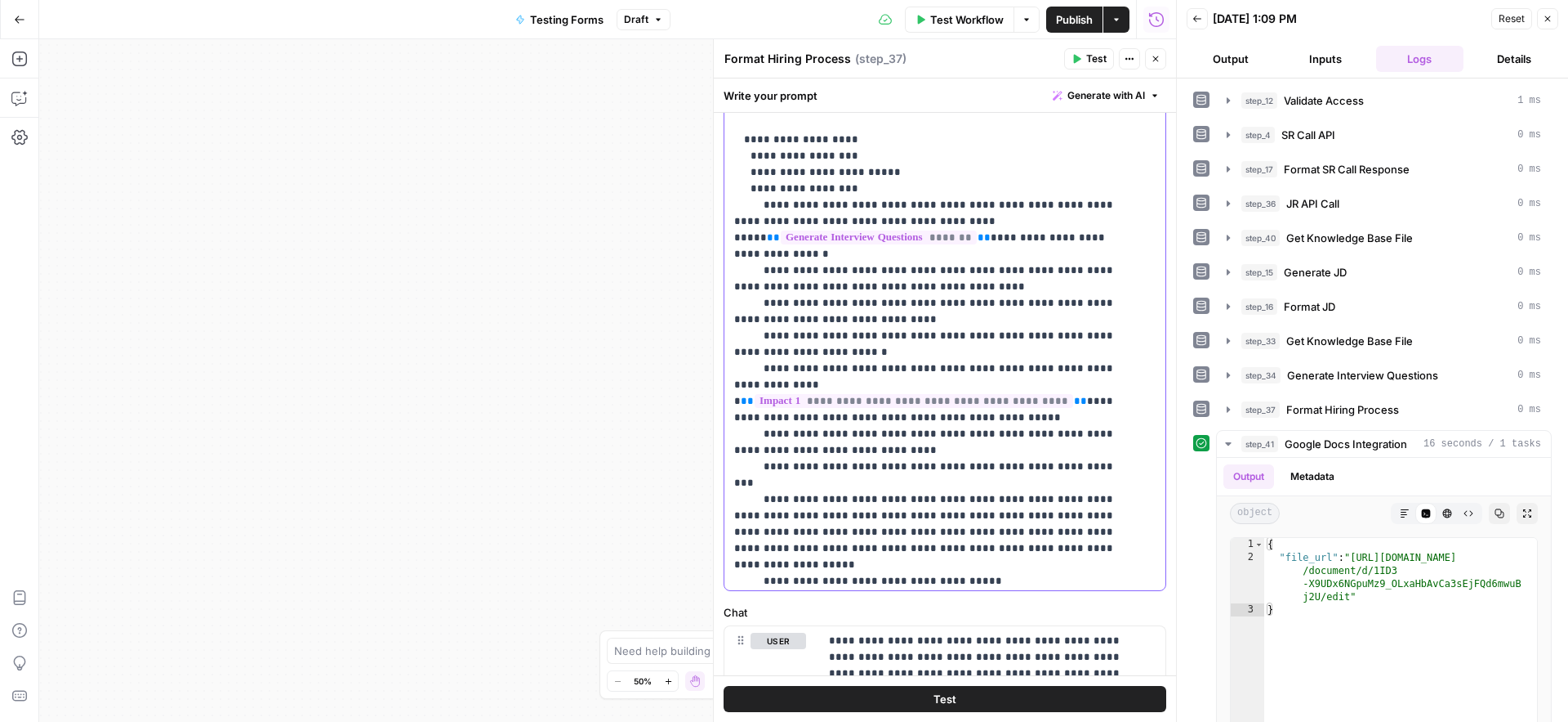
drag, startPoint x: 992, startPoint y: 419, endPoint x: 1065, endPoint y: 416, distance: 73.1
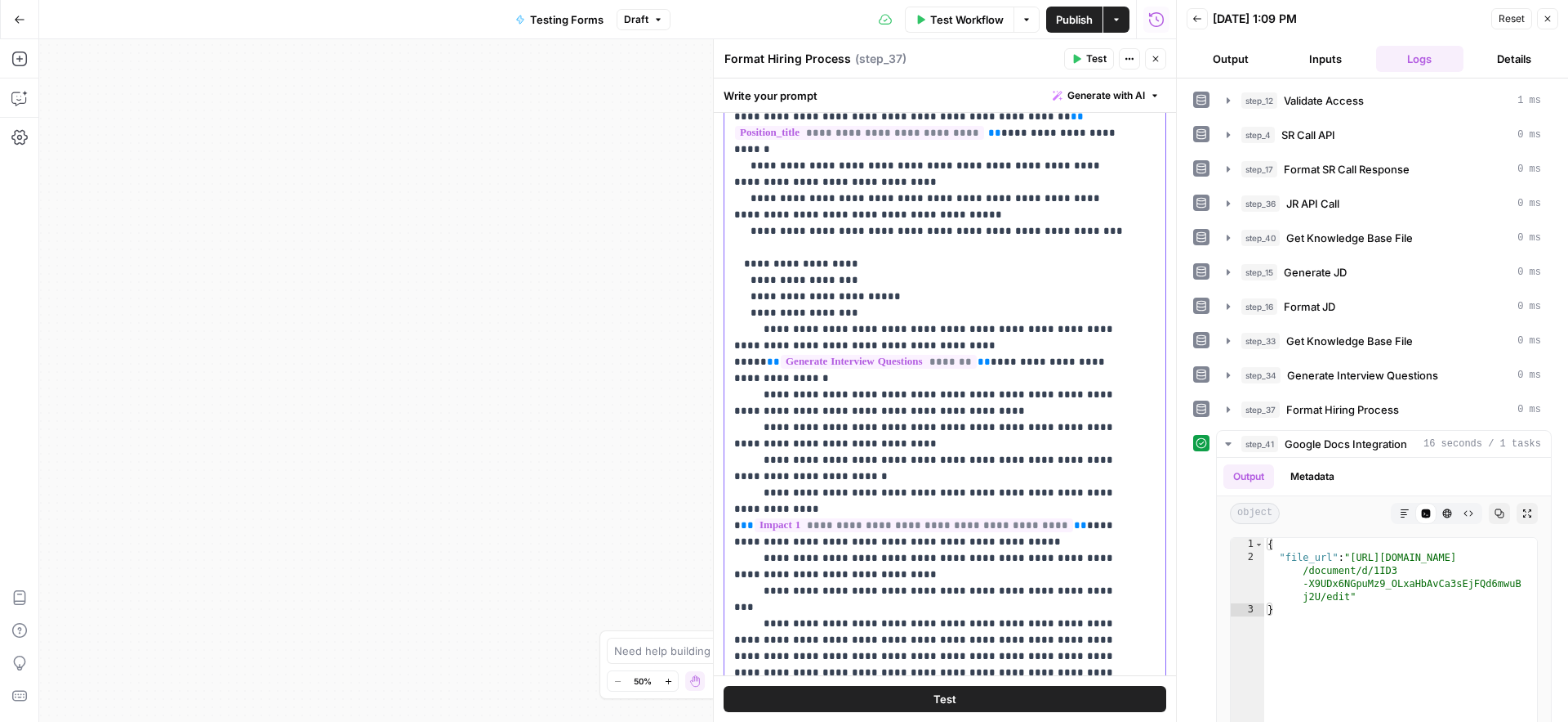
scroll to position [0, 0]
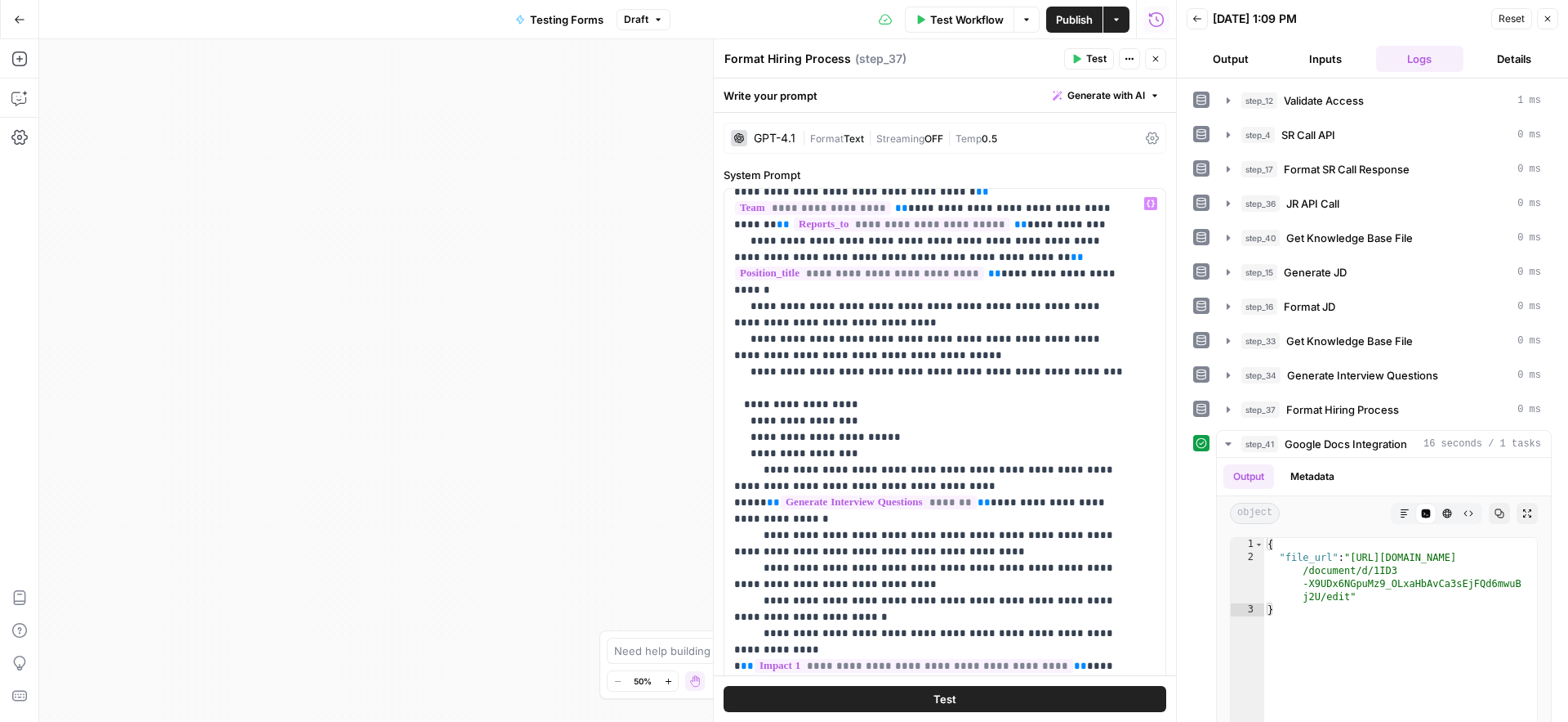
click at [1146, 135] on icon at bounding box center [1152, 138] width 13 height 13
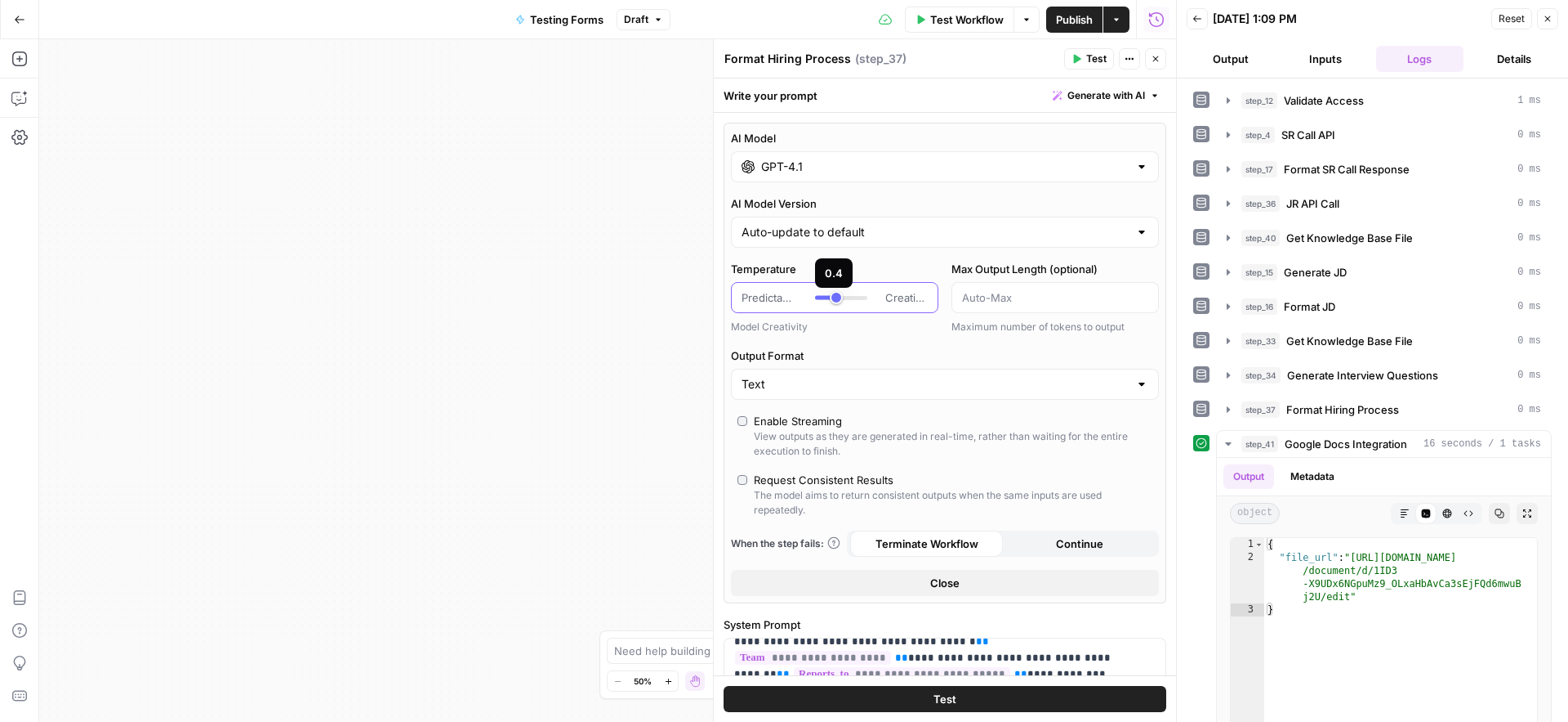
type input "***"
click at [831, 297] on div at bounding box center [841, 298] width 52 height 17
click at [1083, 16] on span "Publish" at bounding box center [1074, 20] width 36 height 17
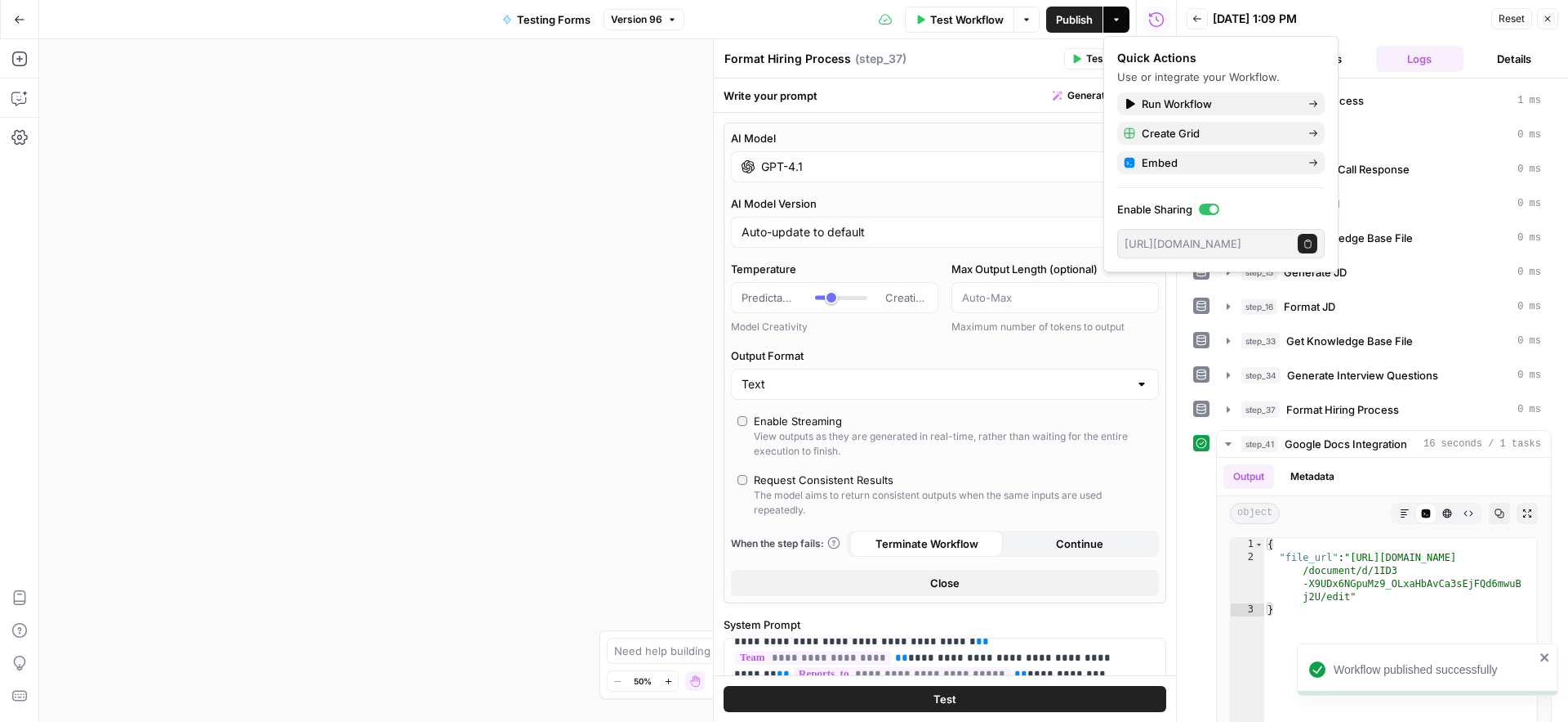
click at [1079, 58] on icon "button" at bounding box center [1078, 60] width 7 height 9
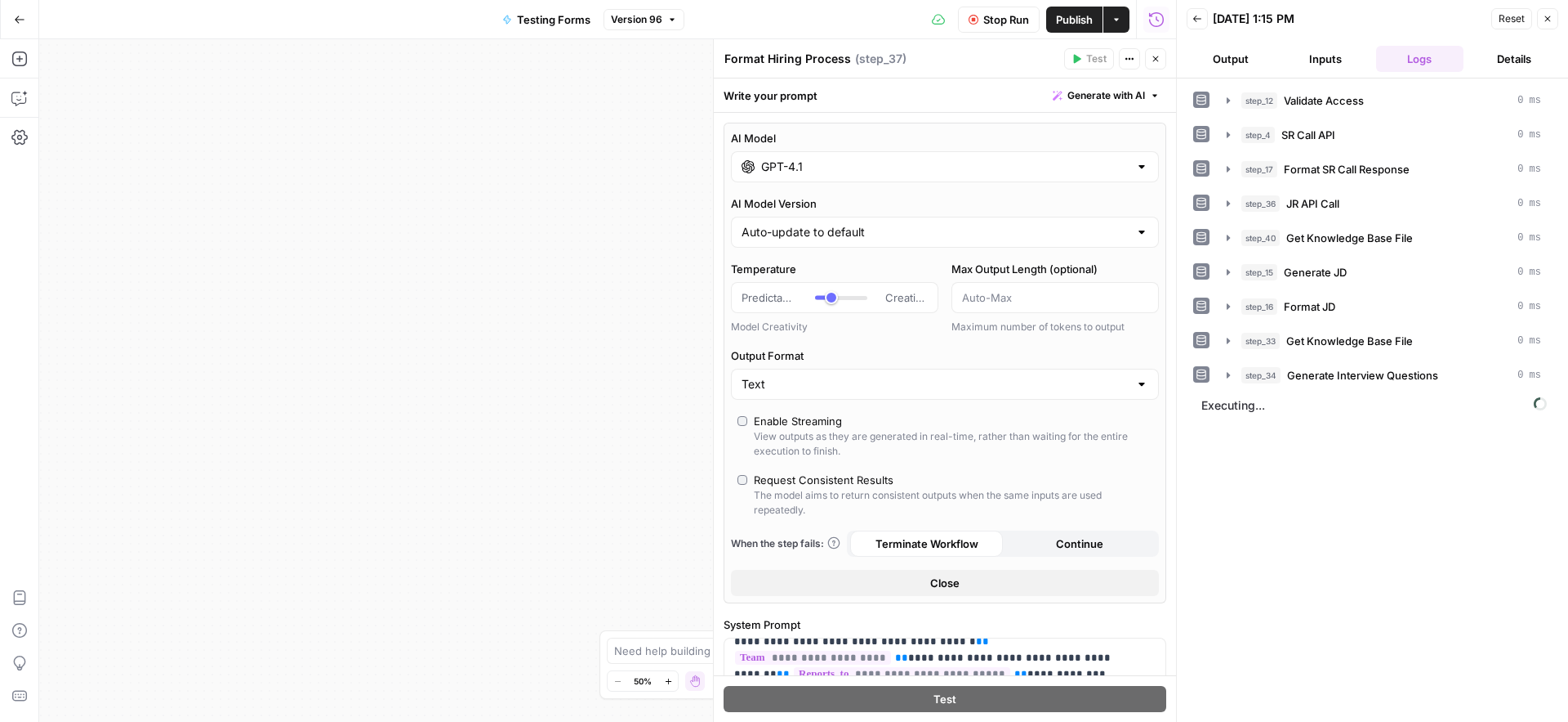
click at [1160, 61] on icon "button" at bounding box center [1155, 59] width 10 height 10
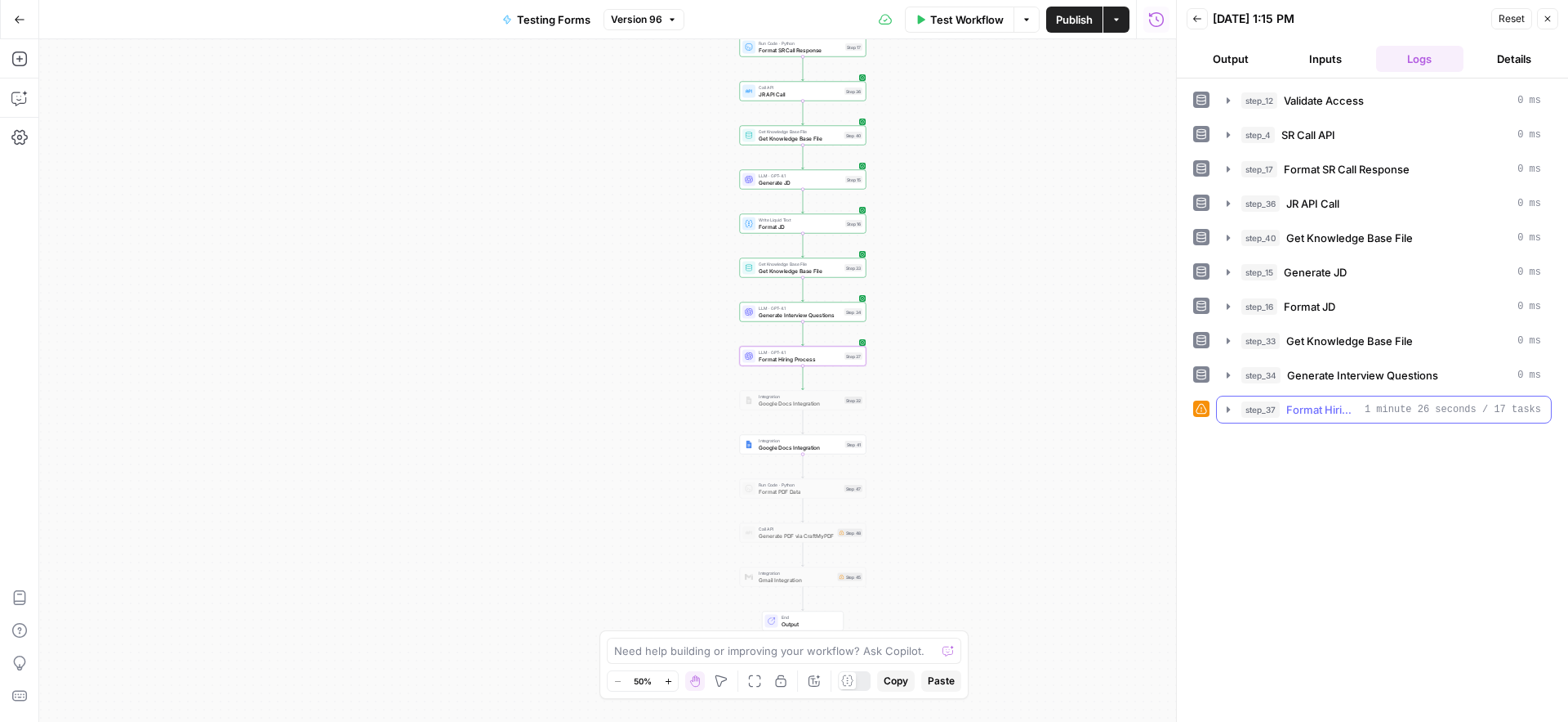
click at [1225, 413] on icon "button" at bounding box center [1229, 410] width 13 height 13
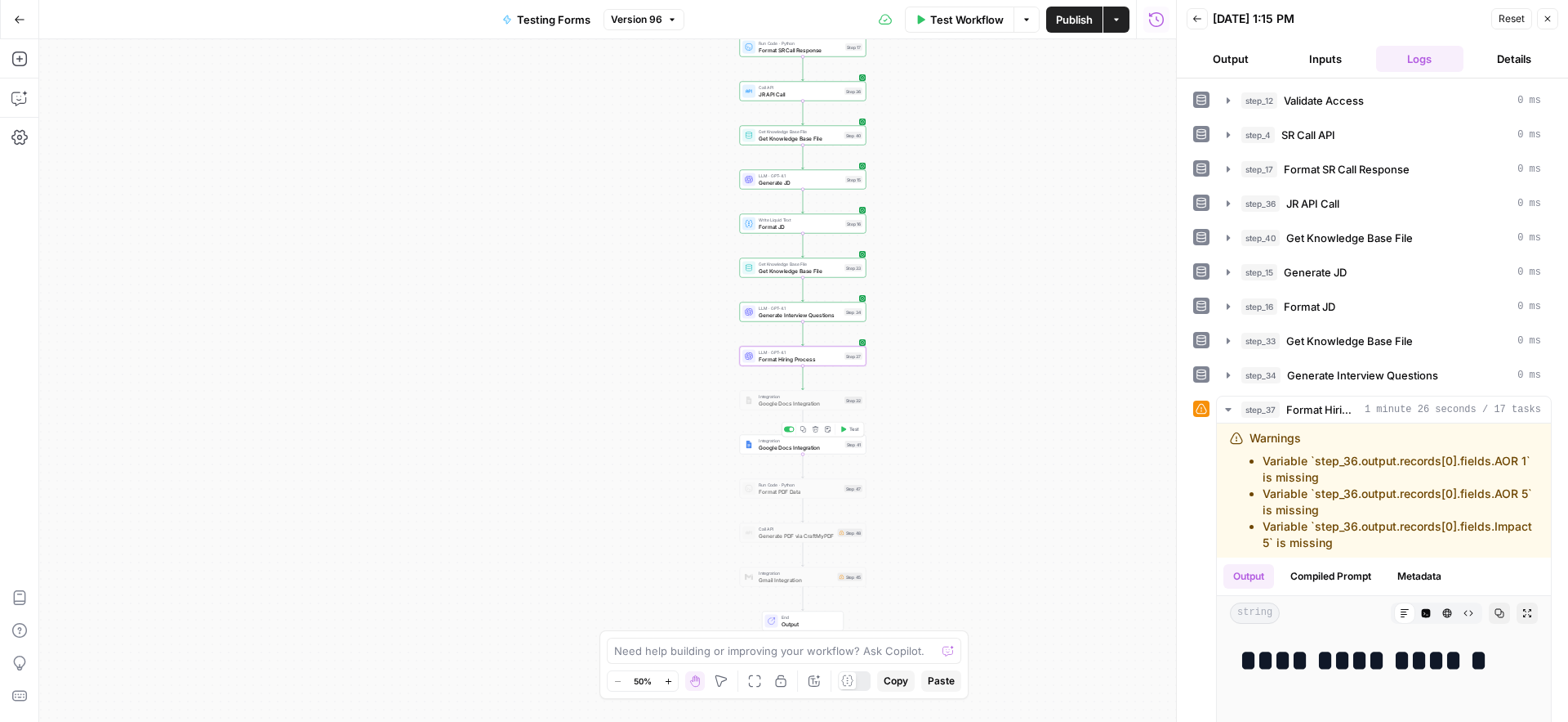
click at [782, 450] on span "Google Docs Integration" at bounding box center [800, 447] width 83 height 8
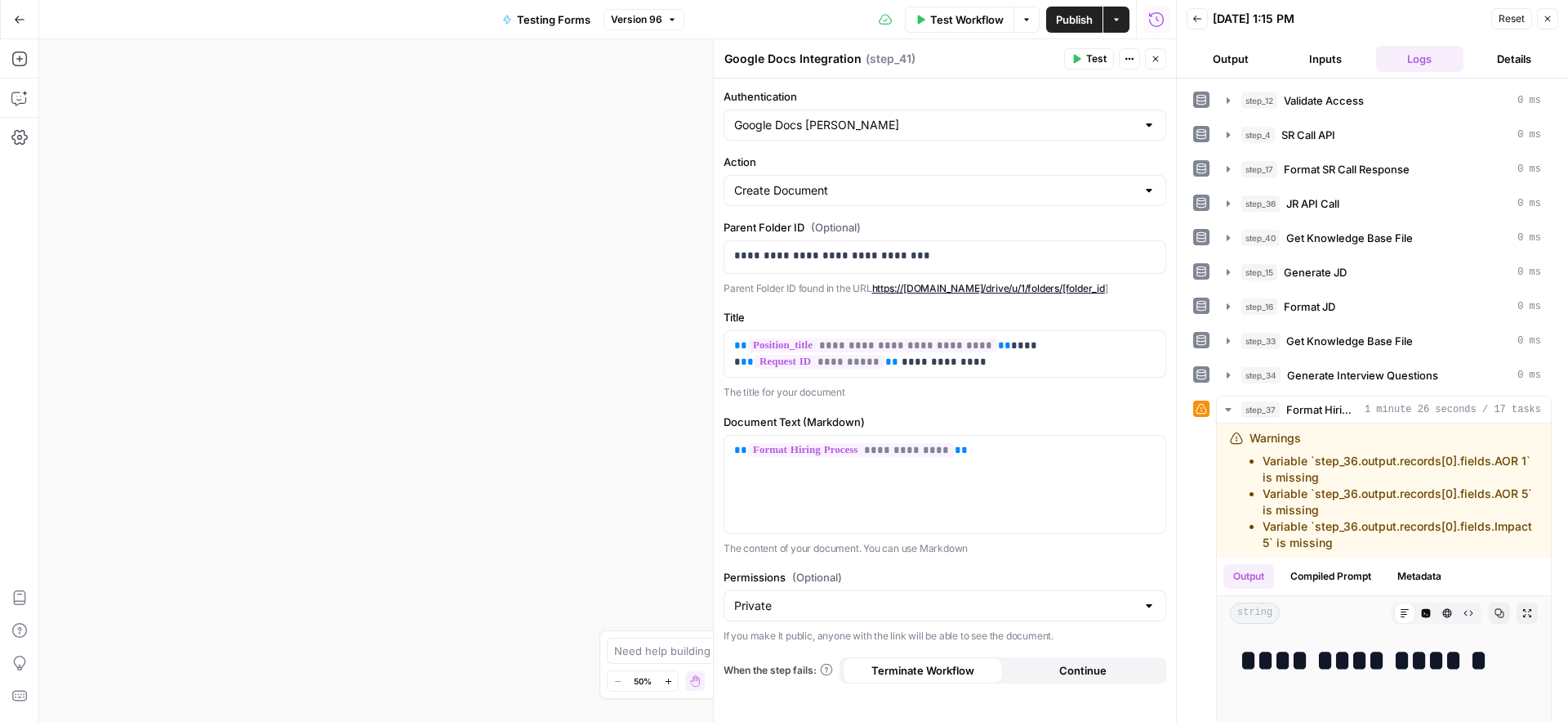
click at [1091, 57] on span "Test" at bounding box center [1096, 59] width 21 height 15
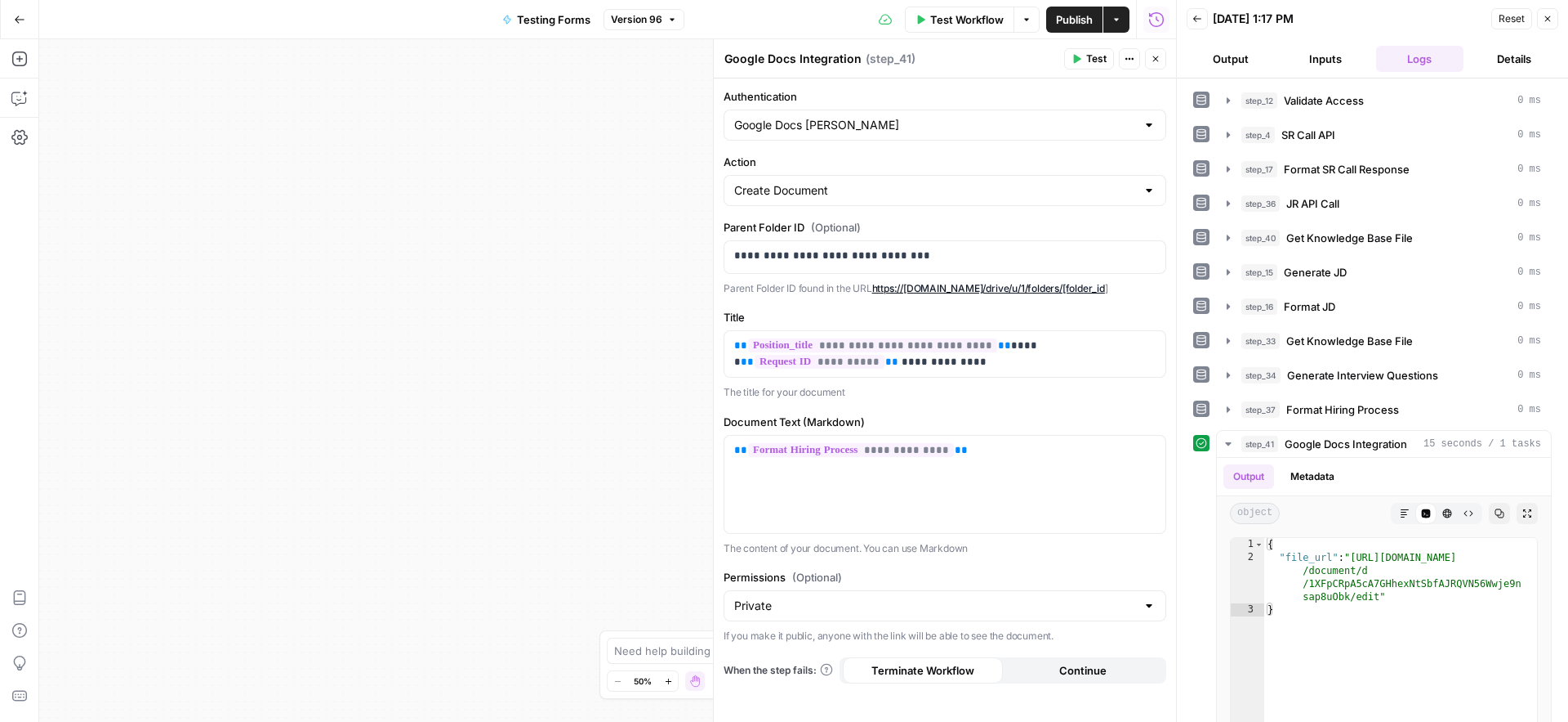
click at [1150, 58] on icon "button" at bounding box center [1155, 59] width 10 height 10
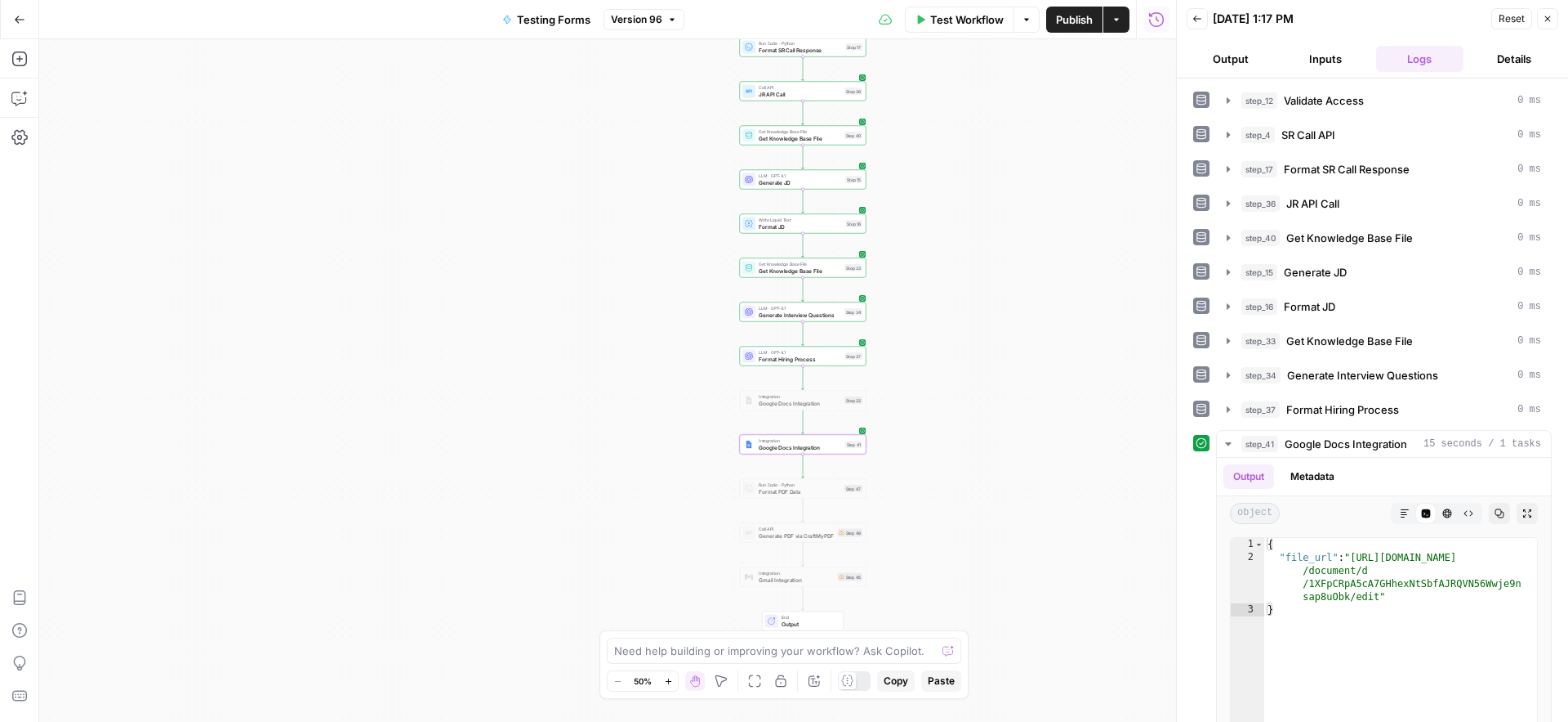
click at [763, 354] on span "Format Hiring Process" at bounding box center [800, 358] width 82 height 8
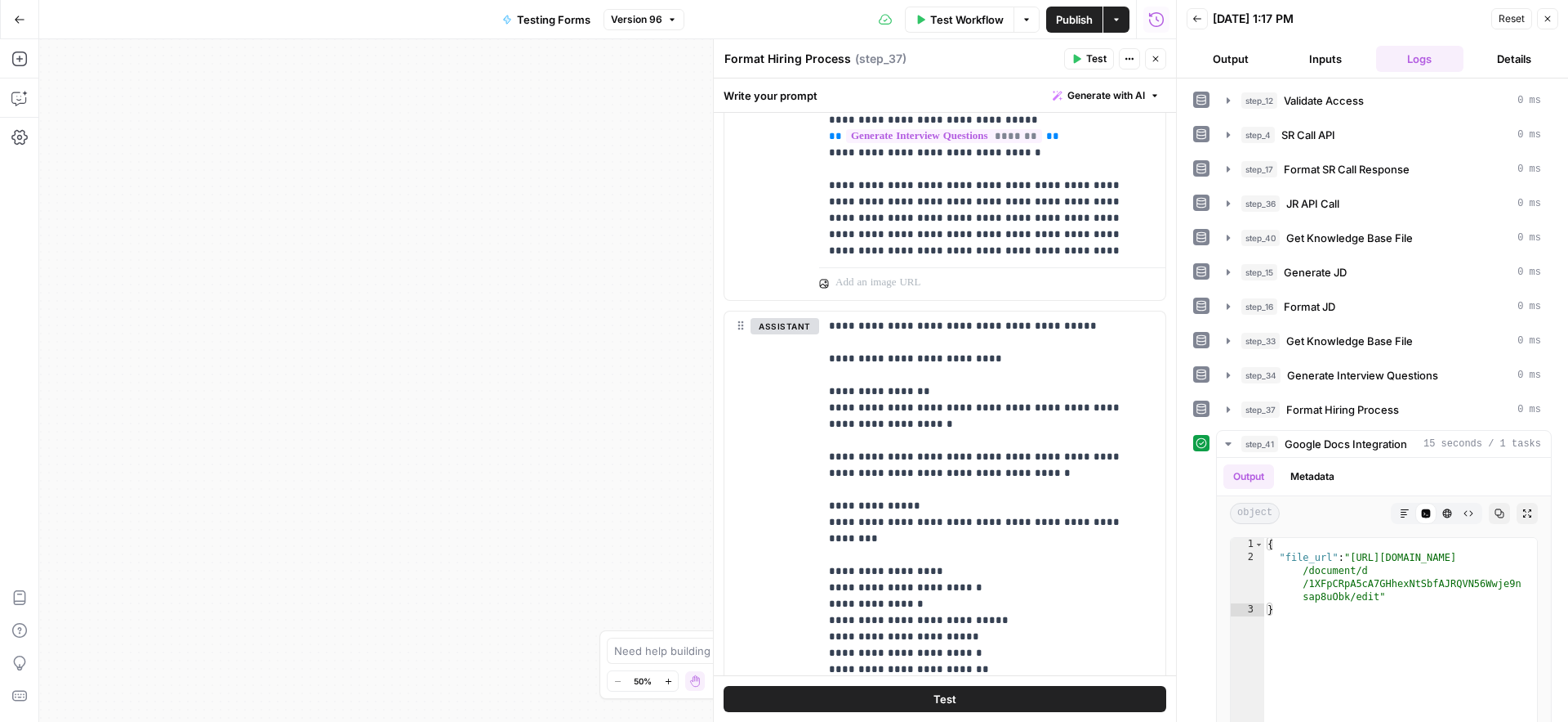
scroll to position [1977, 0]
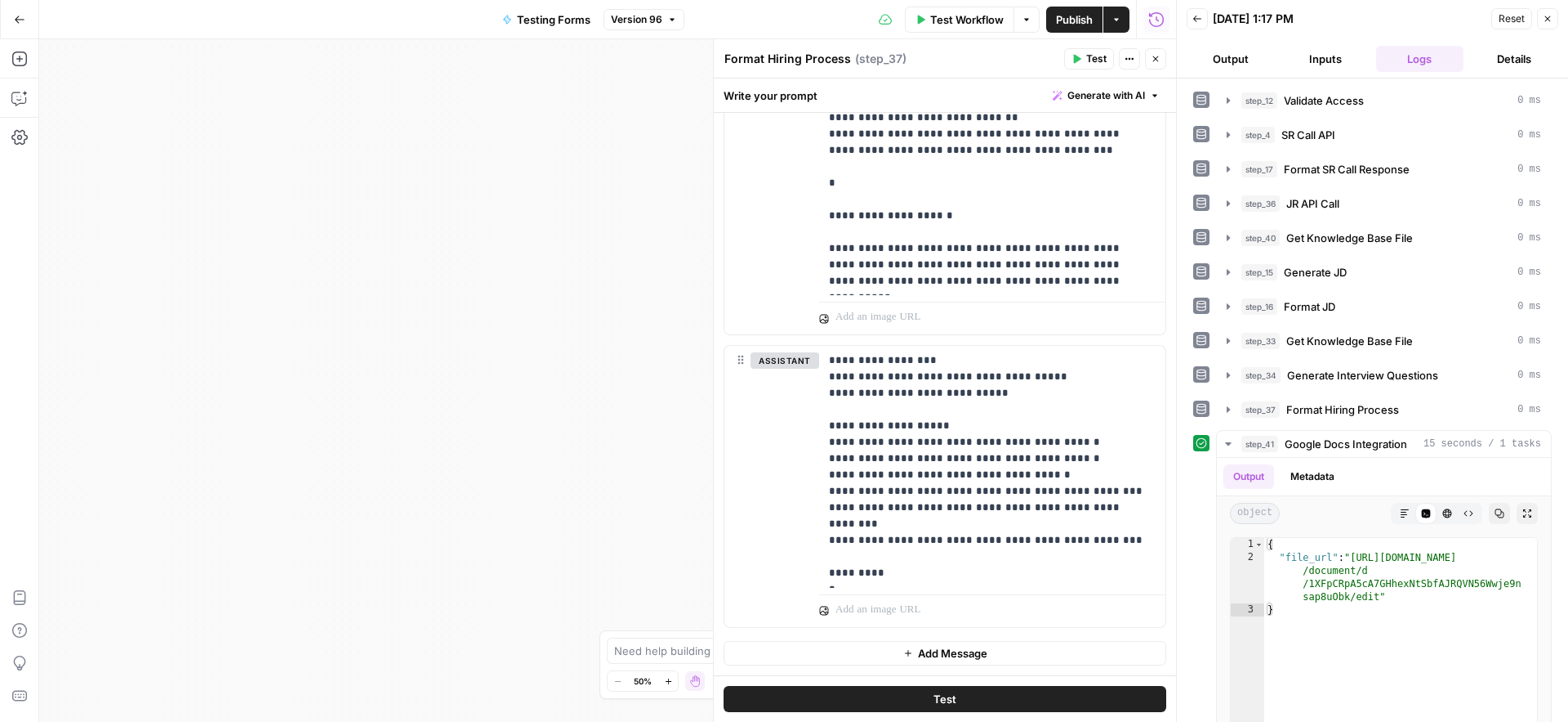
click at [948, 657] on span "Add Message" at bounding box center [953, 653] width 69 height 17
click at [897, 659] on p at bounding box center [992, 653] width 326 height 17
click at [782, 651] on button "user" at bounding box center [778, 653] width 56 height 17
click at [865, 653] on p at bounding box center [992, 653] width 326 height 17
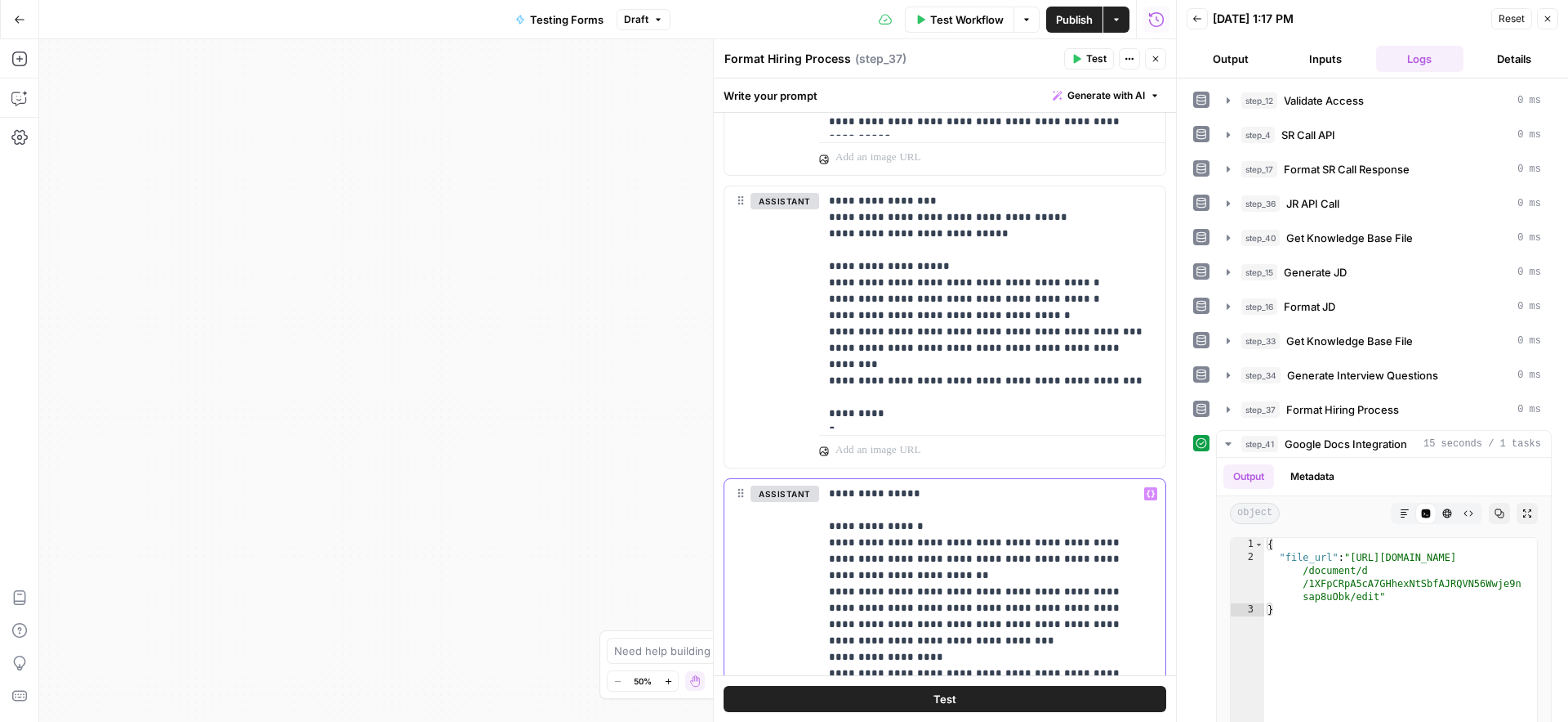
scroll to position [2208, 0]
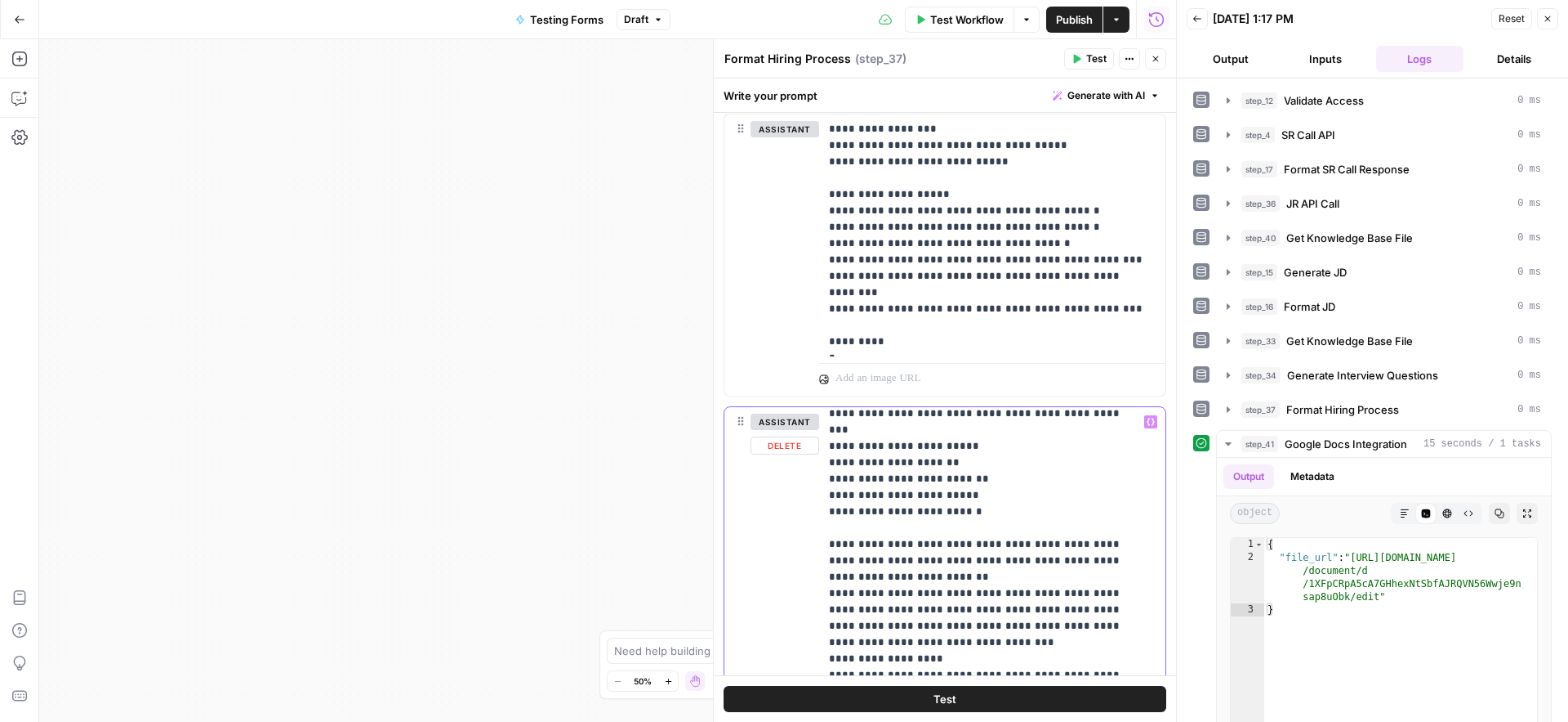
scroll to position [84, 0]
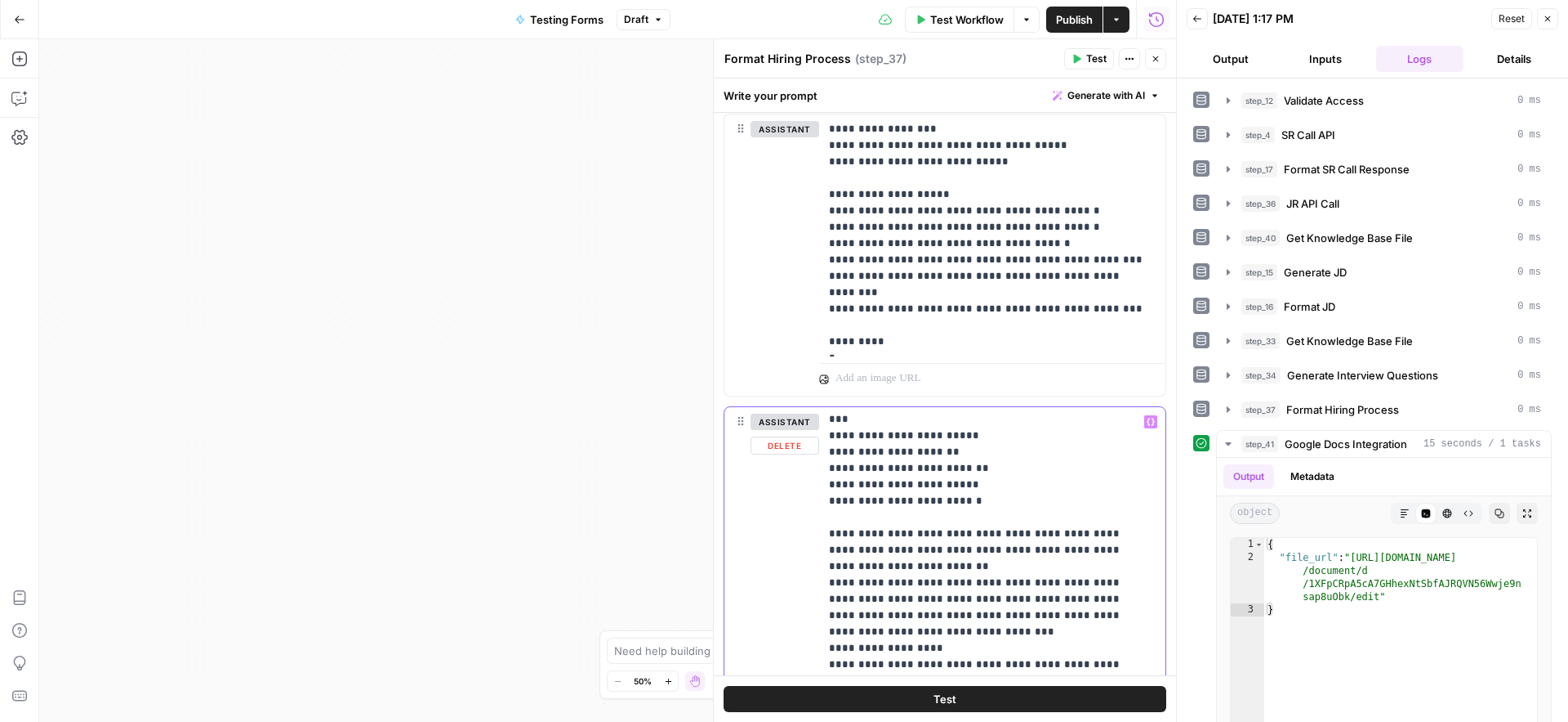
drag, startPoint x: 830, startPoint y: 570, endPoint x: 959, endPoint y: 613, distance: 136.0
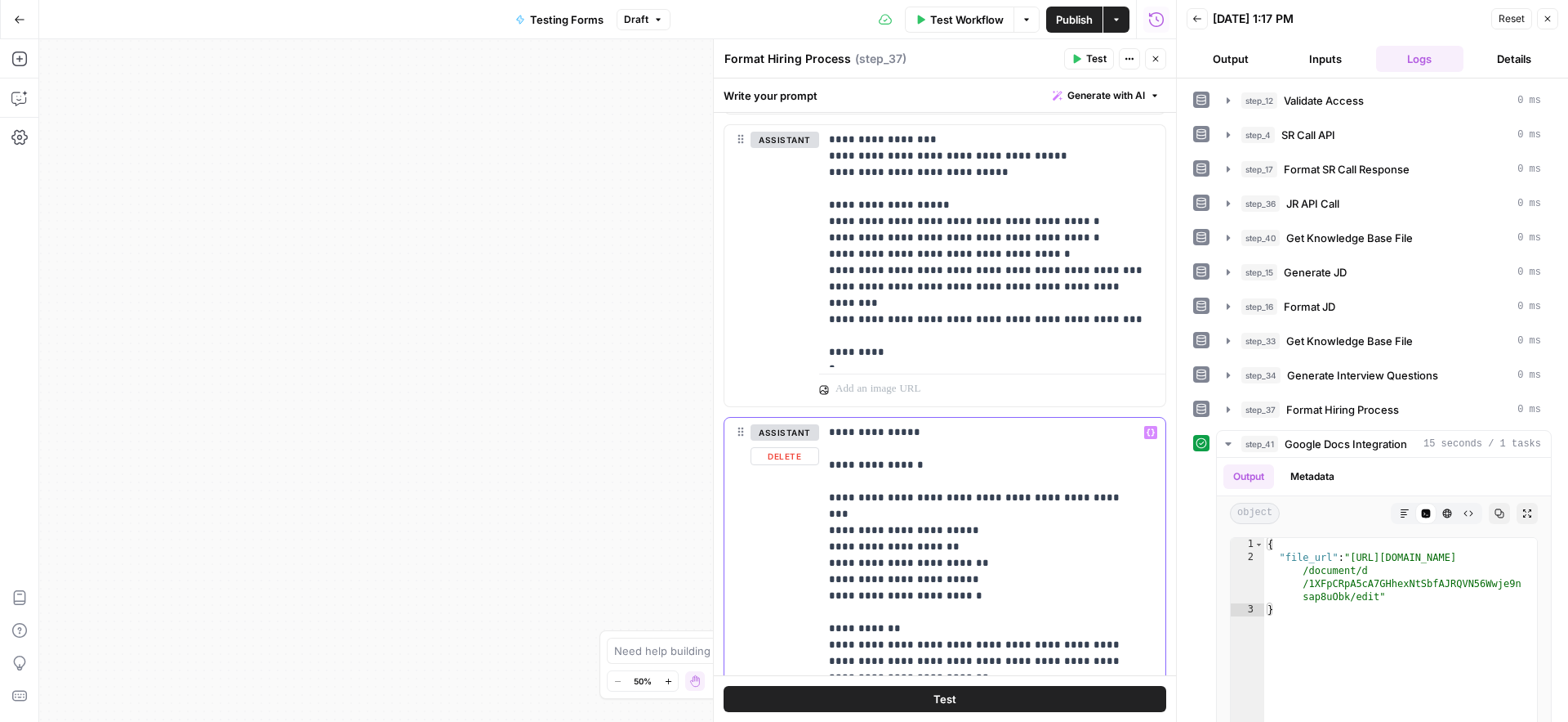
scroll to position [221, 0]
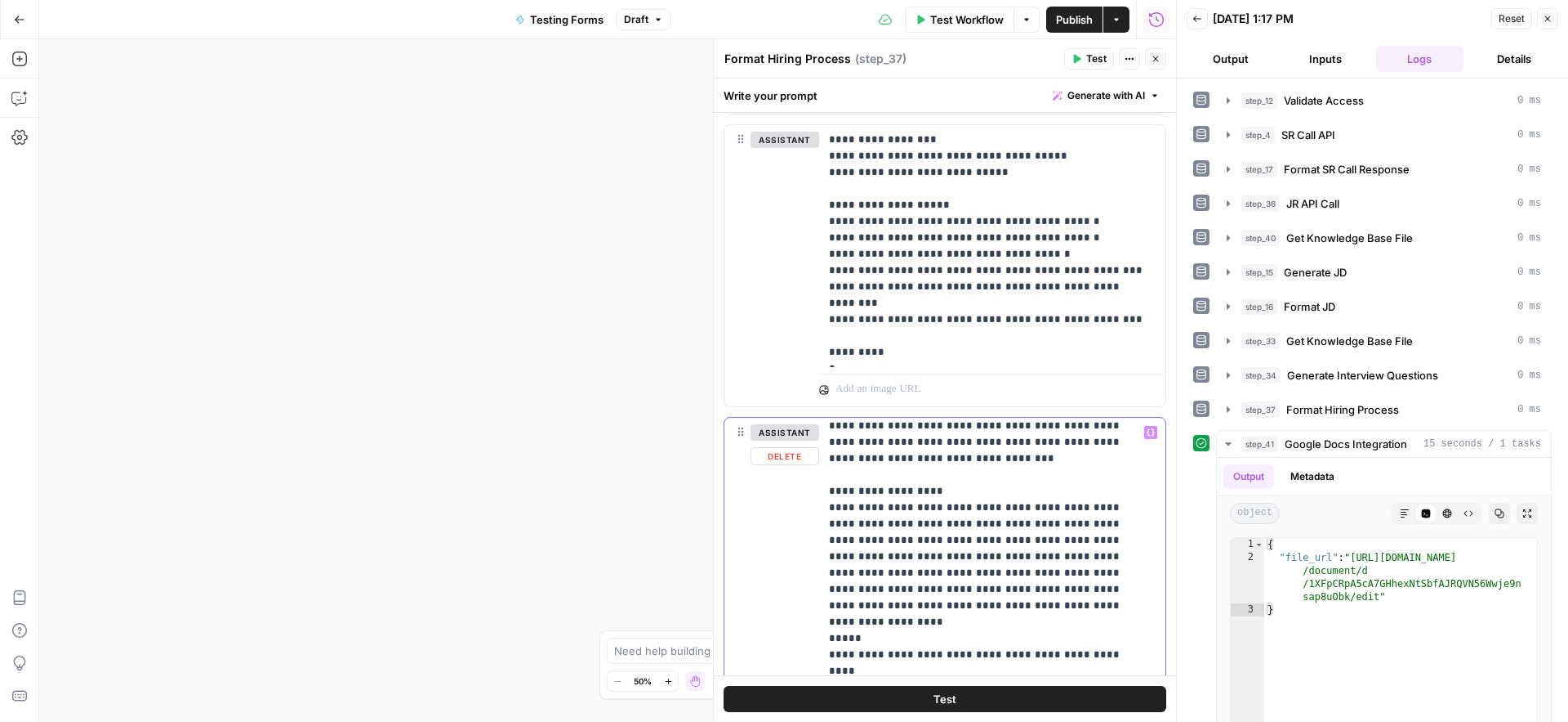
scroll to position [295, 0]
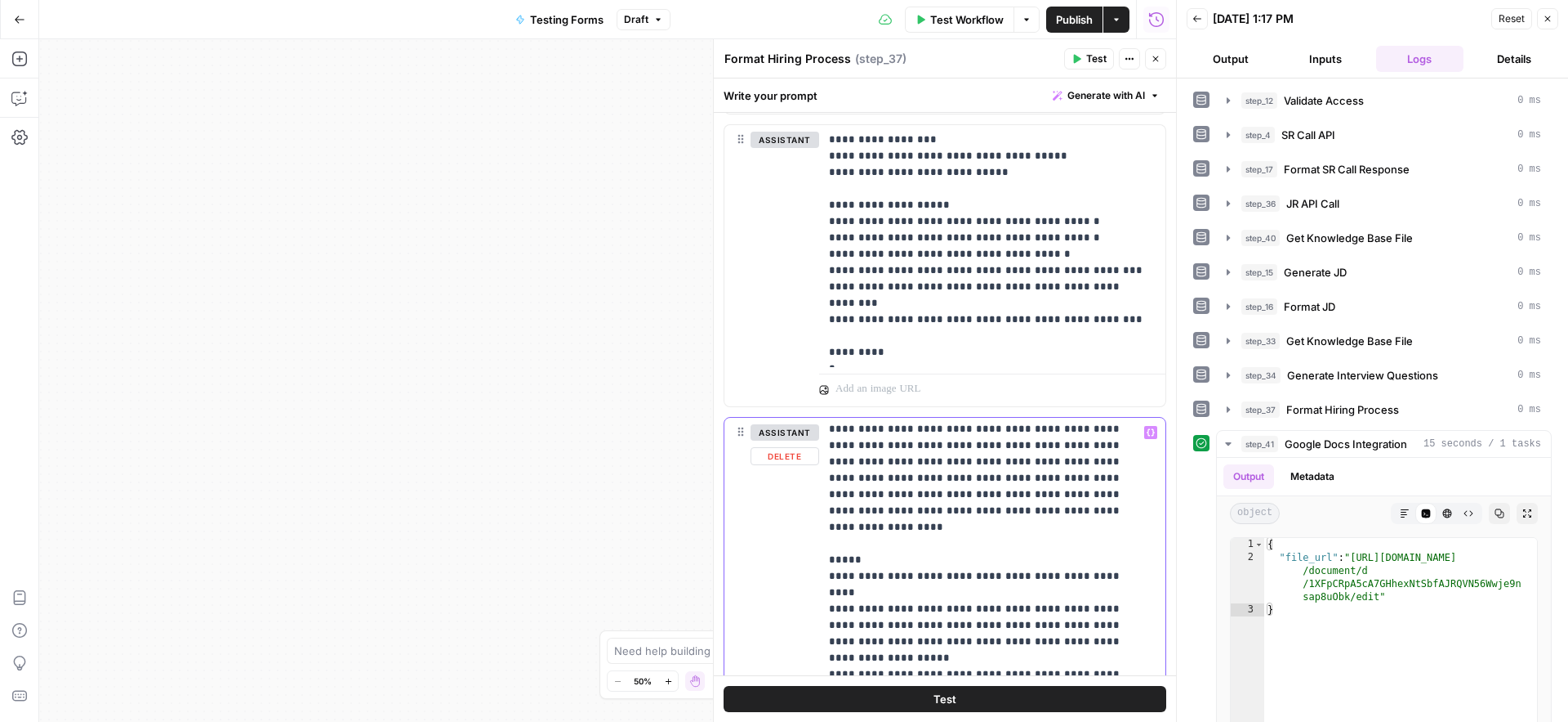
scroll to position [400, 0]
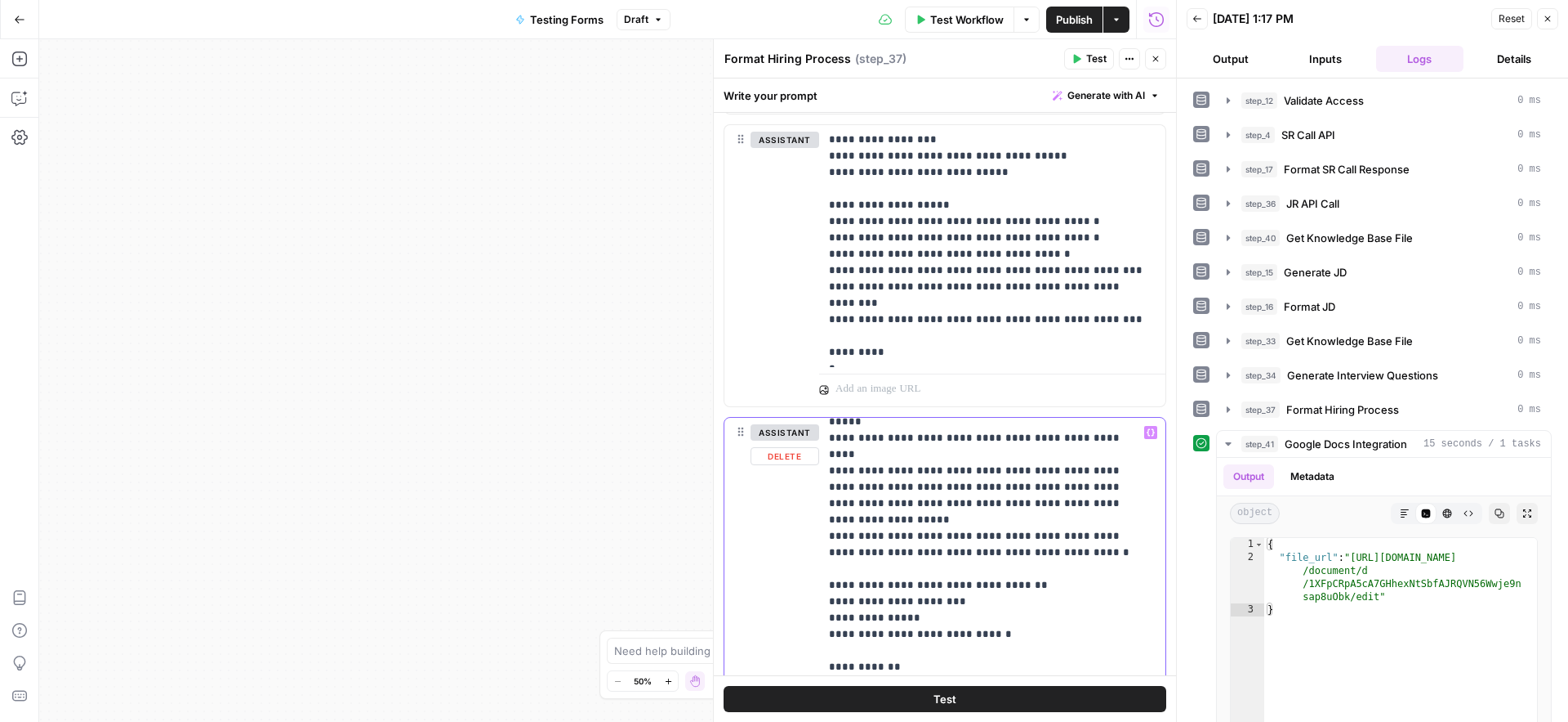
scroll to position [528, 0]
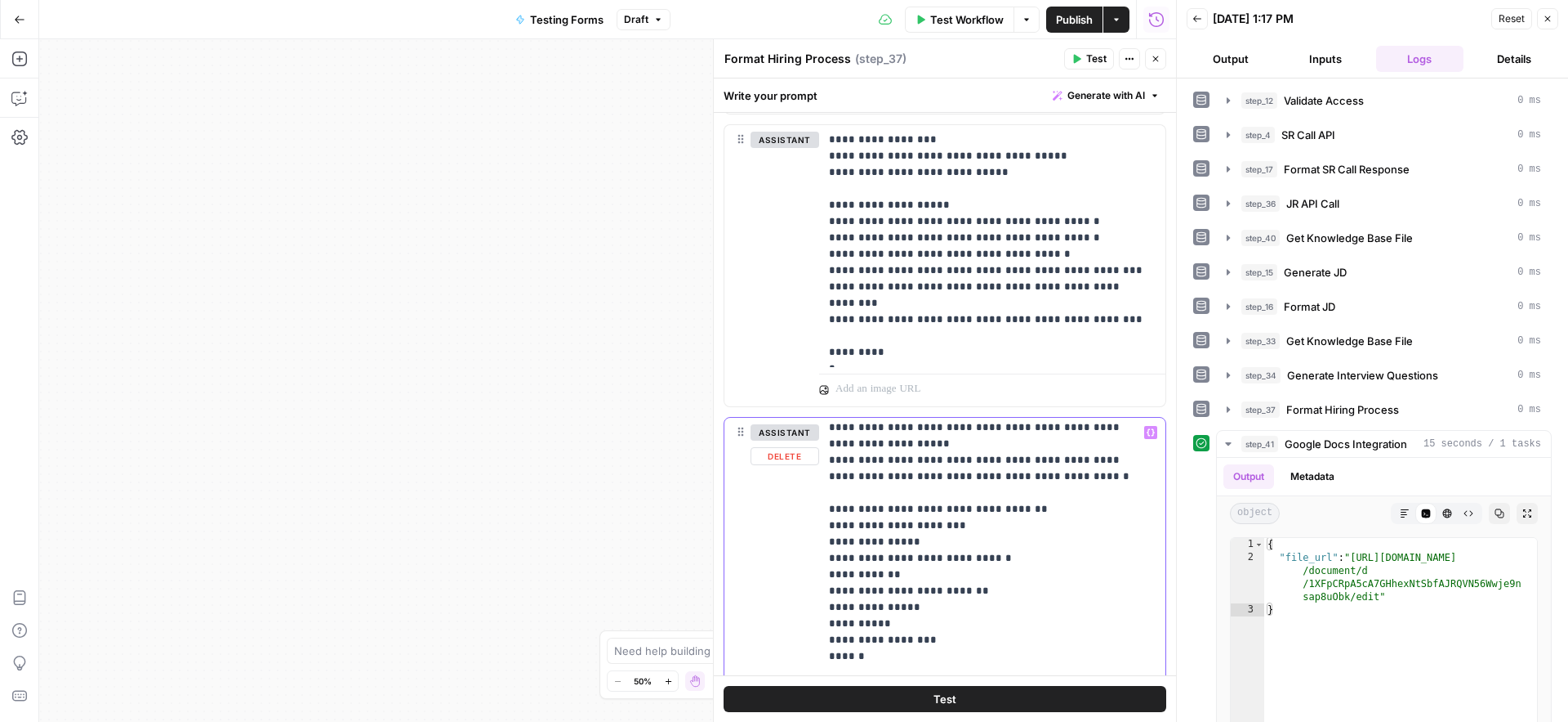
scroll to position [604, 0]
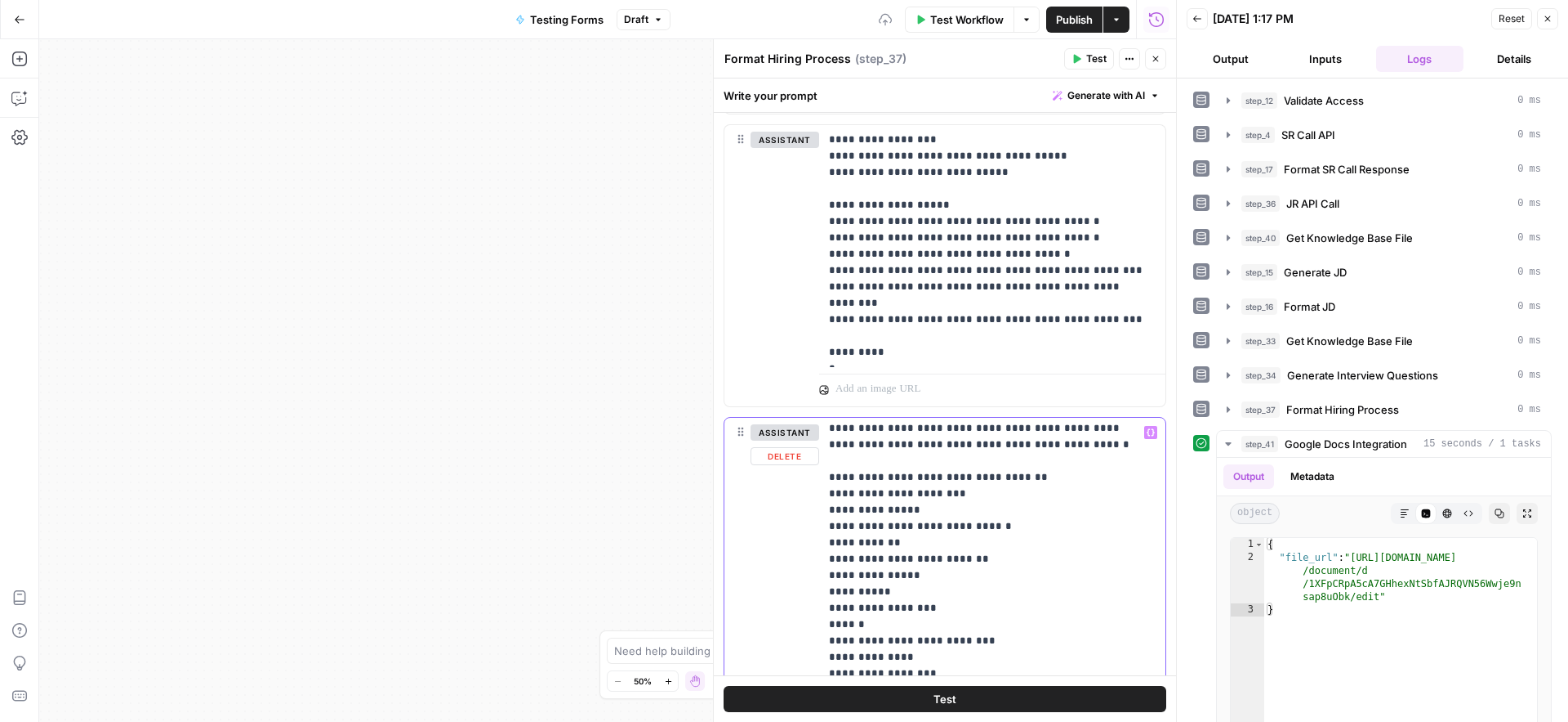
scroll to position [636, 0]
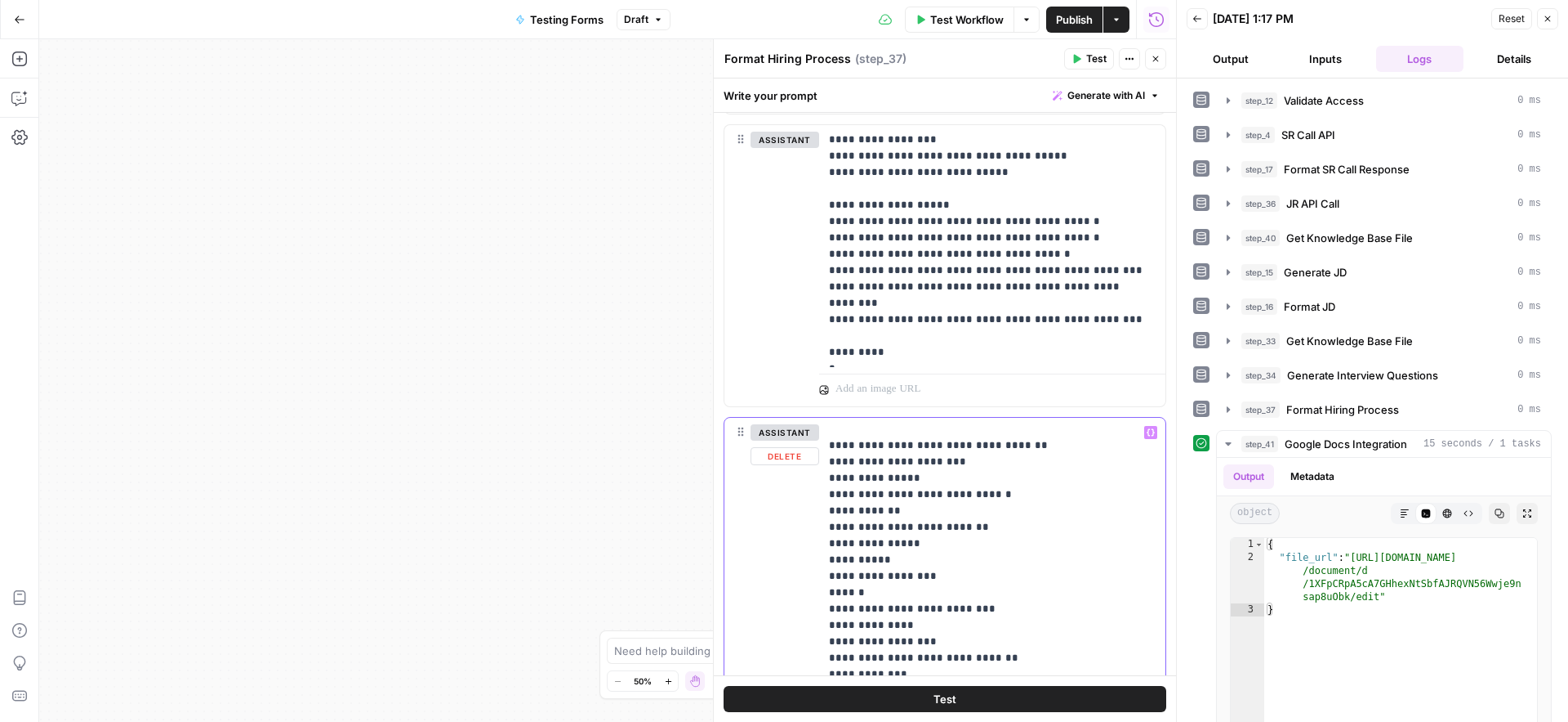
scroll to position [668, 0]
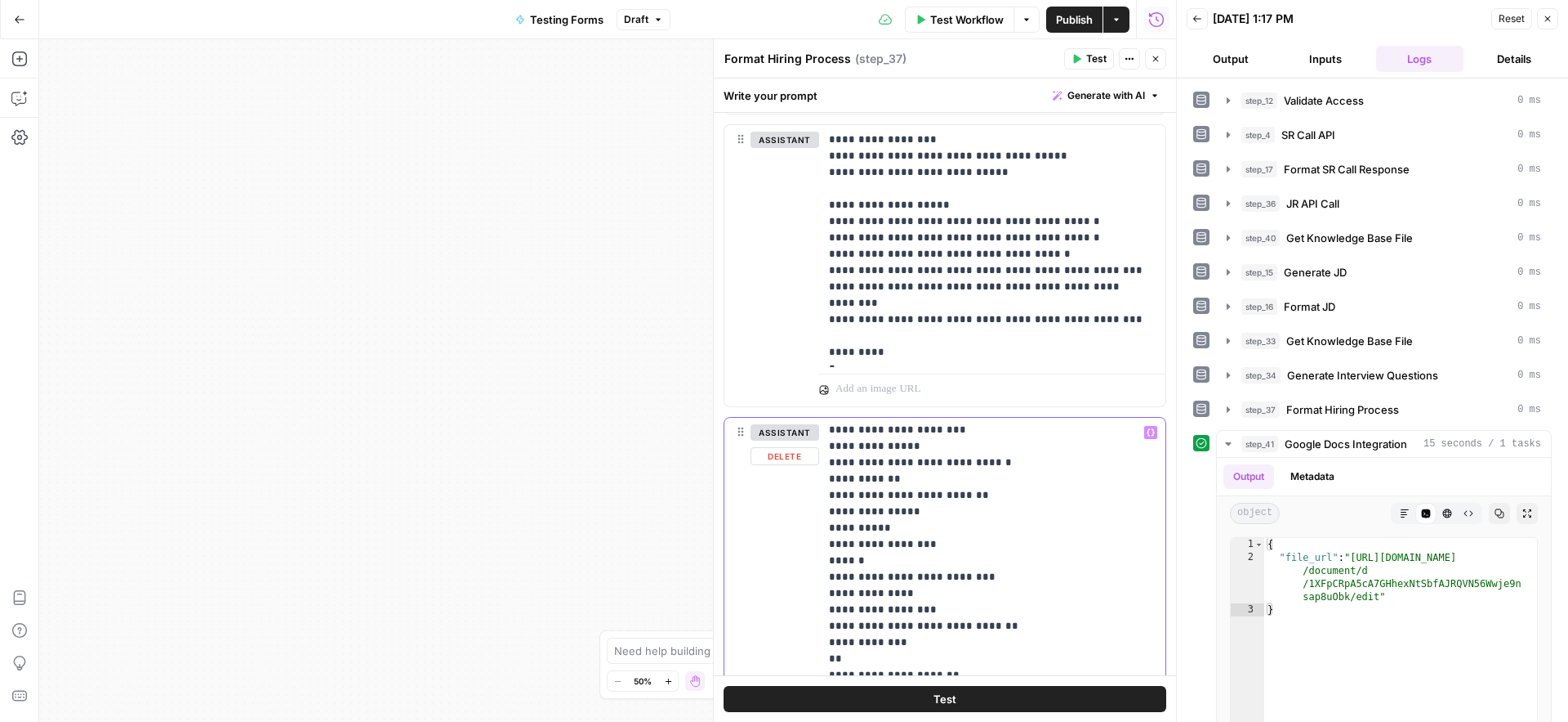
scroll to position [710, 0]
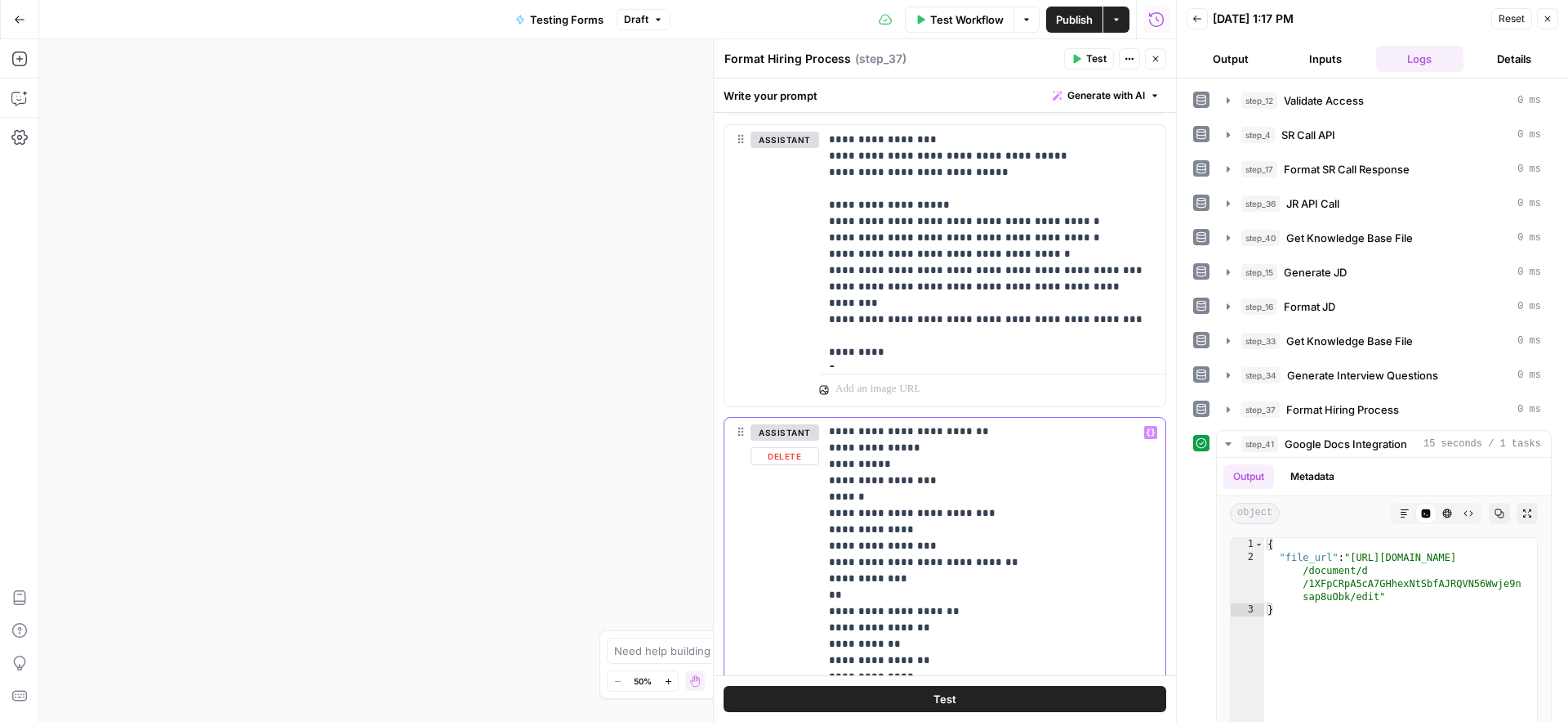
scroll to position [763, 0]
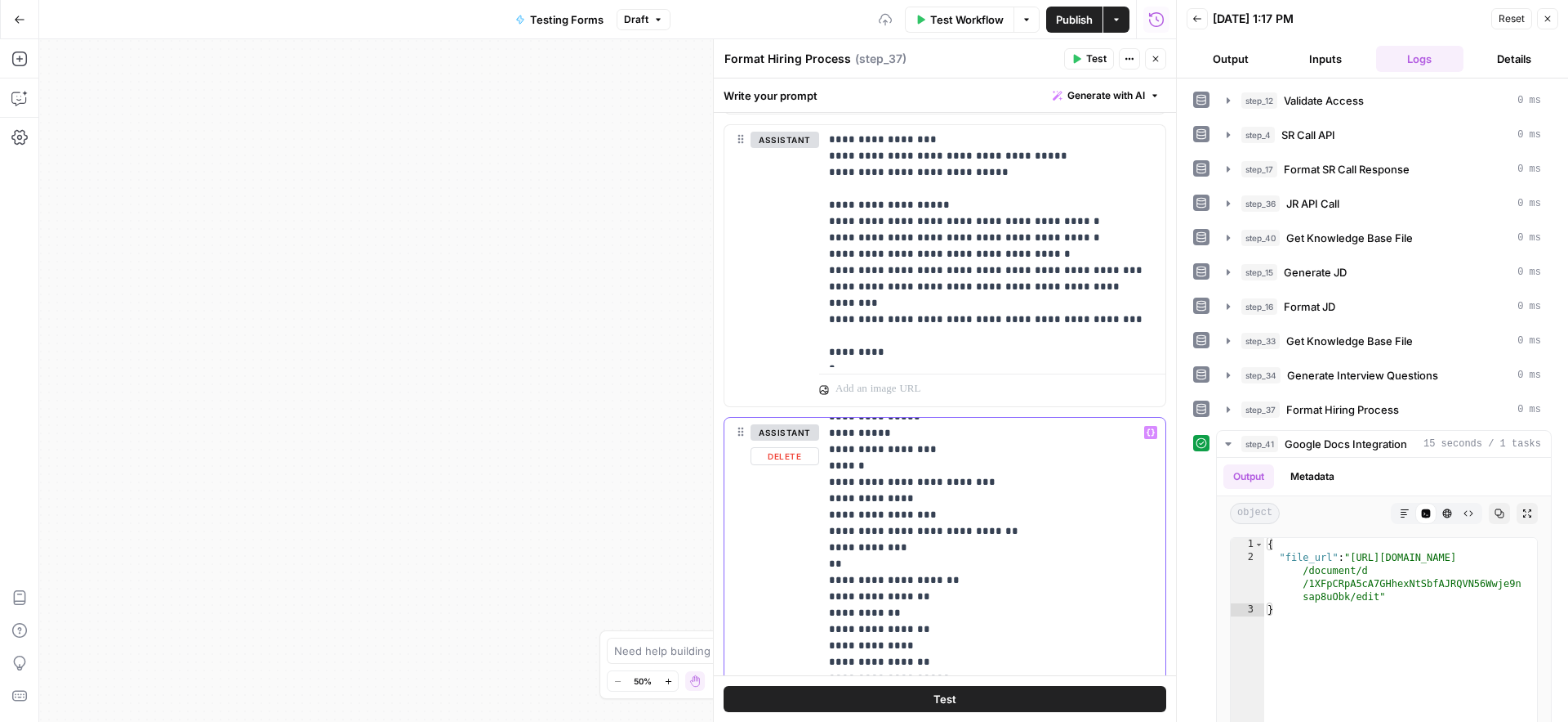
scroll to position [805, 0]
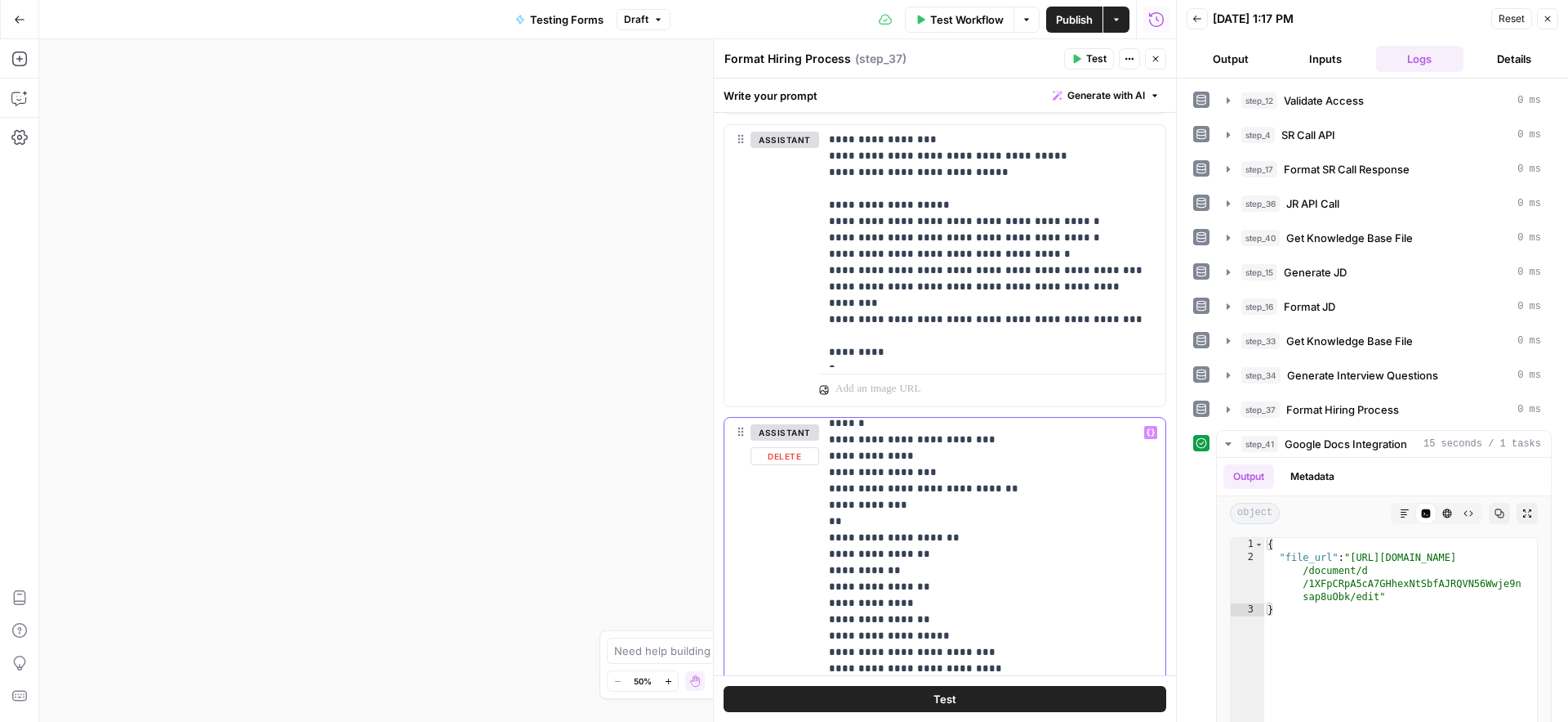
scroll to position [837, 0]
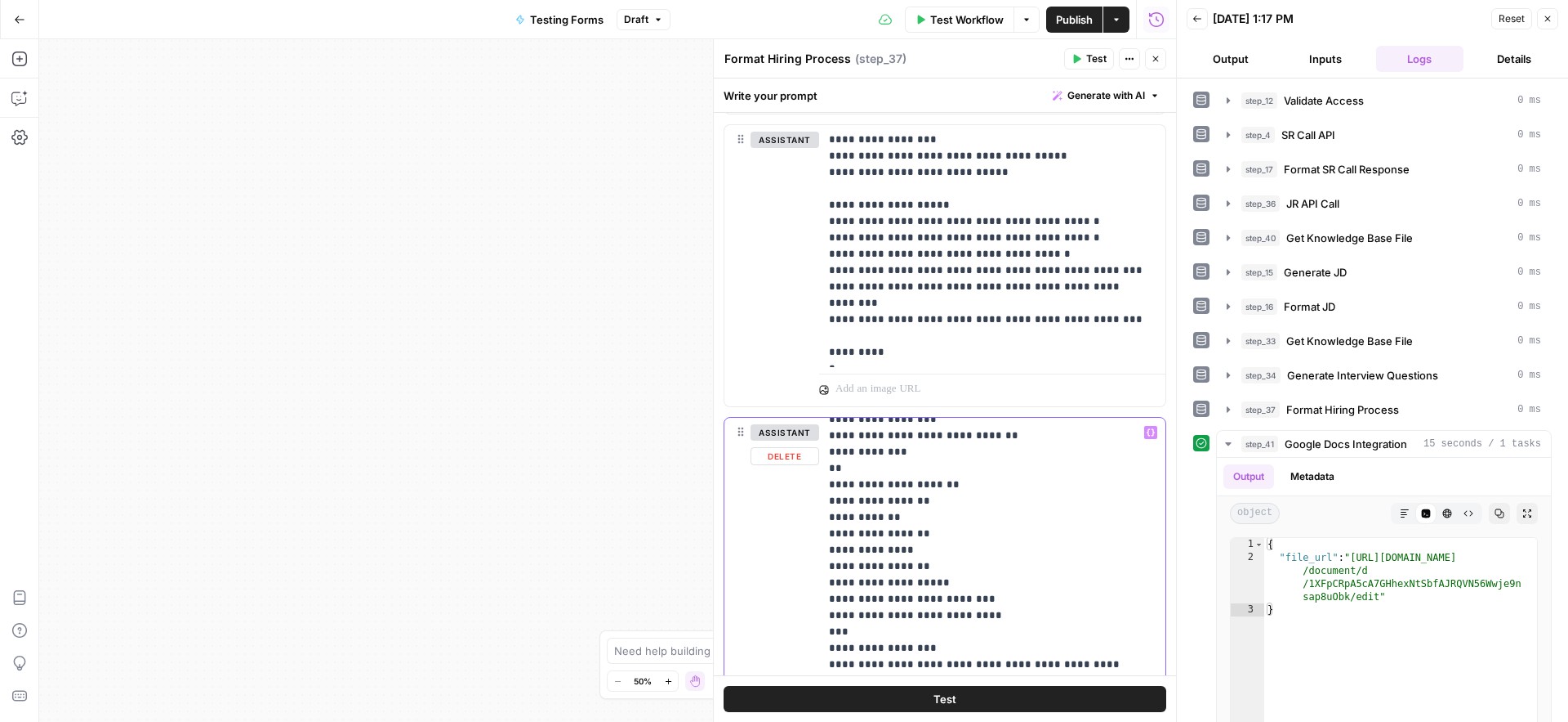
scroll to position [890, 0]
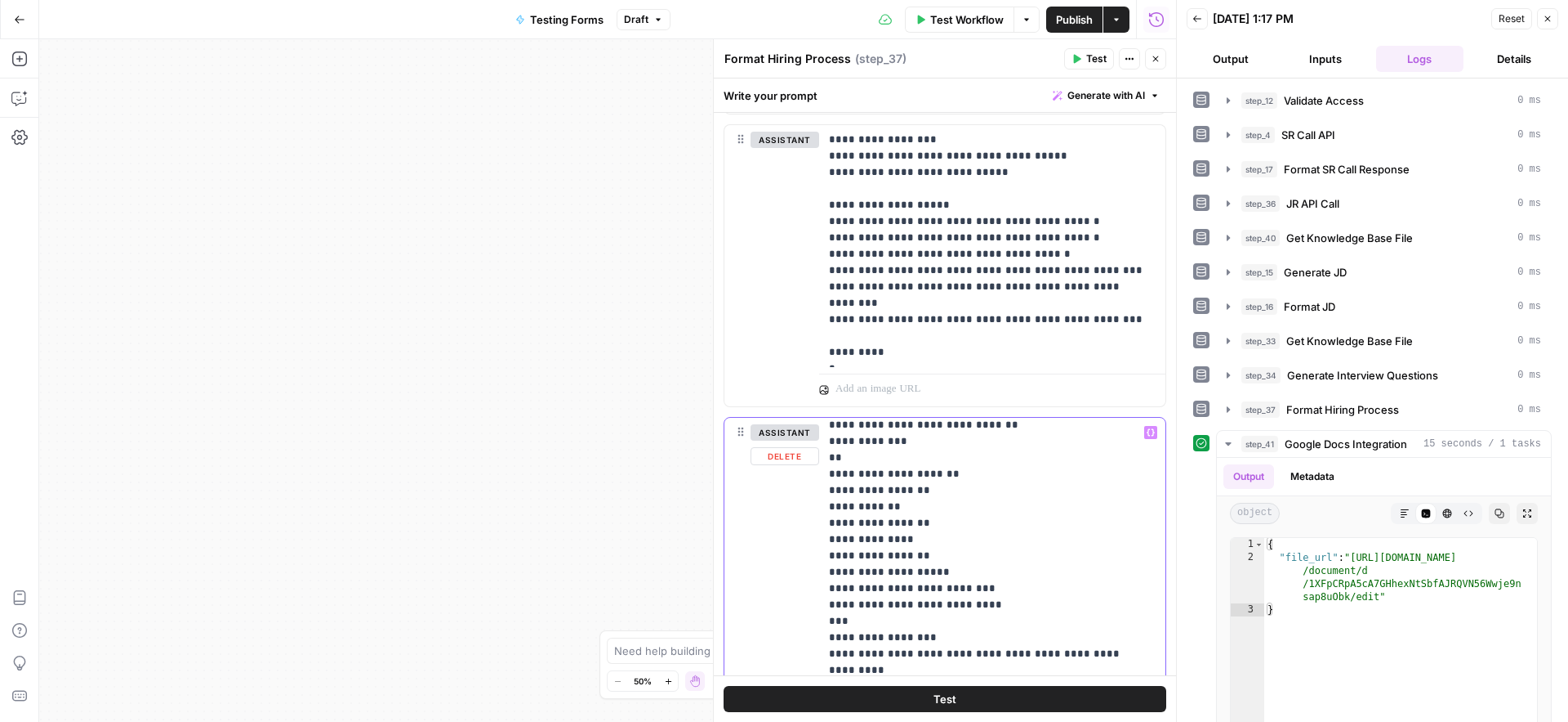
drag, startPoint x: 1089, startPoint y: 588, endPoint x: 1107, endPoint y: 588, distance: 18.0
drag, startPoint x: 1057, startPoint y: 590, endPoint x: 831, endPoint y: 590, distance: 226.0
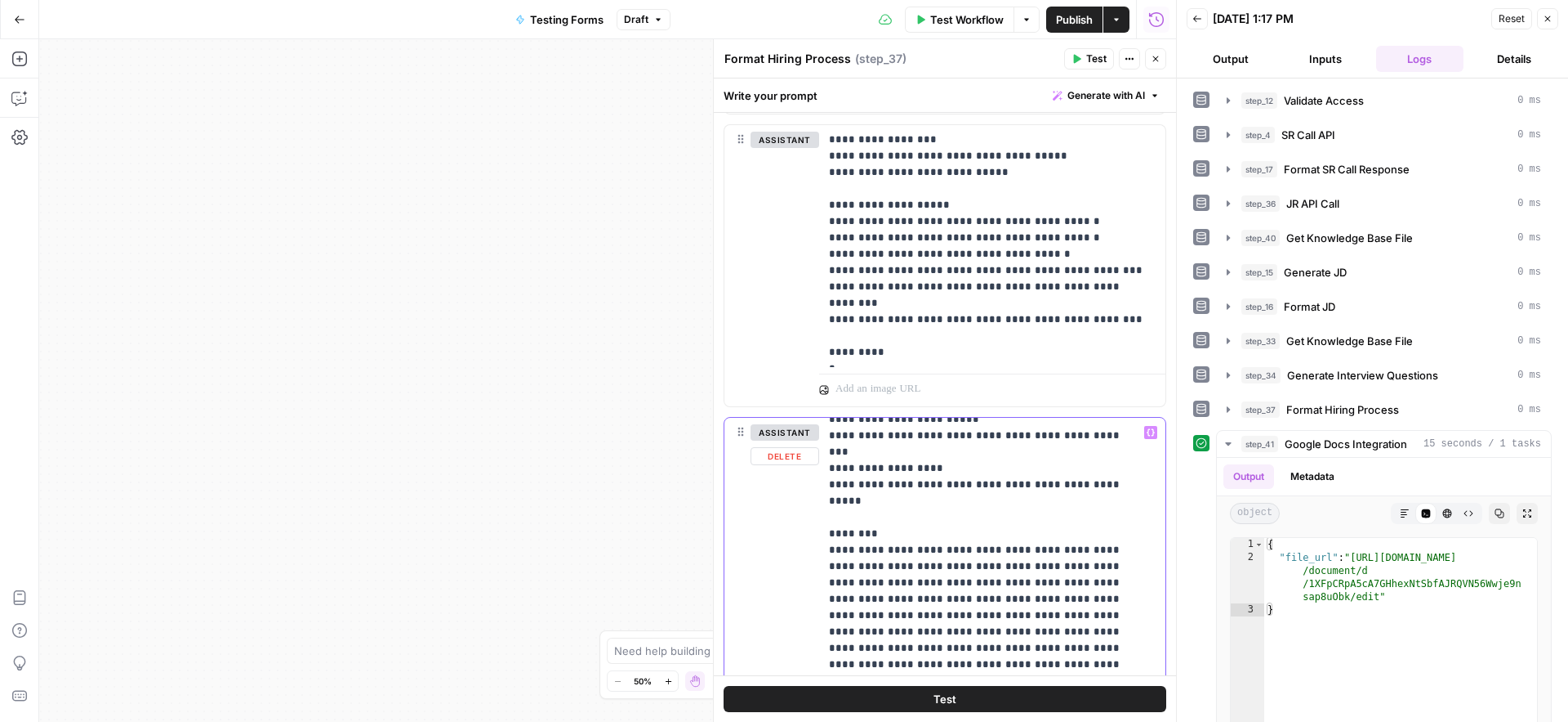
scroll to position [1233, 0]
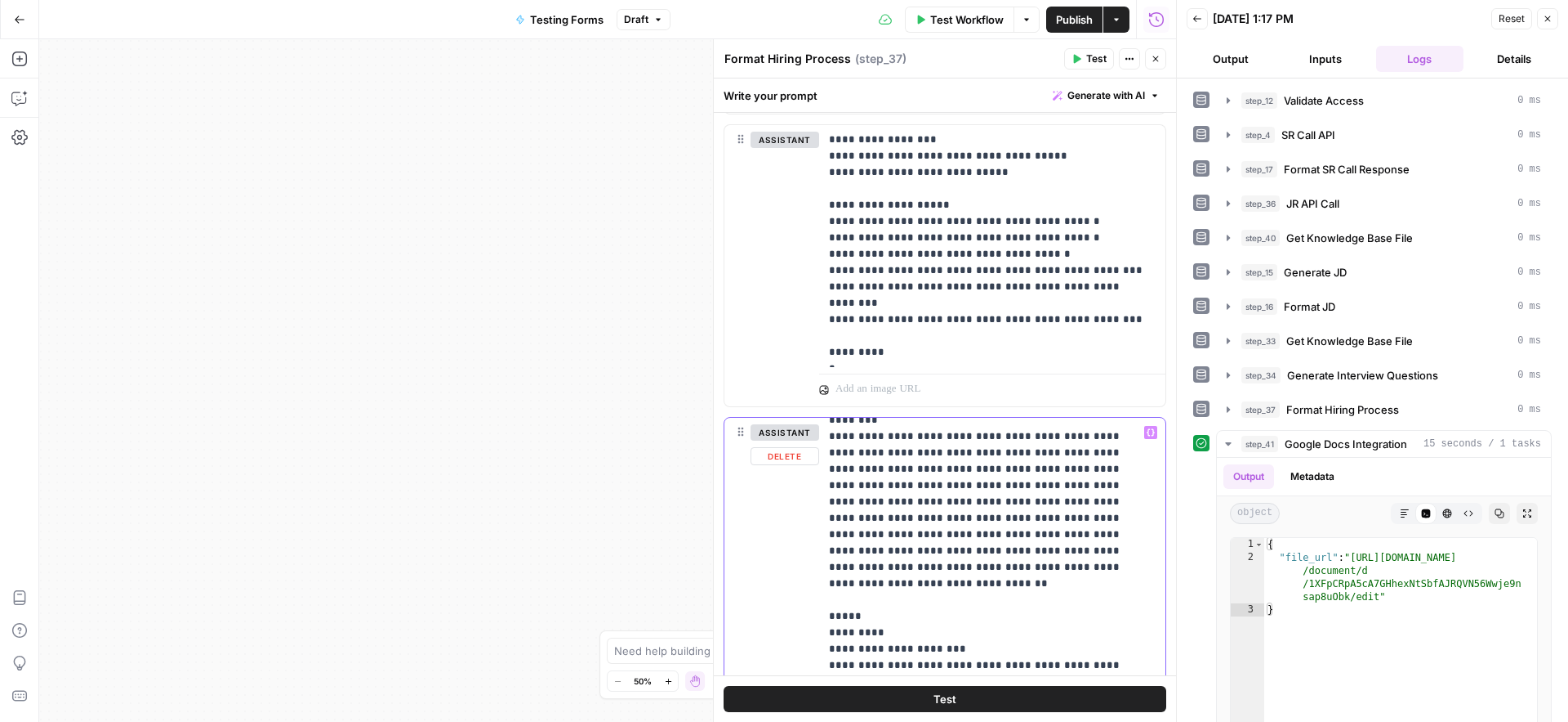
scroll to position [1357, 0]
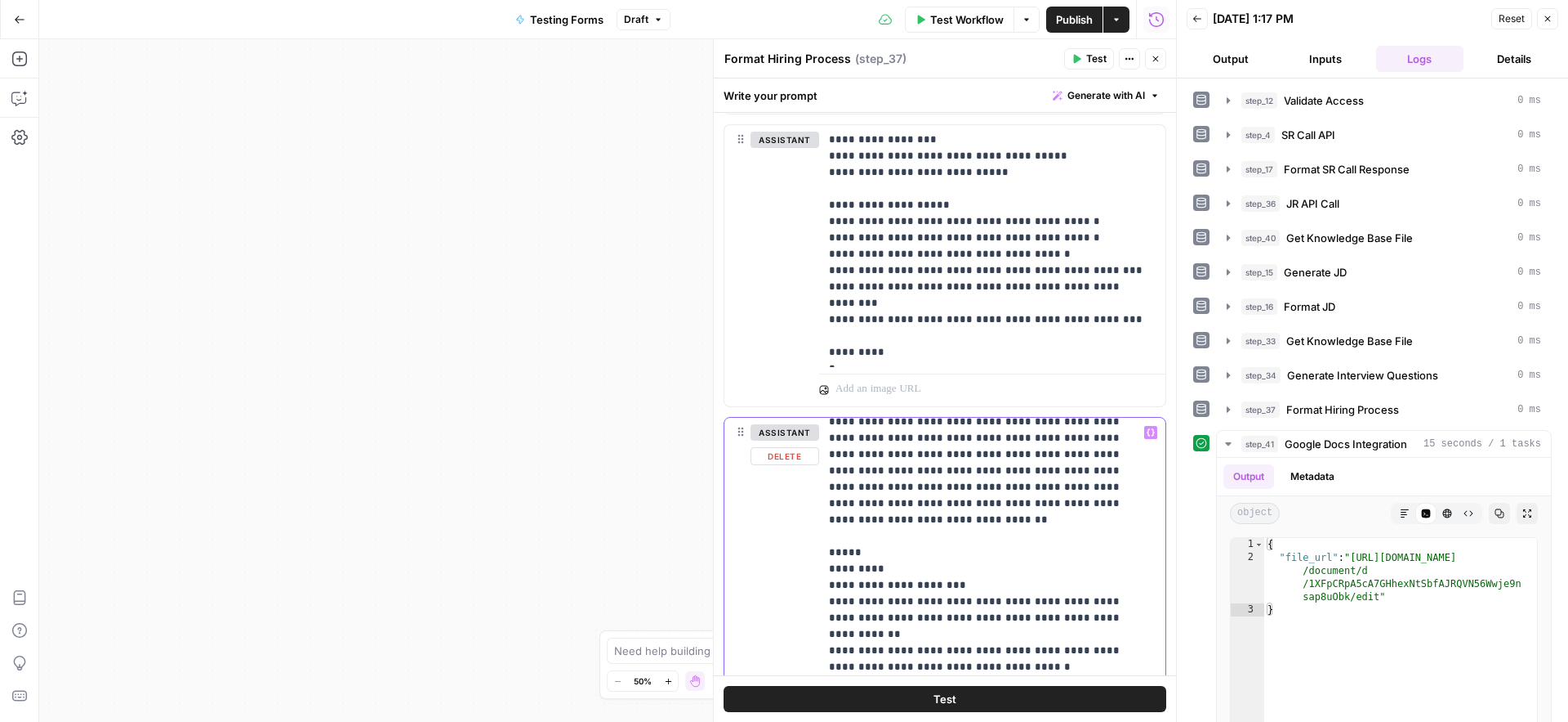
scroll to position [1410, 0]
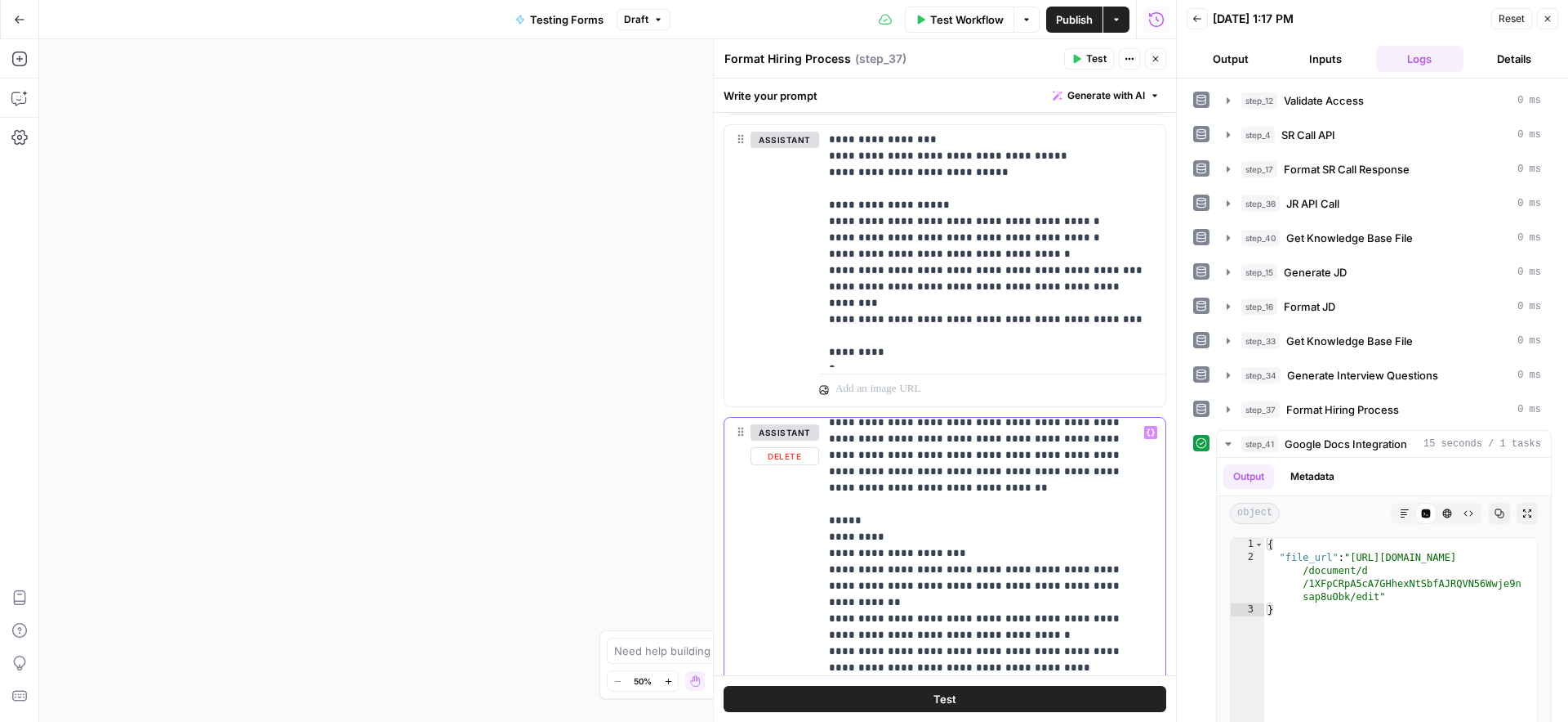
scroll to position [1442, 0]
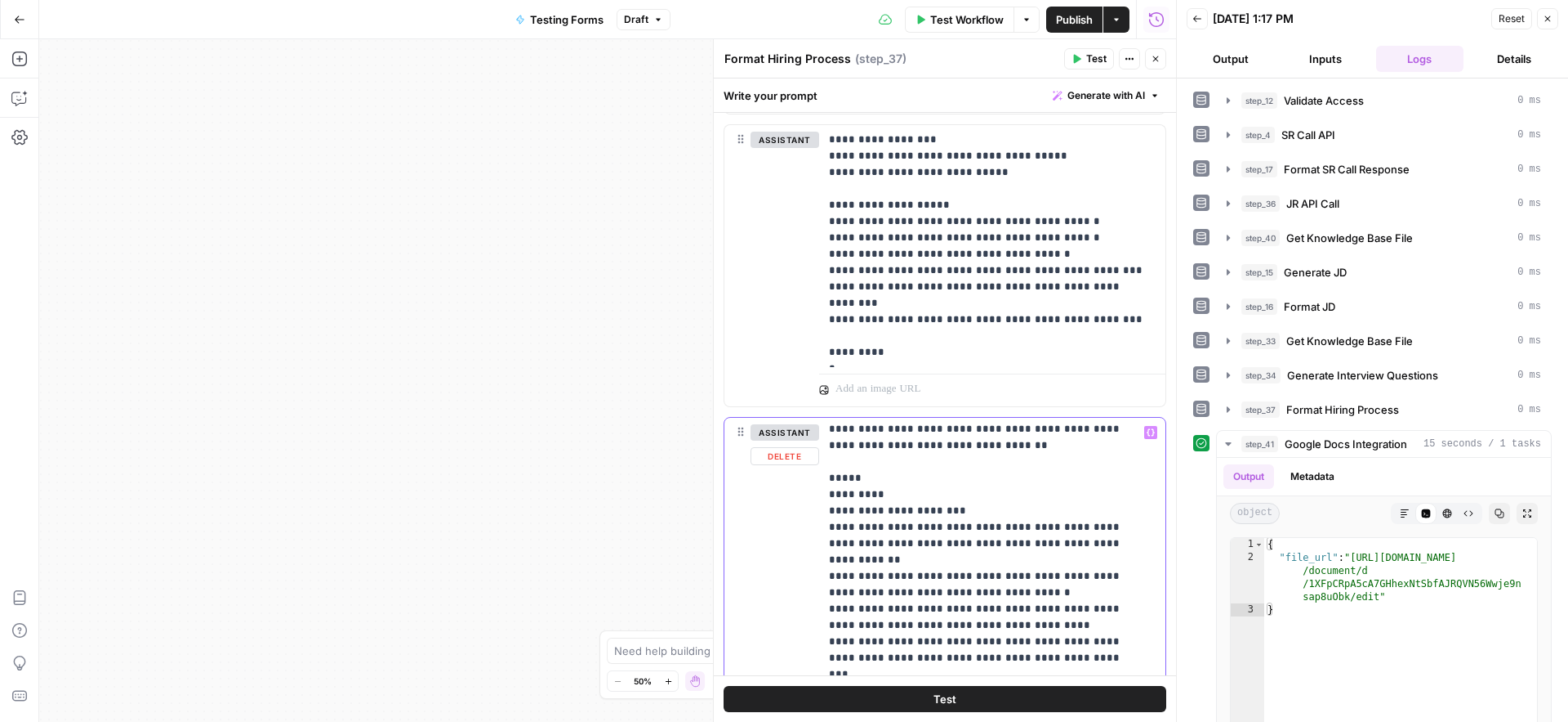
scroll to position [1485, 0]
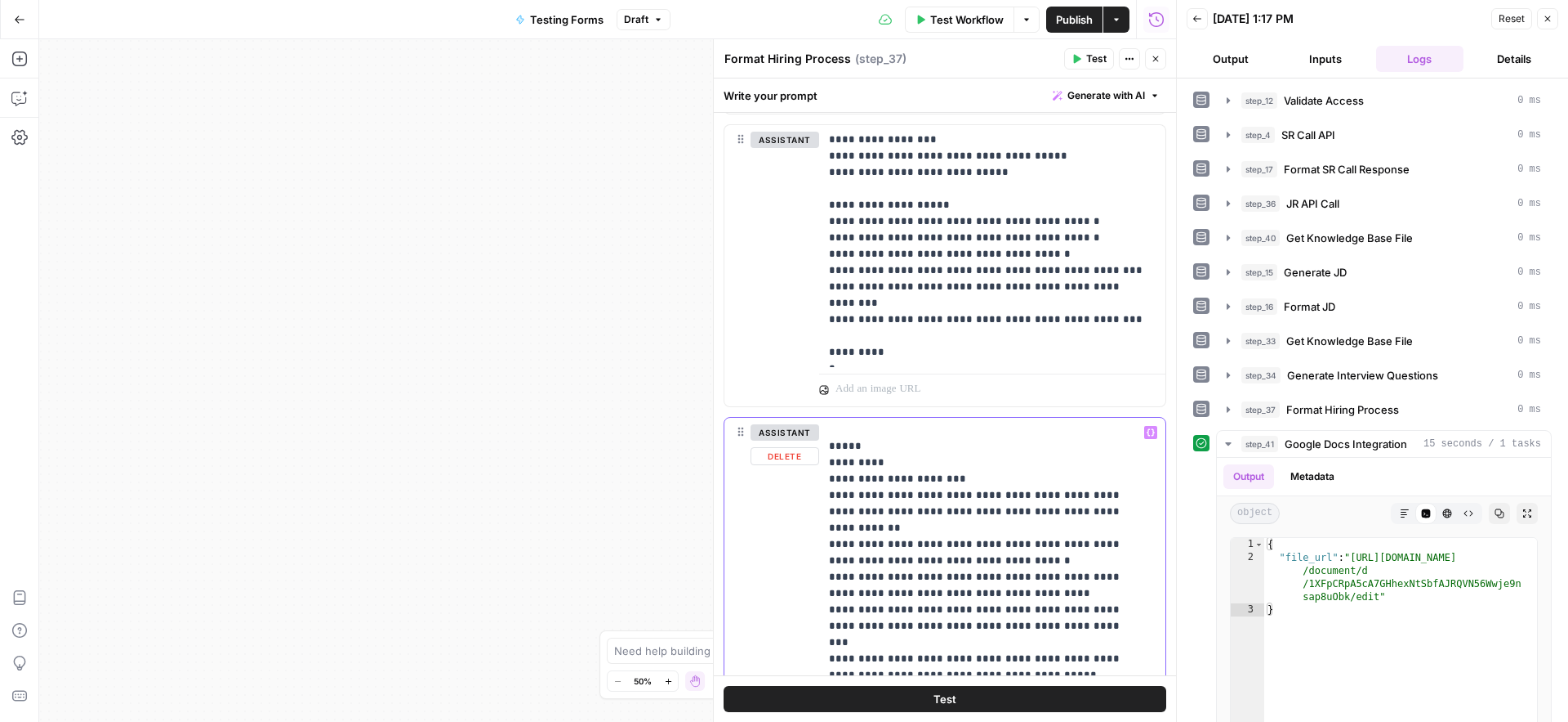
scroll to position [1517, 0]
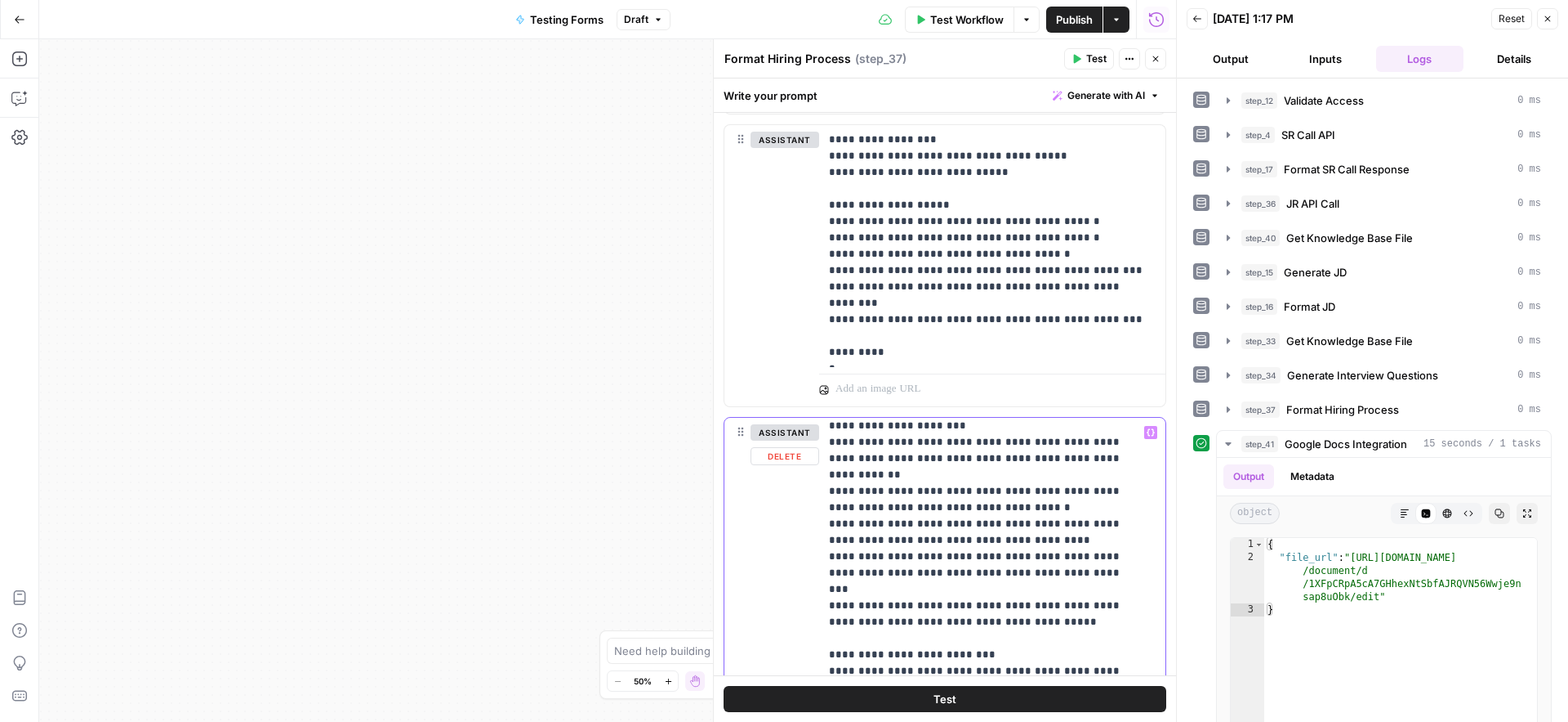
scroll to position [1569, 0]
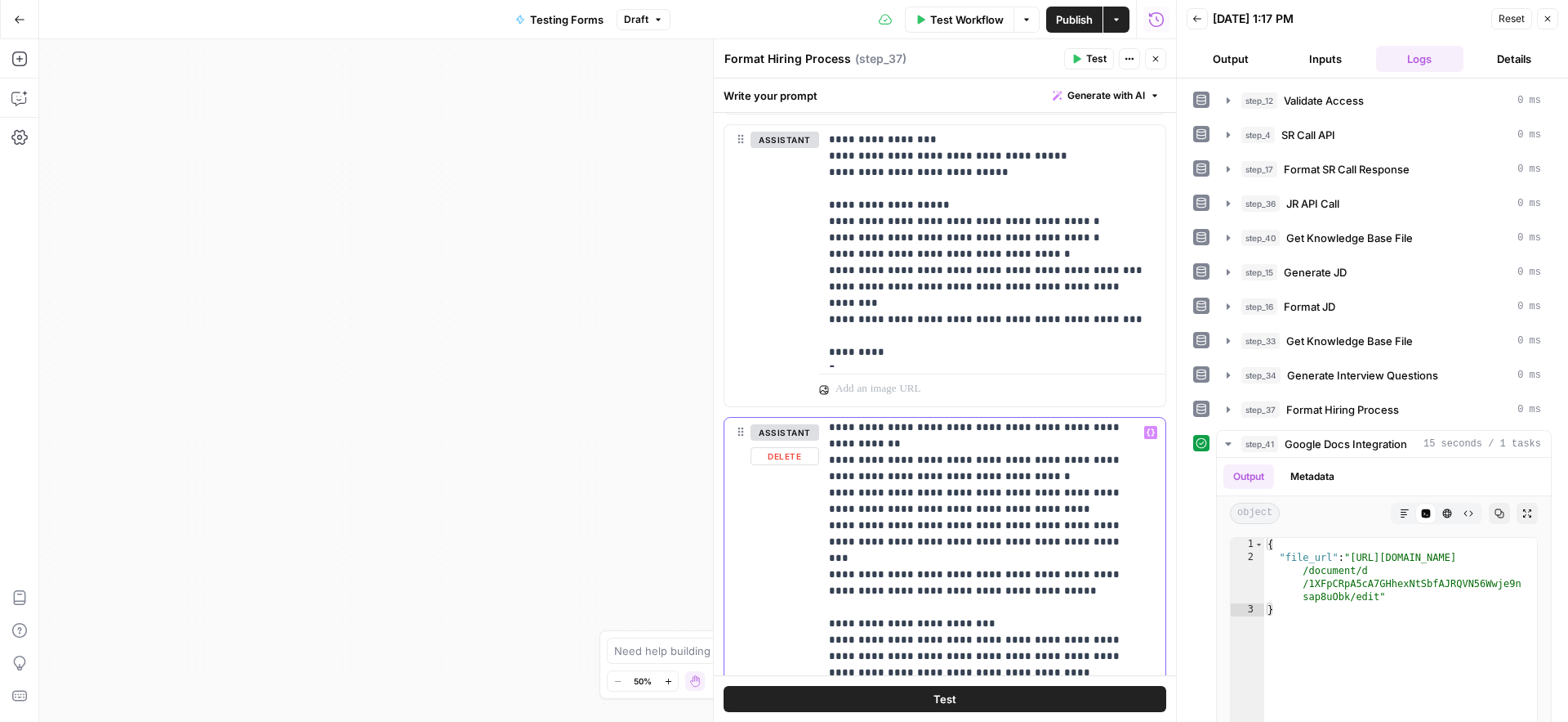
scroll to position [1612, 0]
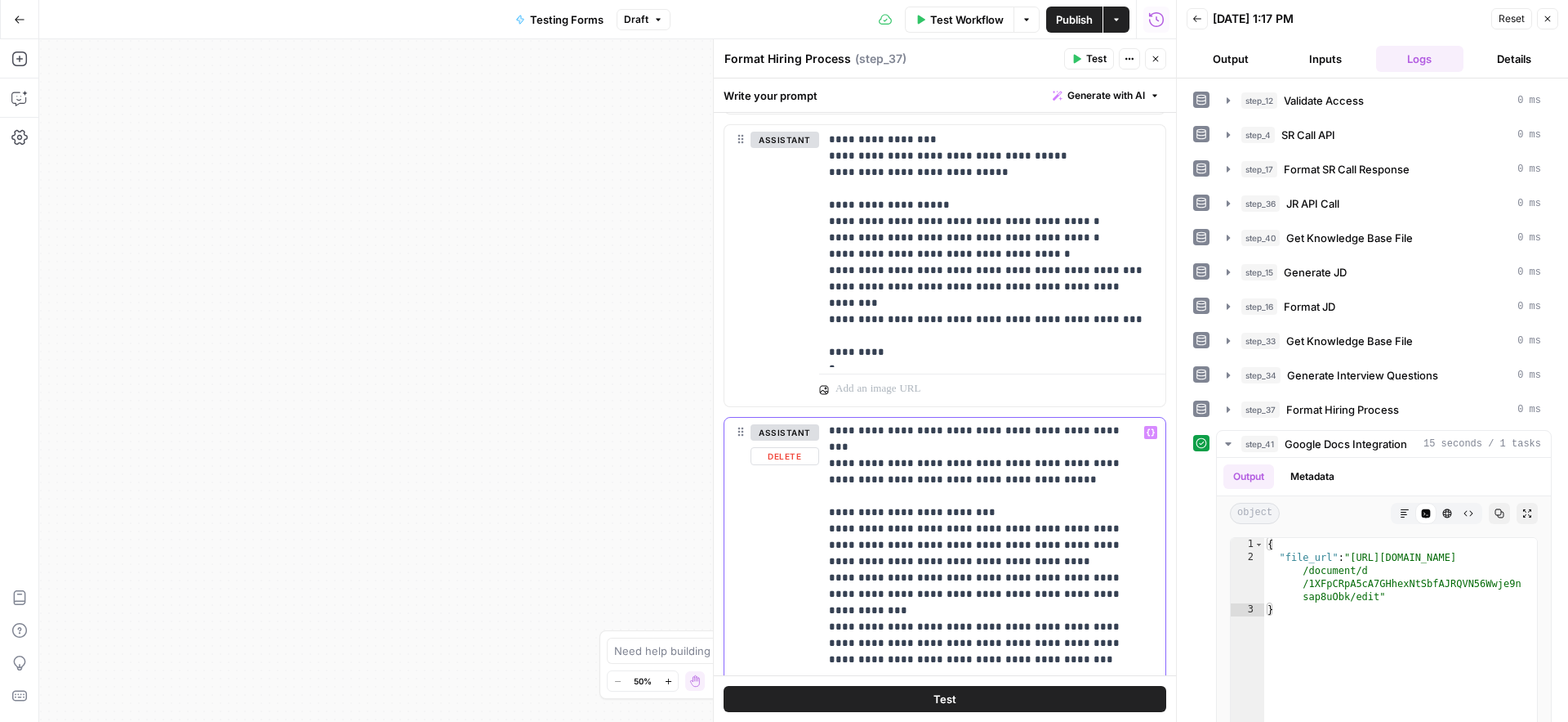
scroll to position [1713, 0]
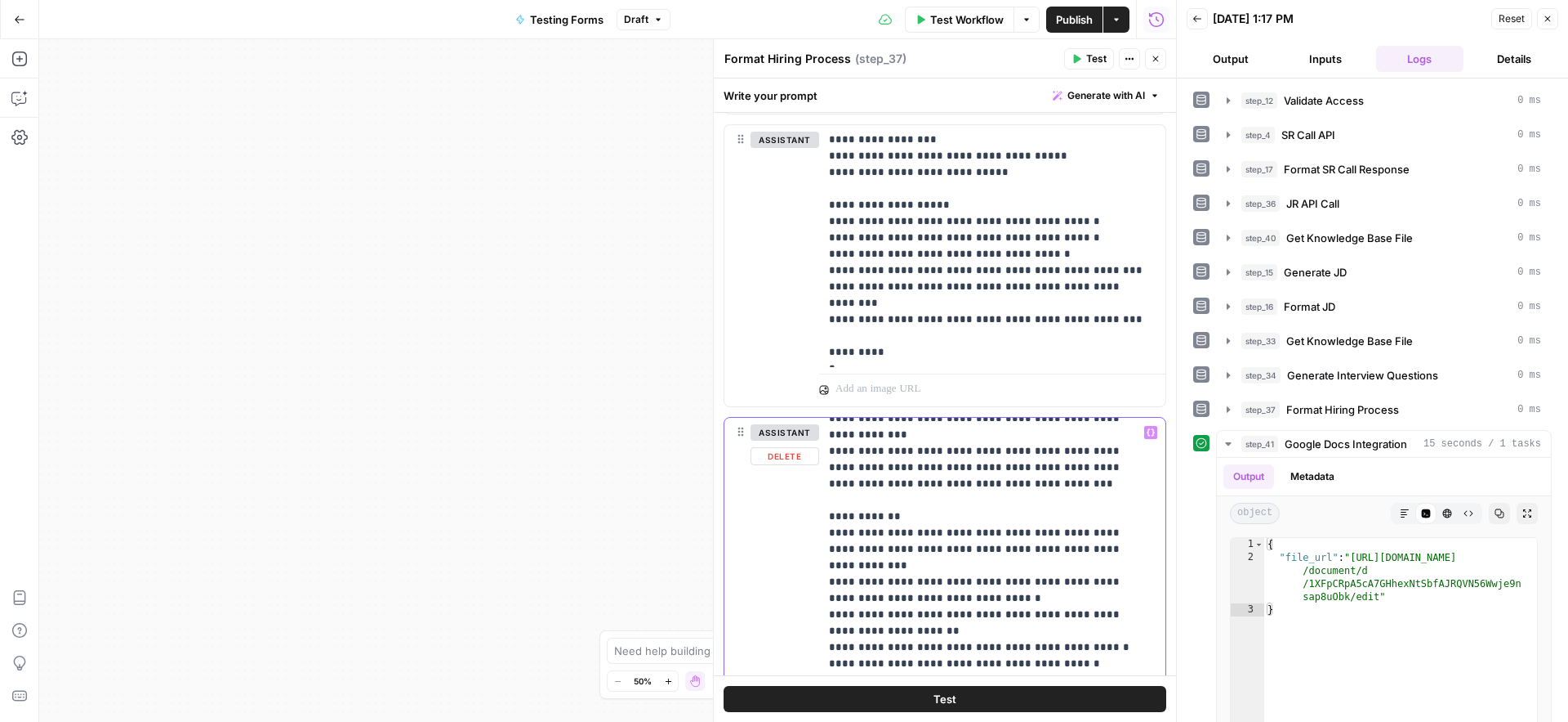
scroll to position [1888, 0]
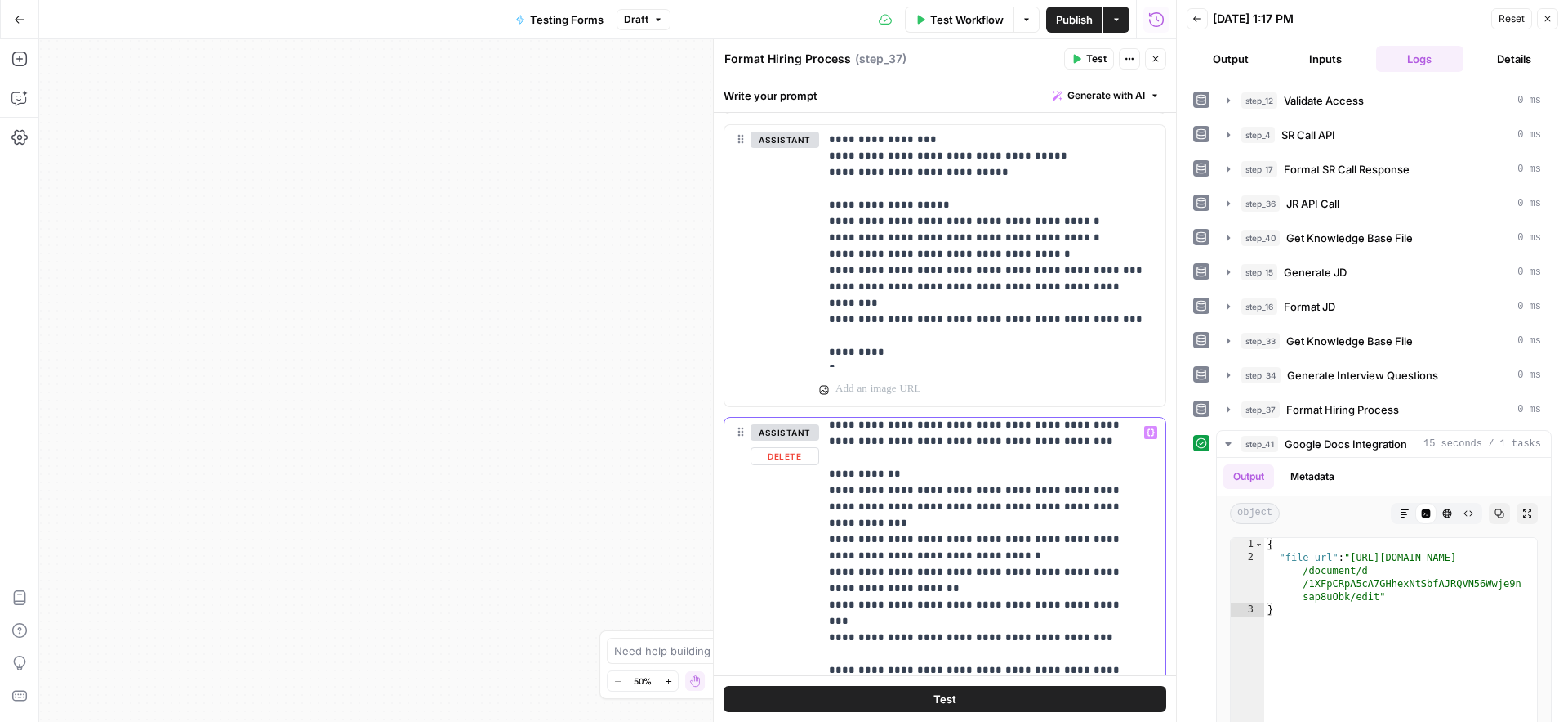
scroll to position [1930, 0]
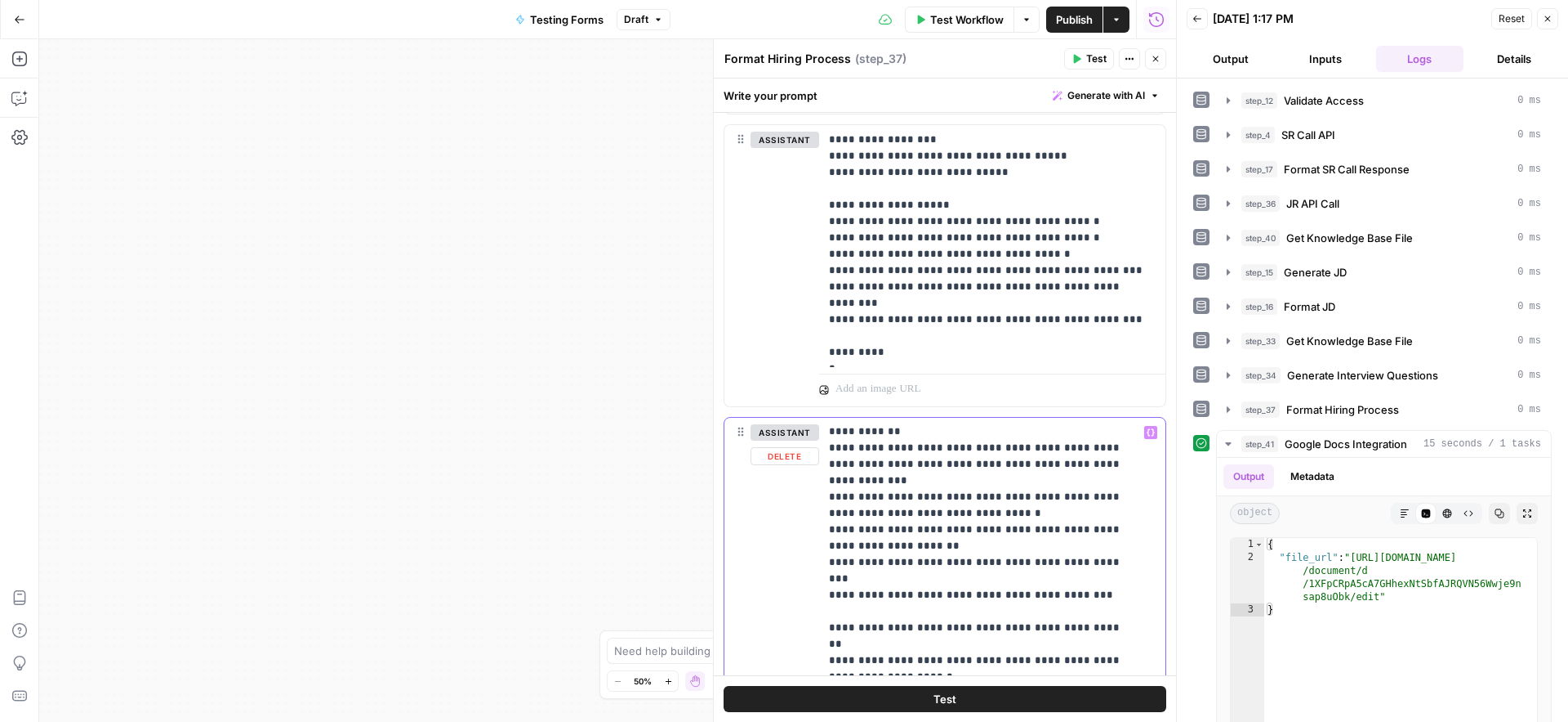
scroll to position [1973, 0]
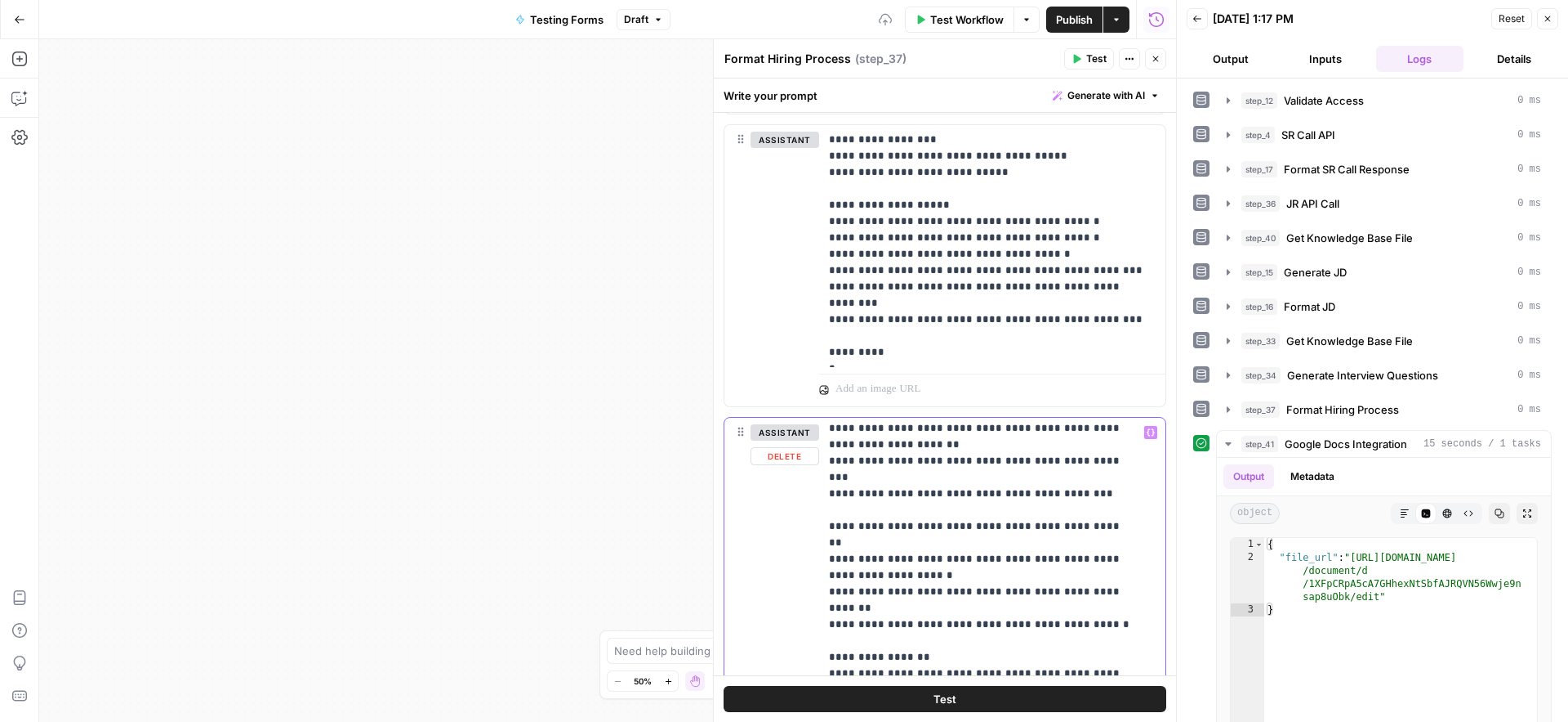
scroll to position [2164, 0]
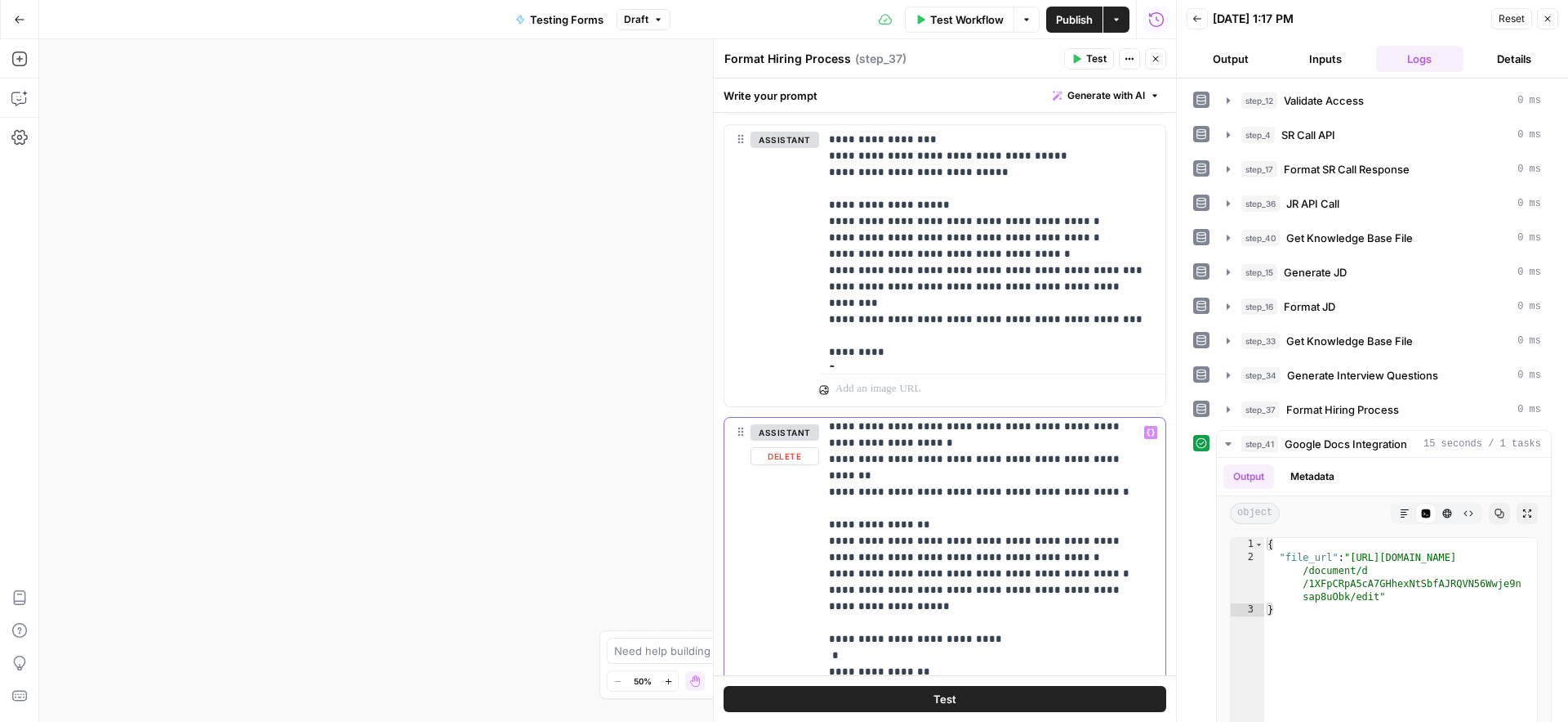
scroll to position [2207, 0]
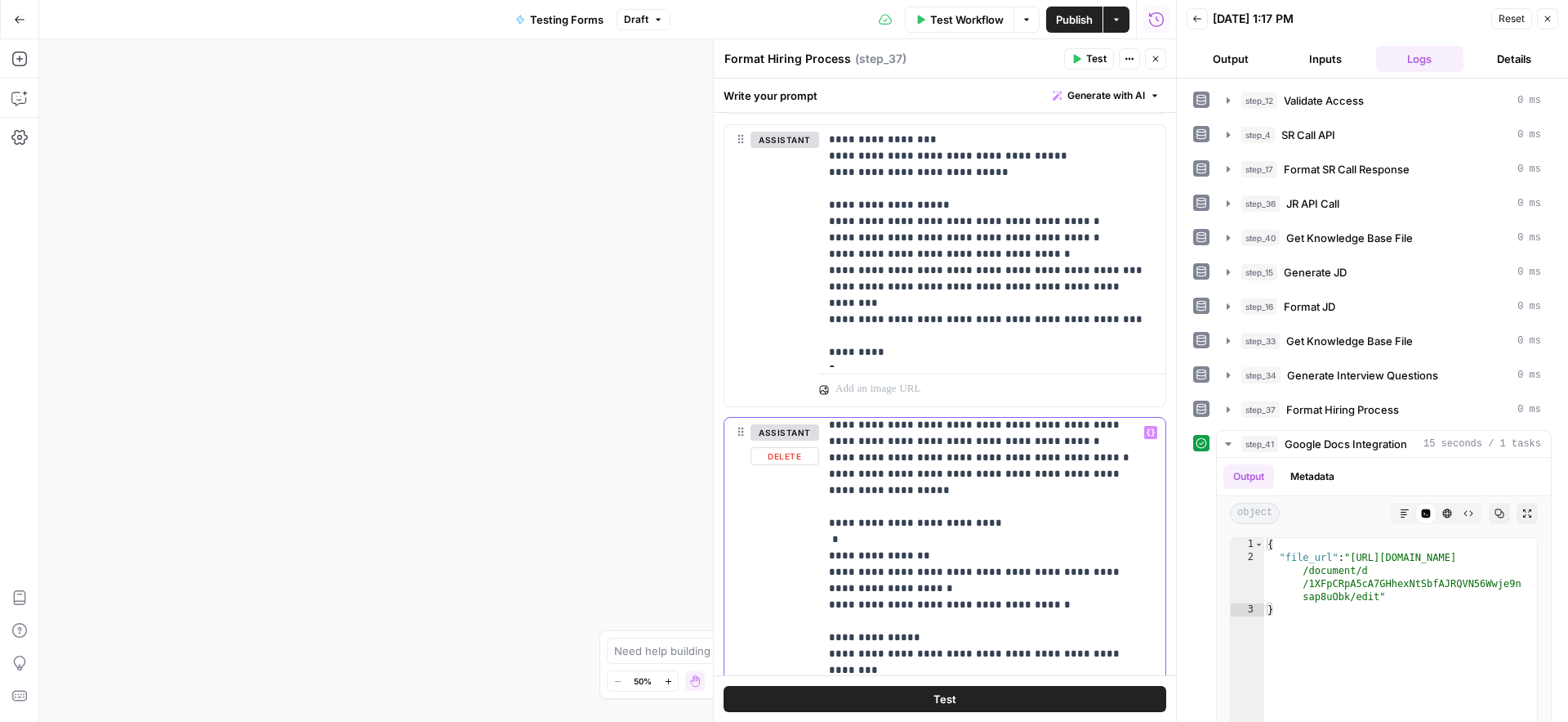
scroll to position [2323, 0]
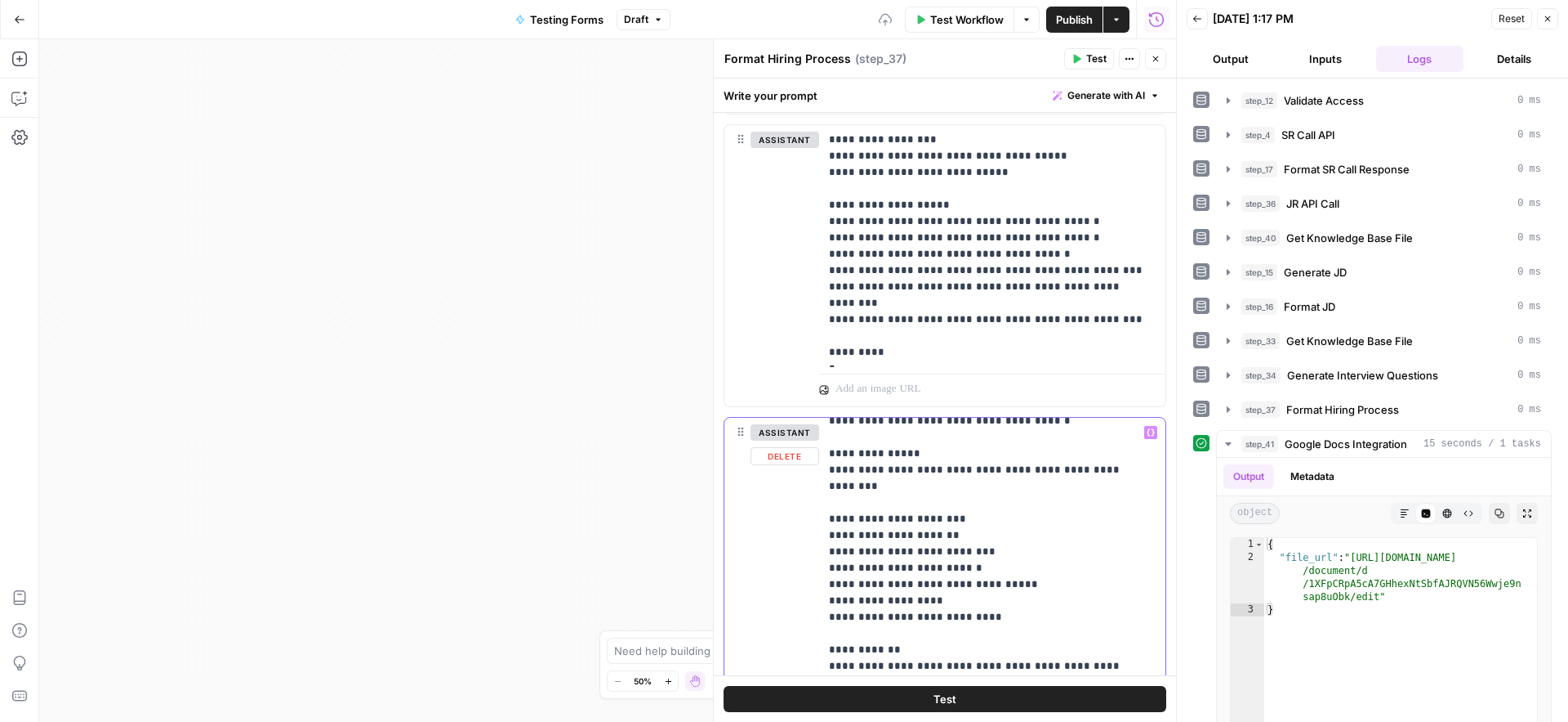
scroll to position [2506, 0]
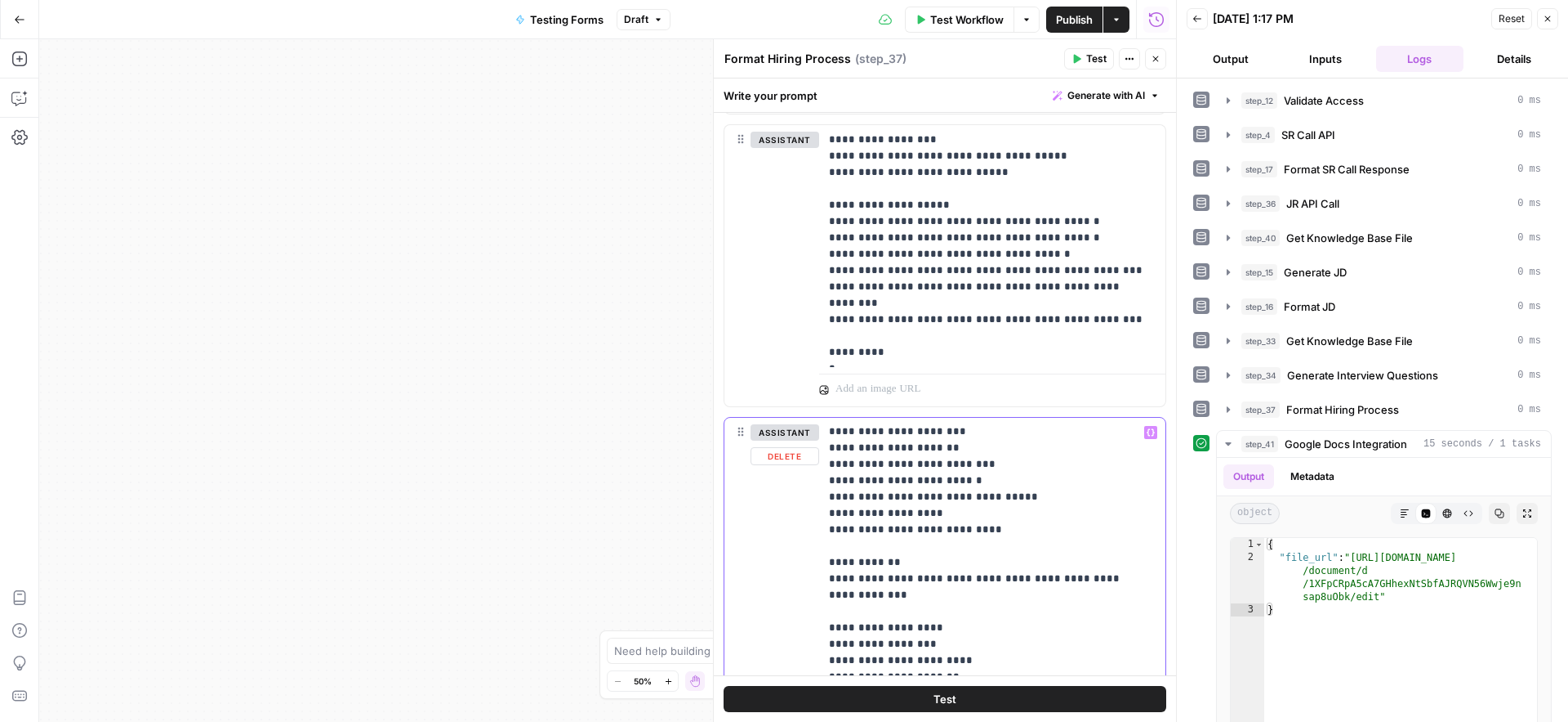
scroll to position [2594, 0]
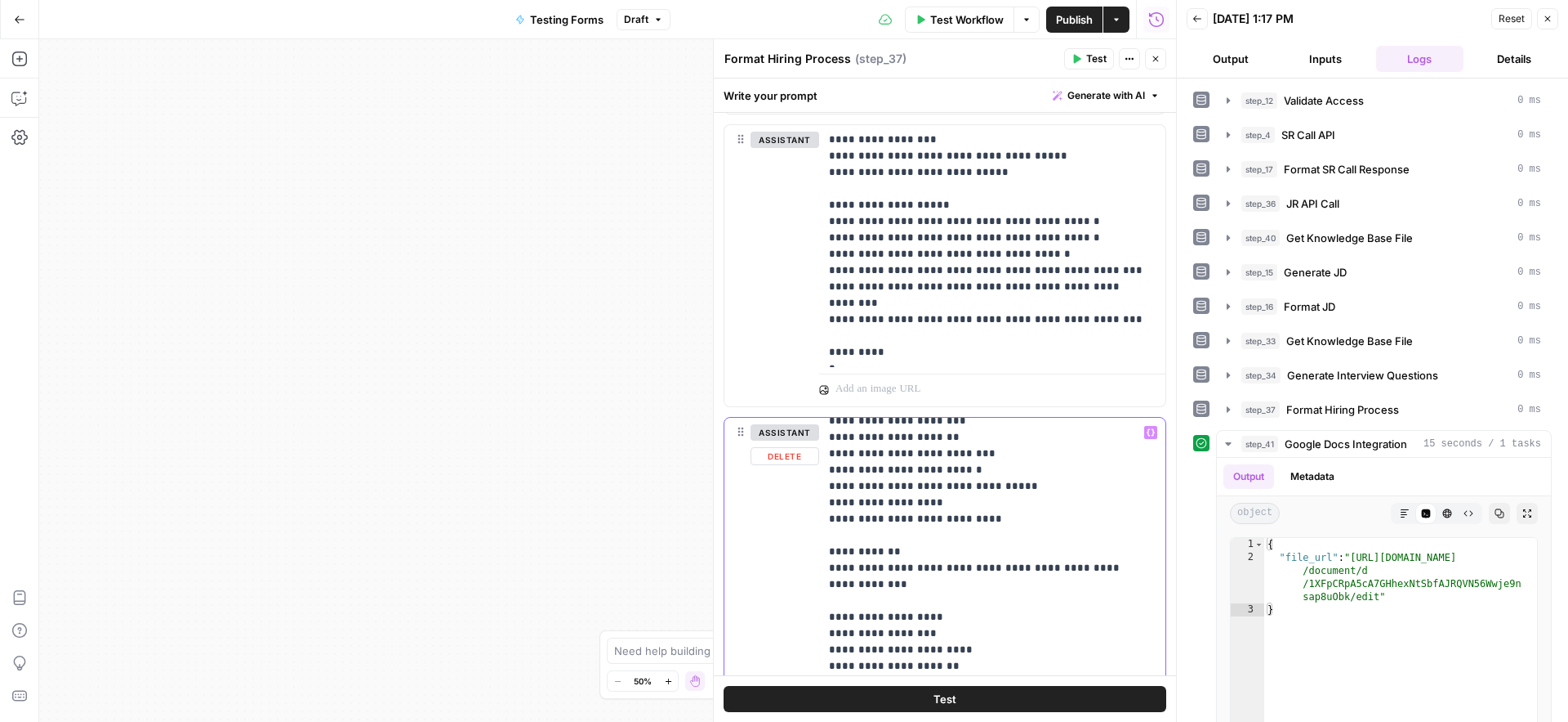
copy p "**"
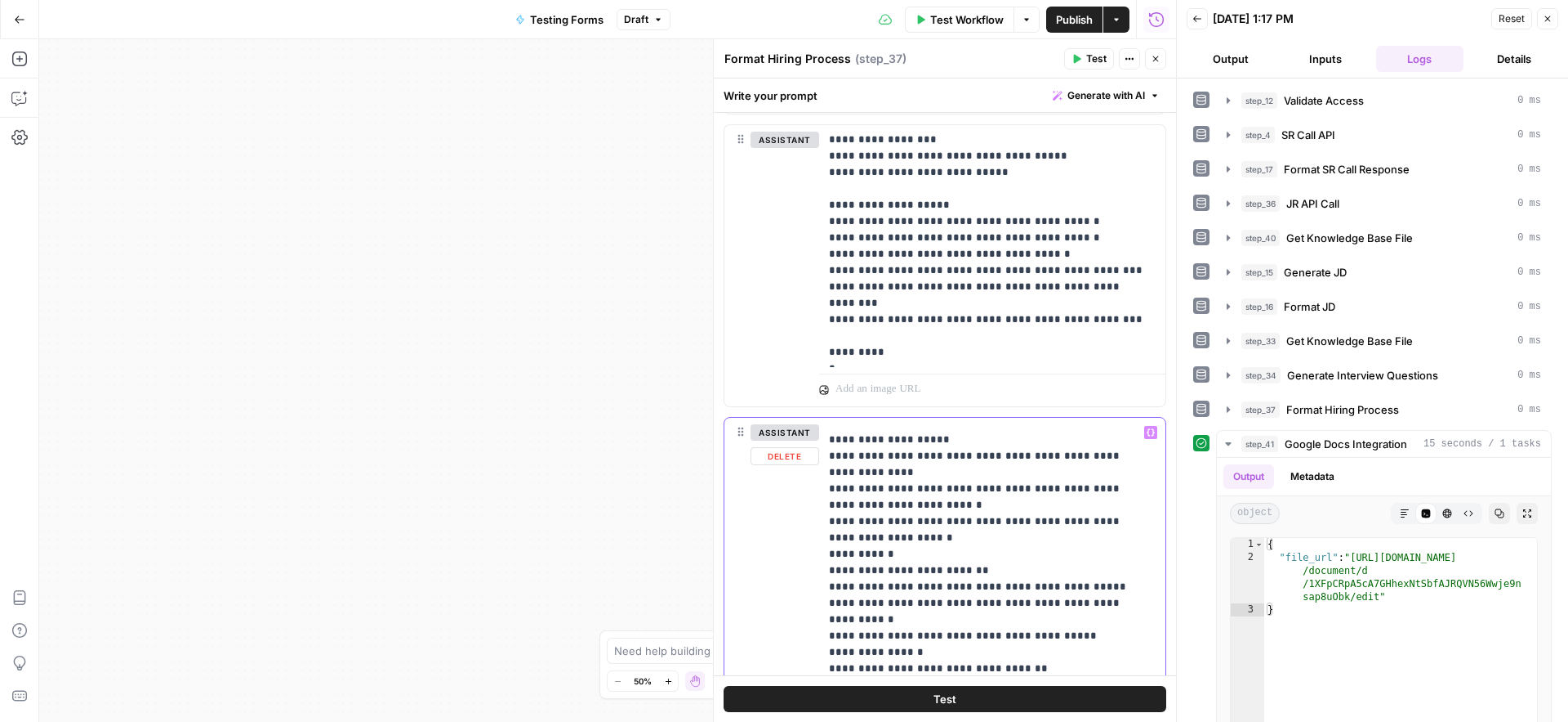
scroll to position [3174, 0]
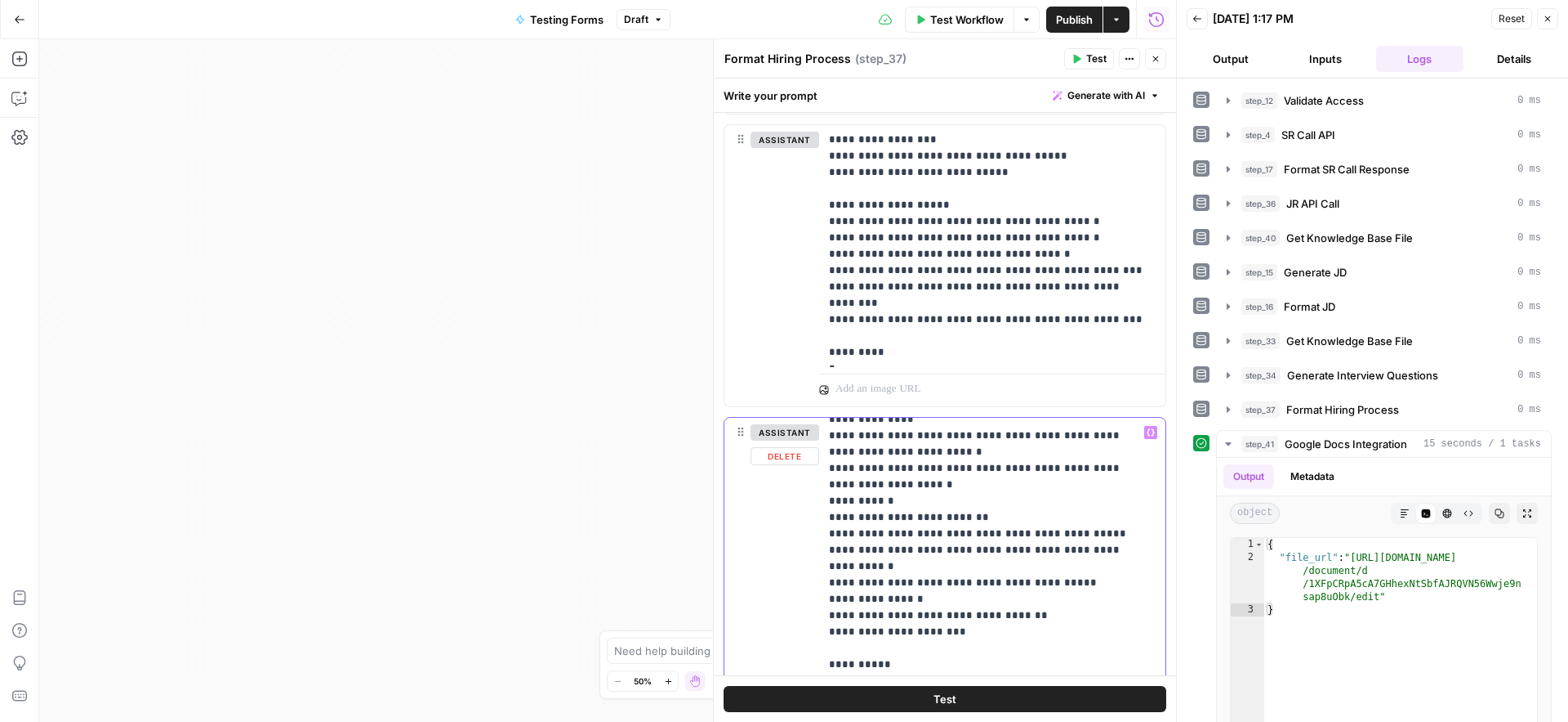
scroll to position [3228, 0]
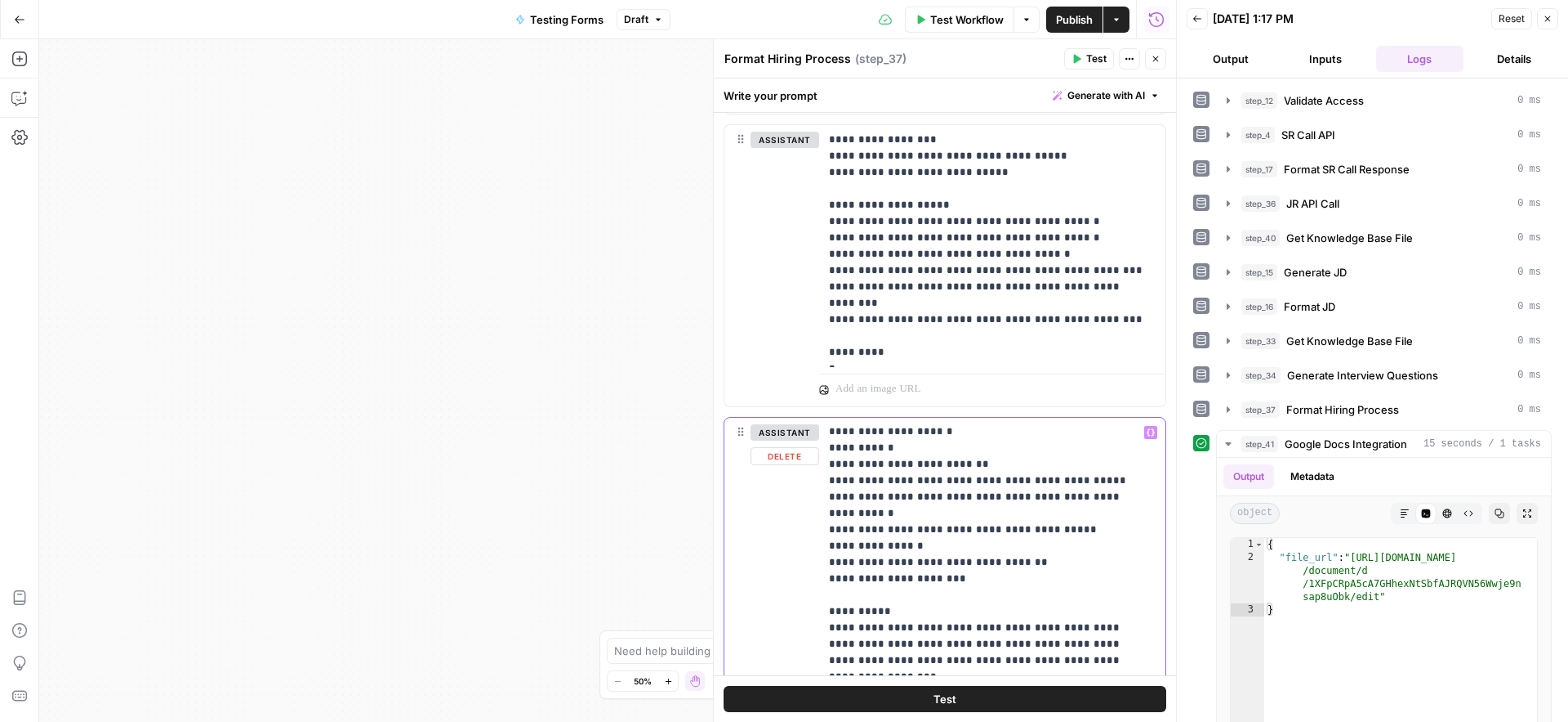
scroll to position [3291, 0]
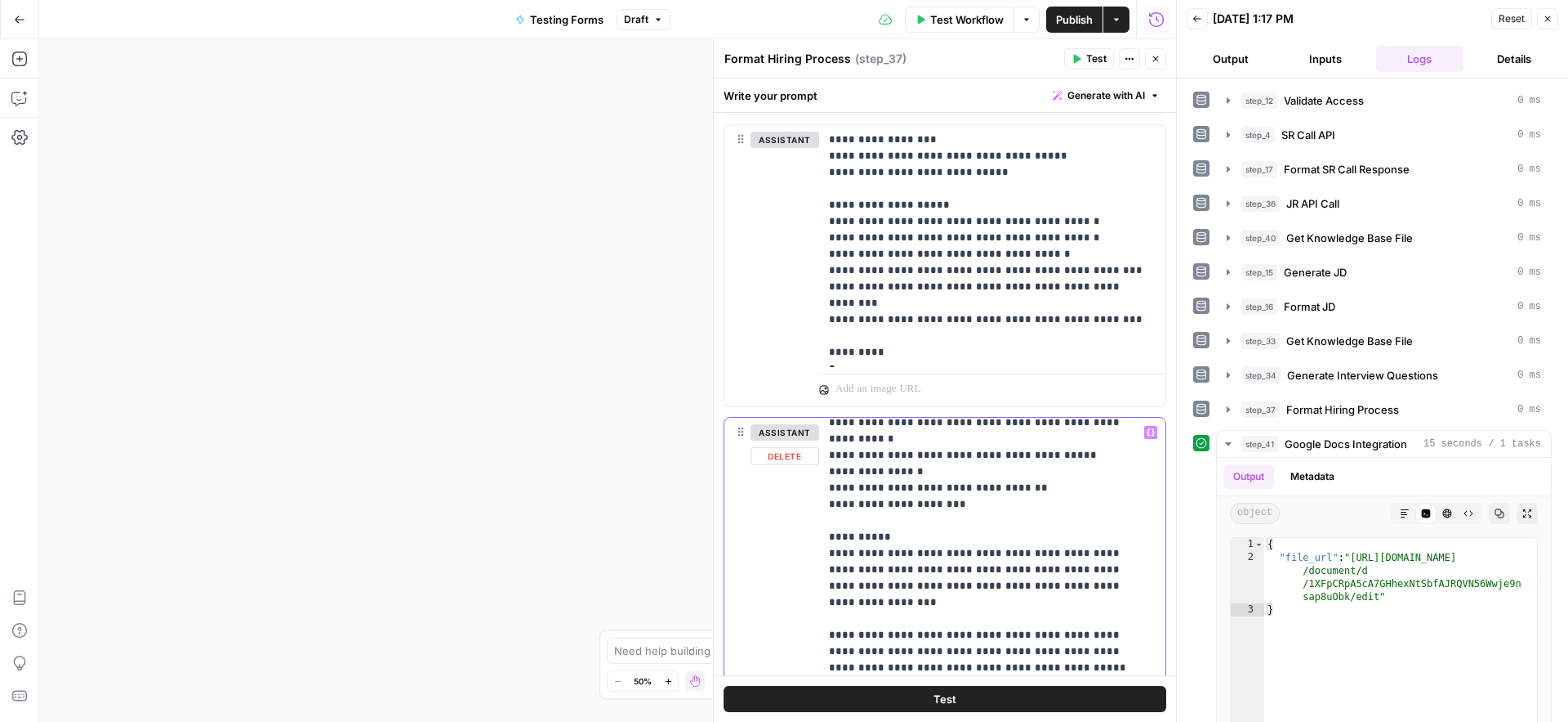
scroll to position [3366, 0]
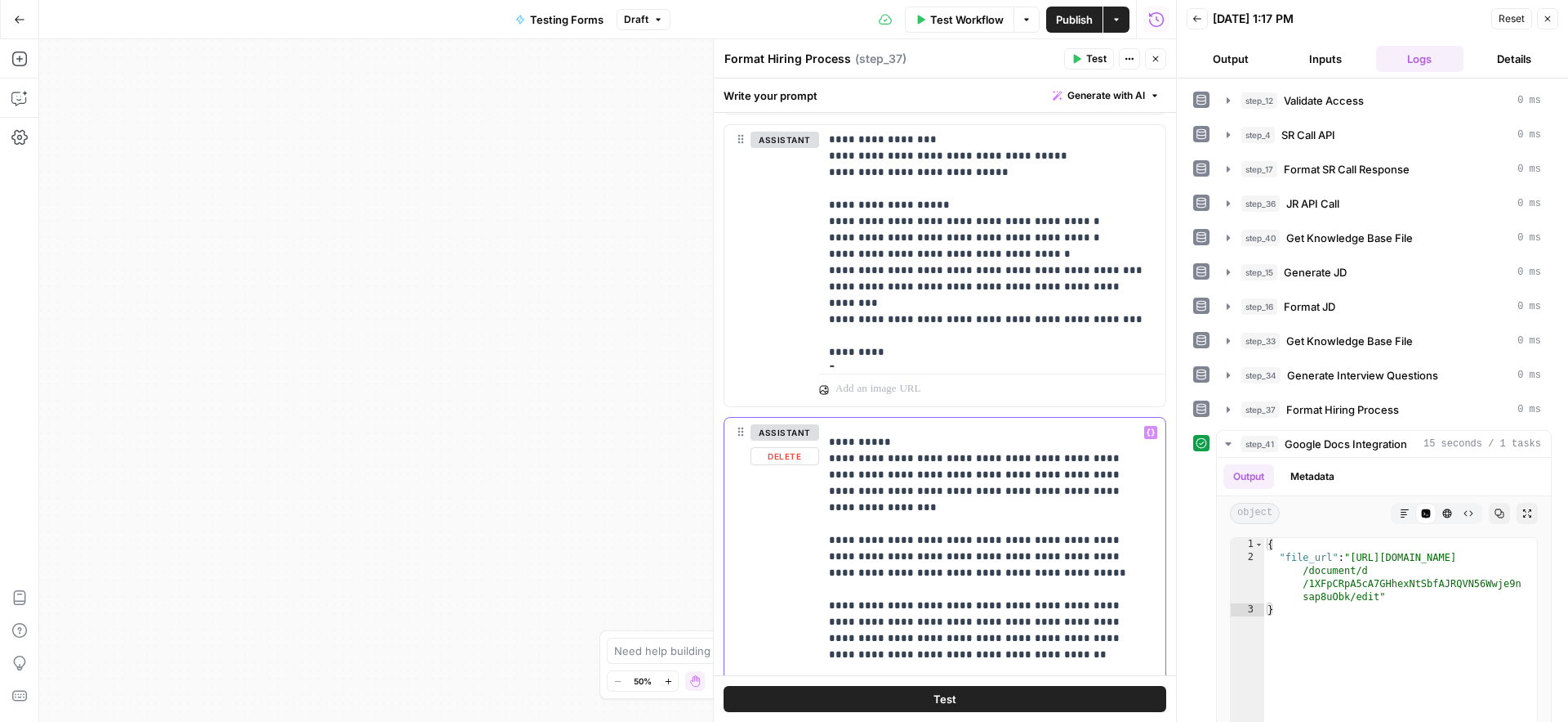
scroll to position [3461, 0]
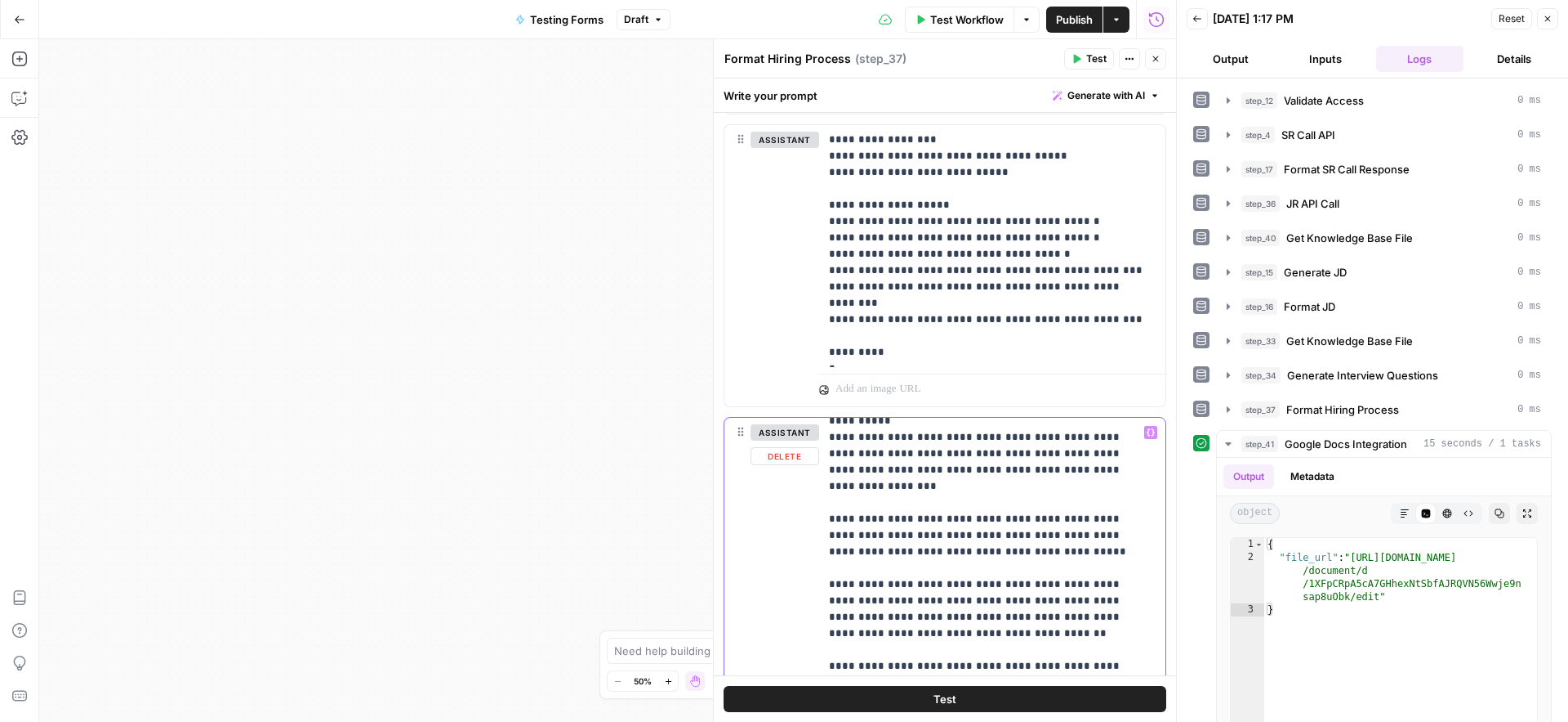
click at [829, 619] on p "**********" at bounding box center [980, 421] width 302 height 6914
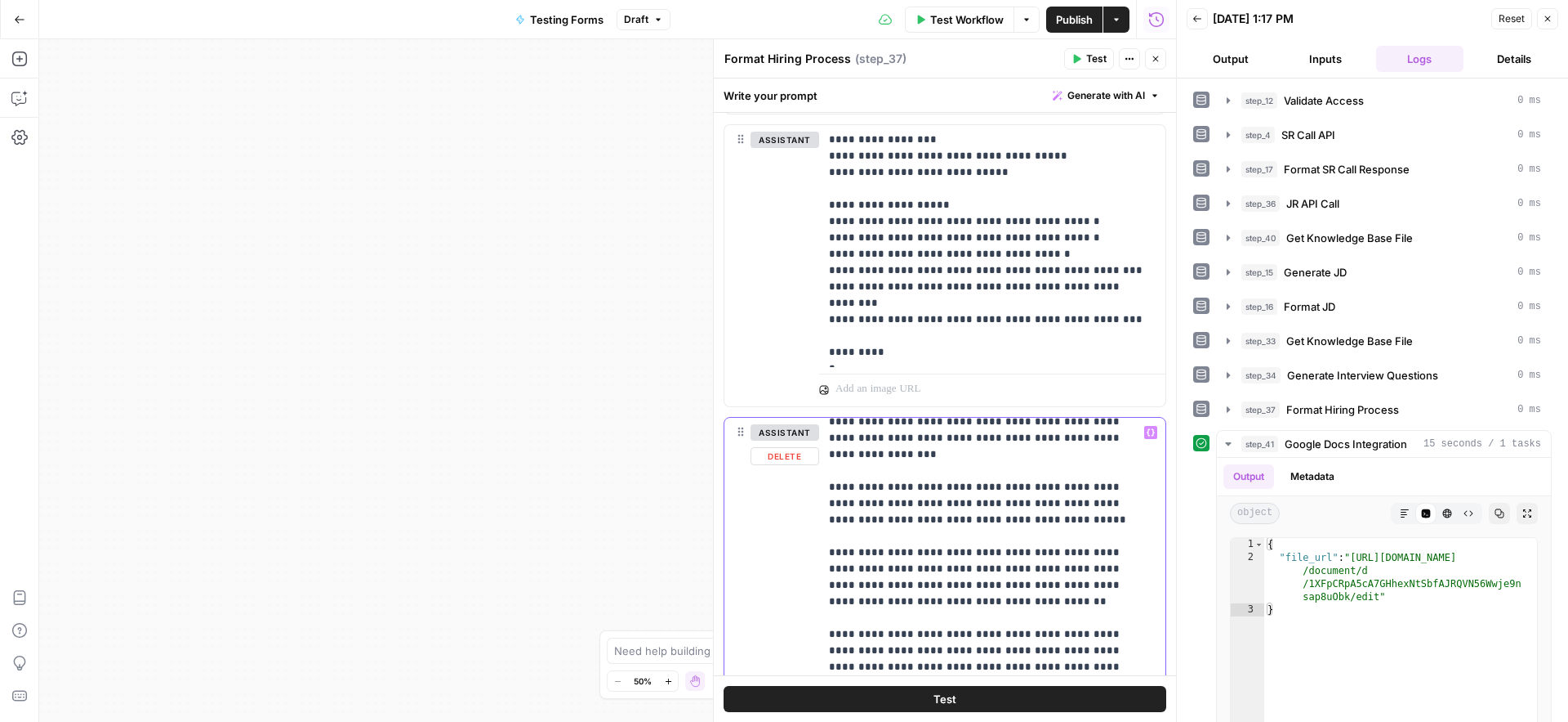
scroll to position [3503, 0]
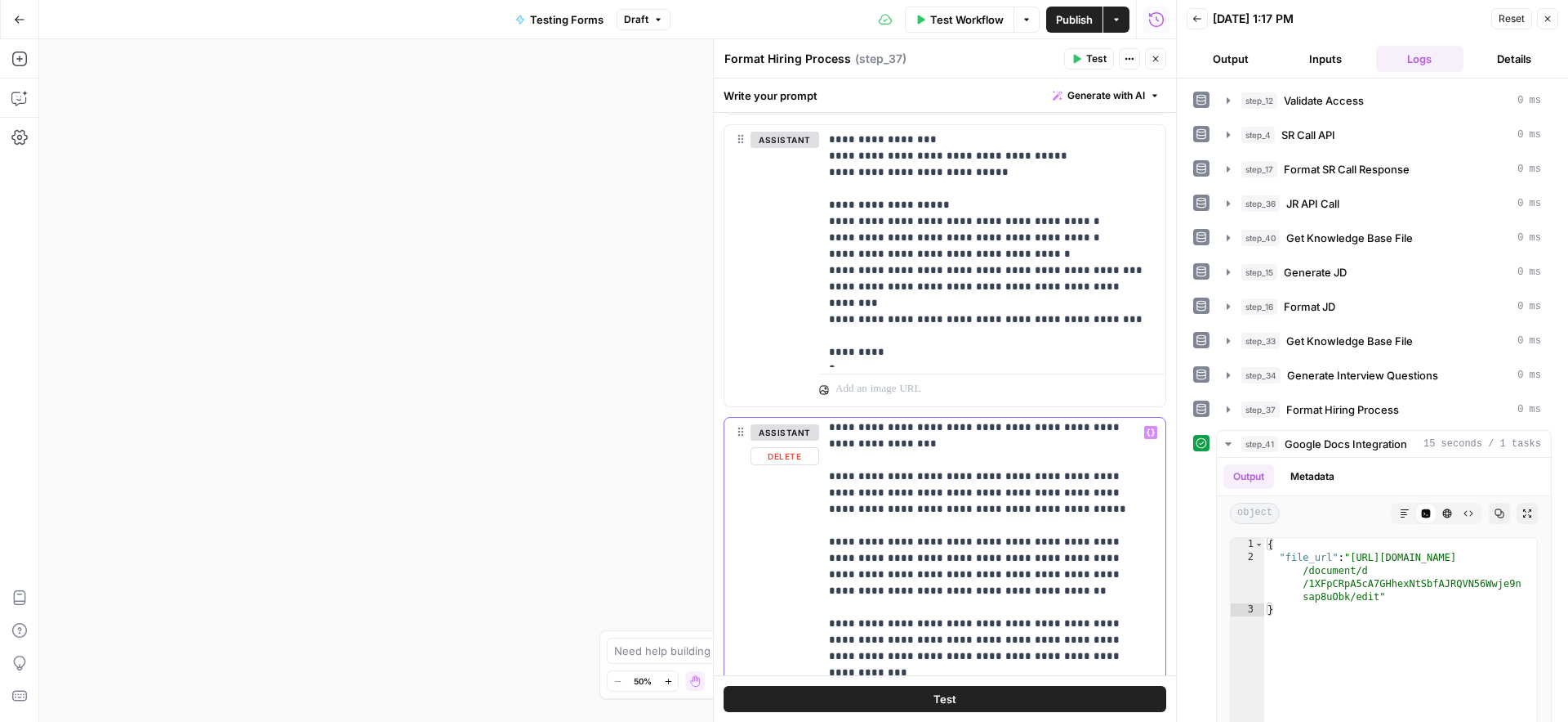
click at [830, 640] on p "**********" at bounding box center [980, 387] width 302 height 6931
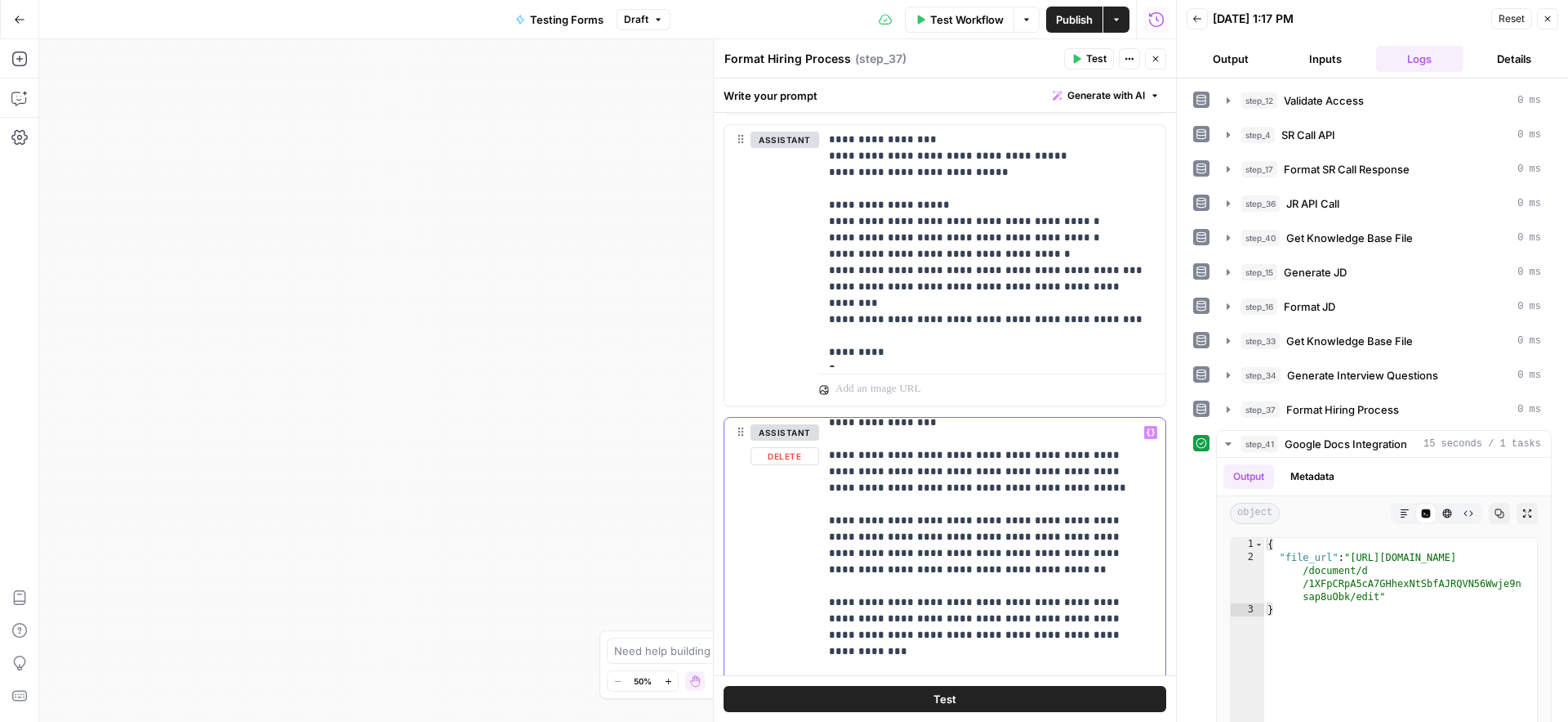
scroll to position [3546, 0]
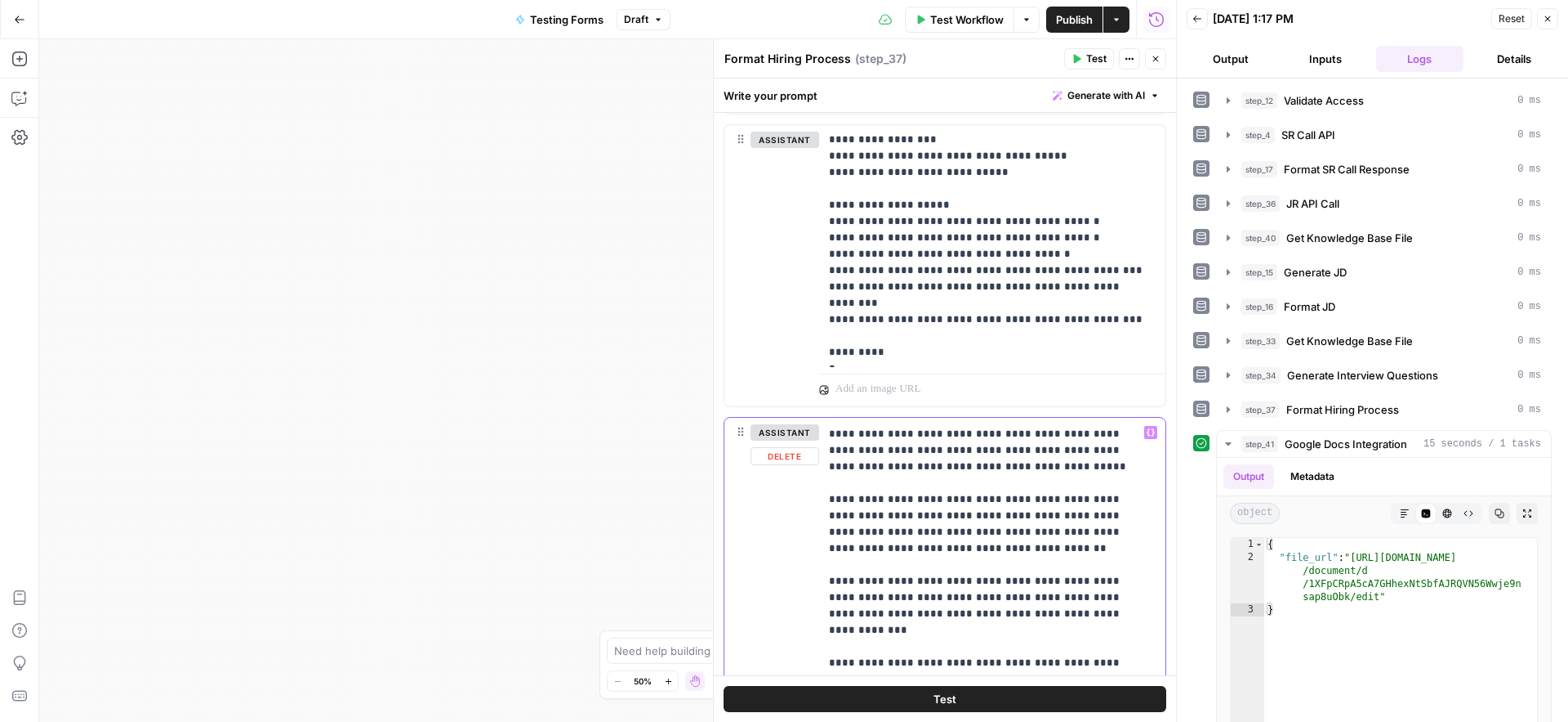
click at [901, 615] on p "**********" at bounding box center [980, 352] width 302 height 6947
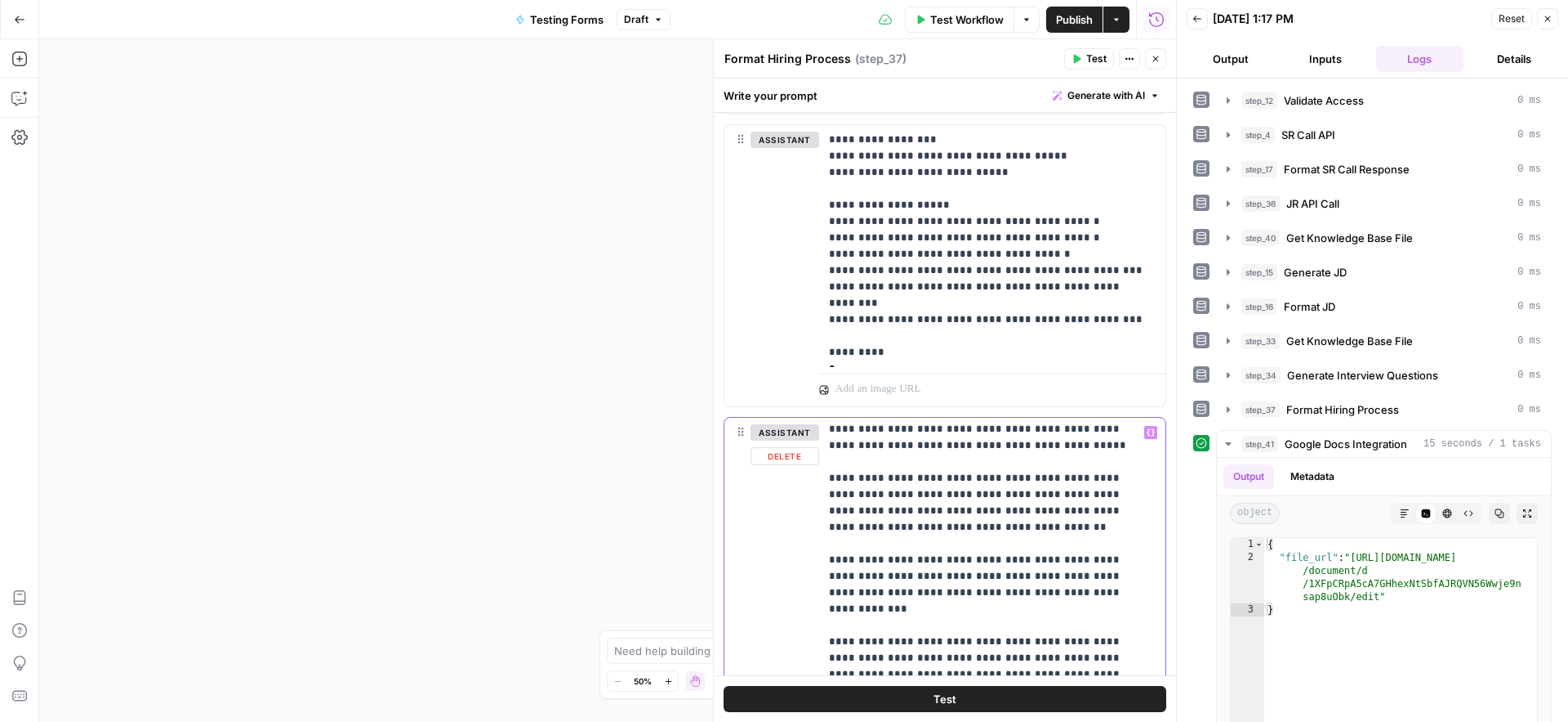
scroll to position [3577, 0]
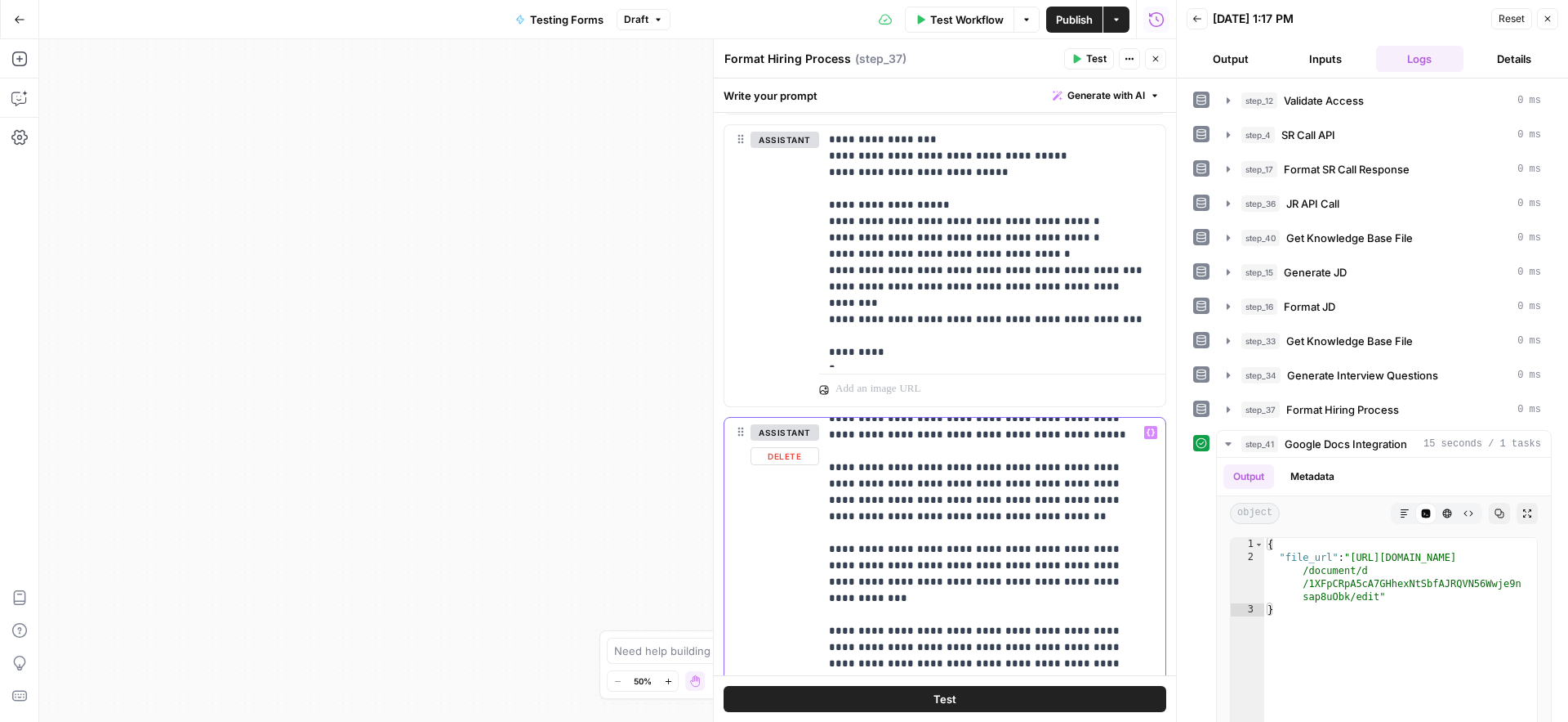
click at [1004, 632] on p "**********" at bounding box center [980, 328] width 302 height 6963
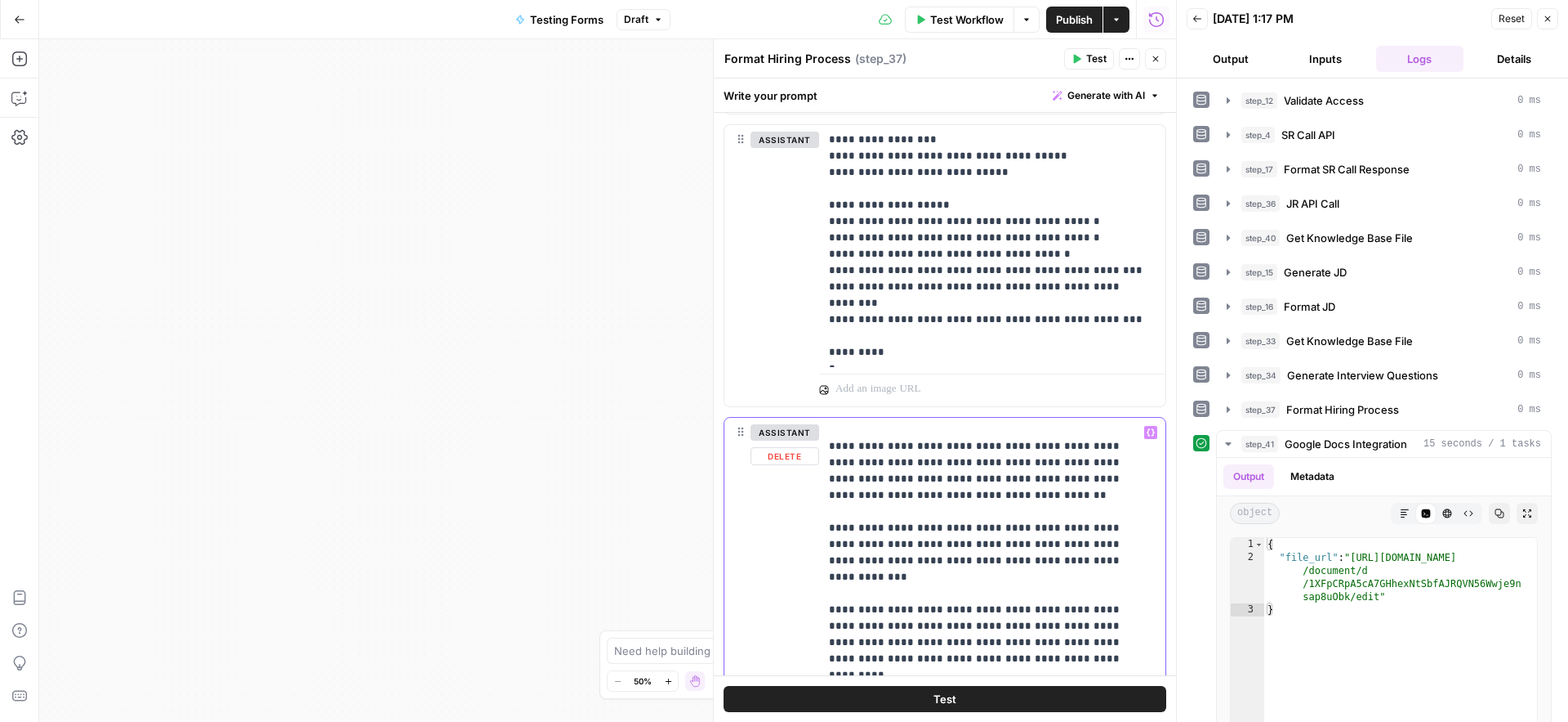
scroll to position [3619, 0]
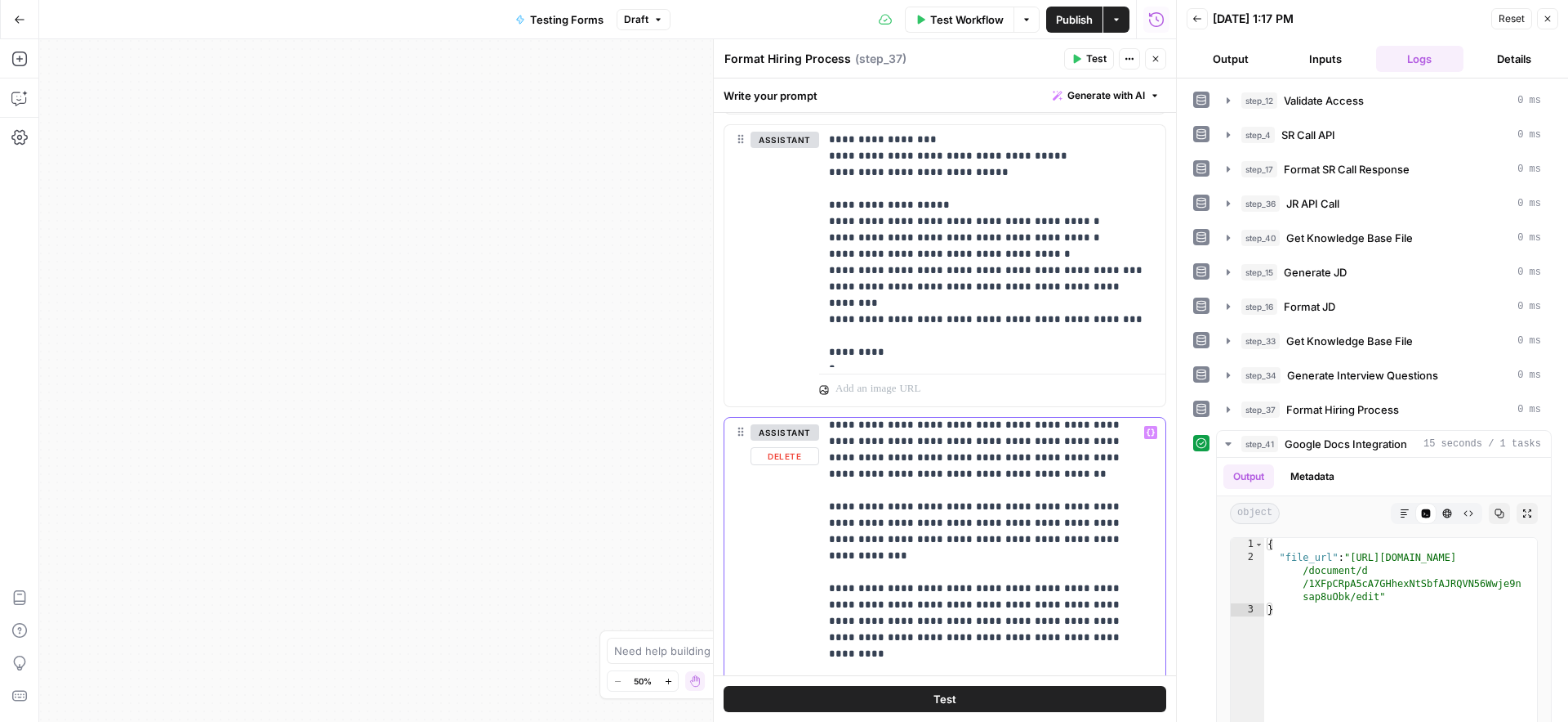
click at [920, 626] on p "**********" at bounding box center [980, 294] width 302 height 6979
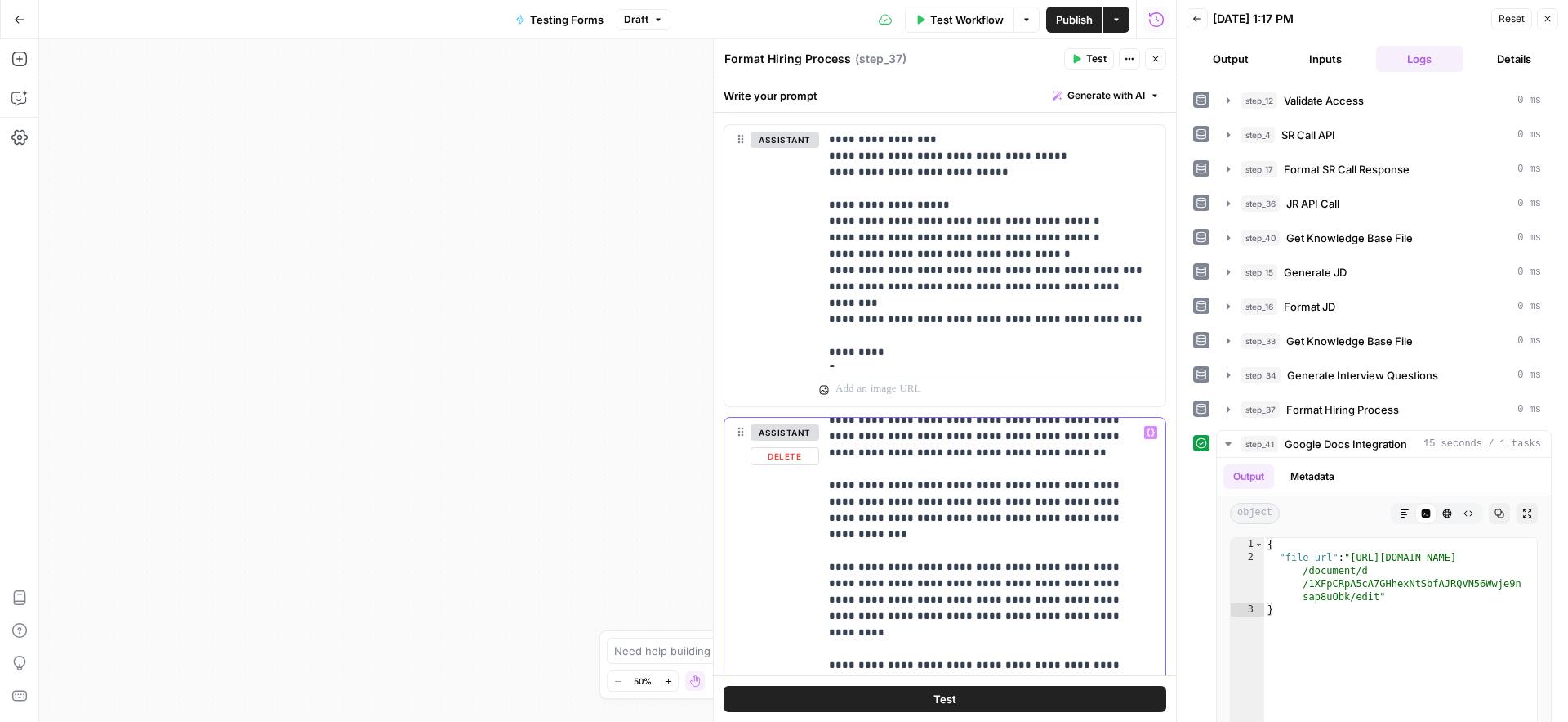
click at [873, 633] on p "**********" at bounding box center [980, 281] width 302 height 6996
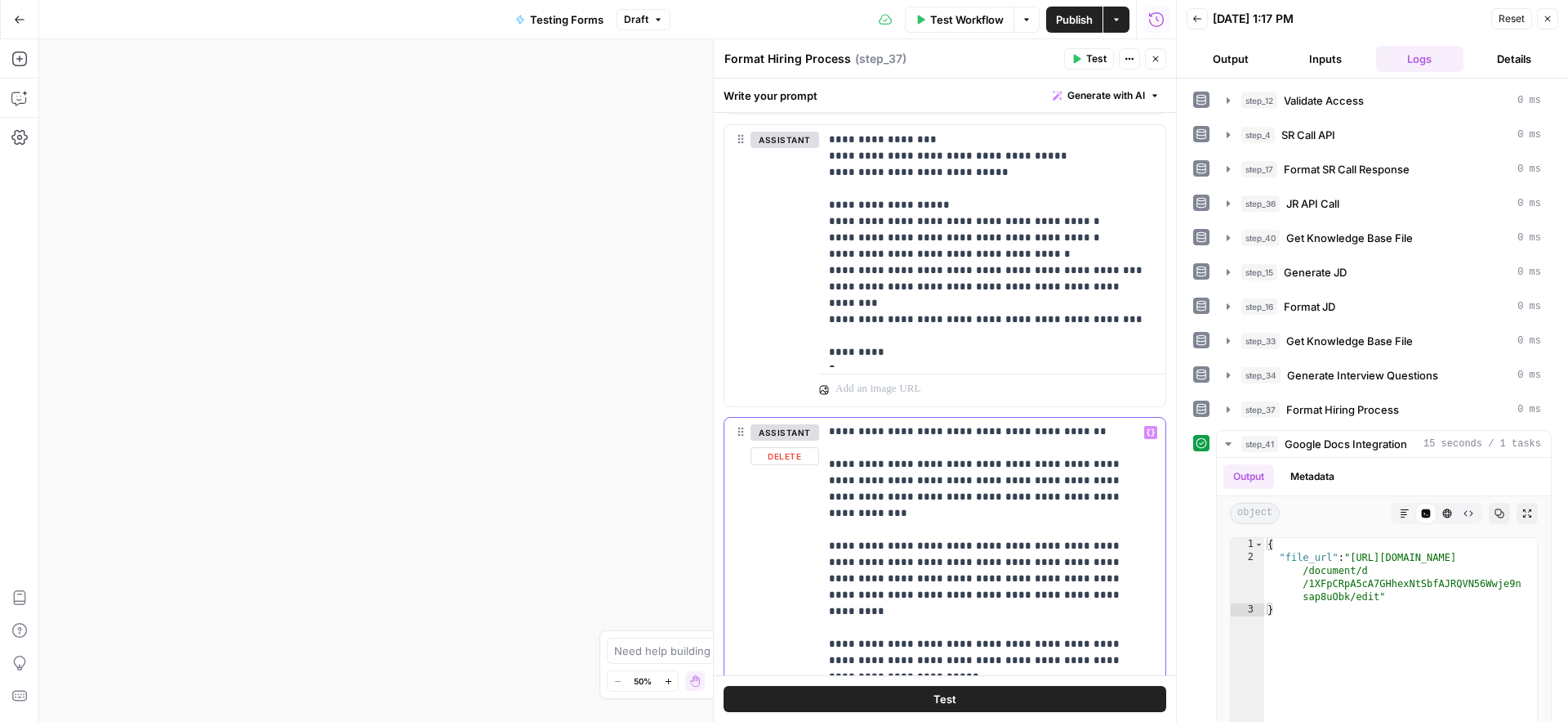
scroll to position [3672, 0]
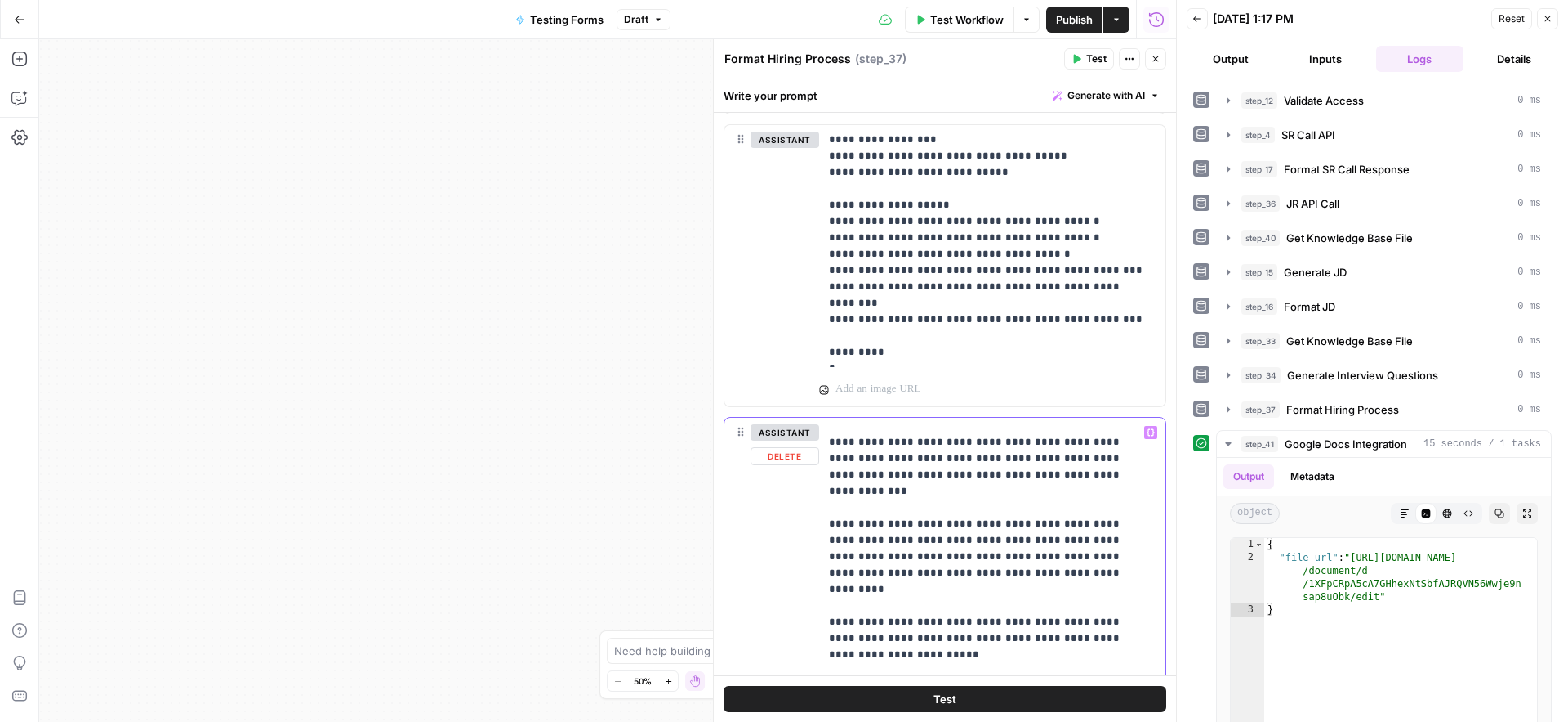
scroll to position [3673, 0]
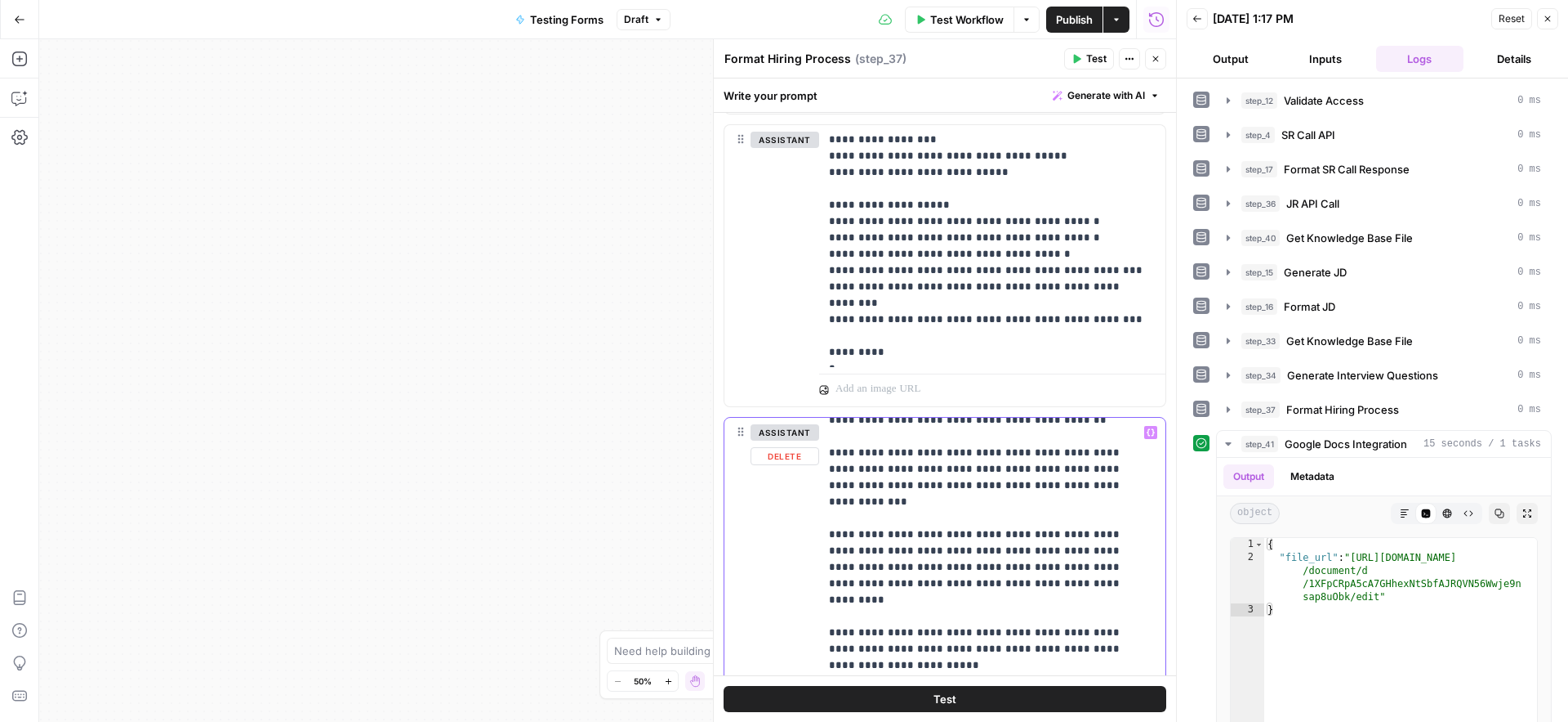
click at [925, 554] on p "**********" at bounding box center [980, 264] width 302 height 7029
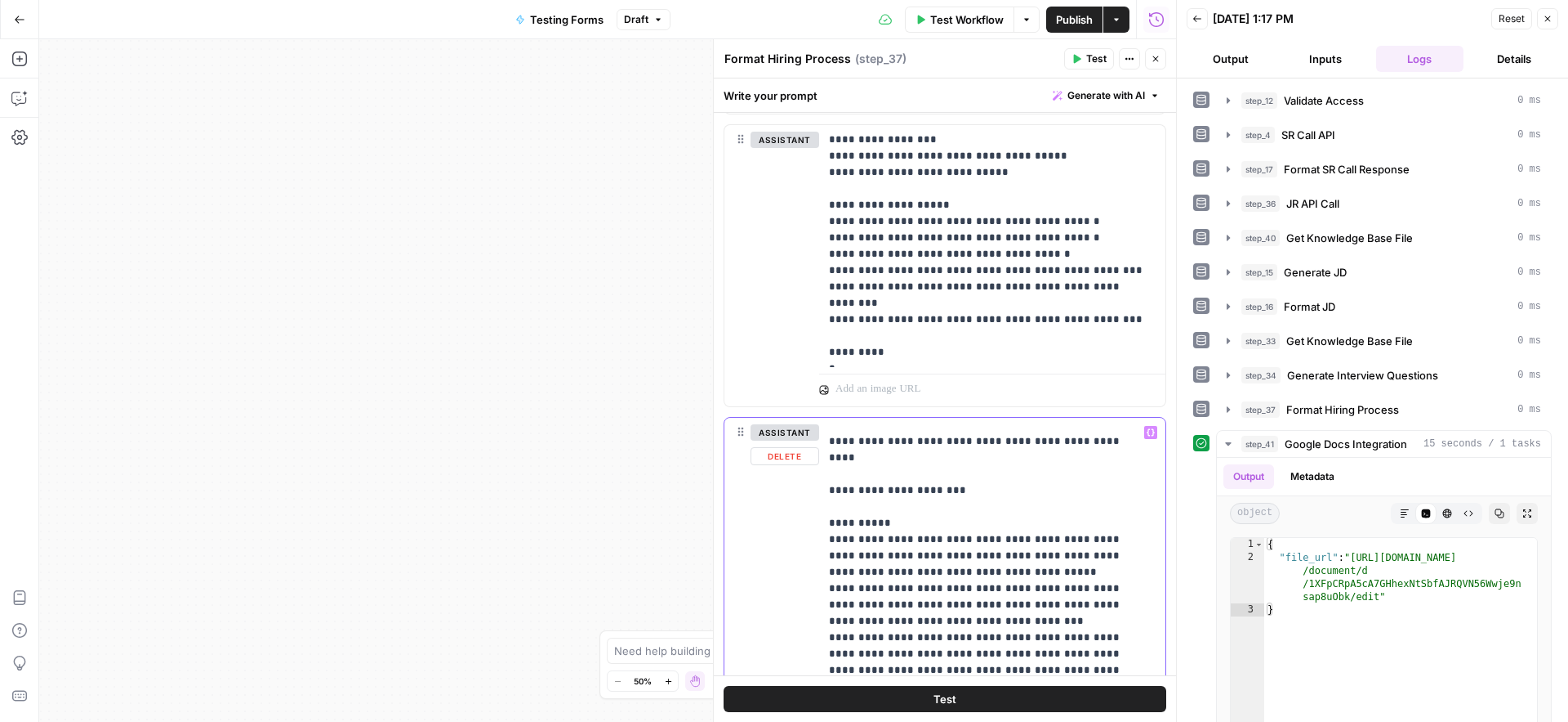
scroll to position [4186, 0]
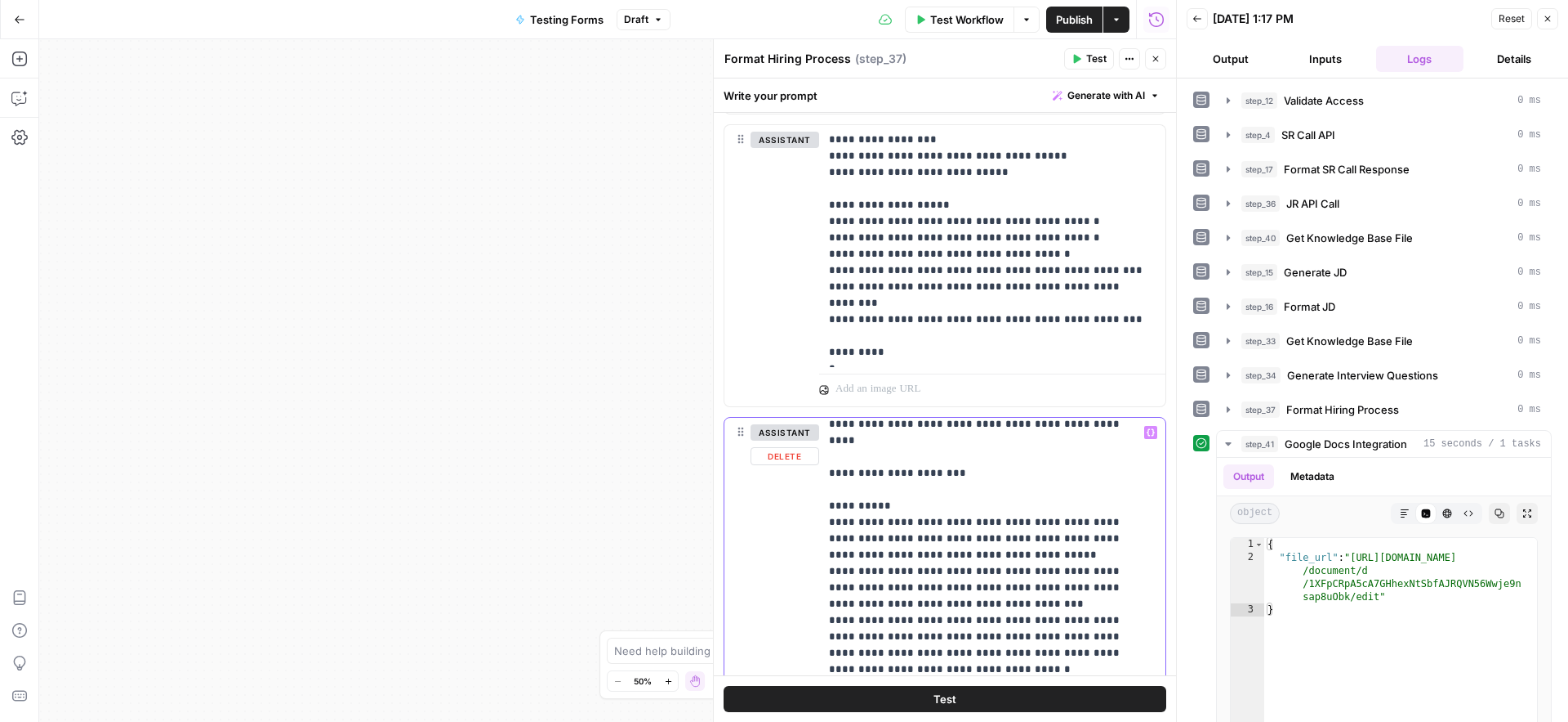
scroll to position [4122, 0]
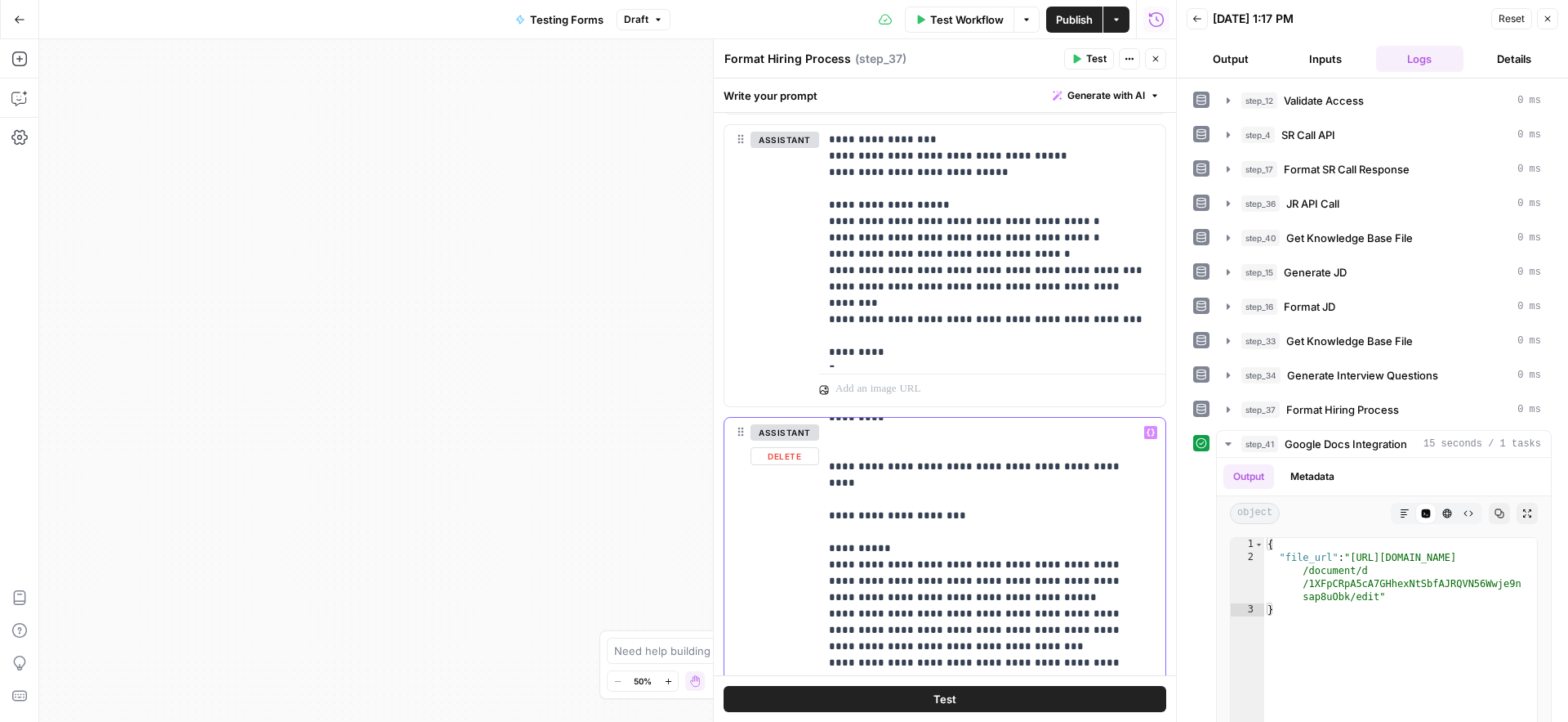
scroll to position [4069, 0]
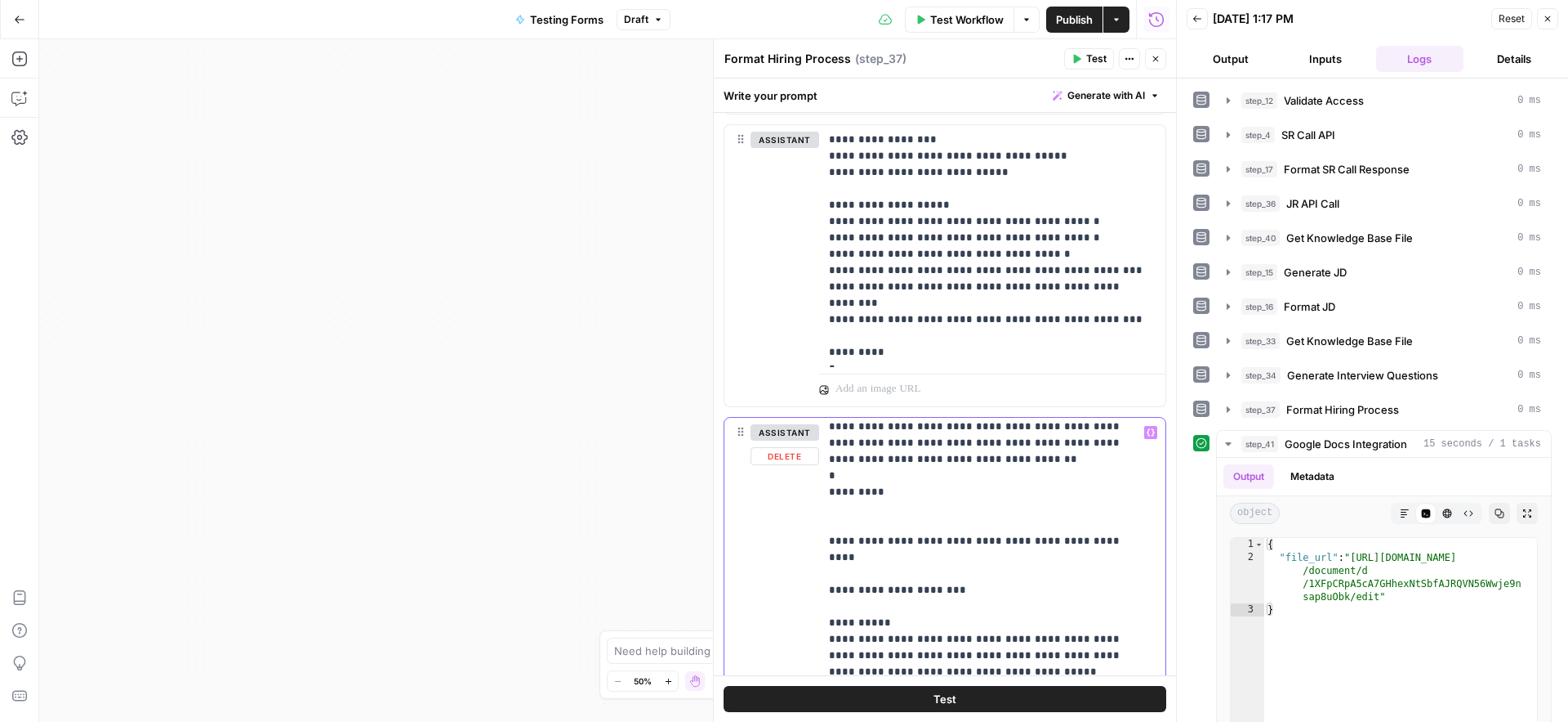
scroll to position [4016, 0]
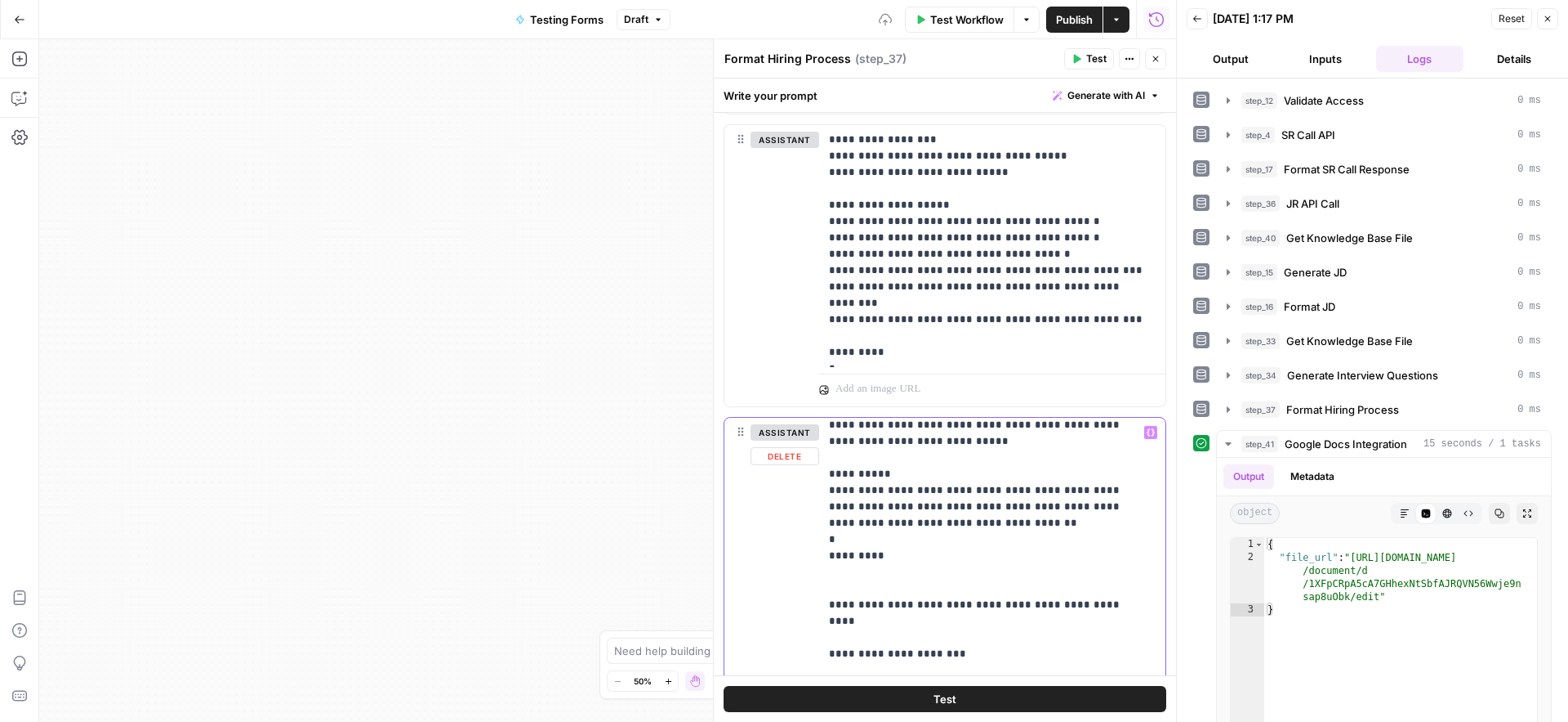
scroll to position [3952, 0]
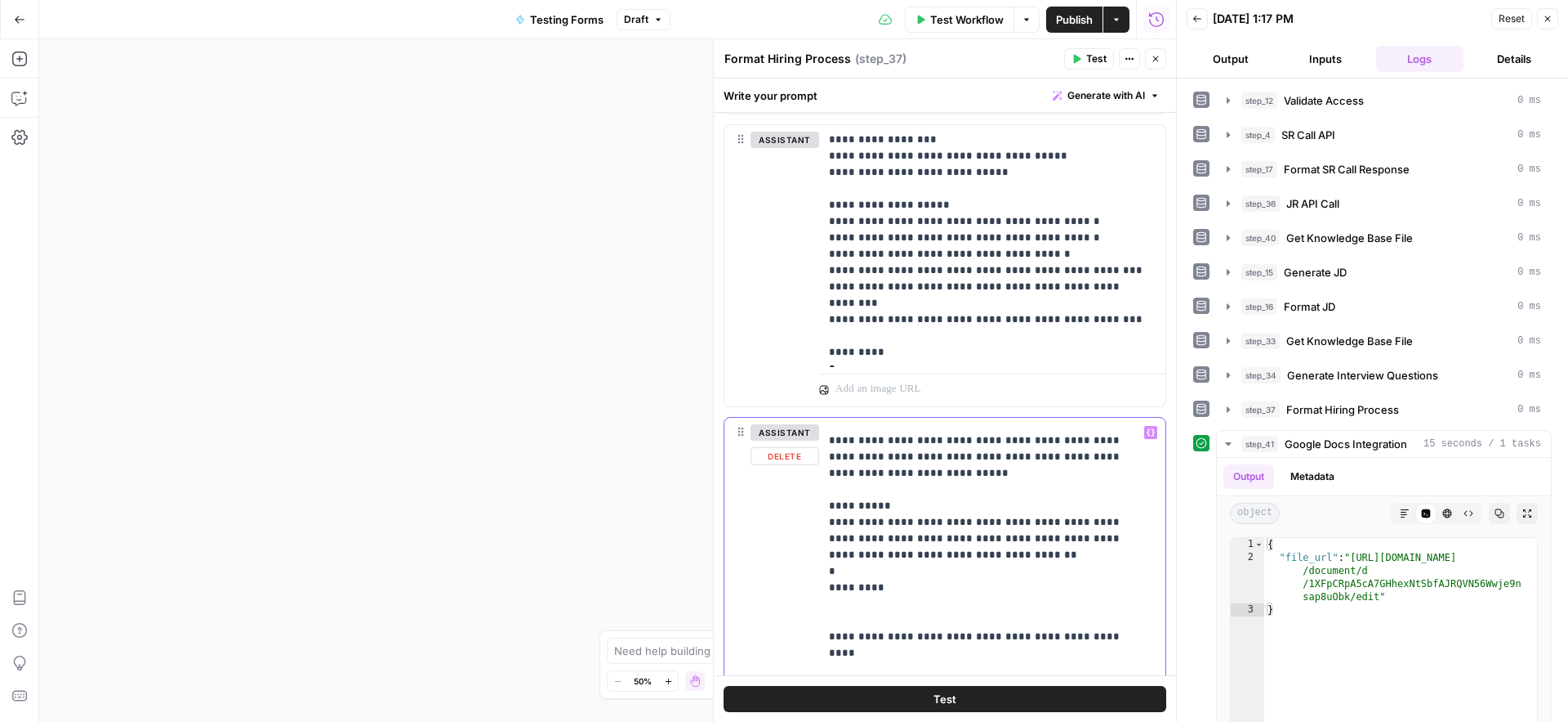
scroll to position [3910, 0]
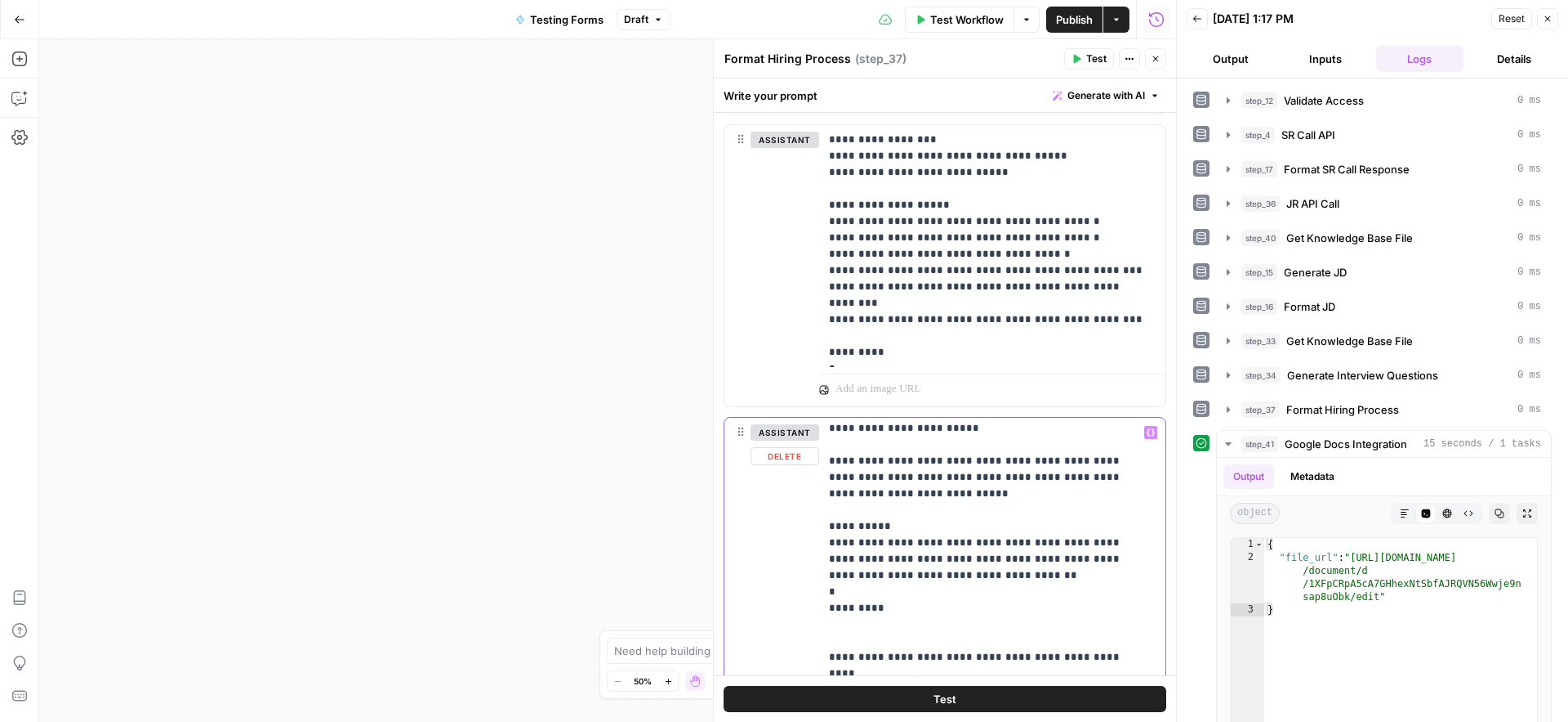
click at [829, 465] on p "**********" at bounding box center [980, 76] width 302 height 7127
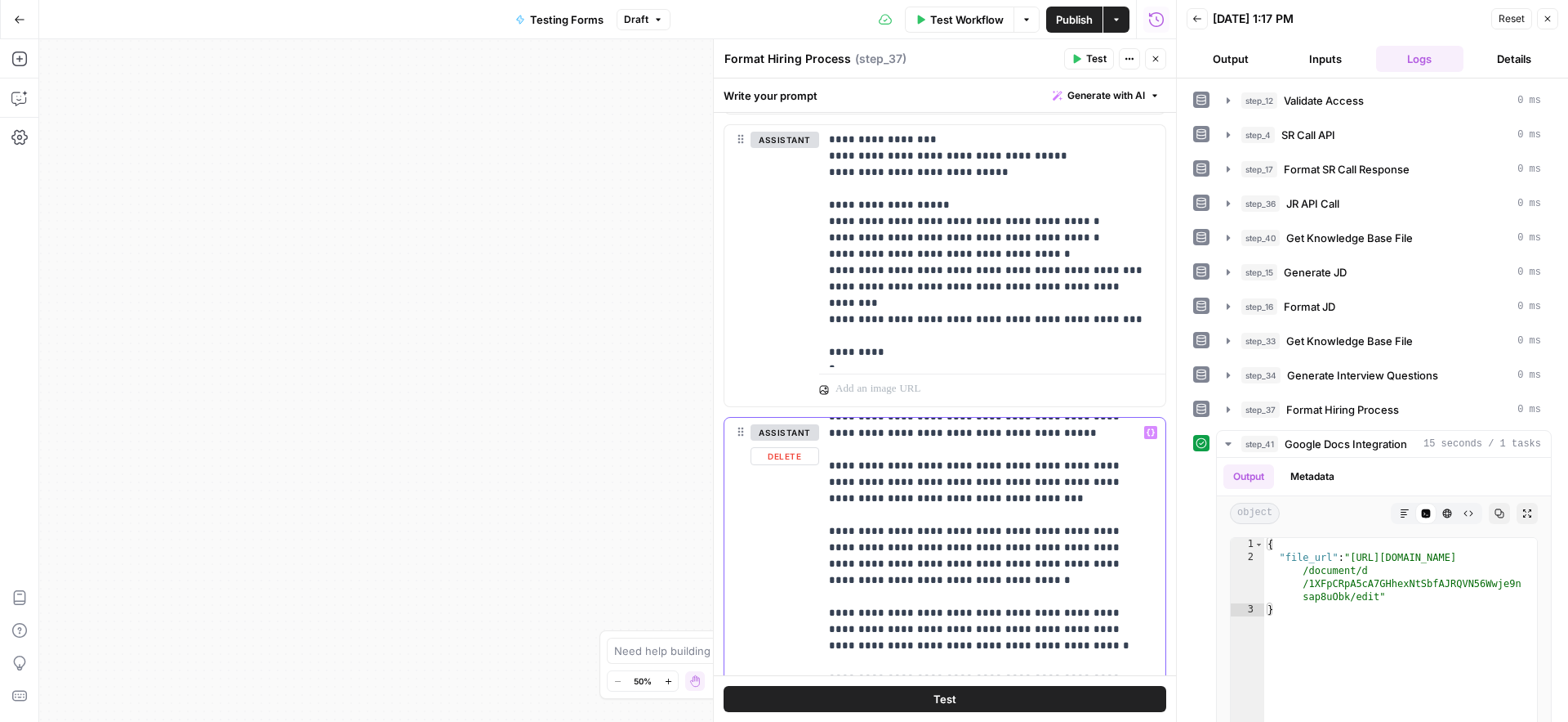
scroll to position [4293, 0]
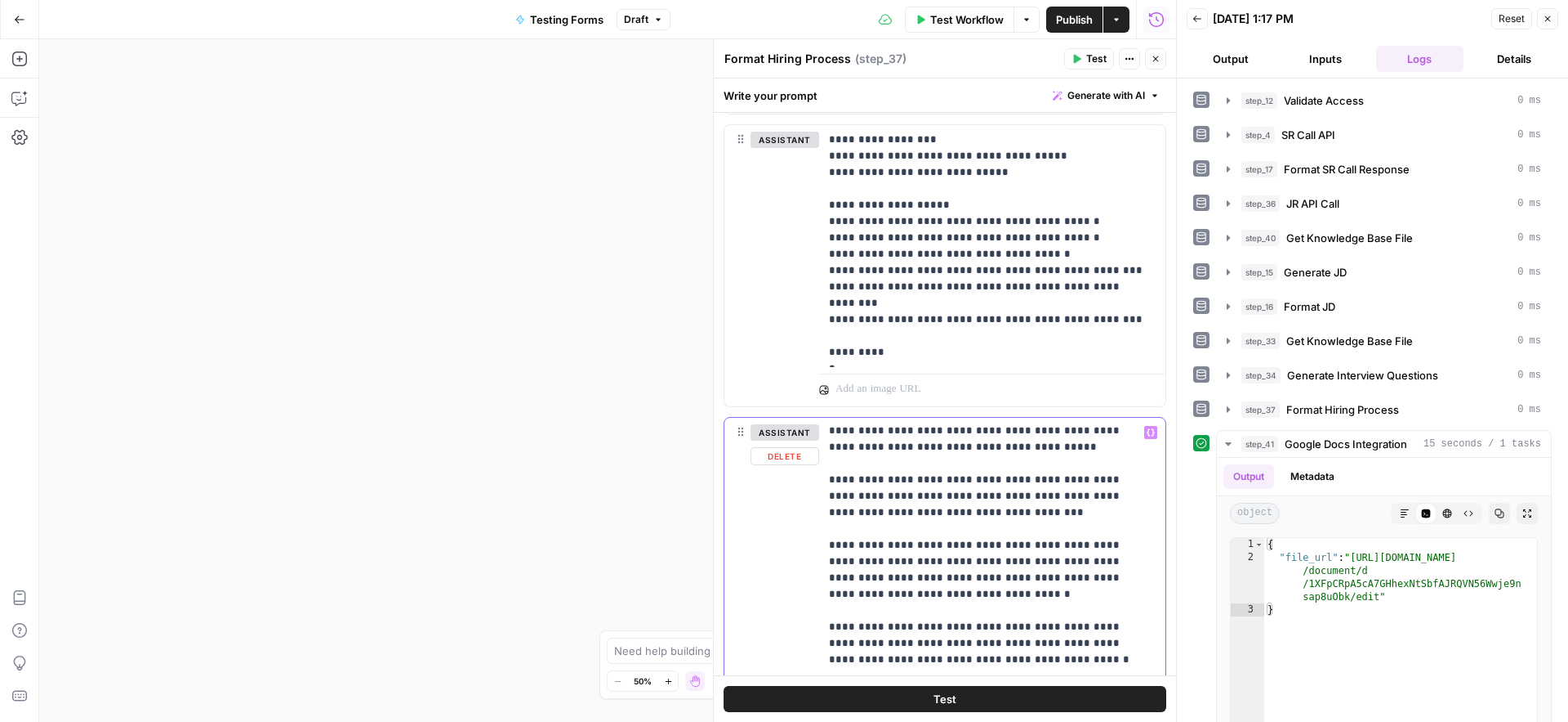
scroll to position [4334, 0]
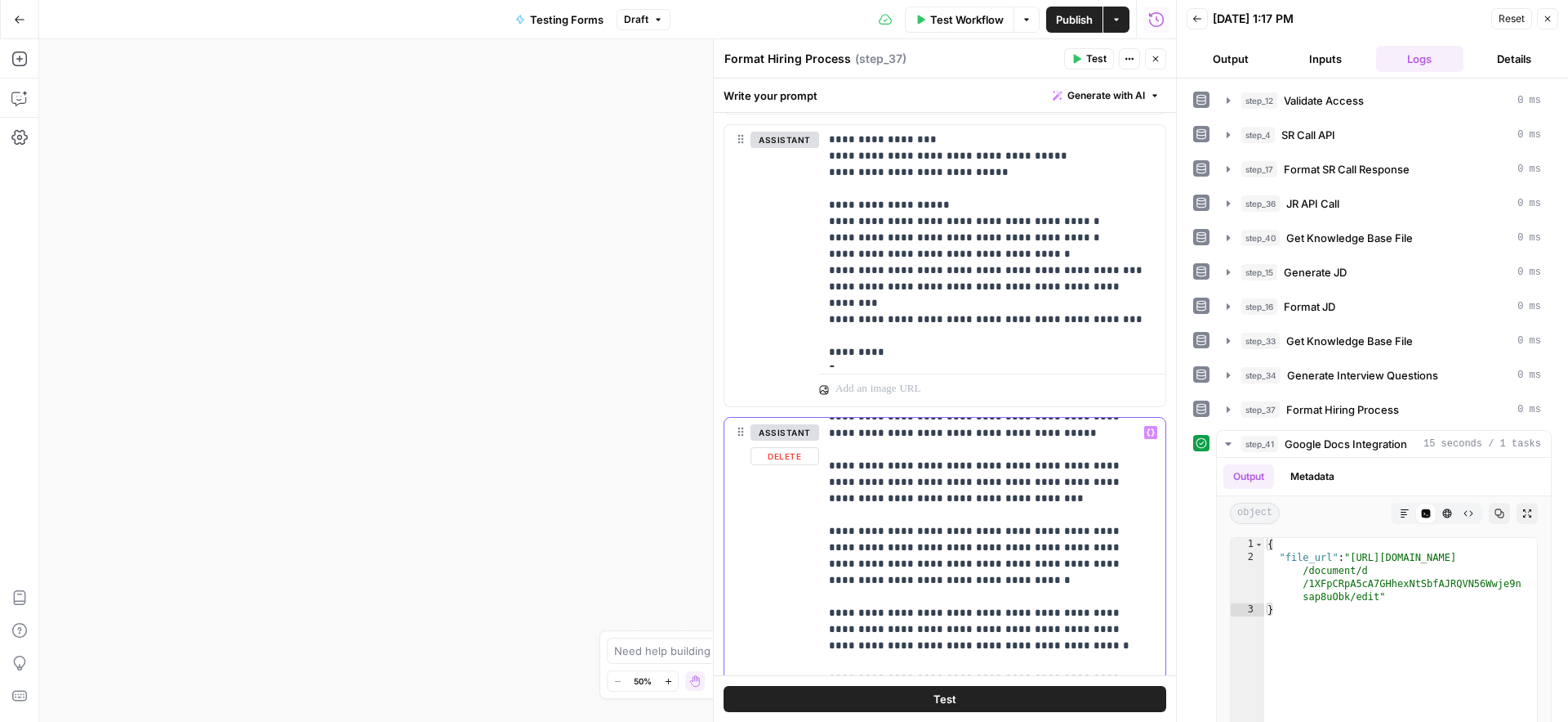
scroll to position [4339, 0]
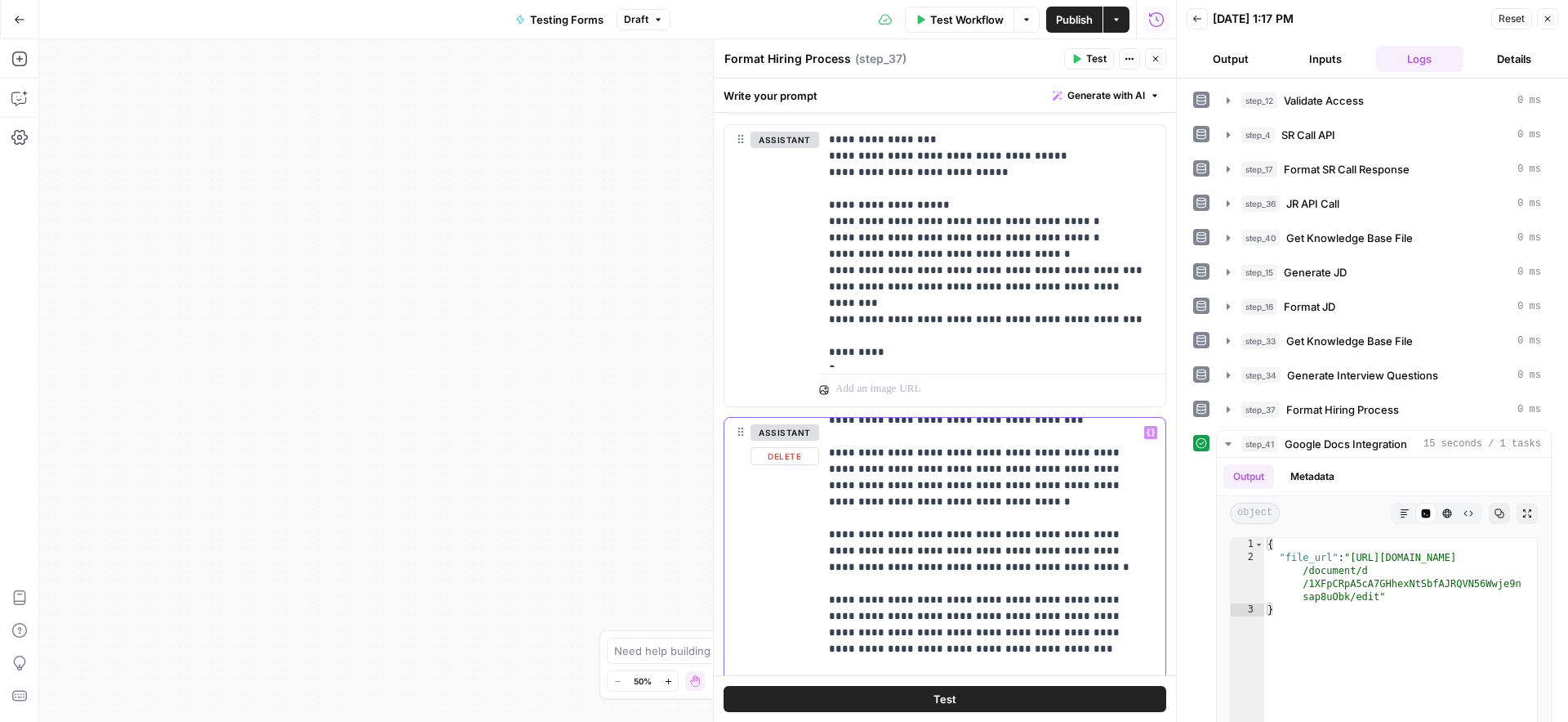
scroll to position [4371, 0]
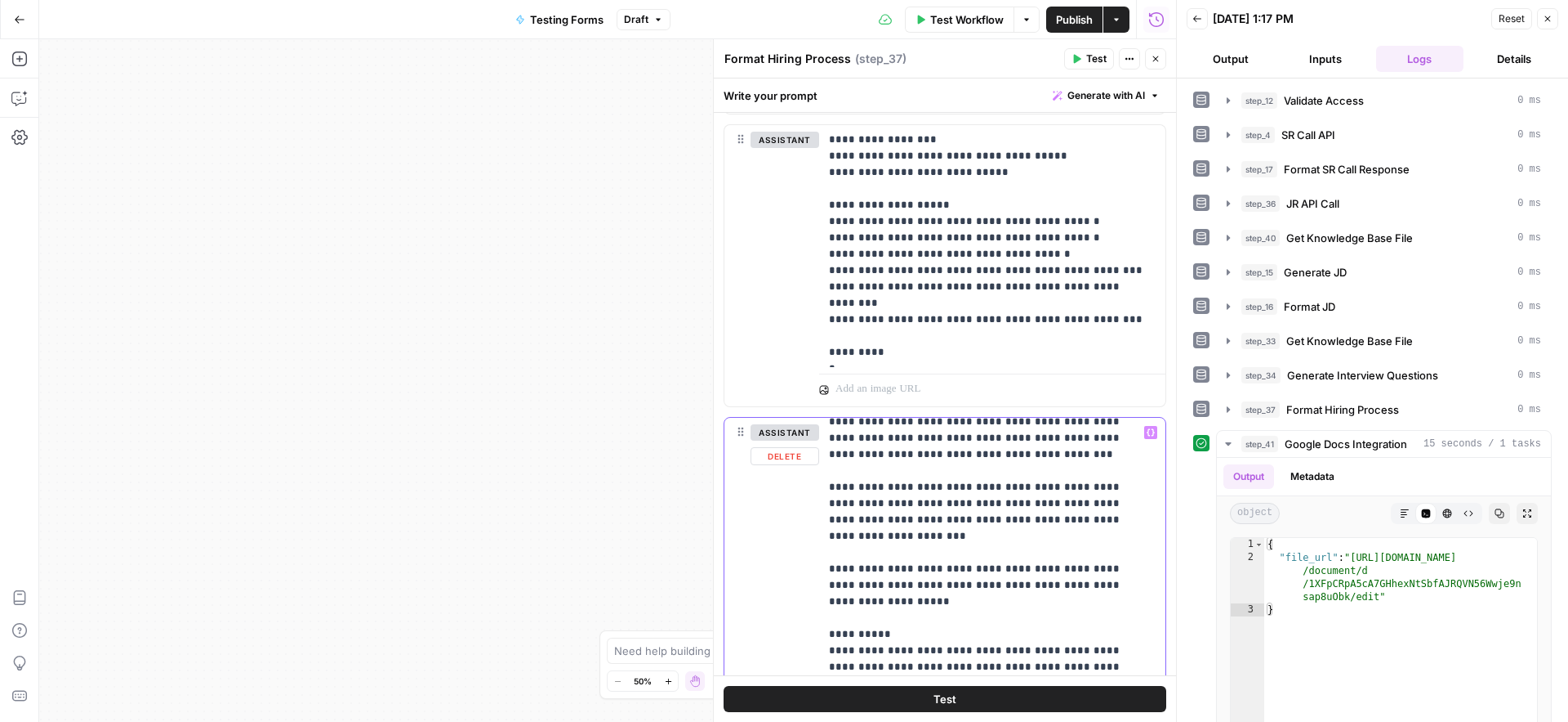
scroll to position [4576, 0]
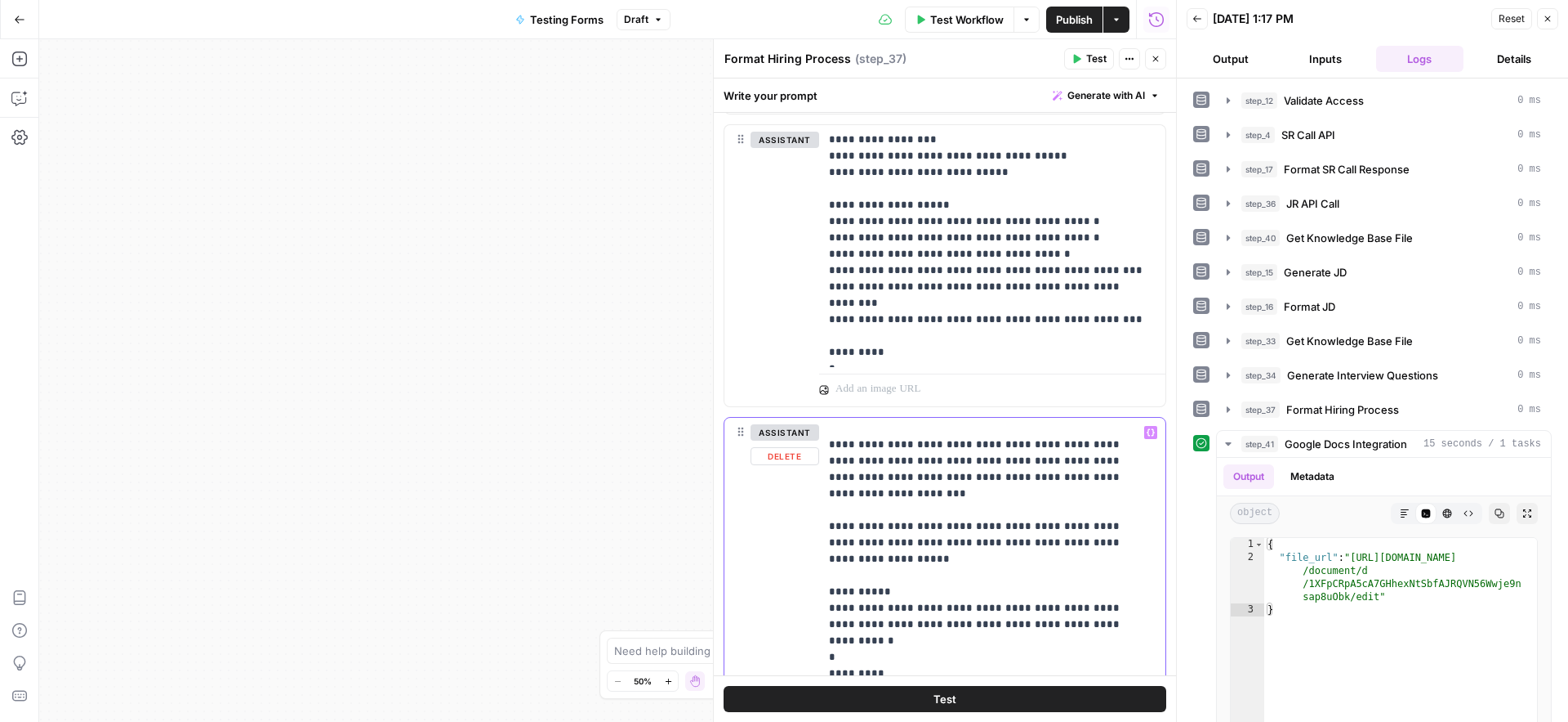
scroll to position [4632, 0]
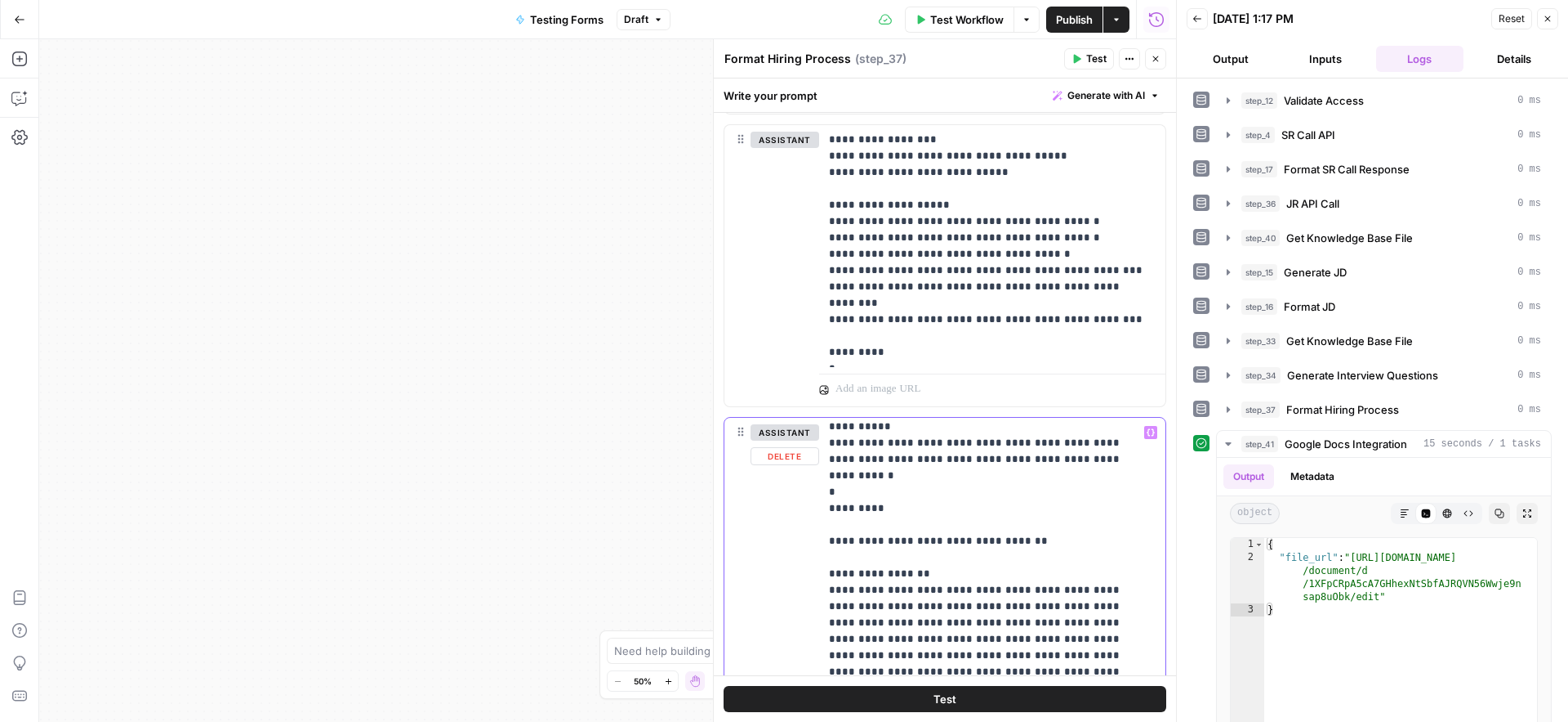
scroll to position [4783, 0]
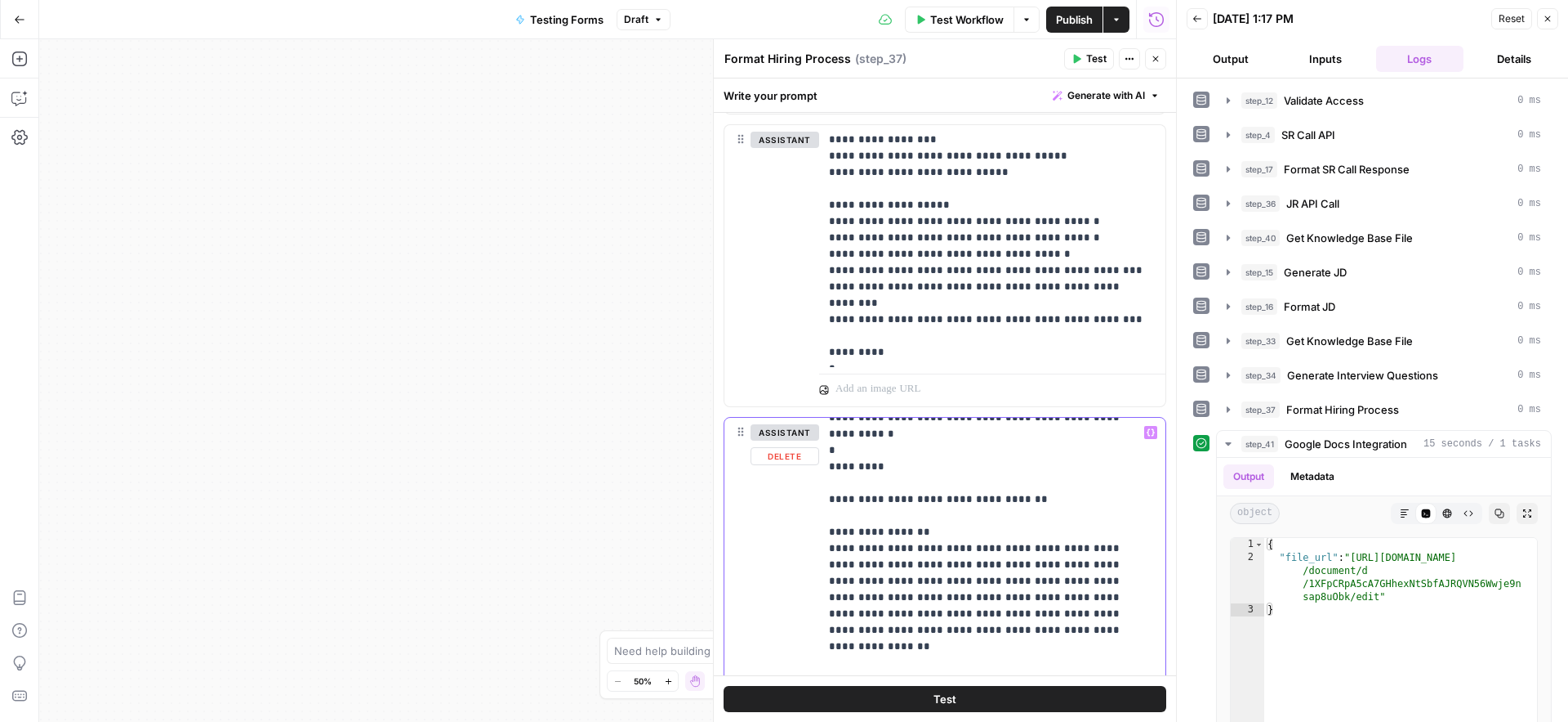
scroll to position [4827, 0]
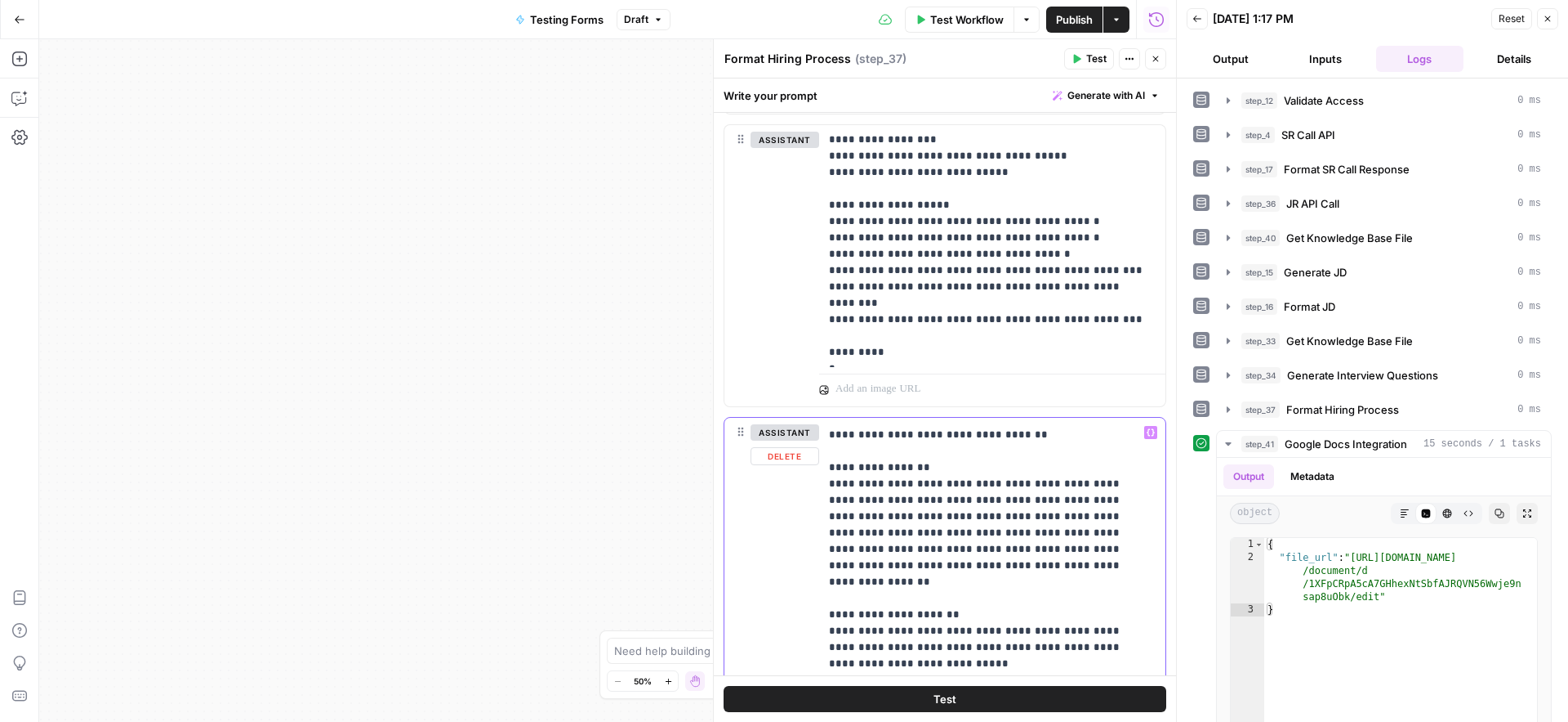
scroll to position [4890, 0]
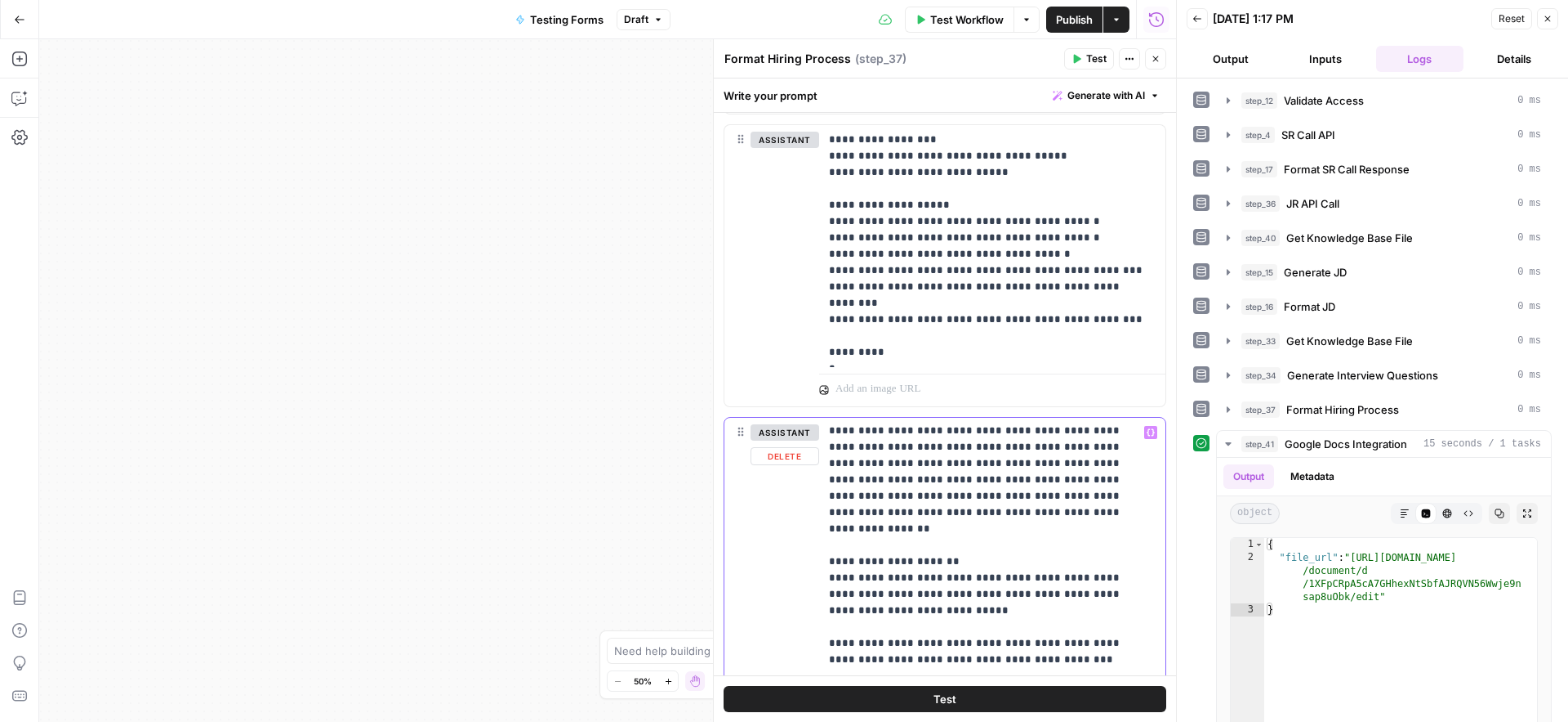
scroll to position [4933, 0]
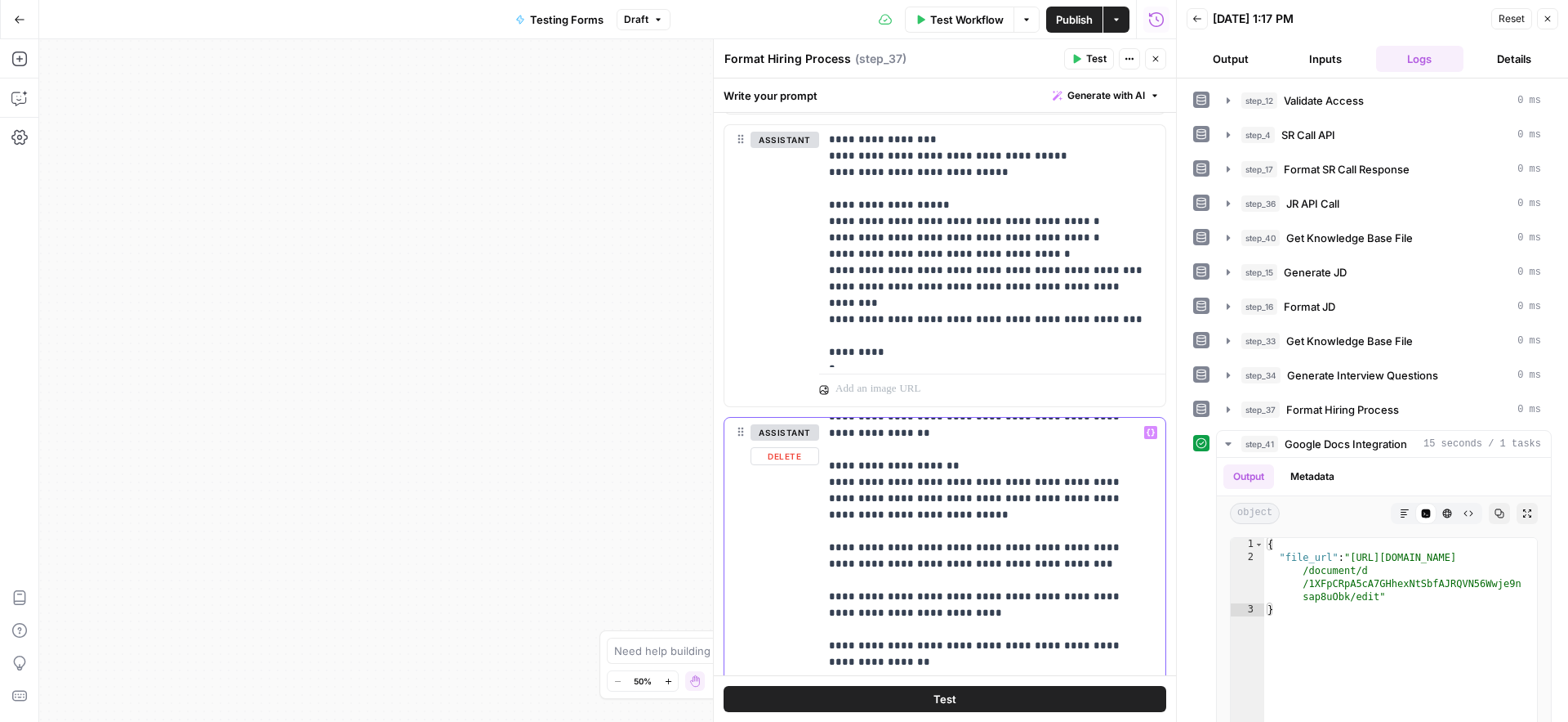
scroll to position [5049, 0]
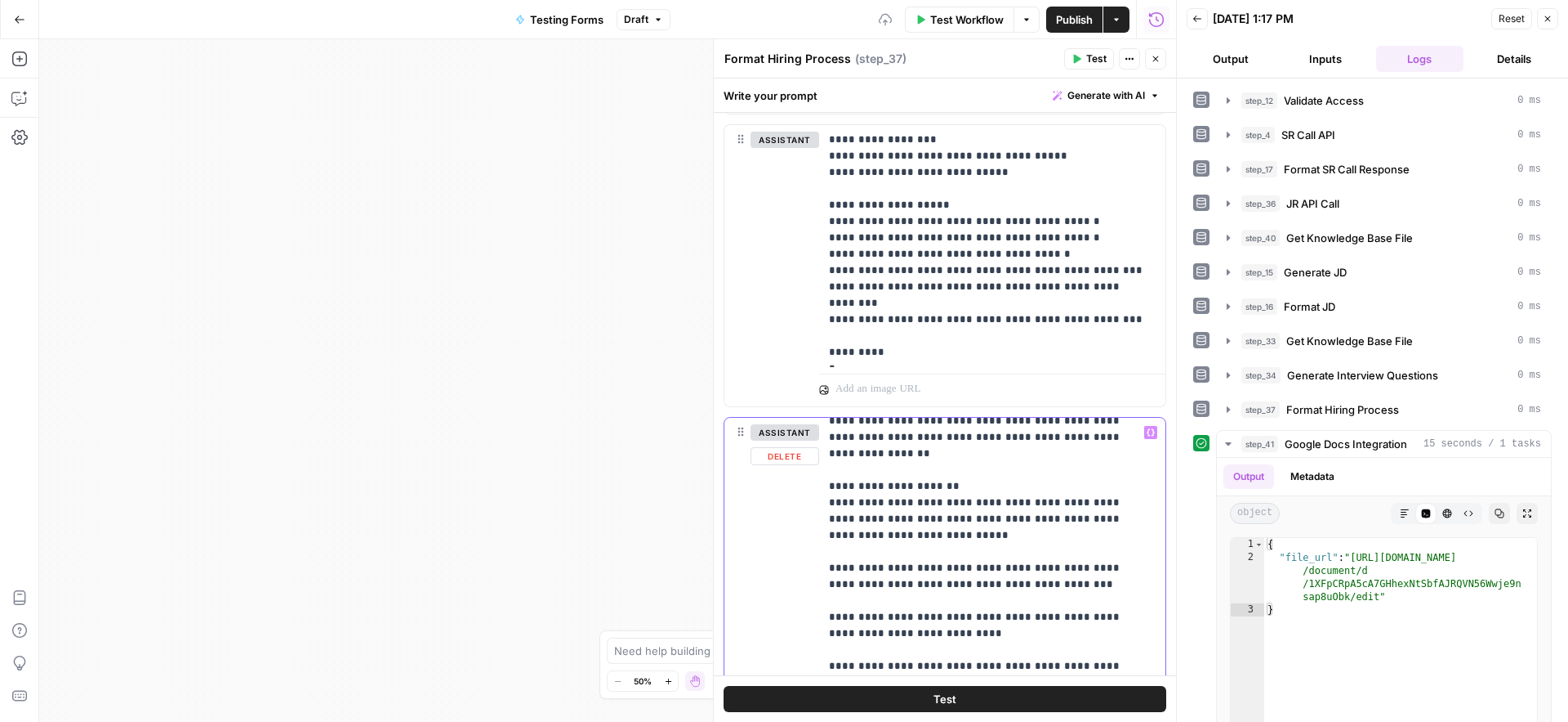
scroll to position [4970, 0]
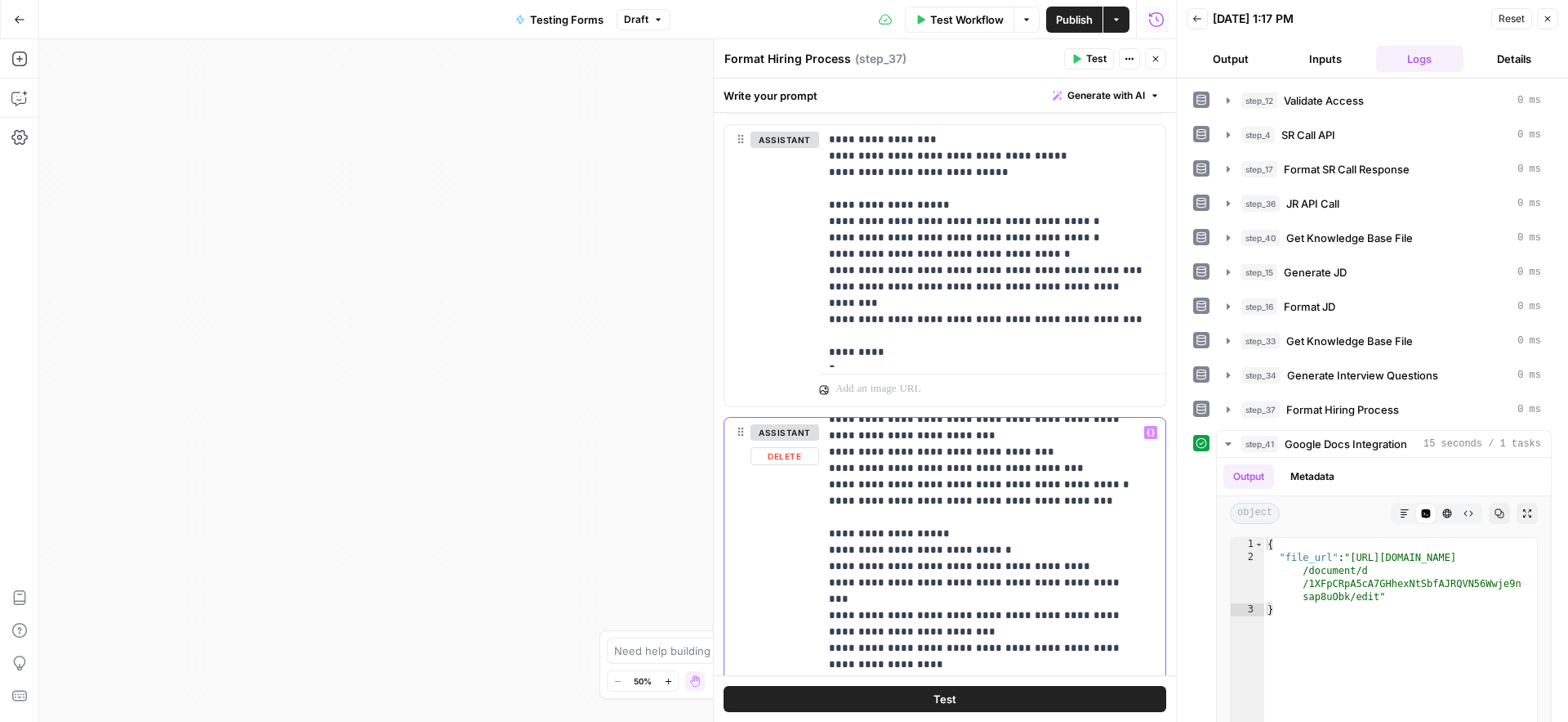
scroll to position [5401, 0]
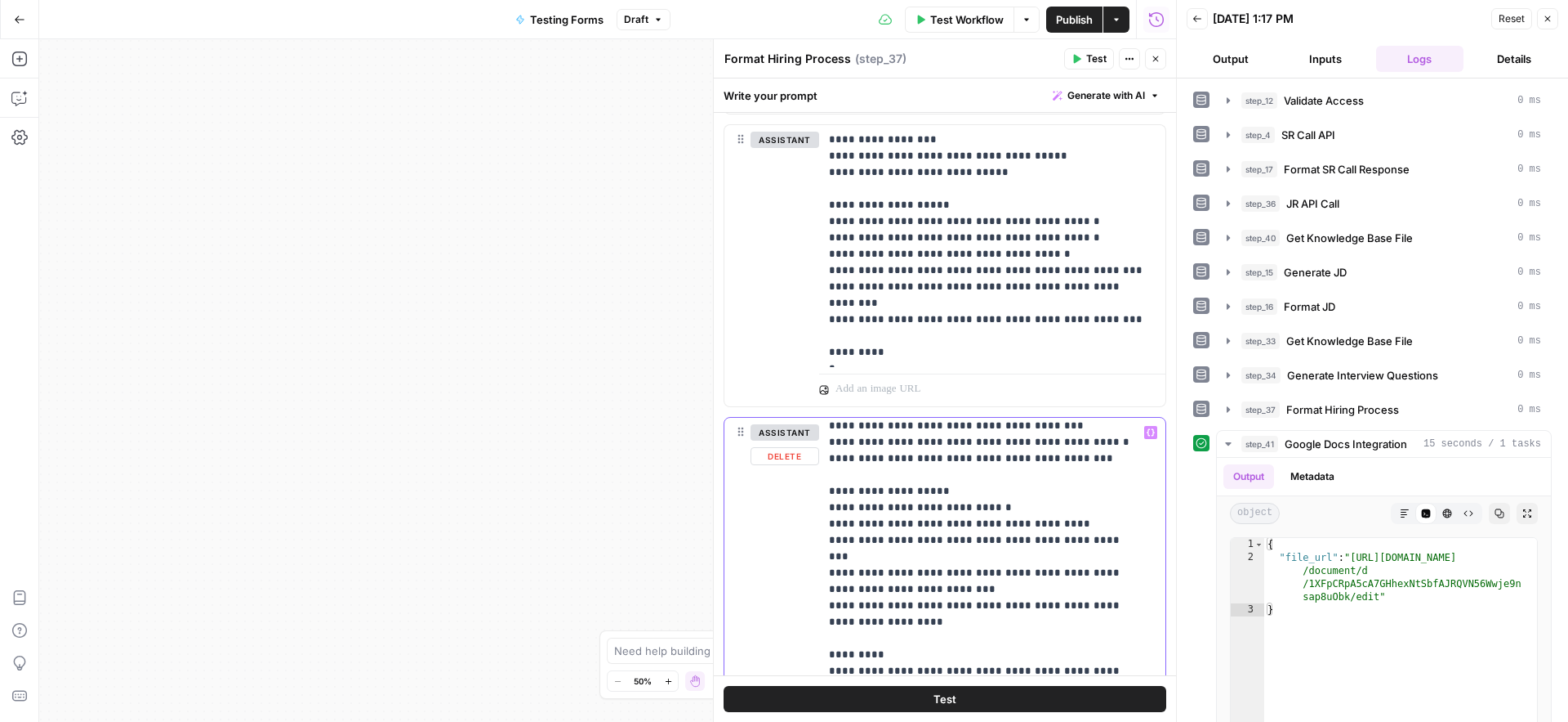
scroll to position [5454, 0]
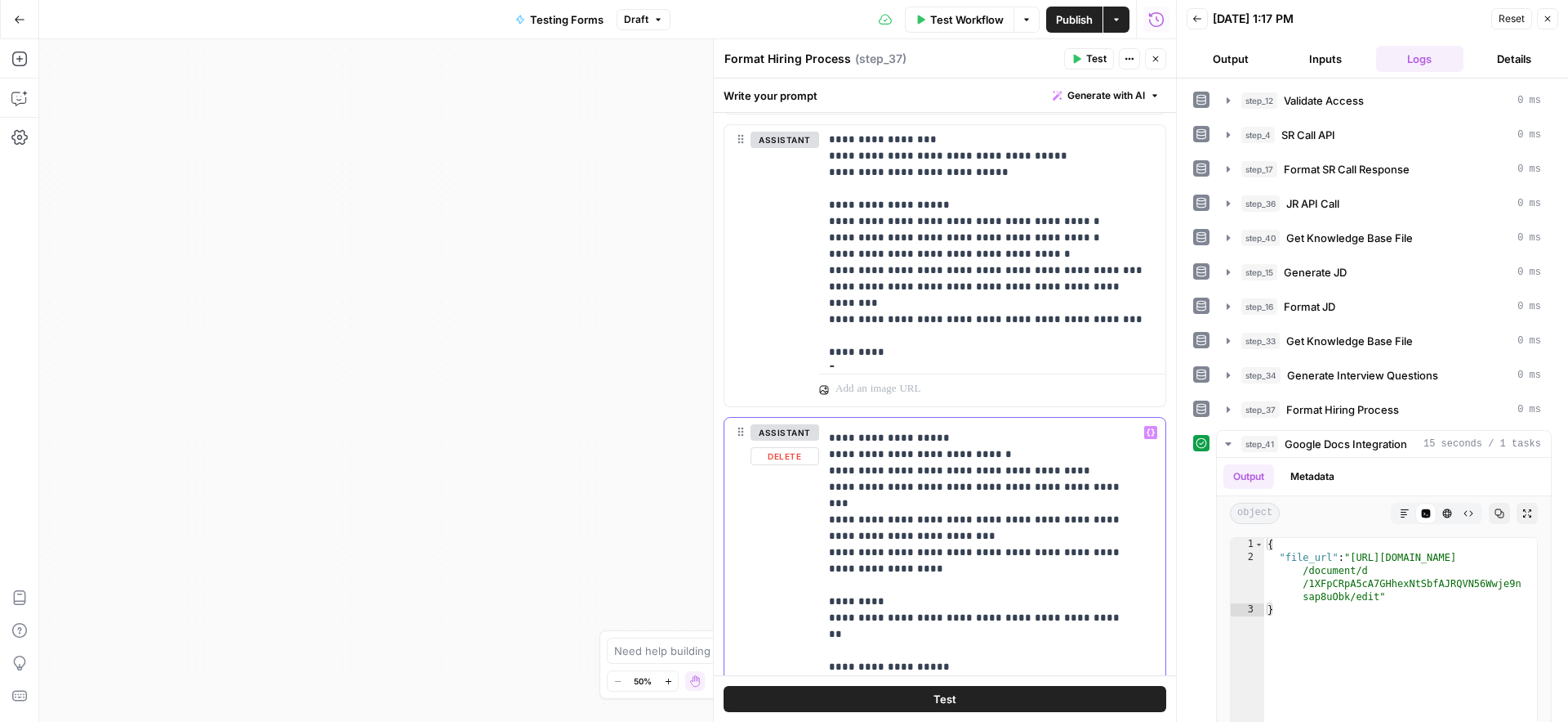
scroll to position [5575, 0]
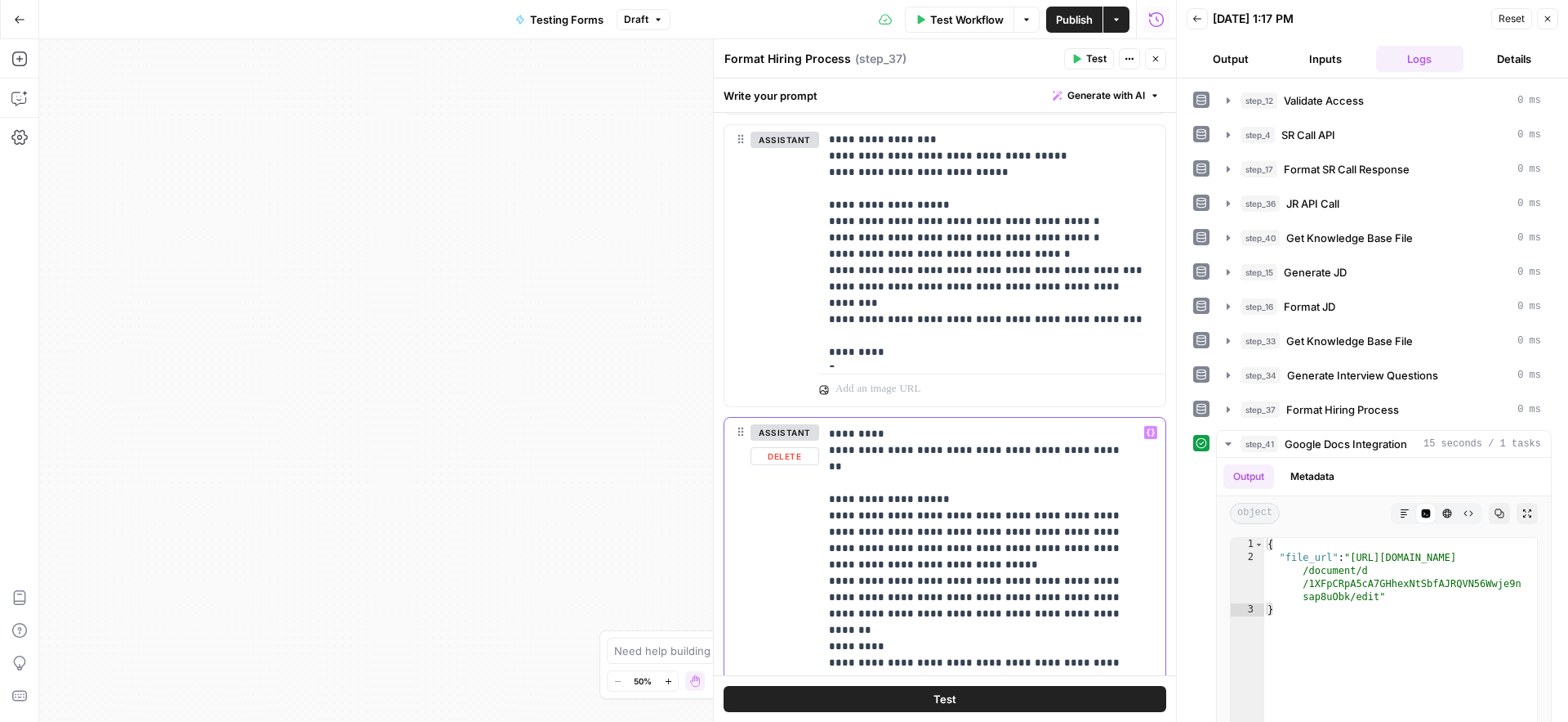
scroll to position [5744, 0]
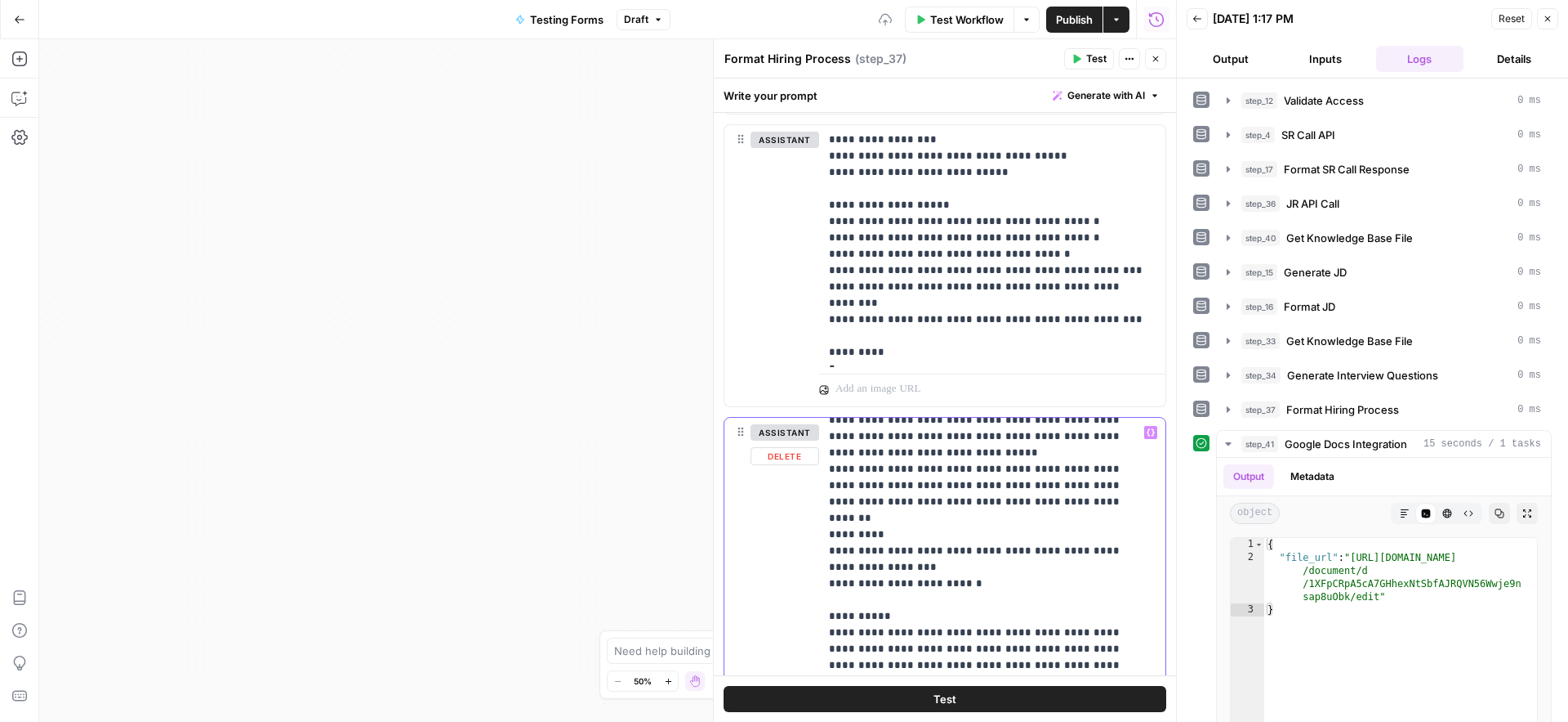
scroll to position [5777, 0]
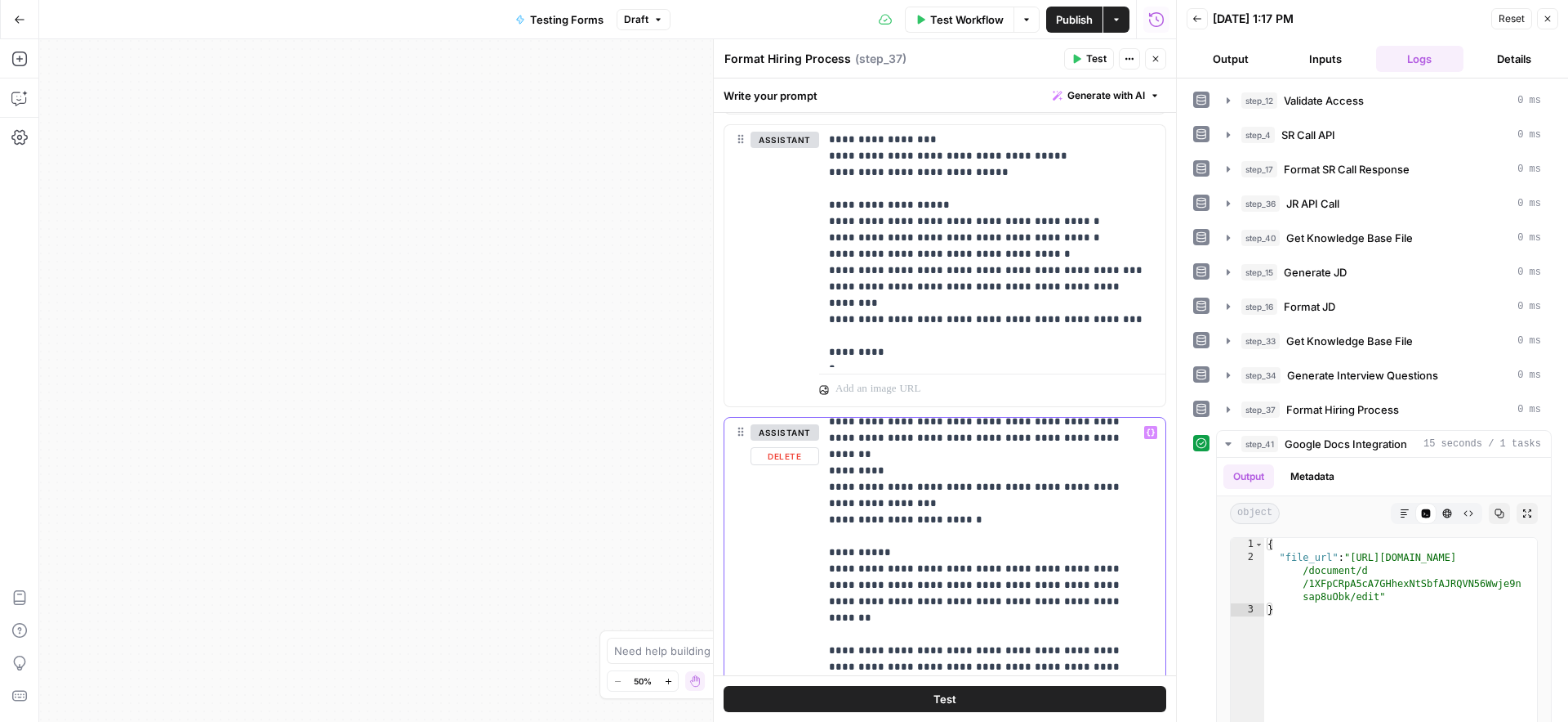
scroll to position [5851, 0]
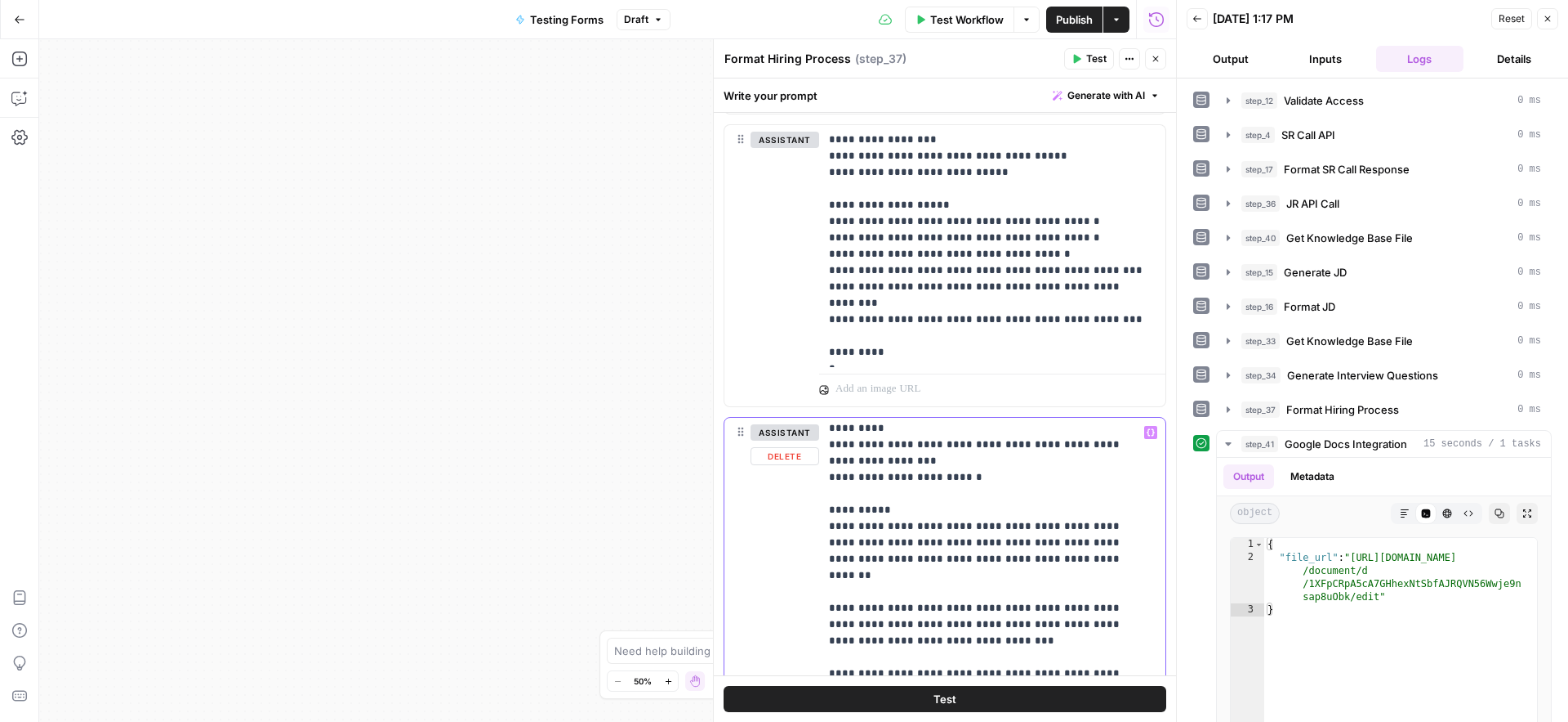
scroll to position [5922, 0]
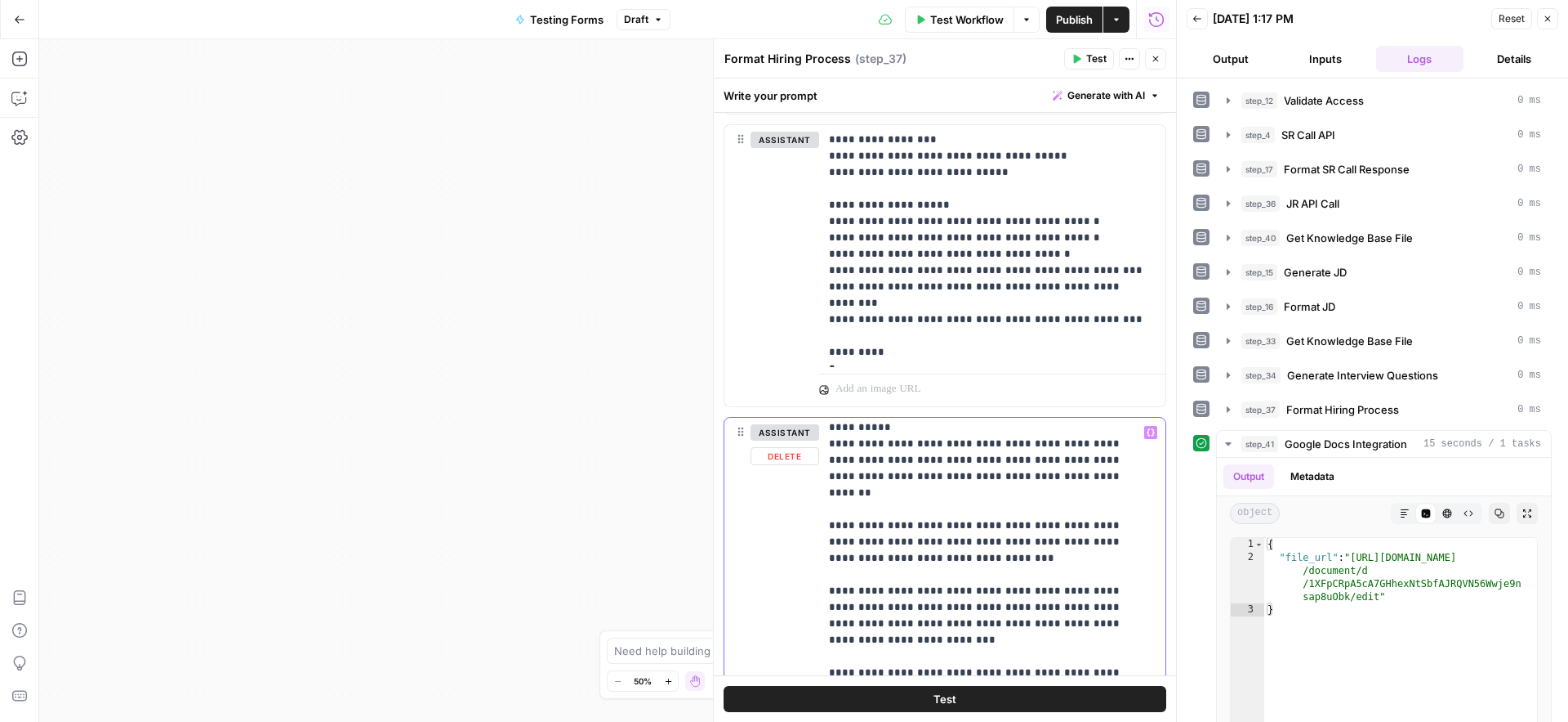
scroll to position [5965, 0]
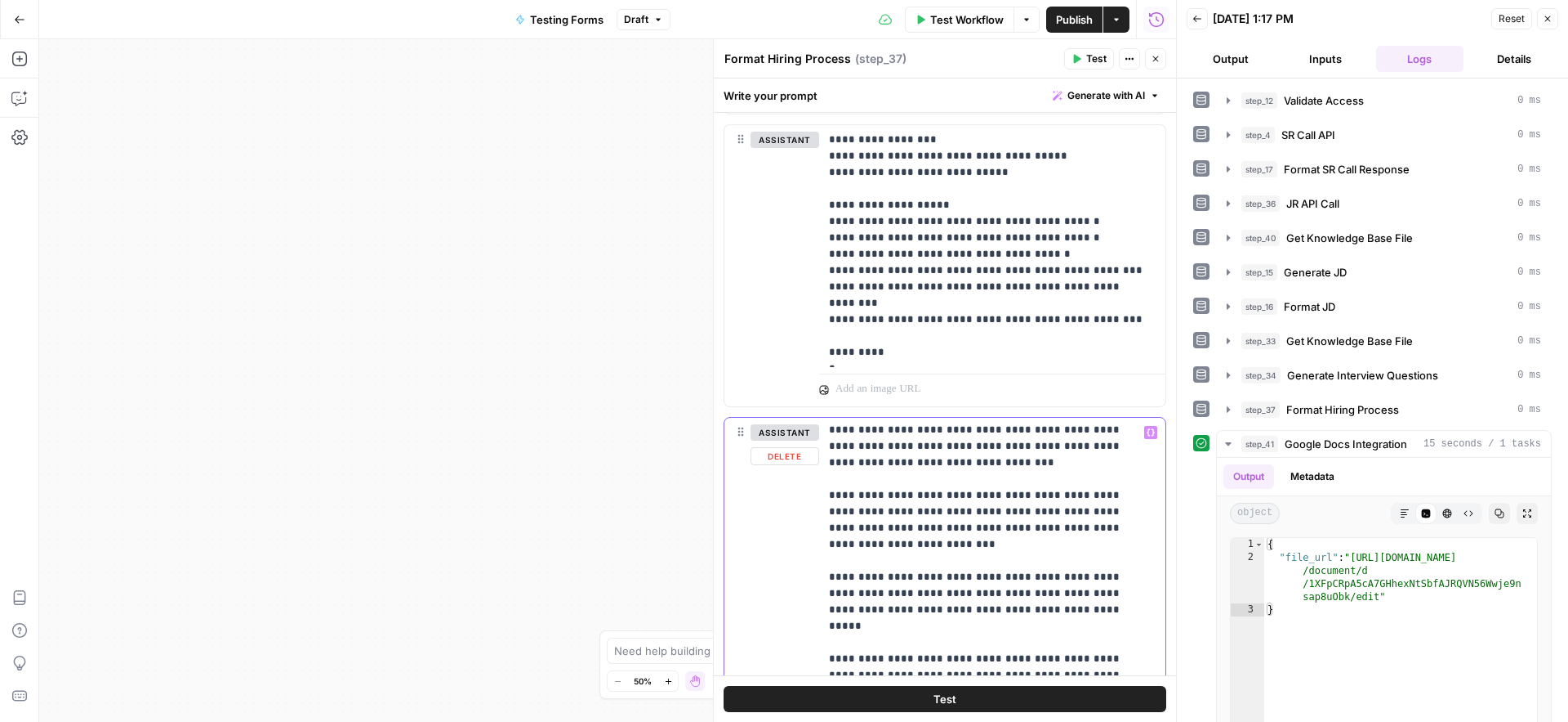
scroll to position [6097, 0]
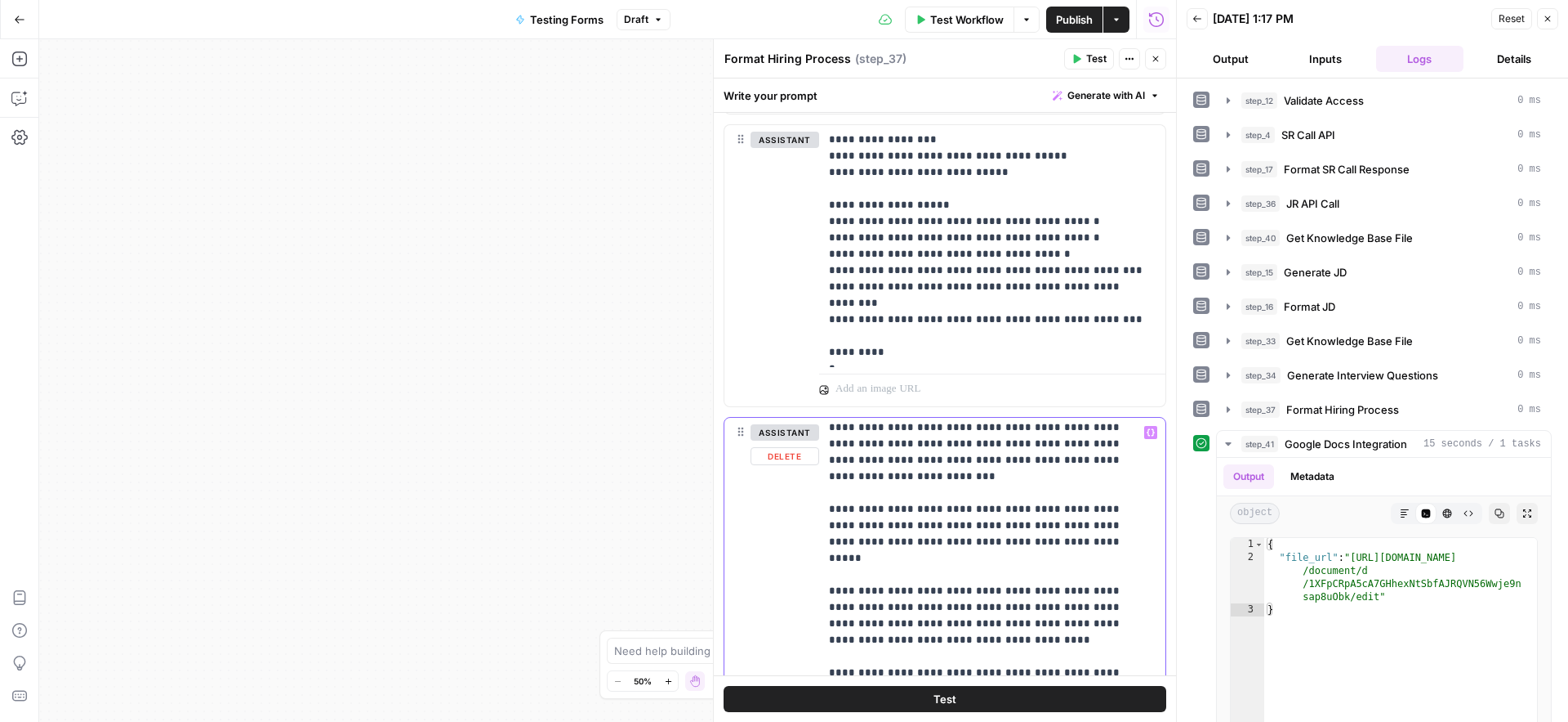
scroll to position [6140, 0]
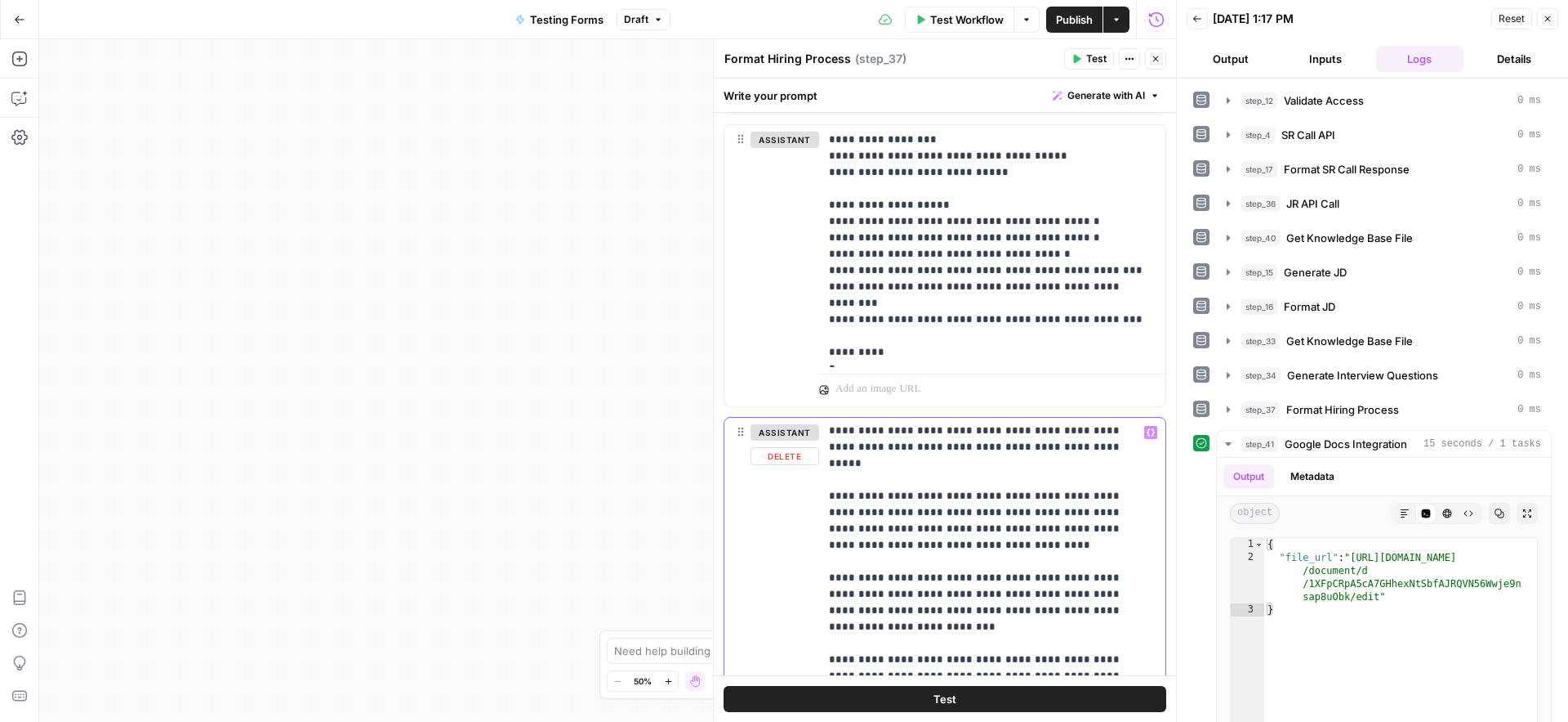
scroll to position [6224, 0]
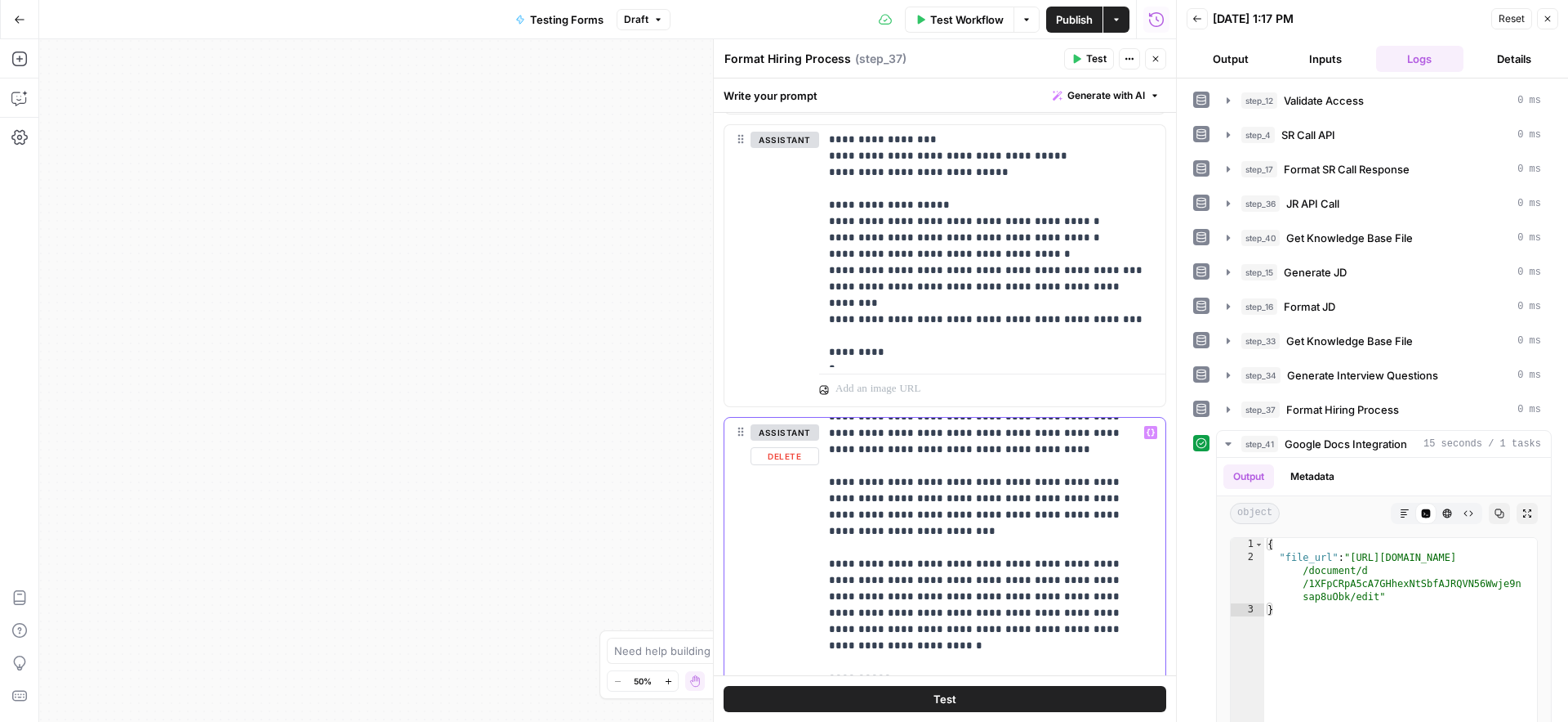
scroll to position [6319, 0]
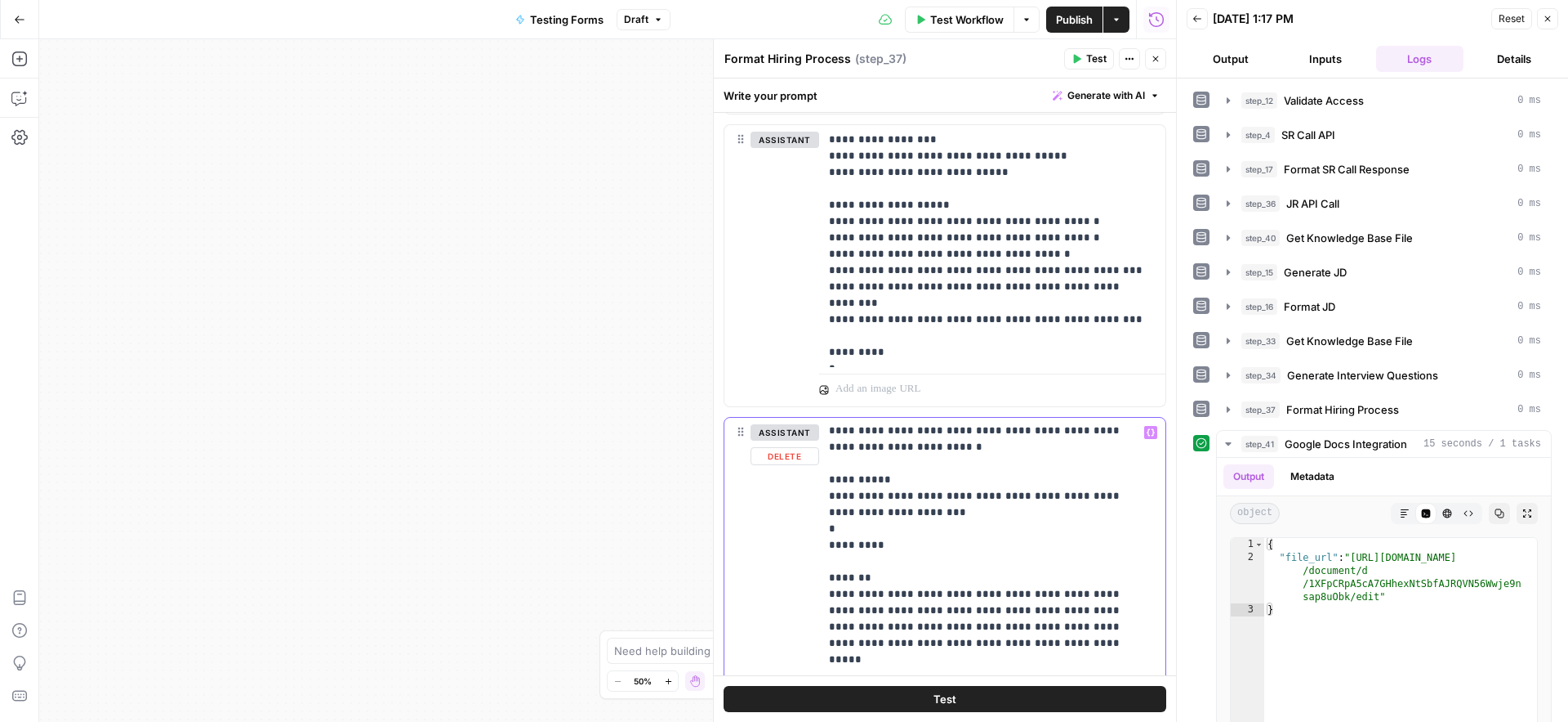
scroll to position [6568, 0]
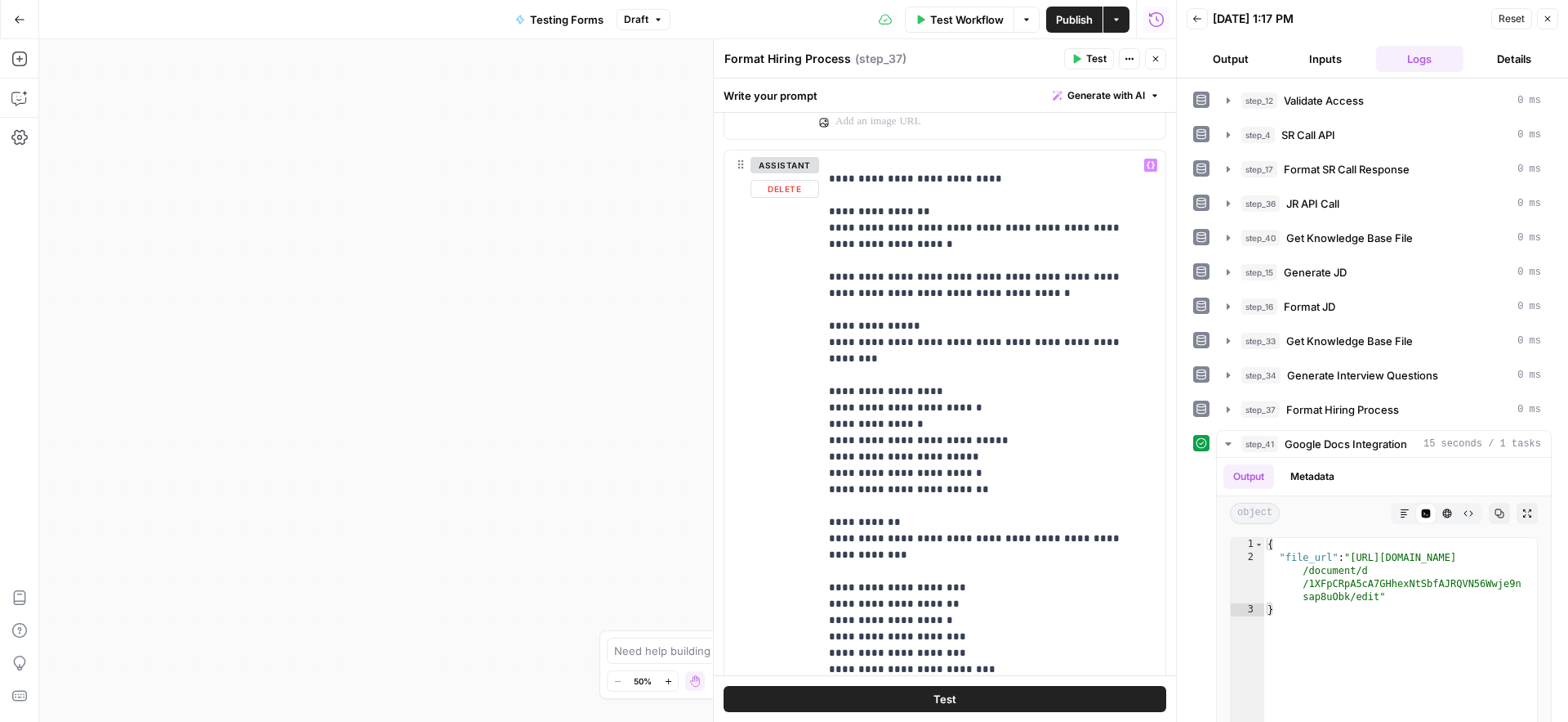
scroll to position [0, 0]
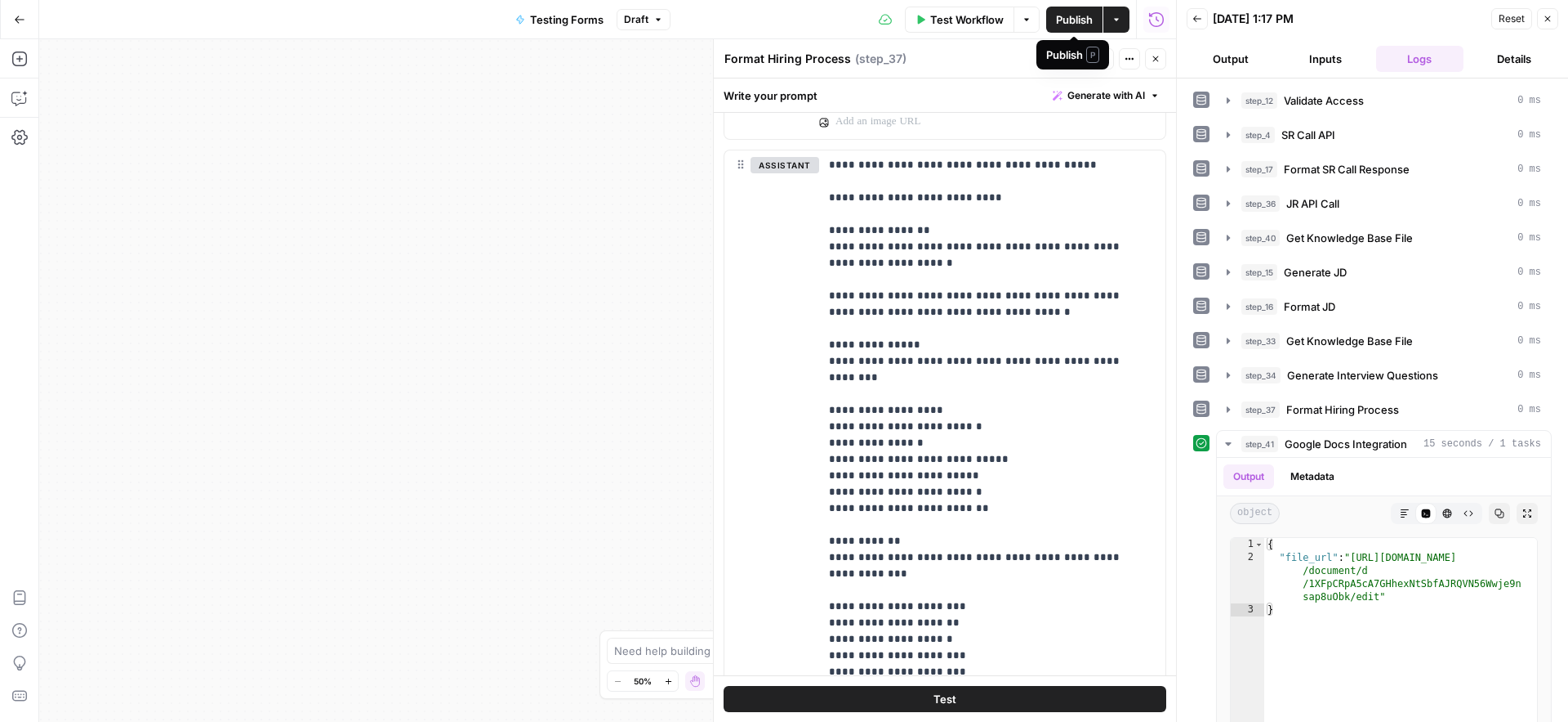
click at [1072, 21] on span "Publish" at bounding box center [1074, 20] width 36 height 17
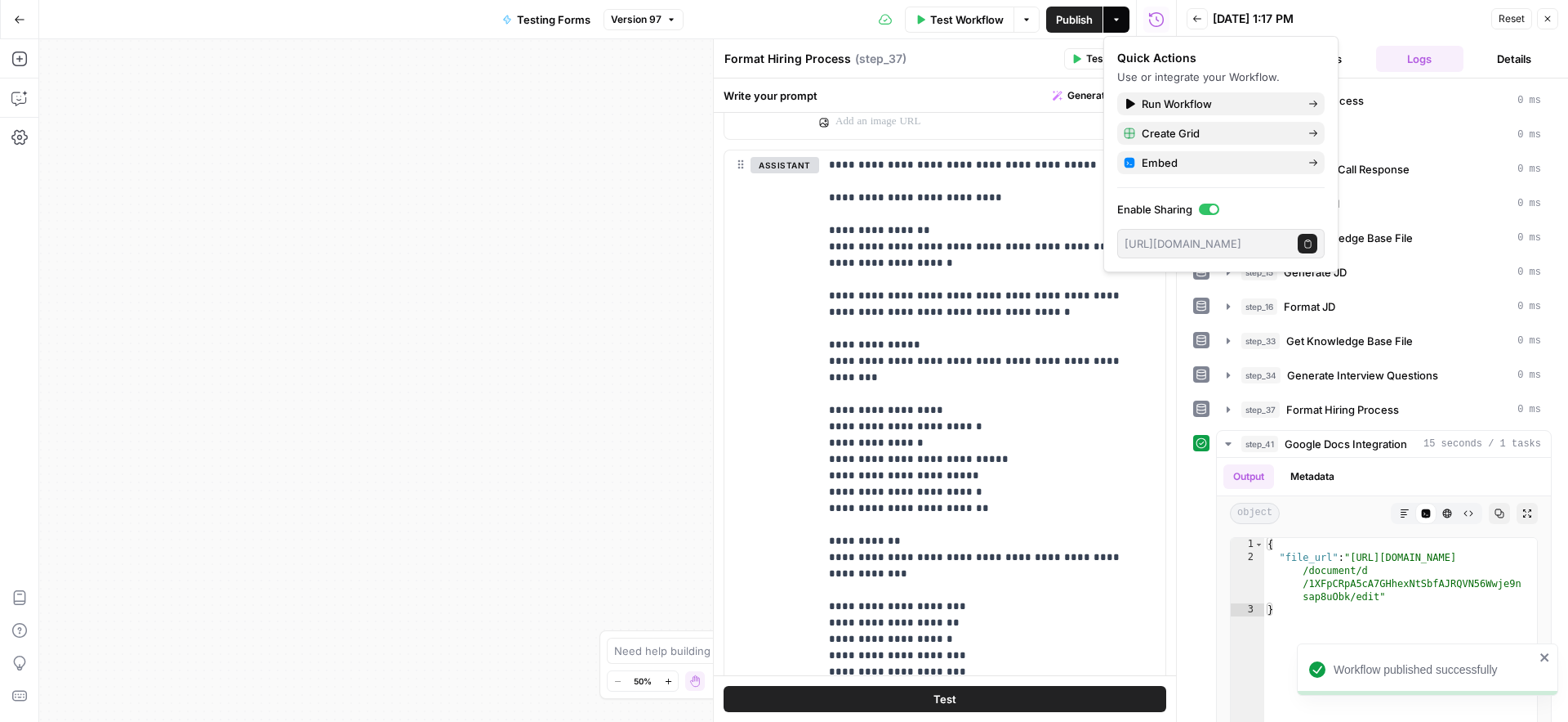
click at [980, 95] on div "Write your prompt Generate with AI" at bounding box center [945, 95] width 462 height 34
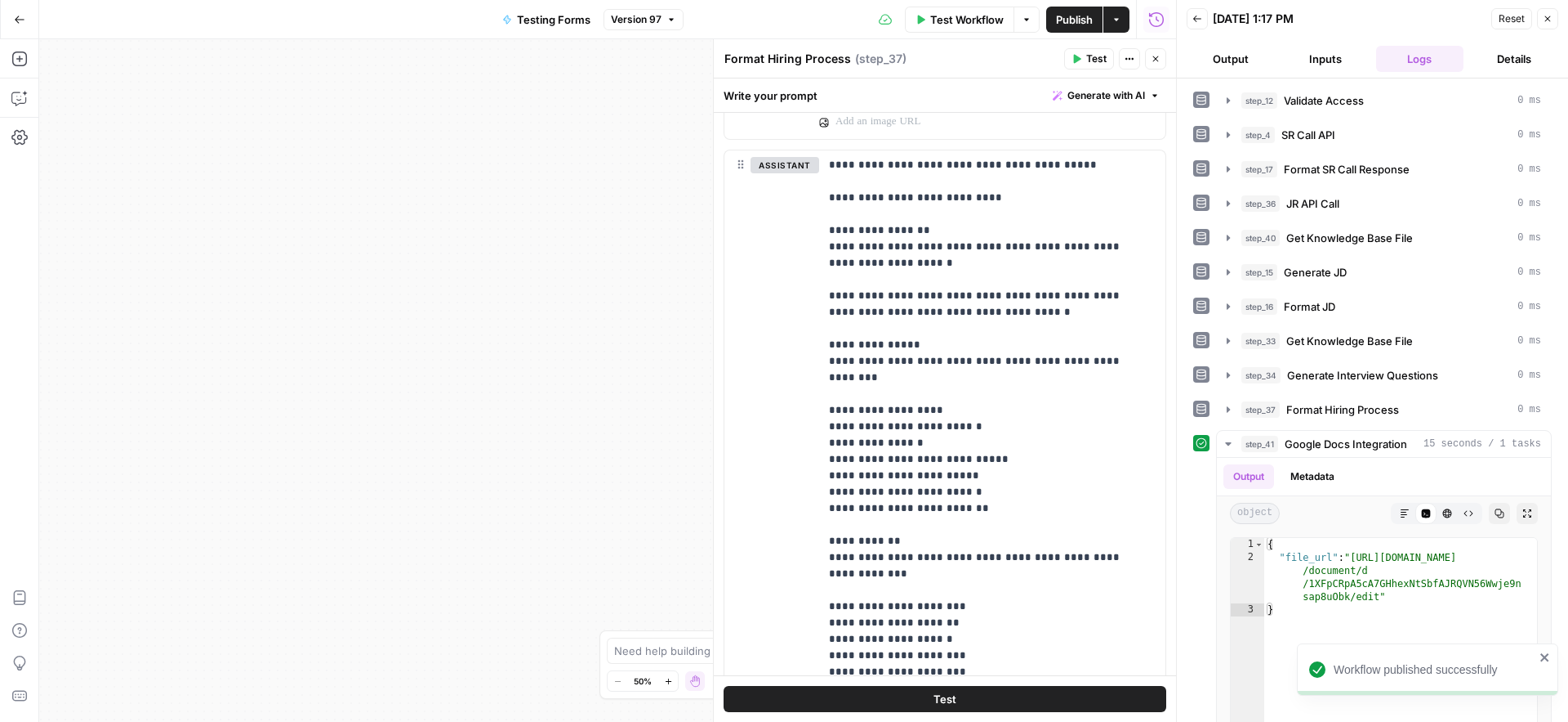
click at [1087, 60] on span "Test" at bounding box center [1096, 59] width 21 height 15
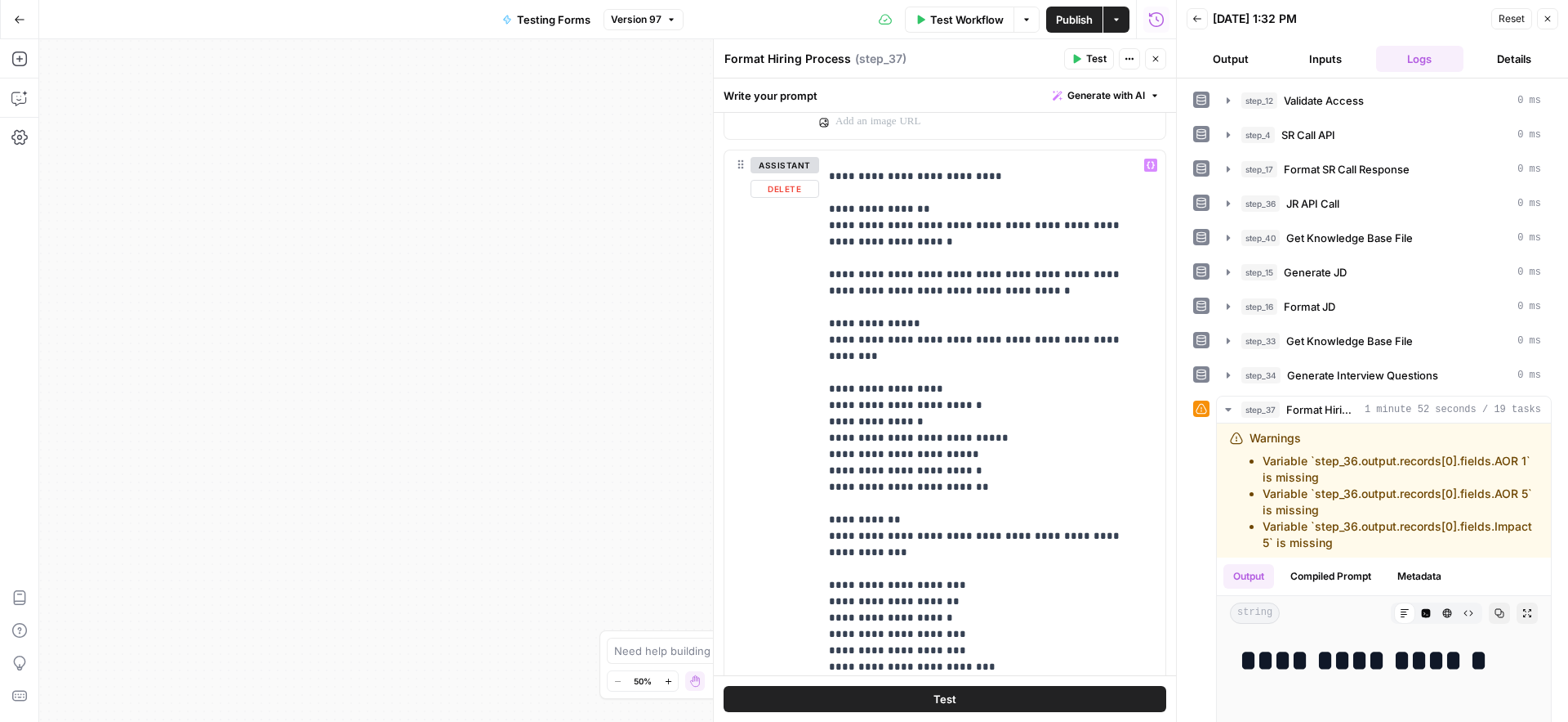
scroll to position [32, 0]
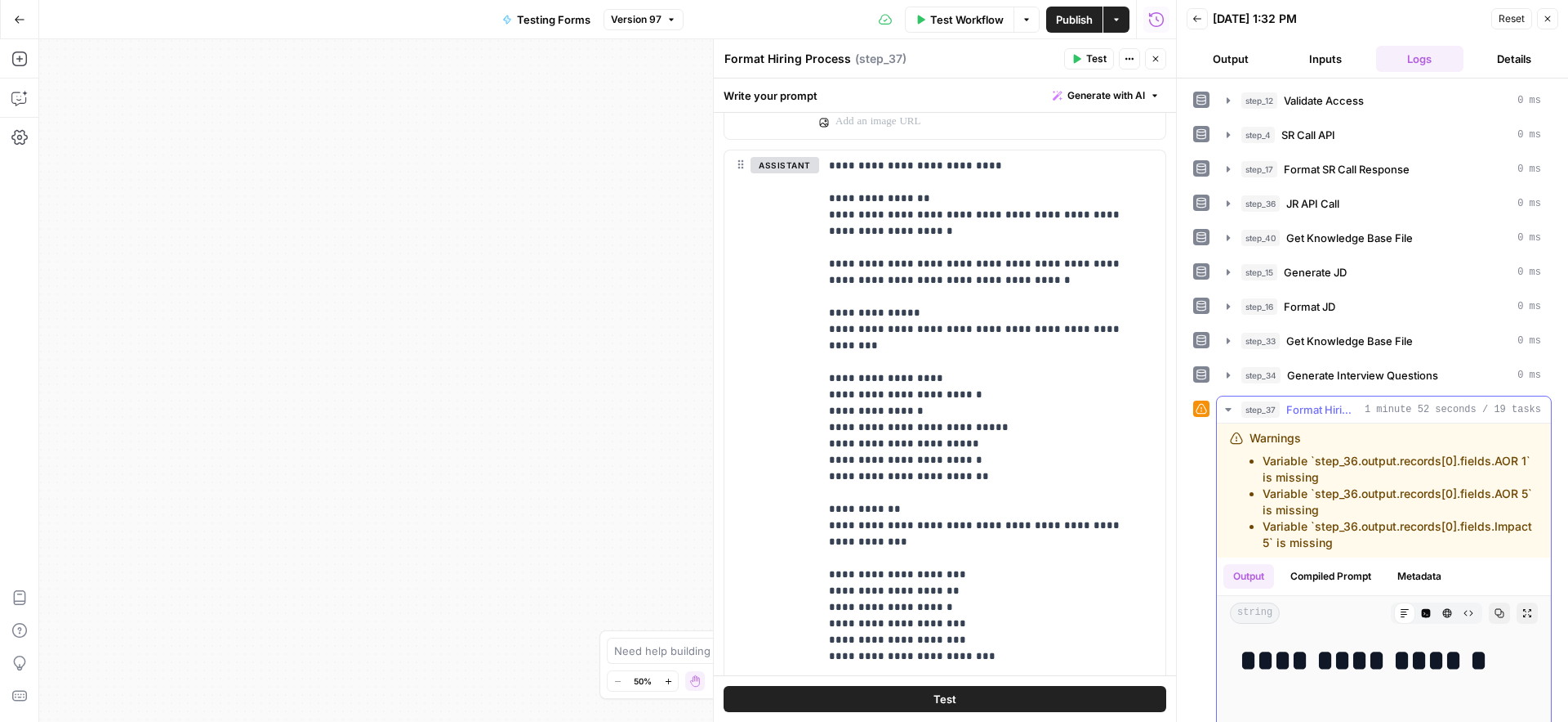
click at [1494, 618] on icon "button" at bounding box center [1499, 613] width 10 height 10
click at [1086, 62] on span "Test" at bounding box center [1096, 59] width 21 height 15
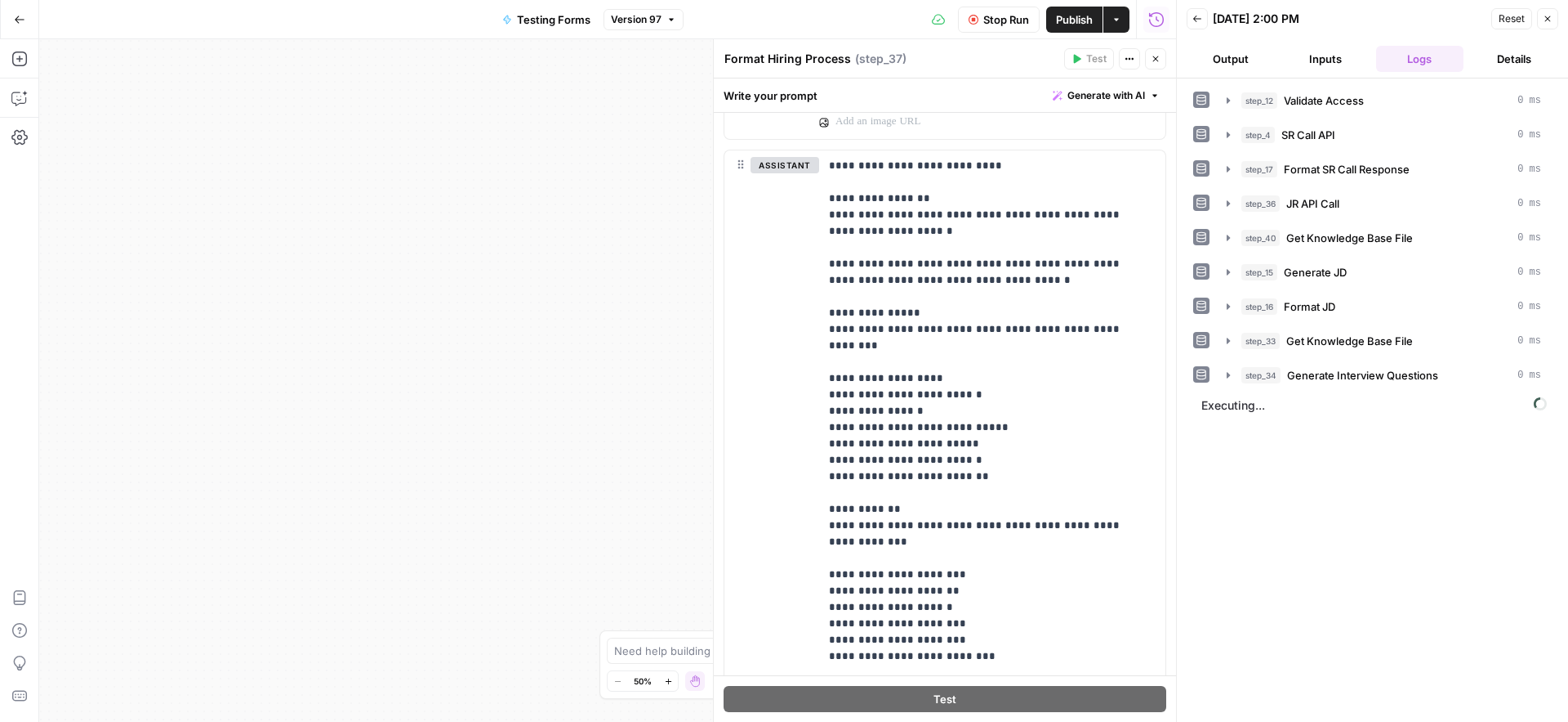
click at [1155, 61] on icon "button" at bounding box center [1155, 59] width 10 height 10
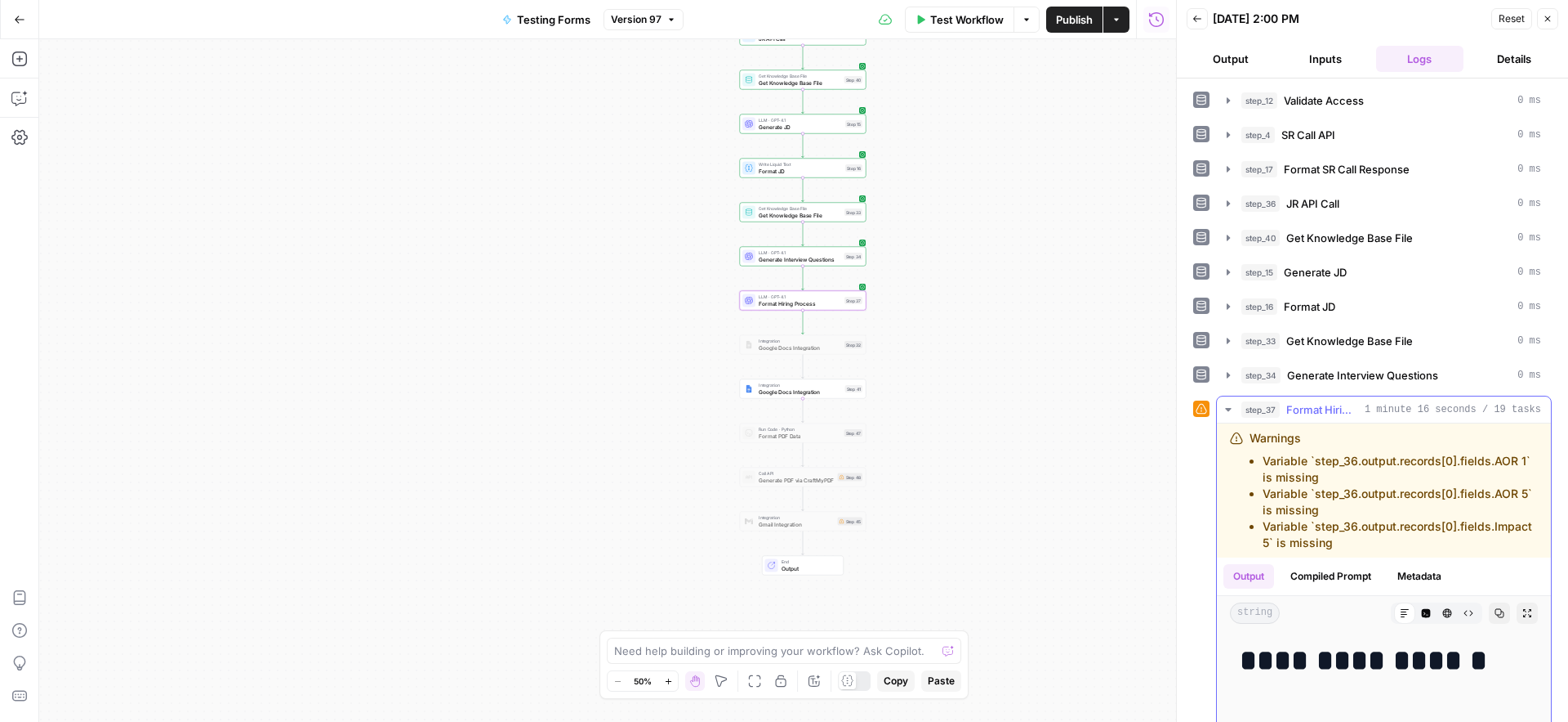
click at [1494, 618] on icon "button" at bounding box center [1499, 613] width 10 height 10
click at [775, 302] on span "Format Hiring Process" at bounding box center [800, 303] width 82 height 8
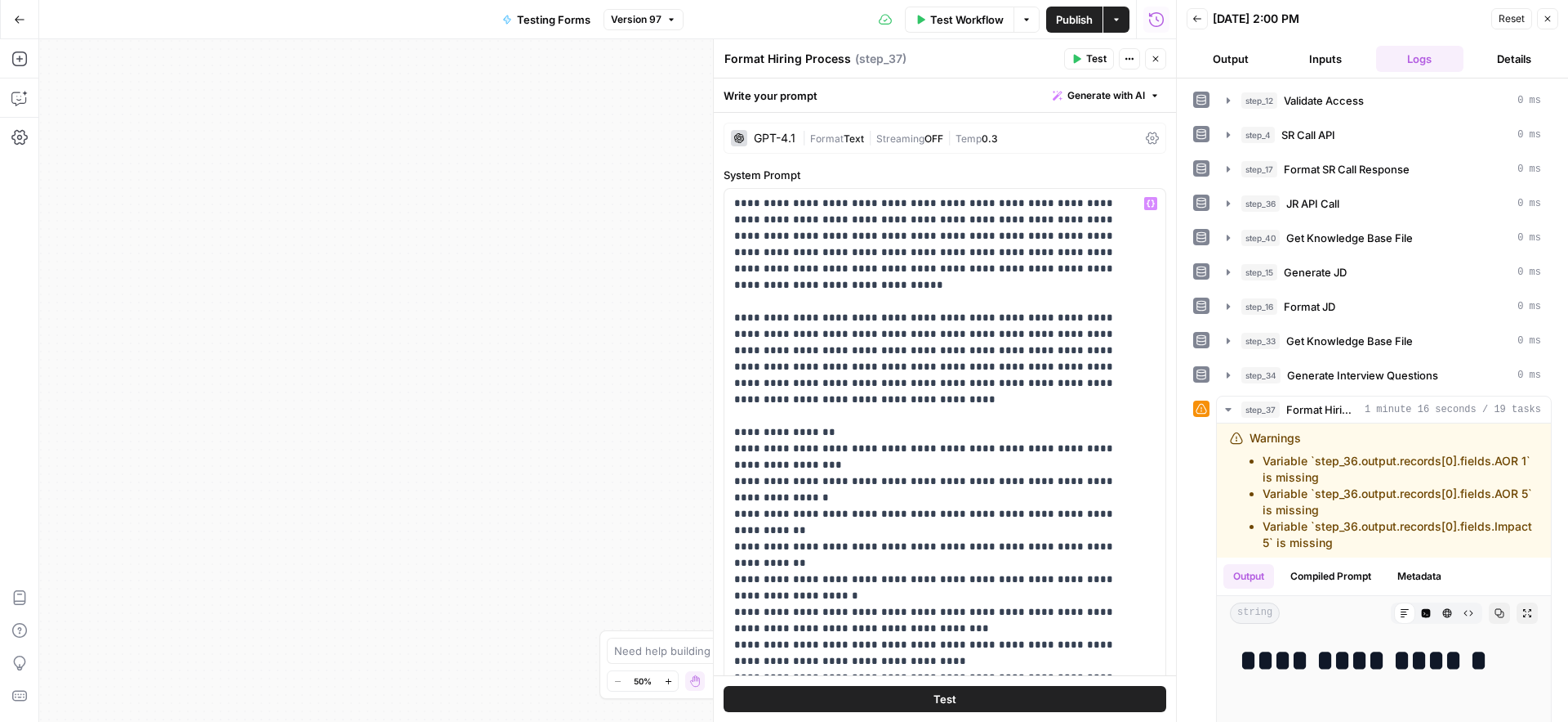
scroll to position [263, 0]
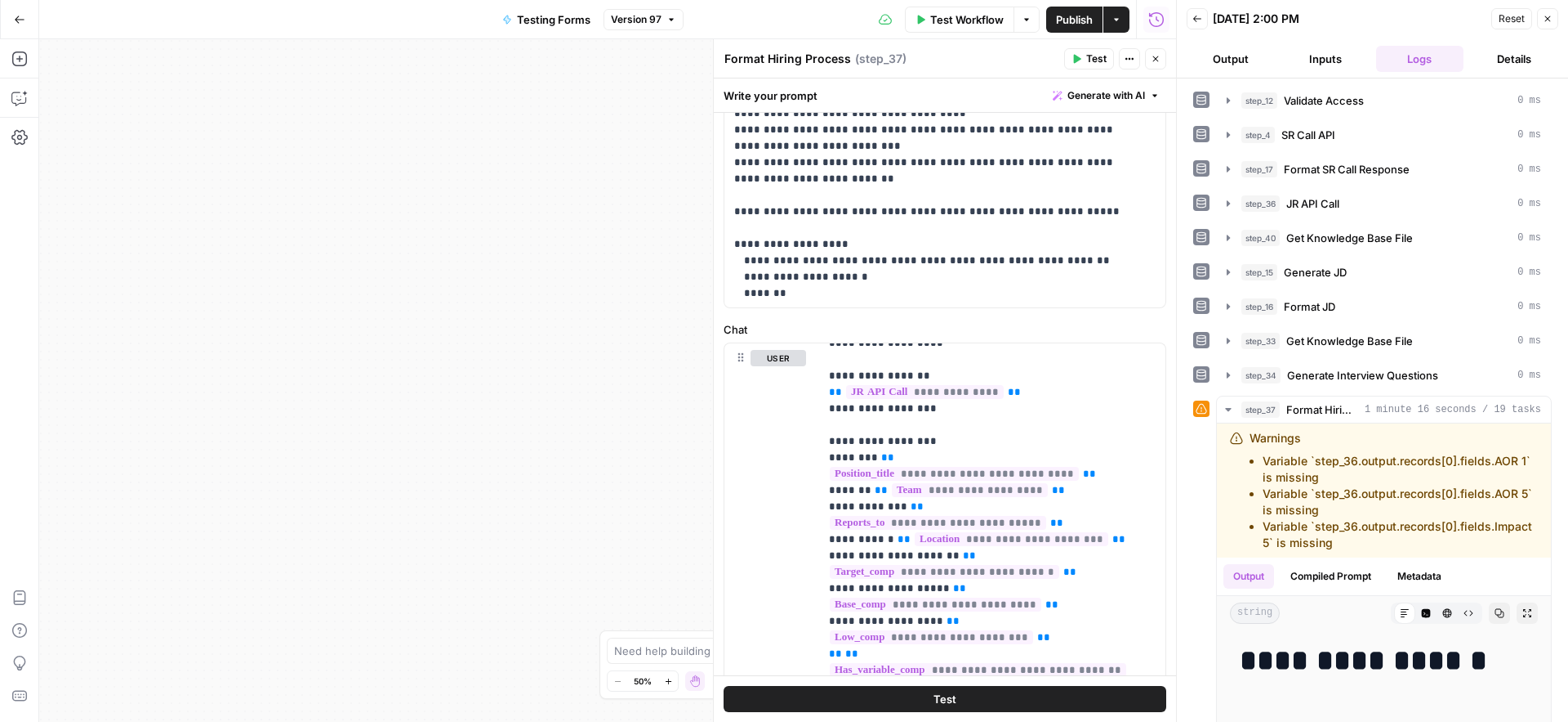
scroll to position [526, 0]
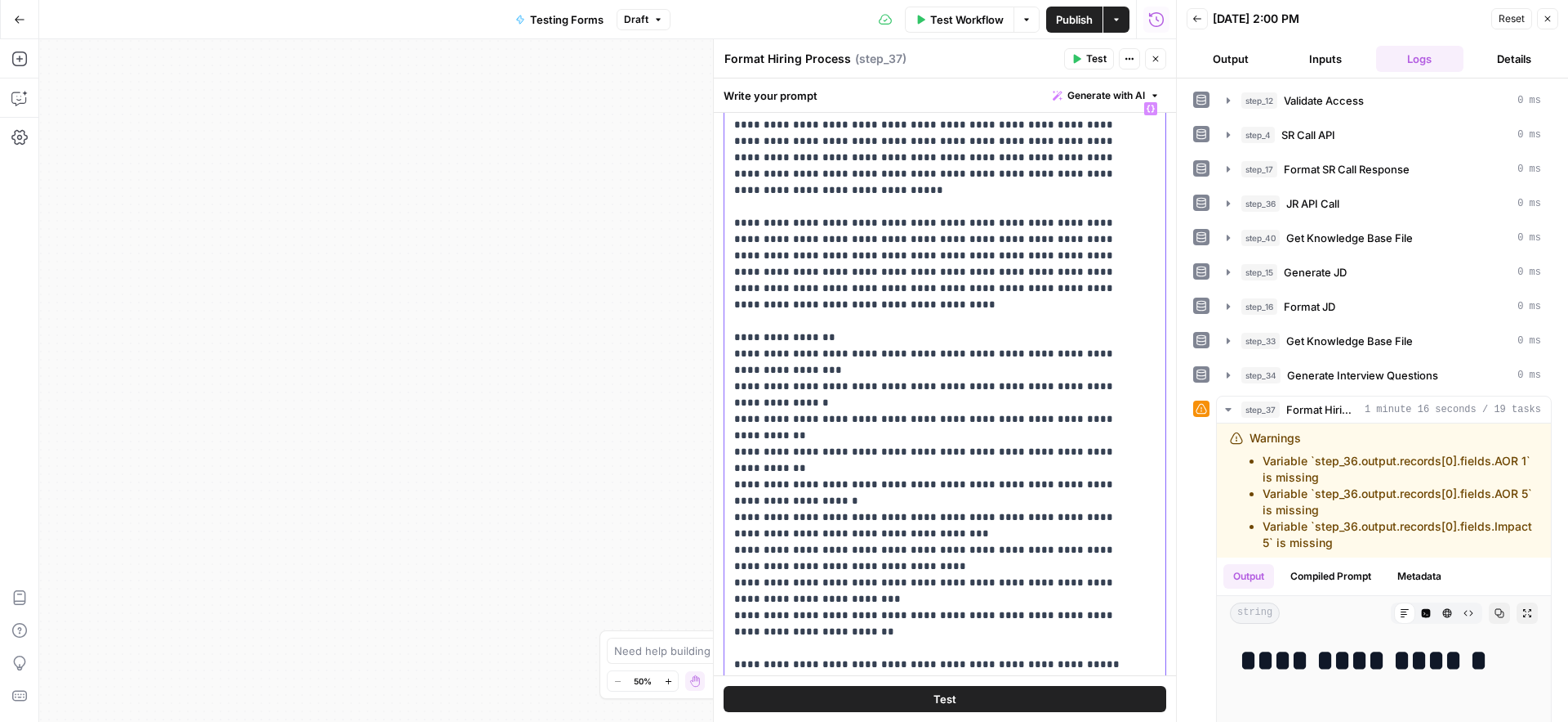
scroll to position [0, 0]
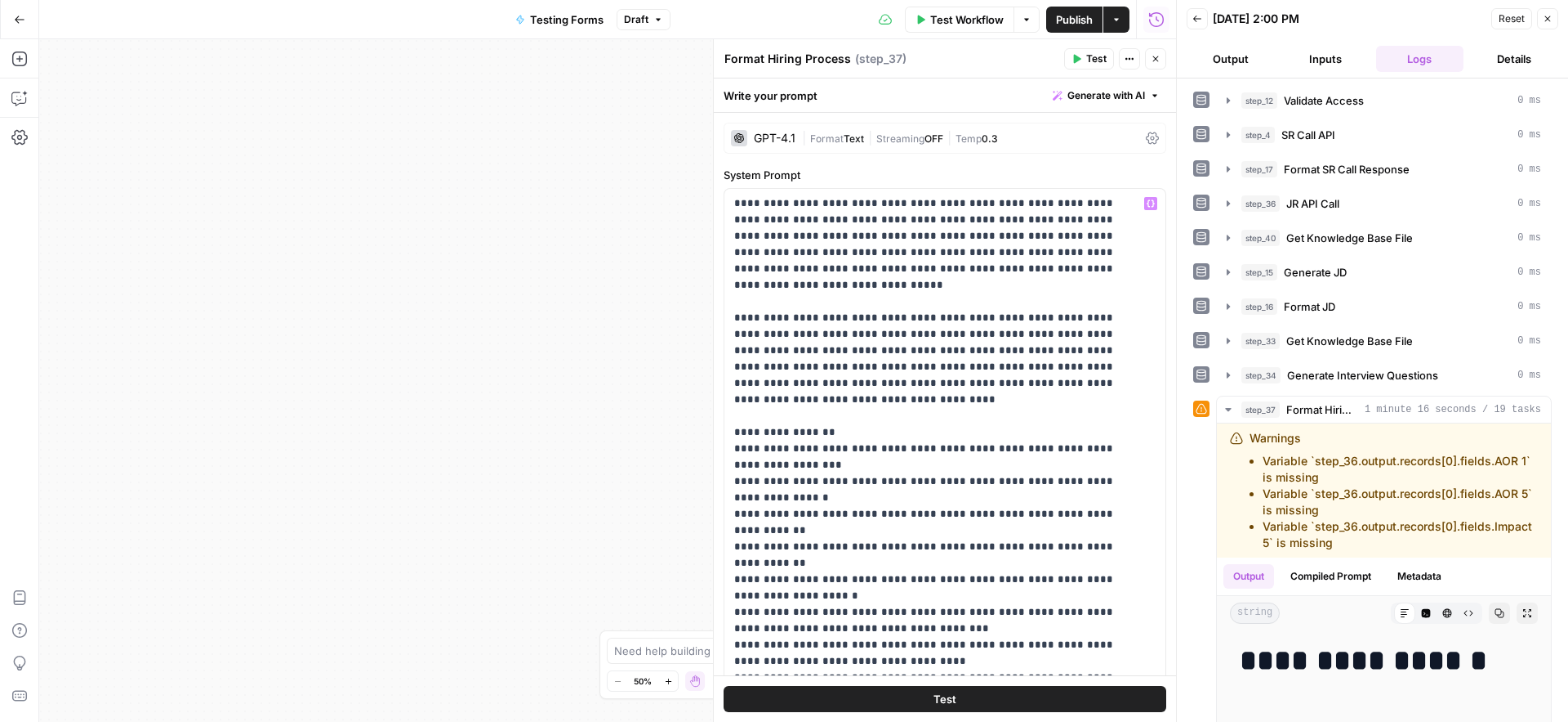
click at [1146, 137] on icon at bounding box center [1152, 138] width 13 height 13
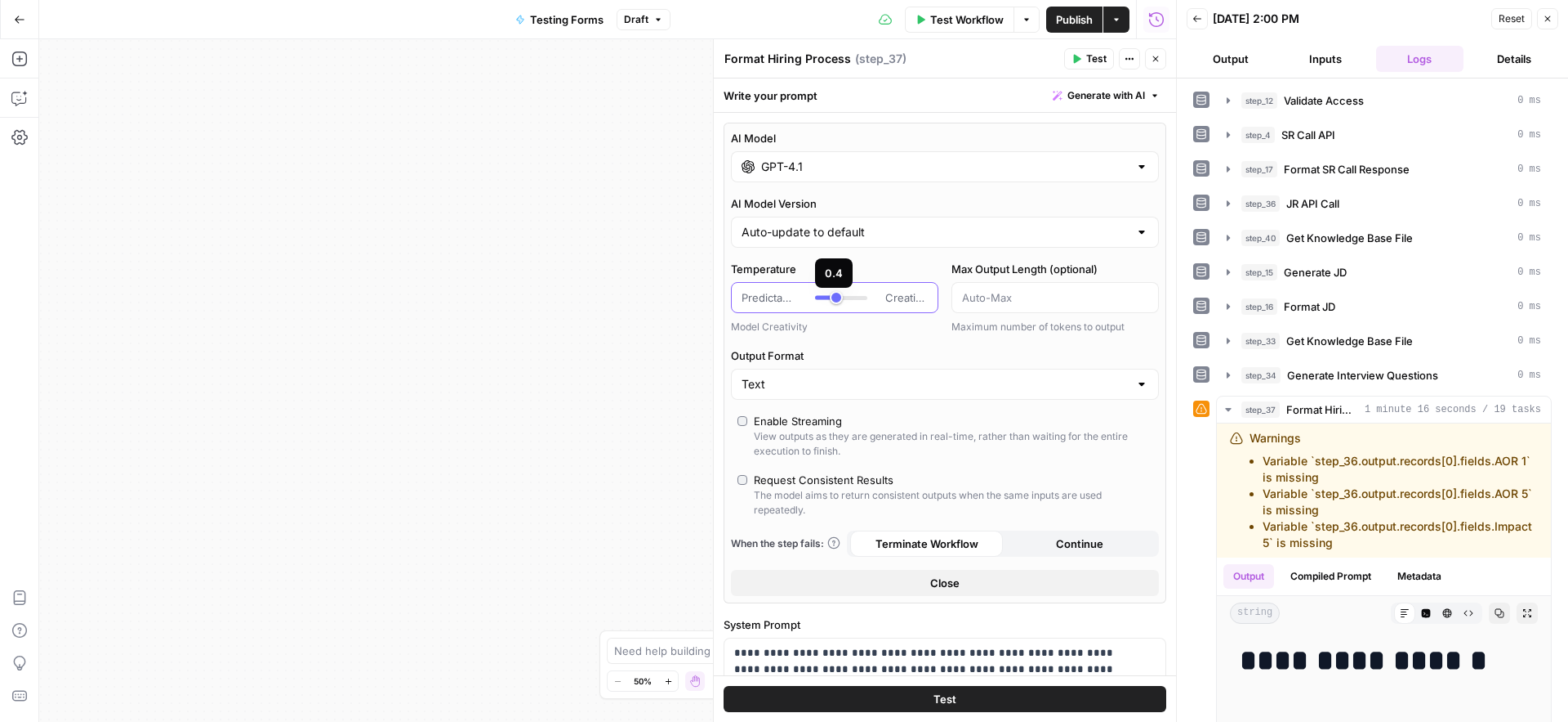
type input "***"
drag, startPoint x: 828, startPoint y: 299, endPoint x: 838, endPoint y: 298, distance: 10.0
click at [838, 298] on div at bounding box center [841, 298] width 52 height 17
click at [729, 259] on div "AI Model GPT-4.1 AI Model Version Auto-update to default Temperature Predictabl…" at bounding box center [944, 362] width 443 height 480
click at [1096, 55] on span "Test" at bounding box center [1096, 59] width 21 height 15
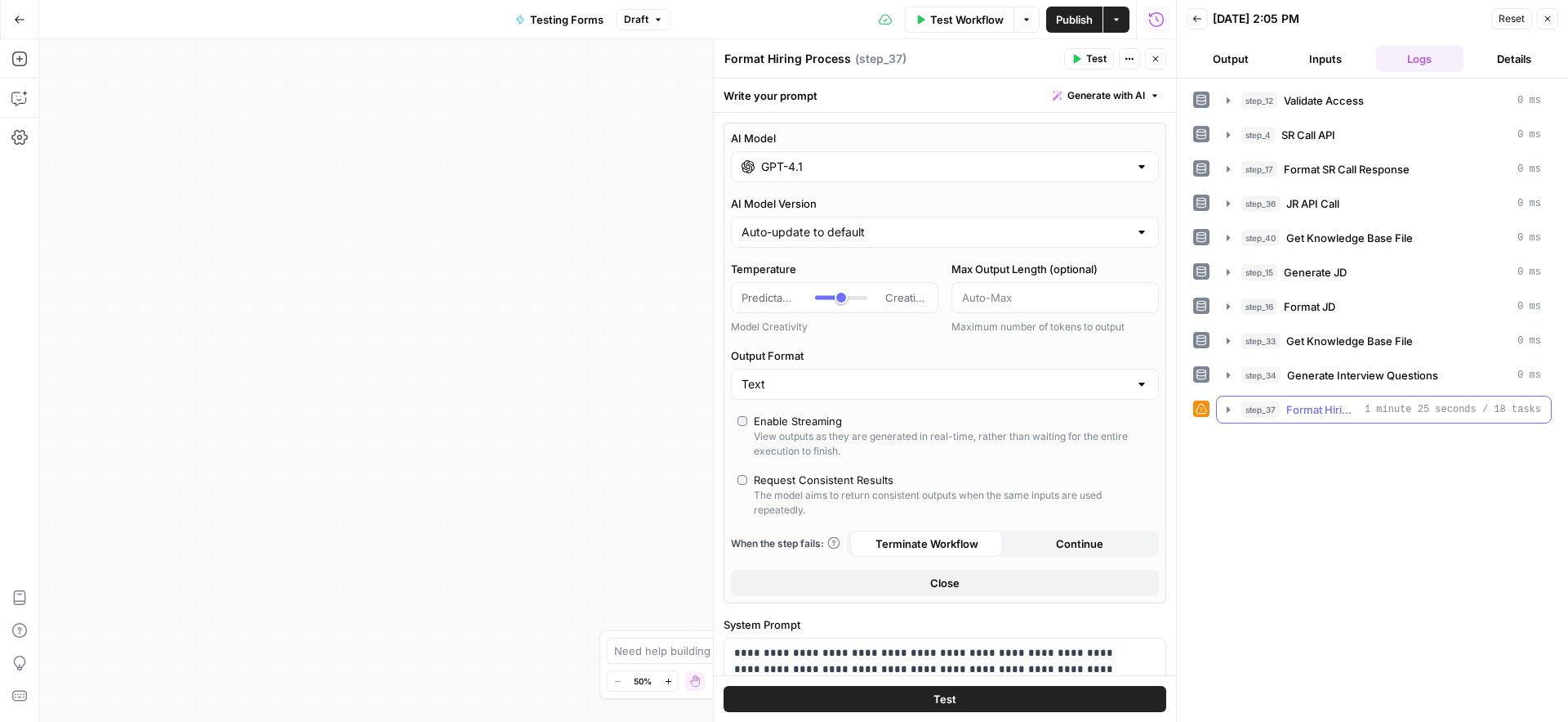
click at [1230, 417] on button "step_37 Format Hiring Process 1 minute 25 seconds / 18 tasks" at bounding box center [1383, 410] width 334 height 26
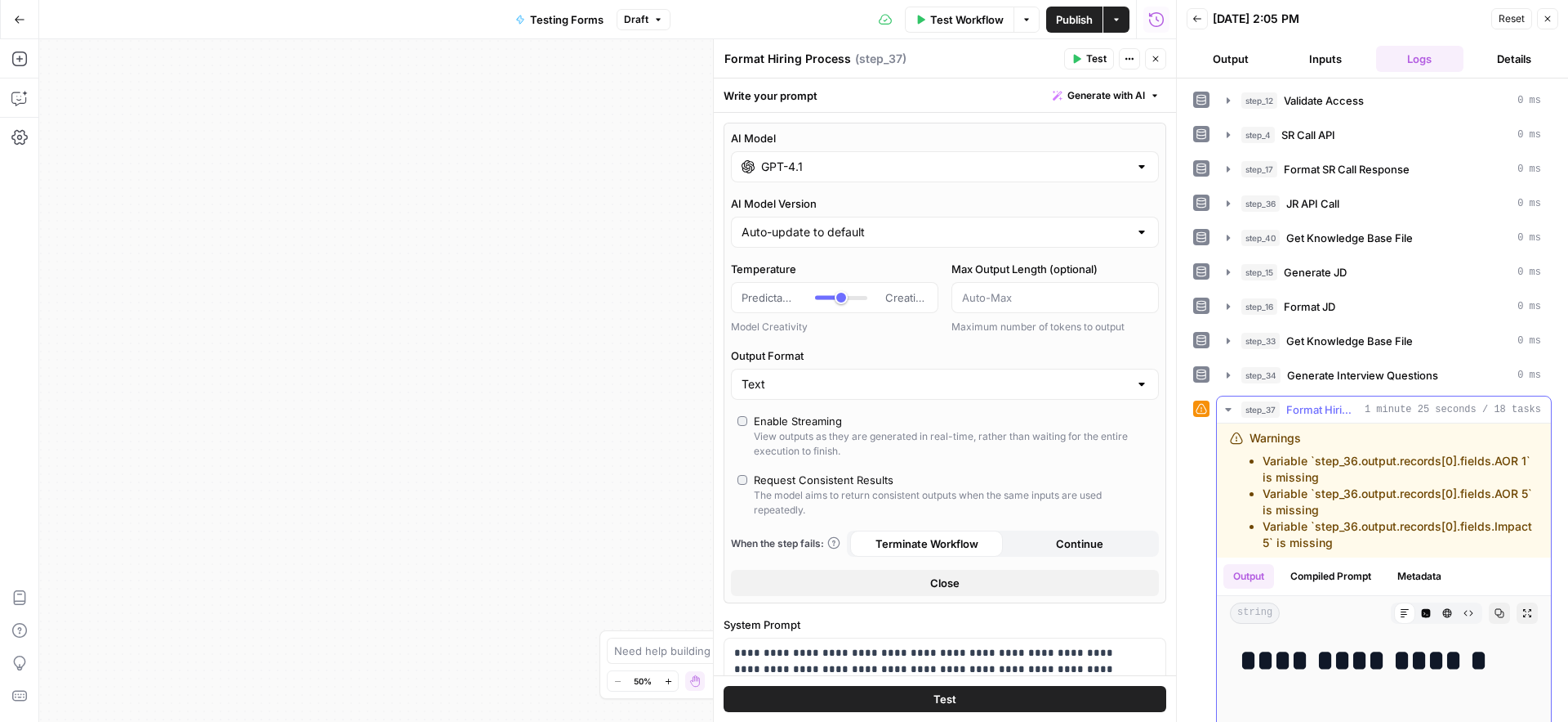
click at [1494, 618] on icon "button" at bounding box center [1499, 613] width 10 height 10
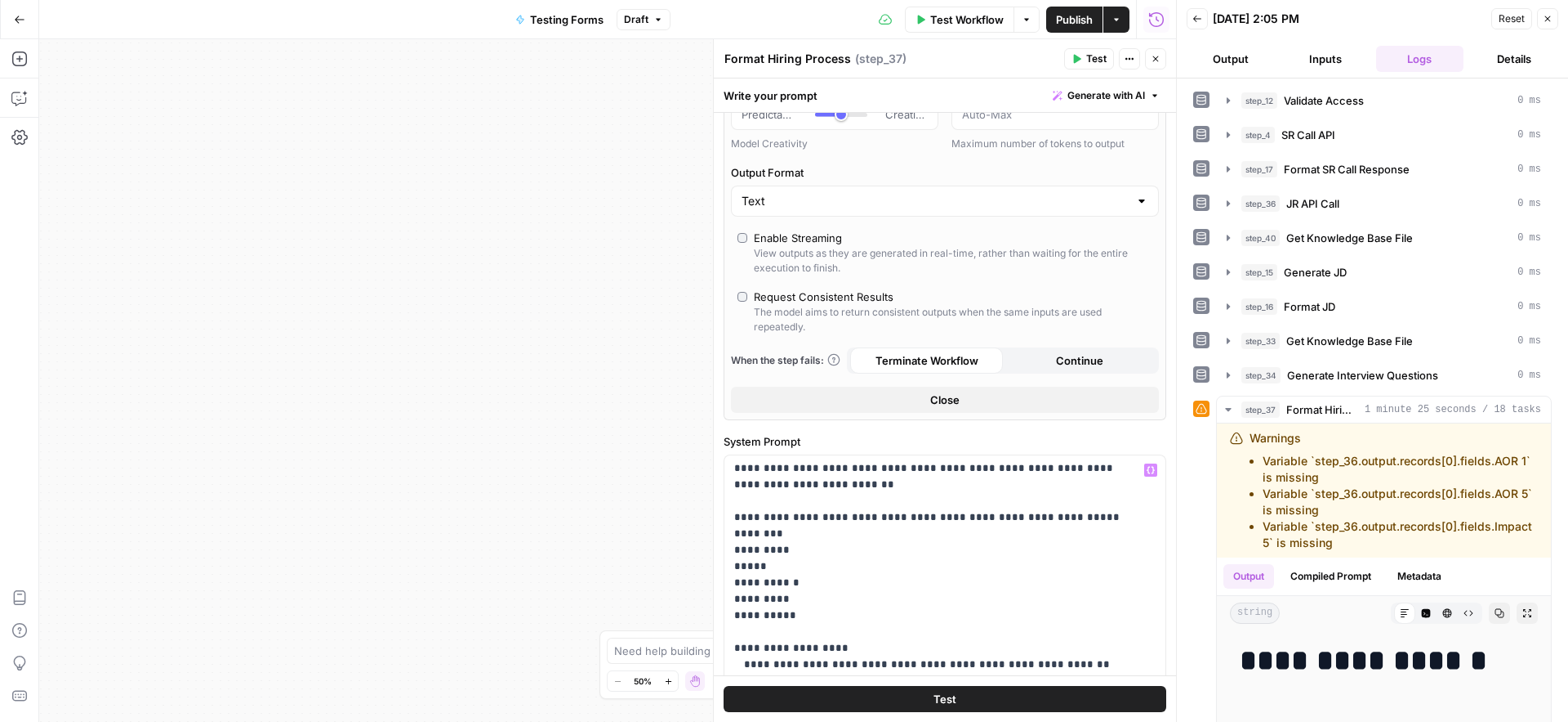
scroll to position [498, 0]
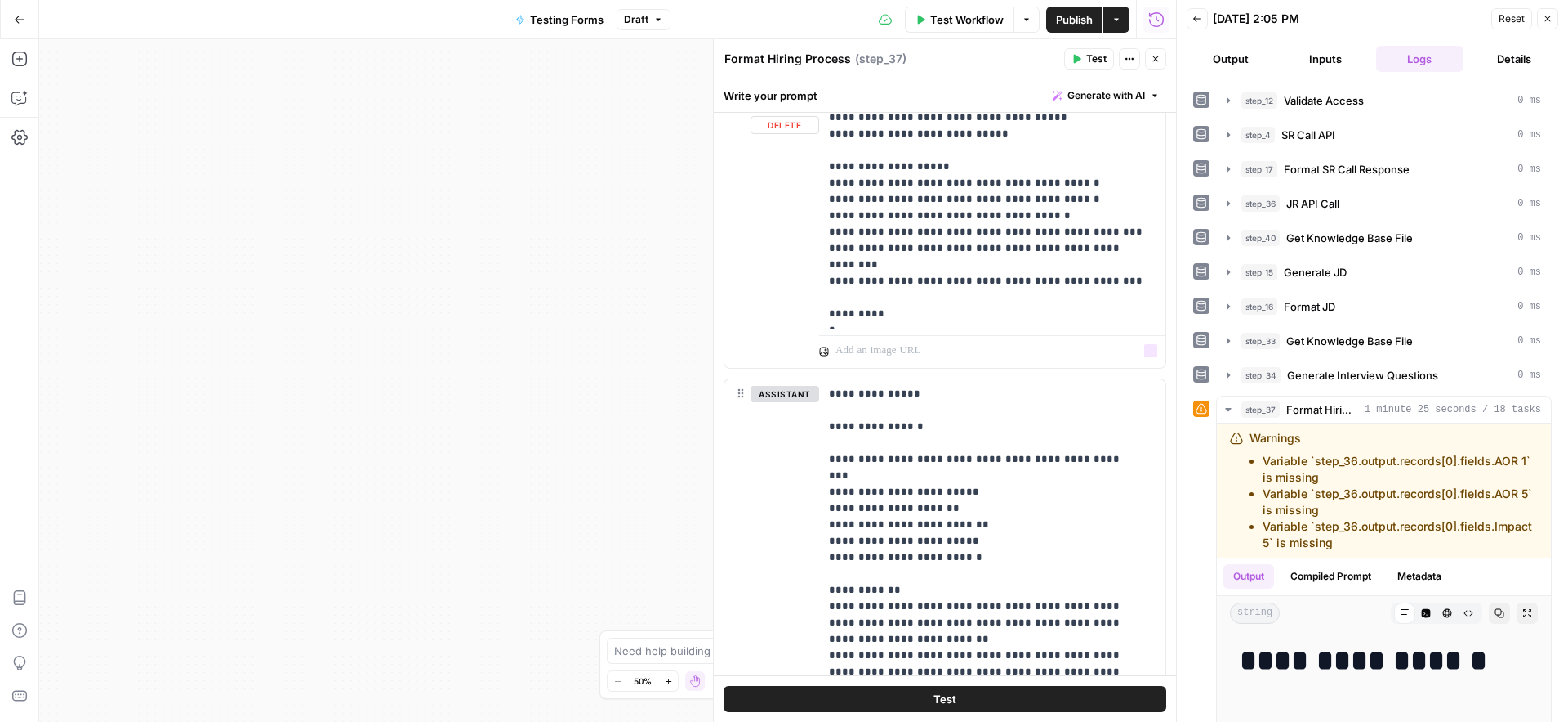
scroll to position [2707, 0]
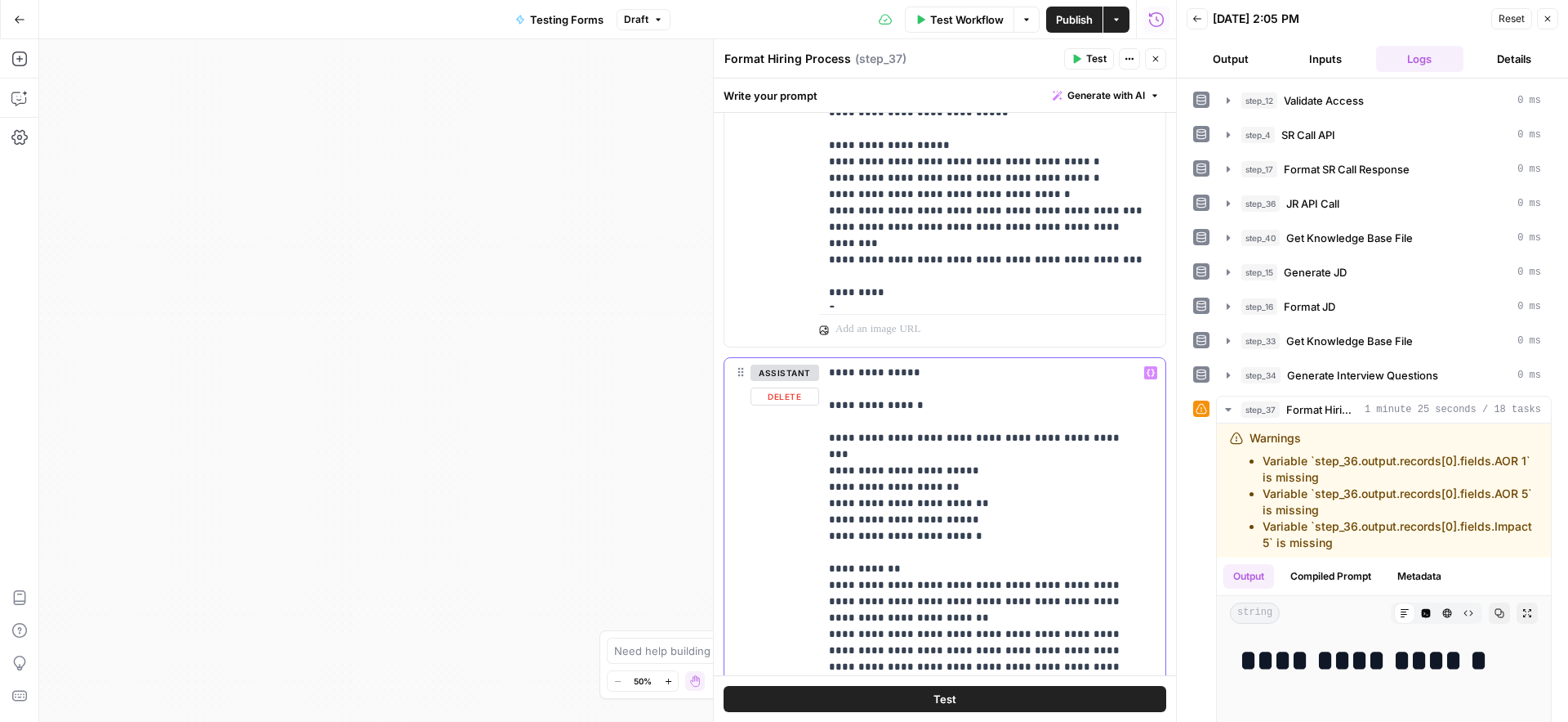
drag, startPoint x: 948, startPoint y: 407, endPoint x: 824, endPoint y: 400, distance: 124.2
click at [824, 400] on div "**********" at bounding box center [992, 691] width 346 height 666
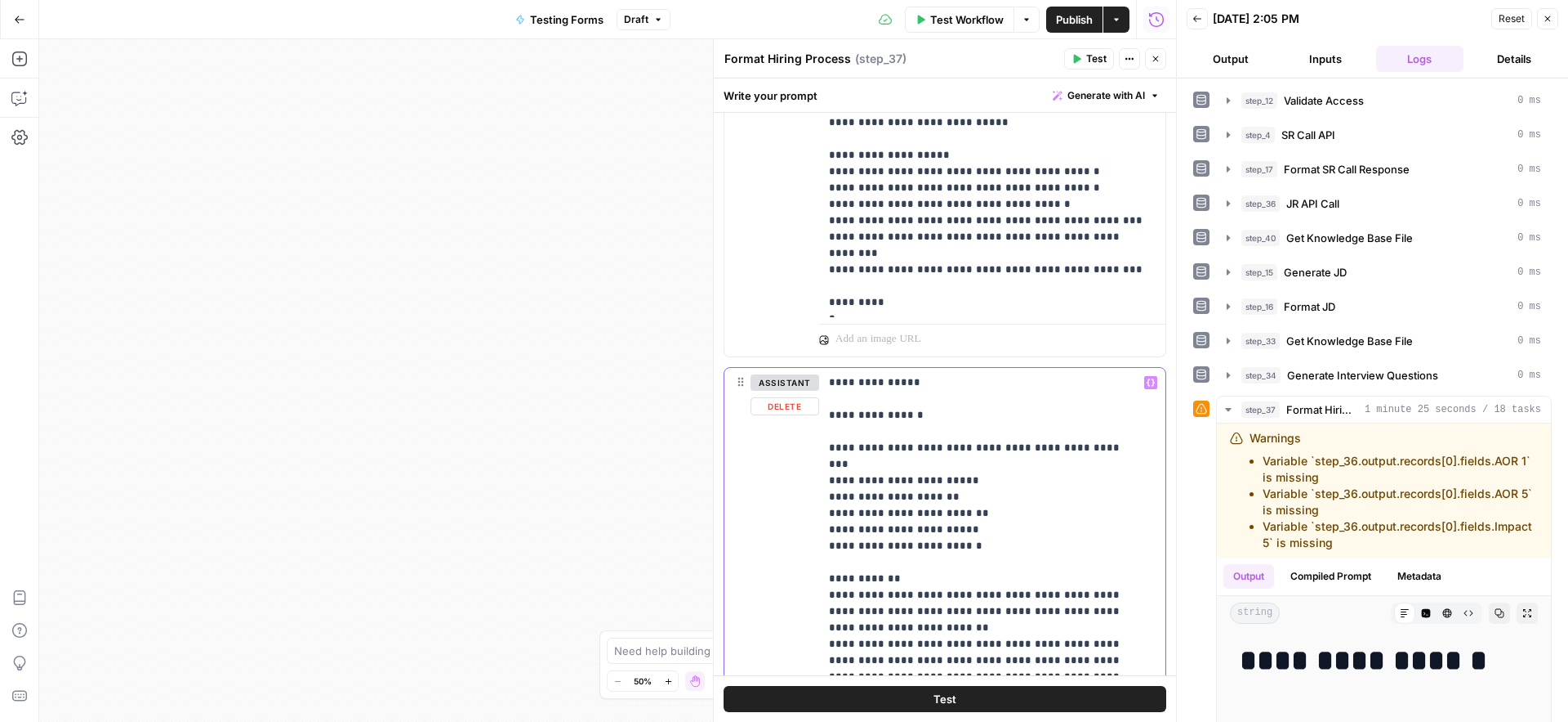
scroll to position [2687, 0]
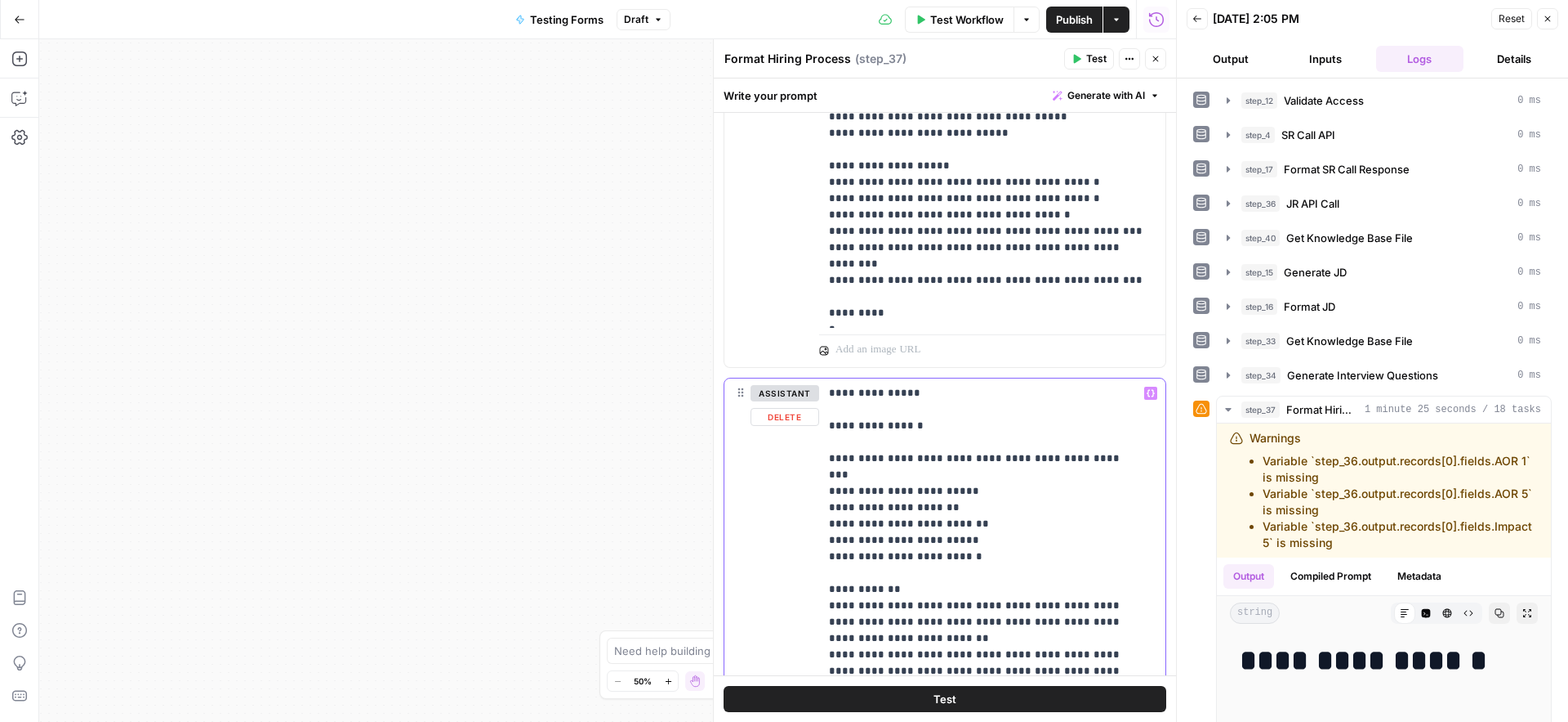
drag, startPoint x: 939, startPoint y: 425, endPoint x: 808, endPoint y: 418, distance: 131.2
click at [808, 418] on div "**********" at bounding box center [944, 730] width 441 height 704
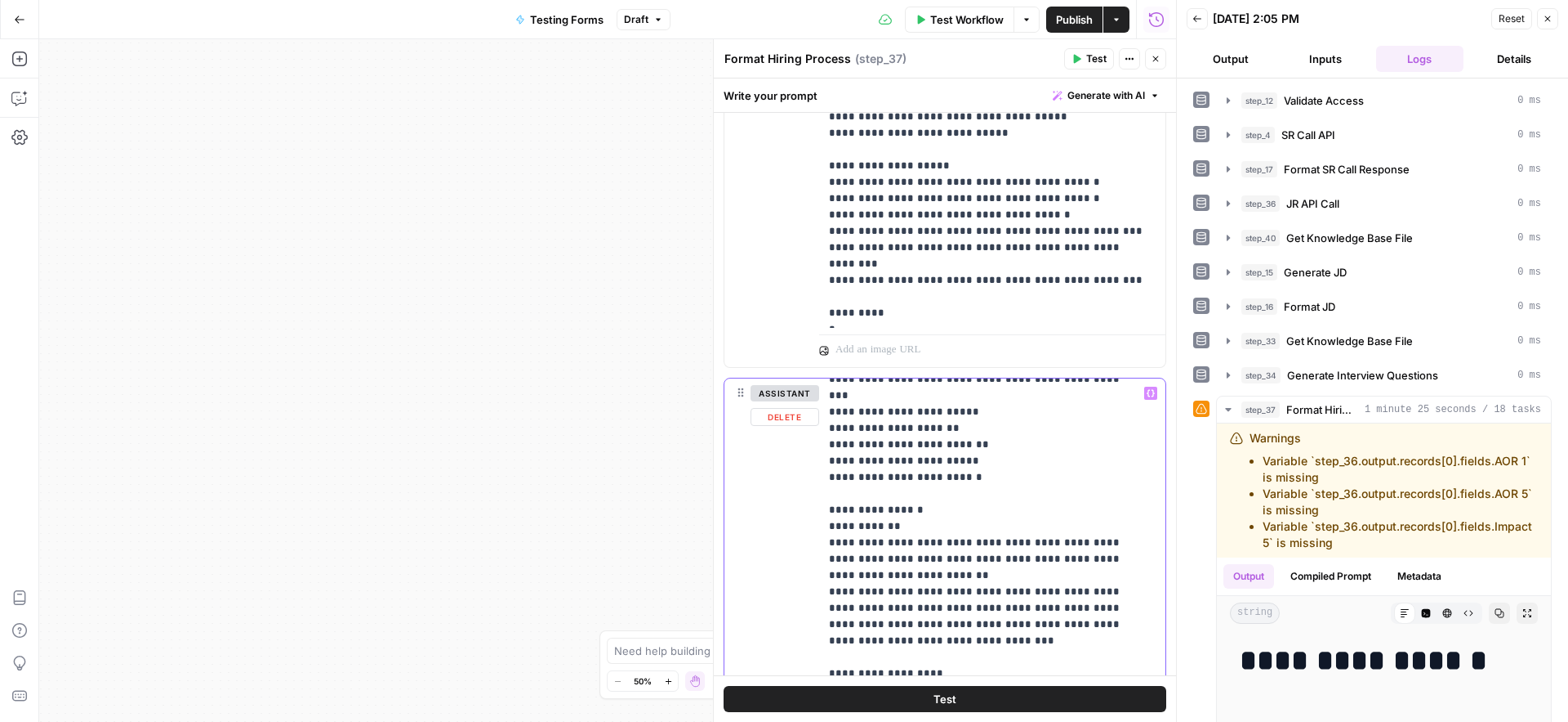
scroll to position [250, 0]
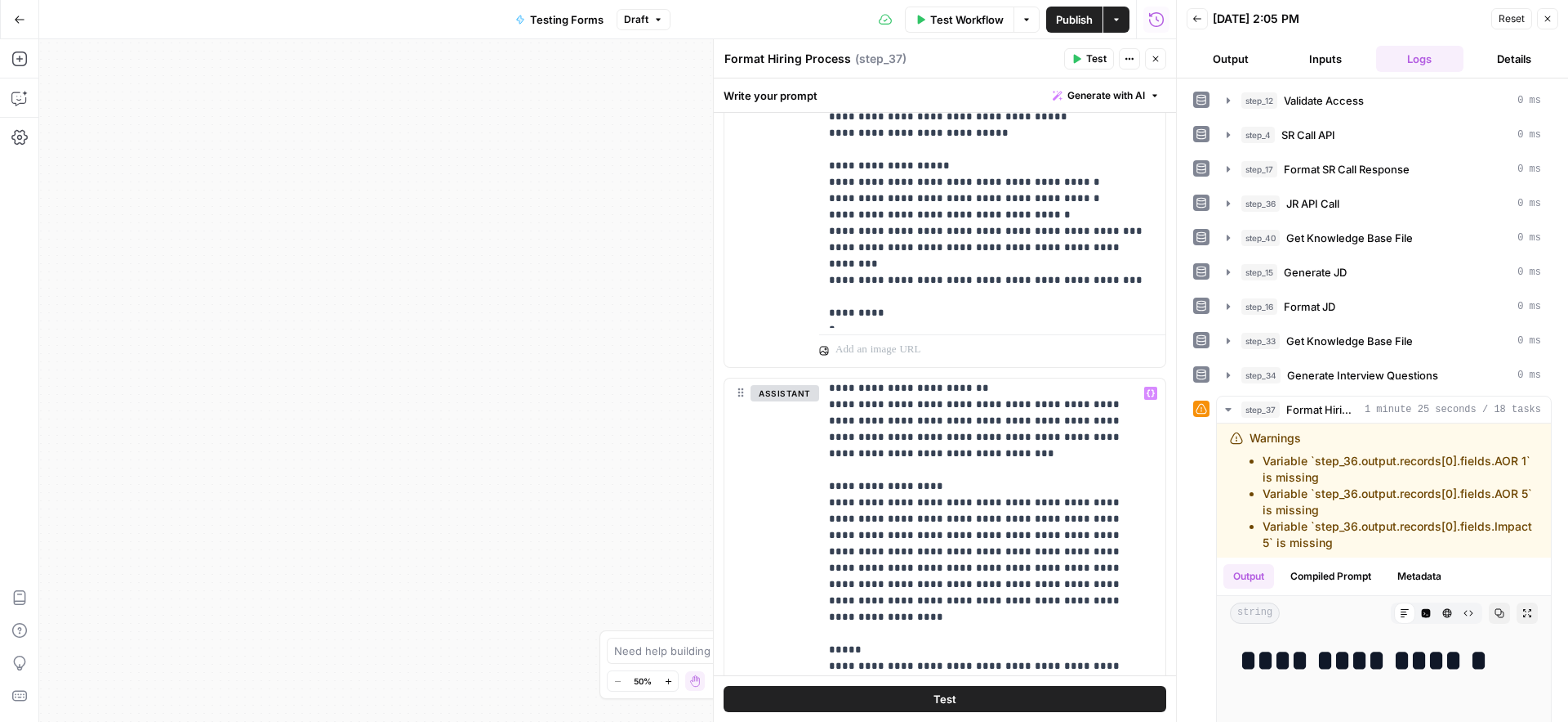
click at [1066, 17] on span "Publish" at bounding box center [1074, 20] width 36 height 17
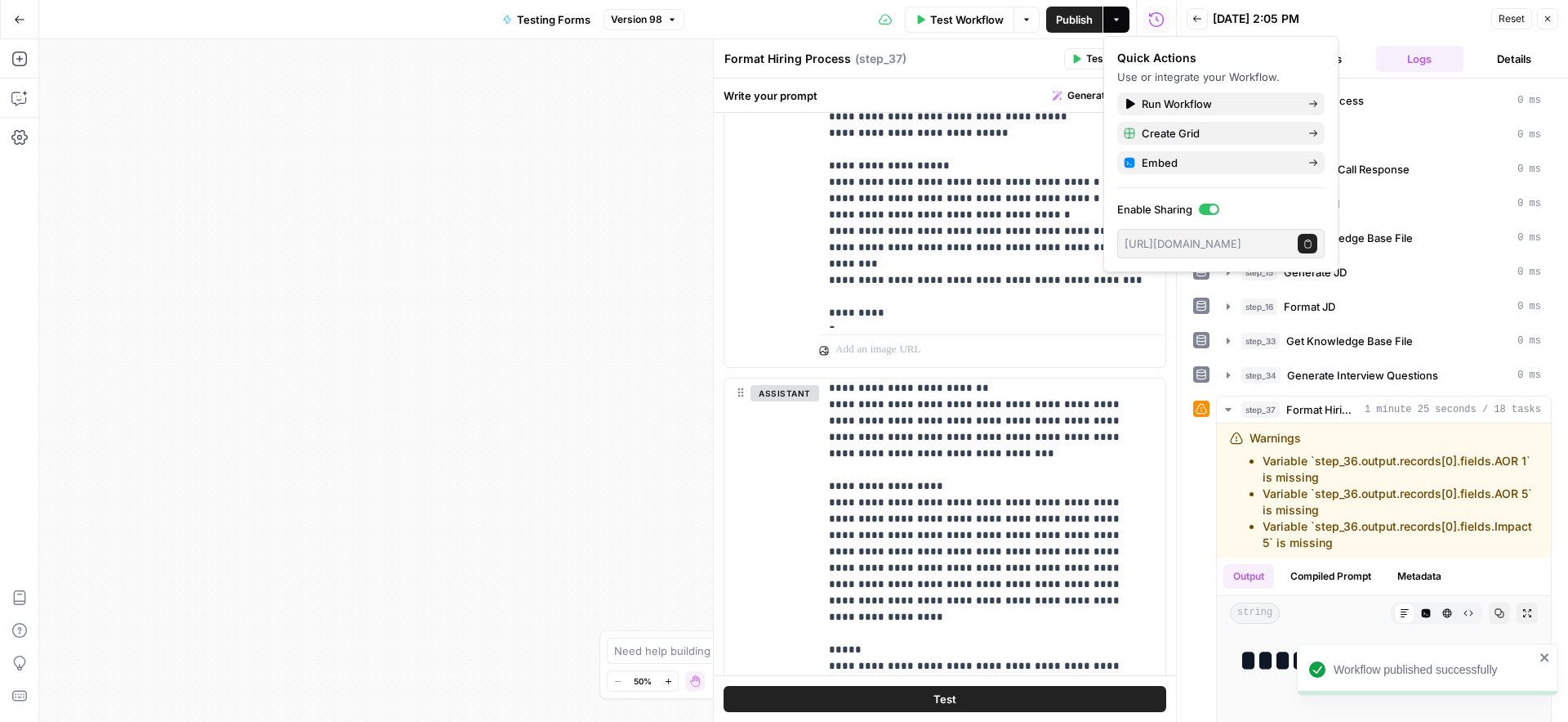
click at [1087, 55] on span "Test" at bounding box center [1096, 59] width 21 height 15
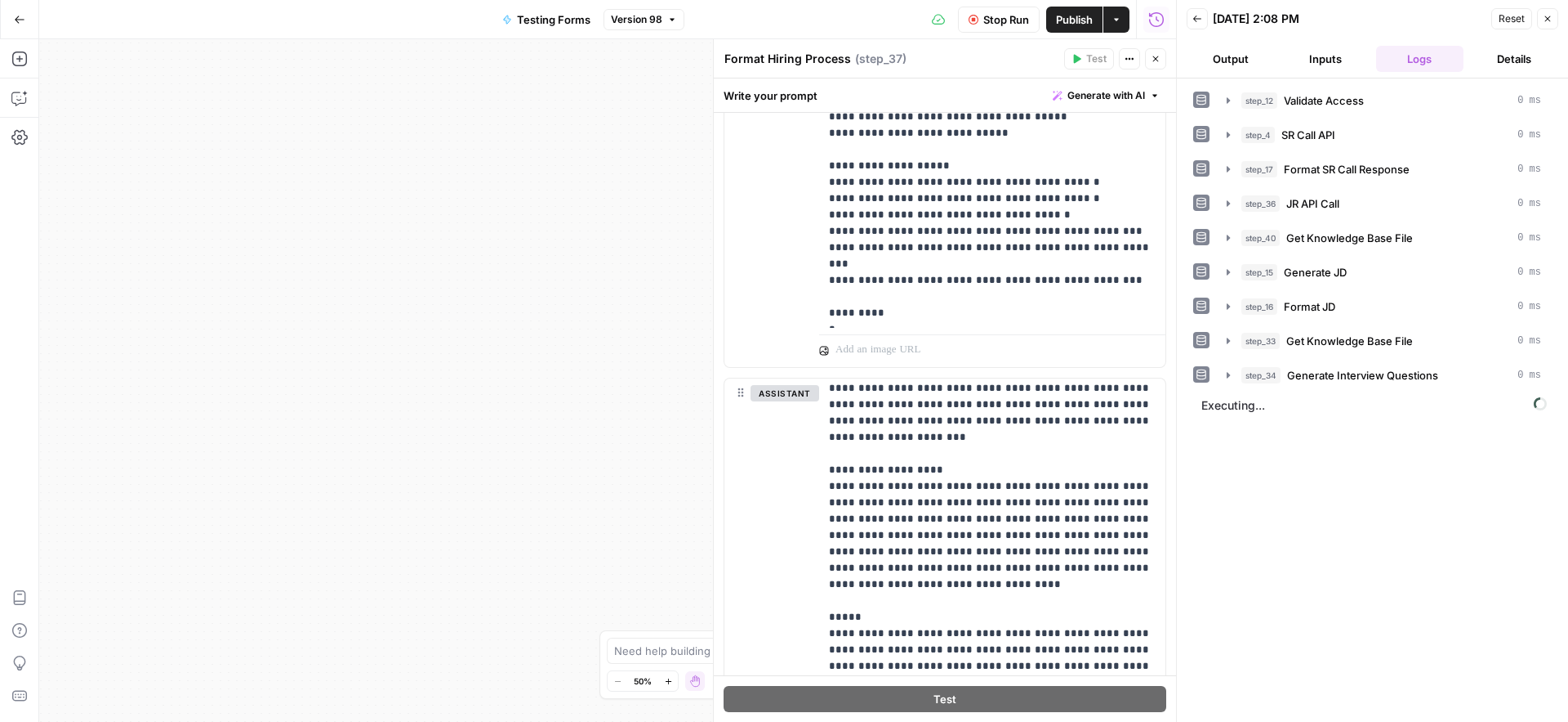
scroll to position [279, 0]
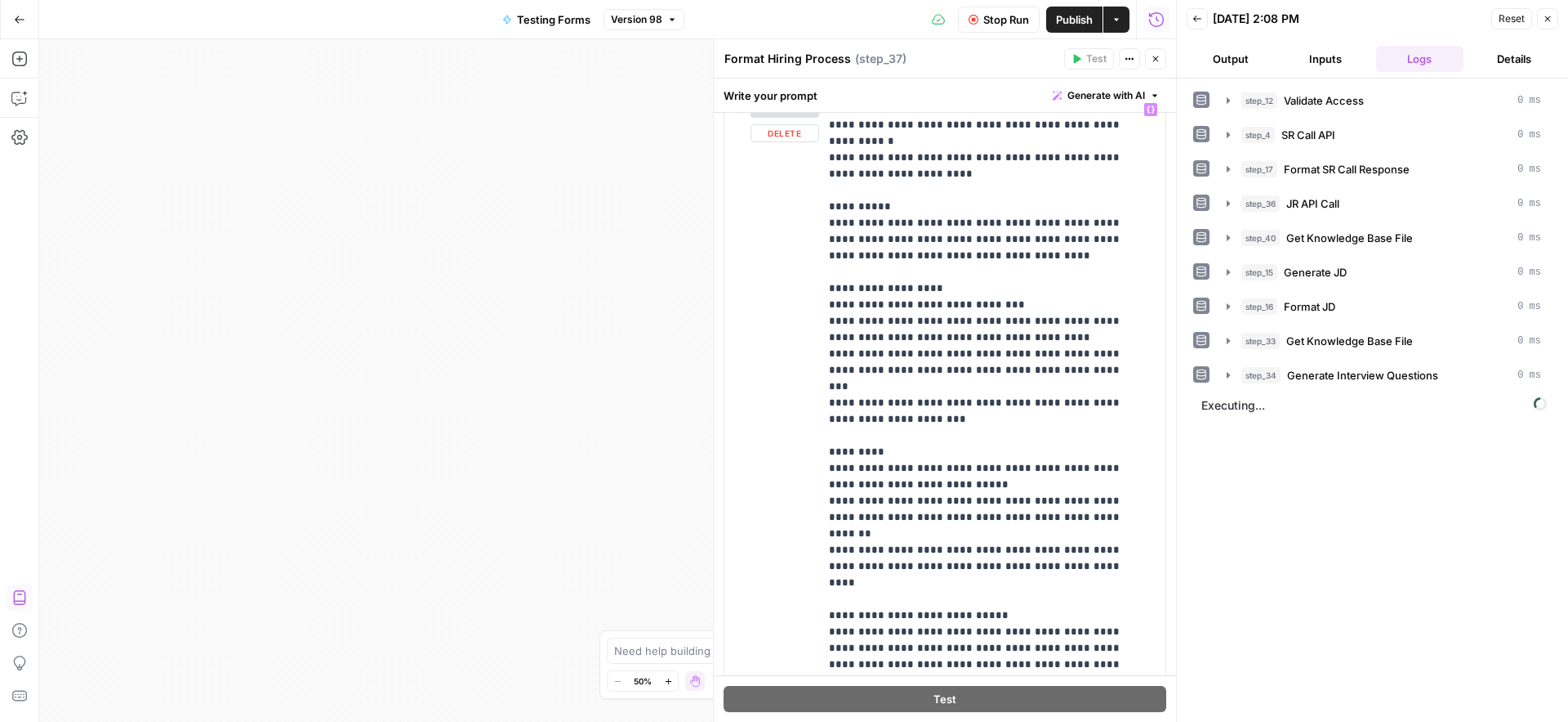
scroll to position [3143, 0]
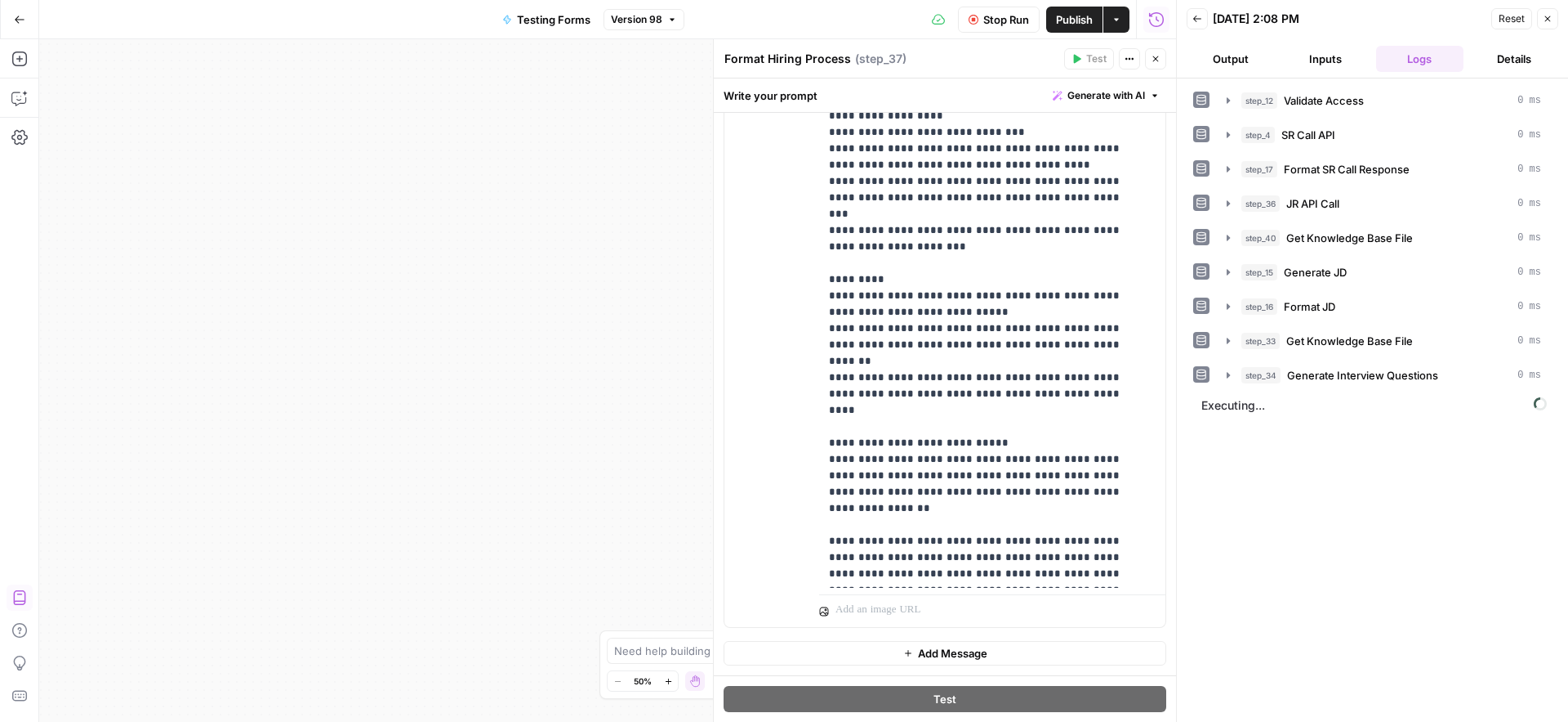
click at [491, 451] on div "Workflow Set Inputs Inputs Run Code · Python Validate Access Step 12 Call API S…" at bounding box center [608, 381] width 1137 height 683
click at [1225, 380] on icon "button" at bounding box center [1229, 375] width 13 height 13
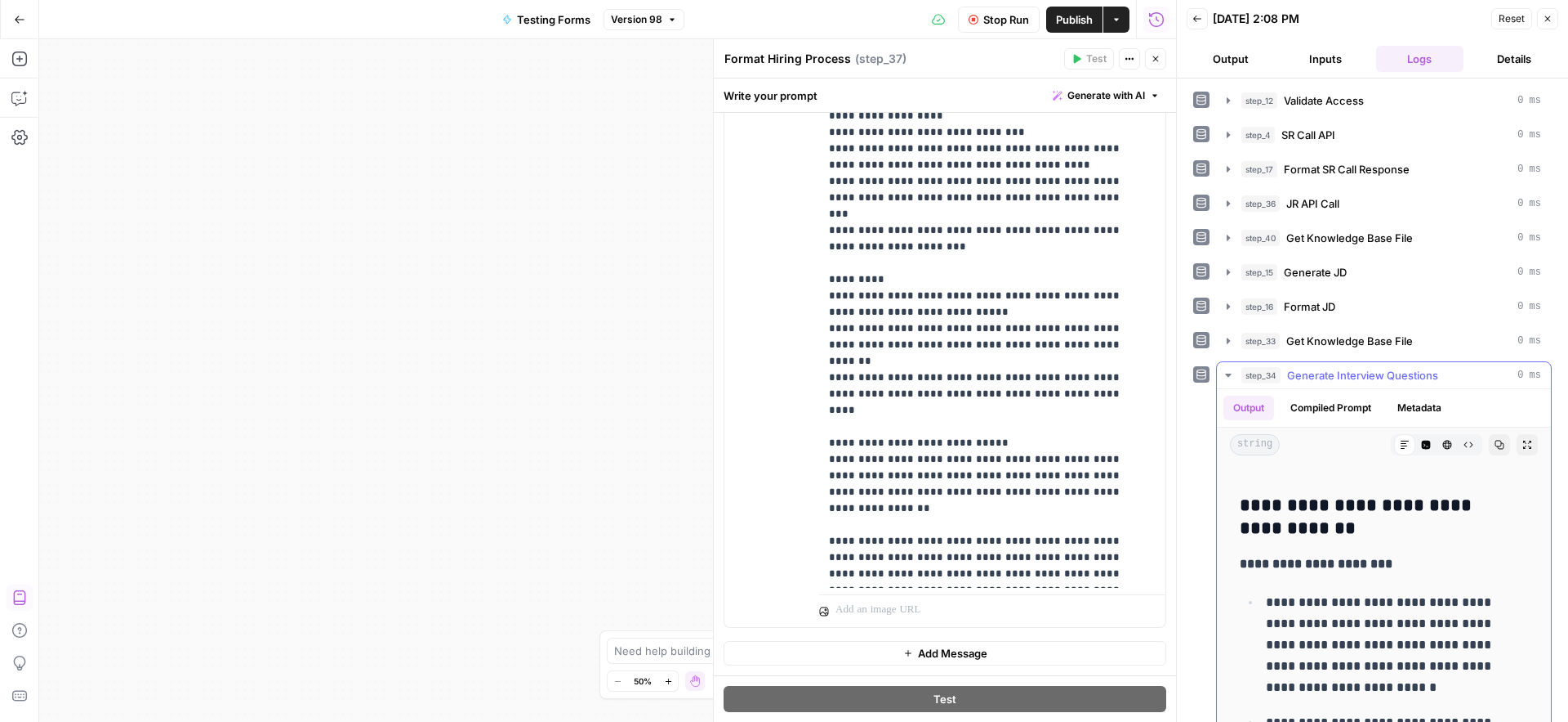
scroll to position [0, 0]
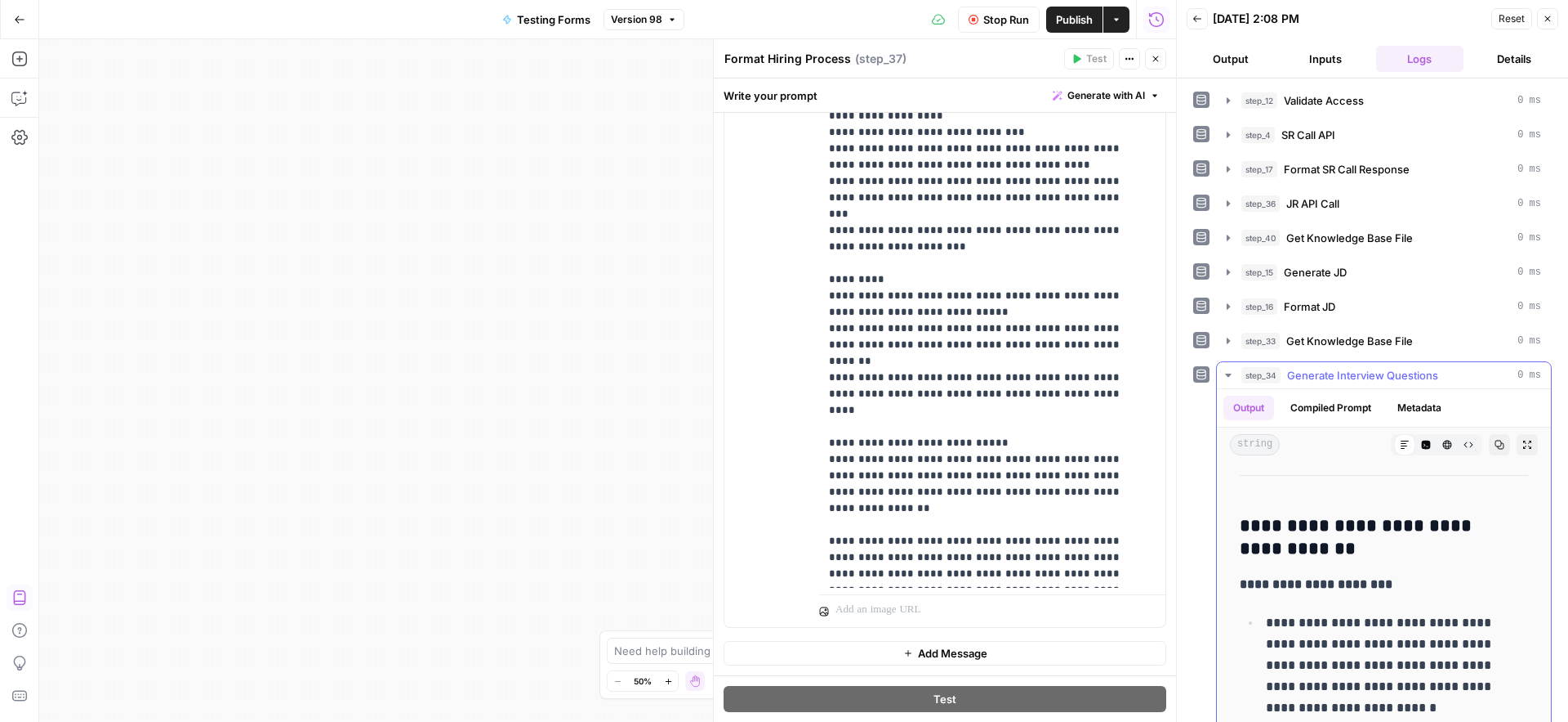
click at [1231, 374] on icon "button" at bounding box center [1228, 375] width 6 height 4
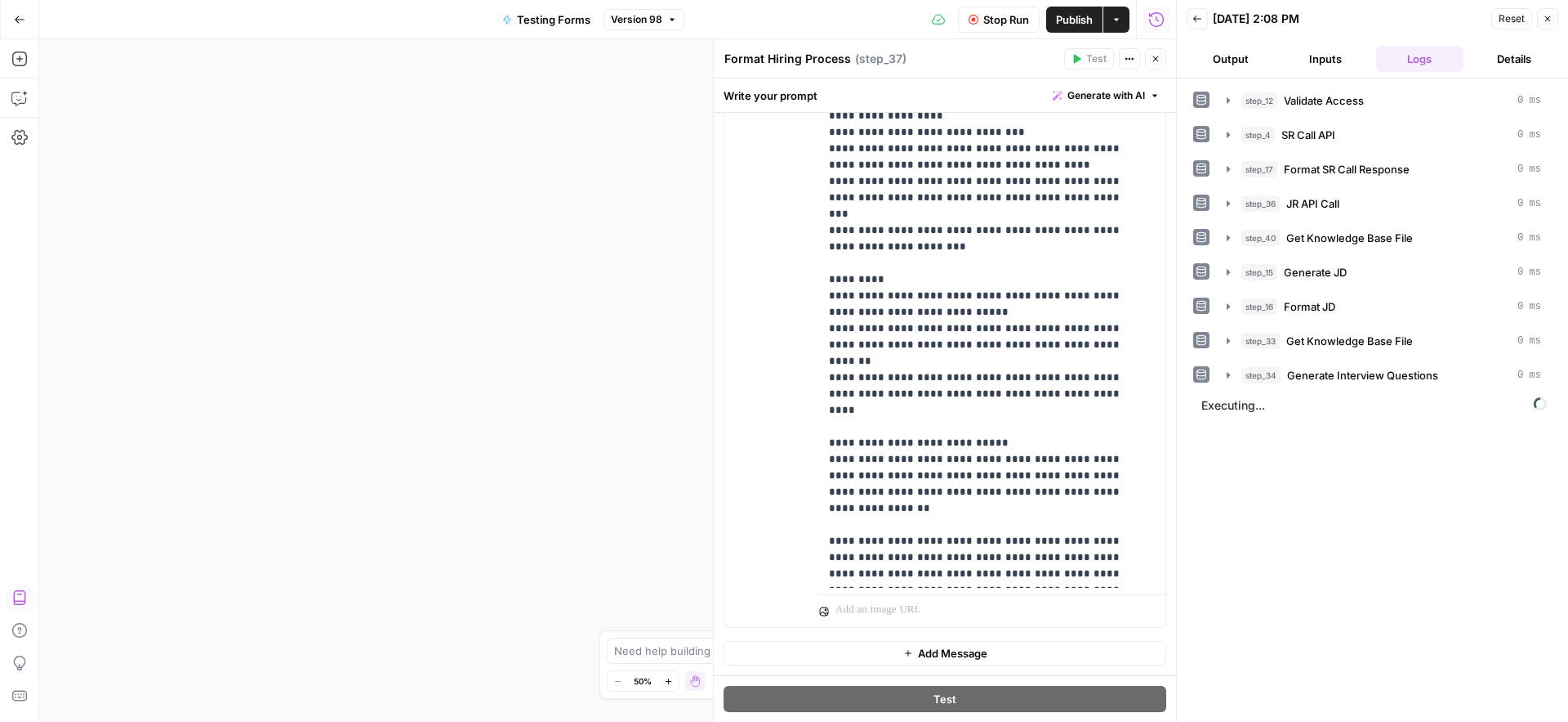
click at [1250, 412] on span "Executing..." at bounding box center [1374, 406] width 355 height 26
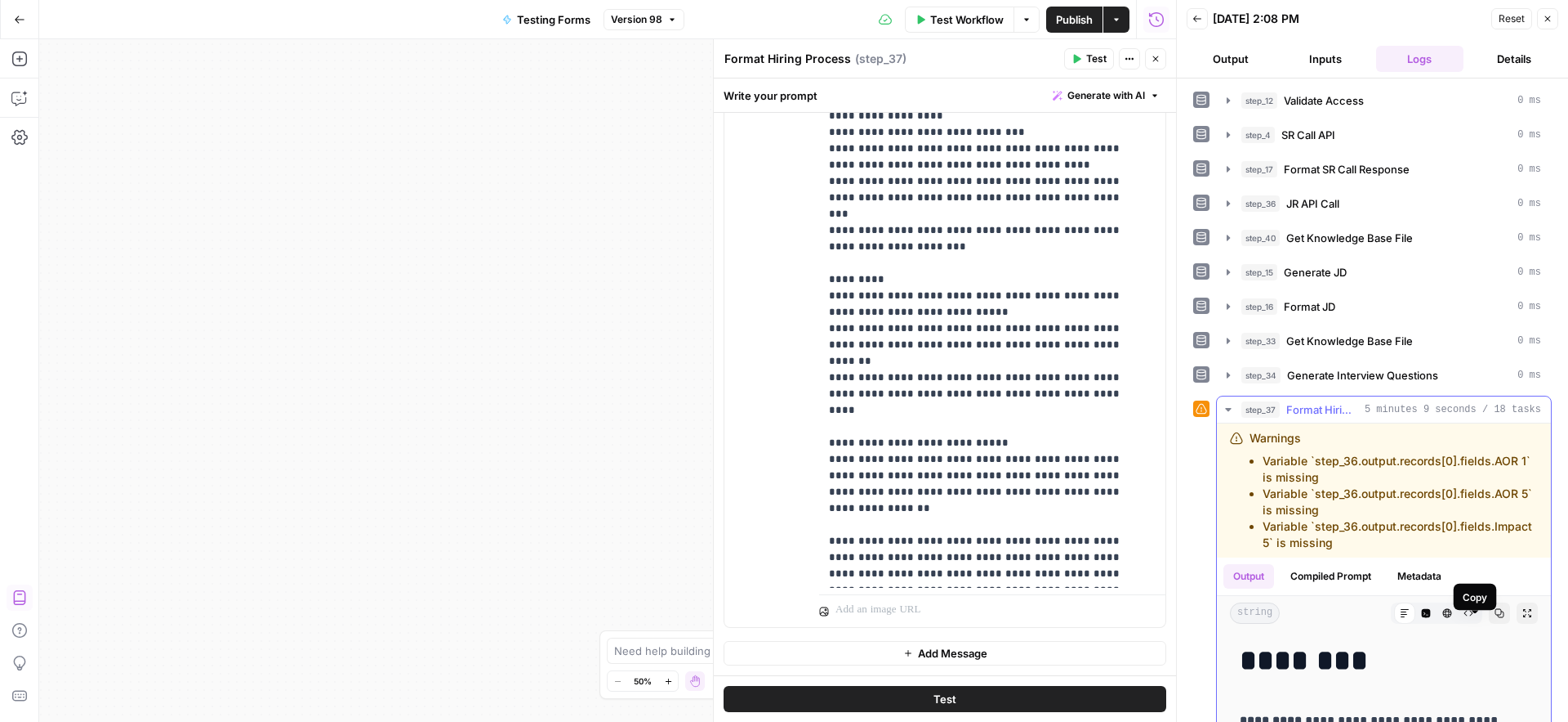
click at [1494, 618] on icon "button" at bounding box center [1499, 613] width 10 height 10
click at [1162, 56] on button "Close" at bounding box center [1155, 59] width 21 height 21
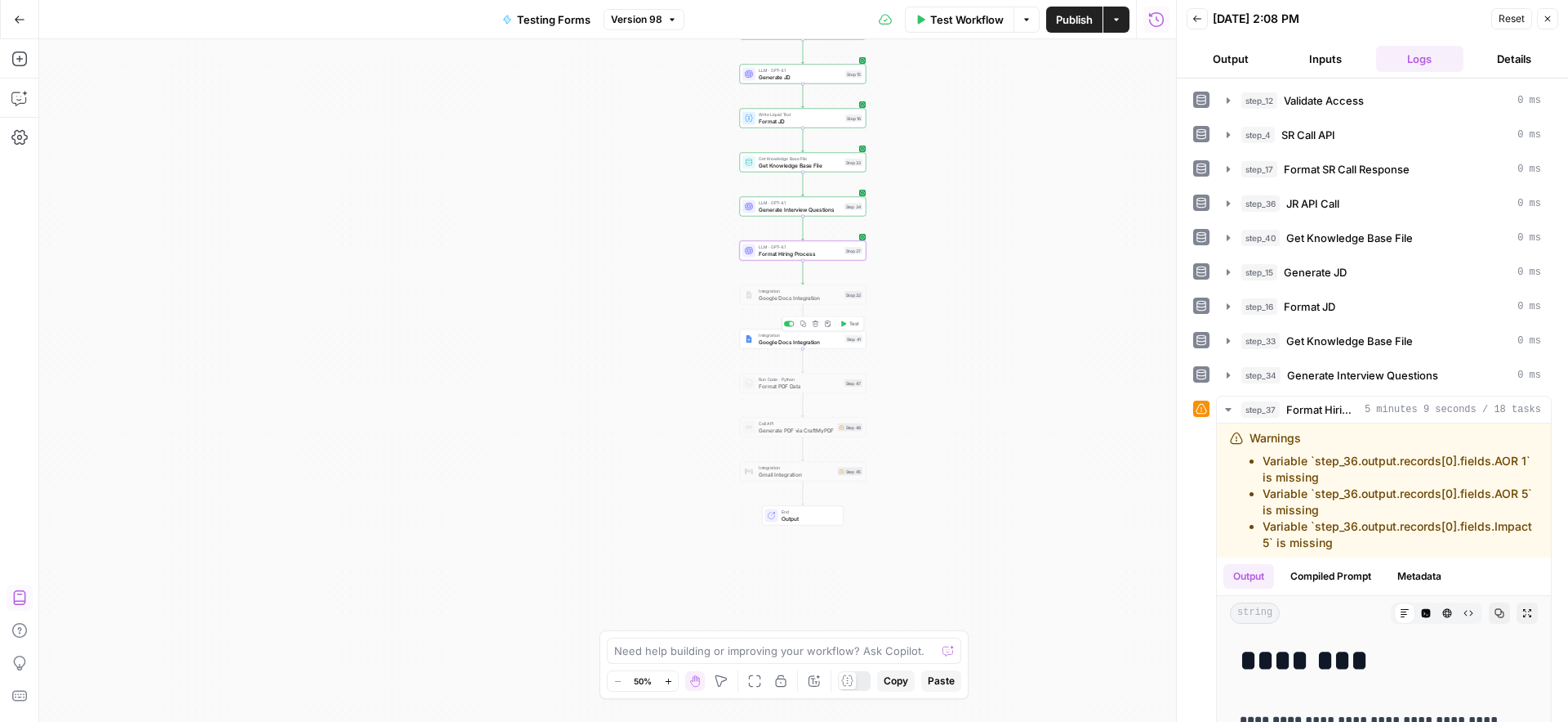
click at [762, 340] on span "Google Docs Integration" at bounding box center [800, 341] width 83 height 8
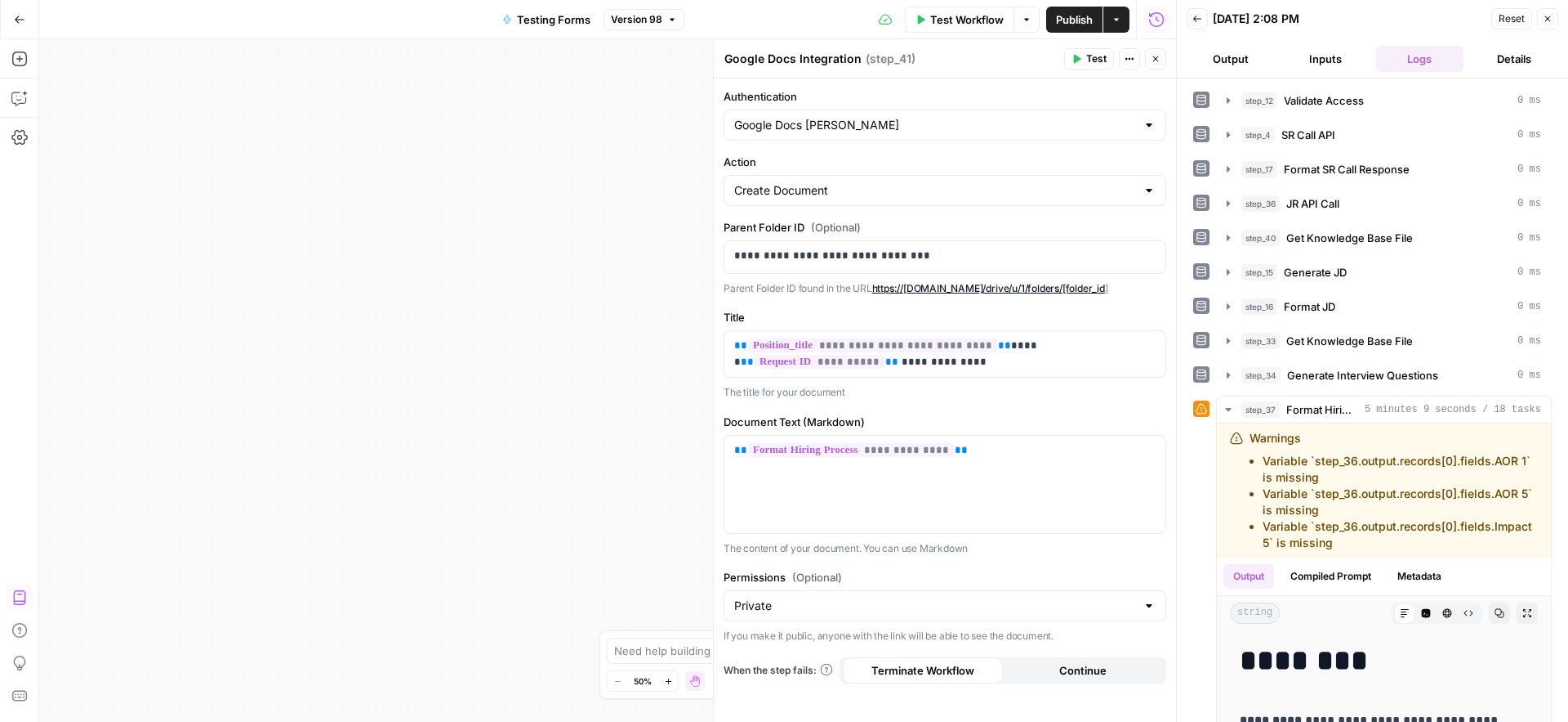
click at [1094, 58] on span "Test" at bounding box center [1096, 59] width 21 height 15
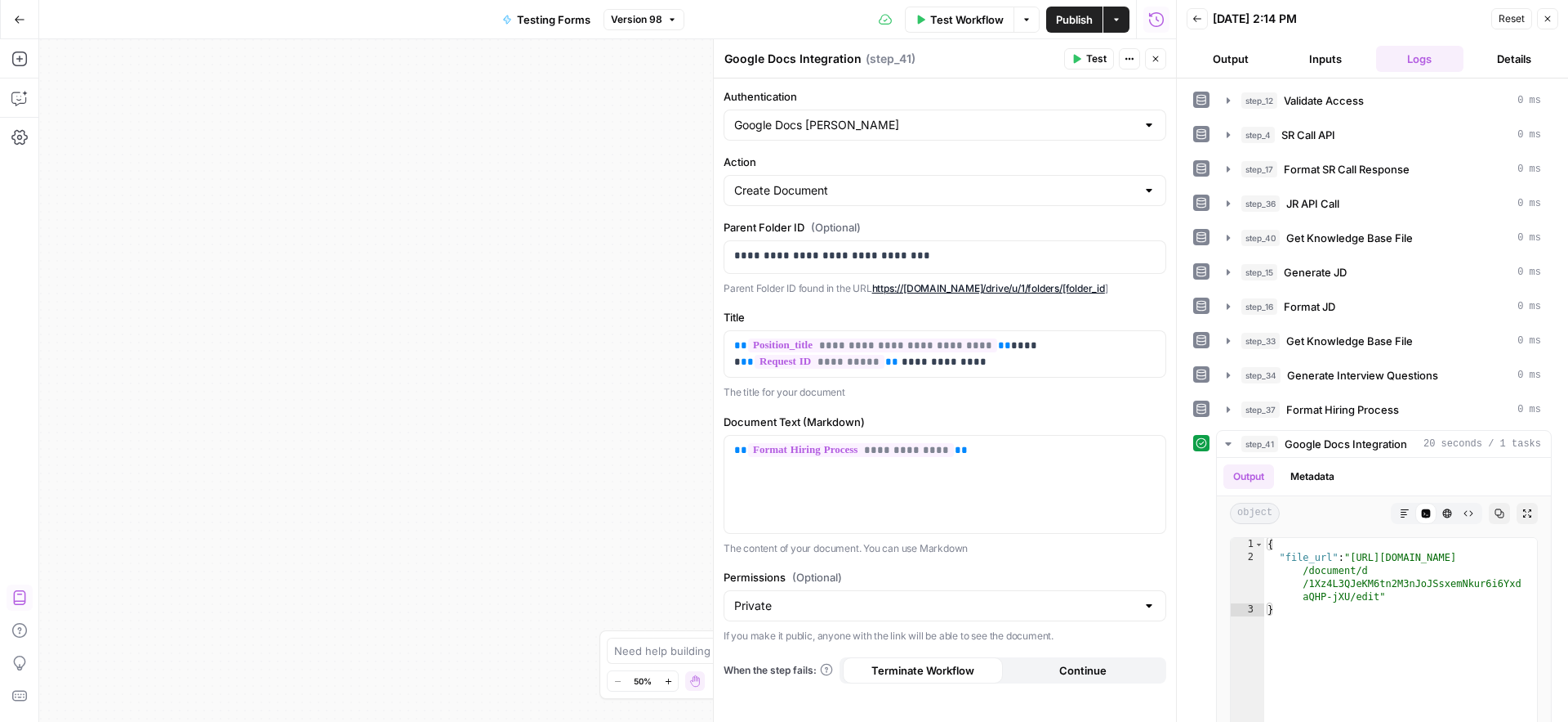
click at [1161, 56] on button "Close" at bounding box center [1155, 59] width 21 height 21
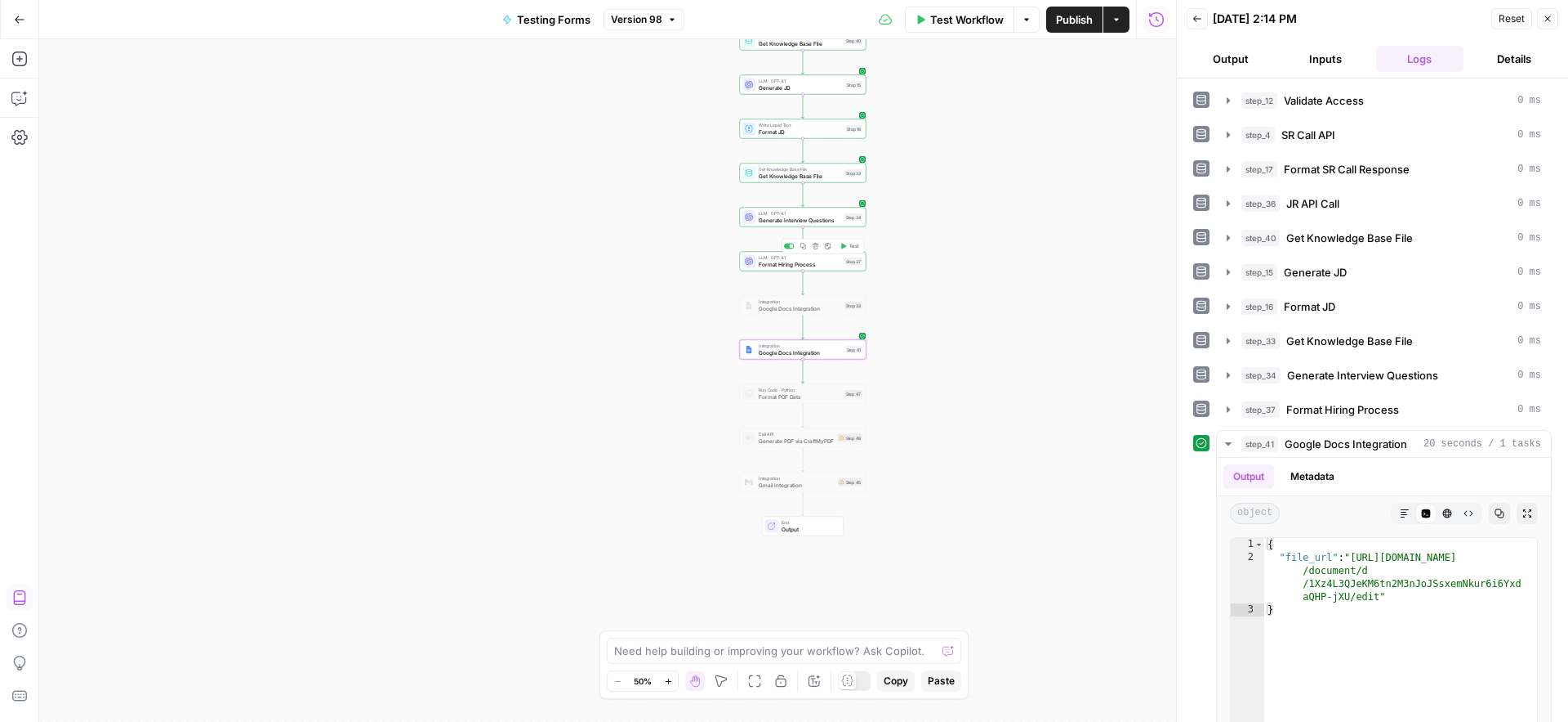
click at [756, 263] on div "LLM · GPT-4.1 Format Hiring Process Step 37 Copy step Delete step Add Note Test" at bounding box center [802, 260] width 120 height 14
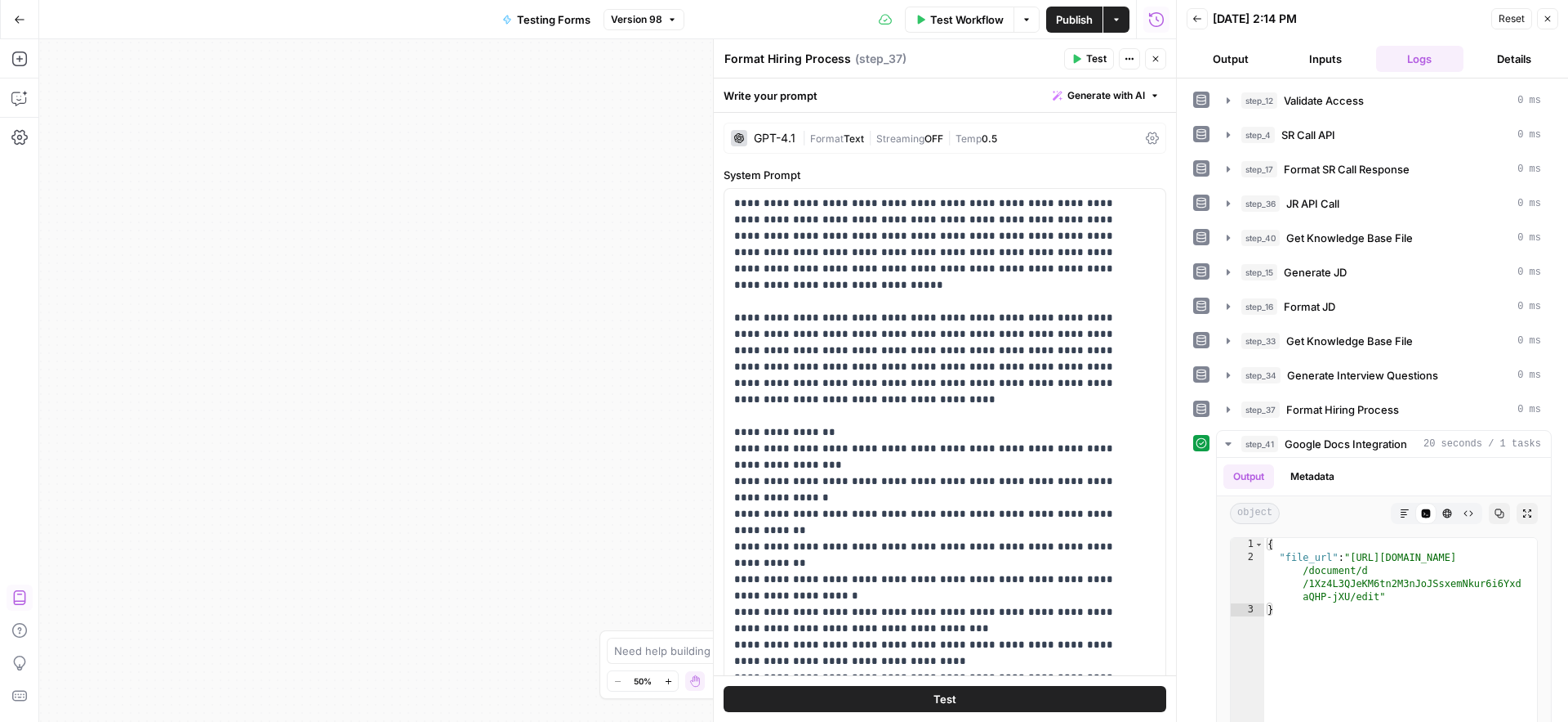
click at [1146, 139] on icon at bounding box center [1152, 138] width 13 height 13
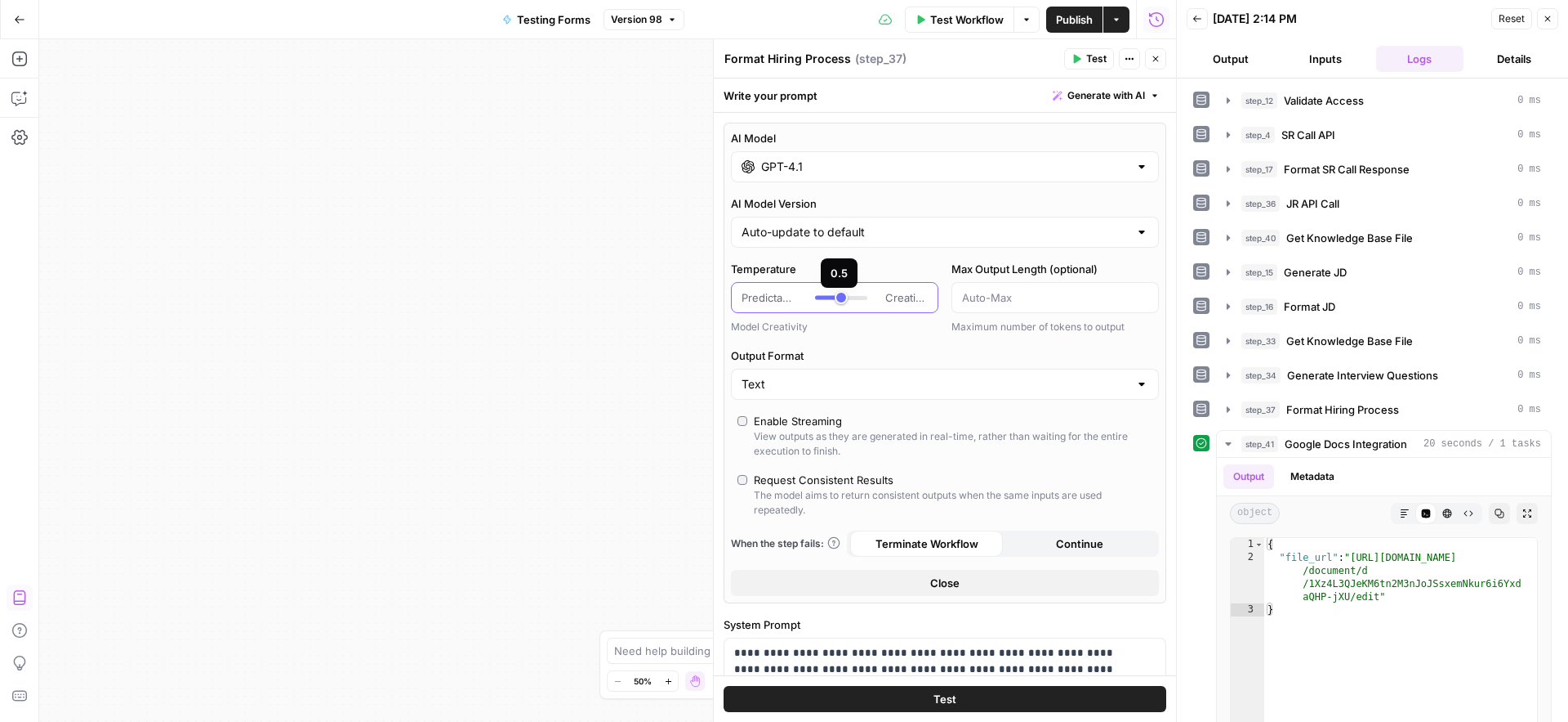
click at [830, 299] on div at bounding box center [841, 298] width 52 height 17
type input "***"
click at [609, 332] on div "Workflow Set Inputs Inputs Run Code · Python Validate Access Step 12 Call API S…" at bounding box center [608, 381] width 1137 height 683
click at [1065, 23] on span "Publish" at bounding box center [1074, 20] width 36 height 17
